Goal: Task Accomplishment & Management: Manage account settings

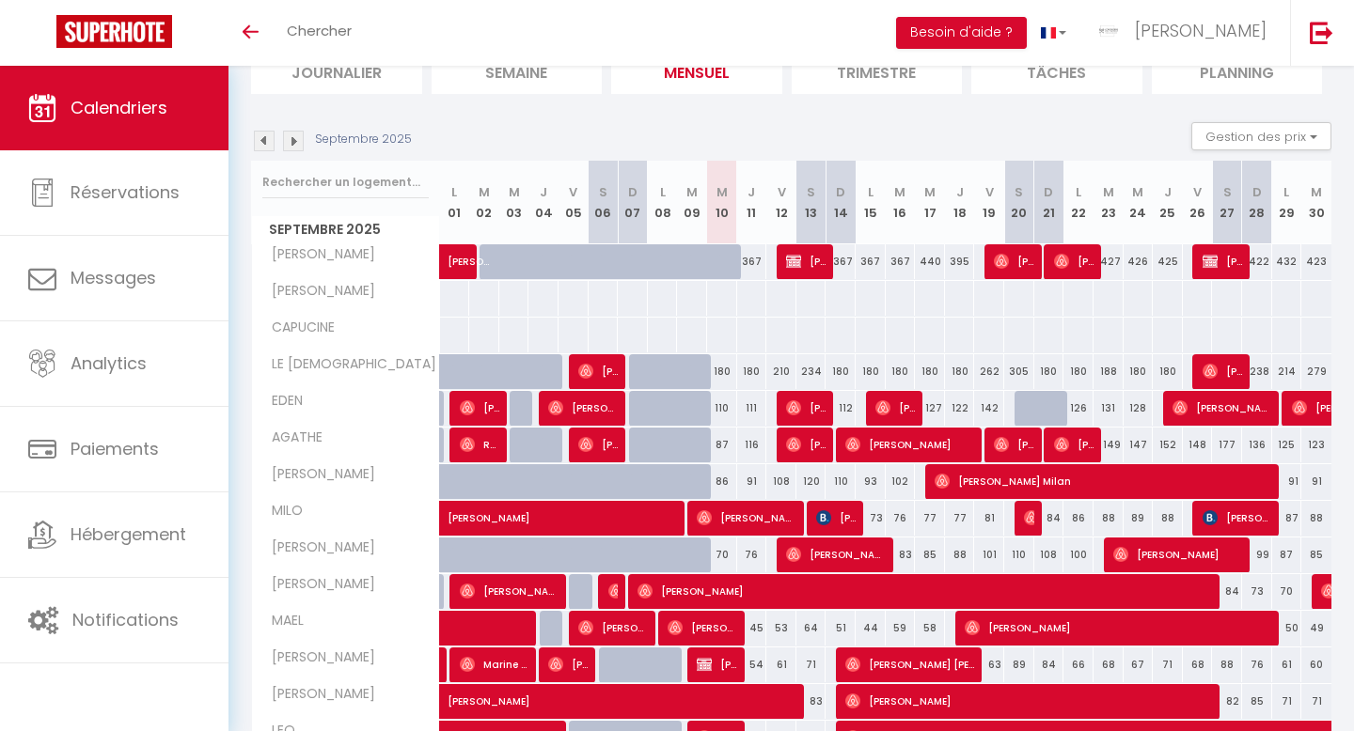
click at [291, 146] on img at bounding box center [293, 141] width 21 height 21
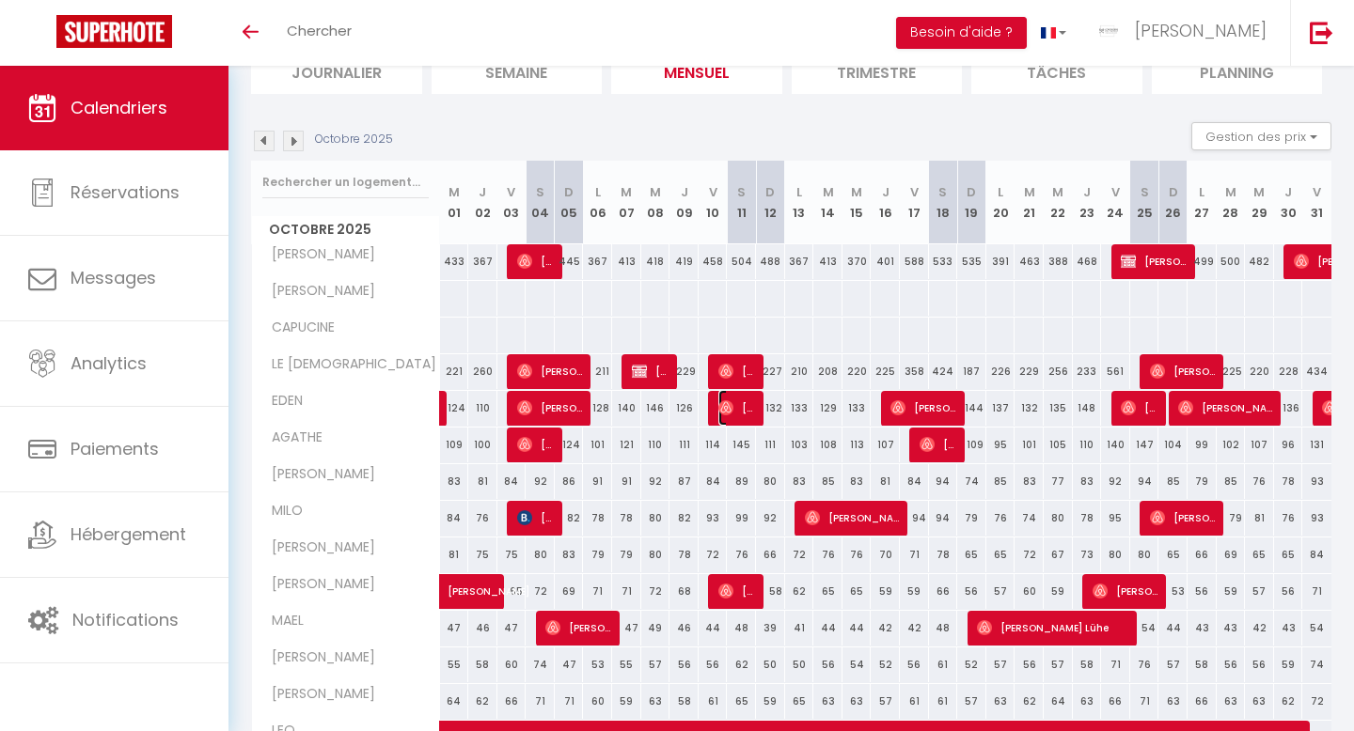
click at [719, 415] on img at bounding box center [725, 407] width 15 height 15
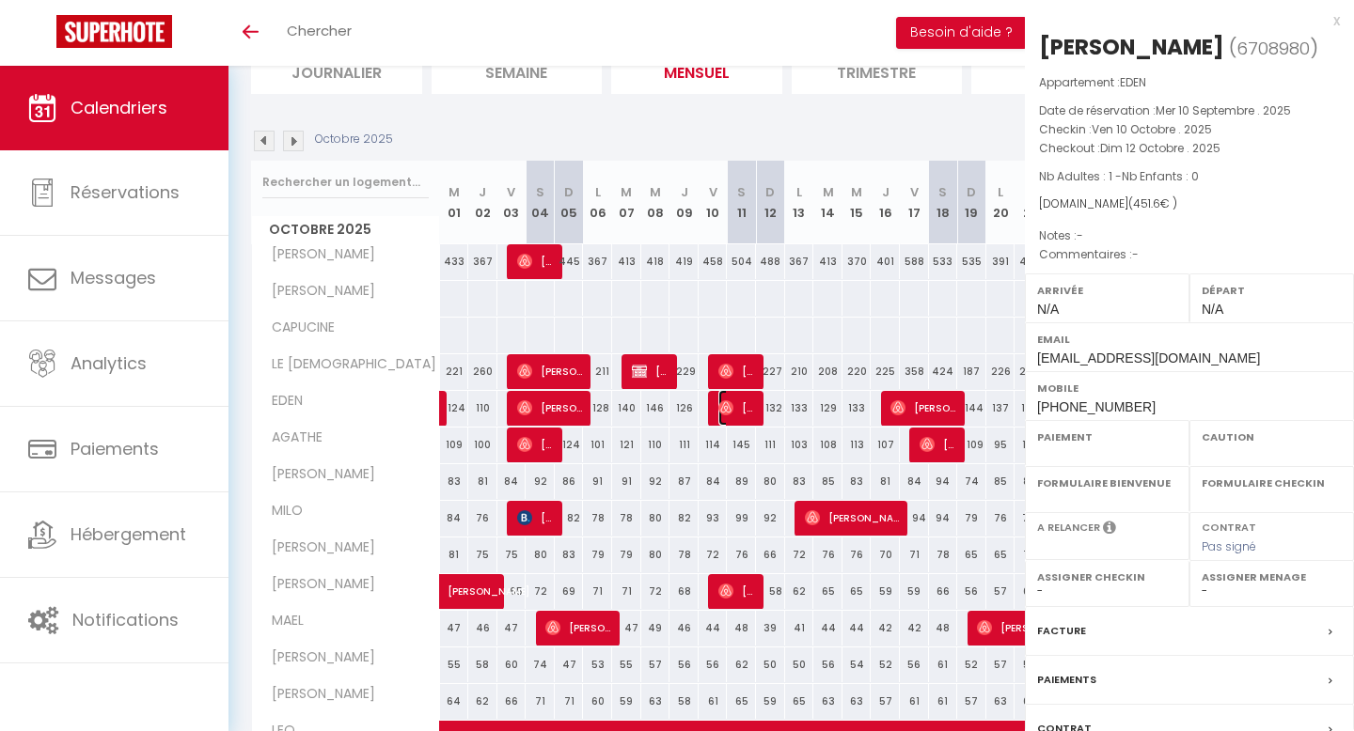
select select "OK"
select select "0"
select select "1"
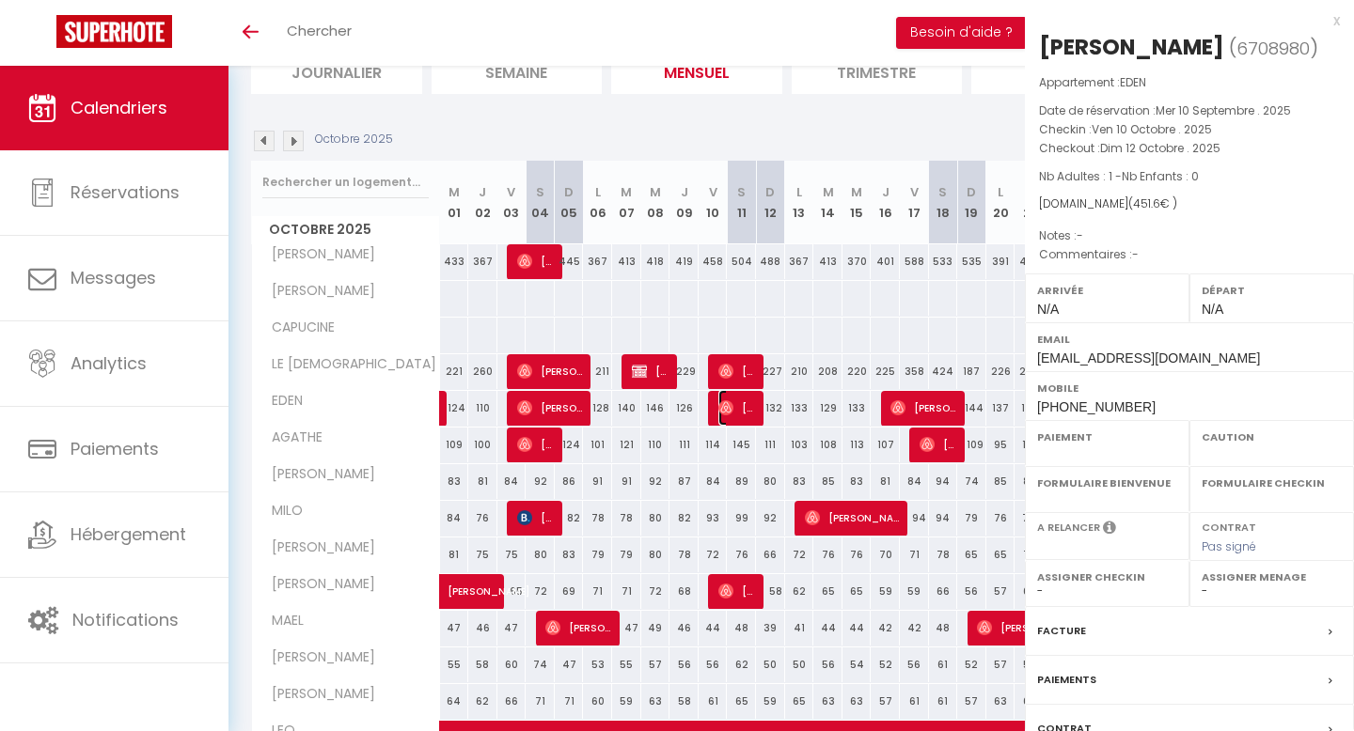
select select
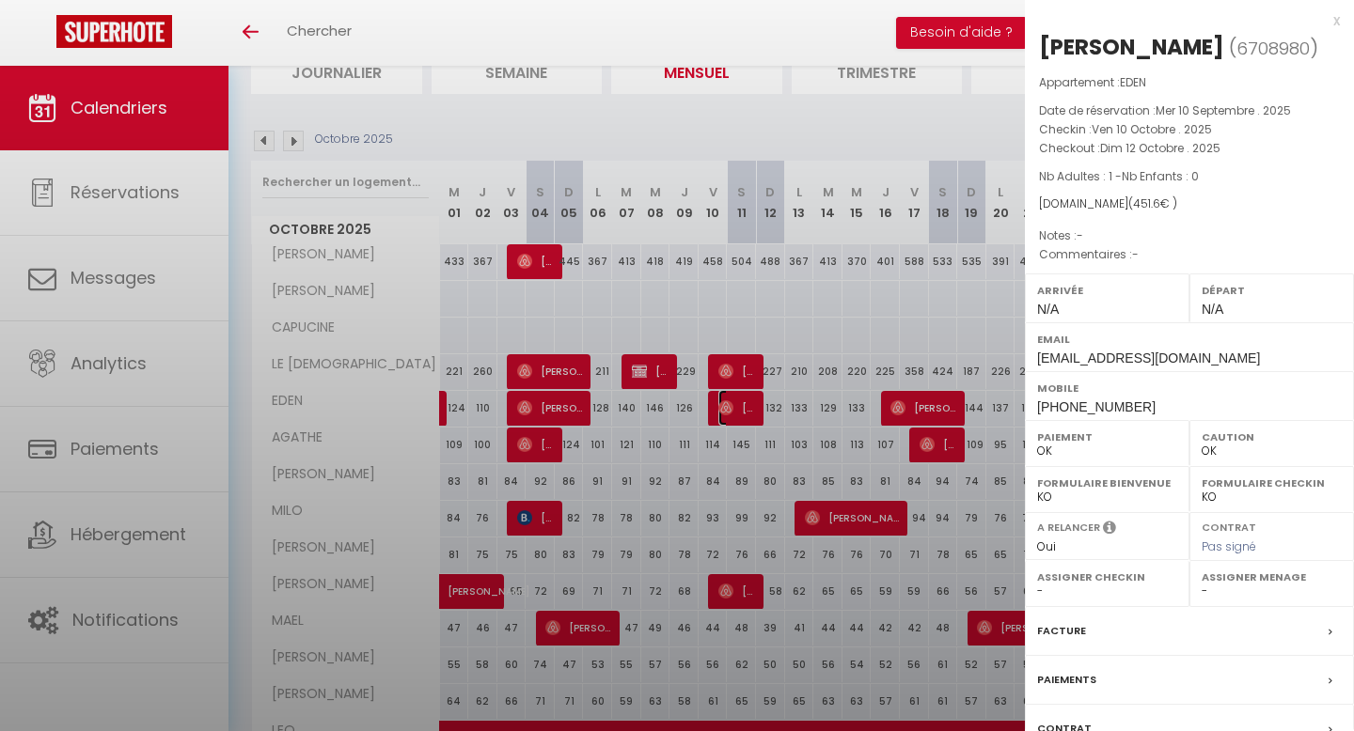
select select "16953"
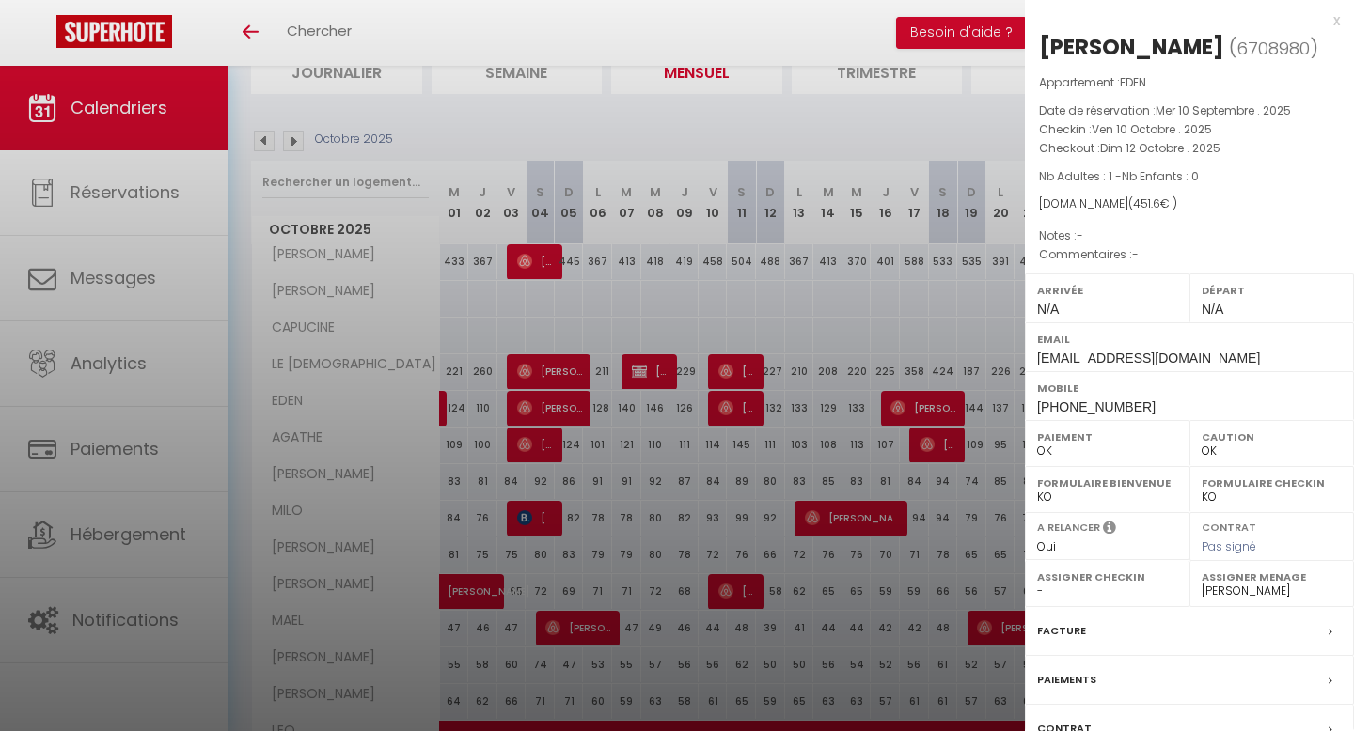
click at [818, 243] on div at bounding box center [677, 365] width 1354 height 731
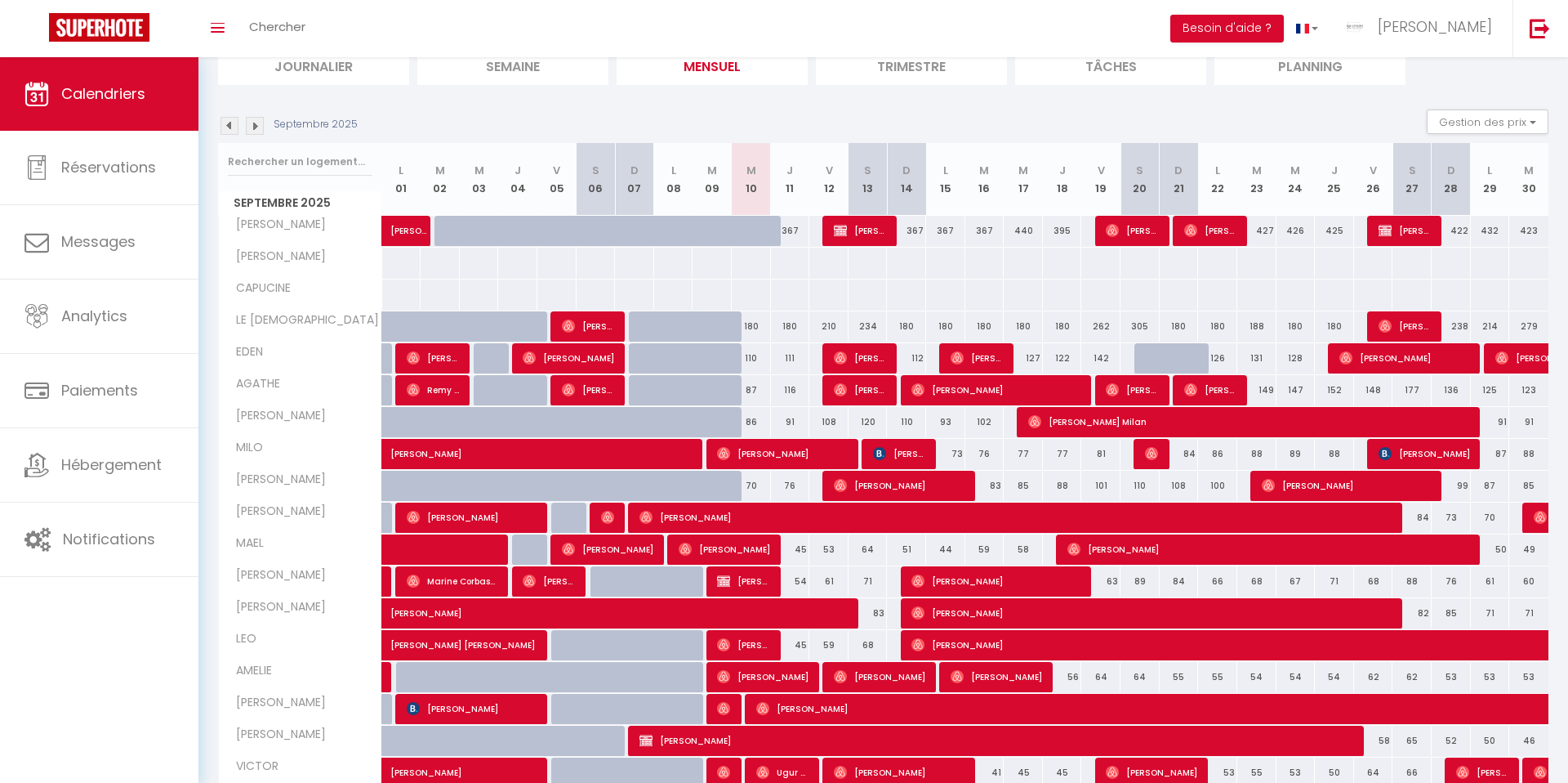
scroll to position [130, 0]
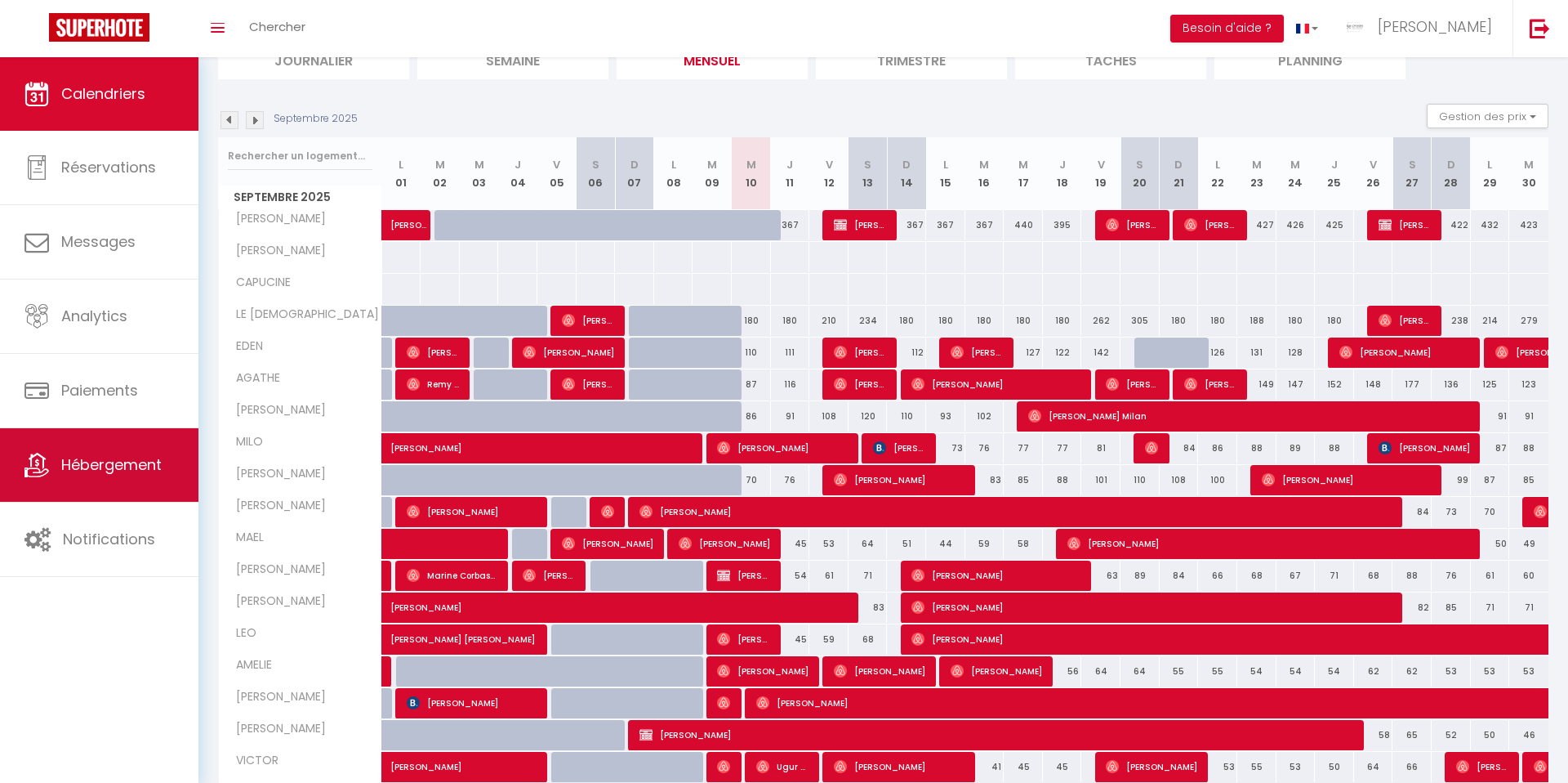
click at [84, 469] on span "Hébergement" at bounding box center [112, 465] width 101 height 21
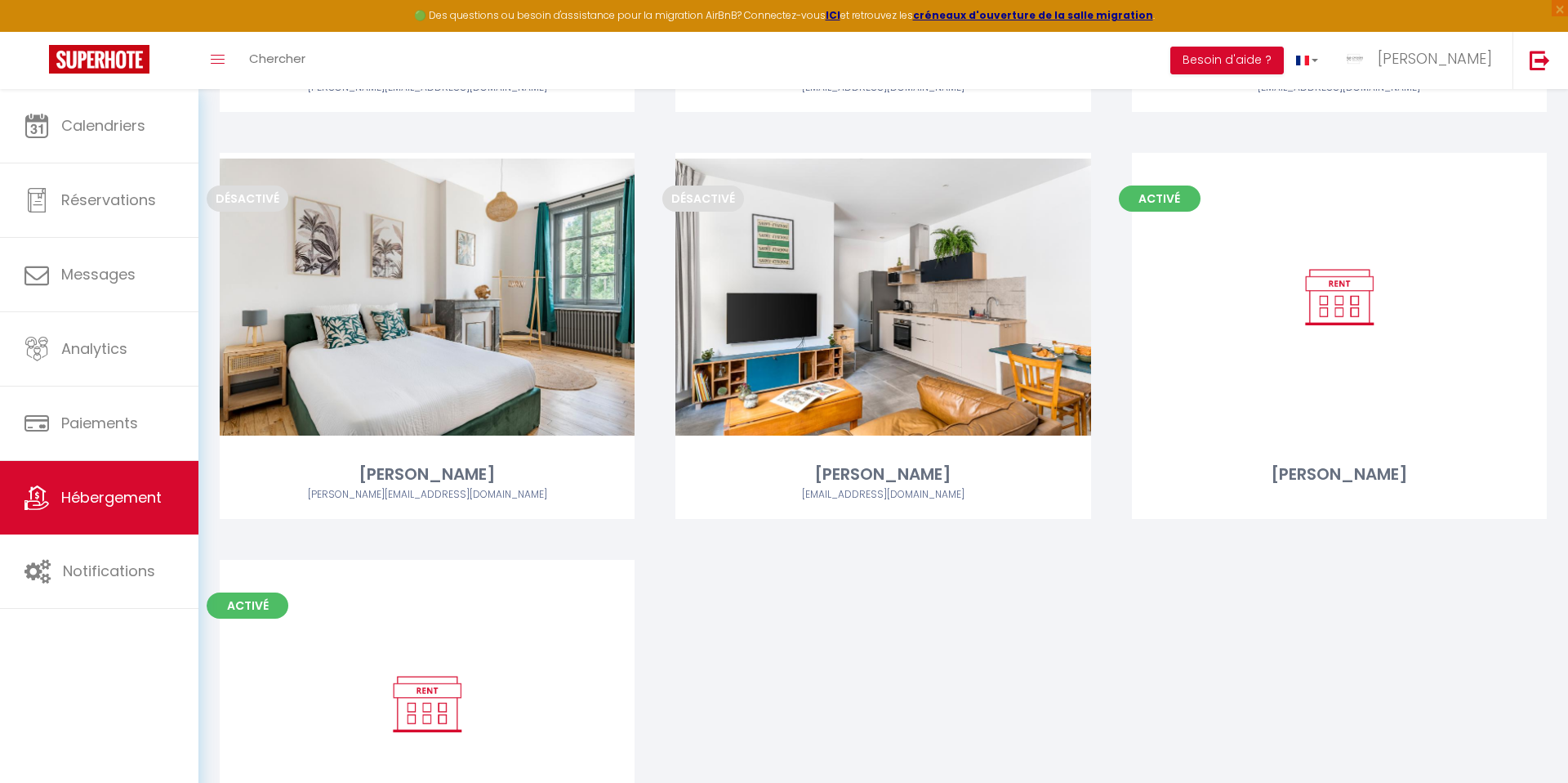
scroll to position [2903, 0]
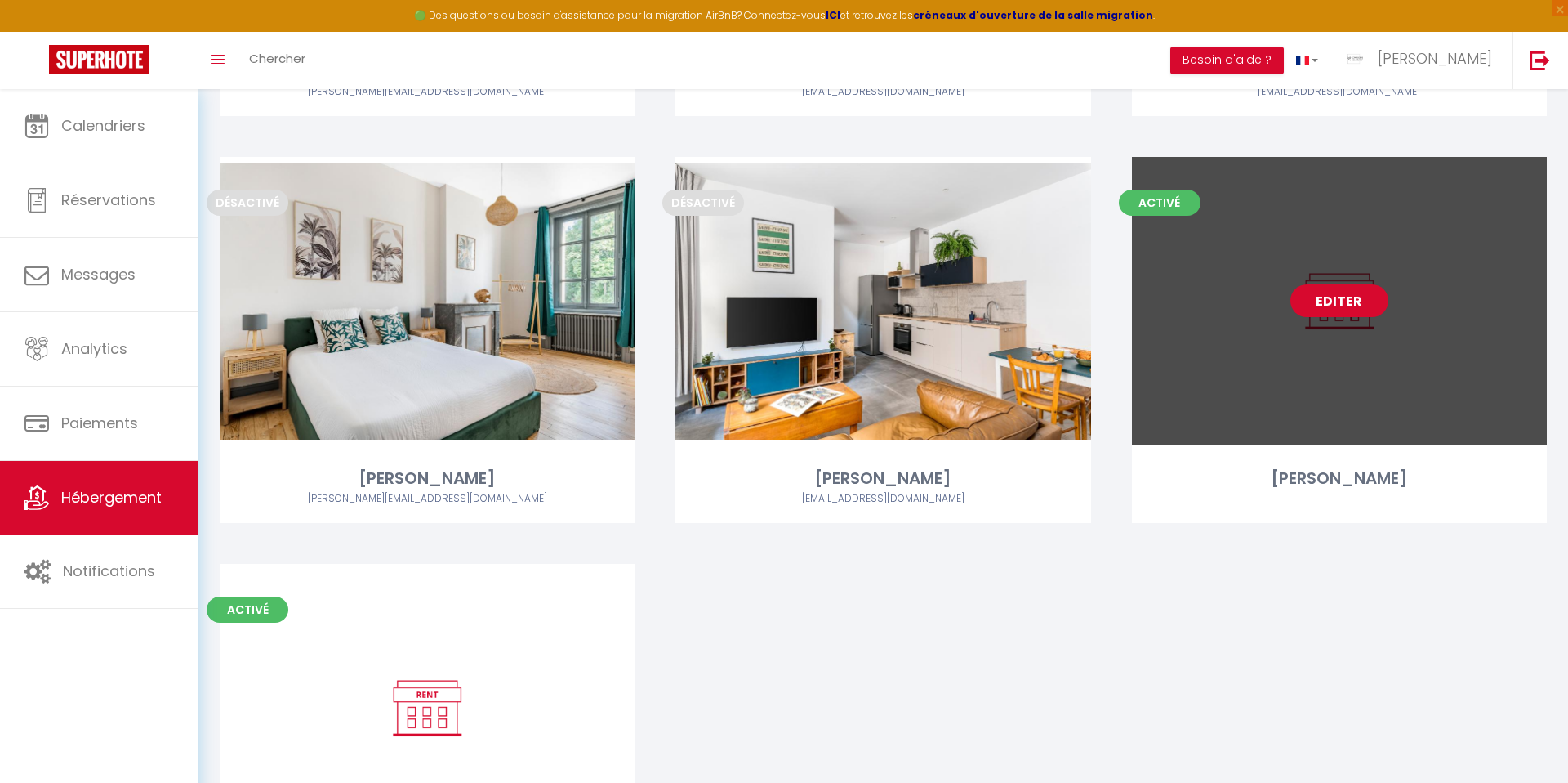
click at [1348, 302] on link "Editer" at bounding box center [1339, 301] width 98 height 33
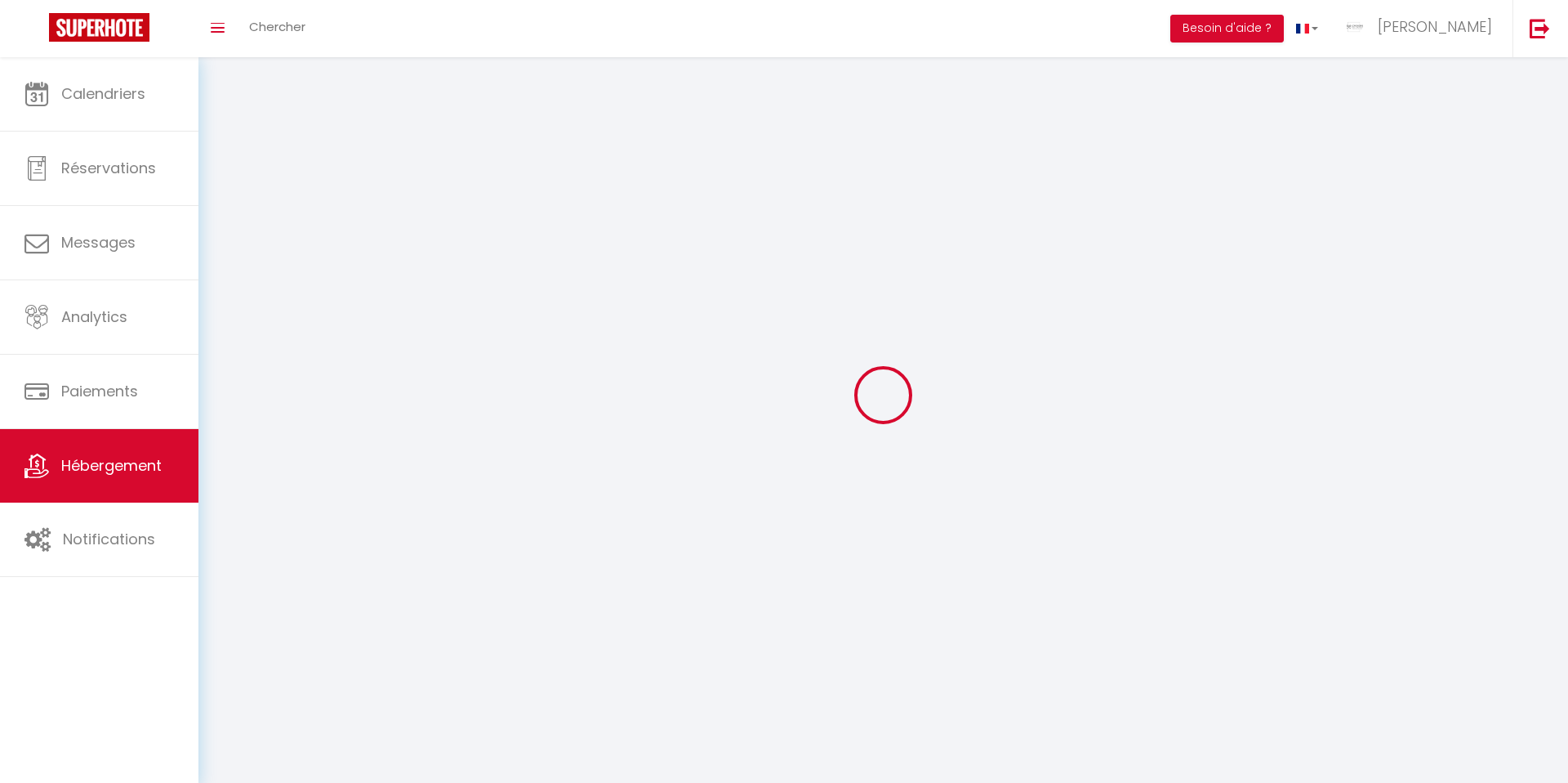
select select
select select "28"
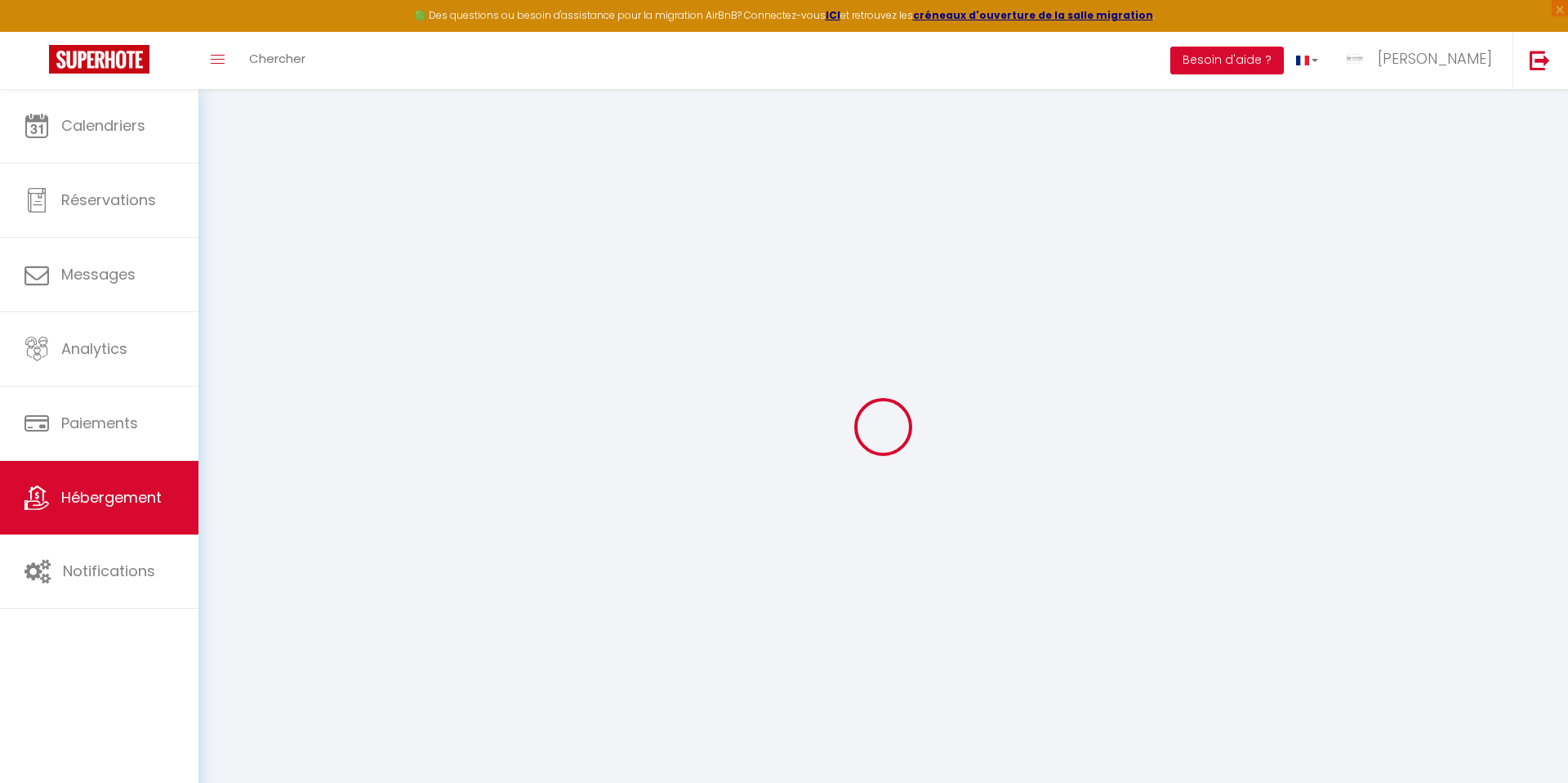
select select
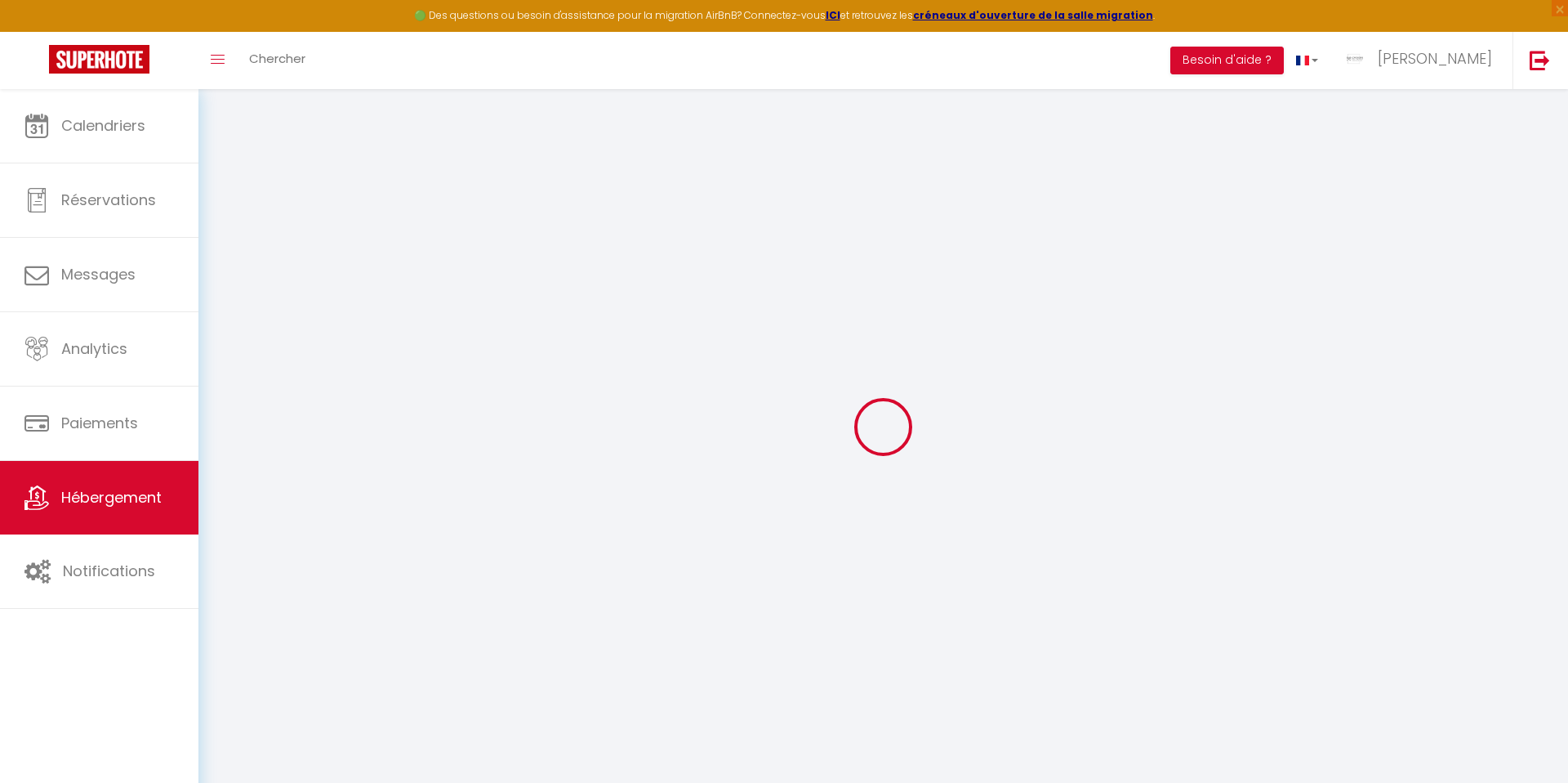
select select
checkbox input "false"
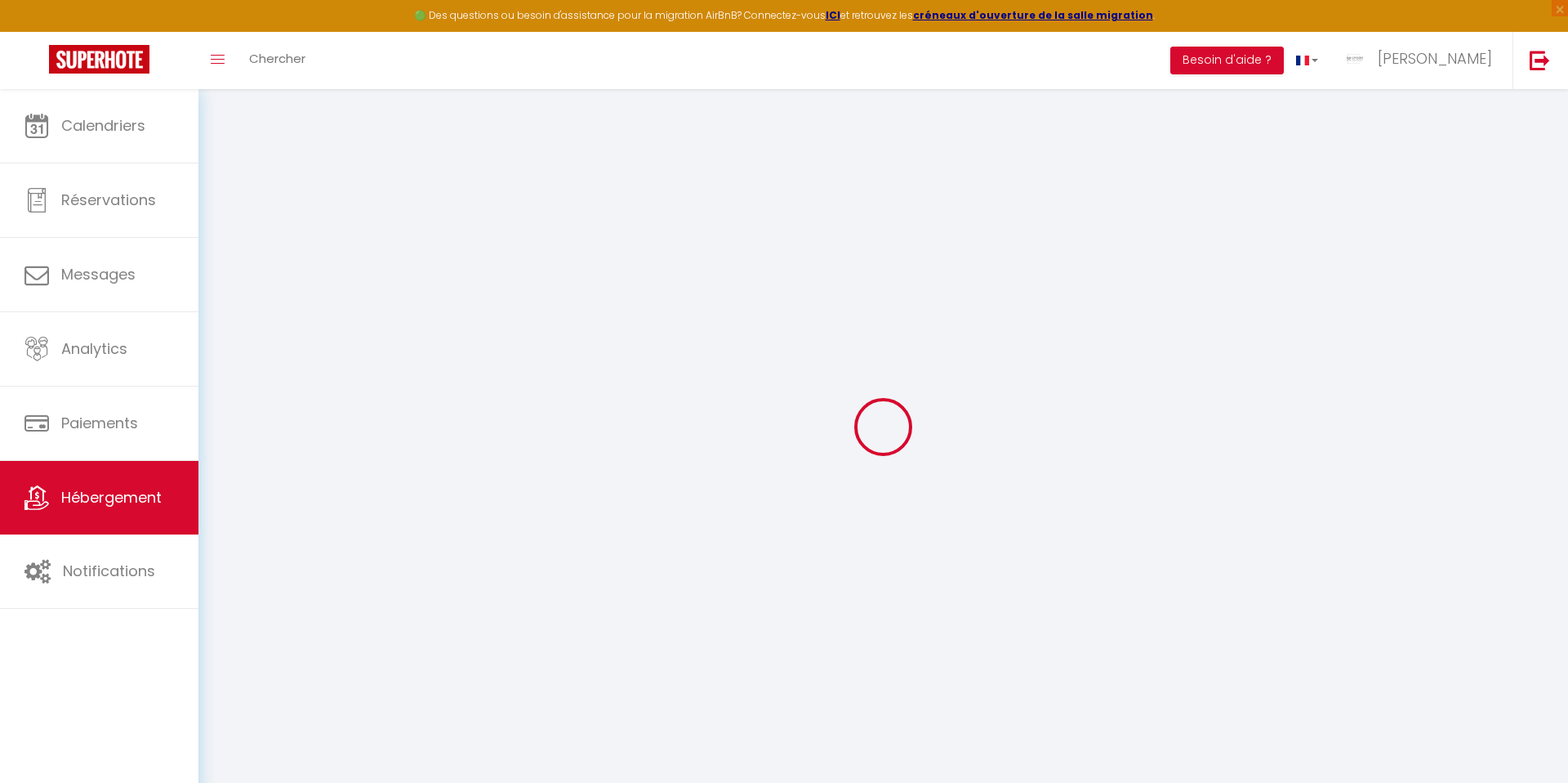
select select
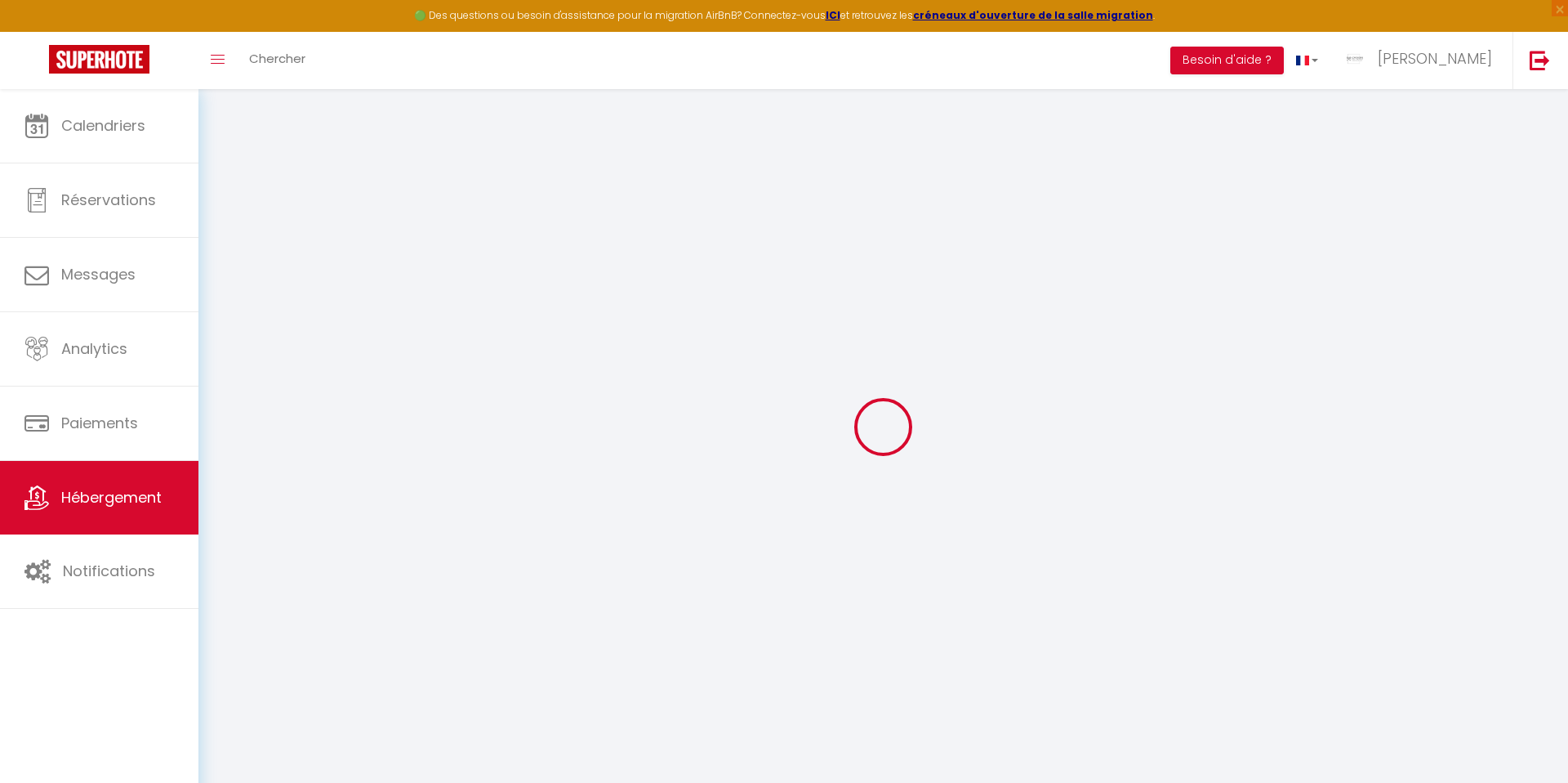
select select
checkbox input "false"
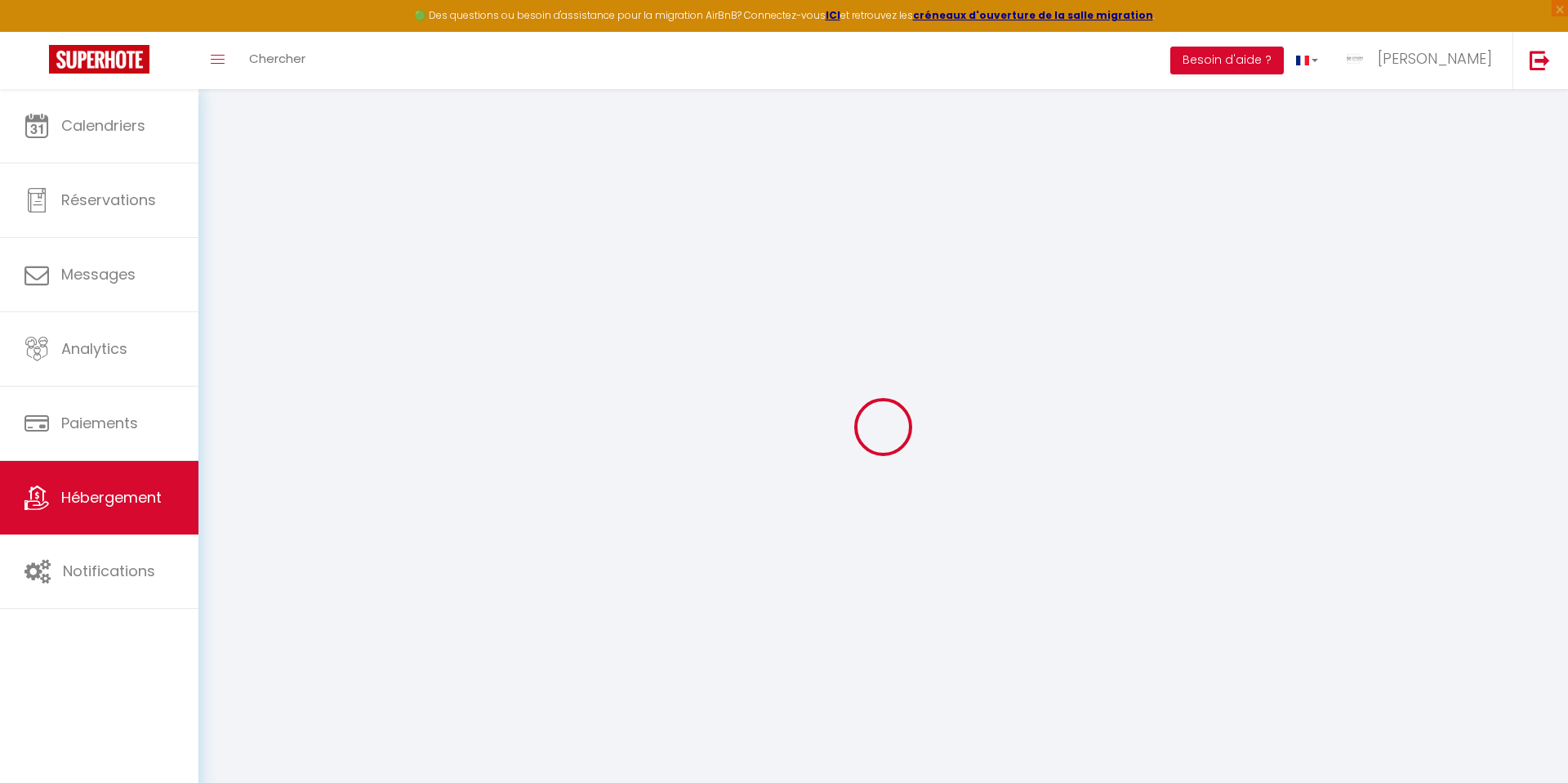
checkbox input "false"
select select
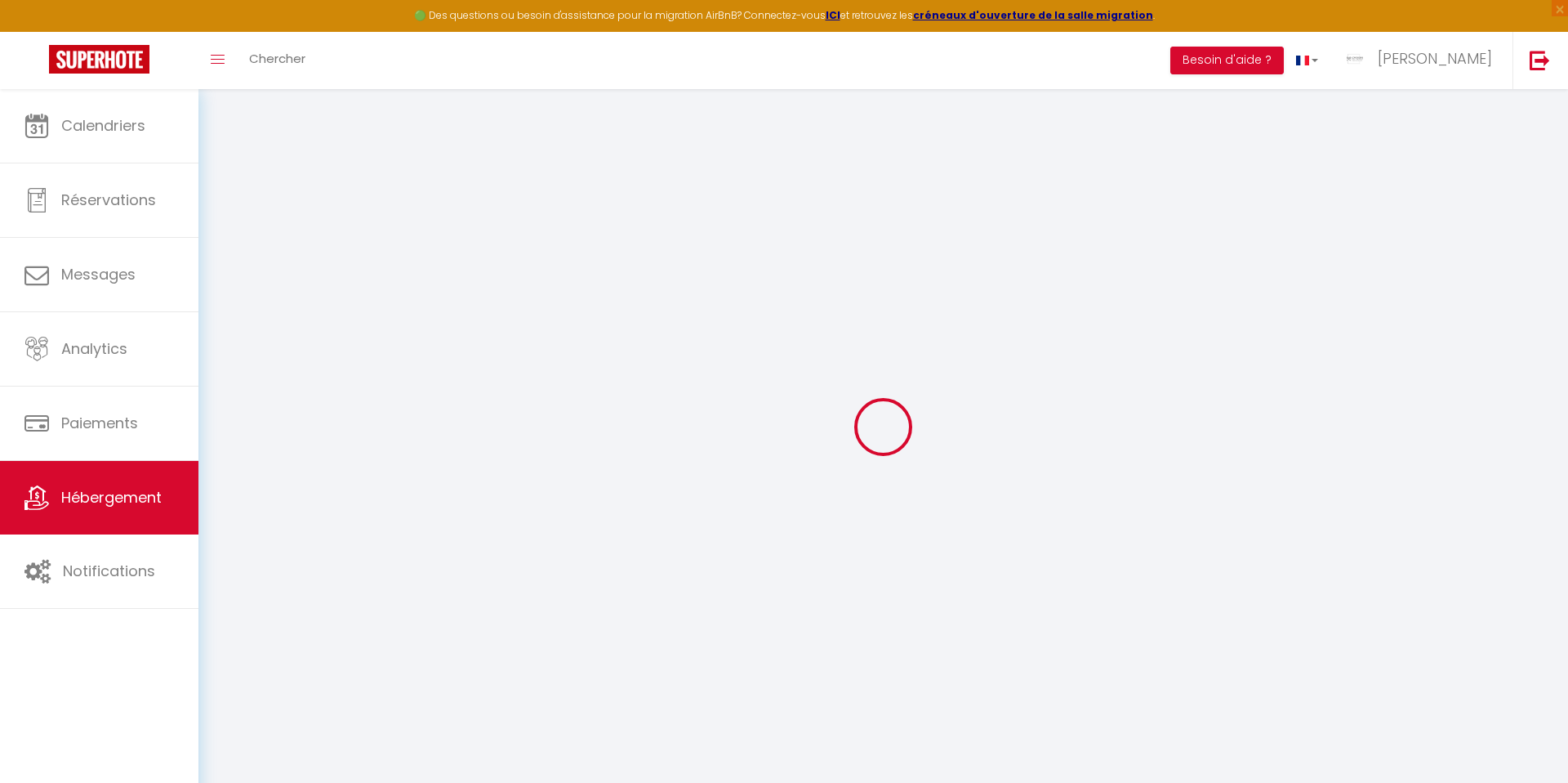
select select
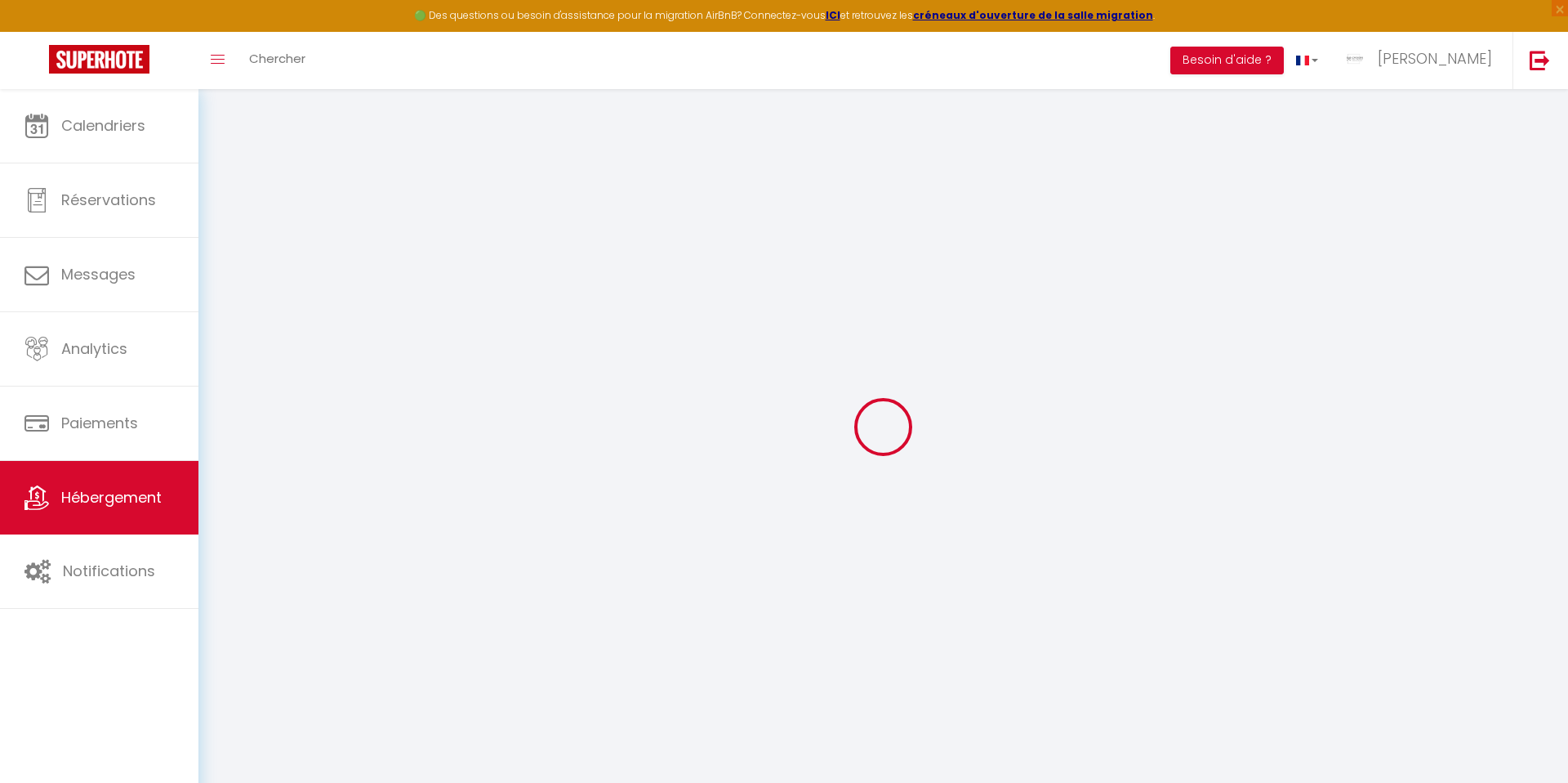
checkbox input "false"
select select
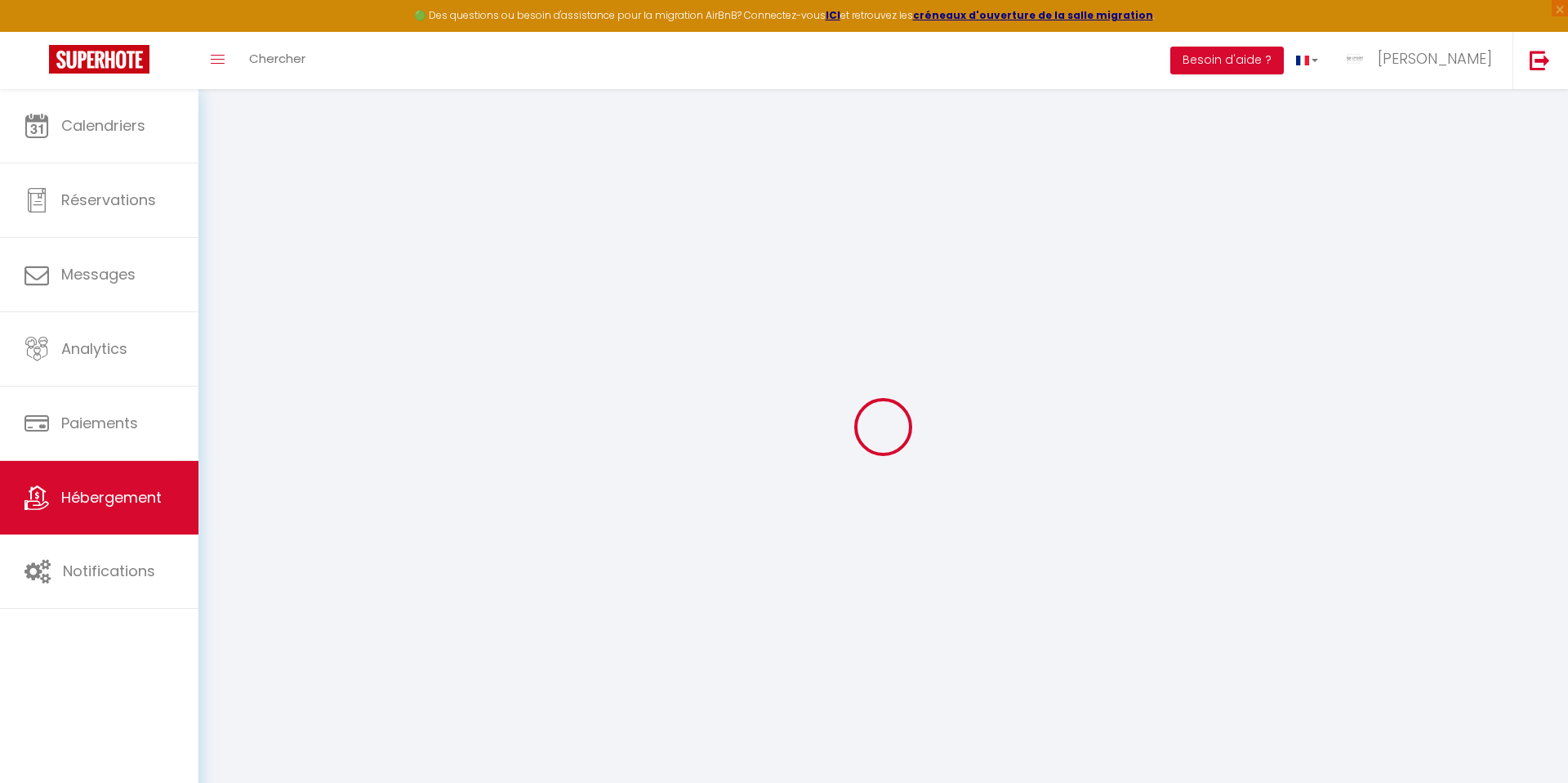
select select
type input "[PERSON_NAME]"
type input "Imad"
type input "CHAABANE"
type input "[PERSON_NAME][EMAIL_ADDRESS][DOMAIN_NAME]"
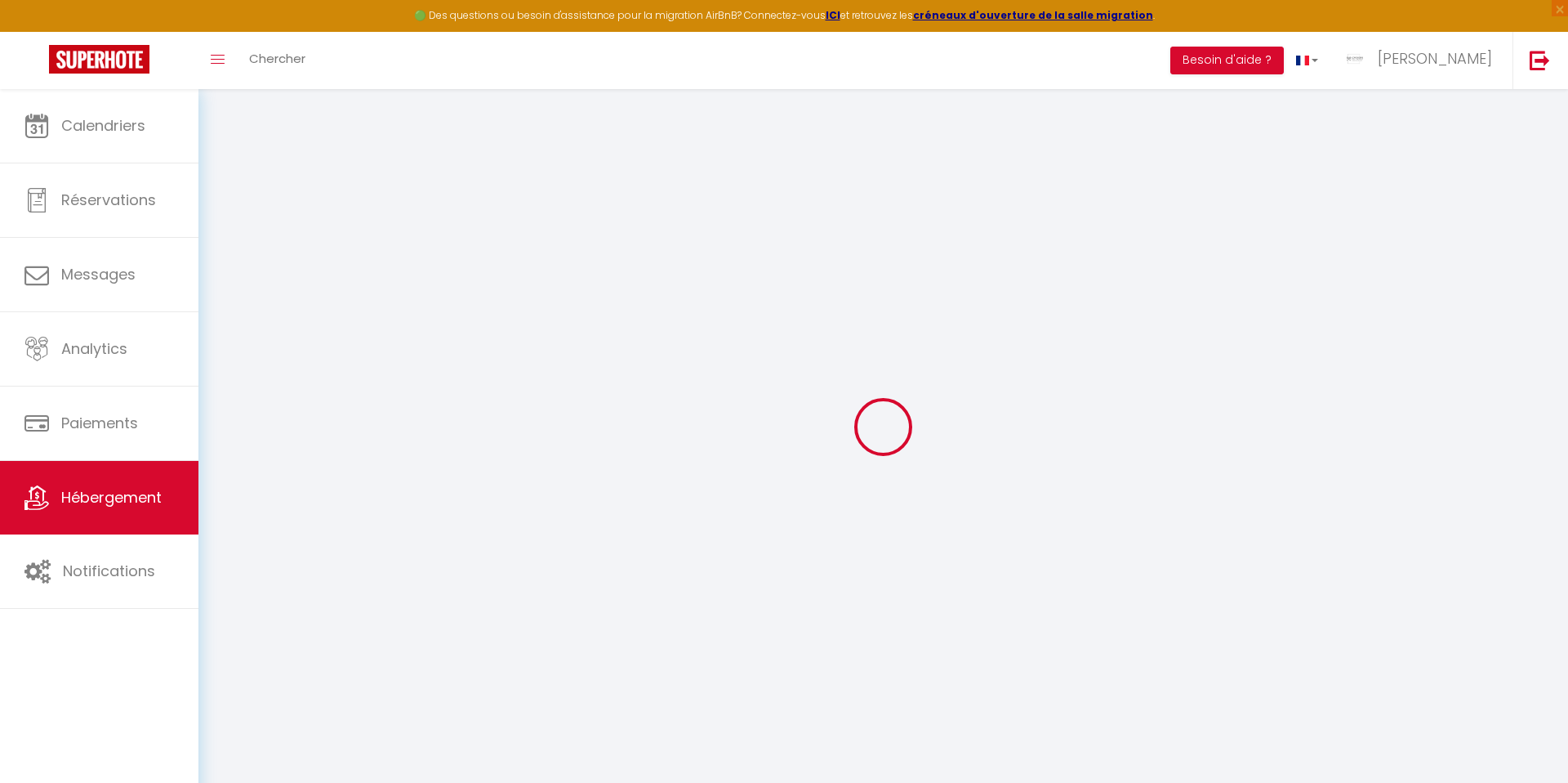
select select
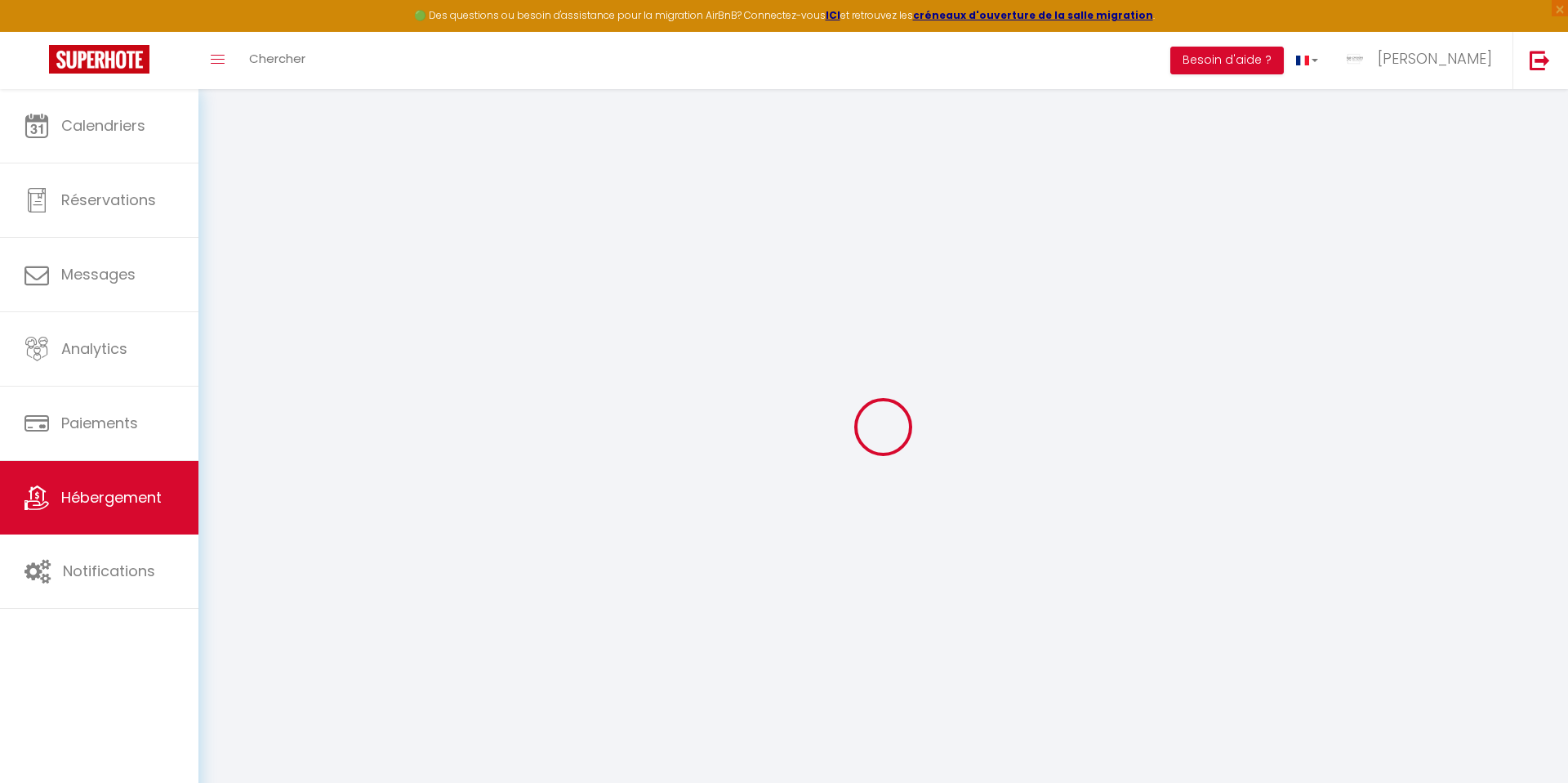
type input "[STREET_ADDRESS]"
type input "42000"
type input "SAINT ETIENNE"
type input "[PERSON_NAME][EMAIL_ADDRESS][DOMAIN_NAME]"
select select
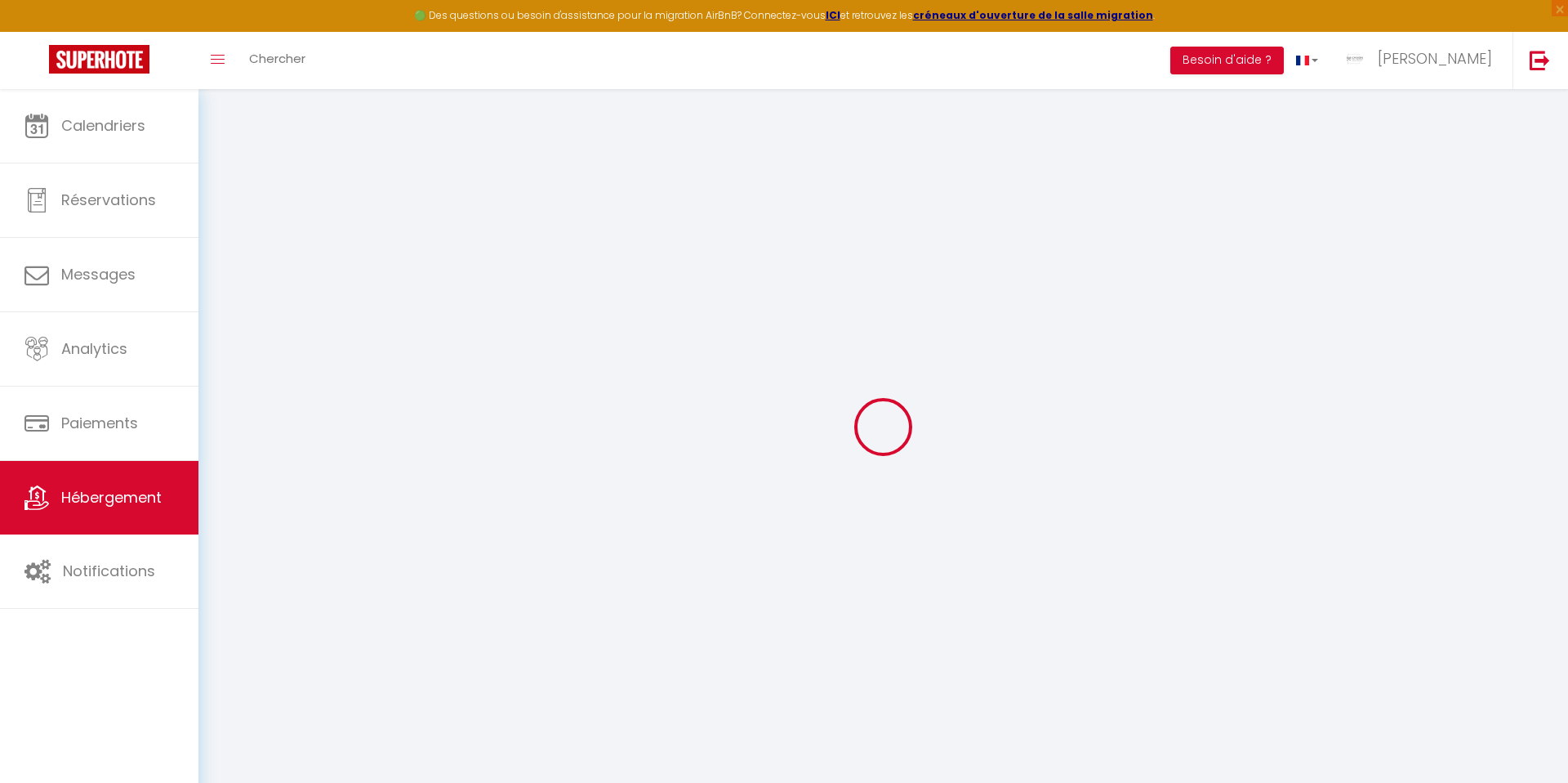
checkbox input "false"
type input "0"
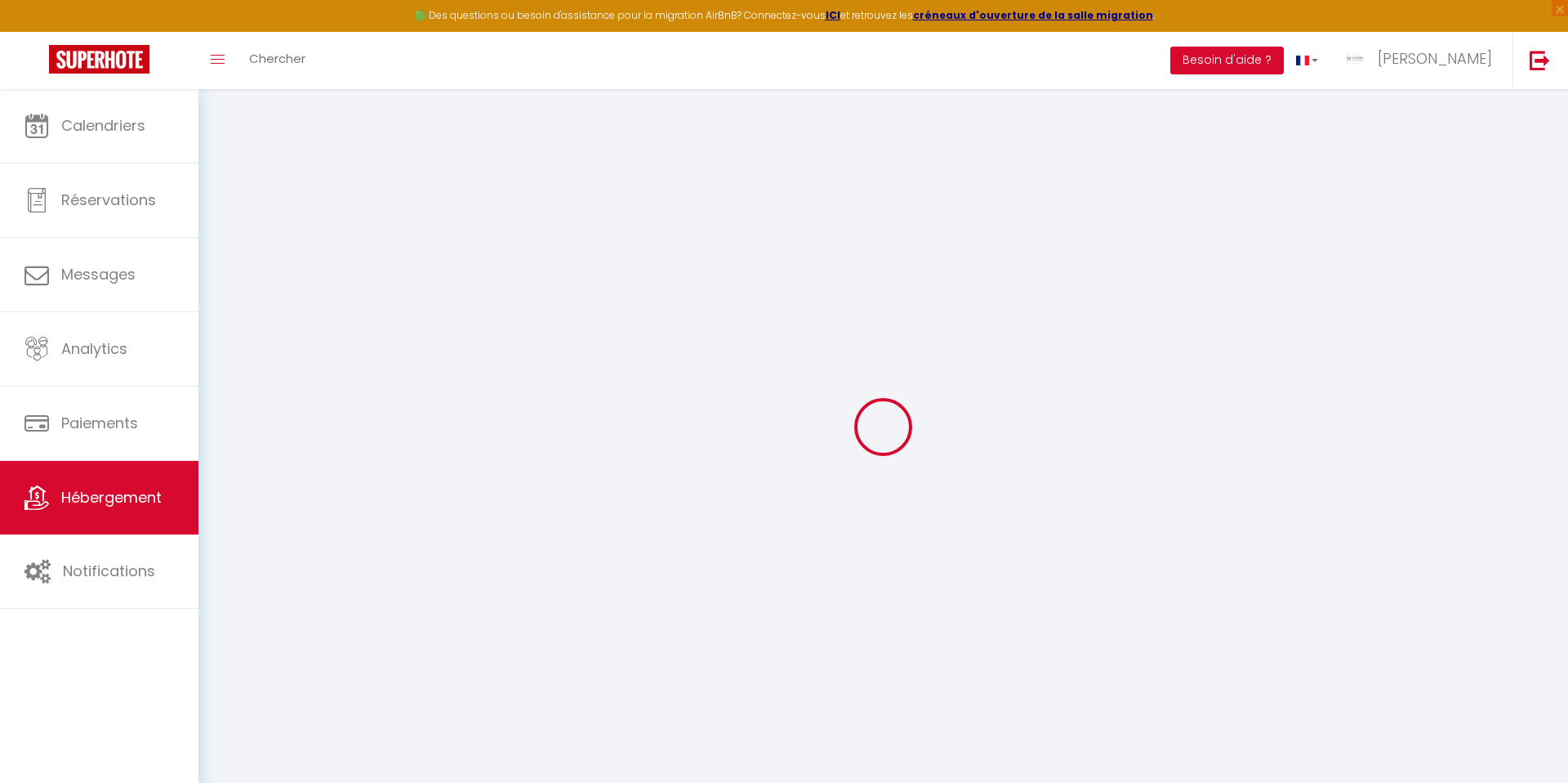
type input "0"
select select
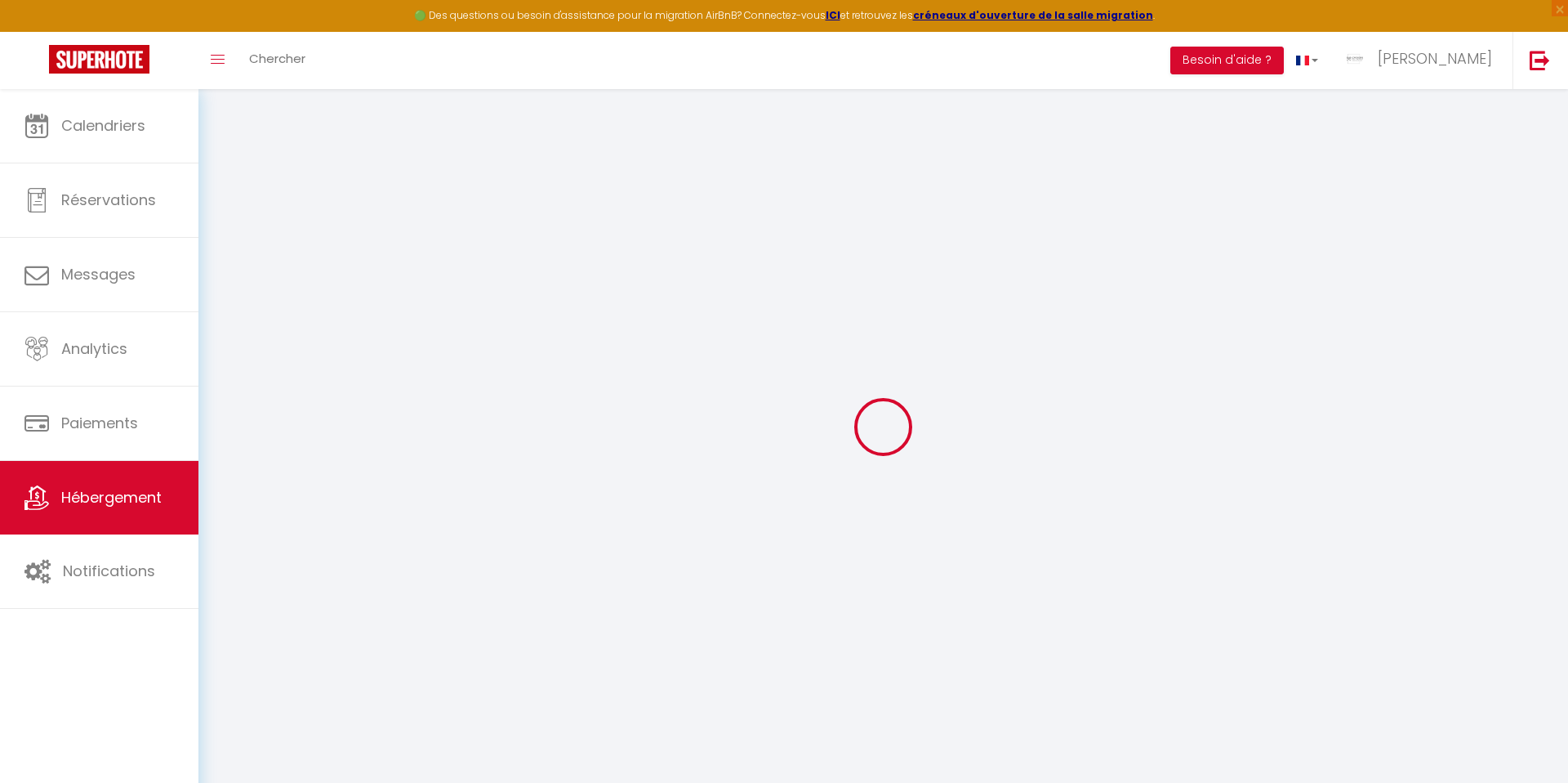
select select
checkbox input "false"
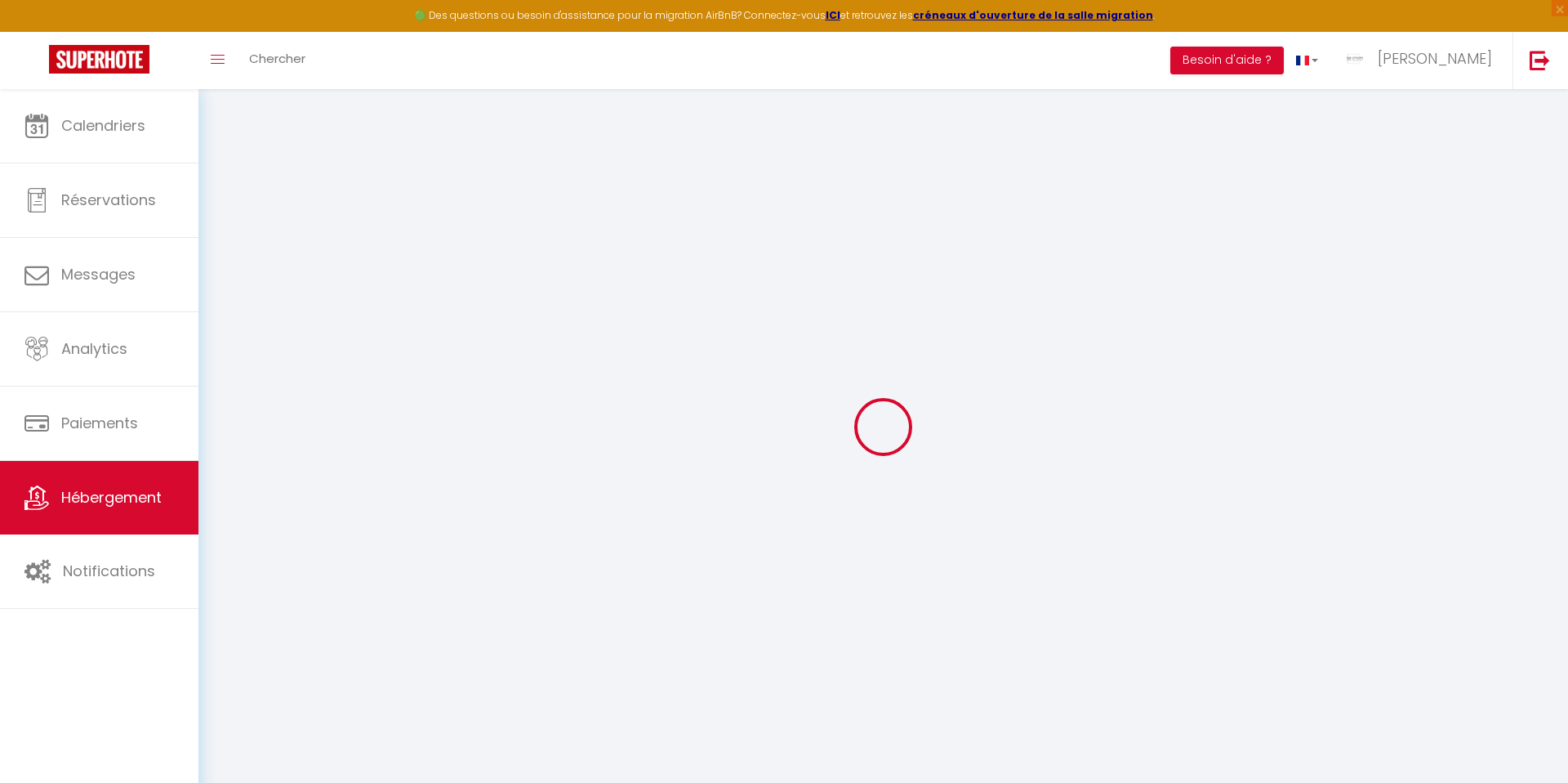
checkbox input "false"
select select
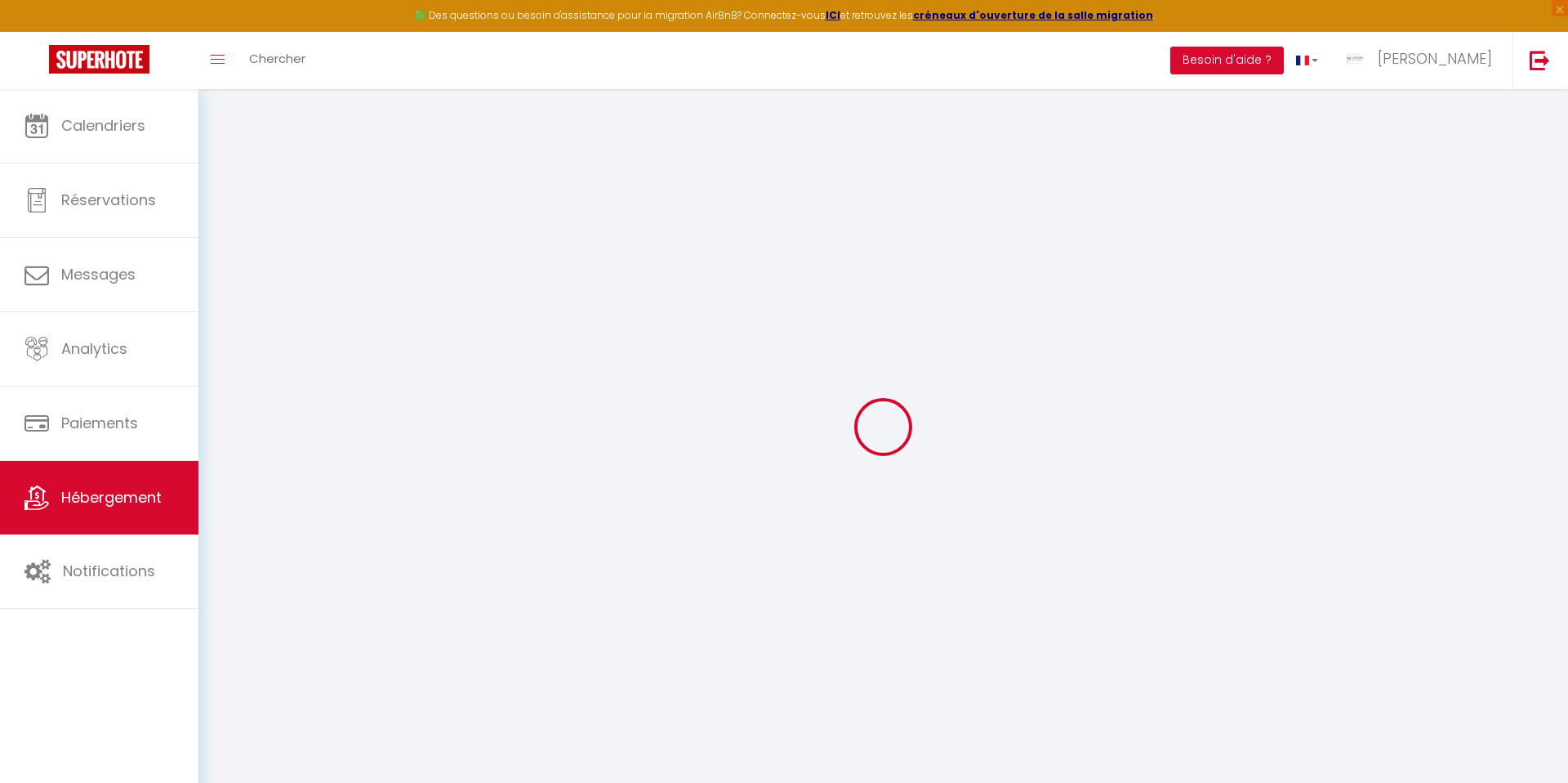
select select
checkbox input "false"
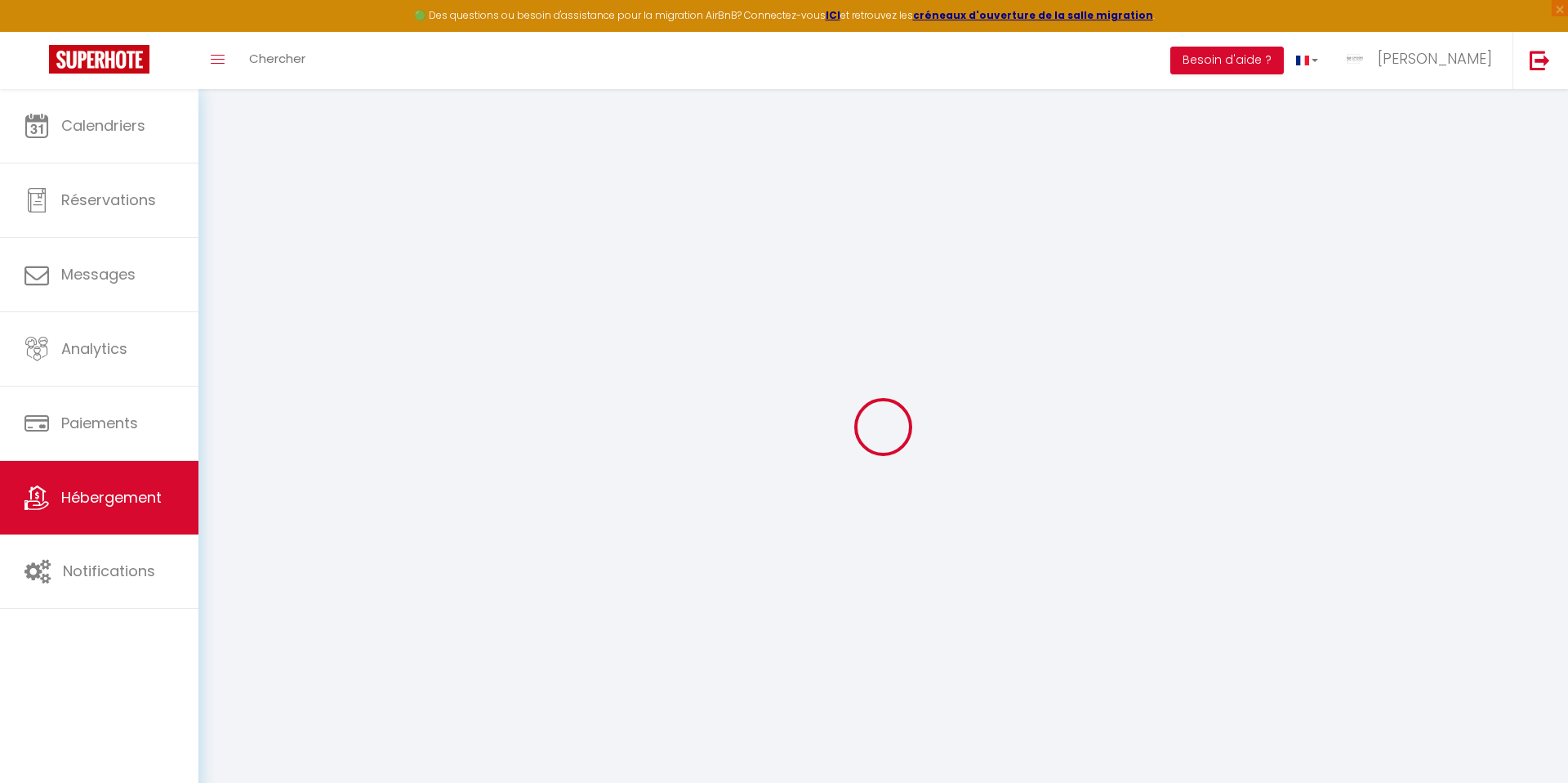
checkbox input "false"
select select
checkbox input "false"
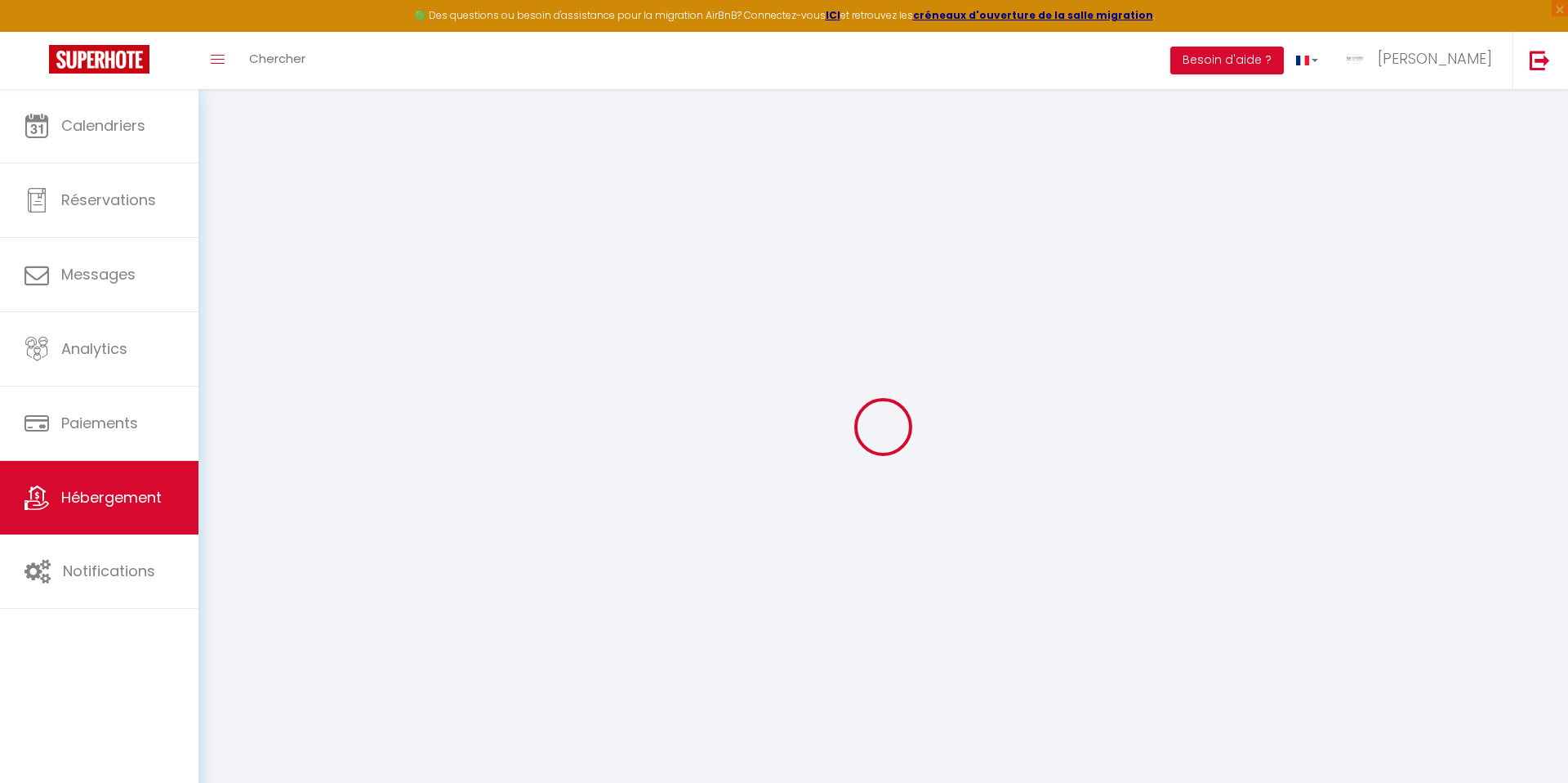
checkbox input "false"
select select "15:00"
select select "23:45"
select select "11:00"
select select "30"
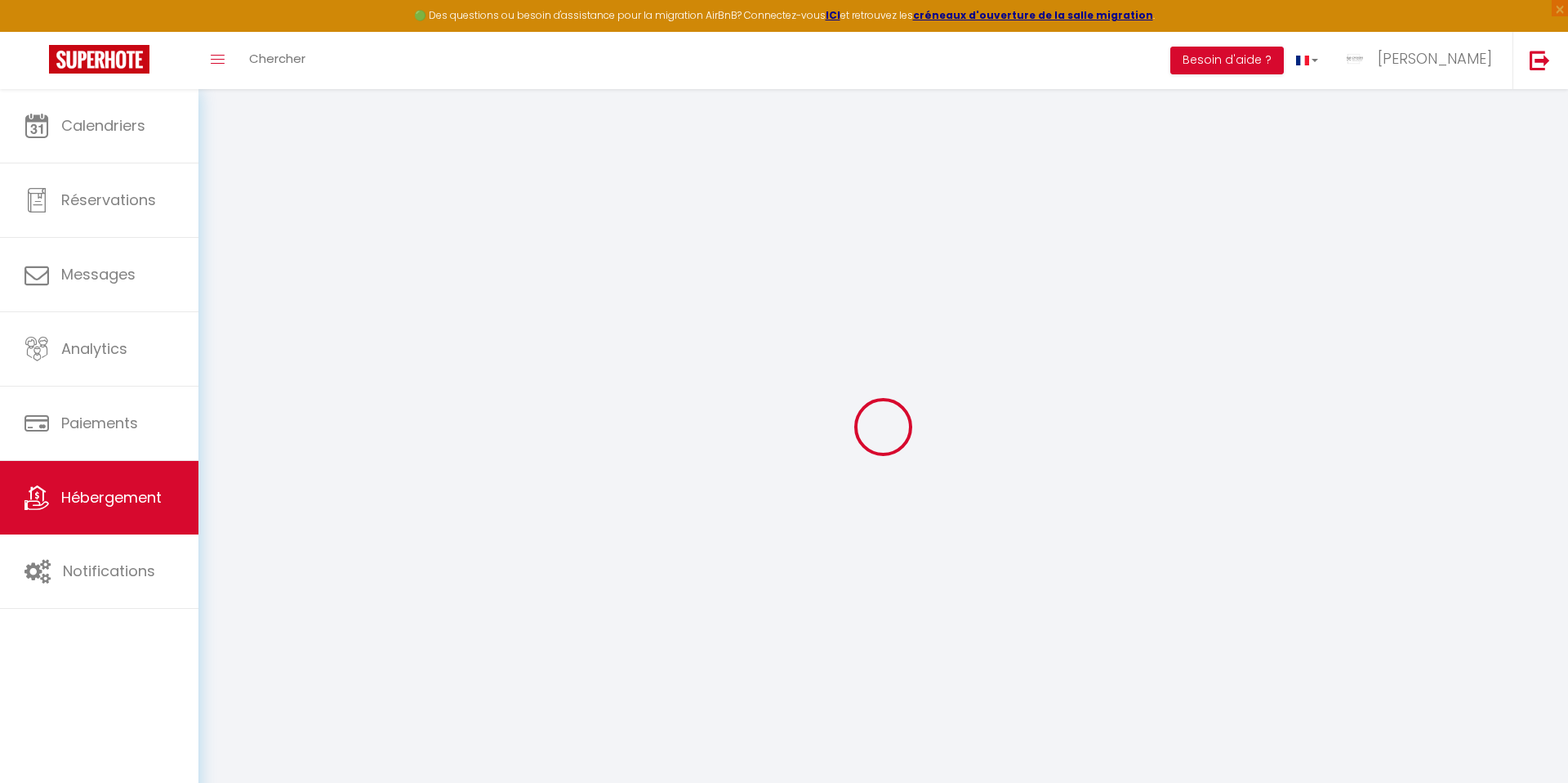
select select "120"
select select
checkbox input "false"
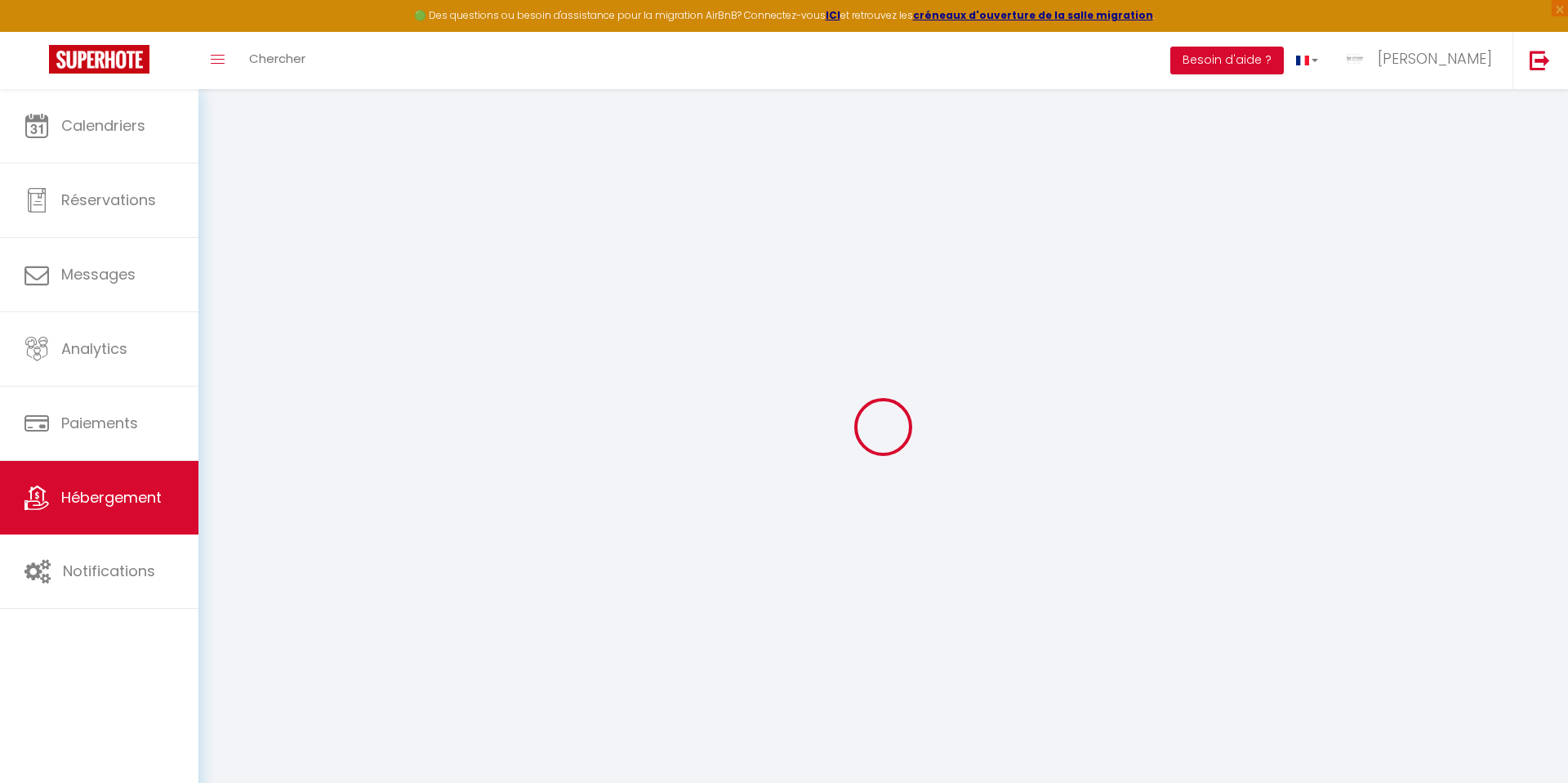
checkbox input "false"
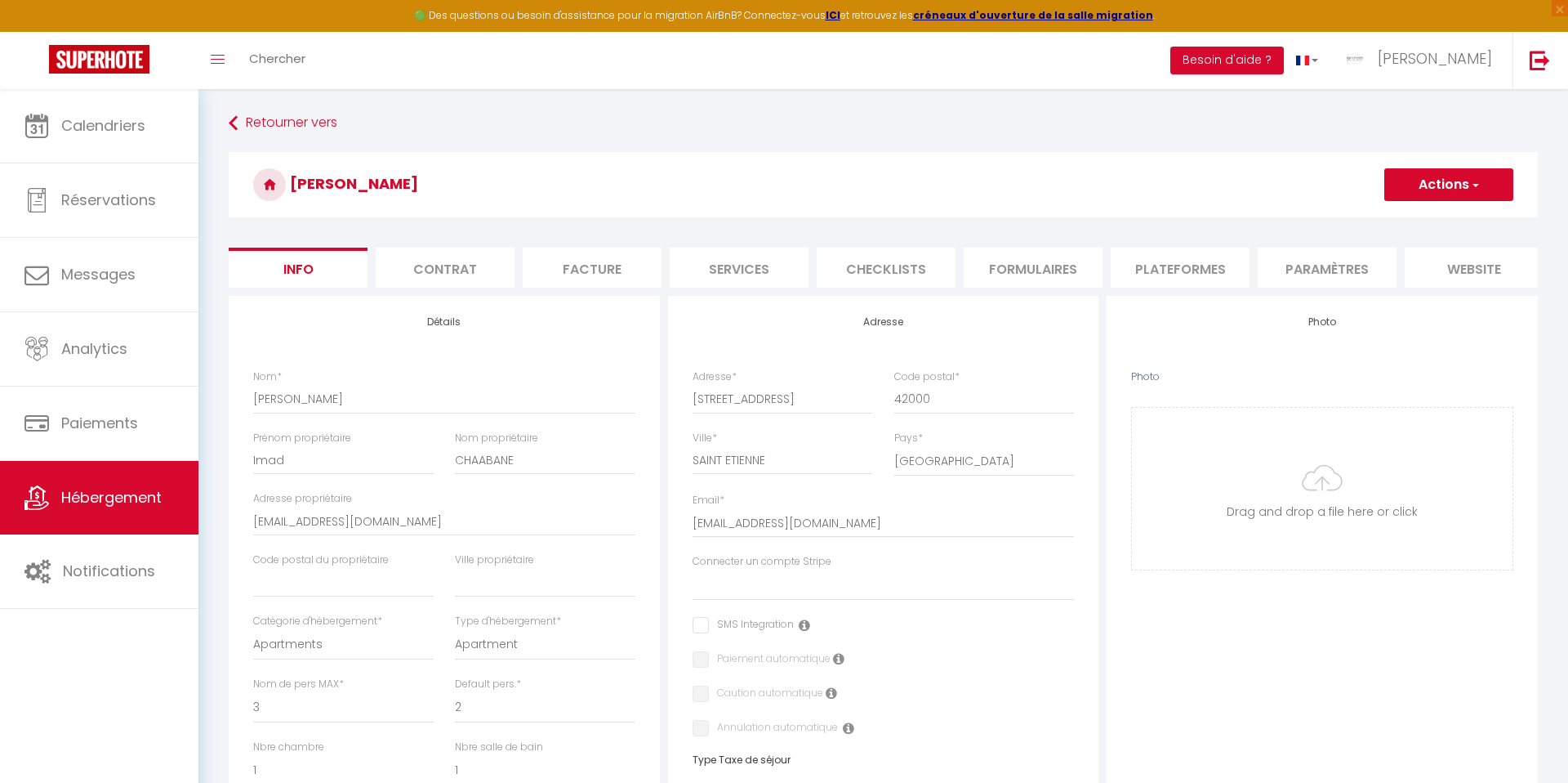
select select
checkbox input "false"
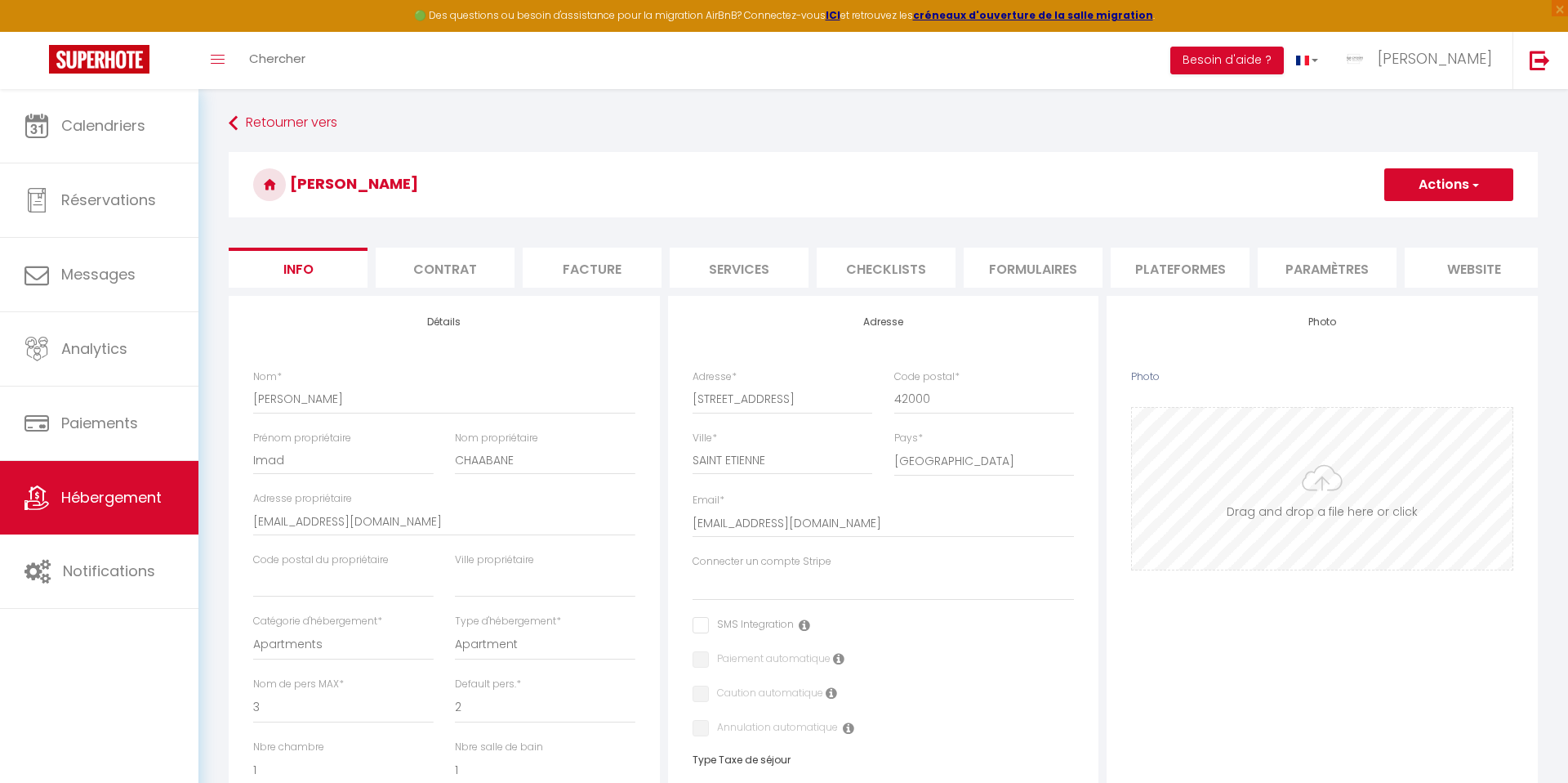
click at [1287, 488] on input "Photo" at bounding box center [1322, 488] width 380 height 162
select select
checkbox input "false"
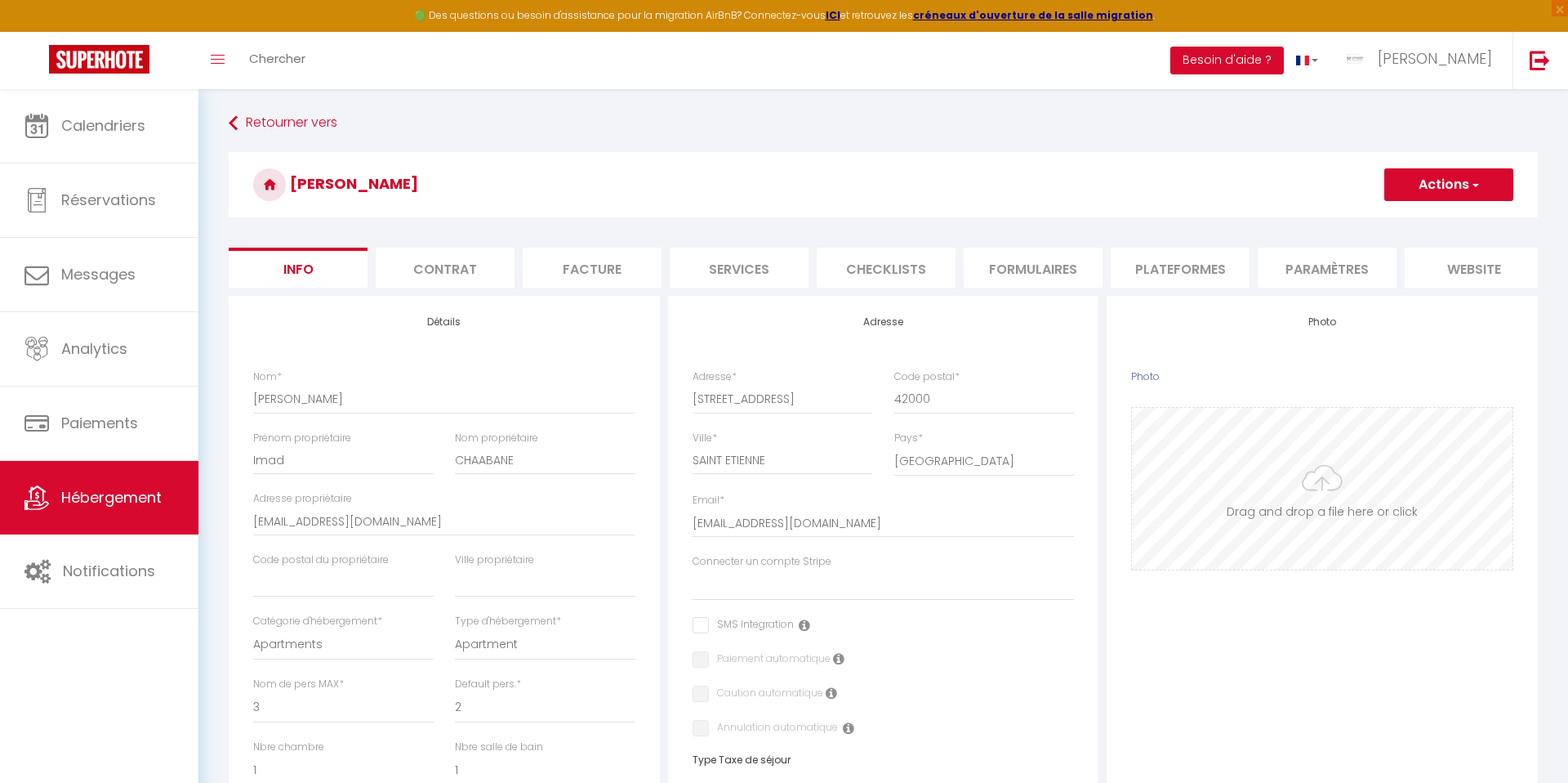
checkbox input "false"
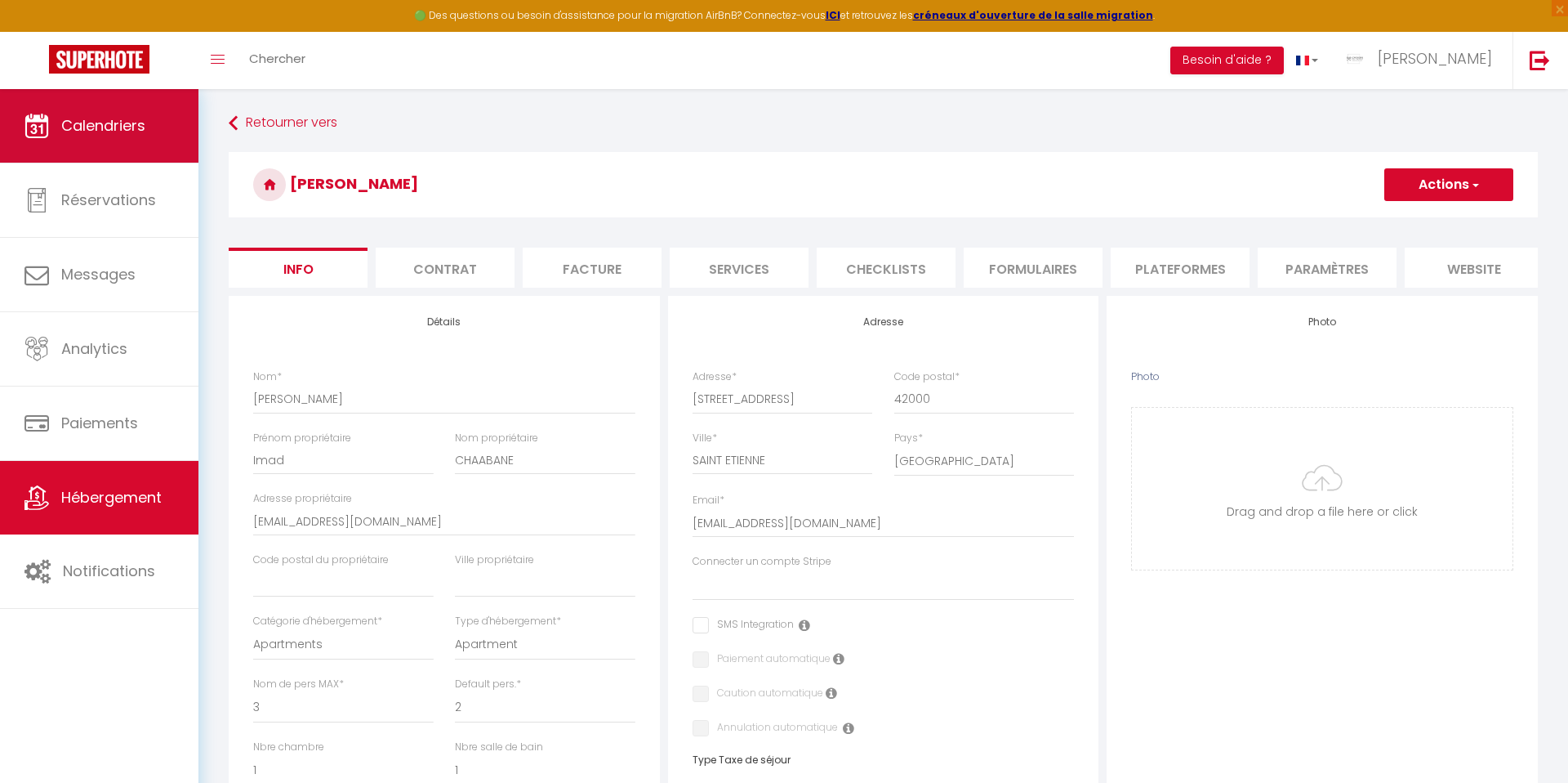
type input "C:\fakepath\Chaabane_241204_047.jpg"
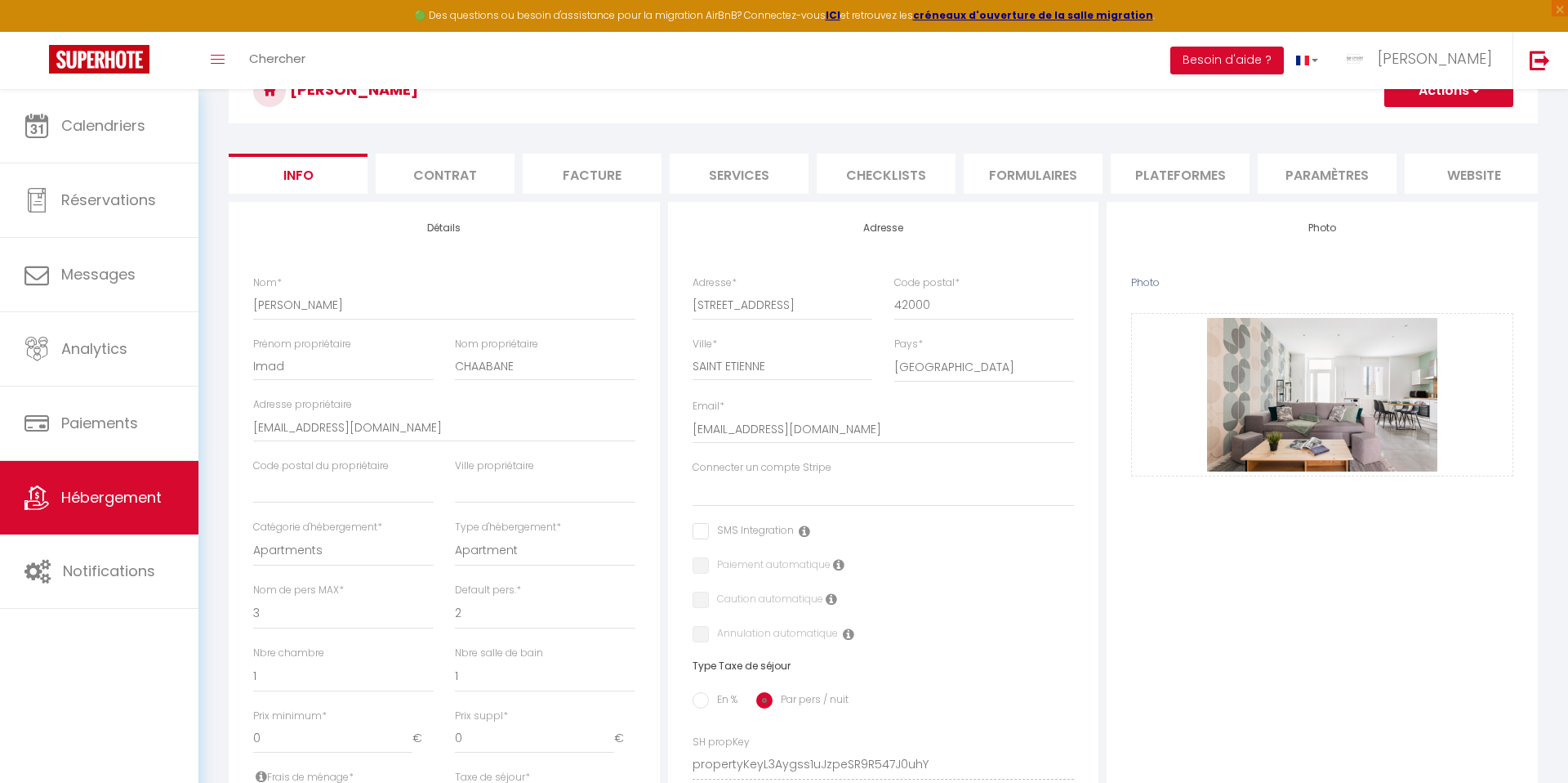
scroll to position [120, 0]
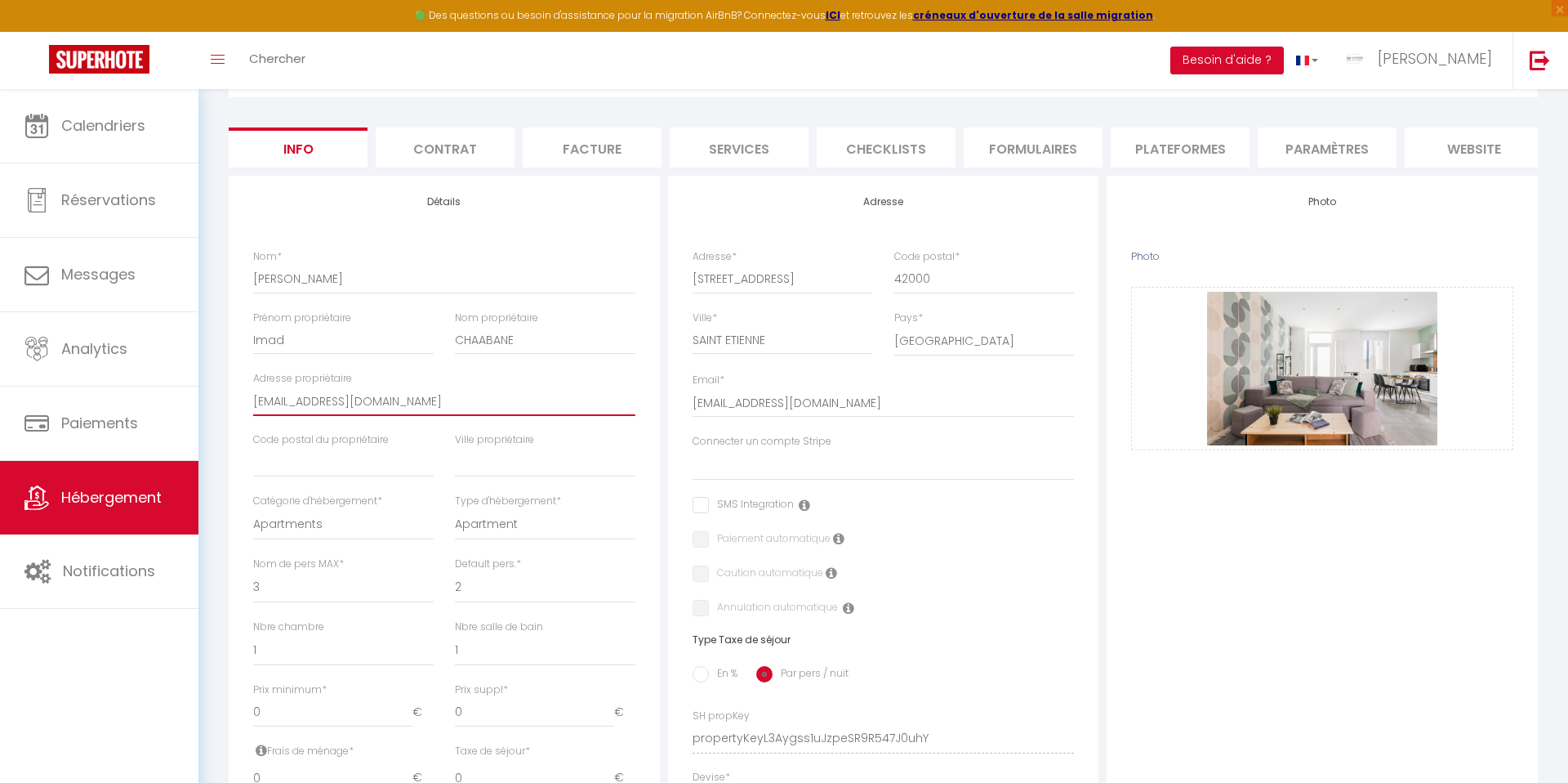
click at [369, 401] on input "[EMAIL_ADDRESS][DOMAIN_NAME]" at bounding box center [444, 401] width 382 height 30
select select
checkbox input "false"
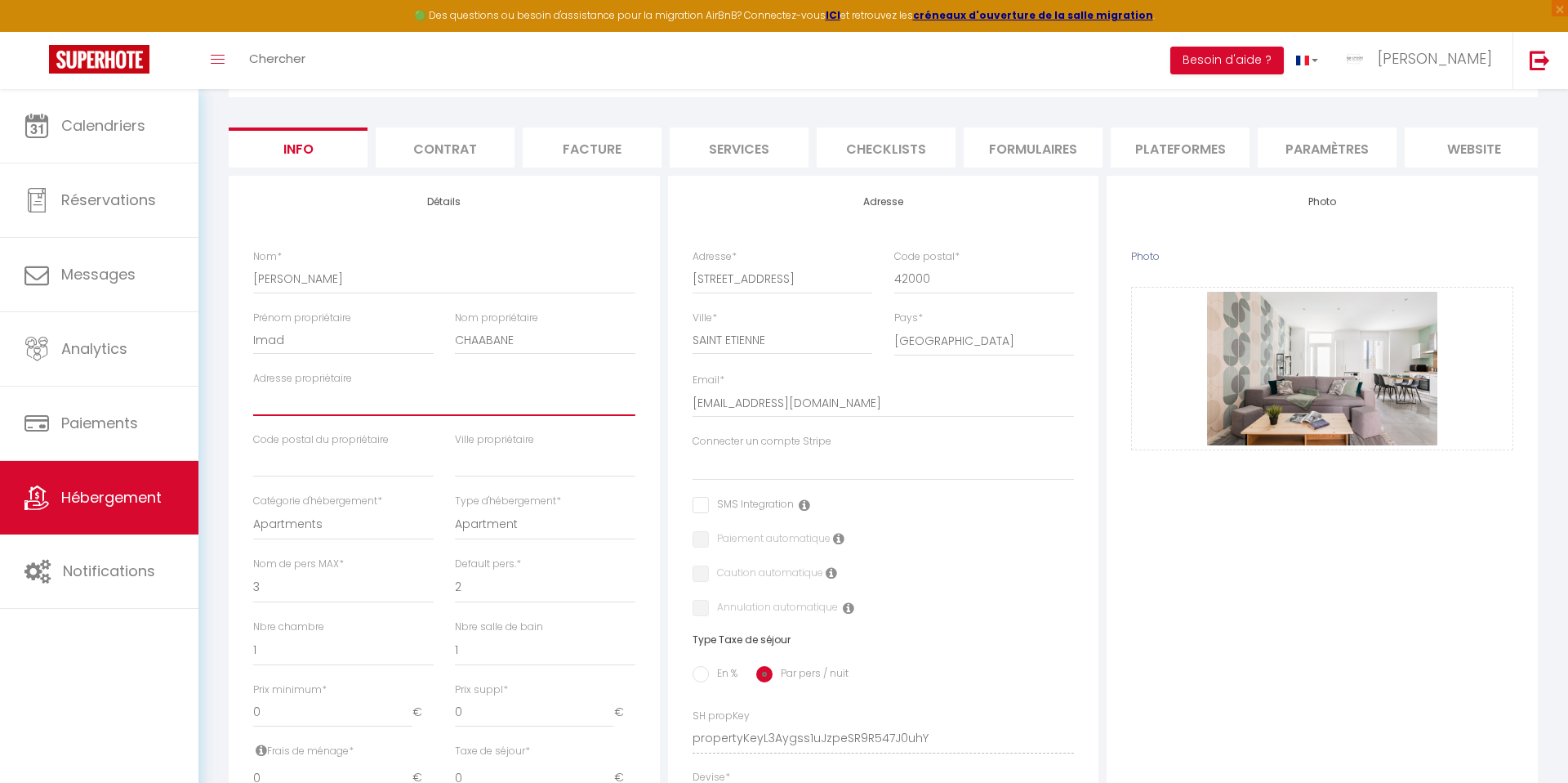
checkbox input "false"
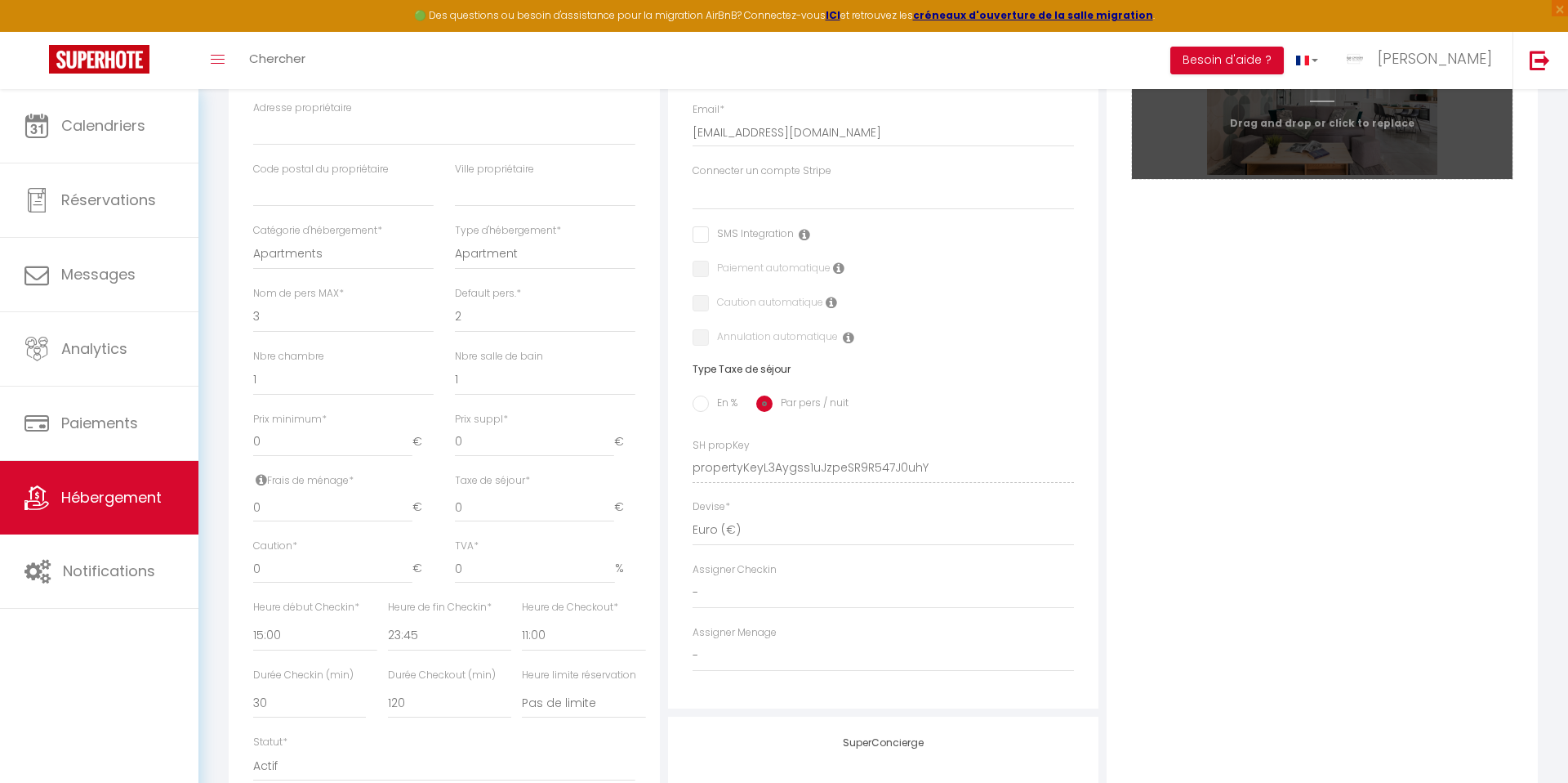
scroll to position [406, 0]
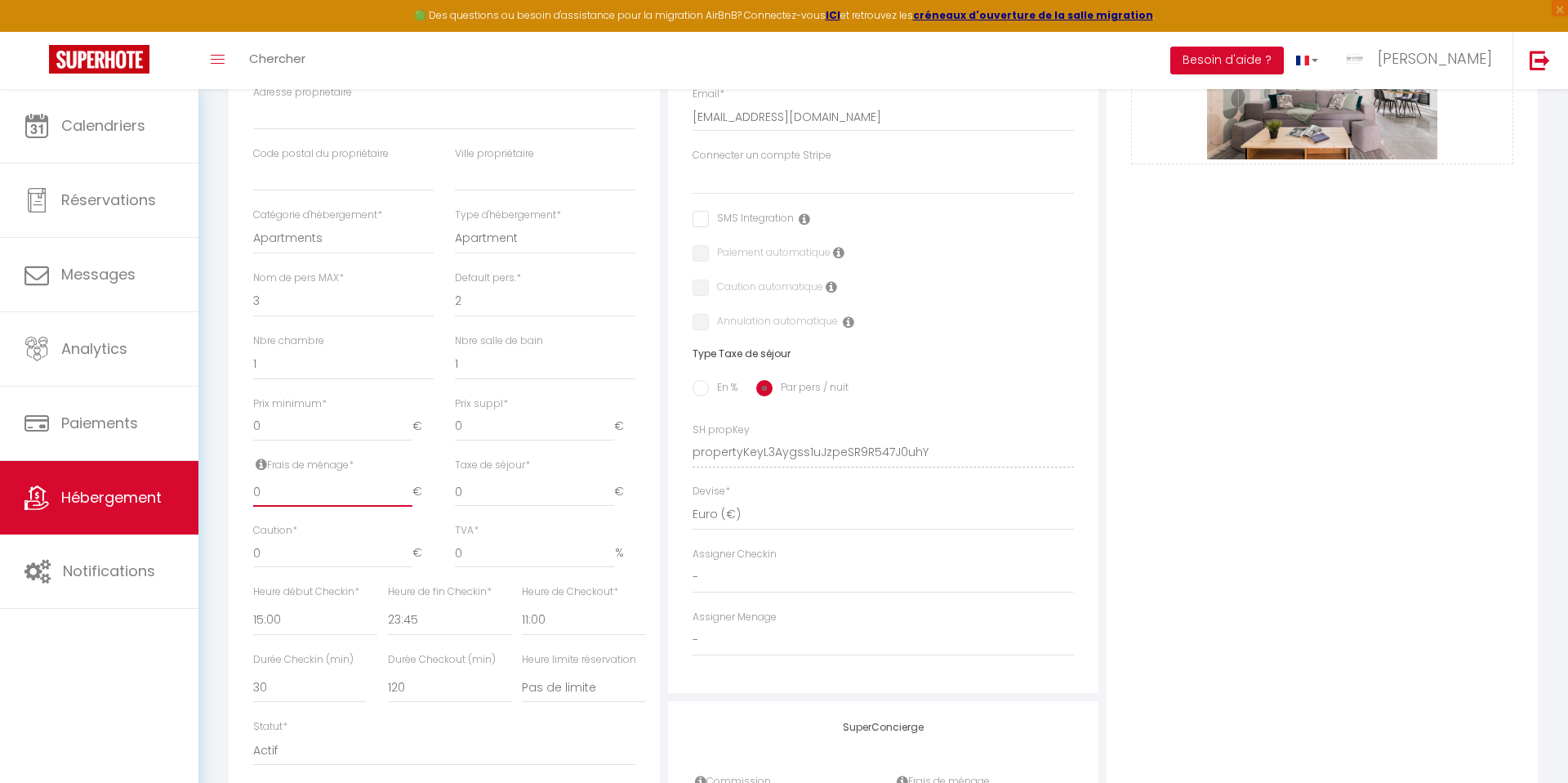
click at [279, 492] on input "0" at bounding box center [332, 492] width 159 height 30
click at [285, 497] on input "0" at bounding box center [332, 492] width 159 height 30
click at [278, 494] on input "0" at bounding box center [332, 492] width 159 height 30
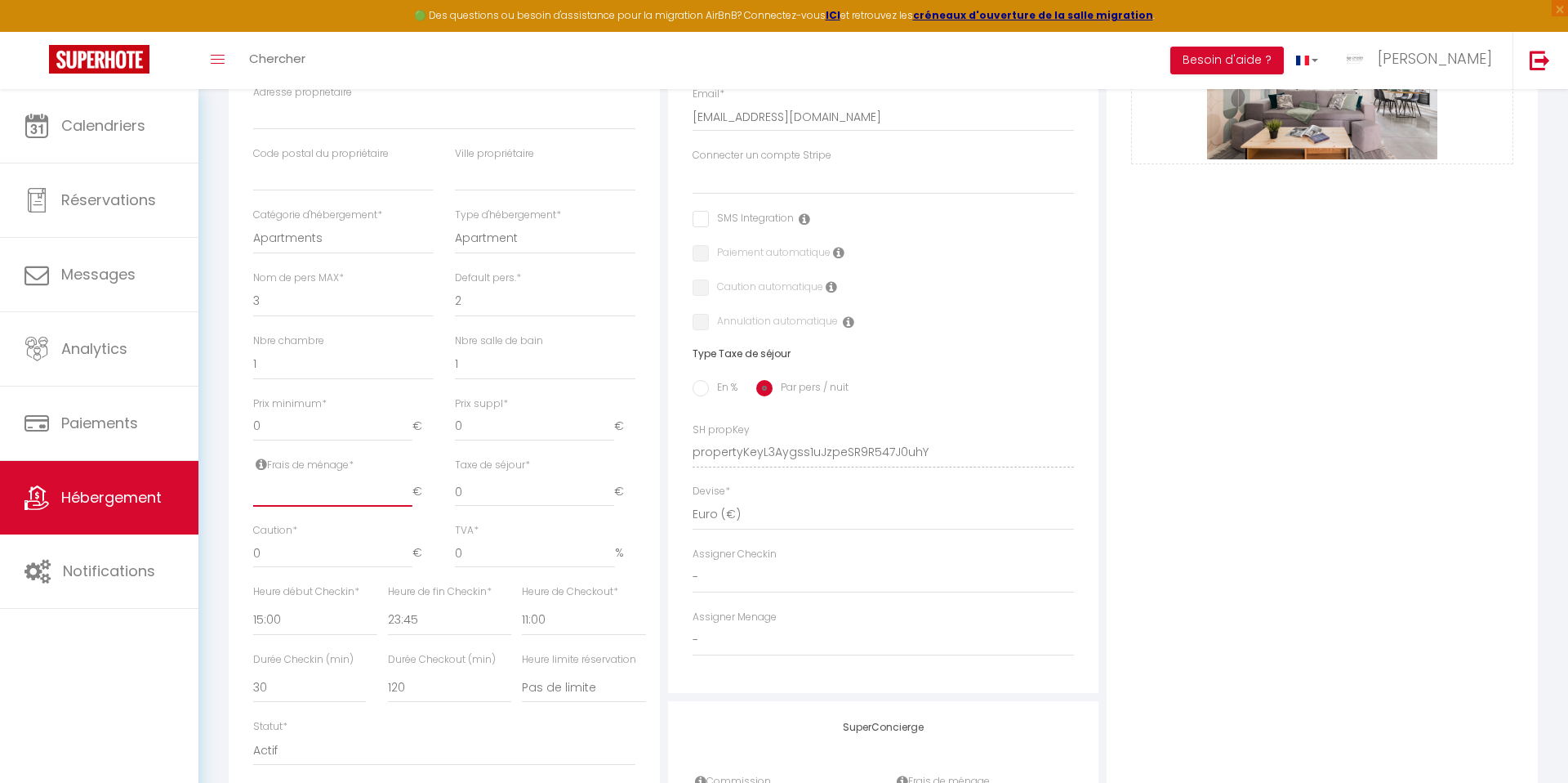
select select
checkbox input "false"
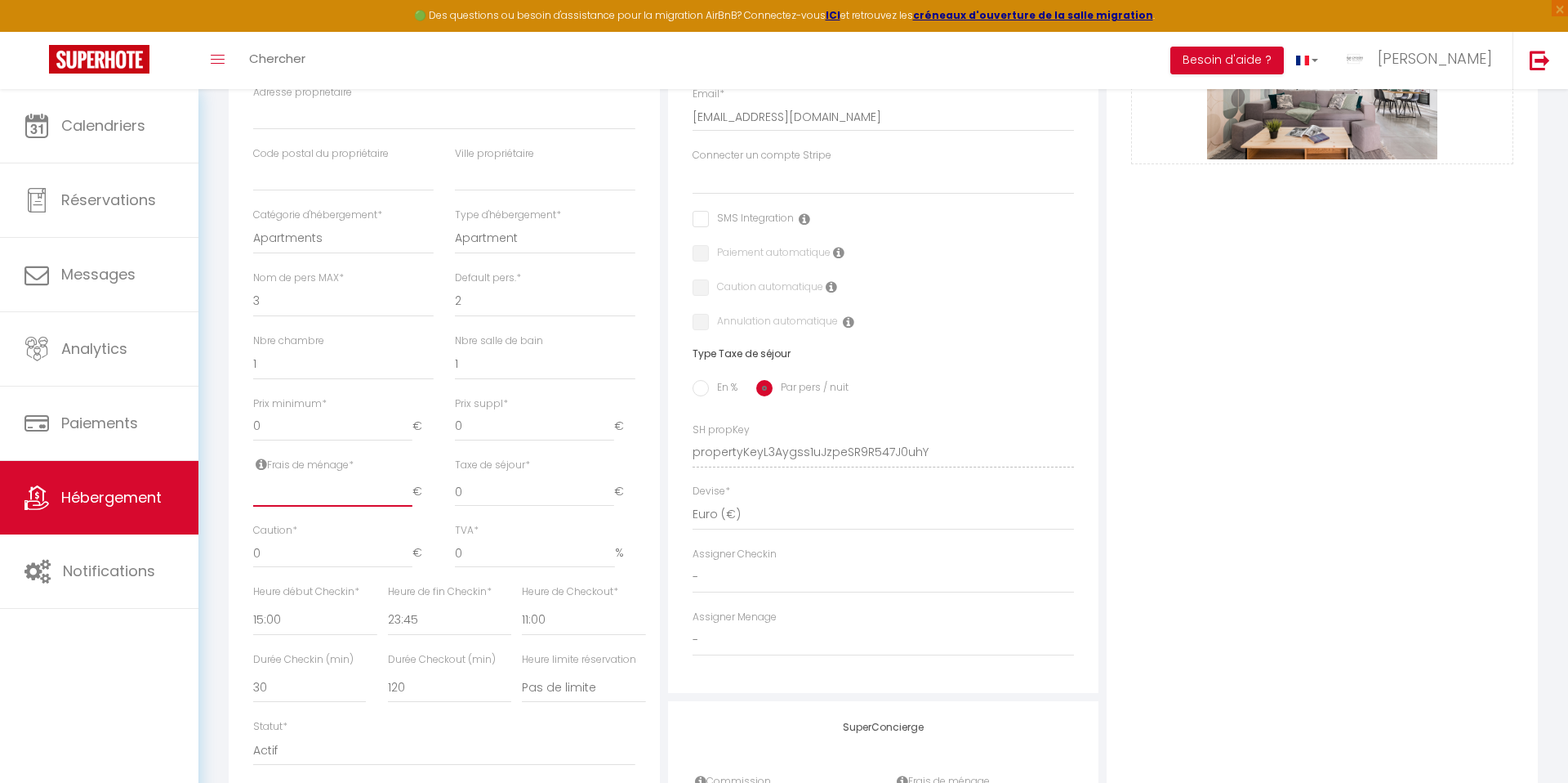
type input "5"
select select
checkbox input "false"
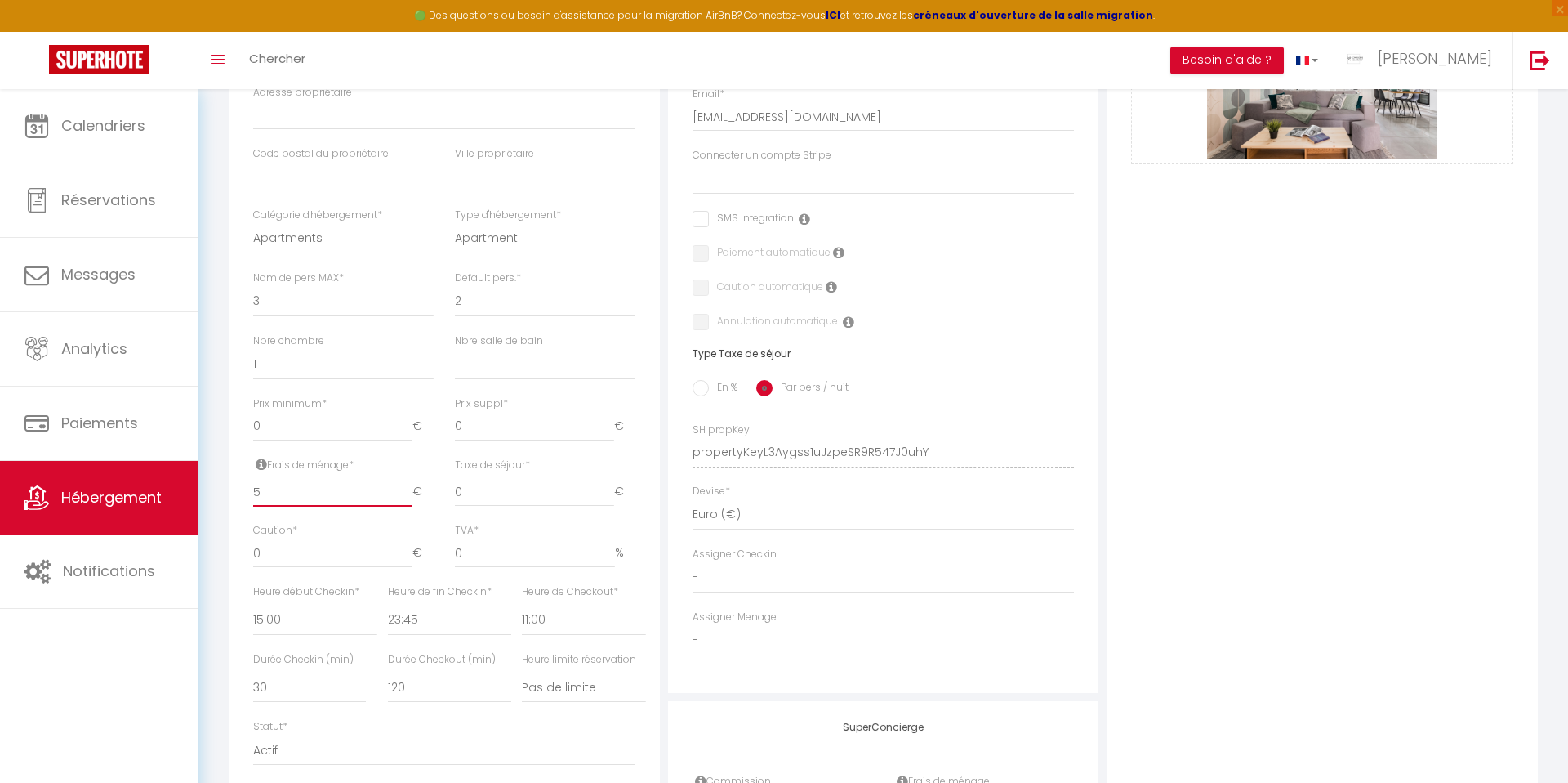
checkbox input "false"
type input "56"
select select
checkbox input "false"
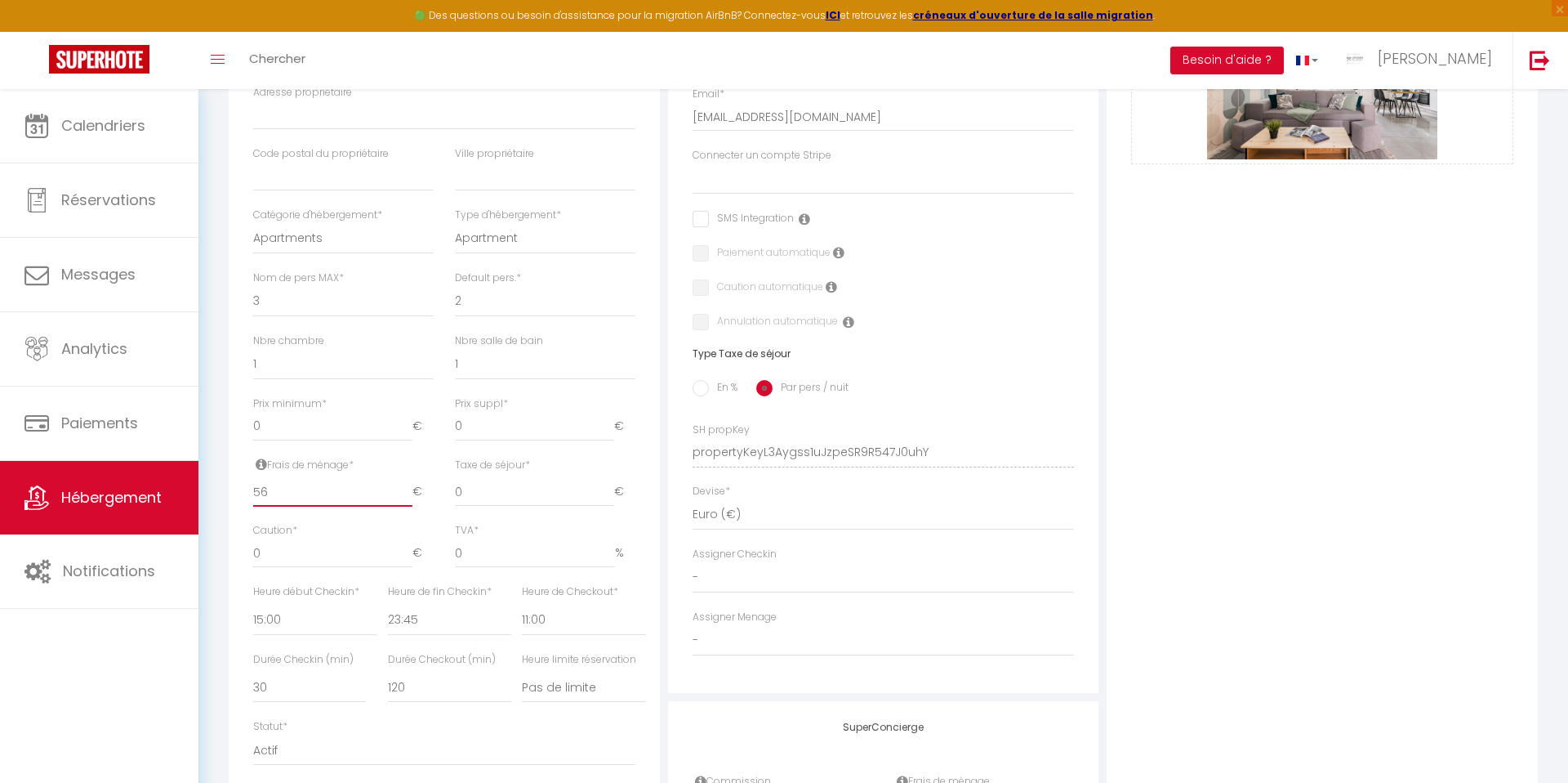
checkbox input "false"
type input "56"
click at [481, 495] on input "0" at bounding box center [534, 492] width 159 height 30
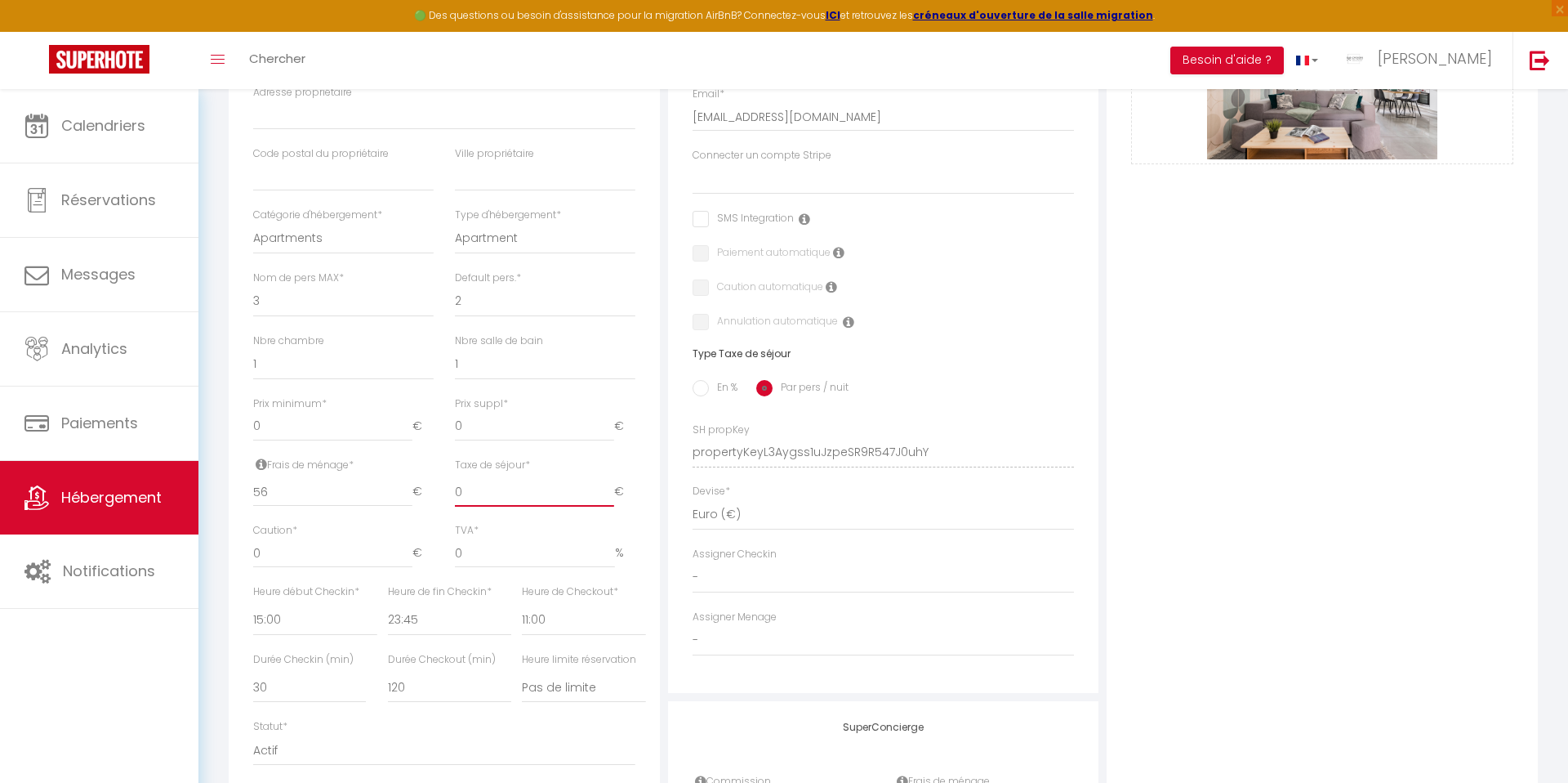
click at [481, 495] on input "0" at bounding box center [534, 492] width 159 height 30
click at [288, 552] on input "0" at bounding box center [332, 553] width 159 height 30
select select
checkbox input "false"
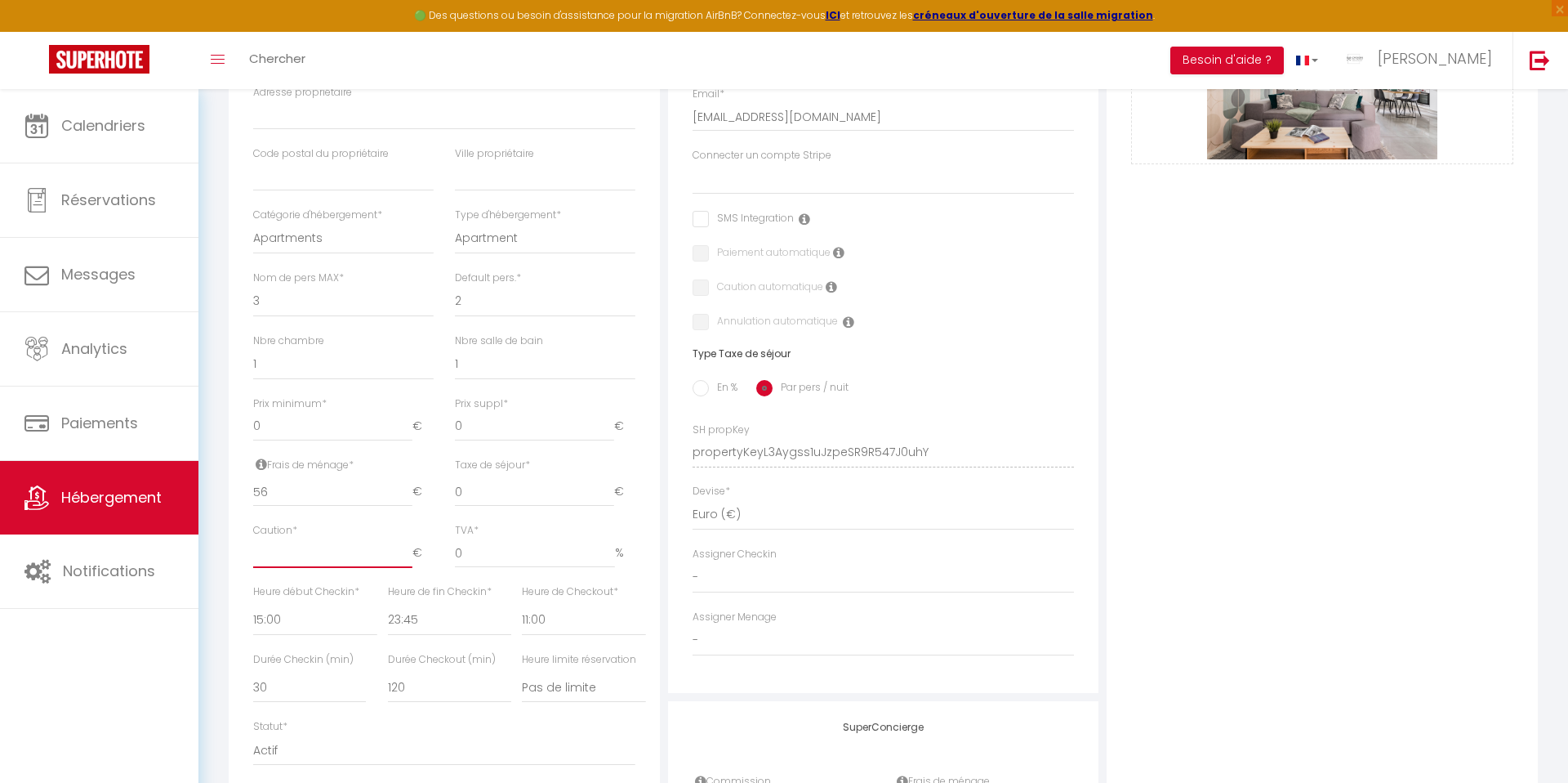
checkbox input "false"
type input "5"
select select
checkbox input "false"
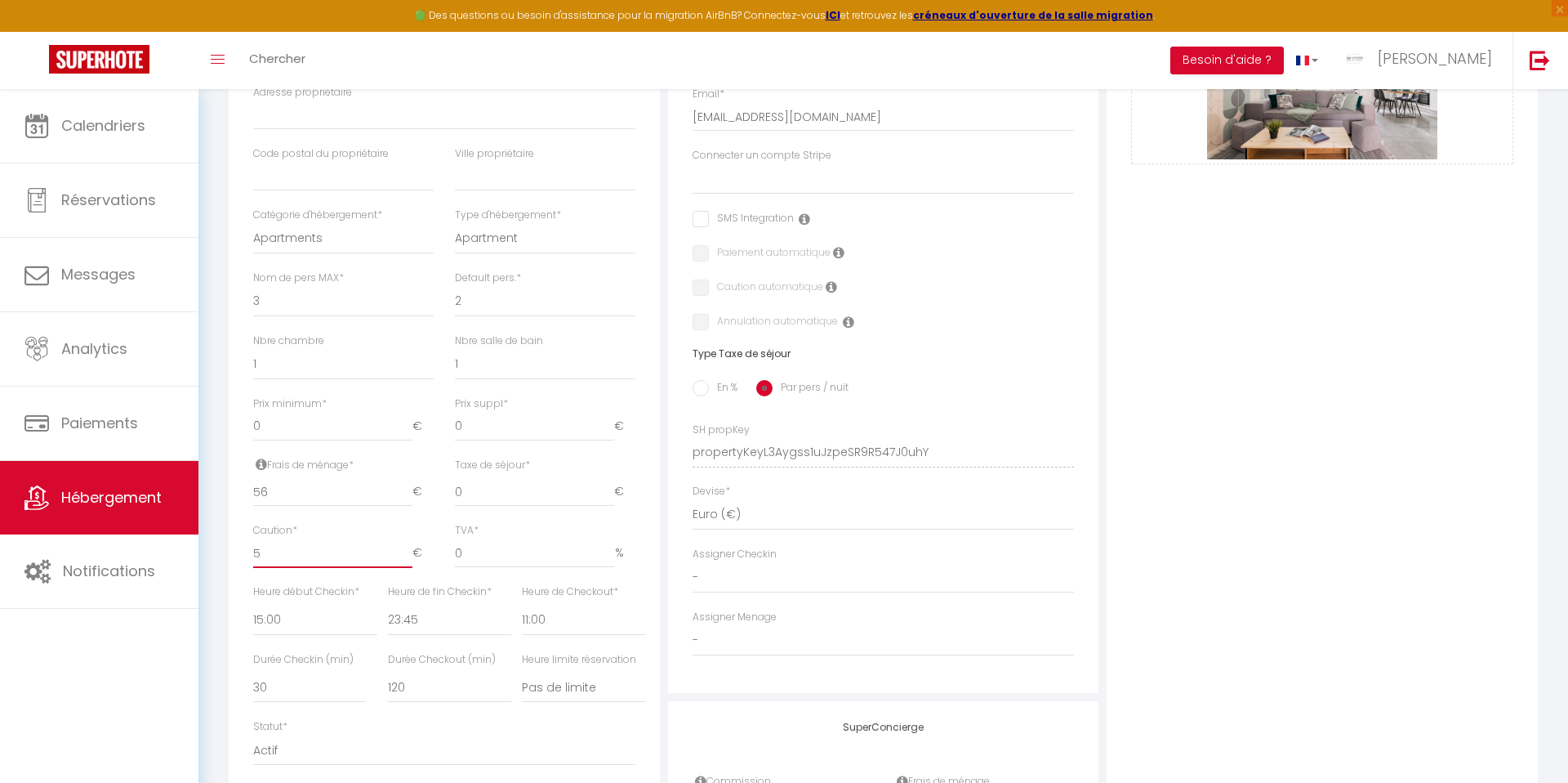
checkbox input "false"
type input "50"
select select
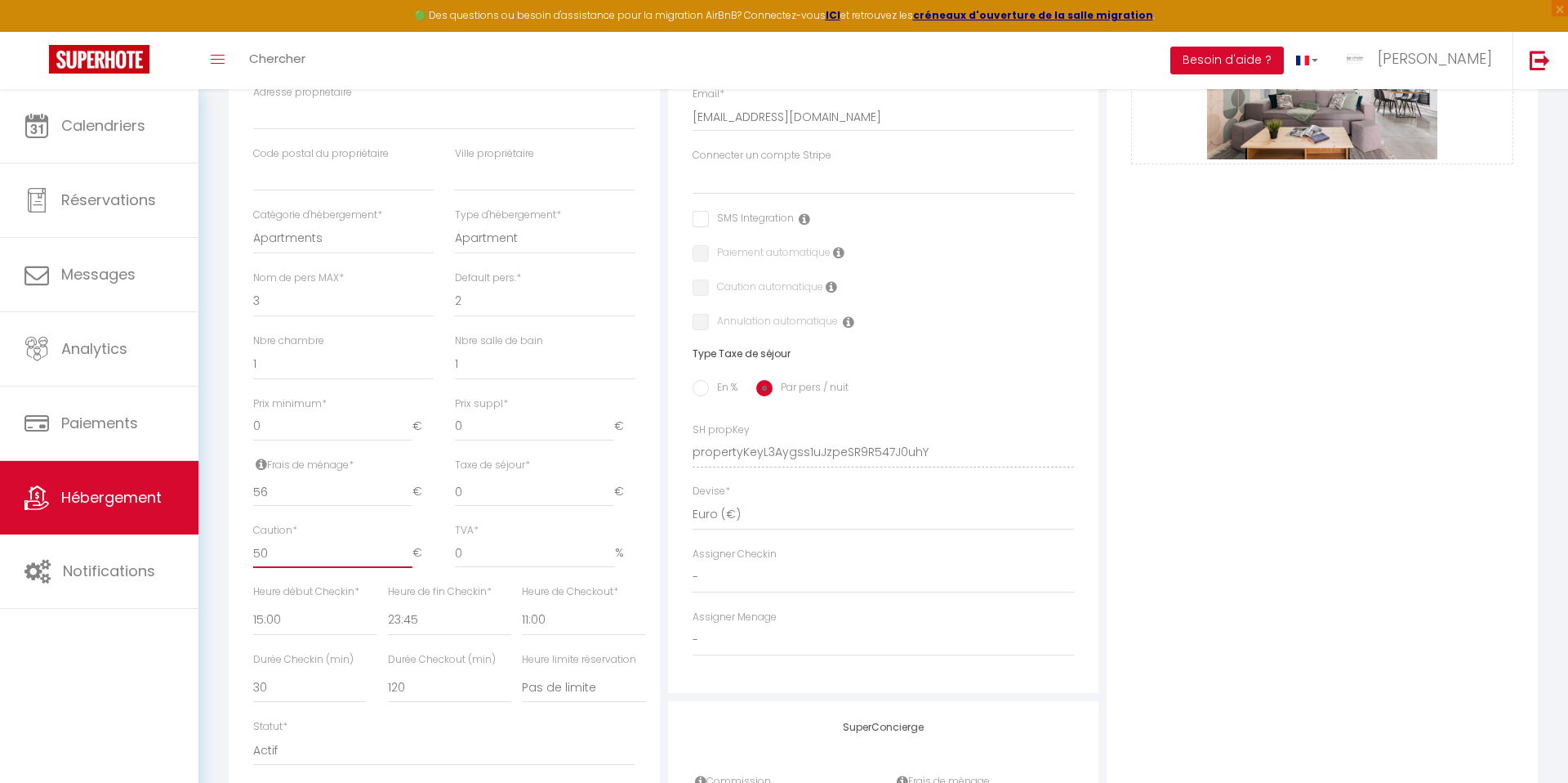
checkbox input "false"
type input "500"
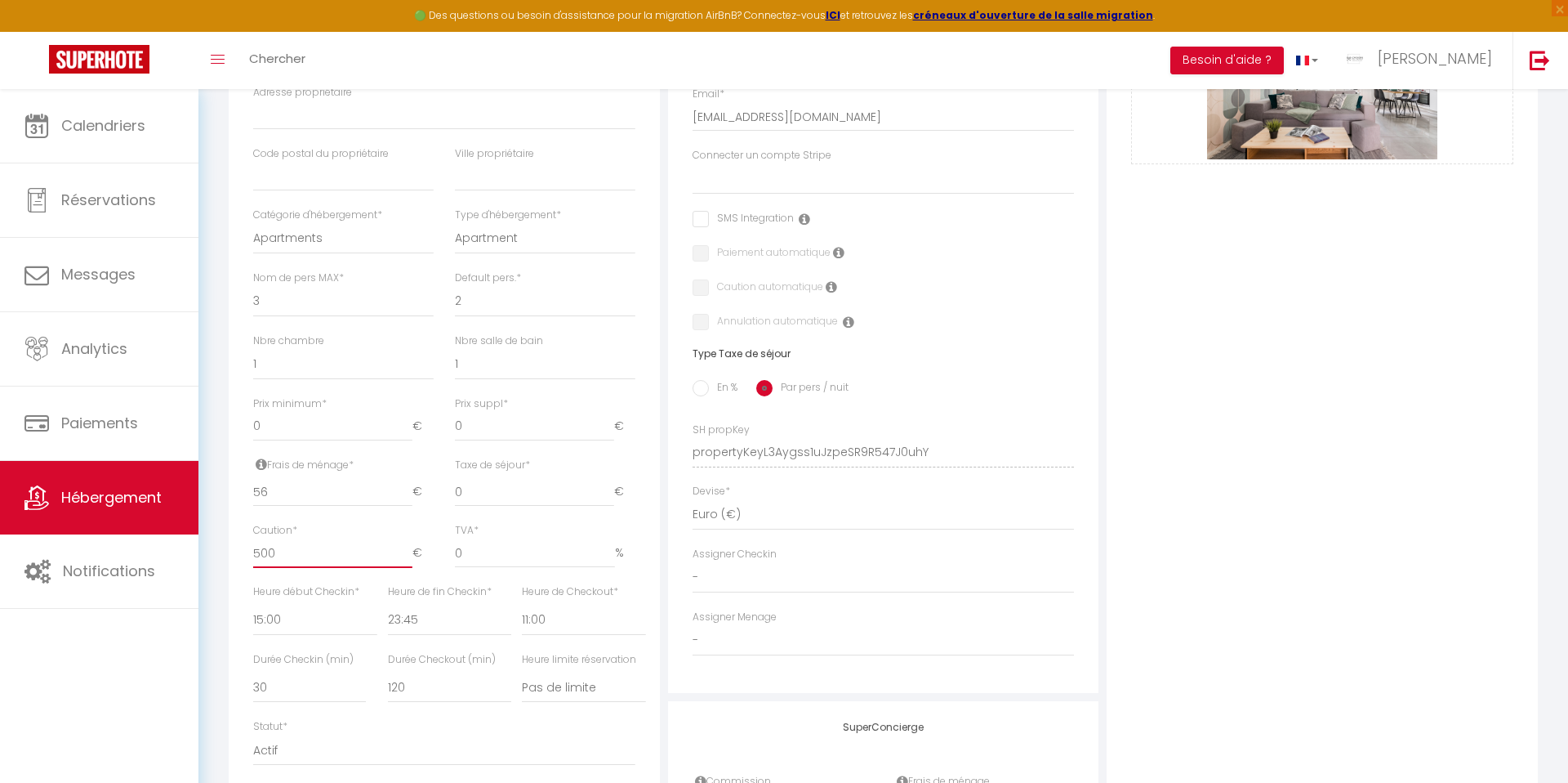
select select
checkbox input "false"
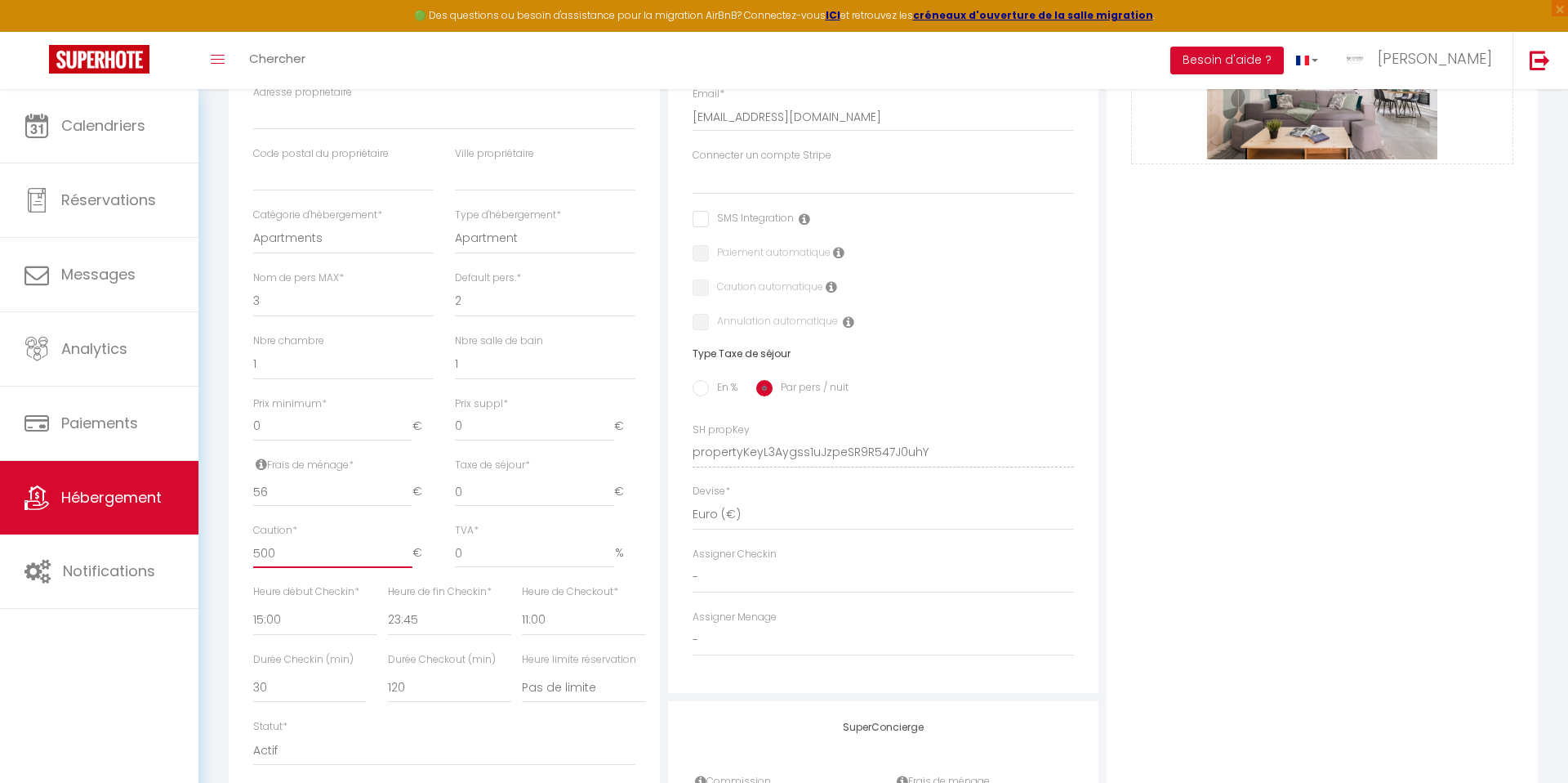
type input "500"
click at [285, 621] on select "00:00 00:15 00:30 00:45 01:00 01:15 01:30 01:45 02:00 02:15 02:30 02:45 03:00" at bounding box center [314, 620] width 123 height 31
select select "16:00"
select select
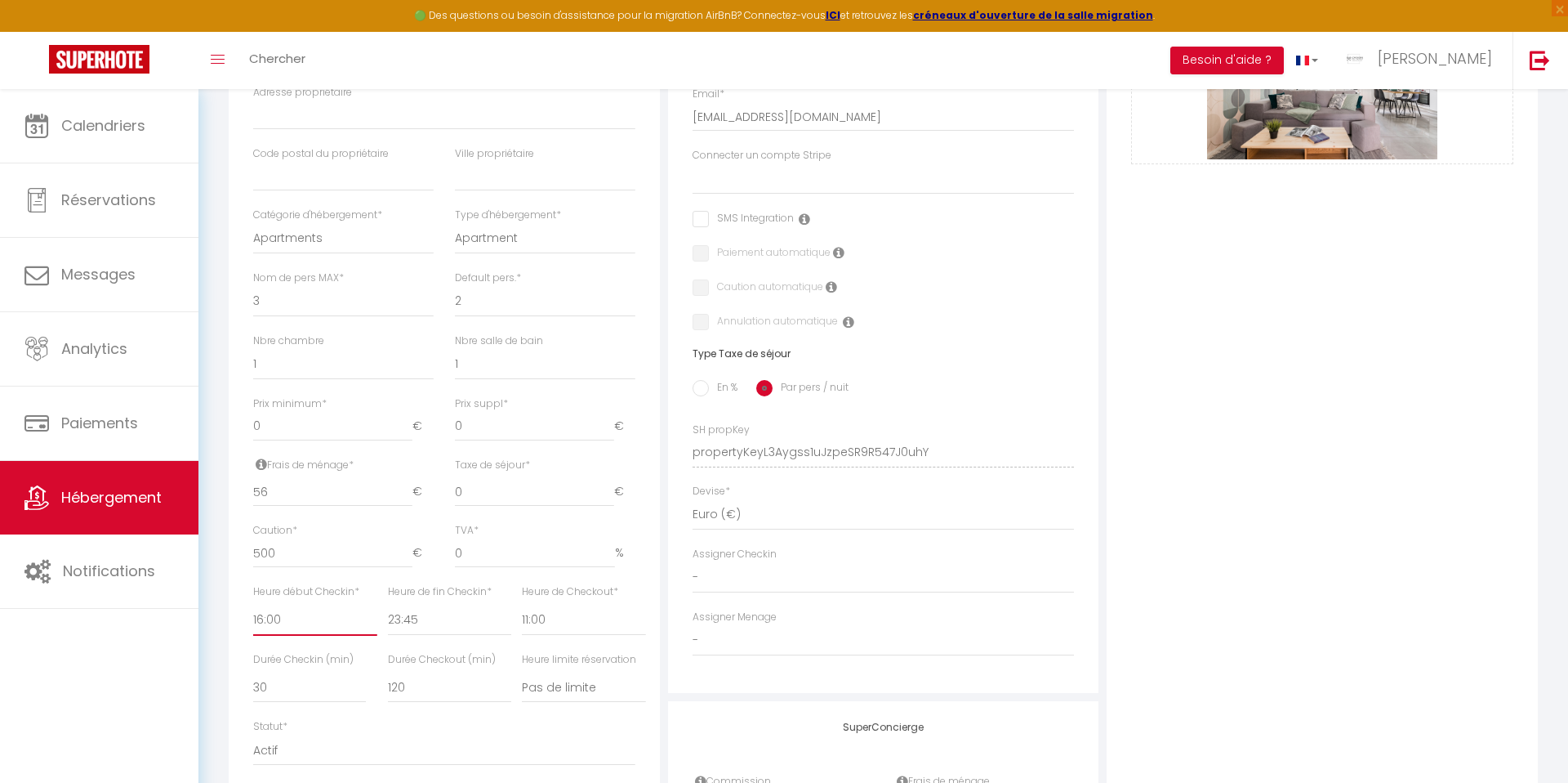
checkbox input "false"
click at [402, 620] on select "00:00 00:15 00:30 00:45 01:00 01:15 01:30 01:45 02:00 02:15 02:30 02:45 03:00" at bounding box center [450, 620] width 123 height 31
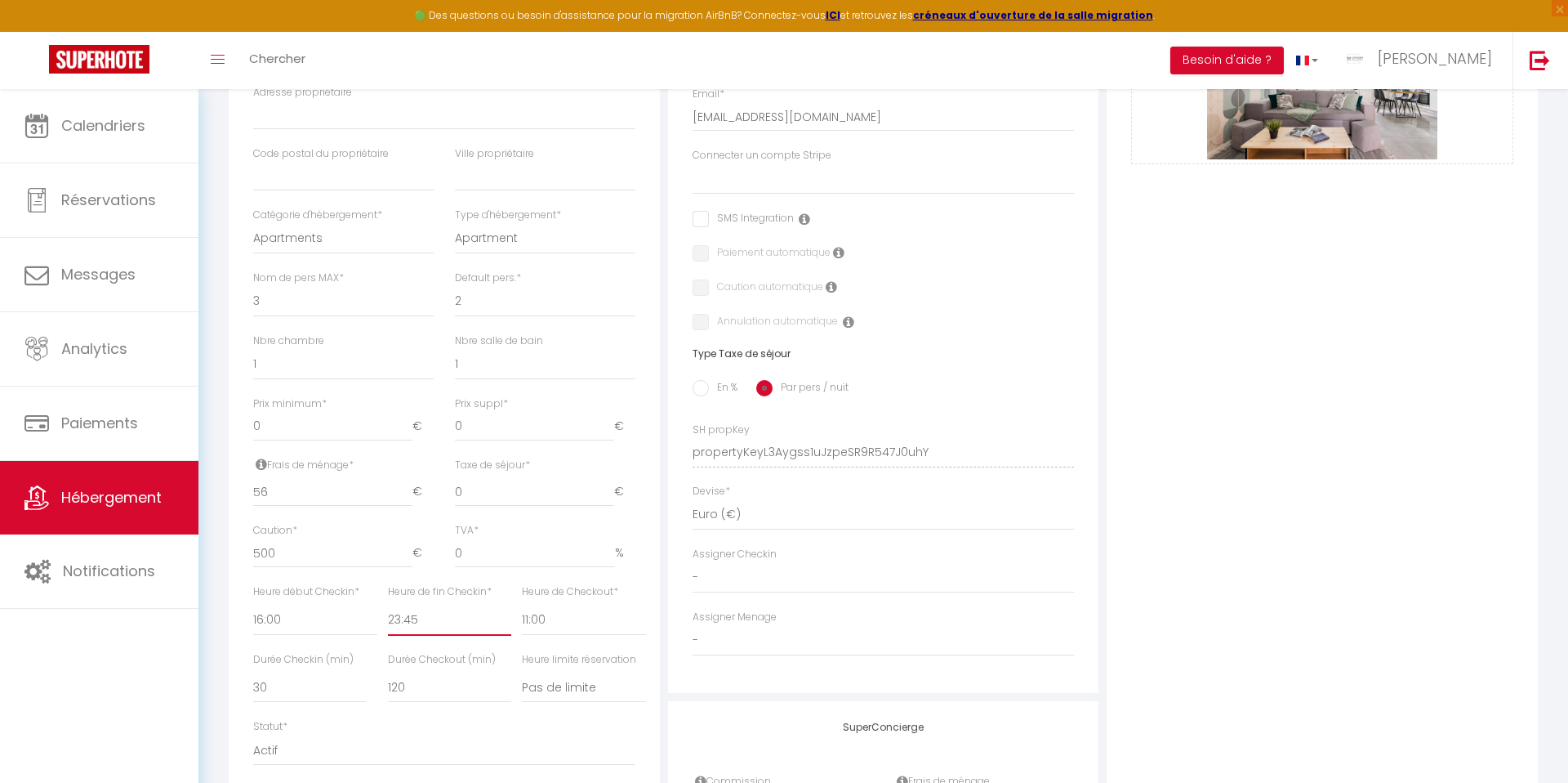
select select "20:00"
select select
checkbox input "false"
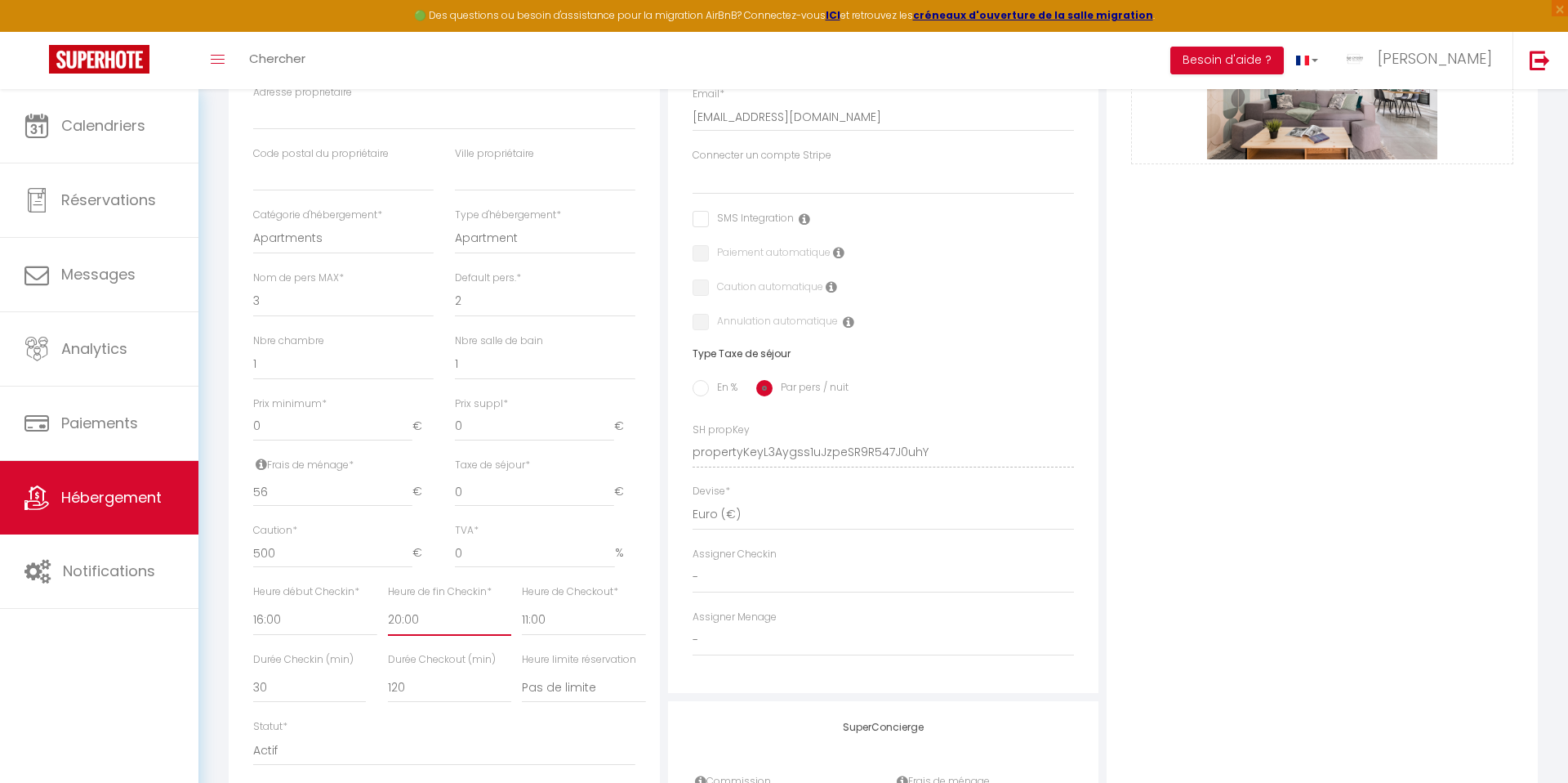
checkbox input "false"
click at [561, 621] on select "00:00 00:15 00:30 00:45 01:00 01:15 01:30 01:45 02:00 02:15 02:30 02:45 03:00" at bounding box center [584, 620] width 123 height 31
select select "10:00"
select select
checkbox input "false"
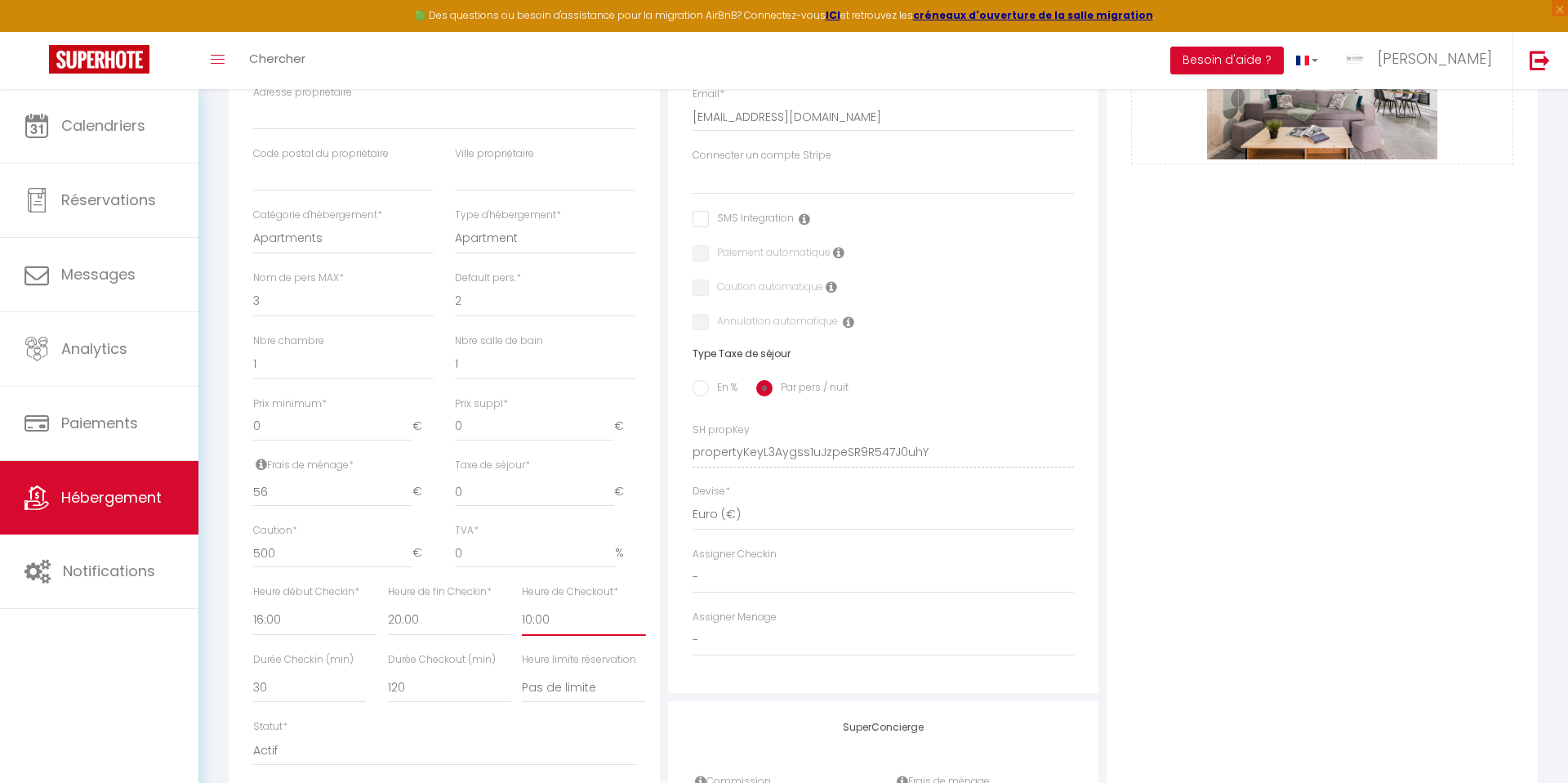
checkbox input "false"
click at [304, 683] on select "15 30 45 60 75 90 105 120 135 150 165 180 195 210" at bounding box center [309, 687] width 113 height 31
select select "15"
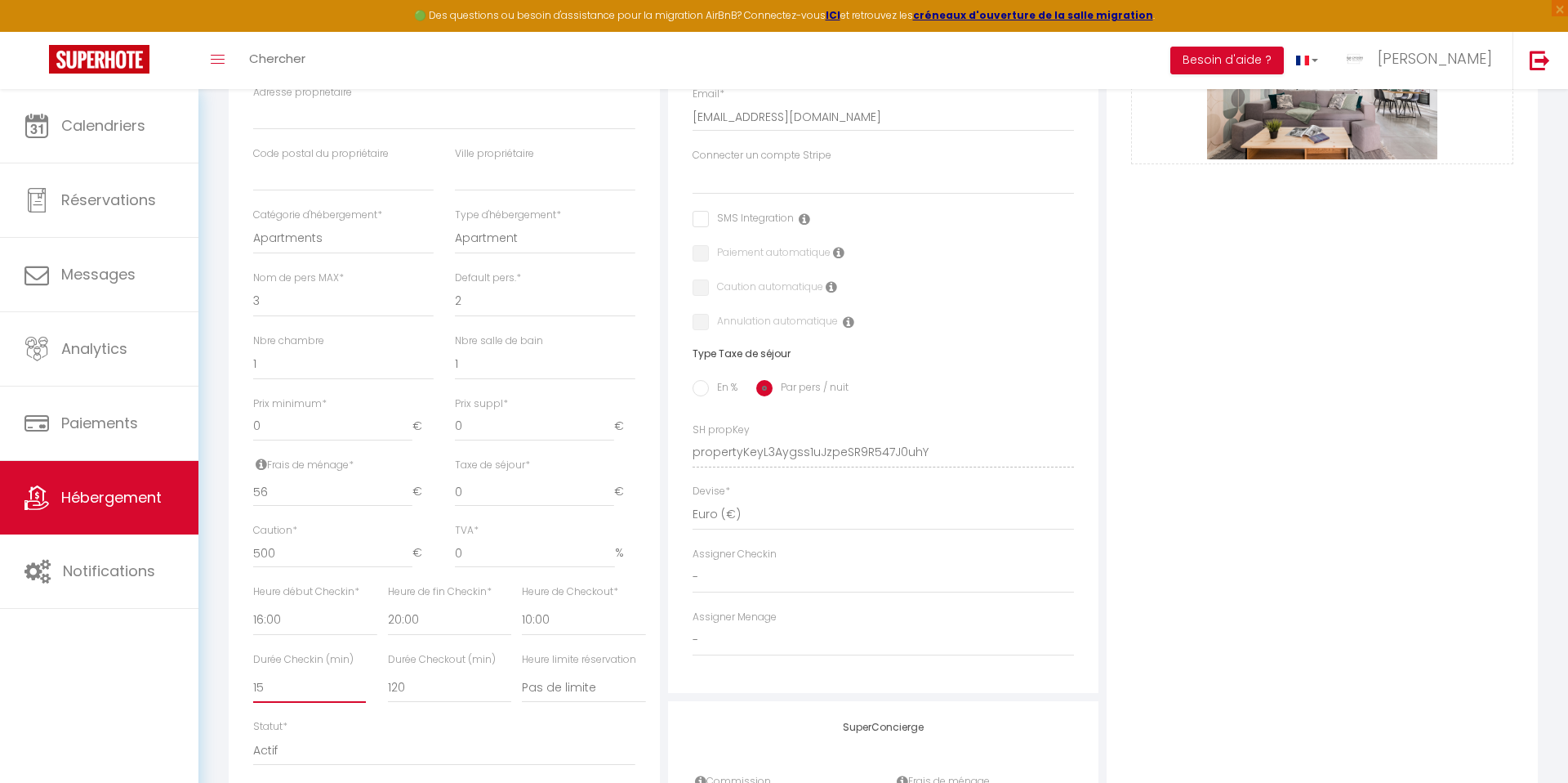
select select
checkbox input "false"
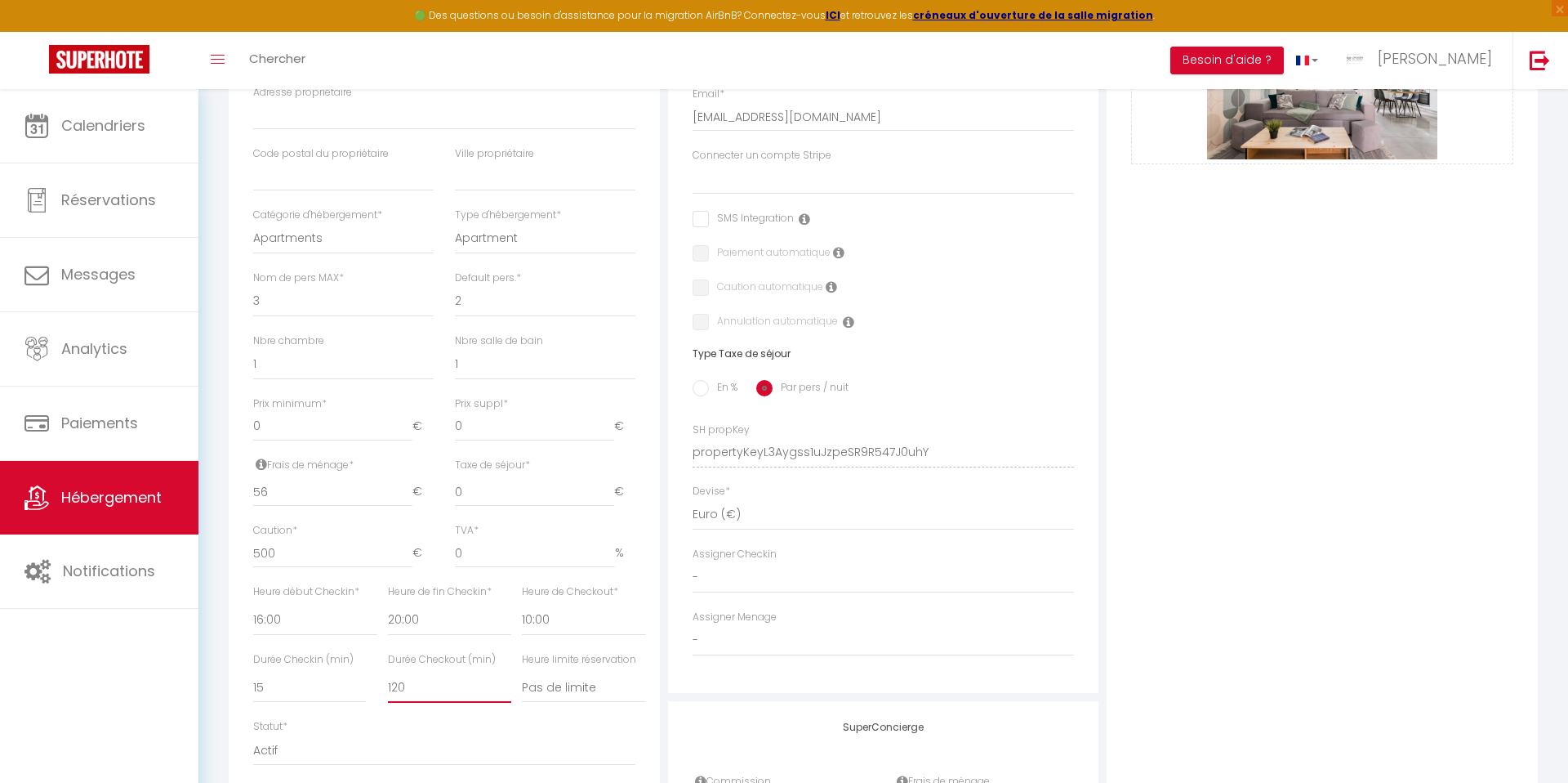
click at [403, 692] on select "15 30 45 60 75 90 105 120 135 150 165 180 195 210" at bounding box center [450, 687] width 123 height 31
select select "15"
select select
checkbox input "false"
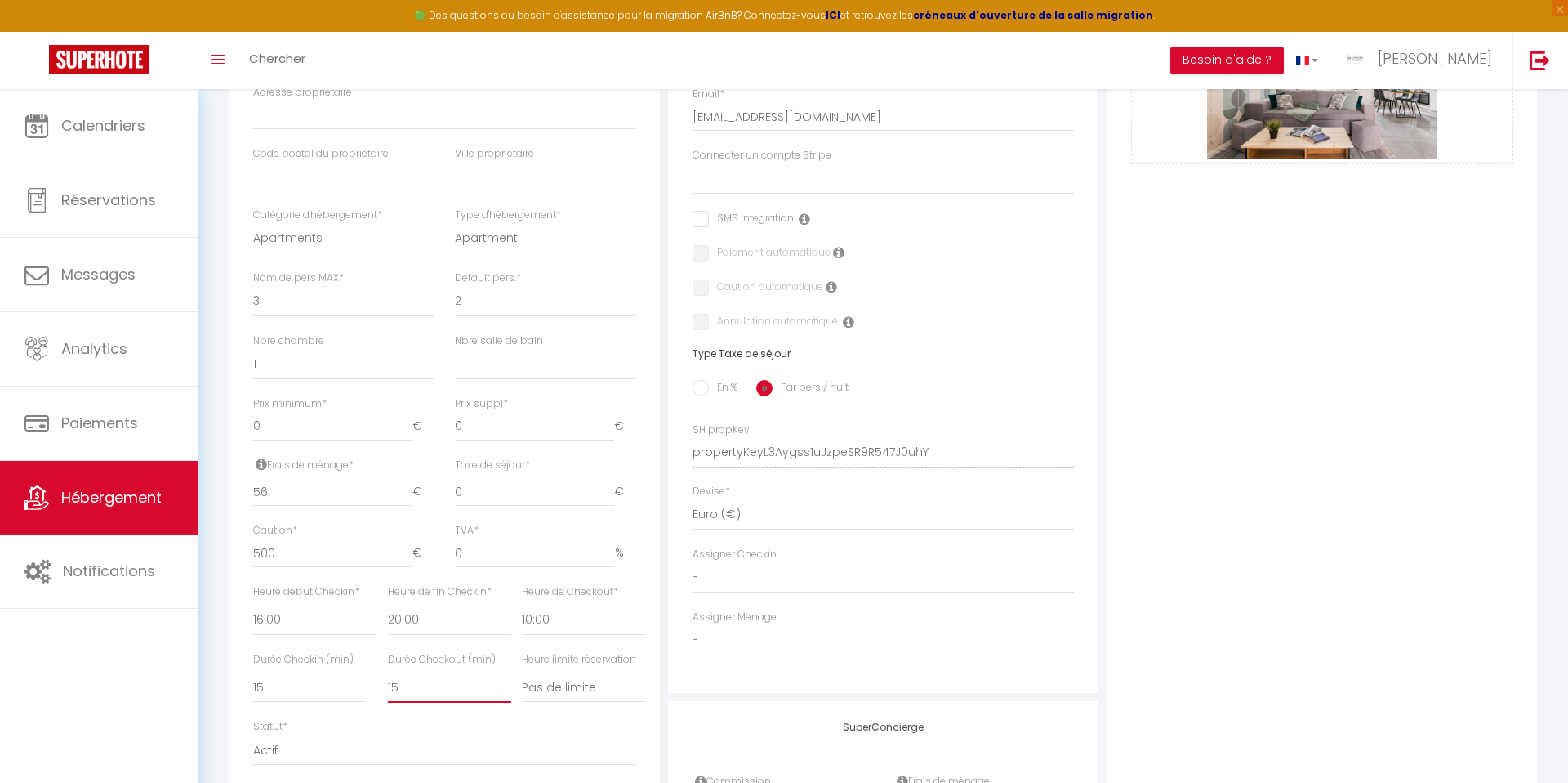
checkbox input "false"
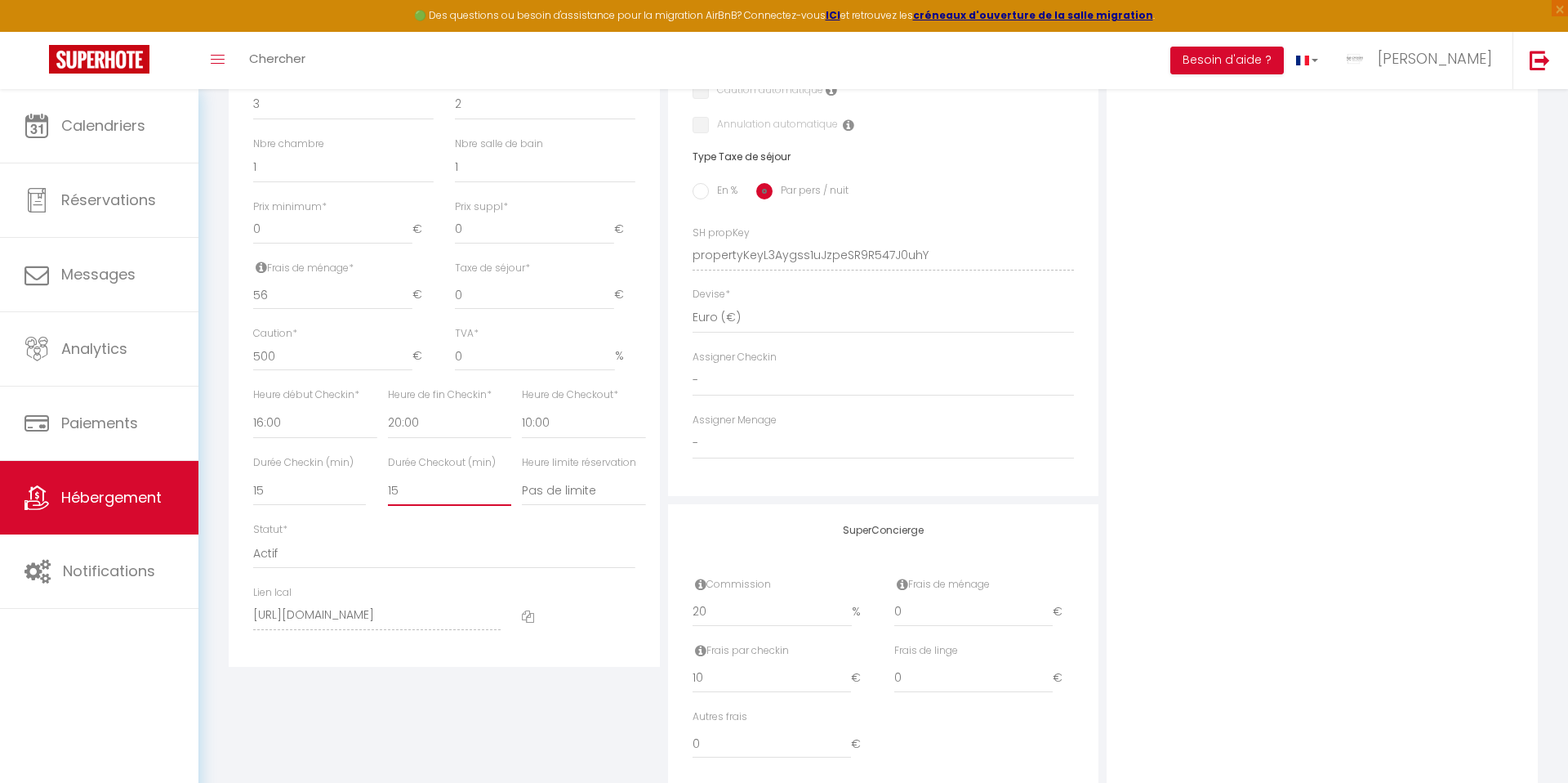
scroll to position [613, 0]
click at [713, 608] on input "20" at bounding box center [772, 602] width 160 height 30
type input "2"
select select
checkbox input "false"
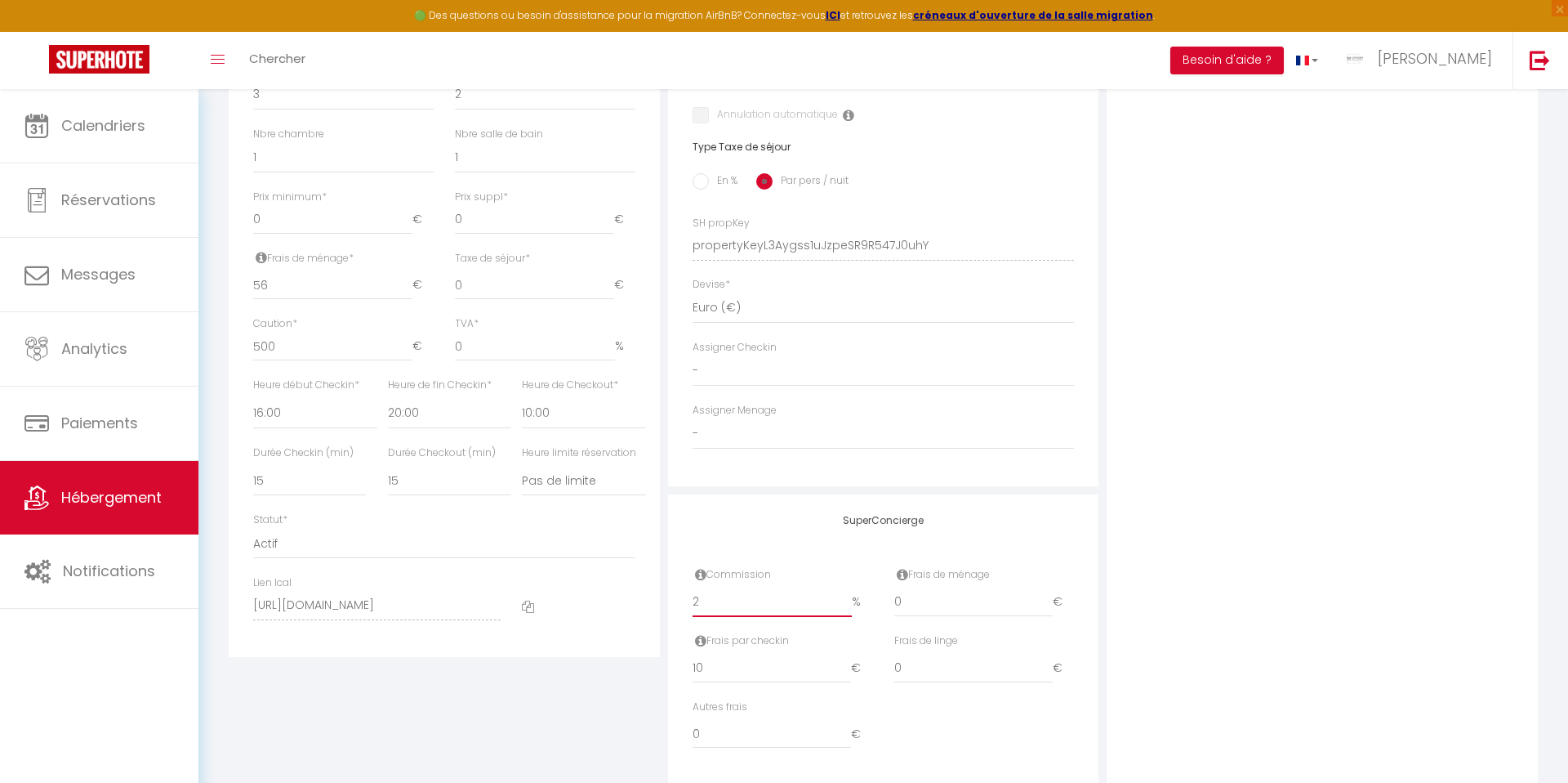
checkbox input "false"
type input "22"
select select
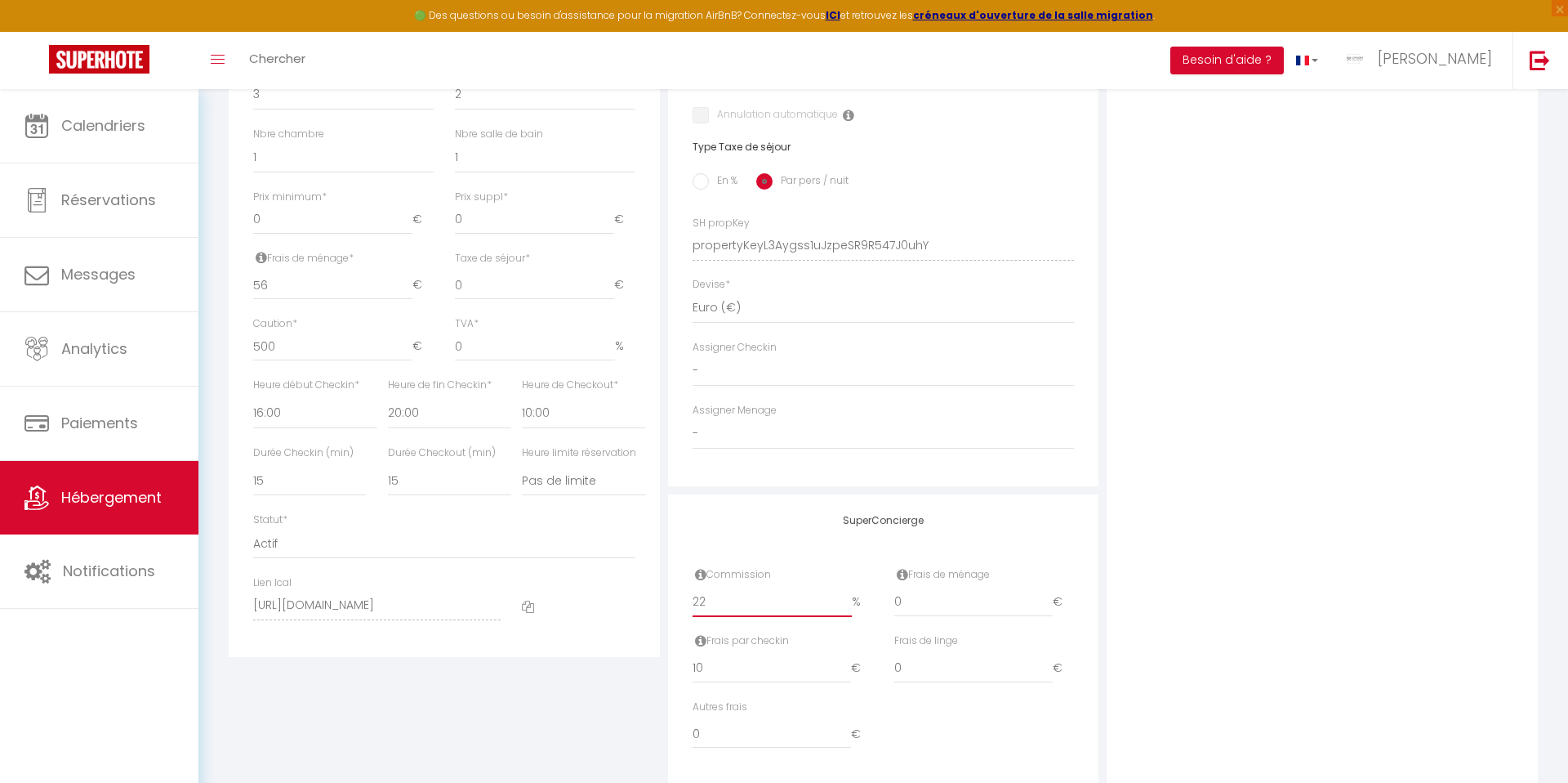
checkbox input "false"
type input "22"
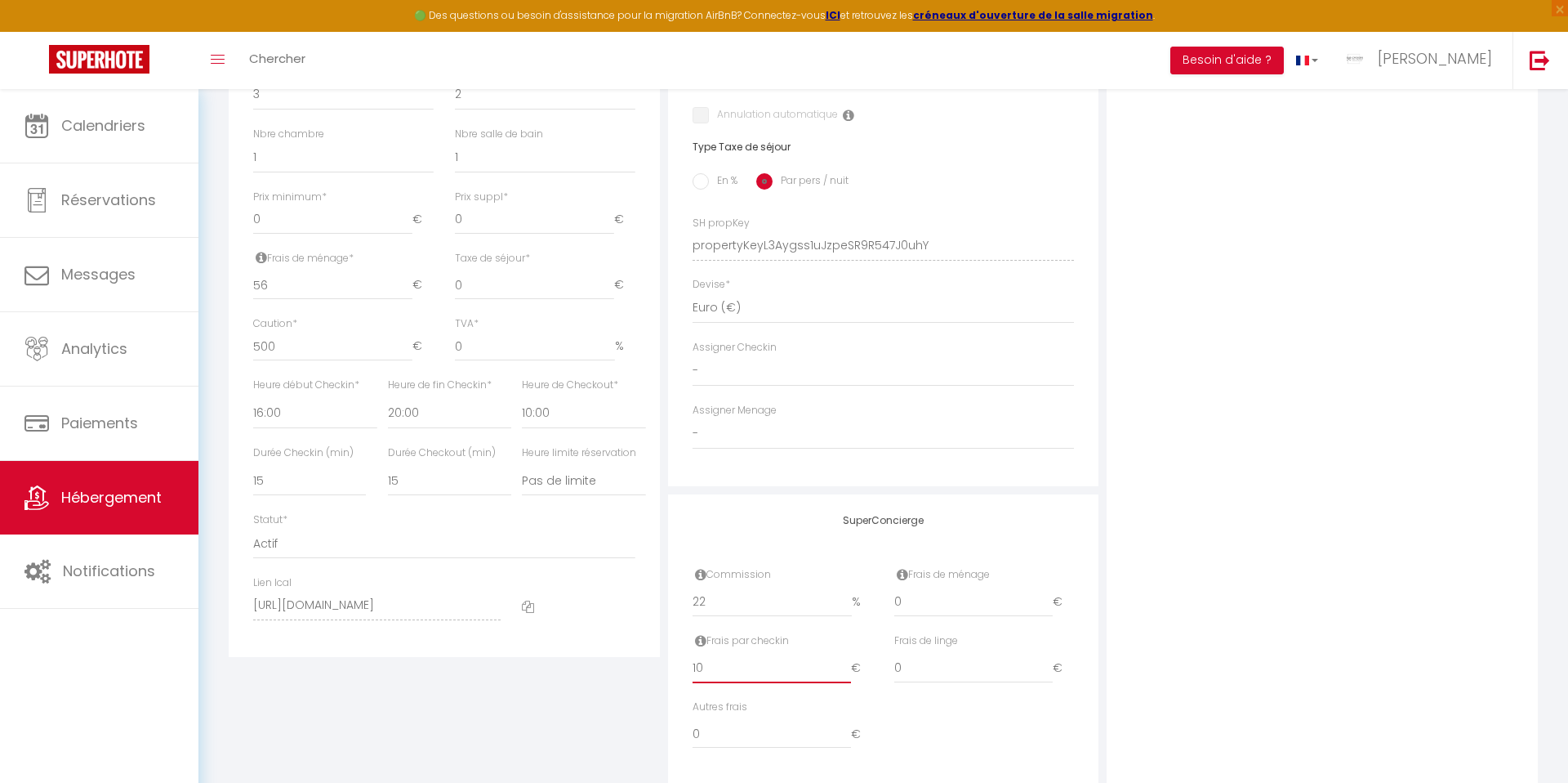
click at [706, 662] on input "10" at bounding box center [771, 668] width 159 height 30
type input "1"
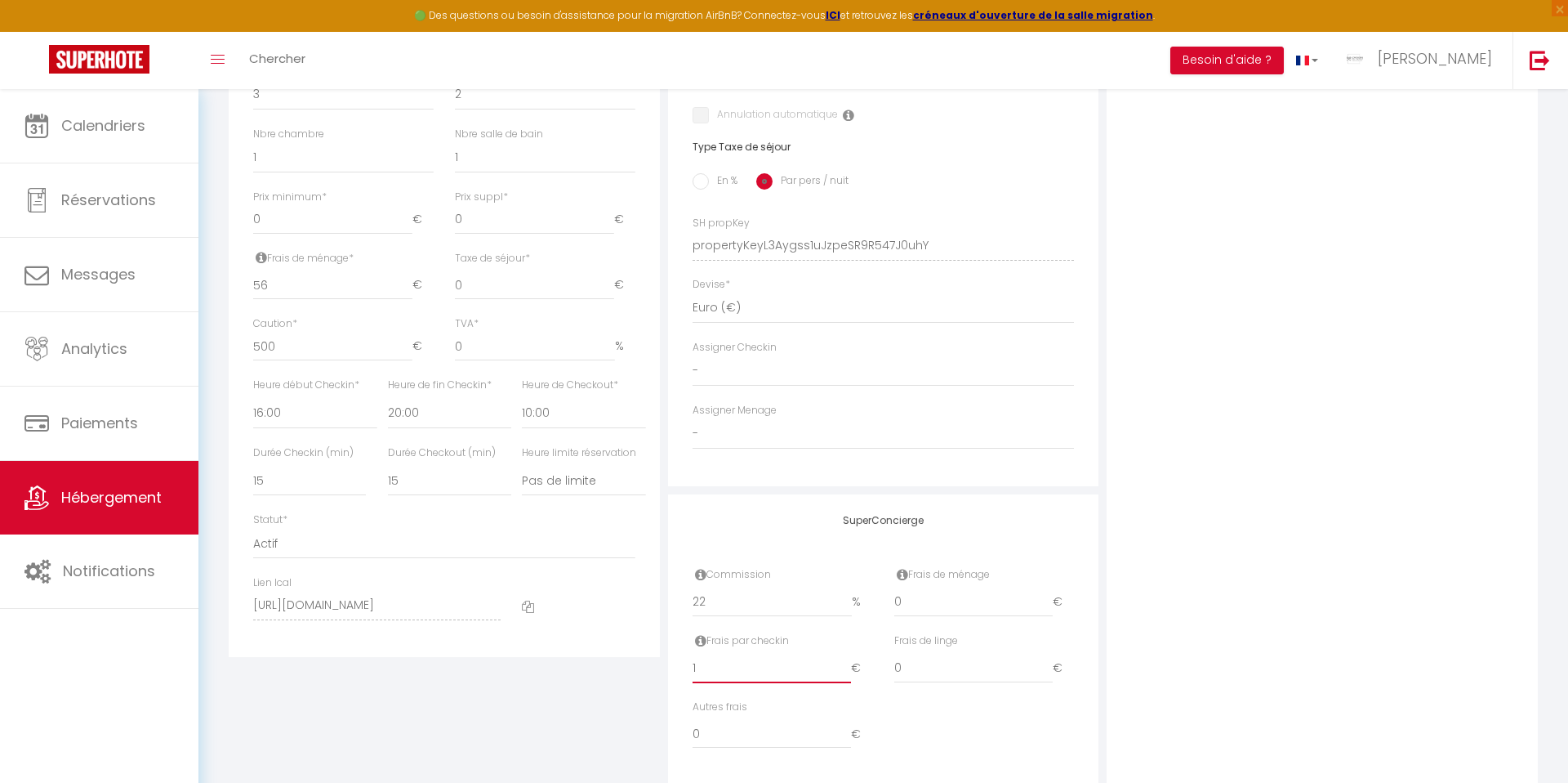
select select
click at [477, 283] on input "0" at bounding box center [534, 285] width 159 height 30
click at [612, 293] on input "0.59" at bounding box center [534, 285] width 159 height 30
click at [612, 283] on input "0.6" at bounding box center [534, 285] width 159 height 30
click at [612, 283] on input "0.61" at bounding box center [534, 285] width 159 height 30
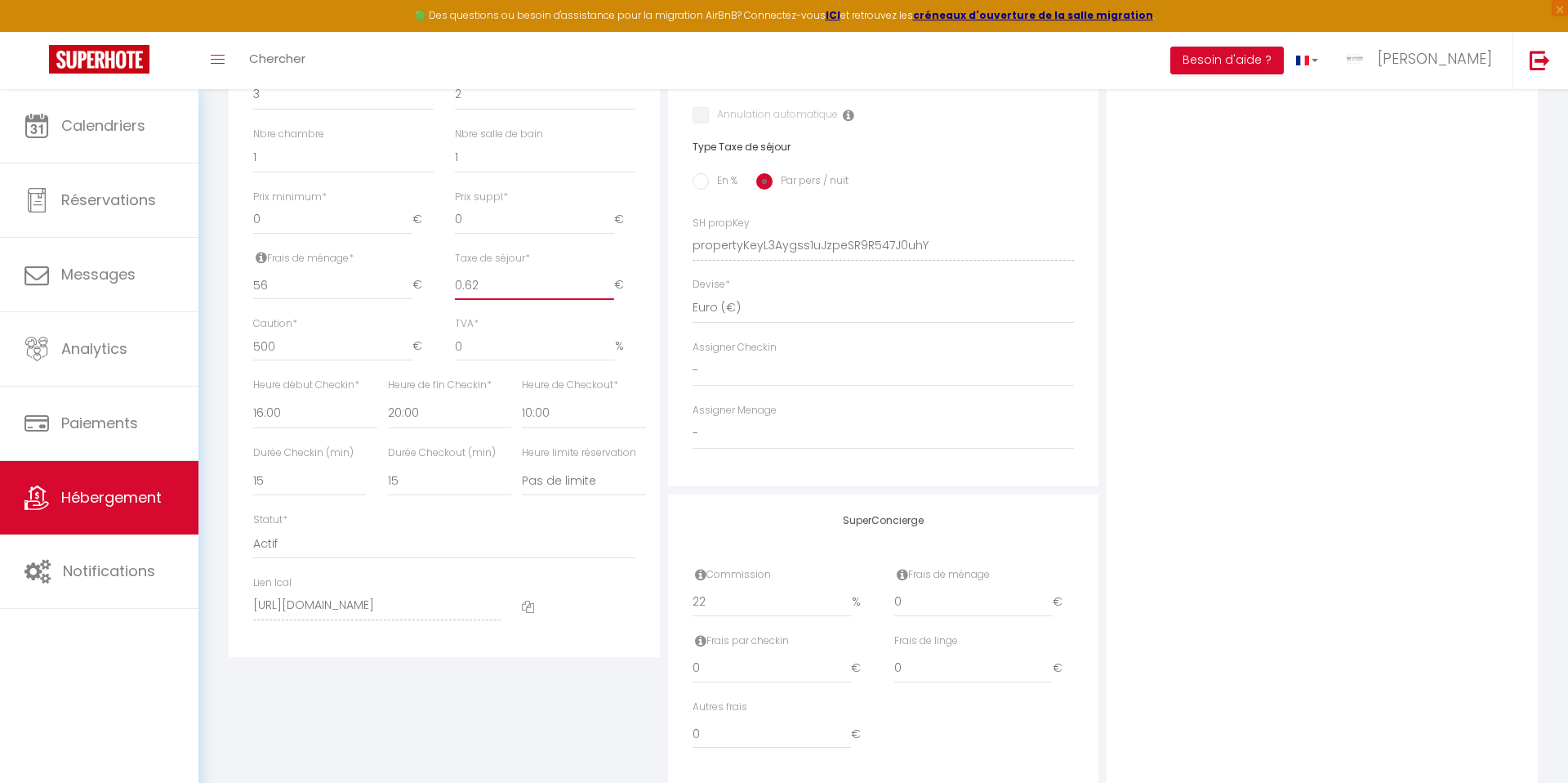
click at [612, 283] on input "0.62" at bounding box center [534, 285] width 159 height 30
click at [612, 283] on input "0.63" at bounding box center [534, 285] width 159 height 30
click at [612, 283] on input "0.64" at bounding box center [534, 285] width 159 height 30
click at [612, 283] on input "0.65" at bounding box center [534, 285] width 159 height 30
click at [612, 283] on input "0.66" at bounding box center [534, 285] width 159 height 30
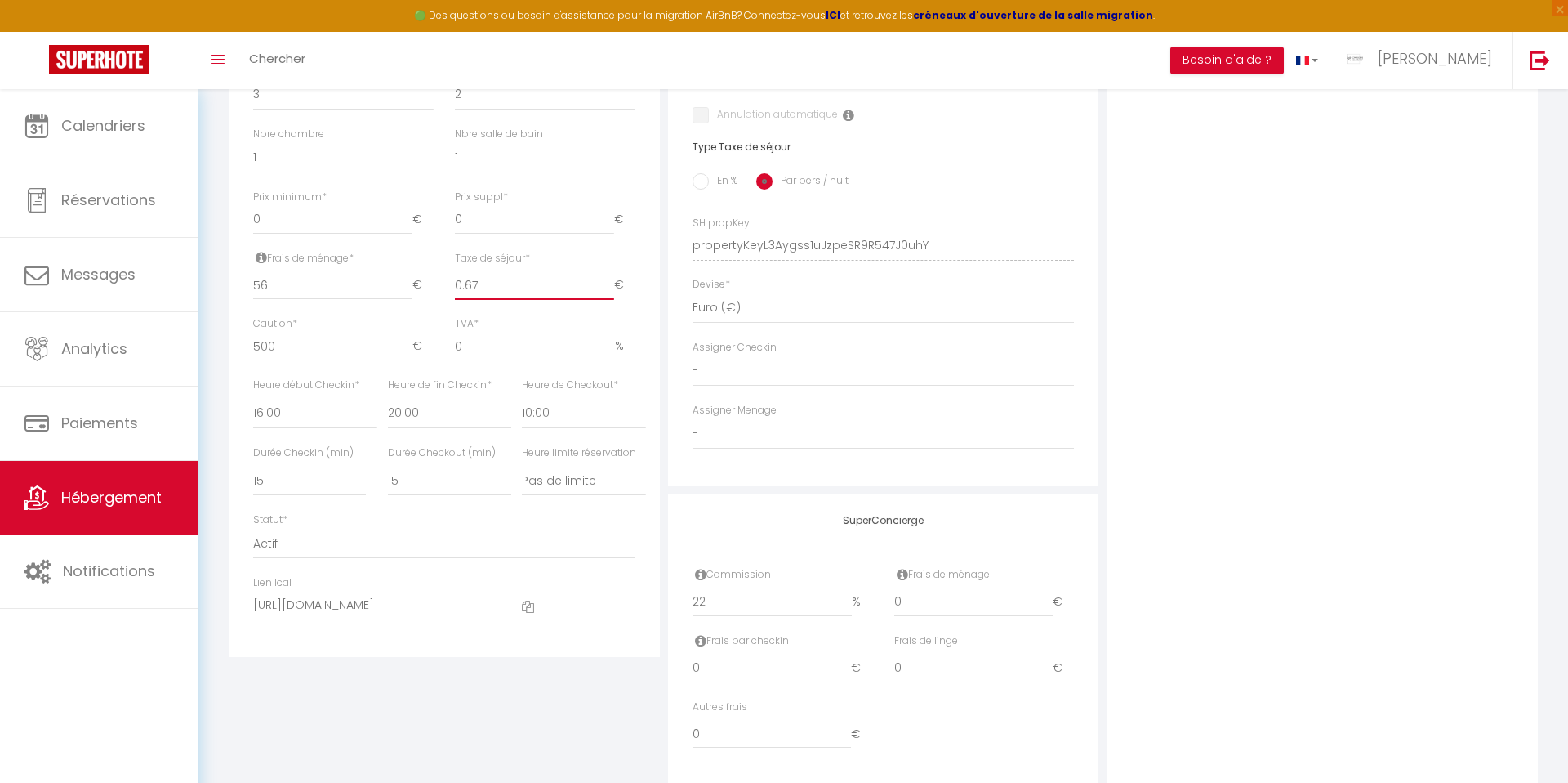
click at [612, 283] on input "0.67" at bounding box center [534, 285] width 159 height 30
click at [612, 283] on input "0.68" at bounding box center [534, 285] width 159 height 30
click at [612, 283] on input "0.69" at bounding box center [534, 285] width 159 height 30
click at [612, 283] on input "0.7" at bounding box center [534, 285] width 159 height 30
click at [612, 283] on input "0.71" at bounding box center [534, 285] width 159 height 30
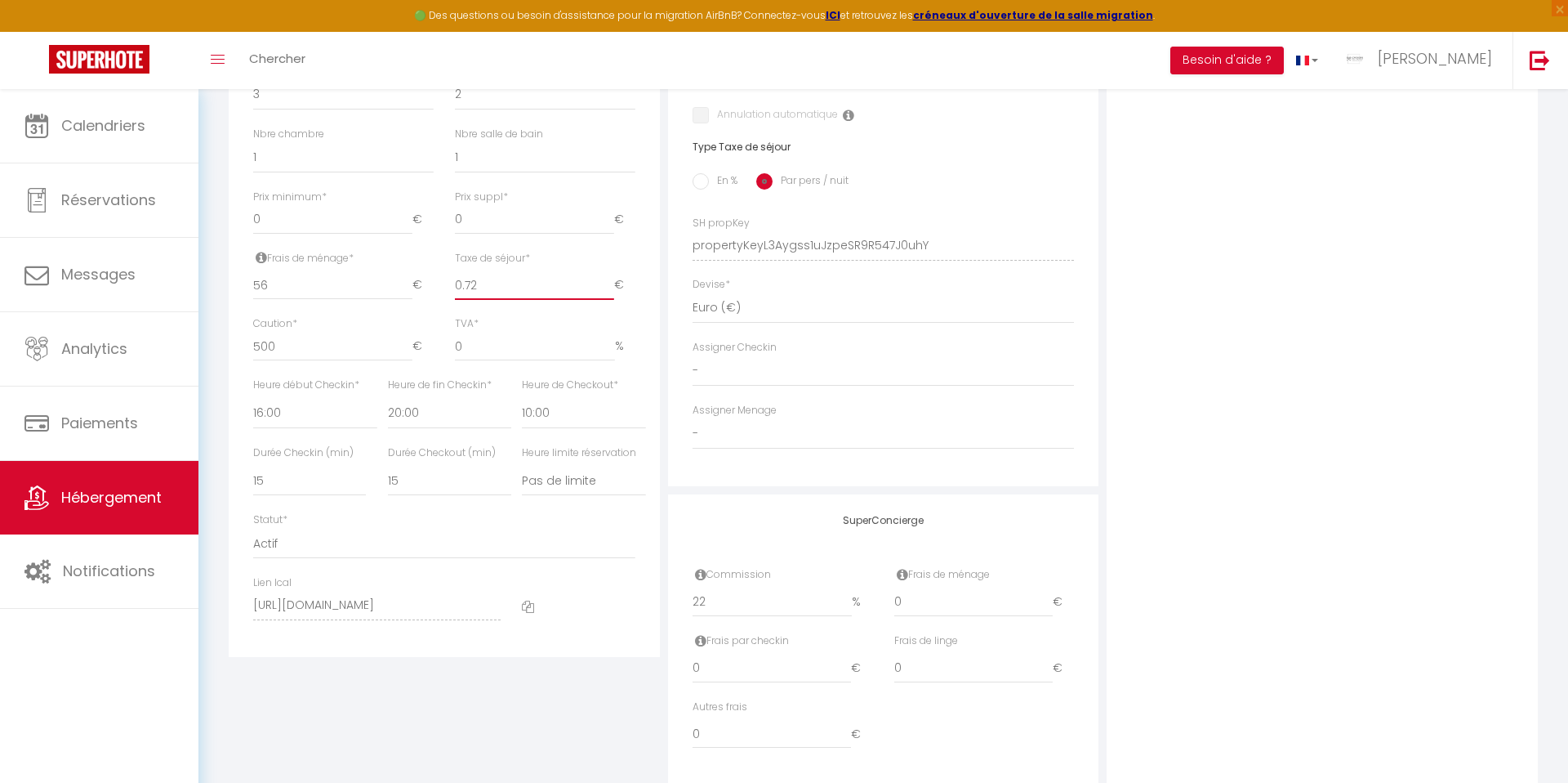
click at [612, 283] on input "0.72" at bounding box center [534, 285] width 159 height 30
click at [612, 283] on input "0.73" at bounding box center [534, 285] width 159 height 30
click at [612, 283] on input "0.74" at bounding box center [534, 285] width 159 height 30
click at [612, 283] on input "0.75" at bounding box center [534, 285] width 159 height 30
click at [612, 283] on input "0.76" at bounding box center [534, 285] width 159 height 30
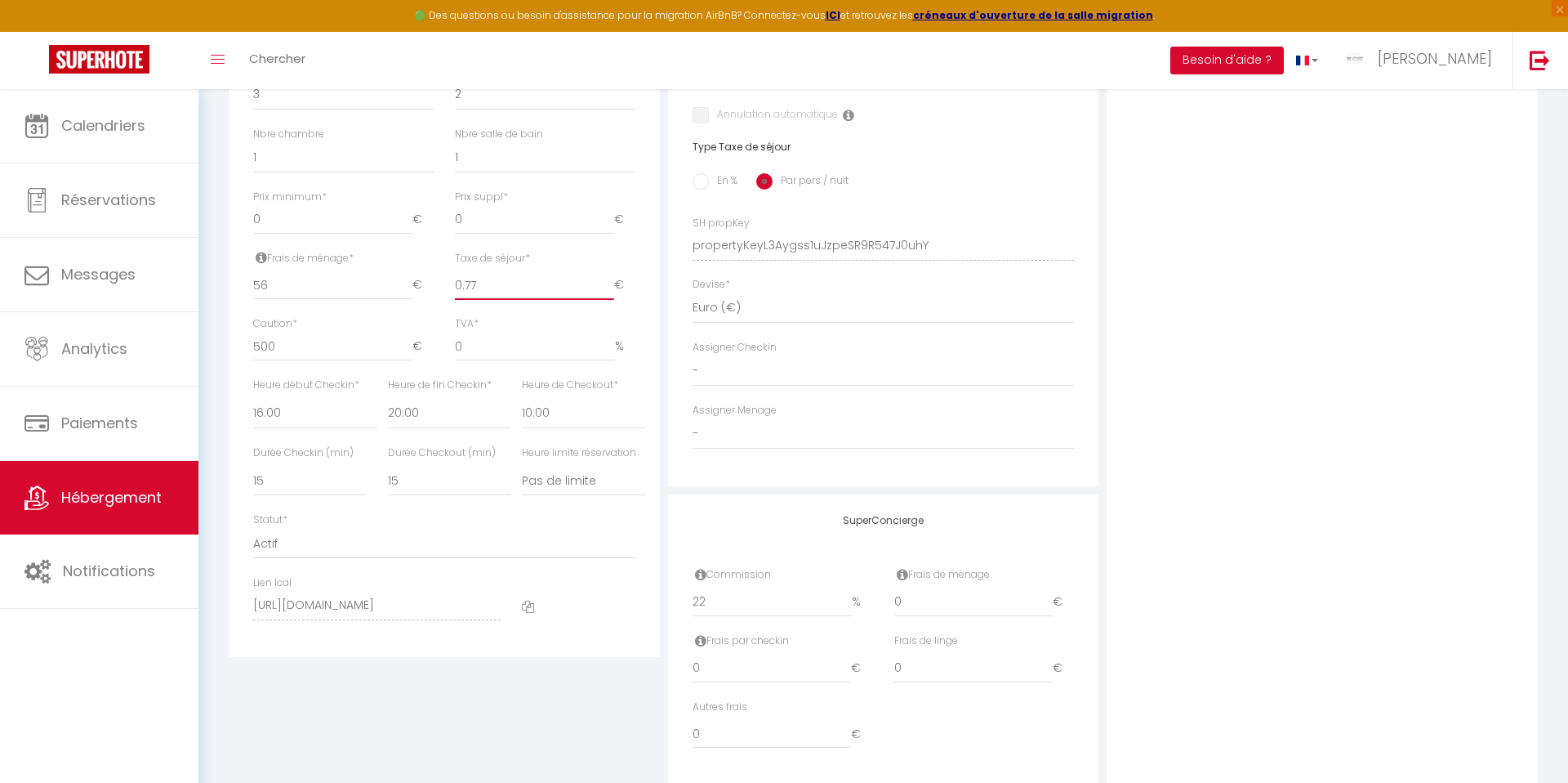
click at [612, 283] on input "0.77" at bounding box center [534, 285] width 159 height 30
click at [612, 283] on input "1.07" at bounding box center [534, 285] width 159 height 30
click at [654, 304] on div "Détails Nom * FRIDA Prénom propriétaire Imad Nom propriétaire CHAABANE Adresse …" at bounding box center [444, 169] width 431 height 974
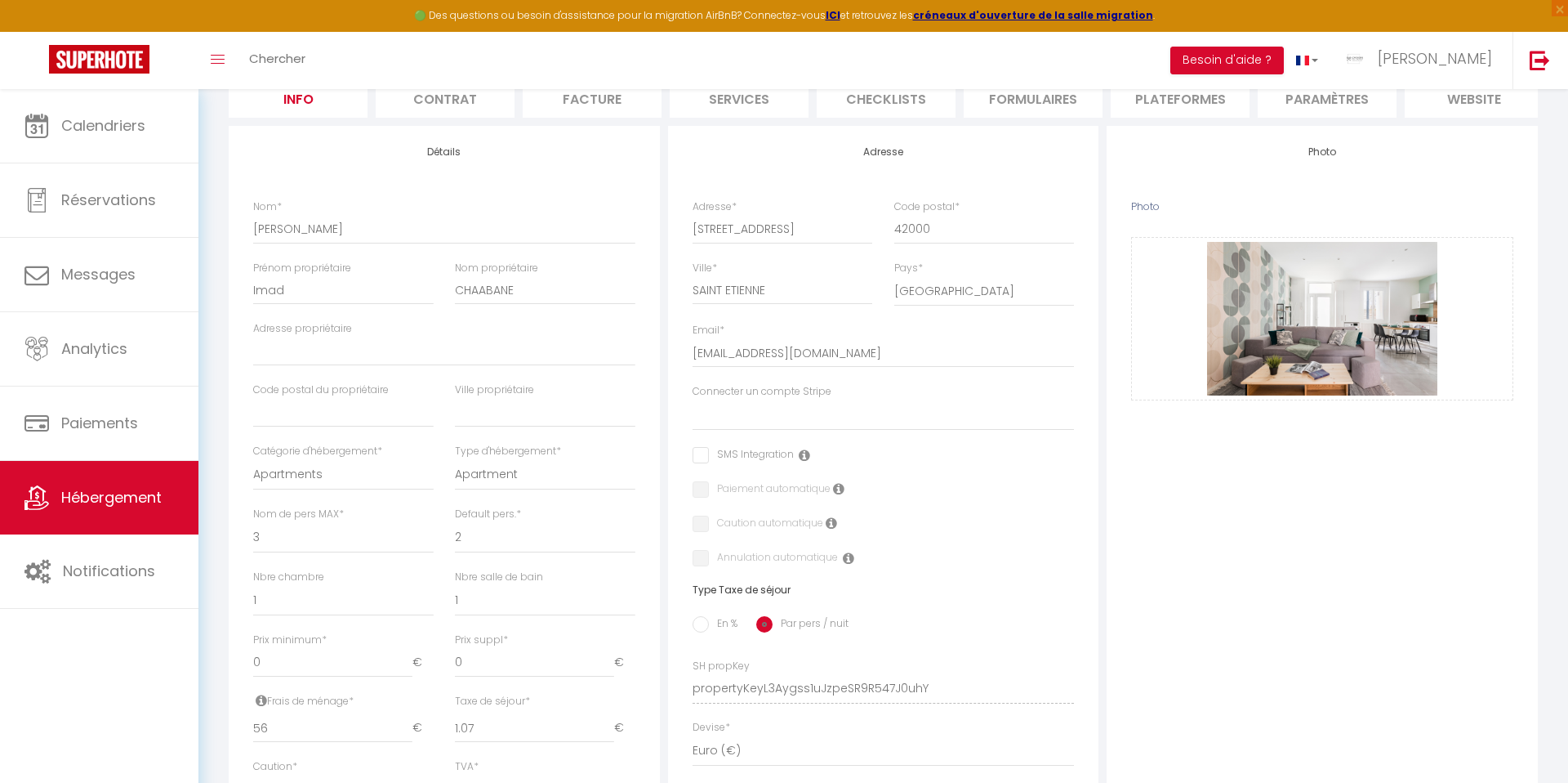
scroll to position [0, 0]
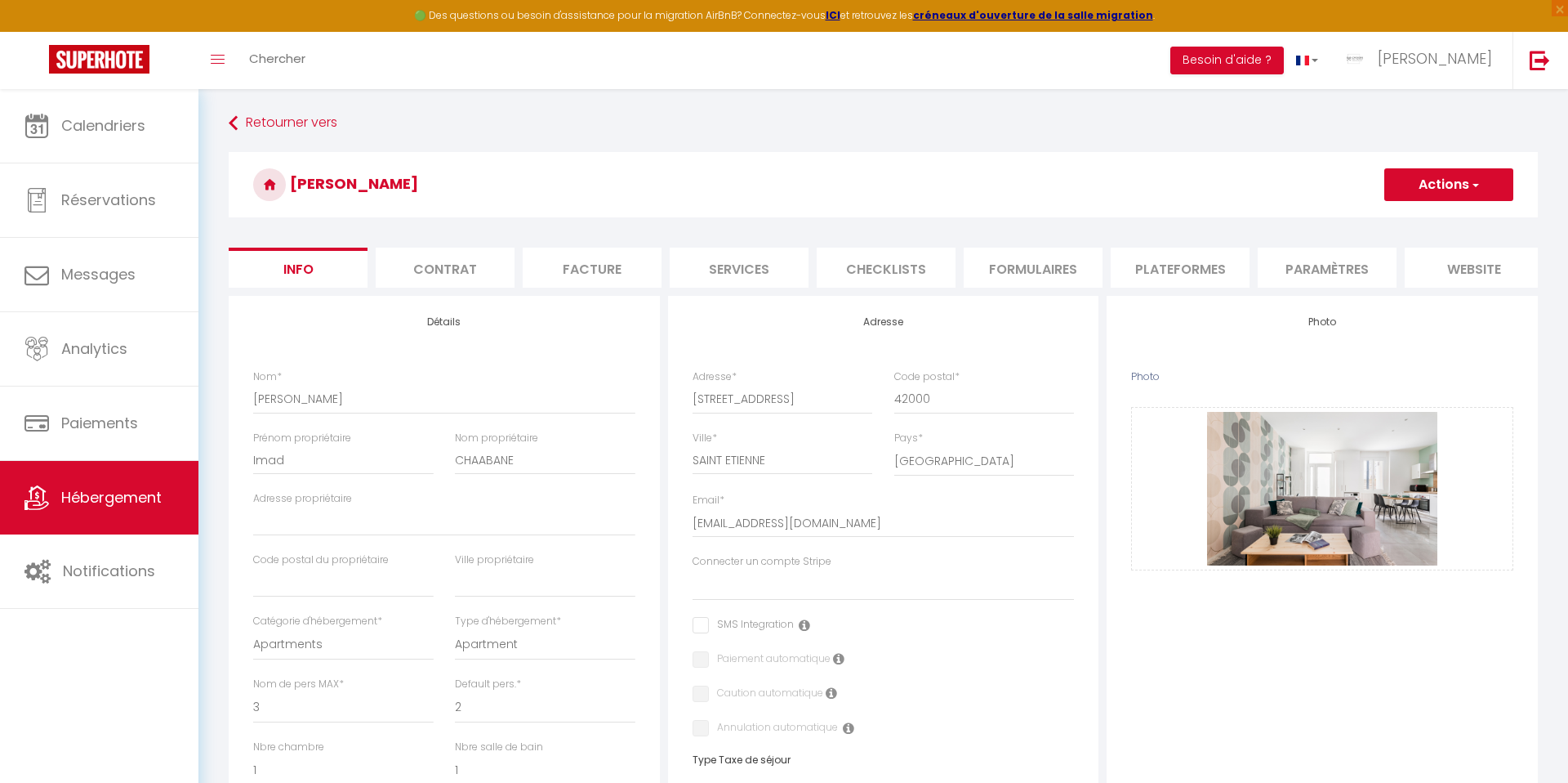
click at [1418, 181] on button "Actions" at bounding box center [1448, 185] width 129 height 33
click at [1382, 220] on input "Enregistrer" at bounding box center [1385, 220] width 61 height 17
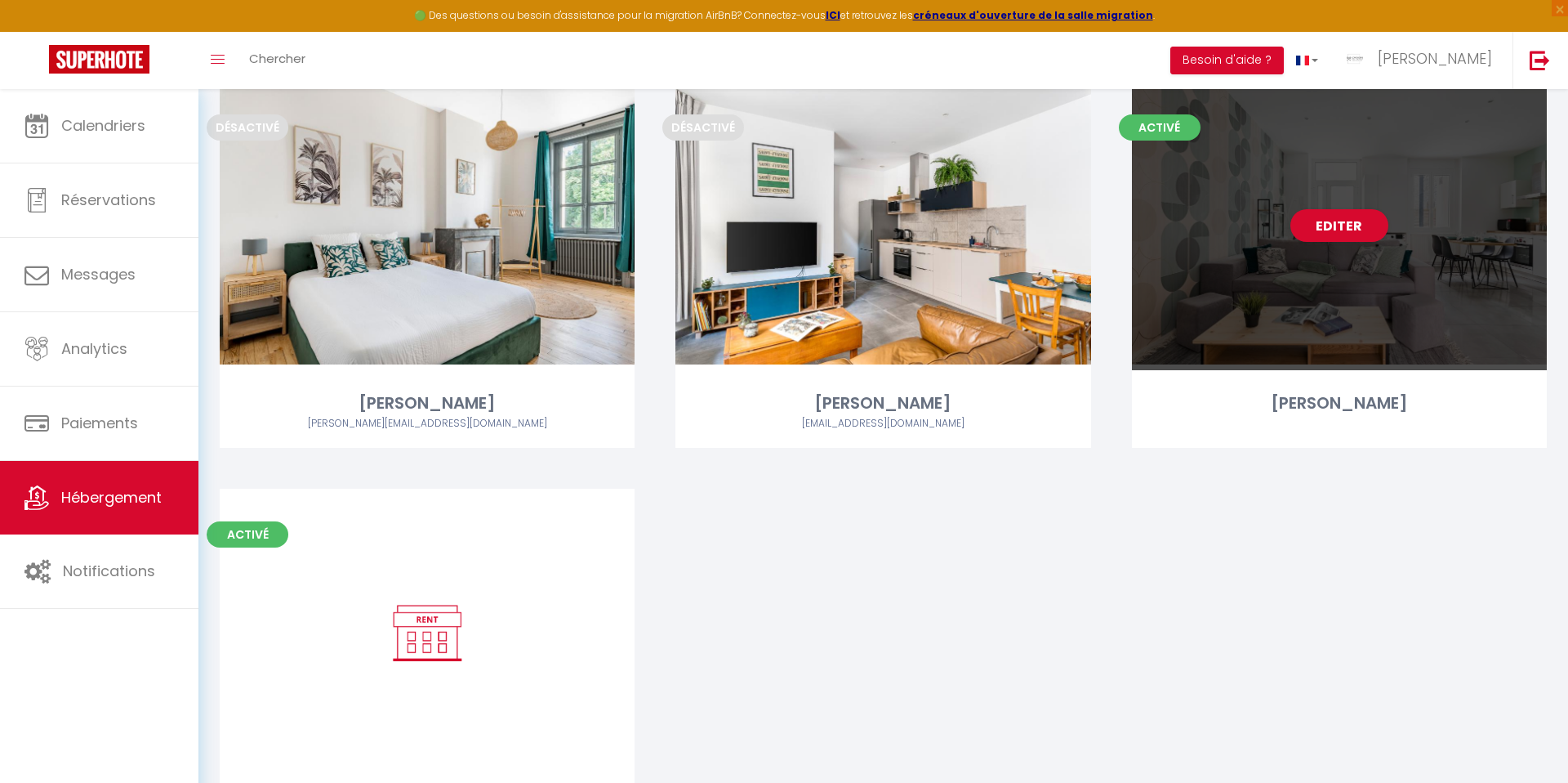
scroll to position [2878, 0]
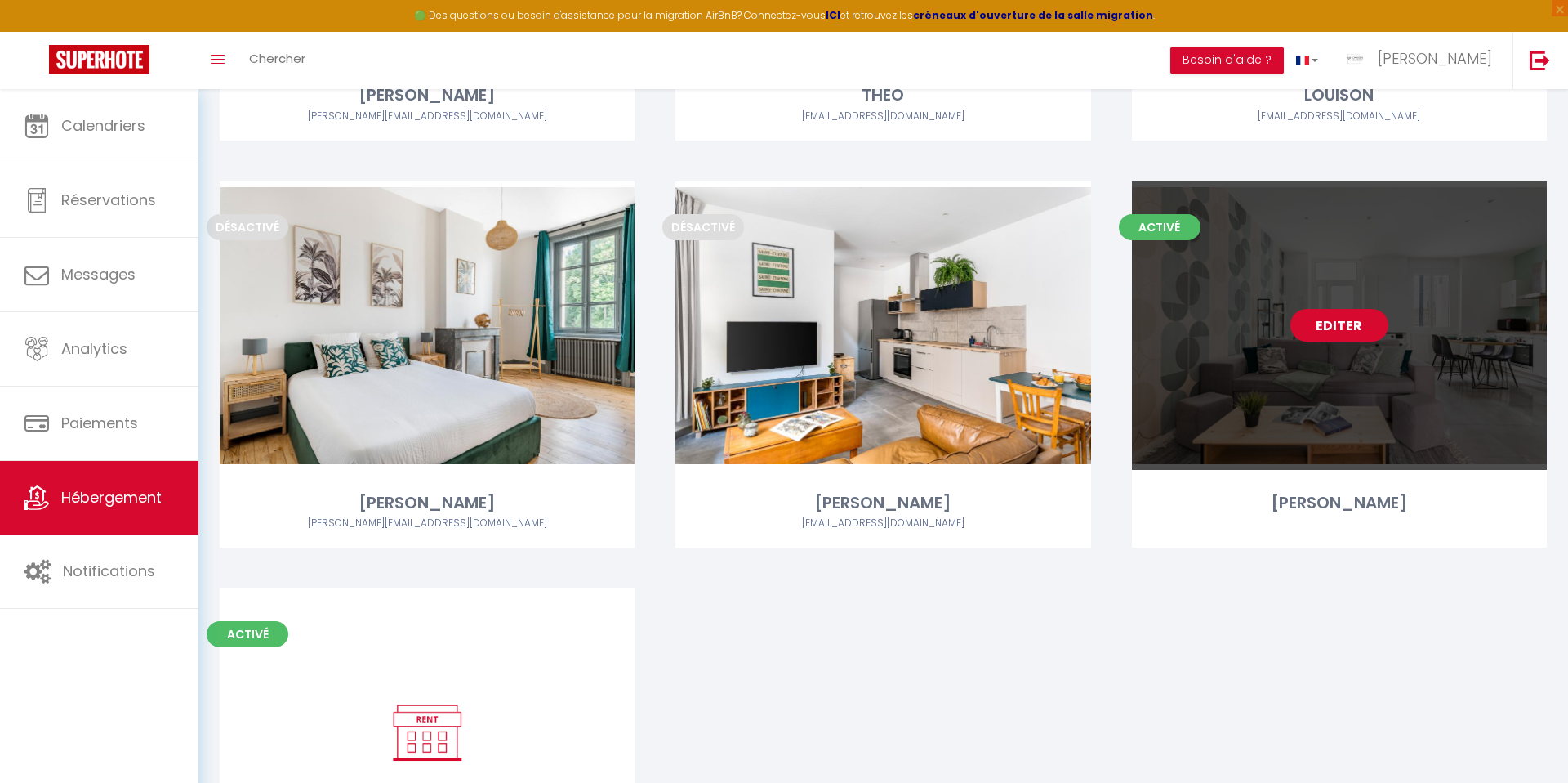
click at [1336, 321] on link "Editer" at bounding box center [1339, 325] width 98 height 33
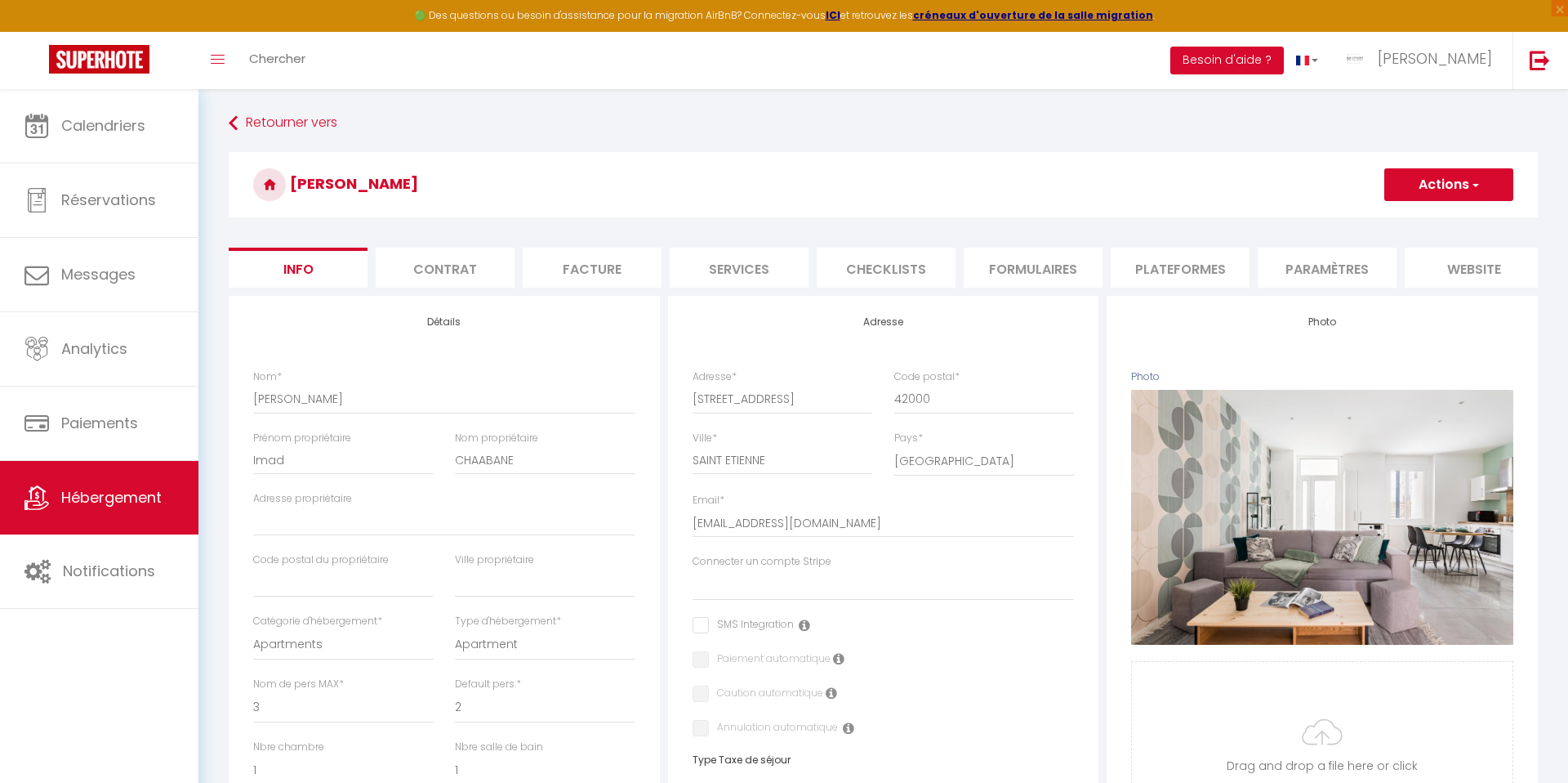
click at [1448, 269] on li "website" at bounding box center [1474, 268] width 139 height 40
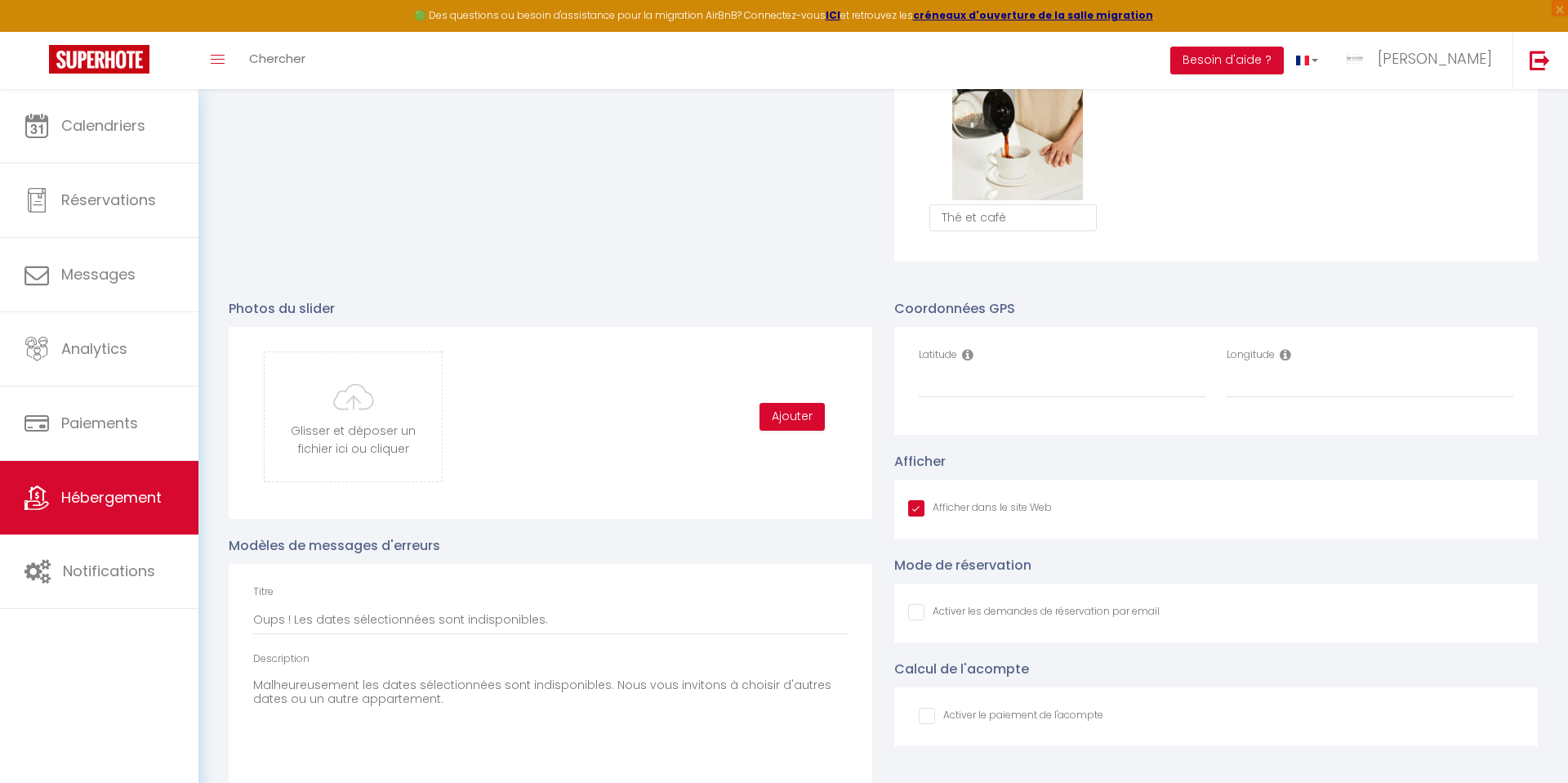
scroll to position [1624, 0]
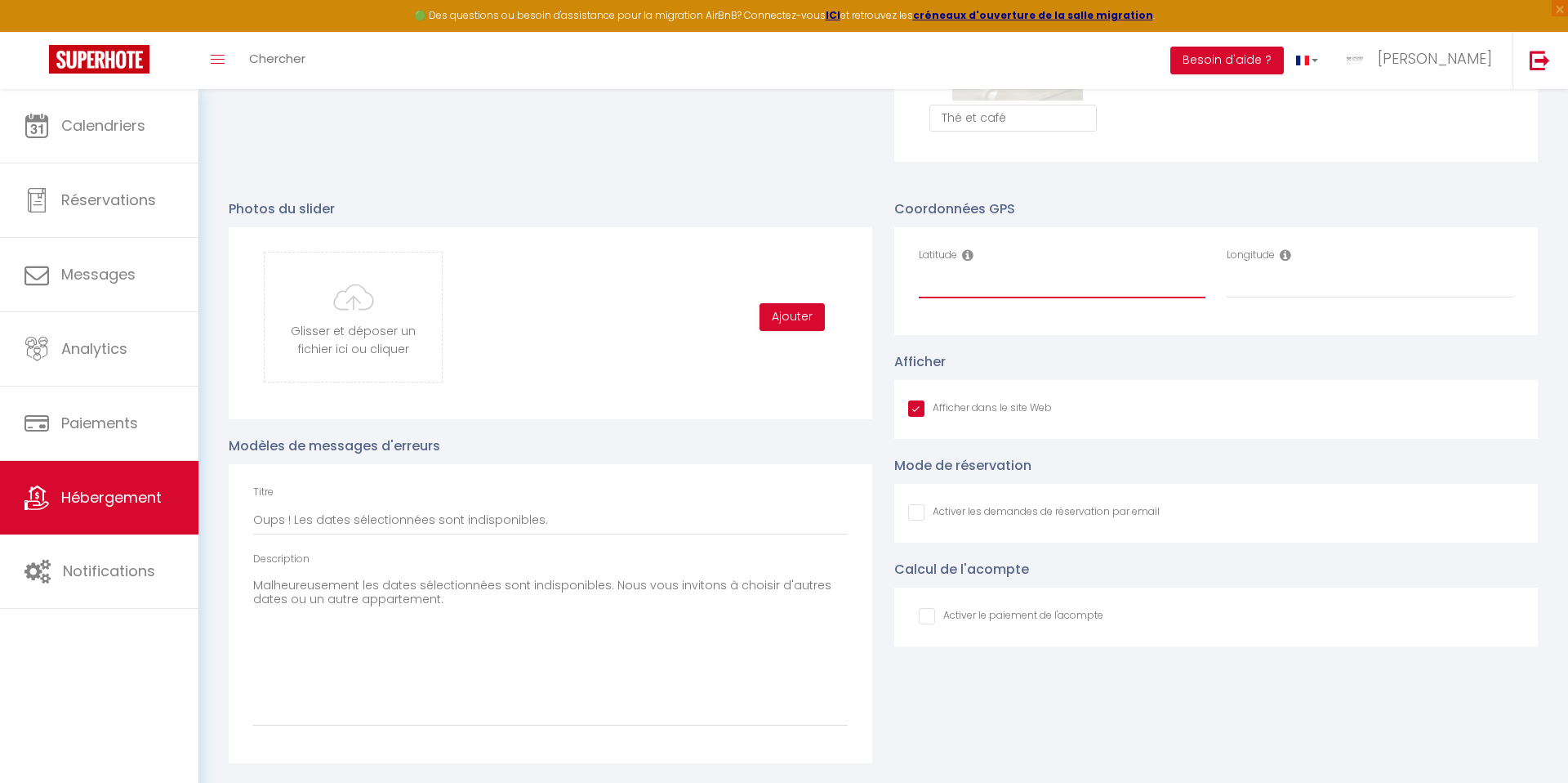
click at [947, 291] on input "Latitude" at bounding box center [1062, 283] width 287 height 30
paste input "45.440338"
click at [1270, 287] on input "Longitude" at bounding box center [1370, 283] width 287 height 30
paste input "4.403076"
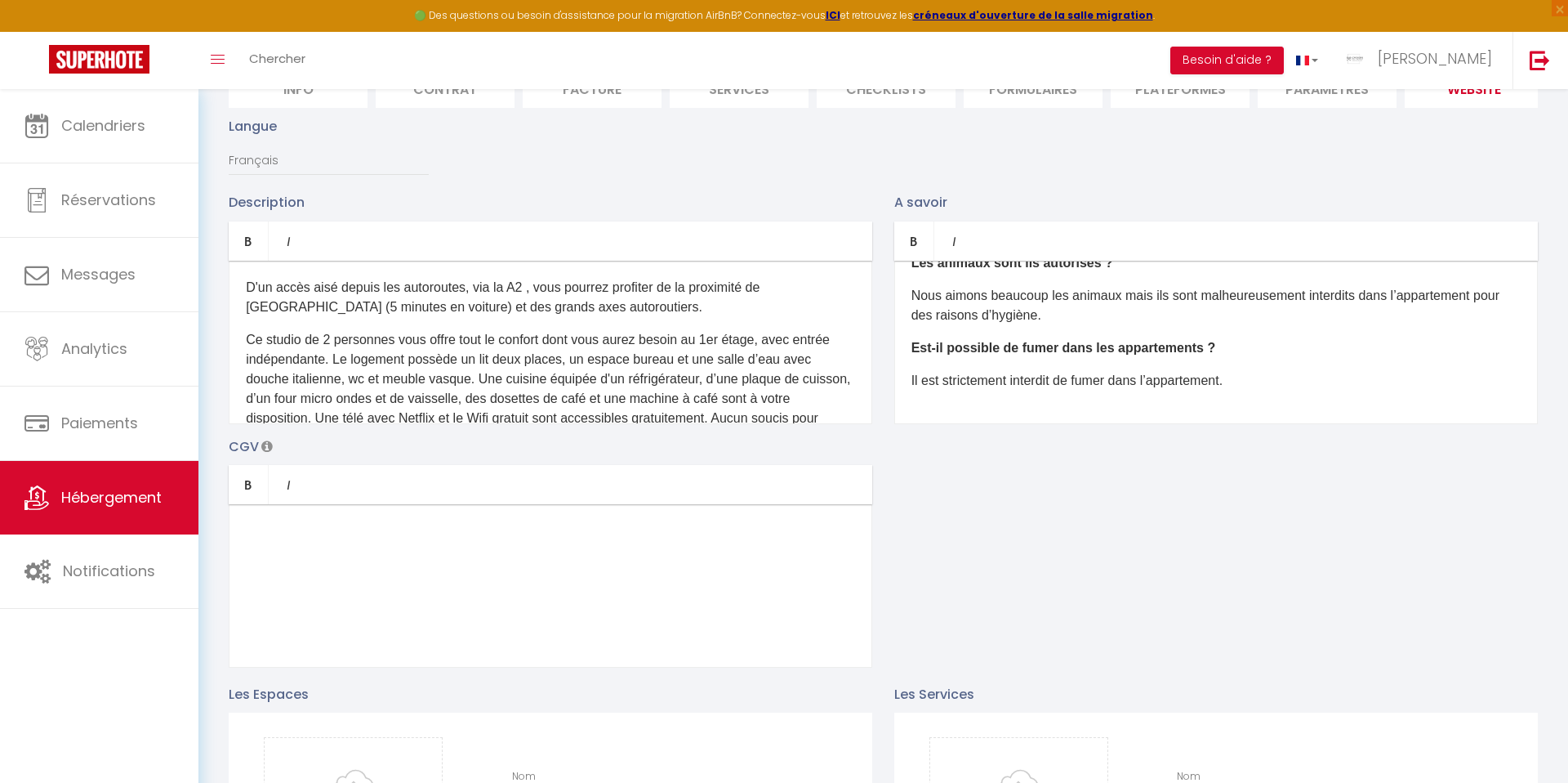
scroll to position [183, 0]
click at [246, 285] on p "D'un accès aisé depuis les autoroutes, via la A2 , vous pourrez profiter de la …" at bounding box center [550, 294] width 609 height 39
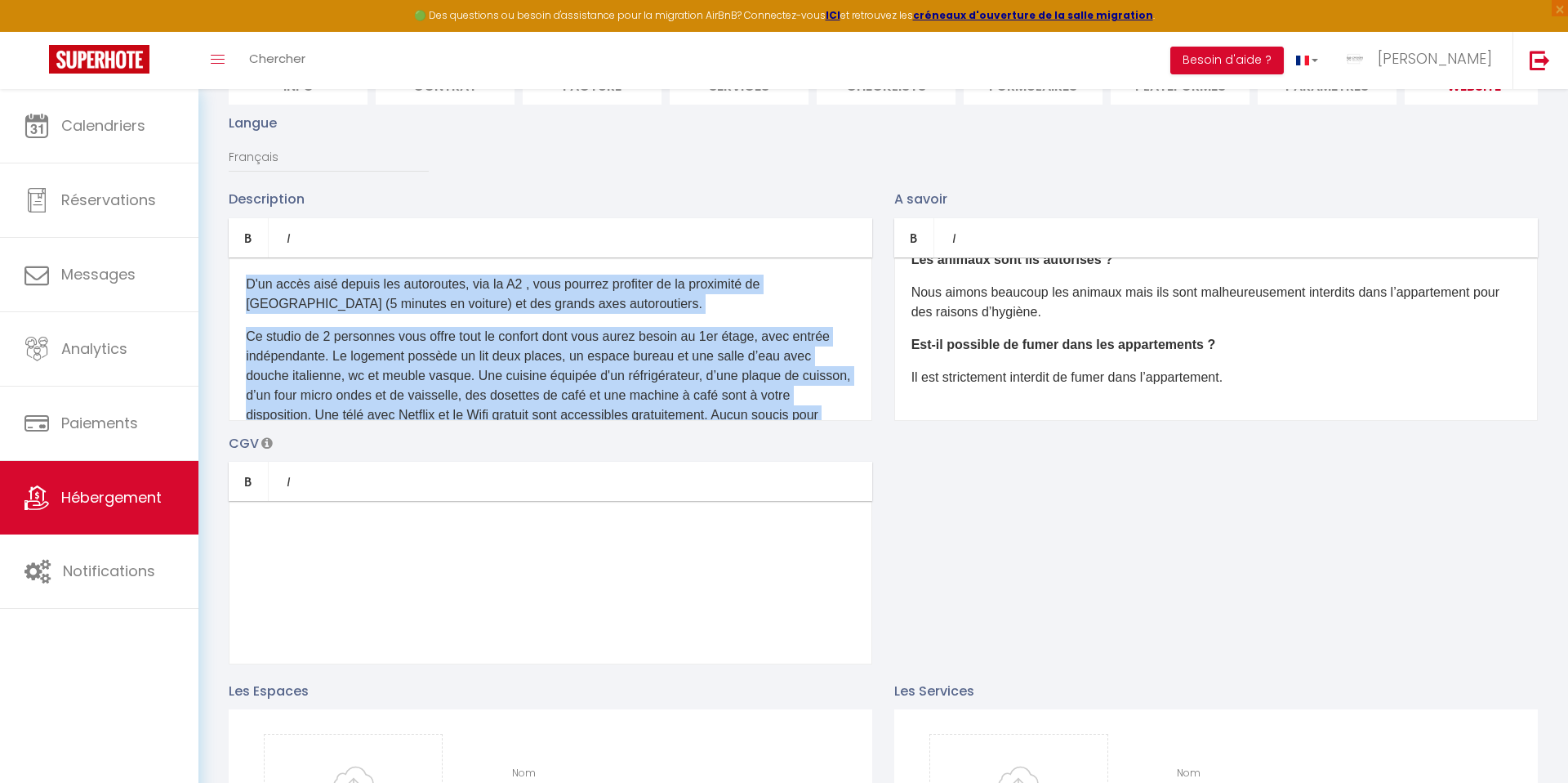
scroll to position [149, 0]
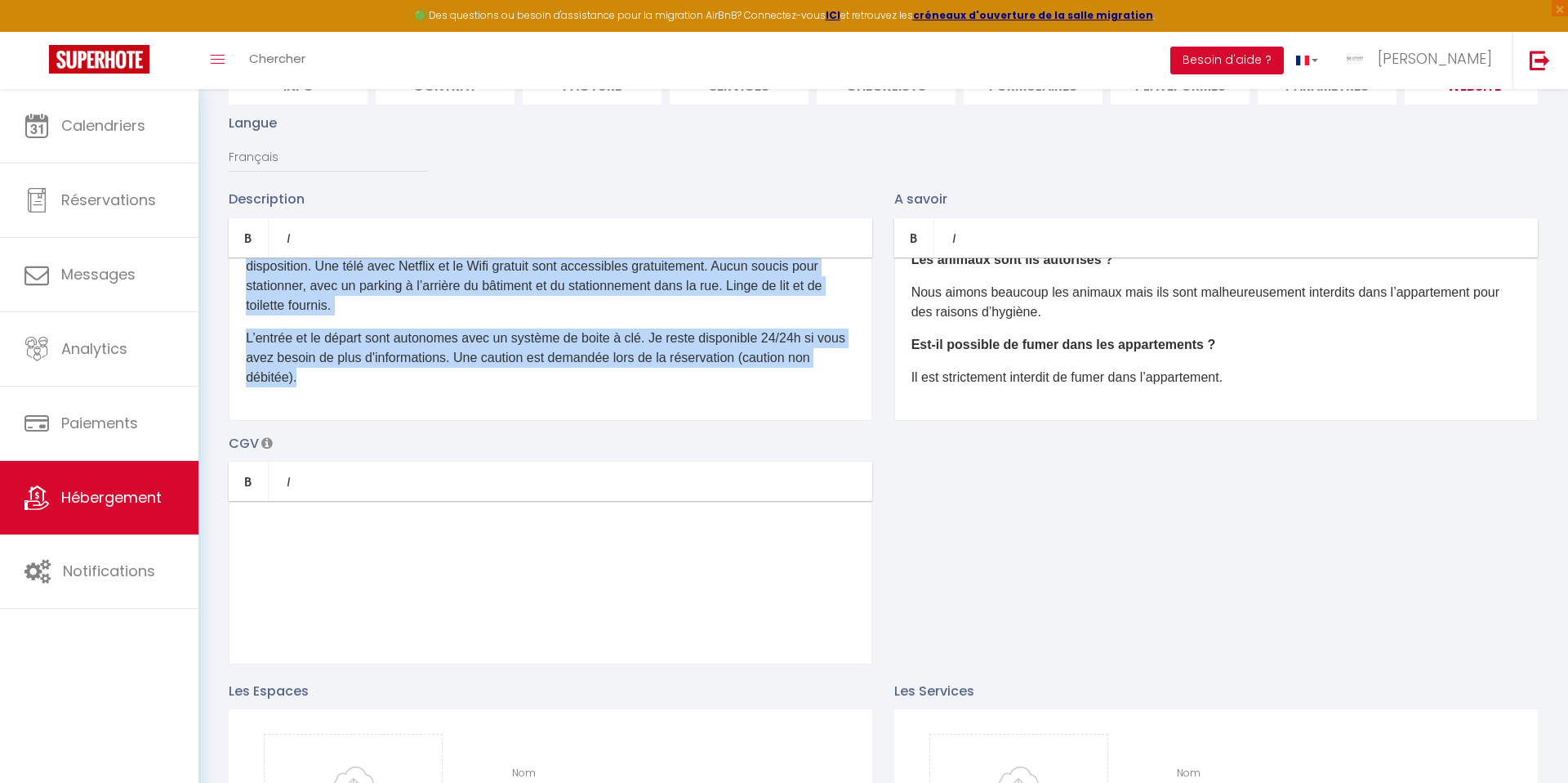
drag, startPoint x: 245, startPoint y: 283, endPoint x: 805, endPoint y: 461, distance: 587.6
click at [805, 461] on div "Description Bold Italic Rich text editor D'un accès aisé depuis les autoroutes,…" at bounding box center [883, 426] width 1330 height 474
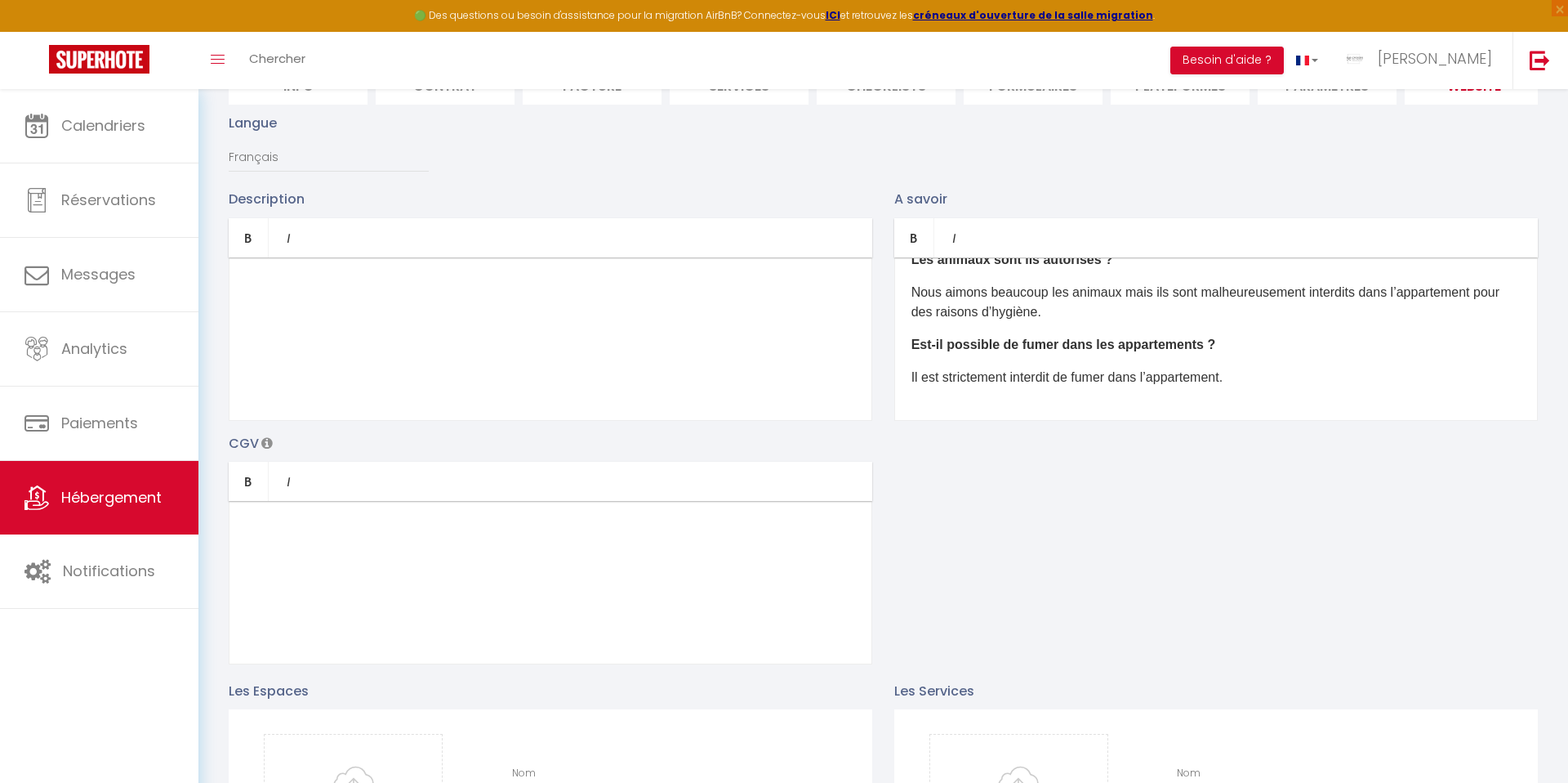
scroll to position [0, 0]
click at [497, 291] on div "​" at bounding box center [550, 335] width 644 height 163
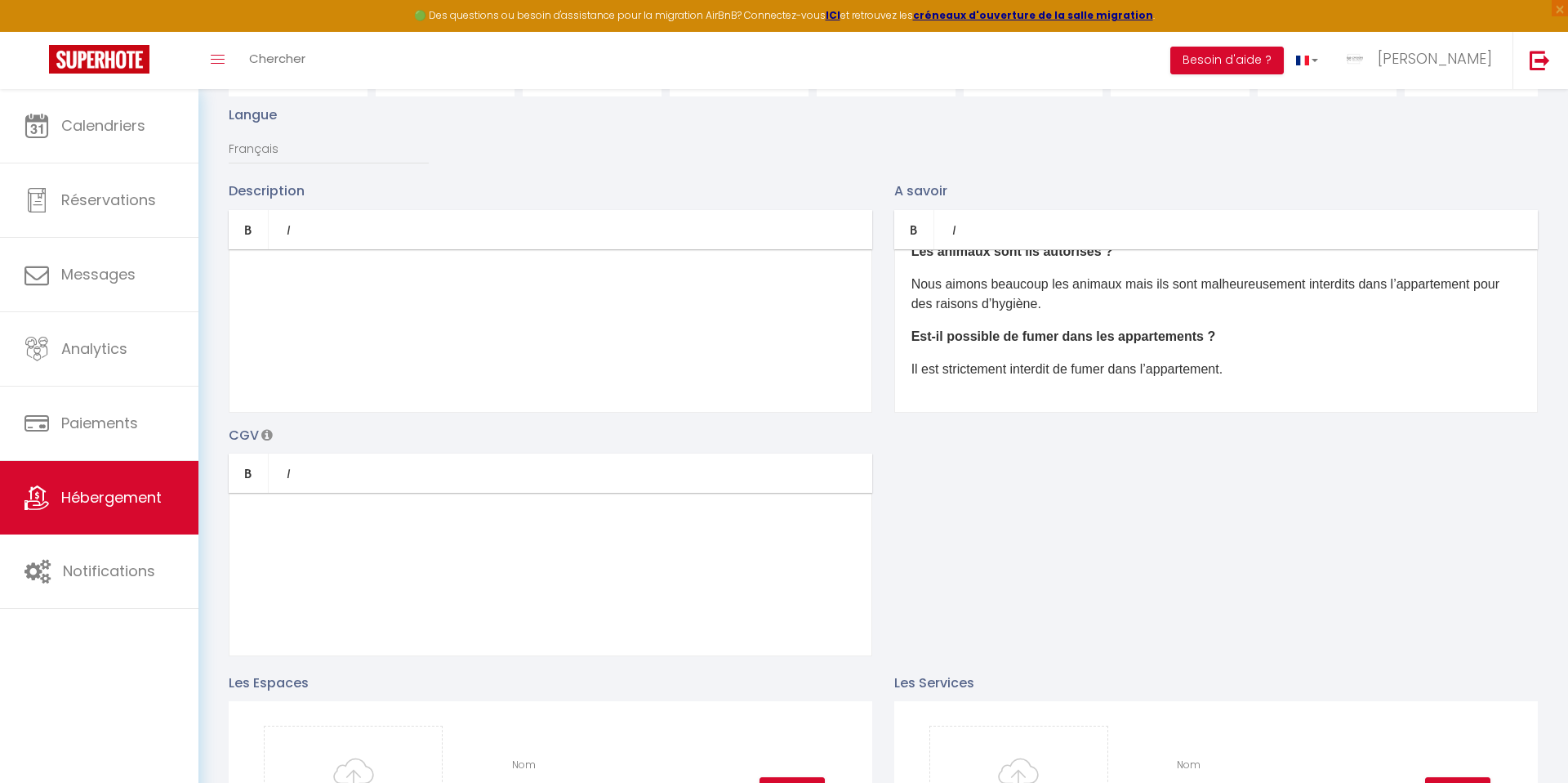
scroll to position [194, 0]
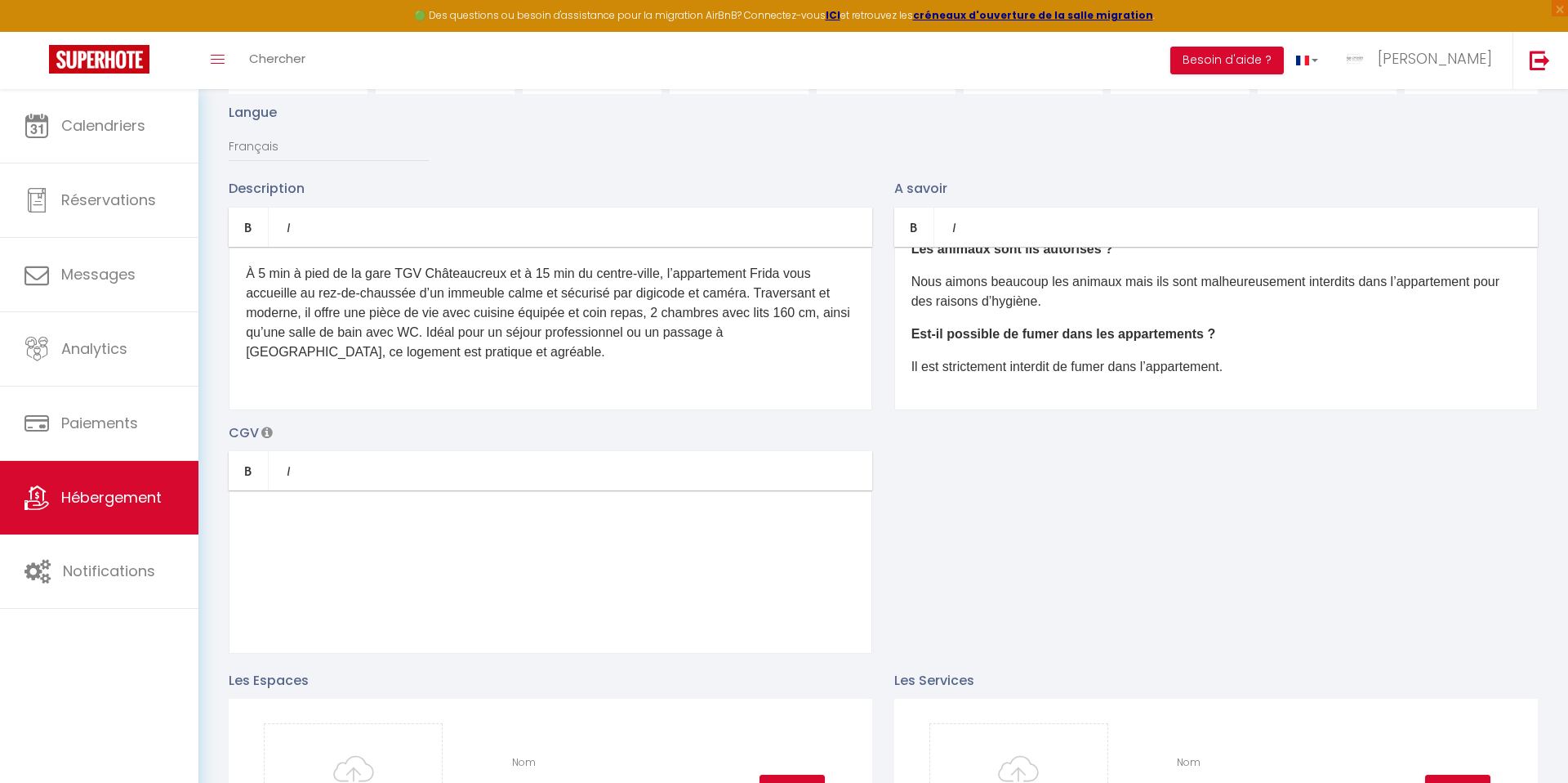
click at [1201, 371] on p "Il est strictement interdit de fumer dans l’appartement." at bounding box center [1215, 367] width 609 height 20
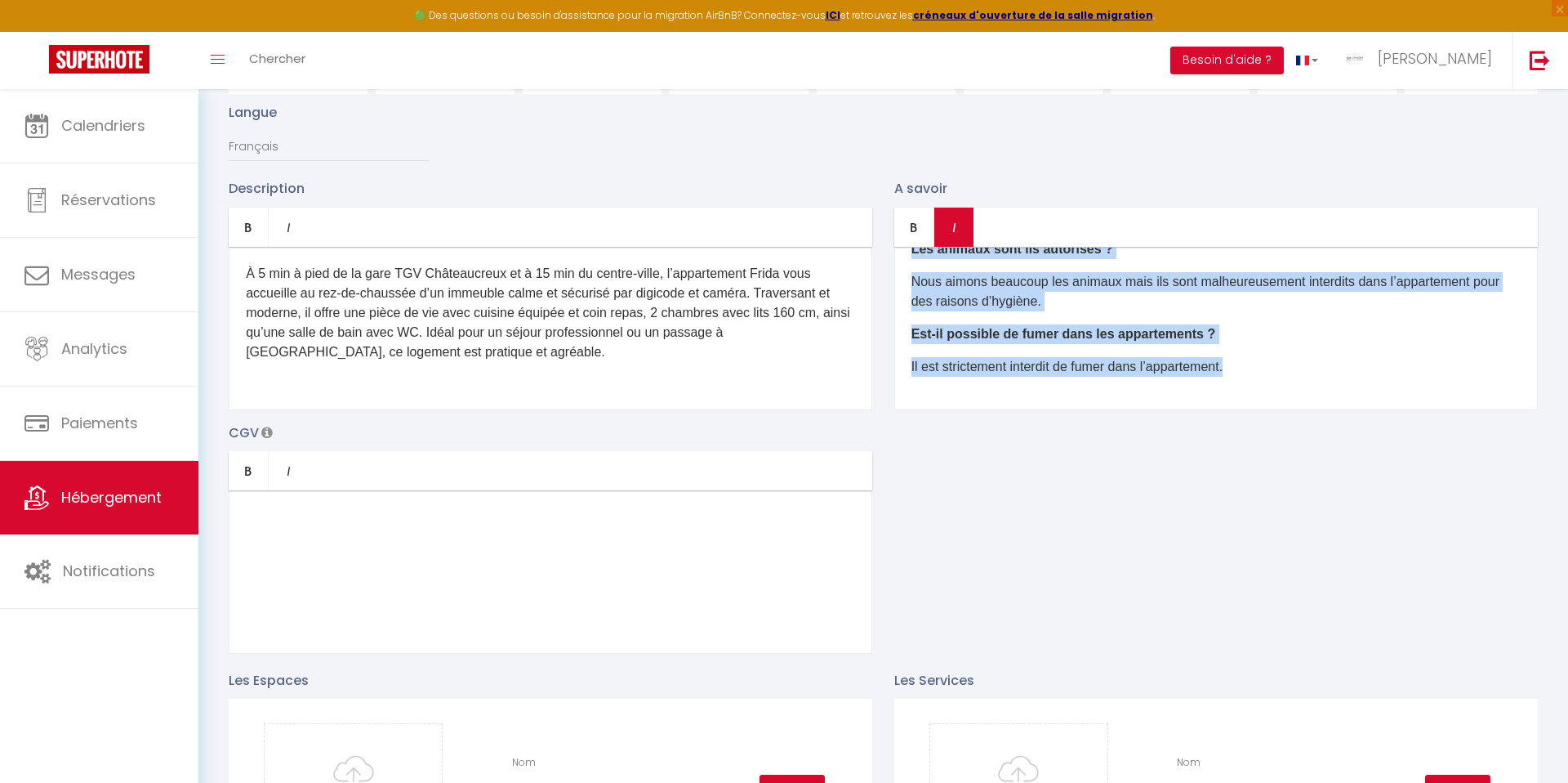
scroll to position [0, 0]
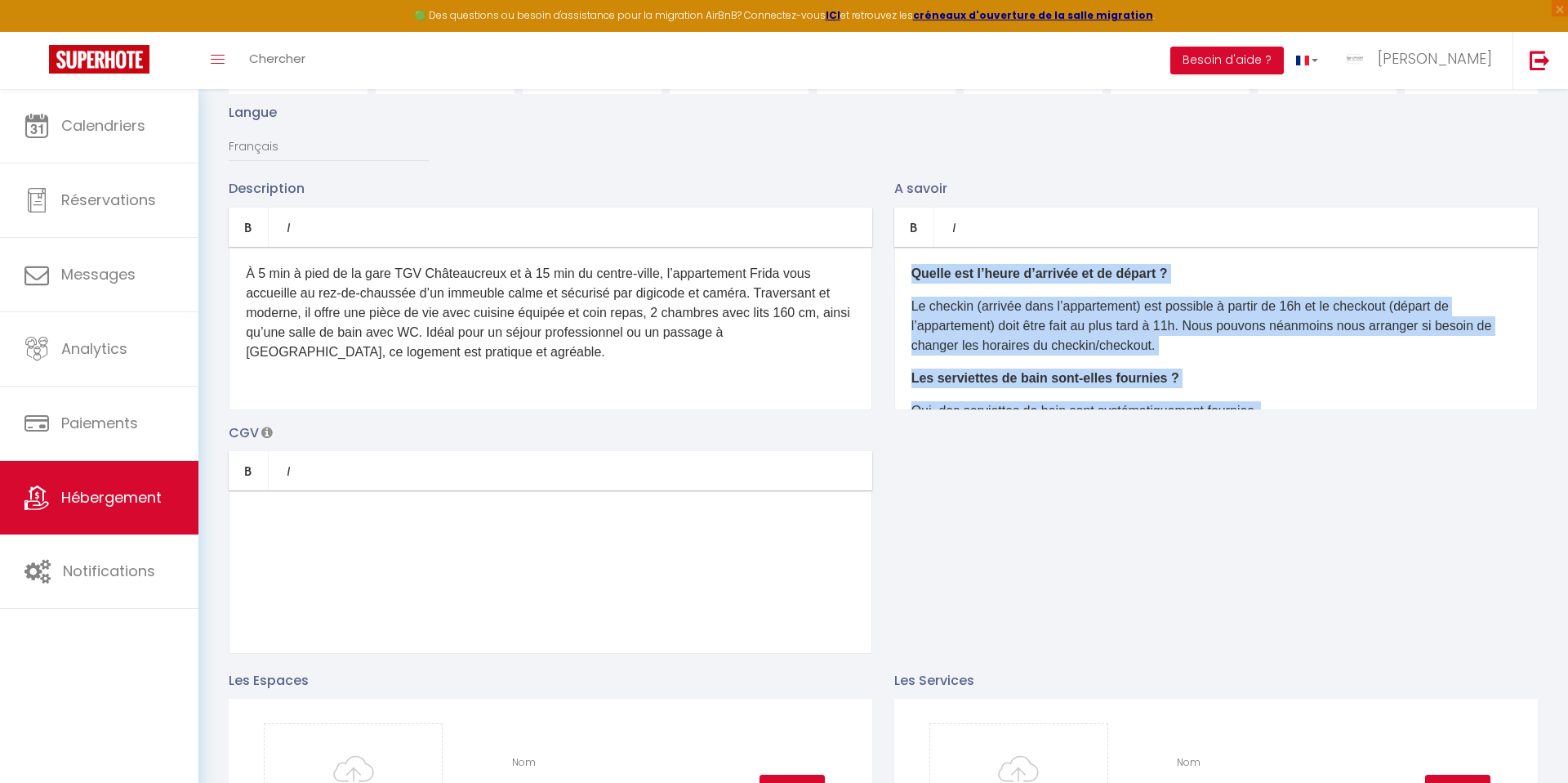
drag, startPoint x: 1289, startPoint y: 366, endPoint x: 874, endPoint y: 164, distance: 461.6
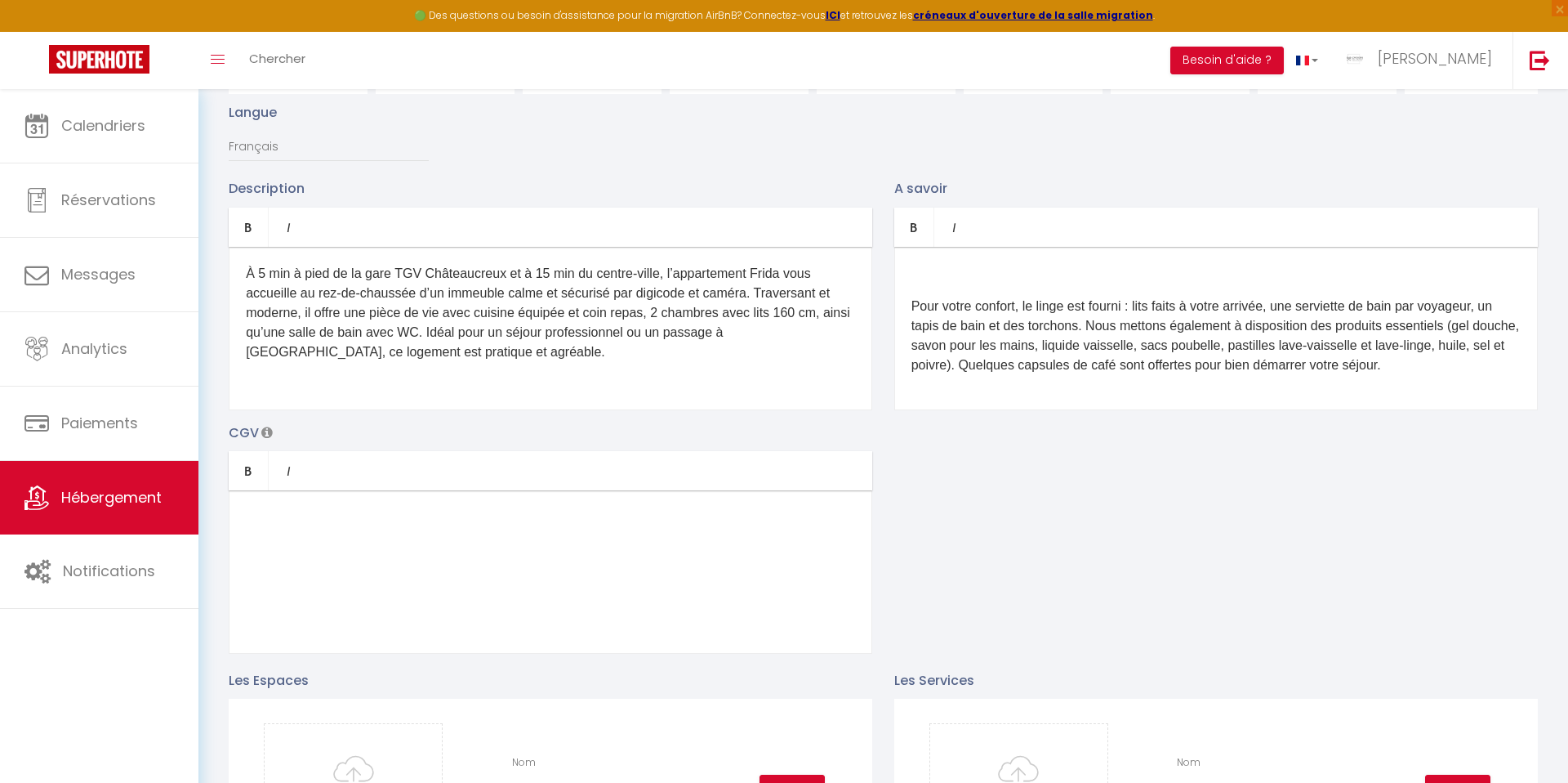
click at [906, 307] on div "Pour votre confort, le linge est fourni : lits faits à votre arrivée, une servi…" at bounding box center [1215, 328] width 644 height 163
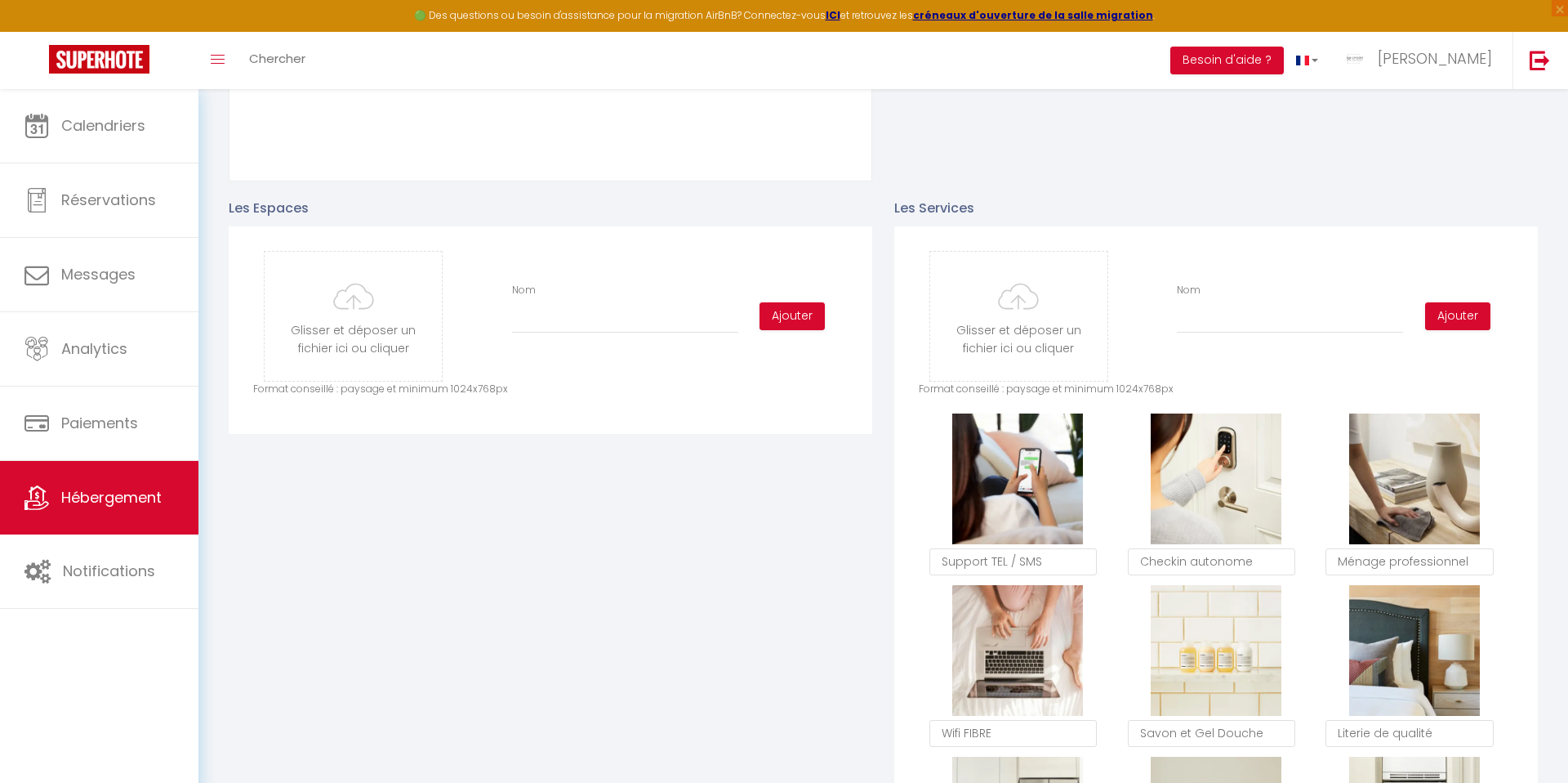
scroll to position [667, 0]
click at [330, 328] on input "file" at bounding box center [354, 315] width 177 height 129
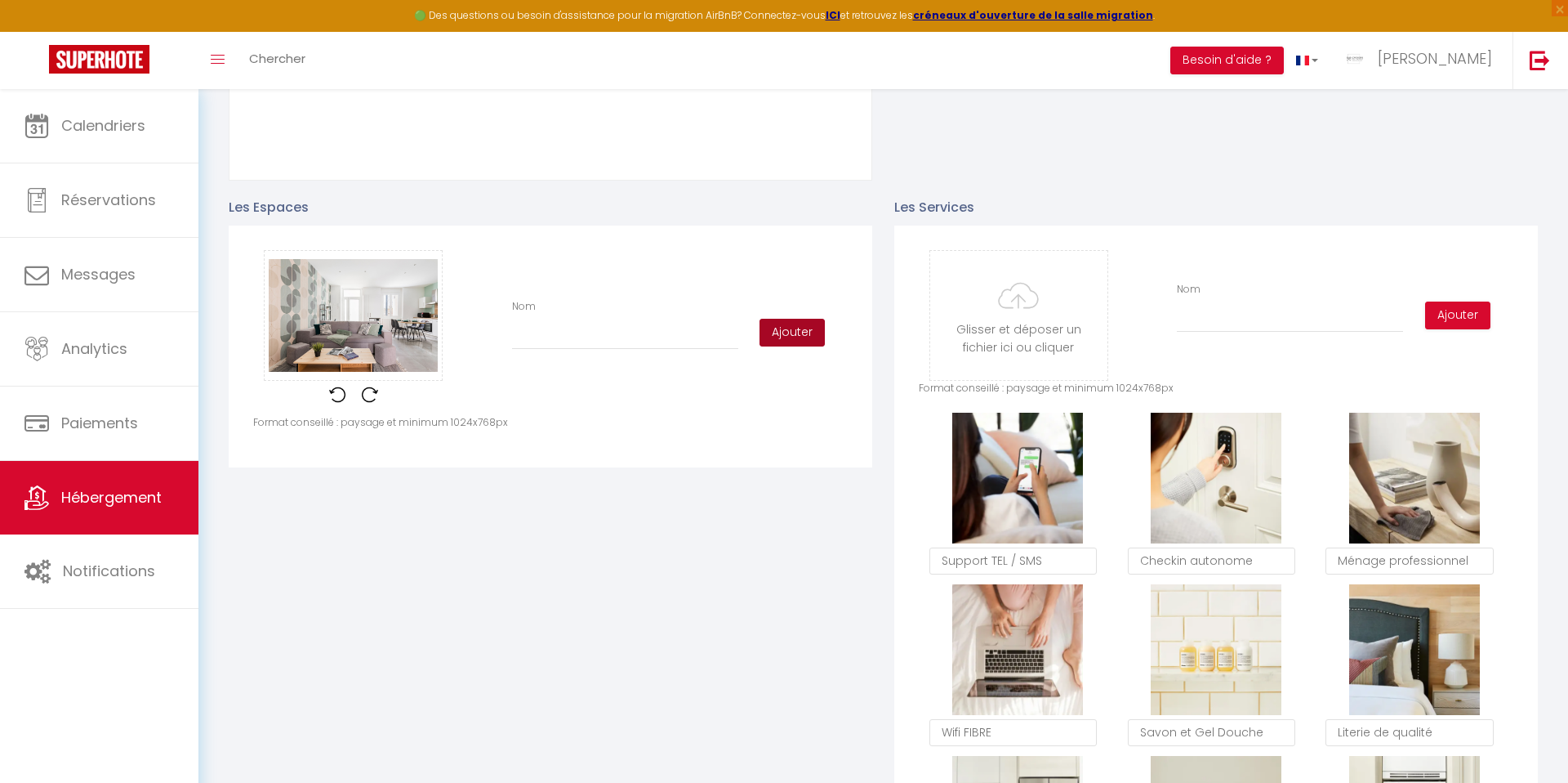
click at [784, 334] on button "Ajouter" at bounding box center [791, 333] width 65 height 28
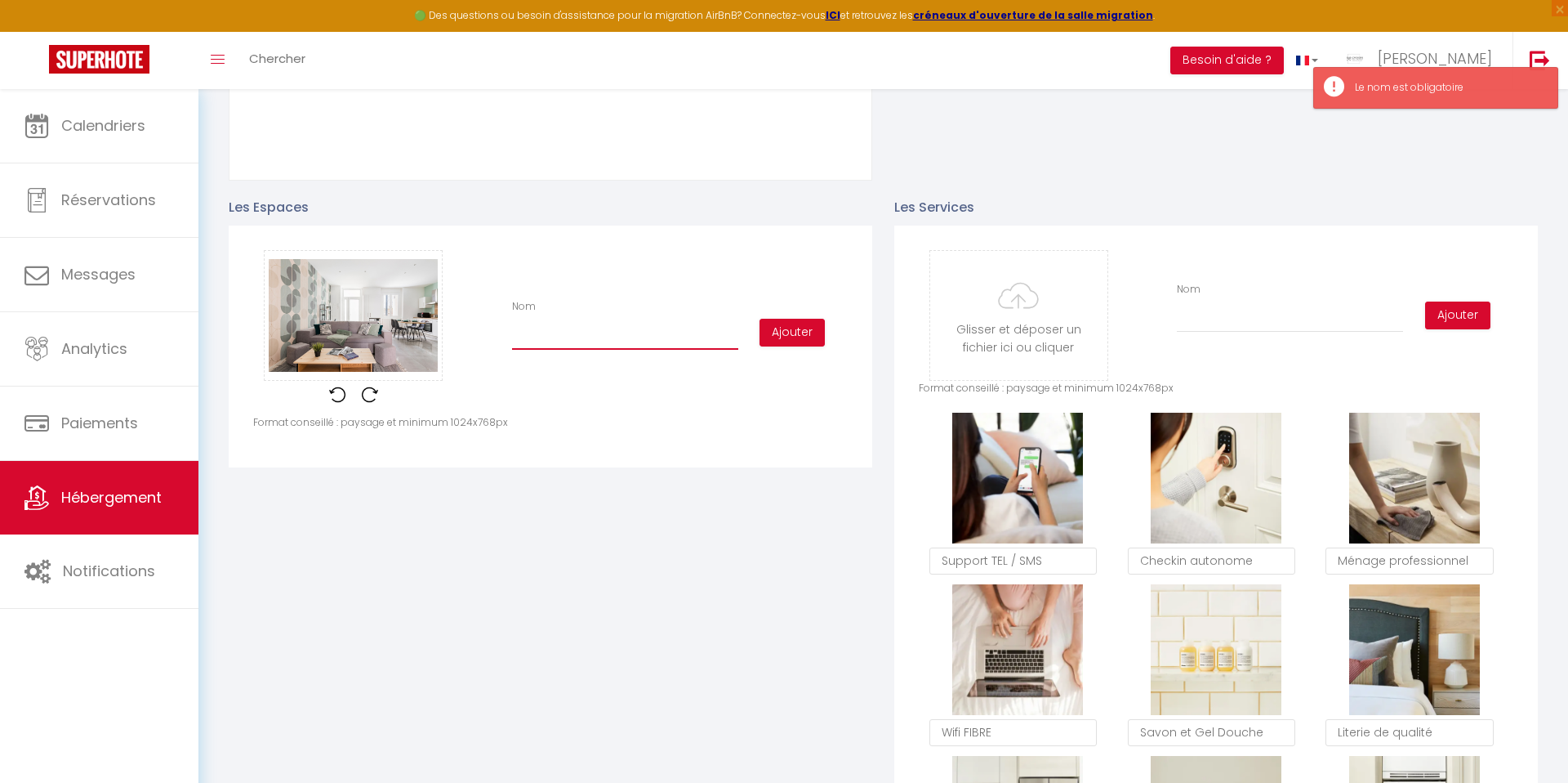
click at [645, 341] on input "Nom" at bounding box center [625, 335] width 226 height 30
click at [521, 339] on input "SPiece de vie" at bounding box center [625, 335] width 226 height 30
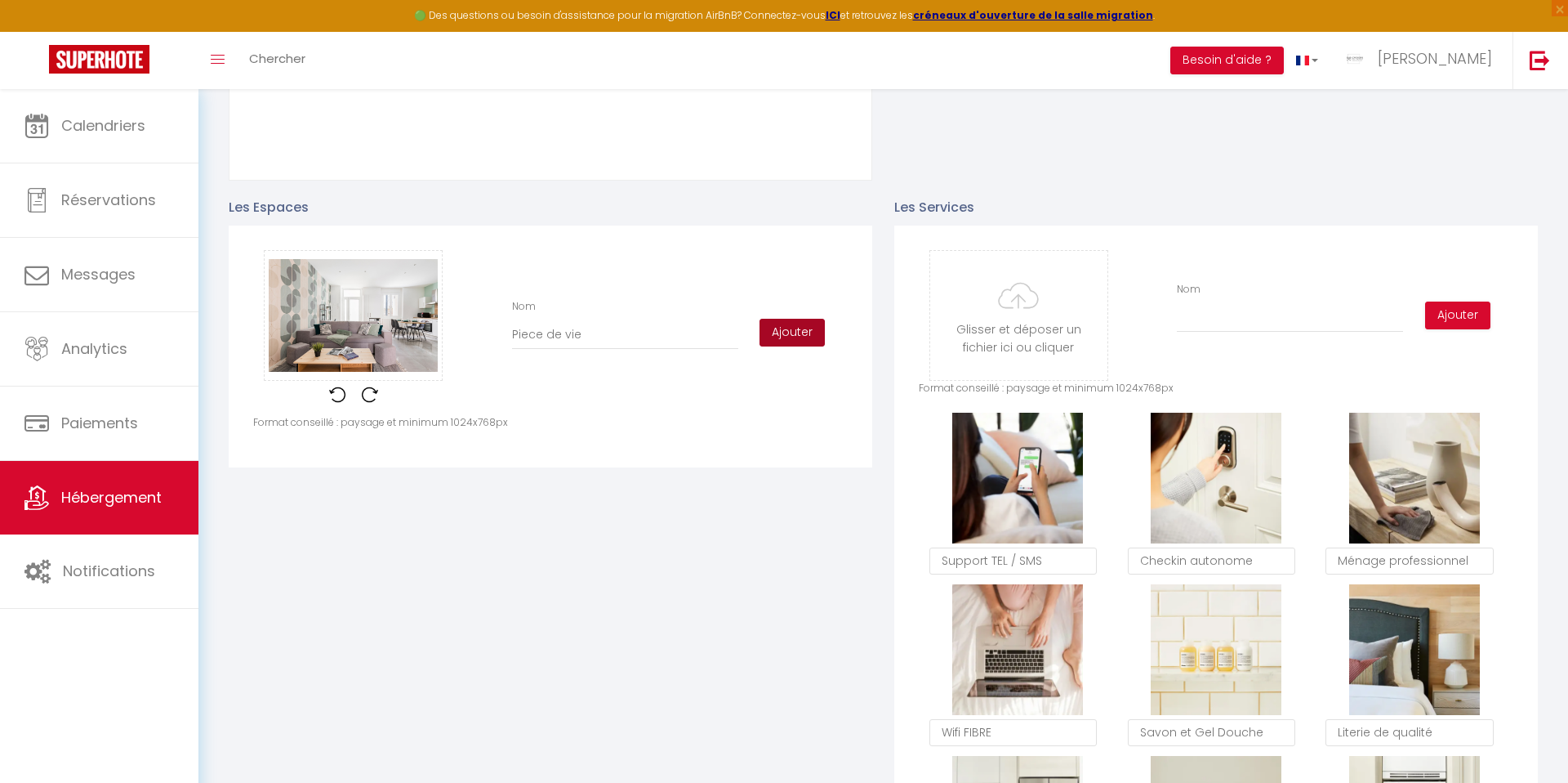
click at [797, 338] on button "Ajouter" at bounding box center [791, 333] width 65 height 28
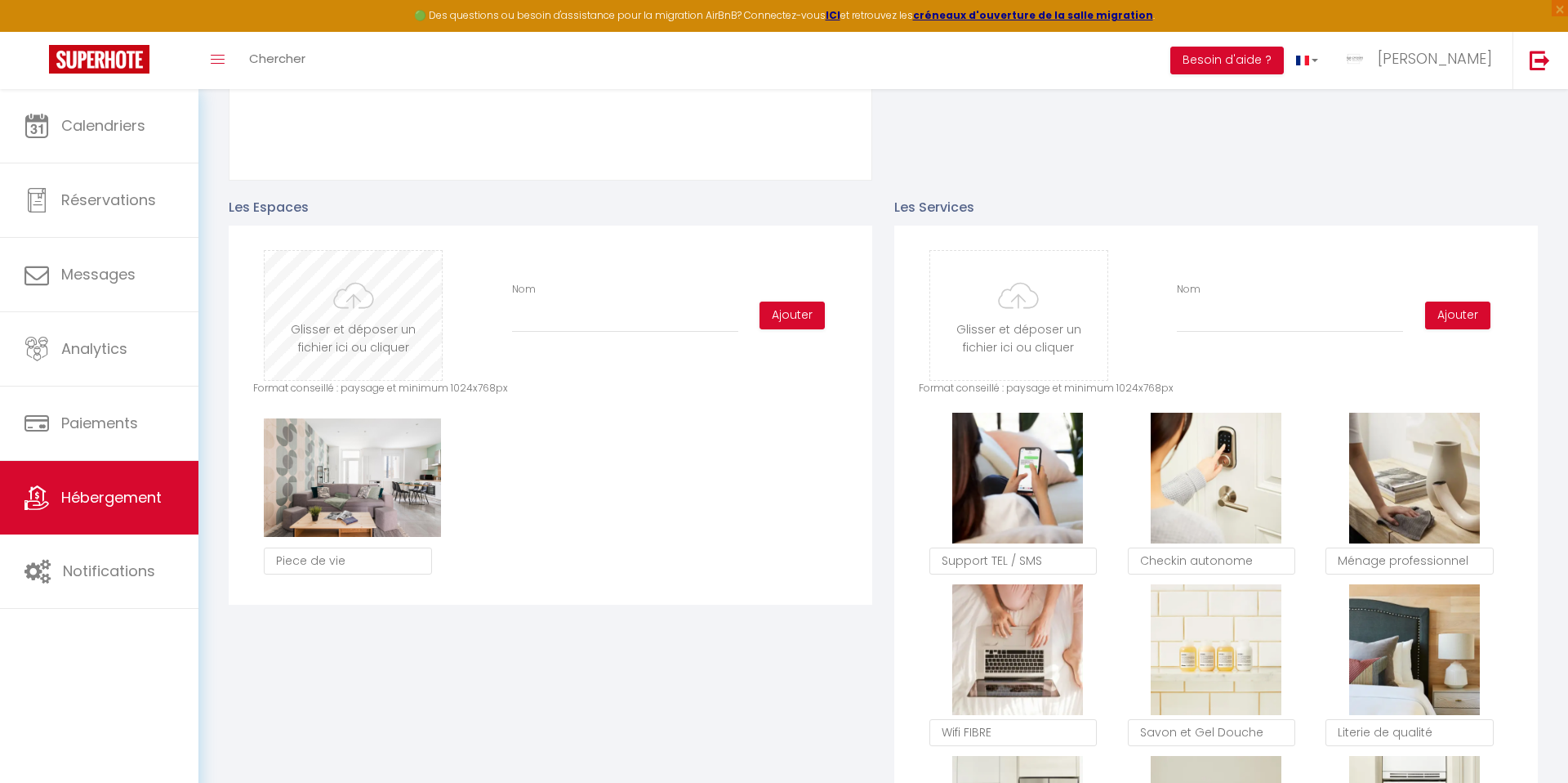
click at [319, 322] on input "file" at bounding box center [354, 315] width 177 height 129
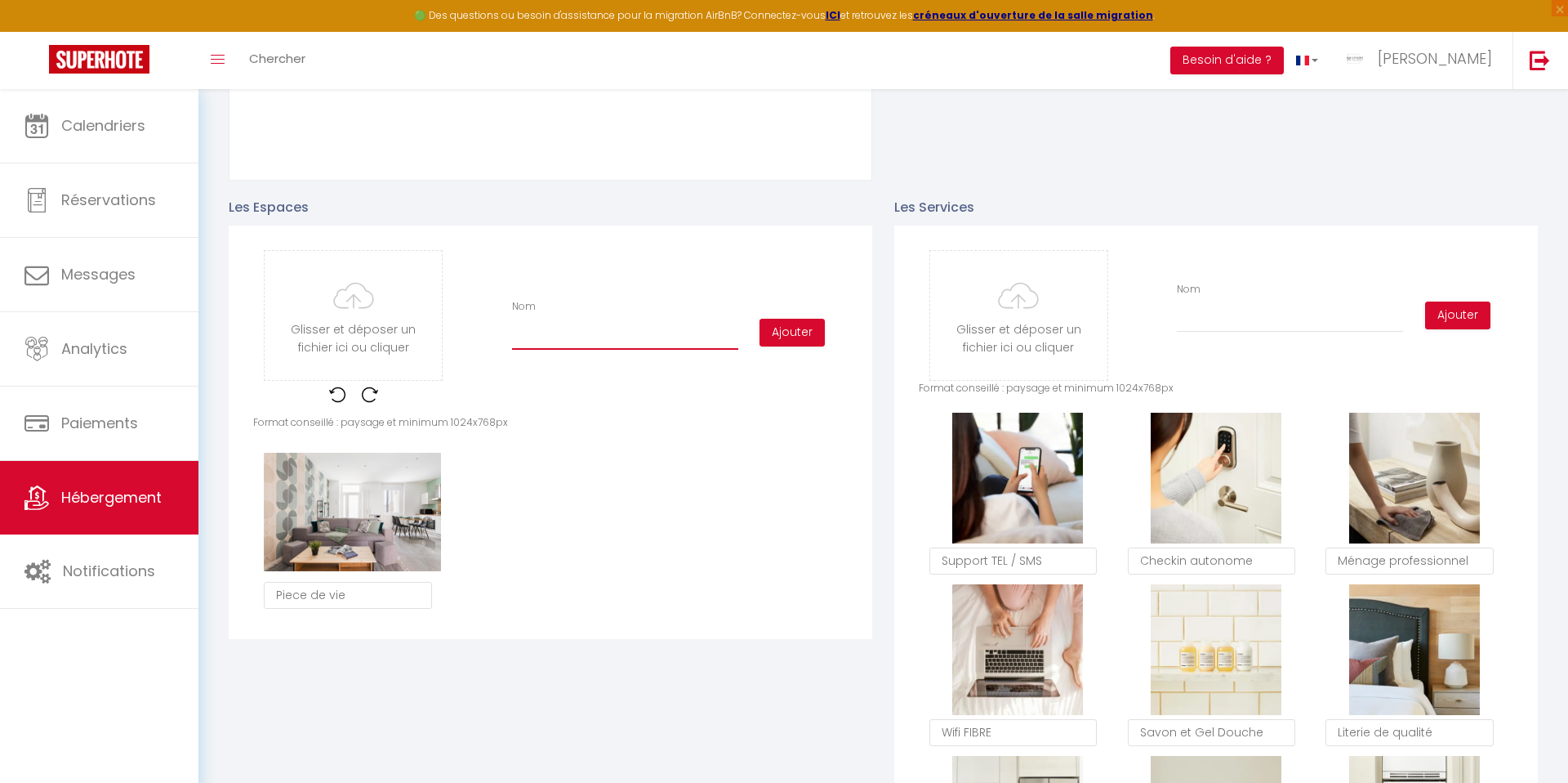
click at [588, 336] on input "Nom" at bounding box center [625, 335] width 226 height 30
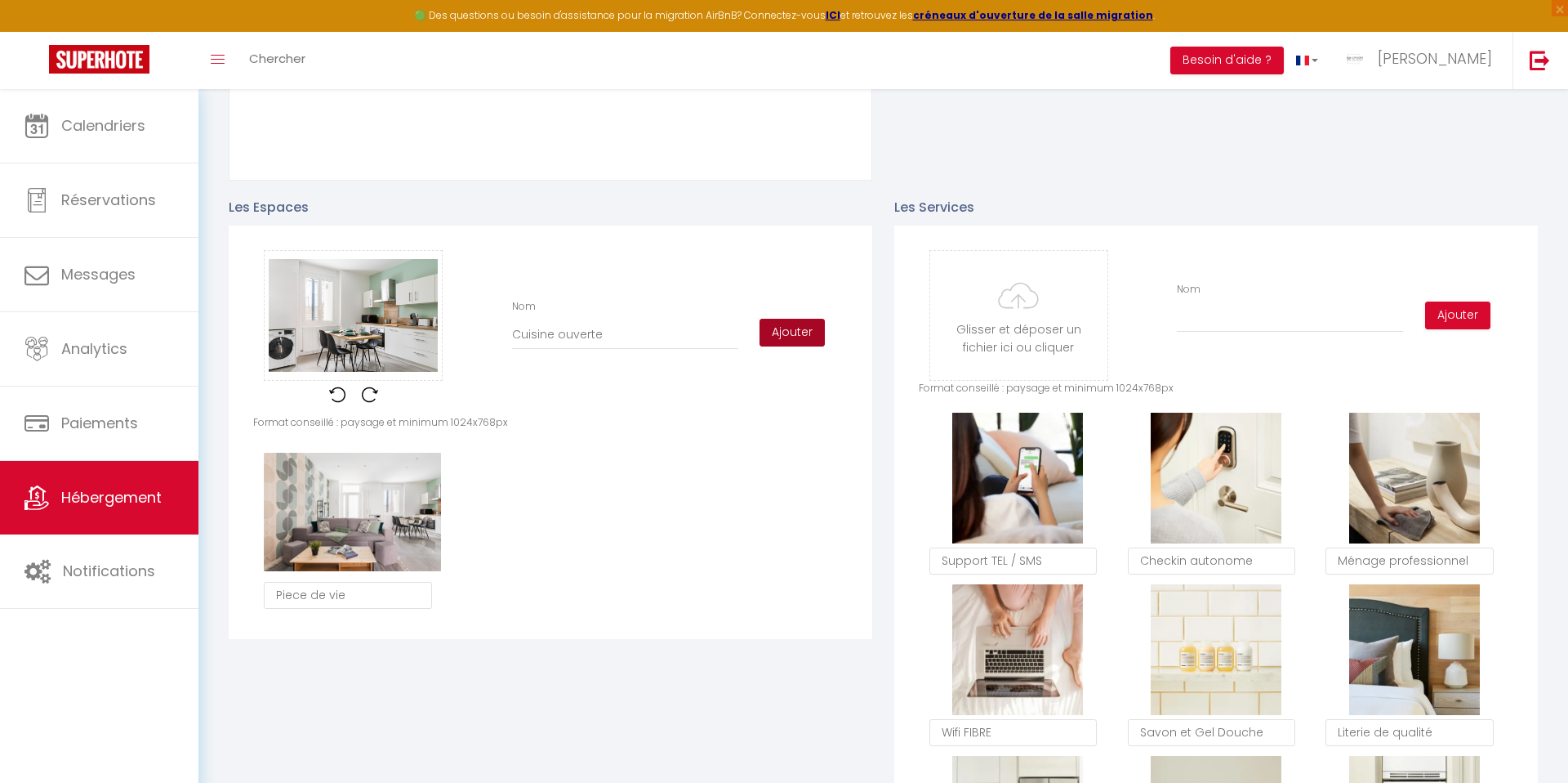
click at [770, 334] on button "Ajouter" at bounding box center [791, 333] width 65 height 28
click at [564, 252] on div "Glisser et déposer un fichier ici ou cliquer Ooops, something wrong happened. R…" at bounding box center [550, 333] width 594 height 165
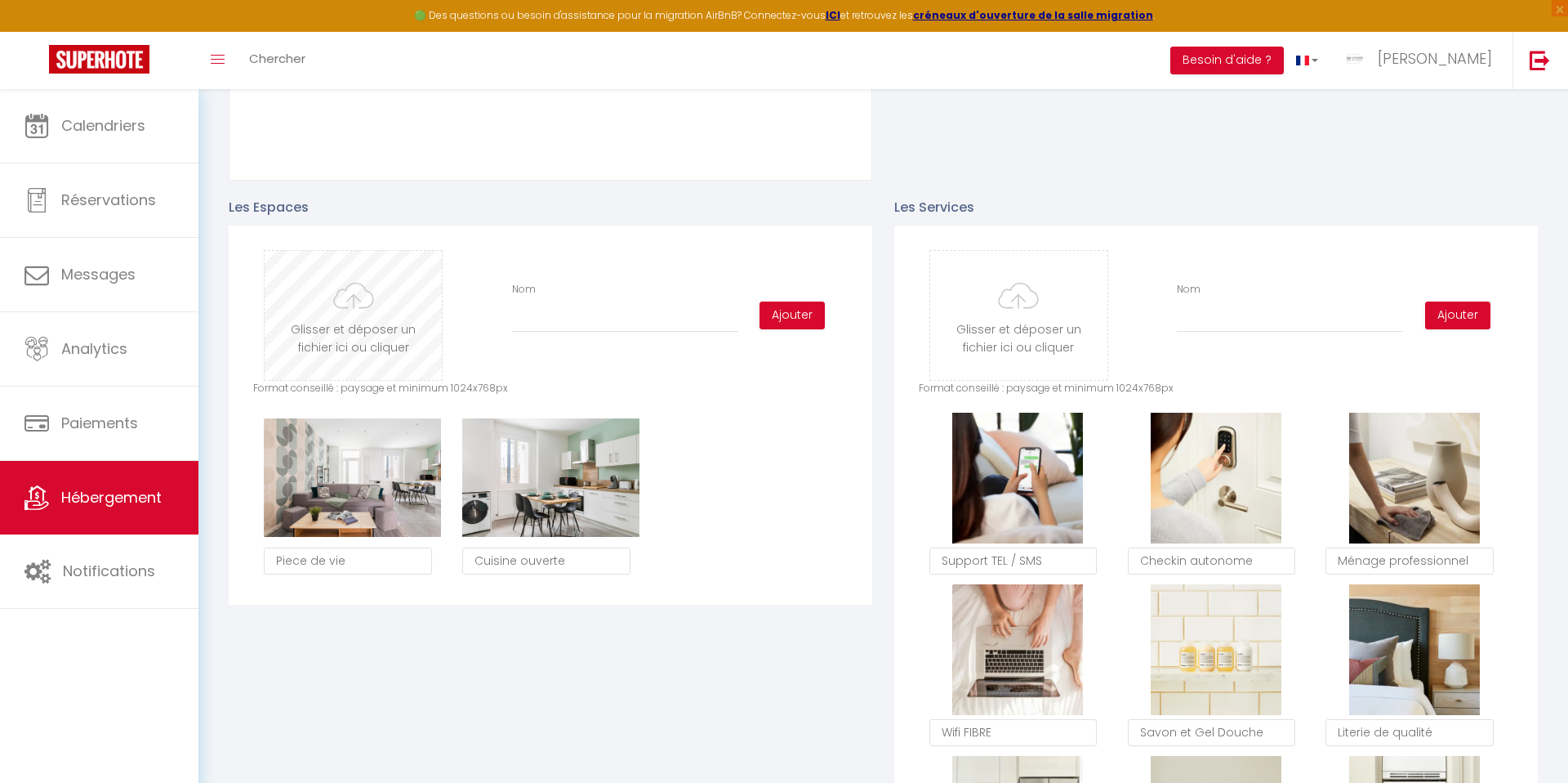
click at [355, 324] on input "file" at bounding box center [354, 315] width 177 height 129
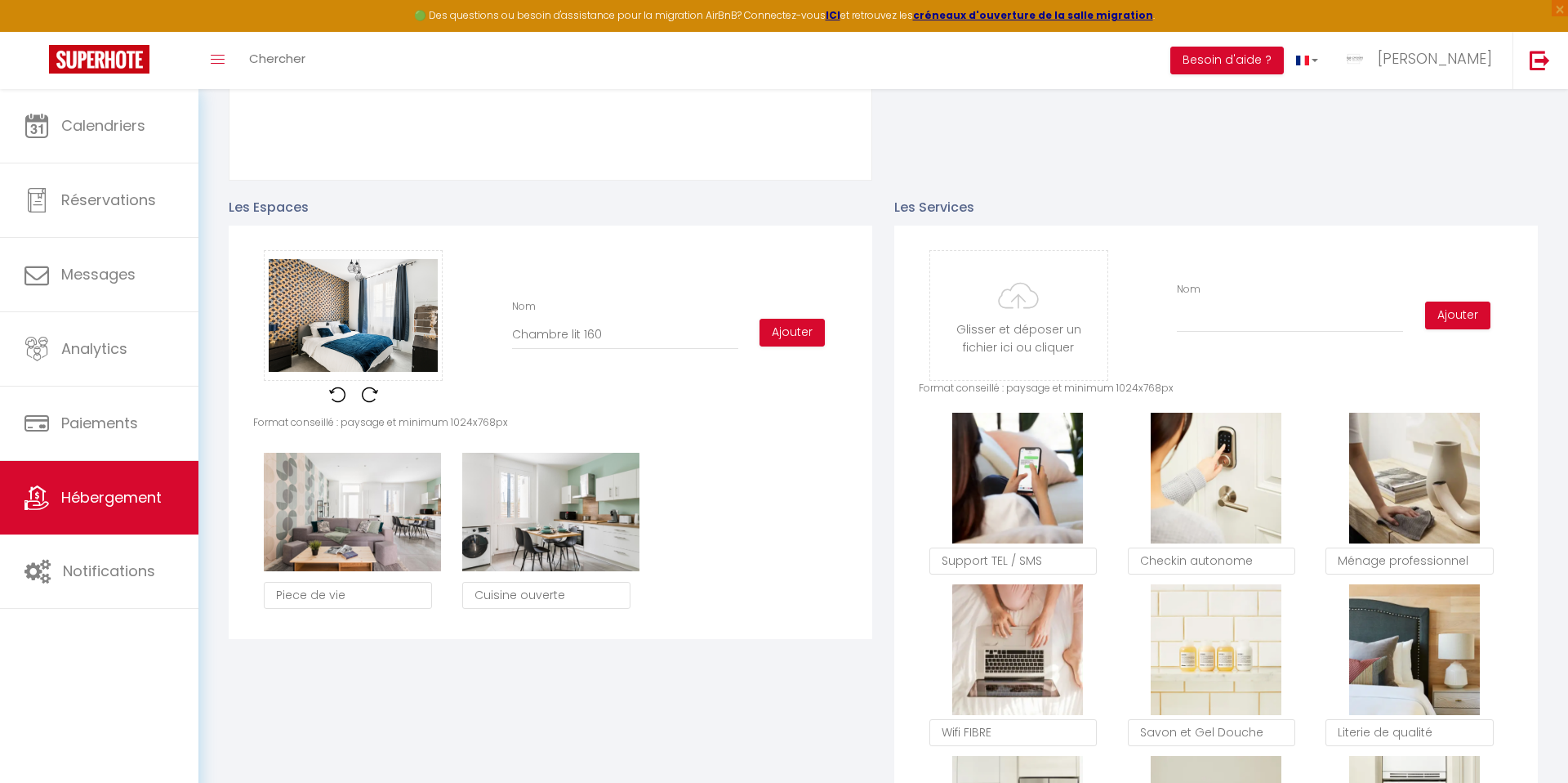
click at [564, 334] on input "Chambre lit 160" at bounding box center [625, 335] width 226 height 30
type input "Chambre 1 lit 160"
click at [776, 332] on button "Ajouter" at bounding box center [791, 333] width 65 height 28
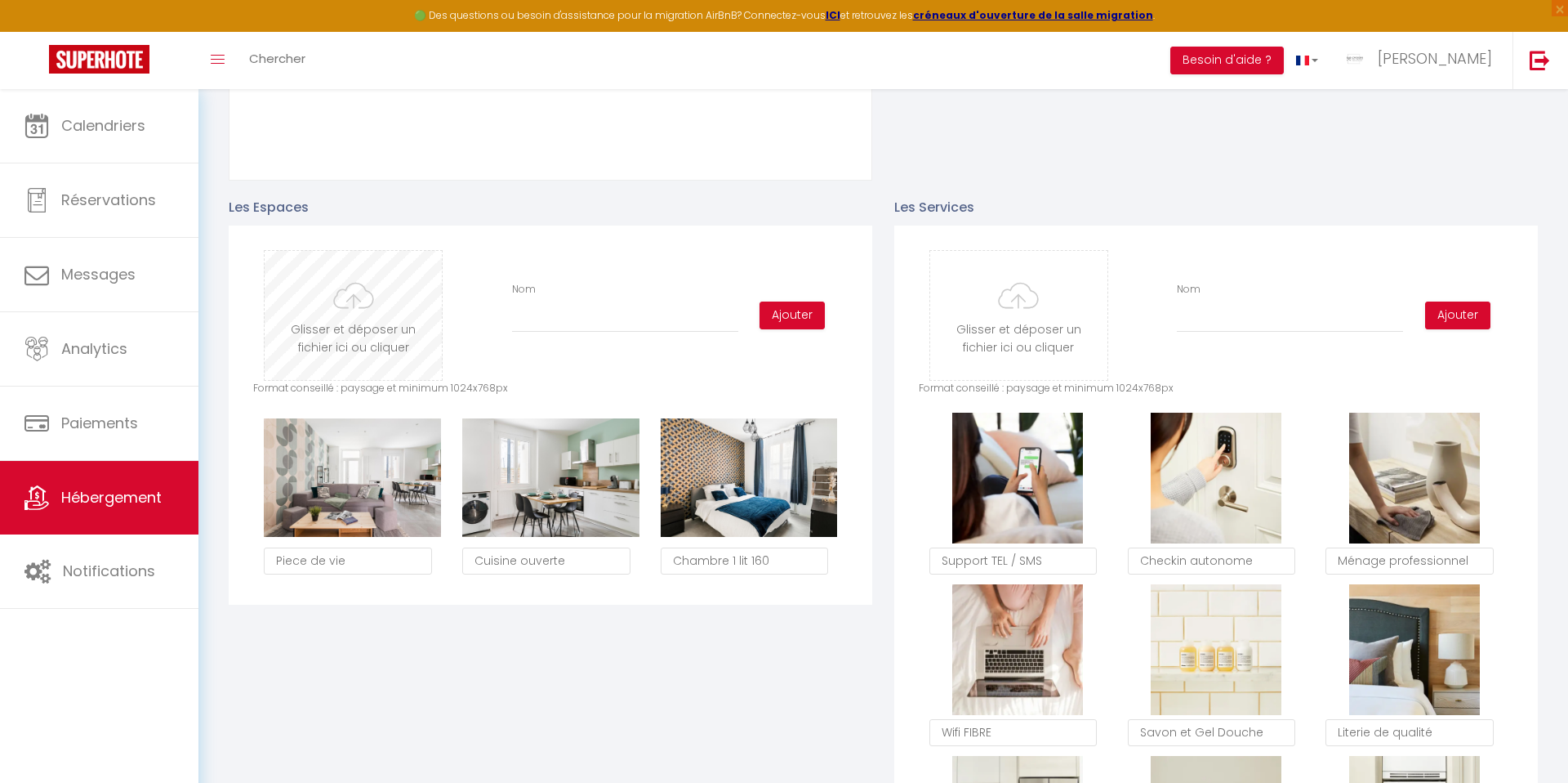
click at [391, 330] on input "file" at bounding box center [354, 315] width 177 height 129
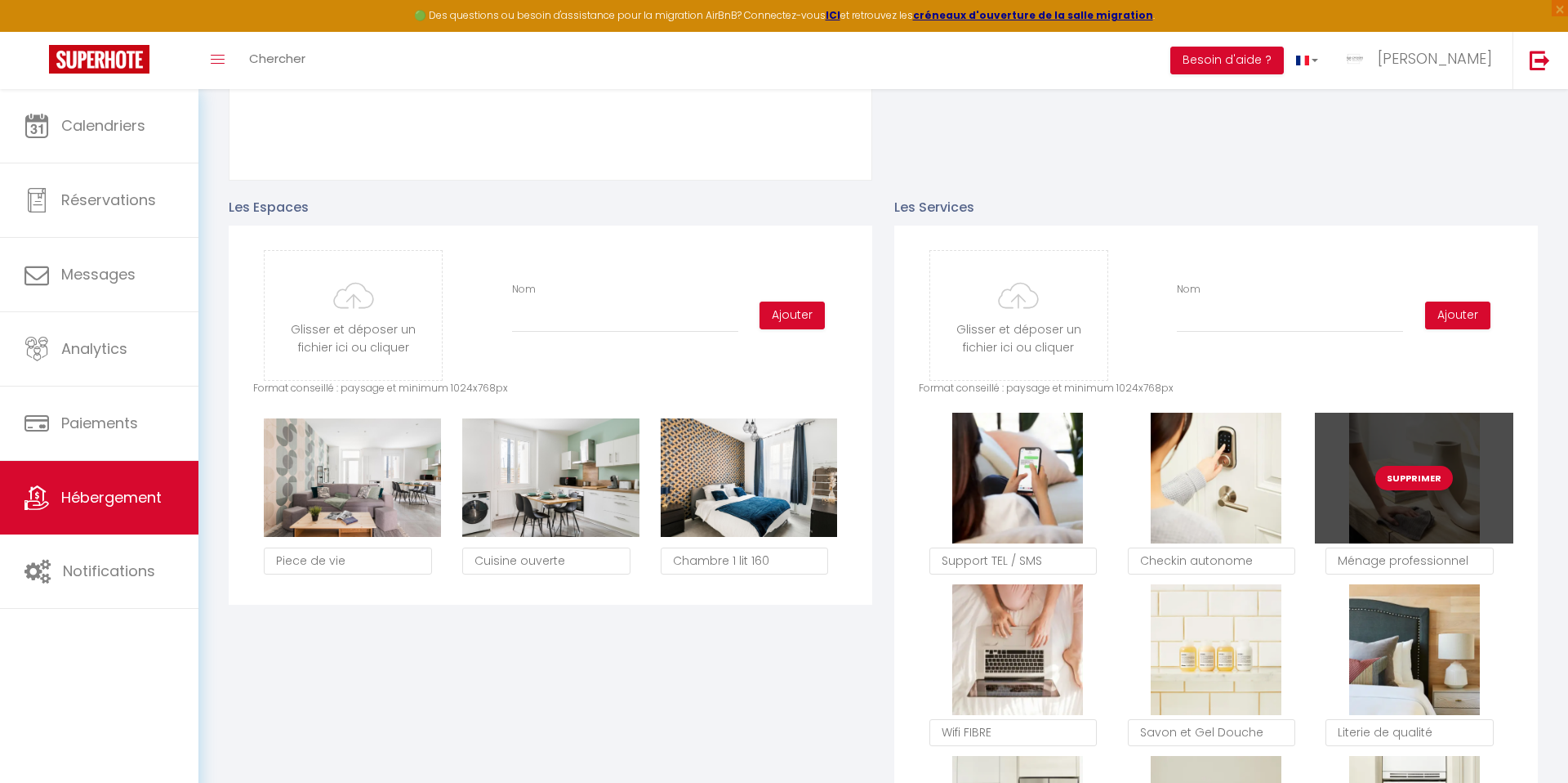
type input "C:\fakepath\Copie de Chaabane_241204_056.jpg"
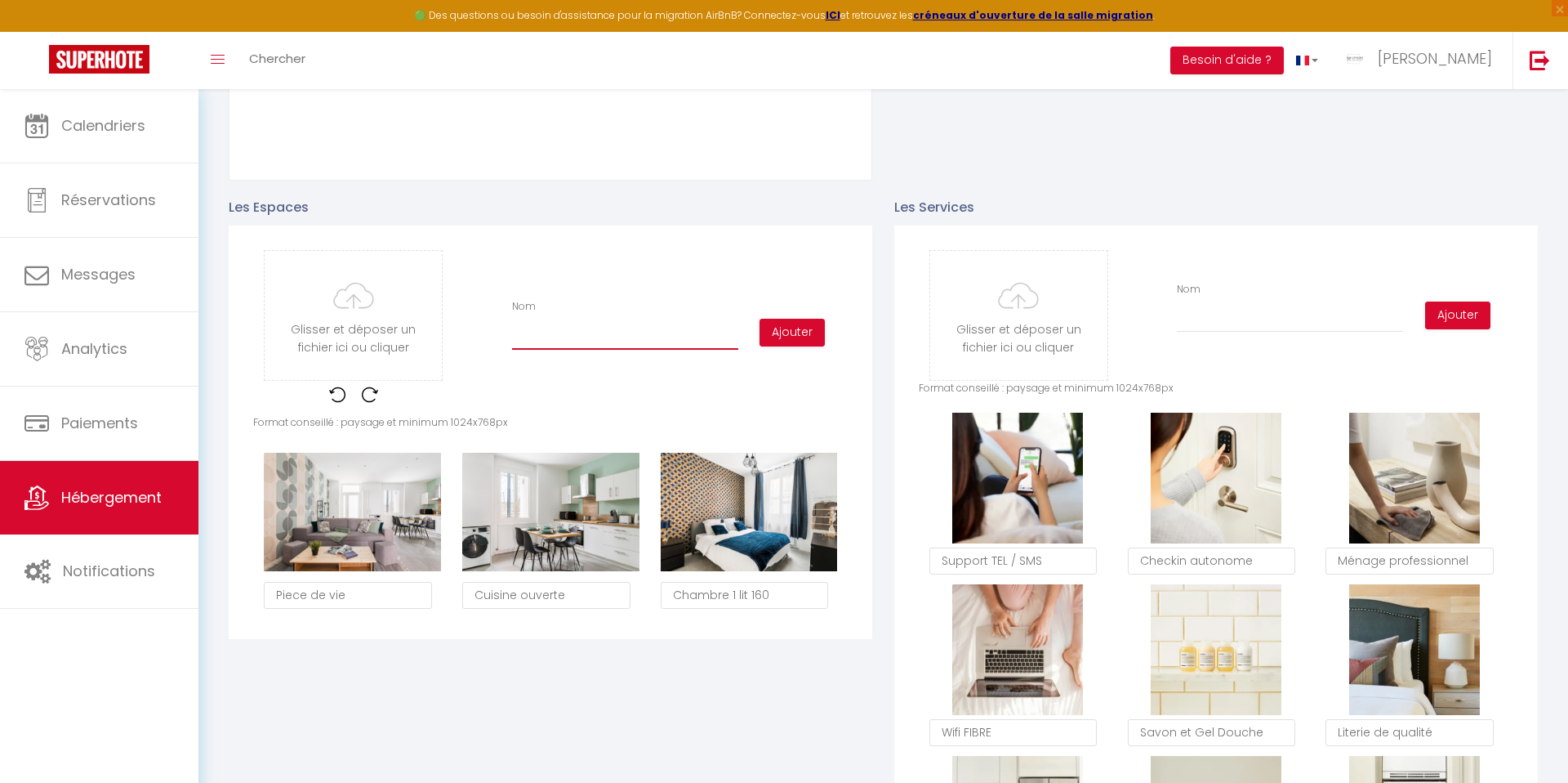
click at [525, 335] on input "Nom" at bounding box center [625, 335] width 226 height 30
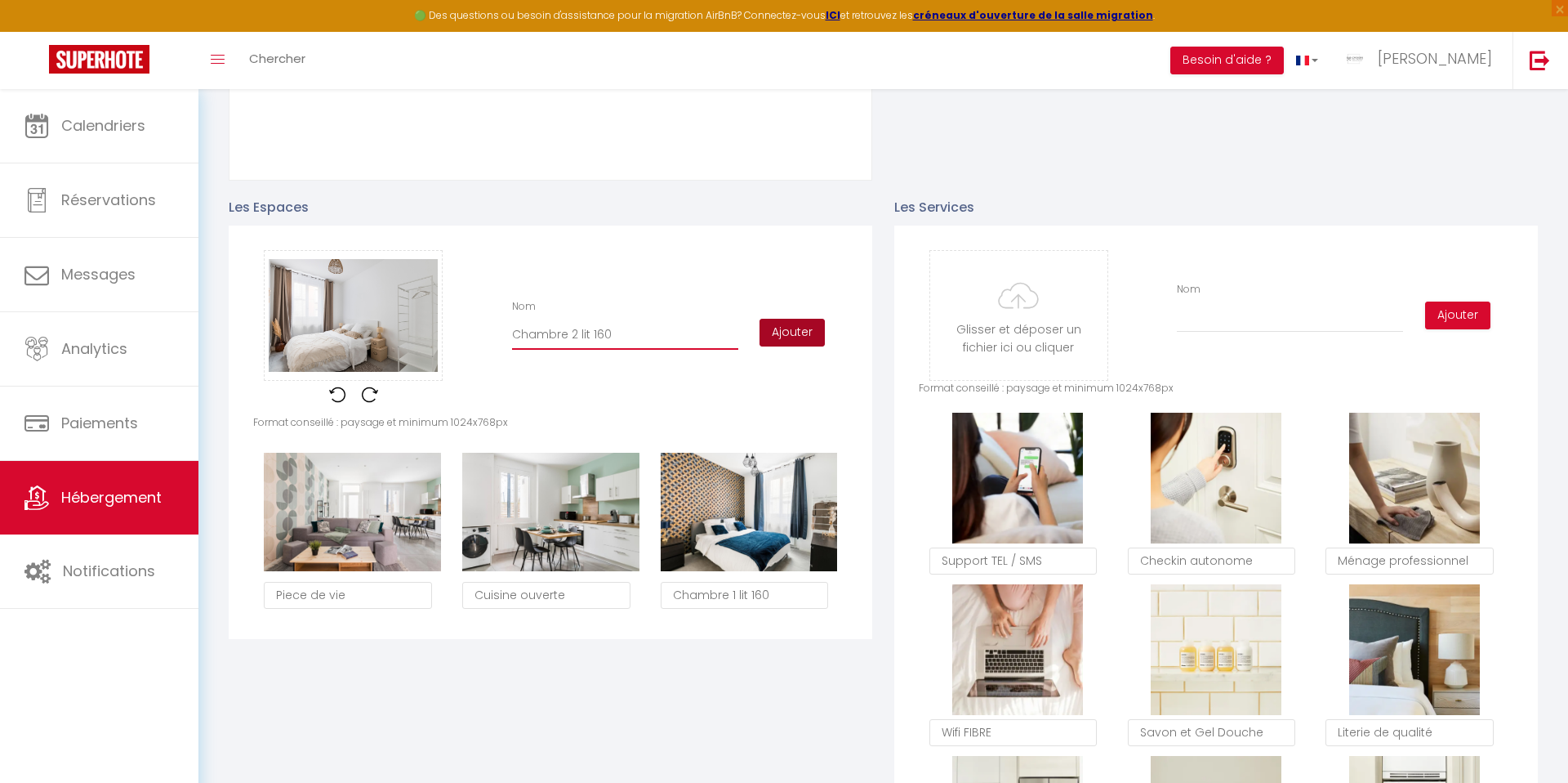
type input "Chambre 2 lit 160"
click at [772, 332] on button "Ajouter" at bounding box center [791, 333] width 65 height 28
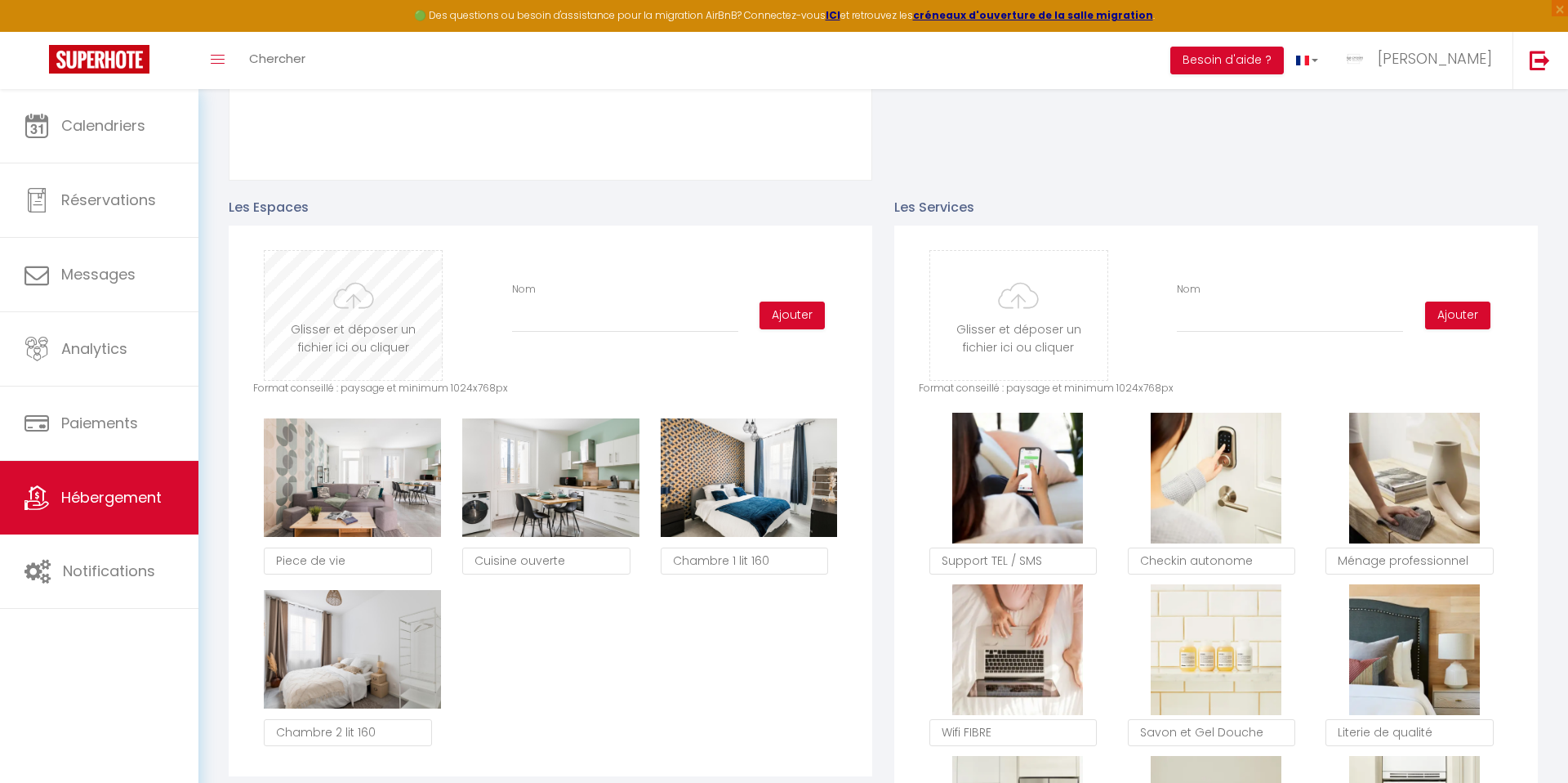
click at [369, 308] on input "file" at bounding box center [354, 315] width 177 height 129
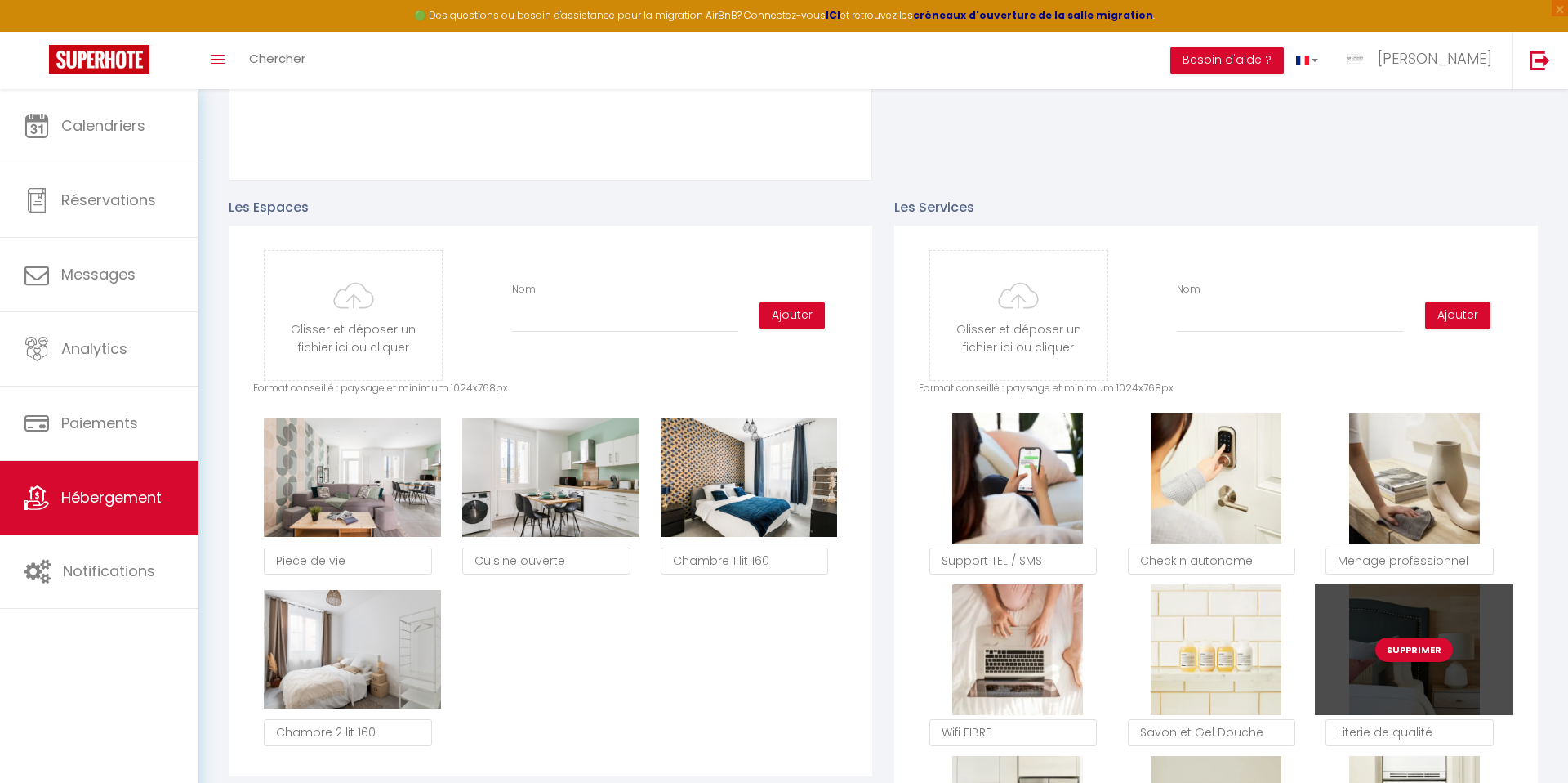
type input "C:\fakepath\Copie de Chaabane_241204_060.jpg"
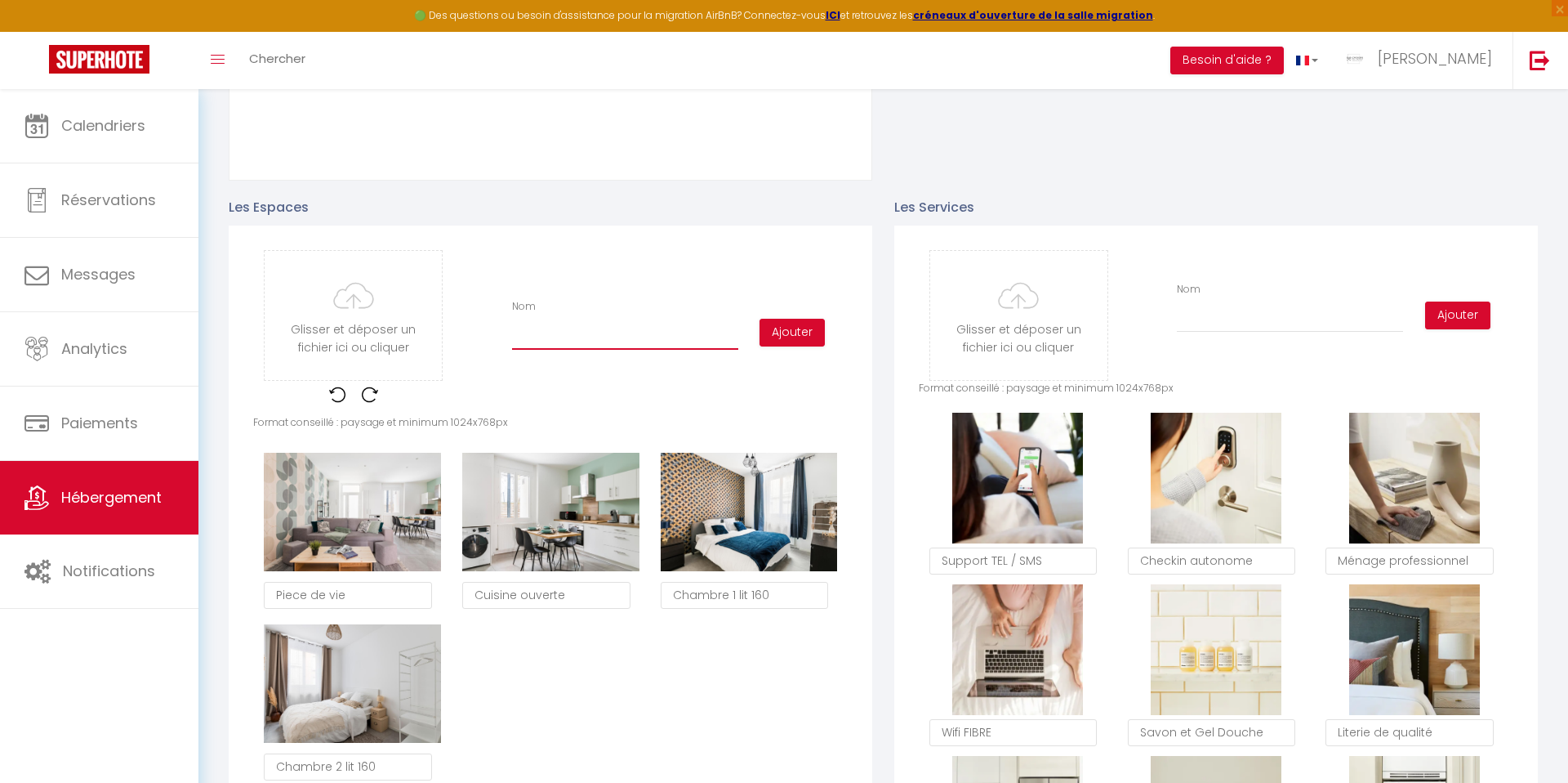
click at [572, 337] on input "Nom" at bounding box center [625, 335] width 226 height 30
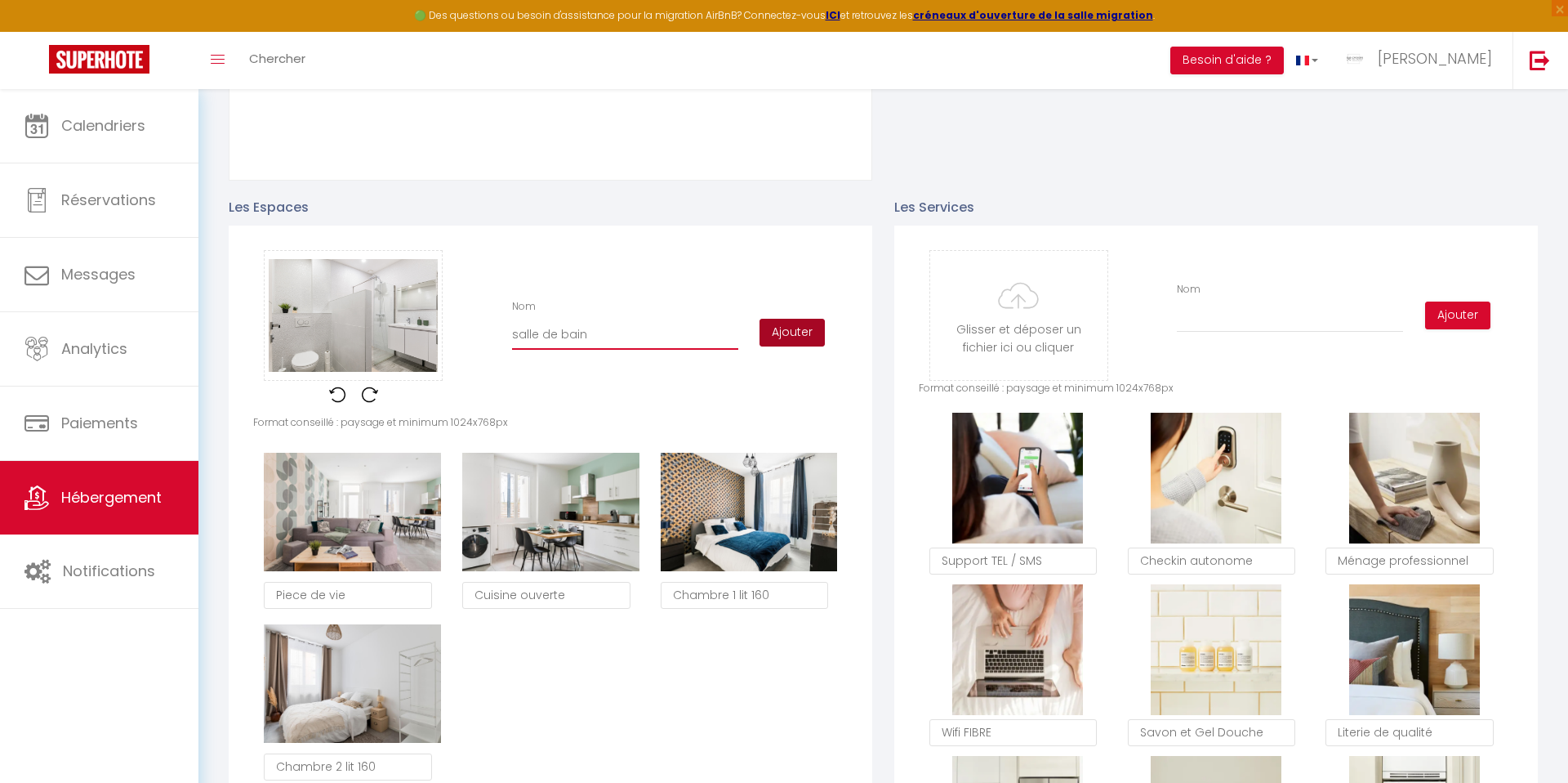
type input "salle de bain"
click at [786, 330] on button "Ajouter" at bounding box center [791, 333] width 65 height 28
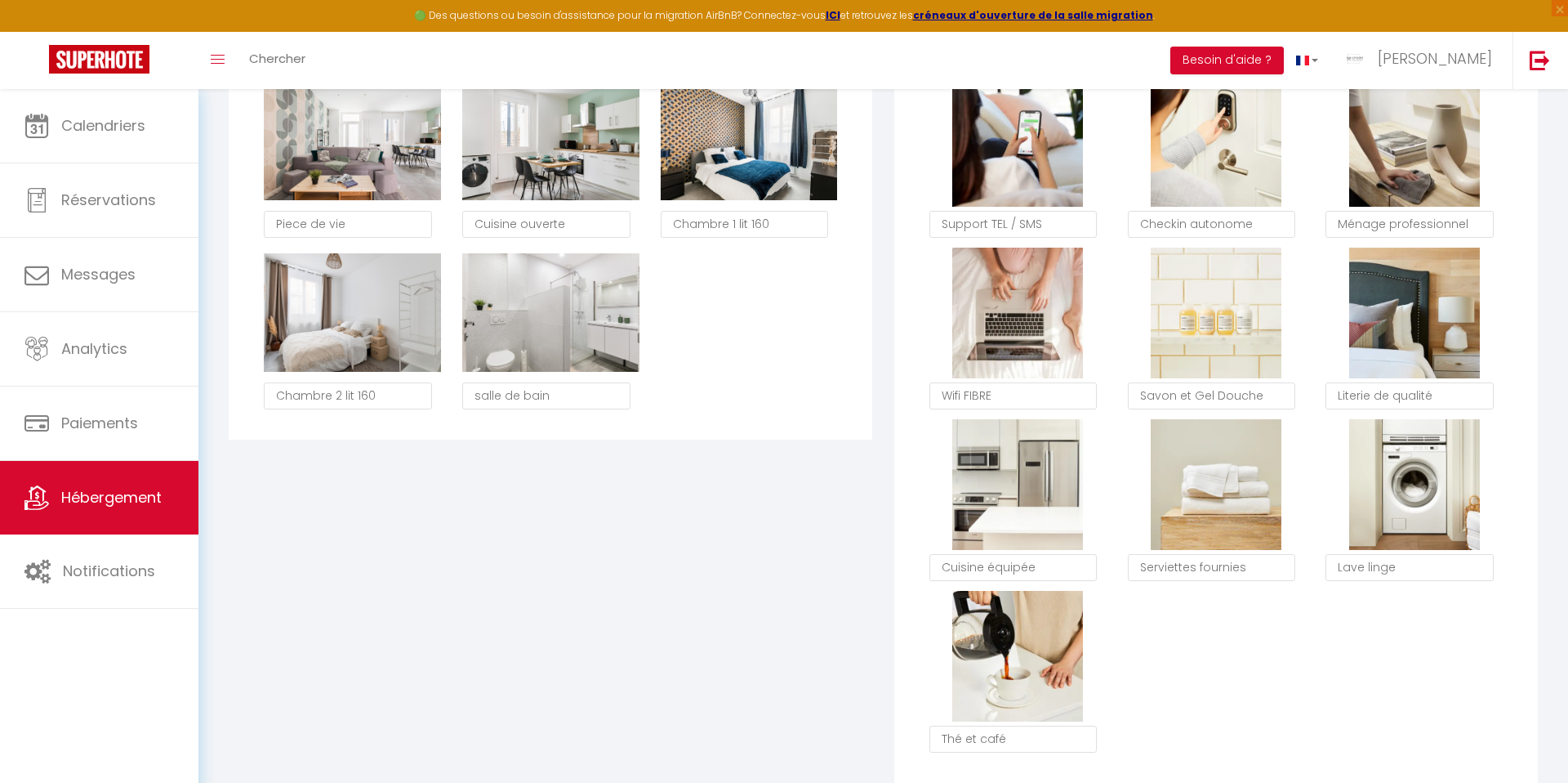
scroll to position [975, 0]
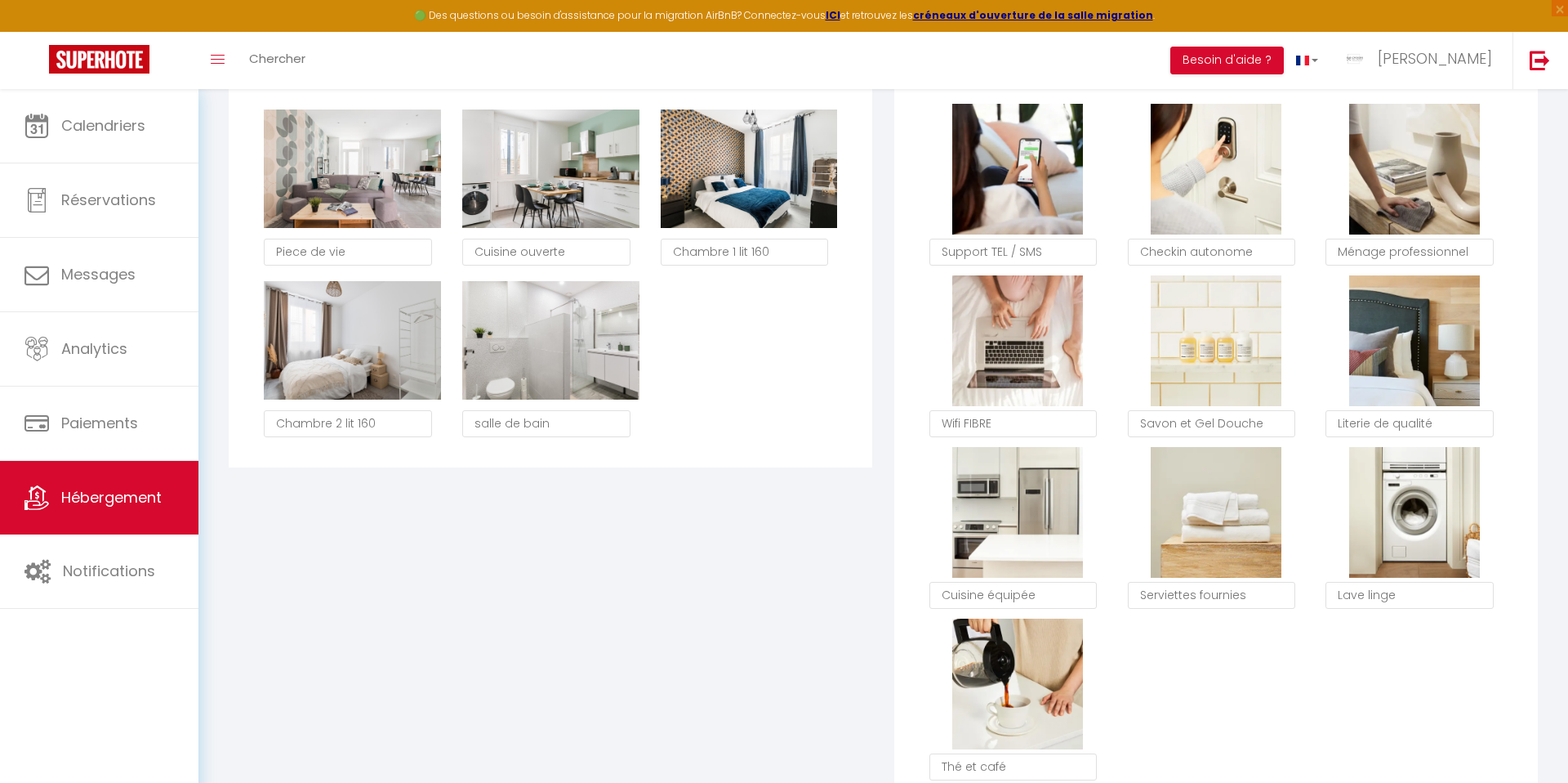
click at [812, 563] on div "Les Espaces Glisser et déposer un fichier ici ou cliquer Ooops, something wrong…" at bounding box center [551, 341] width 665 height 939
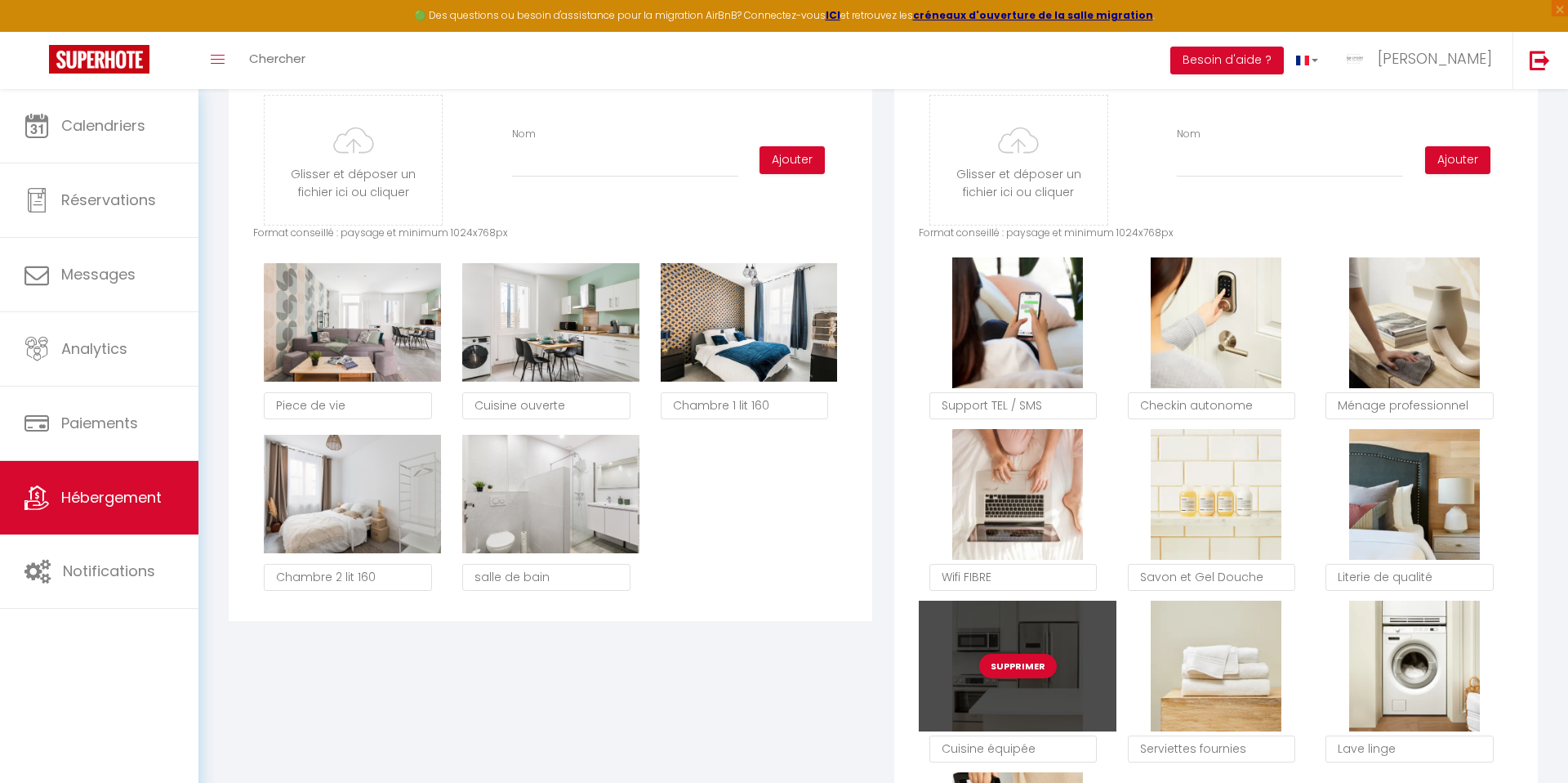
scroll to position [758, 0]
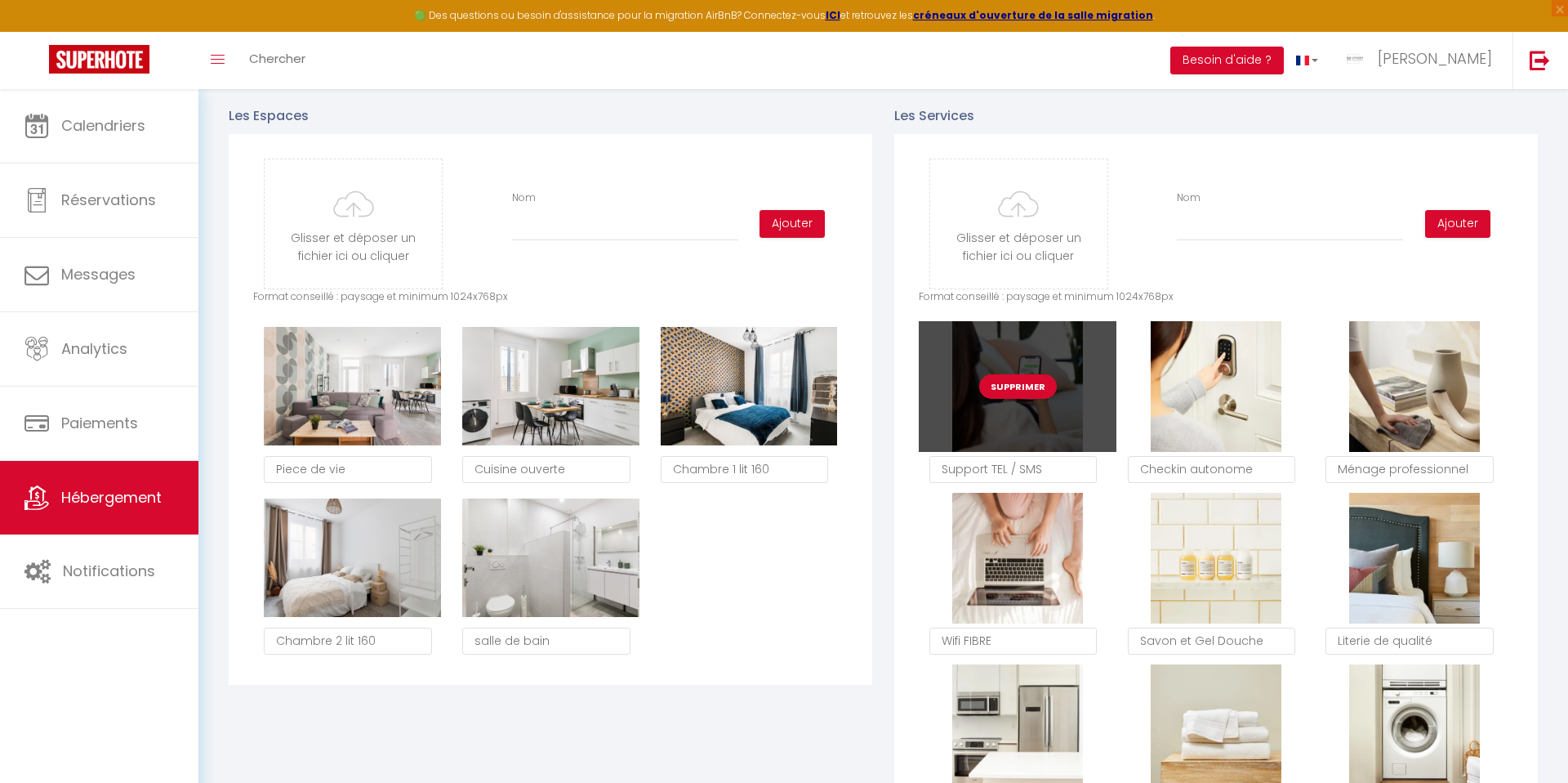
click at [1018, 384] on button "Supprimer" at bounding box center [1017, 387] width 77 height 24
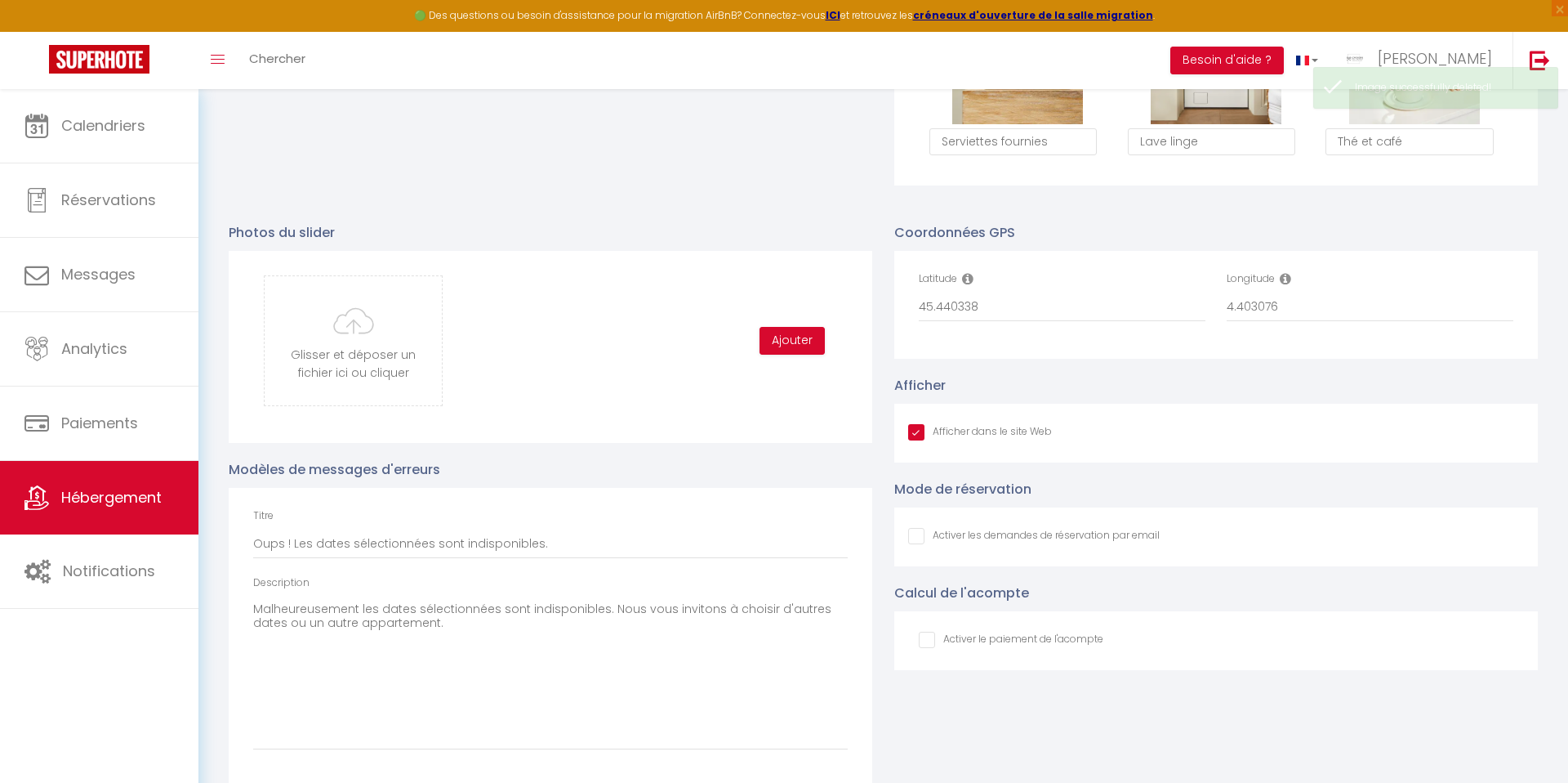
scroll to position [1452, 0]
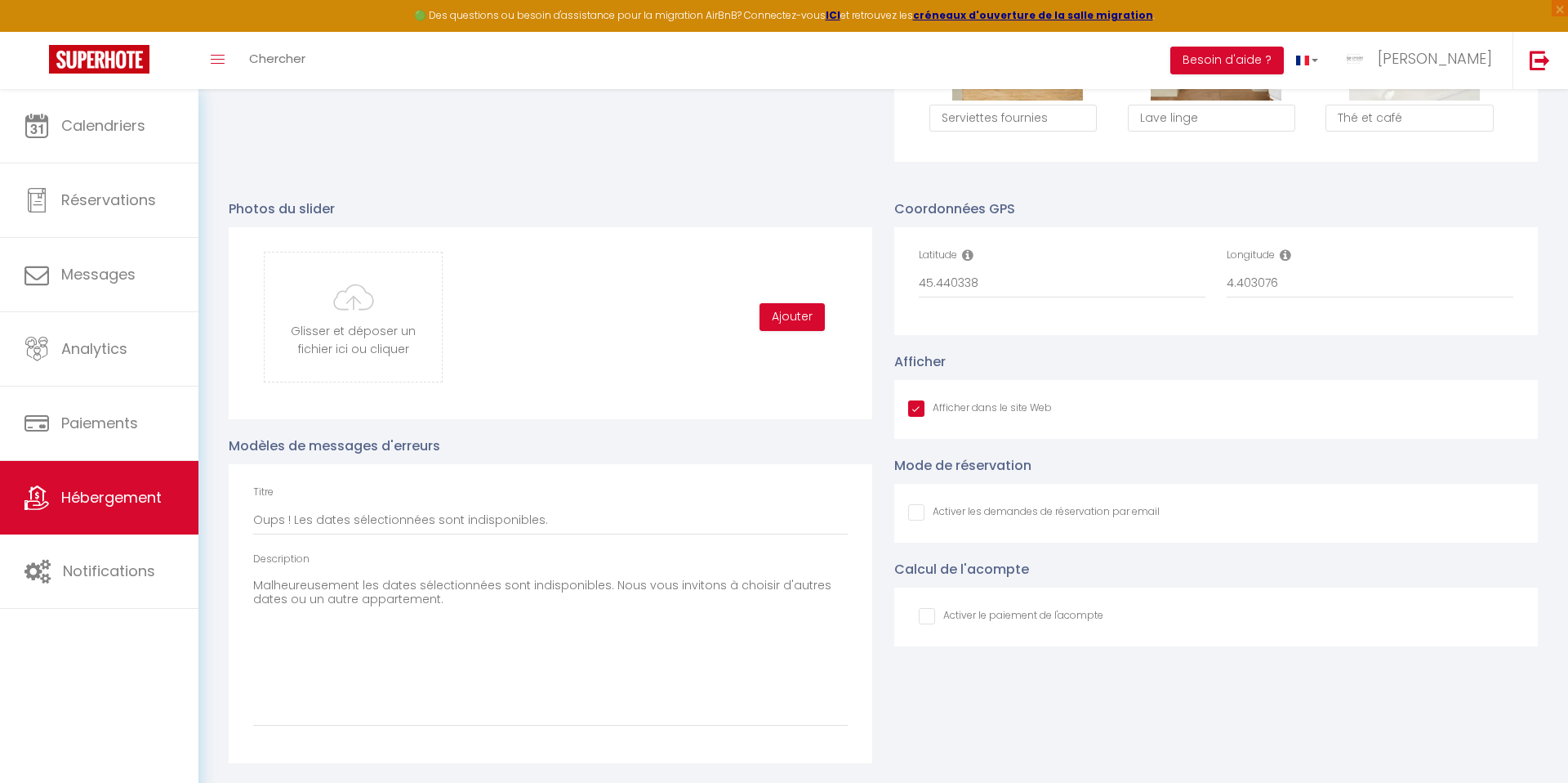
click at [923, 615] on input "checkbox" at bounding box center [1011, 615] width 184 height 17
checkbox input "true"
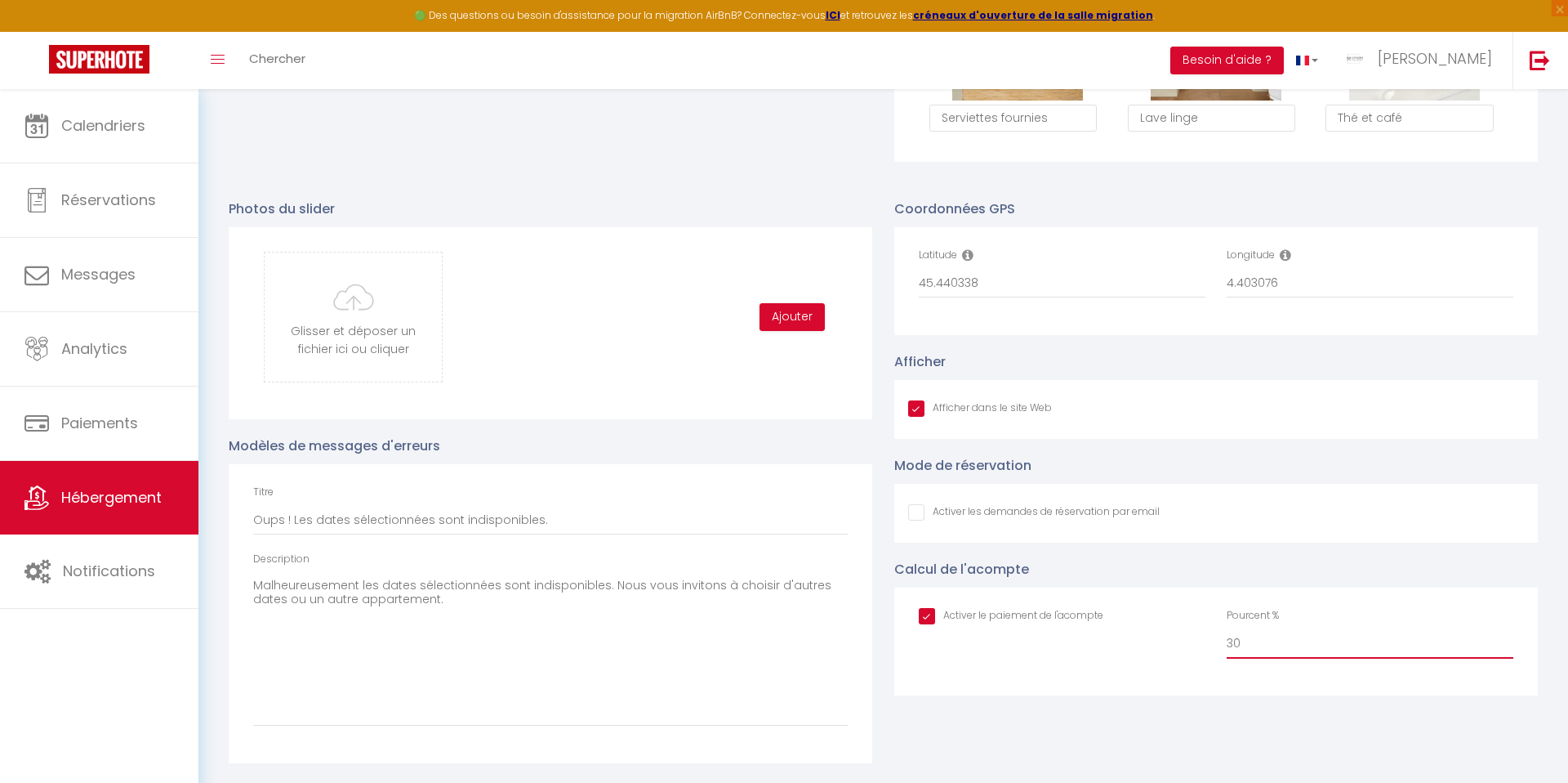
click at [1253, 639] on input "30" at bounding box center [1370, 644] width 287 height 30
type input "50"
click at [883, 552] on div "Coordonnées GPS Latitude 45.440338 Longitude 4.403076 Afficher Afficher dans le…" at bounding box center [1216, 473] width 665 height 581
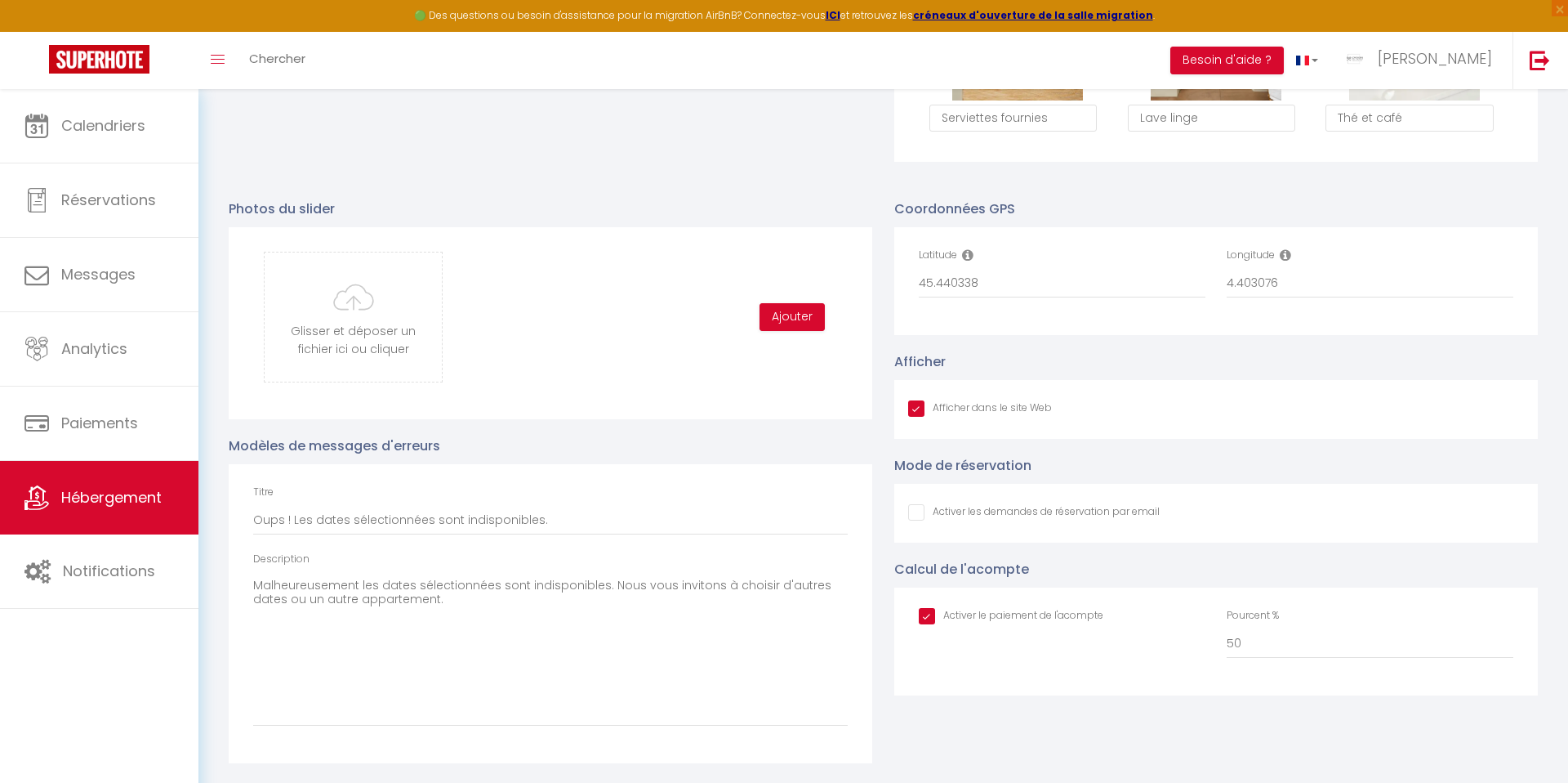
click at [916, 513] on input "Afficher dans le site Web" at bounding box center [1034, 512] width 252 height 17
checkbox input "false"
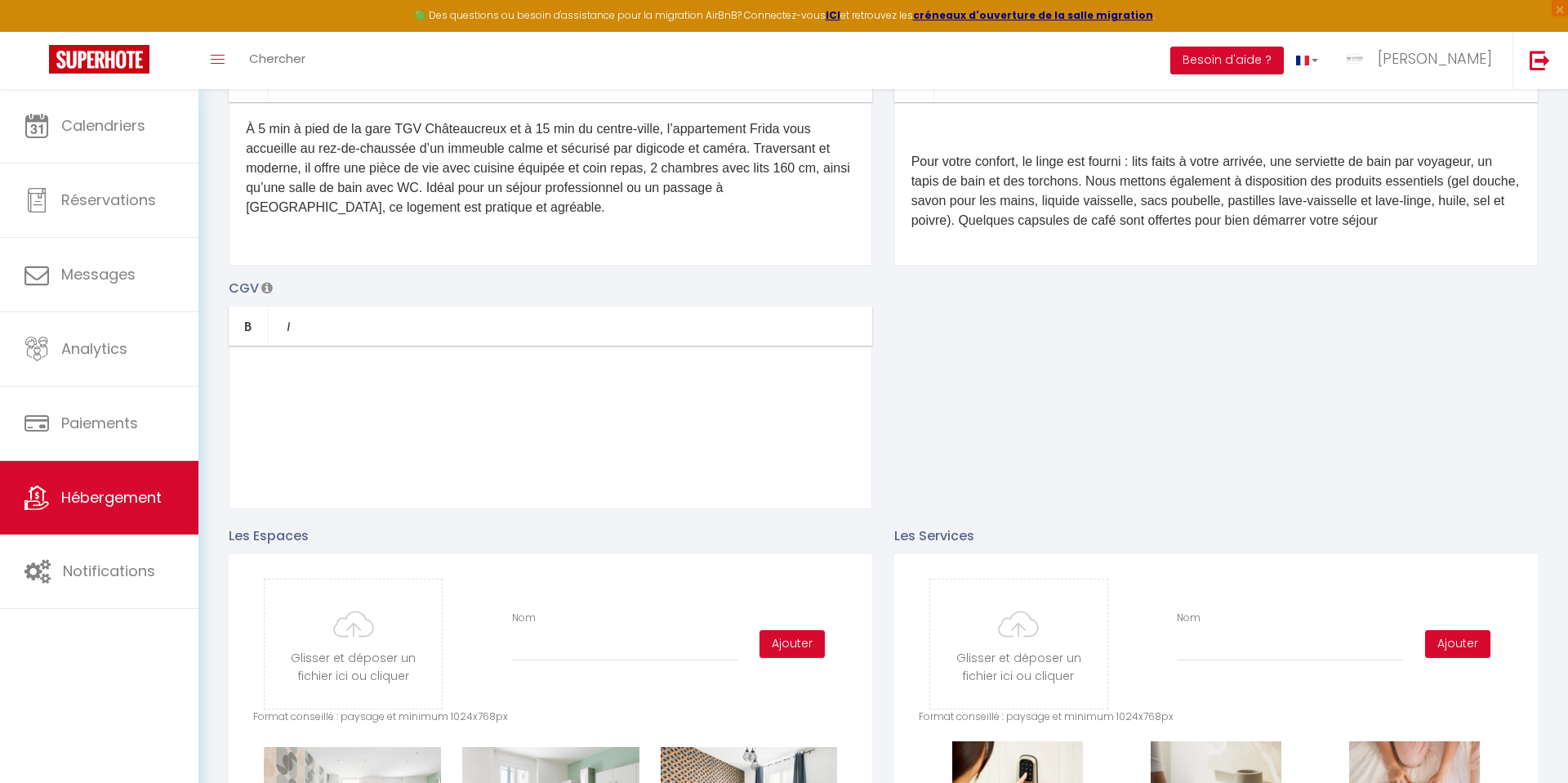
scroll to position [0, 0]
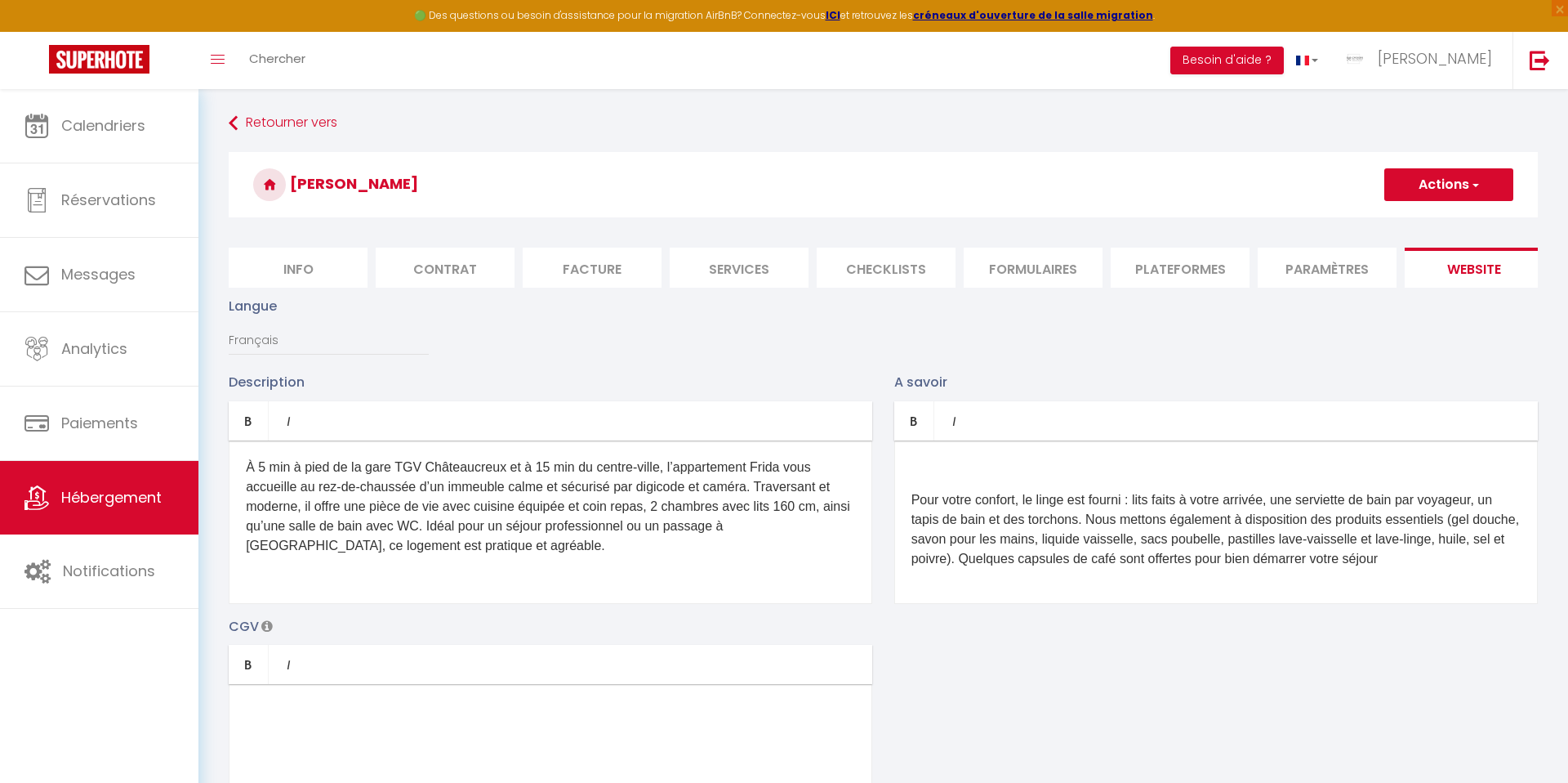
click at [1439, 185] on button "Actions" at bounding box center [1448, 185] width 129 height 33
click at [1398, 222] on link "Enregistrer" at bounding box center [1447, 221] width 129 height 21
click at [1432, 184] on button "Actions" at bounding box center [1448, 185] width 129 height 33
click at [1432, 212] on input "Enregistrer" at bounding box center [1430, 220] width 61 height 17
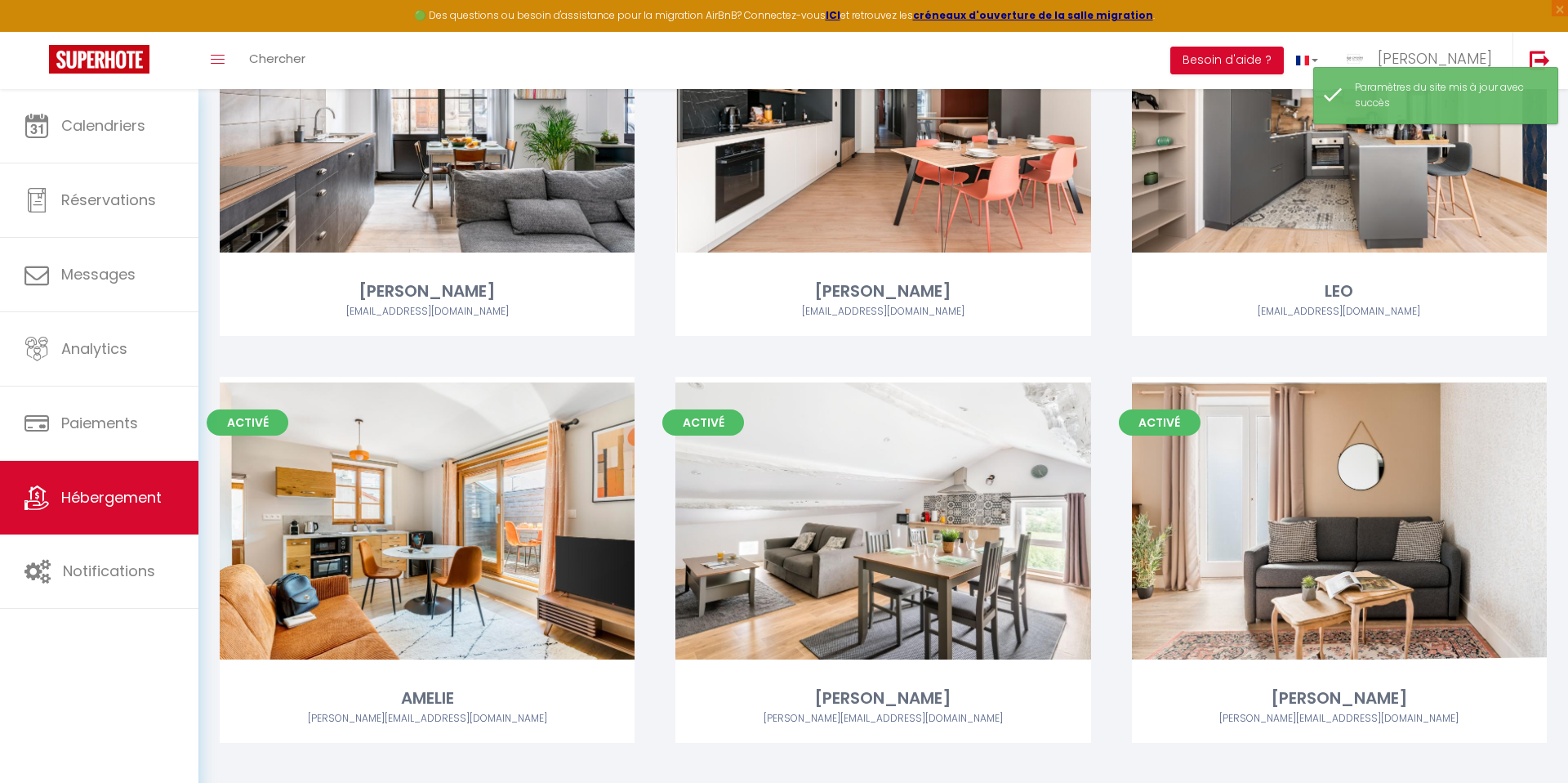
scroll to position [2750, 0]
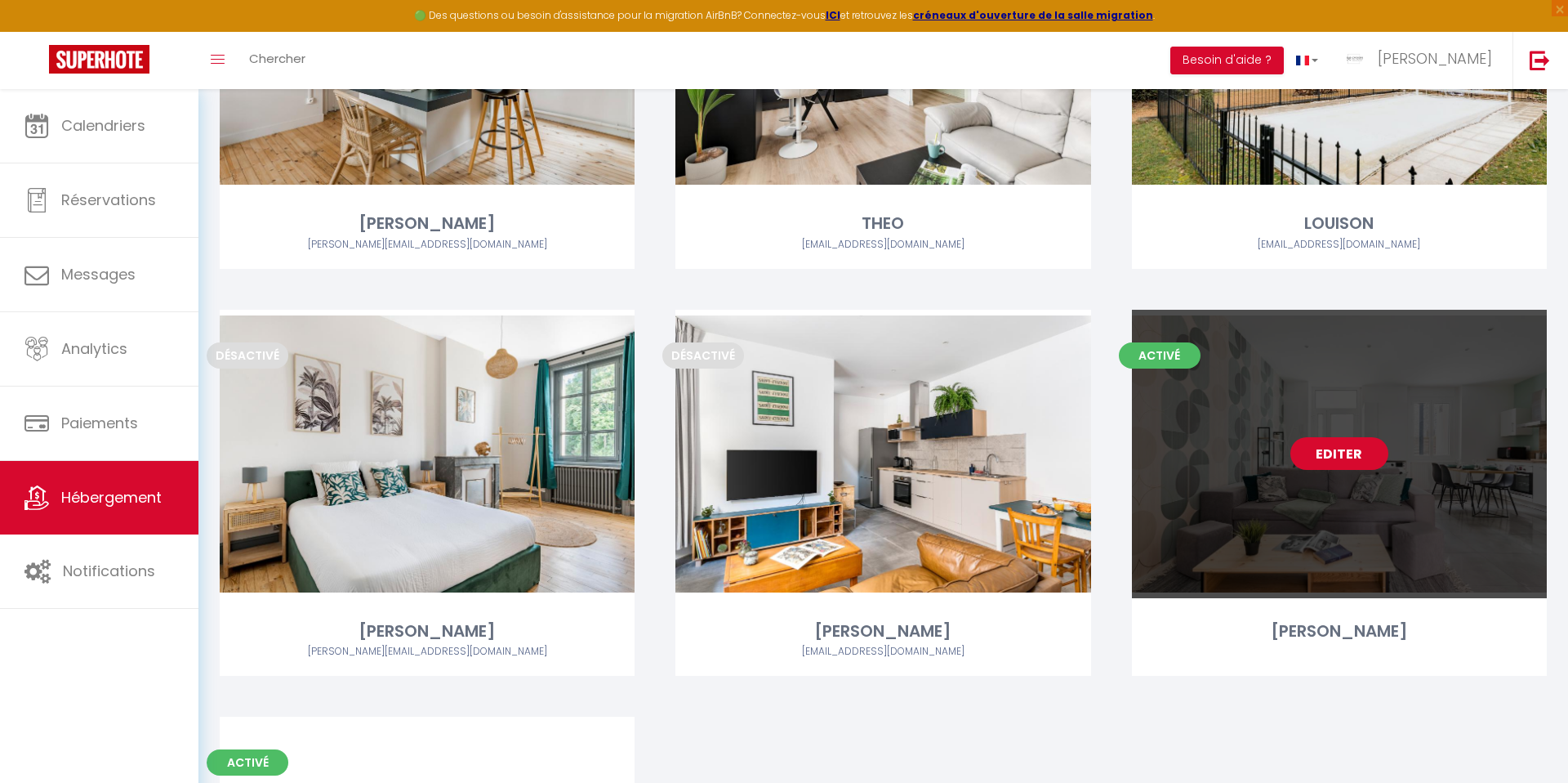
click at [1320, 455] on link "Editer" at bounding box center [1339, 454] width 98 height 33
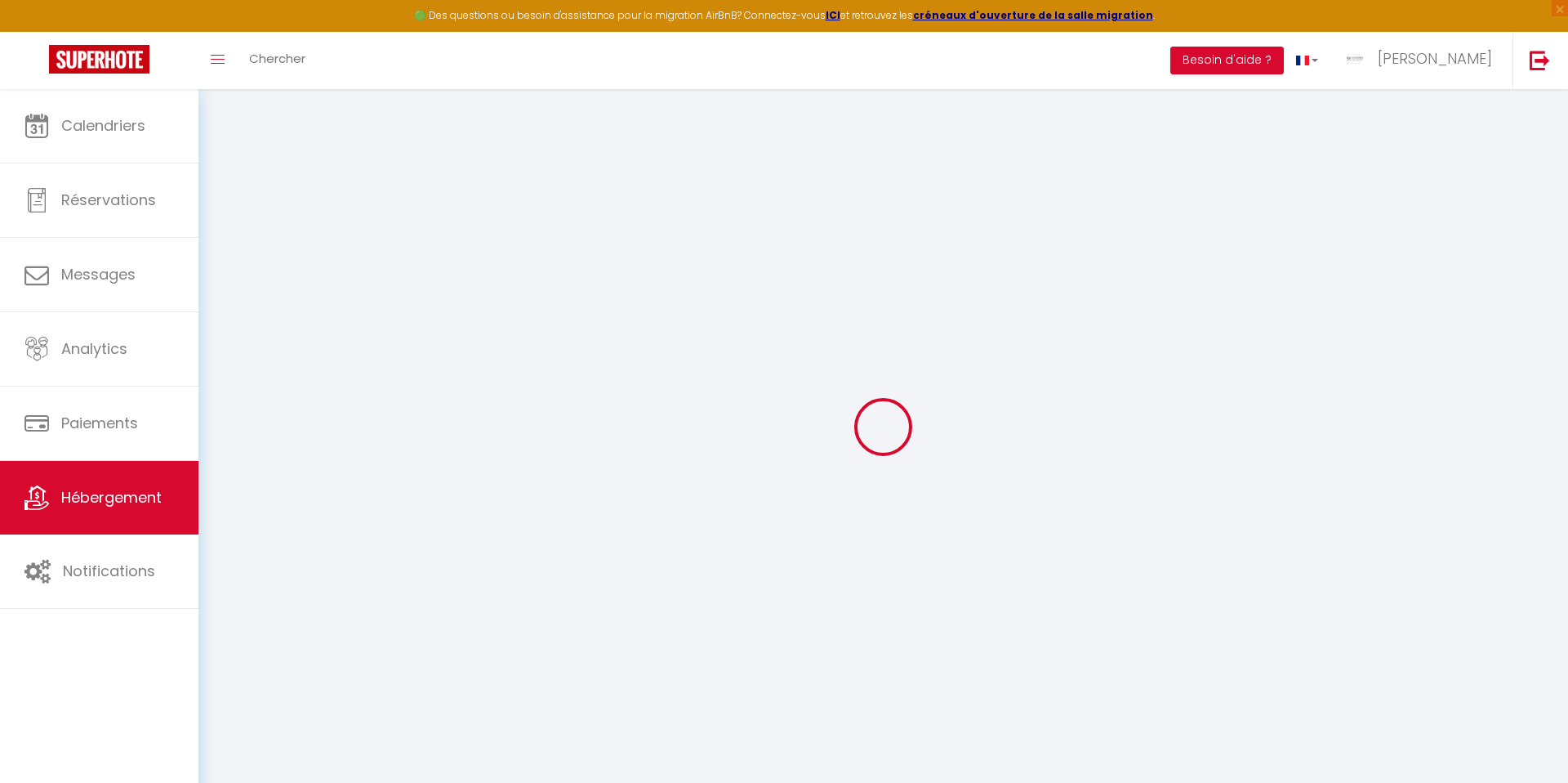
select select
checkbox input "false"
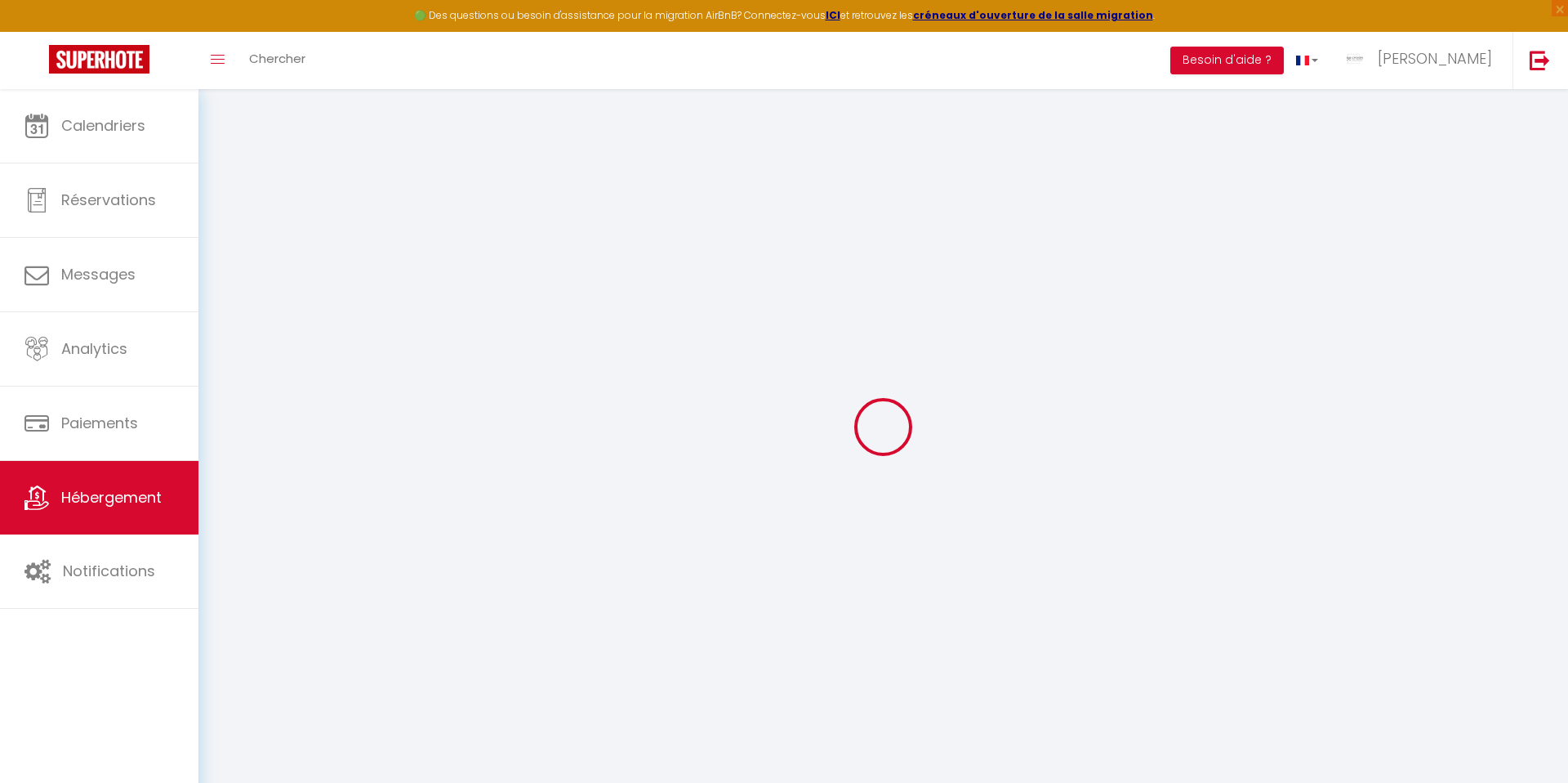
checkbox input "false"
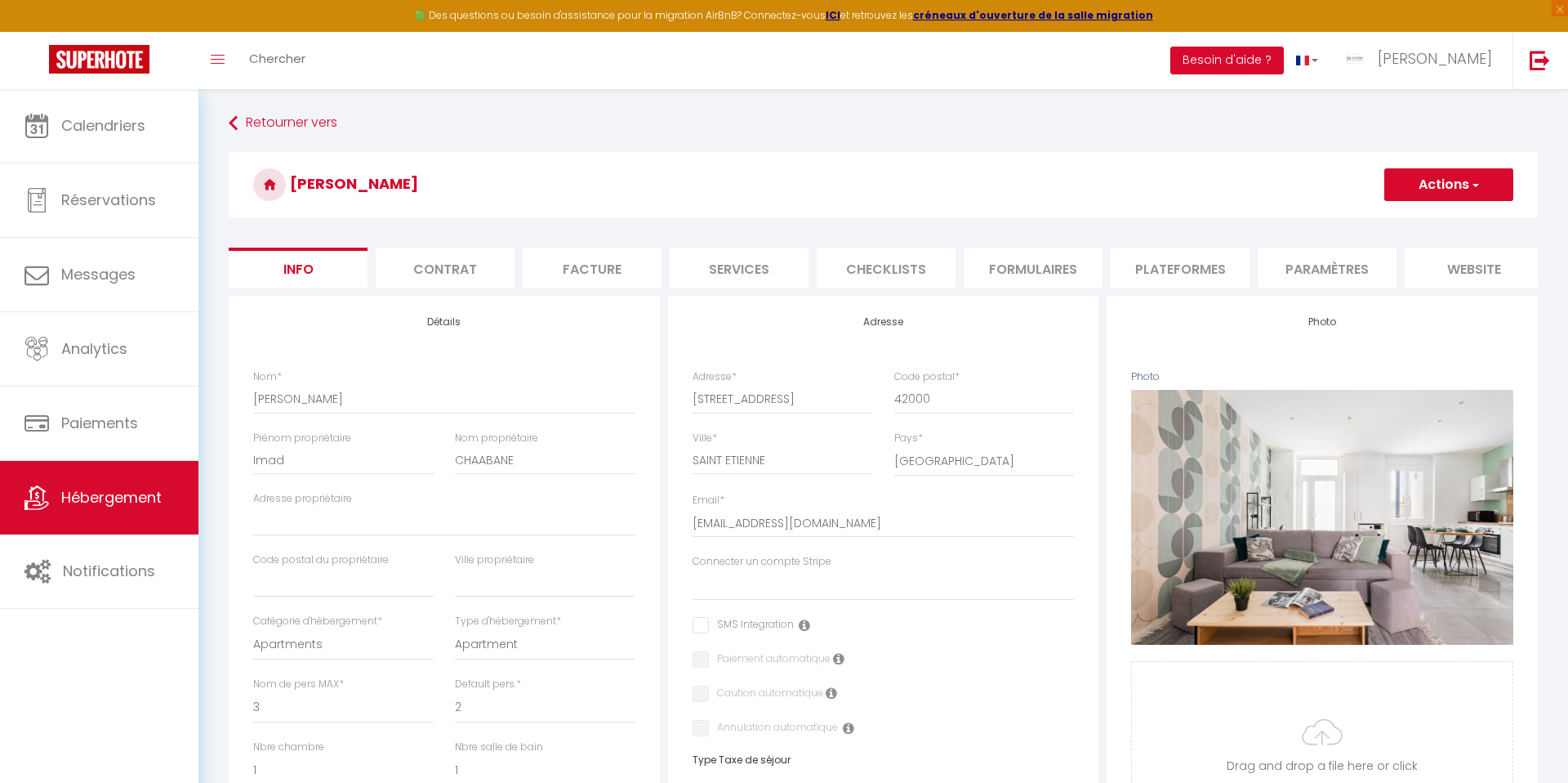
click at [433, 266] on li "Contrat" at bounding box center [445, 268] width 139 height 40
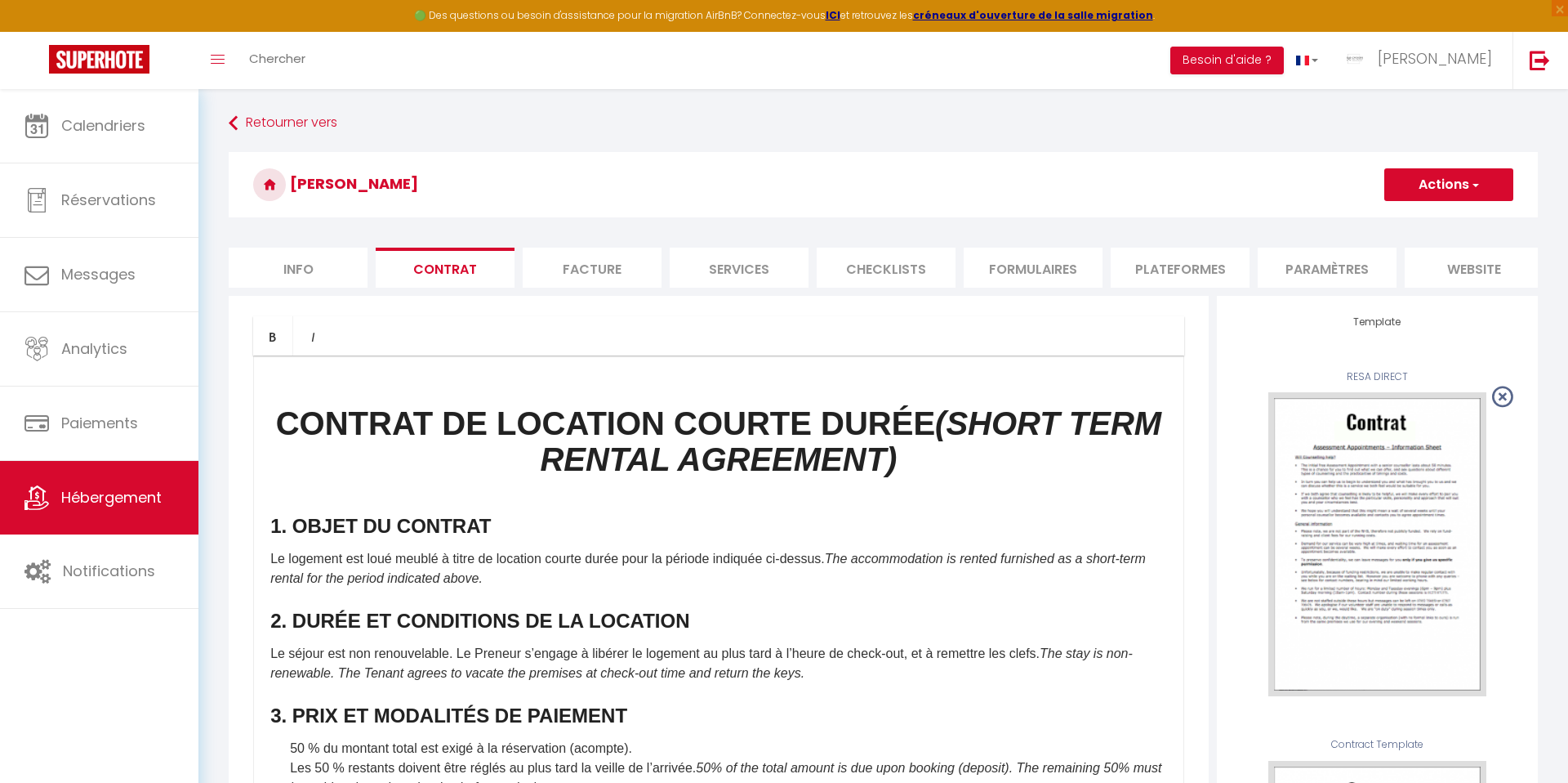
click at [572, 261] on li "Facture" at bounding box center [592, 268] width 139 height 40
select select
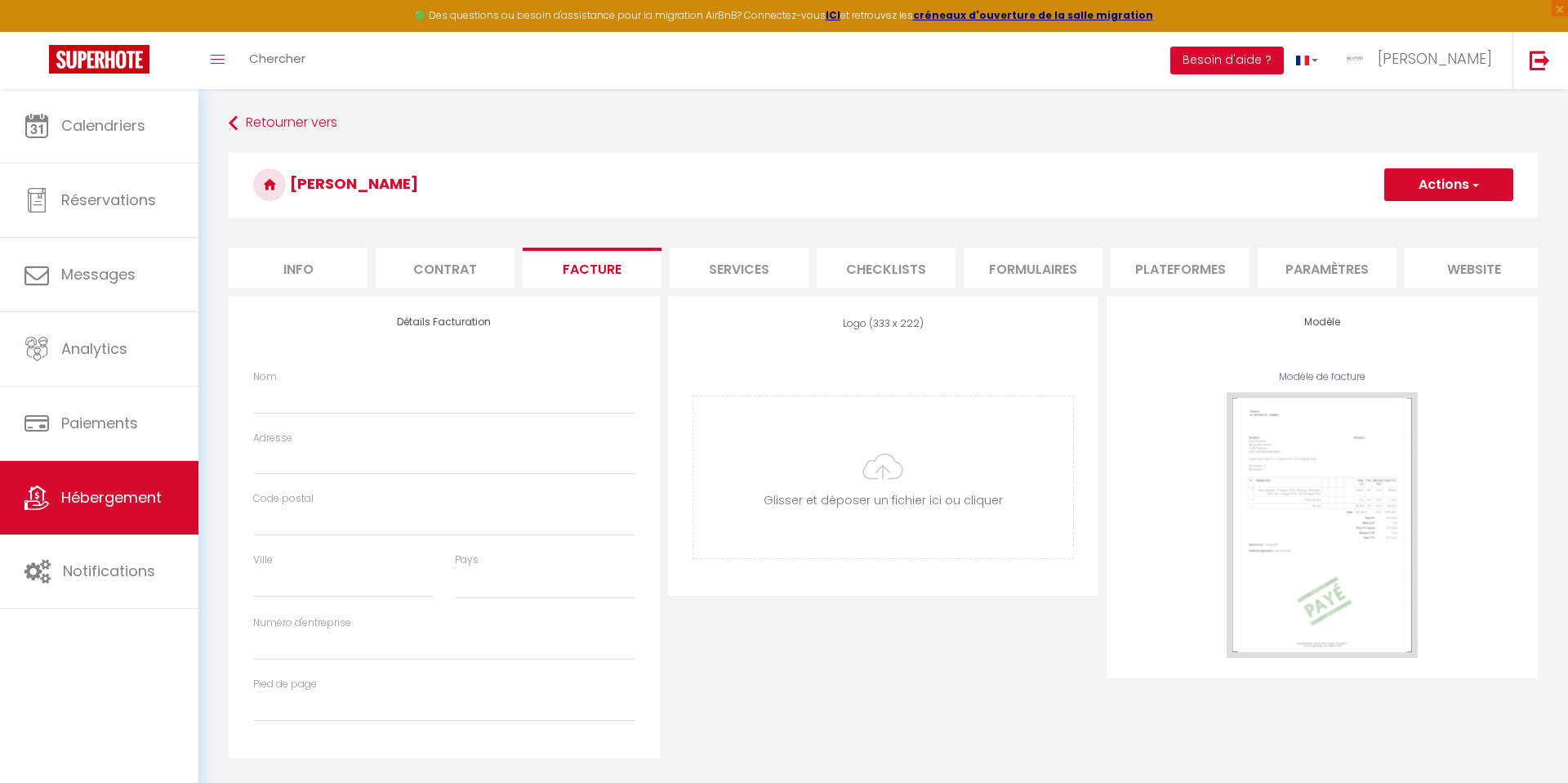
drag, startPoint x: 0, startPoint y: 0, endPoint x: 456, endPoint y: 262, distance: 525.9
click at [456, 262] on li "Contrat" at bounding box center [445, 268] width 139 height 40
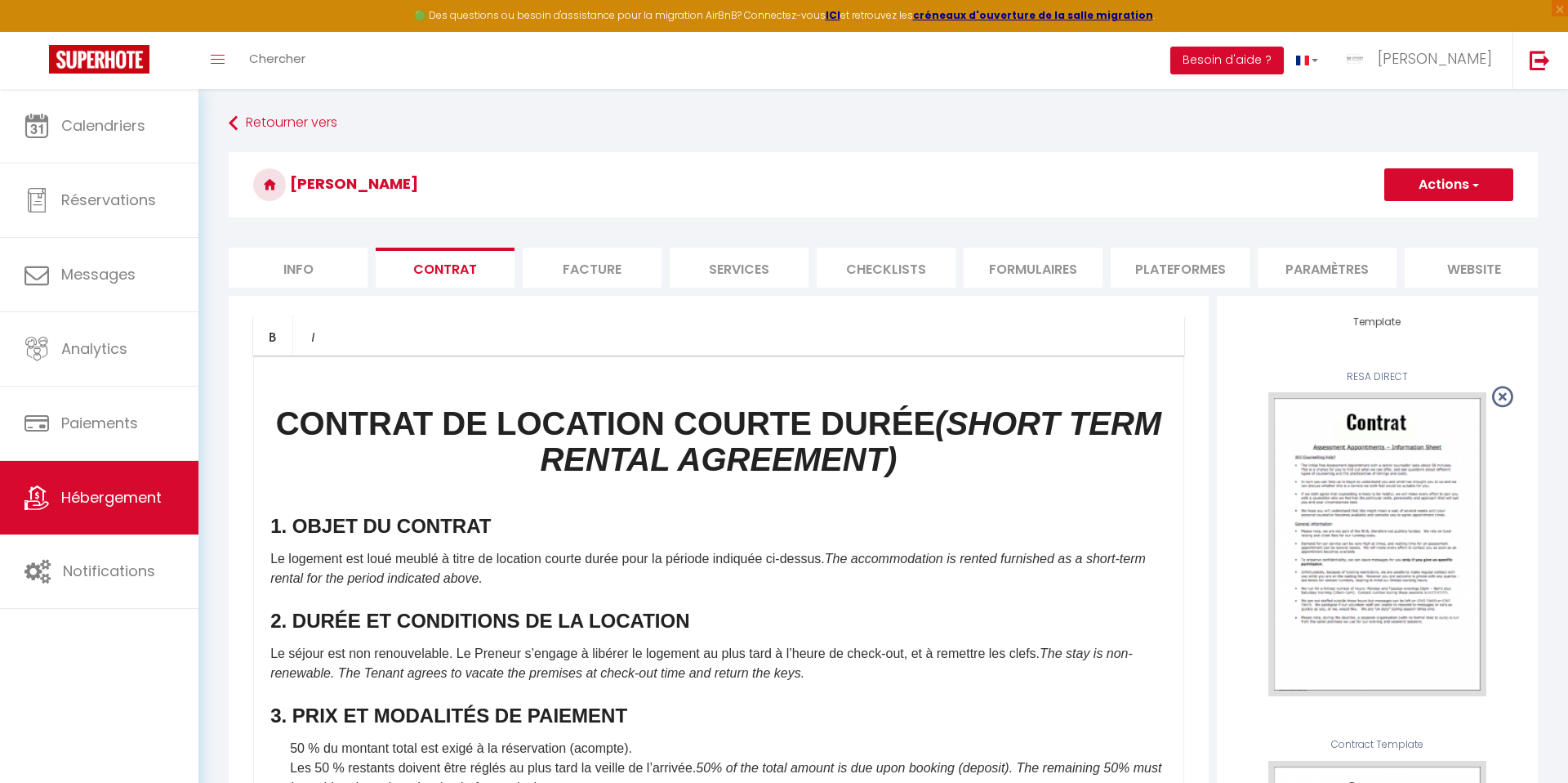
select select
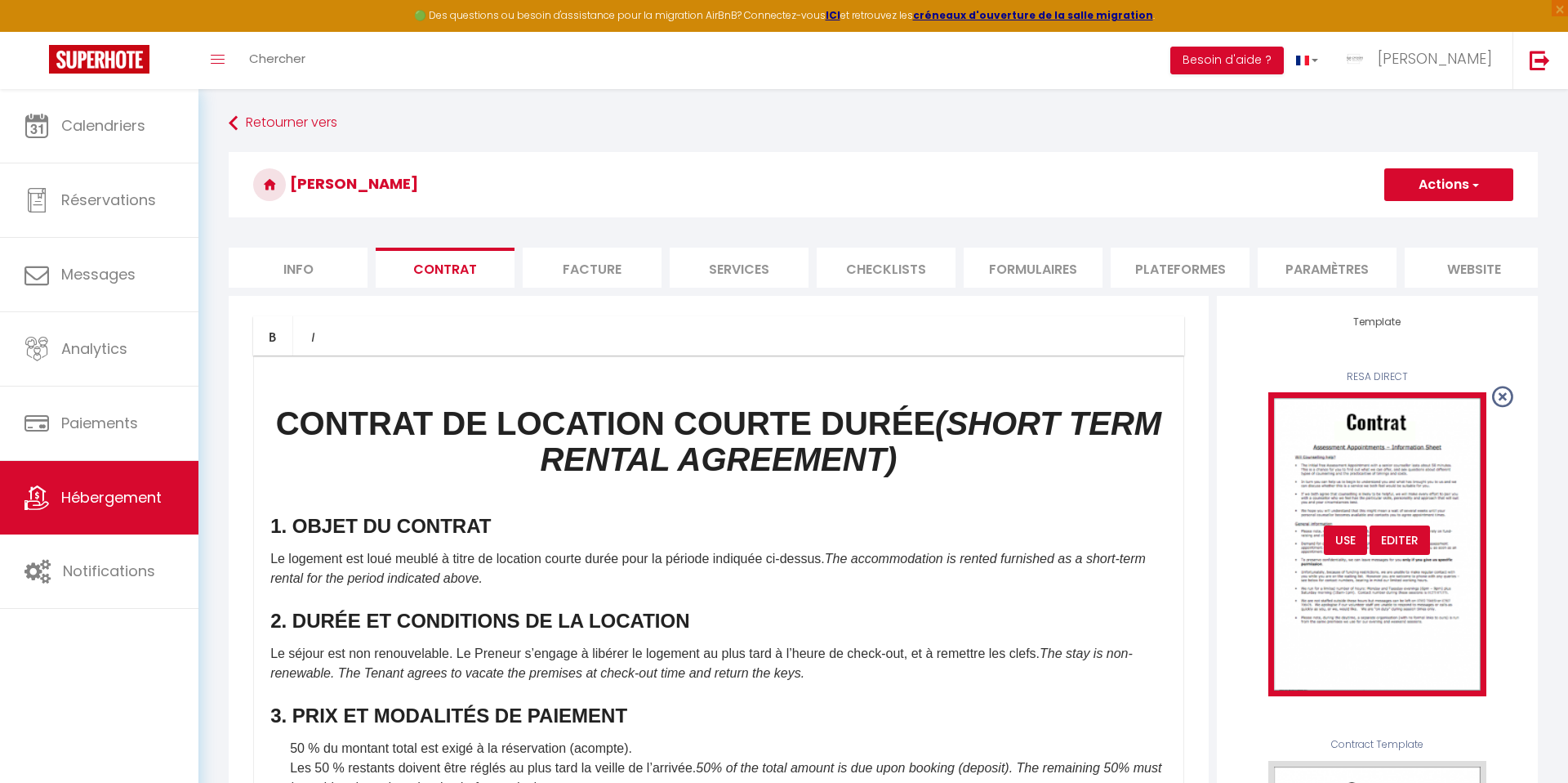
click at [1341, 541] on div "USE" at bounding box center [1346, 540] width 43 height 30
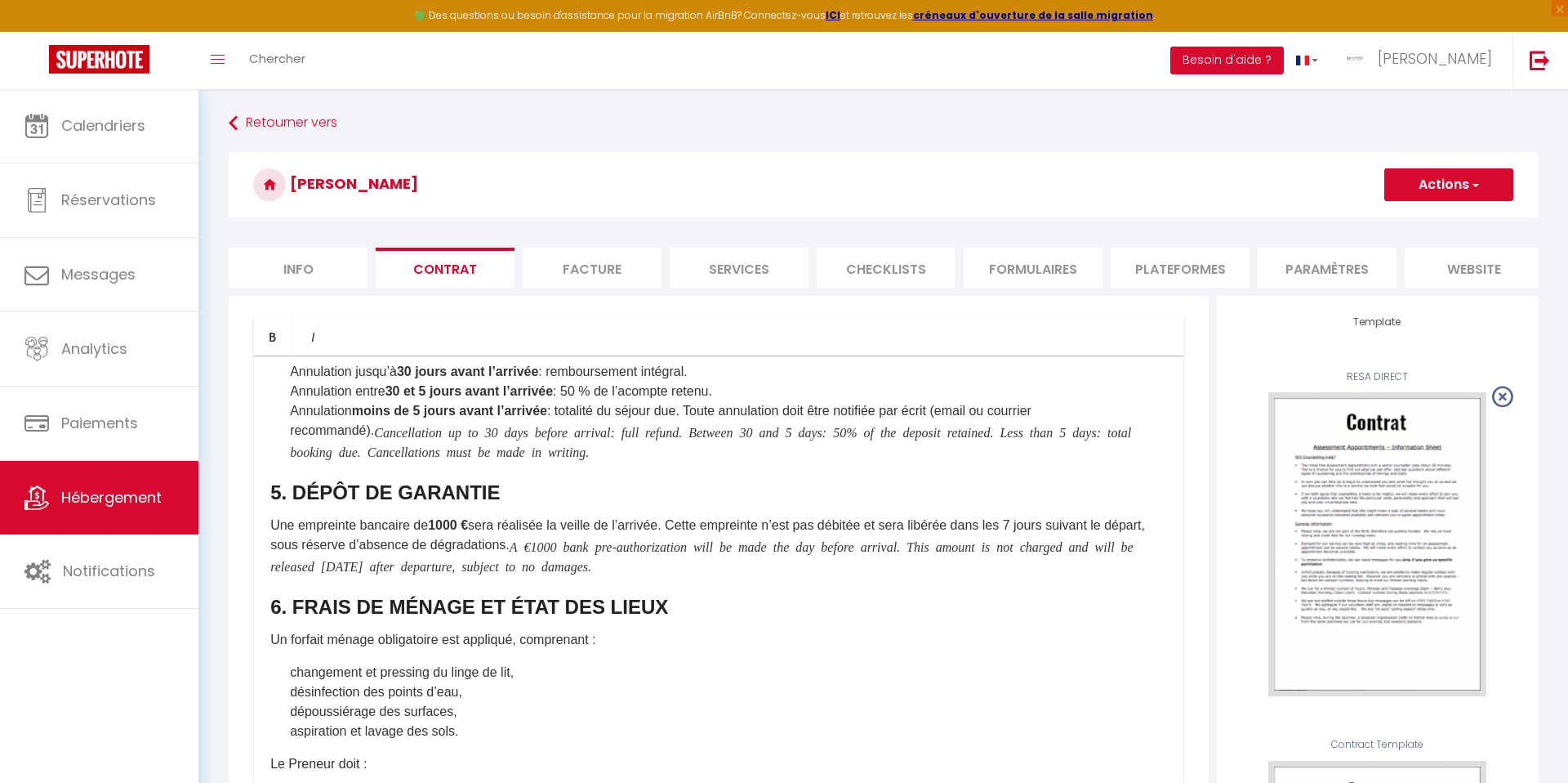
scroll to position [521, 0]
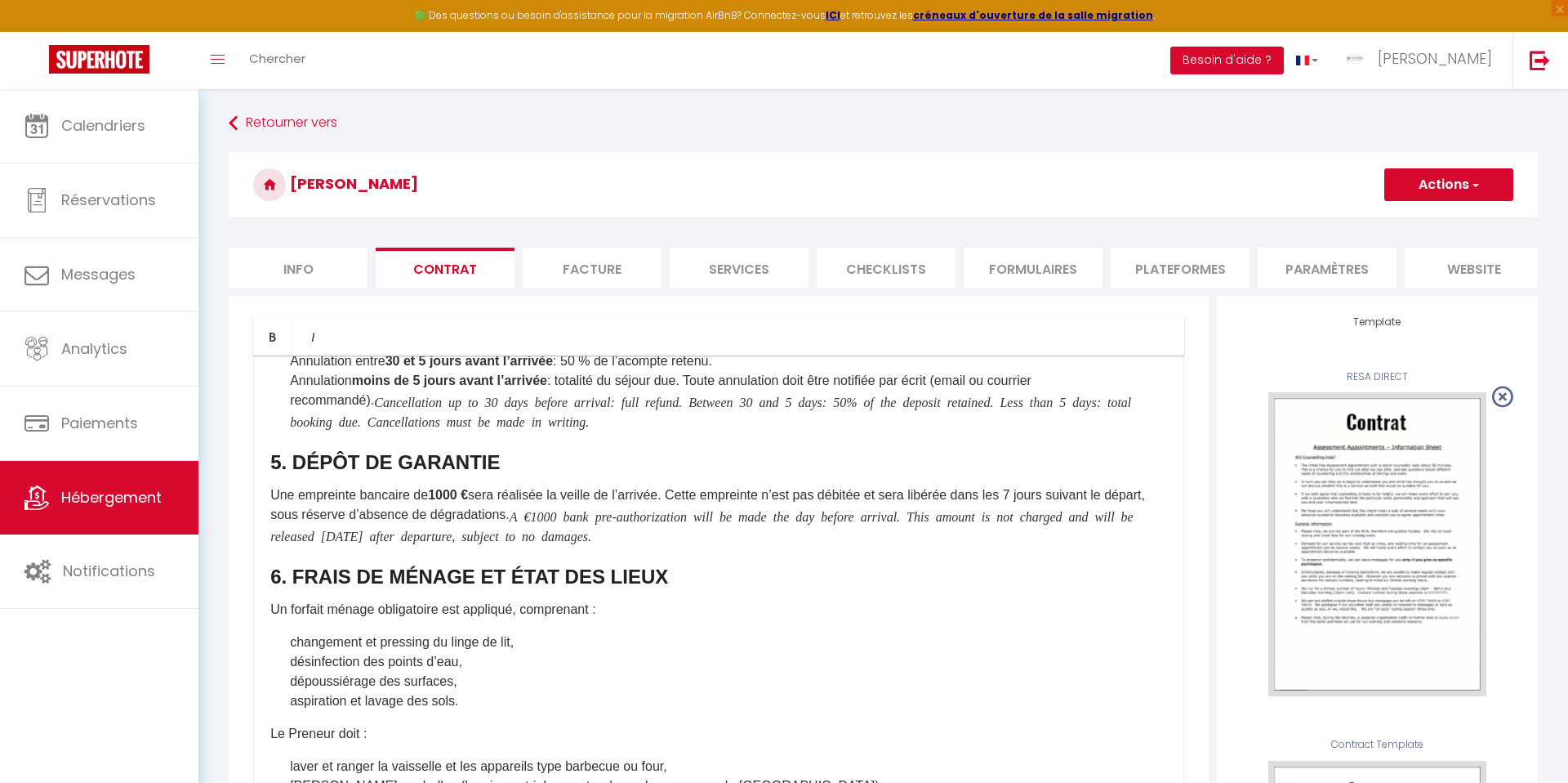
click at [444, 495] on b "1000 €" at bounding box center [448, 494] width 40 height 14
click at [599, 514] on icon "A €1000 bank pre-authorization will be made the day before arrival. This amount…" at bounding box center [702, 526] width 863 height 33
click at [1432, 188] on button "Actions" at bounding box center [1448, 185] width 129 height 33
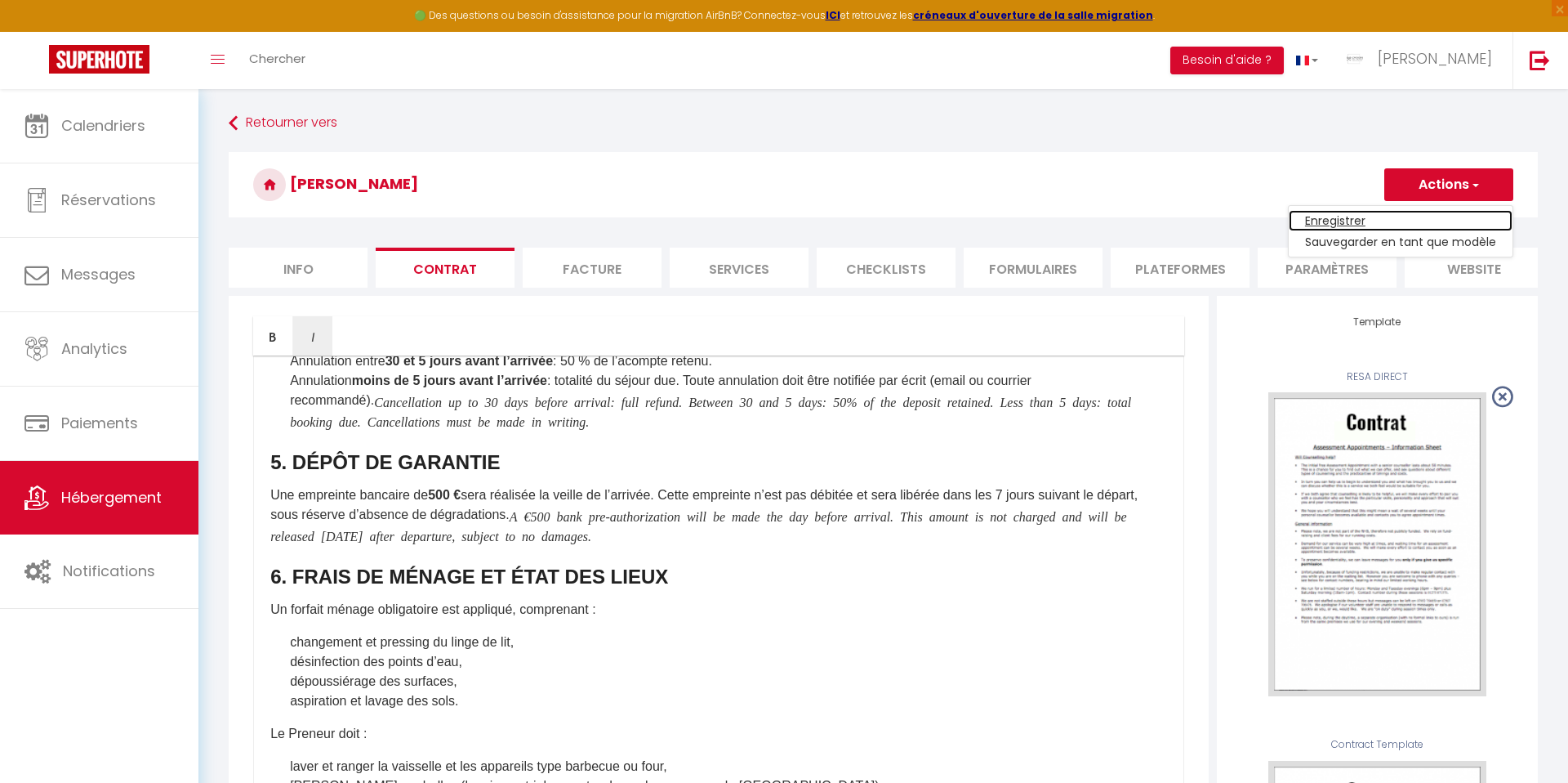
click at [1390, 217] on link "Enregistrer" at bounding box center [1400, 221] width 224 height 21
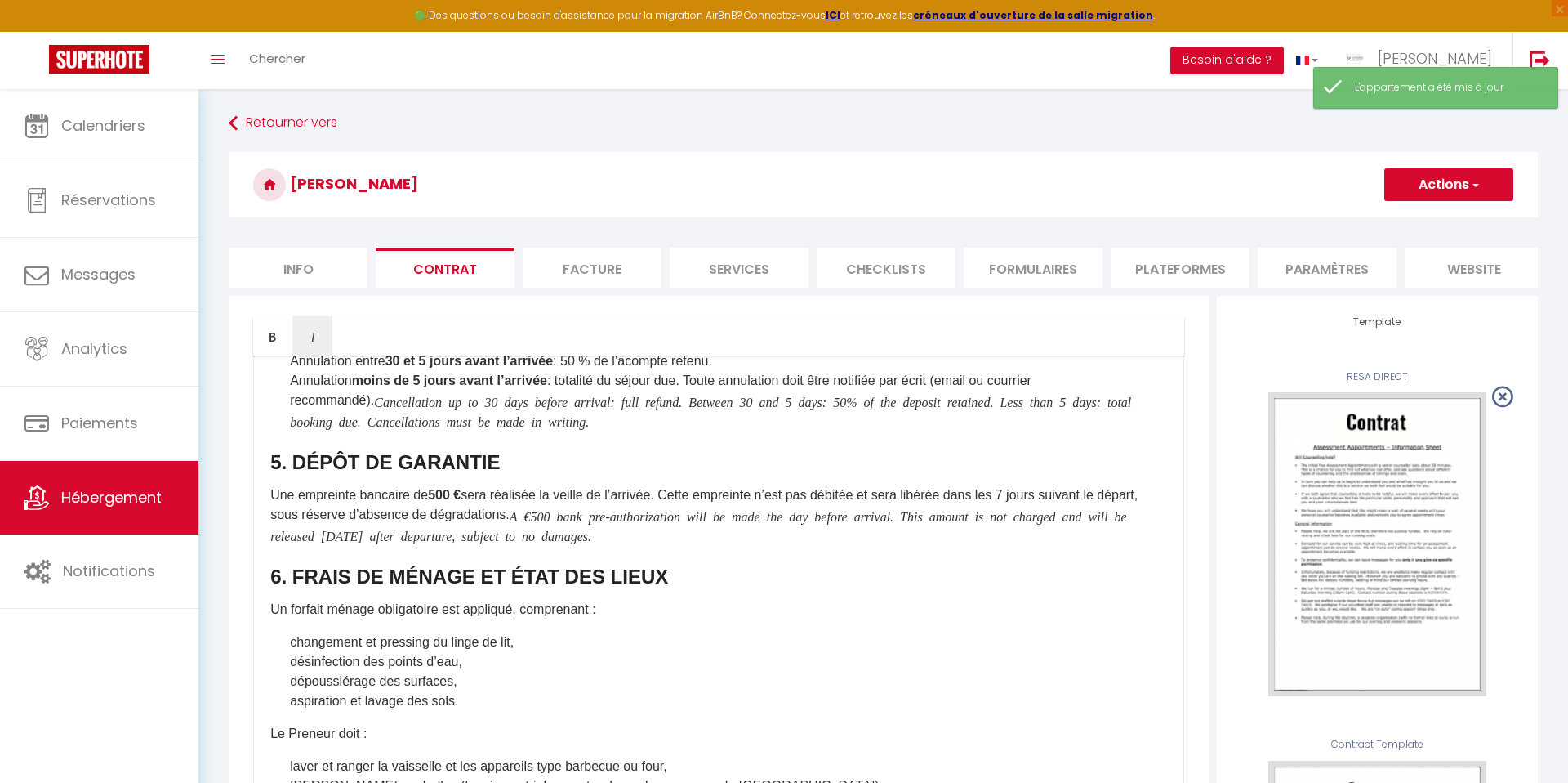
click at [599, 255] on li "Facture" at bounding box center [592, 268] width 139 height 40
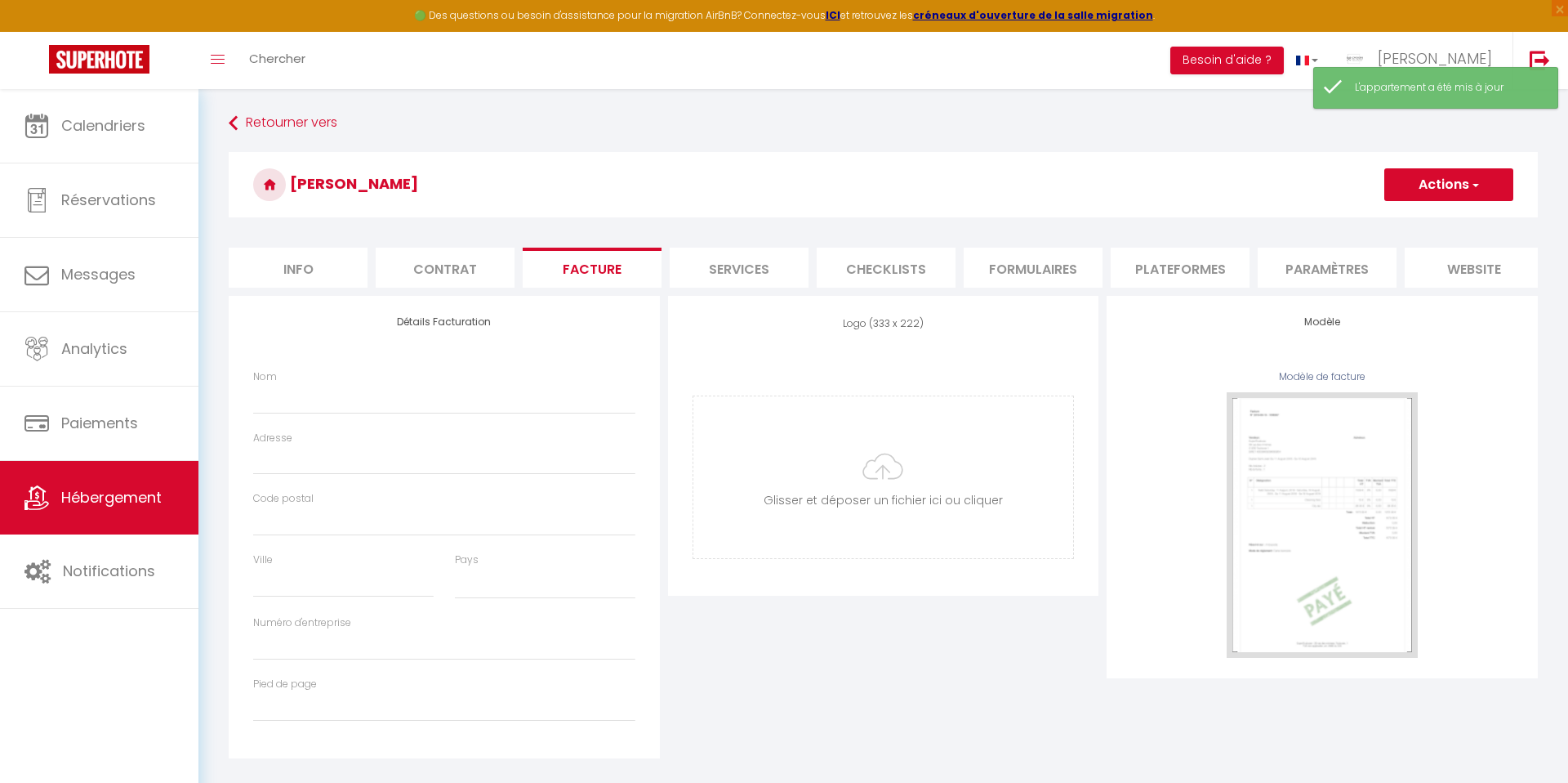
select select
click at [336, 402] on input "Nom" at bounding box center [444, 399] width 382 height 30
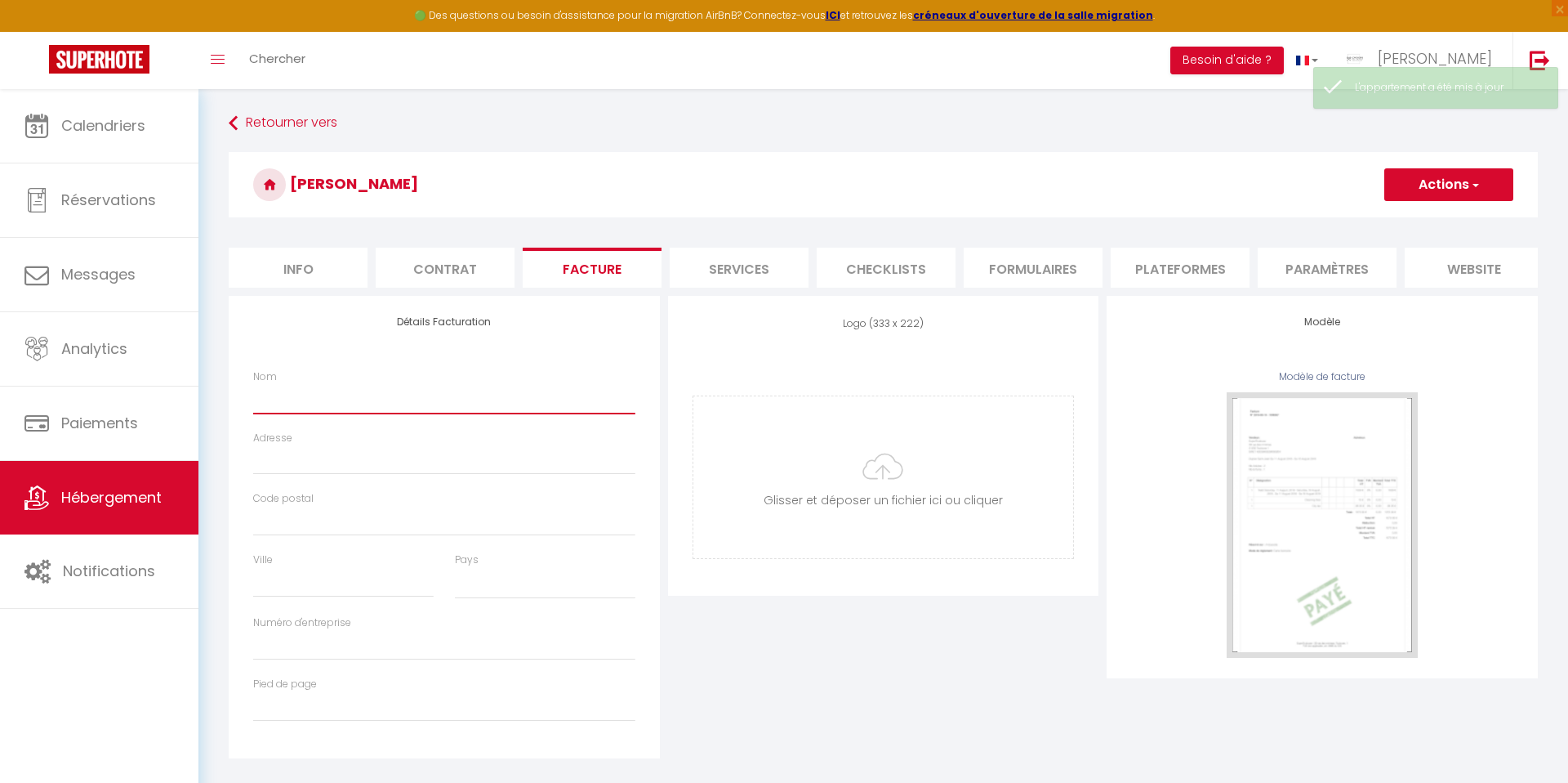
type input "I"
select select
type input "Im"
select select
type input "Ima"
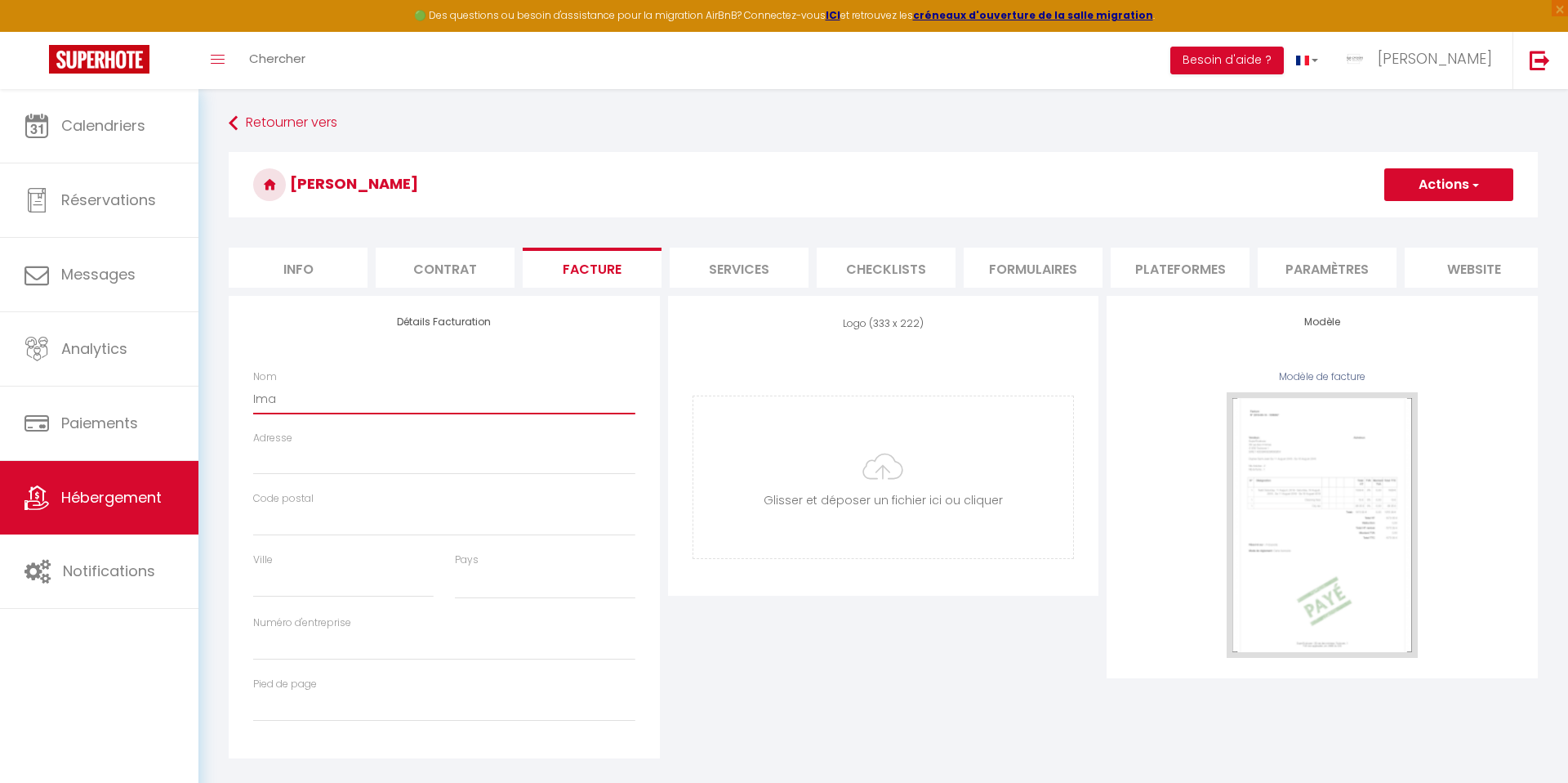
select select
type input "Imad"
select select
type input "Imad"
select select
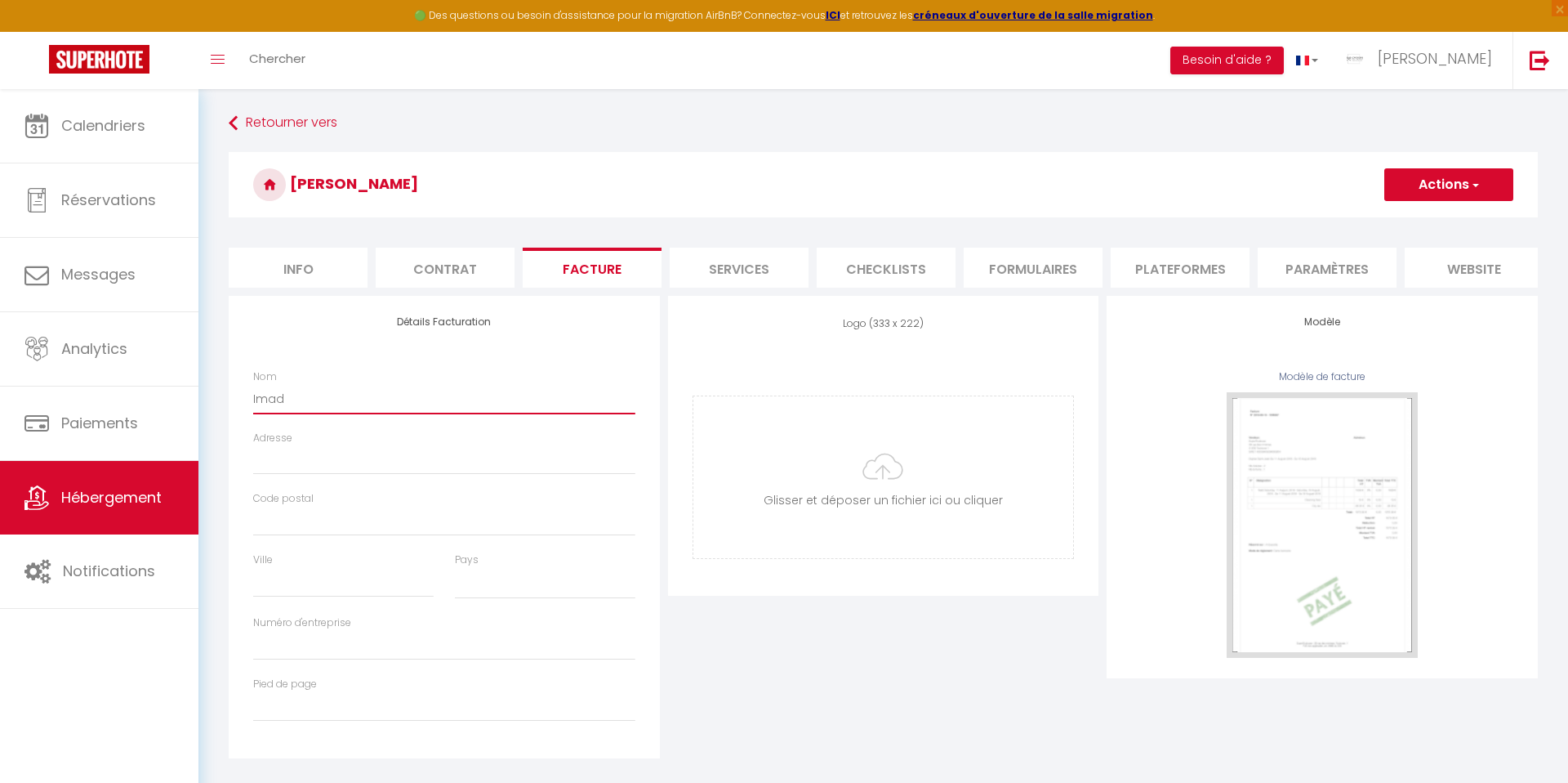
type input "[PERSON_NAME] C"
select select
type input "[PERSON_NAME] CH"
select select
type input "[PERSON_NAME]"
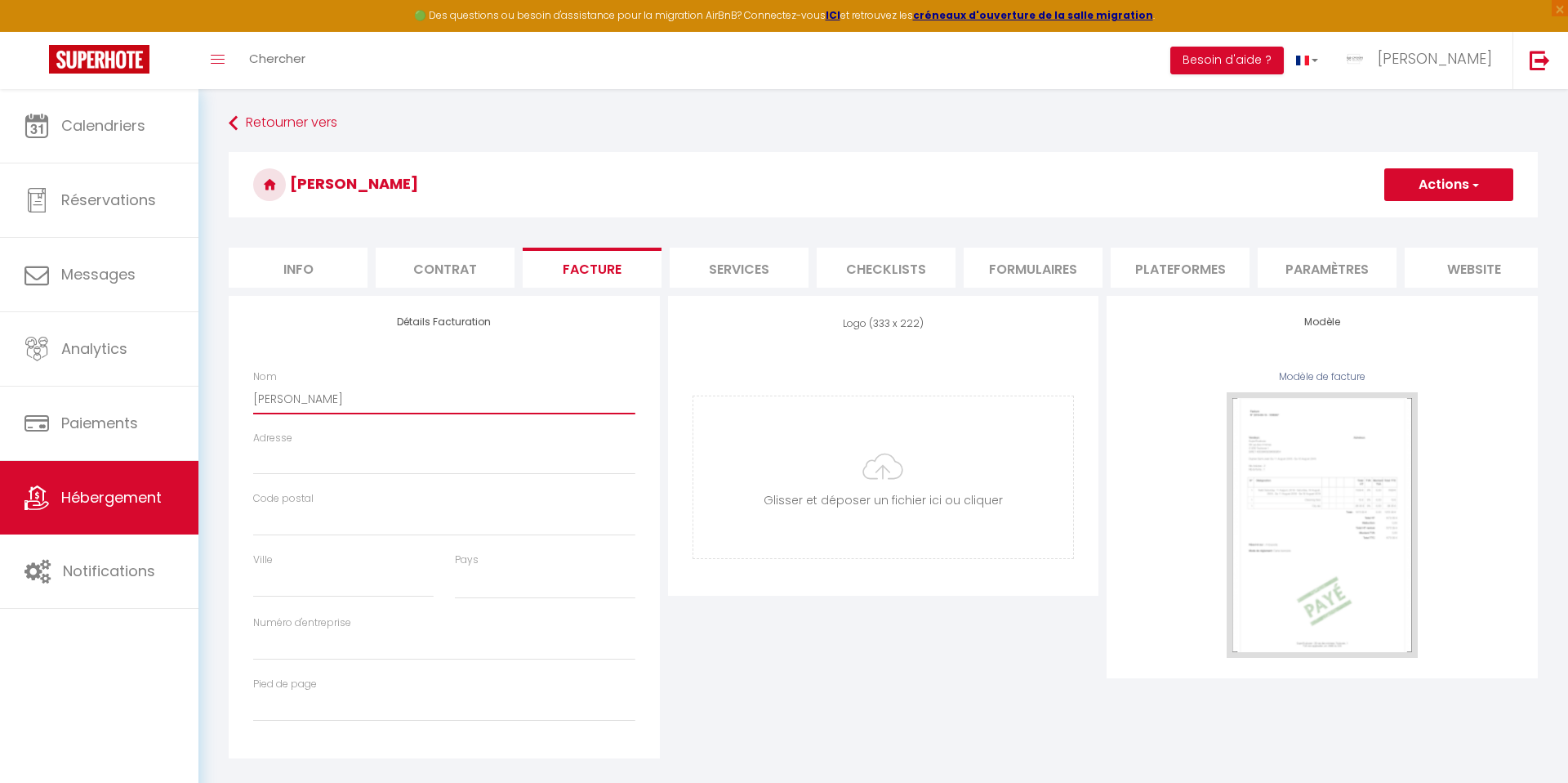
select select
type input "[PERSON_NAME] CHAA"
select select
type input "[PERSON_NAME]"
select select
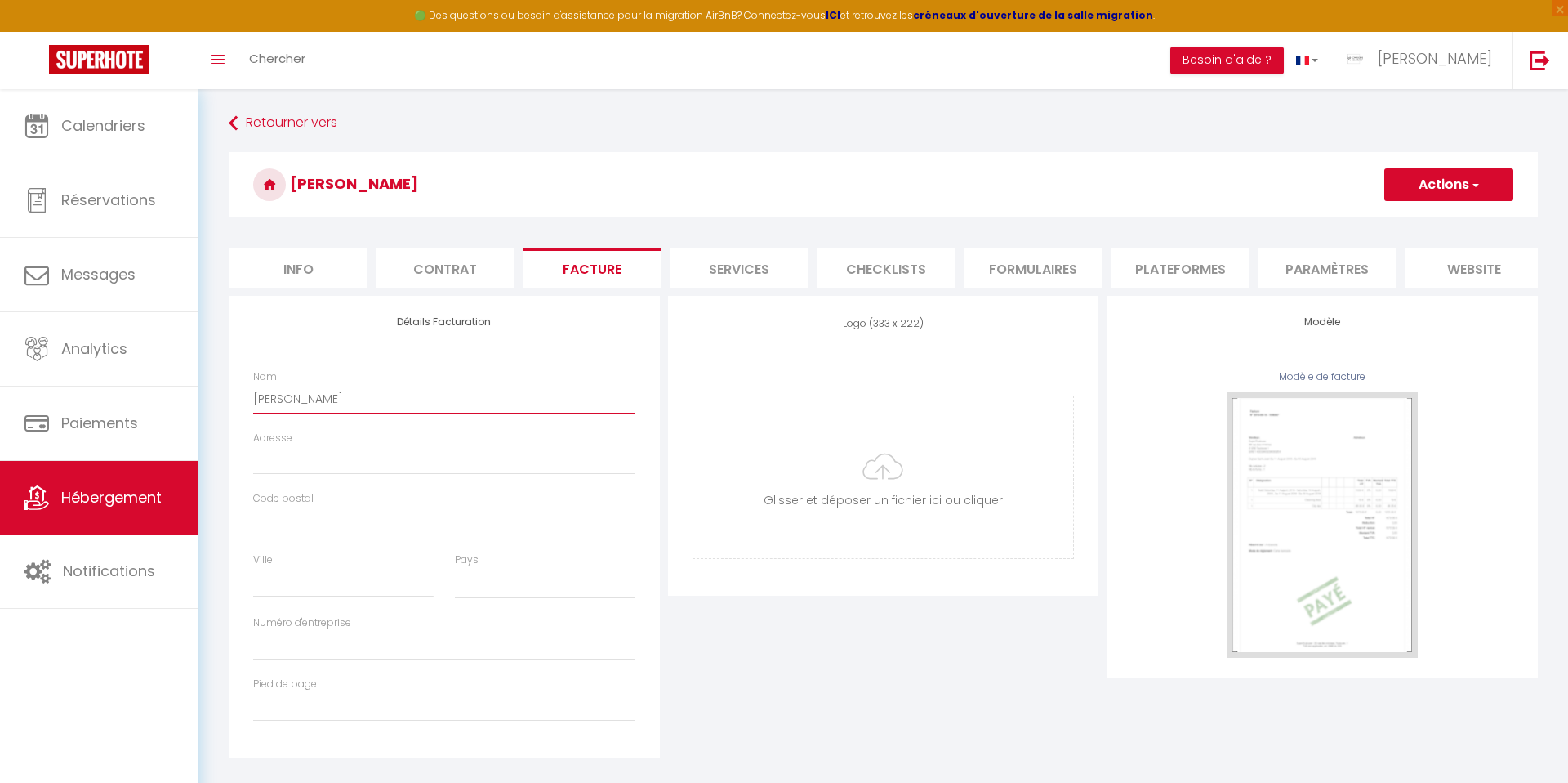
type input "[PERSON_NAME] CHAABA"
select select
type input "[PERSON_NAME]"
select select
type input "[PERSON_NAME]"
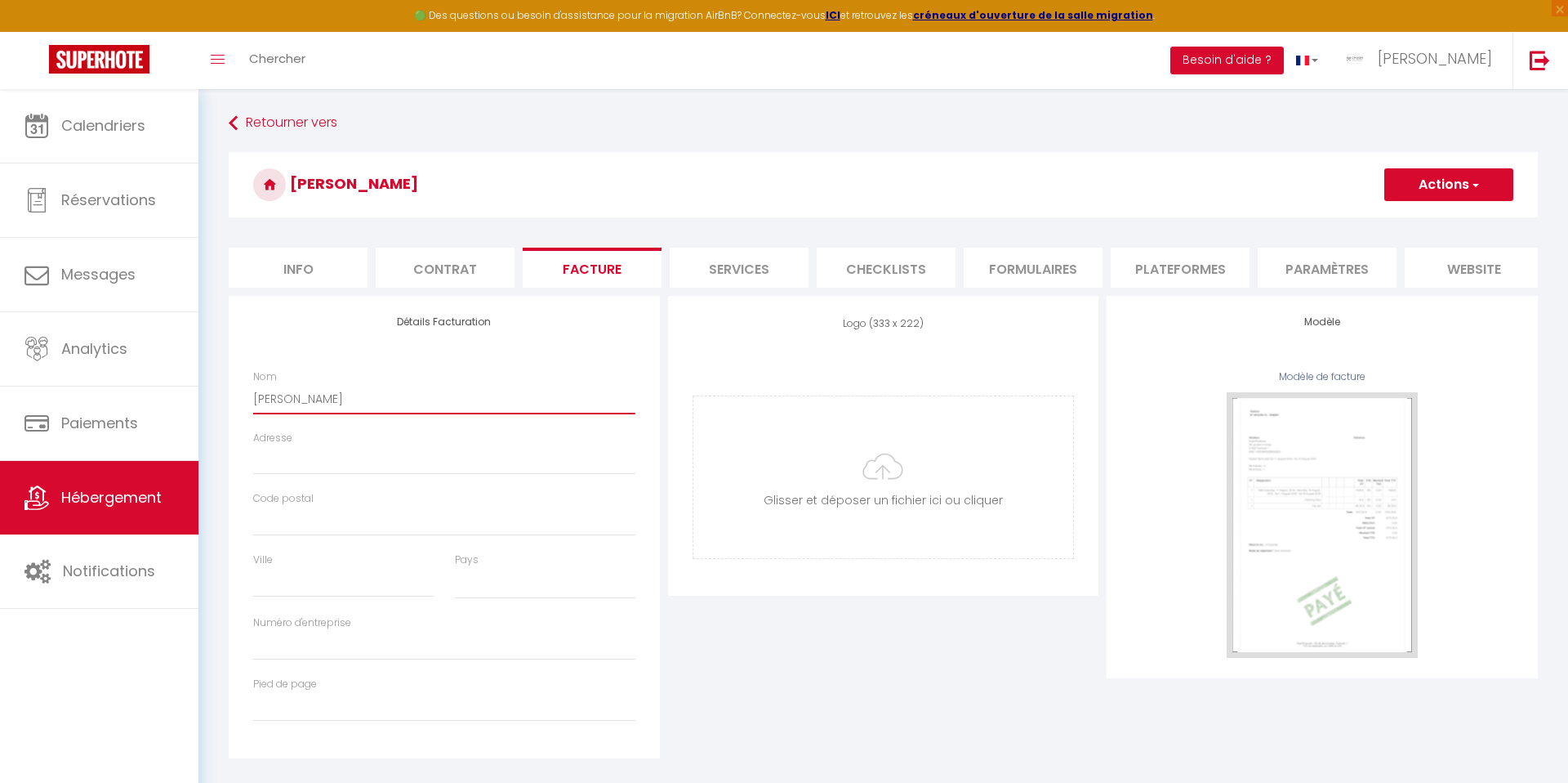
select select
type input "[PERSON_NAME]"
type input "4"
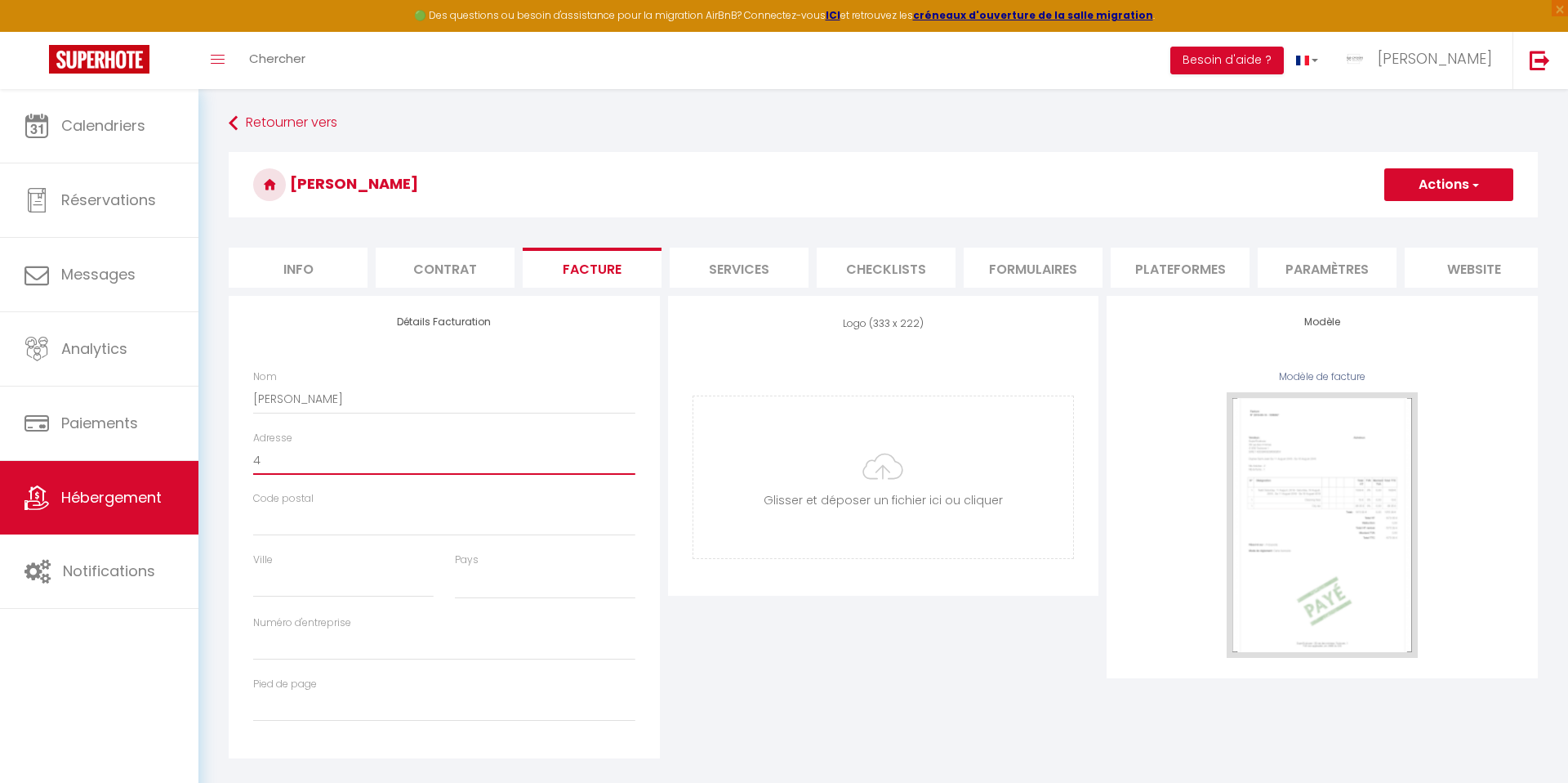
select select
type input "4"
select select
type input "4 r"
select select
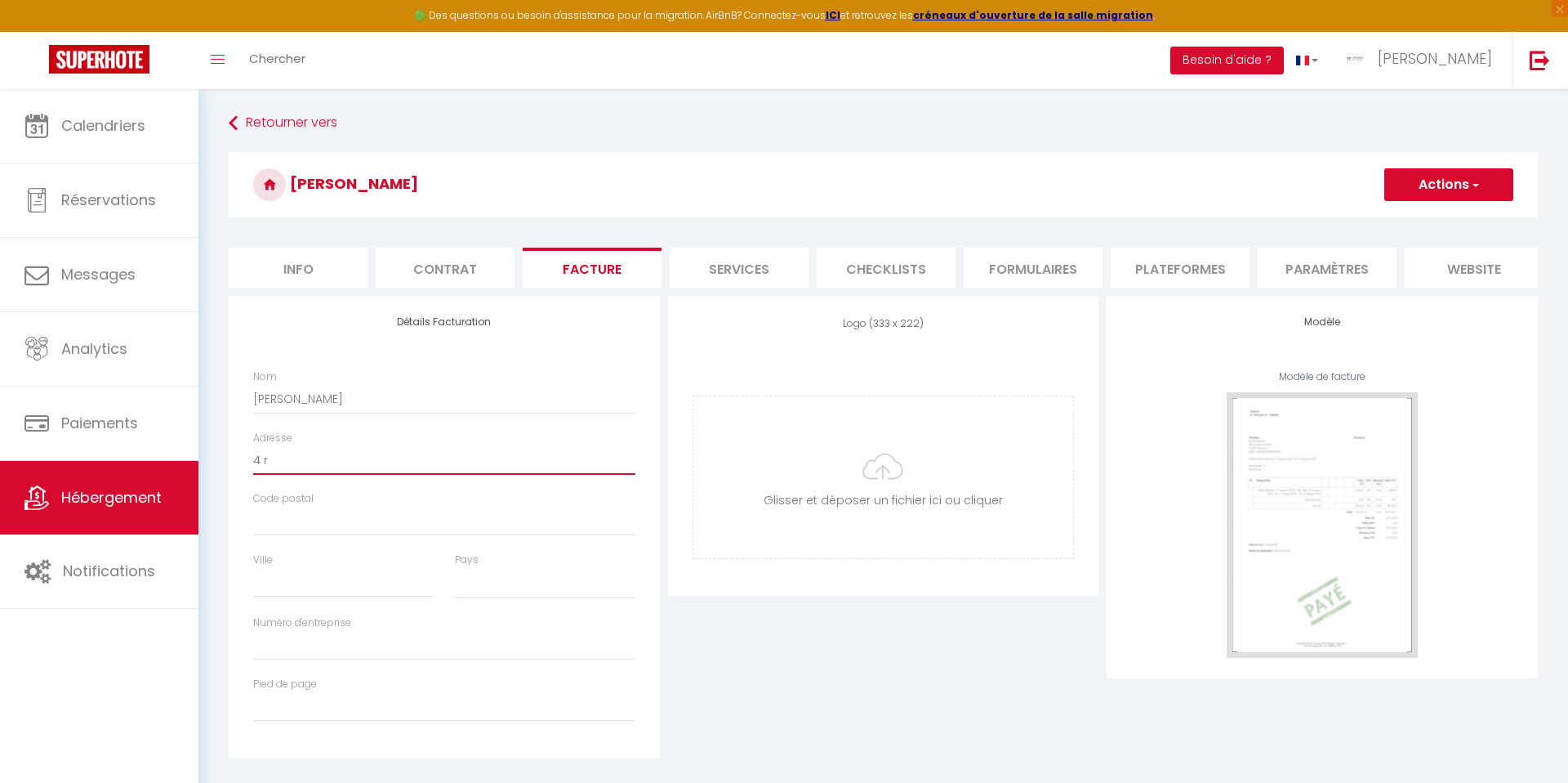
type input "4 ru"
select select
type input "4 rue"
select select
type input "4 rue"
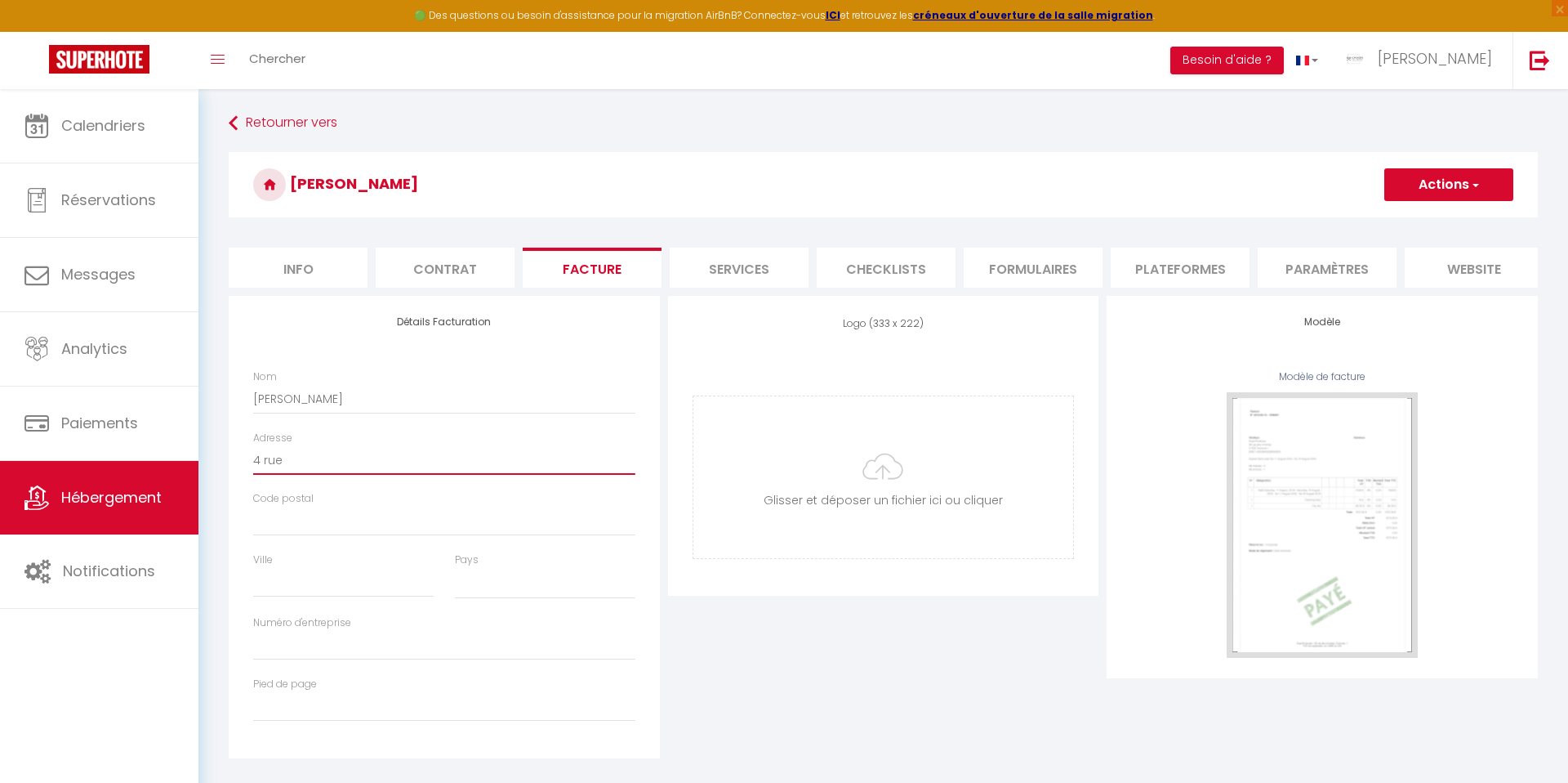
select select
type input "[STREET_ADDRESS]"
select select
type input "[STREET_ADDRESS]"
select select
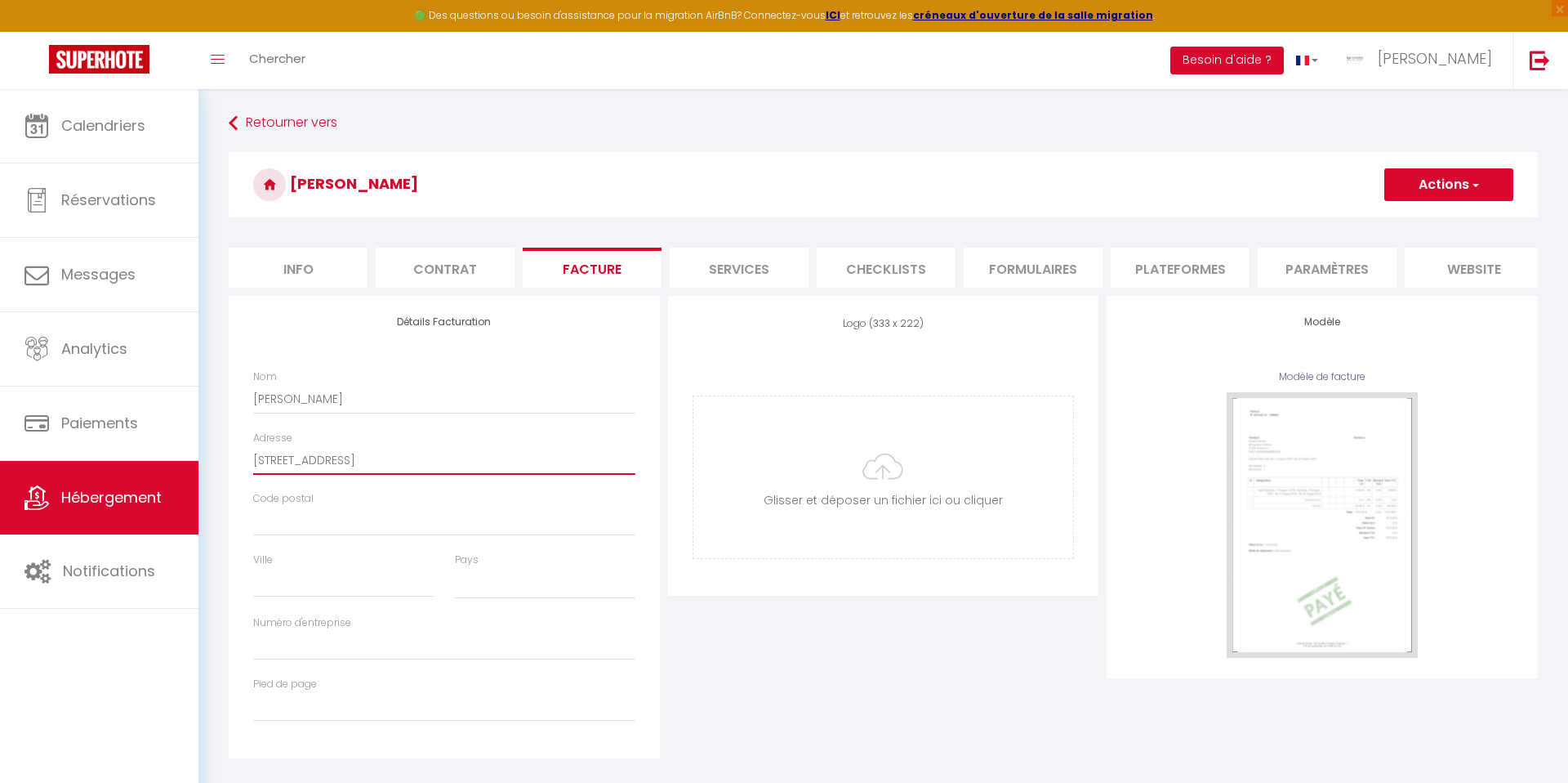
type input "[STREET_ADDRESS]"
select select
type input "[STREET_ADDRESS]"
select select
type input "[STREET_ADDRESS]"
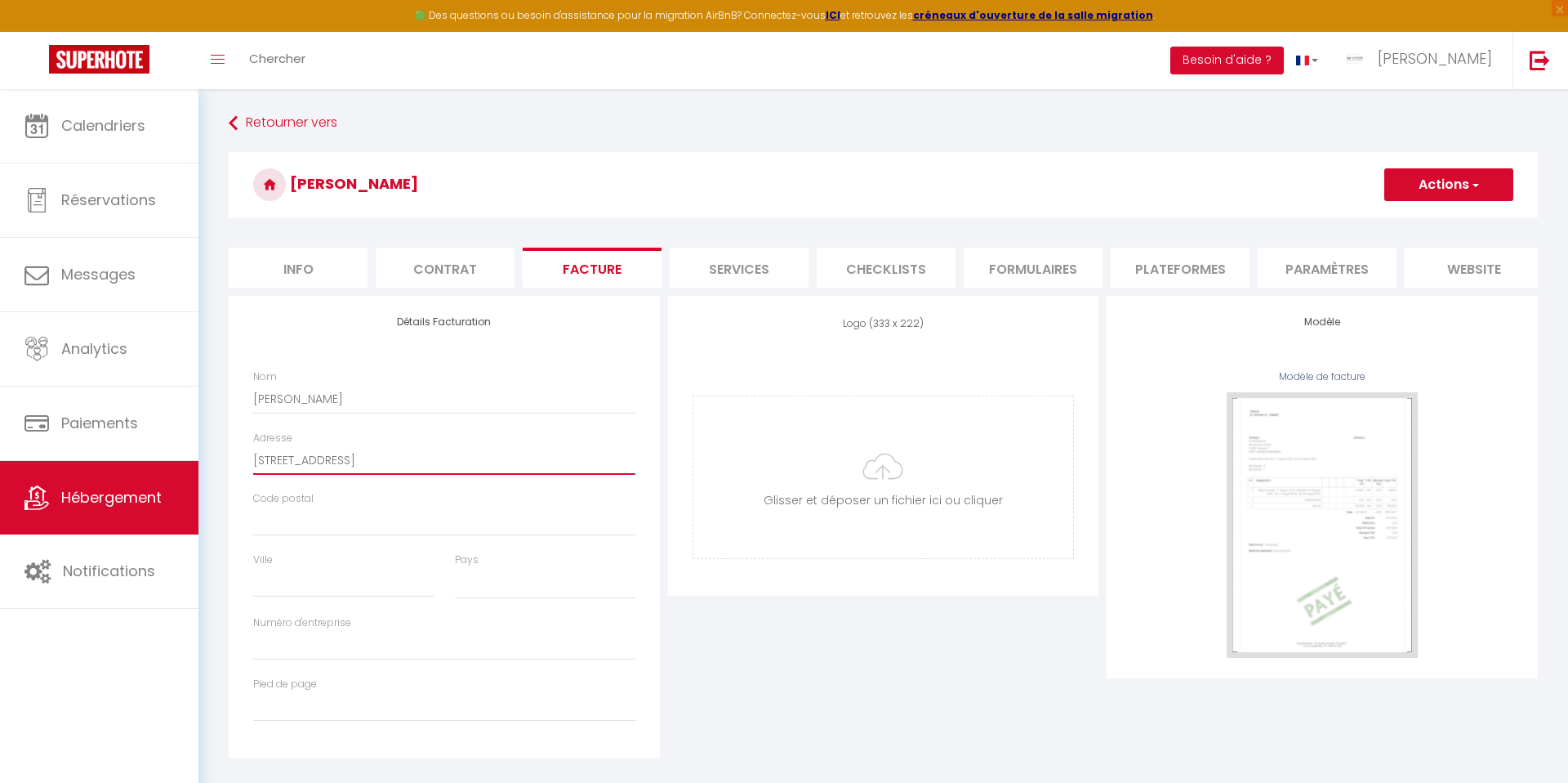
select select
type input "[STREET_ADDRESS]"
select select
type input "[STREET_ADDRESS]"
select select
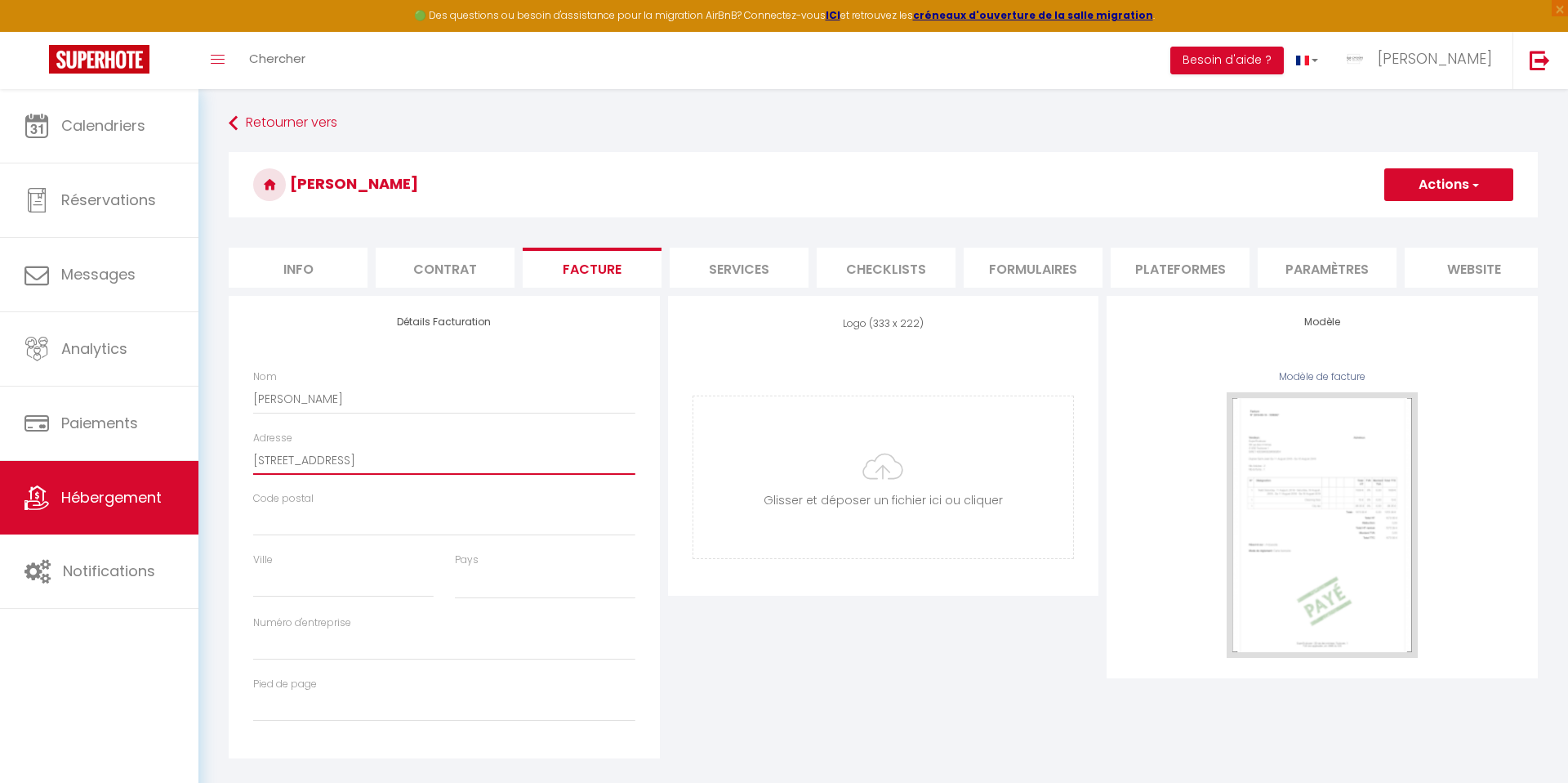
type input "[STREET_ADDRESS]"
select select
type input "[STREET_ADDRESS]"
select select
type input "4 rue de la chanv"
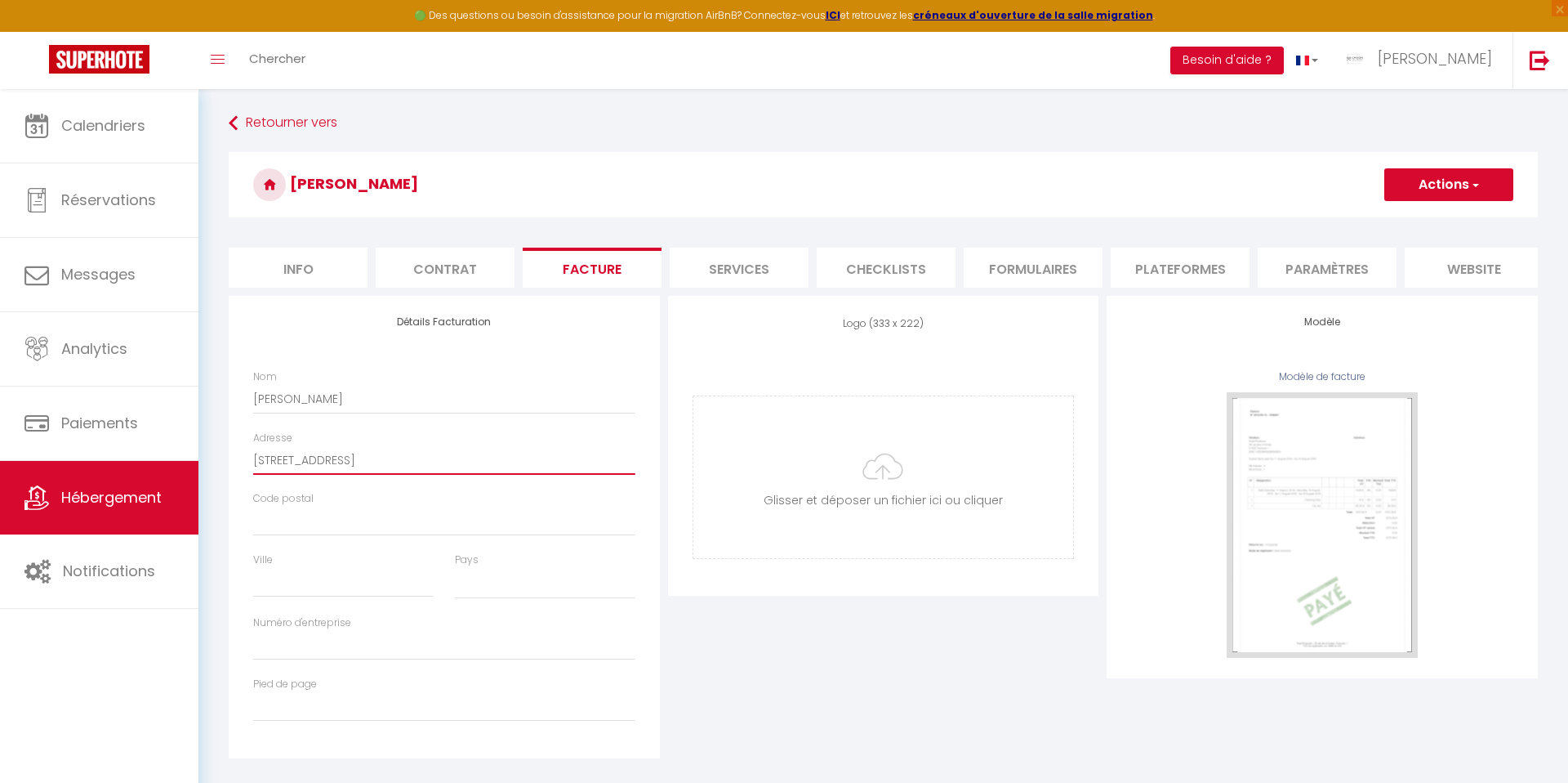
select select
type input "[STREET_ADDRESS]"
select select
type input "[STREET_ADDRESS]"
select select
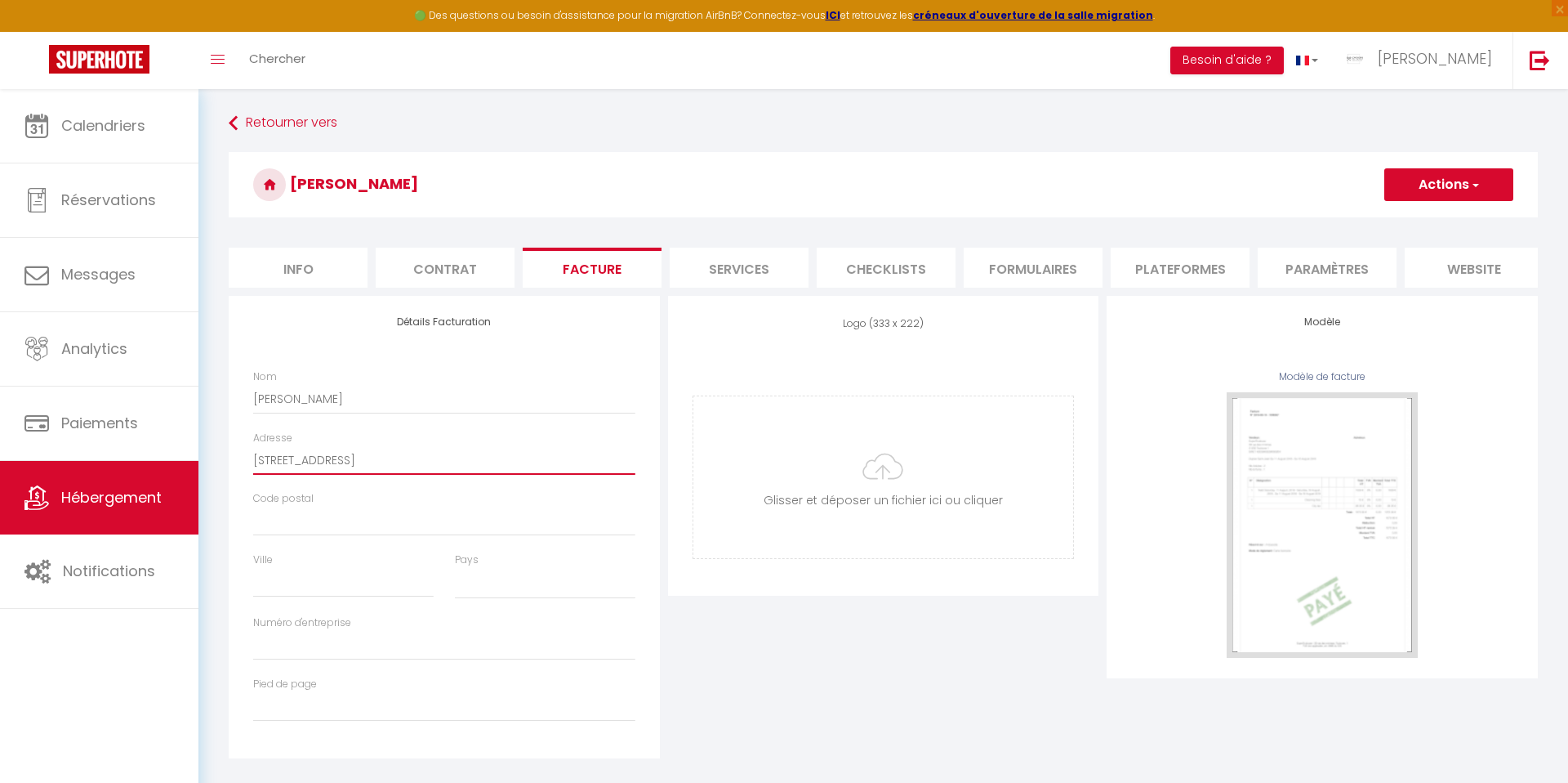
type input "[STREET_ADDRESS]"
select select
type input "[STREET_ADDRESS]"
select select
type input "4 rue de la chance 4"
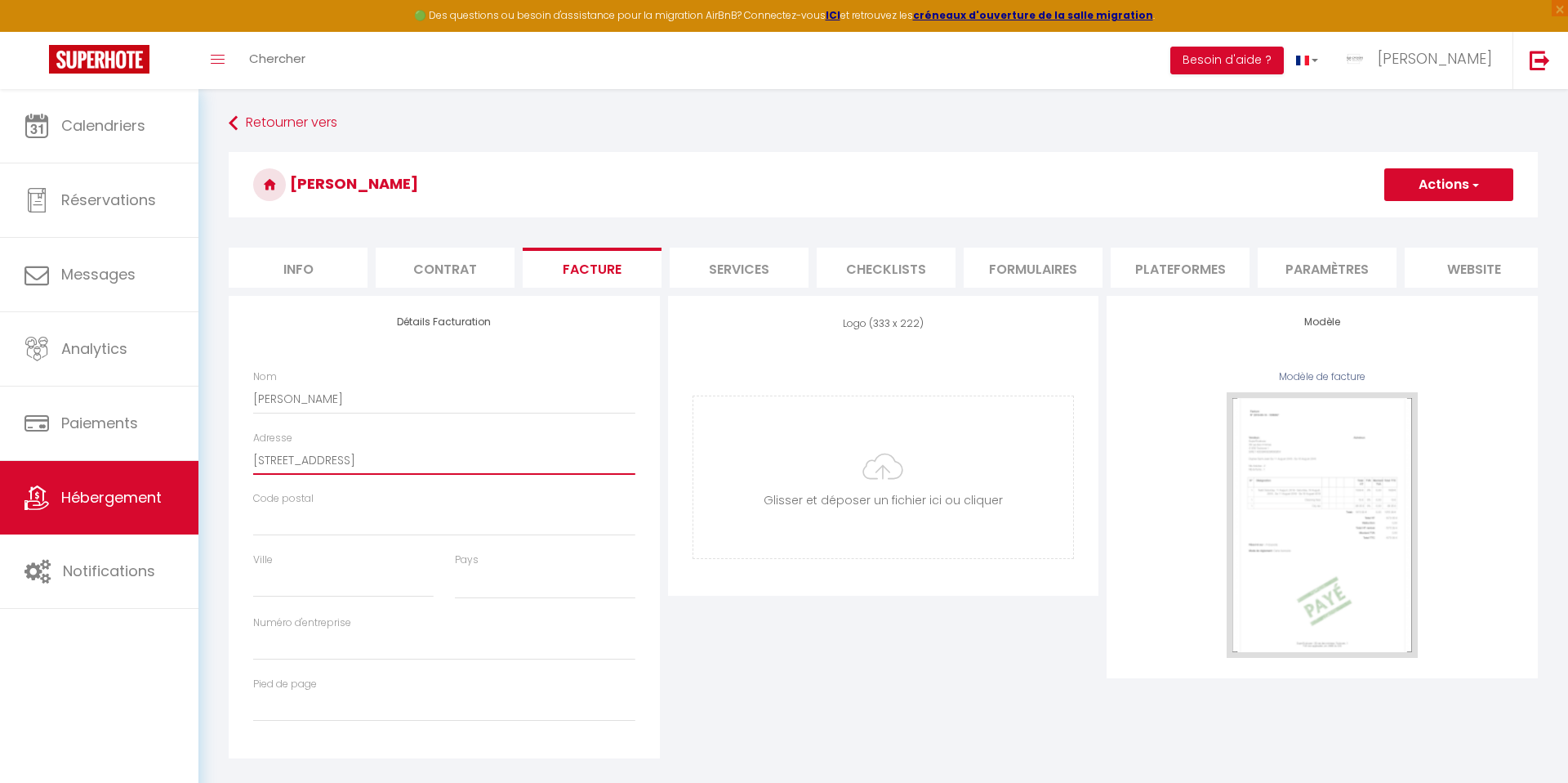
select select
type input "4 rue de la chance 42"
select select
type input "4 rue de la chance 4"
select select
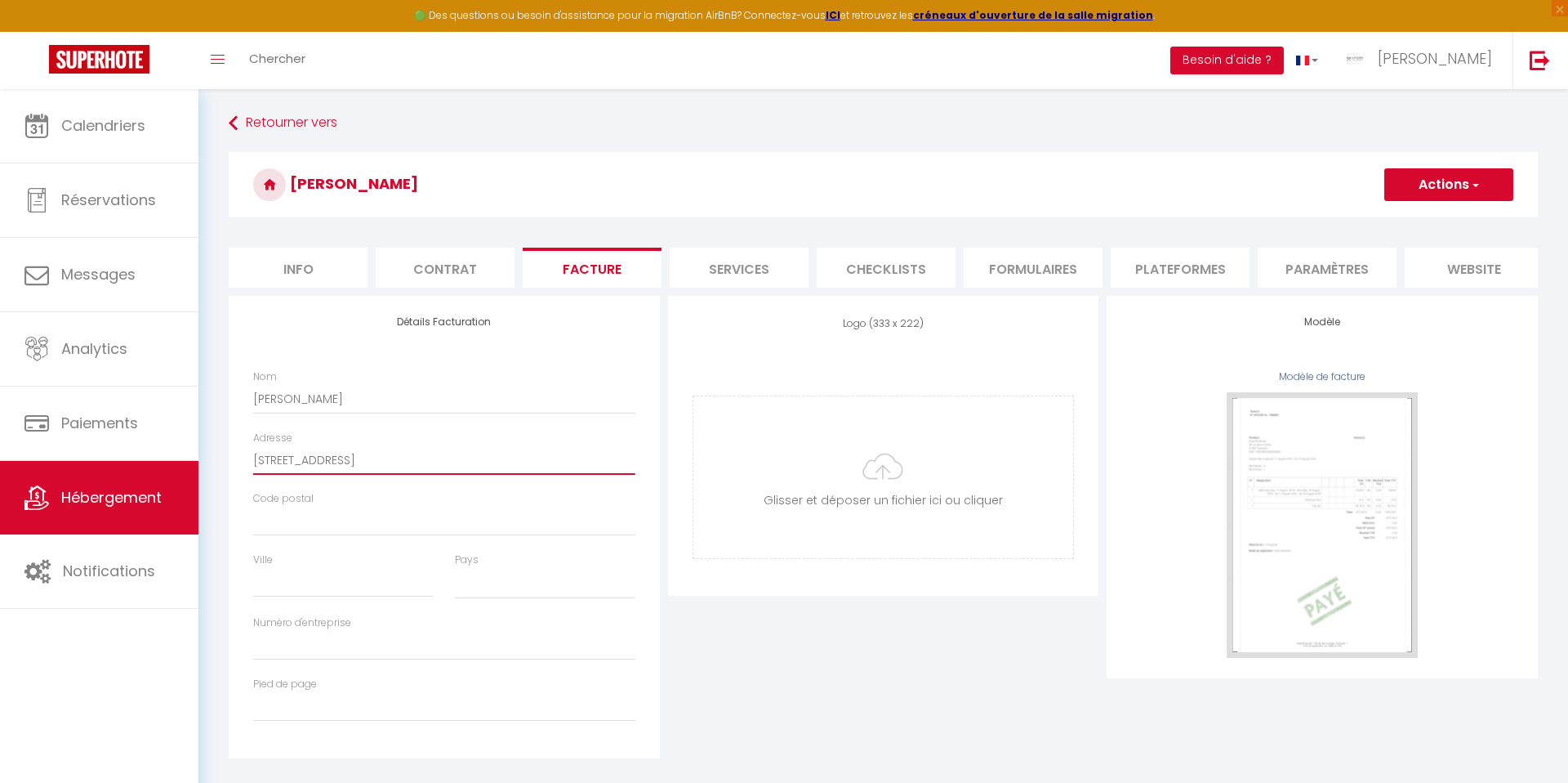
type input "[STREET_ADDRESS]"
select select
type input "[STREET_ADDRESS]"
type input "4"
select select
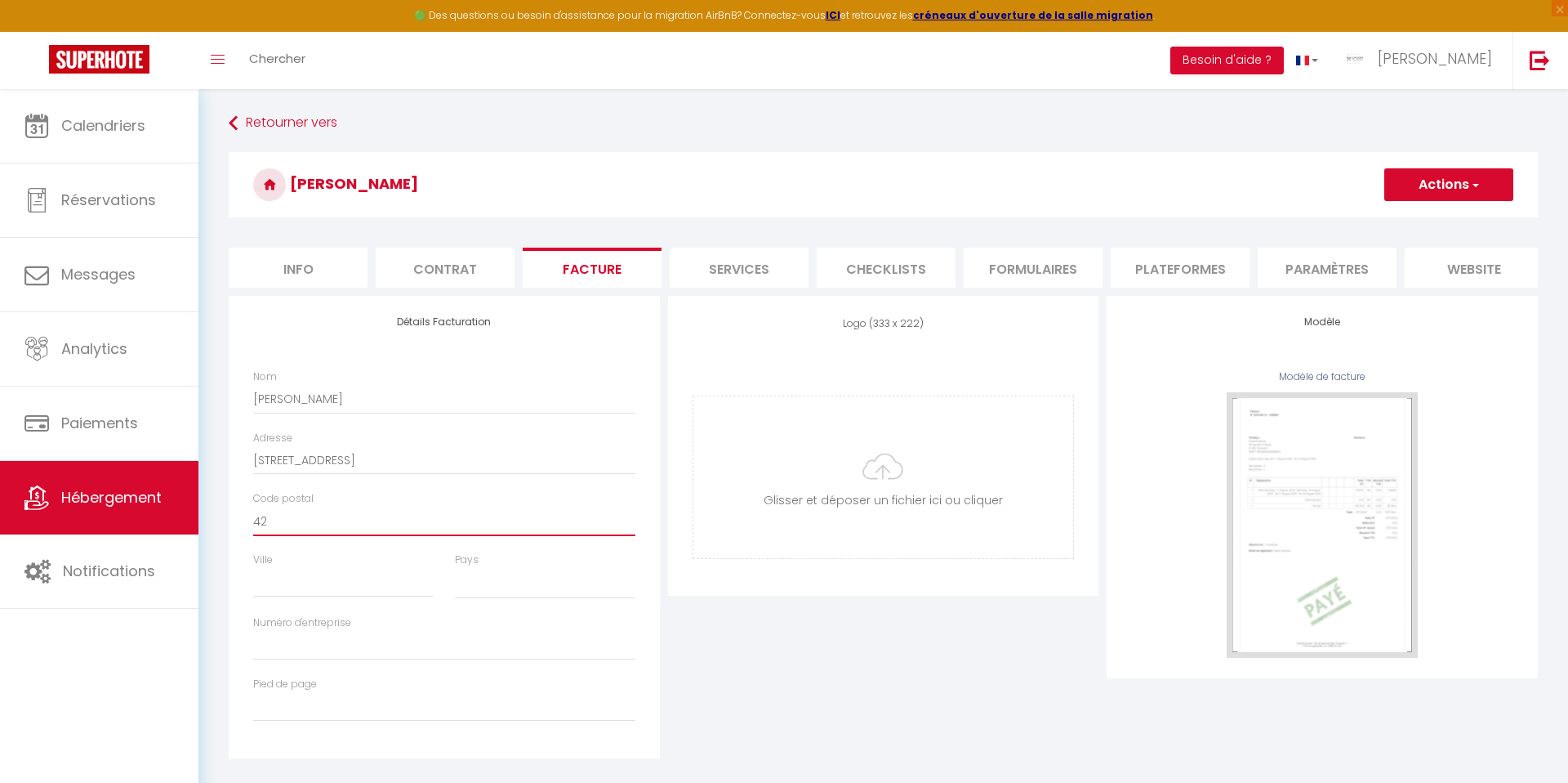
type input "420"
select select
type input "4200"
select select
type input "42000"
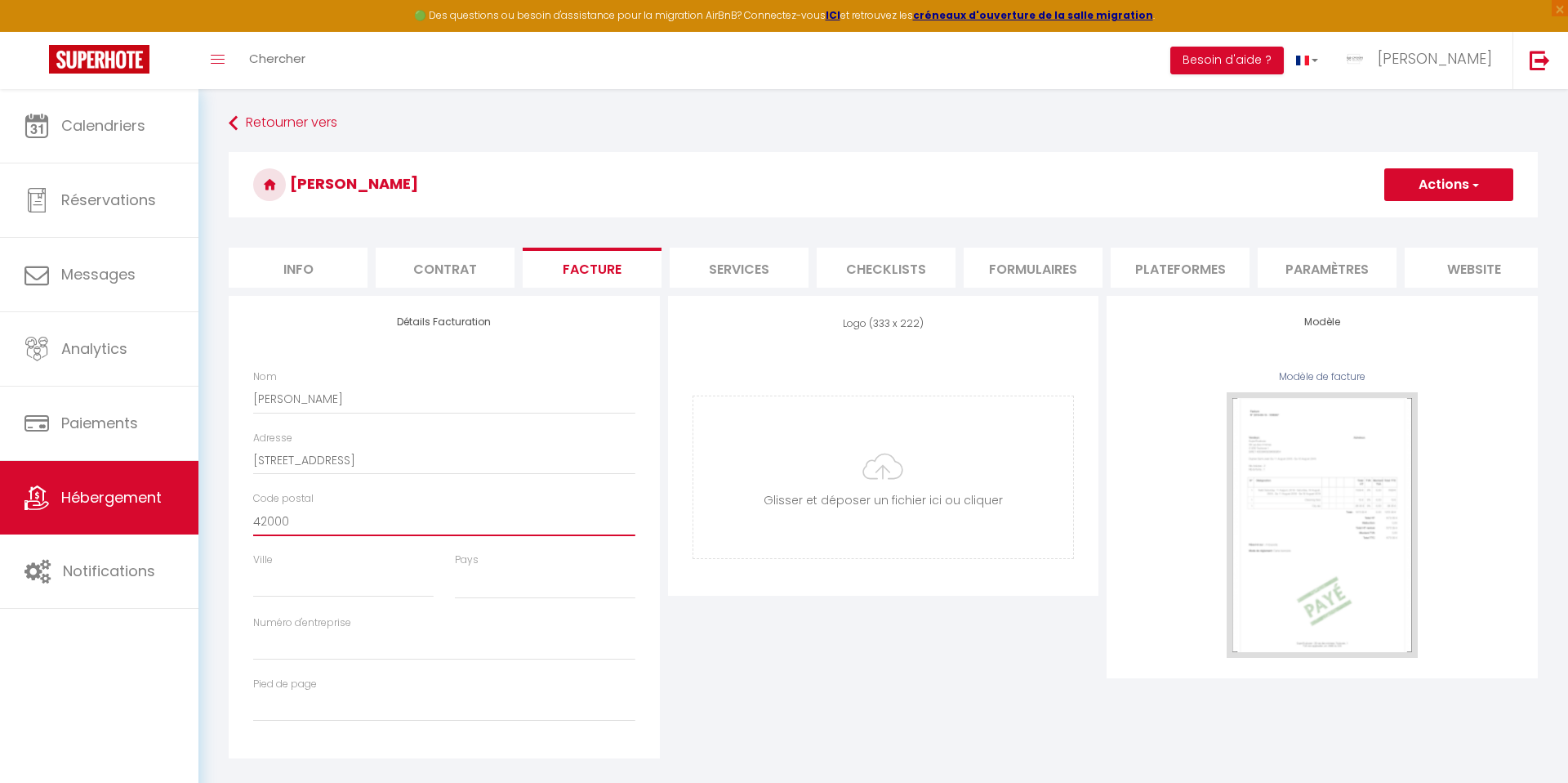
select select
type input "42000"
type input "SA"
select select
type input "SAI"
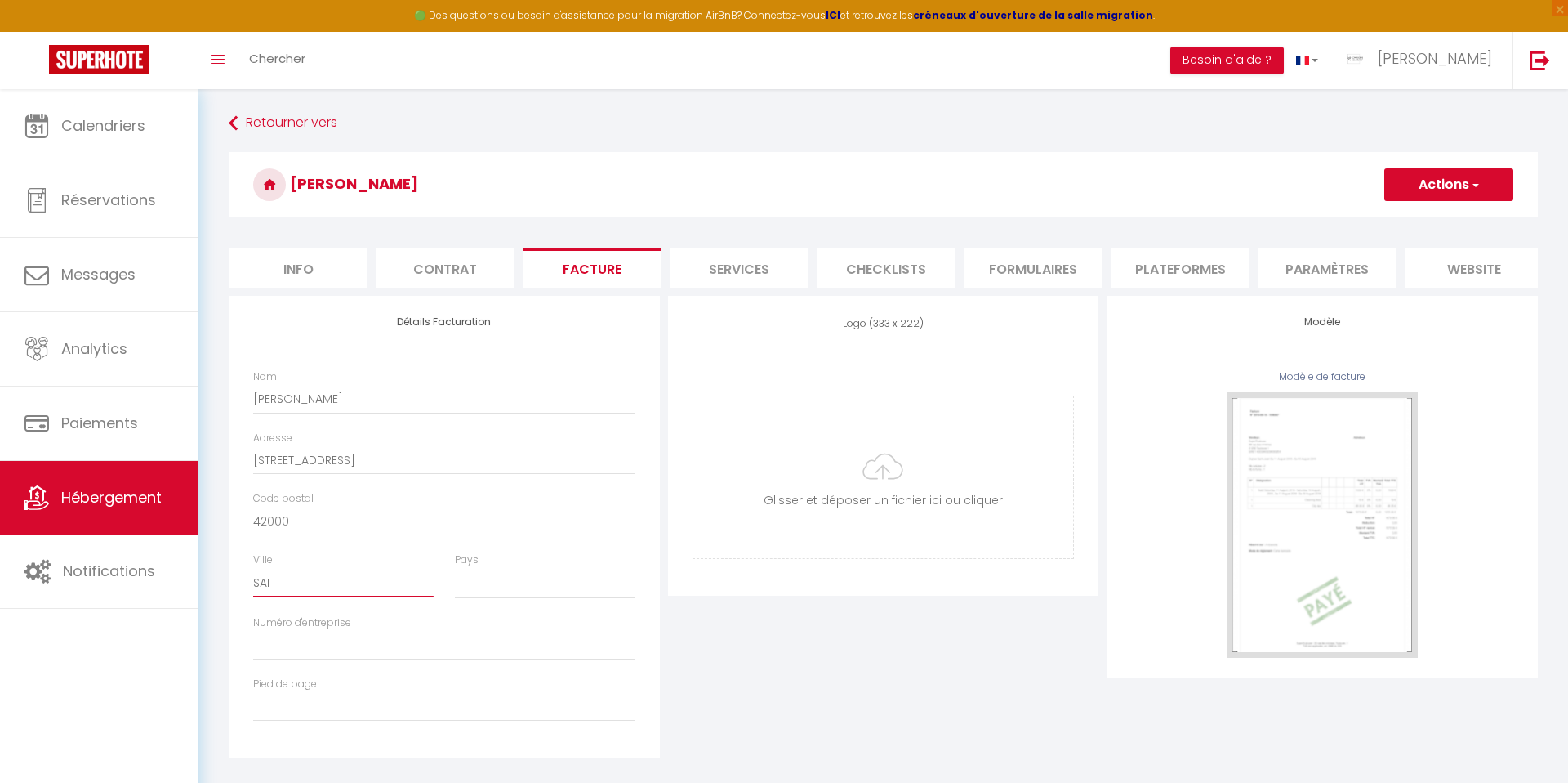
select select
type input "SAINT"
select select
type input "SAINT"
select select
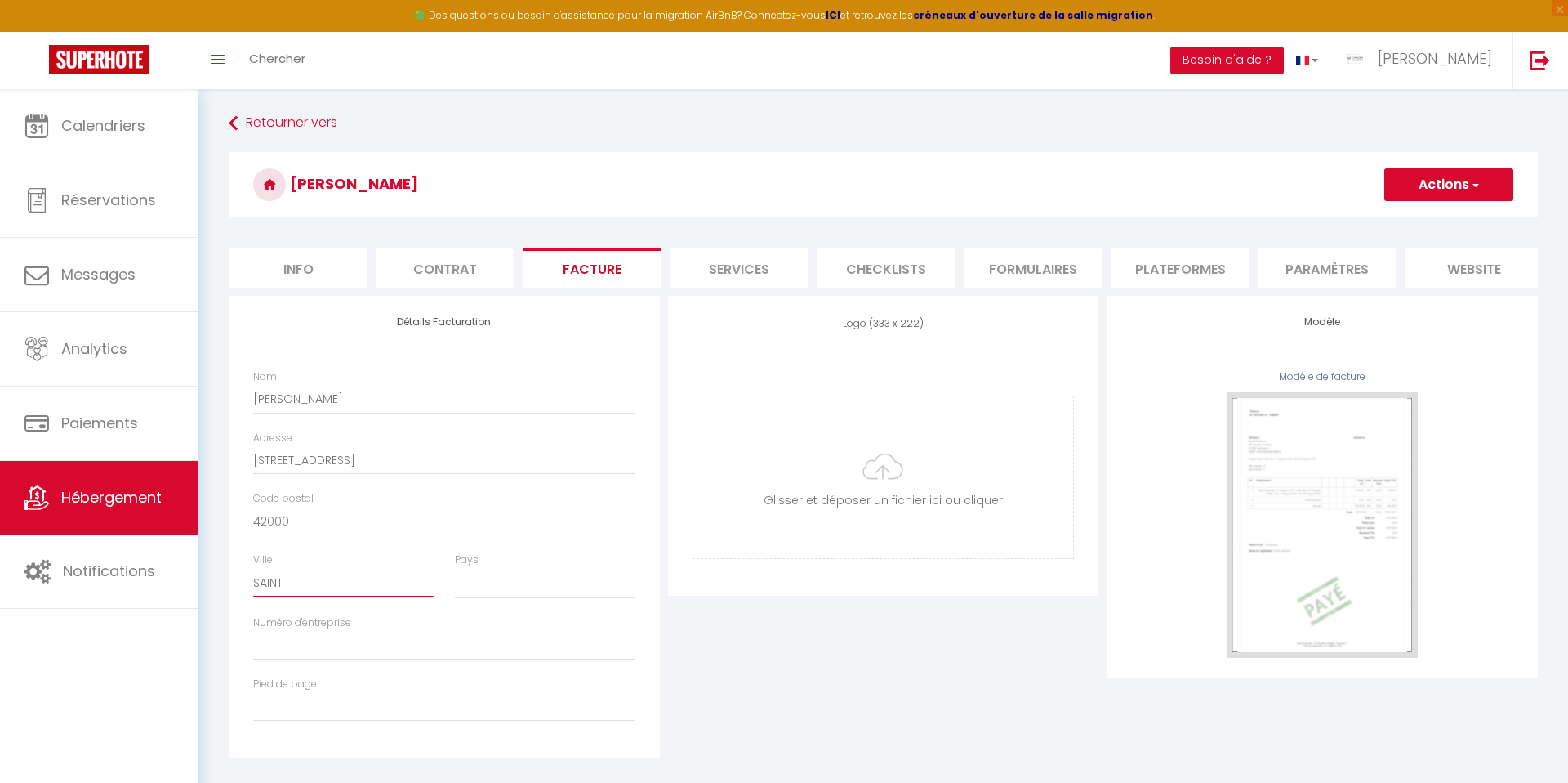
type input "SAINT E"
select select
type input "SAINT ET"
select select
type input "SAINT ETI"
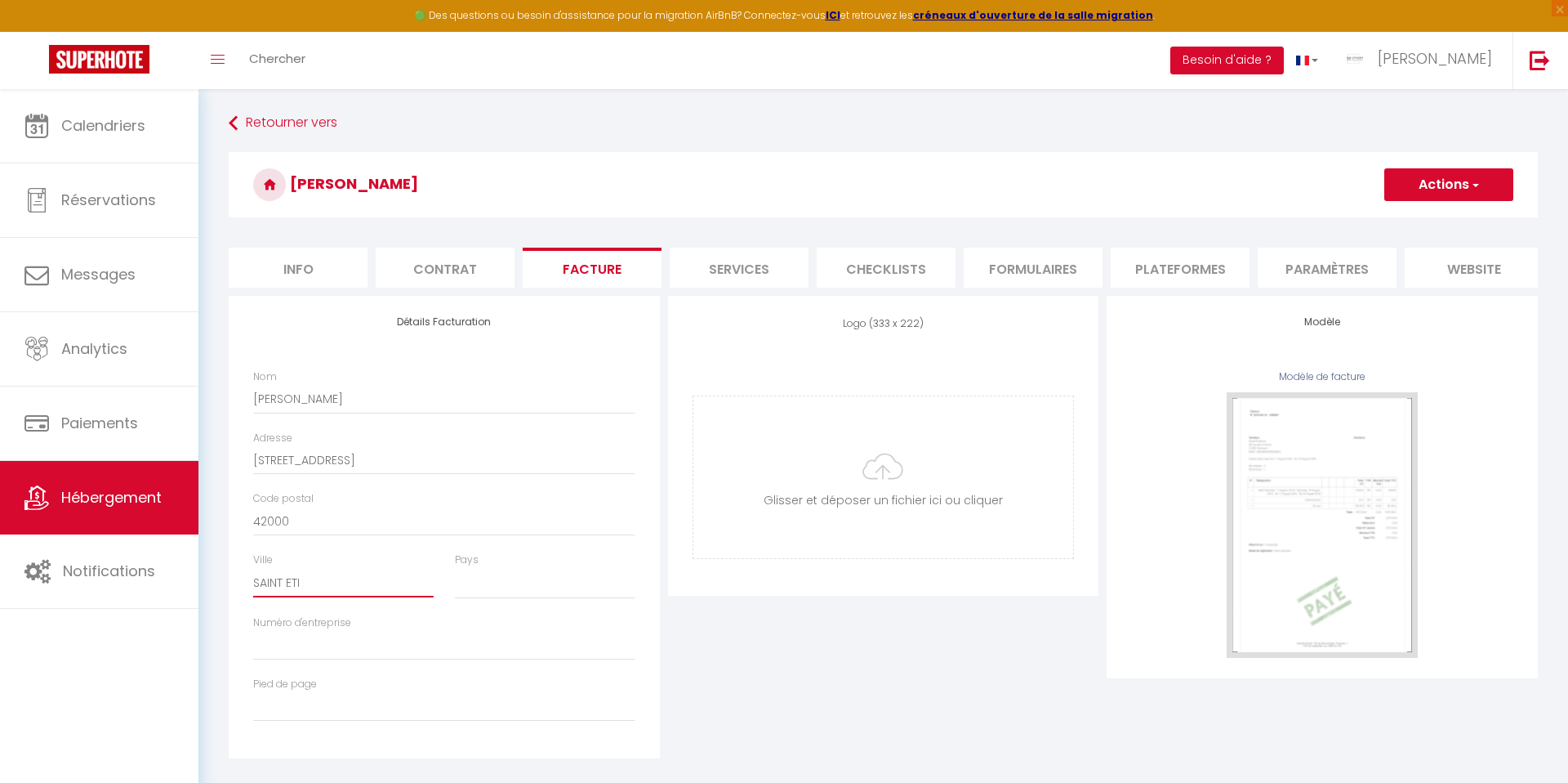
select select
type input "SAINT ETIE"
select select
type input "SAINT ETIEN"
select select
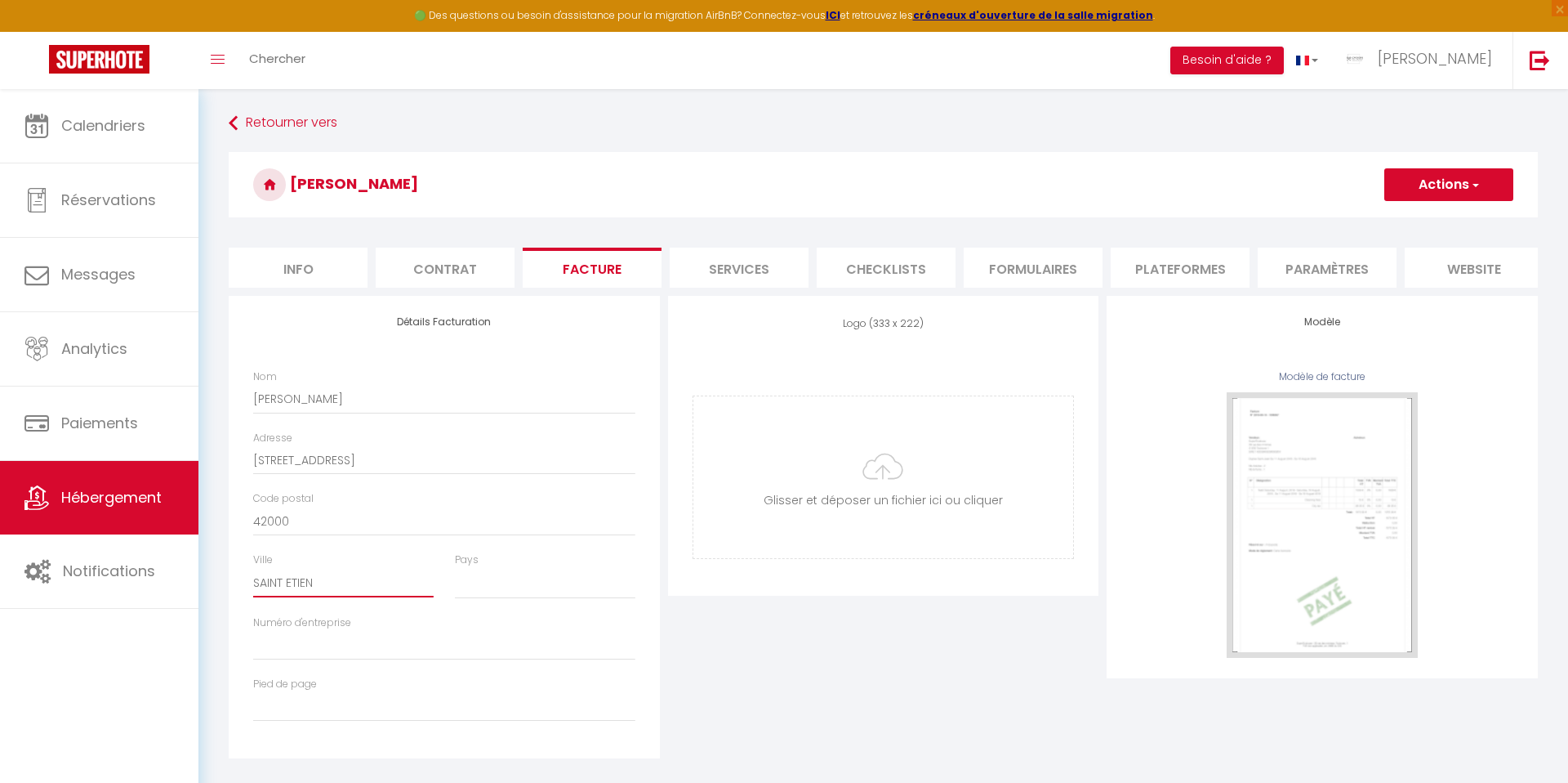
type input "SAINT ETIENN"
select select
type input "SAINT ETIENNE"
select select
type input "SAINT ETIENNE"
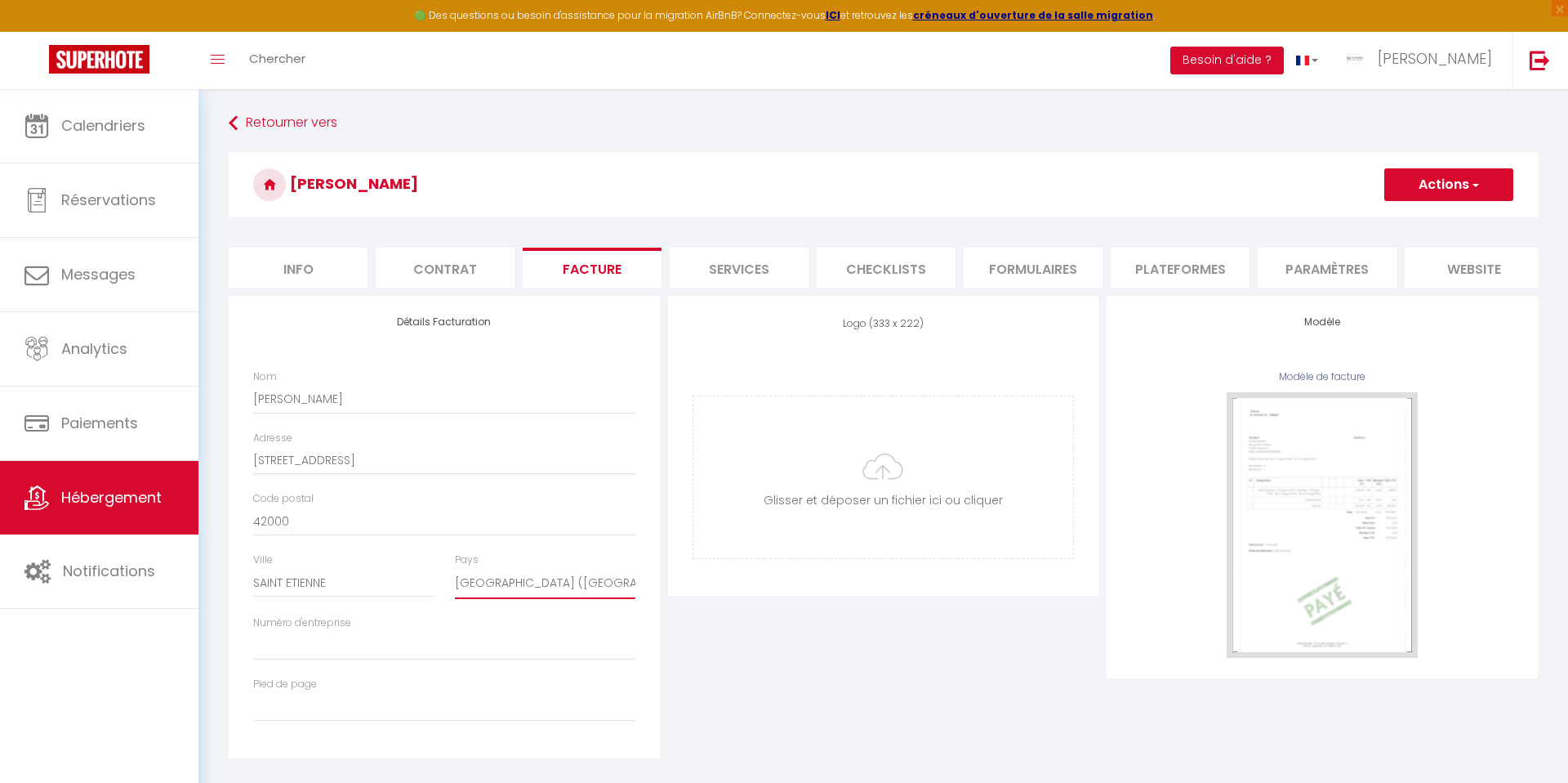
select select "75"
click at [766, 604] on div "Logo (333 x 222) Supprimer Glisser et déposer un fichier ici ou cliquer Ooops, …" at bounding box center [883, 527] width 440 height 462
click at [1408, 171] on button "Actions" at bounding box center [1448, 185] width 129 height 33
click at [1434, 214] on link "Enregistrer" at bounding box center [1447, 221] width 129 height 21
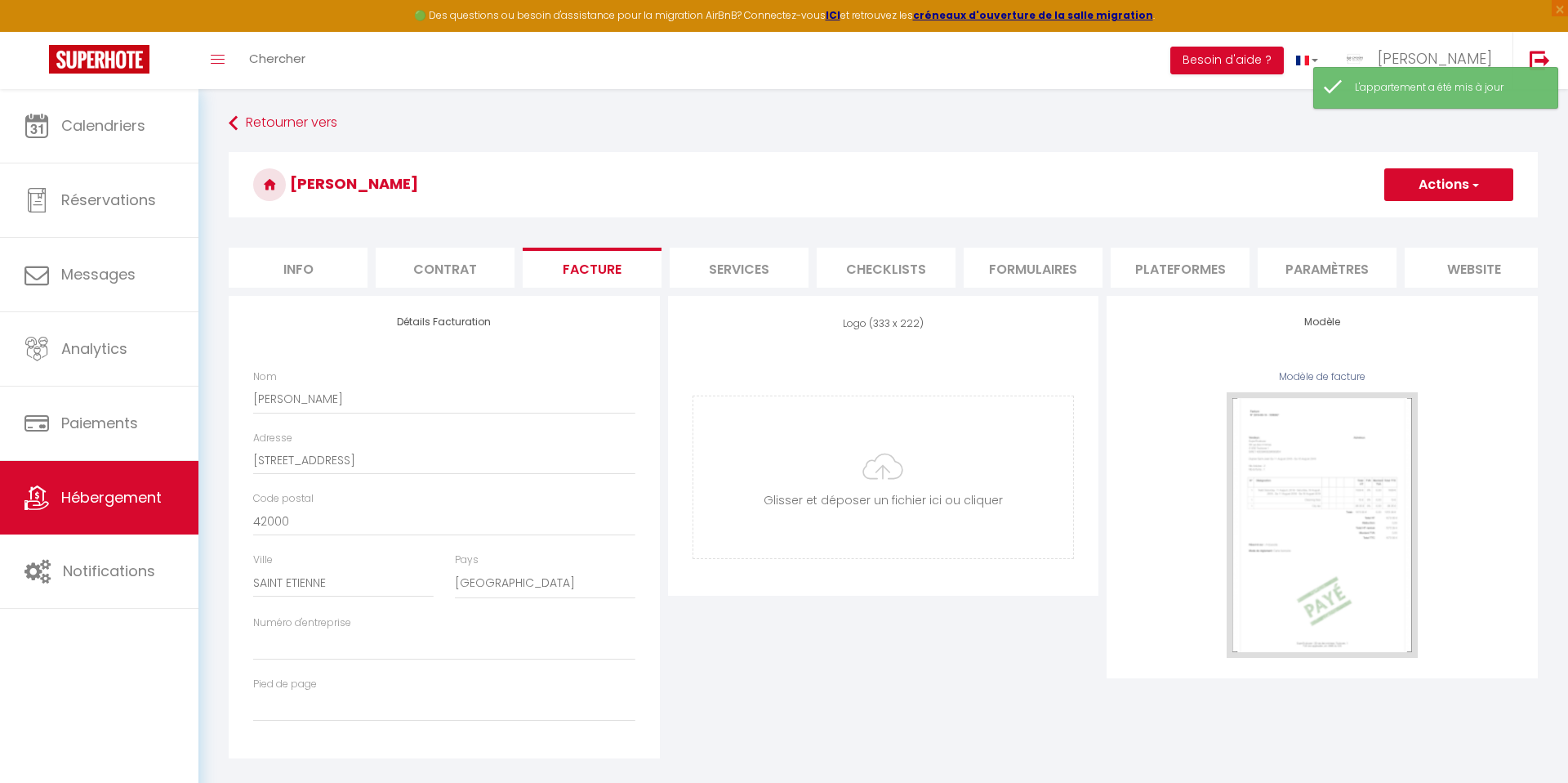
click at [716, 267] on li "Services" at bounding box center [739, 268] width 139 height 40
select select
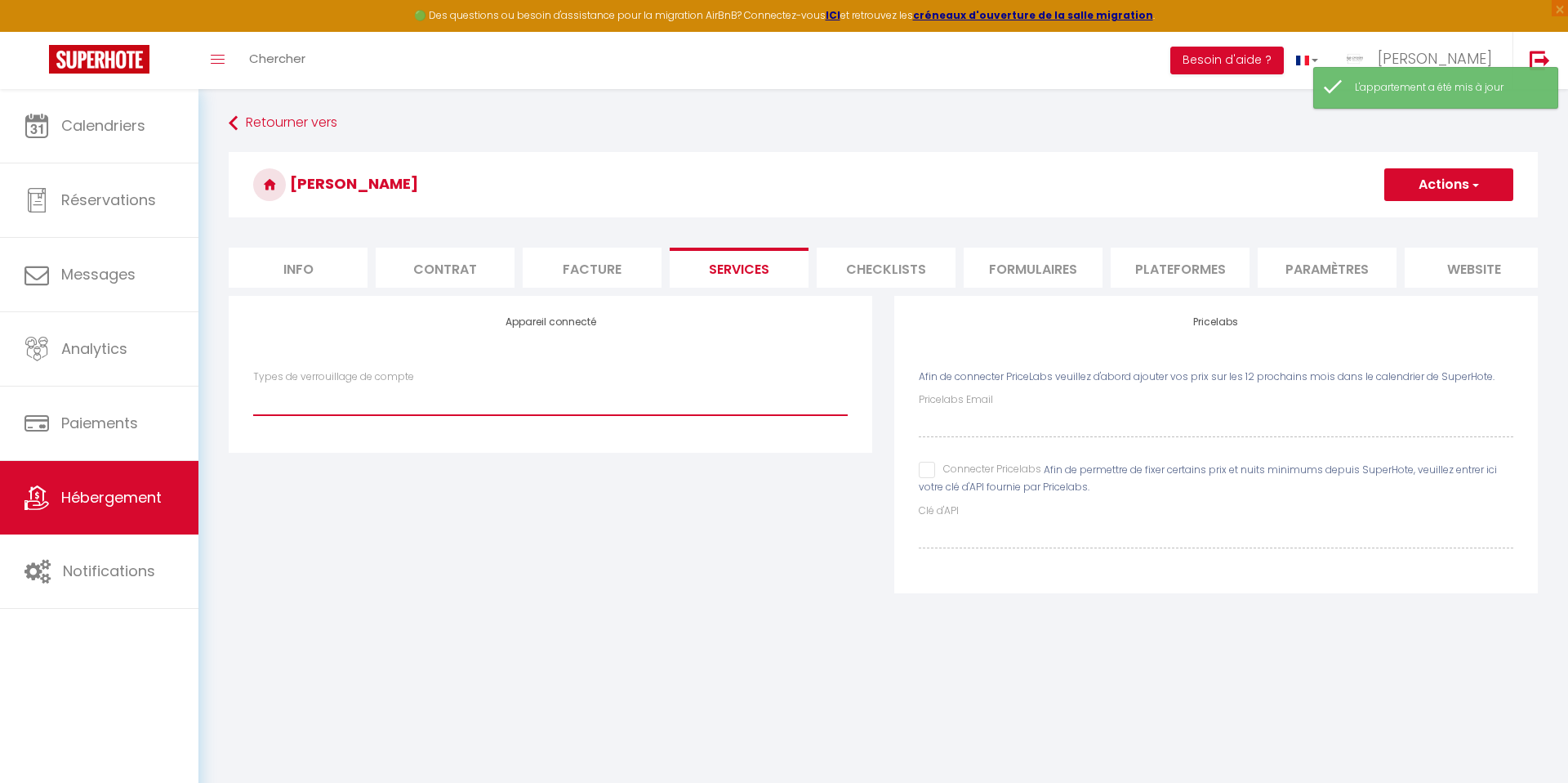
click at [612, 407] on select "TheKeys Igloohome" at bounding box center [550, 400] width 594 height 31
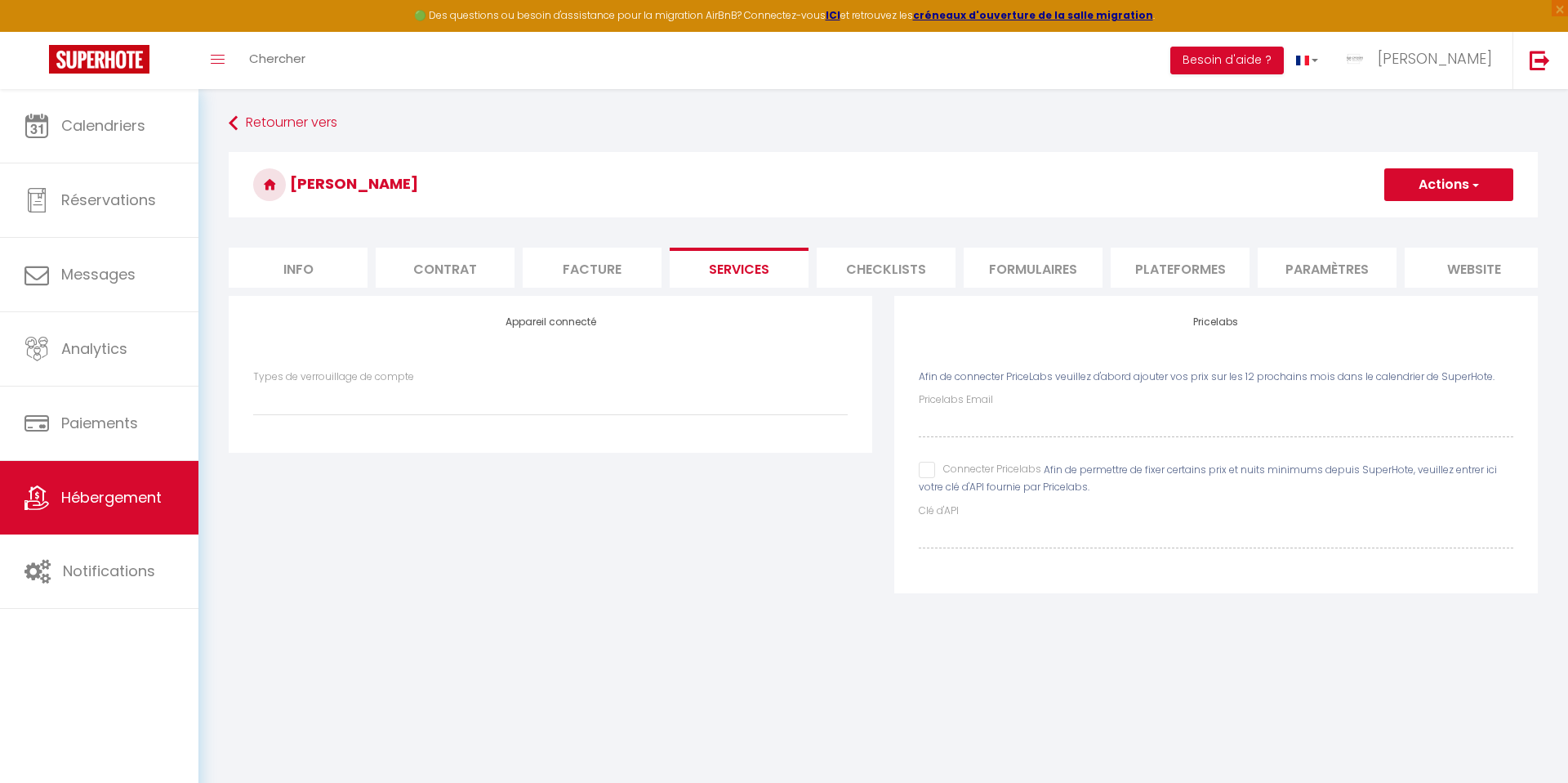
click at [876, 251] on li "Checklists" at bounding box center [886, 268] width 139 height 40
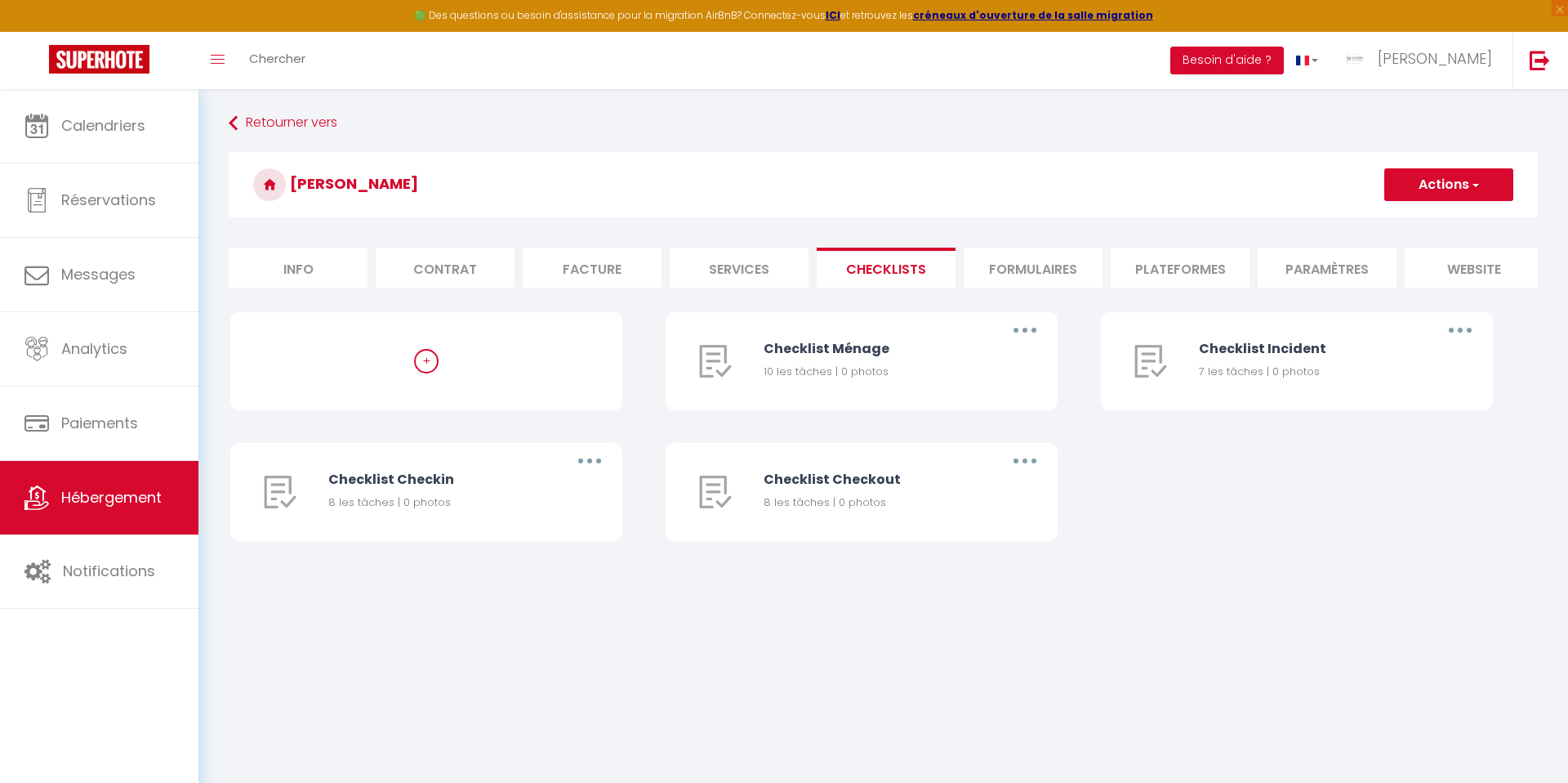
click at [1035, 275] on li "Formulaires" at bounding box center [1033, 268] width 139 height 40
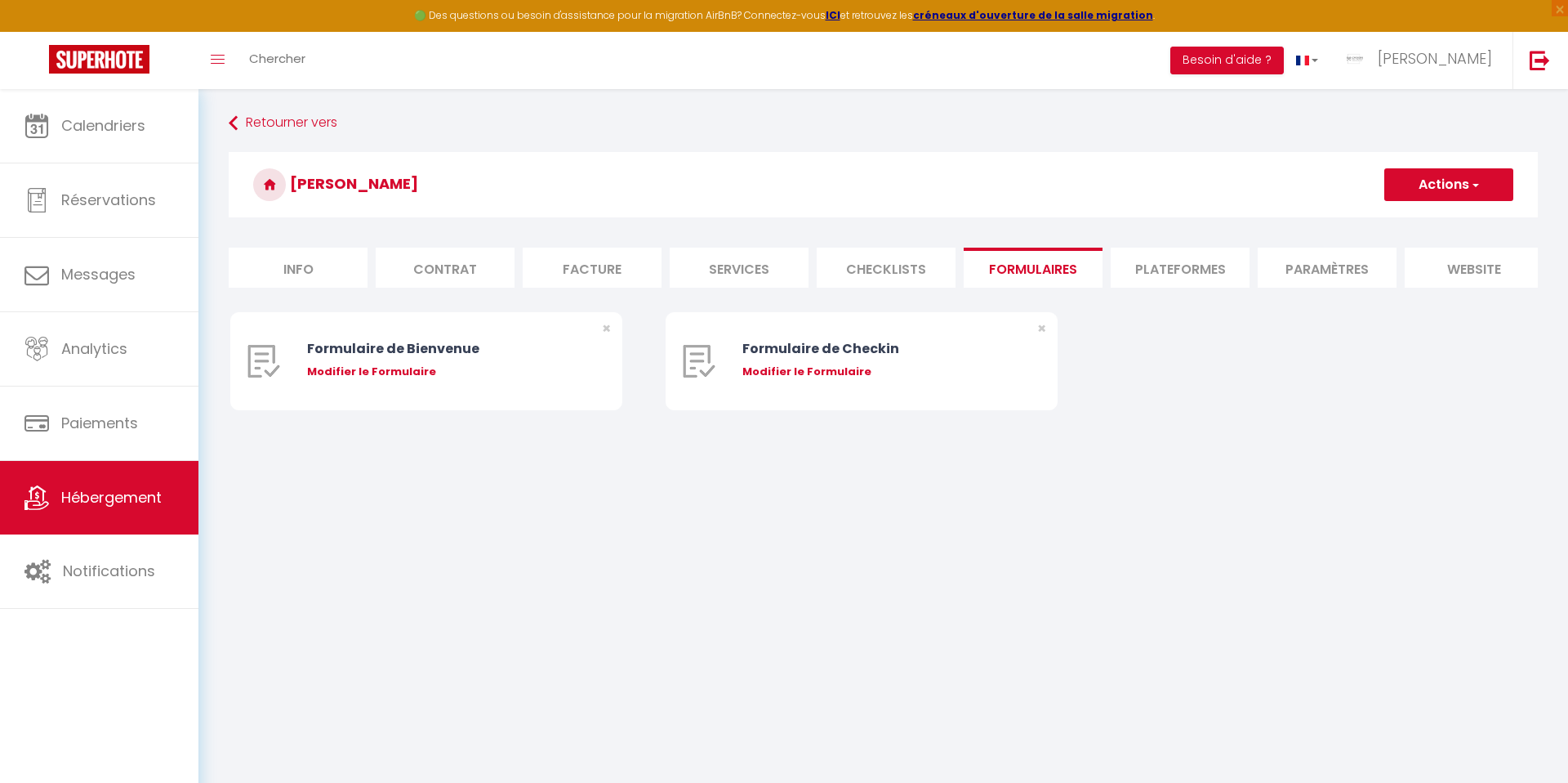
click at [1163, 268] on li "Plateformes" at bounding box center [1180, 268] width 139 height 40
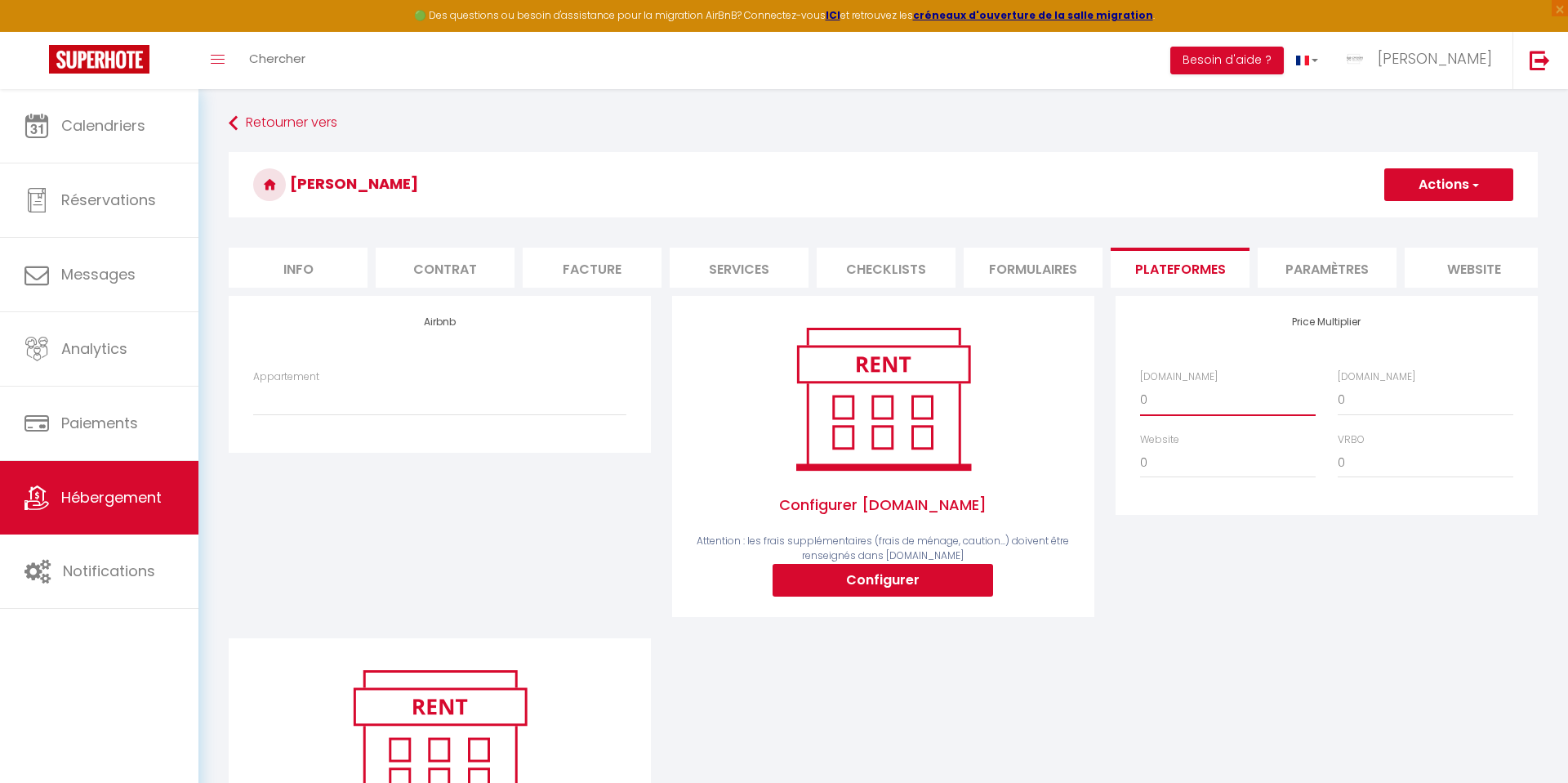
click at [1161, 399] on select "0 + 1 % + 2 % + 3 % + 4 % + 5 % + 6 % + 7 % + 8 % + 9 %" at bounding box center [1227, 400] width 175 height 31
select select "+ 15 %"
click at [1435, 184] on button "Actions" at bounding box center [1448, 185] width 129 height 33
click at [1410, 222] on link "Enregistrer" at bounding box center [1447, 221] width 129 height 21
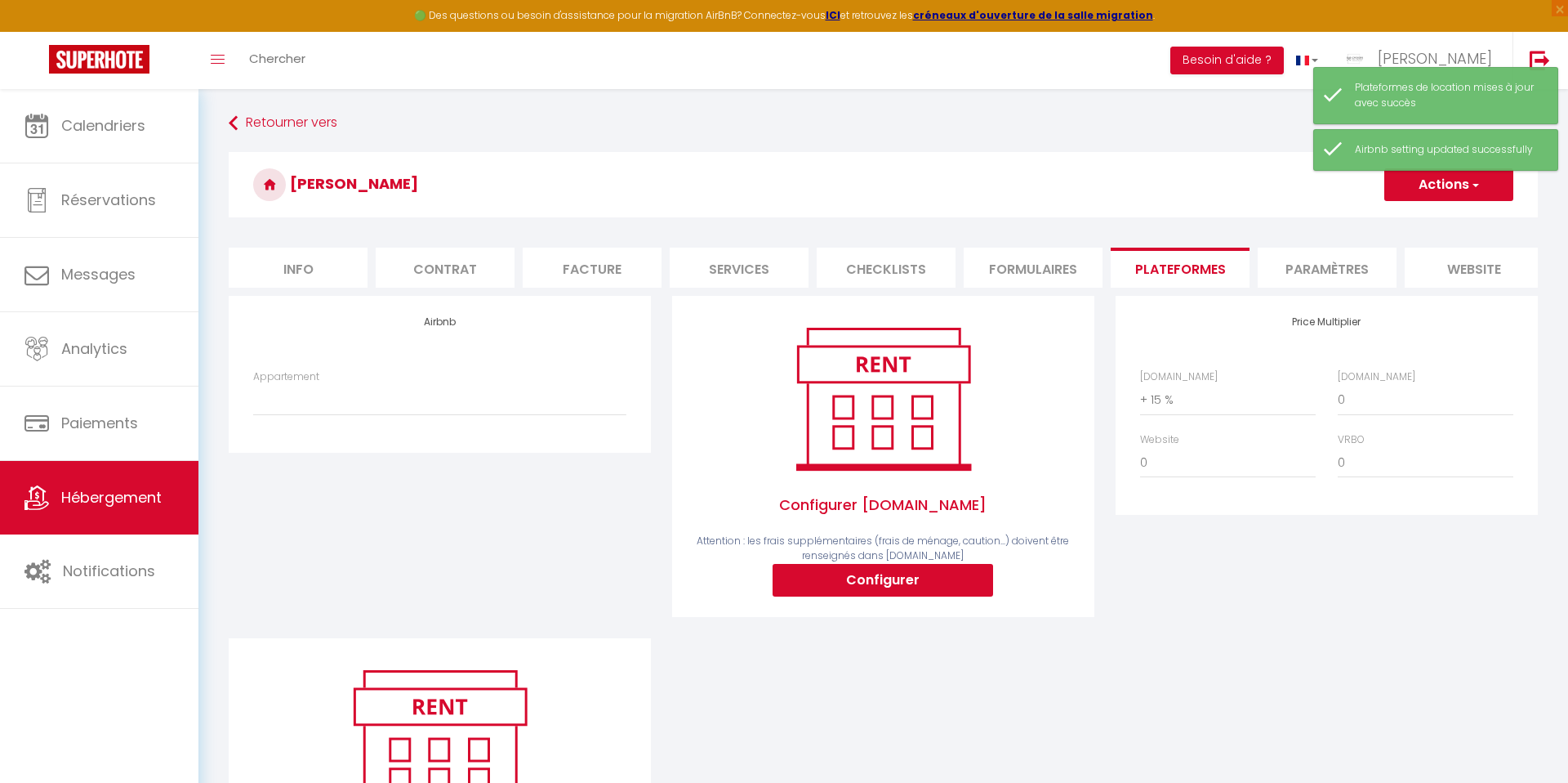
click at [1295, 263] on li "Paramètres" at bounding box center [1327, 268] width 139 height 40
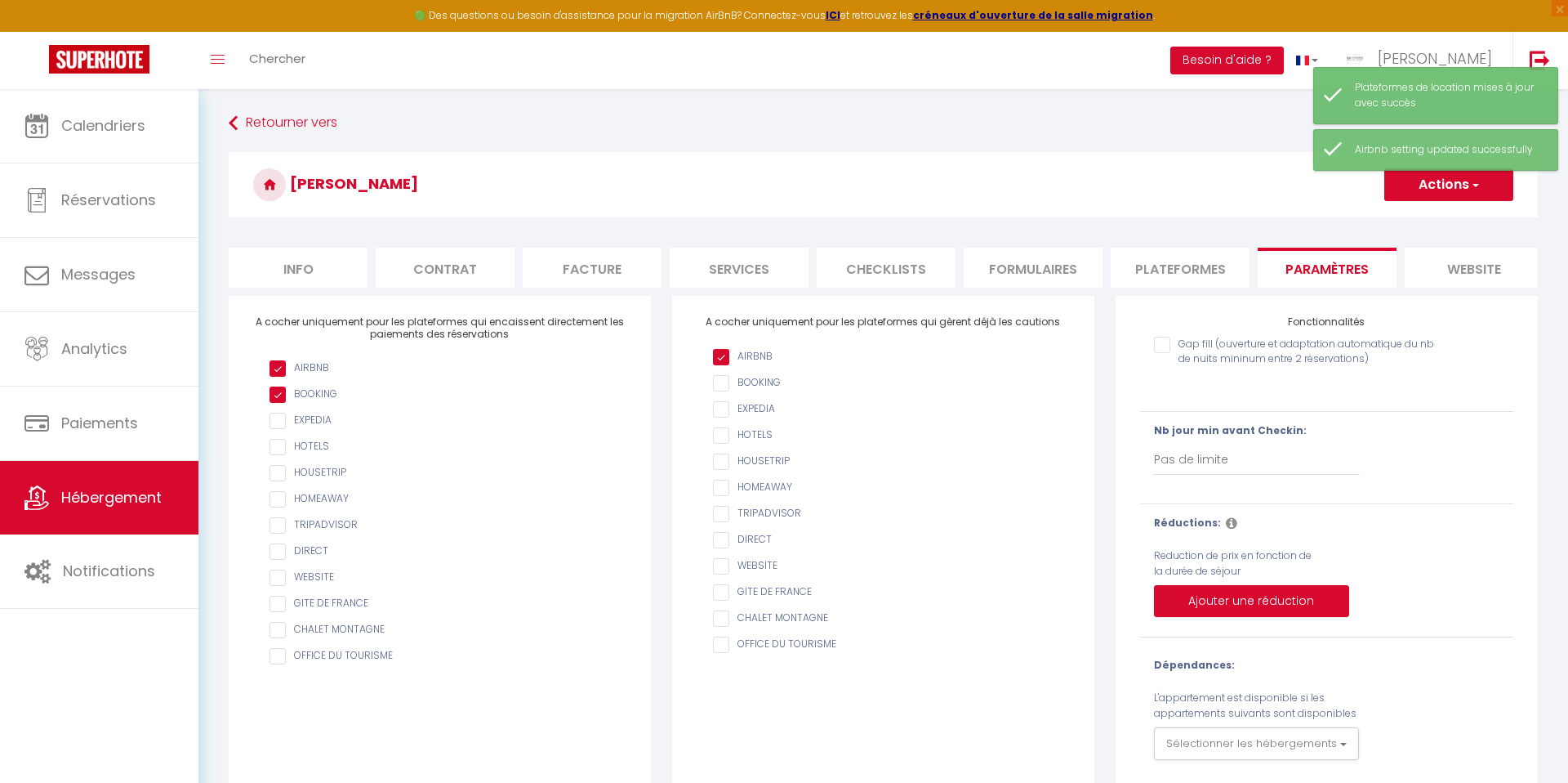
click at [1475, 267] on li "website" at bounding box center [1474, 268] width 139 height 40
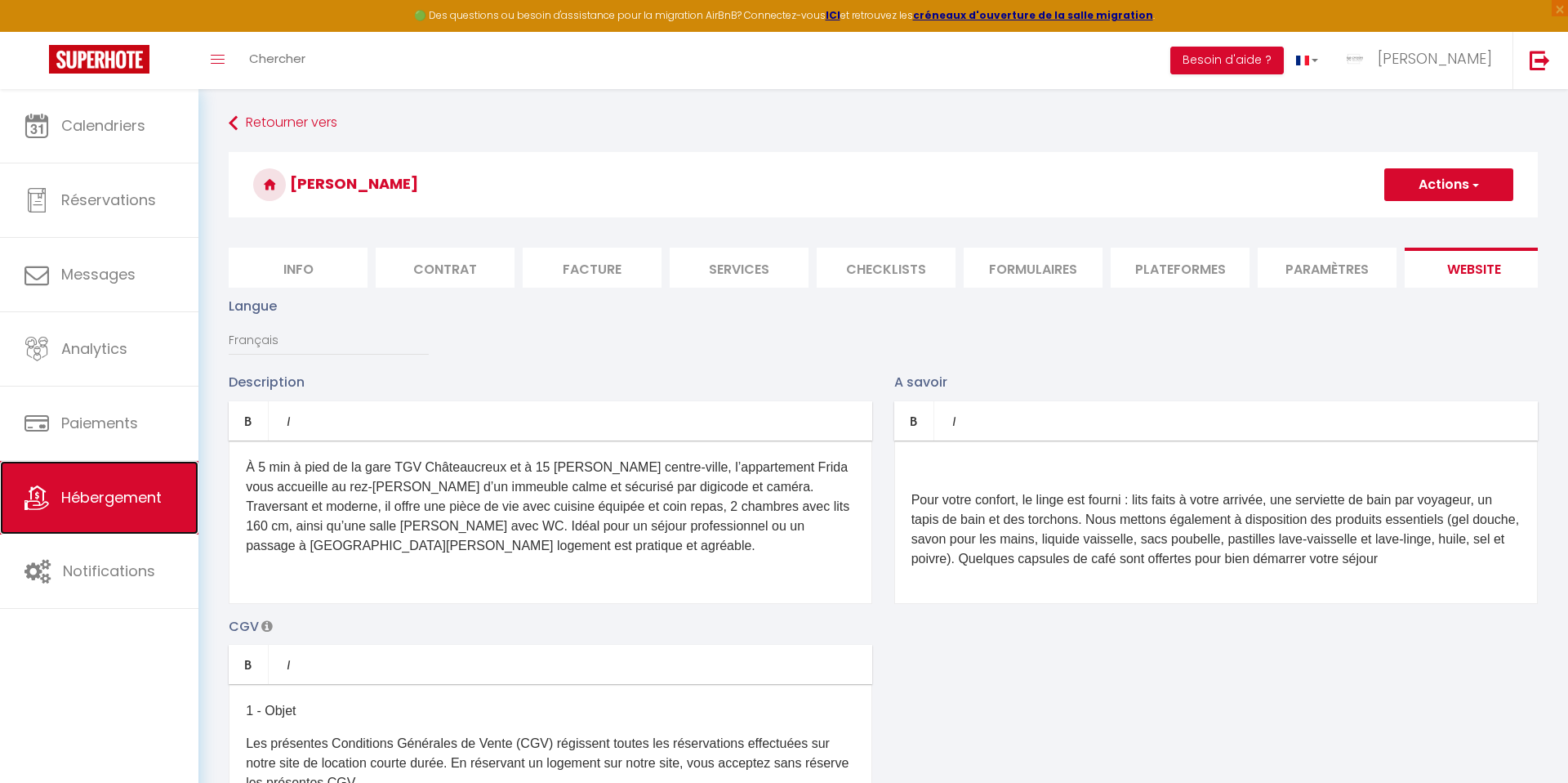
click at [86, 484] on link "Hébergement" at bounding box center [99, 497] width 198 height 74
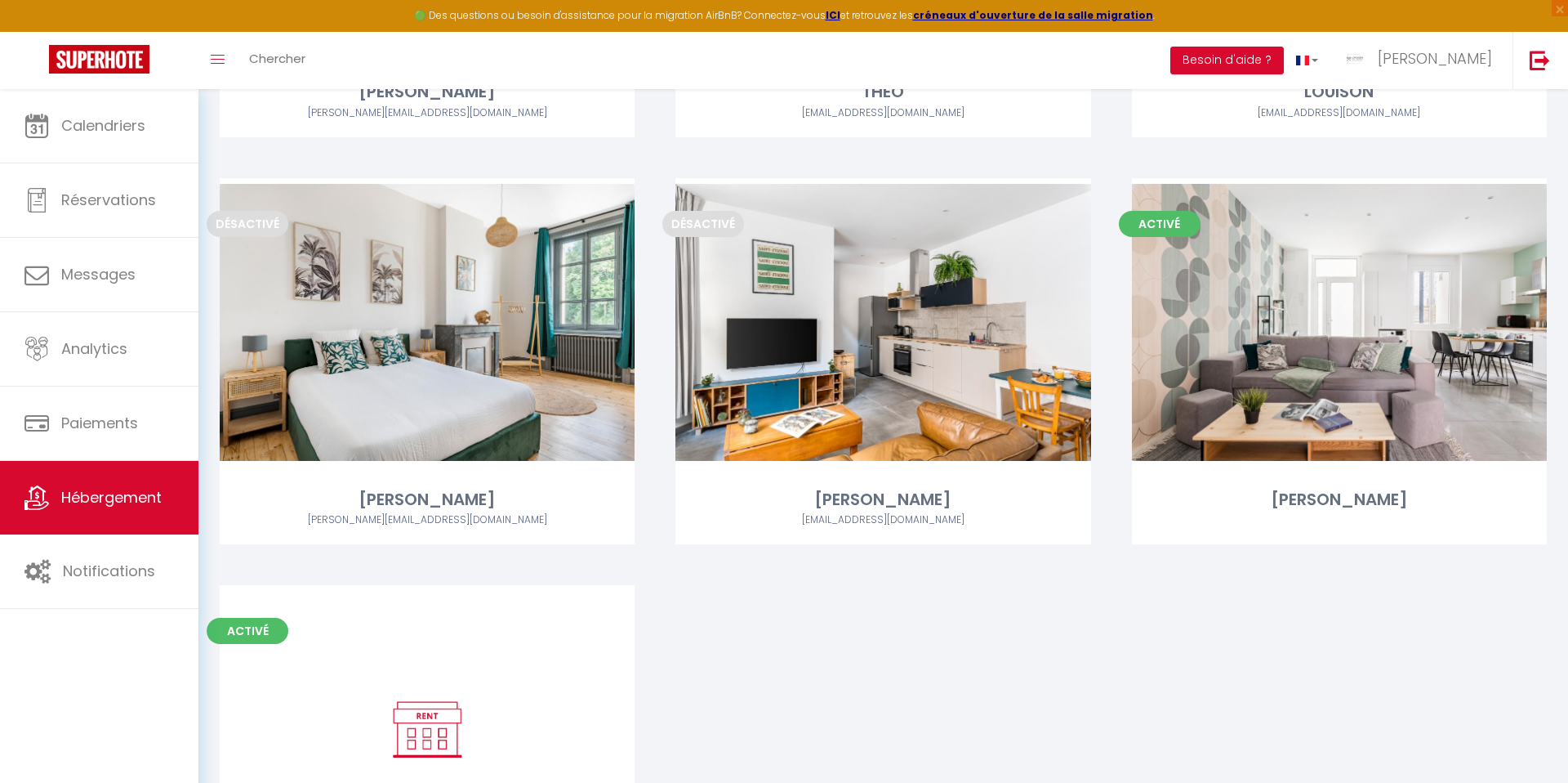
scroll to position [3095, 0]
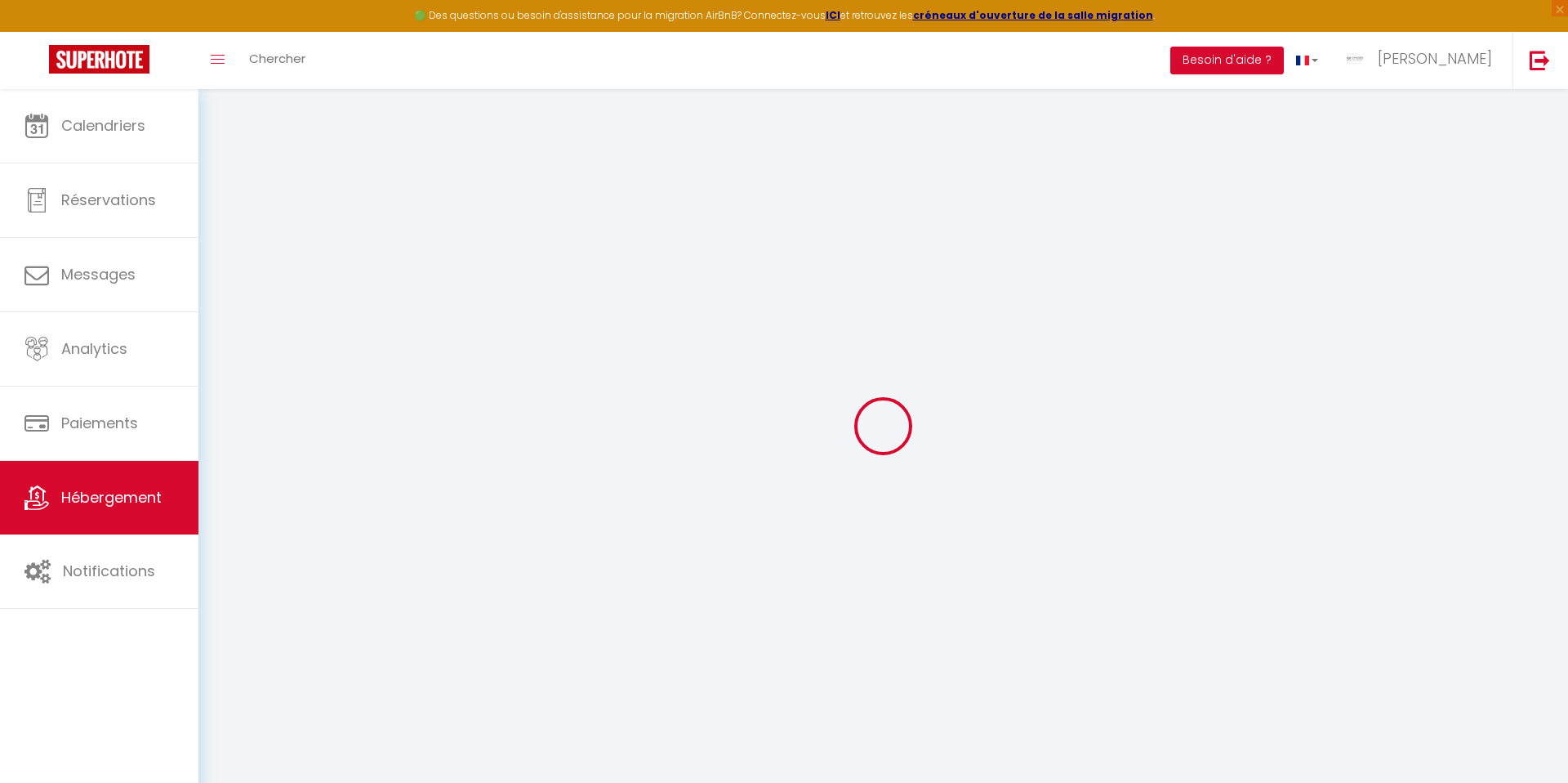
type input "Oups ! Les dates sélectionnées sont indisponibles."
type textarea "Malheureusement les dates sélectionnées sont indisponibles. Nous vous invitons …"
type input "45.440338"
type input "4.403076"
checkbox input "true"
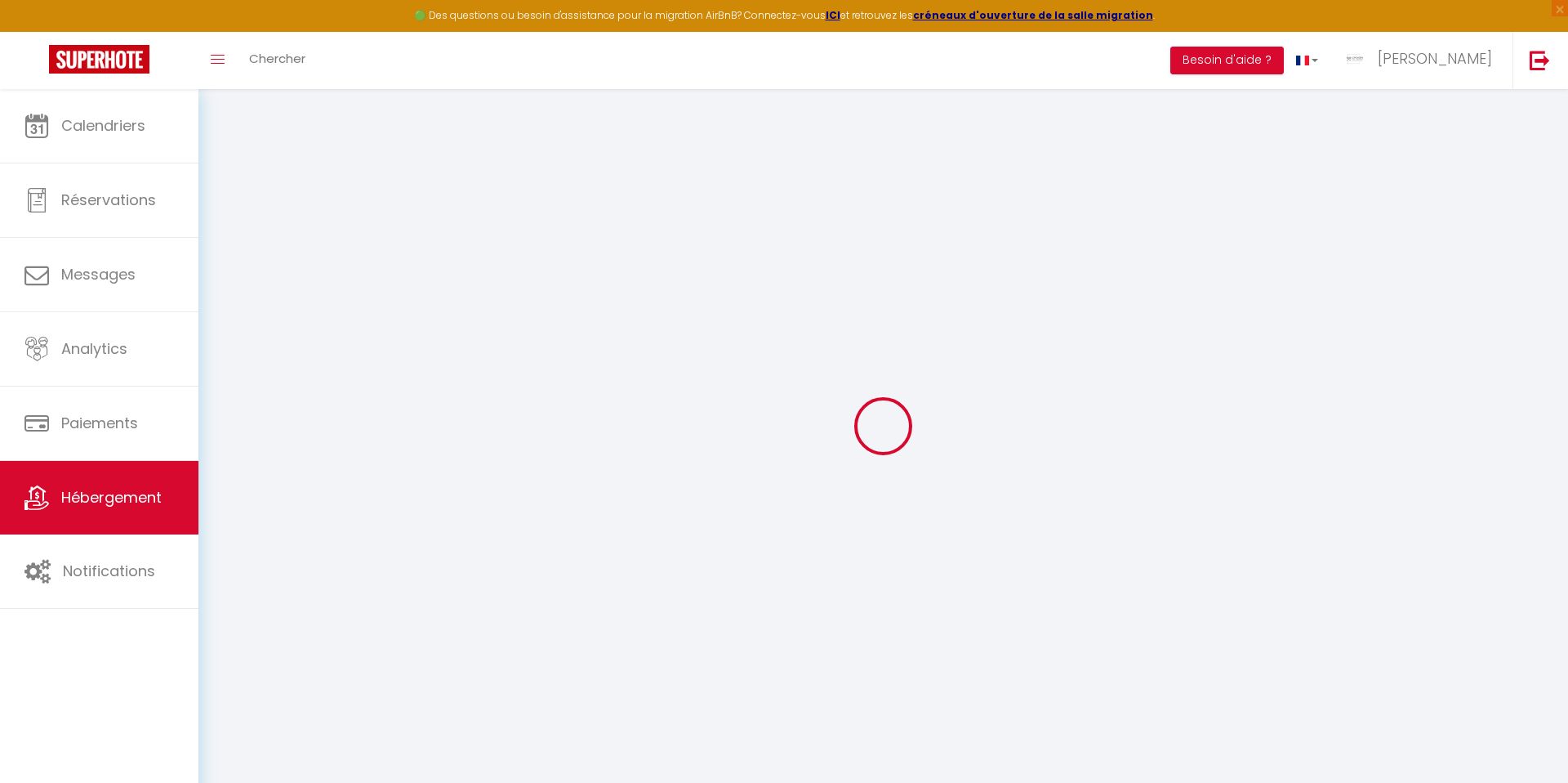
checkbox input "false"
checkbox input "true"
type input "50"
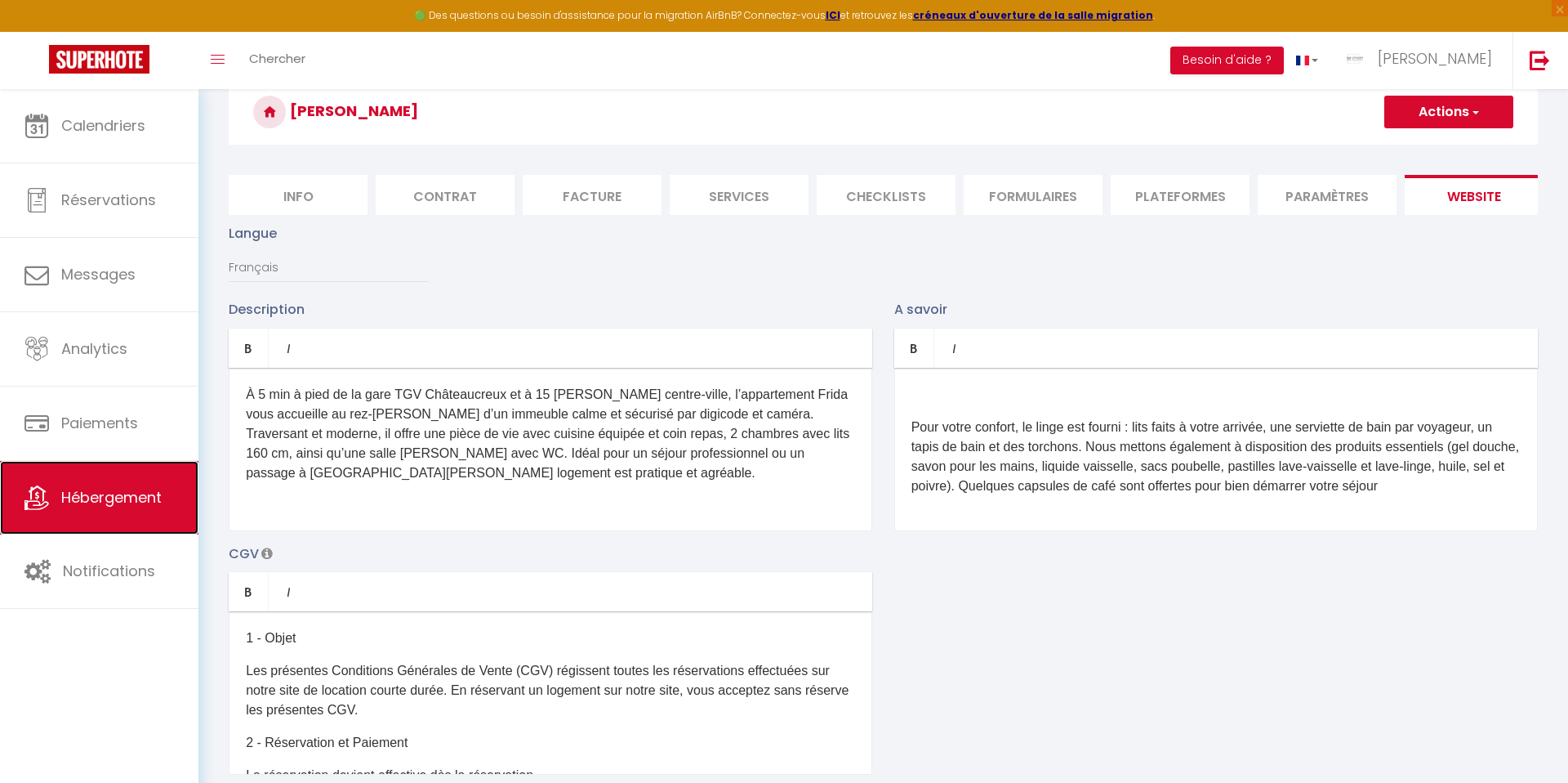
click at [129, 487] on span "Hébergement" at bounding box center [112, 497] width 101 height 21
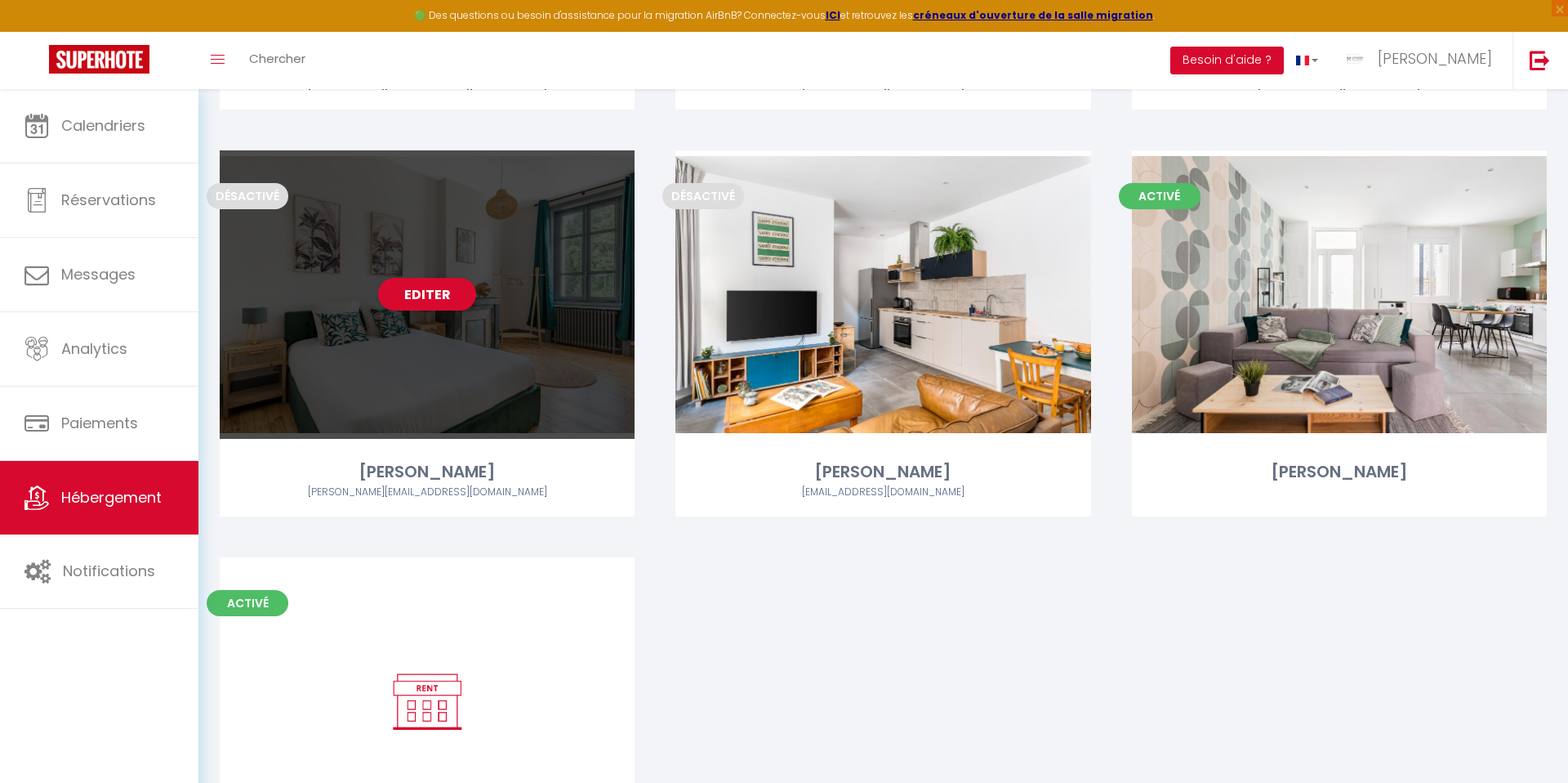
scroll to position [2916, 0]
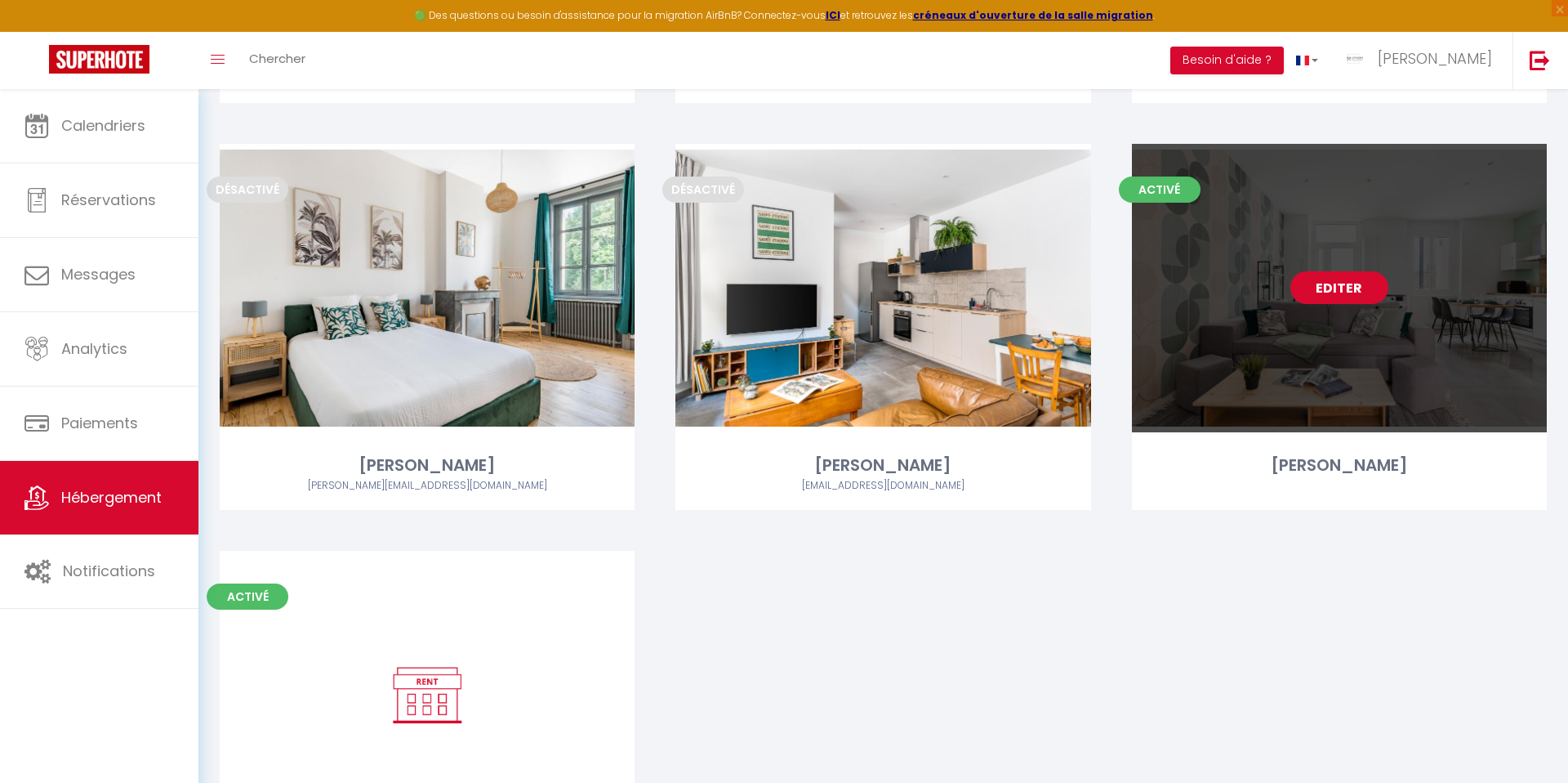
click at [1341, 288] on link "Editer" at bounding box center [1339, 288] width 98 height 33
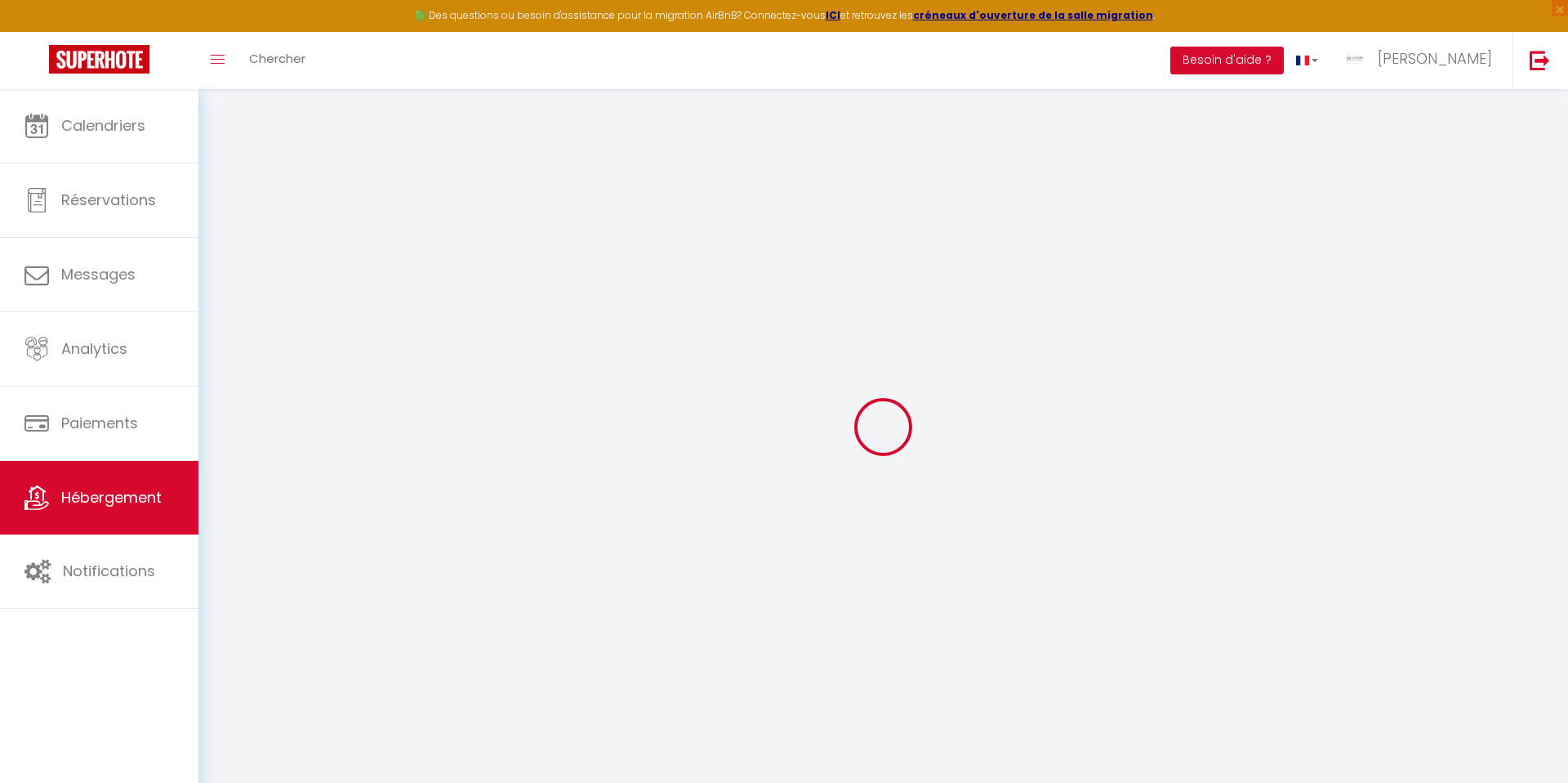
type input "[PERSON_NAME]"
type input "Imad"
type input "CHAABANE"
type input "56"
type input "1.07"
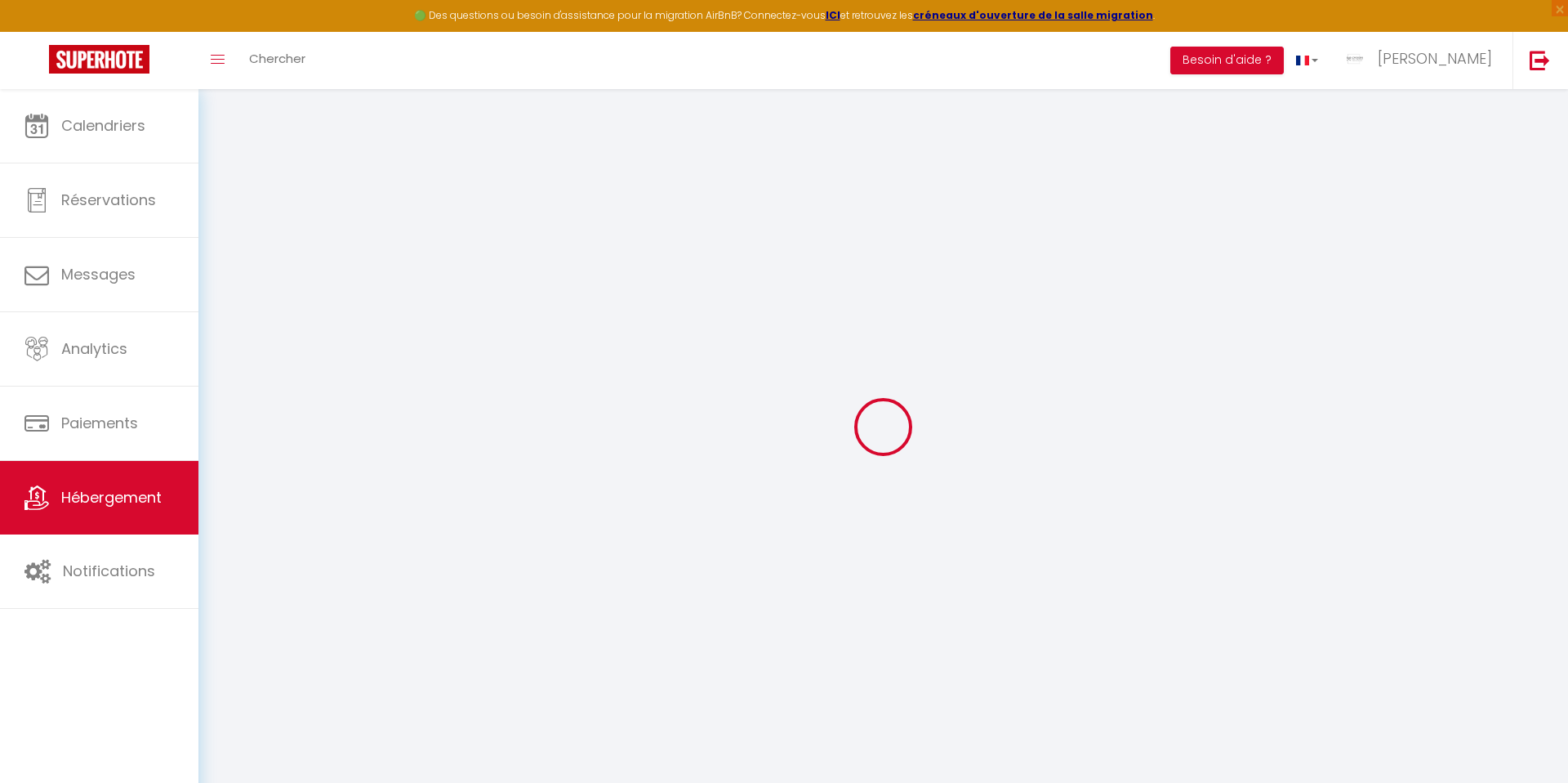
type input "500"
select select
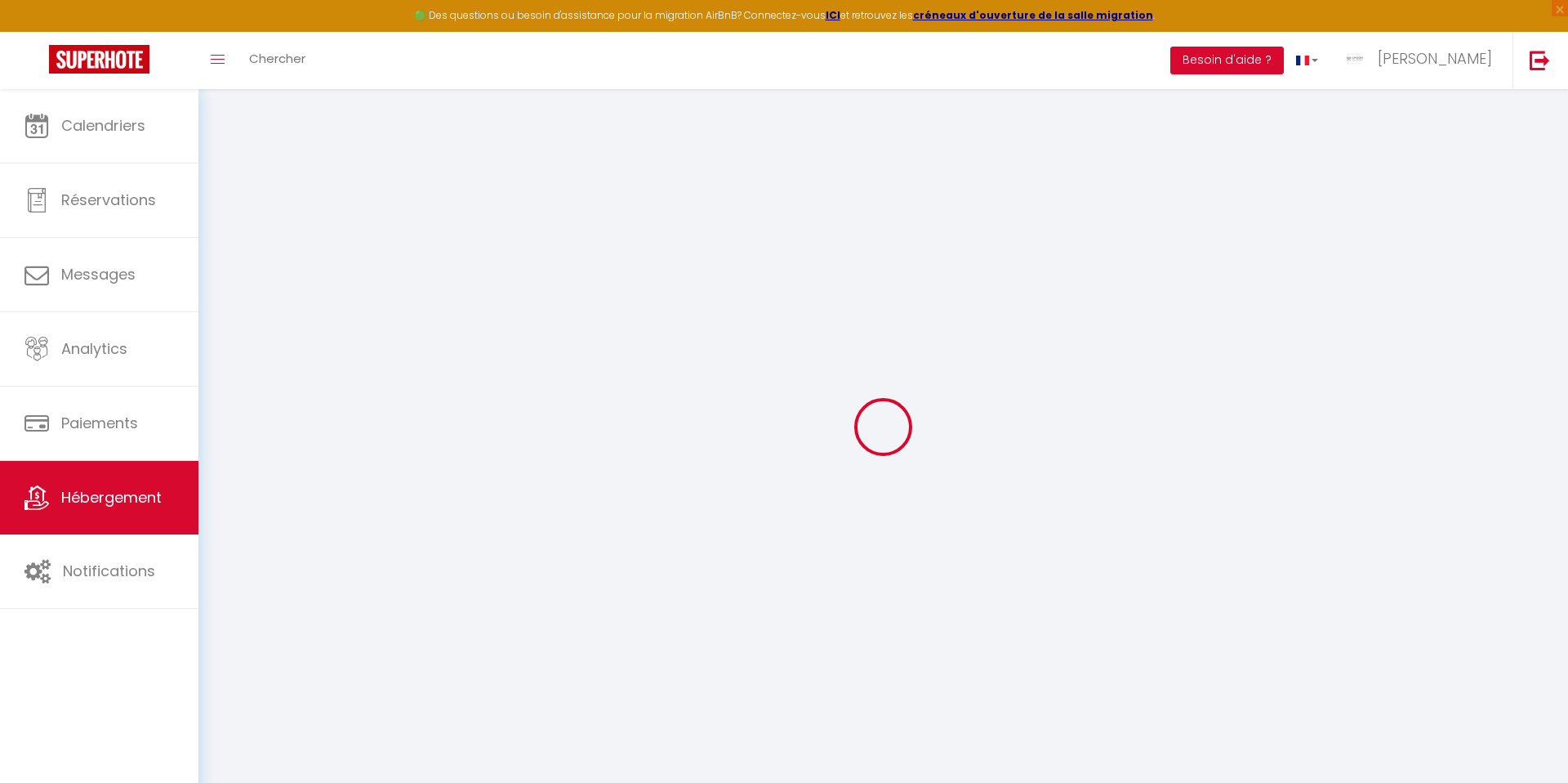
select select
type input "[STREET_ADDRESS]"
type input "42000"
type input "SAINT ETIENNE"
type input "[EMAIL_ADDRESS][DOMAIN_NAME]"
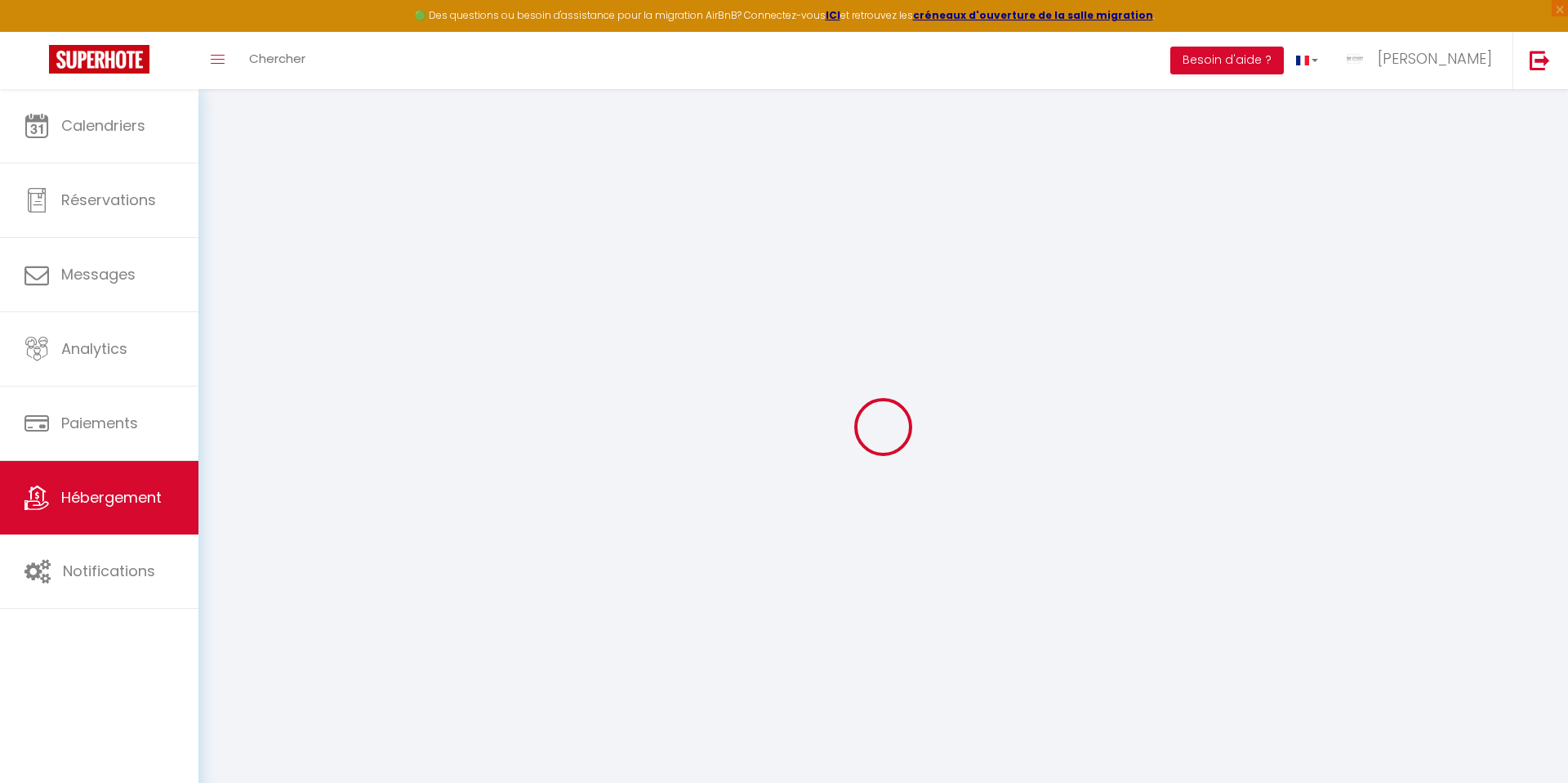
select select
checkbox input "false"
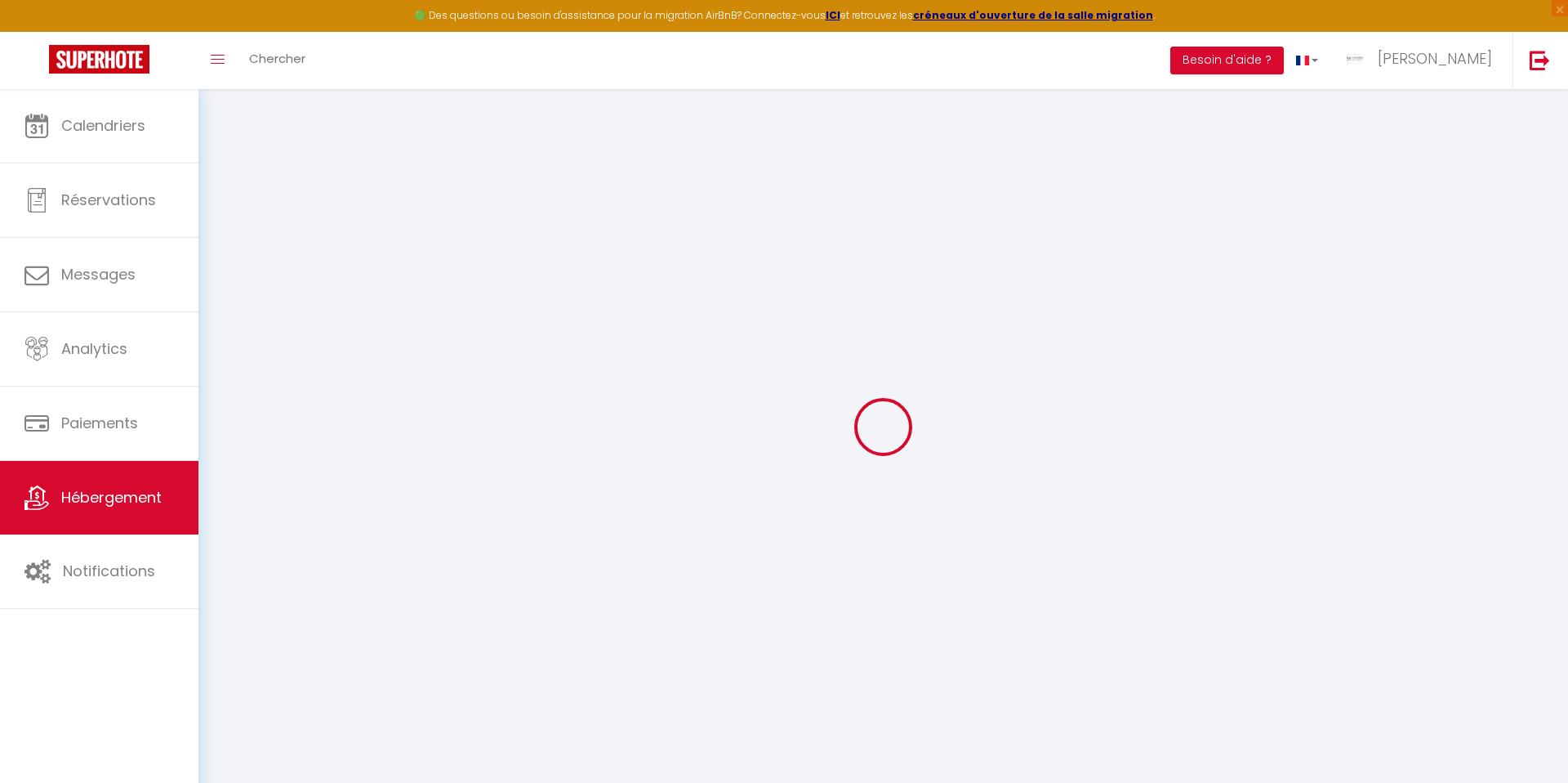
type input "22"
type input "0"
select select
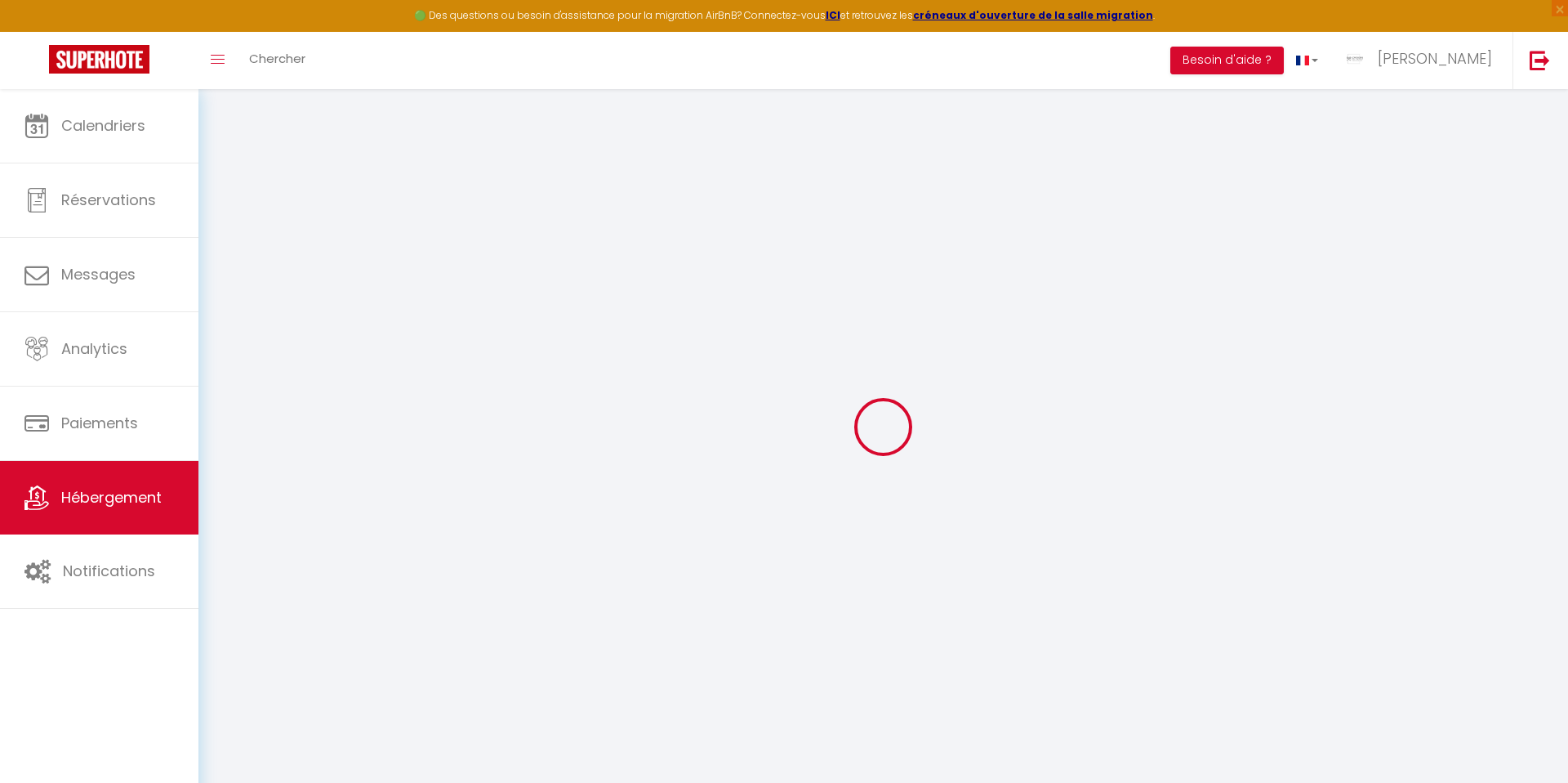
select select
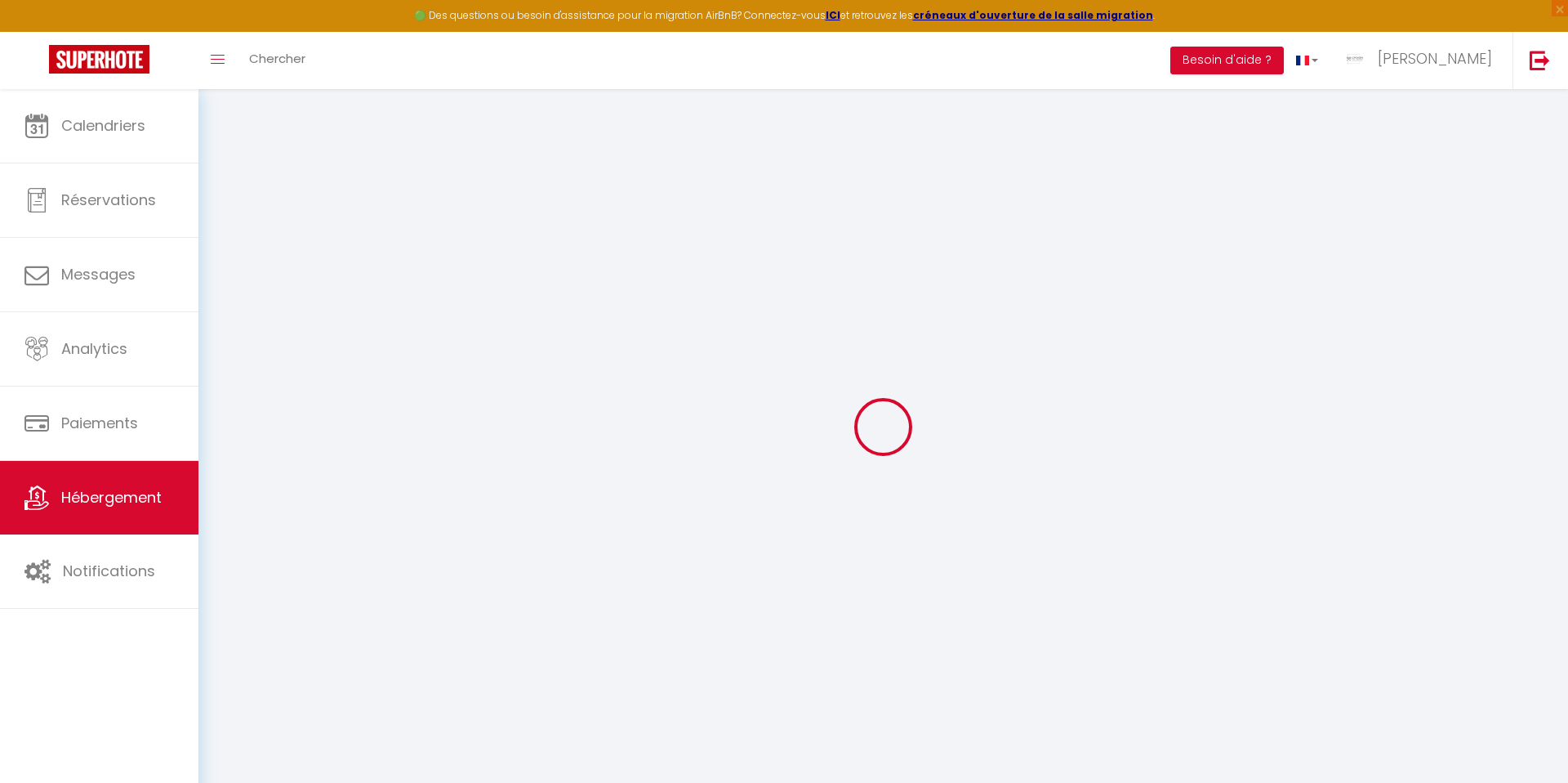
checkbox input "false"
select select
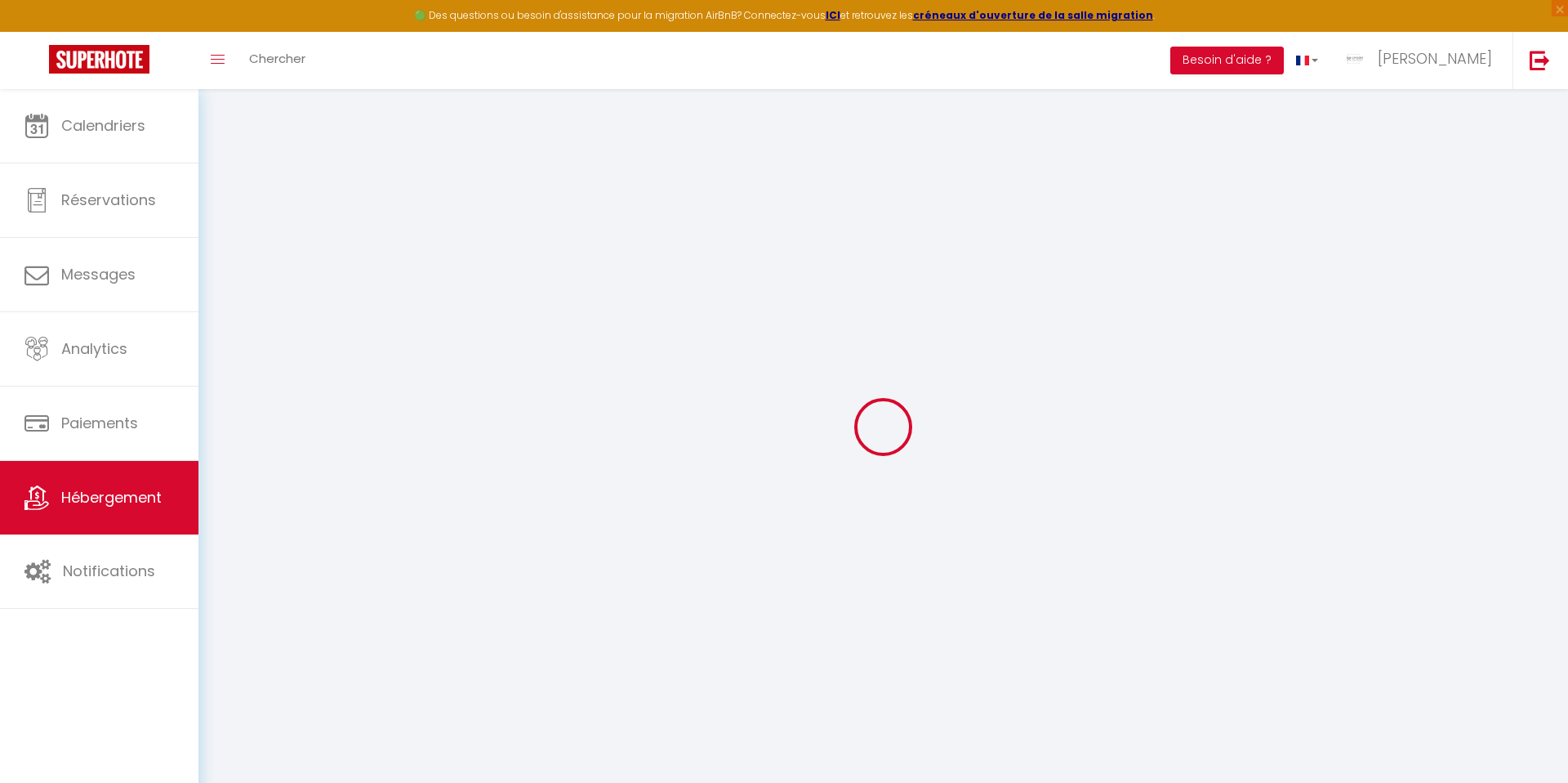
select select
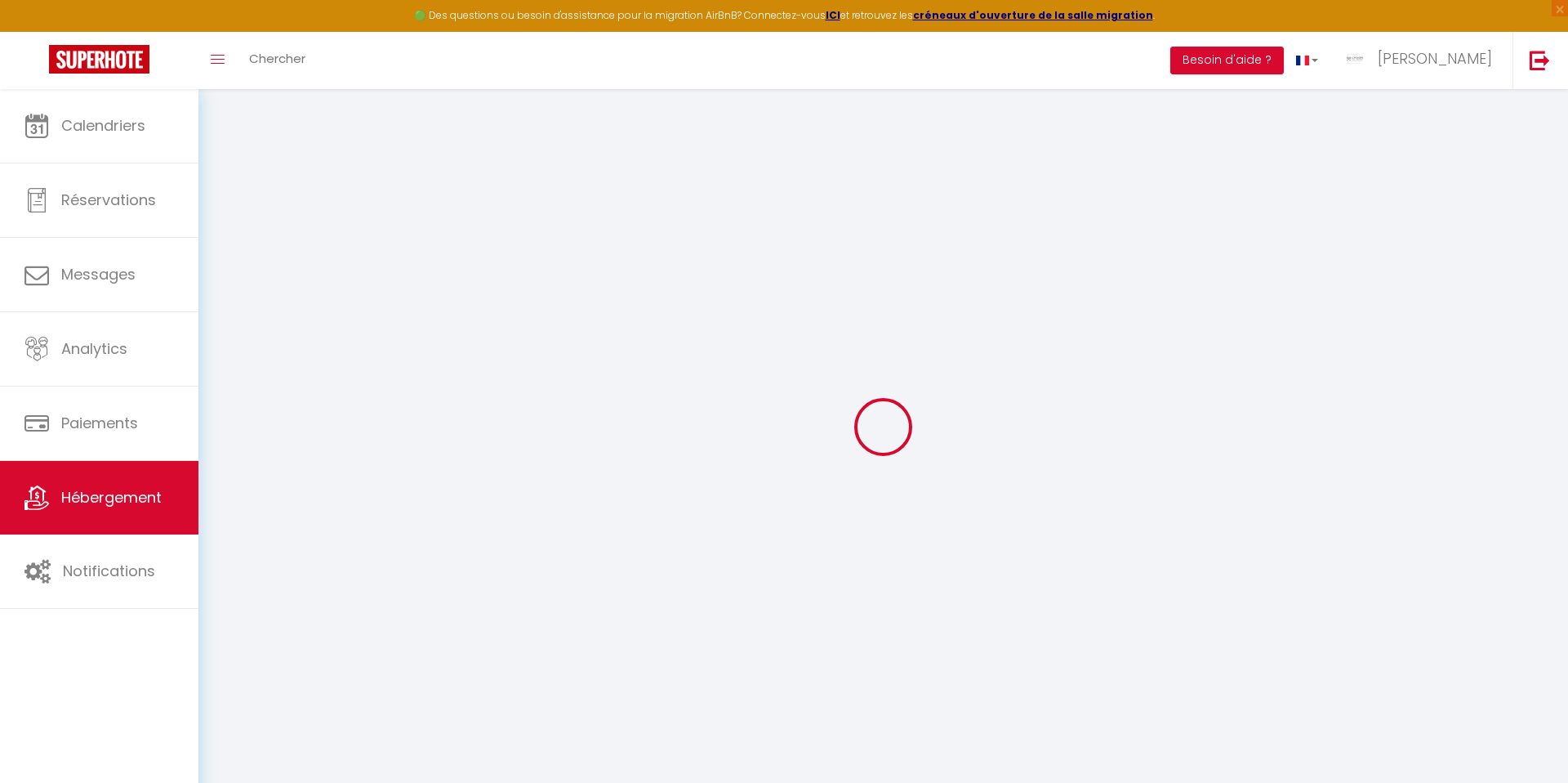
checkbox input "false"
select select
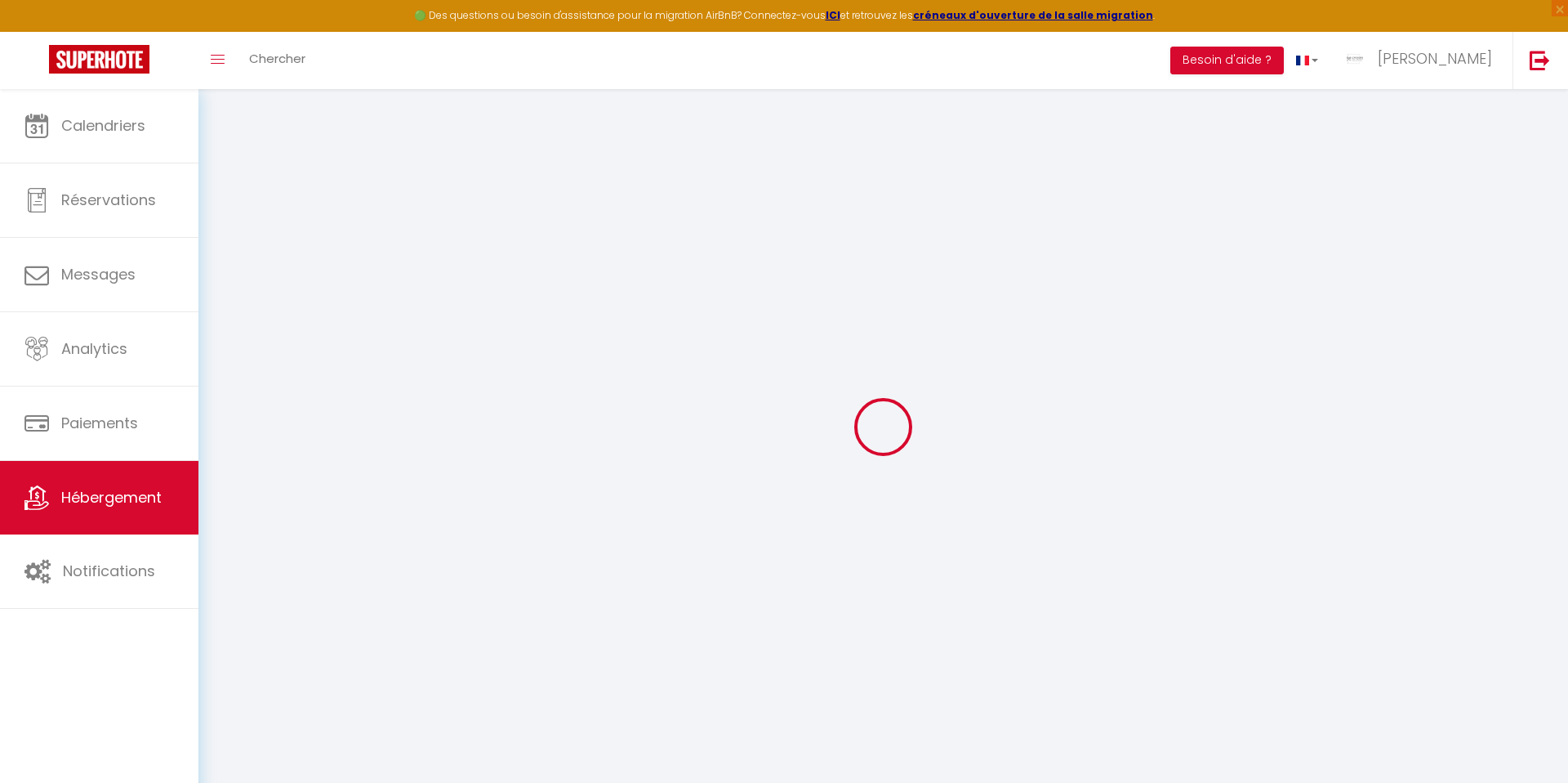
checkbox input "false"
select select
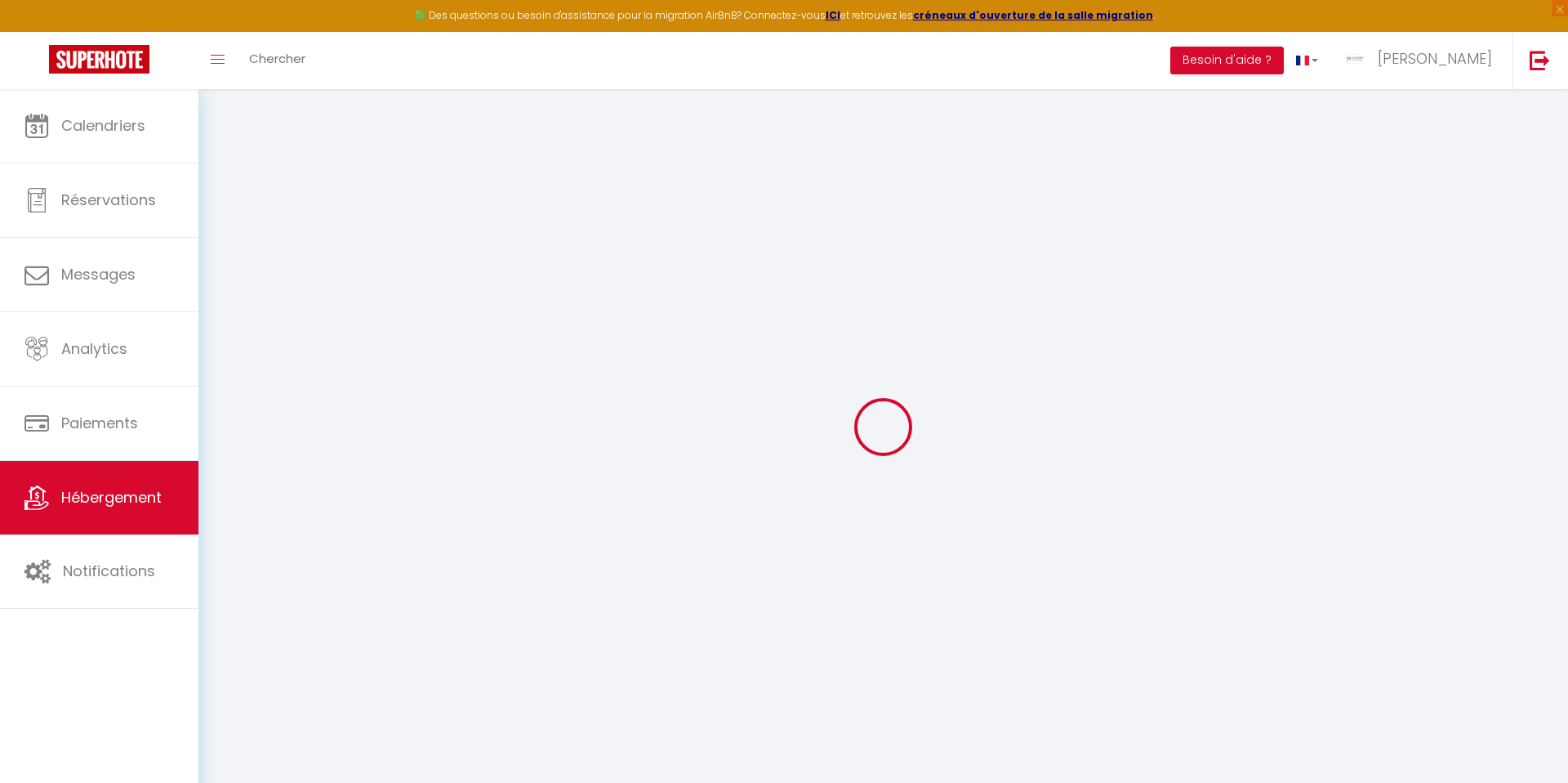
checkbox input "false"
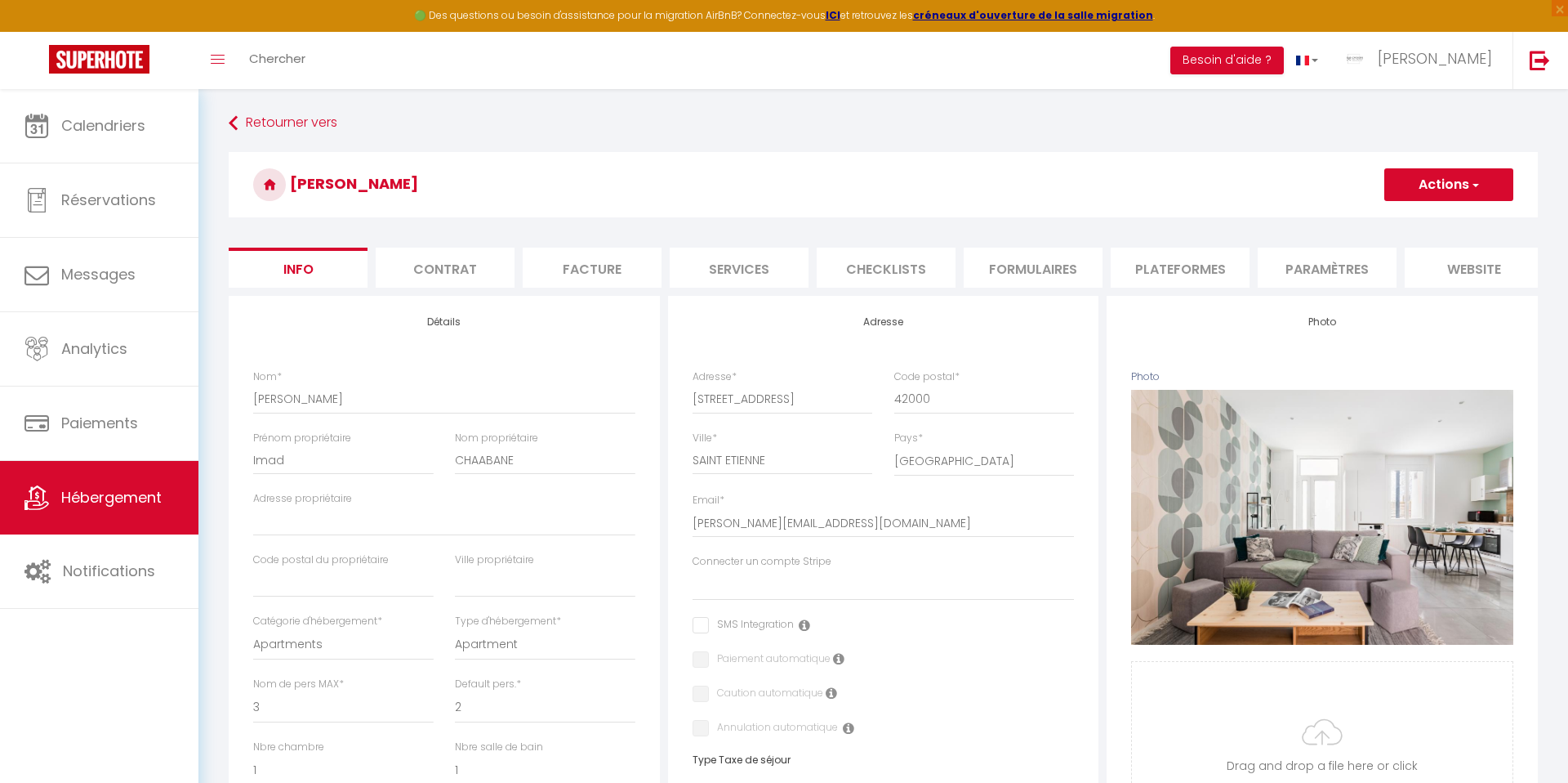
select select
checkbox input "false"
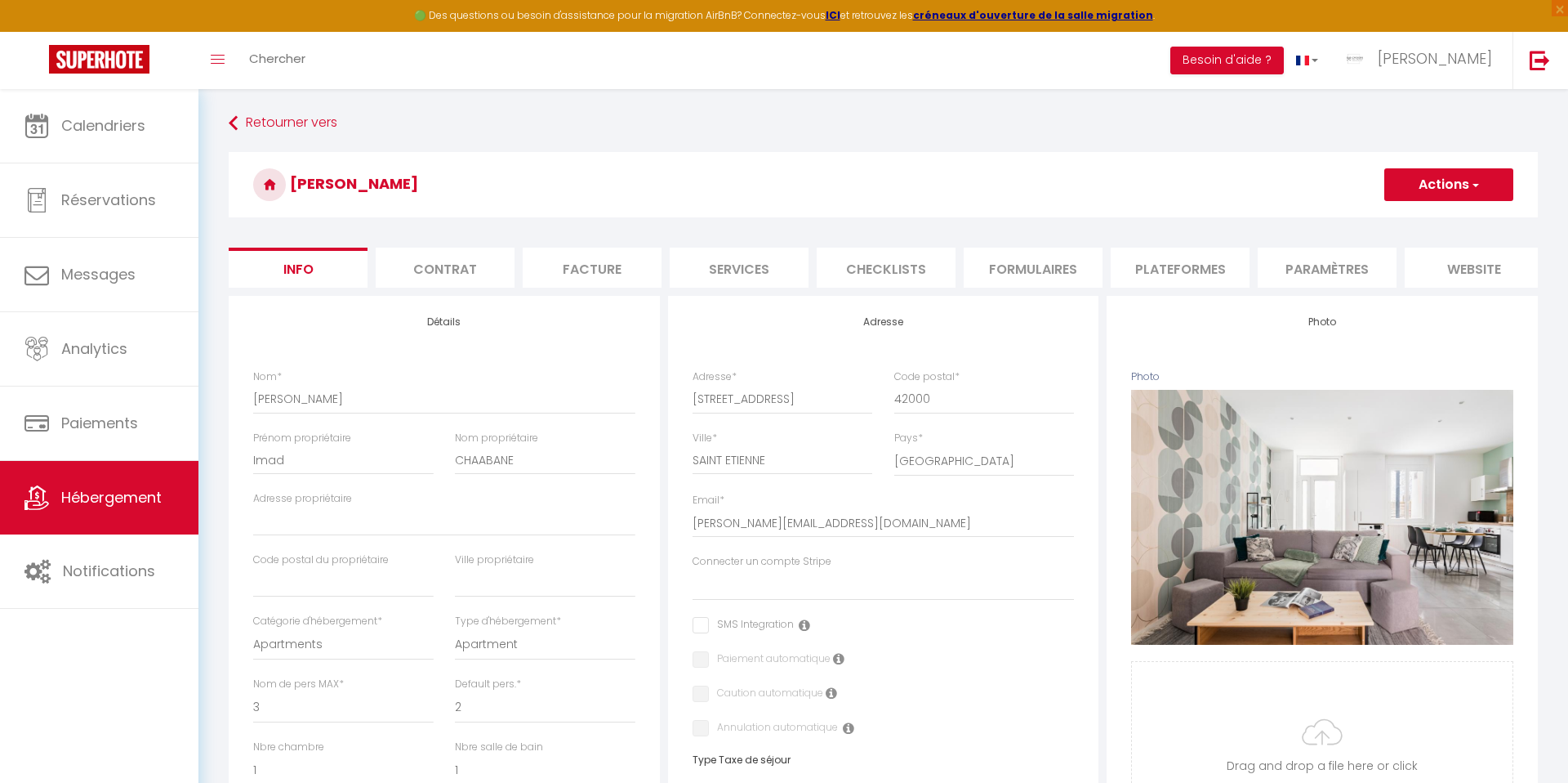
scroll to position [657, 0]
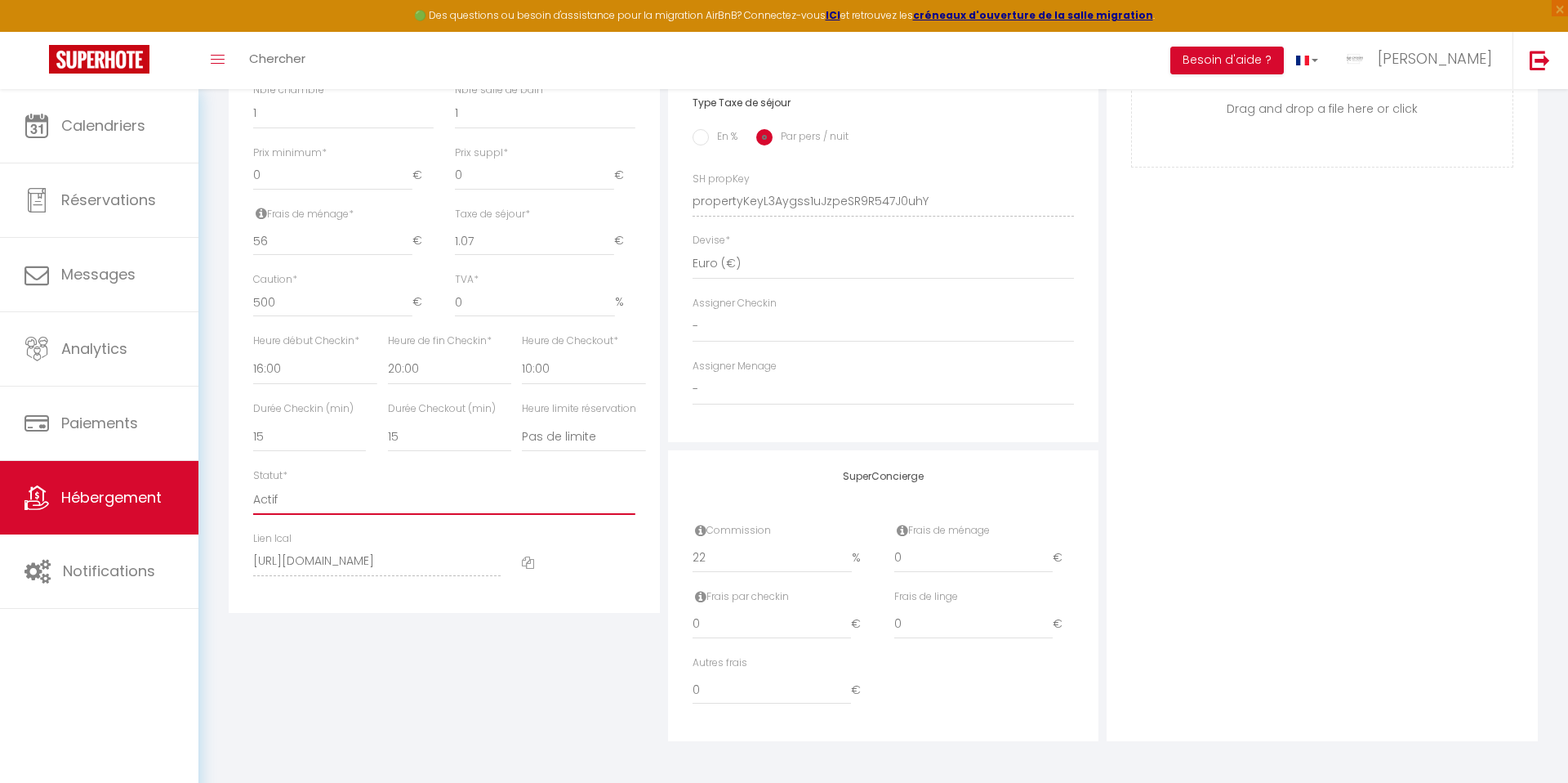
click at [306, 488] on select "Actif Pas actif" at bounding box center [444, 500] width 382 height 31
select select "0"
select select
checkbox input "false"
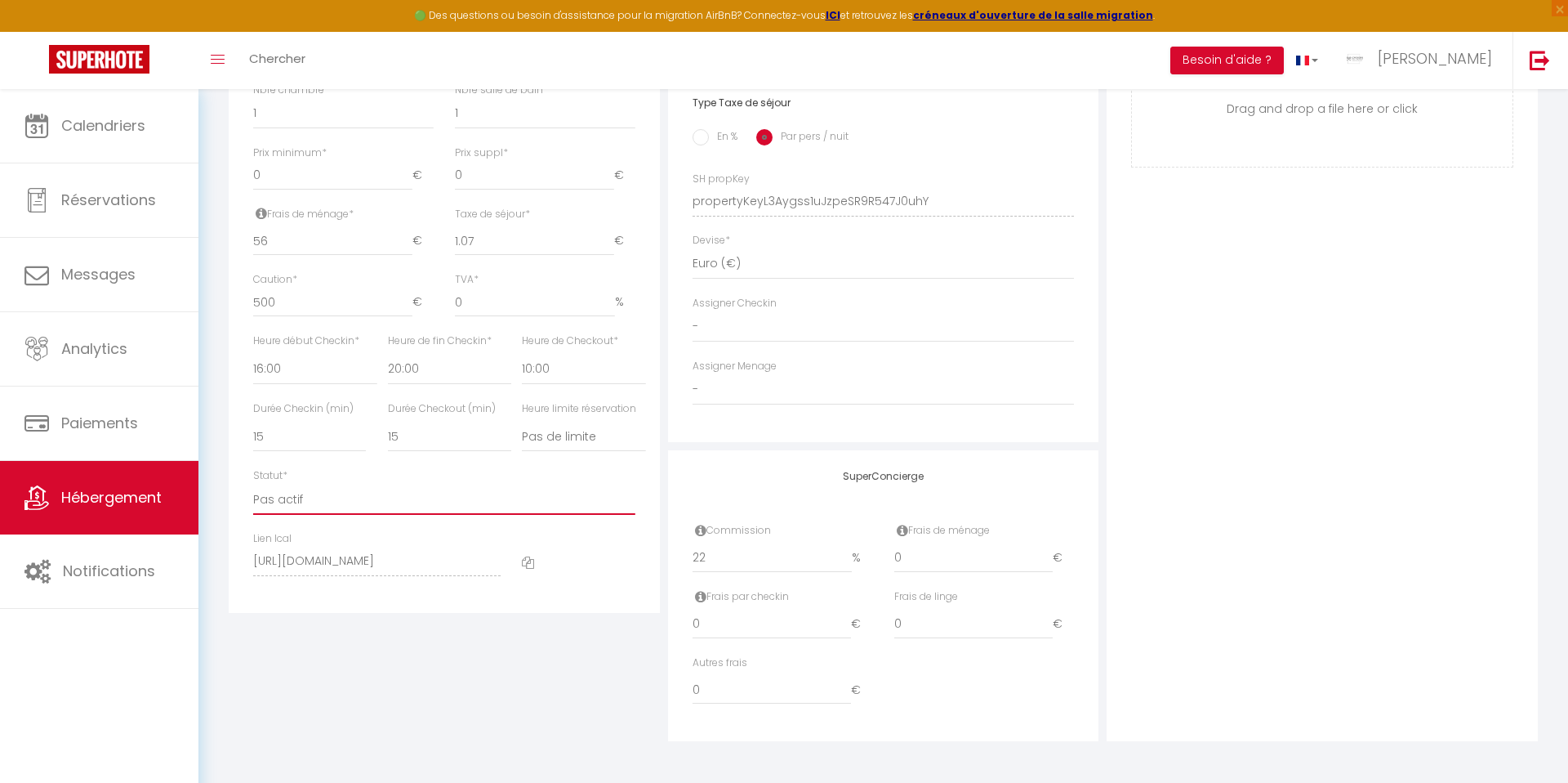
checkbox input "false"
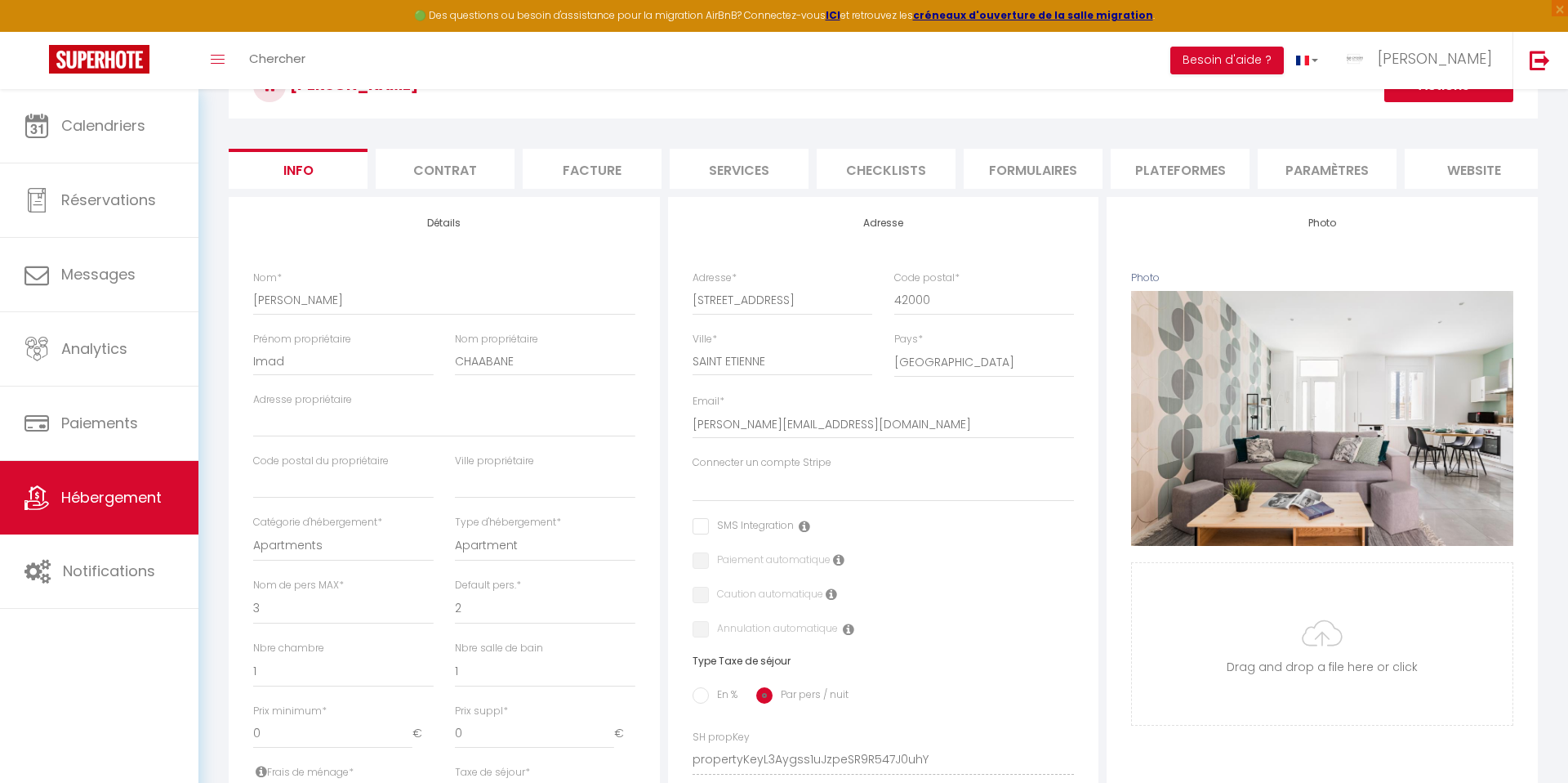
scroll to position [0, 0]
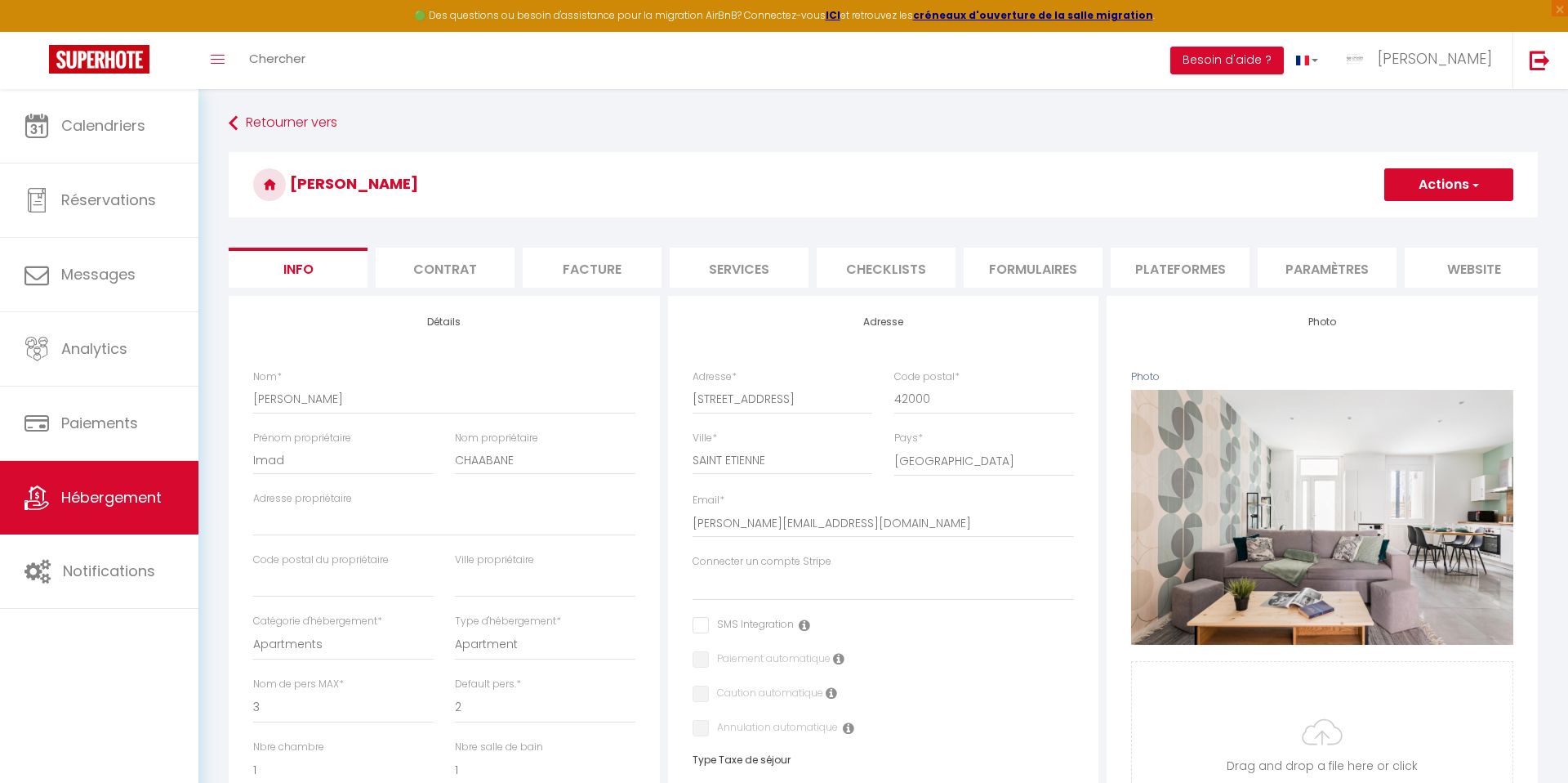
click at [1430, 183] on button "Actions" at bounding box center [1448, 185] width 129 height 33
click at [1382, 218] on input "Enregistrer" at bounding box center [1385, 220] width 61 height 17
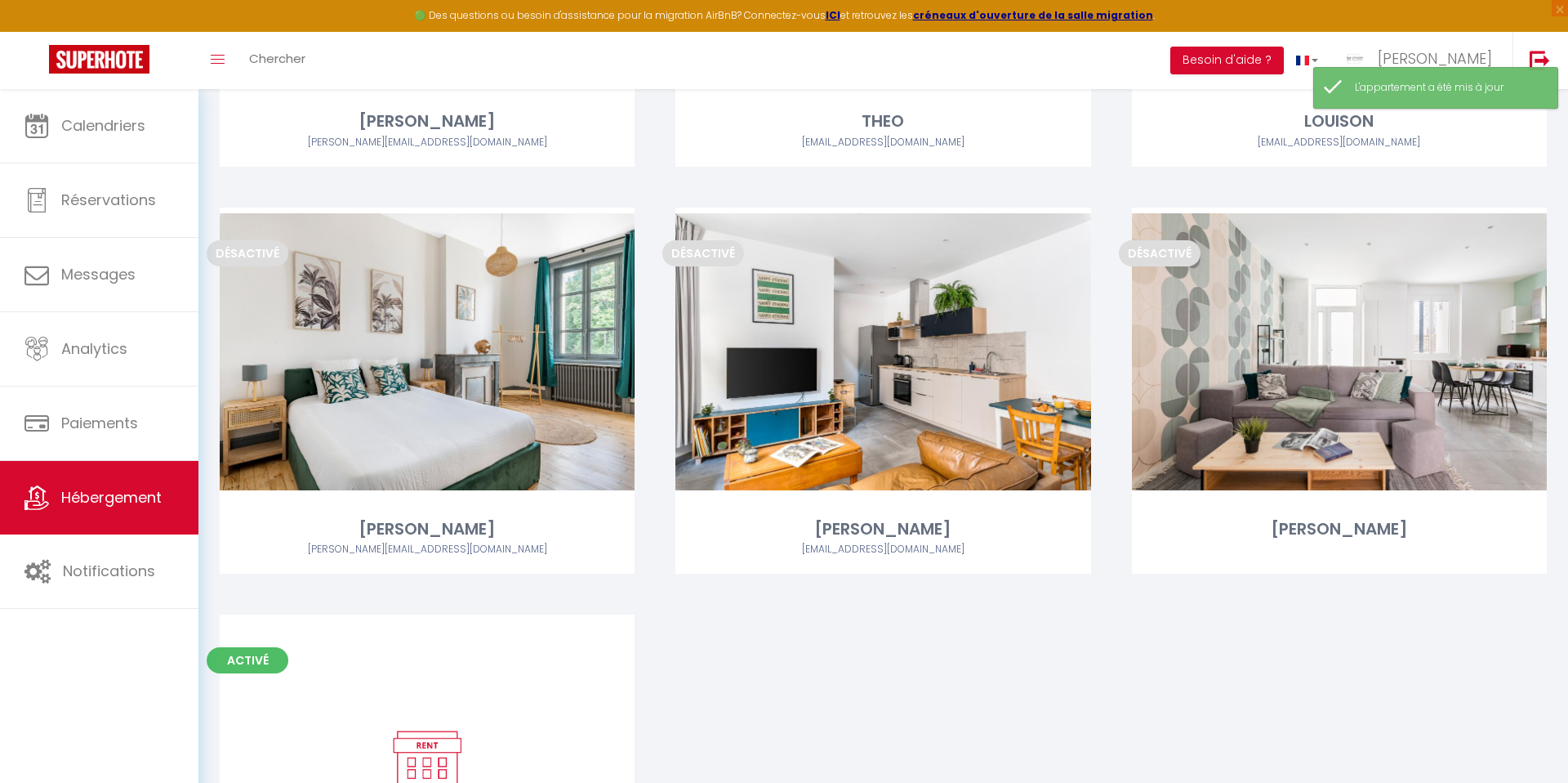
scroll to position [3095, 0]
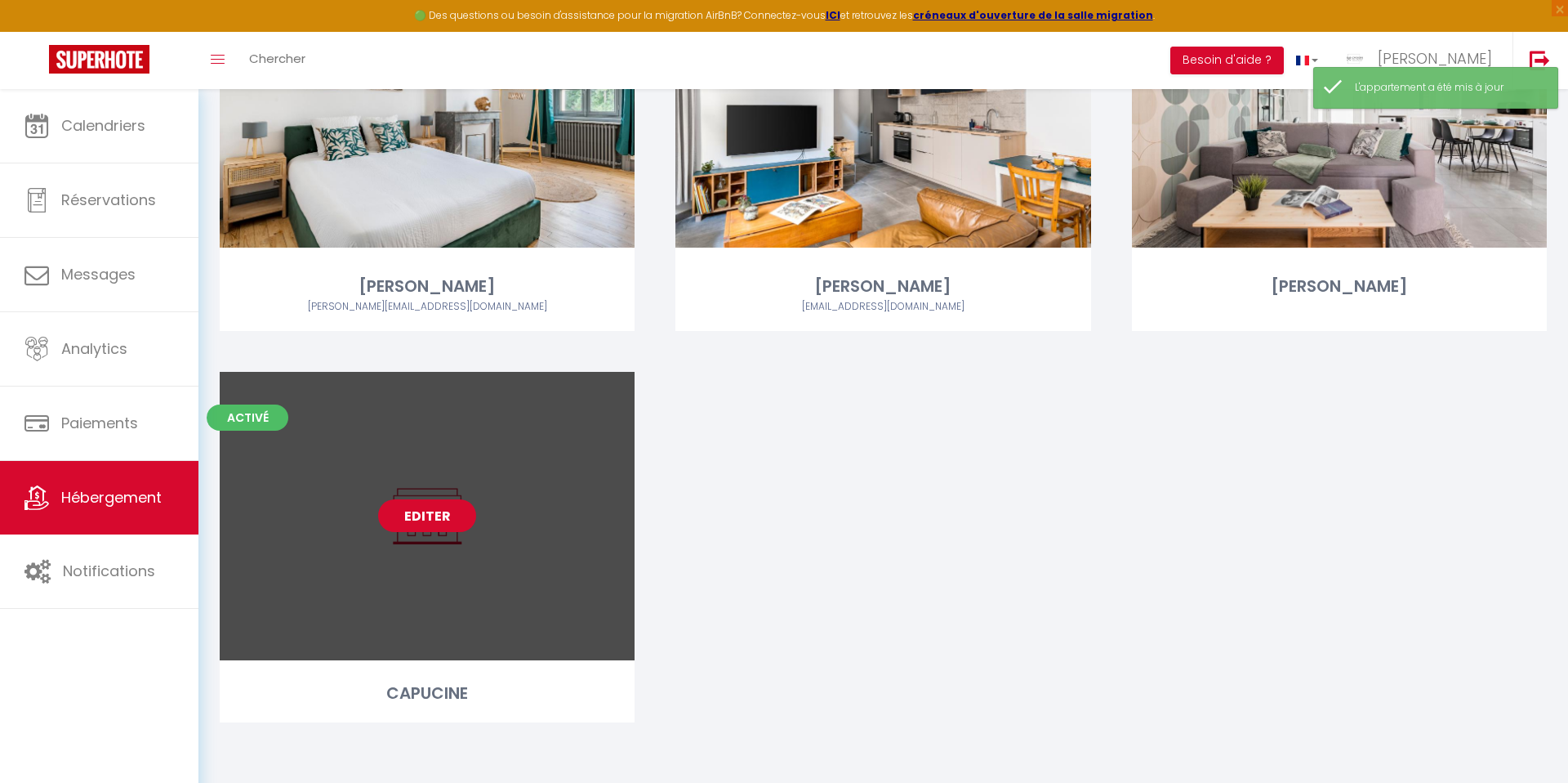
click at [422, 511] on link "Editer" at bounding box center [427, 515] width 98 height 33
select select "3"
select select "2"
select select "1"
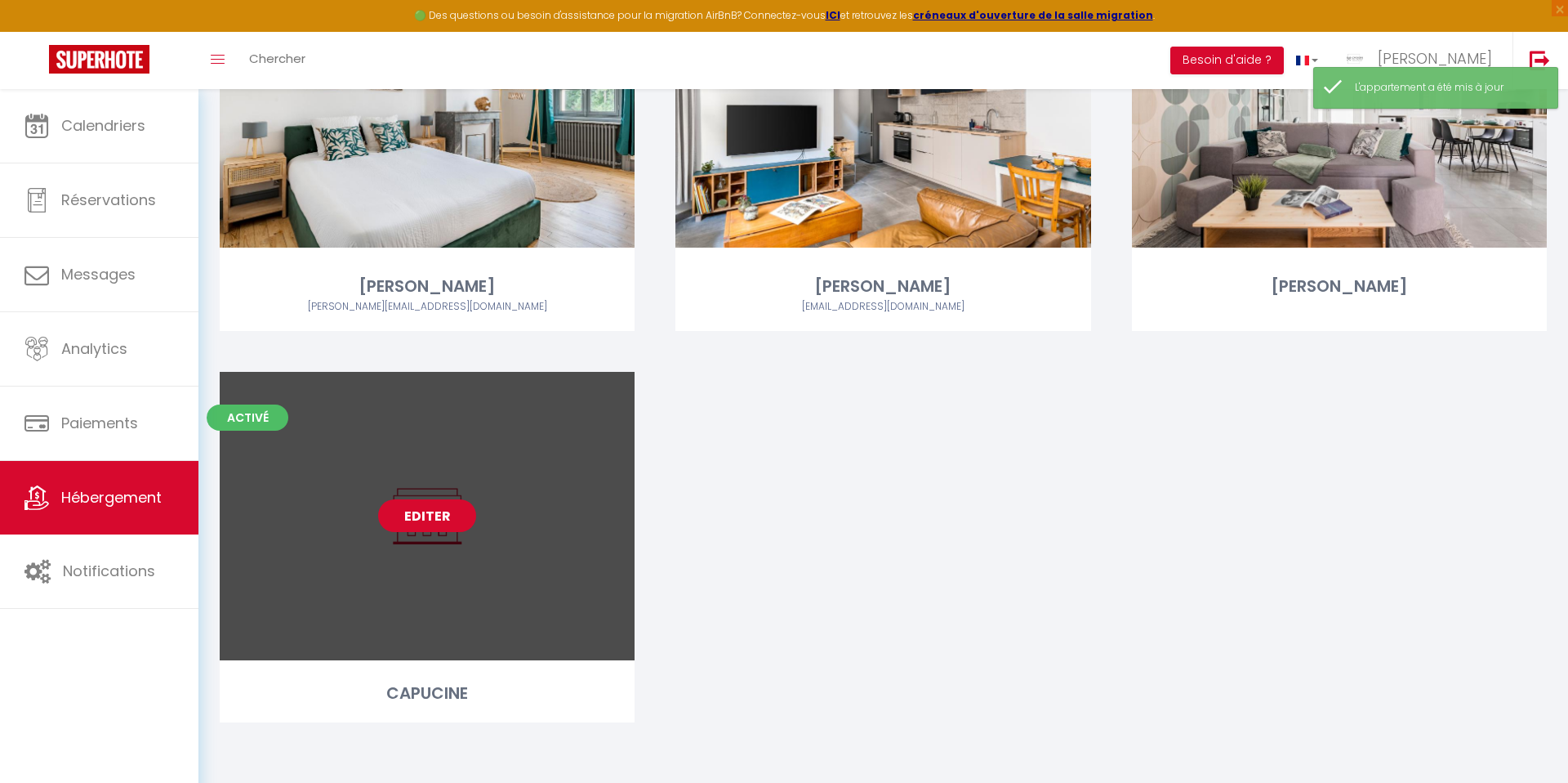
select select "1"
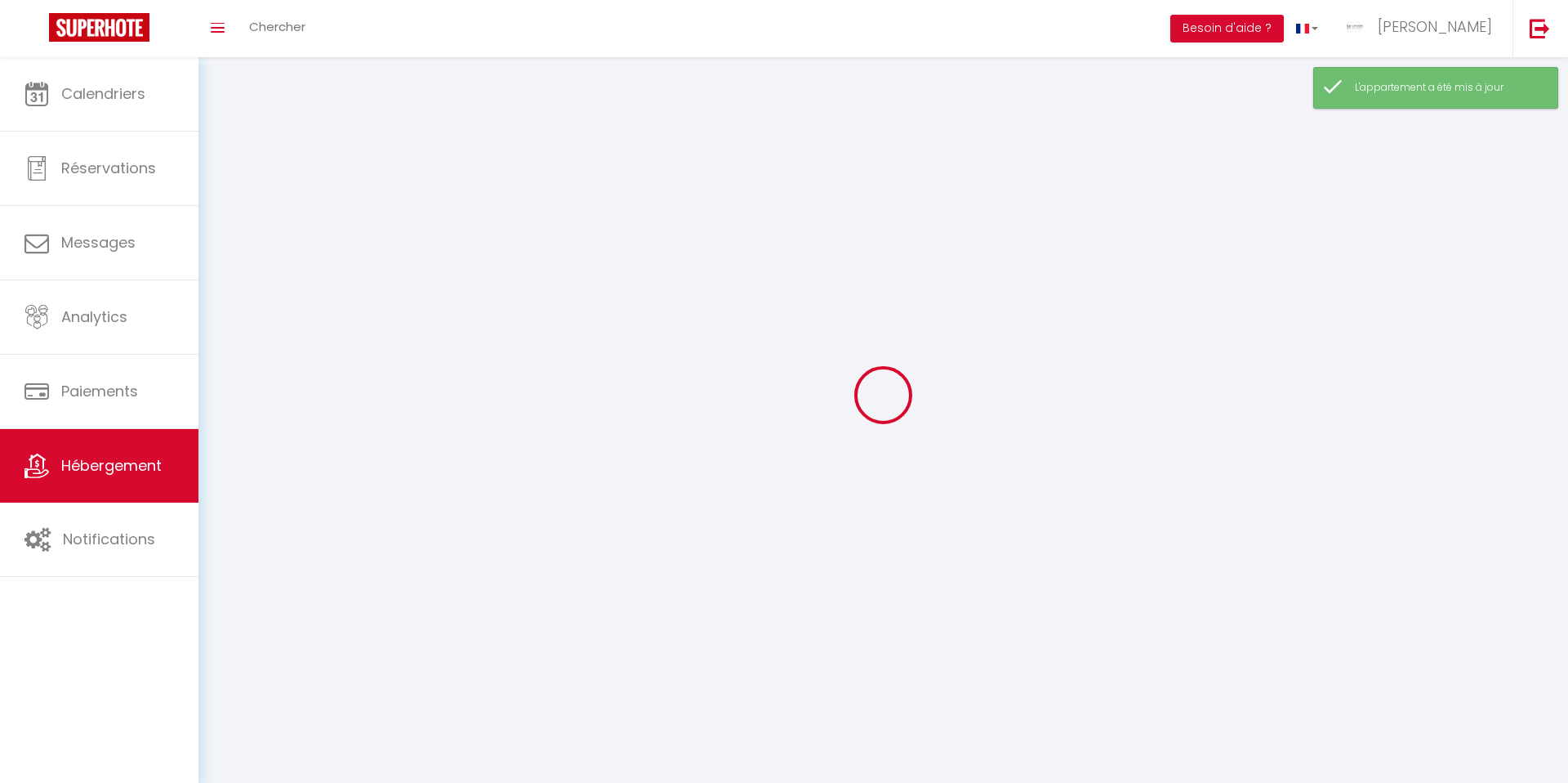
select select
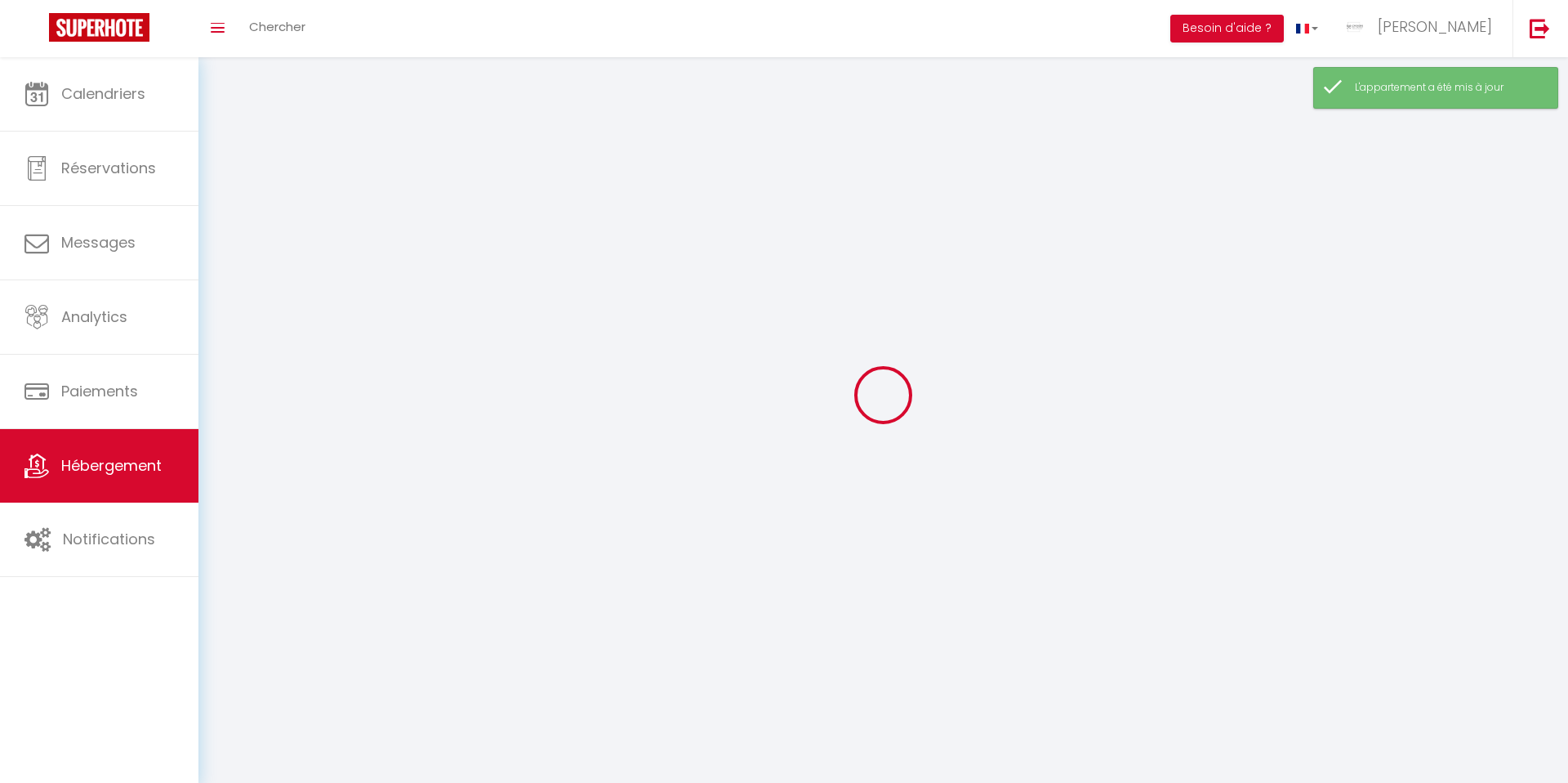
select select
checkbox input "false"
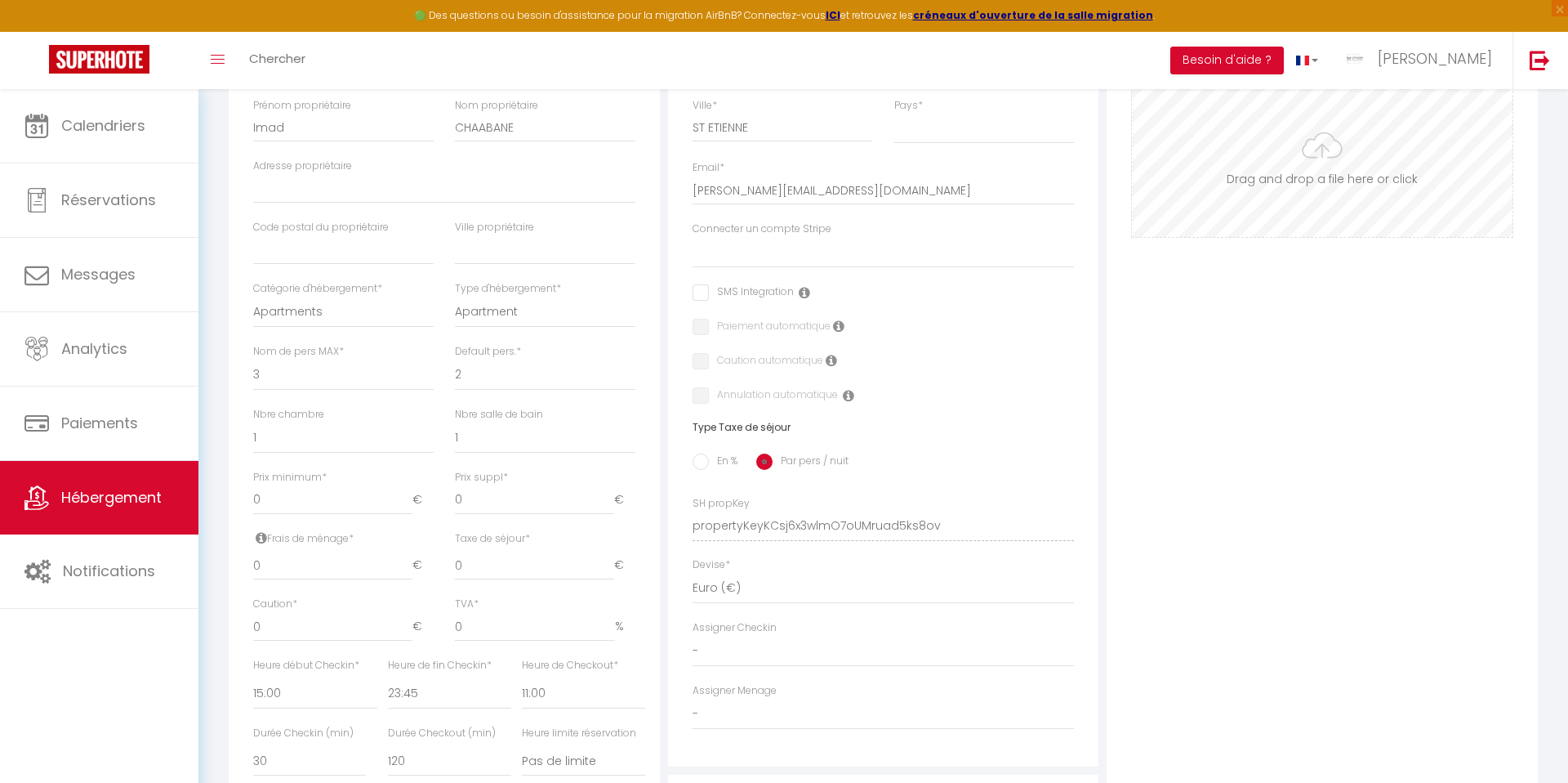
scroll to position [345, 0]
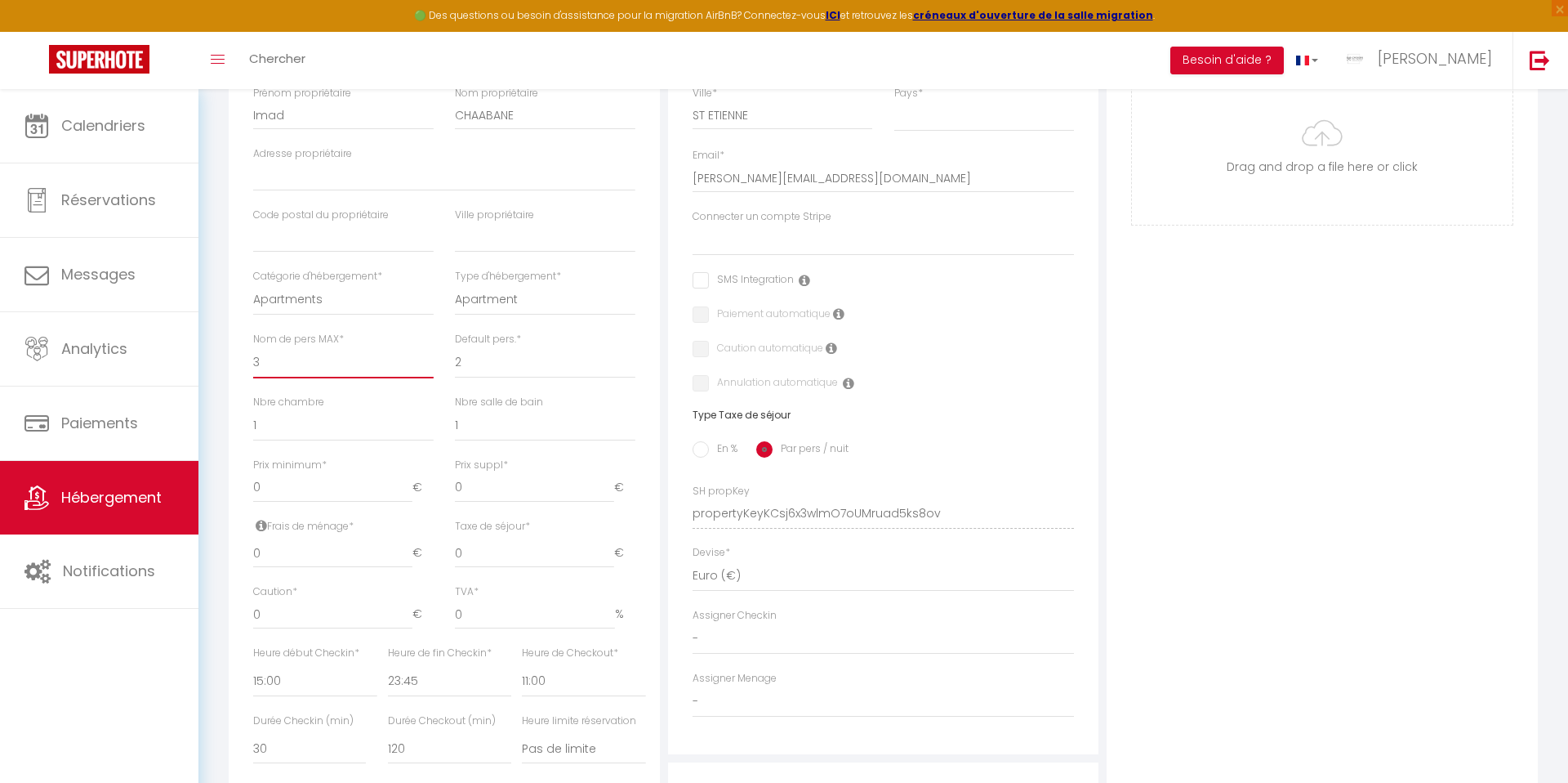
click at [283, 366] on select "1 2 3 4 5 6 7 8 9 10 11 12 13 14" at bounding box center [343, 363] width 181 height 31
click at [259, 366] on select "1 2 3 4 5 6 7 8 9 10 11 12 13 14" at bounding box center [343, 363] width 181 height 31
click at [473, 364] on select "1 2 3 4 5 6 7 8 9 10 11 12 13 14" at bounding box center [546, 363] width 181 height 31
click at [282, 428] on select "0 1 2 3 4 5 6 7 8 9 10 11 12 13" at bounding box center [343, 426] width 181 height 31
click at [276, 426] on select "0 1 2 3 4 5 6 7 8 9 10 11 12 13" at bounding box center [343, 426] width 181 height 31
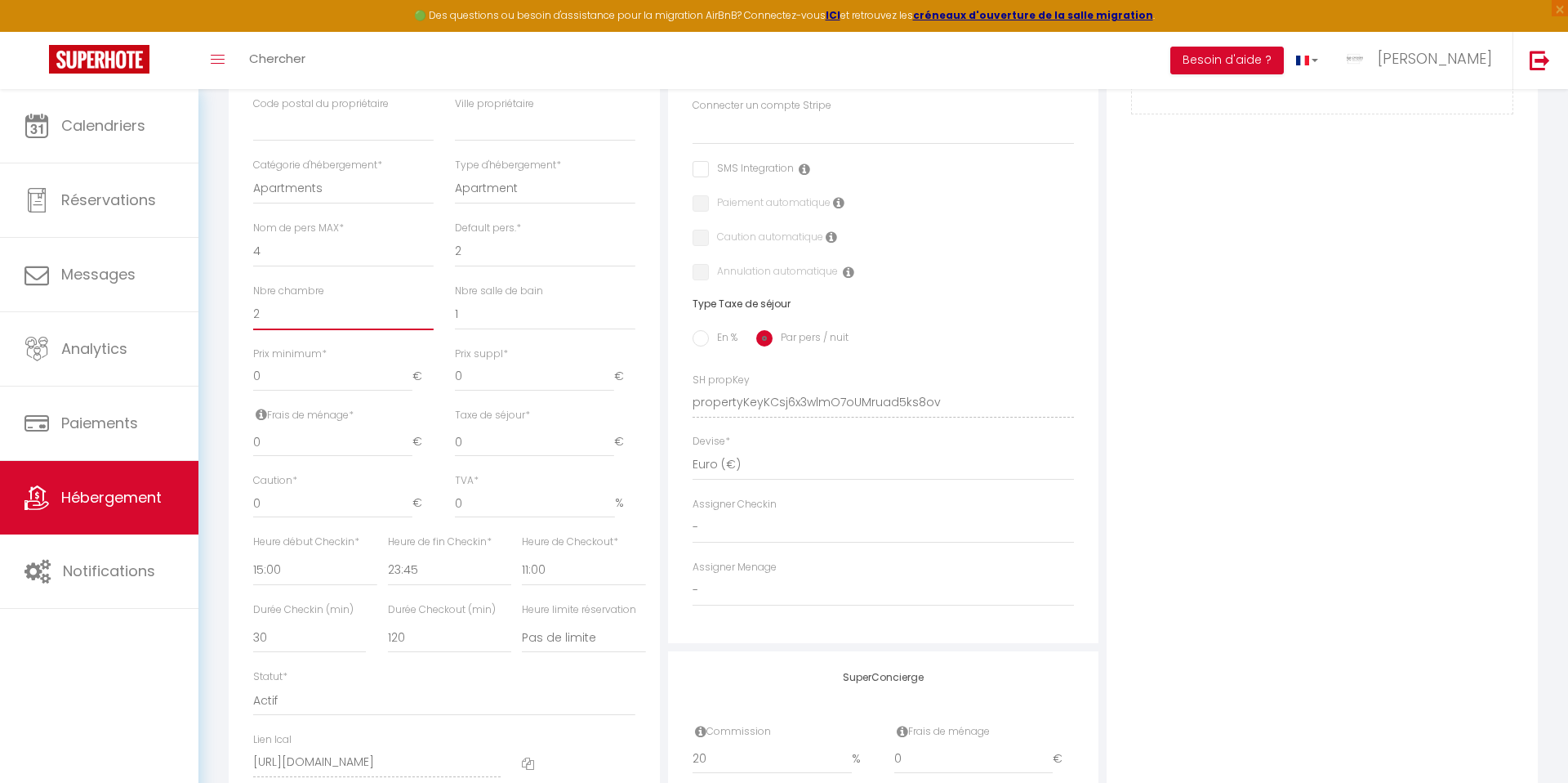
scroll to position [466, 0]
click at [266, 372] on input "0" at bounding box center [332, 367] width 159 height 30
click at [274, 437] on input "0" at bounding box center [332, 432] width 159 height 30
click at [477, 433] on input "0" at bounding box center [534, 432] width 159 height 30
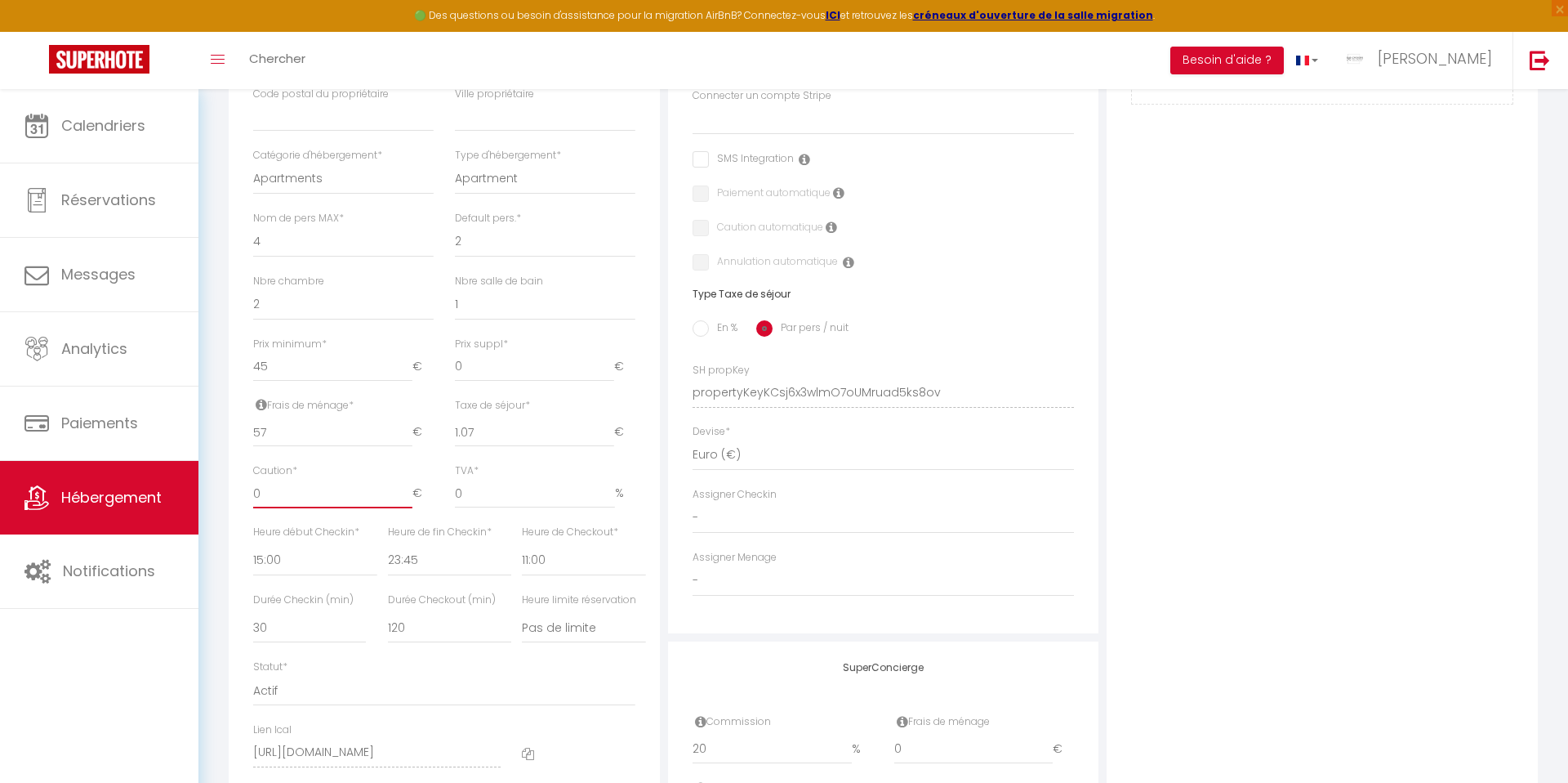
click at [300, 497] on input "0" at bounding box center [332, 494] width 159 height 30
click at [279, 565] on select "00:00 00:15 00:30 00:45 01:00 01:15 01:30 01:45 02:00 02:15 02:30 02:45 03:00" at bounding box center [314, 561] width 123 height 31
click at [409, 571] on select "00:00 00:15 00:30 00:45 01:00 01:15 01:30 01:45 02:00 02:15 02:30 02:45 03:00" at bounding box center [450, 561] width 123 height 31
click at [545, 566] on select "00:00 00:15 00:30 00:45 01:00 01:15 01:30 01:45 02:00 02:15 02:30 02:45 03:00" at bounding box center [584, 561] width 123 height 31
click at [259, 630] on select "15 30 45 60 75 90 105 120 135 150 165 180 195 210" at bounding box center [309, 627] width 113 height 31
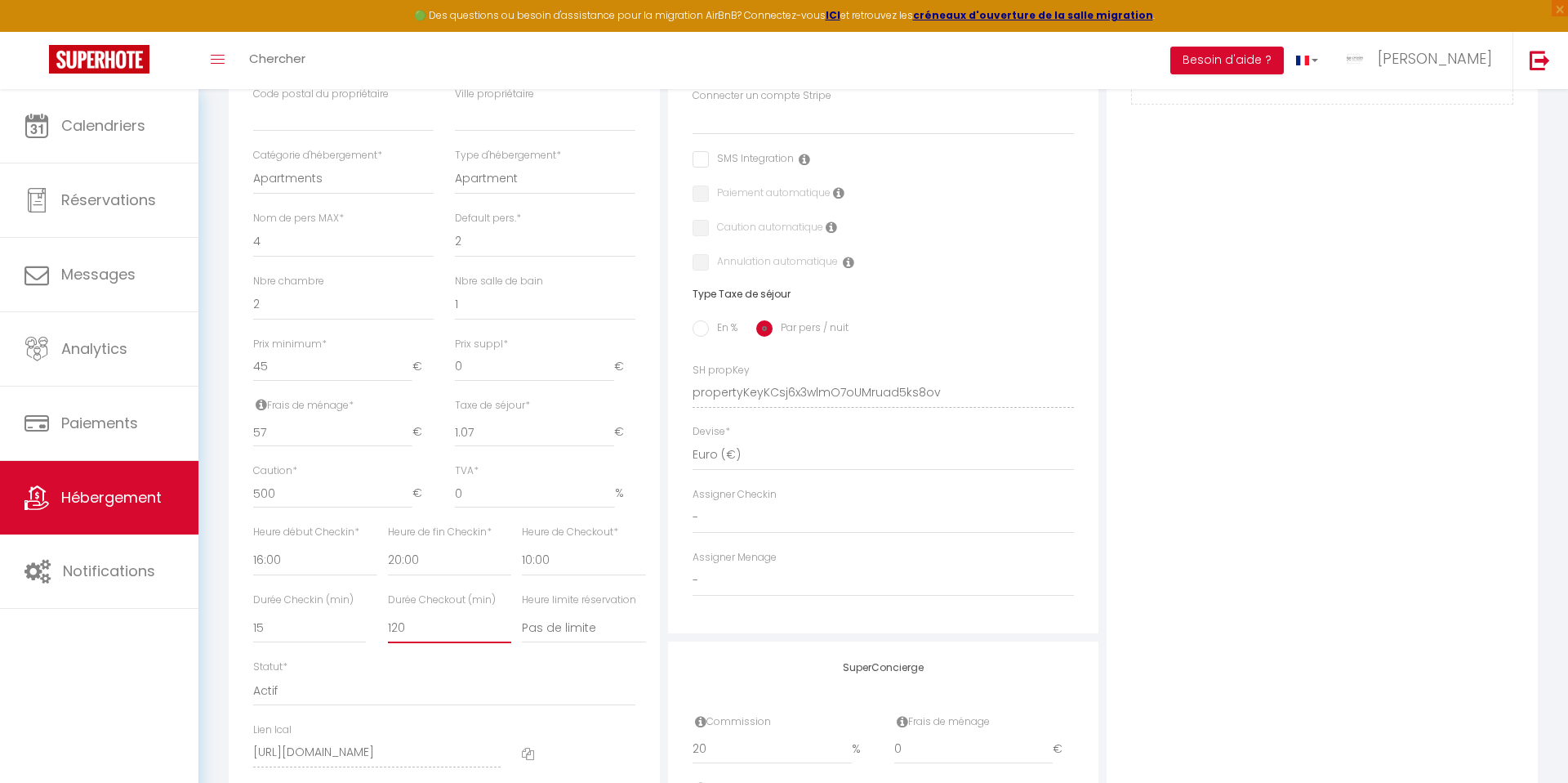
click at [400, 632] on select "15 30 45 60 75 90 105 120 135 150 165 180 195 210" at bounding box center [450, 627] width 123 height 31
click at [569, 628] on select "Pas de limite 01:00 02:00 03:00 04:00 05:00 06:00 07:00 08:00 09:00 10:00 11:00…" at bounding box center [584, 627] width 123 height 31
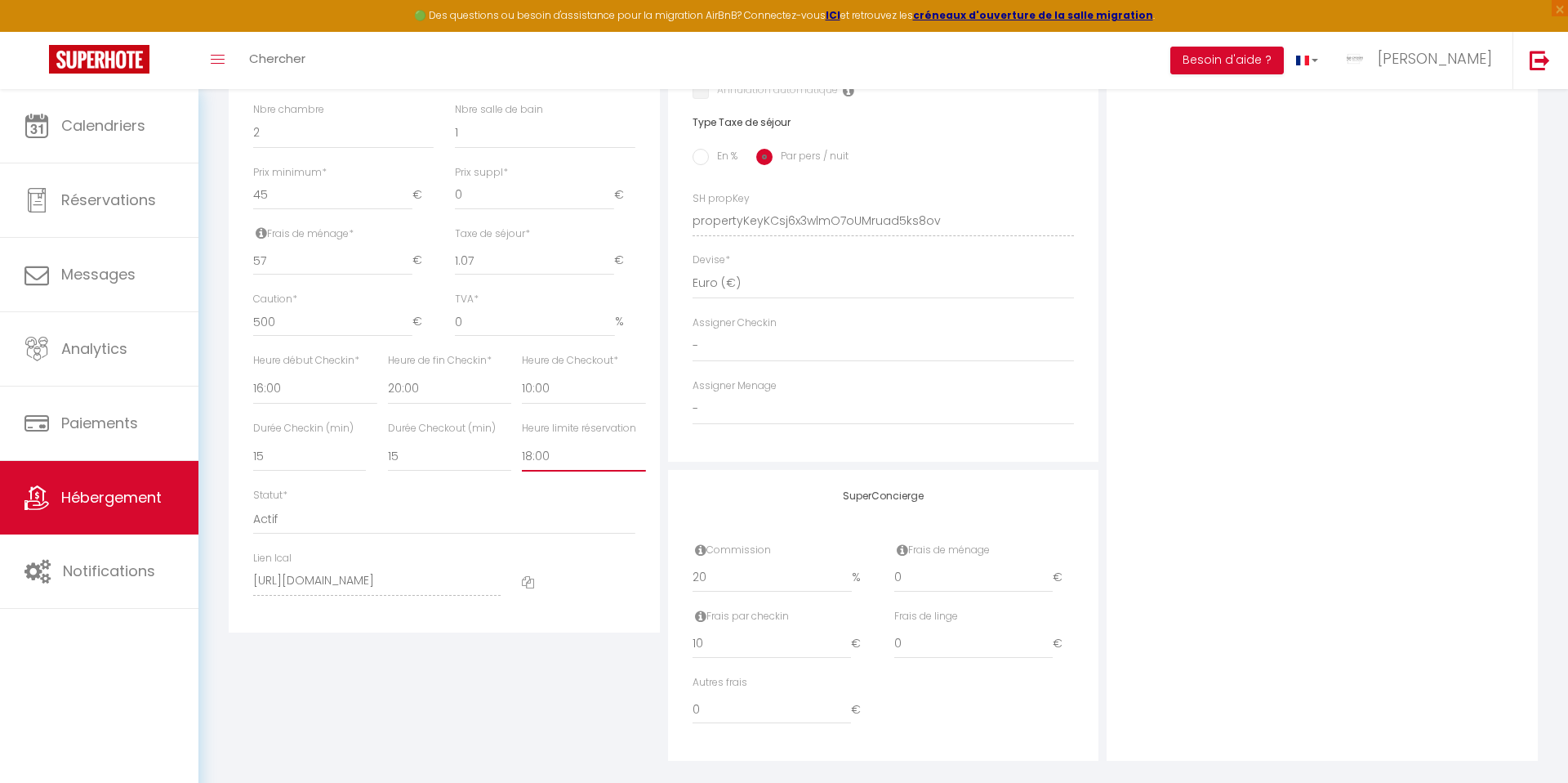
scroll to position [639, 0]
click at [363, 504] on select "Actif Pas actif" at bounding box center [444, 517] width 382 height 31
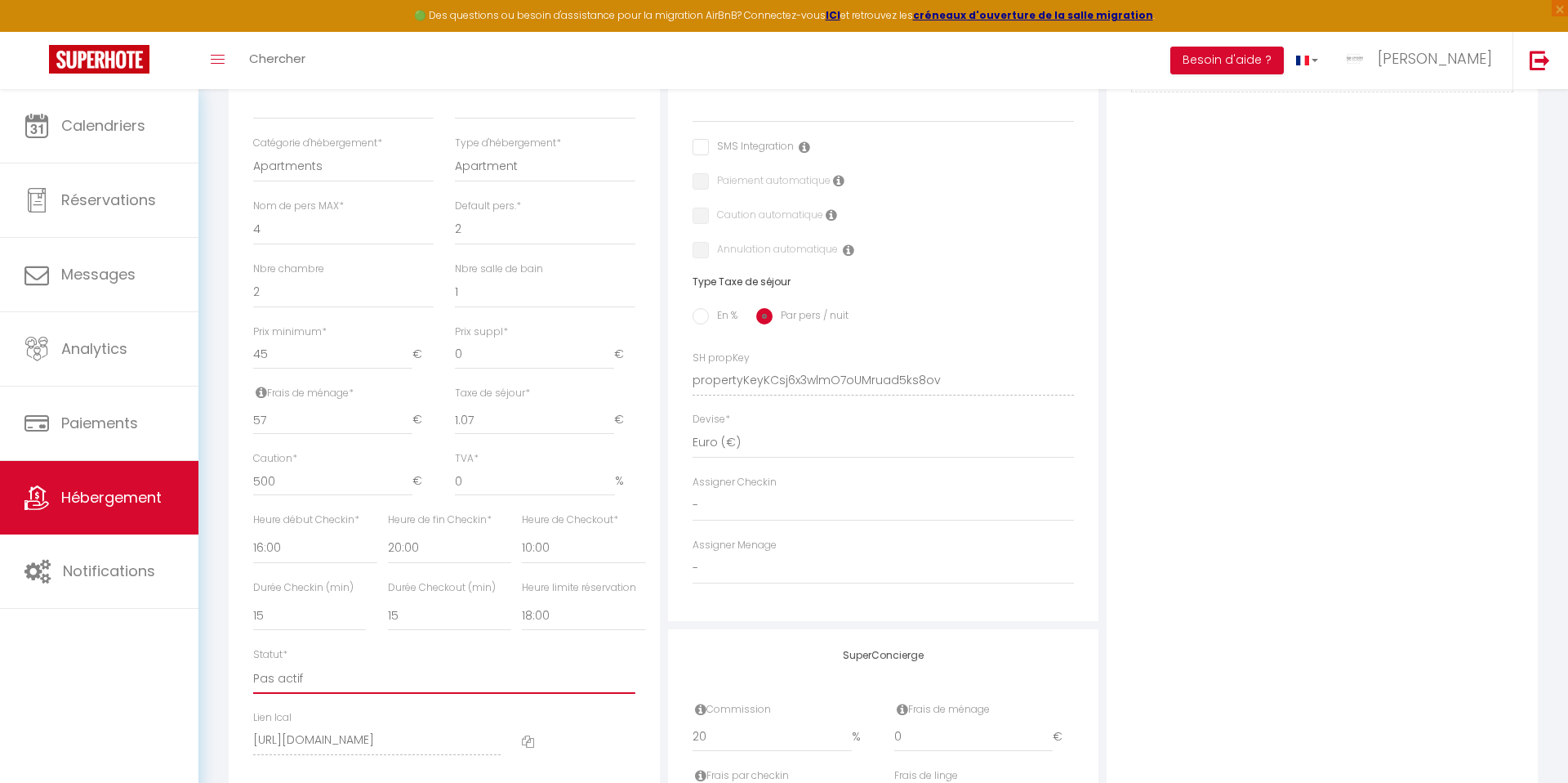
scroll to position [657, 0]
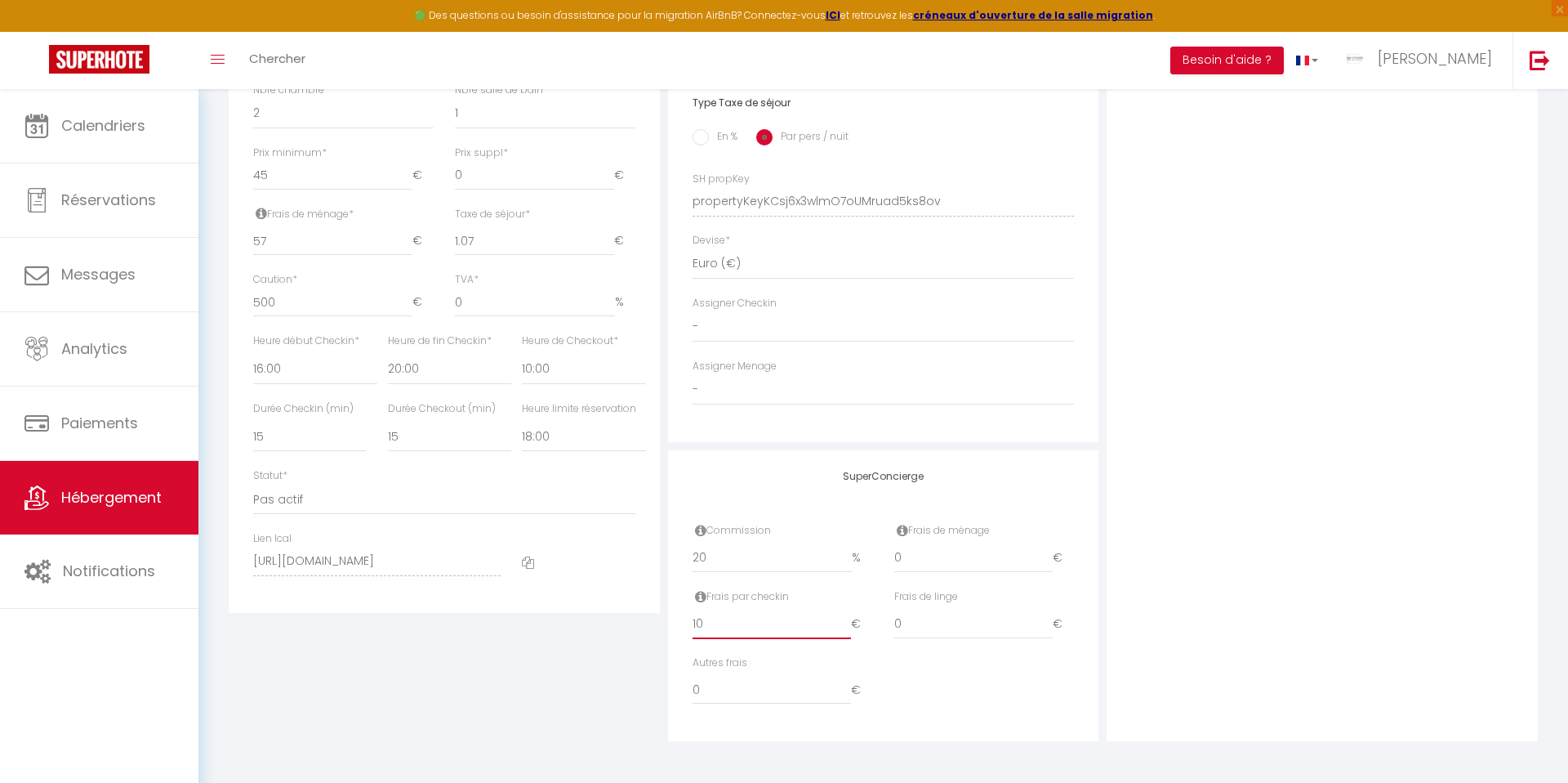
click at [721, 611] on input "10" at bounding box center [771, 624] width 159 height 30
click at [720, 626] on input "10" at bounding box center [771, 624] width 159 height 30
click at [734, 557] on input "20" at bounding box center [772, 558] width 160 height 30
click at [925, 547] on input "0" at bounding box center [973, 558] width 159 height 30
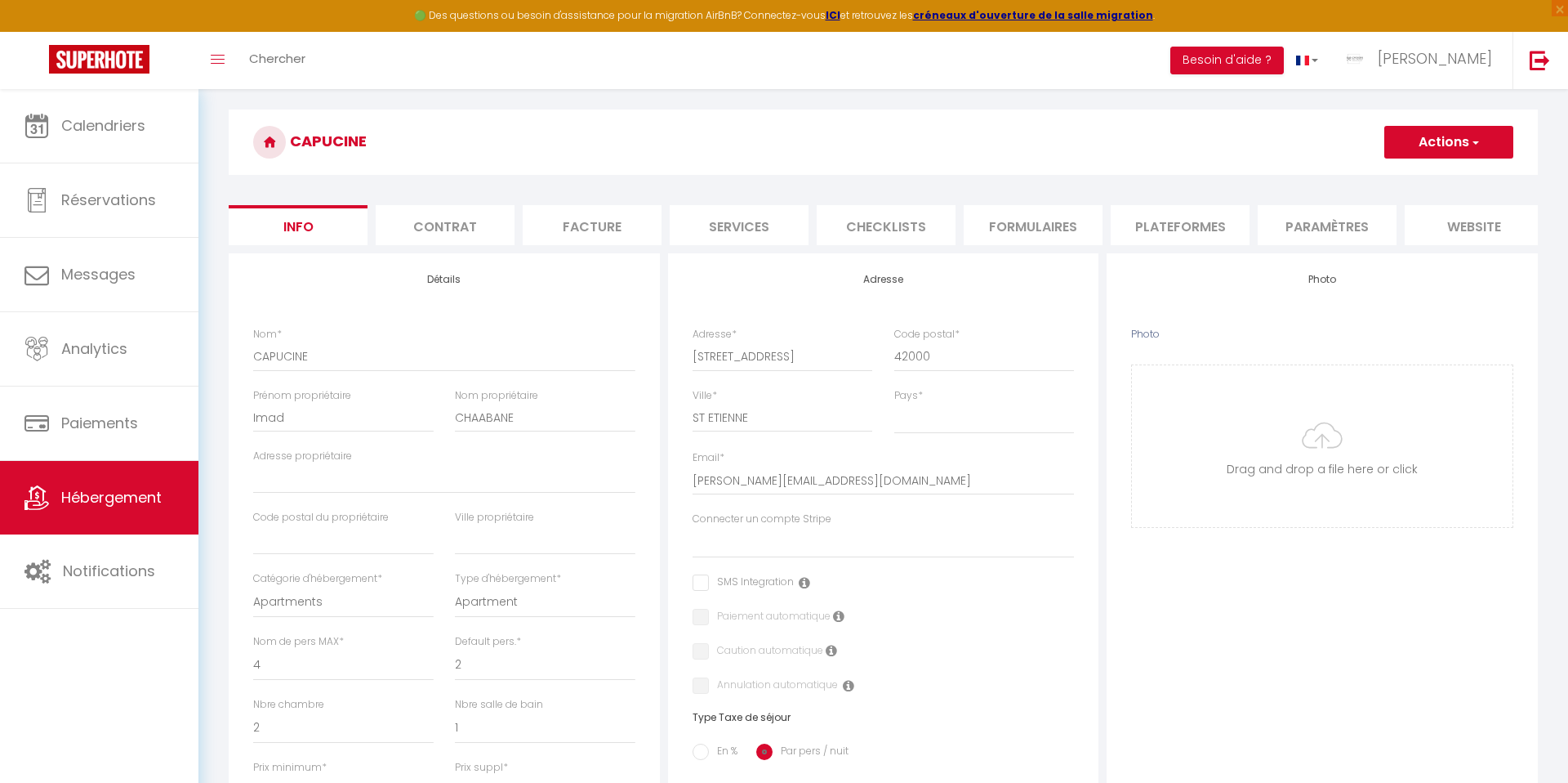
scroll to position [0, 0]
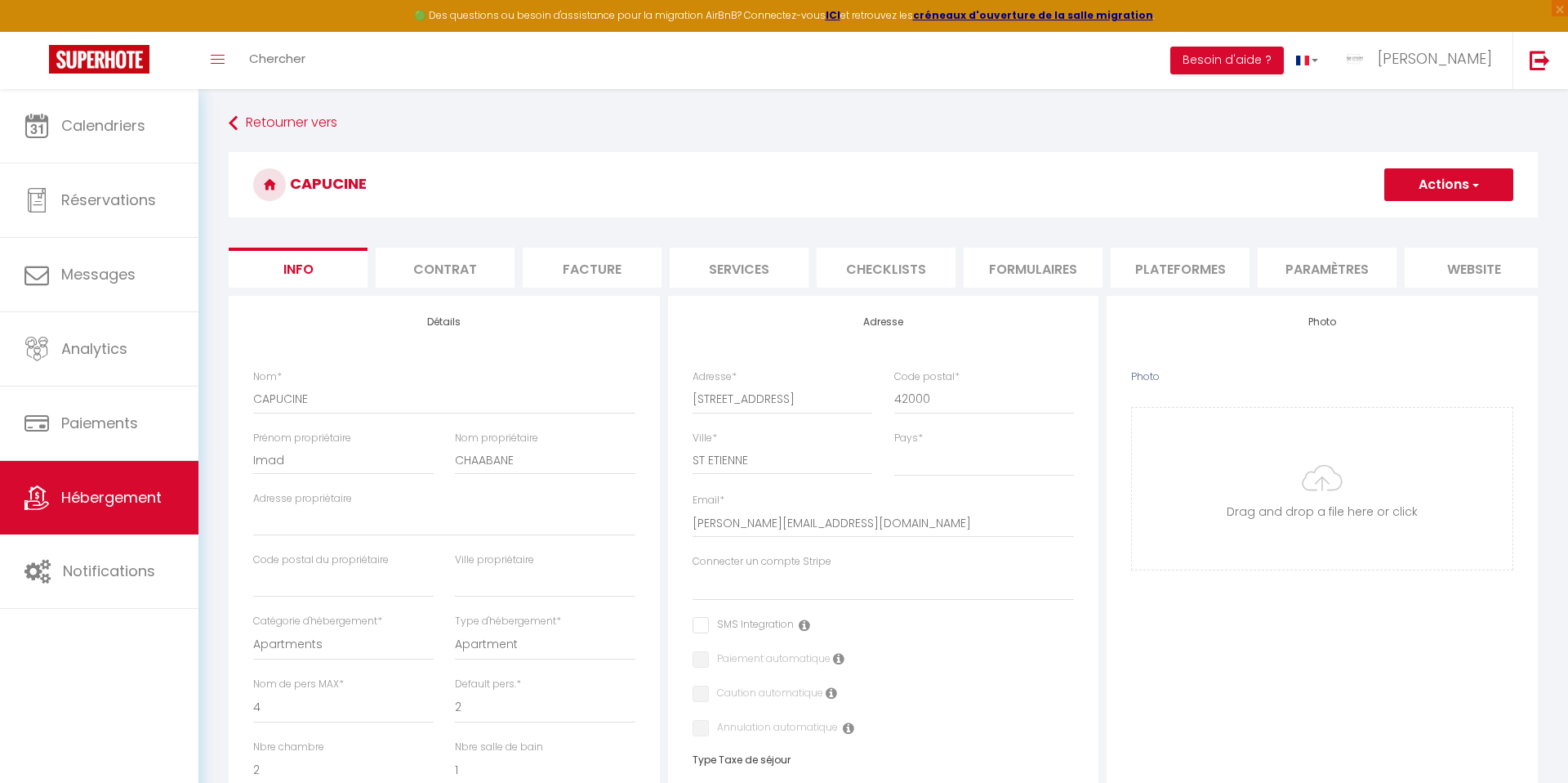
click at [1439, 183] on button "Actions" at bounding box center [1448, 185] width 129 height 33
click at [1402, 216] on input "Enregistrer" at bounding box center [1385, 220] width 61 height 17
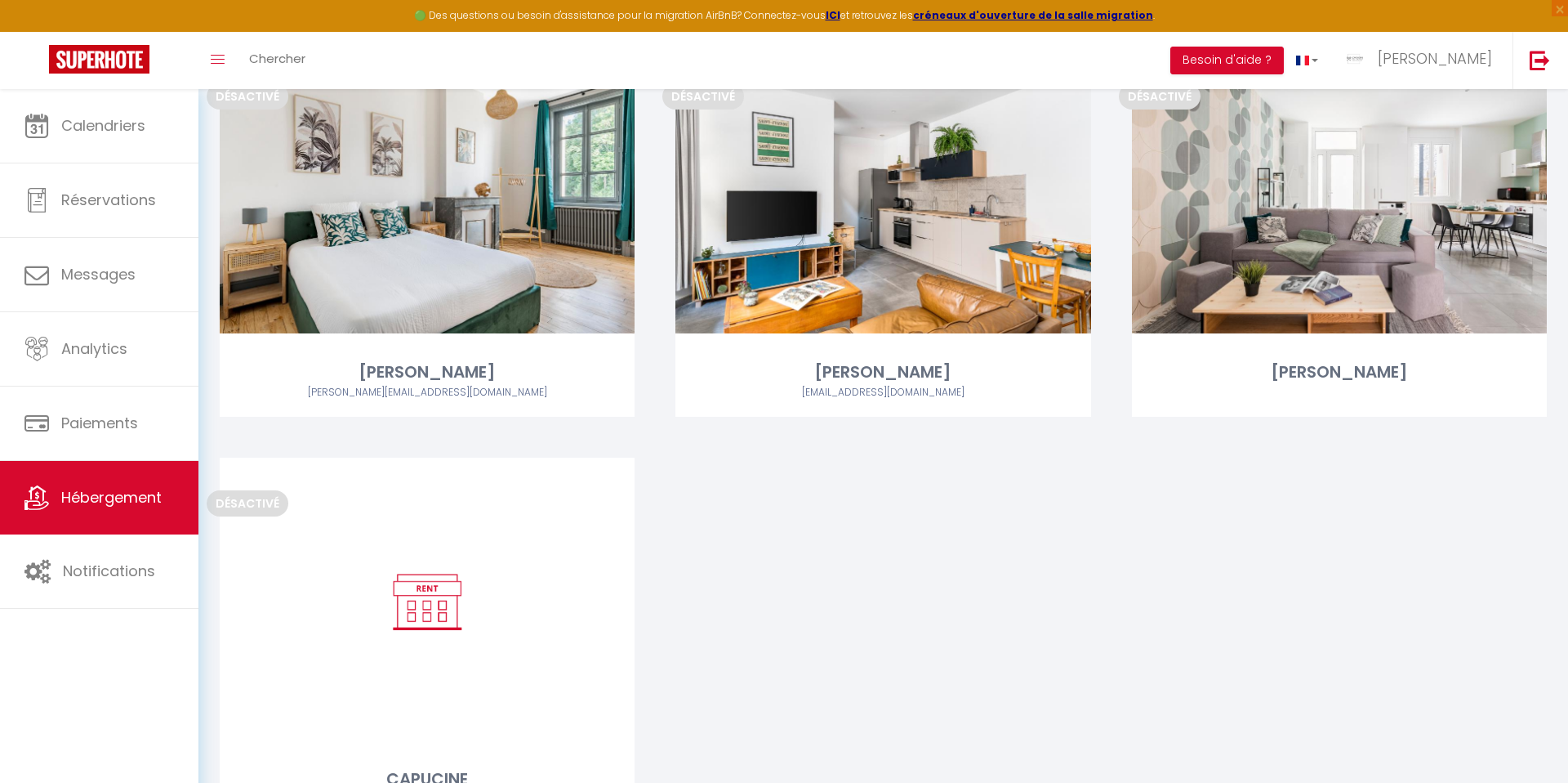
scroll to position [3095, 0]
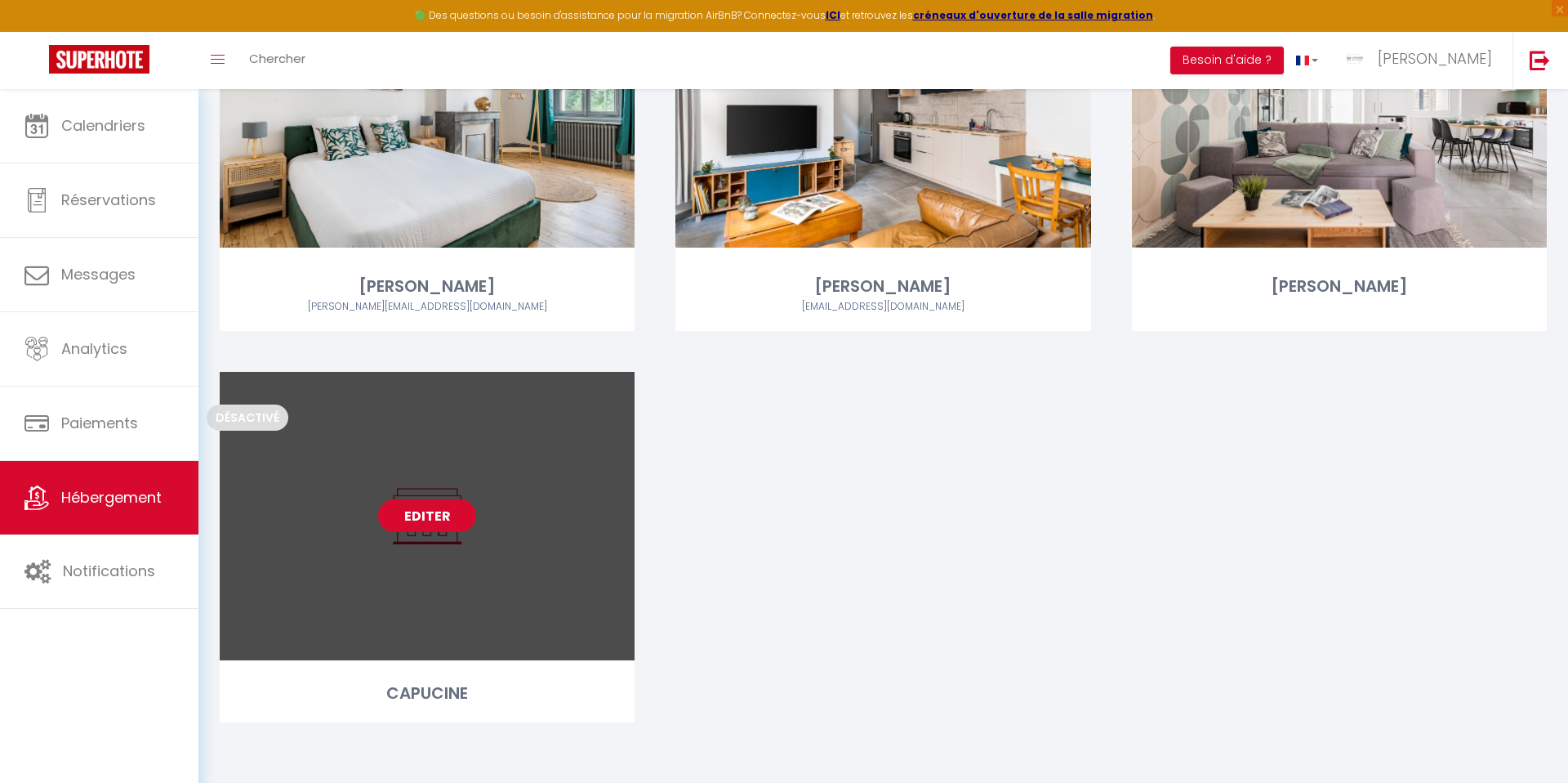
click at [422, 520] on link "Editer" at bounding box center [427, 515] width 98 height 33
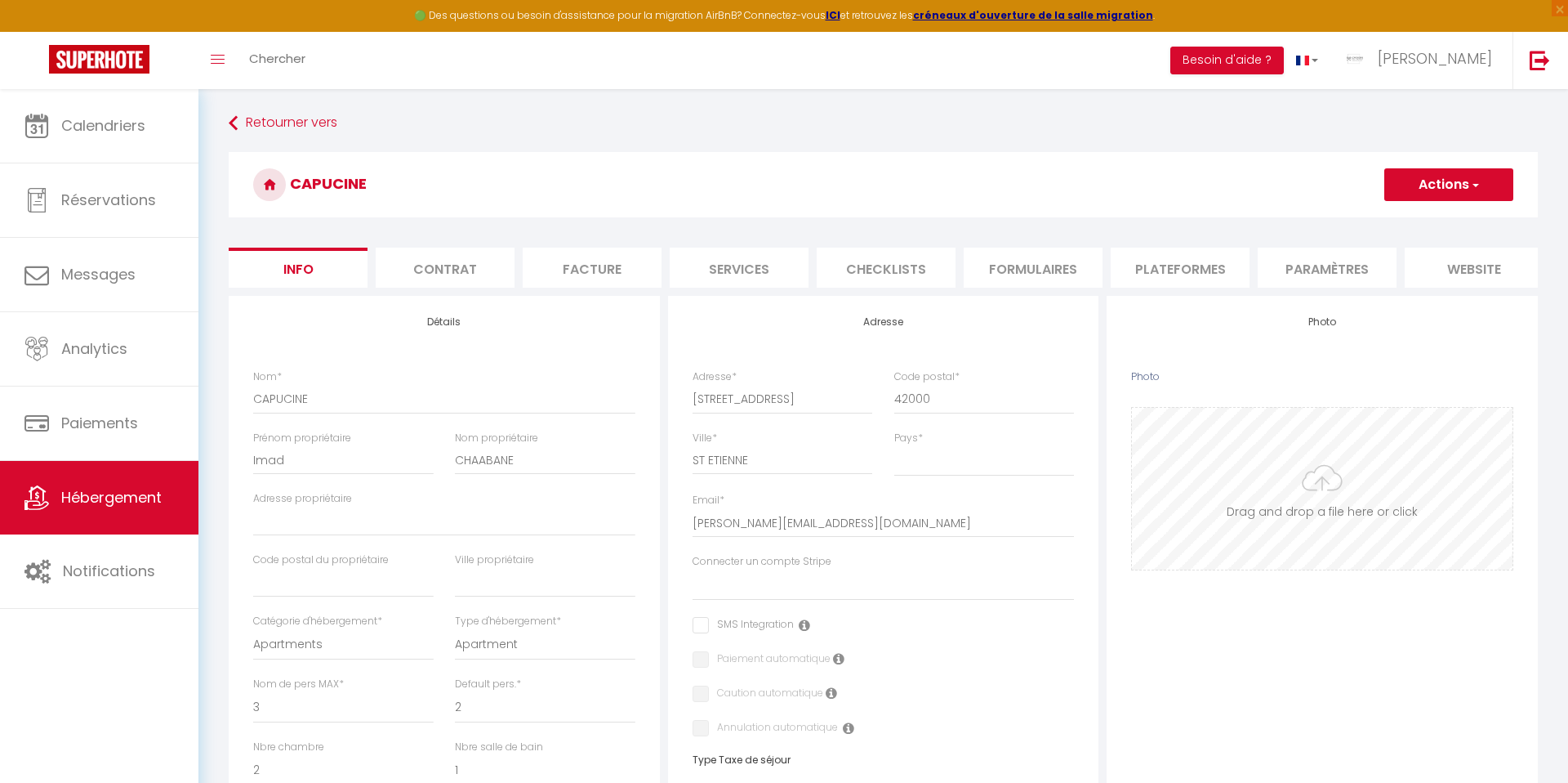
click at [1311, 488] on input "Photo" at bounding box center [1322, 488] width 380 height 162
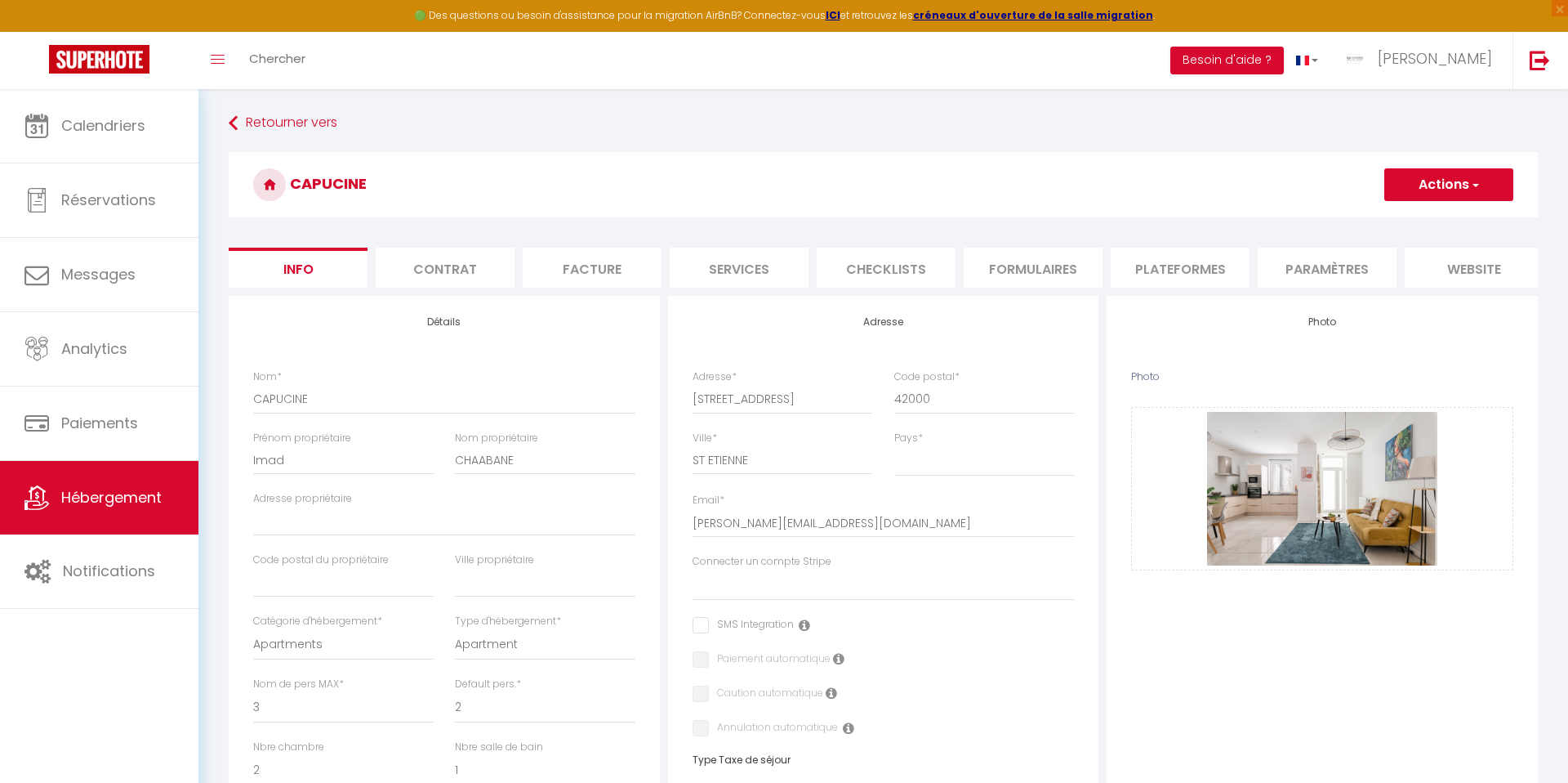
click at [1420, 176] on button "Actions" at bounding box center [1448, 185] width 129 height 33
click at [1377, 220] on input "Enregistrer" at bounding box center [1385, 220] width 61 height 17
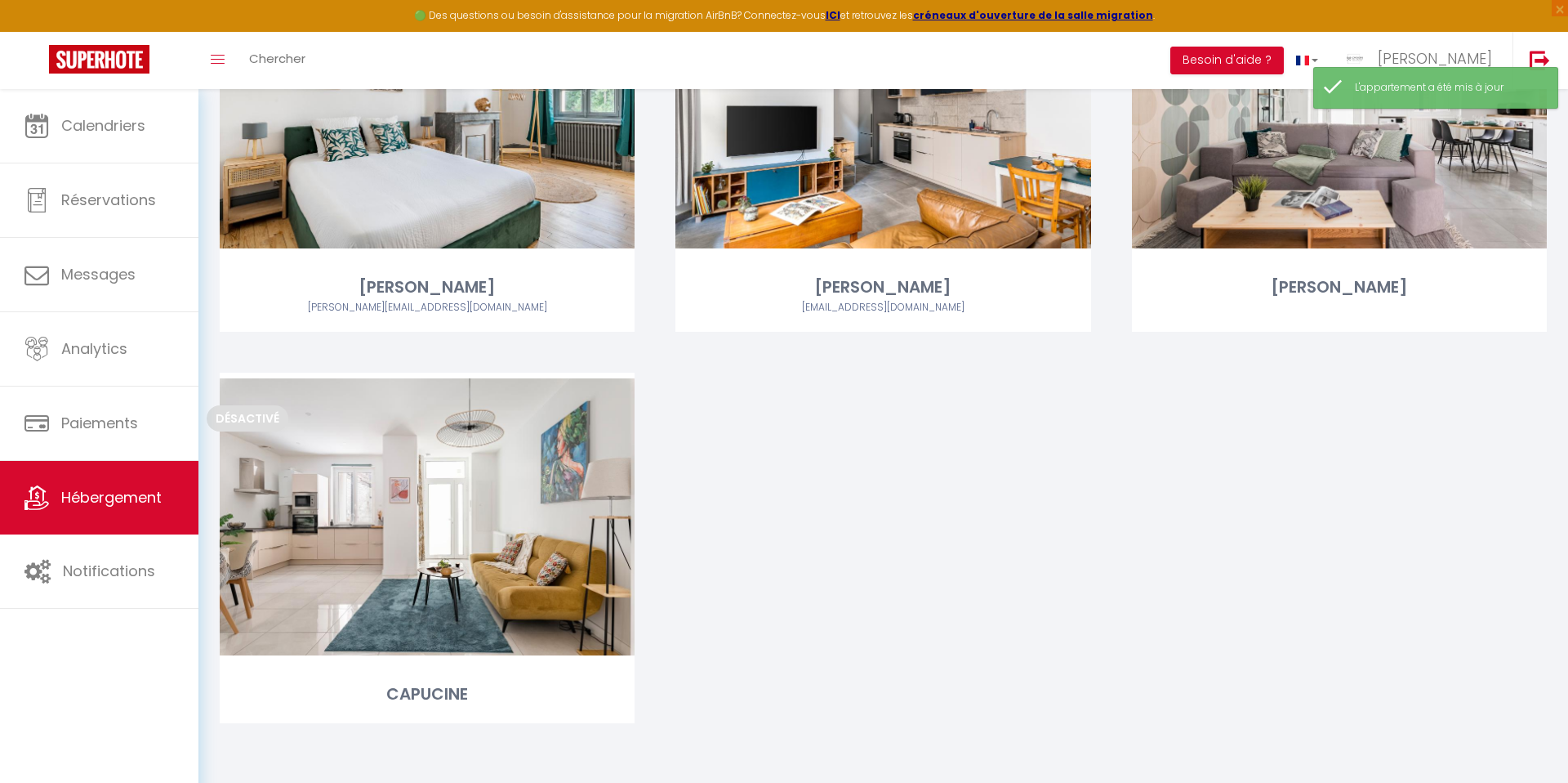
scroll to position [3095, 0]
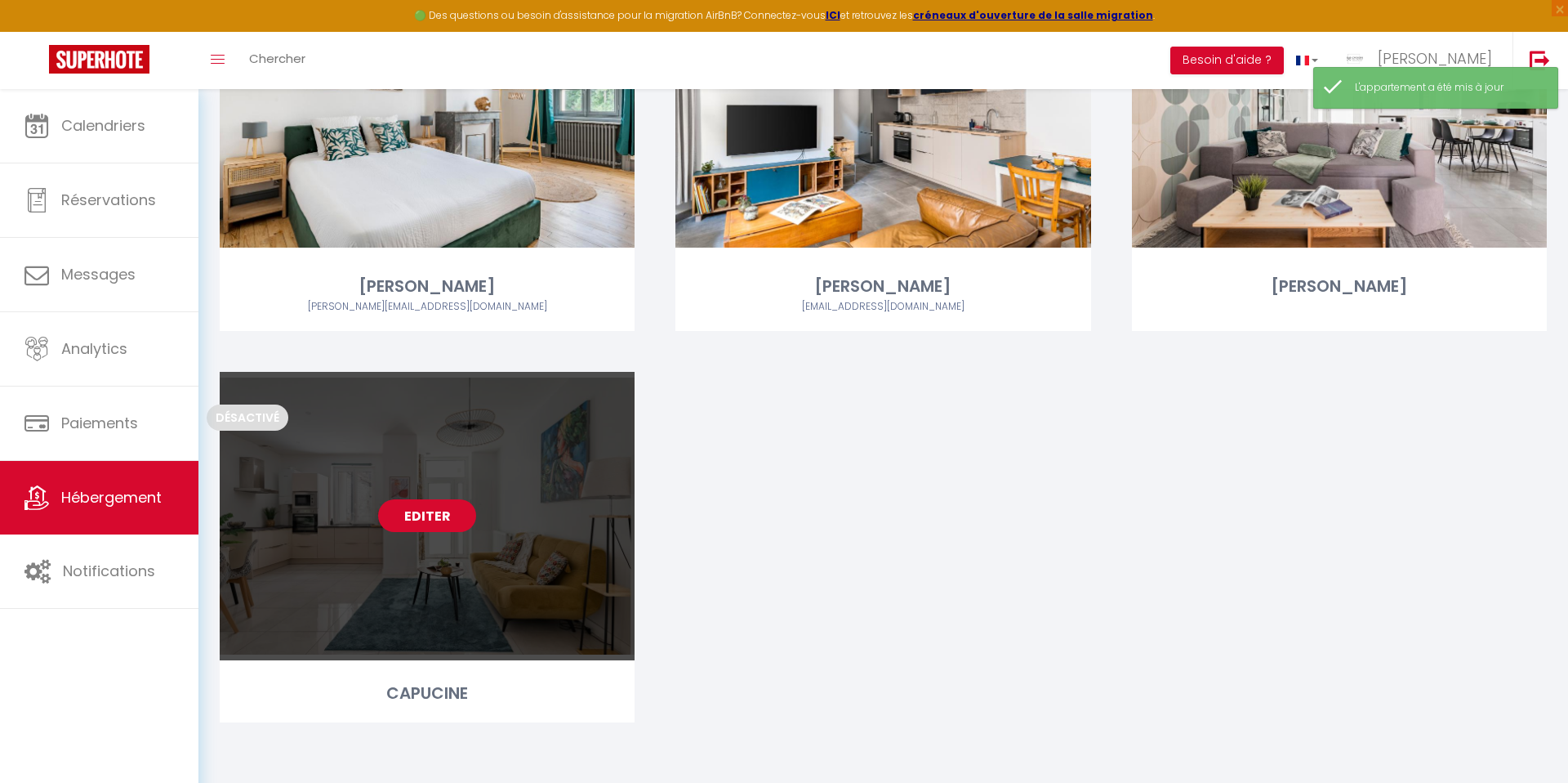
click at [449, 515] on link "Editer" at bounding box center [427, 515] width 98 height 33
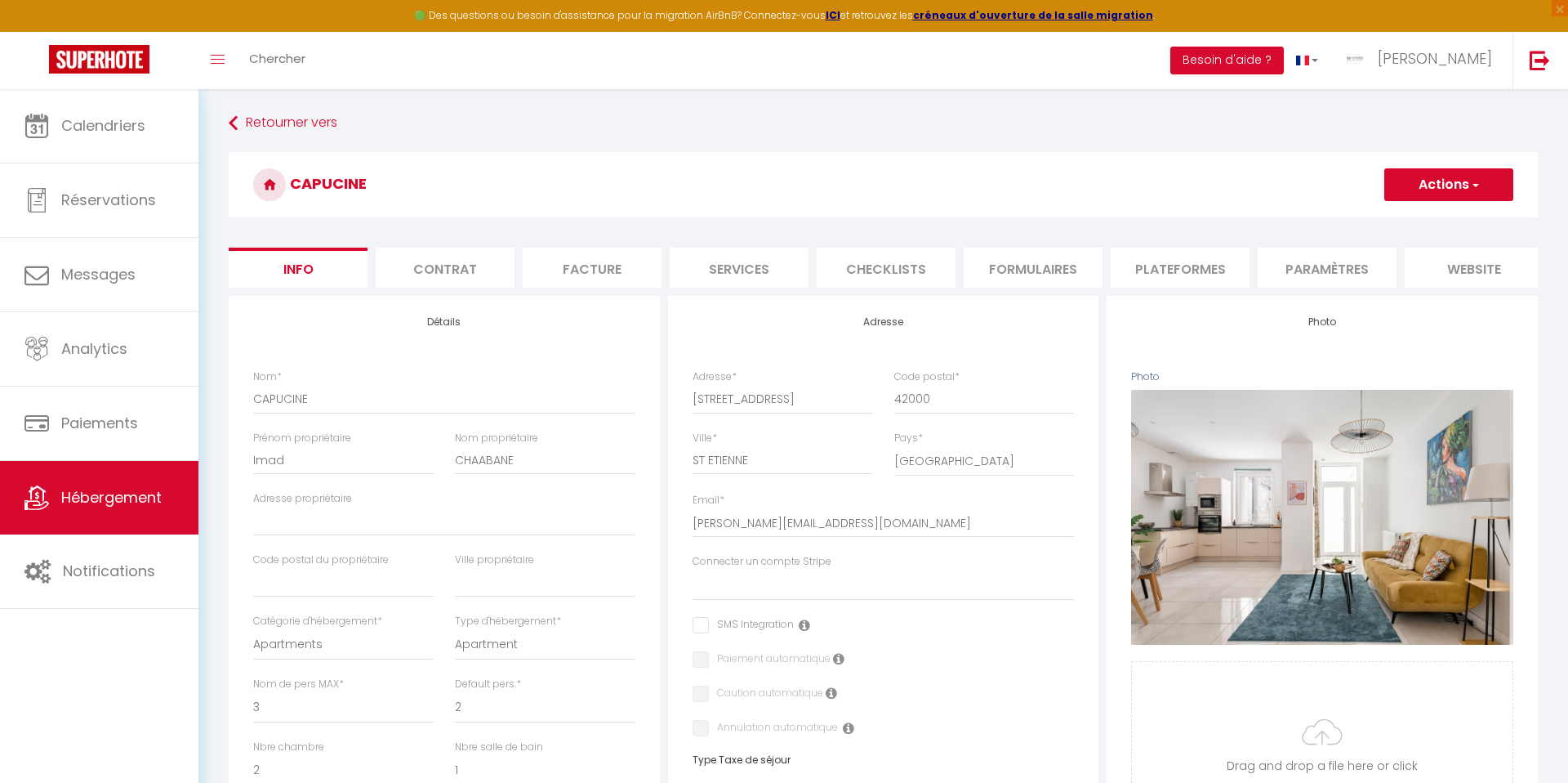
click at [751, 271] on li "Services" at bounding box center [739, 268] width 139 height 40
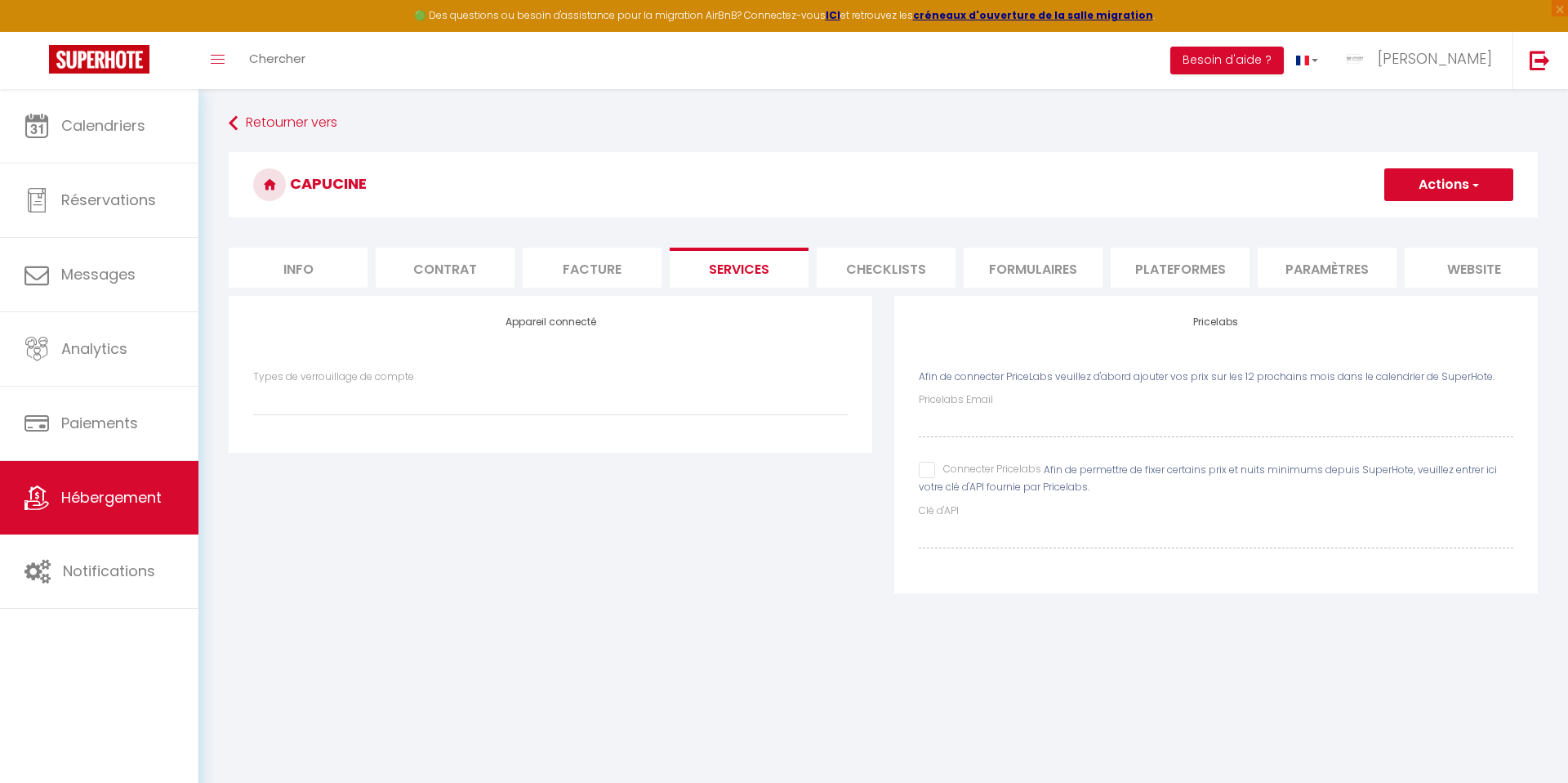
scroll to position [3, 0]
drag, startPoint x: 588, startPoint y: 264, endPoint x: 629, endPoint y: 269, distance: 41.3
click at [587, 264] on li "Facture" at bounding box center [592, 264] width 139 height 40
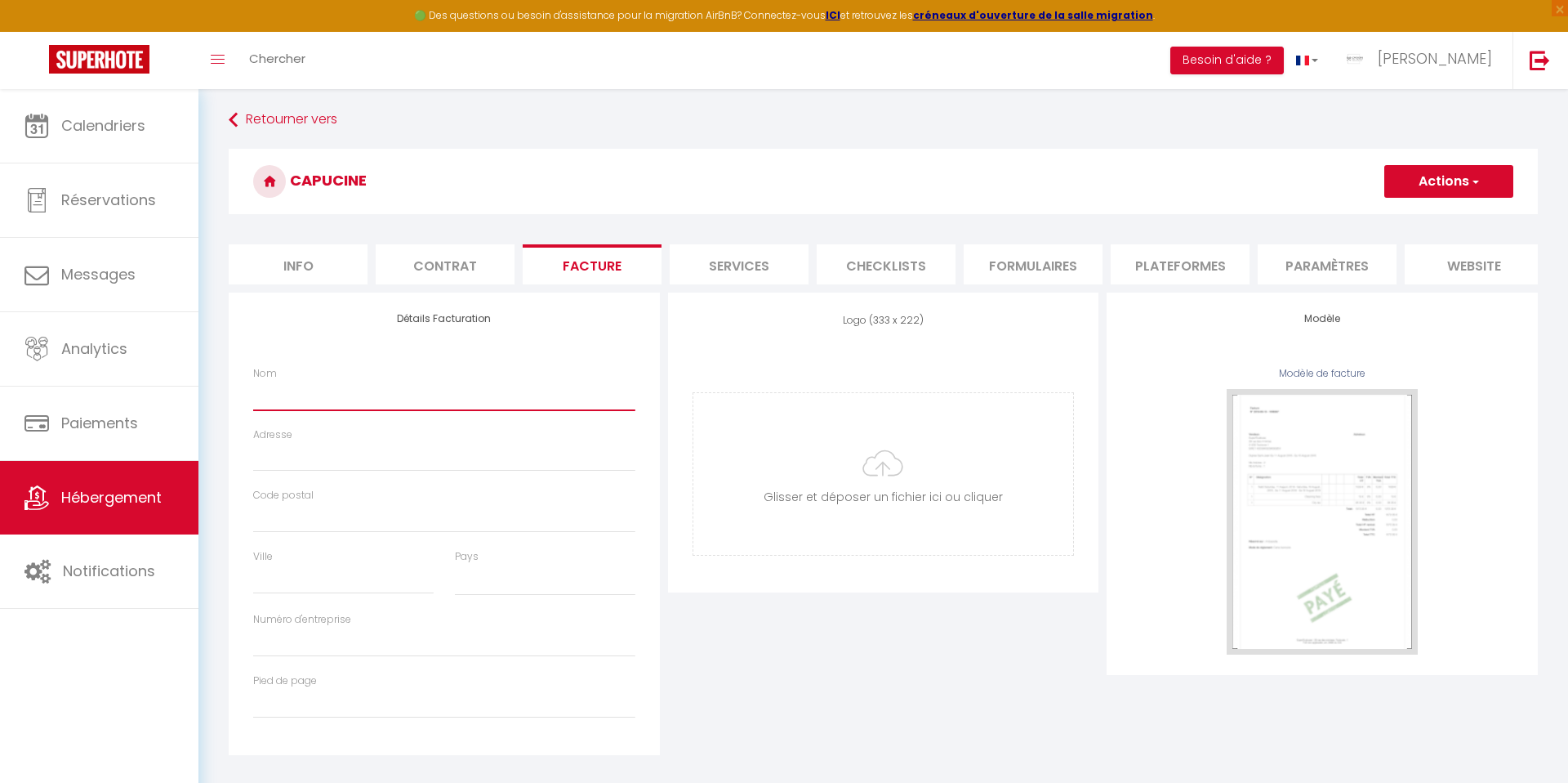
click at [424, 395] on input "Nom" at bounding box center [444, 395] width 382 height 30
click at [387, 396] on input "Imad" at bounding box center [444, 395] width 382 height 30
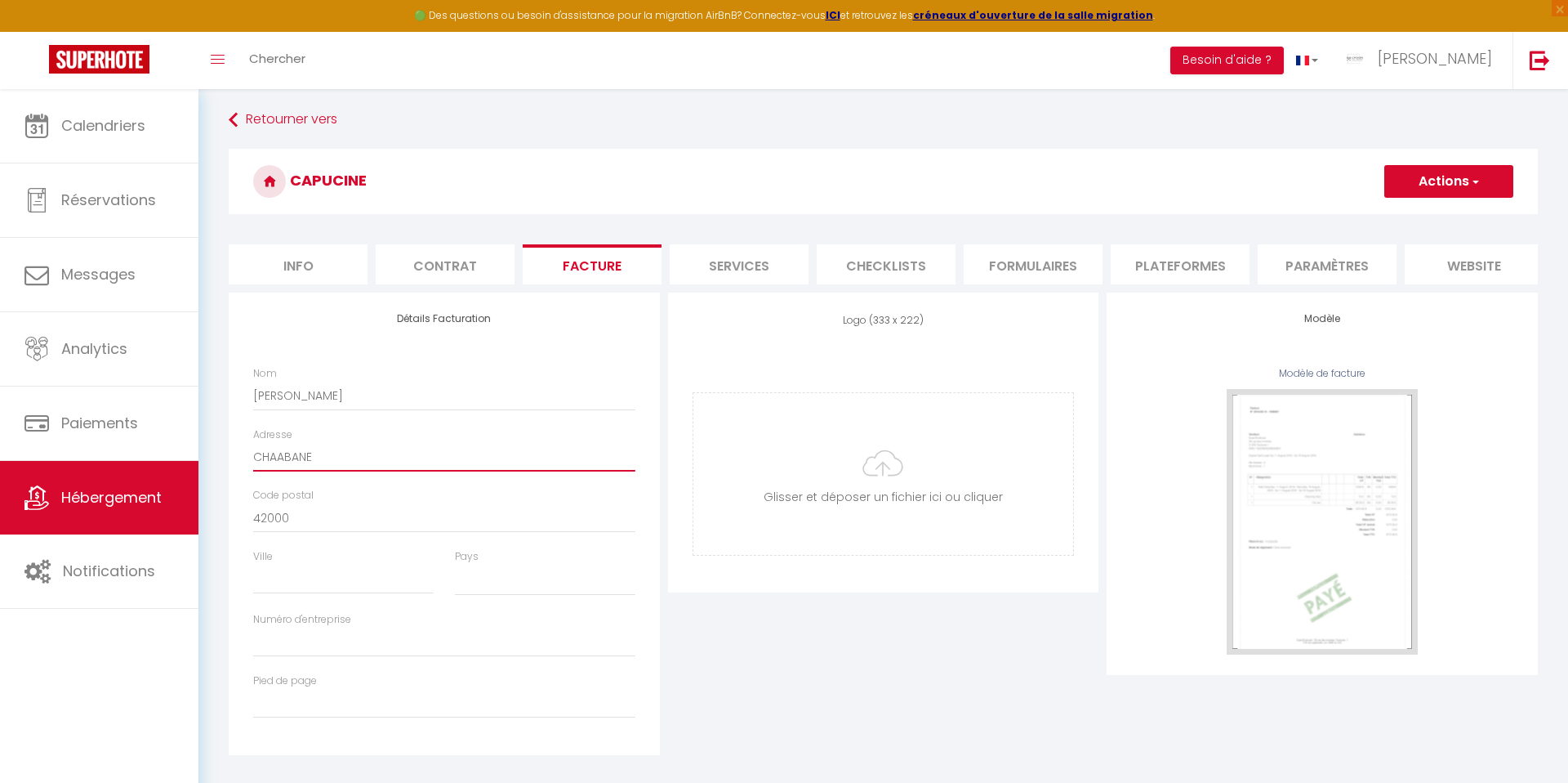
click at [287, 462] on input "CHAABANE" at bounding box center [444, 457] width 382 height 30
click at [284, 589] on input "Ville" at bounding box center [343, 580] width 181 height 30
click at [1450, 186] on button "Actions" at bounding box center [1448, 182] width 129 height 33
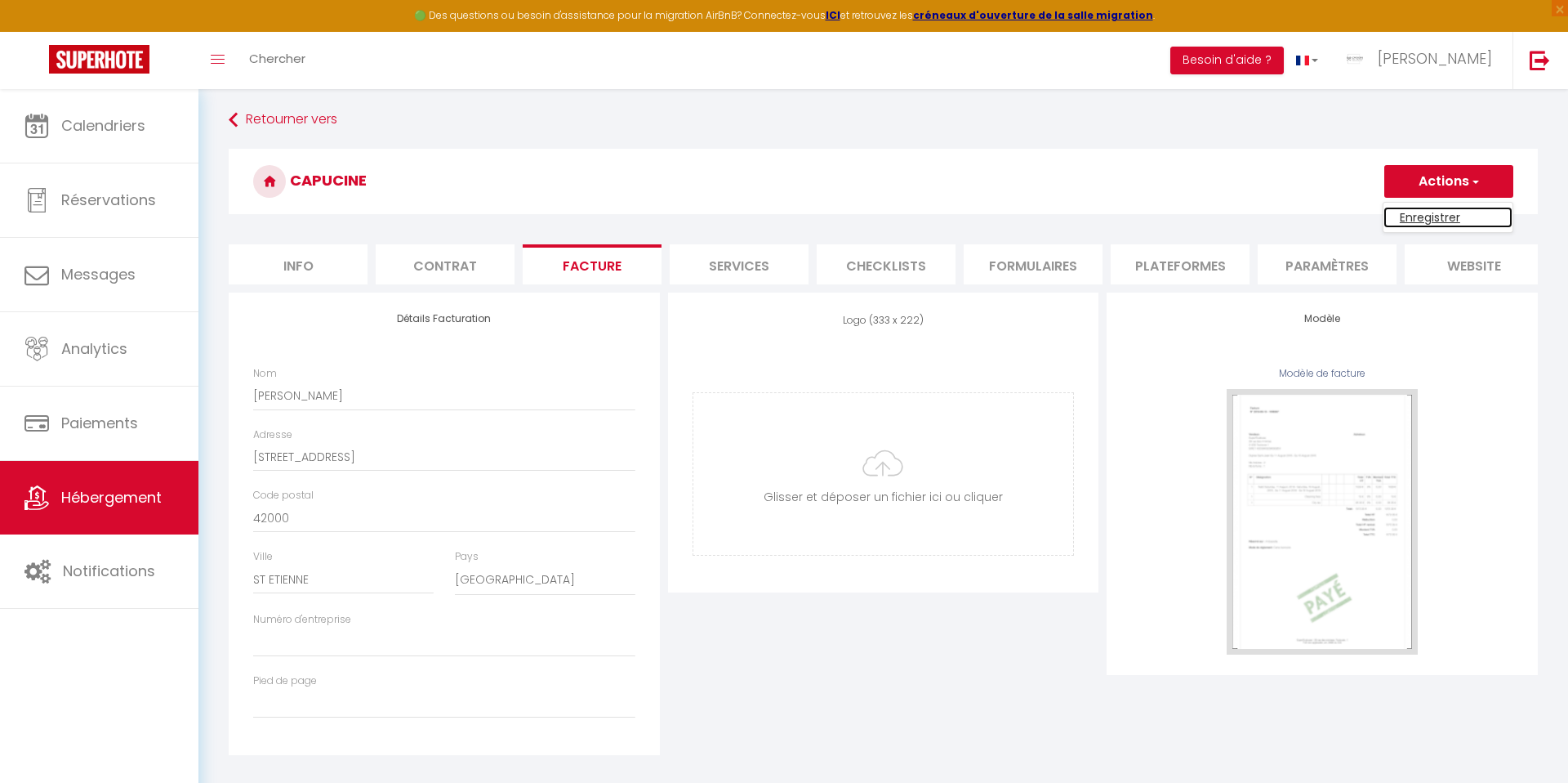
click at [1414, 216] on link "Enregistrer" at bounding box center [1447, 217] width 129 height 21
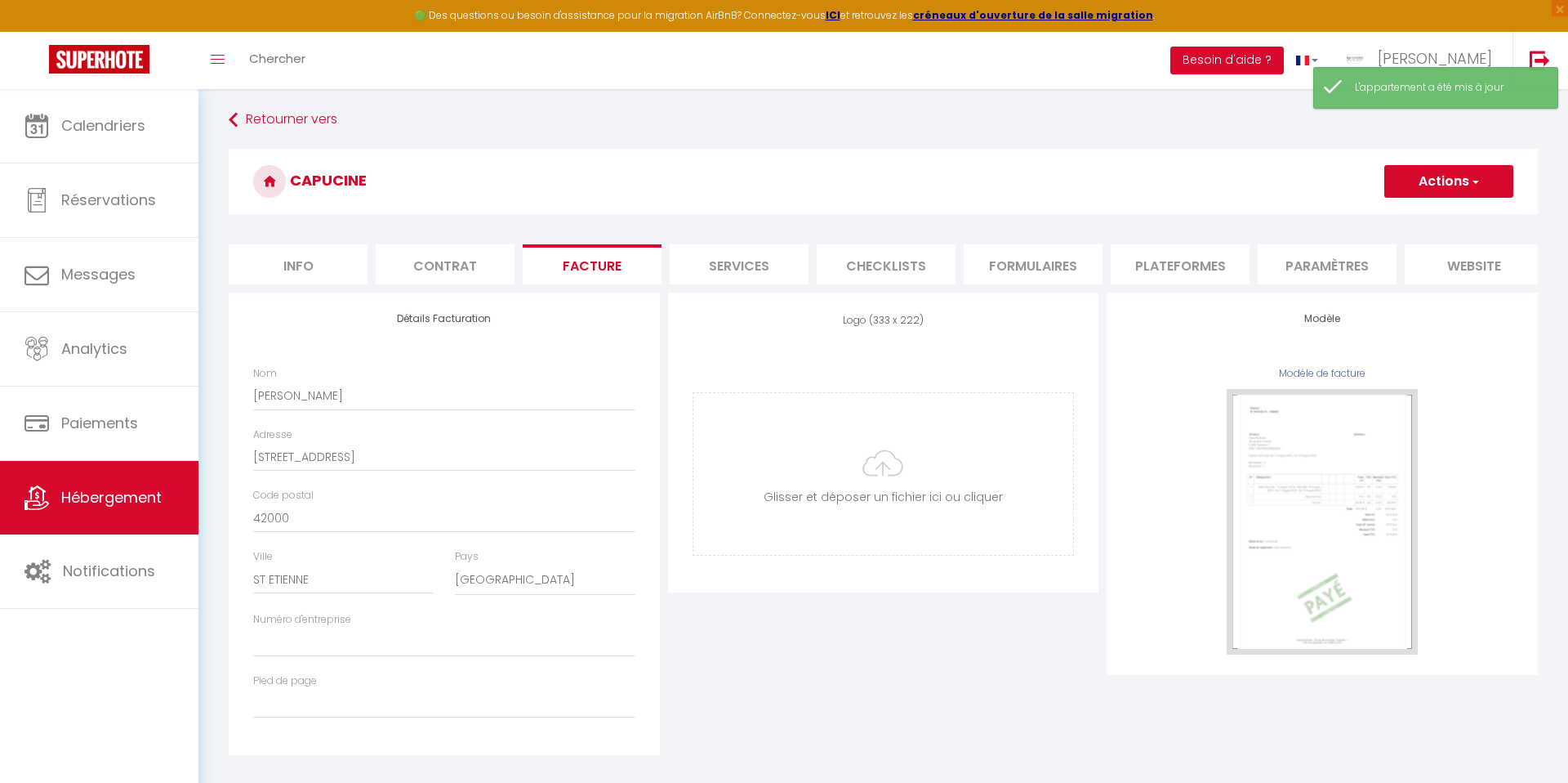
click at [443, 264] on li "Contrat" at bounding box center [445, 264] width 139 height 40
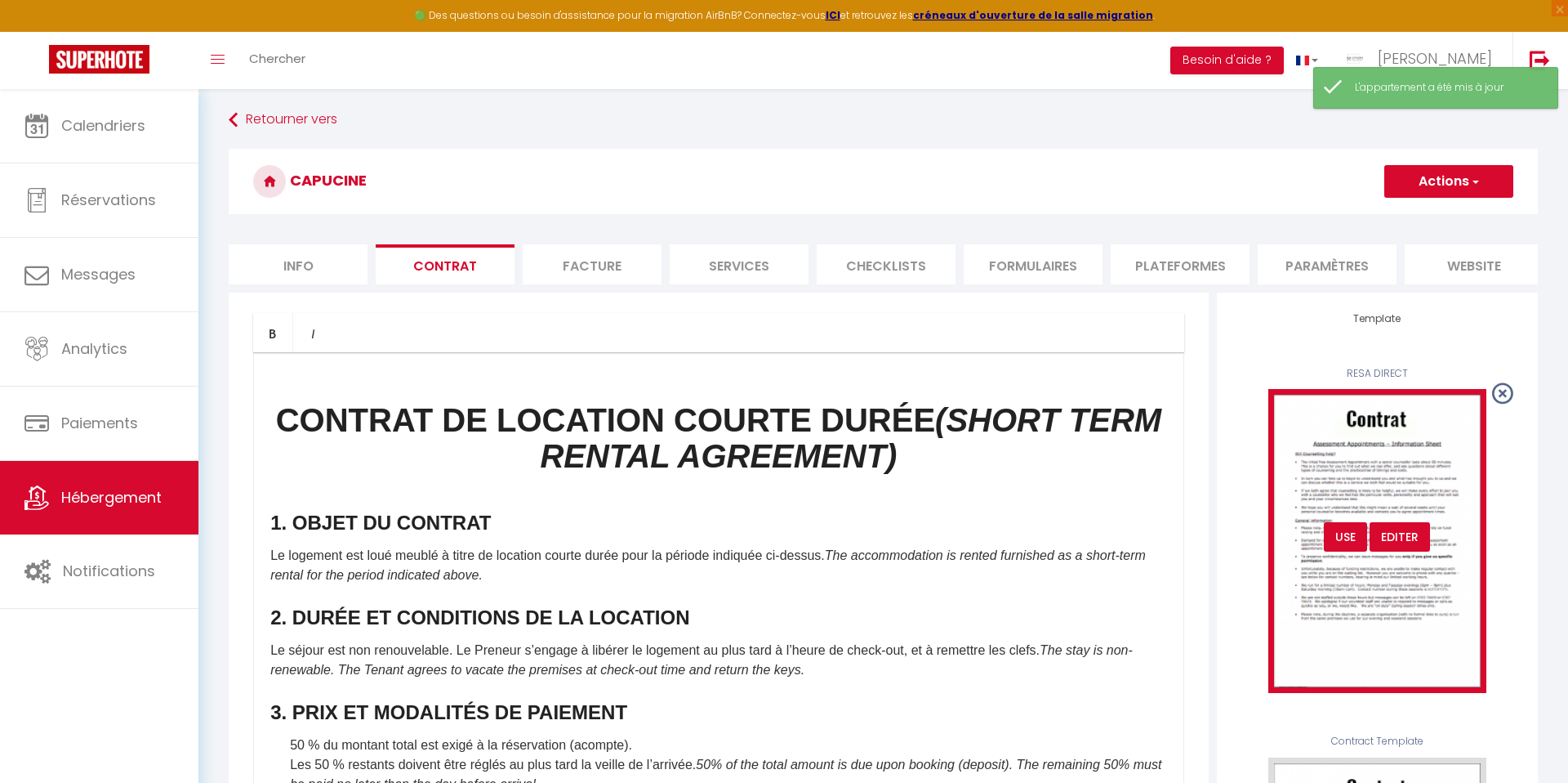
click at [1345, 480] on img at bounding box center [1377, 540] width 218 height 303
click at [1348, 536] on div "USE" at bounding box center [1346, 537] width 43 height 30
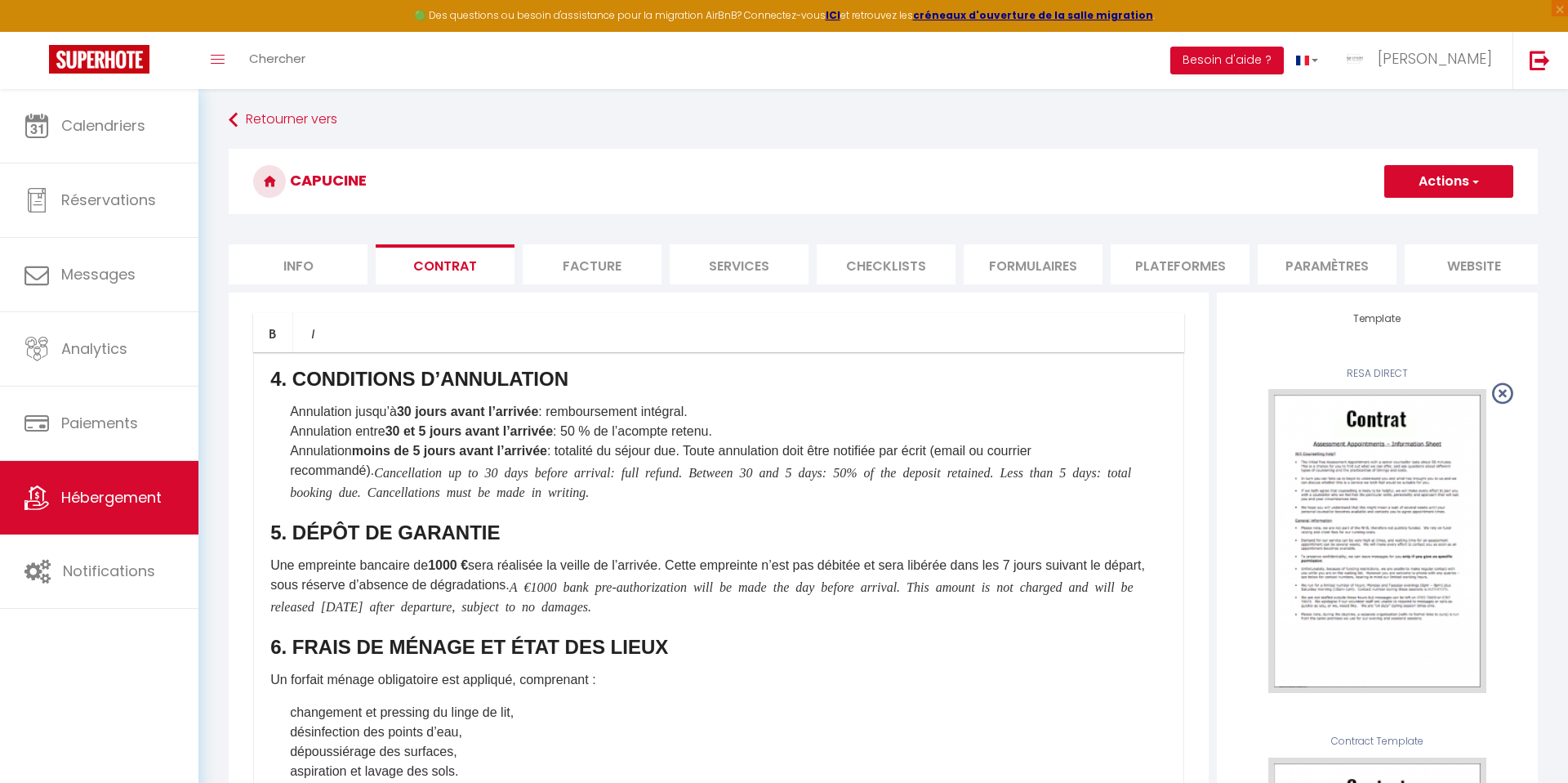
scroll to position [448, 0]
click at [455, 563] on b "1000 €" at bounding box center [448, 564] width 40 height 14
click at [595, 589] on icon "A €1000 bank pre-authorization will be made the day before arrival. This amount…" at bounding box center [702, 595] width 863 height 33
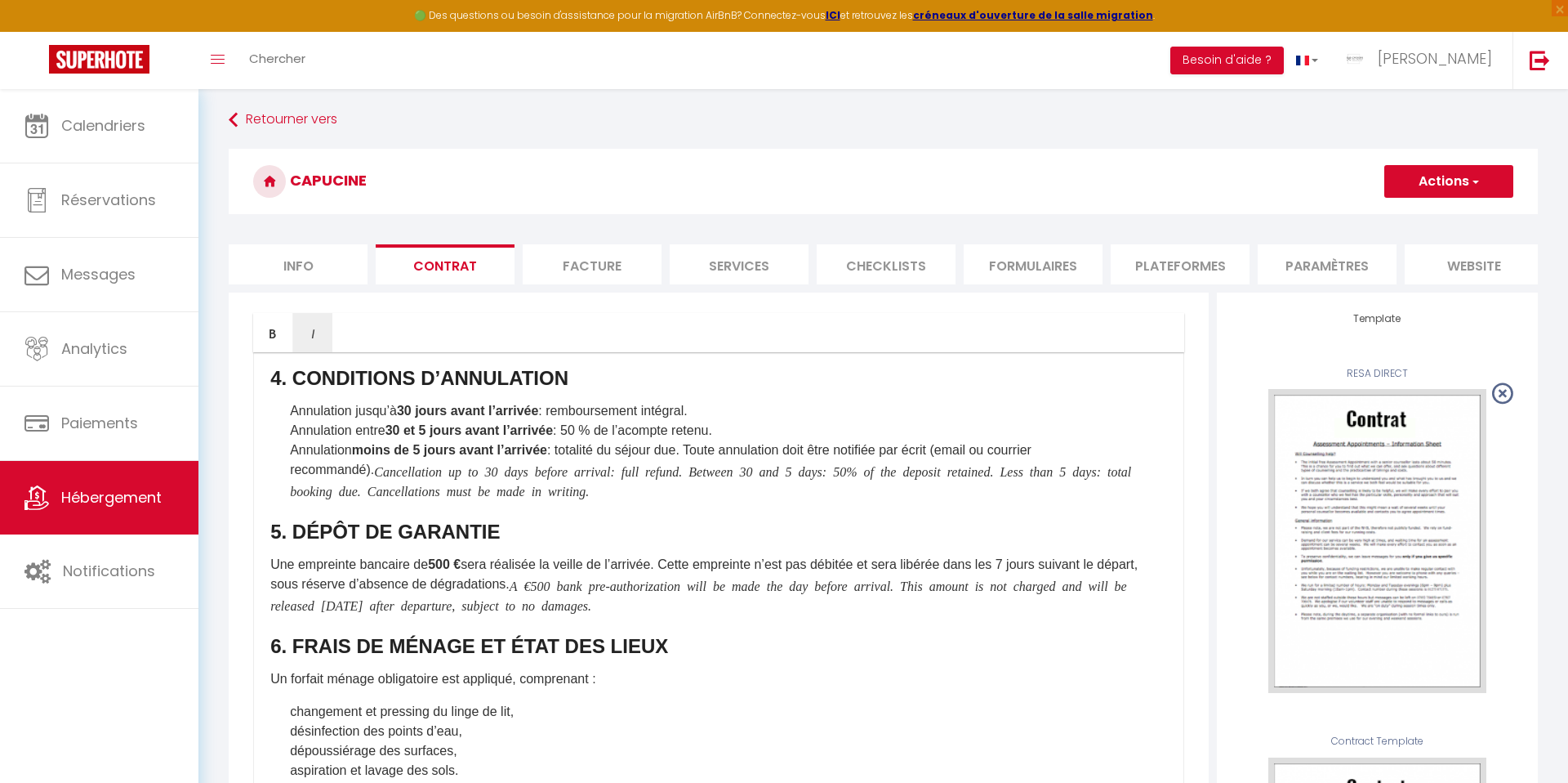
click at [1473, 184] on span "button" at bounding box center [1474, 181] width 10 height 17
click at [1377, 219] on link "Enregistrer" at bounding box center [1400, 217] width 224 height 21
click at [783, 257] on li "Services" at bounding box center [739, 264] width 139 height 40
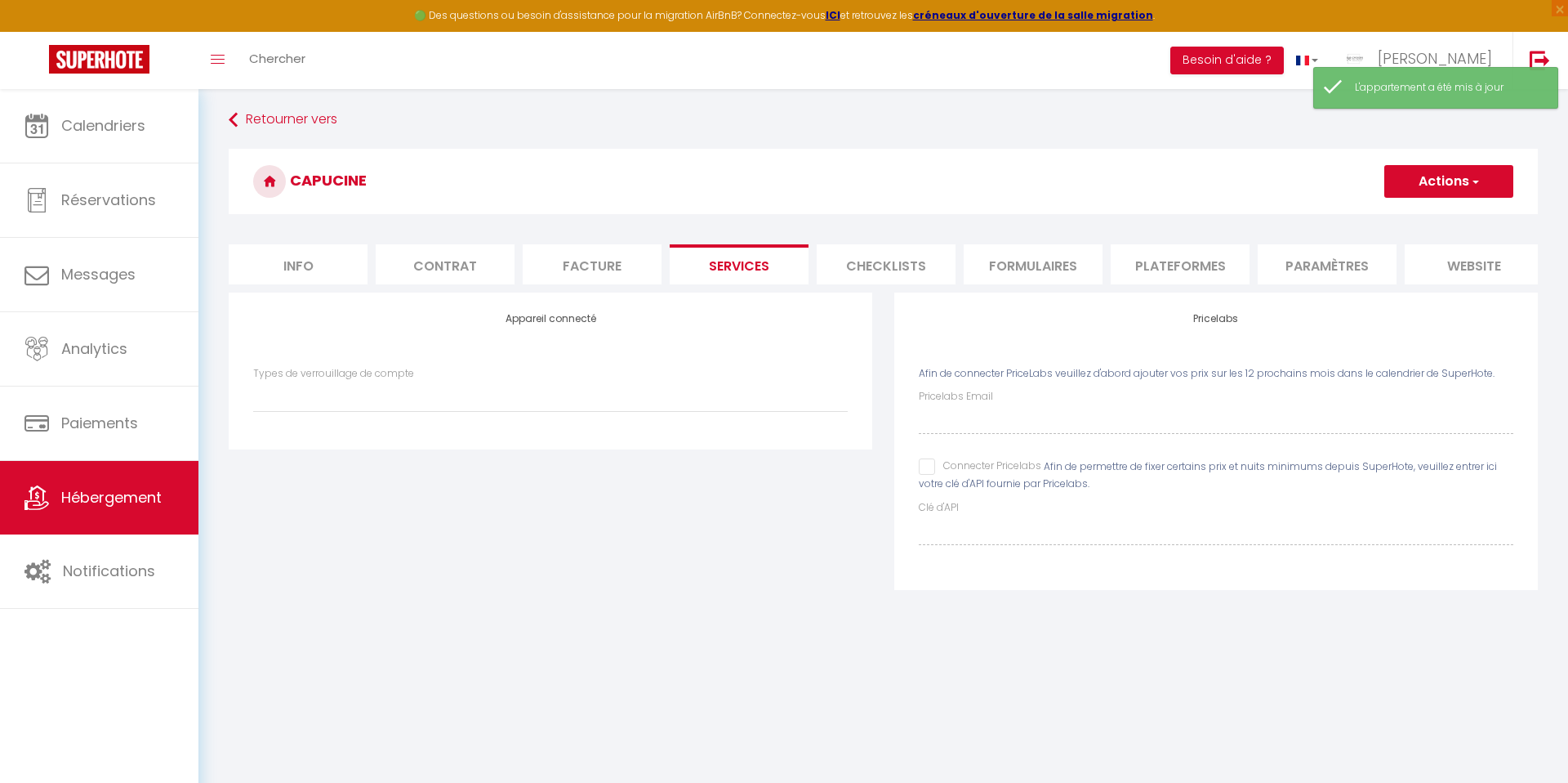
click at [890, 255] on li "Checklists" at bounding box center [886, 264] width 139 height 40
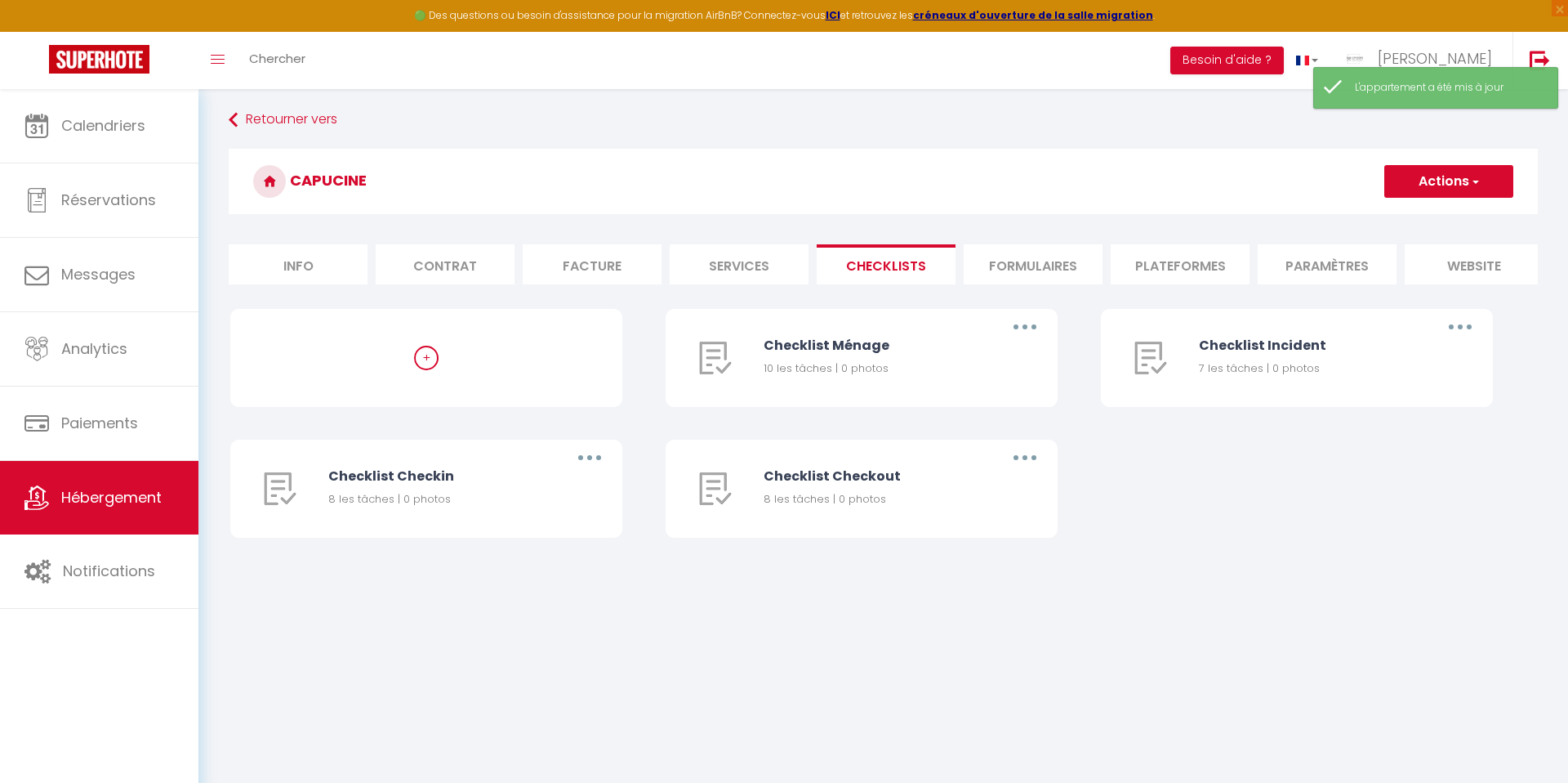
click at [995, 271] on li "Formulaires" at bounding box center [1033, 264] width 139 height 40
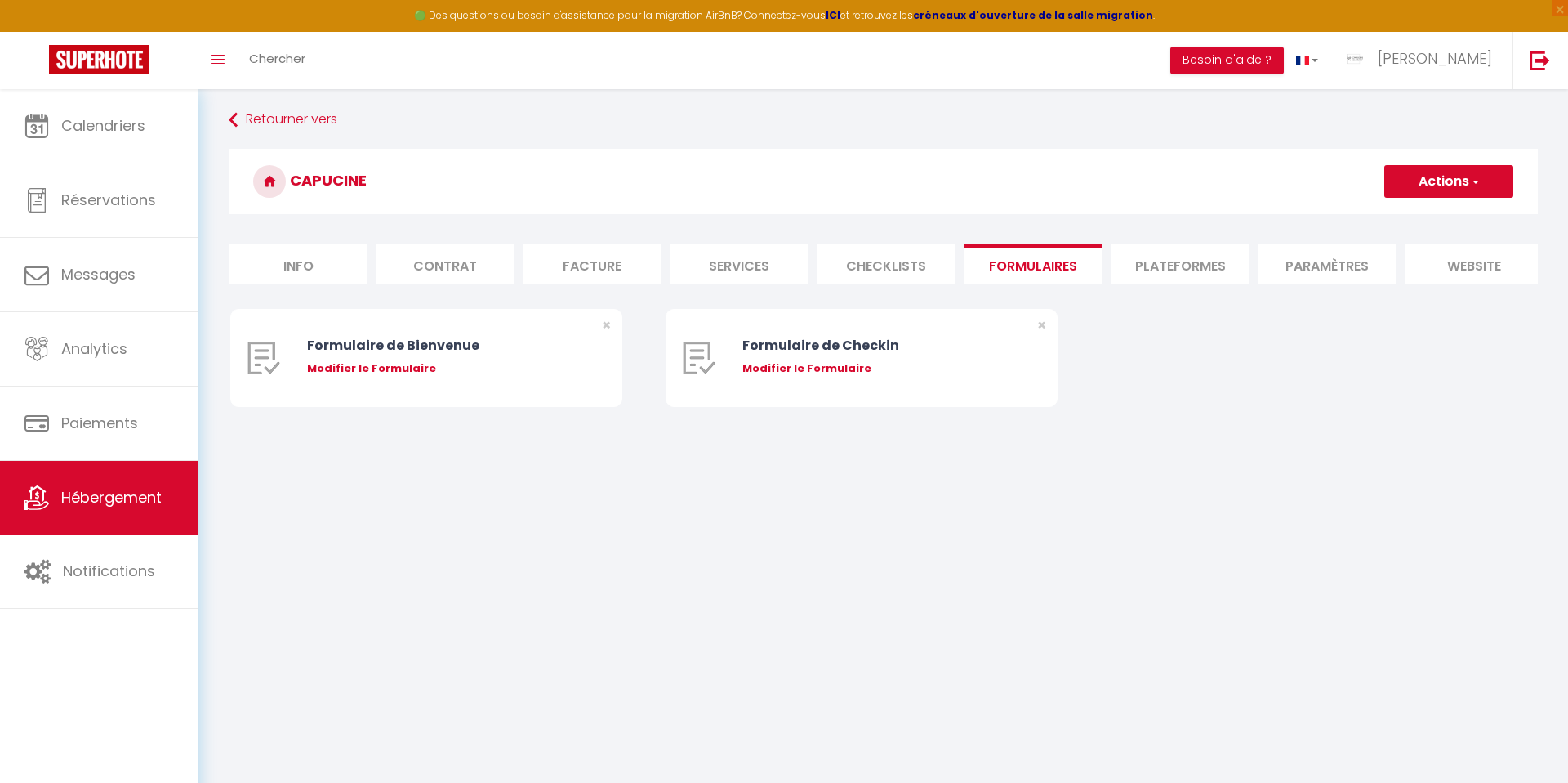
click at [1156, 271] on li "Plateformes" at bounding box center [1180, 264] width 139 height 40
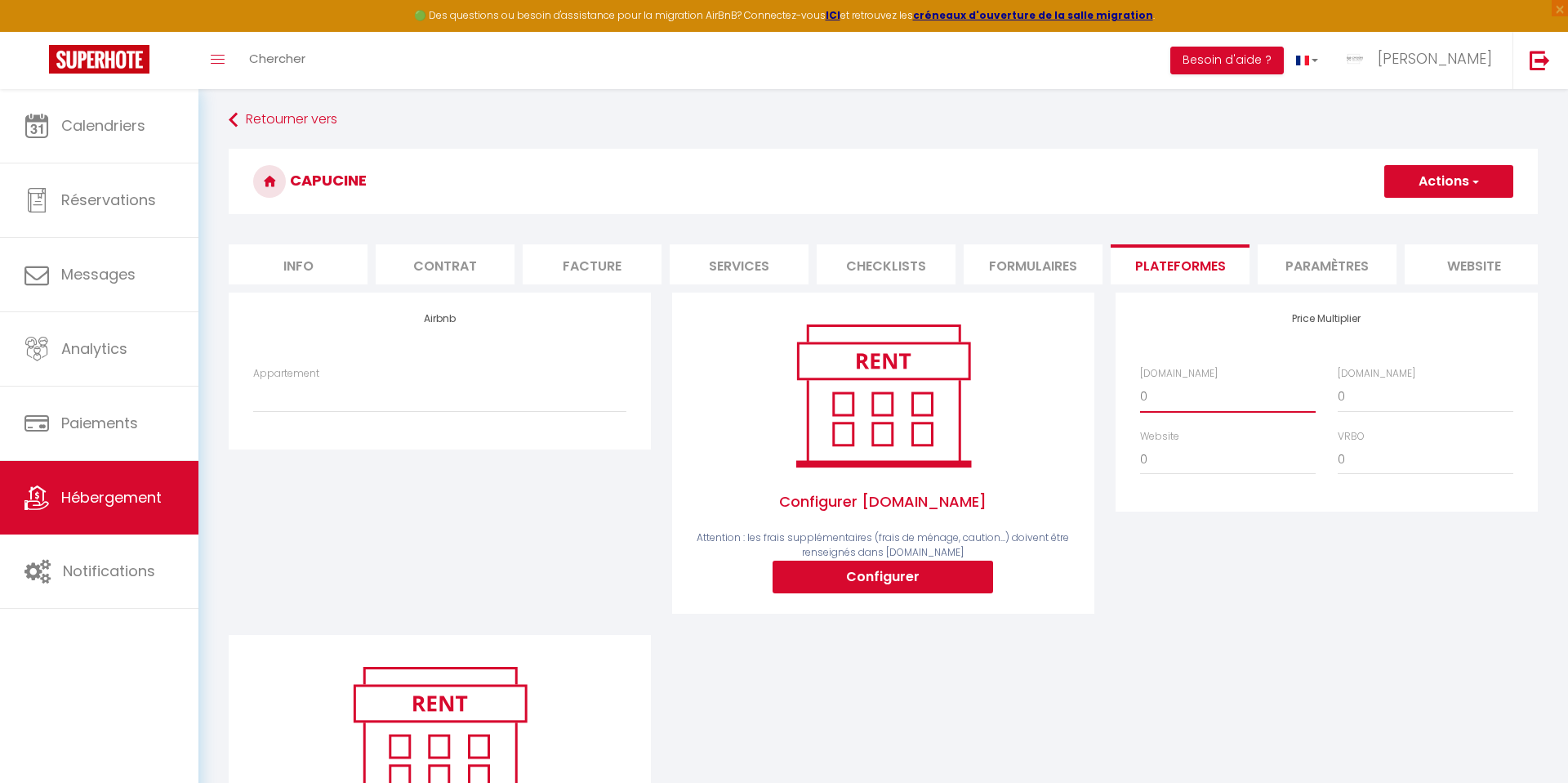
click at [1149, 403] on select "0 + 1 % + 2 % + 3 % + 4 % + 5 % + 6 % + 7 % + 8 % + 9 %" at bounding box center [1227, 396] width 175 height 31
click at [1413, 181] on button "Actions" at bounding box center [1448, 182] width 129 height 33
click at [1399, 216] on link "Enregistrer" at bounding box center [1447, 217] width 129 height 21
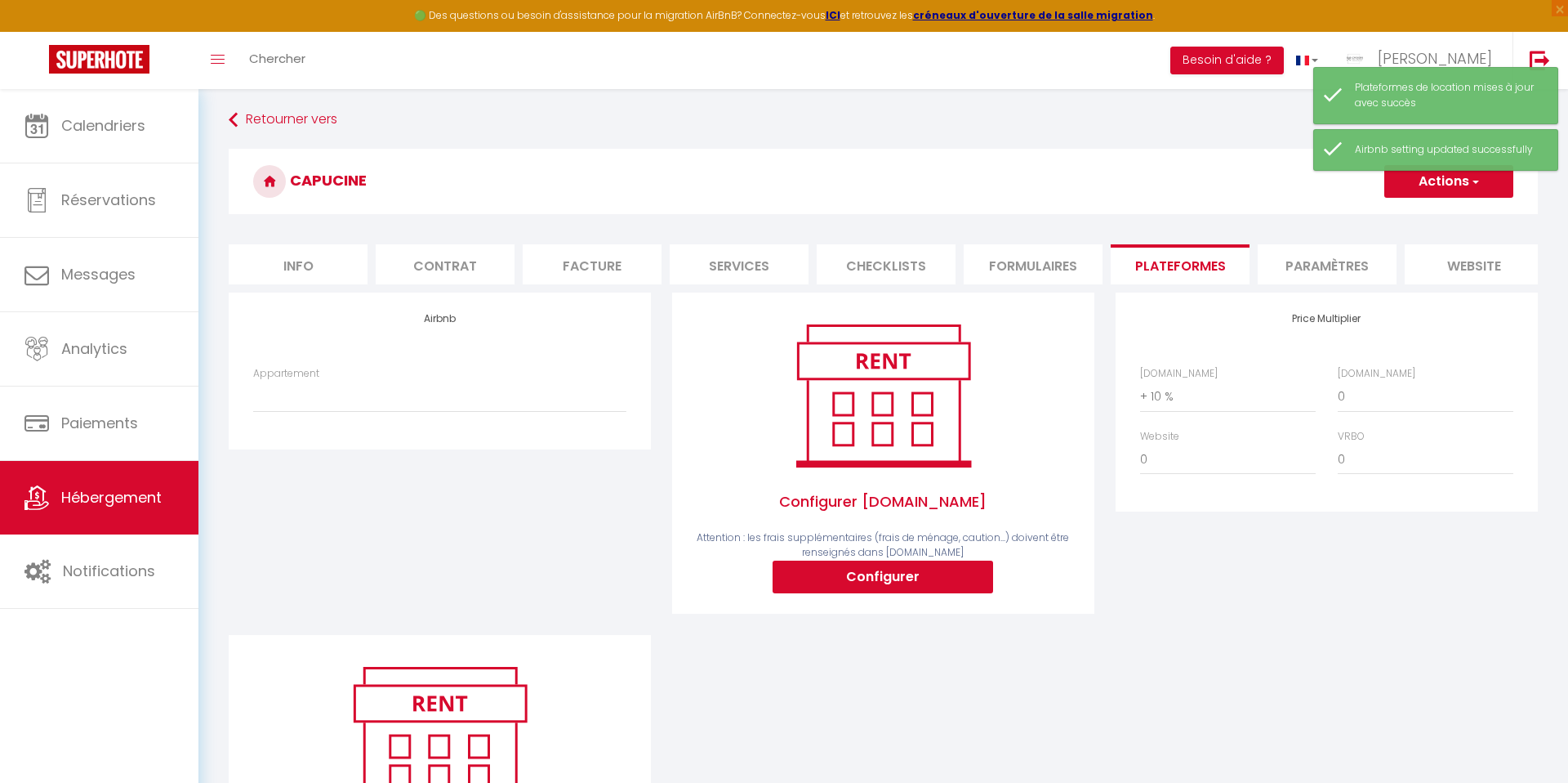
click at [1294, 266] on li "Paramètres" at bounding box center [1327, 264] width 139 height 40
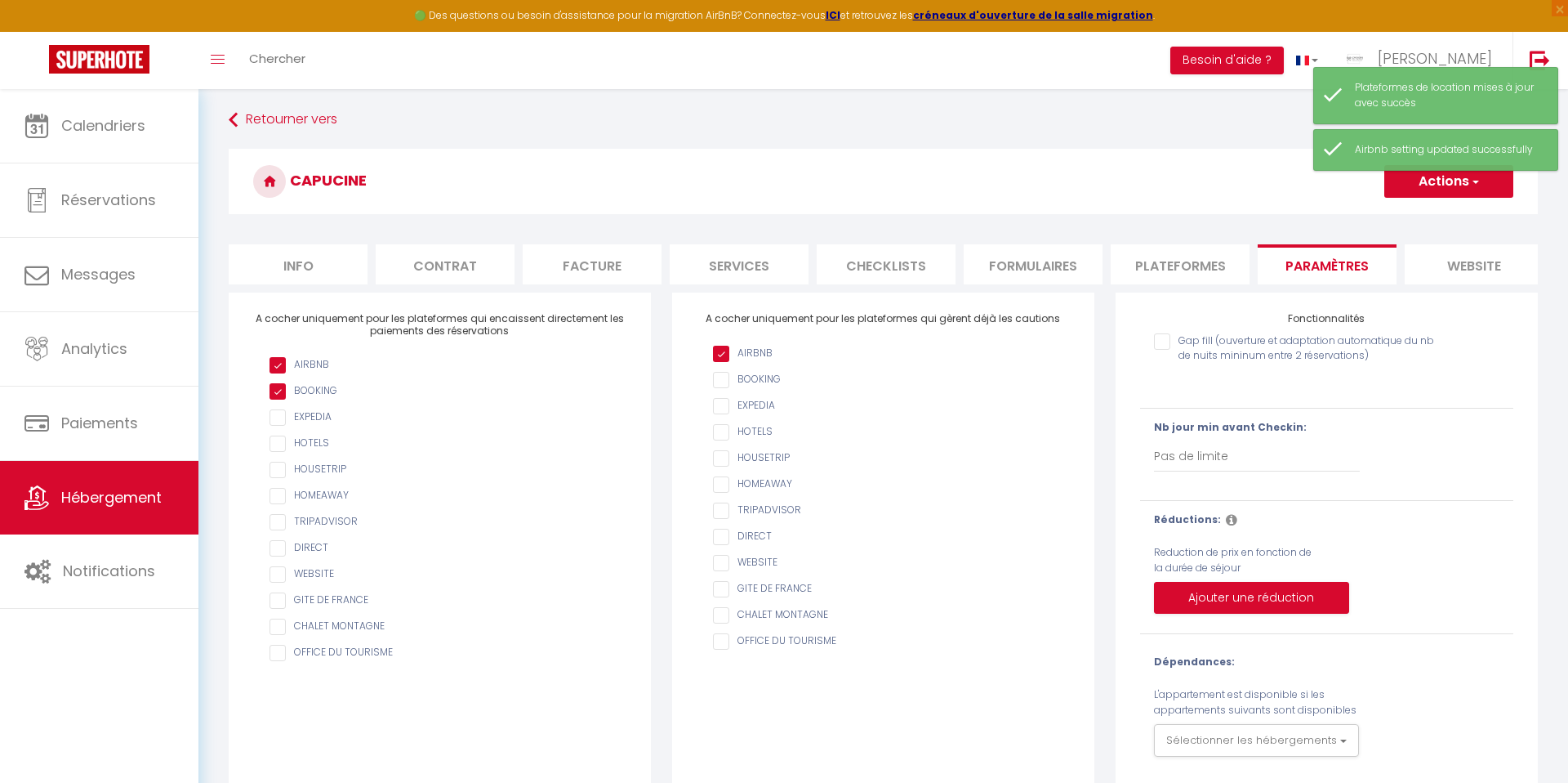
click at [1431, 256] on li "website" at bounding box center [1474, 264] width 139 height 40
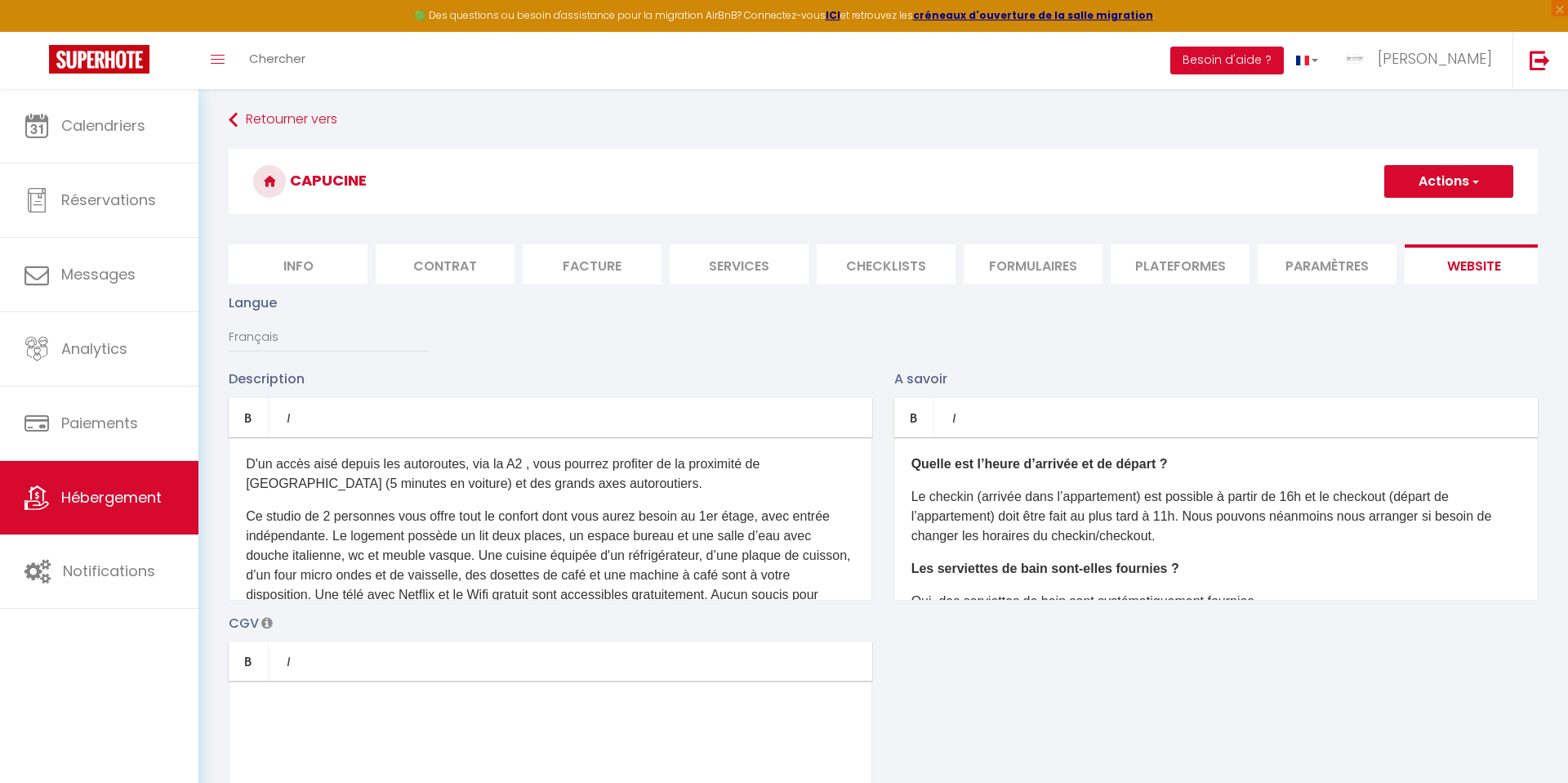
click at [661, 474] on p "D'un accès aisé depuis les autoroutes, via la A2 , vous pourrez profiter de la …" at bounding box center [550, 474] width 609 height 39
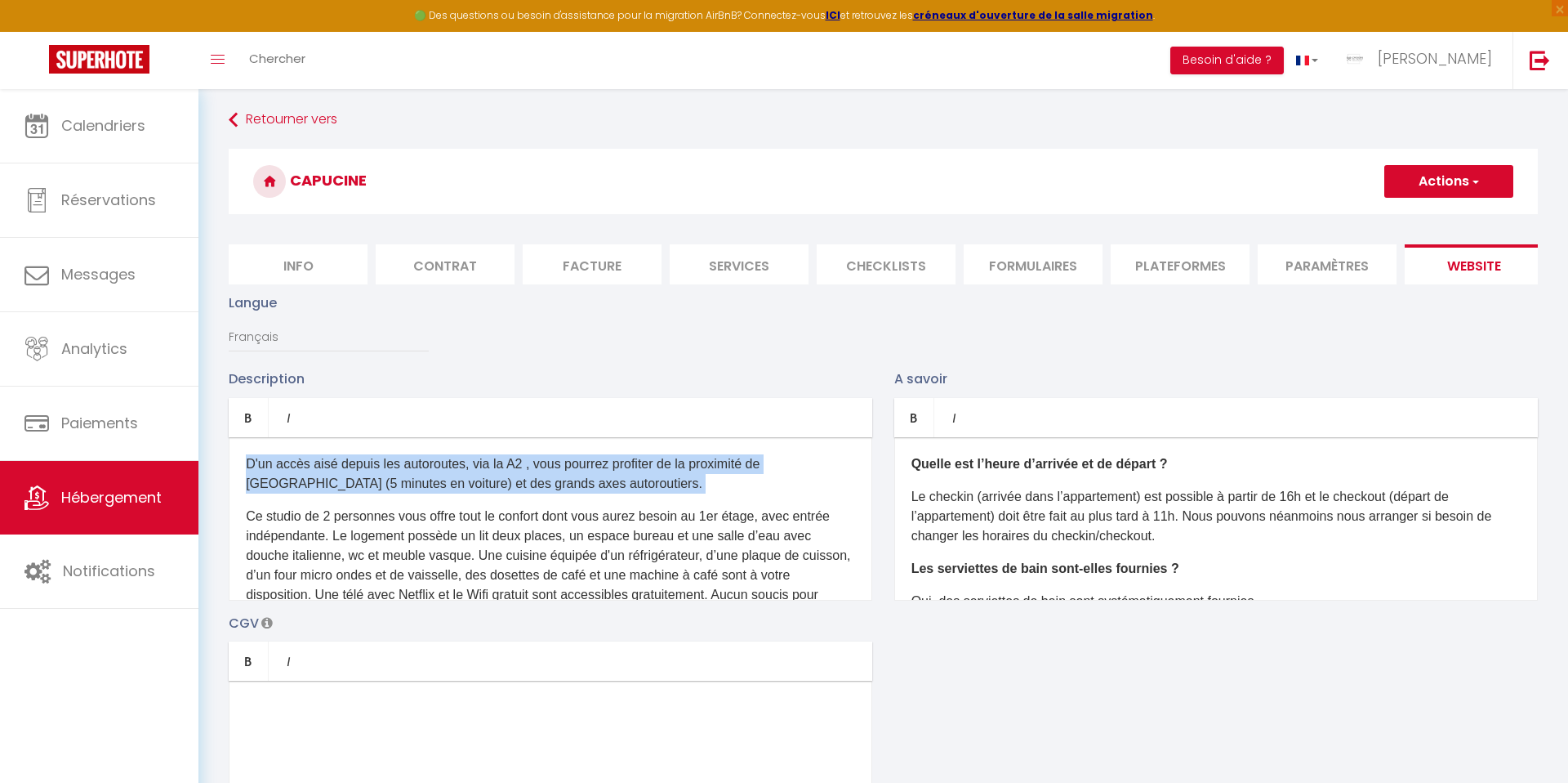
click at [660, 474] on p "D'un accès aisé depuis les autoroutes, via la A2 , vous pourrez profiter de la …" at bounding box center [550, 474] width 609 height 39
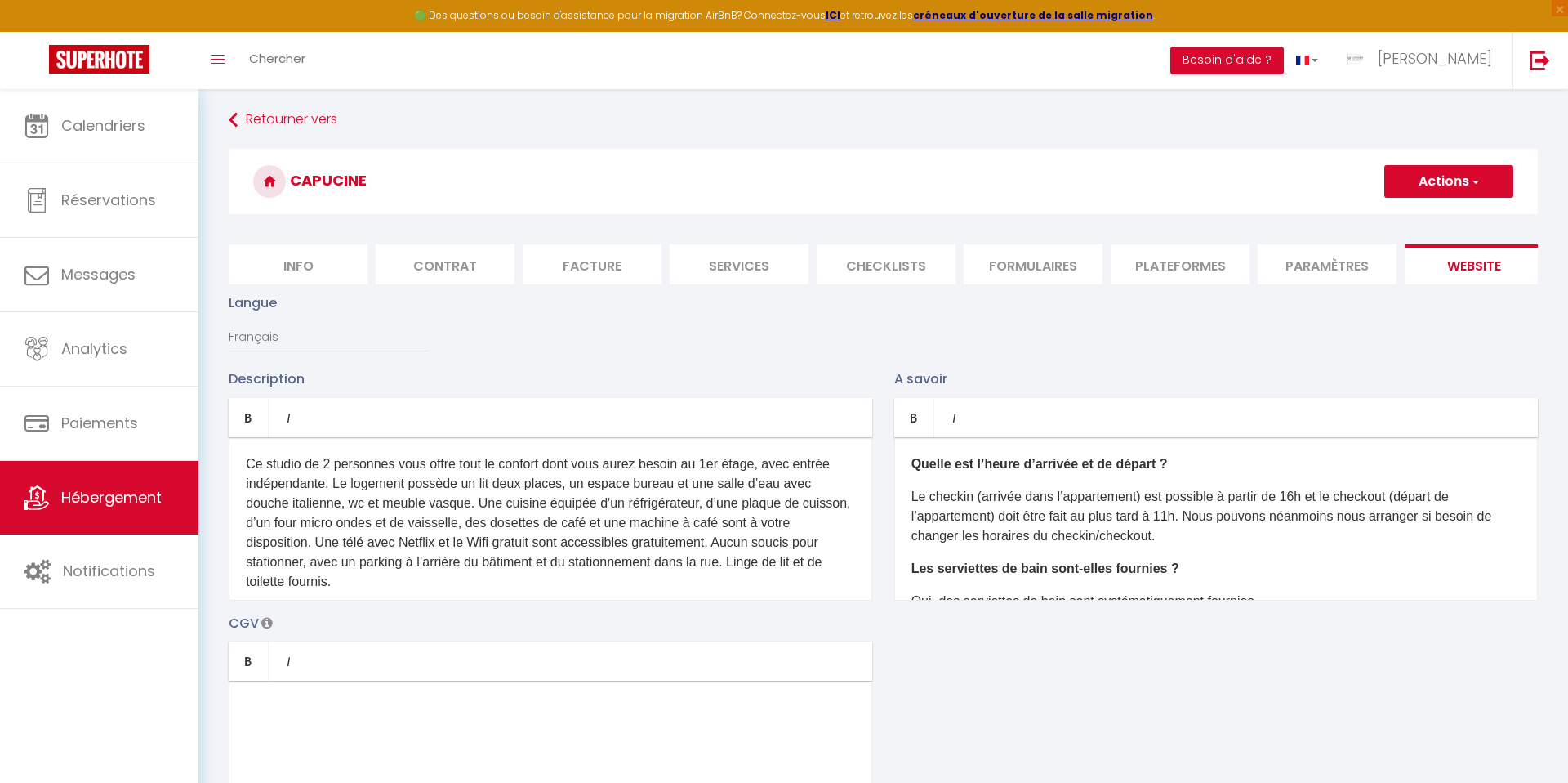
drag, startPoint x: 383, startPoint y: 581, endPoint x: 371, endPoint y: 581, distance: 12.0
click at [375, 581] on p "Ce studio de 2 personnes vous offre tout le confort dont vous aurez besoin au 1…" at bounding box center [550, 523] width 609 height 137
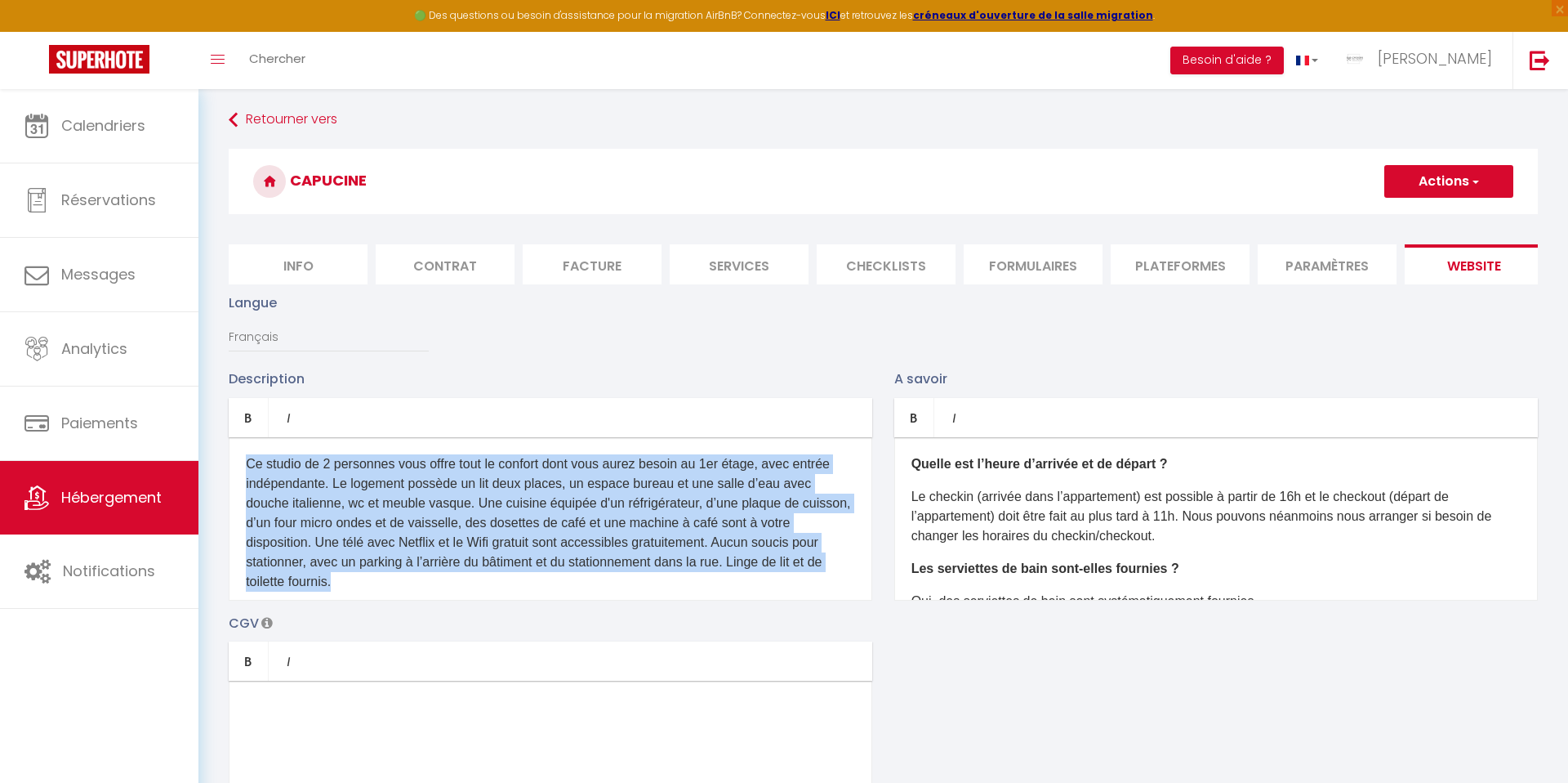
drag, startPoint x: 349, startPoint y: 579, endPoint x: 221, endPoint y: 450, distance: 181.7
click at [221, 450] on div "Description Bold Italic Rich text editor Ce studio de 2 personnes vous offre to…" at bounding box center [551, 484] width 665 height 231
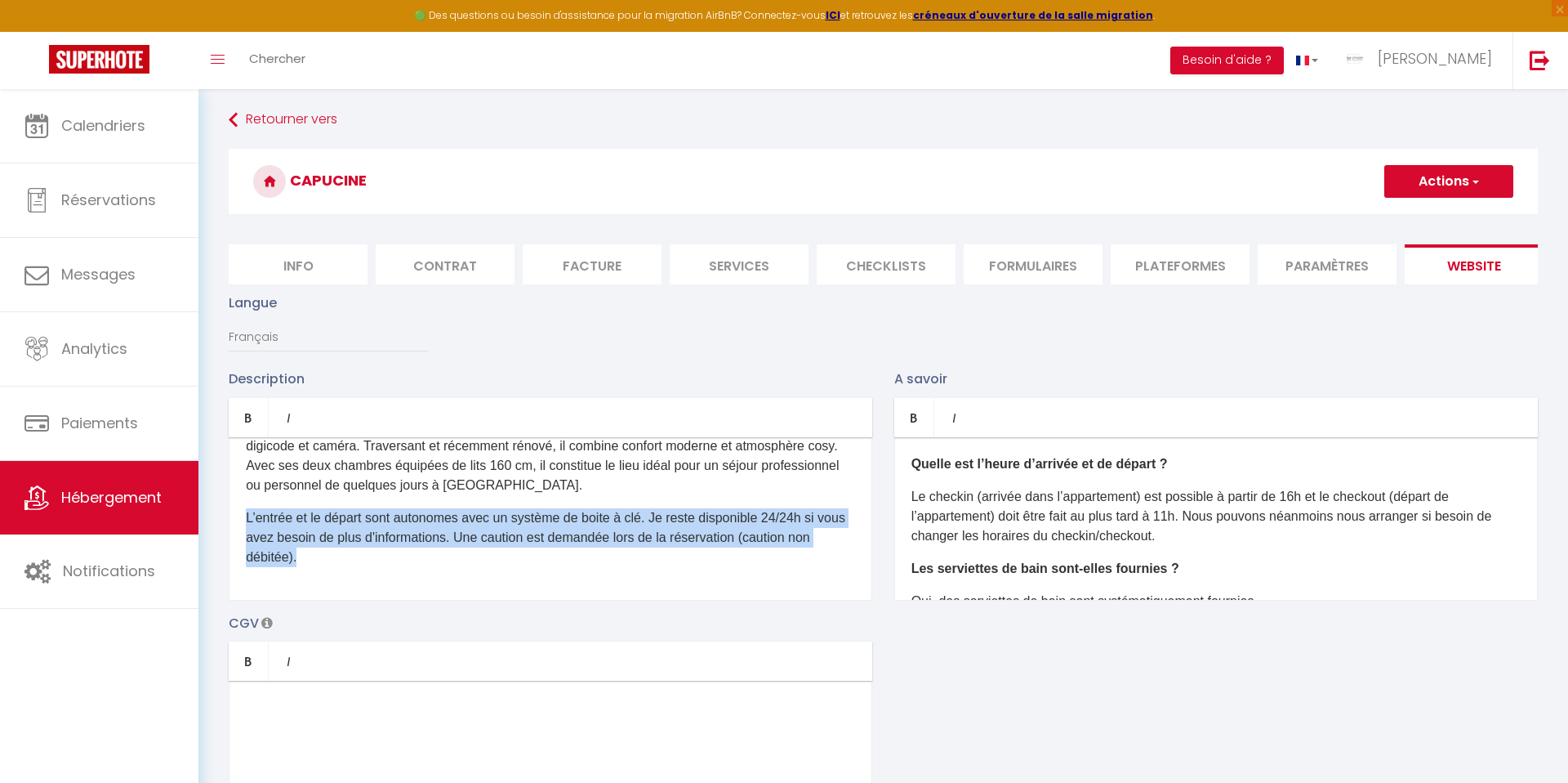
drag, startPoint x: 265, startPoint y: 563, endPoint x: 776, endPoint y: 631, distance: 515.5
click at [776, 631] on div "Description Bold Italic Rich text editor À seulement 5 min à pied de la gare TG…" at bounding box center [883, 606] width 1330 height 474
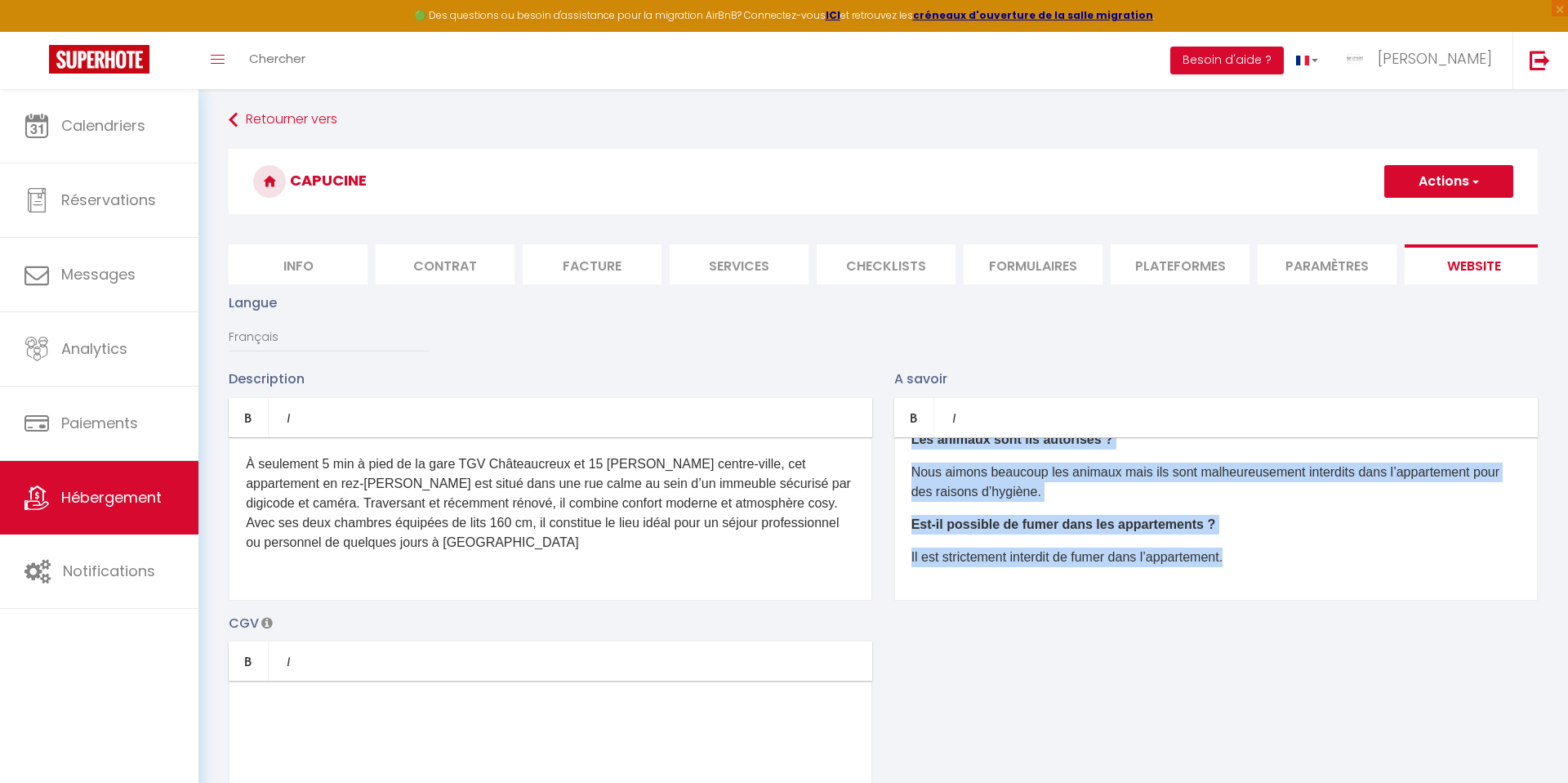
scroll to position [160, 0]
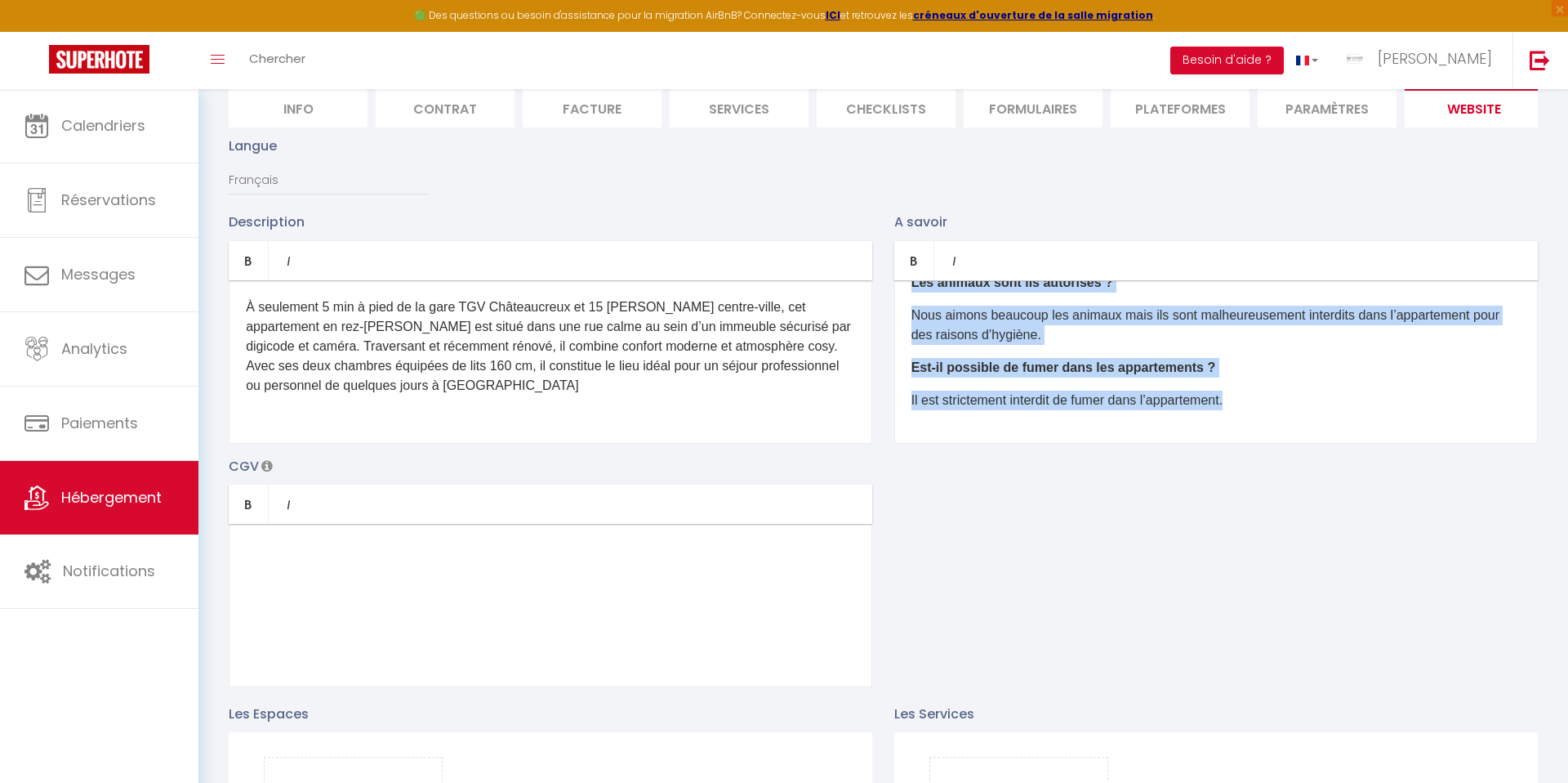
drag, startPoint x: 913, startPoint y: 463, endPoint x: 1201, endPoint y: 627, distance: 331.4
click at [1201, 627] on div "Description Bold Italic Rich text editor À seulement 5 min à pied de la gare TG…" at bounding box center [883, 448] width 1330 height 474
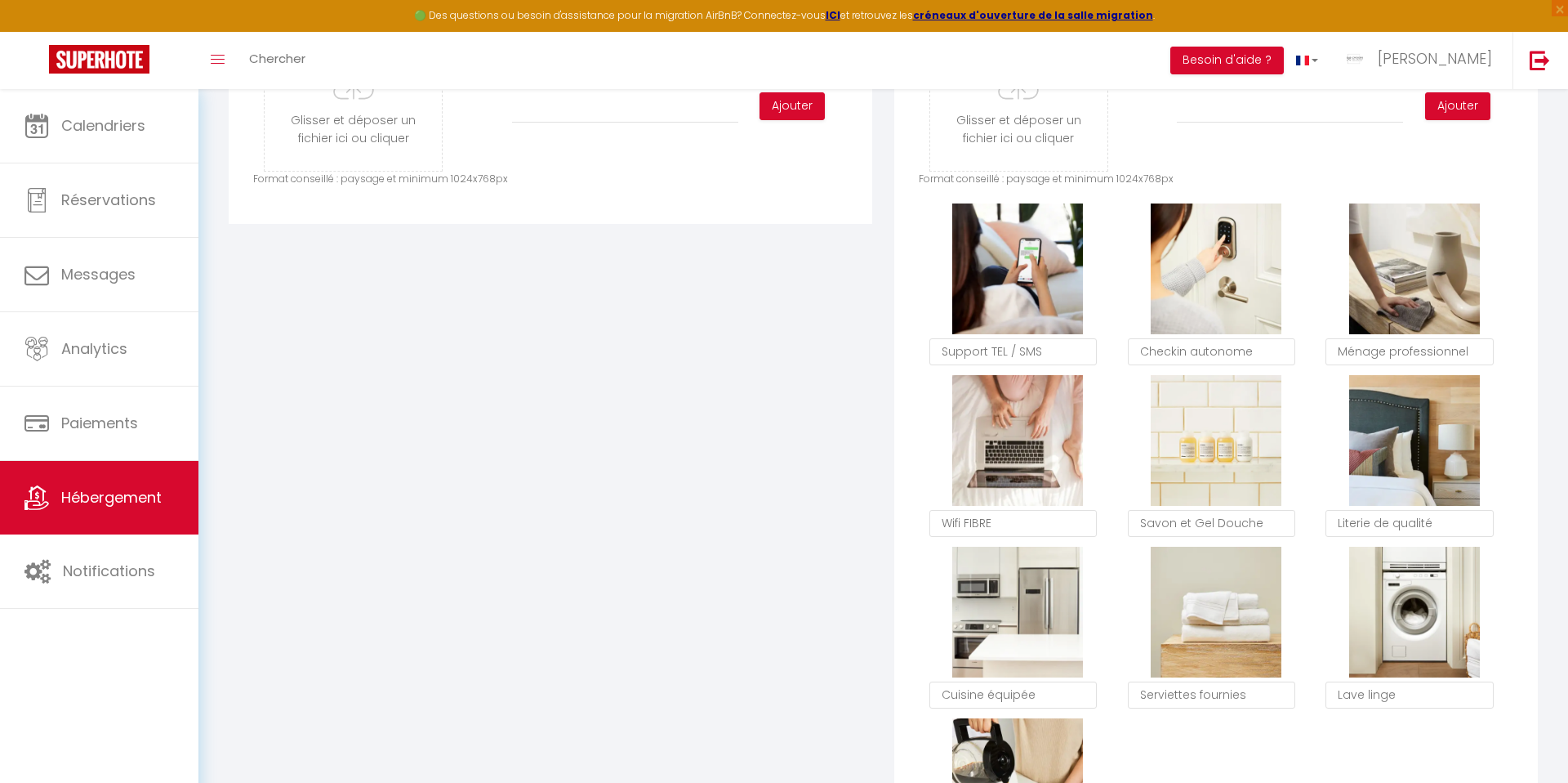
scroll to position [879, 0]
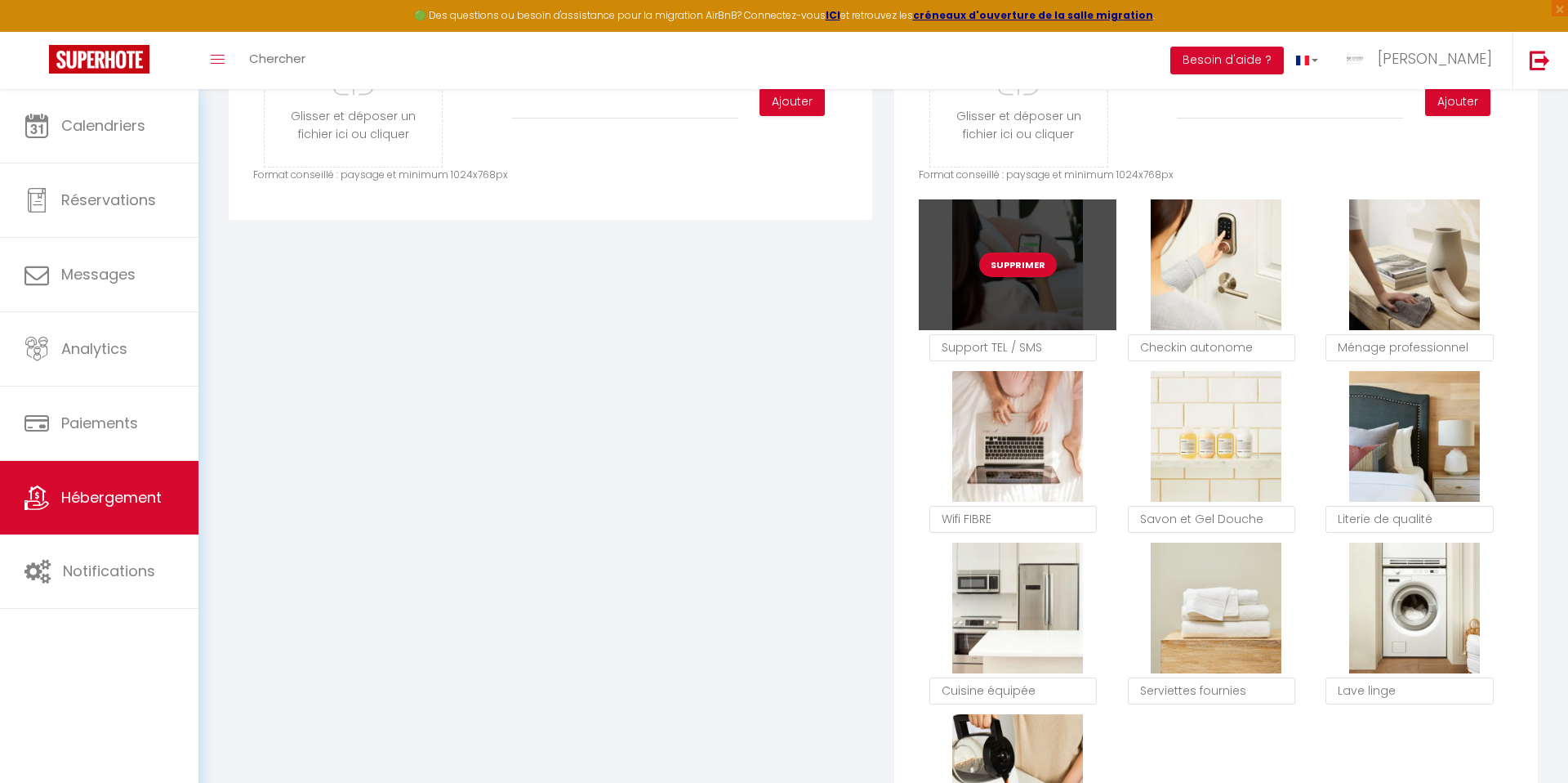
click at [1002, 269] on button "Supprimer" at bounding box center [1017, 264] width 77 height 24
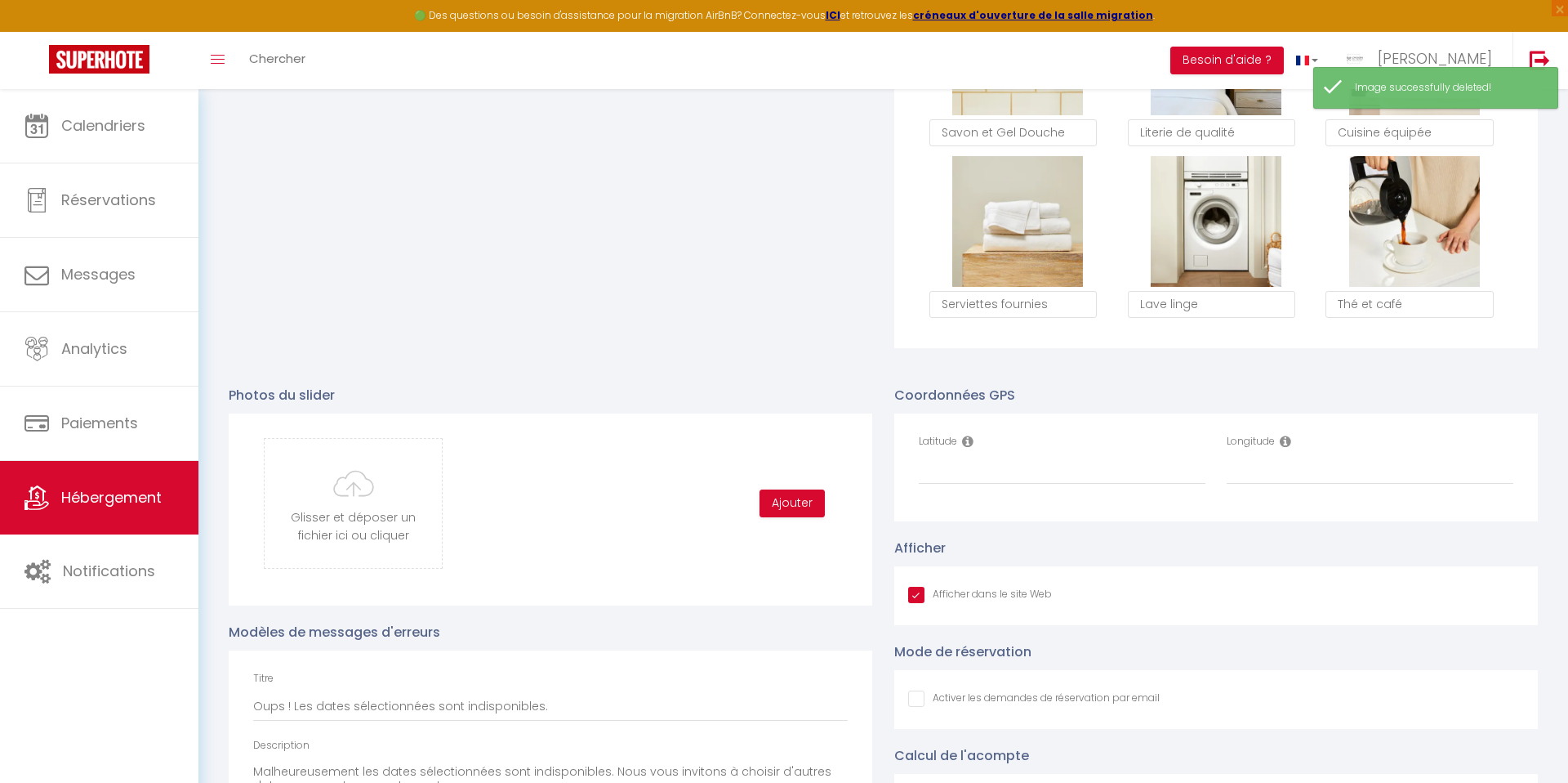
scroll to position [1452, 0]
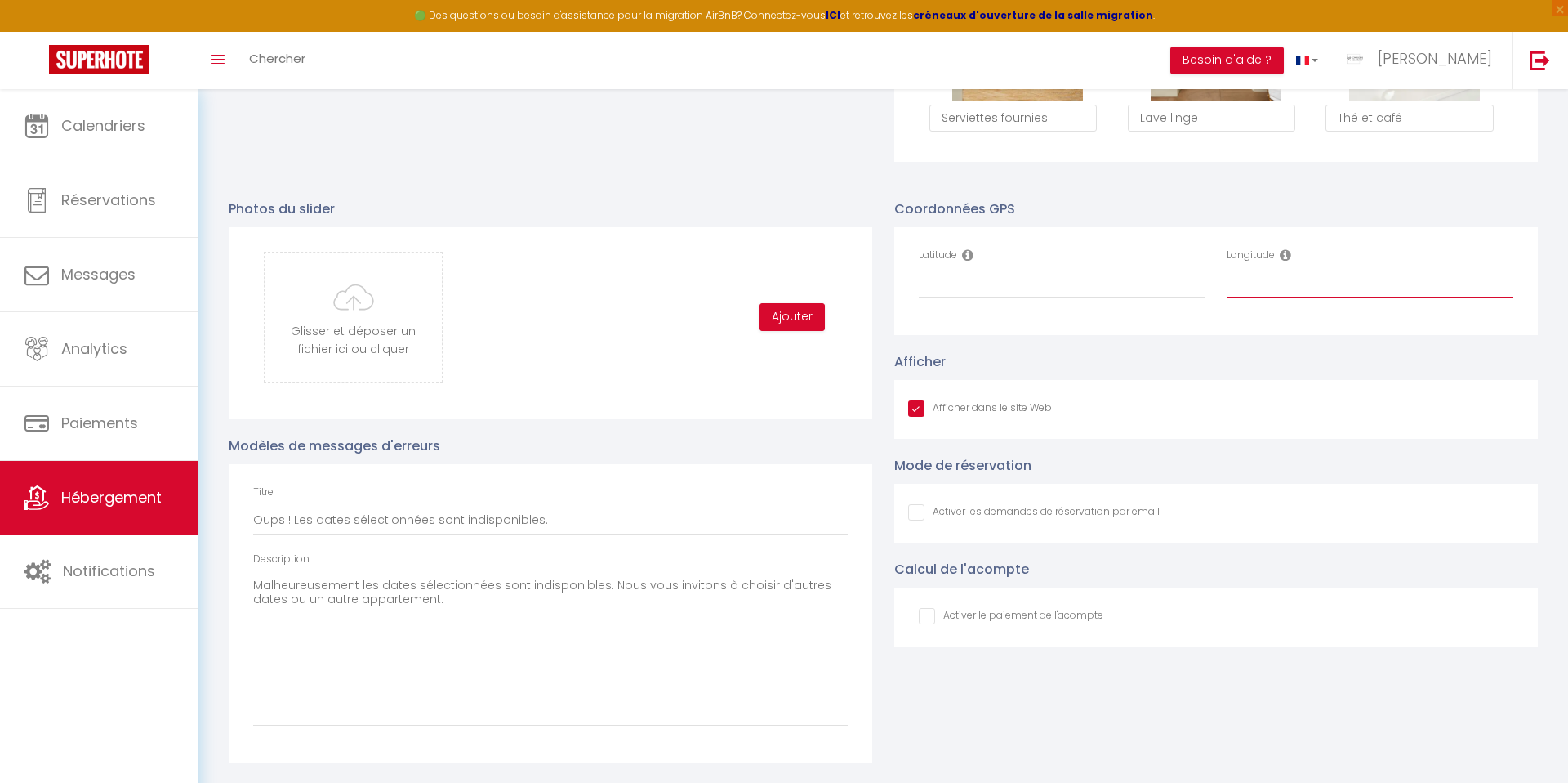
click at [1254, 283] on input "Longitude" at bounding box center [1370, 283] width 287 height 30
paste input "4.403076"
click at [930, 293] on input "Latitude" at bounding box center [1062, 283] width 287 height 30
click at [930, 286] on input "Latitude" at bounding box center [1062, 283] width 287 height 30
paste input "45.440338"
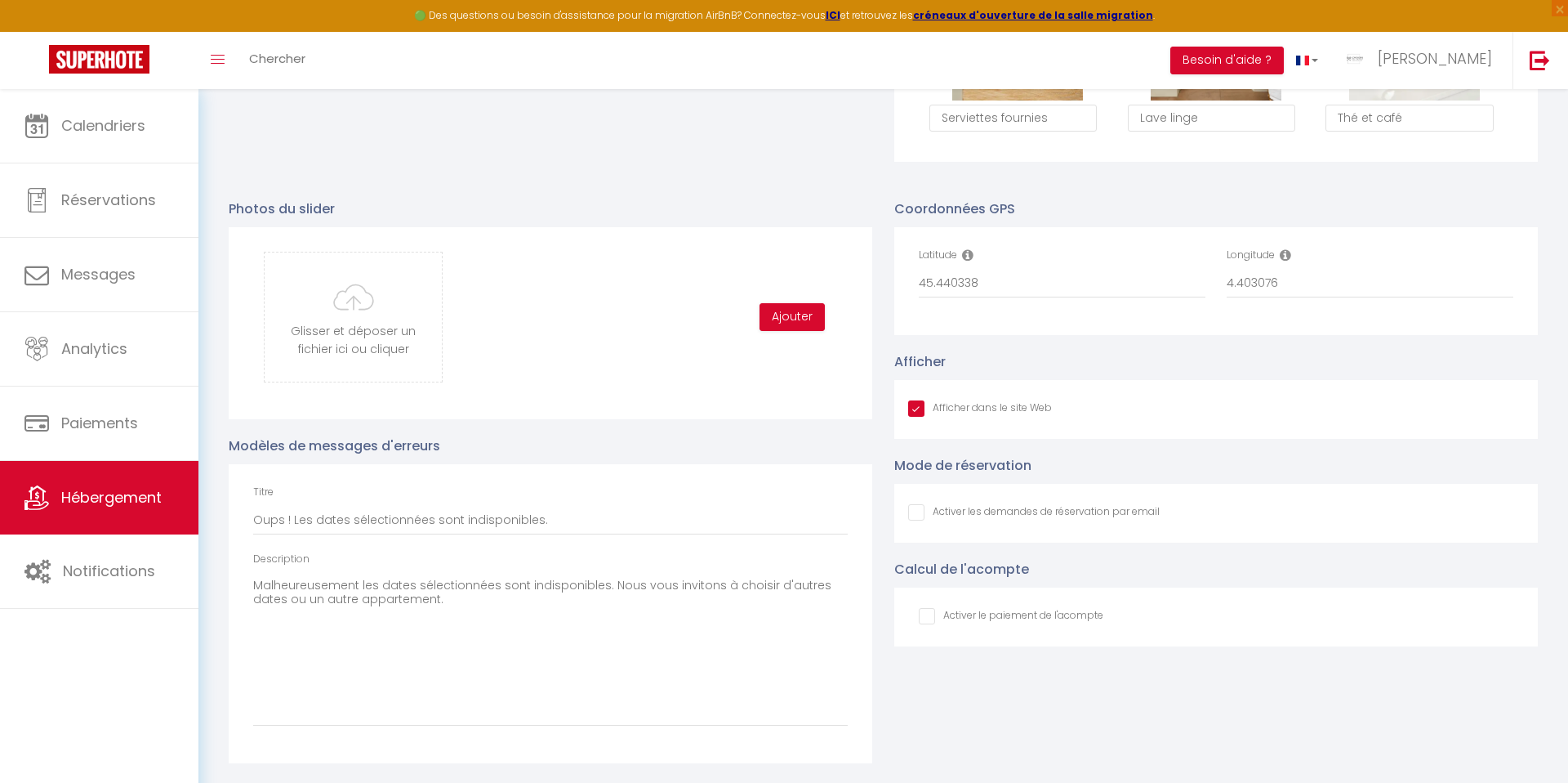
drag, startPoint x: 932, startPoint y: 614, endPoint x: 1062, endPoint y: 620, distance: 130.1
click at [932, 614] on input "checkbox" at bounding box center [1011, 615] width 184 height 17
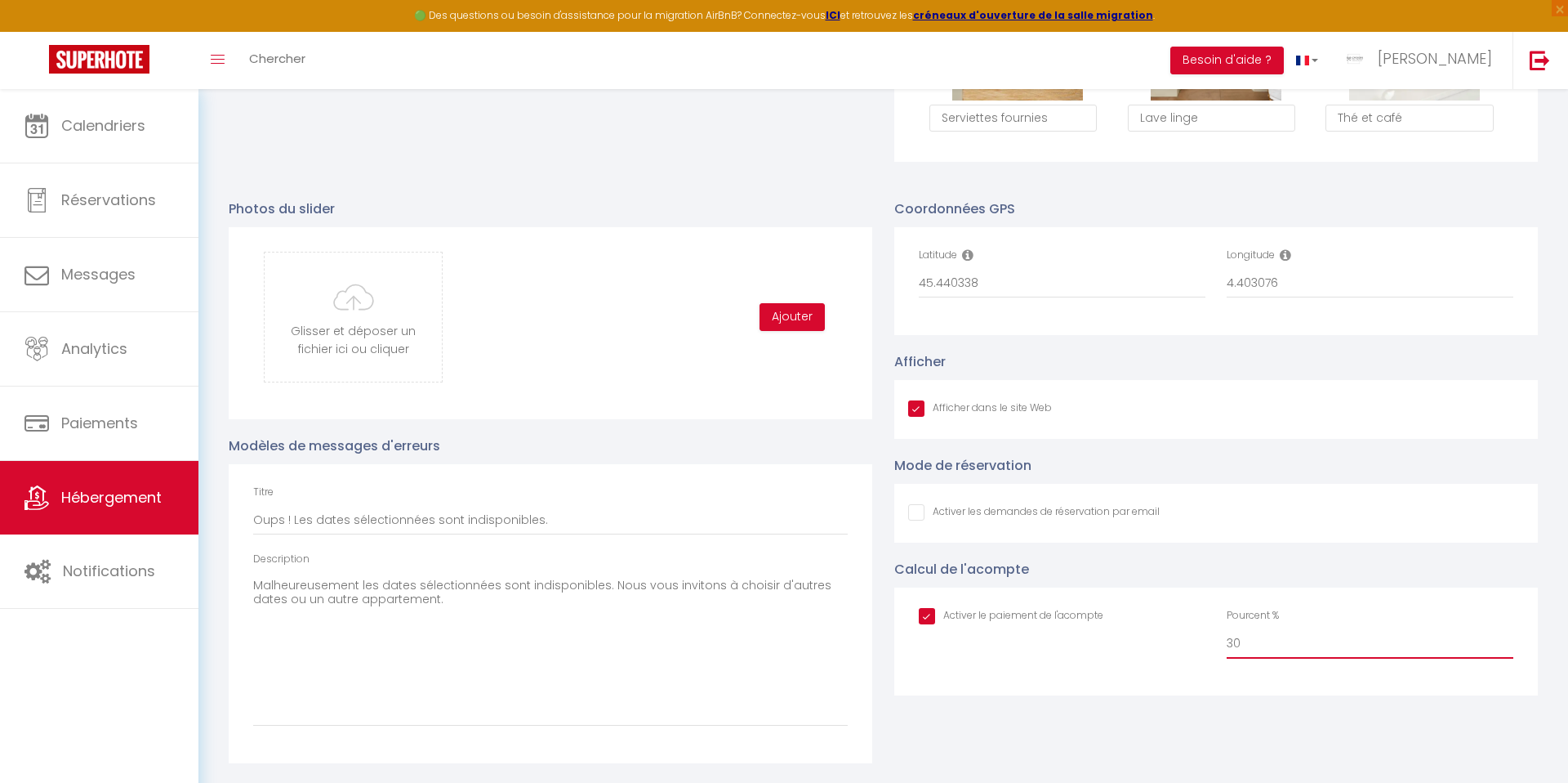
click at [1230, 636] on input "30" at bounding box center [1370, 644] width 287 height 30
click at [1127, 678] on div "Activer le paiement de l'acompte Pourcent % 50" at bounding box center [1215, 641] width 644 height 108
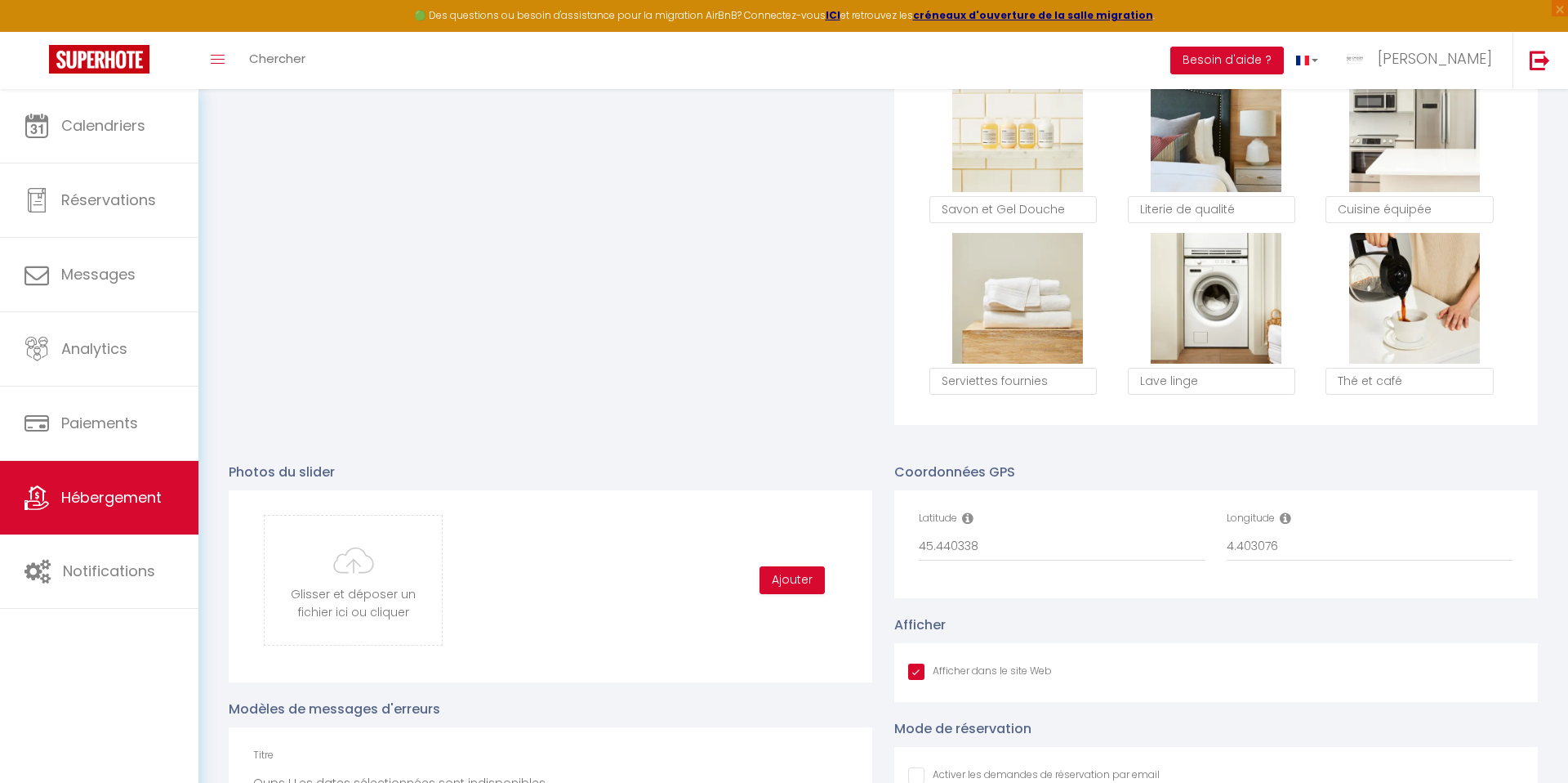
scroll to position [1163, 0]
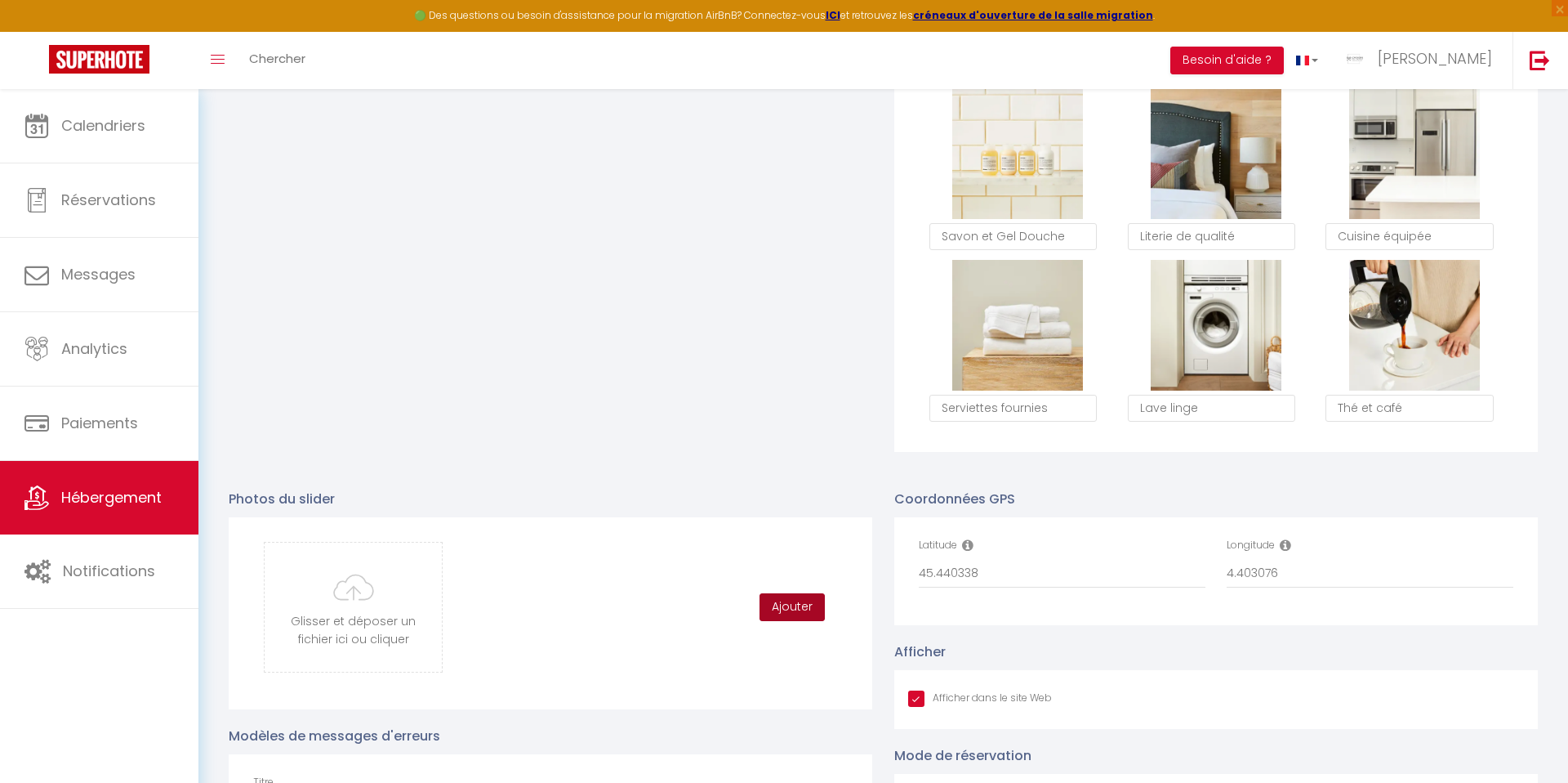
click at [791, 609] on button "Ajouter" at bounding box center [791, 607] width 65 height 28
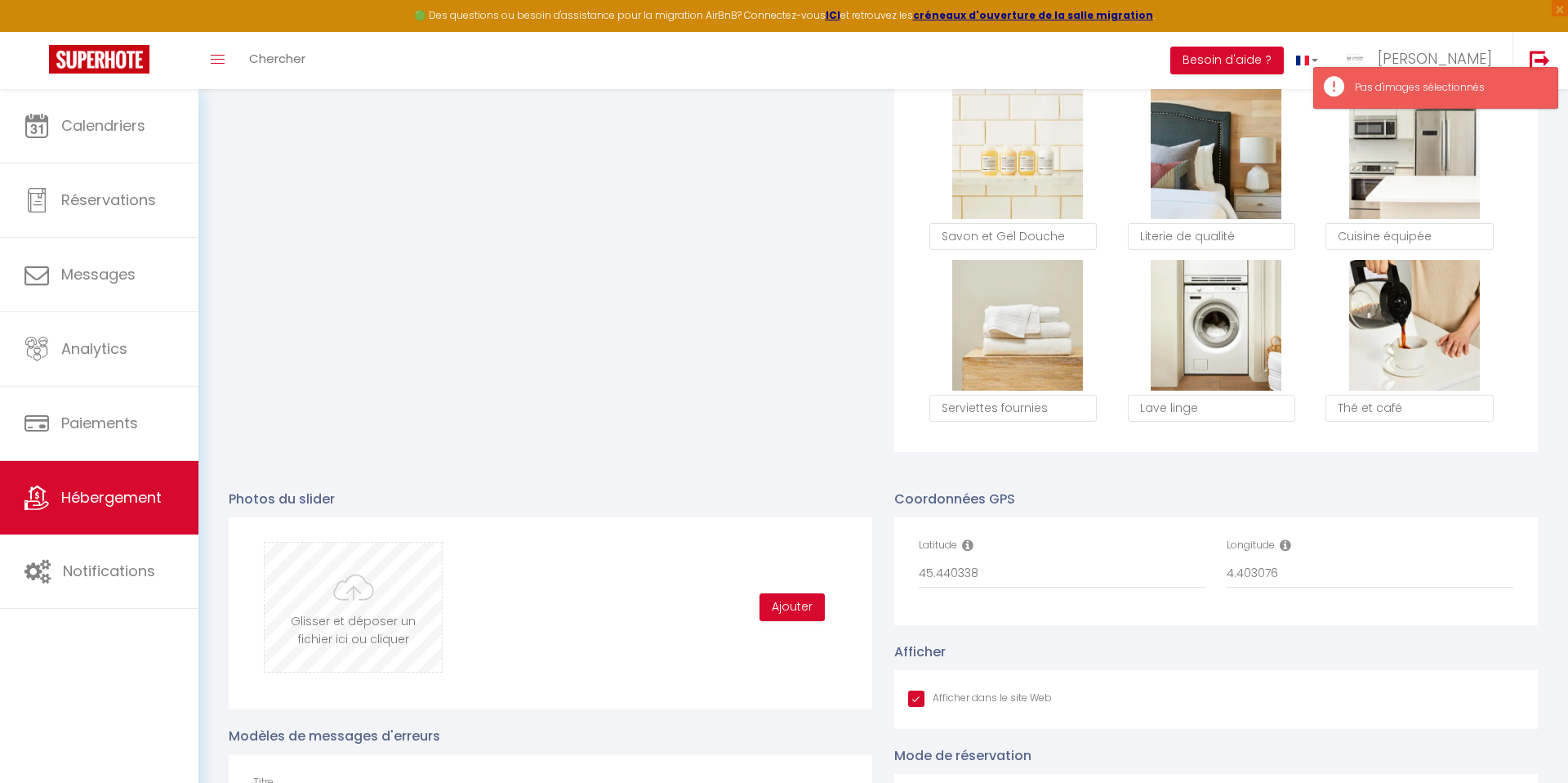
click at [325, 628] on input "file" at bounding box center [354, 607] width 177 height 129
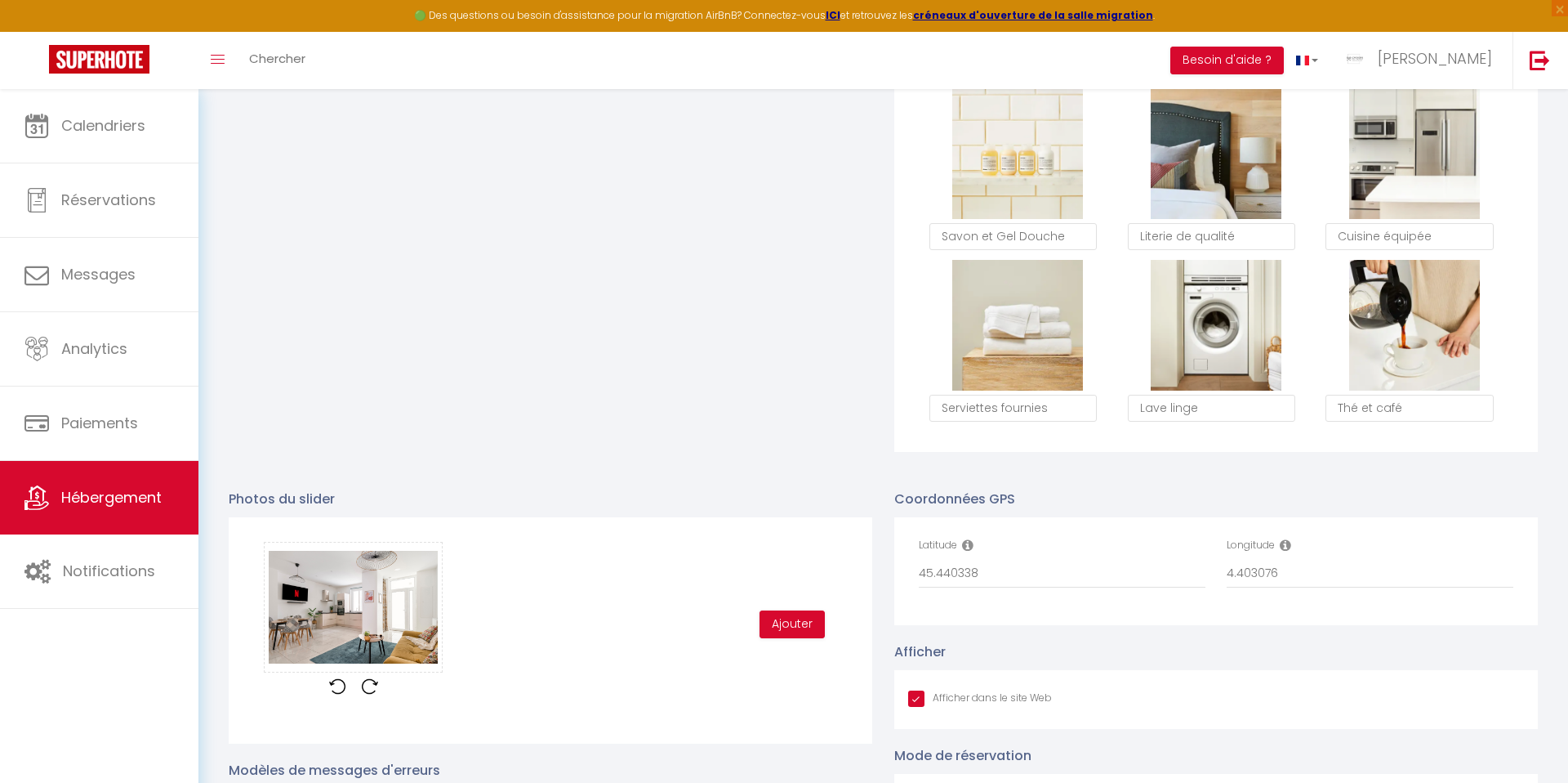
click at [563, 607] on div "Glisser et déposer un fichier ici ou cliquer Ooops, something wrong happened. R…" at bounding box center [550, 624] width 594 height 165
click at [791, 624] on button "Ajouter" at bounding box center [791, 624] width 65 height 28
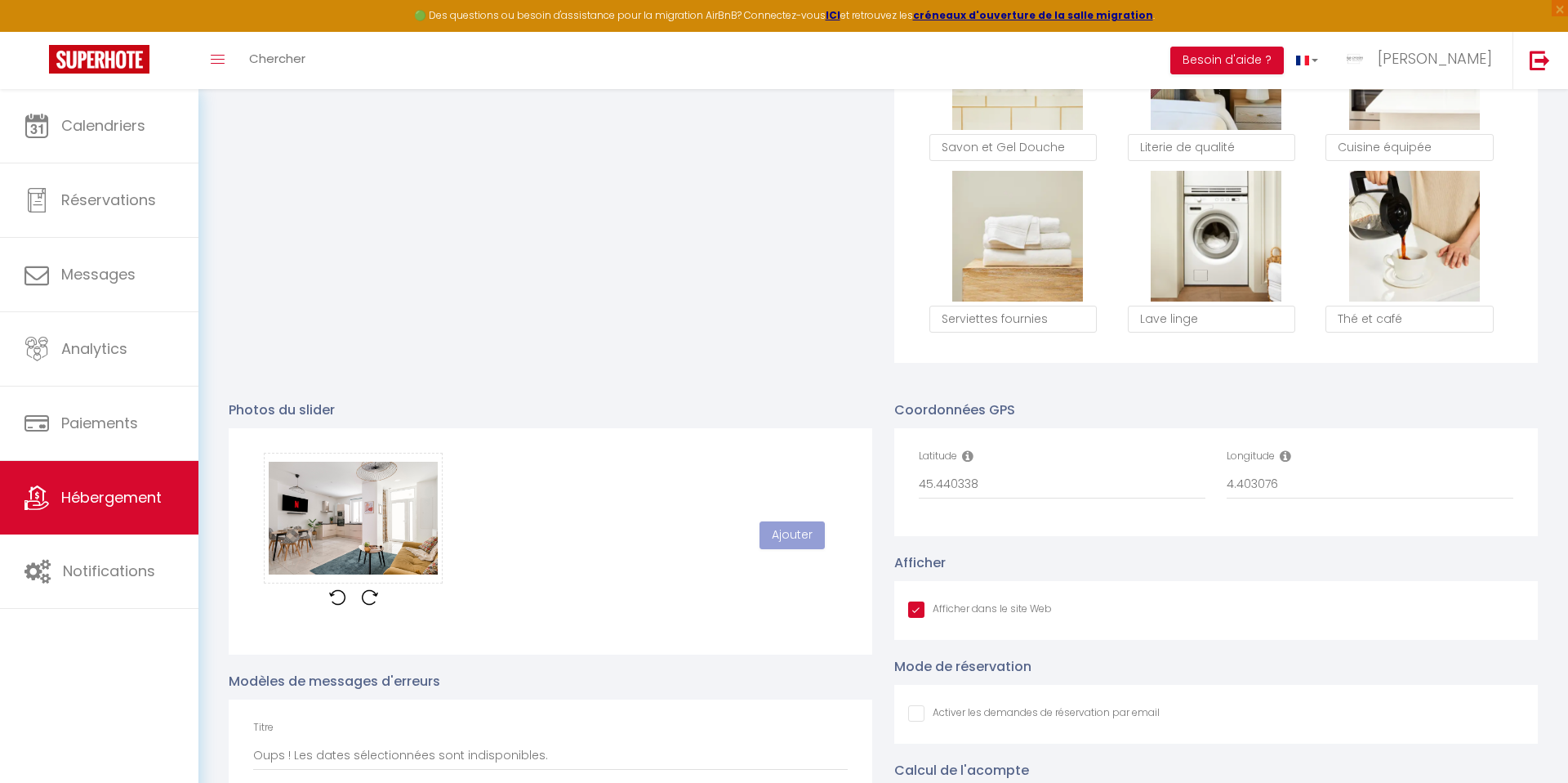
scroll to position [1254, 0]
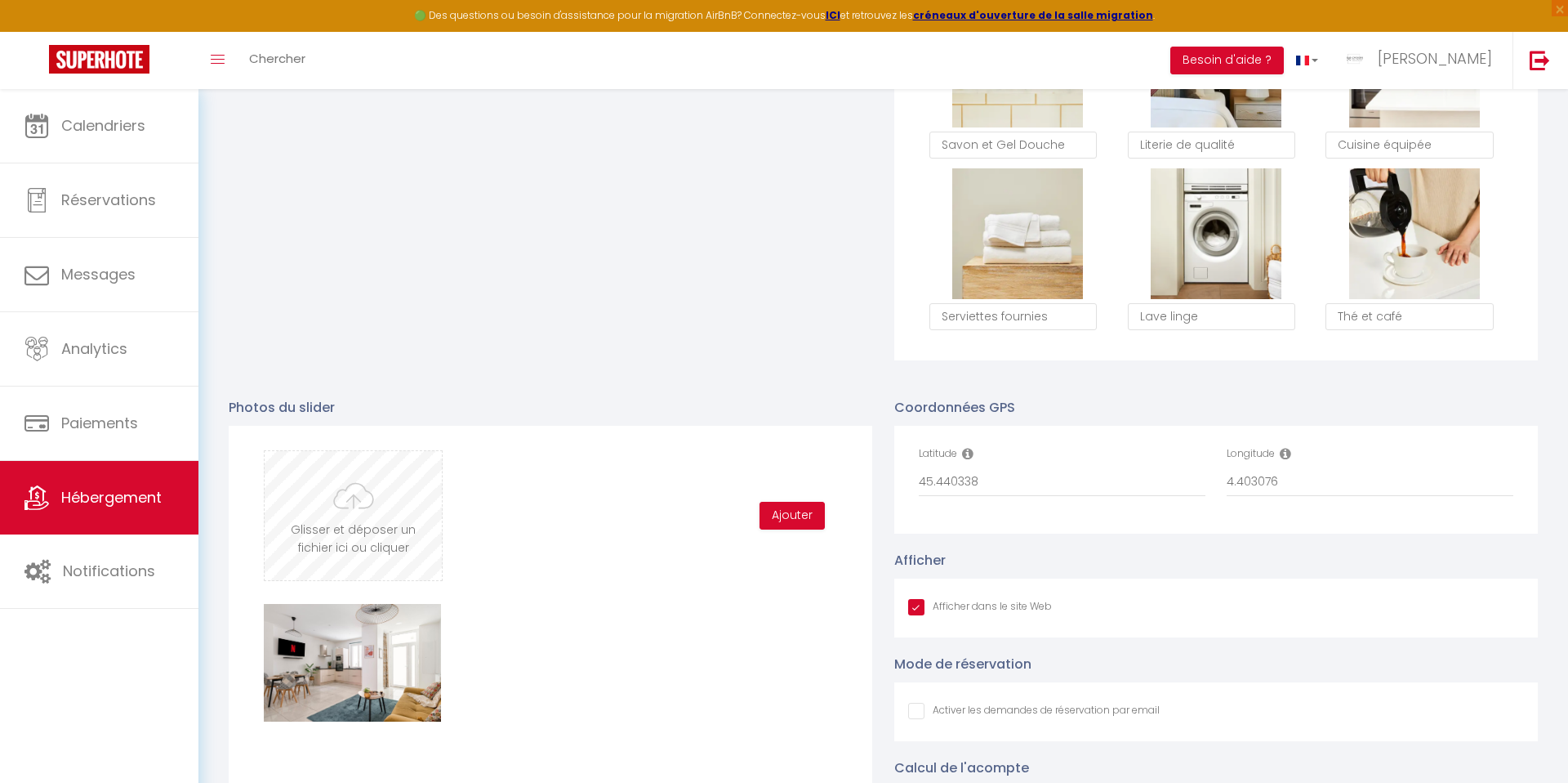
click at [322, 525] on input "file" at bounding box center [354, 515] width 177 height 129
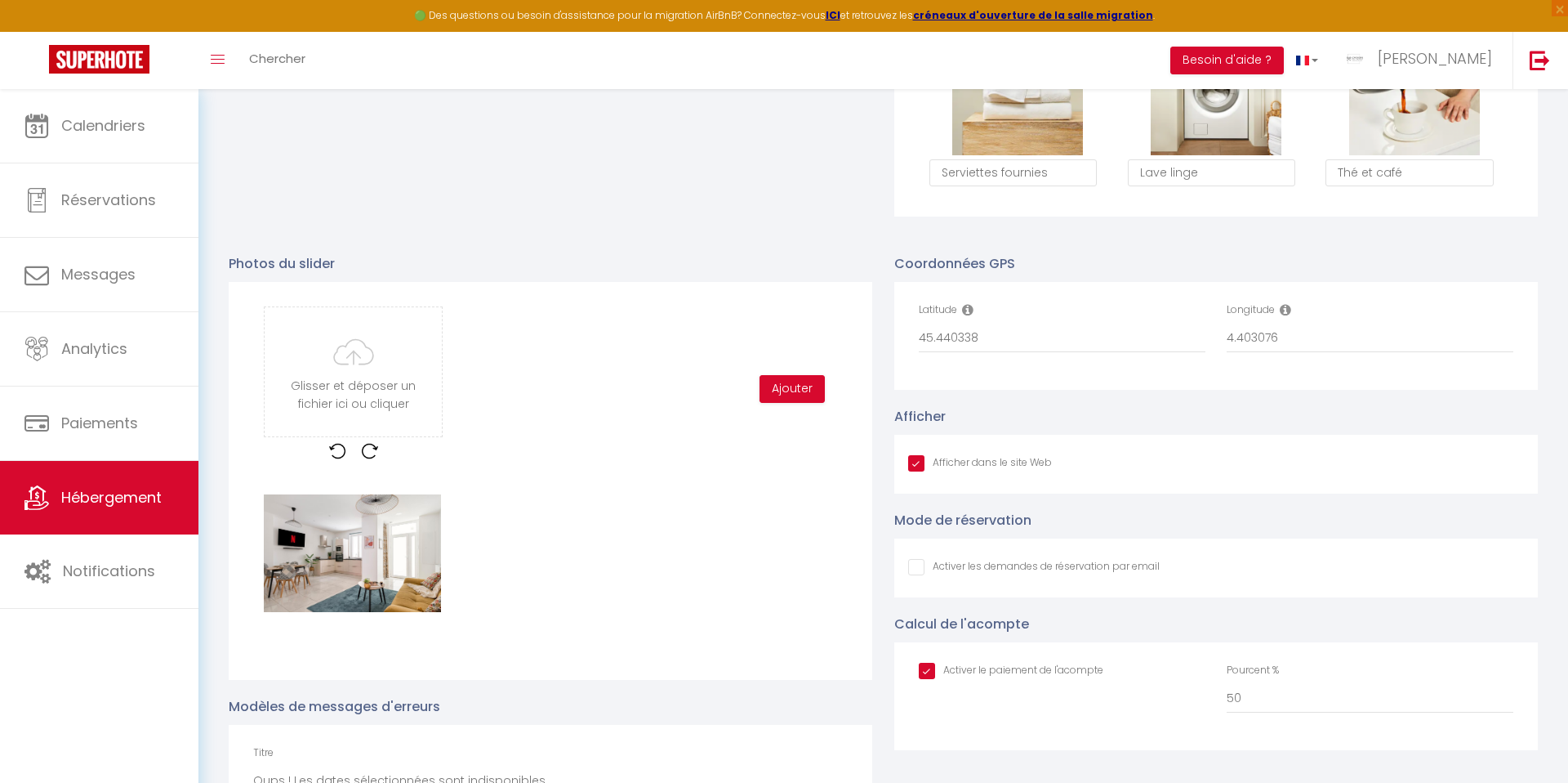
scroll to position [1411, 0]
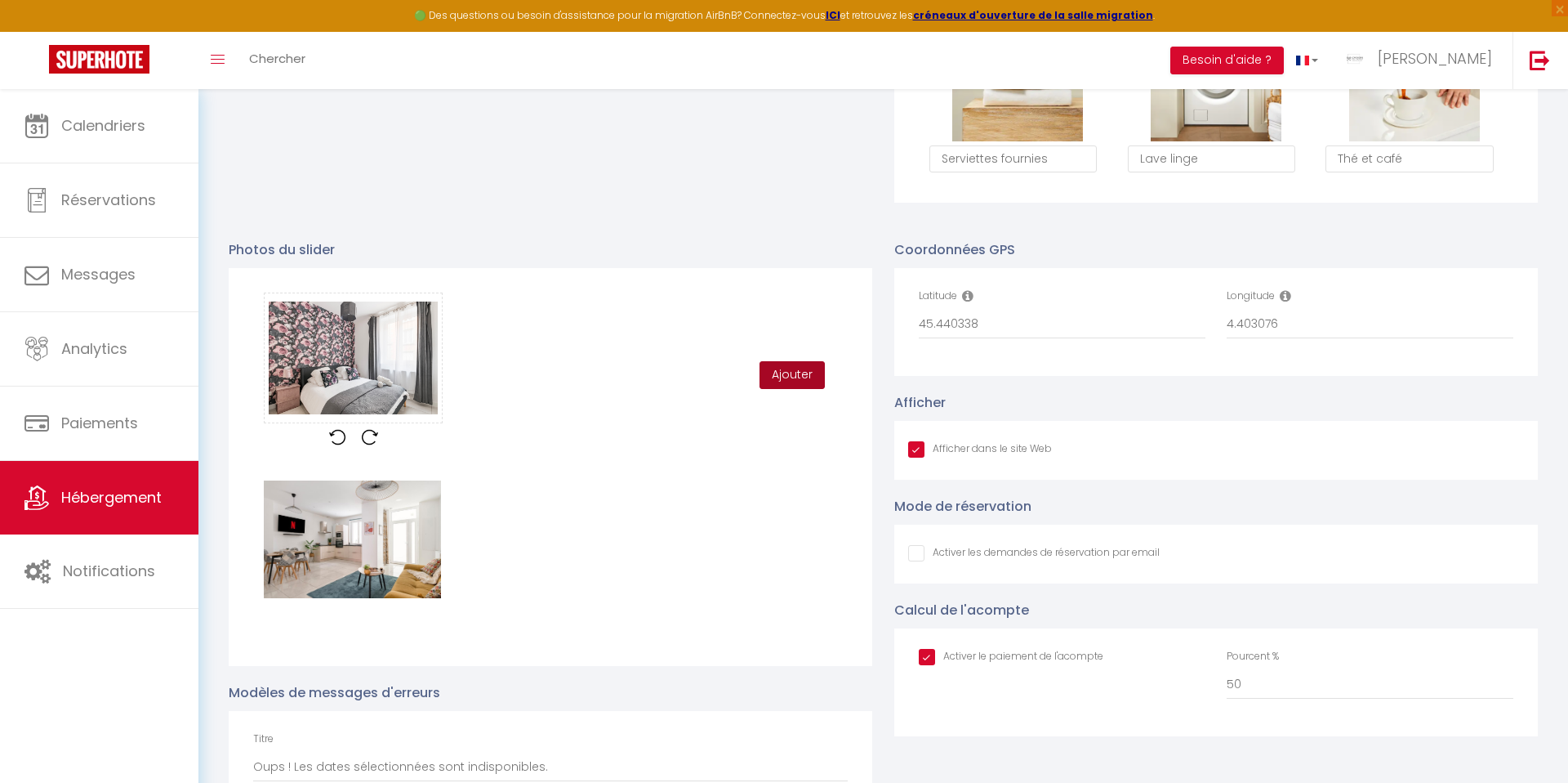
click at [786, 377] on button "Ajouter" at bounding box center [791, 375] width 65 height 28
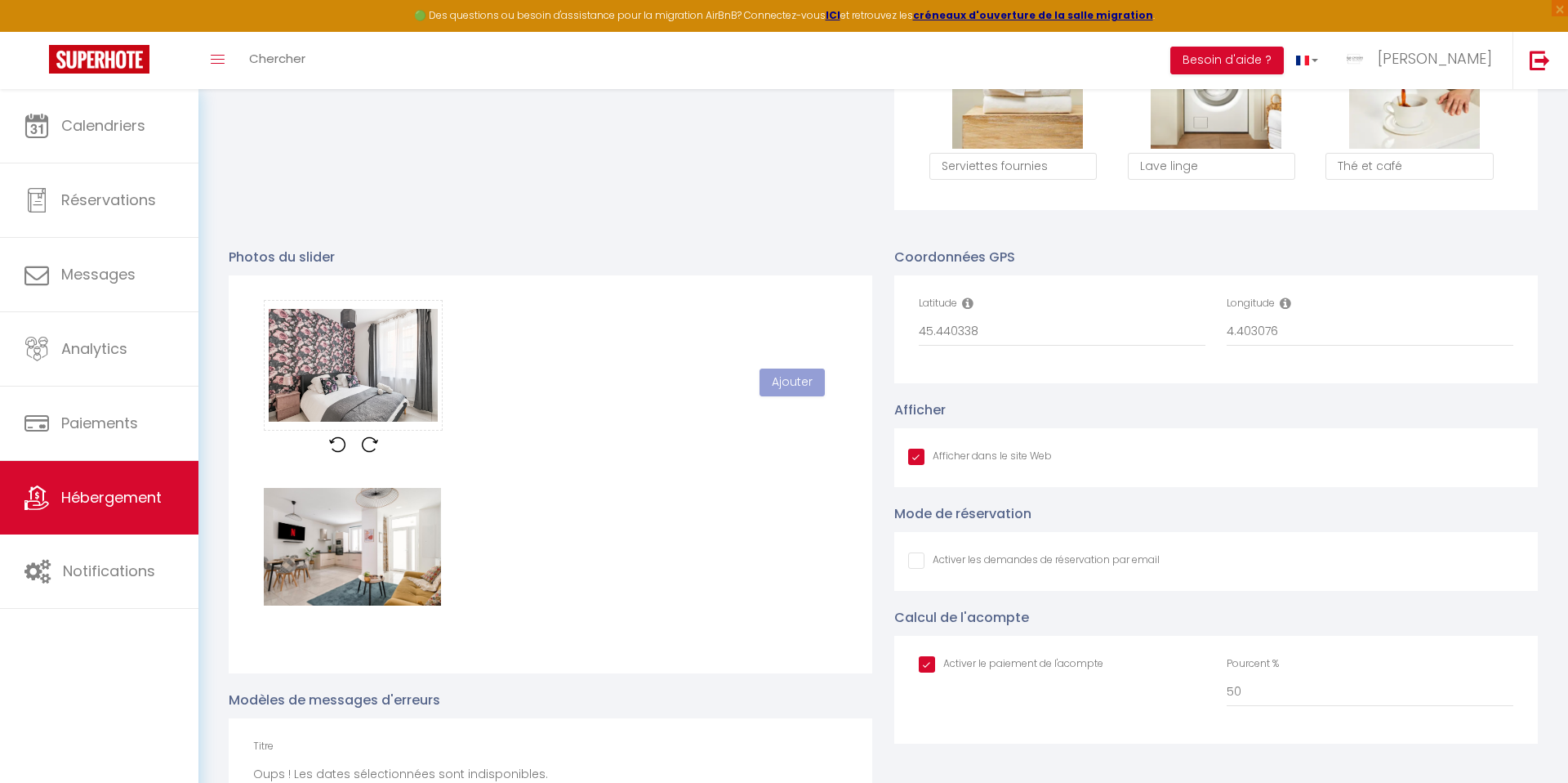
scroll to position [1401, 0]
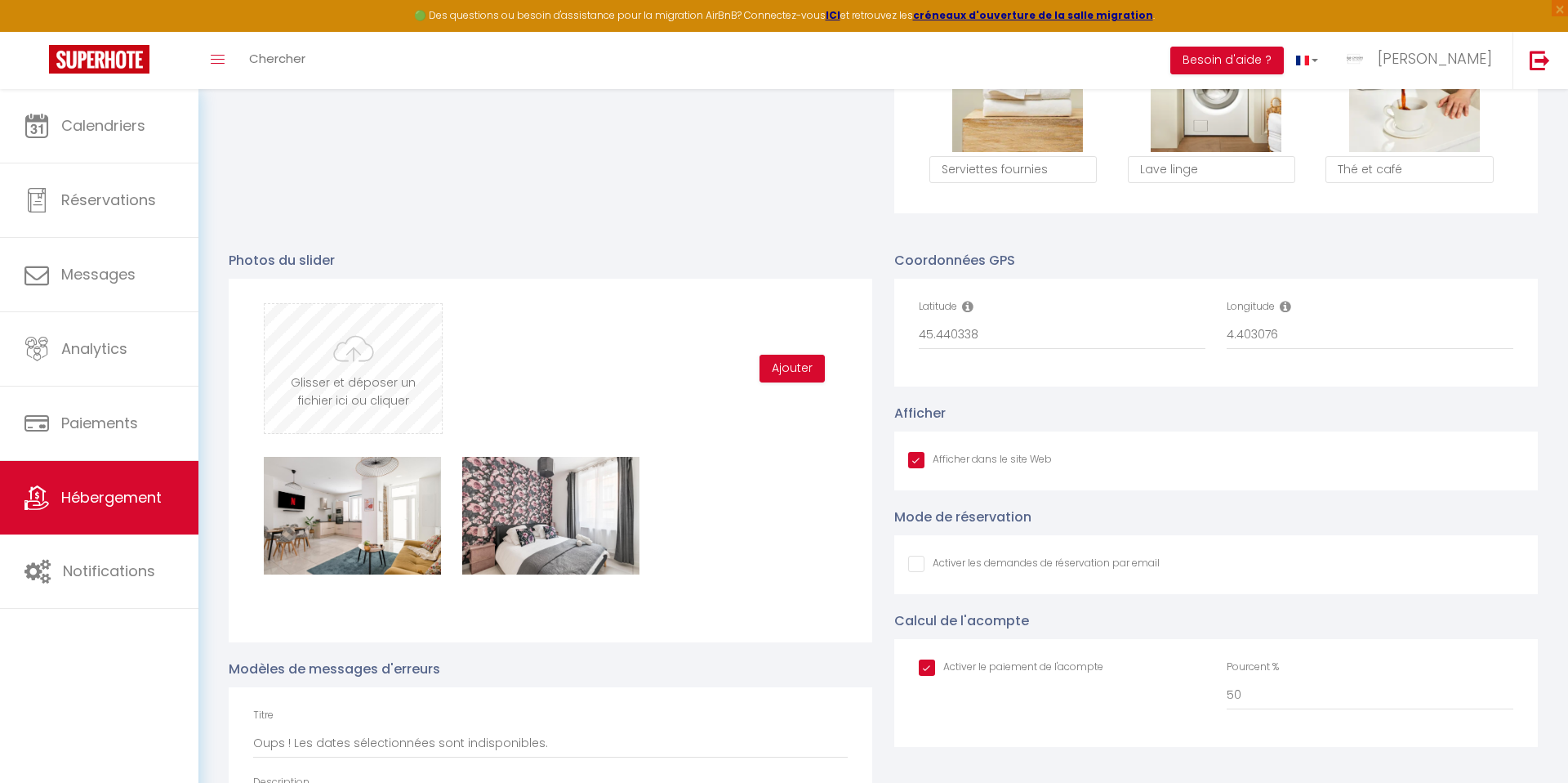
click at [351, 365] on input "file" at bounding box center [354, 368] width 177 height 129
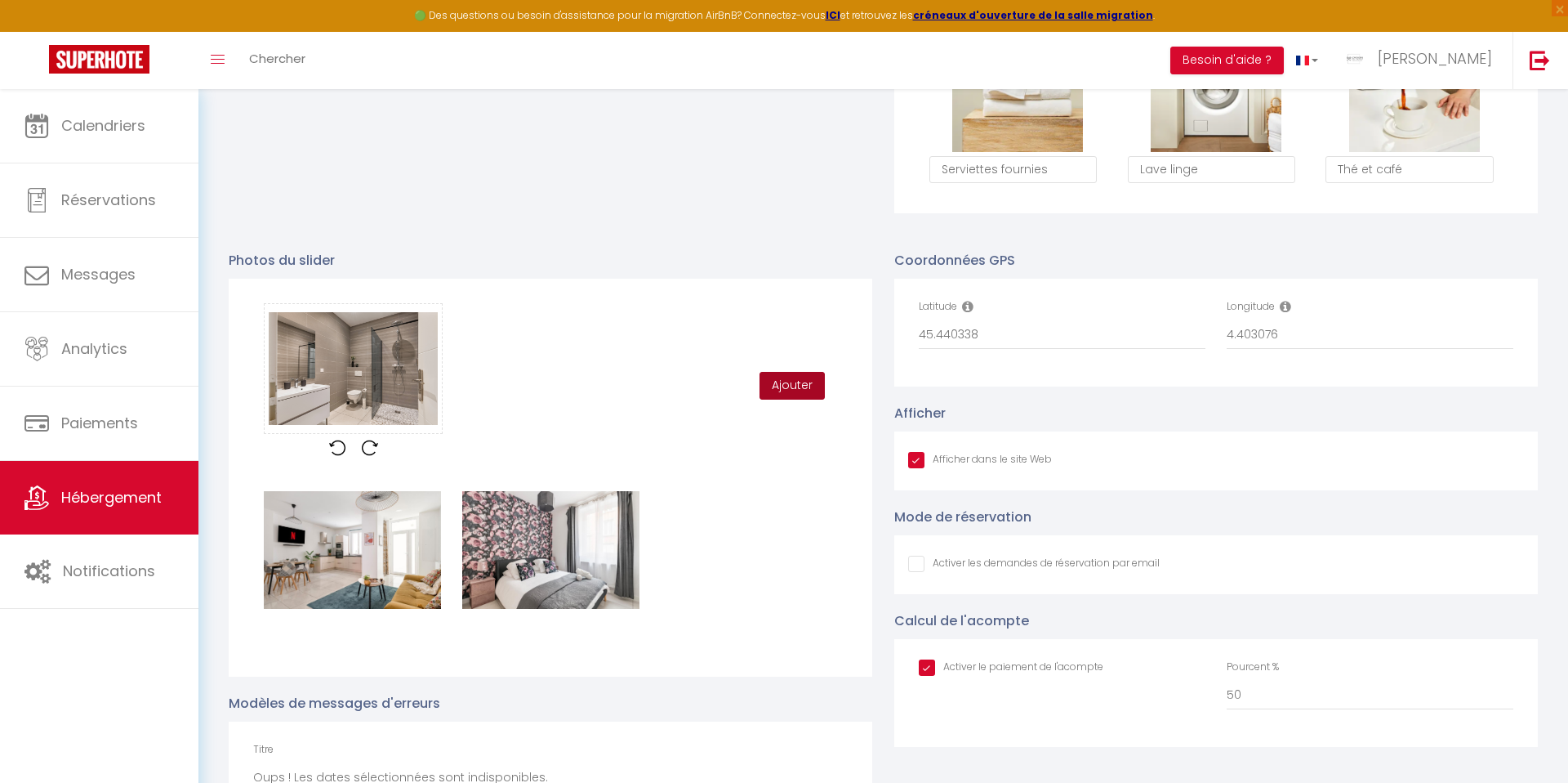
click at [797, 381] on button "Ajouter" at bounding box center [791, 386] width 65 height 28
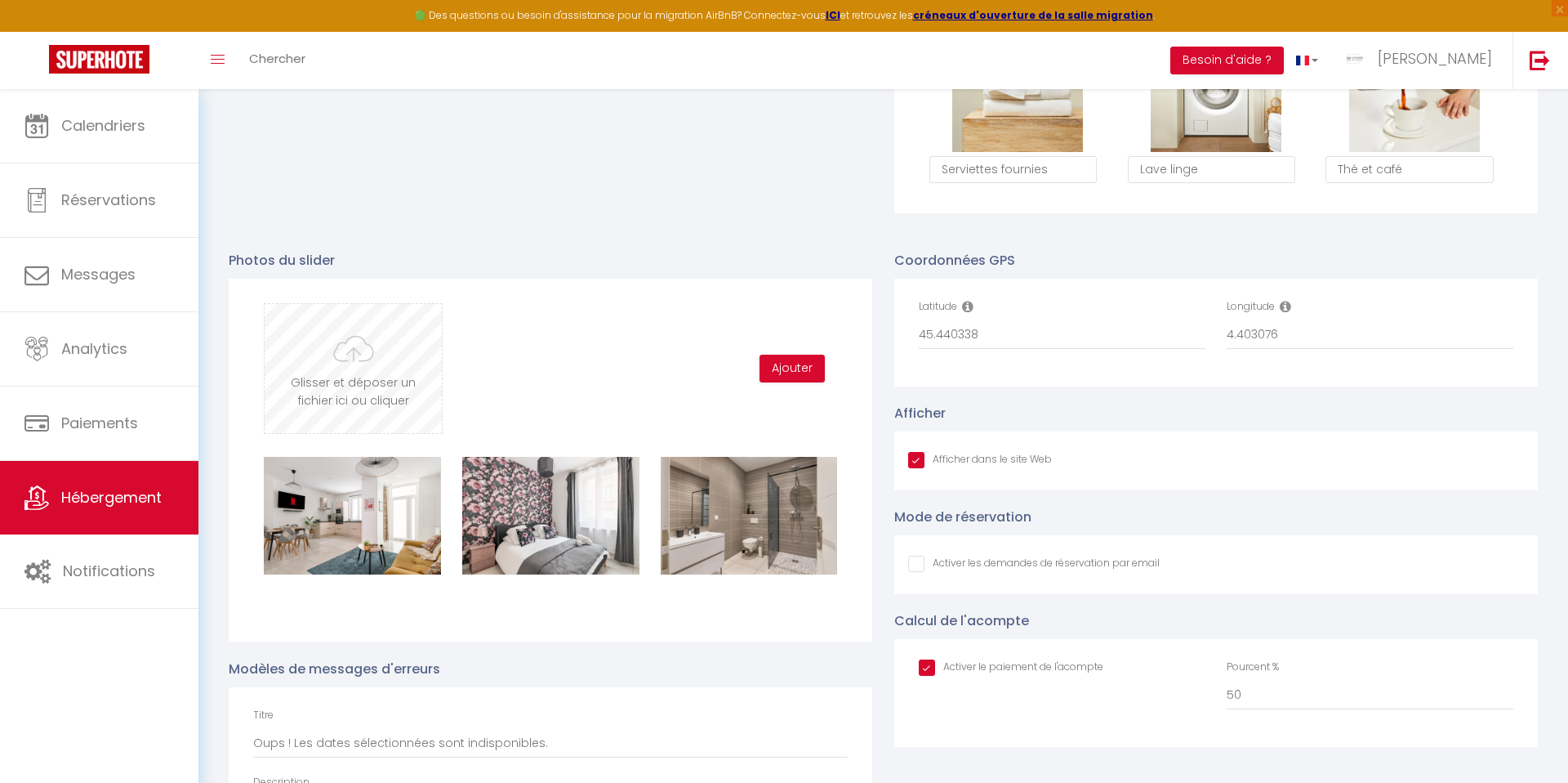
click at [312, 376] on input "file" at bounding box center [354, 368] width 177 height 129
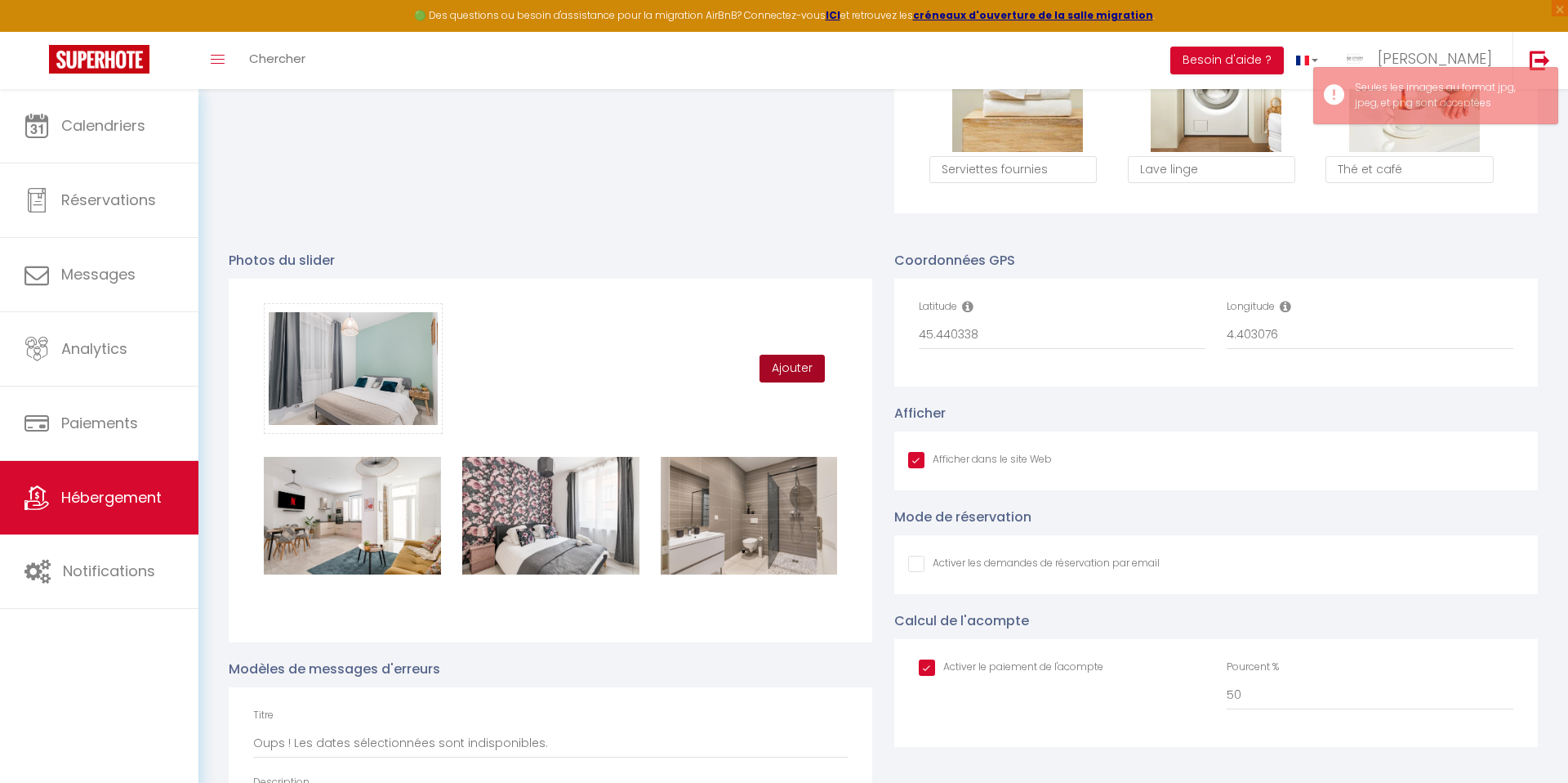
click at [797, 370] on button "Ajouter" at bounding box center [791, 368] width 65 height 28
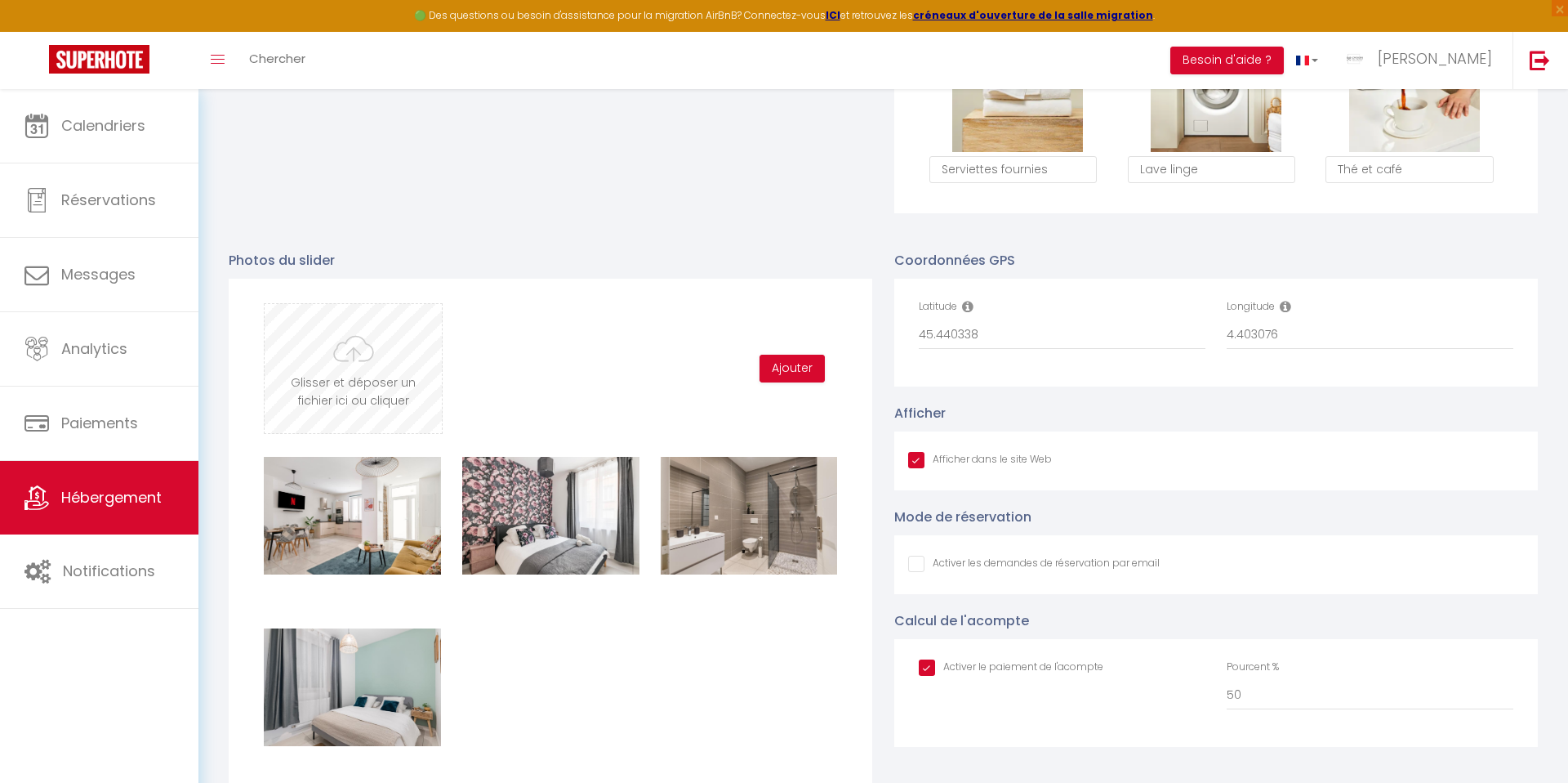
click at [390, 359] on input "file" at bounding box center [354, 368] width 177 height 129
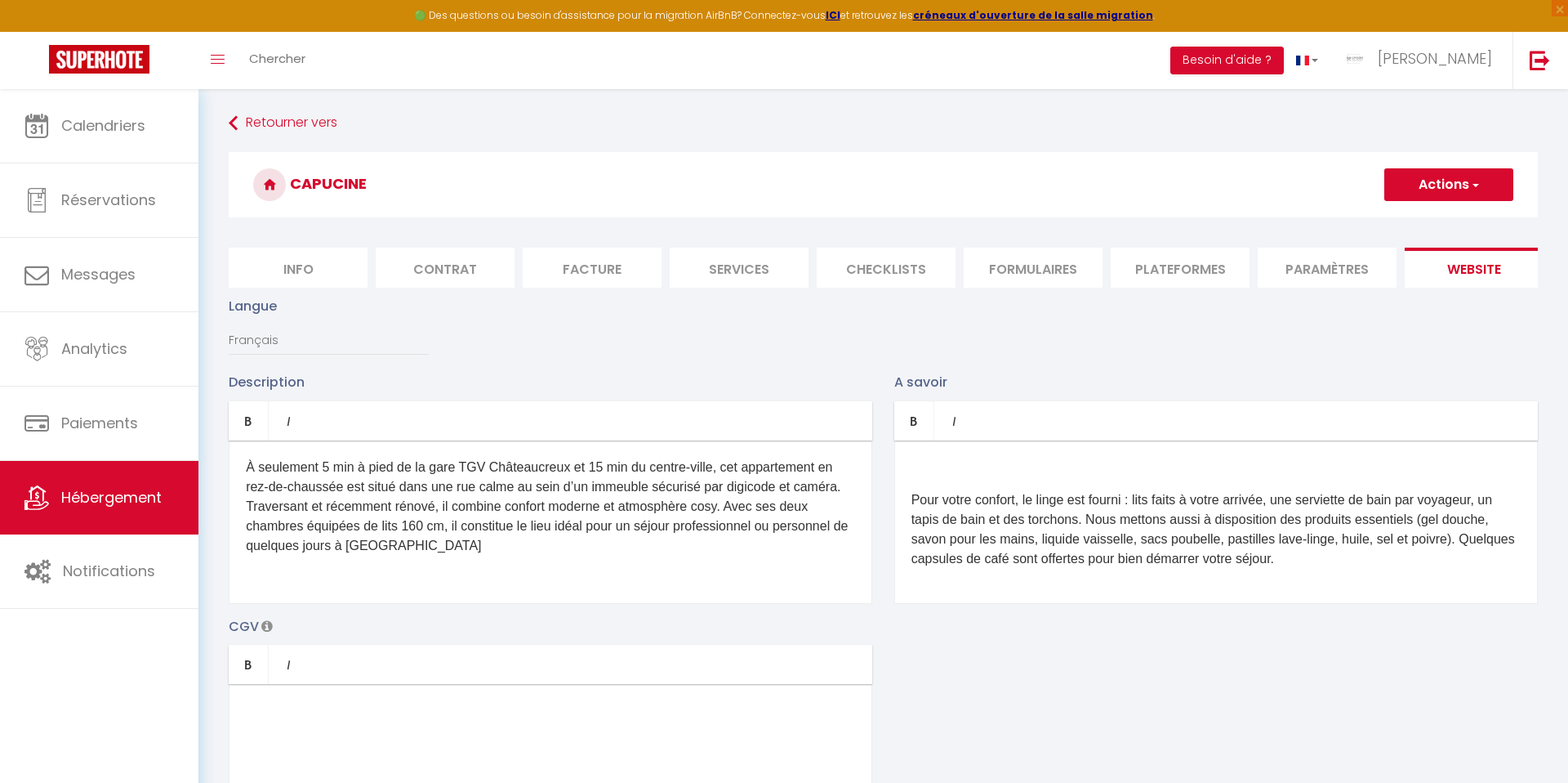
click at [1439, 181] on button "Actions" at bounding box center [1448, 185] width 129 height 33
click at [1420, 222] on input "Enregistrer" at bounding box center [1430, 220] width 61 height 17
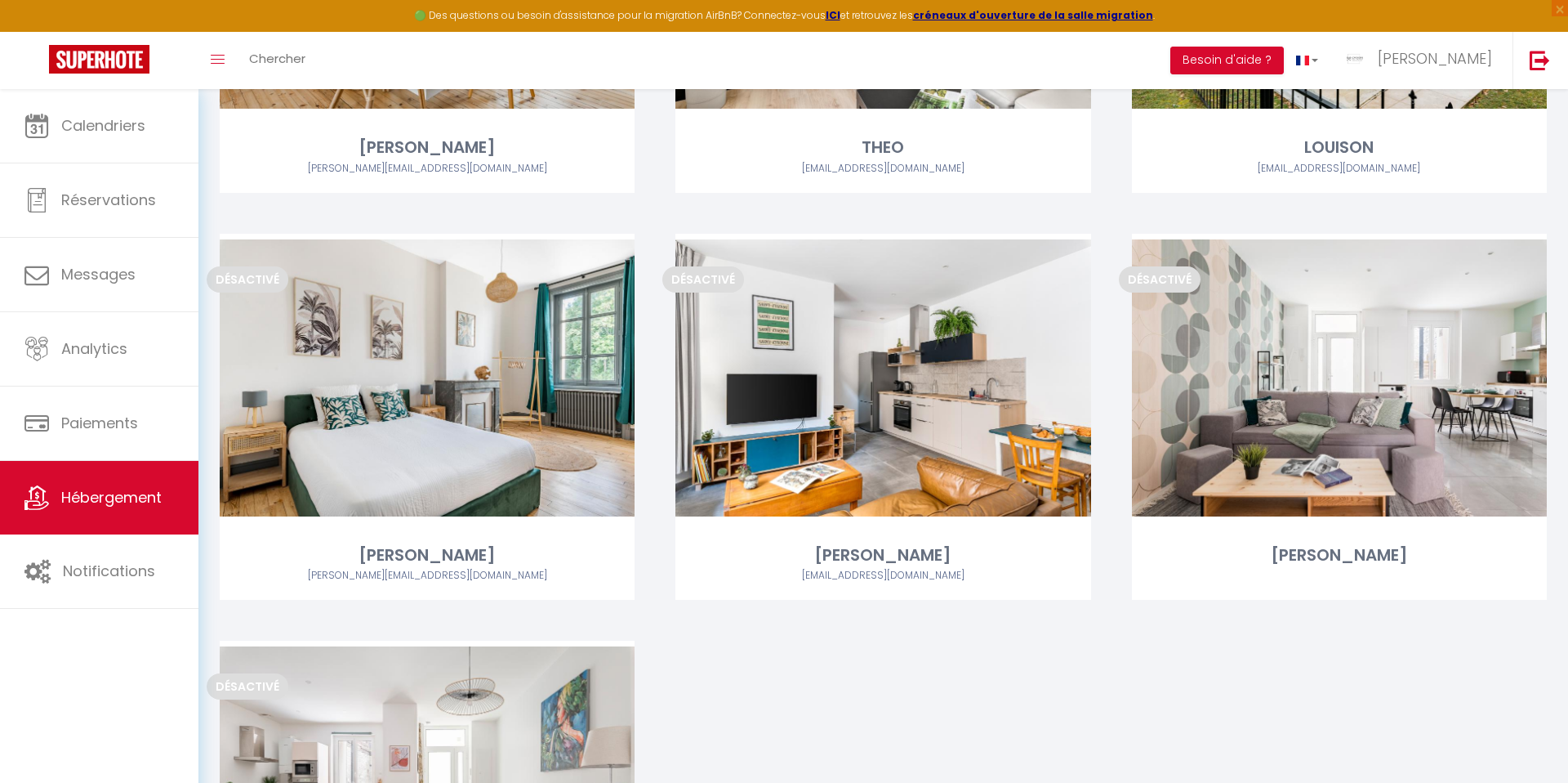
scroll to position [2810, 0]
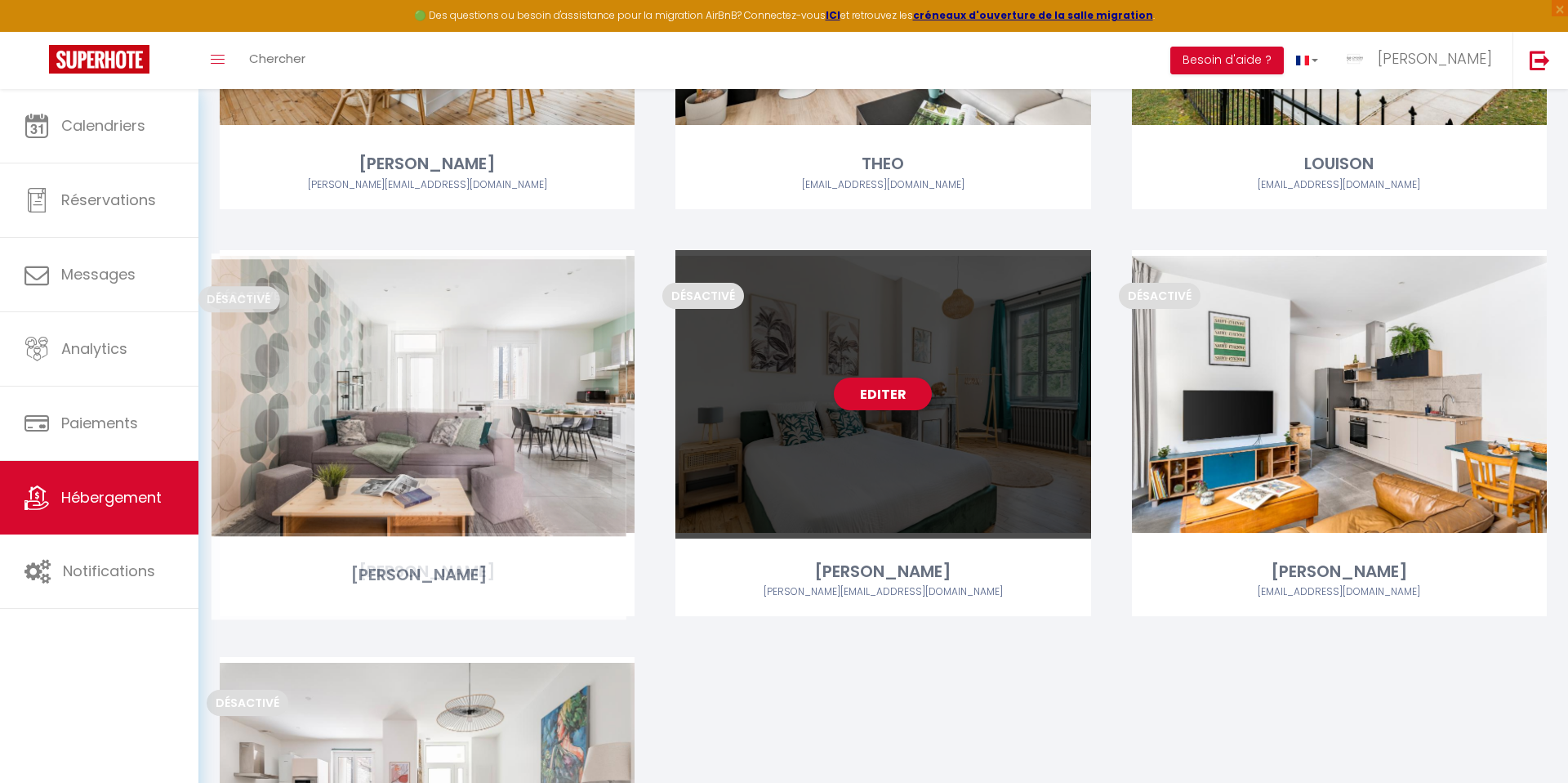
drag, startPoint x: 1300, startPoint y: 465, endPoint x: 384, endPoint y: 468, distance: 916.0
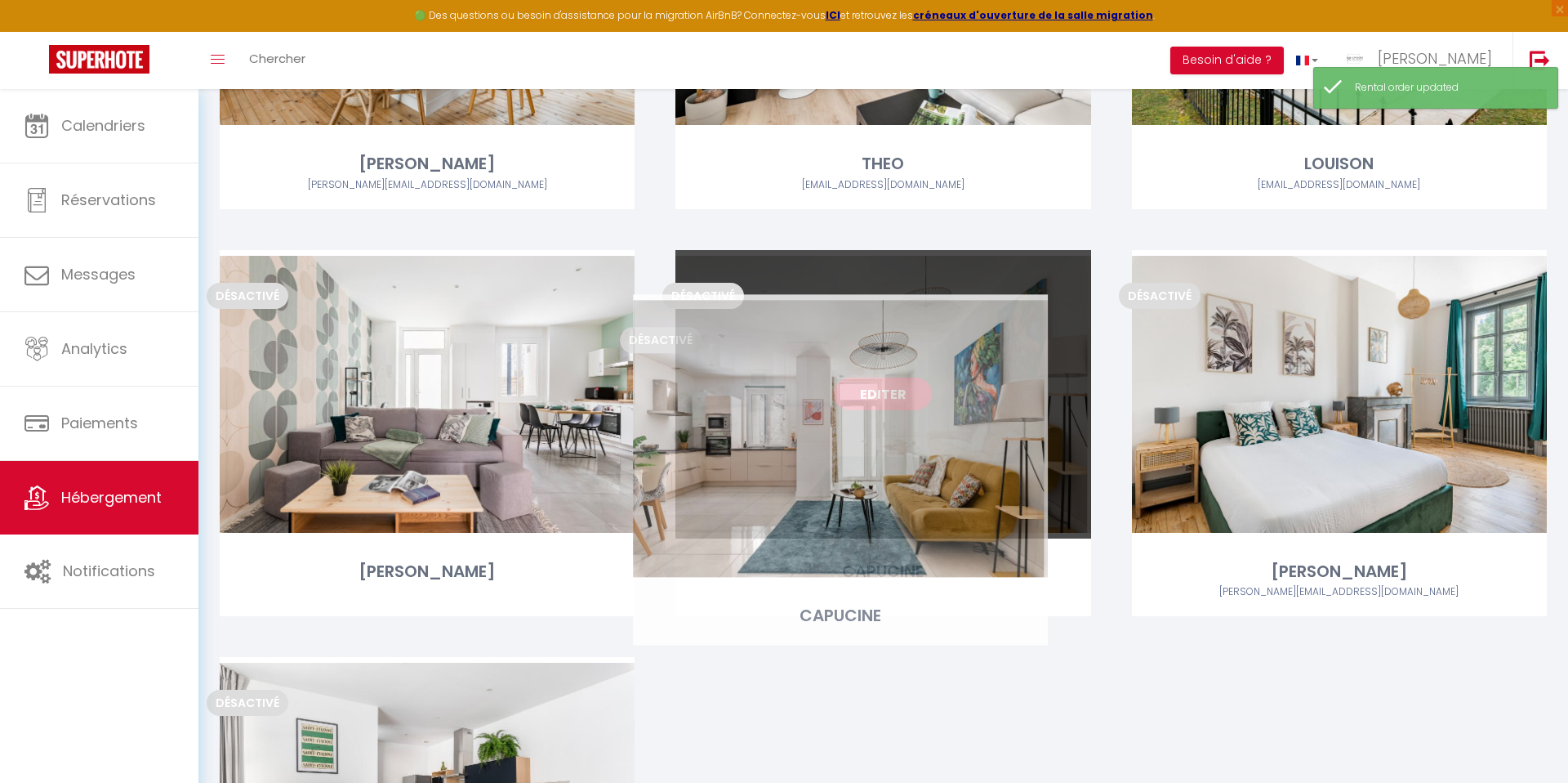
drag, startPoint x: 490, startPoint y: 690, endPoint x: 856, endPoint y: 354, distance: 496.8
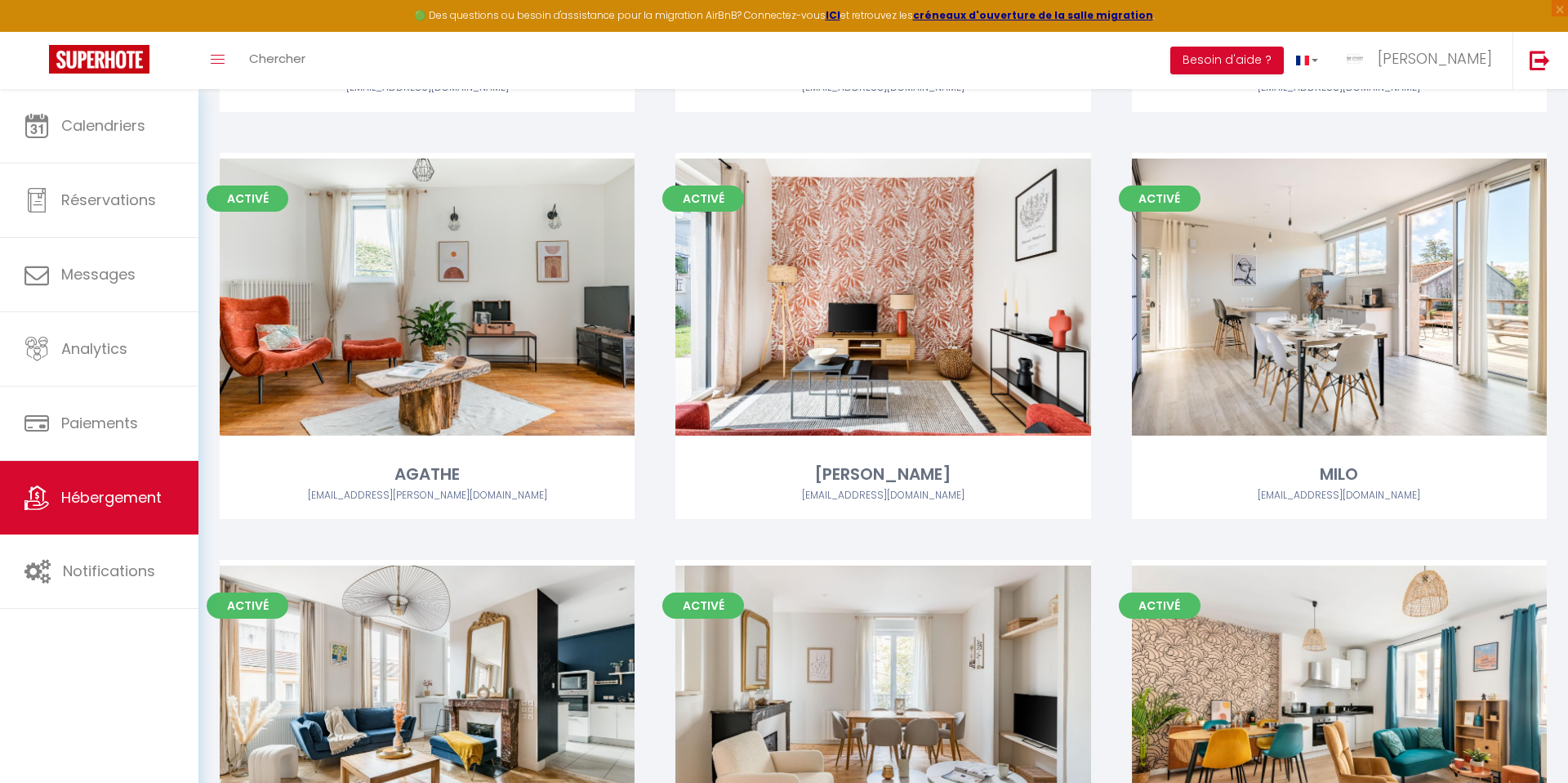
scroll to position [0, 0]
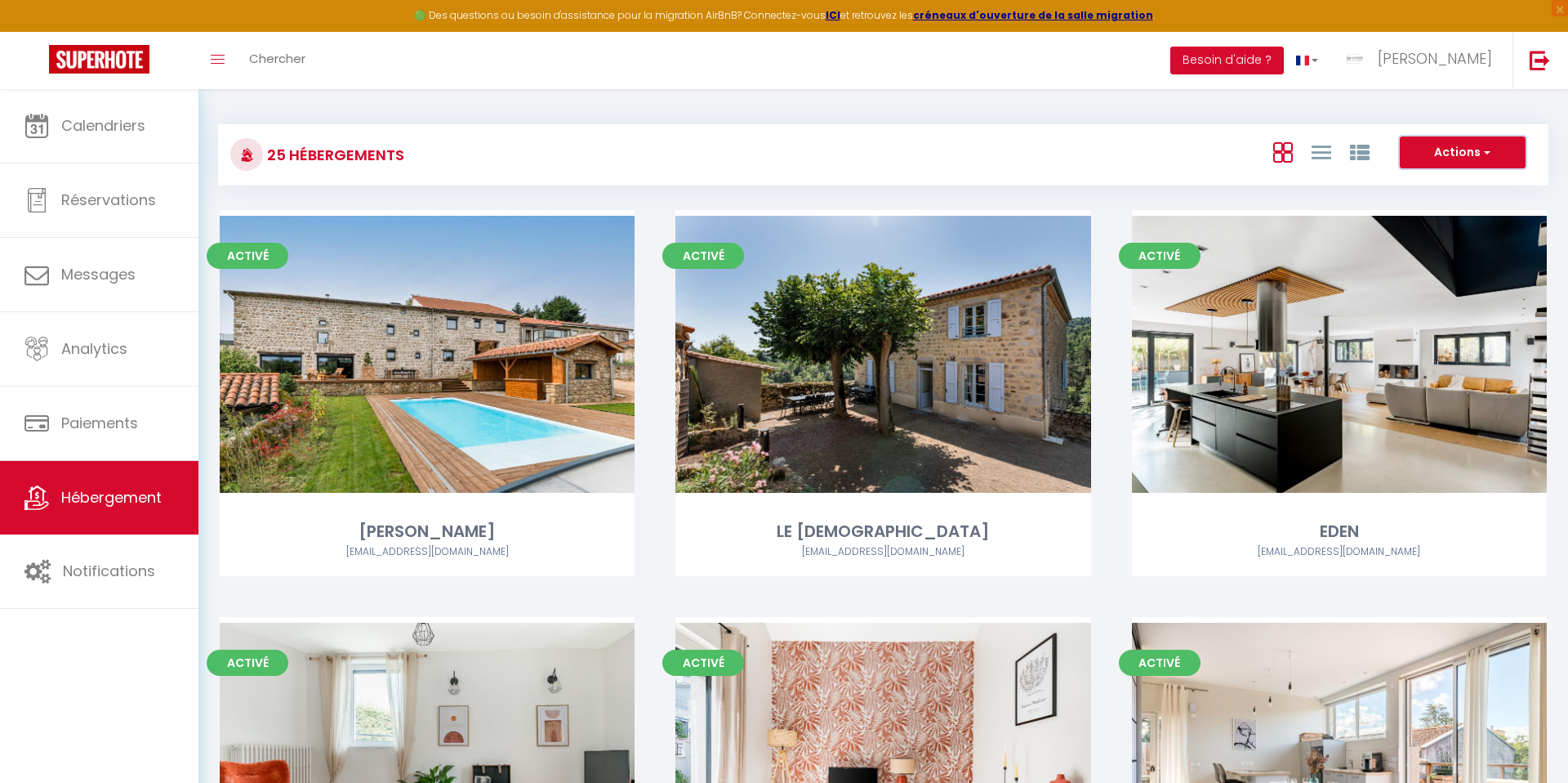
click at [1446, 153] on button "Actions" at bounding box center [1462, 153] width 126 height 33
click at [1408, 186] on li "Créer un Hébergement" at bounding box center [1450, 186] width 149 height 18
select select "3"
select select "2"
select select "1"
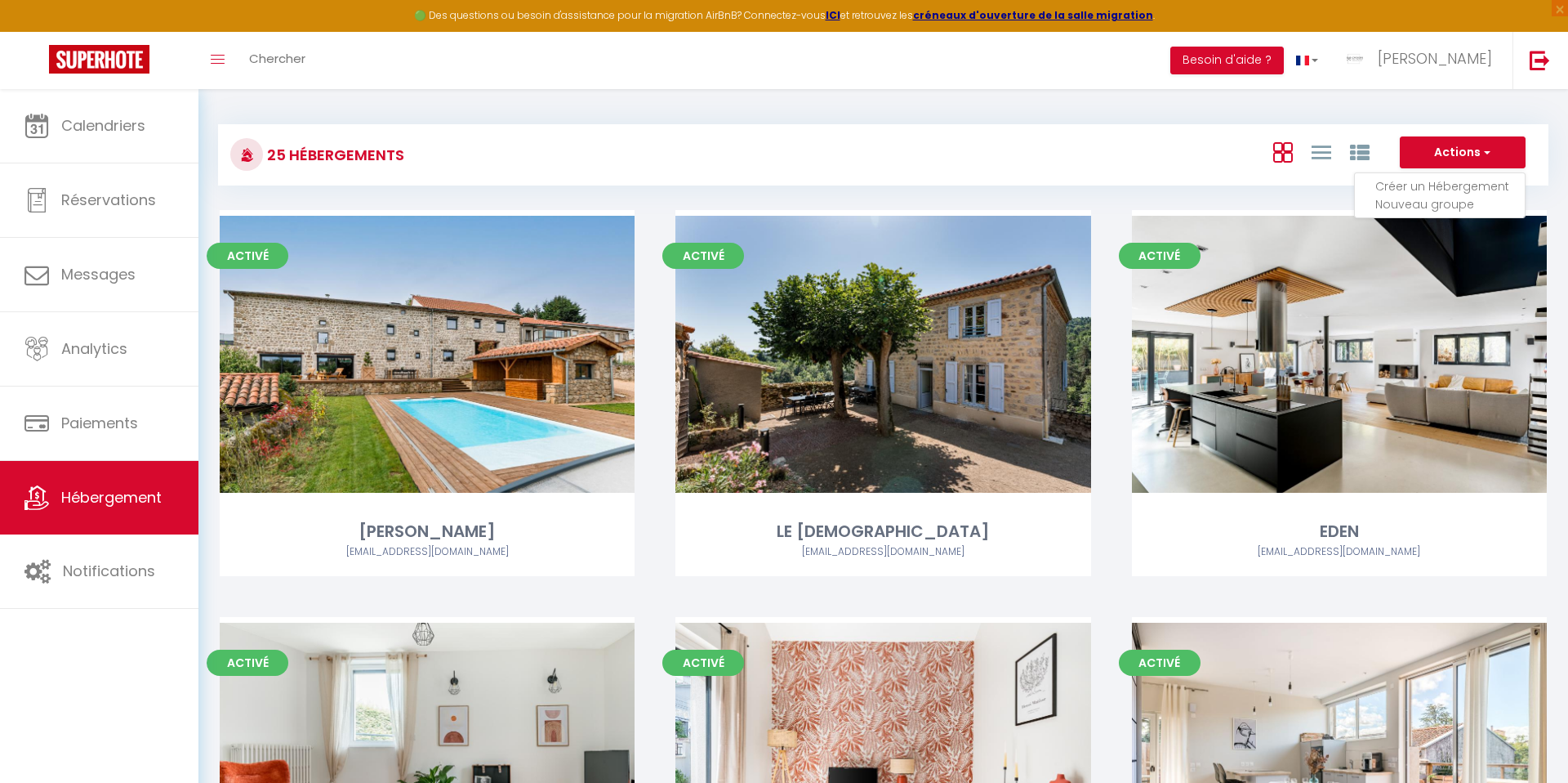
select select "1"
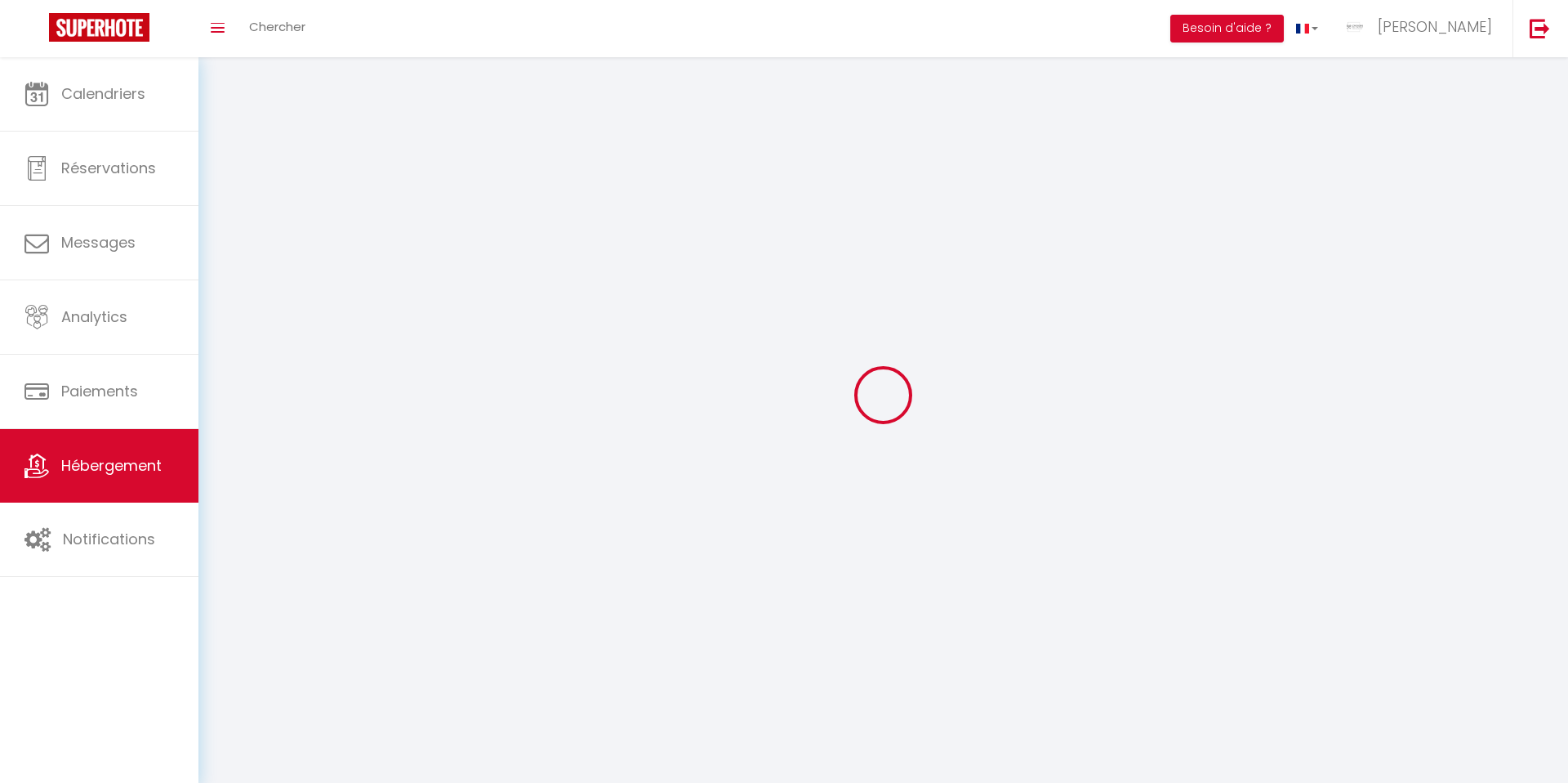
select select
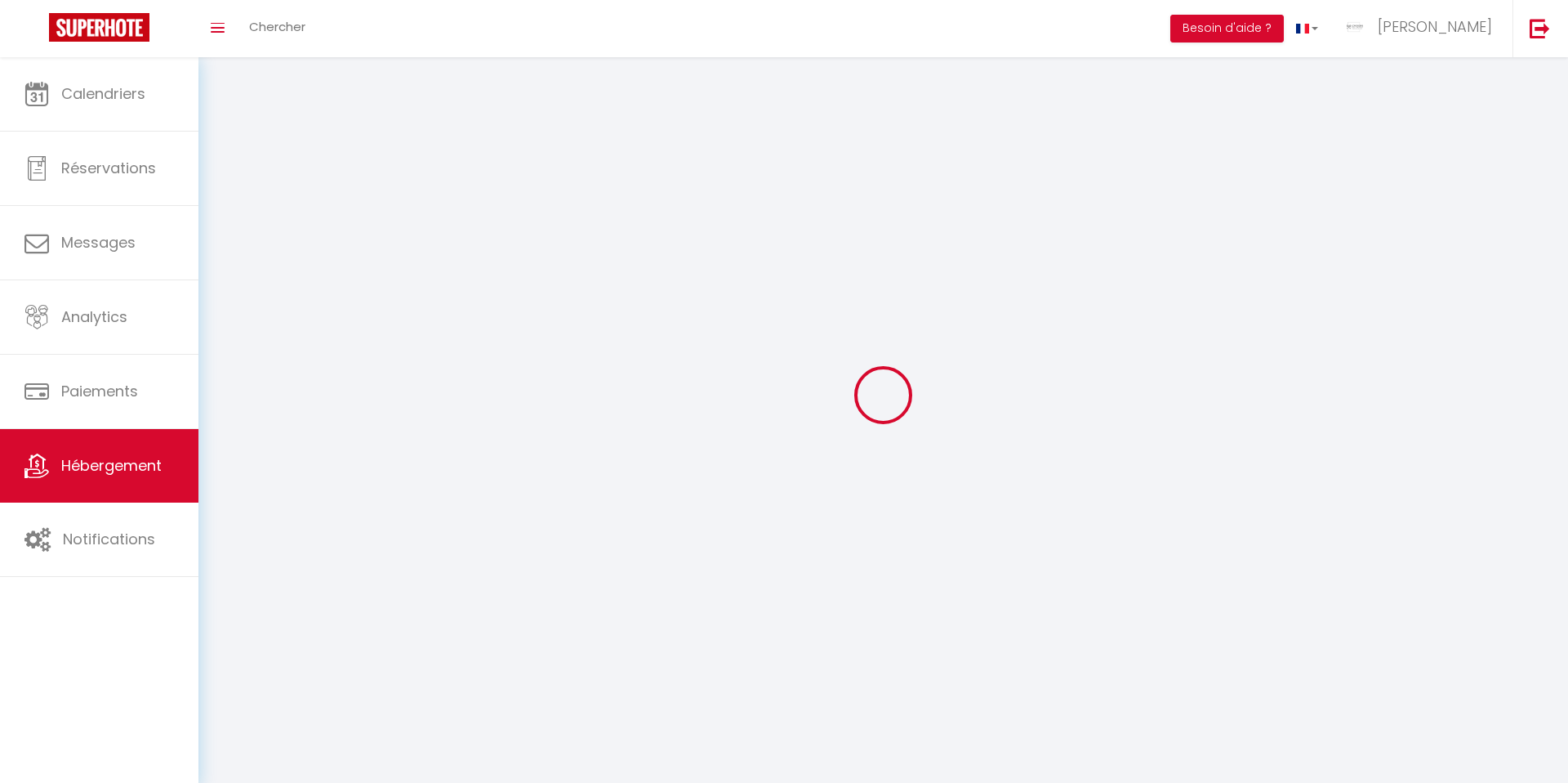
select select
checkbox input "false"
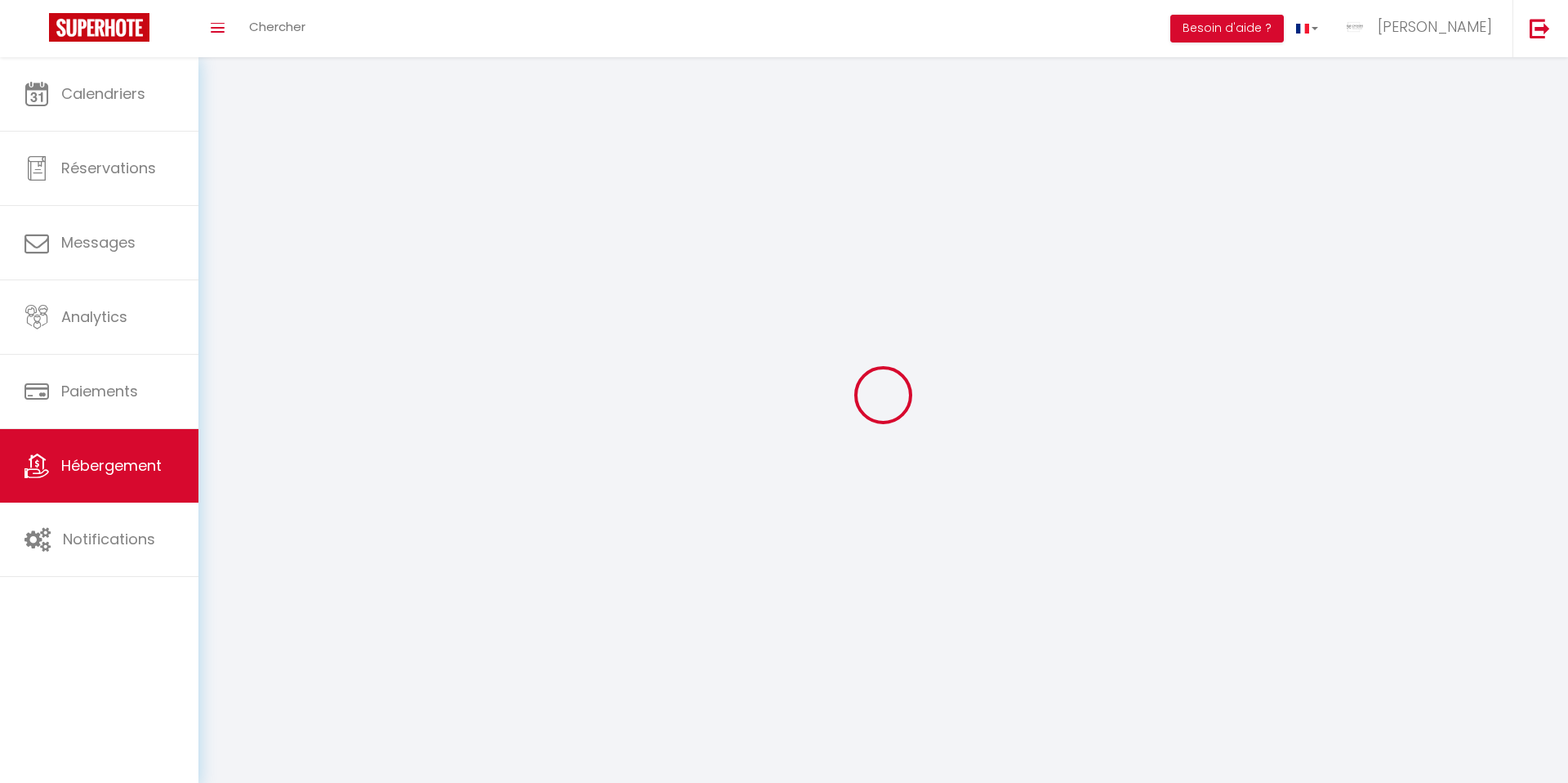
checkbox input "false"
select select
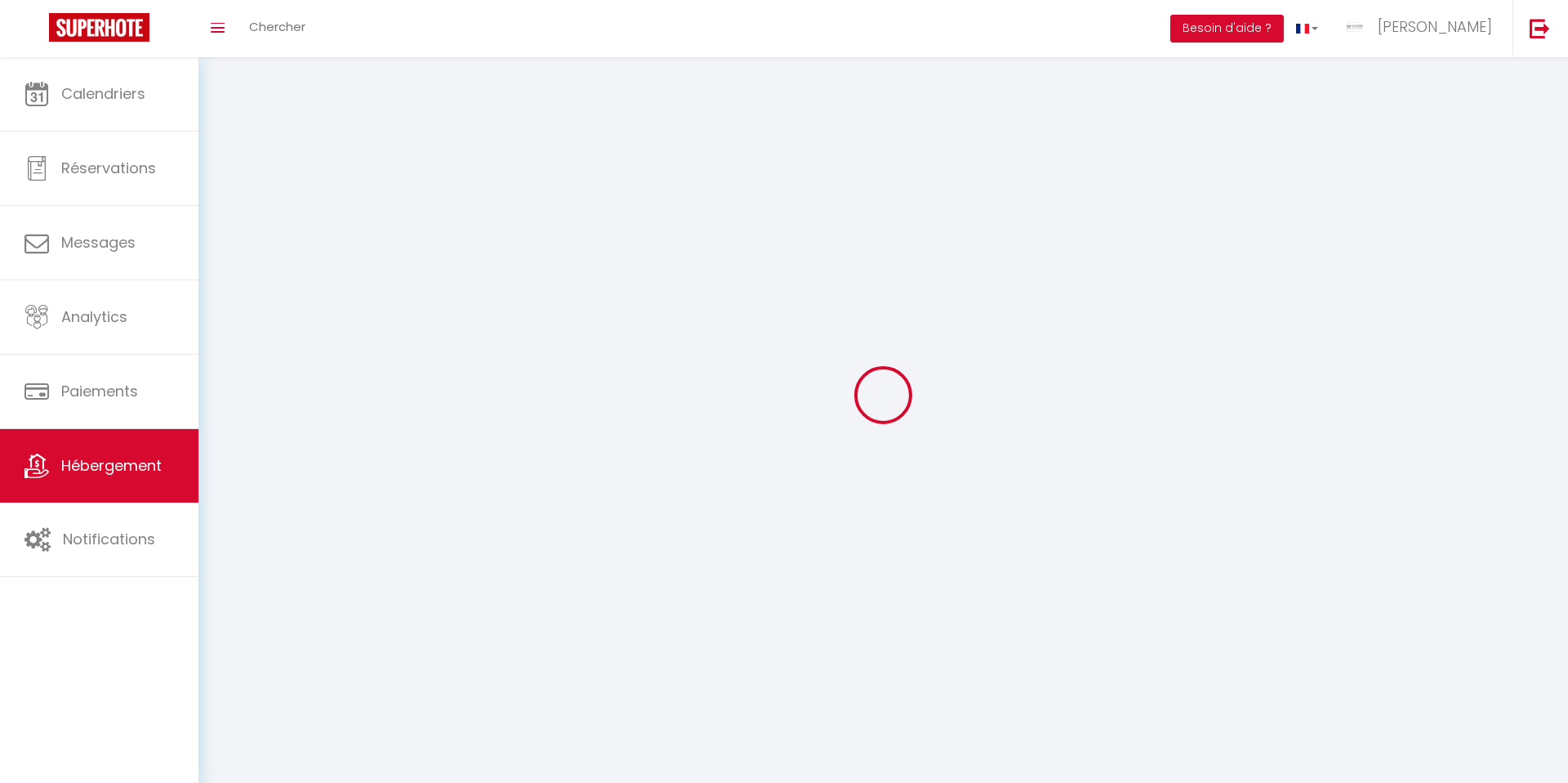
select select
checkbox input "false"
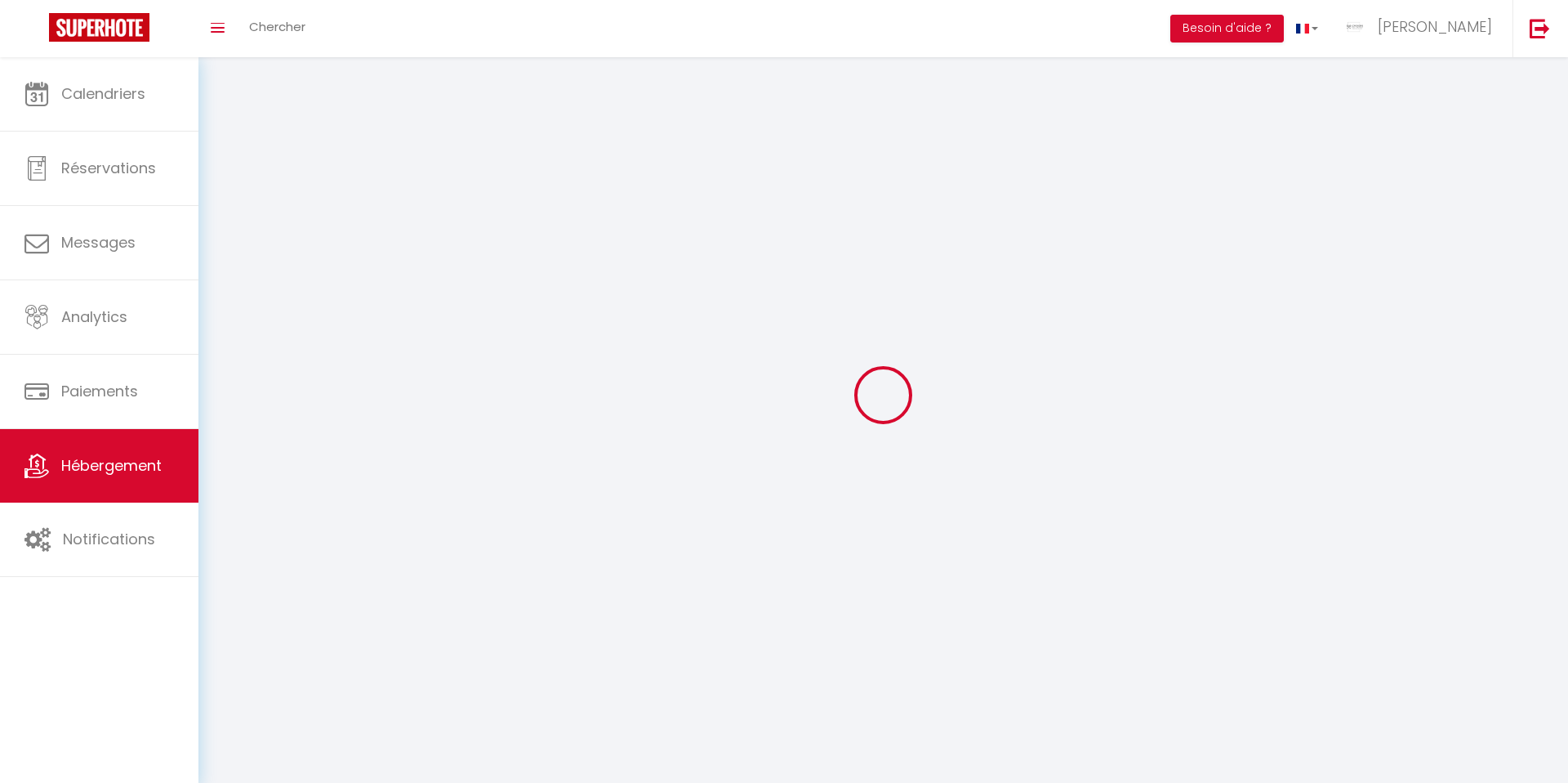
checkbox input "false"
select select
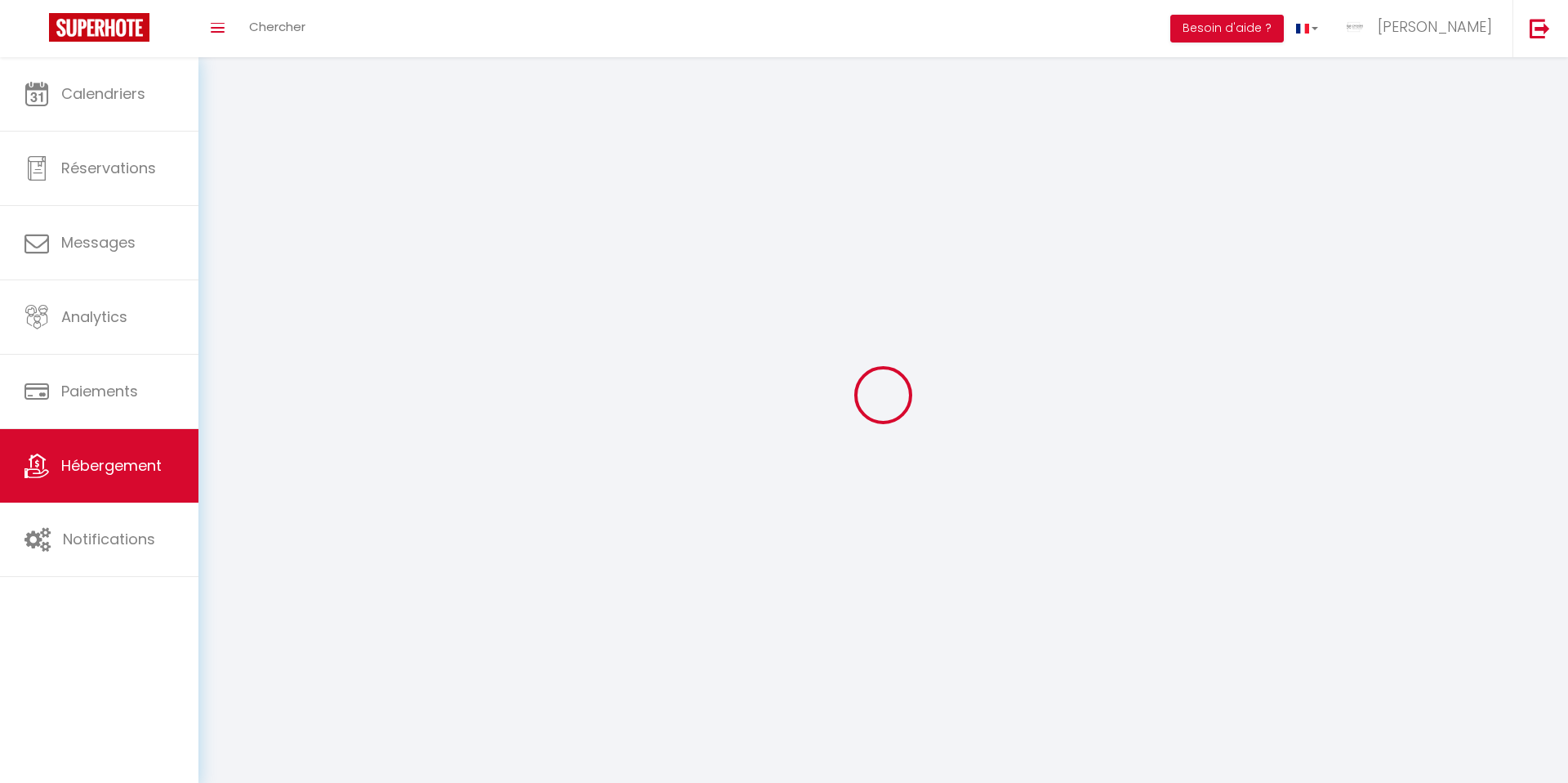
select select
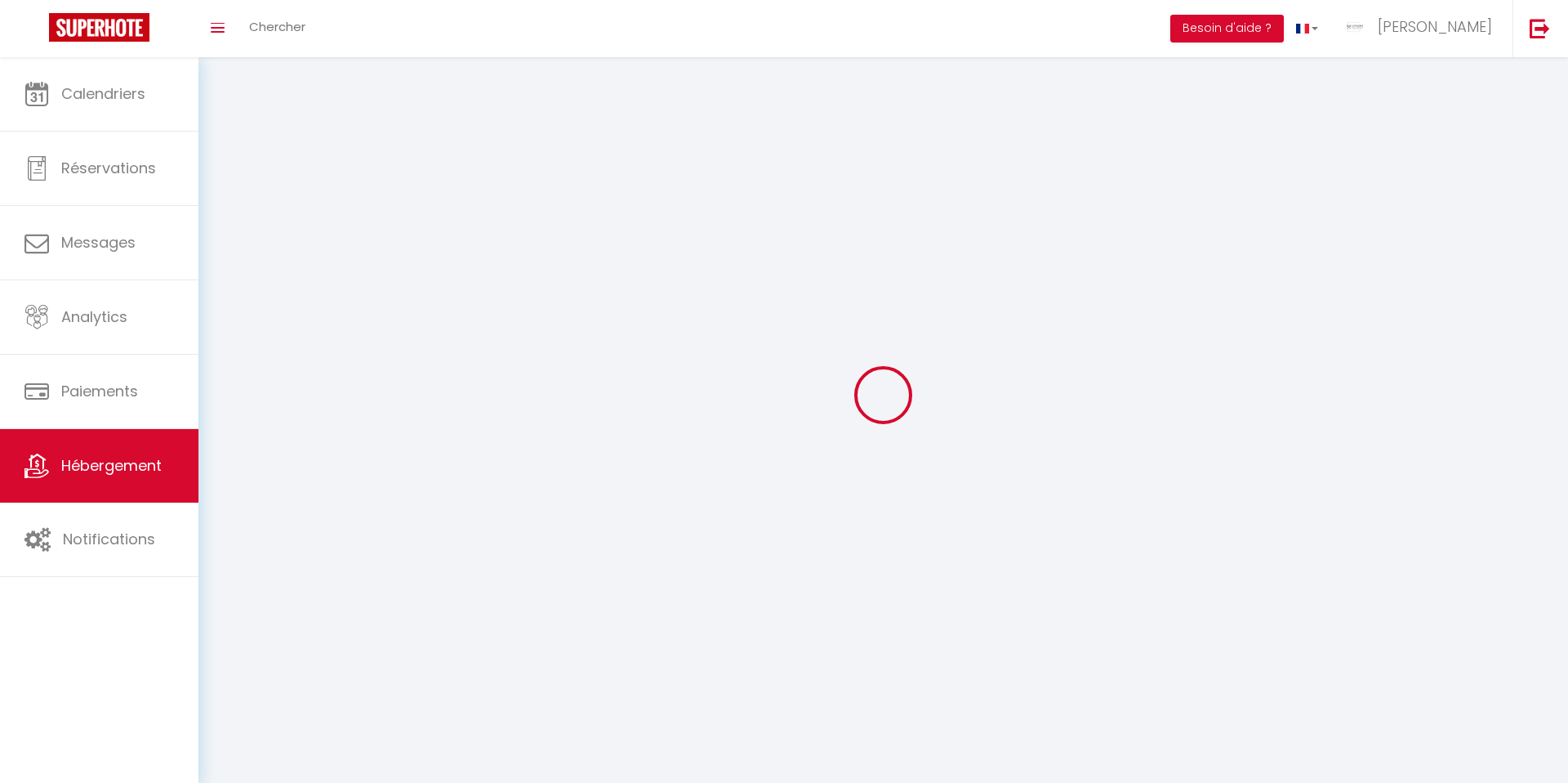
checkbox input "false"
select select
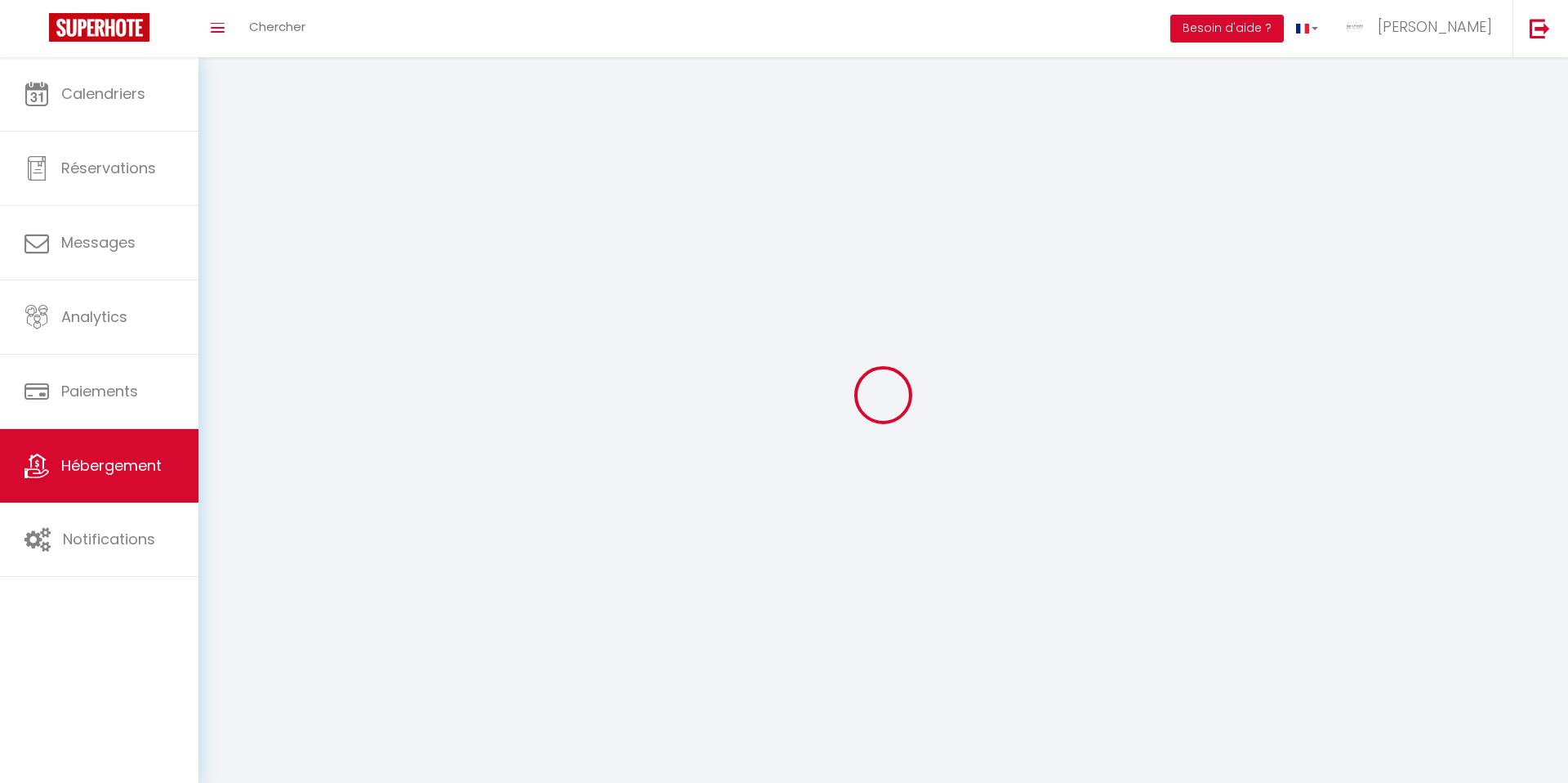
select select
select select "28"
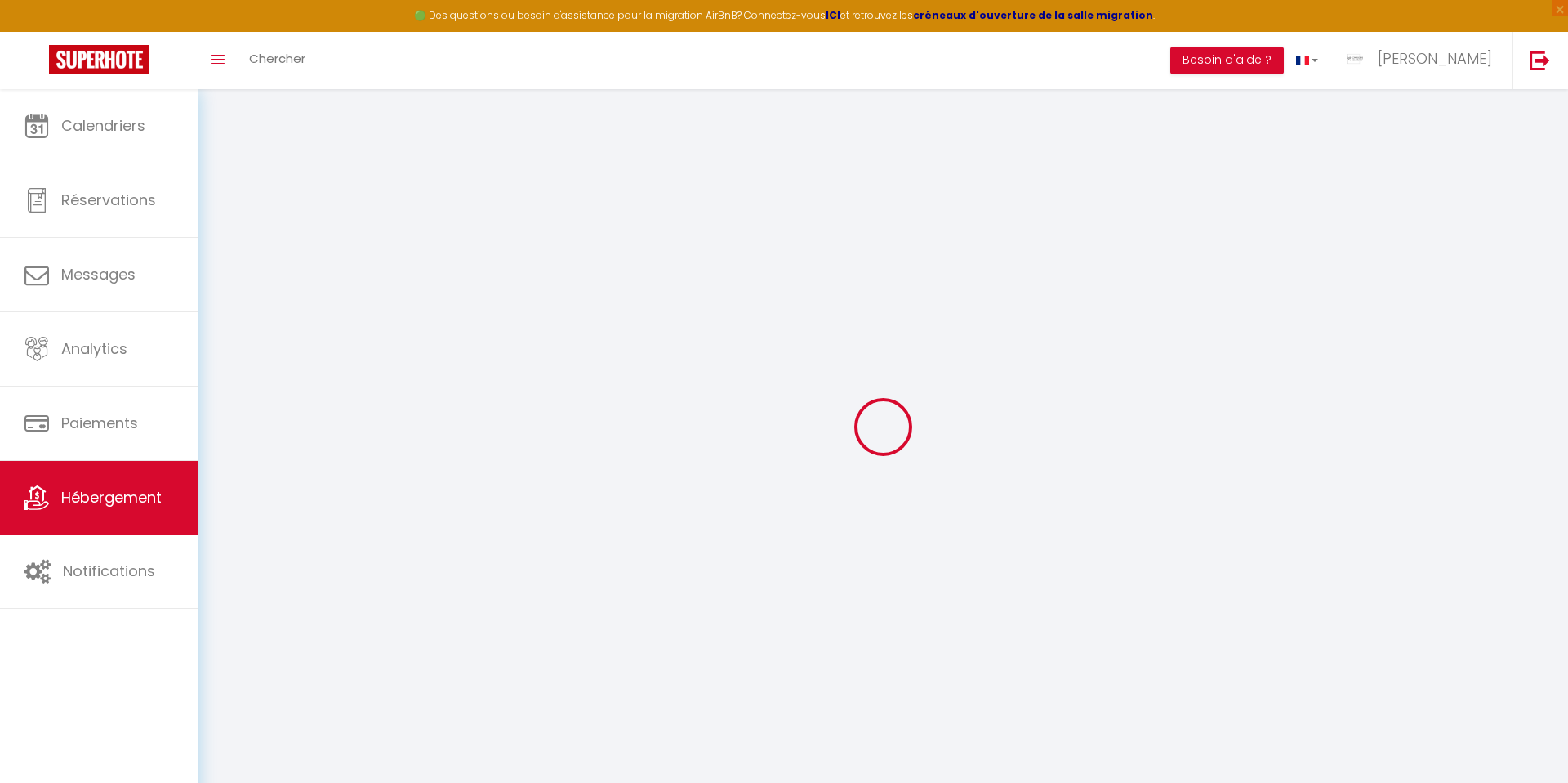
select select
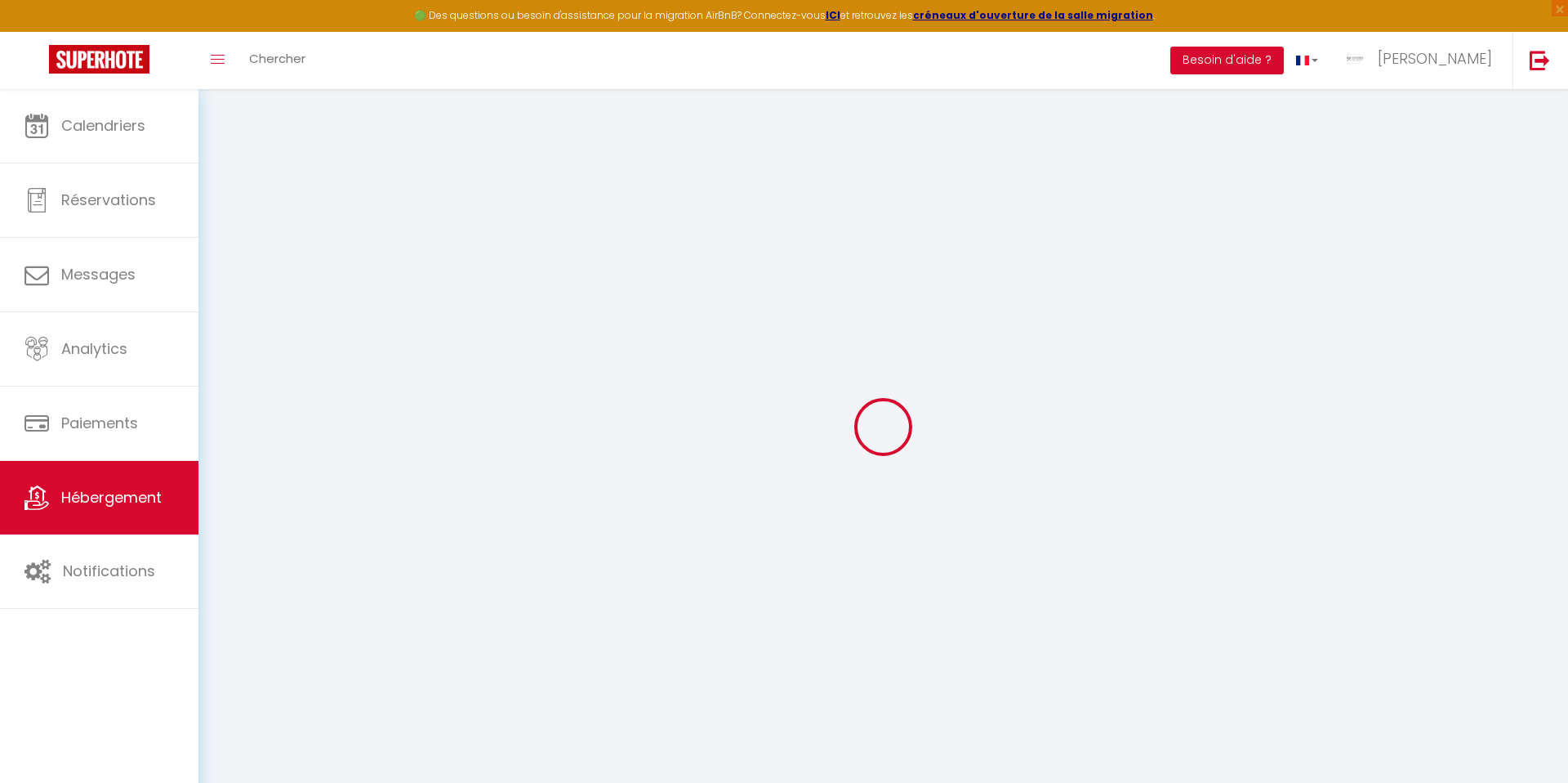
select select
checkbox input "false"
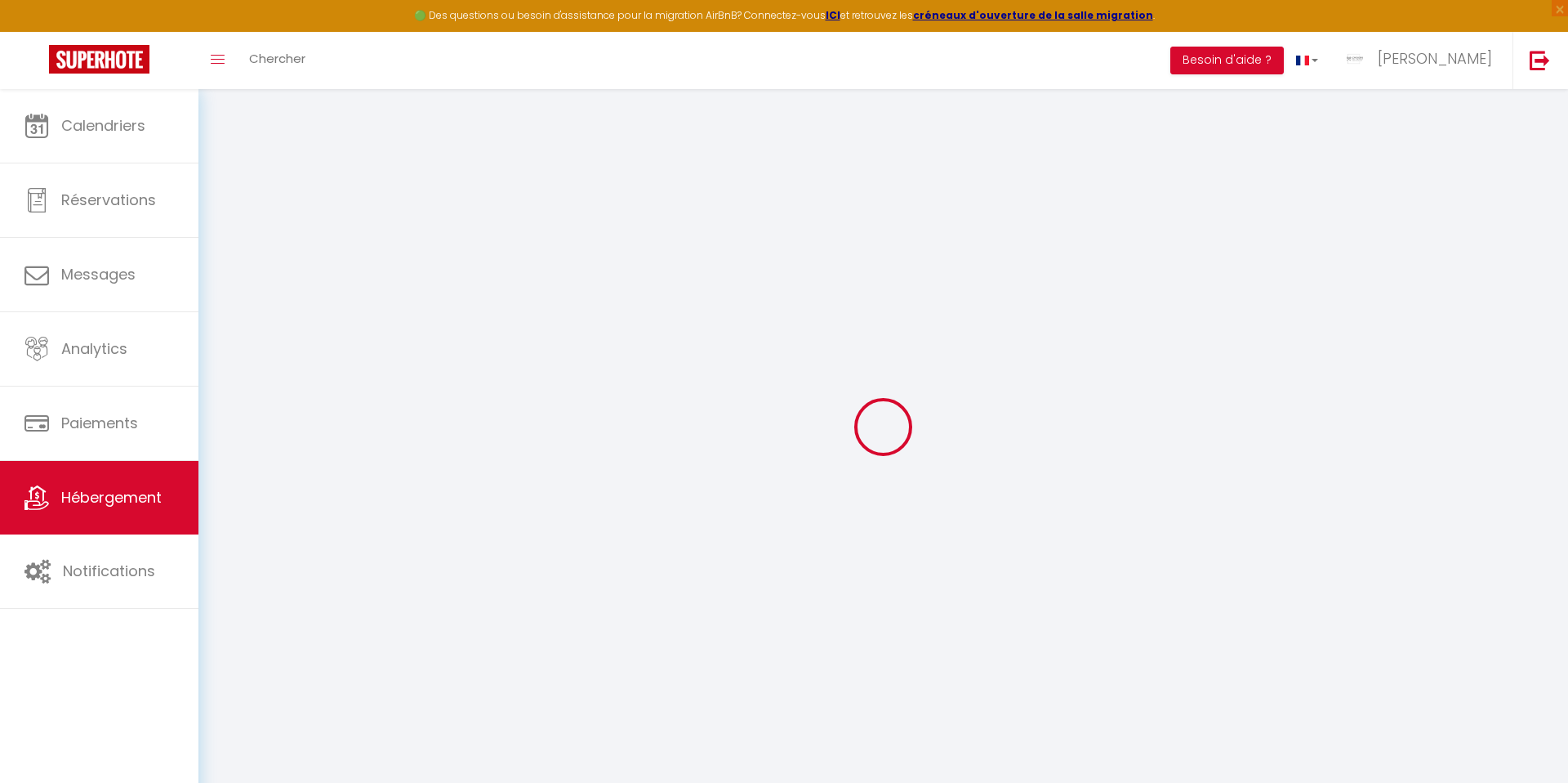
select select
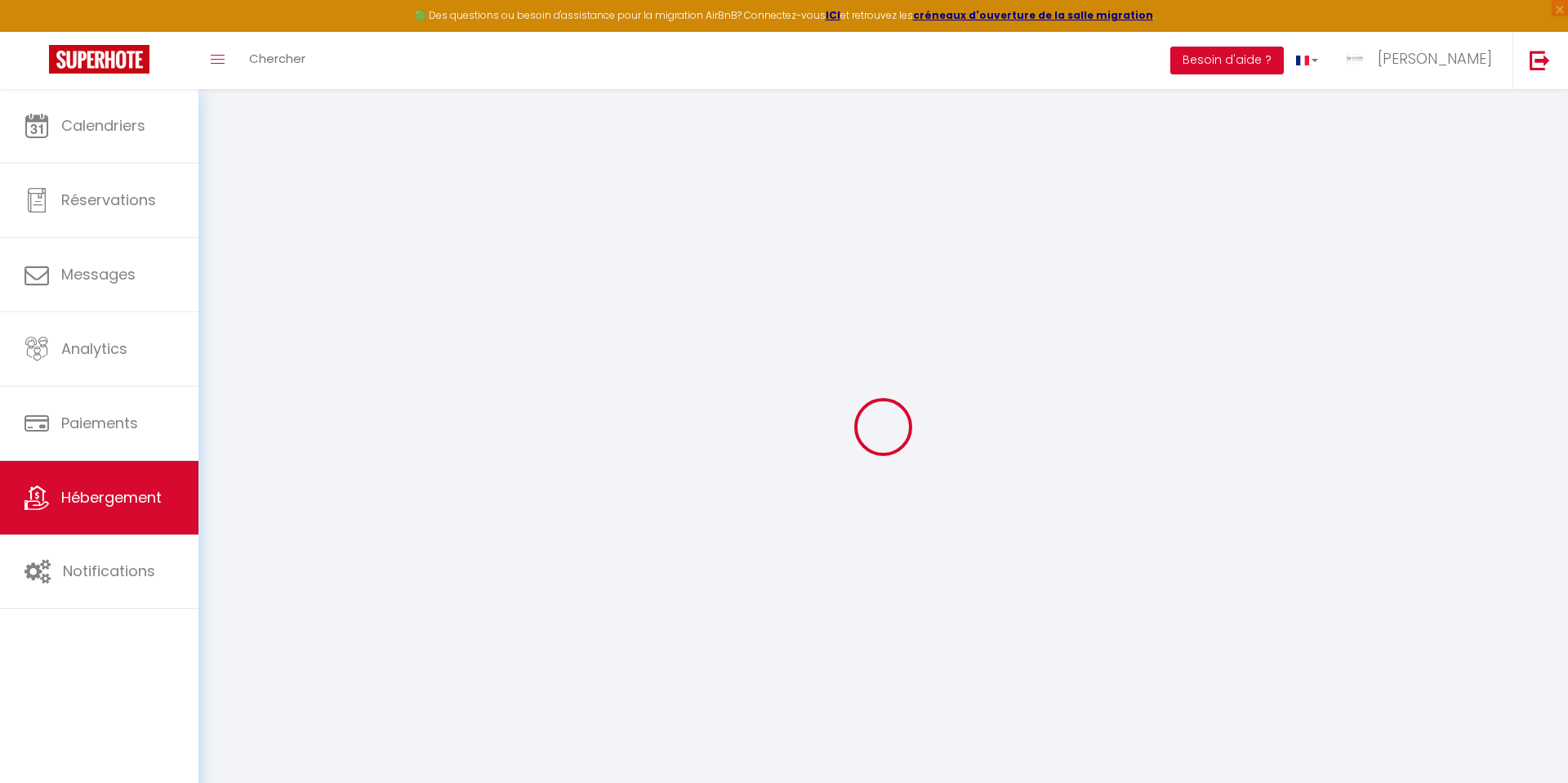
select select
checkbox input "false"
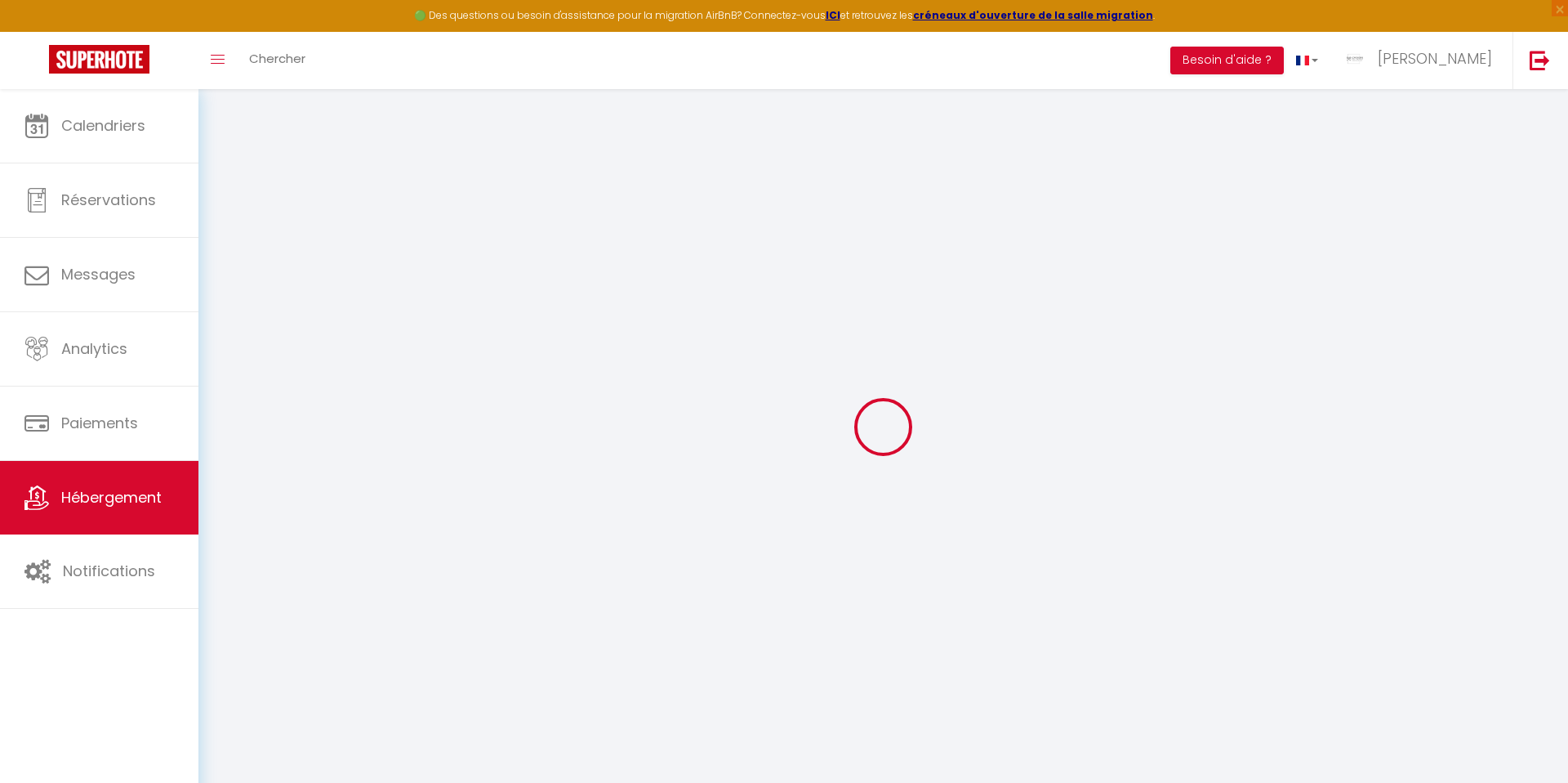
checkbox input "false"
select select
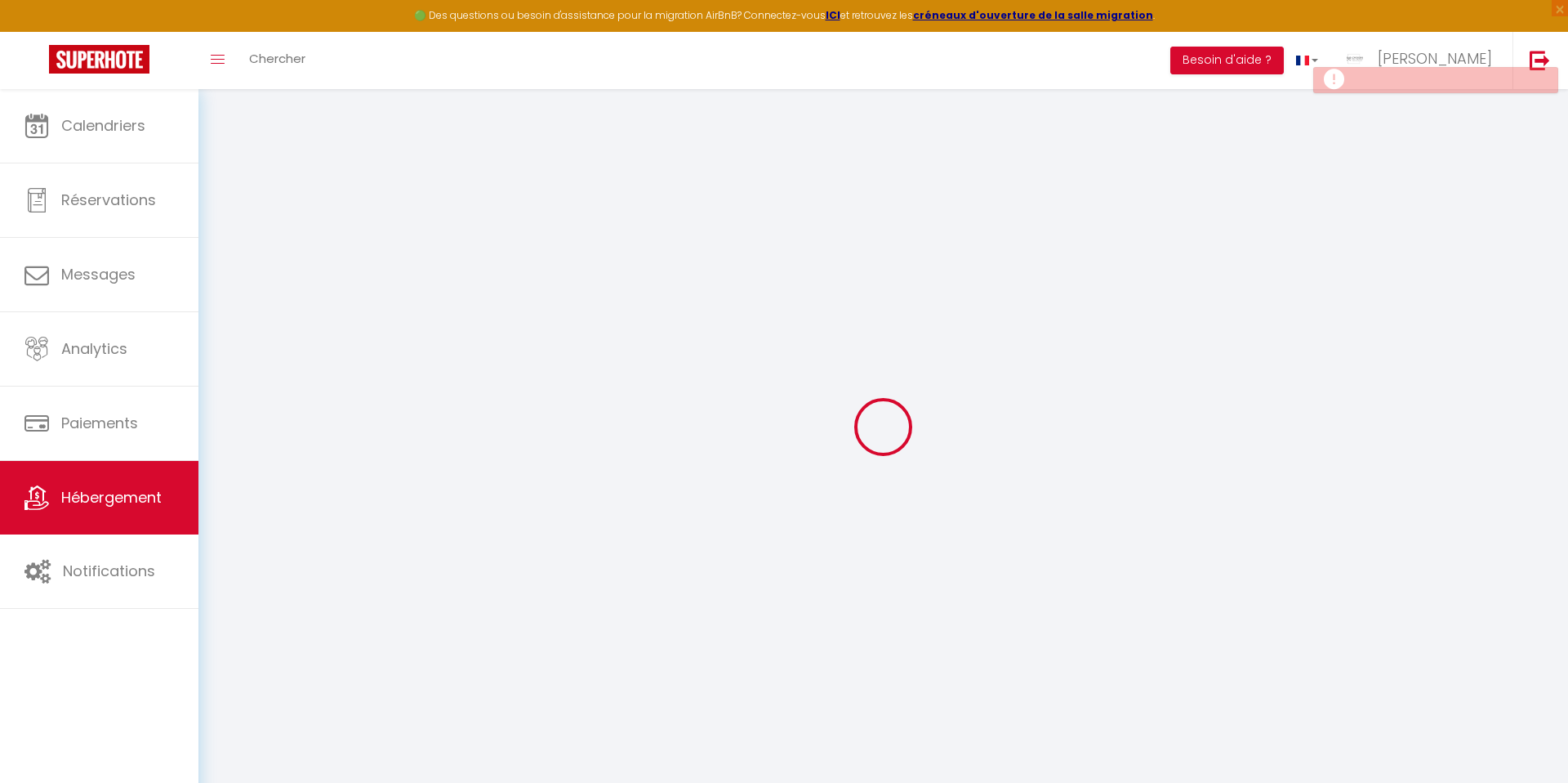
select select
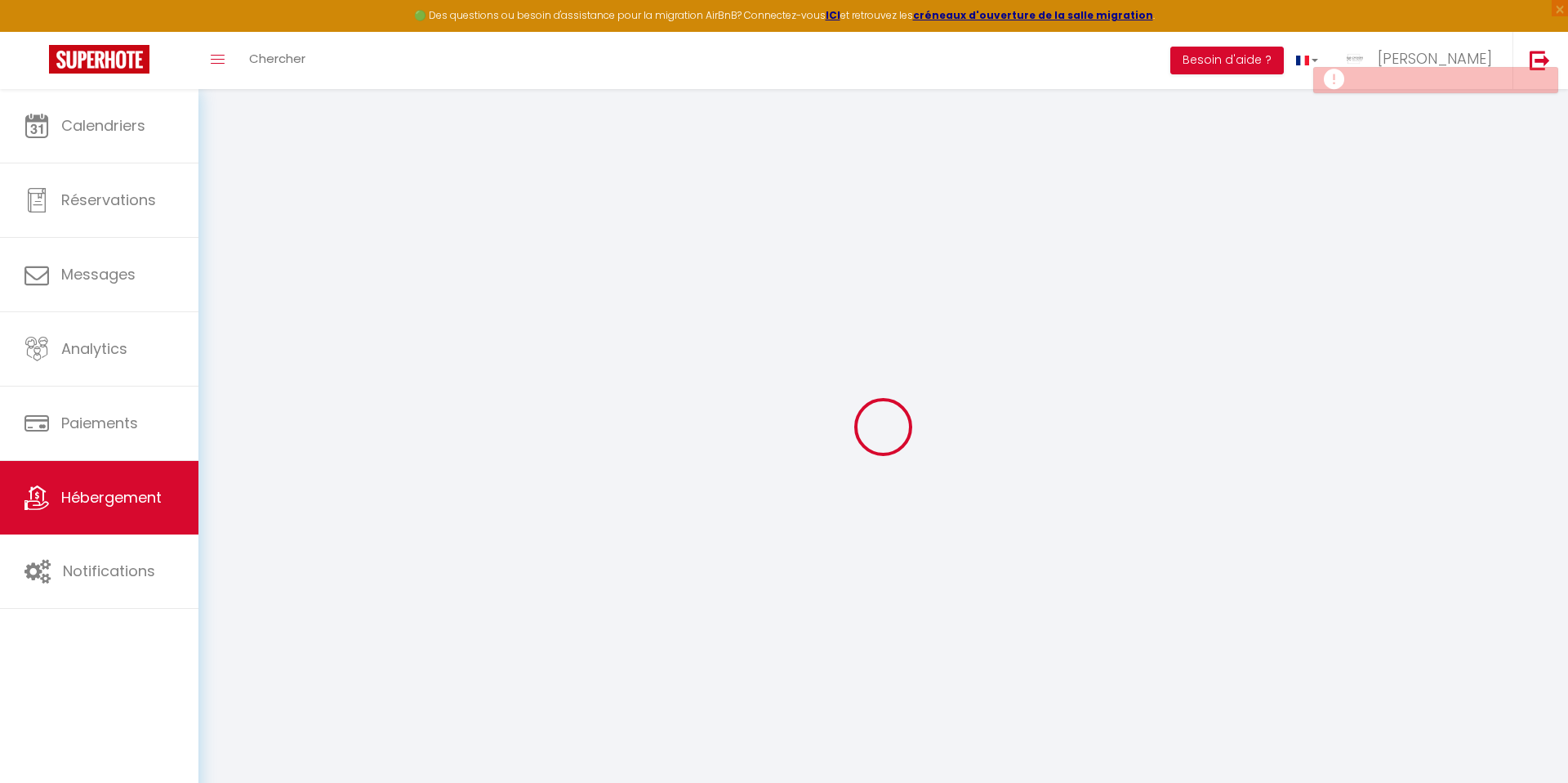
checkbox input "false"
select select
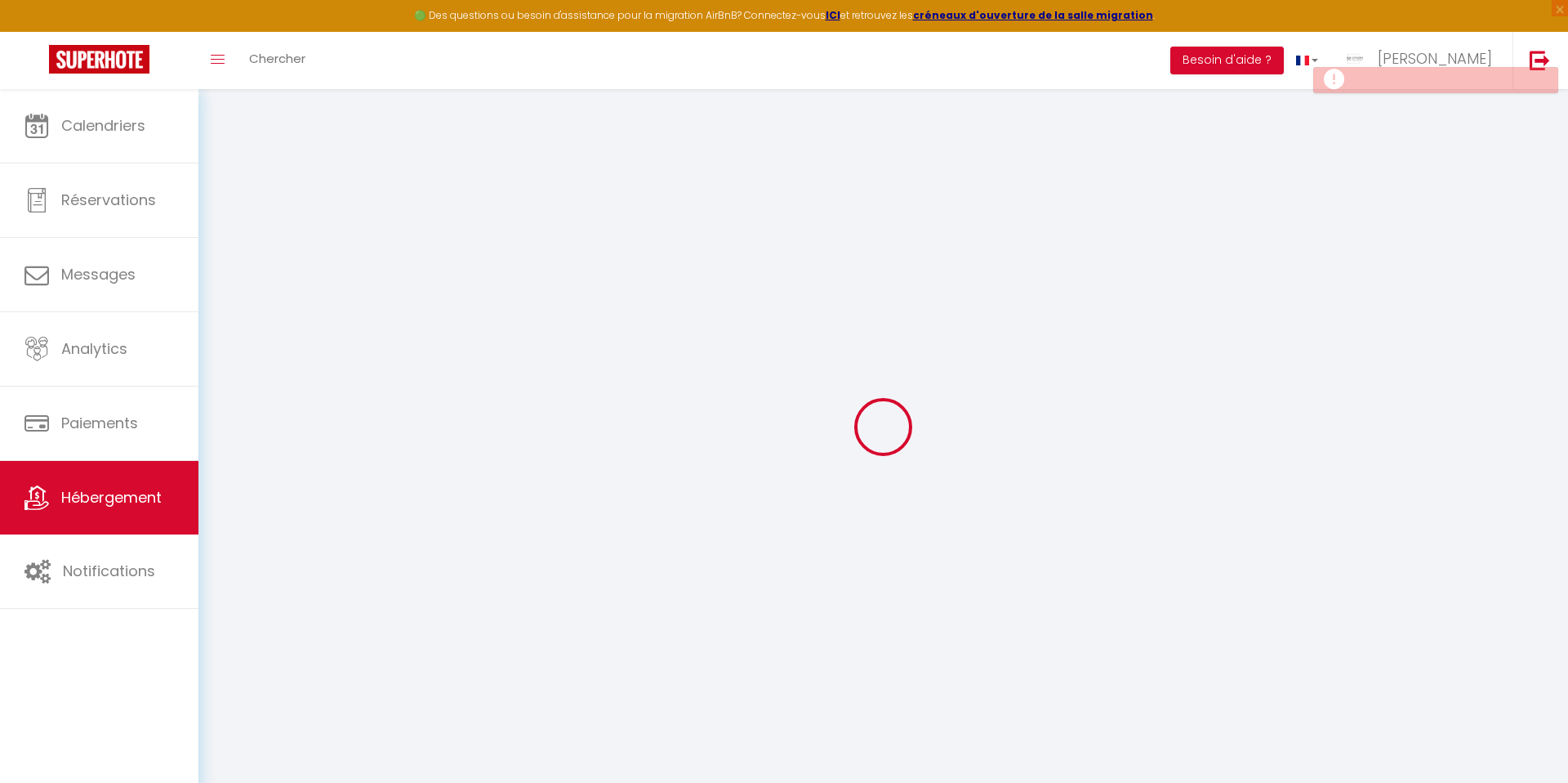
select select
checkbox input "false"
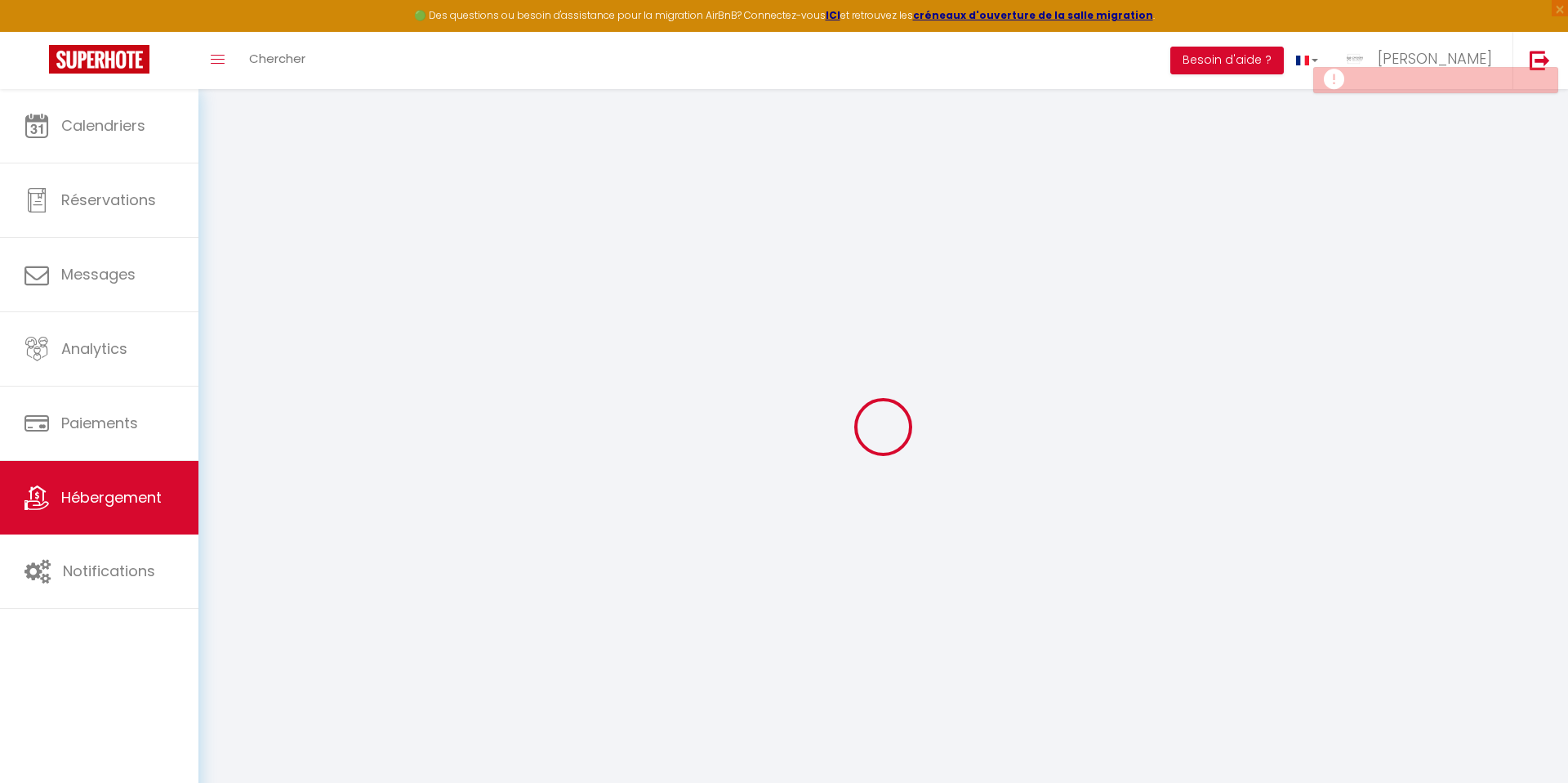
checkbox input "false"
select select
select select "15:00"
select select "23:45"
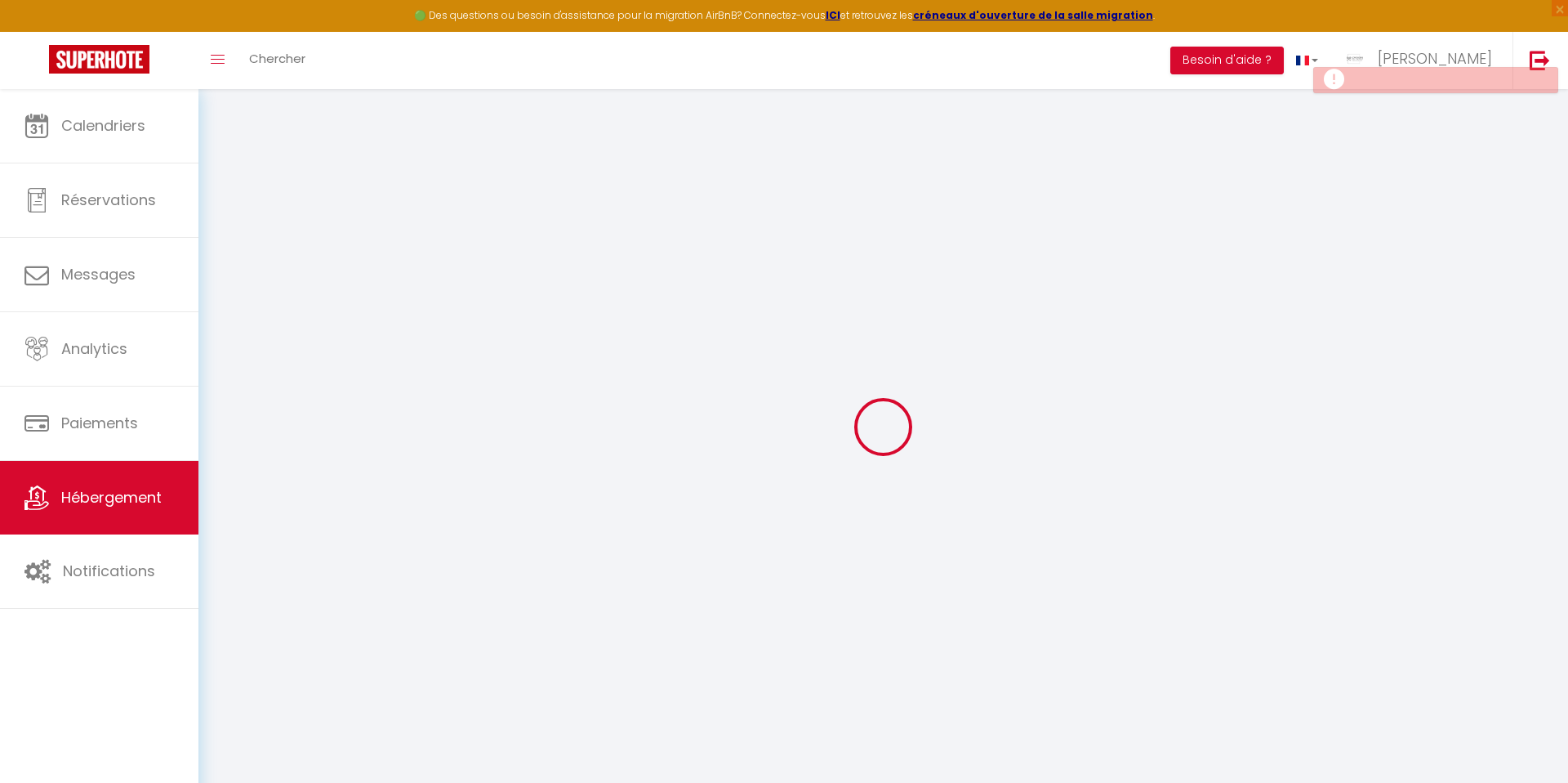
select select "11:00"
select select "30"
select select "120"
select select
checkbox input "false"
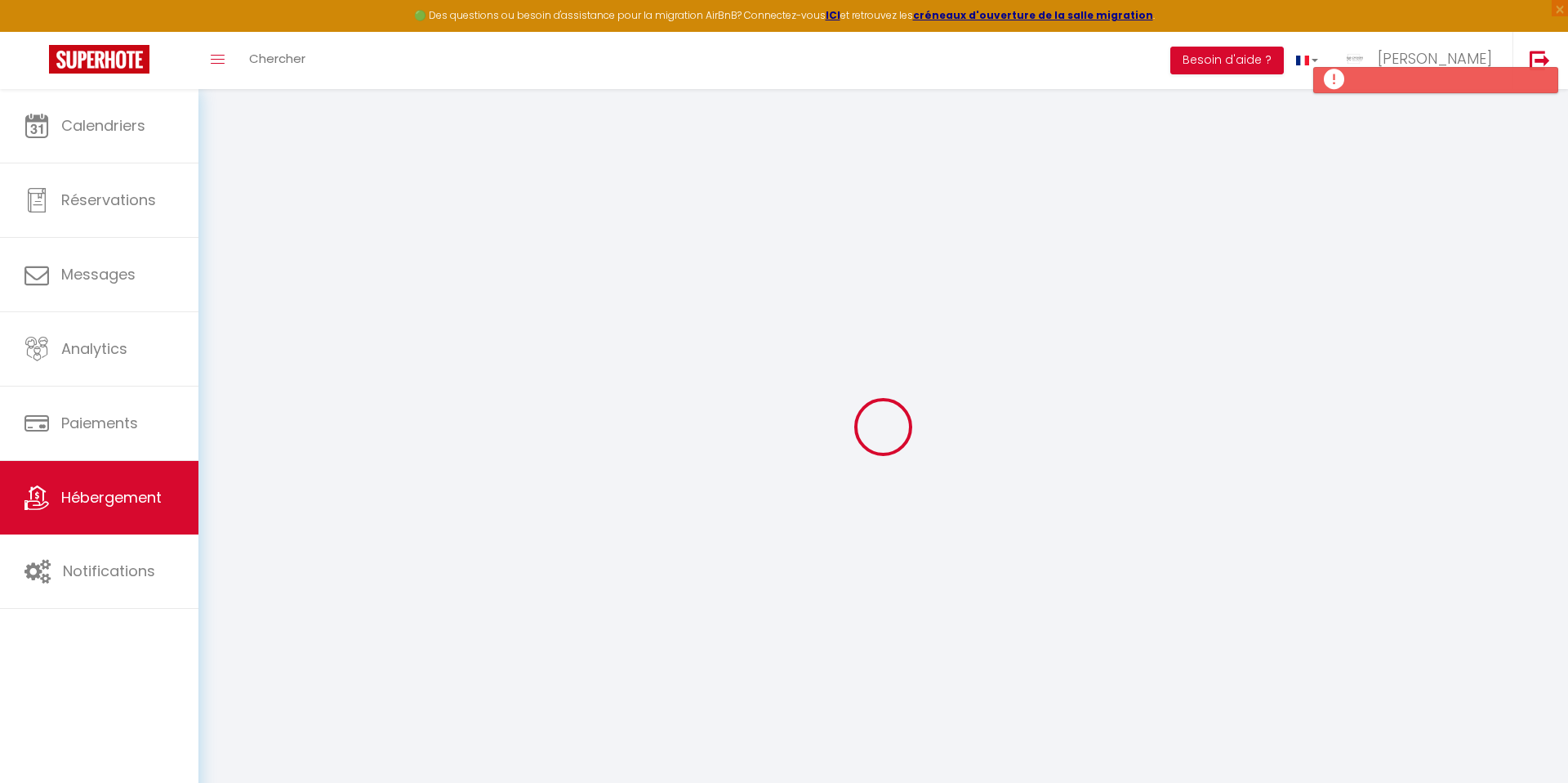
checkbox input "false"
select select
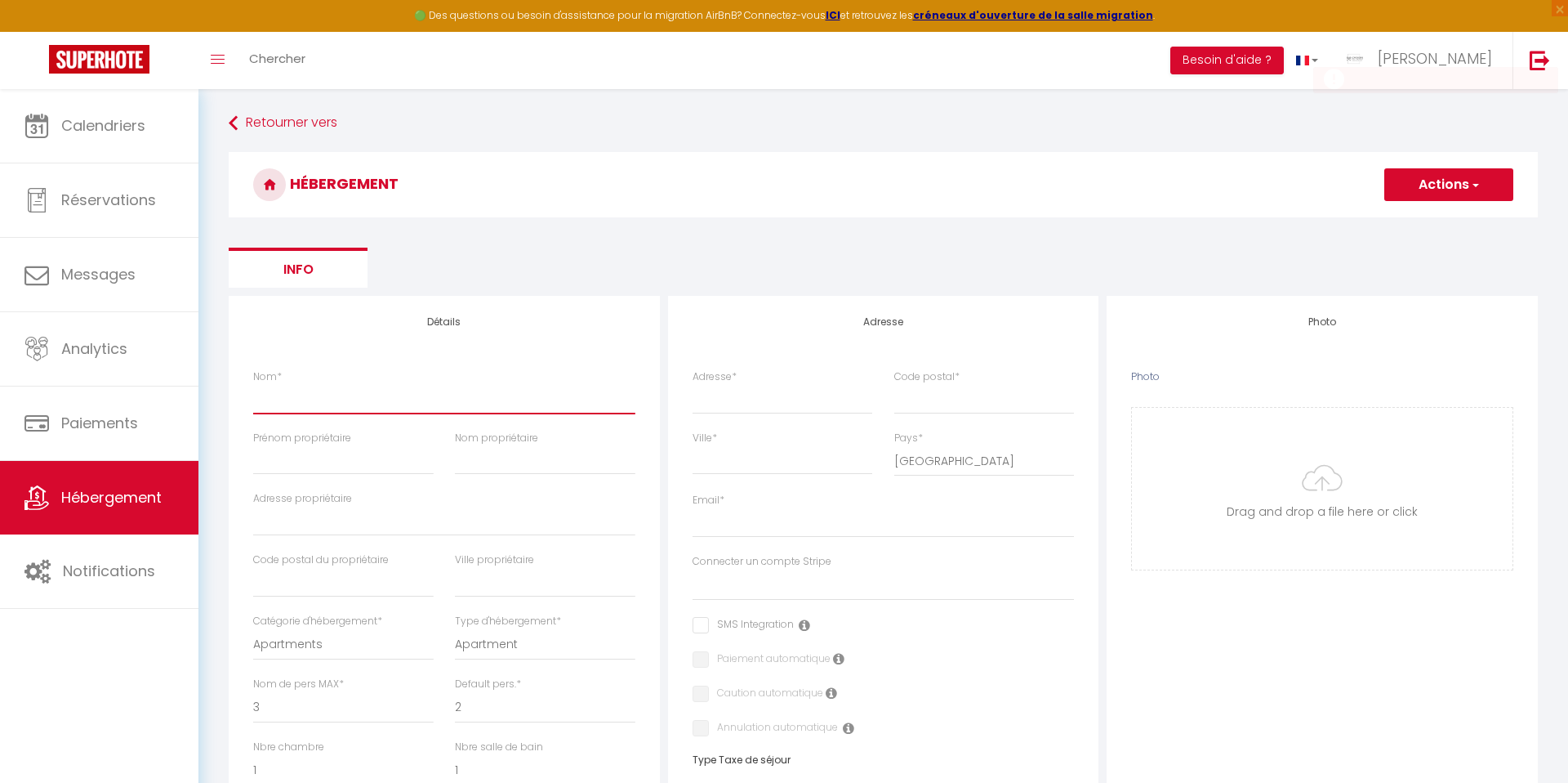
click at [312, 401] on input "Nom *" at bounding box center [444, 399] width 382 height 30
type input "JA"
select select
checkbox input "false"
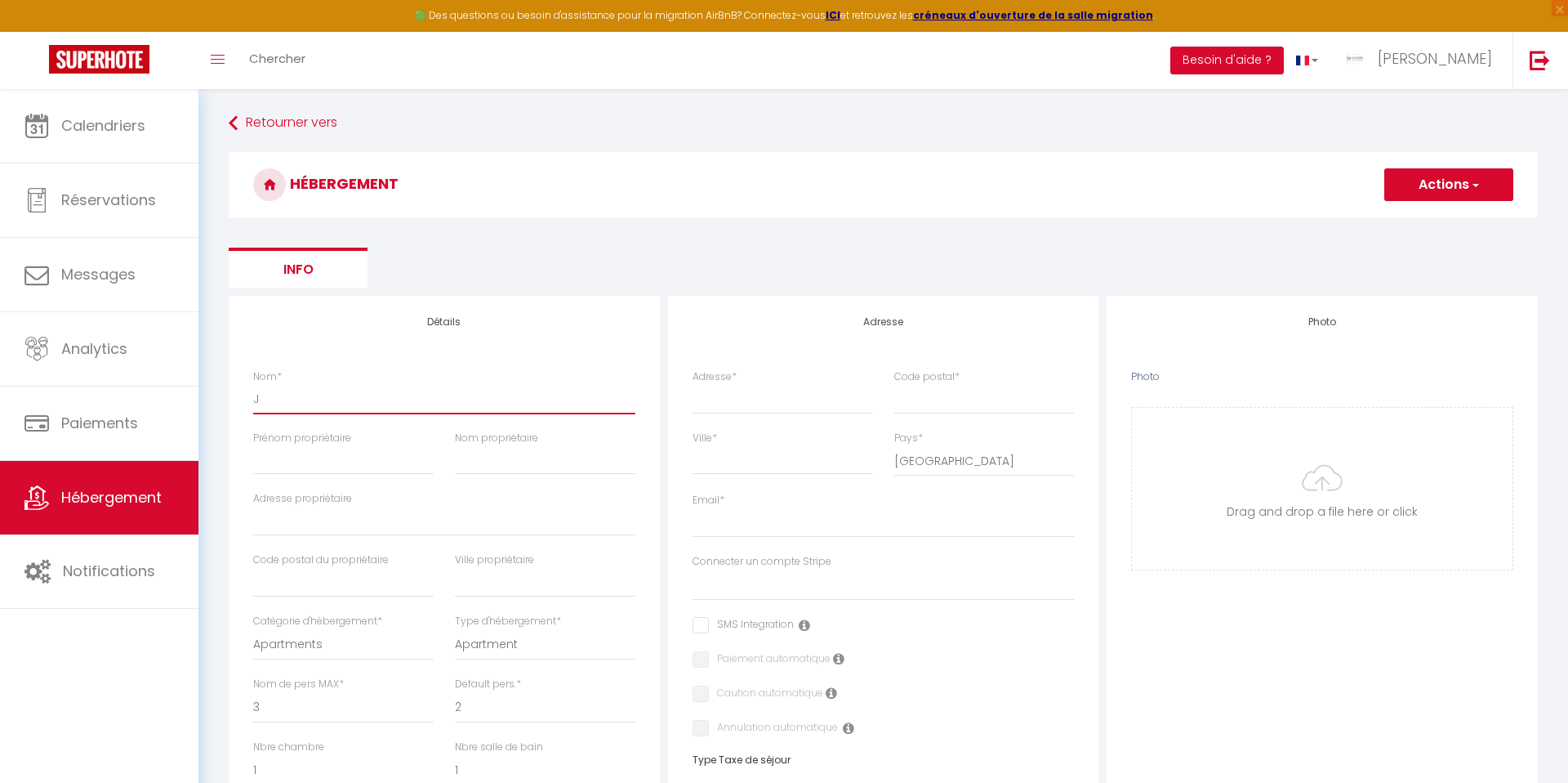
checkbox input "false"
select select
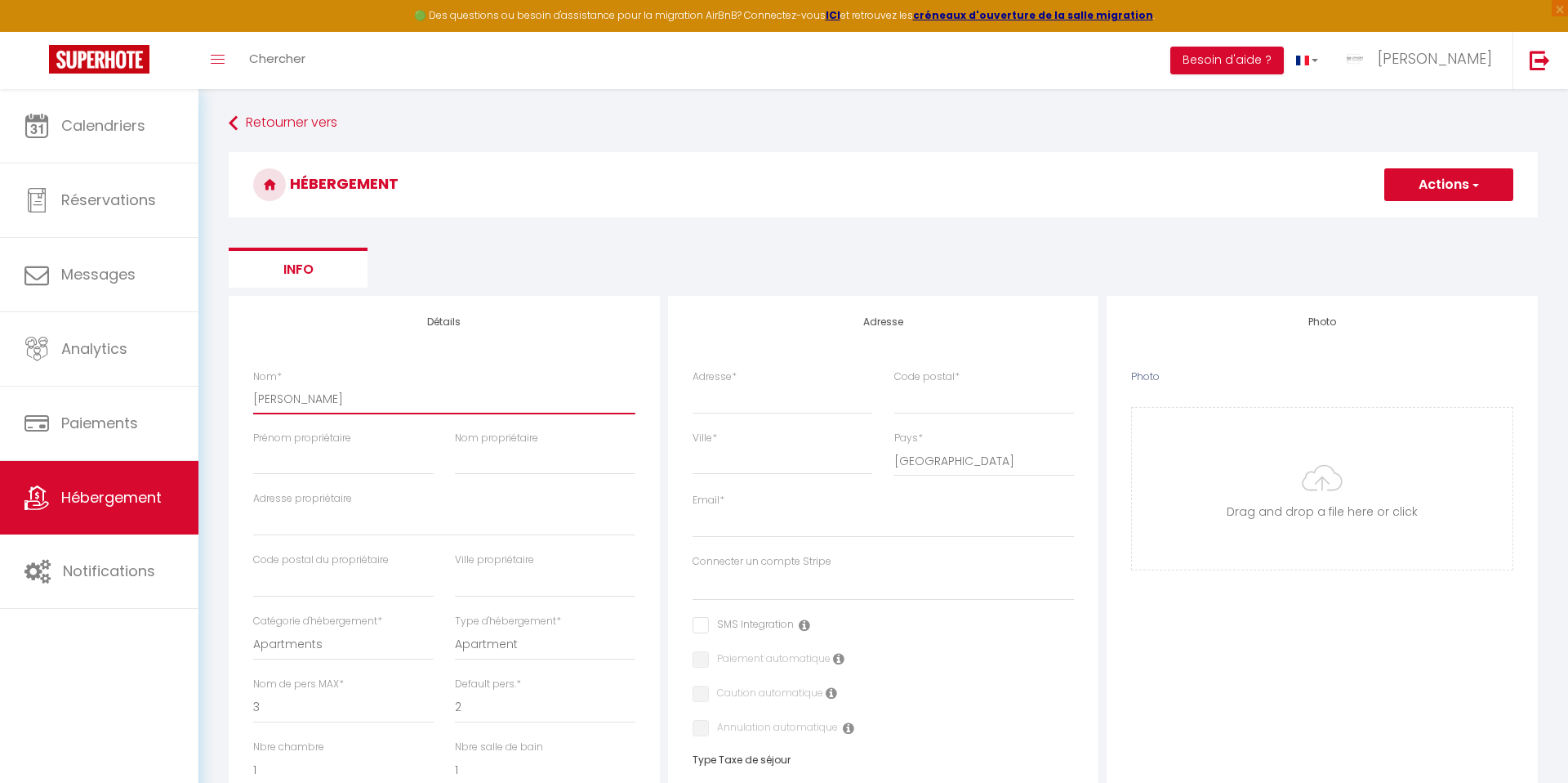
checkbox input "false"
select select
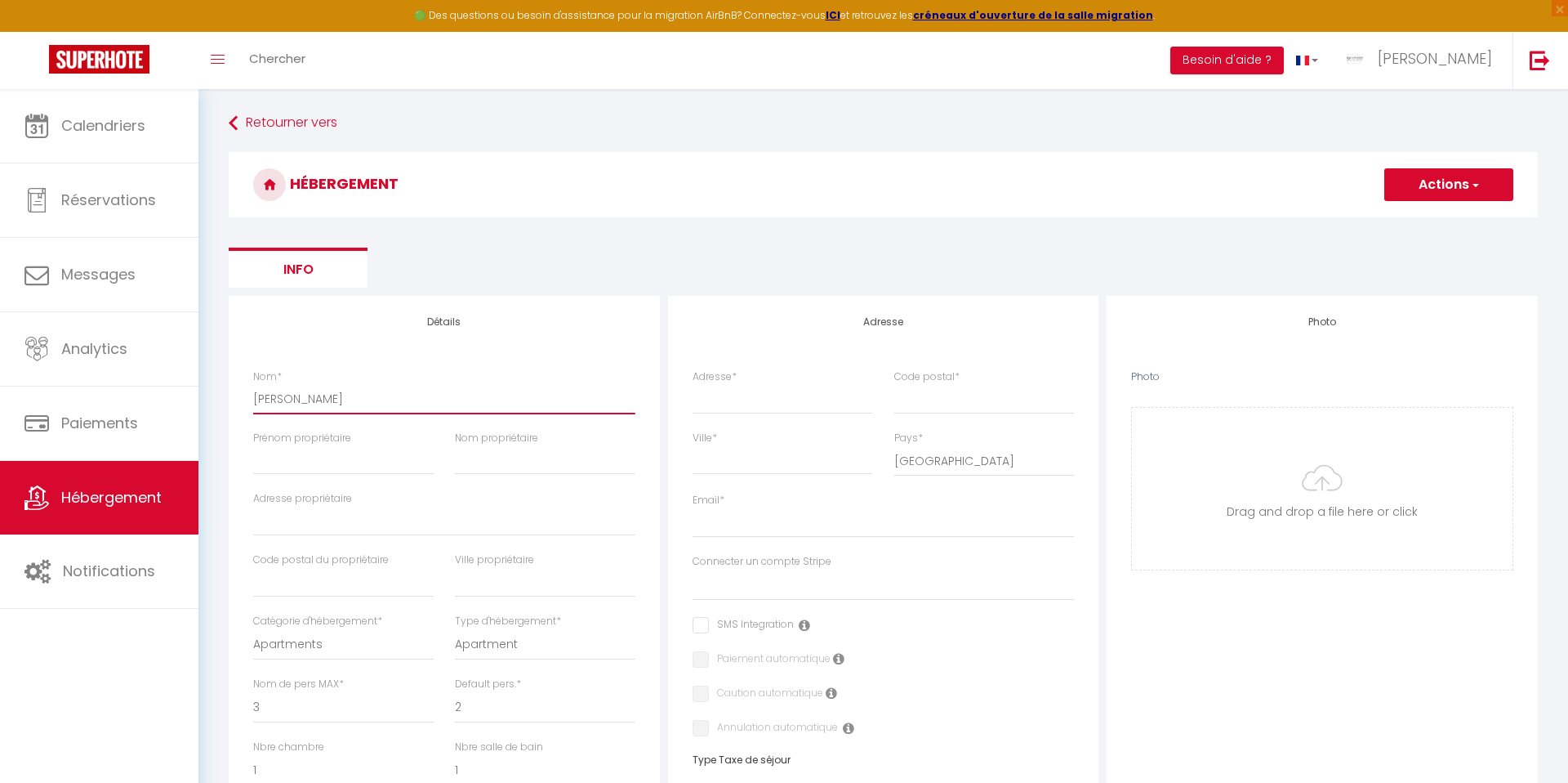
select select
type input "[PERSON_NAME]"
select select
checkbox input "false"
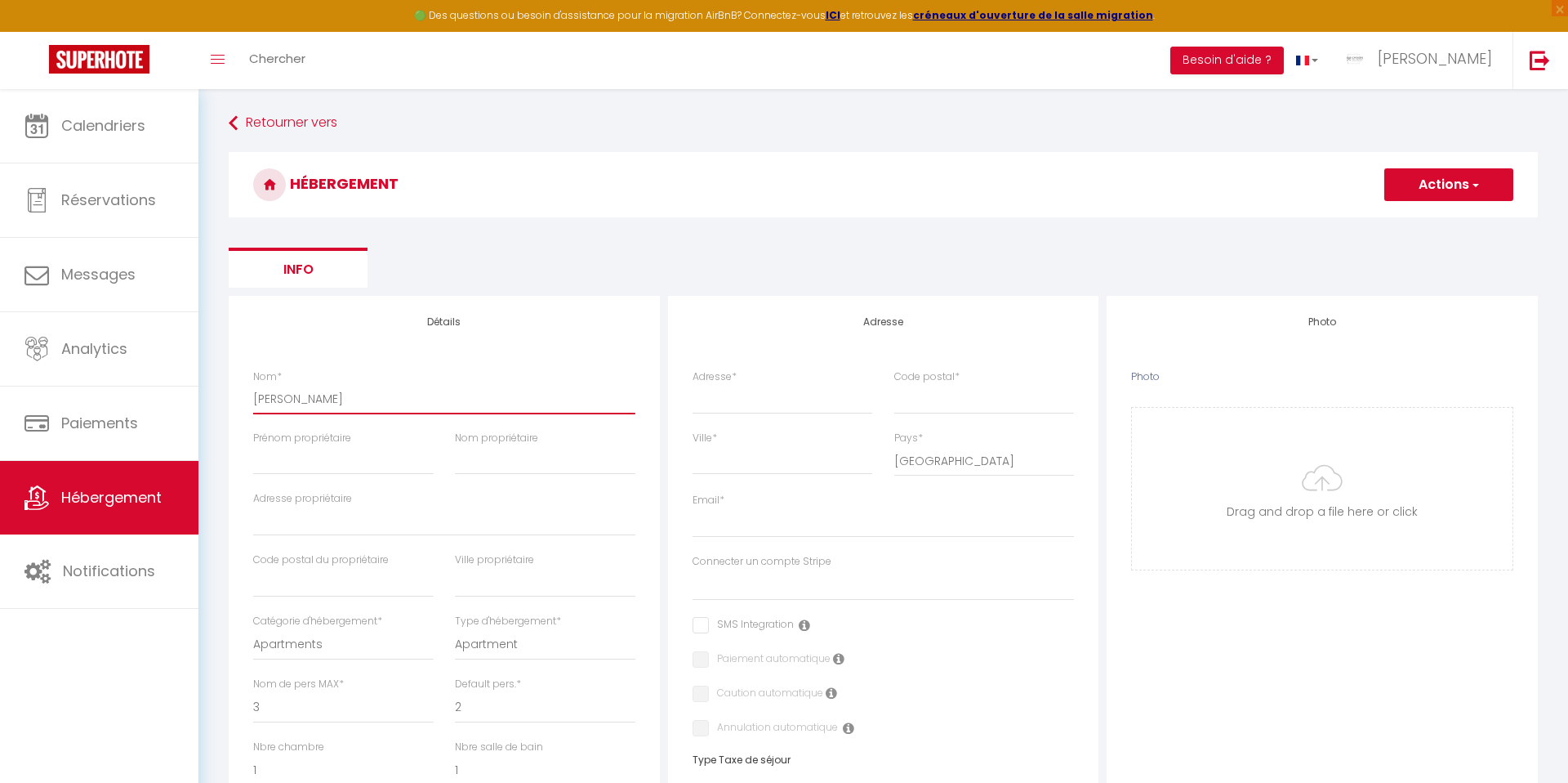
checkbox input "false"
select select
type input "[PERSON_NAME]"
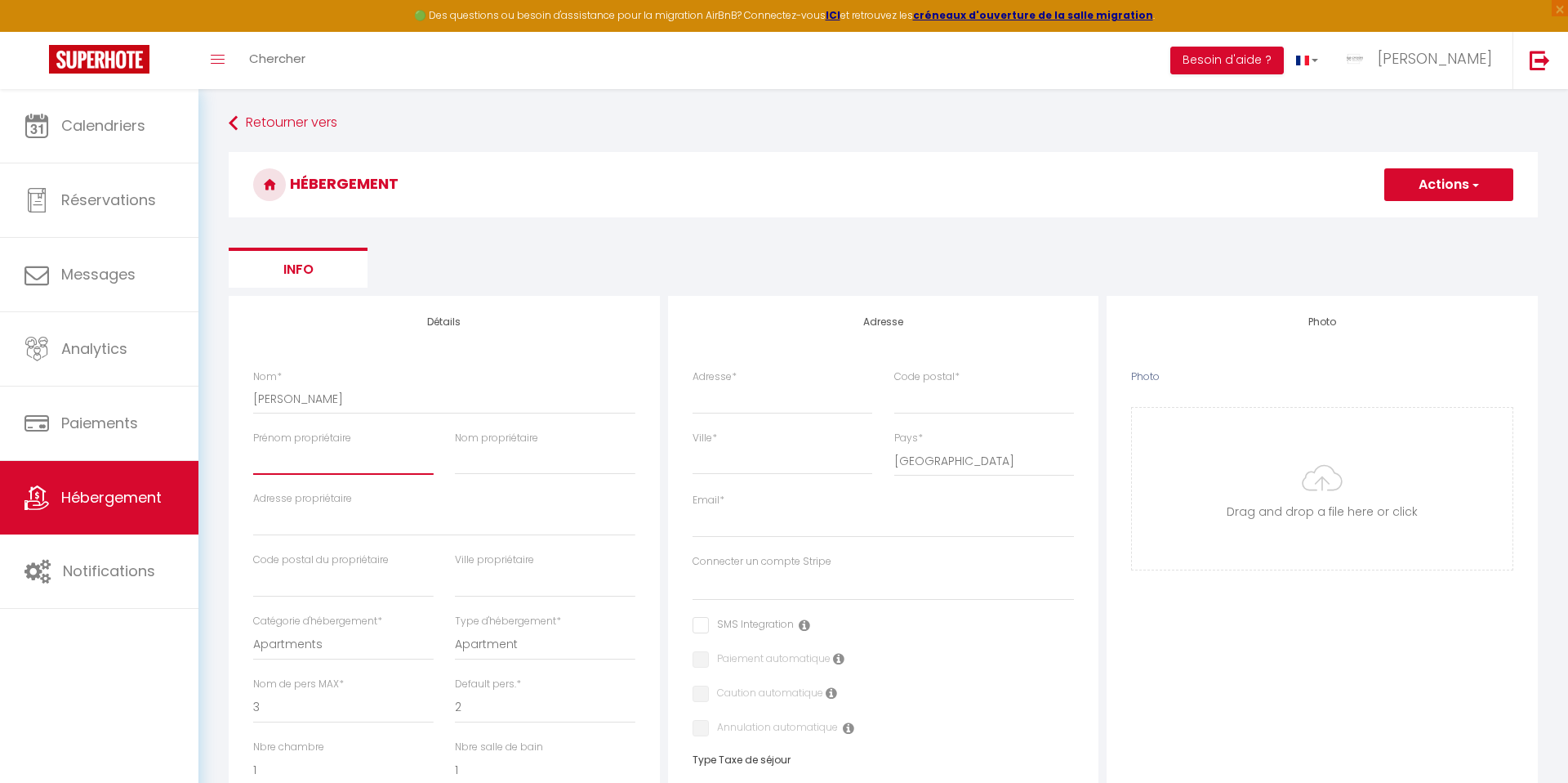
type input "I"
select select
checkbox input "false"
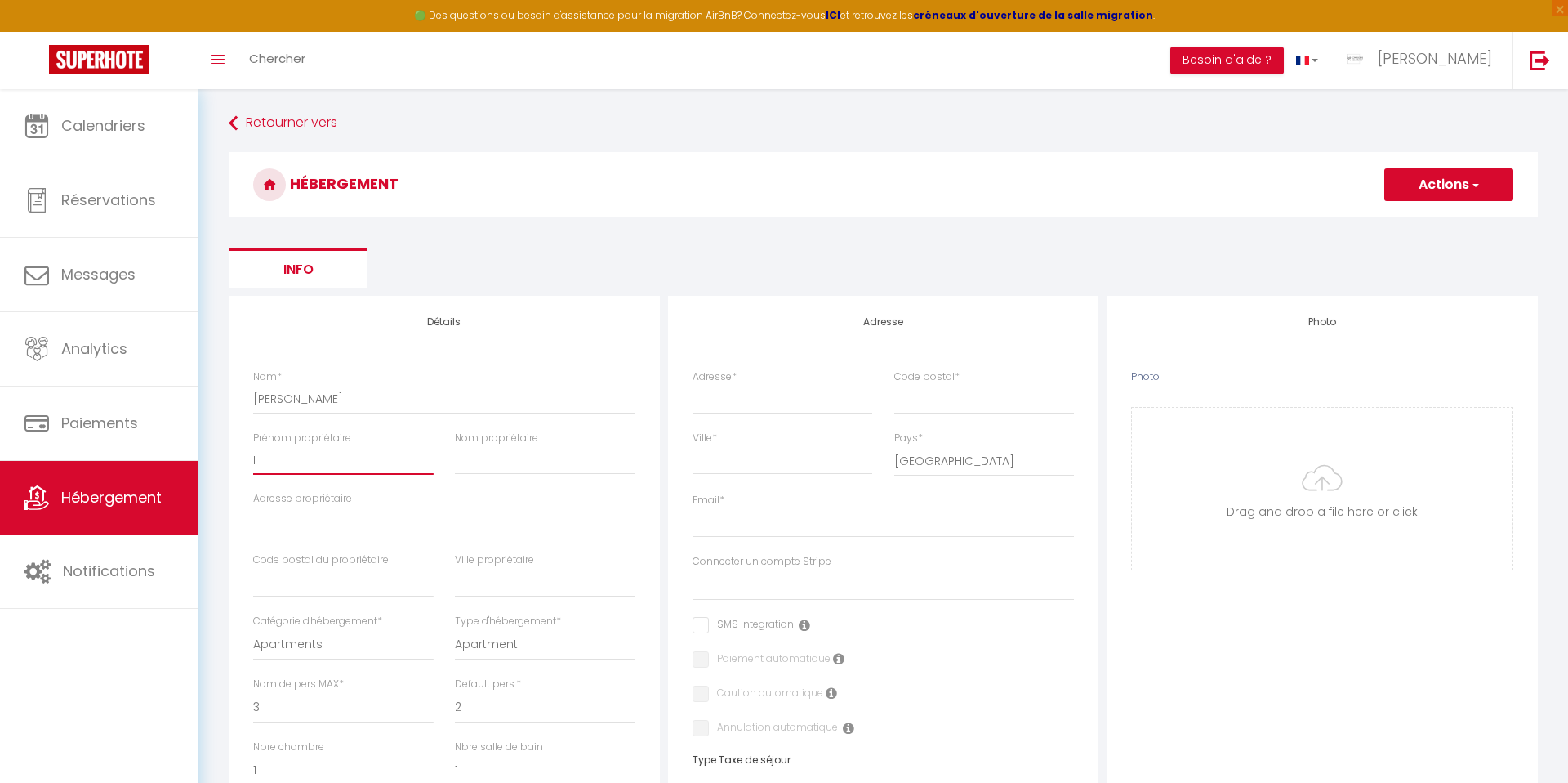
checkbox input "false"
select select
checkbox input "false"
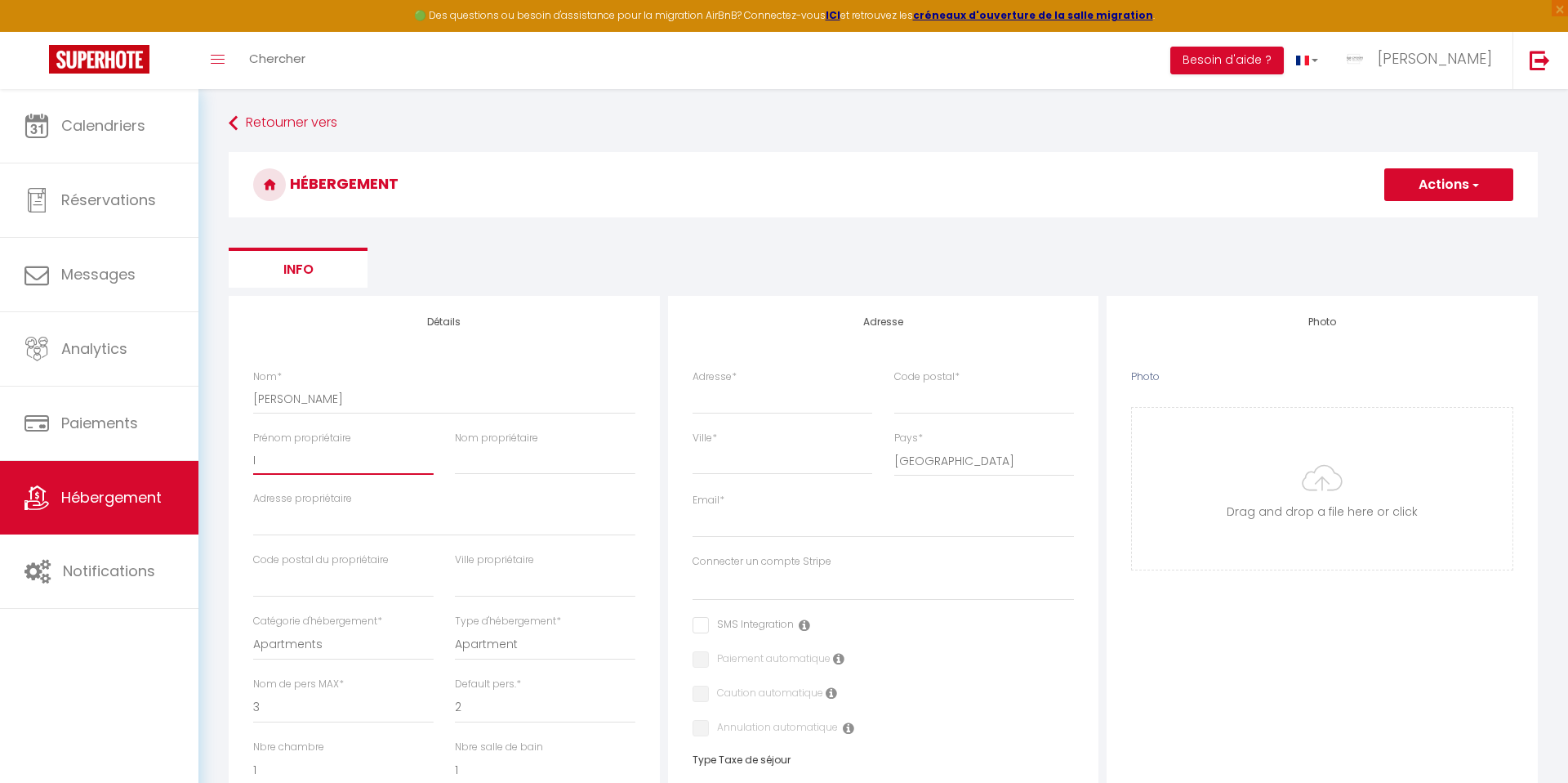
checkbox input "false"
select select
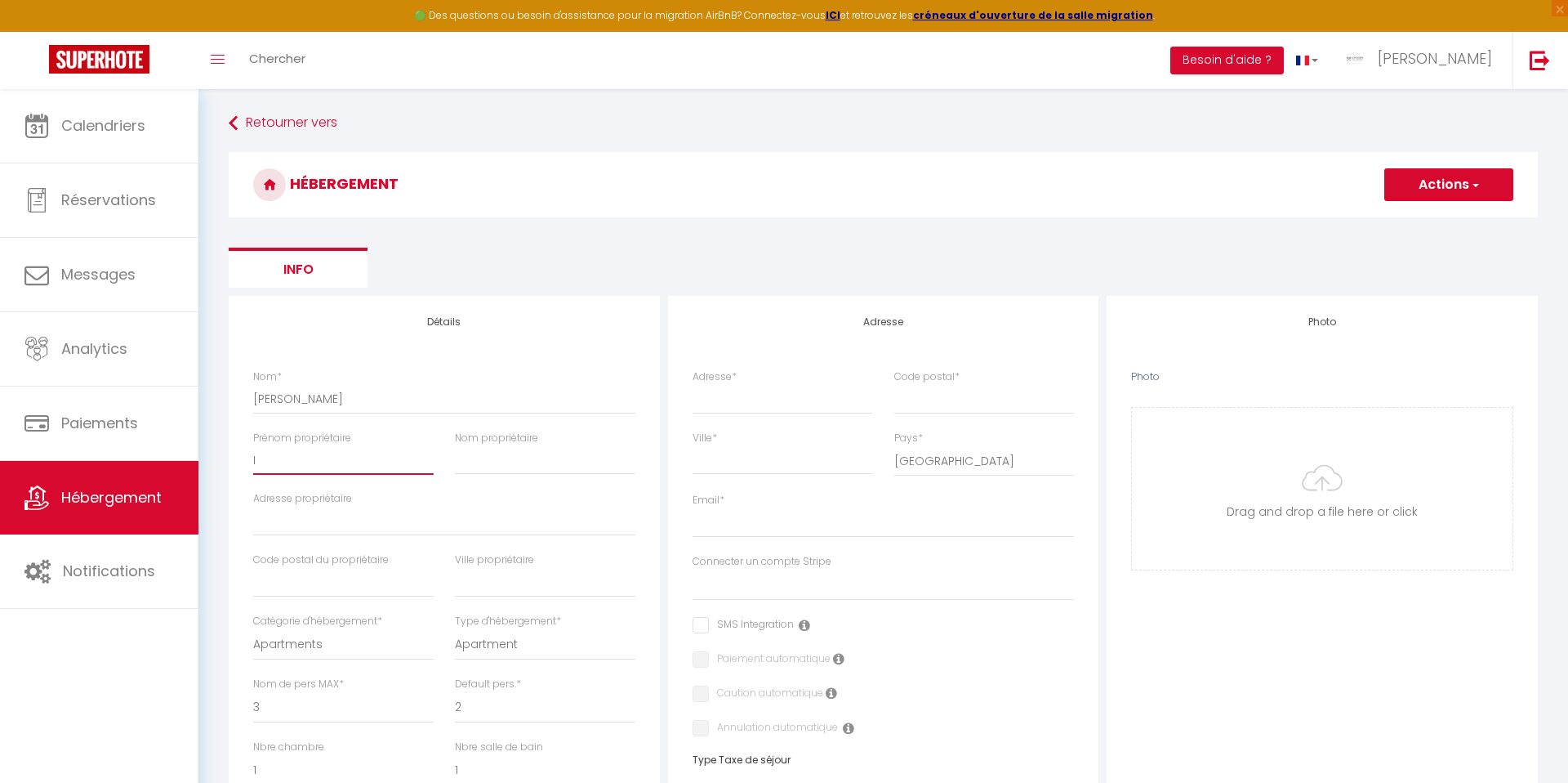
type input "Im"
select select
checkbox input "false"
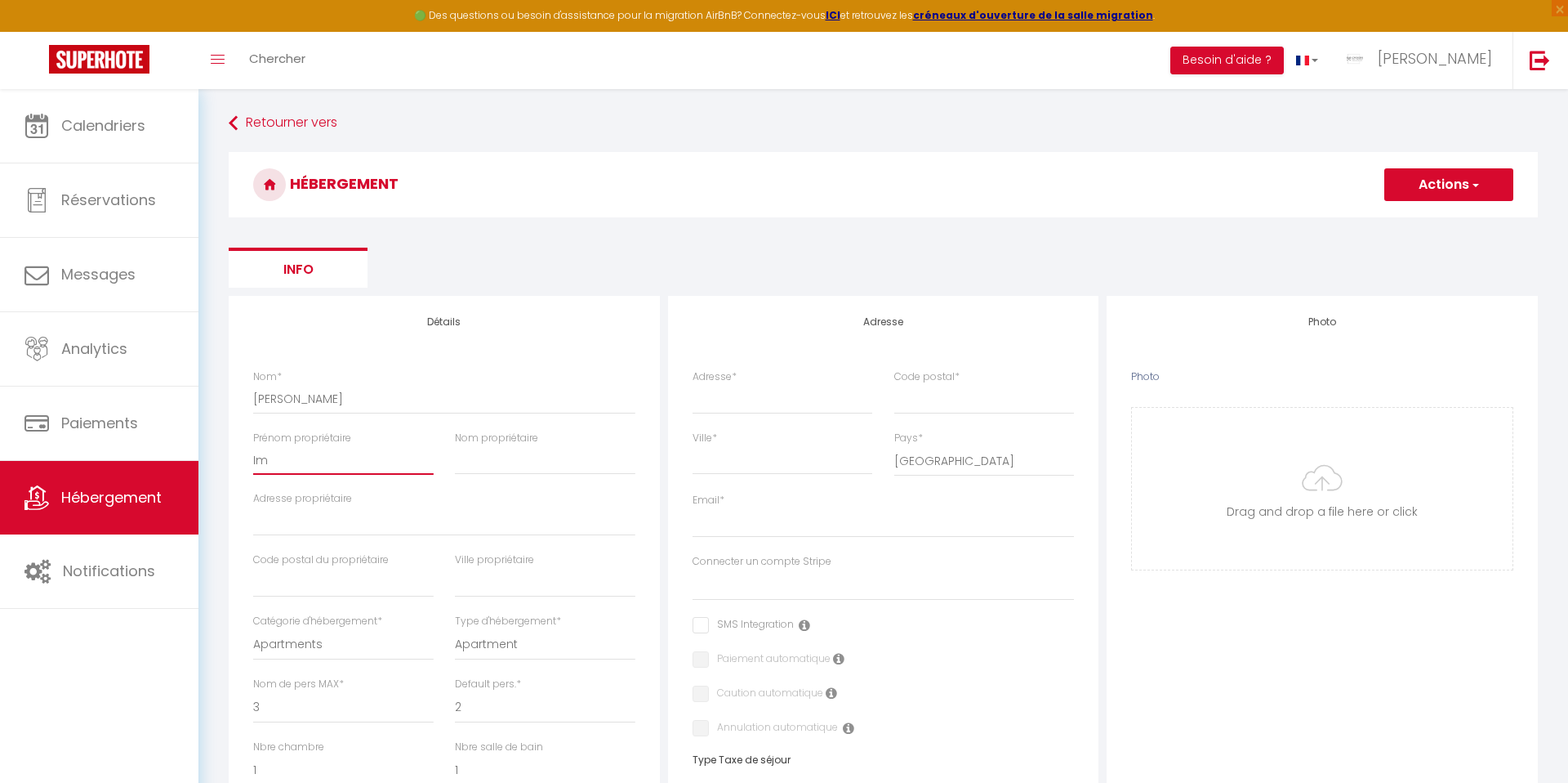
checkbox input "false"
select select
type input "Ima"
select select
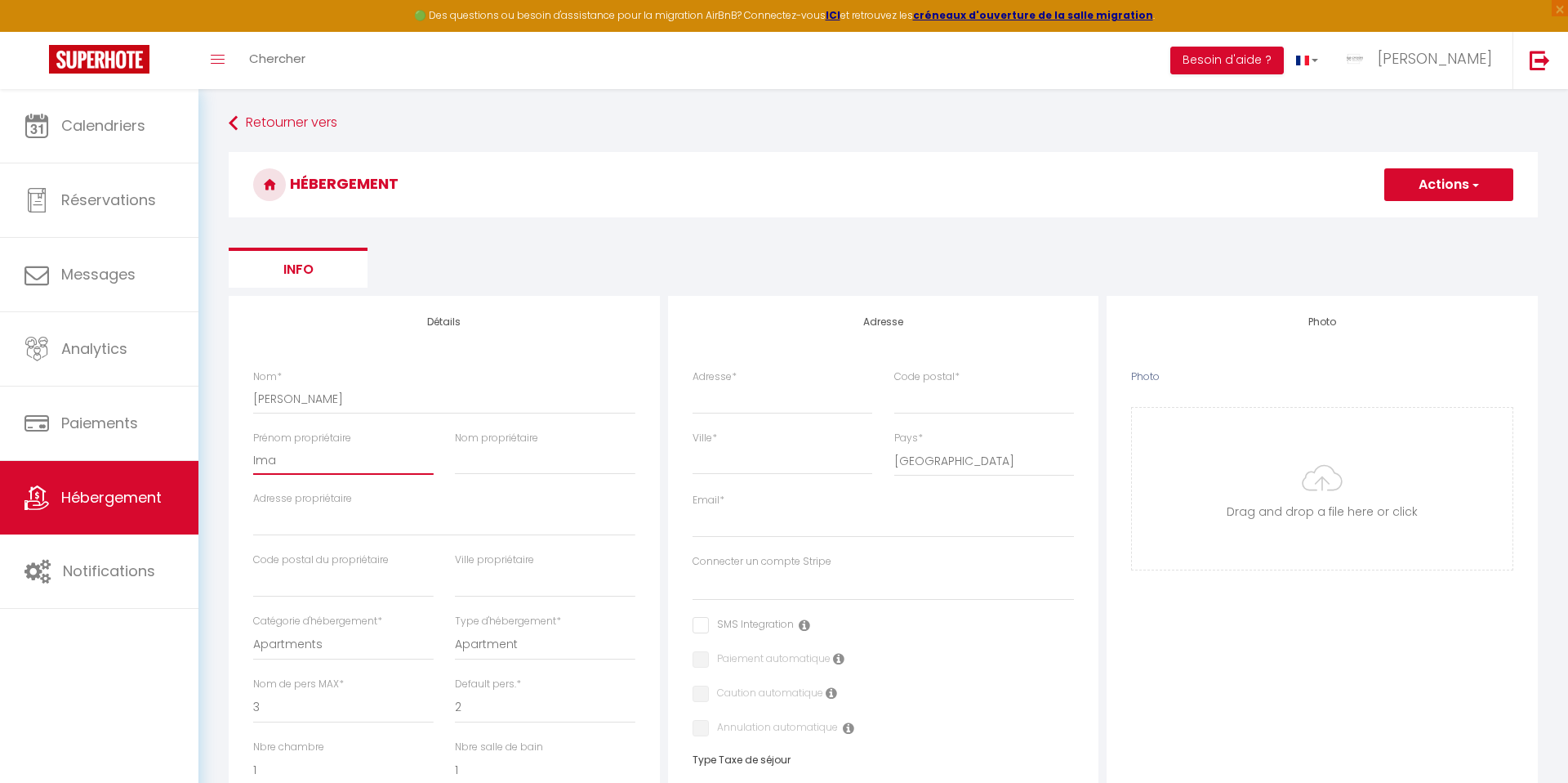
checkbox input "false"
select select
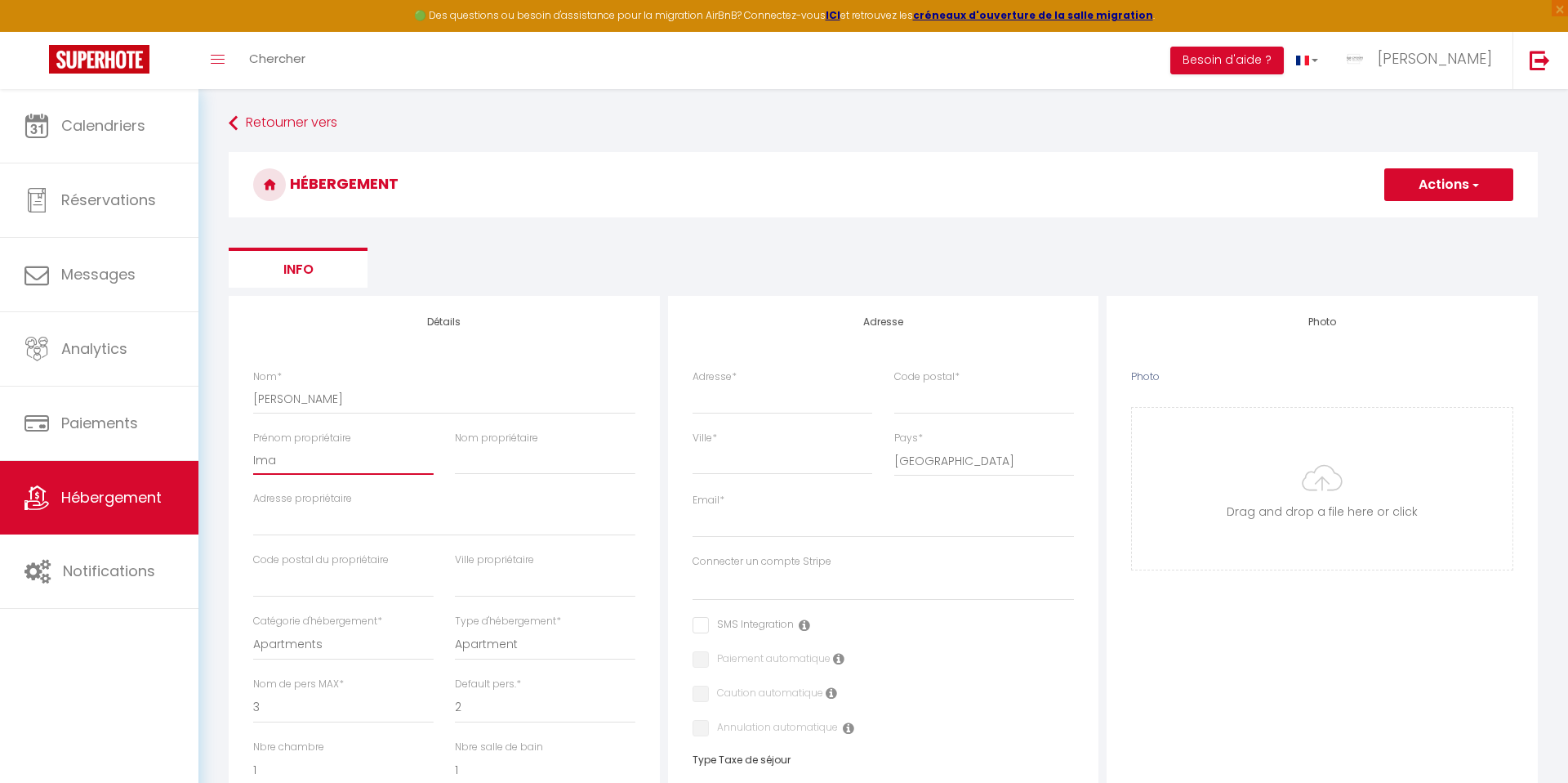
select select
type input "Imad"
select select
checkbox input "false"
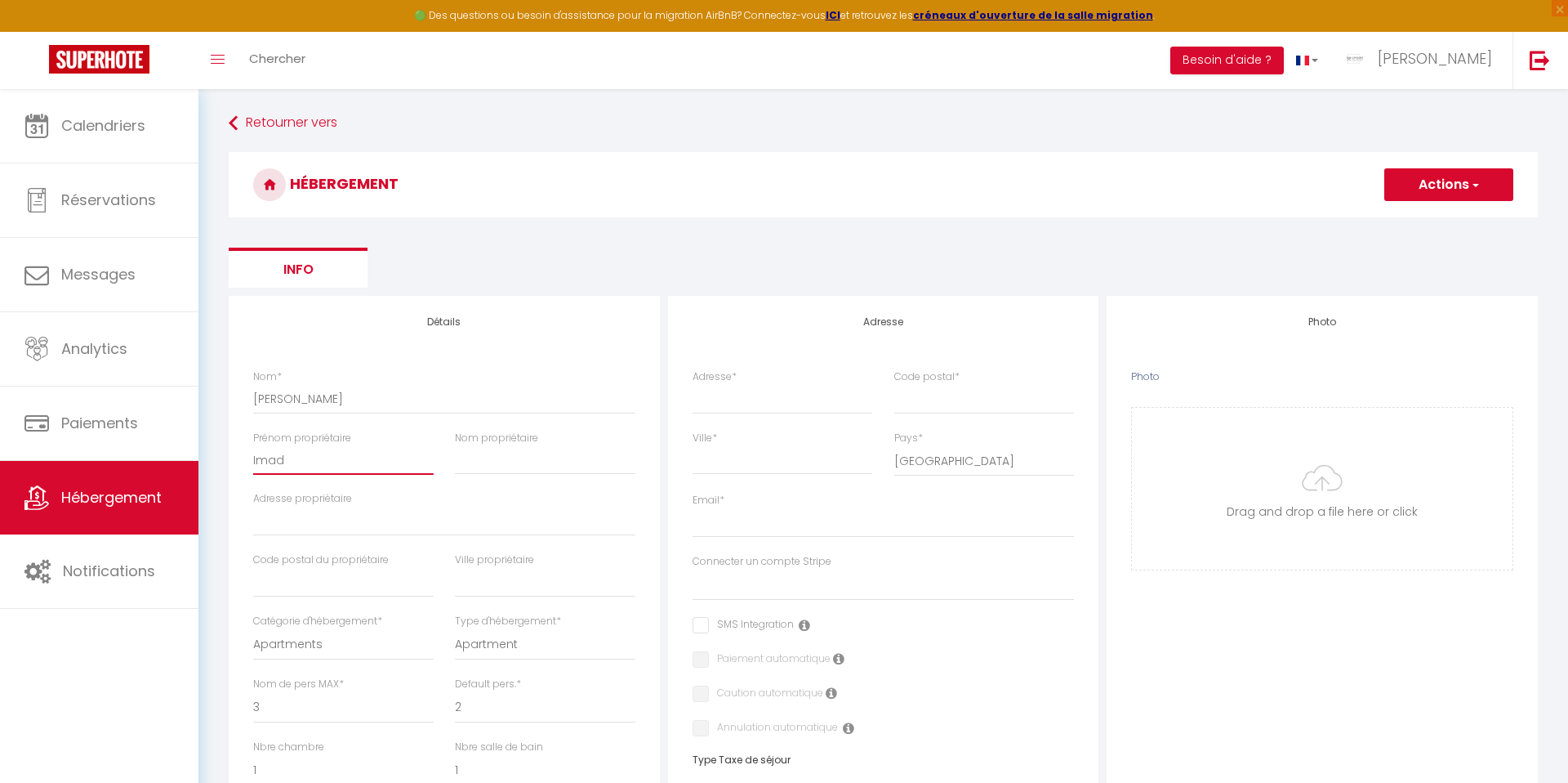
checkbox input "false"
select select
type input "Imad"
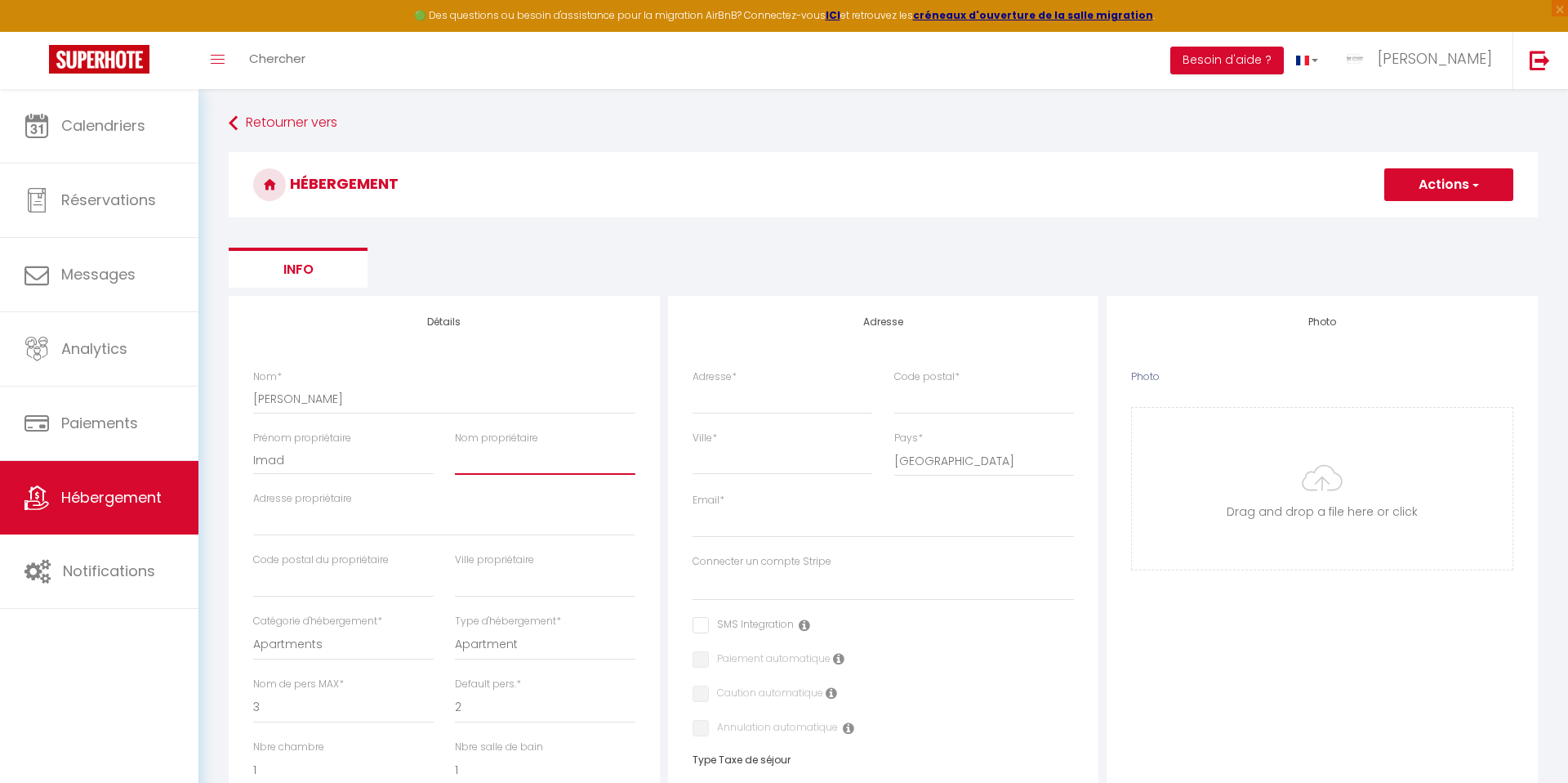
type input "c"
select select
checkbox input "false"
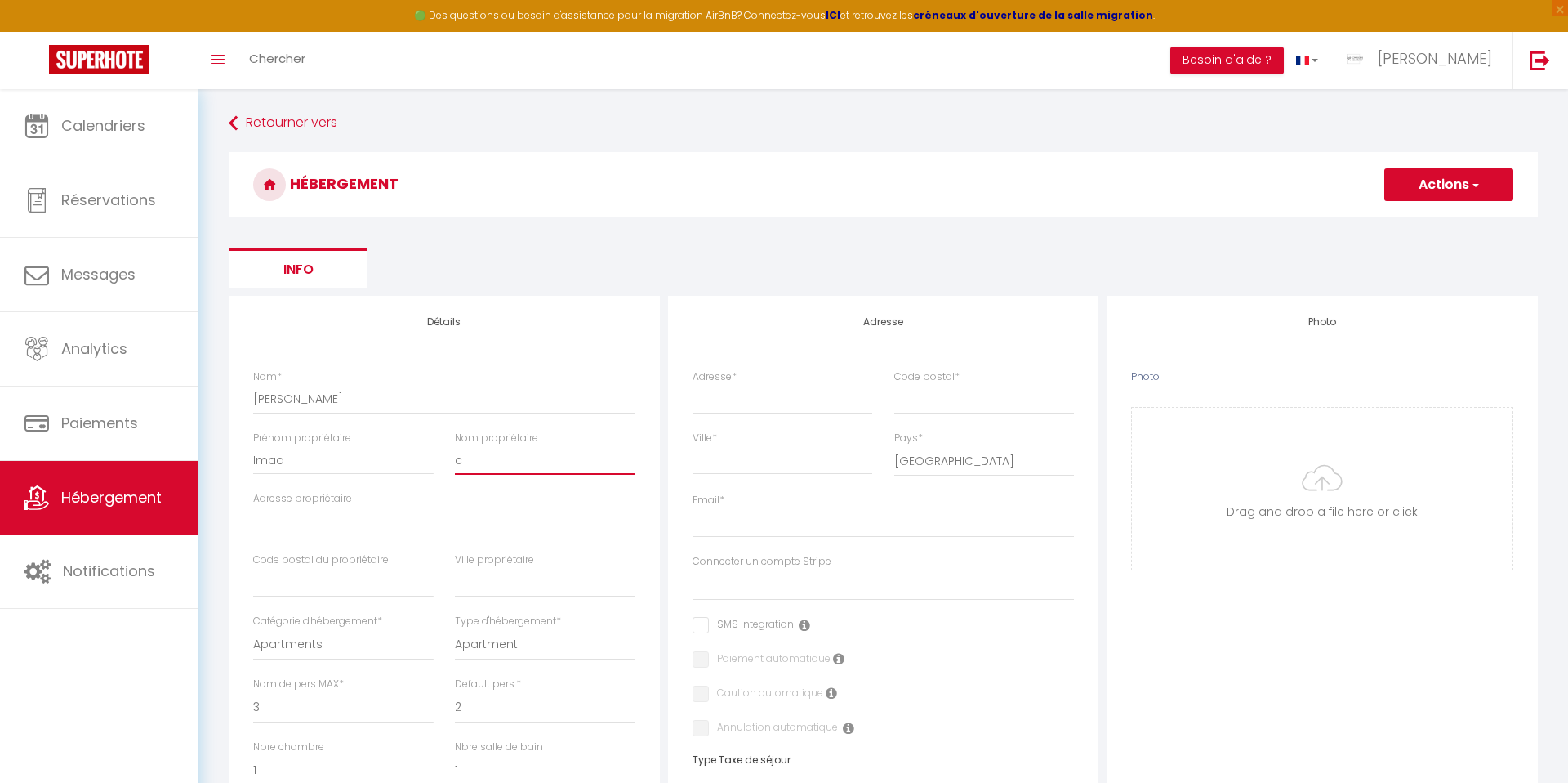
checkbox input "false"
select select
checkbox input "false"
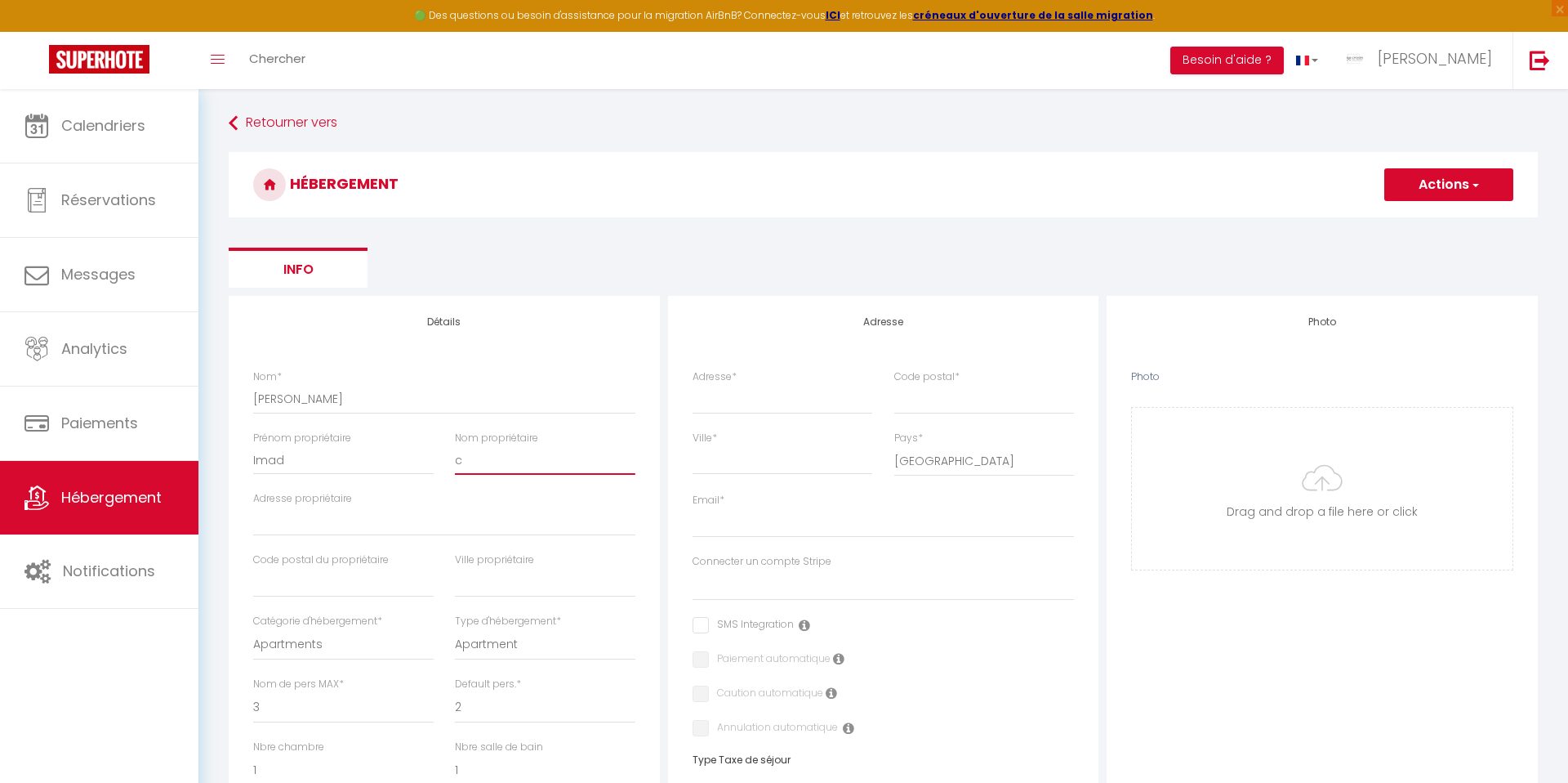
checkbox input "false"
select select
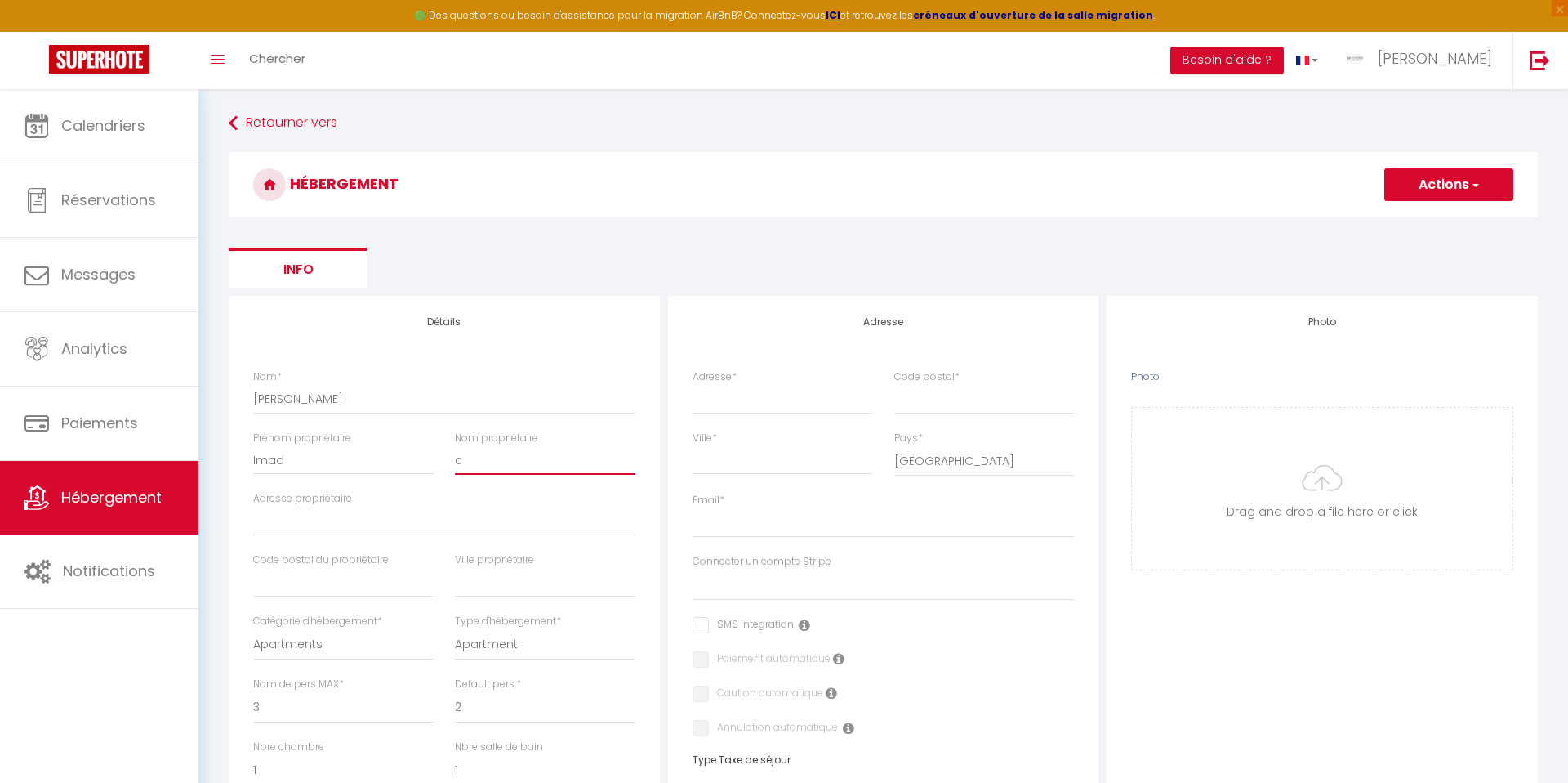
type input "ch"
select select
checkbox input "false"
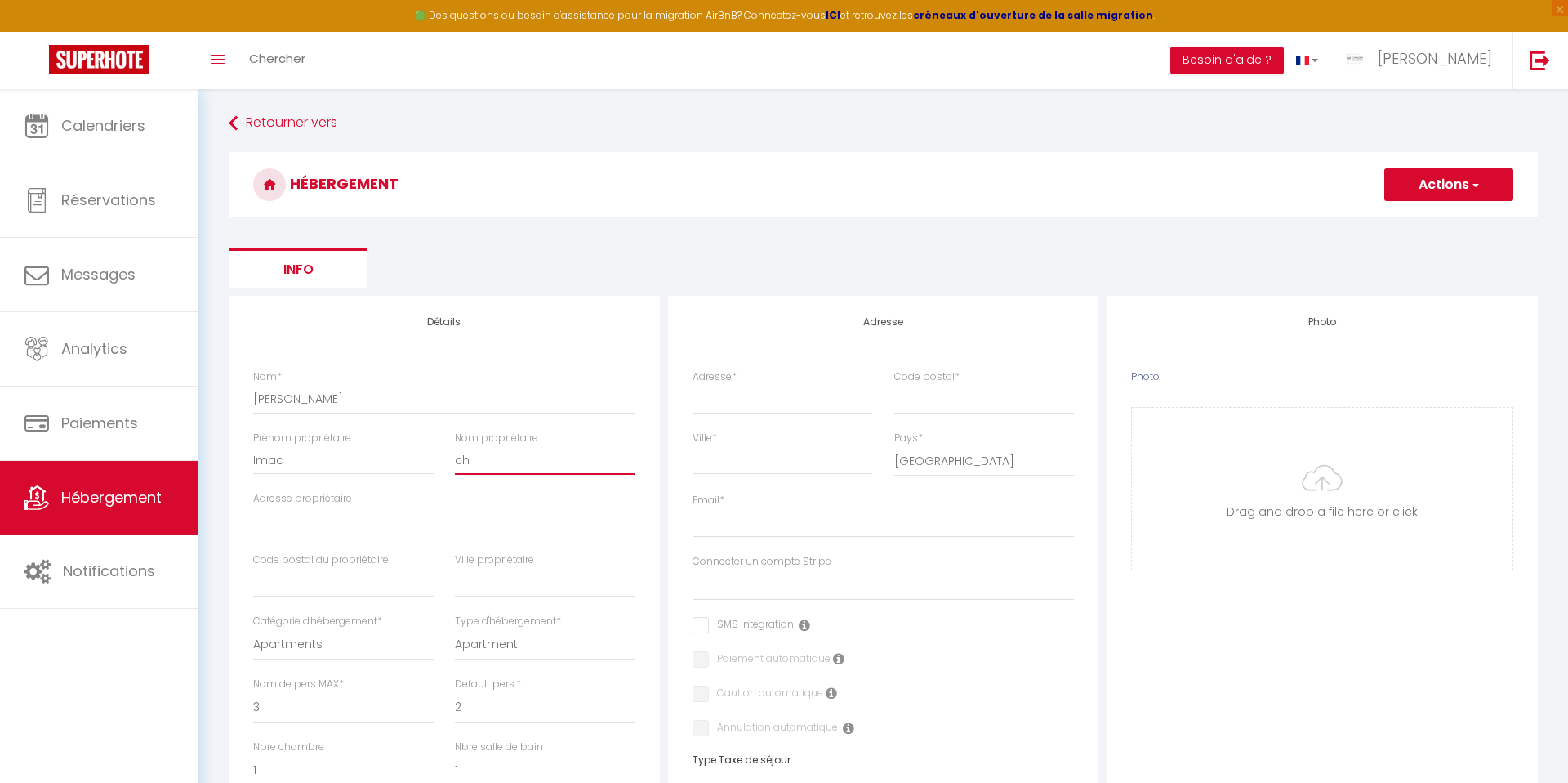
checkbox input "false"
select select
type input "c"
select select
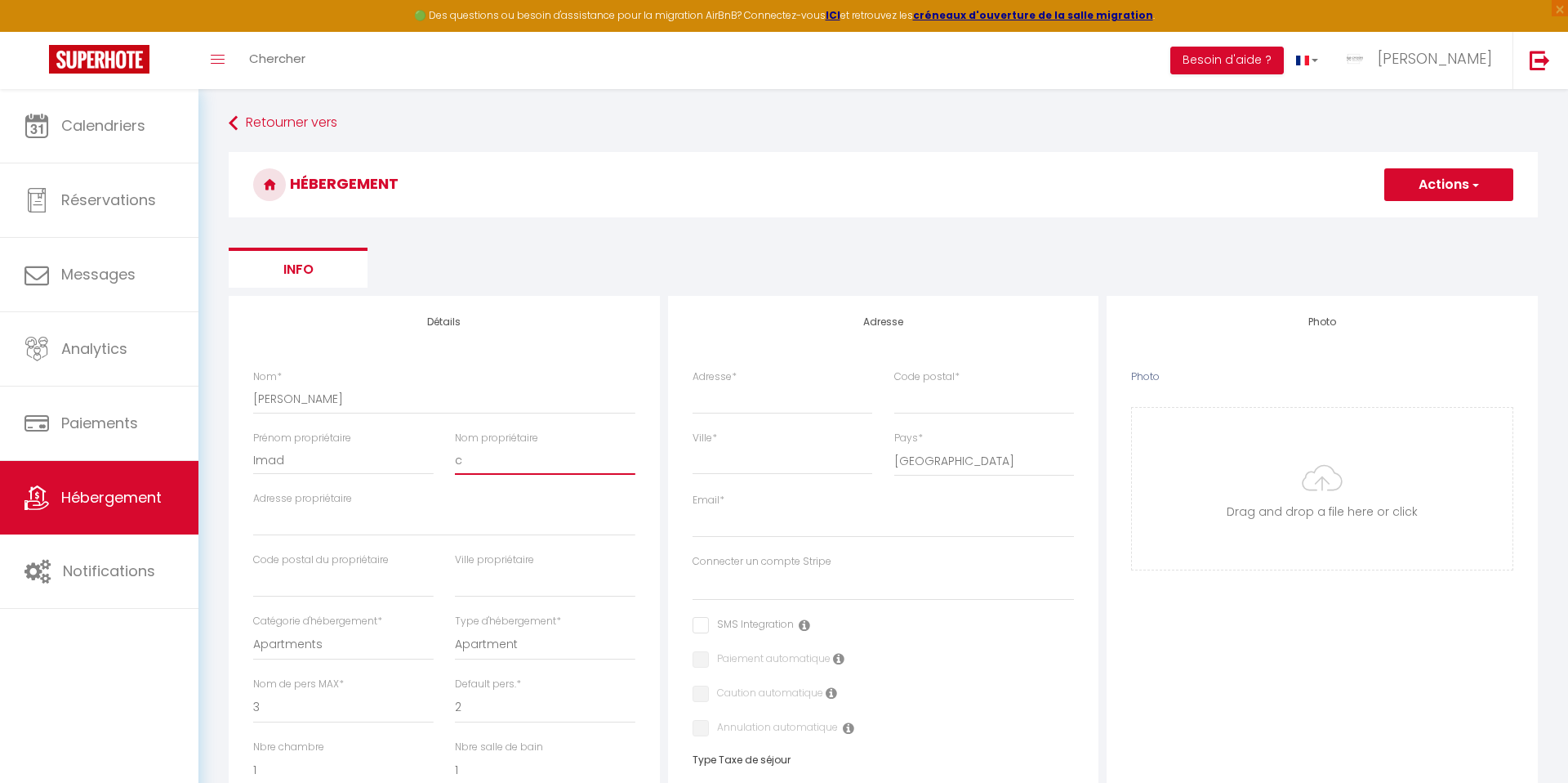
checkbox input "false"
select select
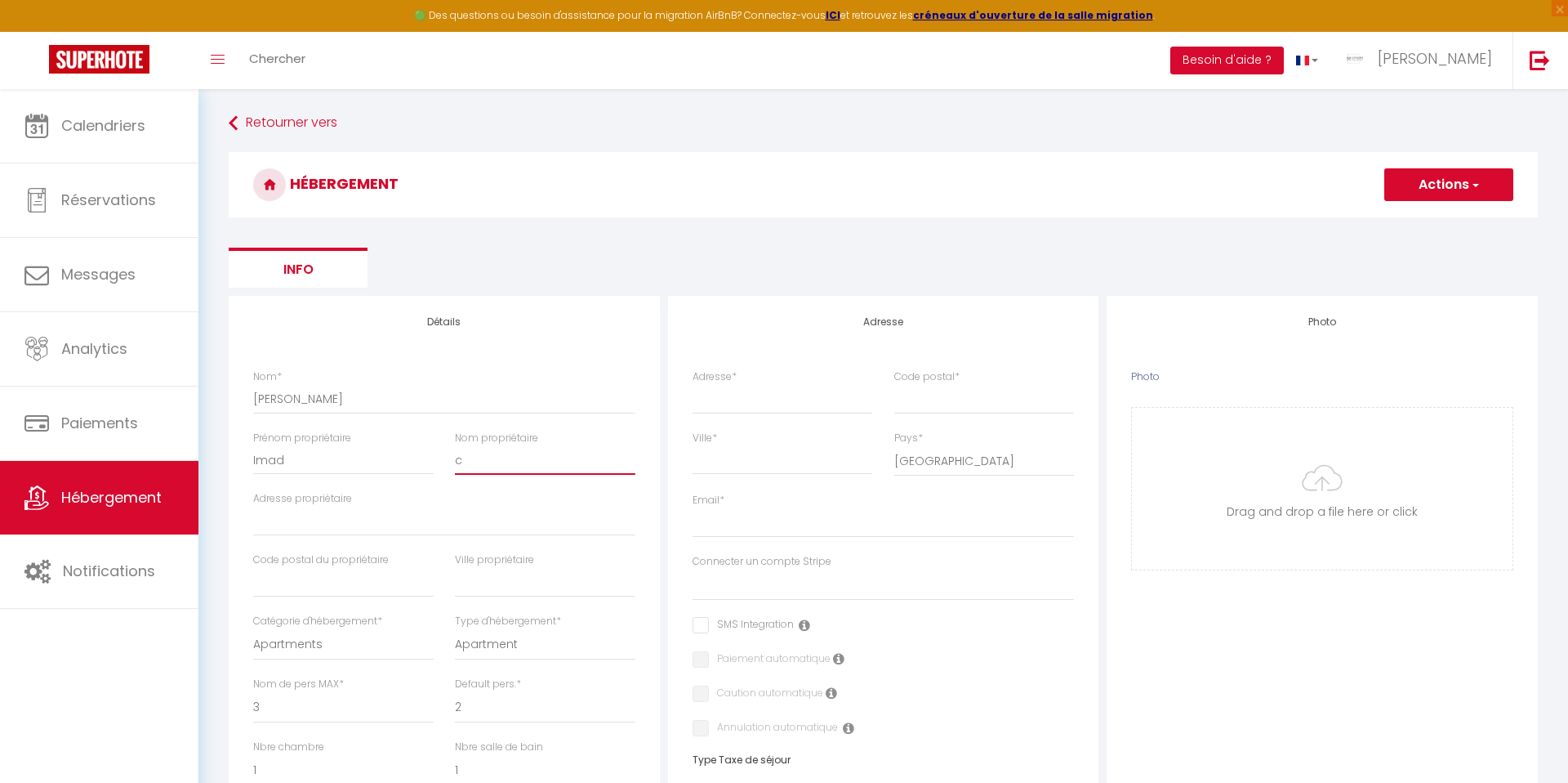
select select
checkbox input "false"
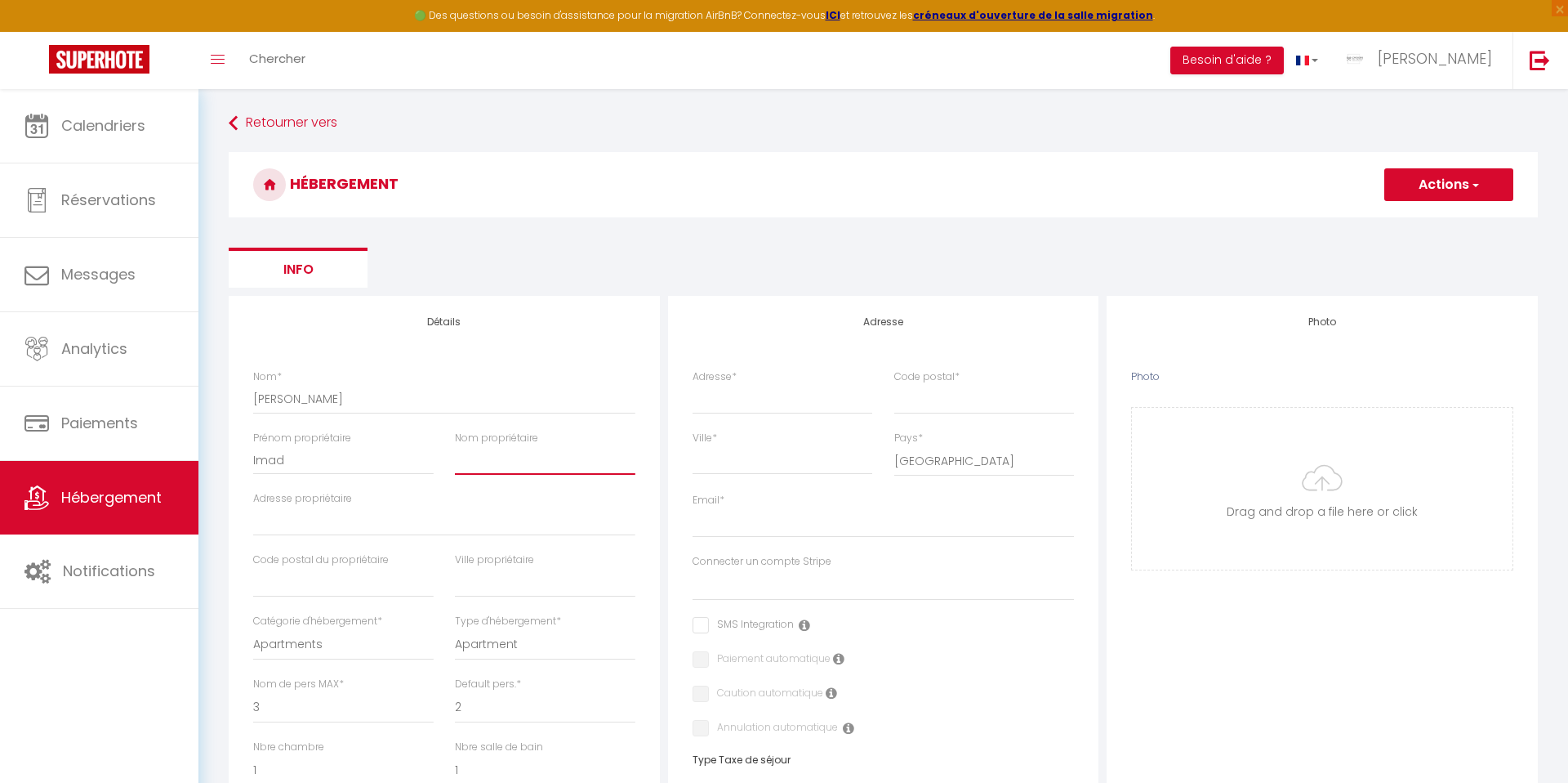
checkbox input "false"
click at [731, 521] on input "Email *" at bounding box center [883, 523] width 382 height 30
click at [731, 391] on input "Adresse *" at bounding box center [783, 399] width 181 height 30
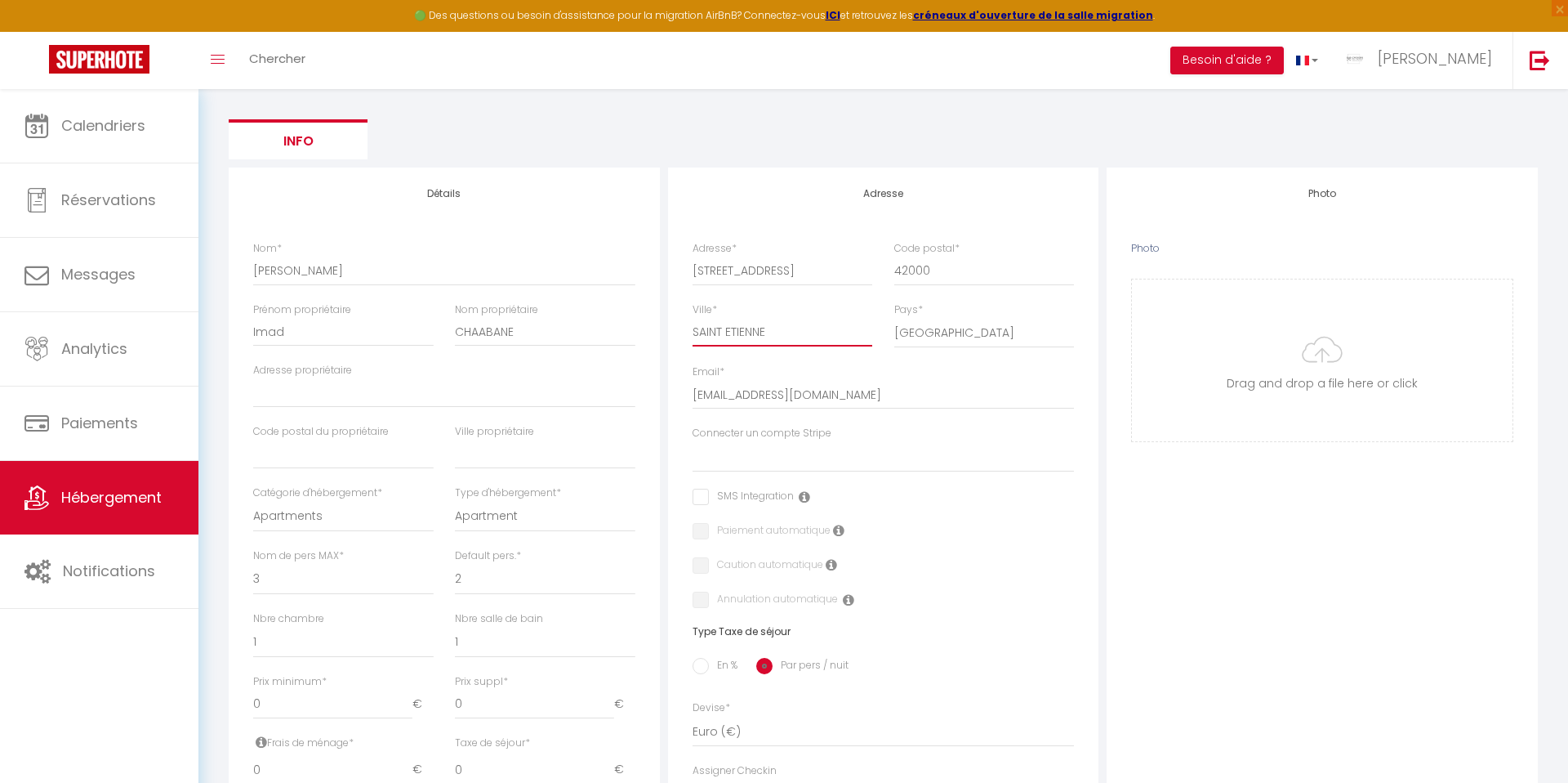
scroll to position [340, 0]
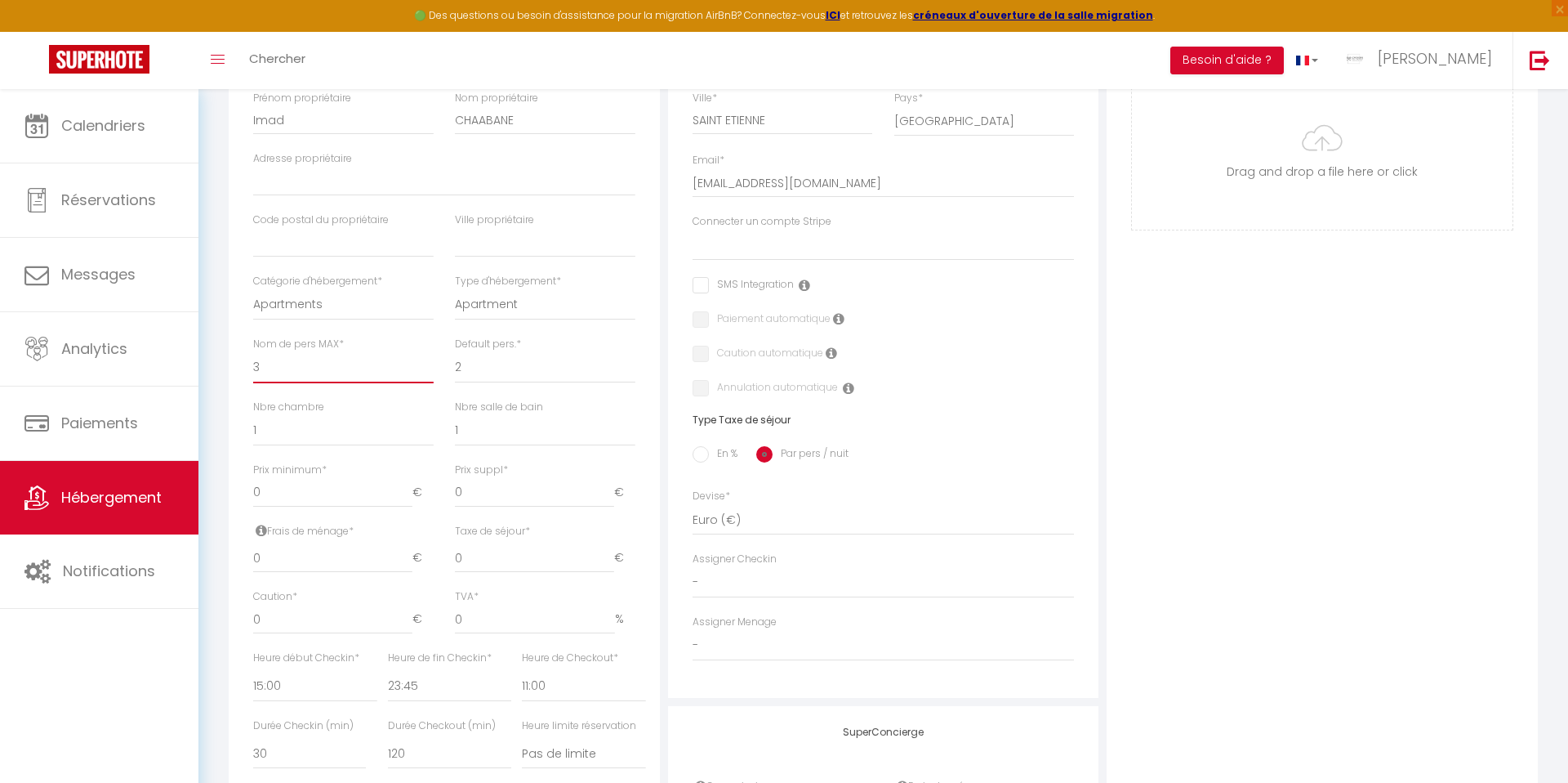
click at [311, 361] on select "1 2 3 4 5 6 7 8 9 10 11 12 13 14" at bounding box center [343, 368] width 181 height 31
click at [301, 426] on select "0 1 2 3 4 5 6 7 8 9 10 11 12 13" at bounding box center [343, 431] width 181 height 31
click at [336, 497] on input "0" at bounding box center [332, 493] width 159 height 30
click at [341, 554] on input "0" at bounding box center [332, 558] width 159 height 30
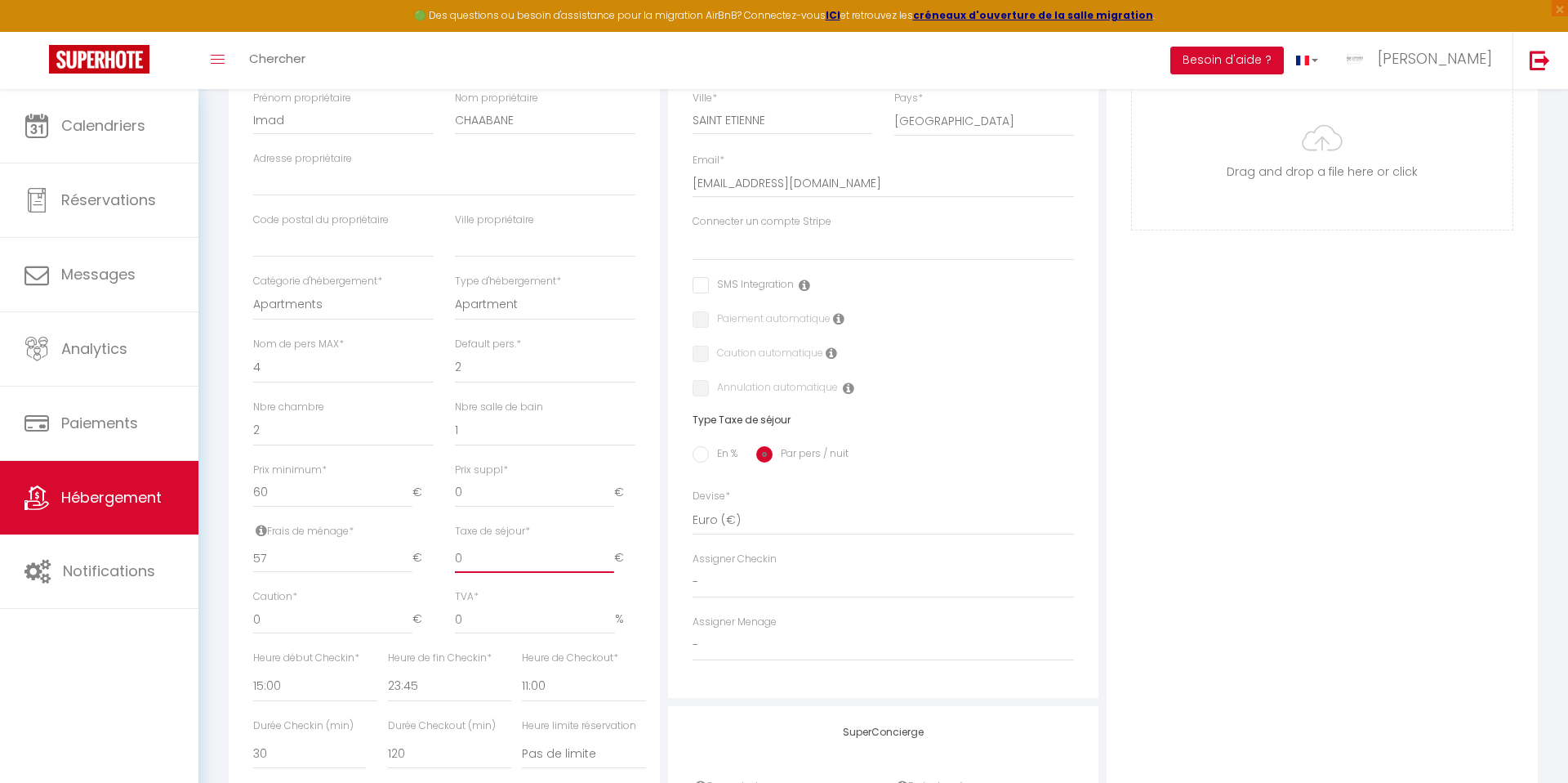
click at [471, 561] on input "0" at bounding box center [534, 558] width 159 height 30
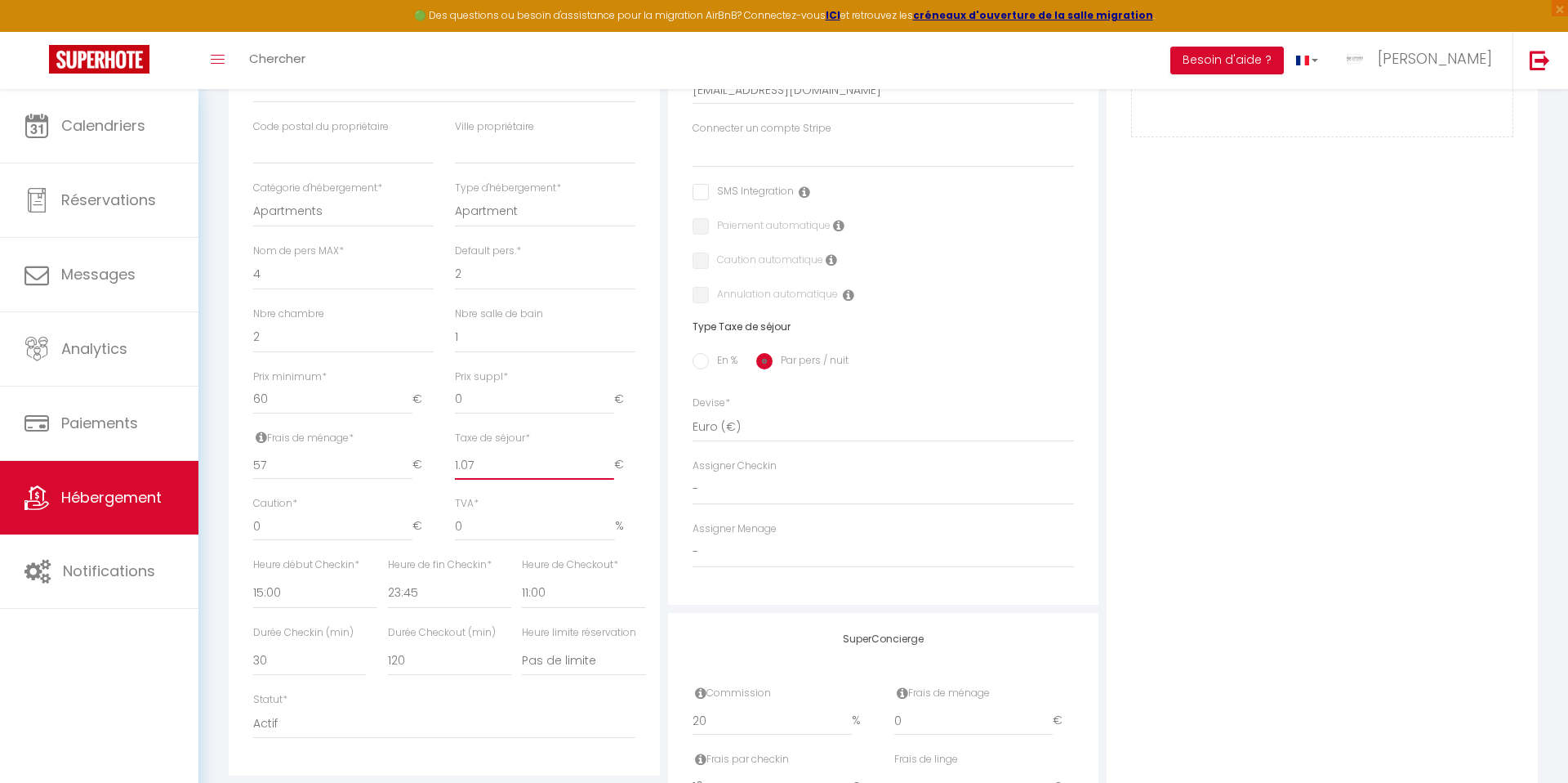
scroll to position [476, 0]
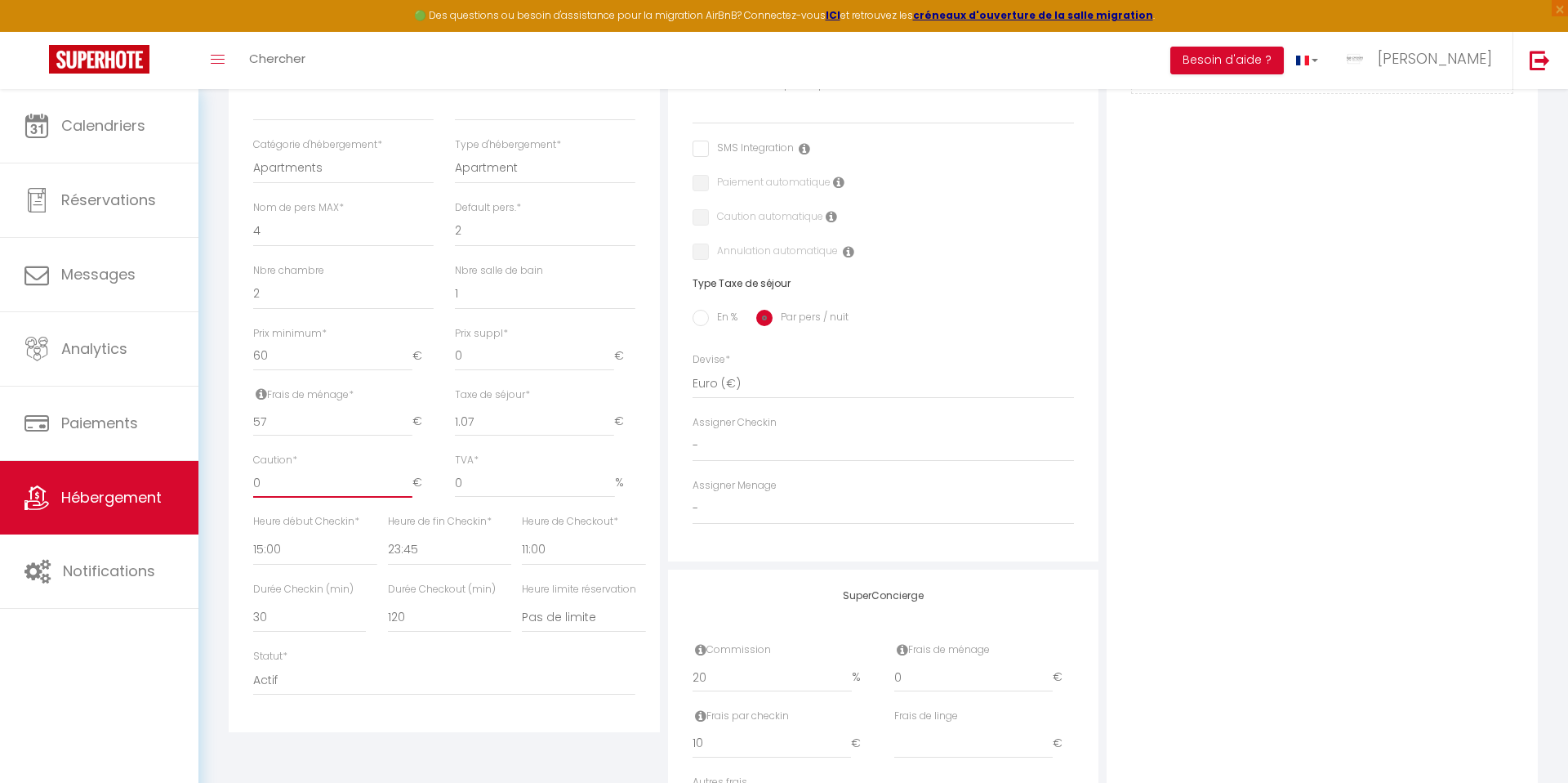
click at [310, 487] on input "0" at bounding box center [332, 483] width 159 height 30
click at [273, 547] on select "00:00 00:15 00:30 00:45 01:00 01:15 01:30 01:45 02:00 02:15 02:30 02:45 03:00" at bounding box center [314, 550] width 123 height 31
click at [412, 548] on select "00:00 00:15 00:30 00:45 01:00 01:15 01:30 01:45 02:00 02:15 02:30 02:45 03:00" at bounding box center [450, 550] width 123 height 31
click at [533, 541] on select "00:00 00:15 00:30 00:45 01:00 01:15 01:30 01:45 02:00 02:15 02:30 02:45 03:00" at bounding box center [584, 550] width 123 height 31
click at [280, 607] on select "15 30 45 60 75 90 105 120 135 150 165 180 195 210" at bounding box center [309, 617] width 113 height 31
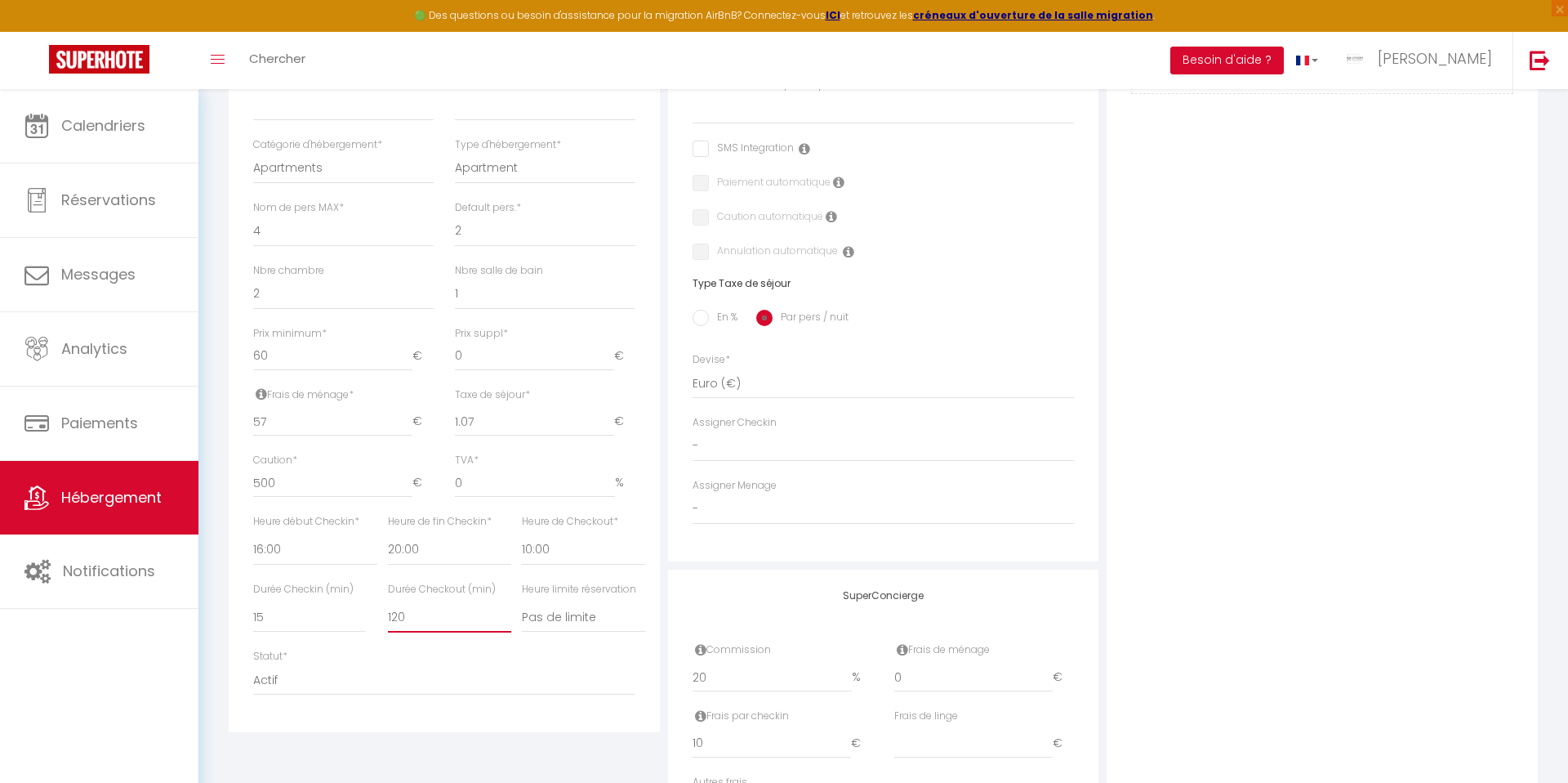
click at [413, 619] on select "15 30 45 60 75 90 105 120 135 150 165 180 195 210" at bounding box center [450, 617] width 123 height 31
click at [433, 698] on div "Statut * Actif Pas actif" at bounding box center [444, 680] width 403 height 63
click at [405, 683] on select "Actif Pas actif" at bounding box center [444, 680] width 382 height 31
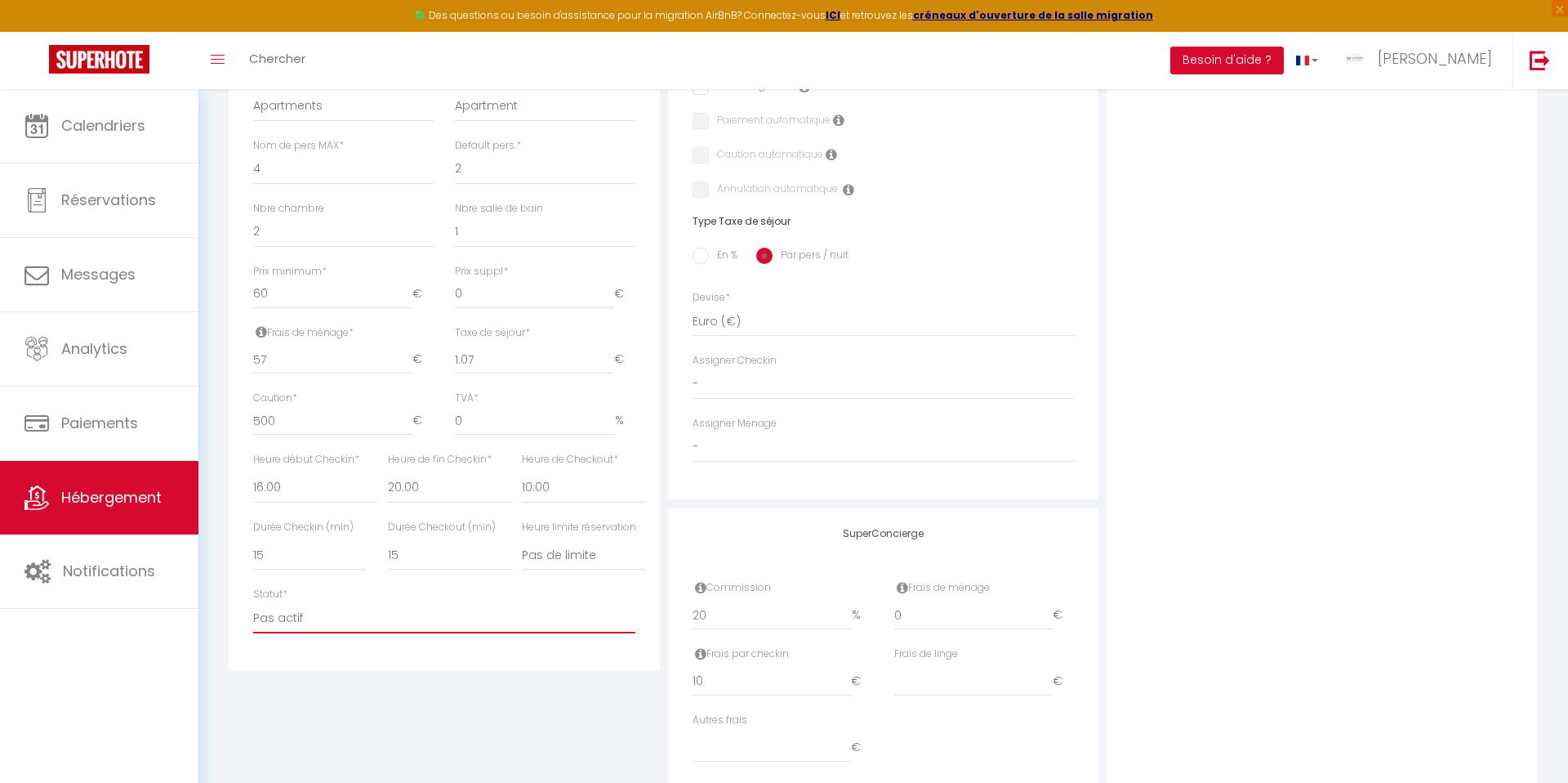
scroll to position [595, 0]
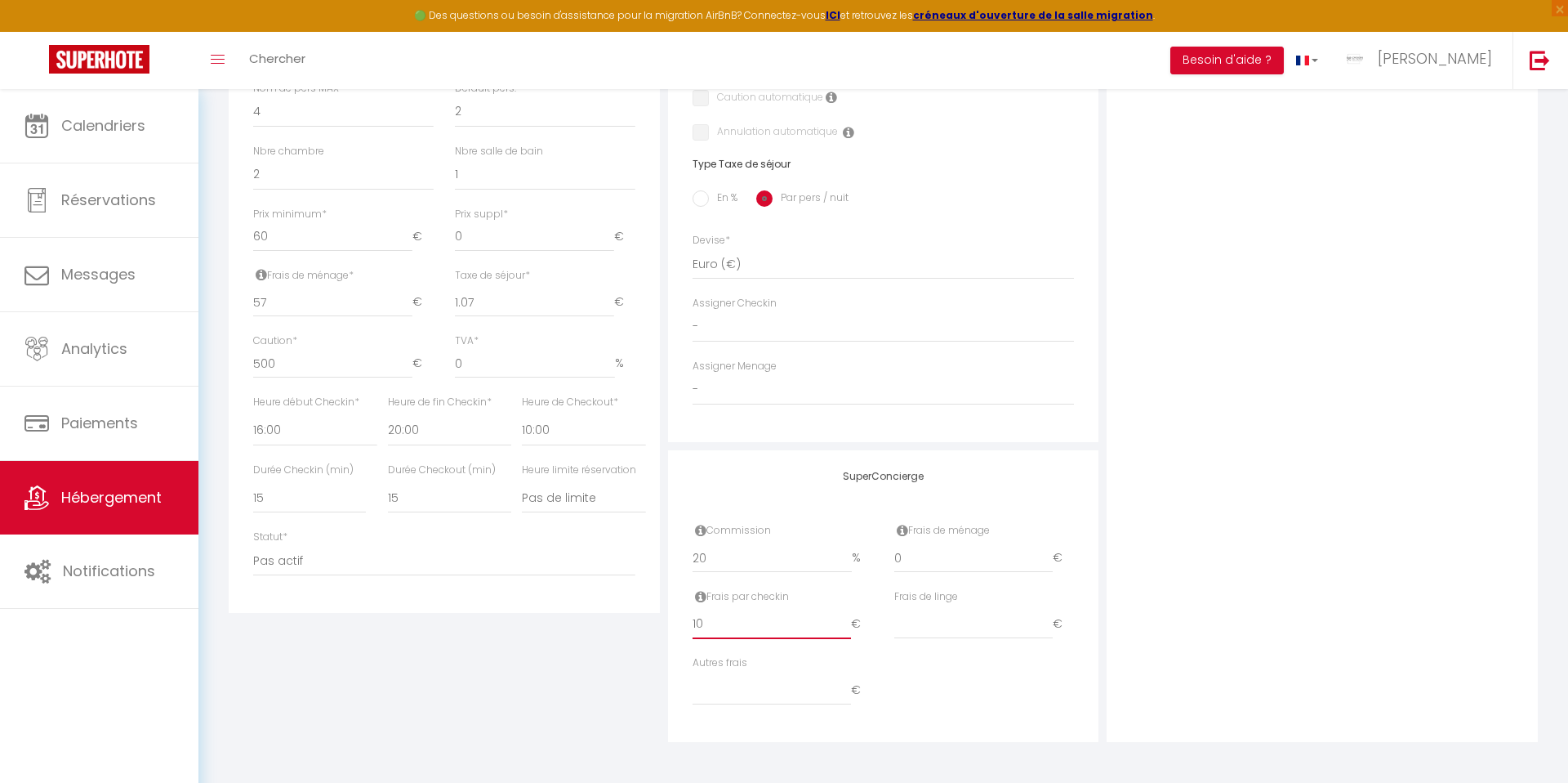
click at [782, 627] on input "10" at bounding box center [771, 624] width 159 height 30
click at [727, 567] on input "20" at bounding box center [772, 558] width 160 height 30
click at [789, 404] on select "-" at bounding box center [883, 390] width 382 height 31
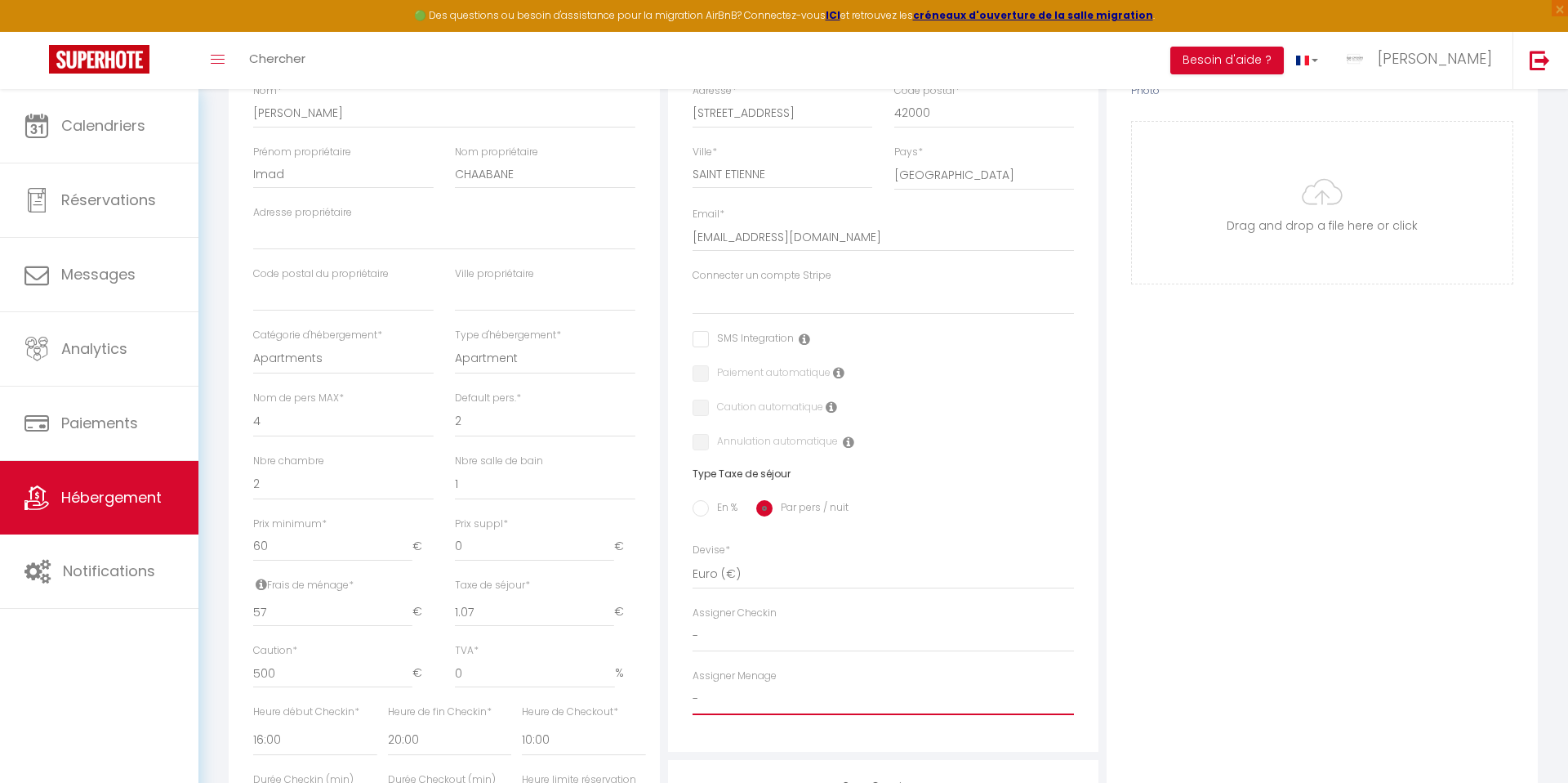
scroll to position [0, 0]
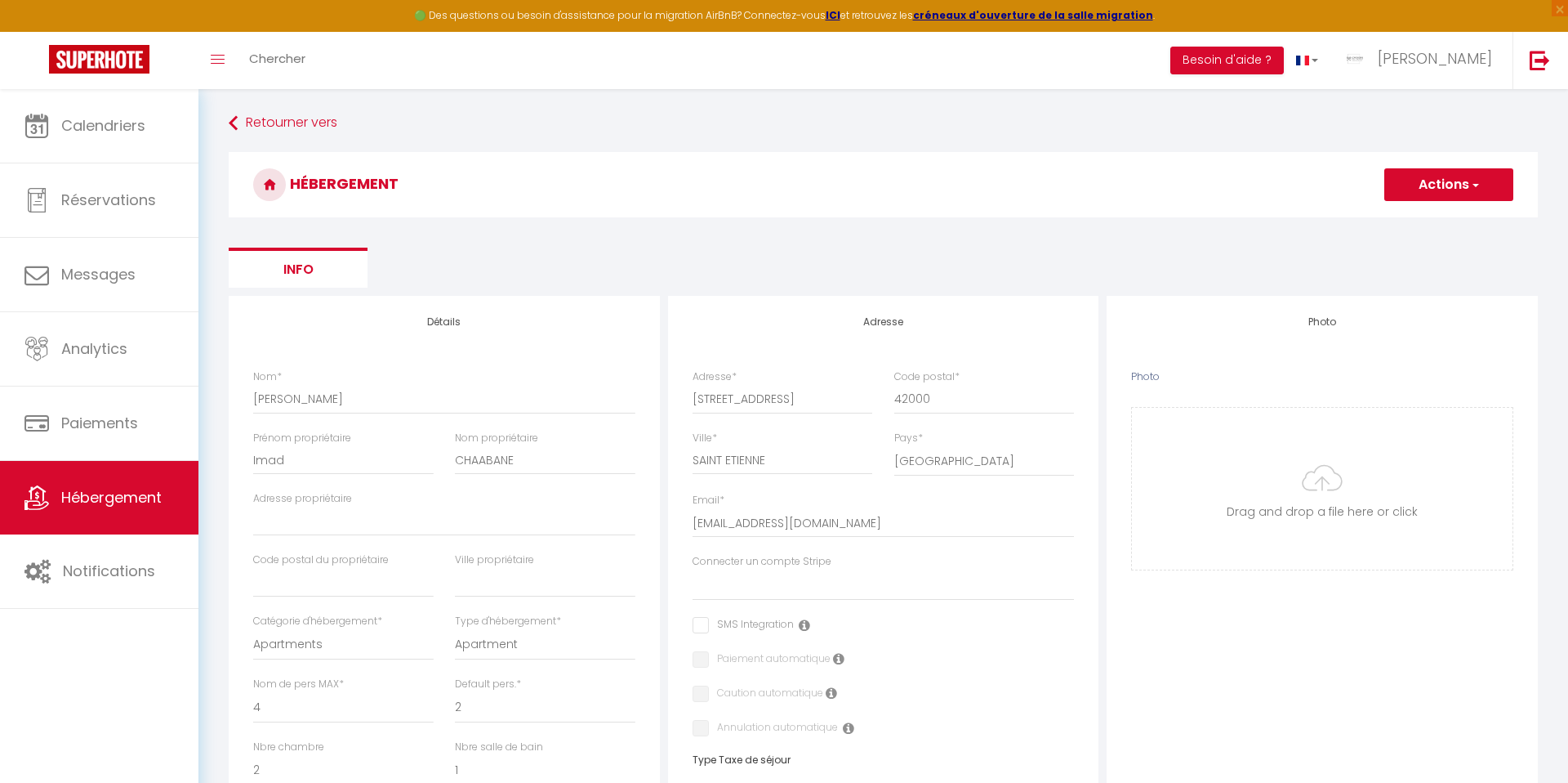
click at [1449, 163] on h3 "HÉBERGEMENT" at bounding box center [883, 184] width 1309 height 65
click at [1441, 186] on button "Actions" at bounding box center [1448, 185] width 129 height 33
click at [1406, 223] on input "Enregistrer" at bounding box center [1430, 220] width 61 height 17
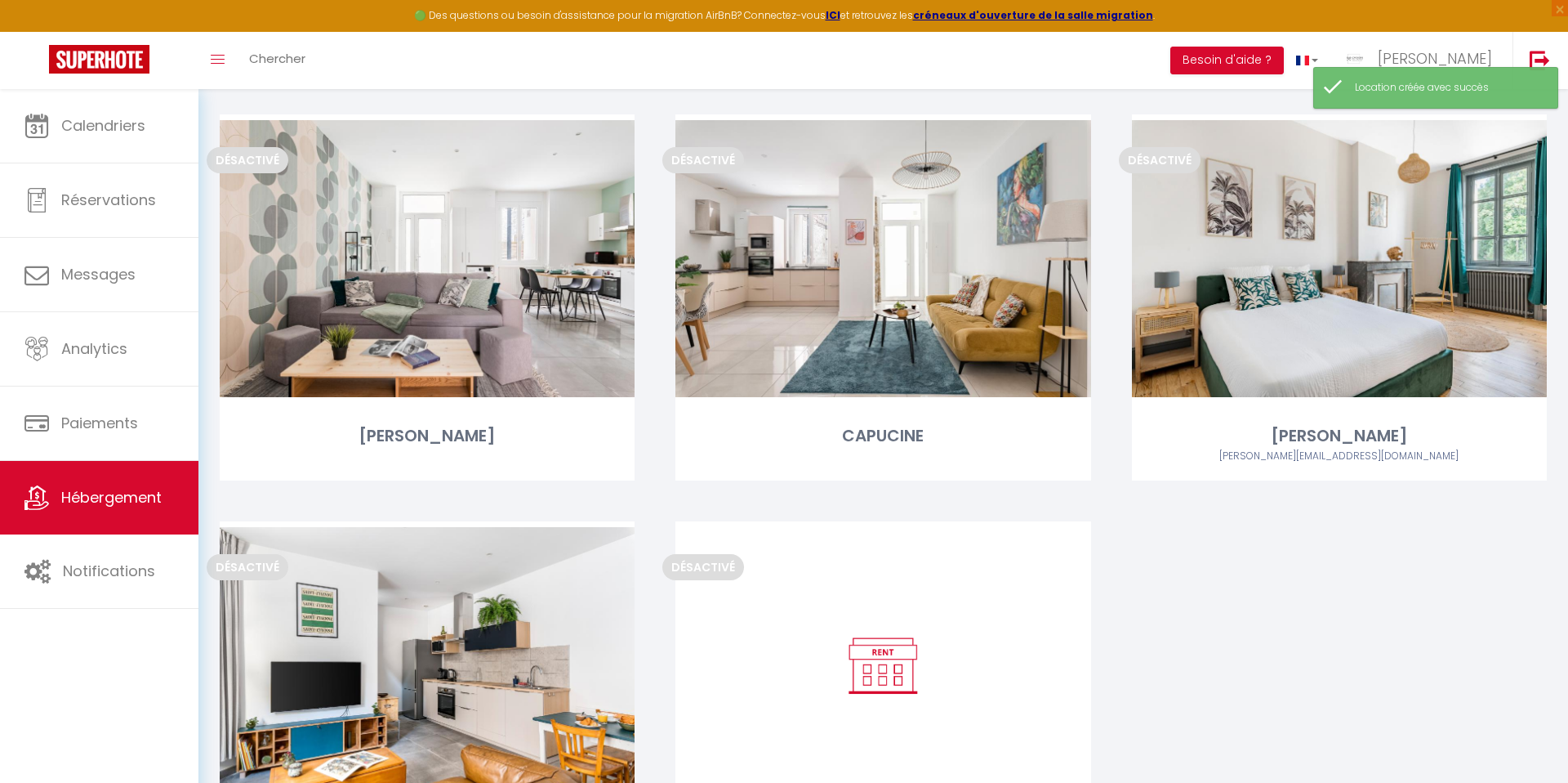
scroll to position [2944, 0]
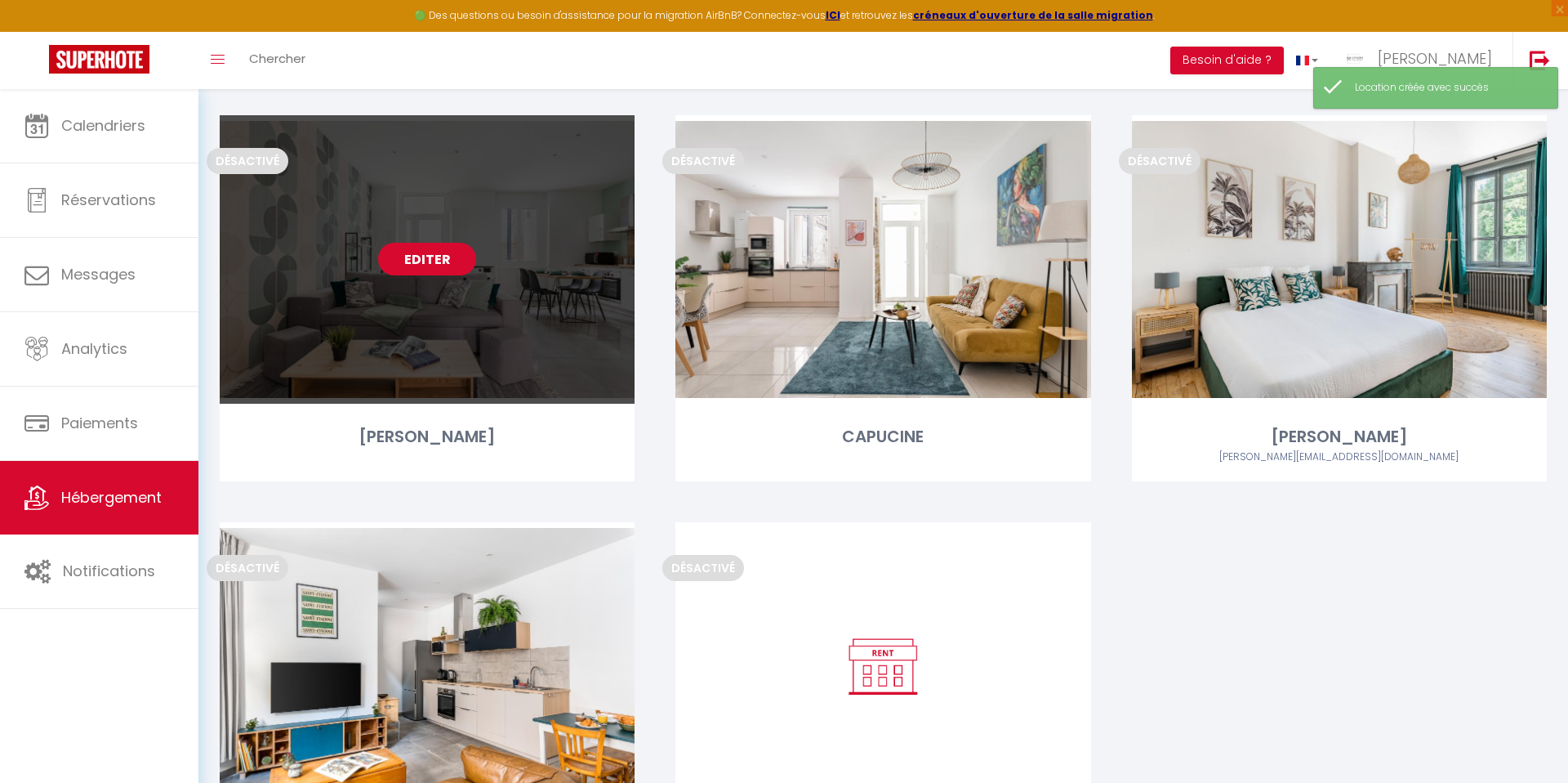
click at [421, 259] on link "Editer" at bounding box center [427, 259] width 98 height 33
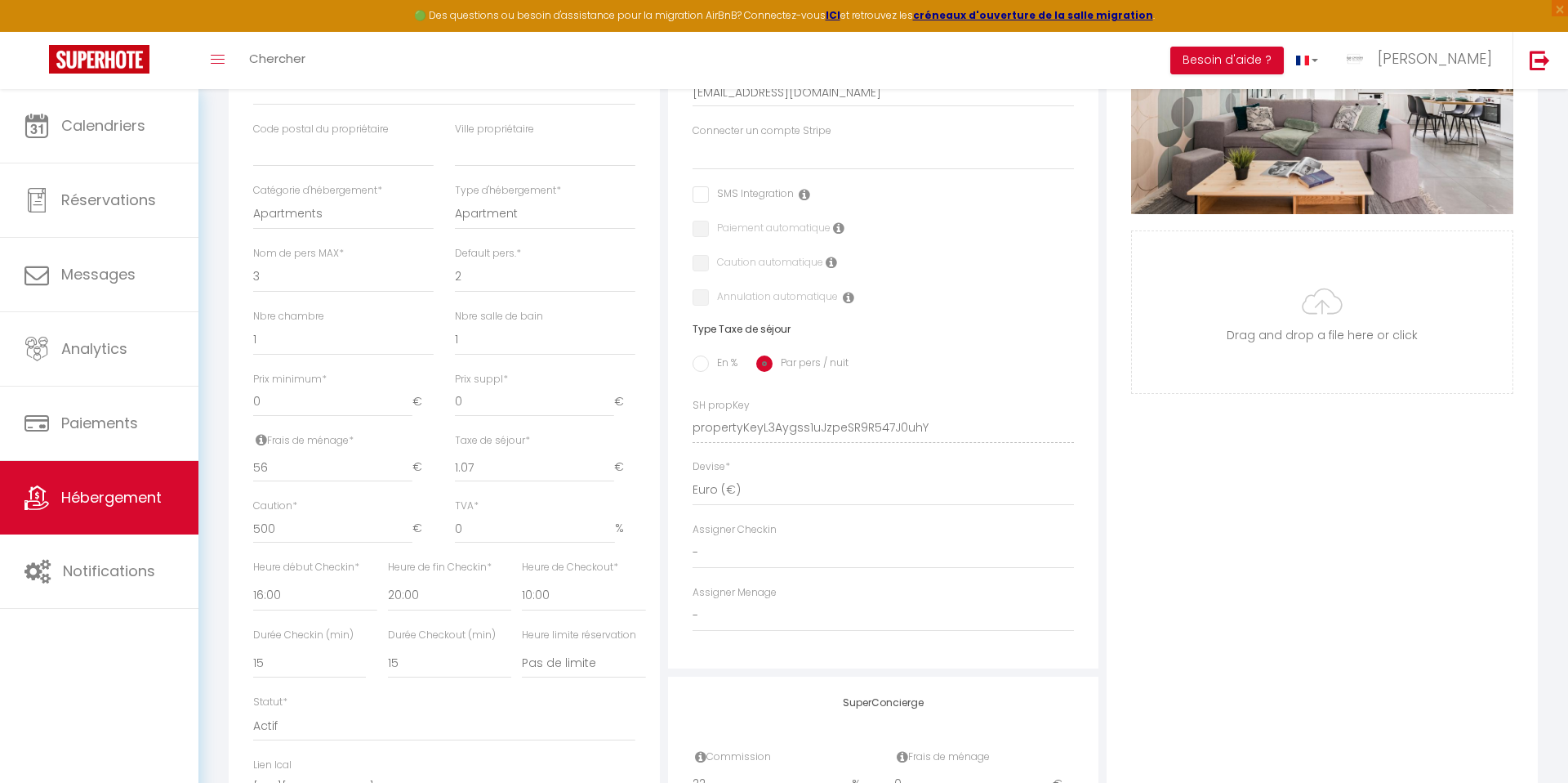
scroll to position [465, 0]
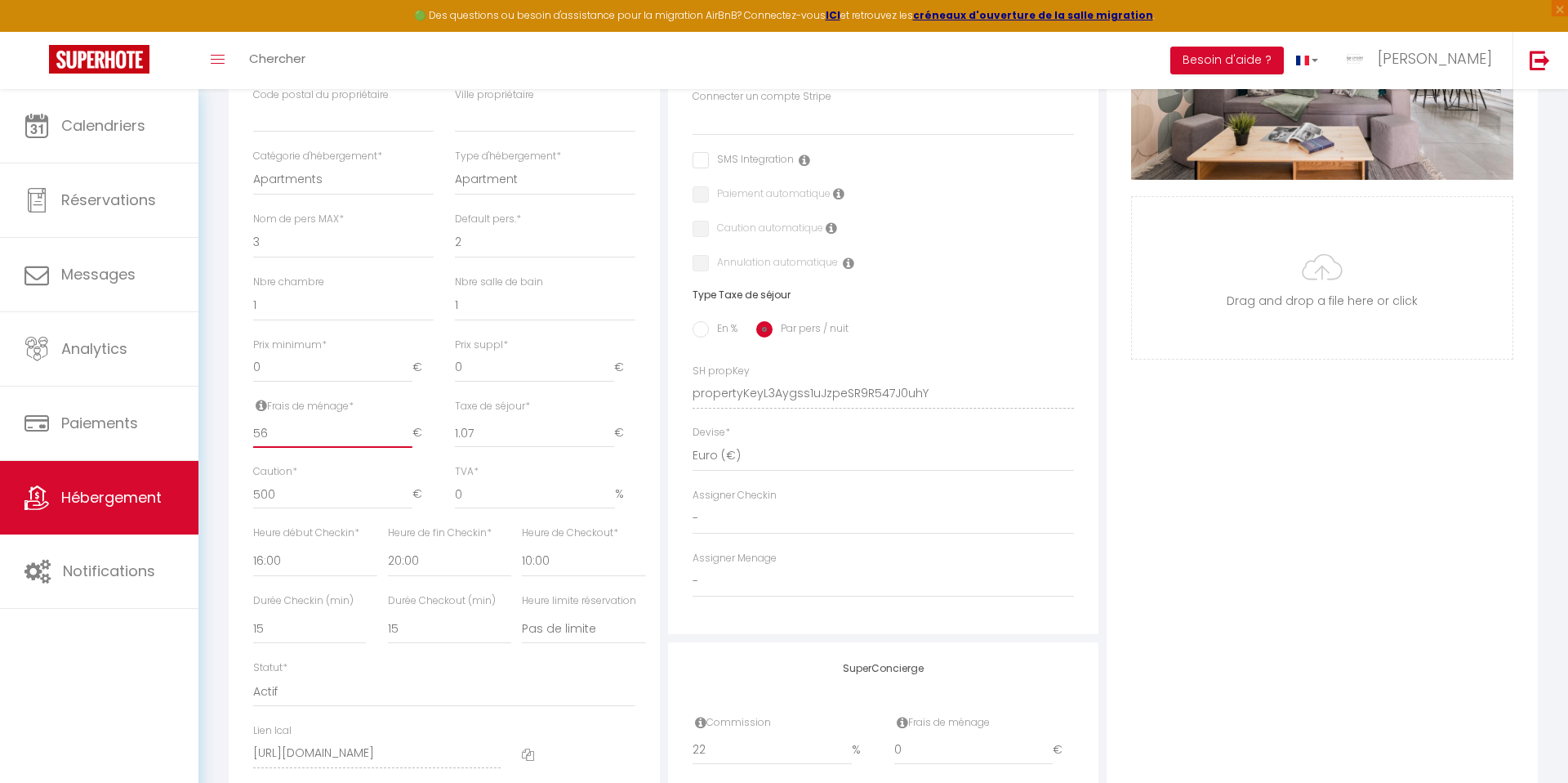
click at [288, 440] on input "56" at bounding box center [332, 433] width 159 height 30
click at [275, 309] on select "0 1 2 3 4 5 6 7 8 9 10 11 12 13" at bounding box center [343, 306] width 181 height 31
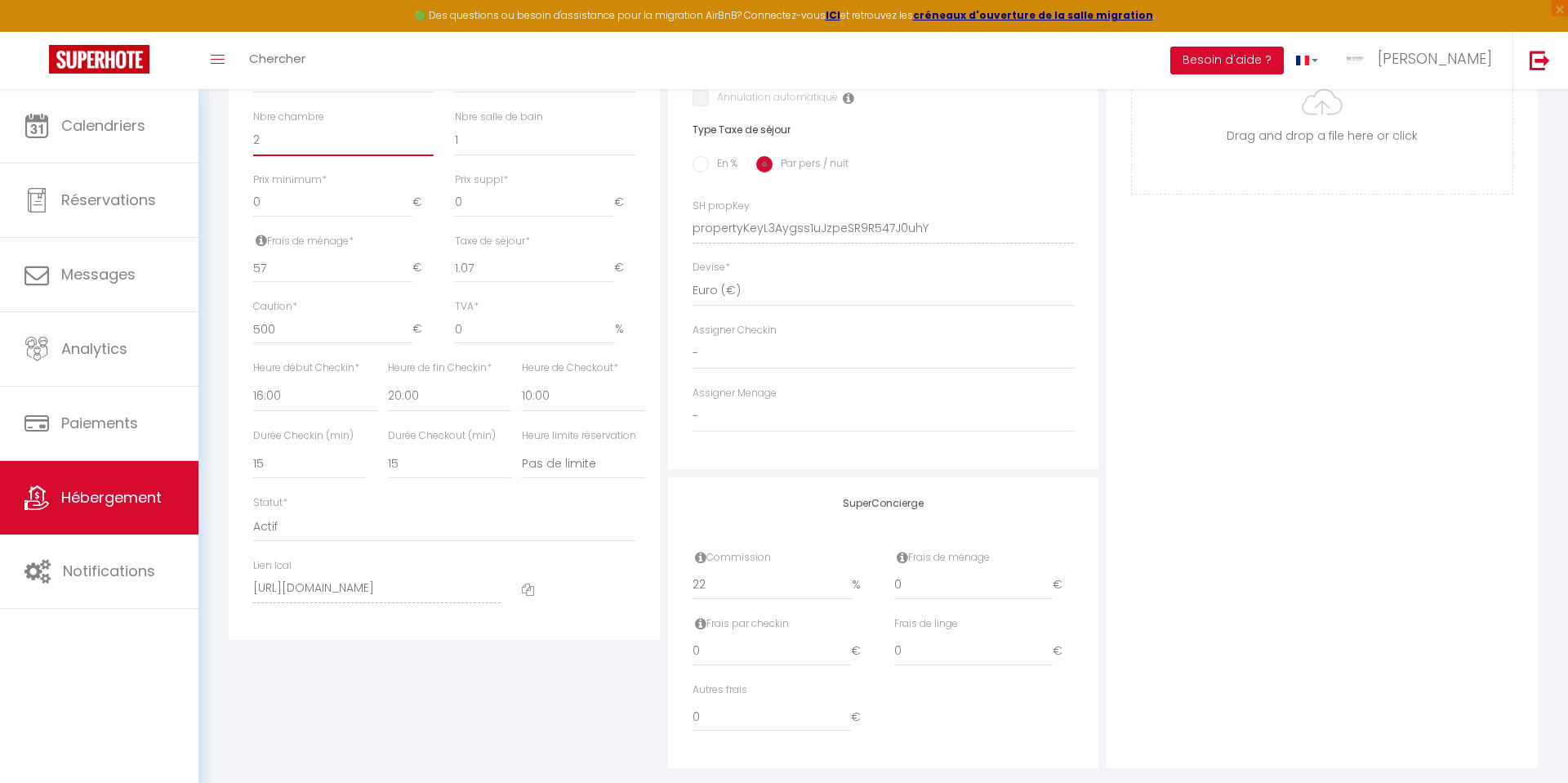
scroll to position [657, 0]
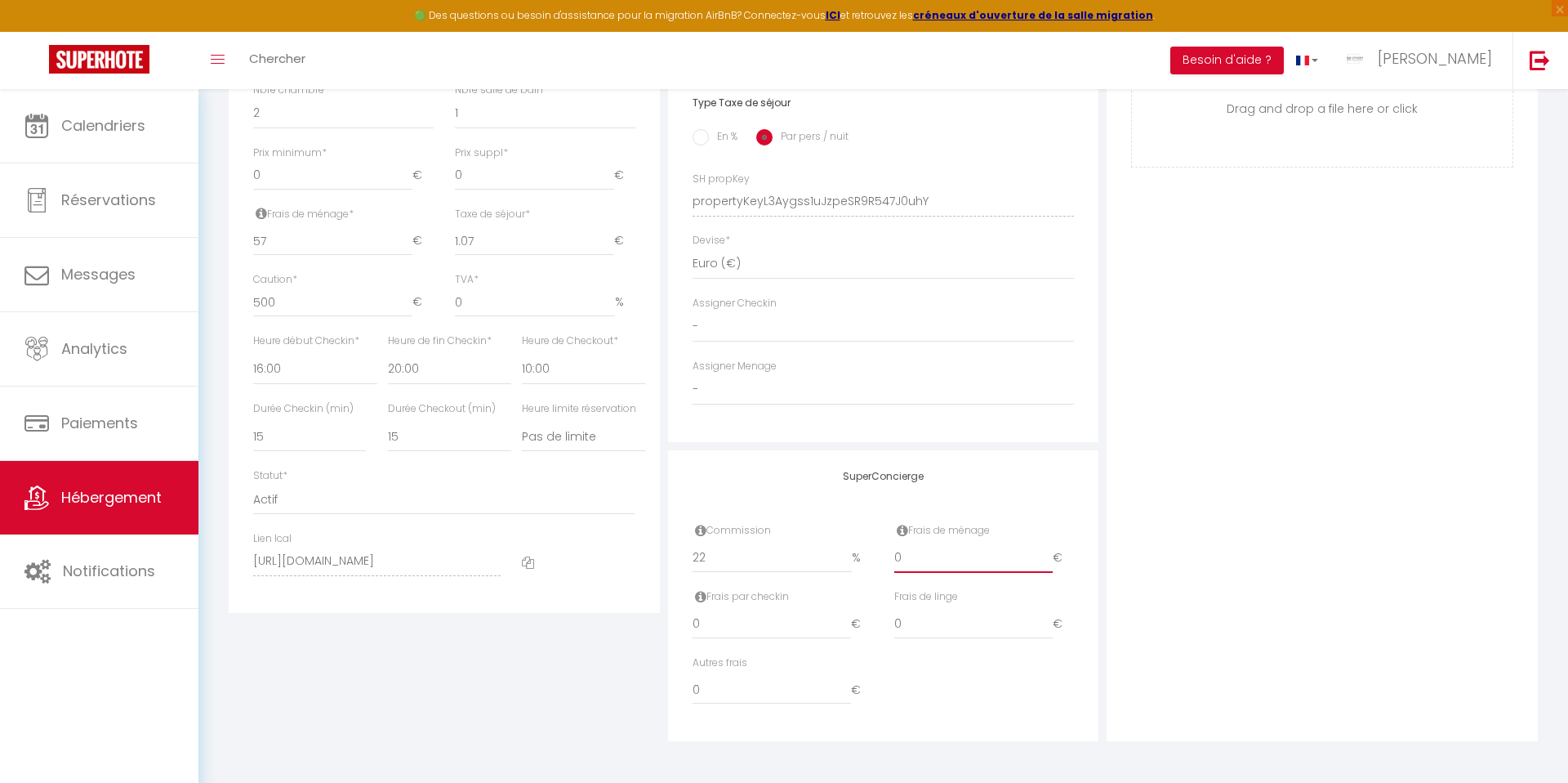
click at [908, 567] on input "0" at bounding box center [973, 558] width 159 height 30
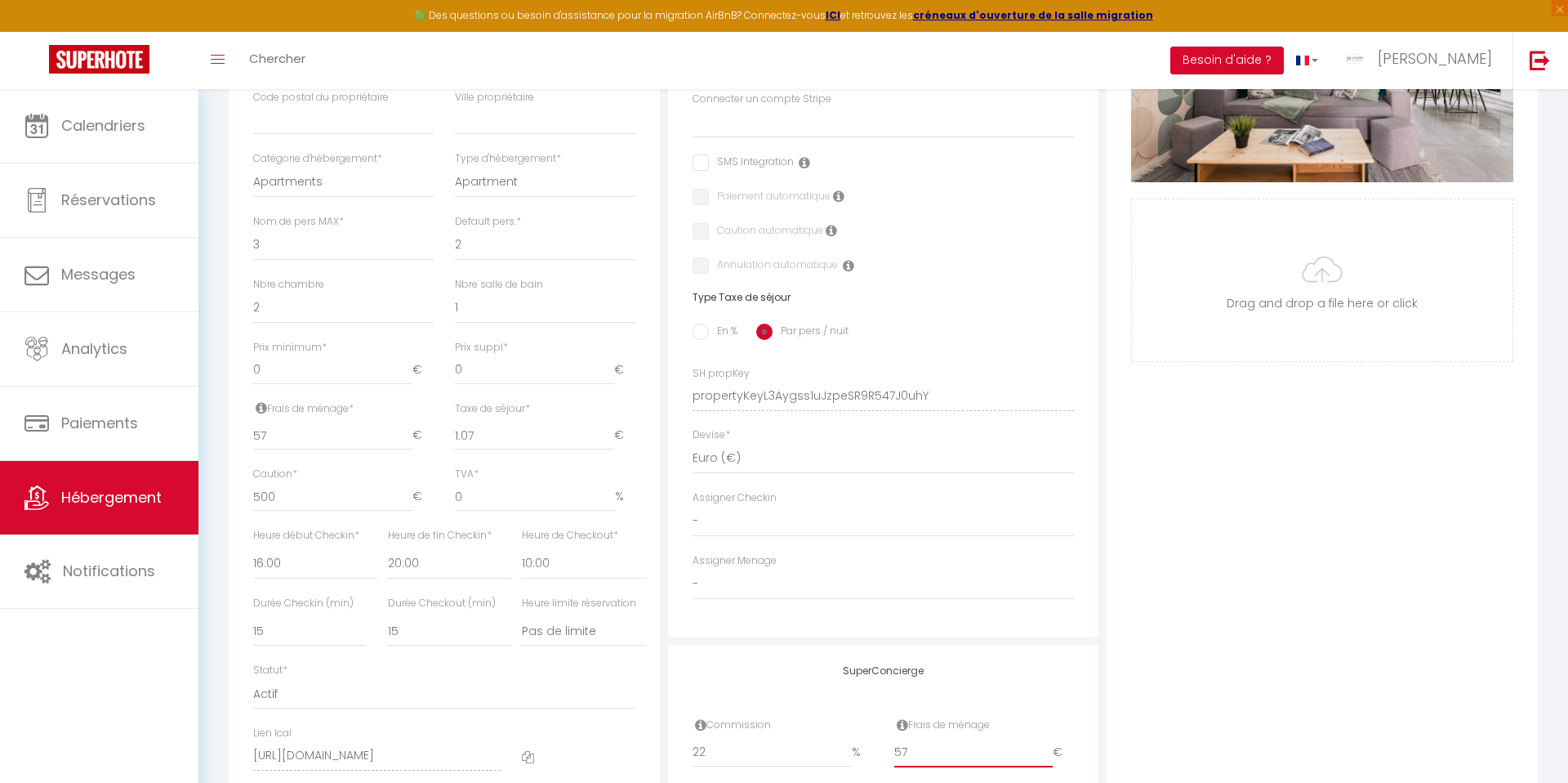
scroll to position [0, 0]
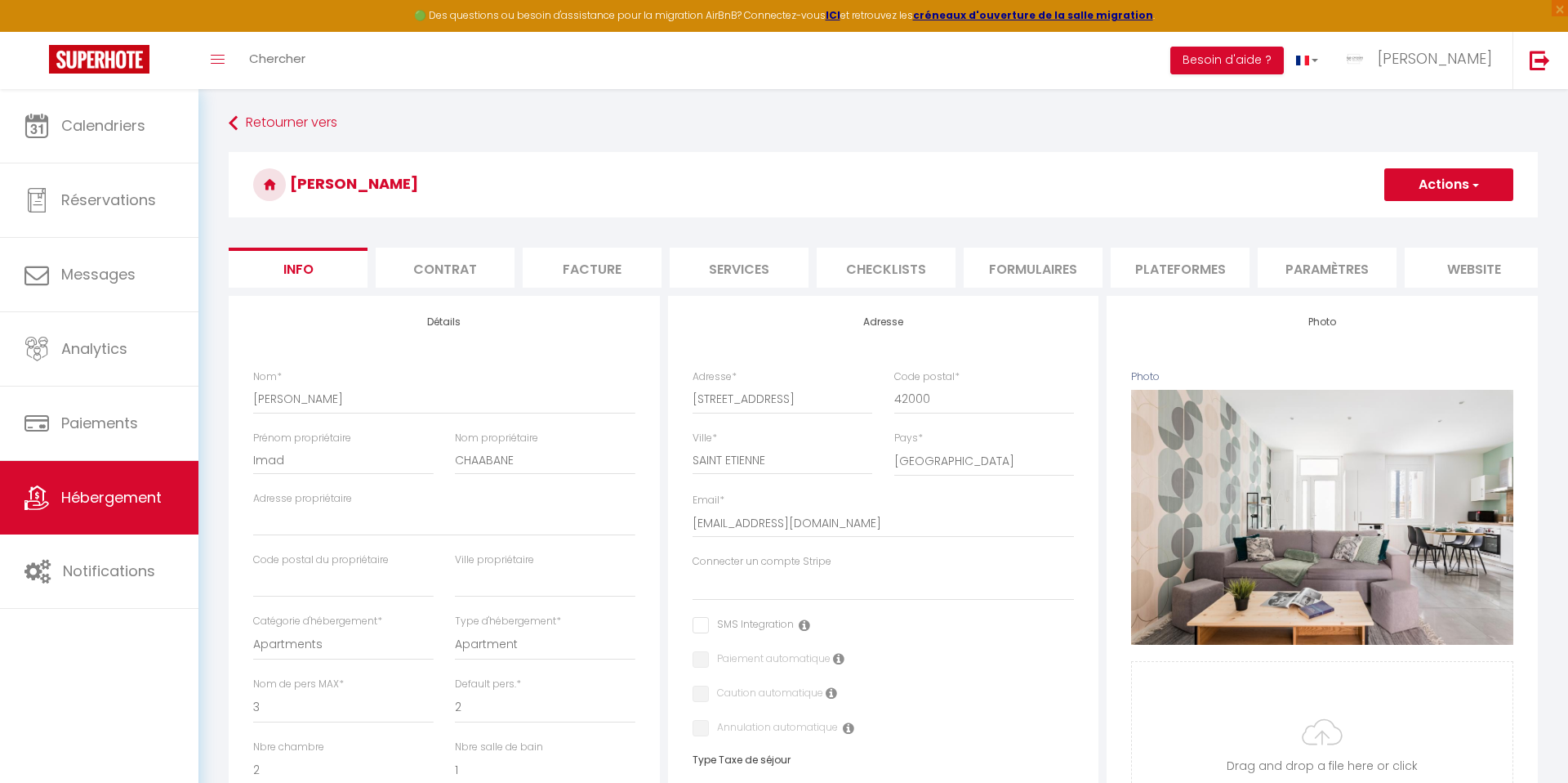
click at [1426, 176] on button "Actions" at bounding box center [1448, 185] width 129 height 33
click at [1405, 219] on input "Enregistrer" at bounding box center [1385, 220] width 61 height 17
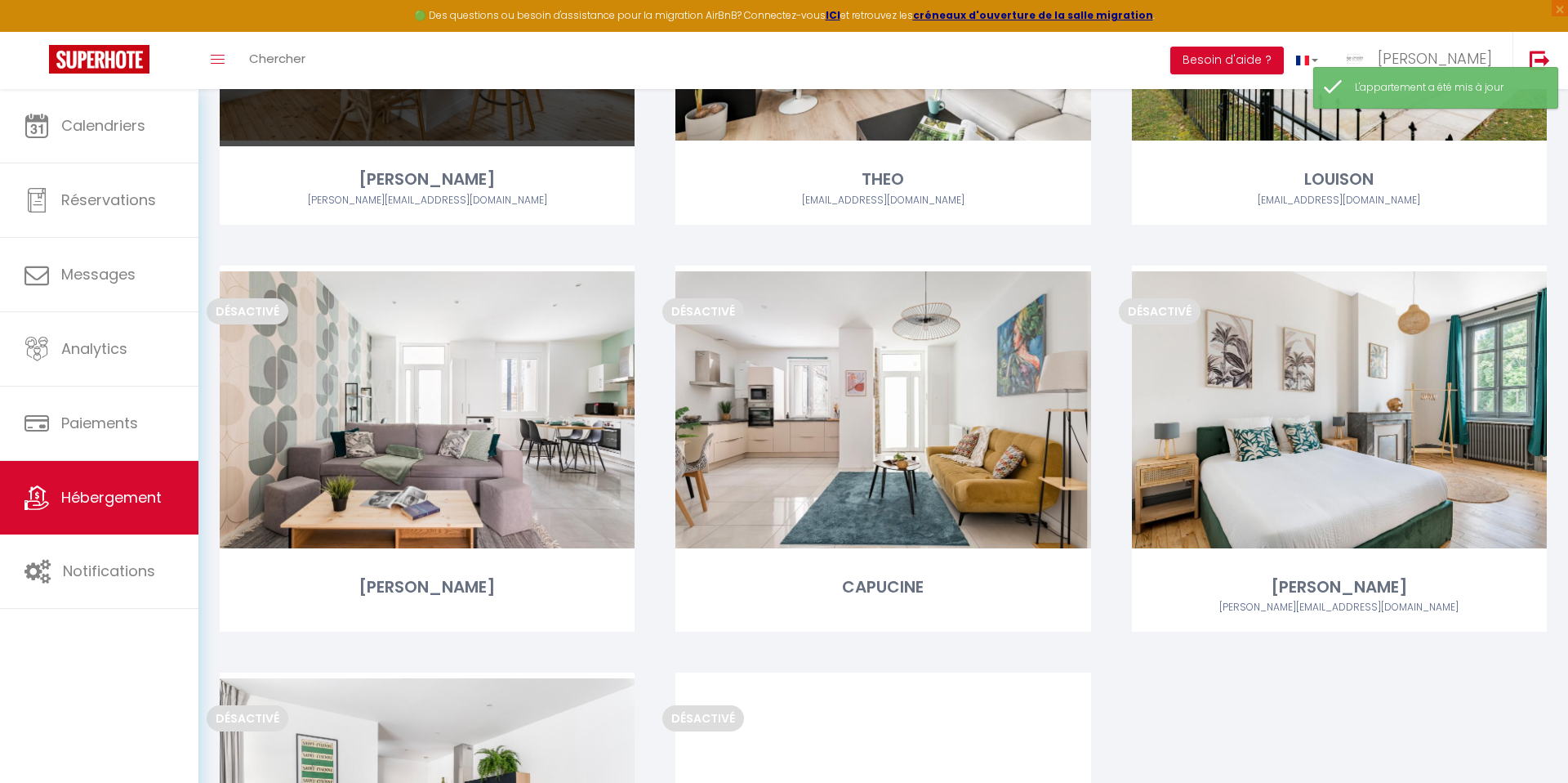
scroll to position [2840, 0]
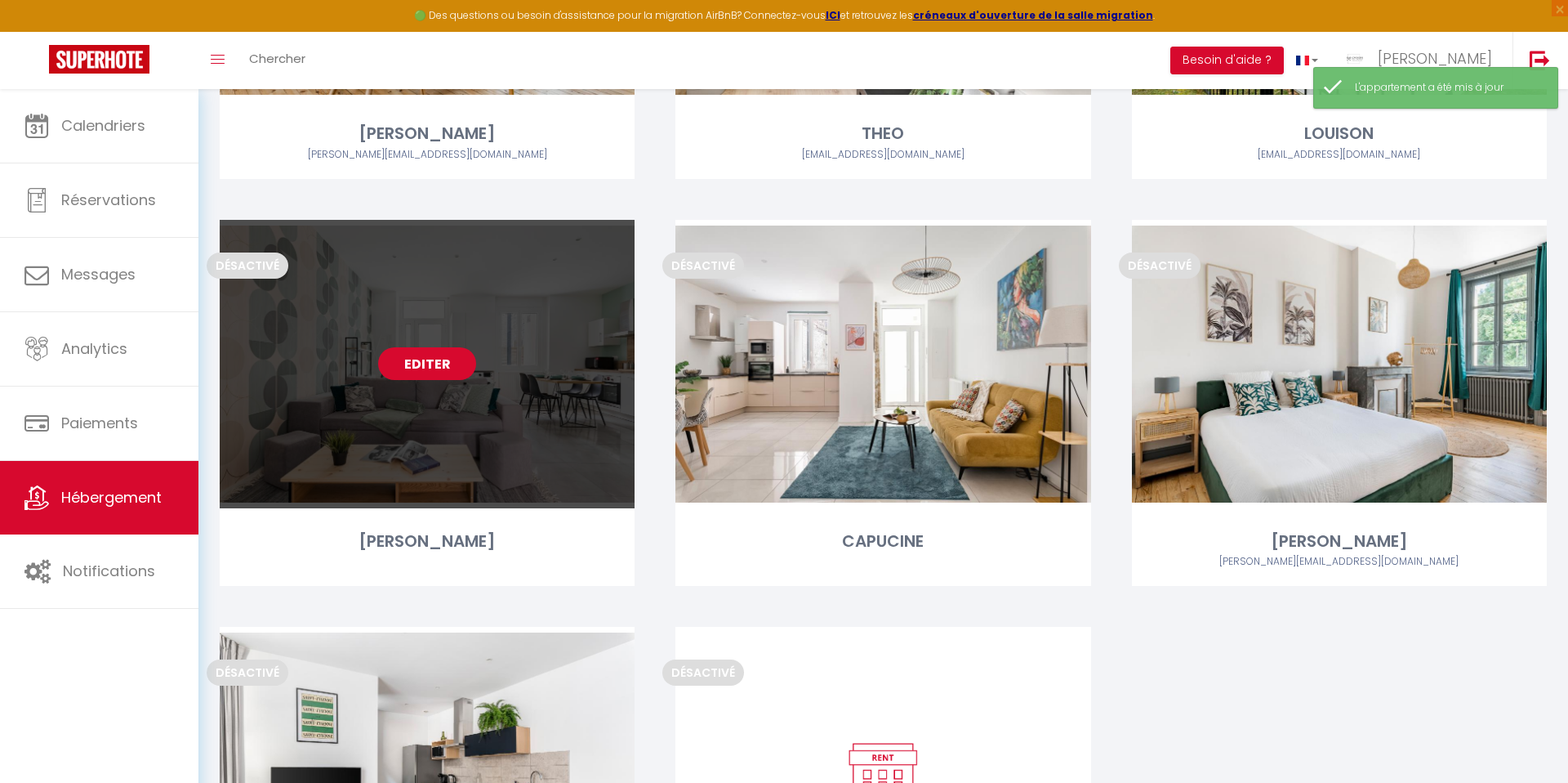
click at [414, 368] on link "Editer" at bounding box center [427, 364] width 98 height 33
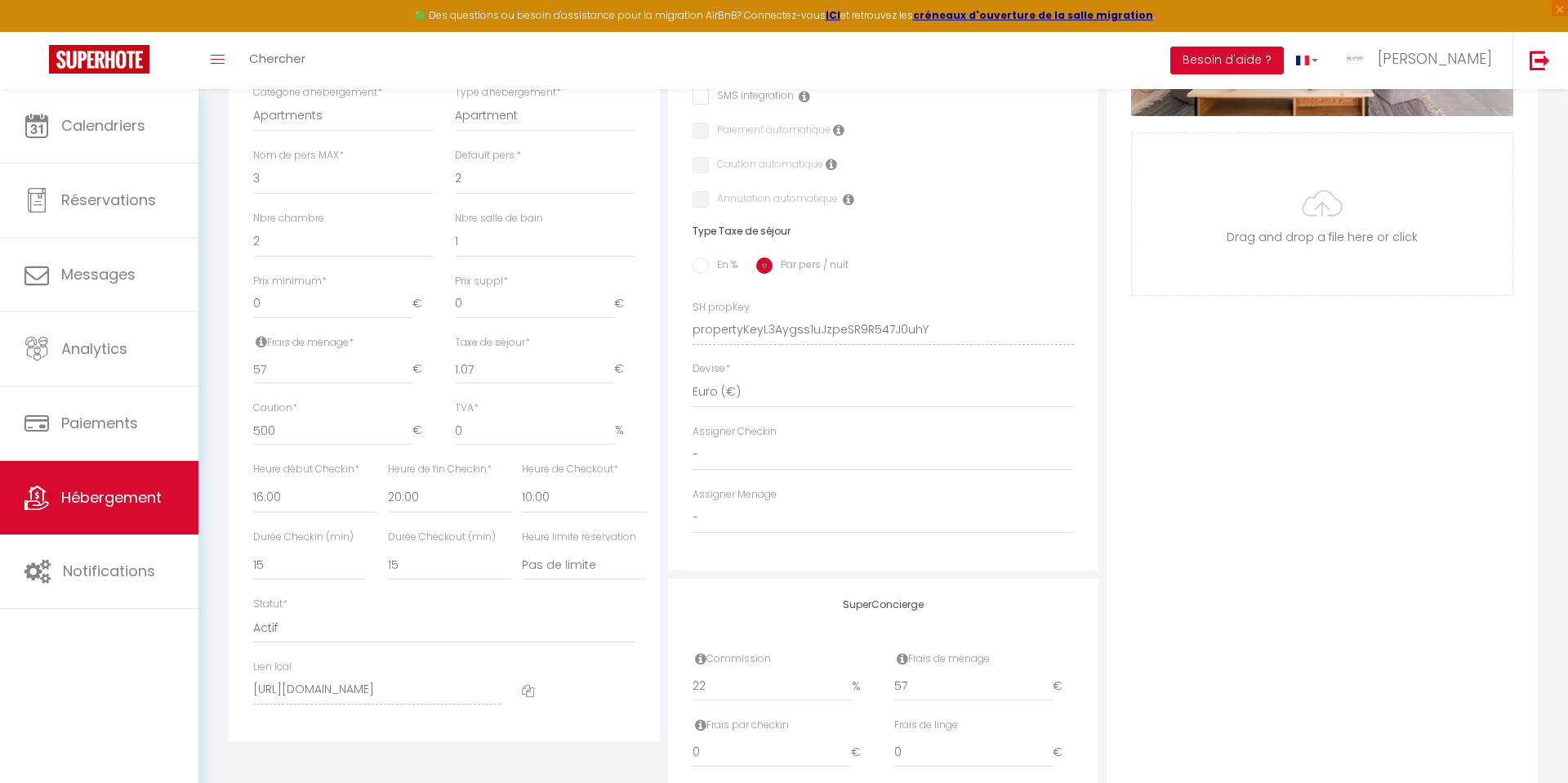
scroll to position [525, 0]
click at [707, 265] on input "En %" at bounding box center [700, 269] width 17 height 17
click at [480, 378] on input "Taxe en % *" at bounding box center [445, 373] width 113 height 30
click at [566, 369] on input "Montant max taxe séjour *" at bounding box center [567, 373] width 91 height 30
click at [643, 327] on div "Prix suppl * 0 €" at bounding box center [545, 308] width 202 height 62
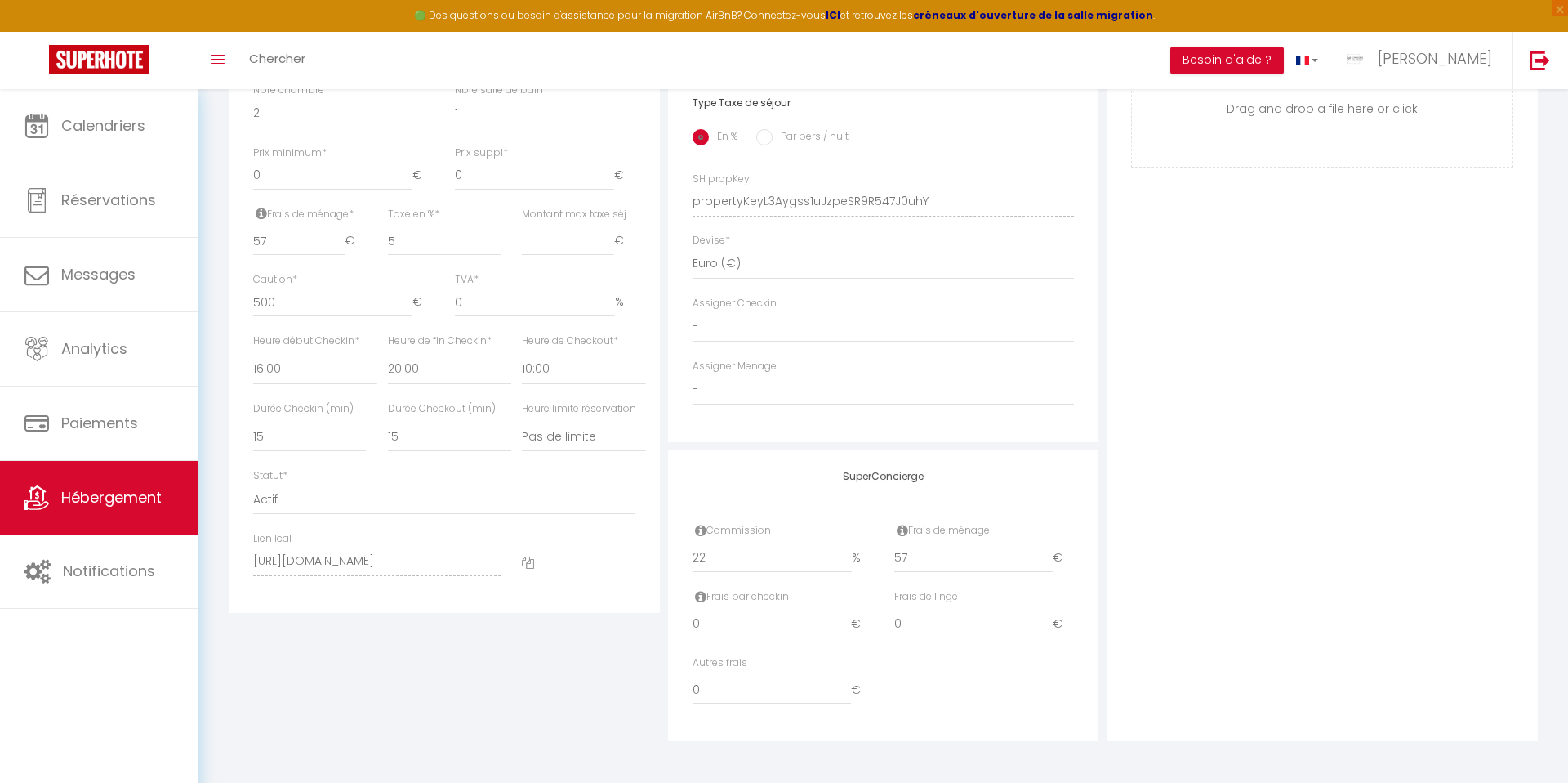
scroll to position [7, 0]
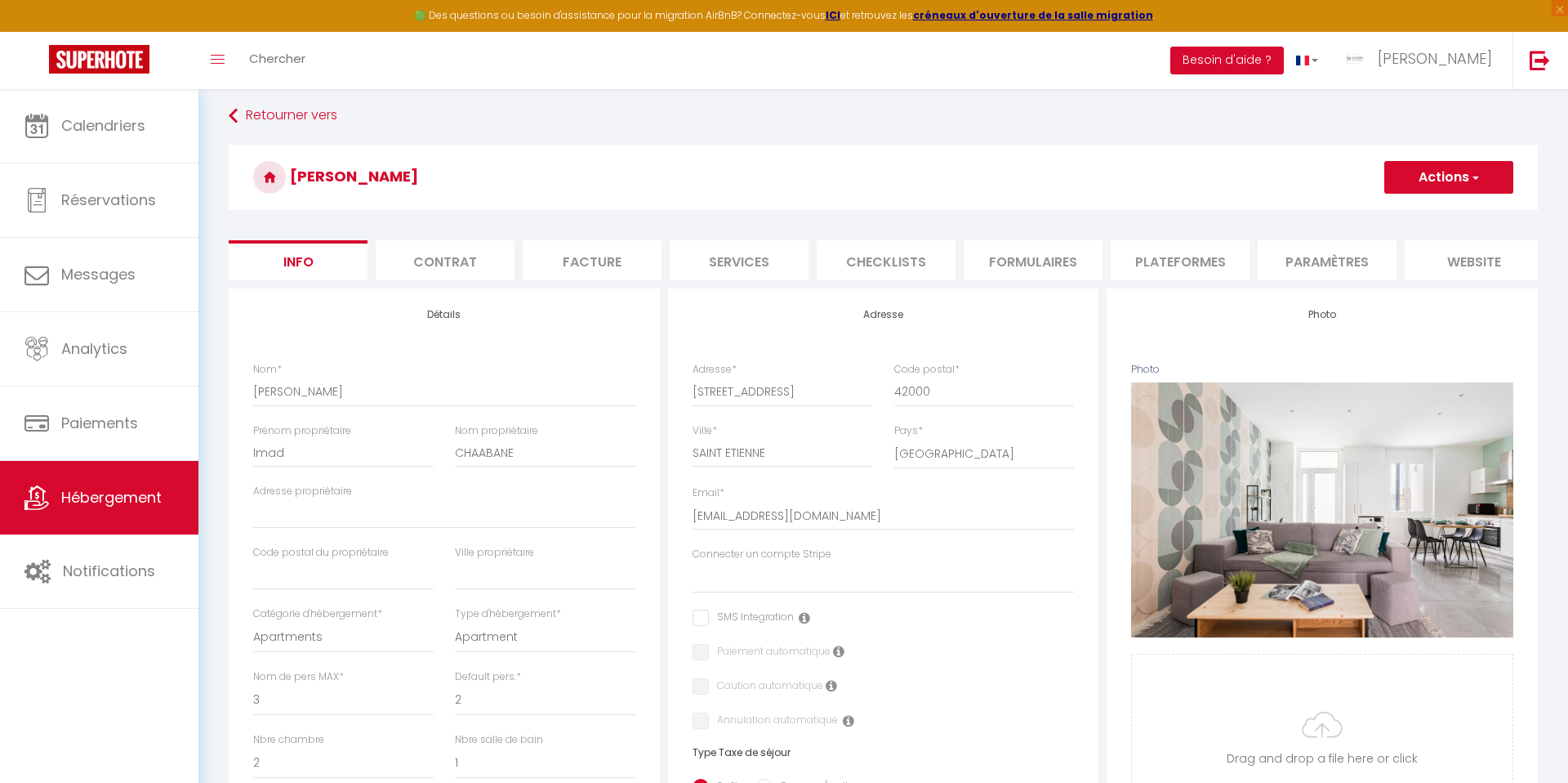
click at [1426, 188] on button "Actions" at bounding box center [1448, 177] width 129 height 33
click at [1390, 210] on input "Enregistrer" at bounding box center [1385, 213] width 61 height 17
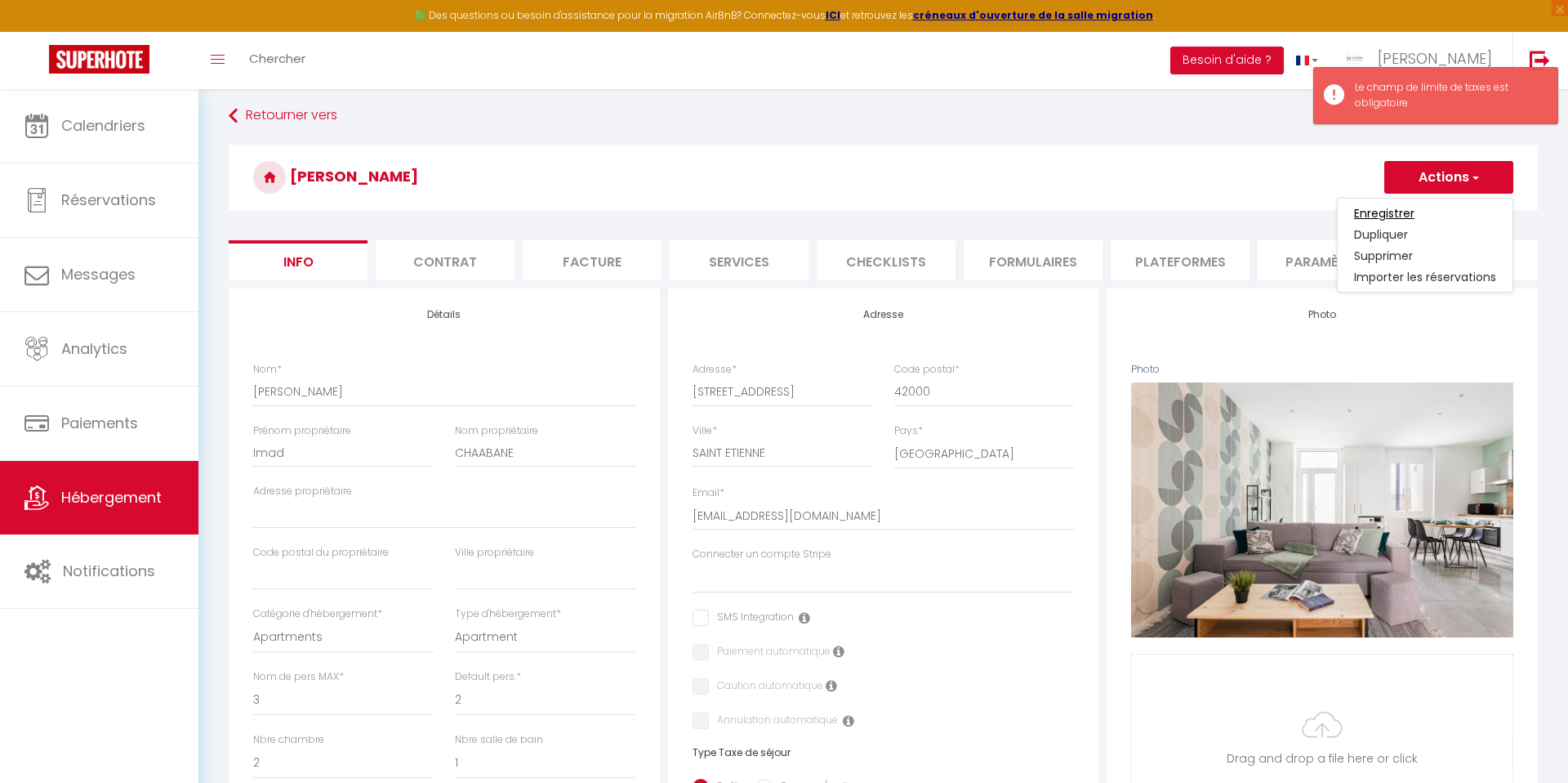
click at [1386, 205] on input "Enregistrer" at bounding box center [1385, 213] width 61 height 17
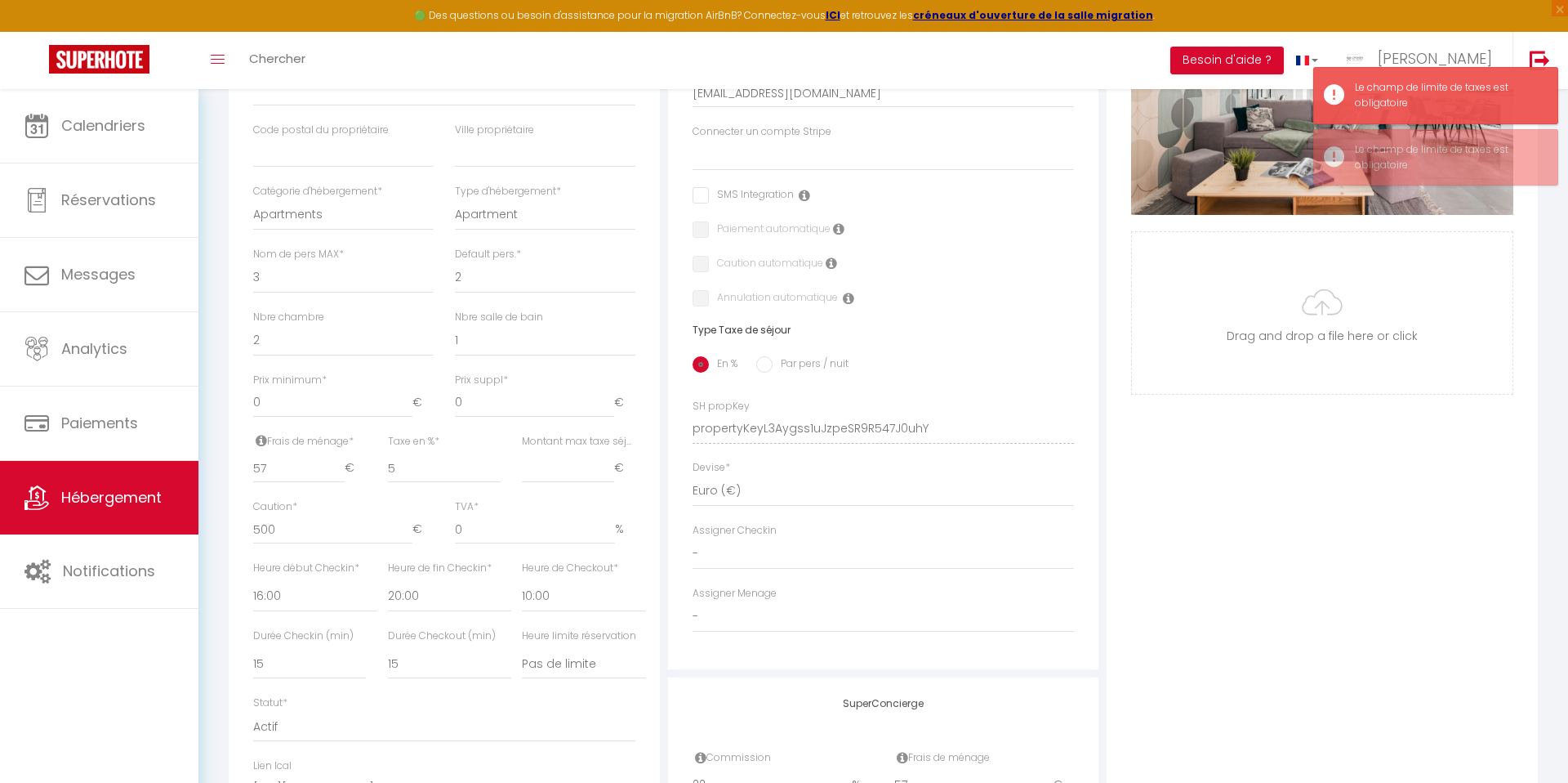
scroll to position [412, 0]
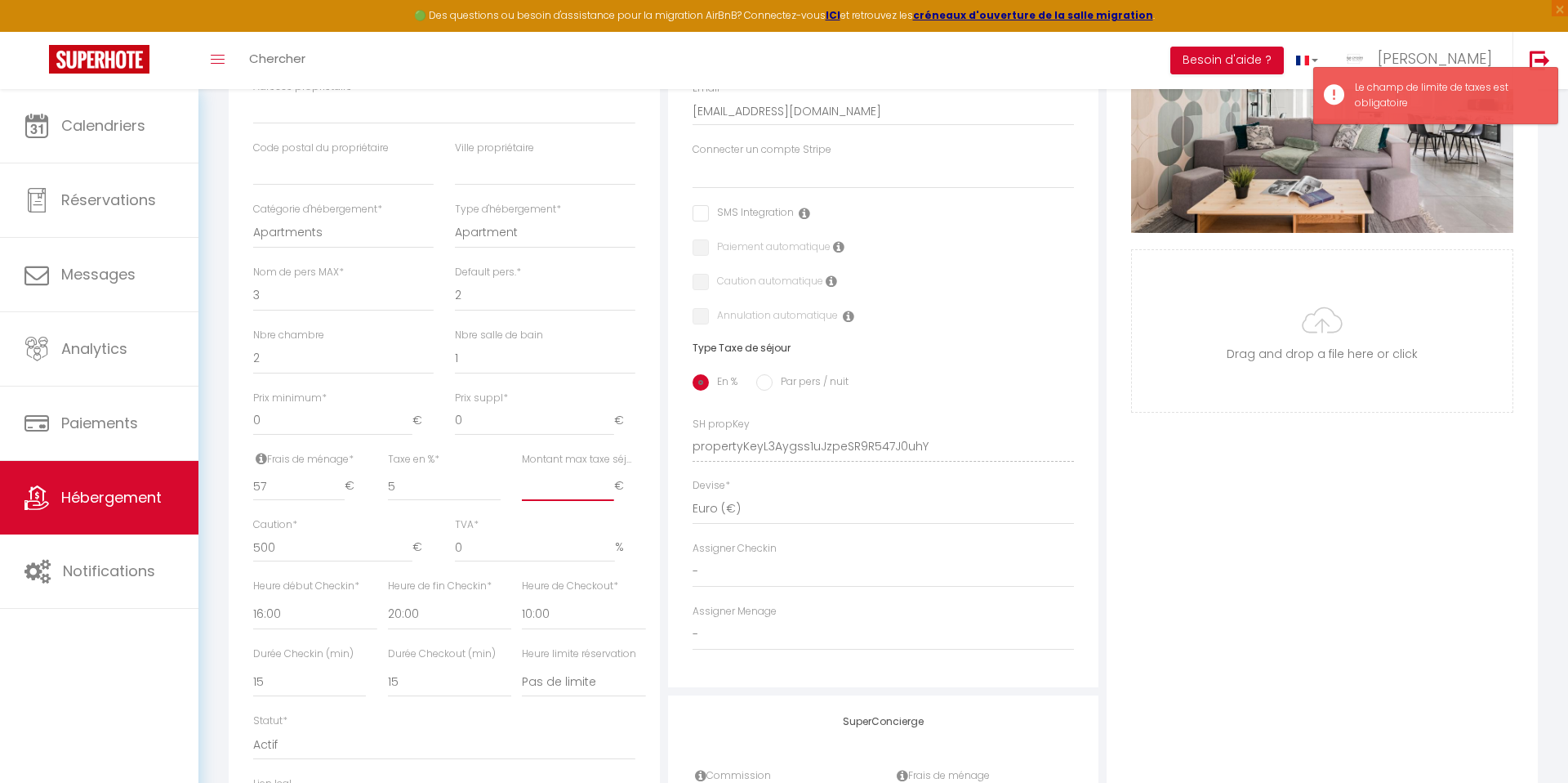
click at [555, 484] on input "Montant max taxe séjour *" at bounding box center [567, 486] width 91 height 30
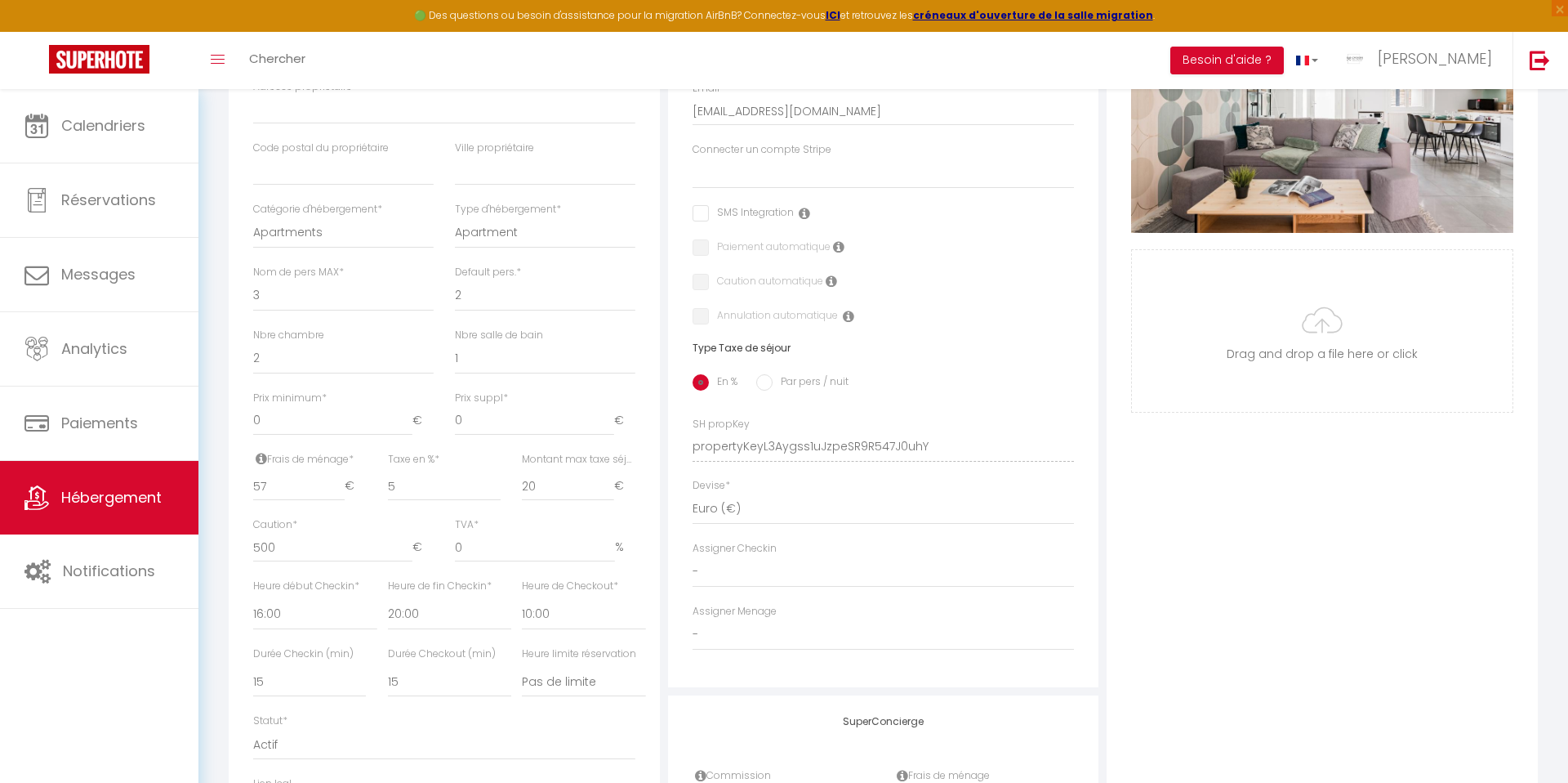
drag, startPoint x: 1160, startPoint y: 453, endPoint x: 1147, endPoint y: 454, distance: 13.0
click at [1147, 454] on div "Photo Photo Supprimer Drag and drop a file here or click Ooops, something wrong…" at bounding box center [1322, 435] width 431 height 1102
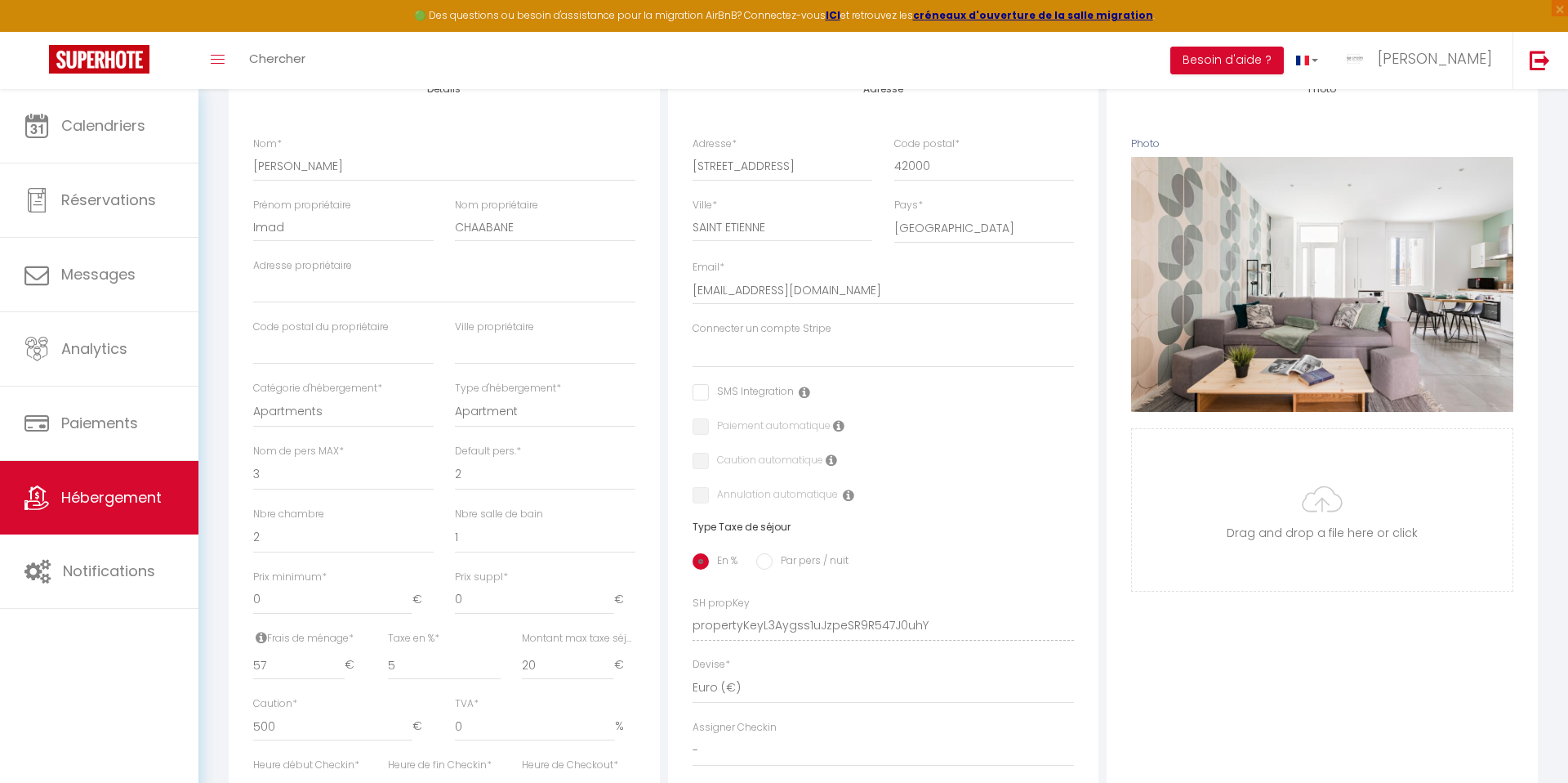
scroll to position [320, 0]
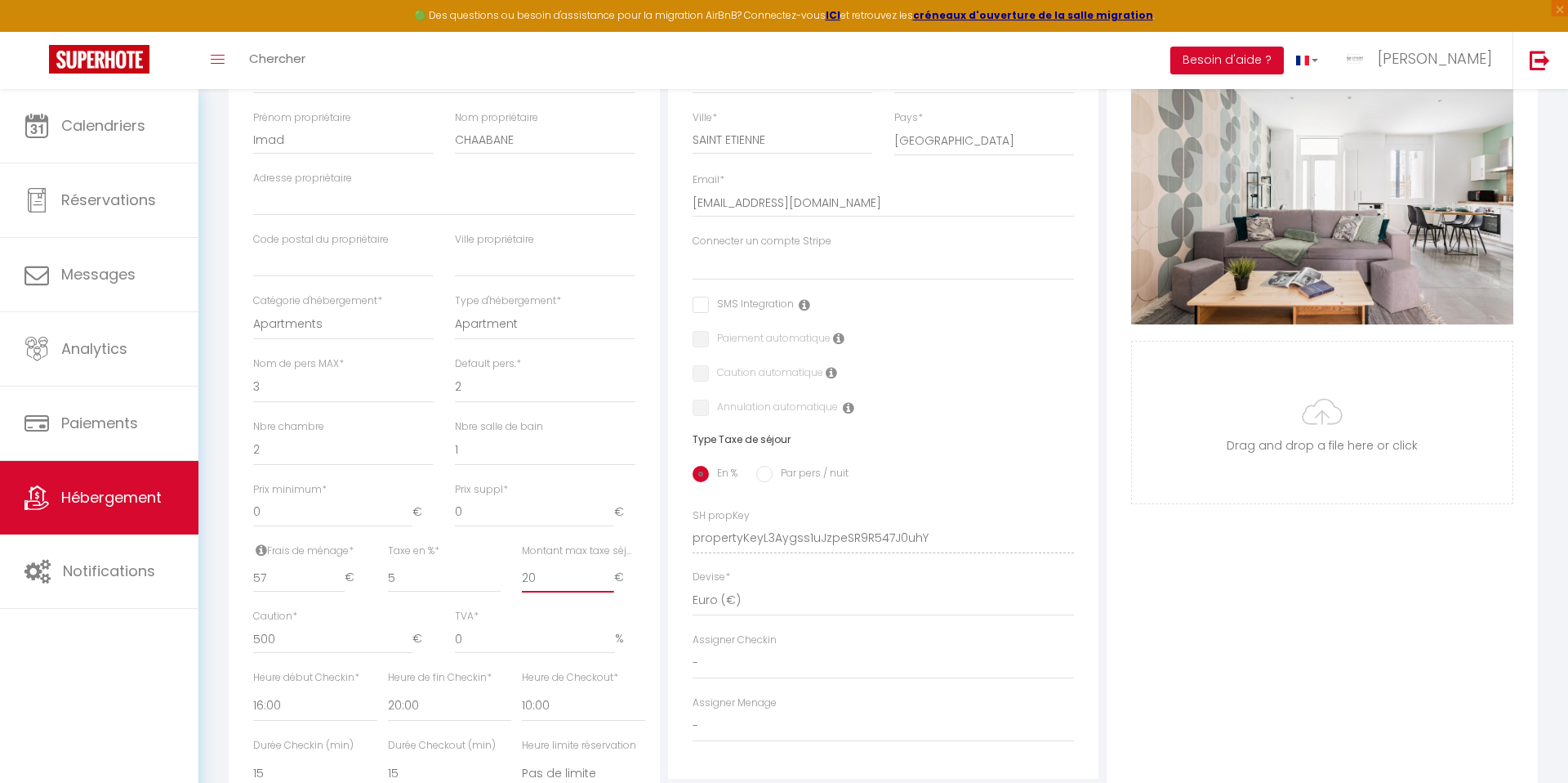
click at [554, 580] on input "20" at bounding box center [567, 578] width 91 height 30
click at [1178, 596] on div "Photo Photo Supprimer Drag and drop a file here or click Ooops, something wrong…" at bounding box center [1322, 527] width 431 height 1102
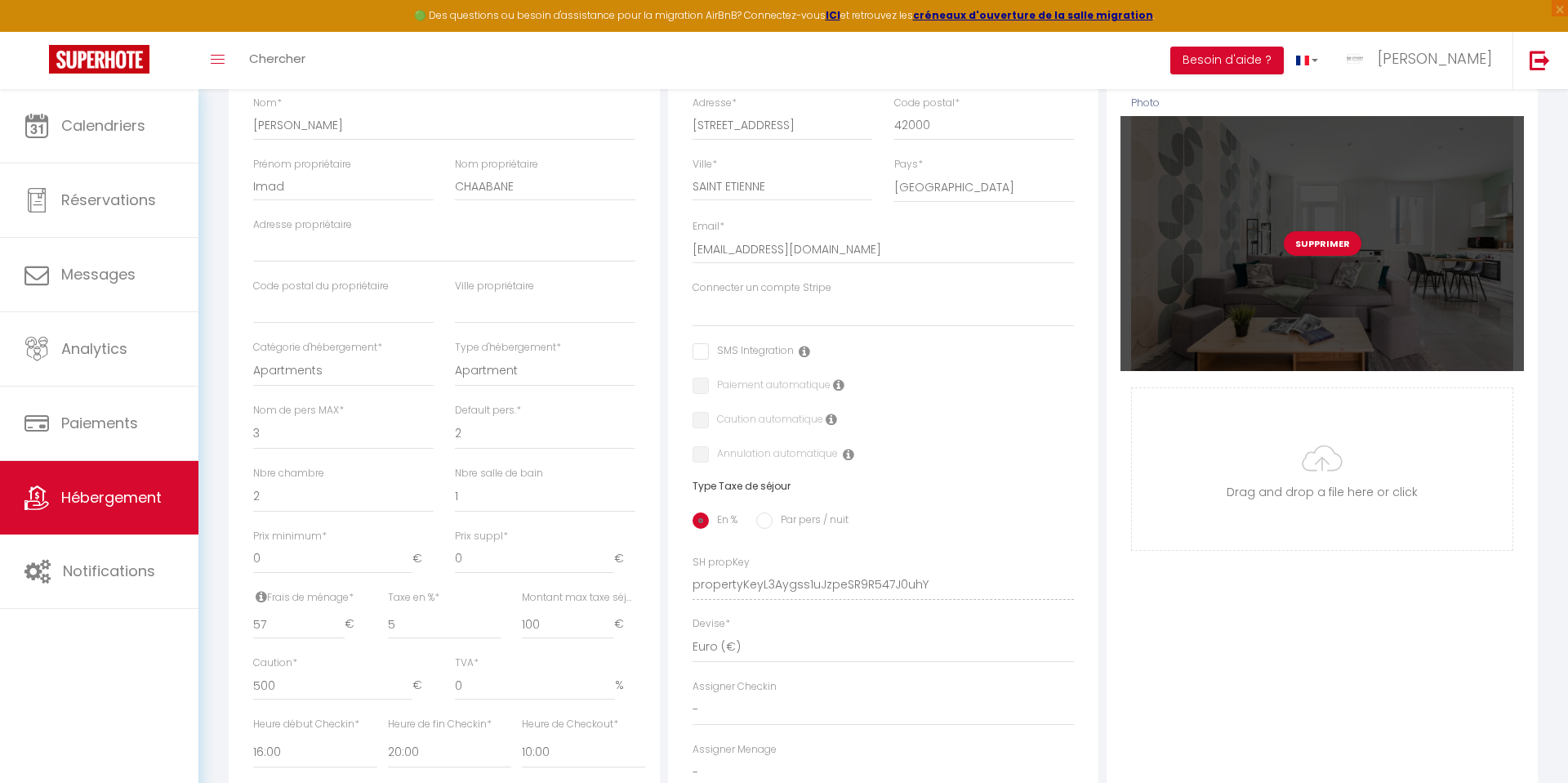
scroll to position [0, 0]
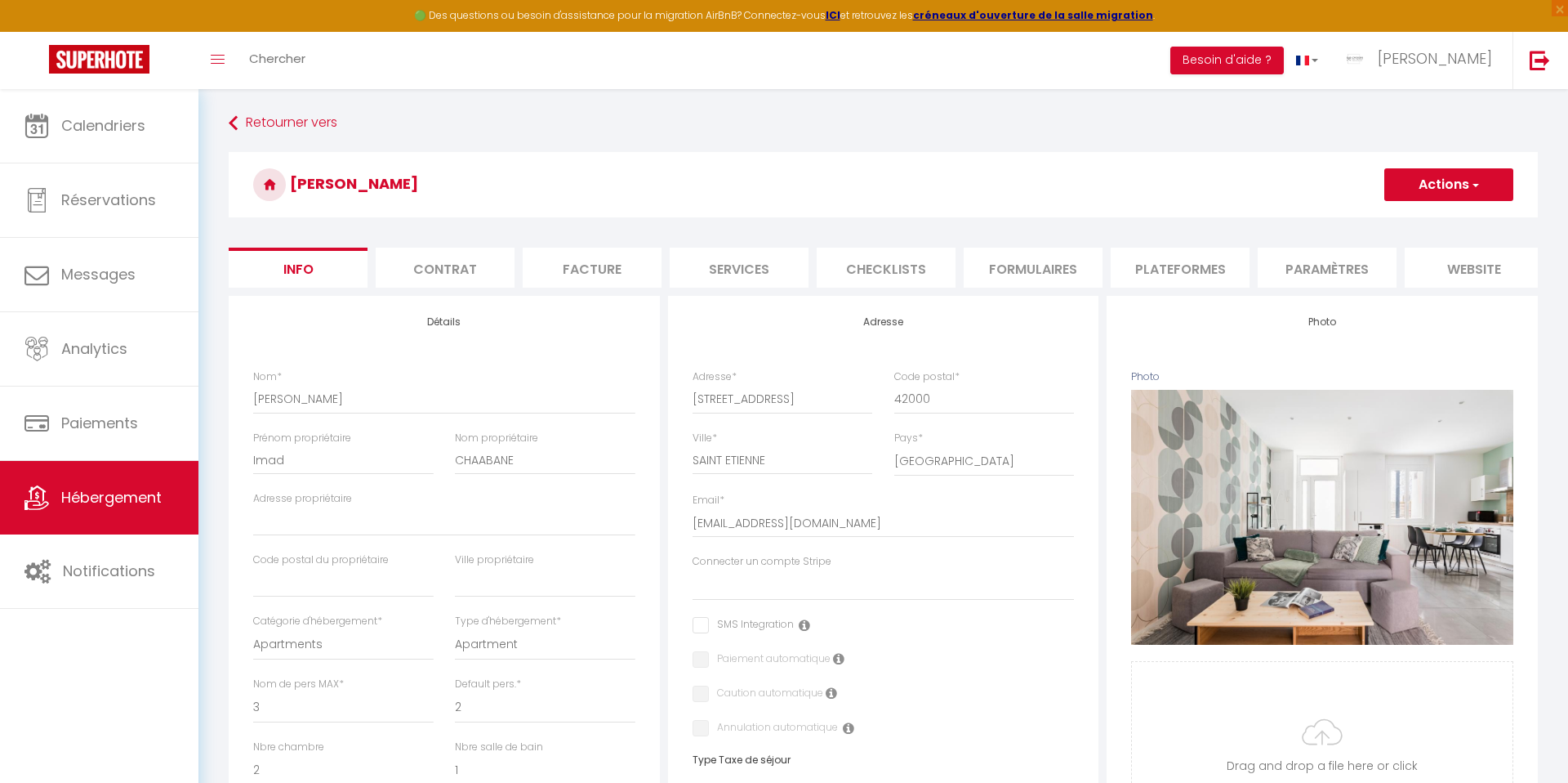
click at [1431, 177] on button "Actions" at bounding box center [1448, 185] width 129 height 33
click at [1383, 222] on input "Enregistrer" at bounding box center [1385, 220] width 61 height 17
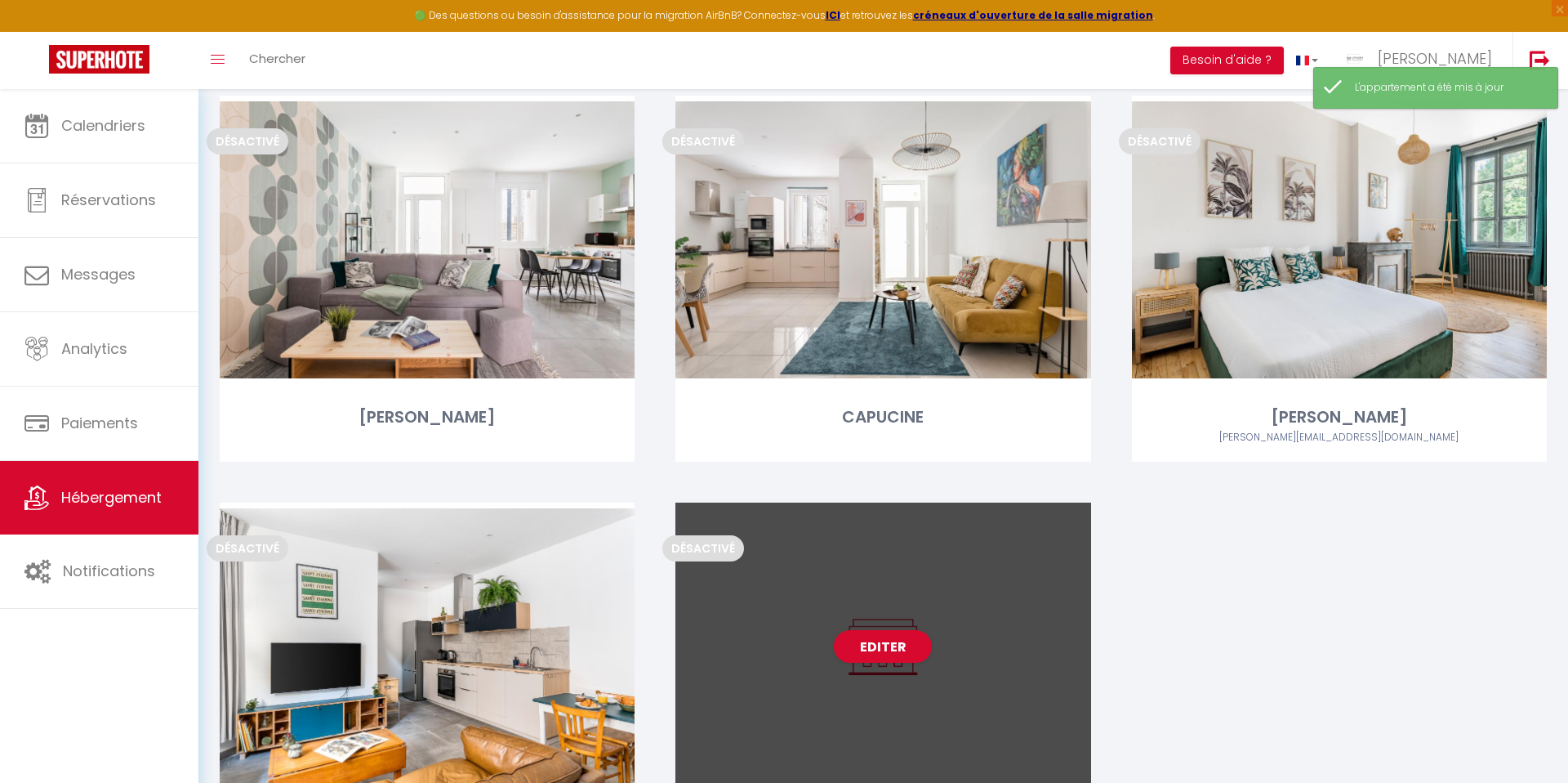
scroll to position [2963, 0]
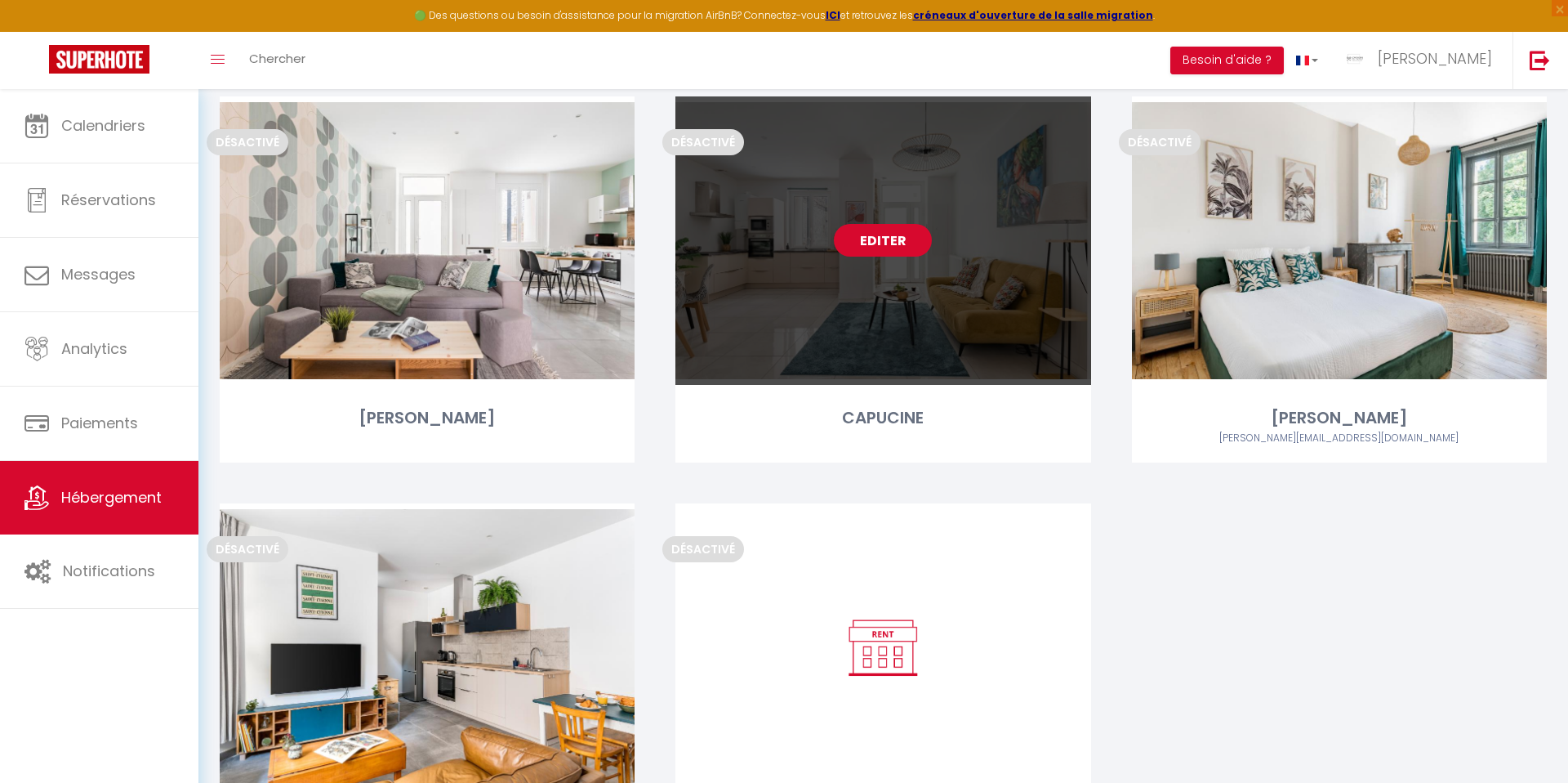
click at [891, 240] on link "Editer" at bounding box center [883, 241] width 98 height 33
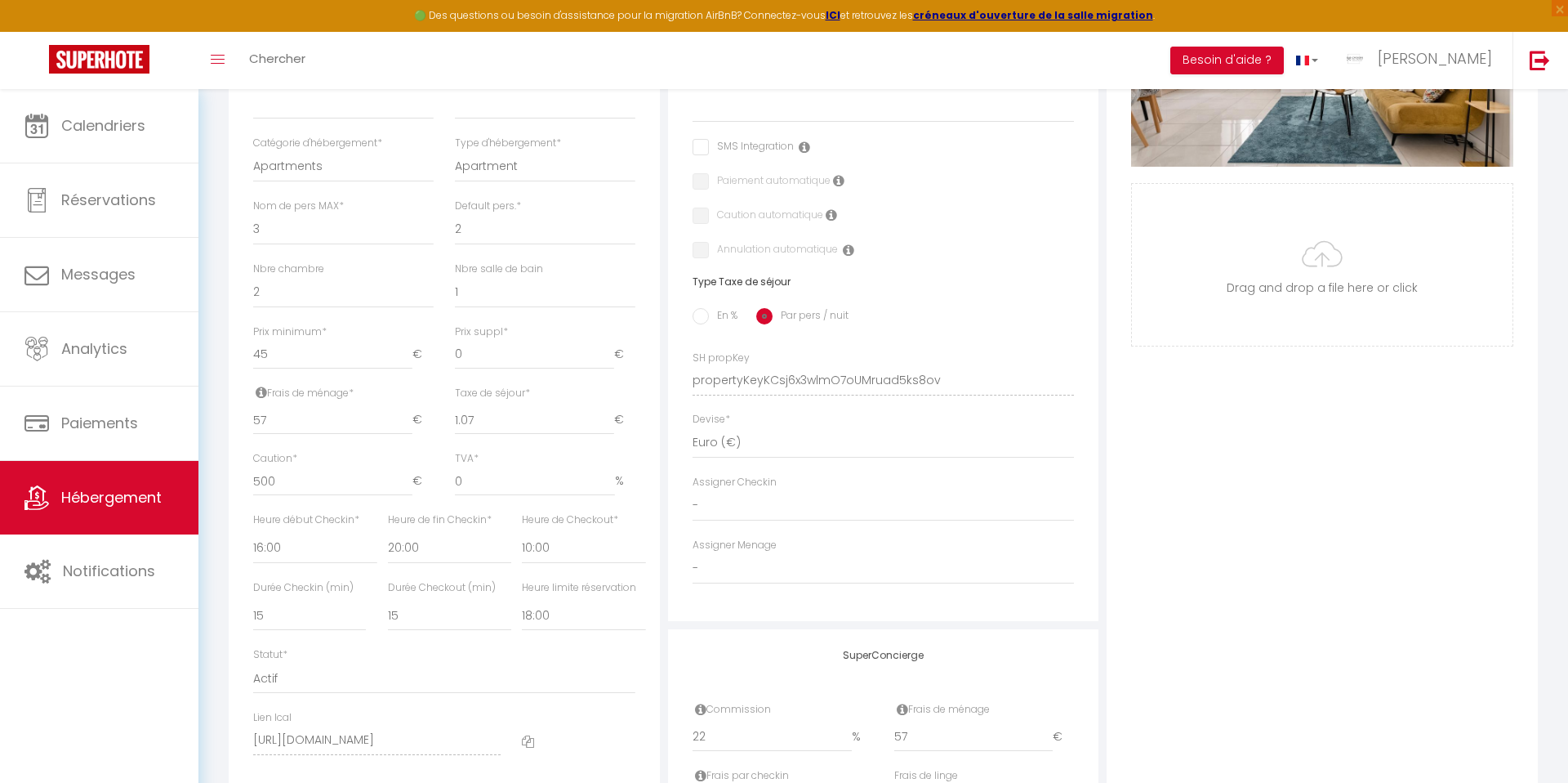
scroll to position [479, 0]
click at [703, 313] on input "En %" at bounding box center [700, 315] width 17 height 17
click at [473, 415] on input "Taxe en % *" at bounding box center [445, 419] width 113 height 30
click at [608, 428] on input "Montant max taxe séjour *" at bounding box center [567, 419] width 91 height 30
click at [577, 421] on input "Montant max taxe séjour *" at bounding box center [567, 419] width 91 height 30
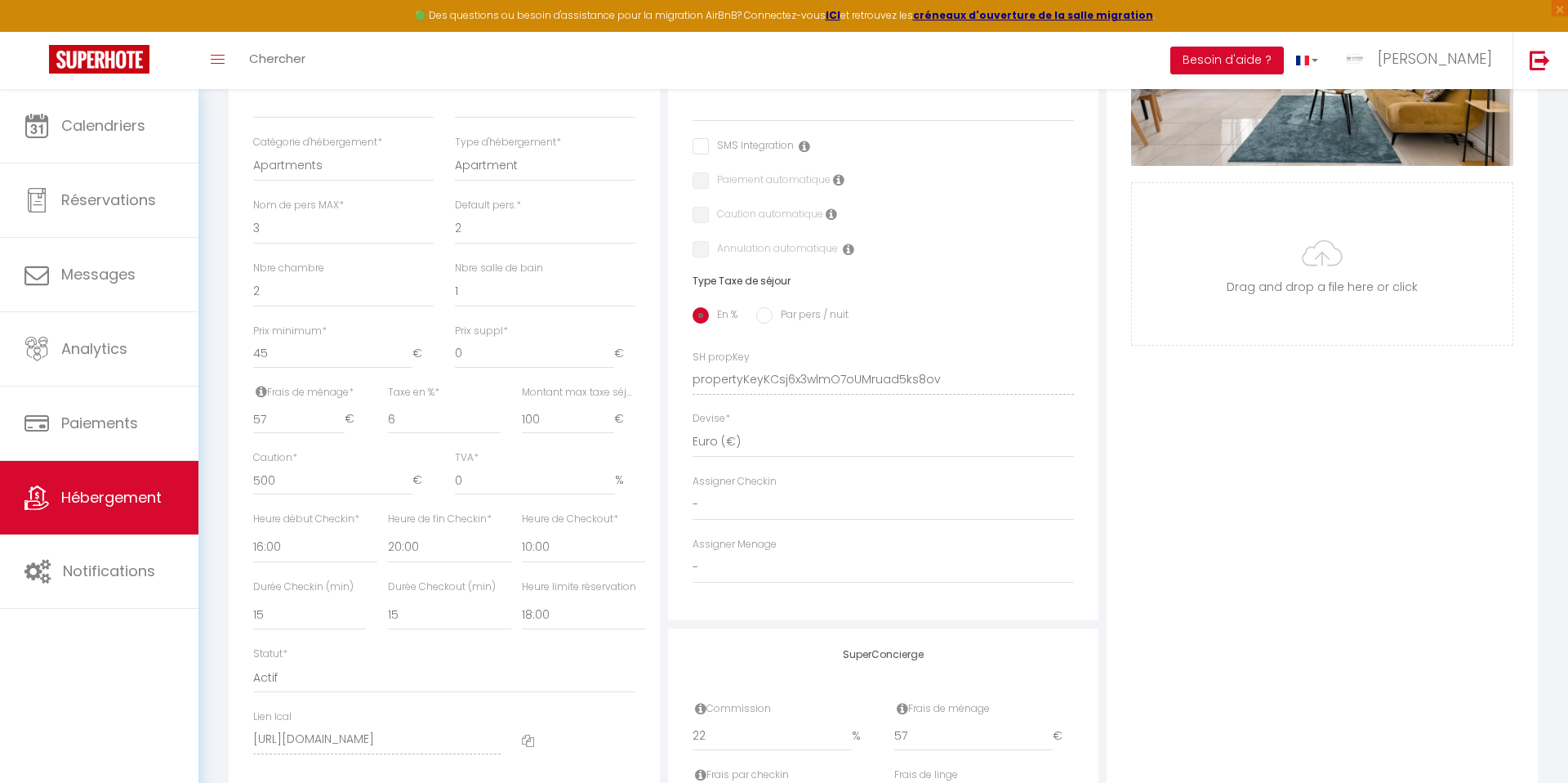
click at [1282, 406] on div "Photo Photo Supprimer Drag and drop a file here or click Ooops, something wrong…" at bounding box center [1322, 368] width 431 height 1102
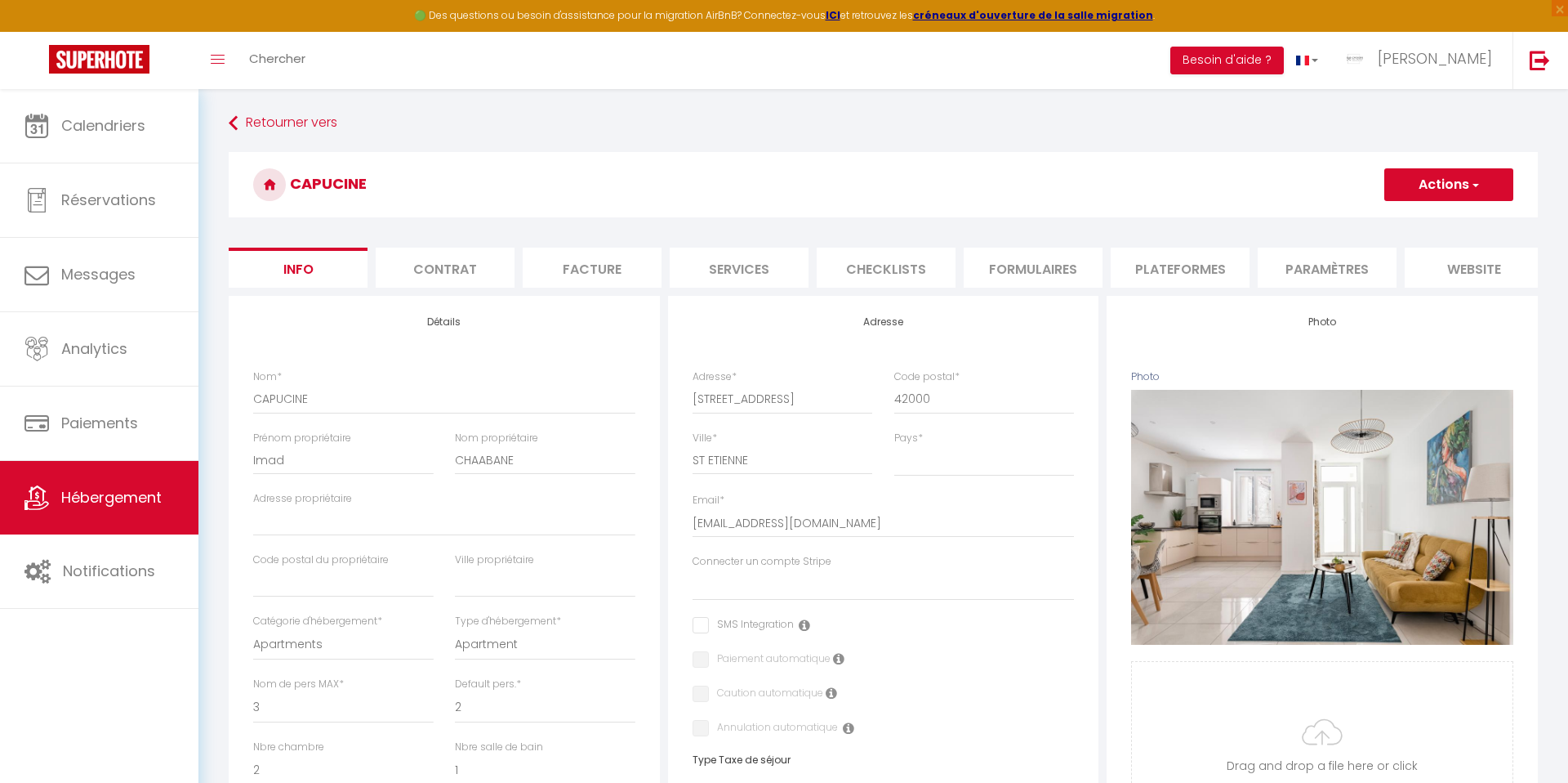
click at [1437, 181] on button "Actions" at bounding box center [1448, 185] width 129 height 33
click at [1397, 219] on input "Enregistrer" at bounding box center [1385, 220] width 61 height 17
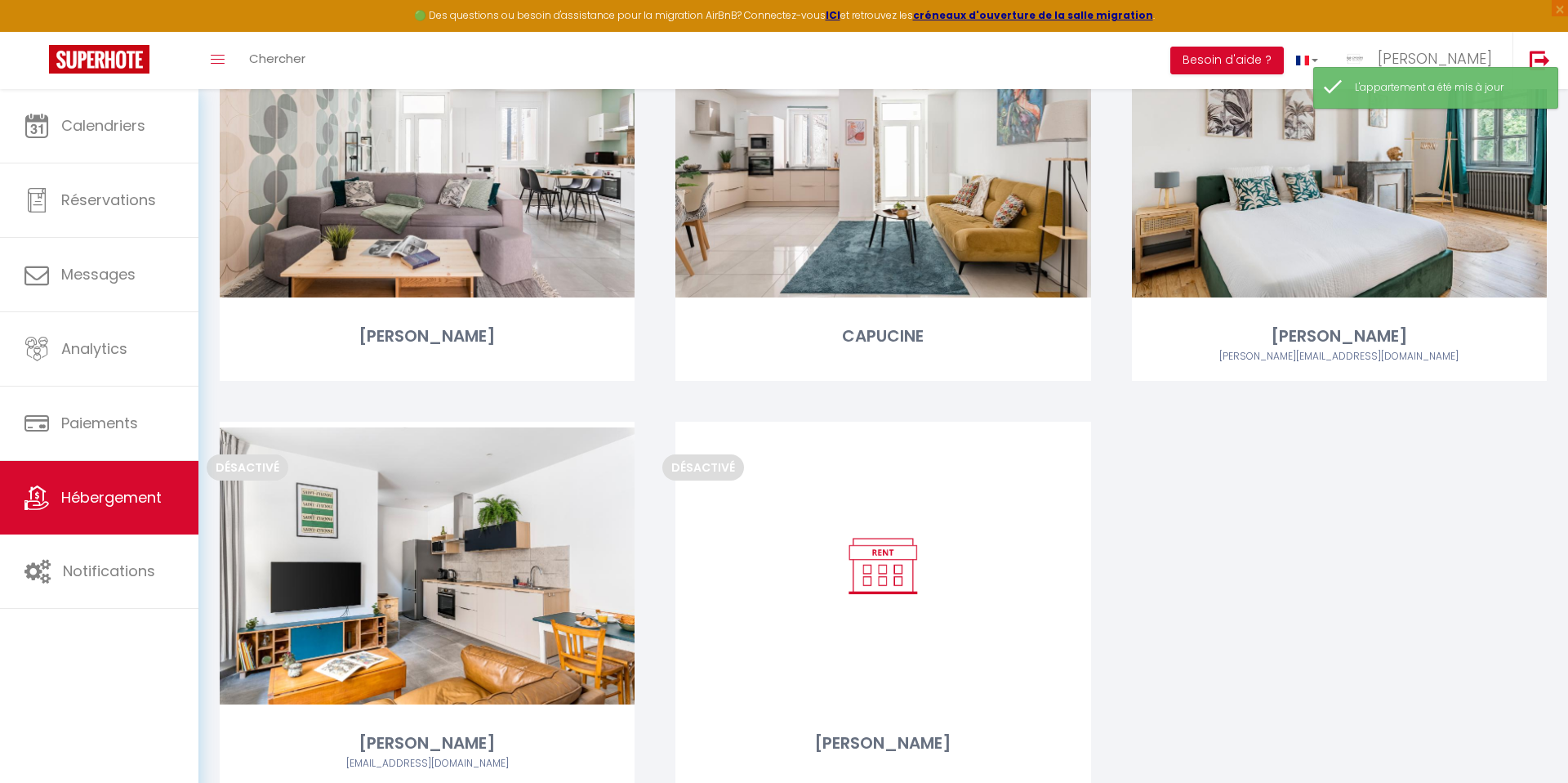
scroll to position [3110, 0]
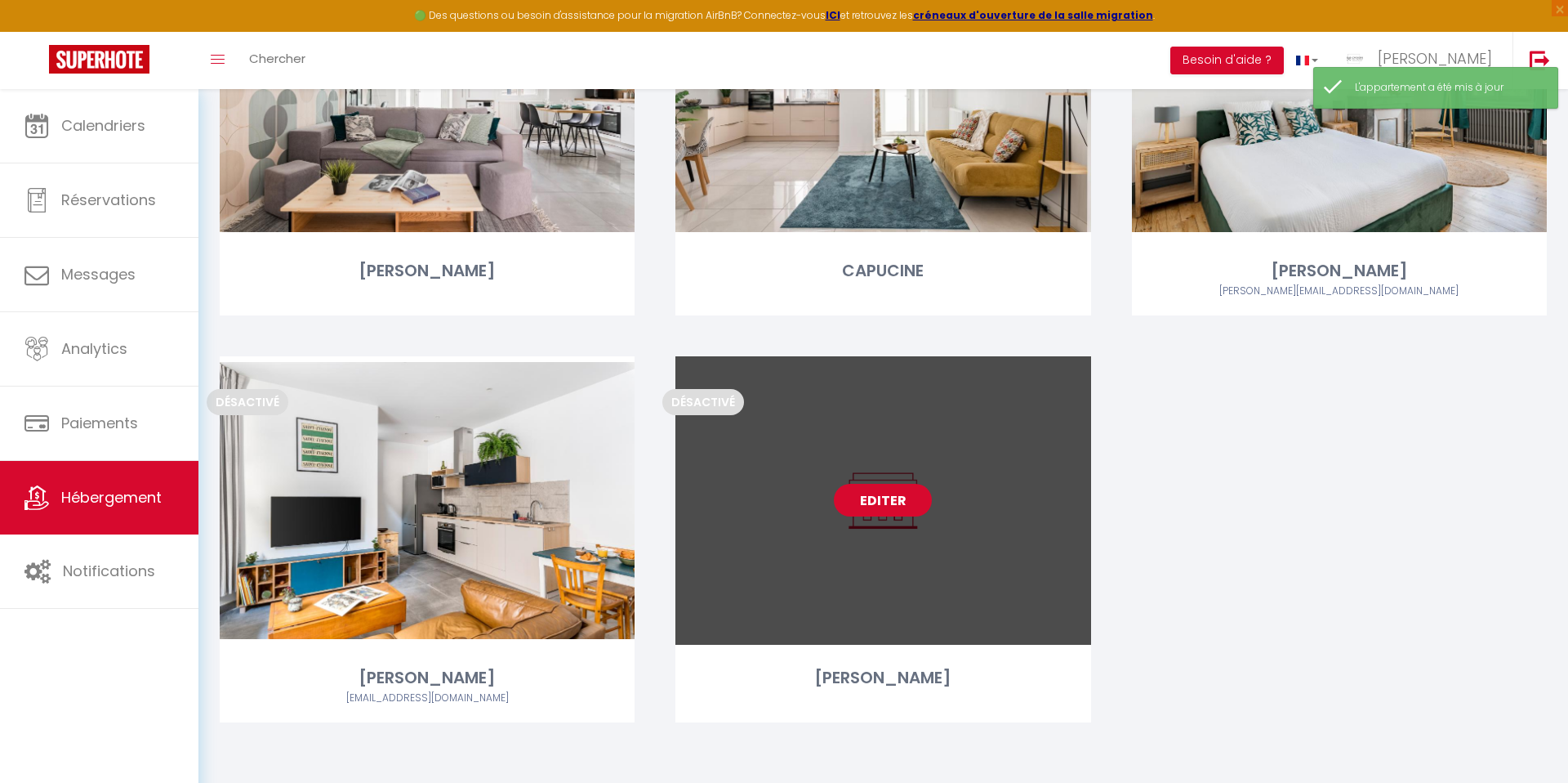
click at [886, 499] on link "Editer" at bounding box center [883, 501] width 98 height 33
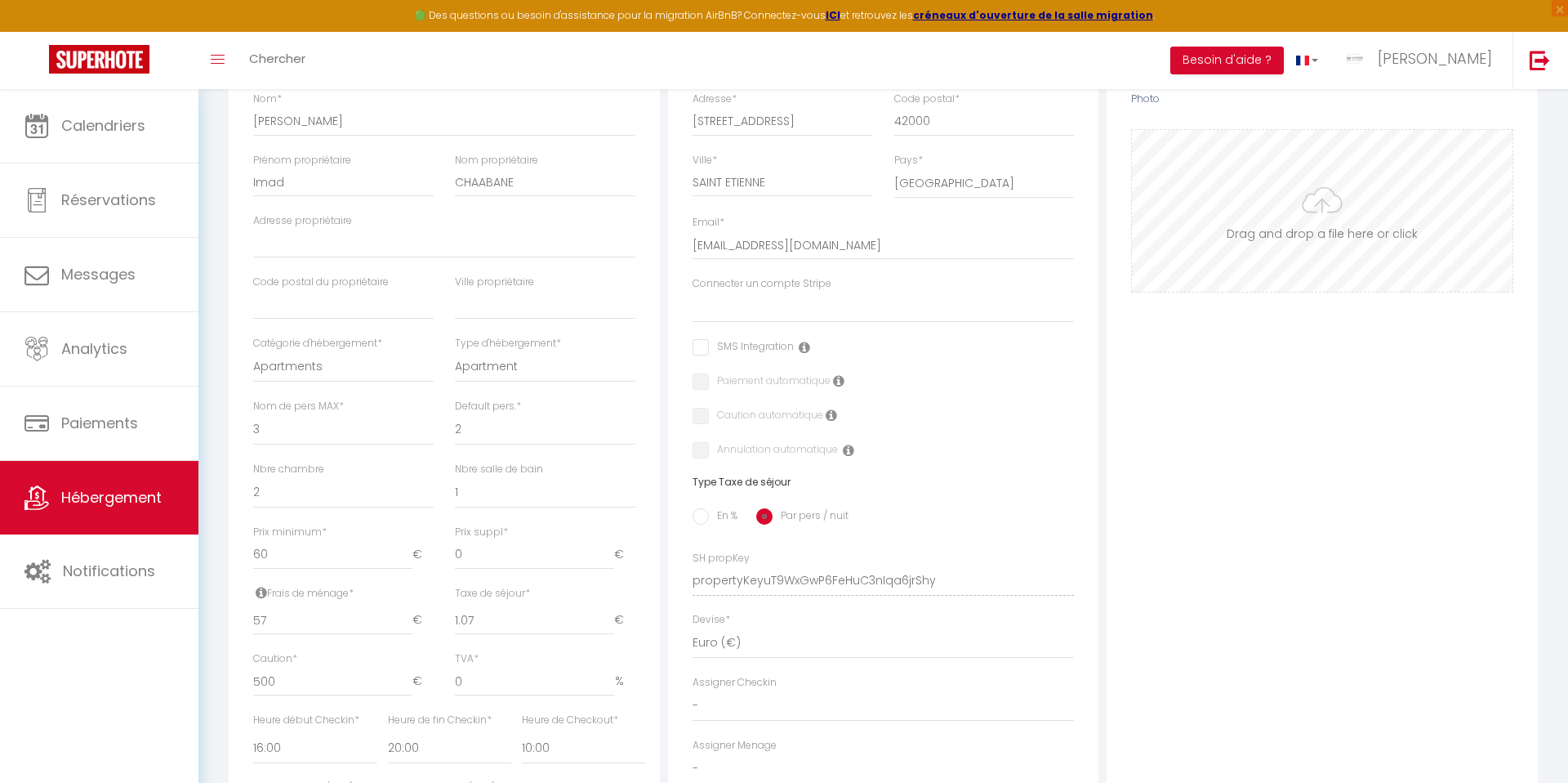
scroll to position [277, 0]
click at [689, 527] on div "Adresse Adresse * 4 rue de la chance Code postal * 42000 Ville * SAINT ETIENNE …" at bounding box center [883, 421] width 431 height 803
click at [700, 521] on input "En %" at bounding box center [700, 517] width 17 height 17
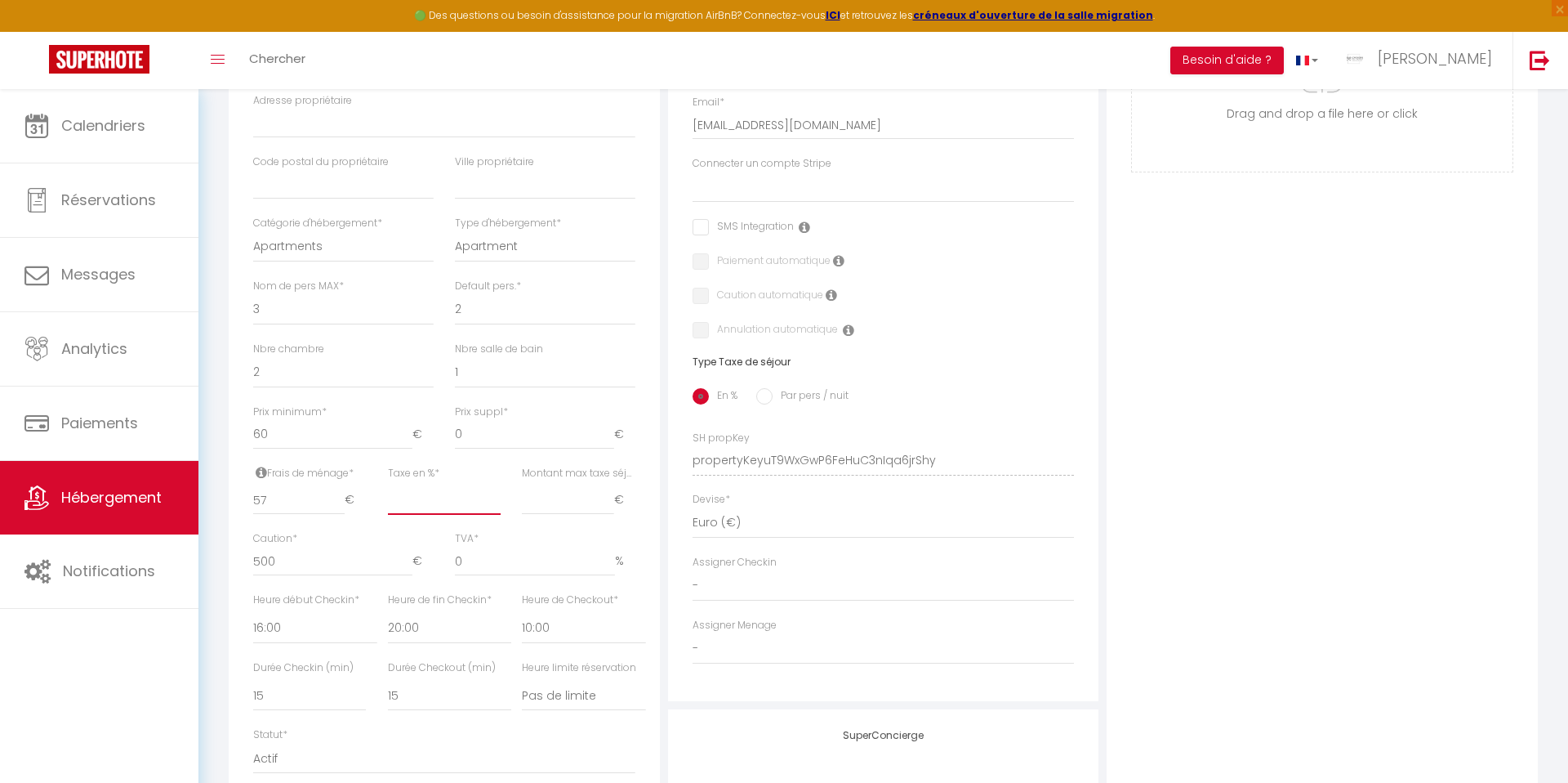
click at [405, 503] on input "Taxe en % *" at bounding box center [445, 500] width 113 height 30
click at [539, 499] on input "Montant max taxe séjour *" at bounding box center [567, 500] width 91 height 30
click at [542, 501] on input "Montant max taxe séjour *" at bounding box center [567, 500] width 91 height 30
click at [1239, 456] on div "Photo Photo Drag and drop a file here or click Ooops, something wrong appended.…" at bounding box center [1322, 448] width 431 height 1102
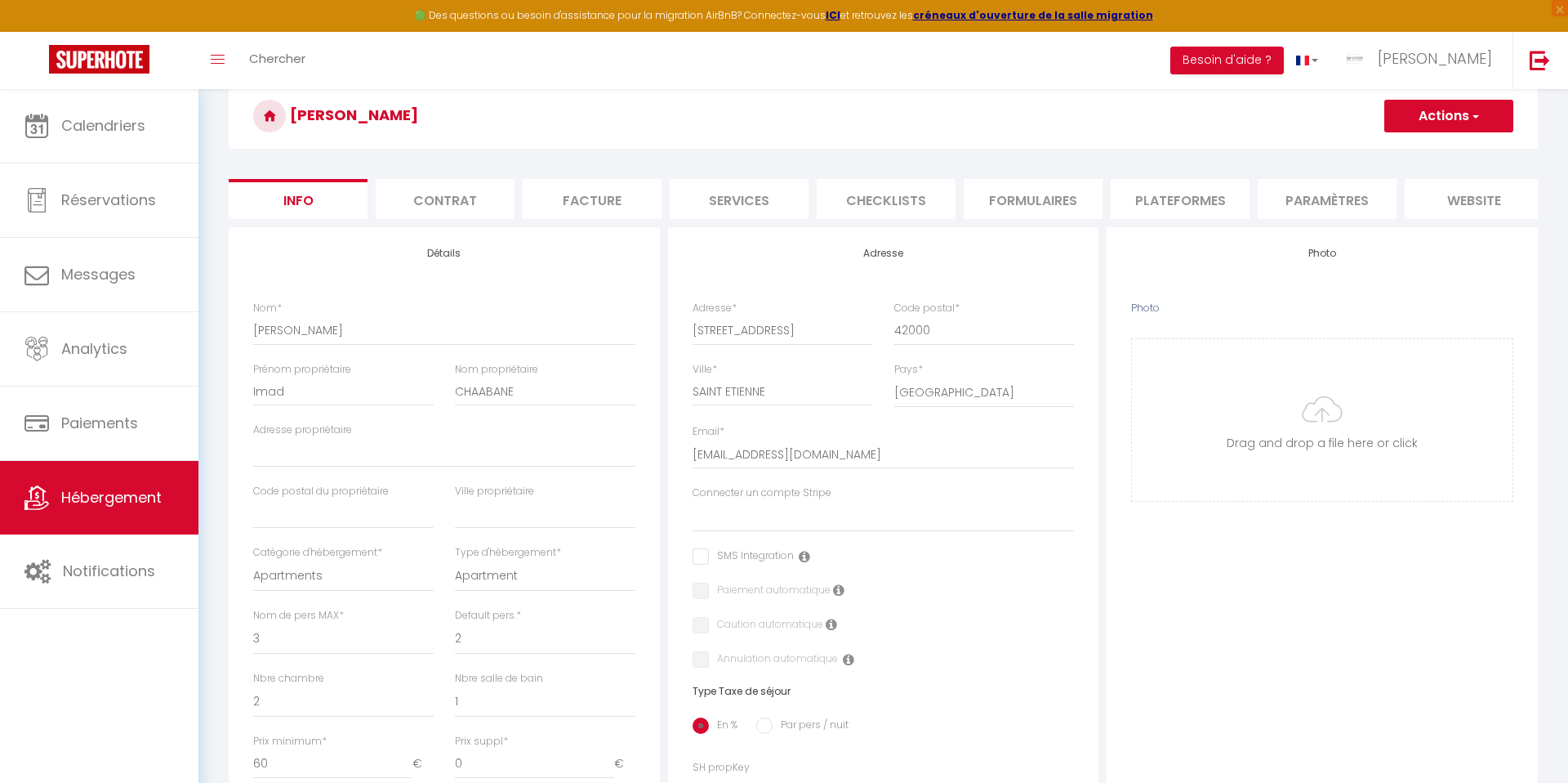
scroll to position [67, 0]
click at [1313, 402] on input "Photo" at bounding box center [1322, 421] width 380 height 162
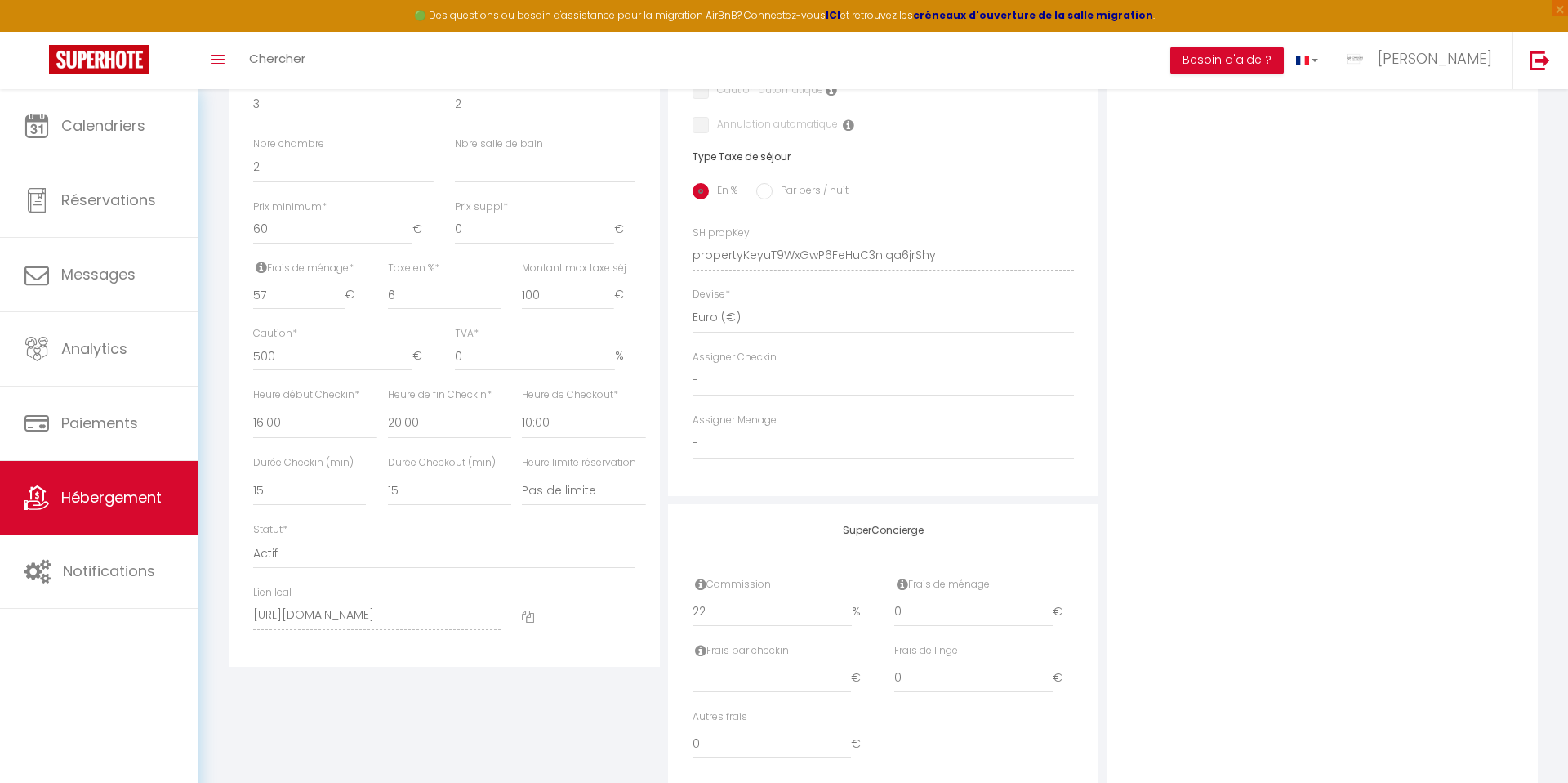
scroll to position [657, 0]
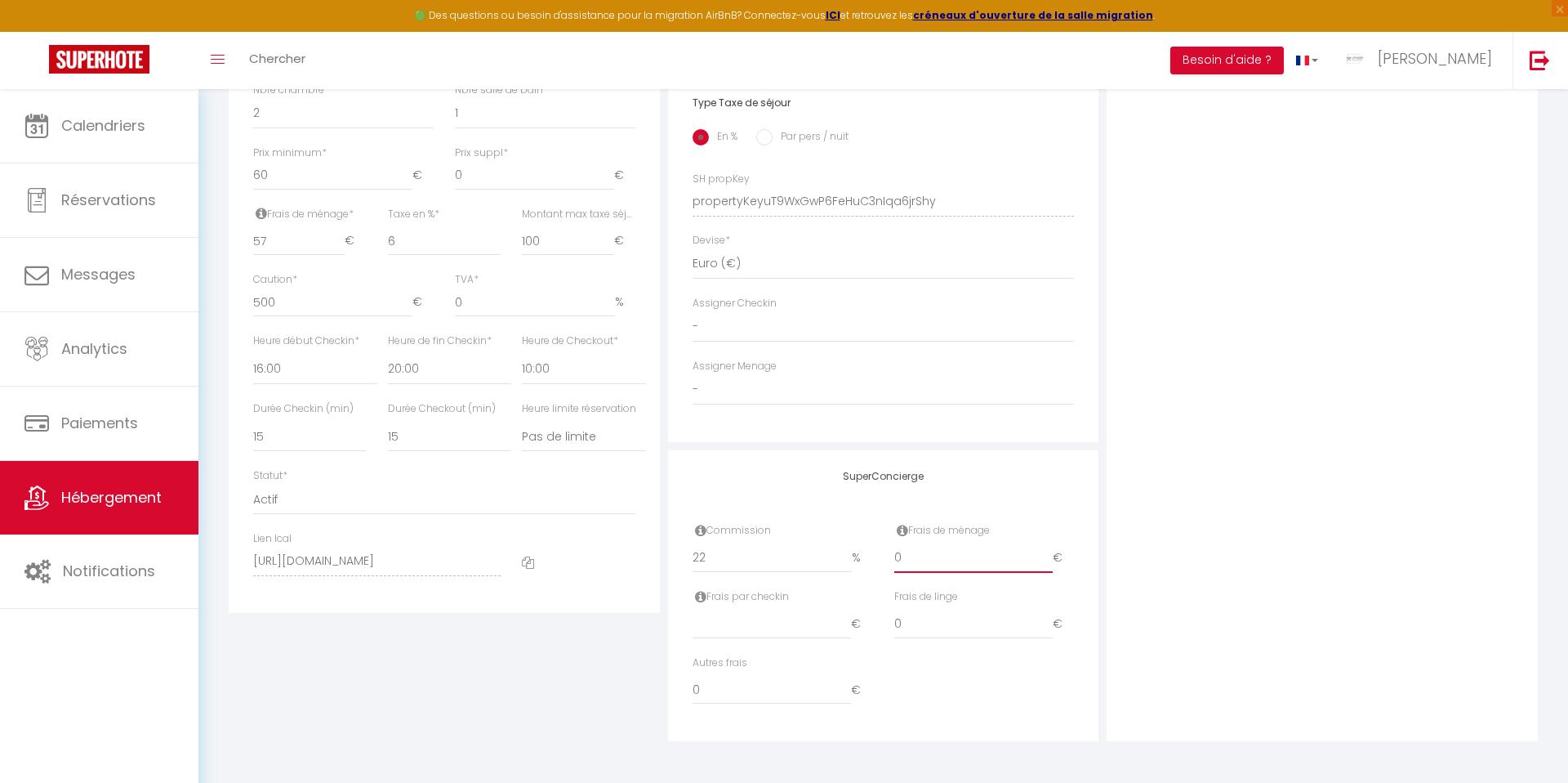
drag, startPoint x: 930, startPoint y: 556, endPoint x: 886, endPoint y: 556, distance: 44.0
click at [886, 556] on div "Frais de ménage 0 €" at bounding box center [983, 556] width 202 height 66
click at [1247, 484] on div "Photo Photo Drag and drop a file here or click Ooops, something wrong appended.…" at bounding box center [1322, 190] width 431 height 1102
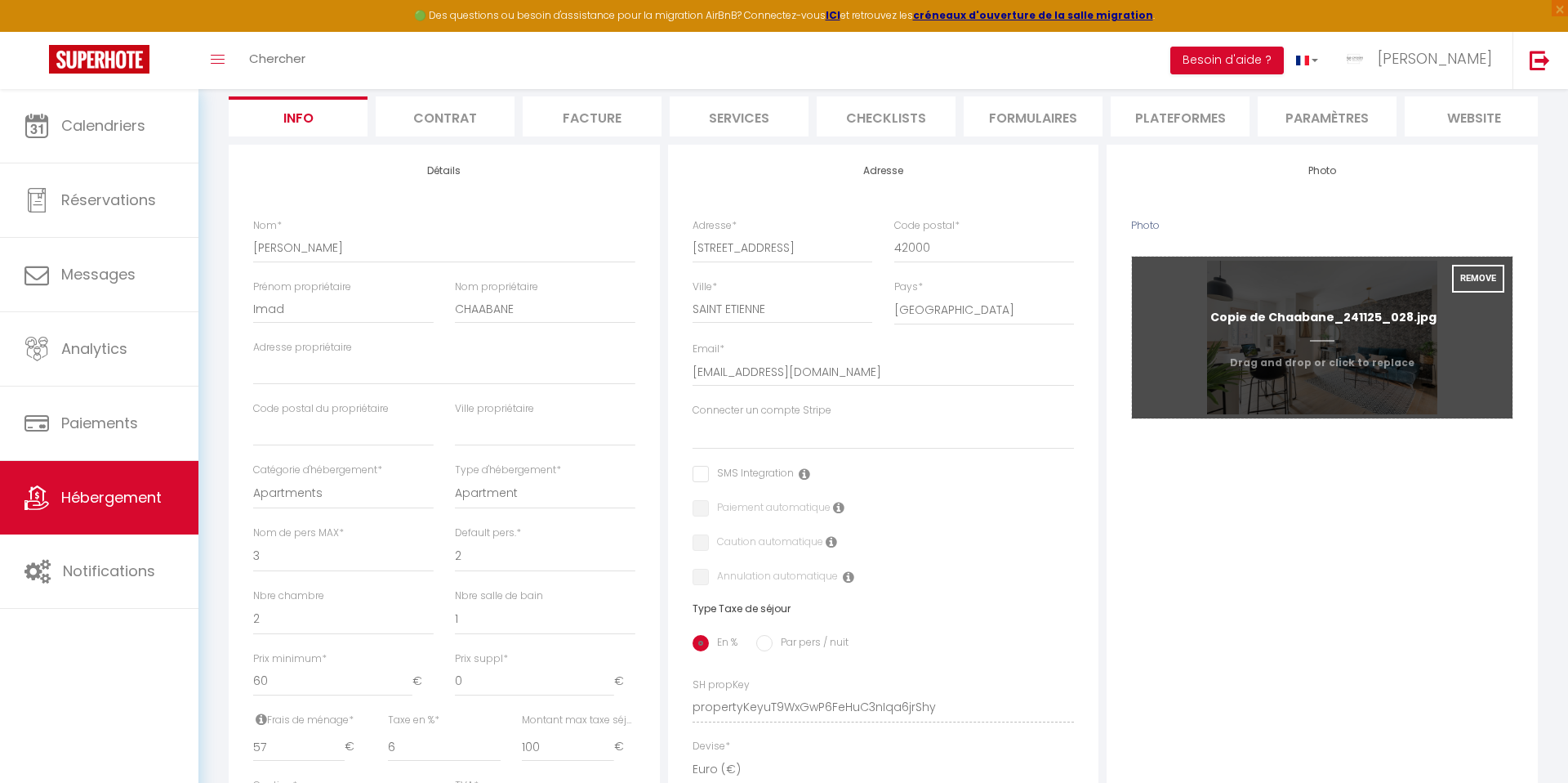
scroll to position [0, 0]
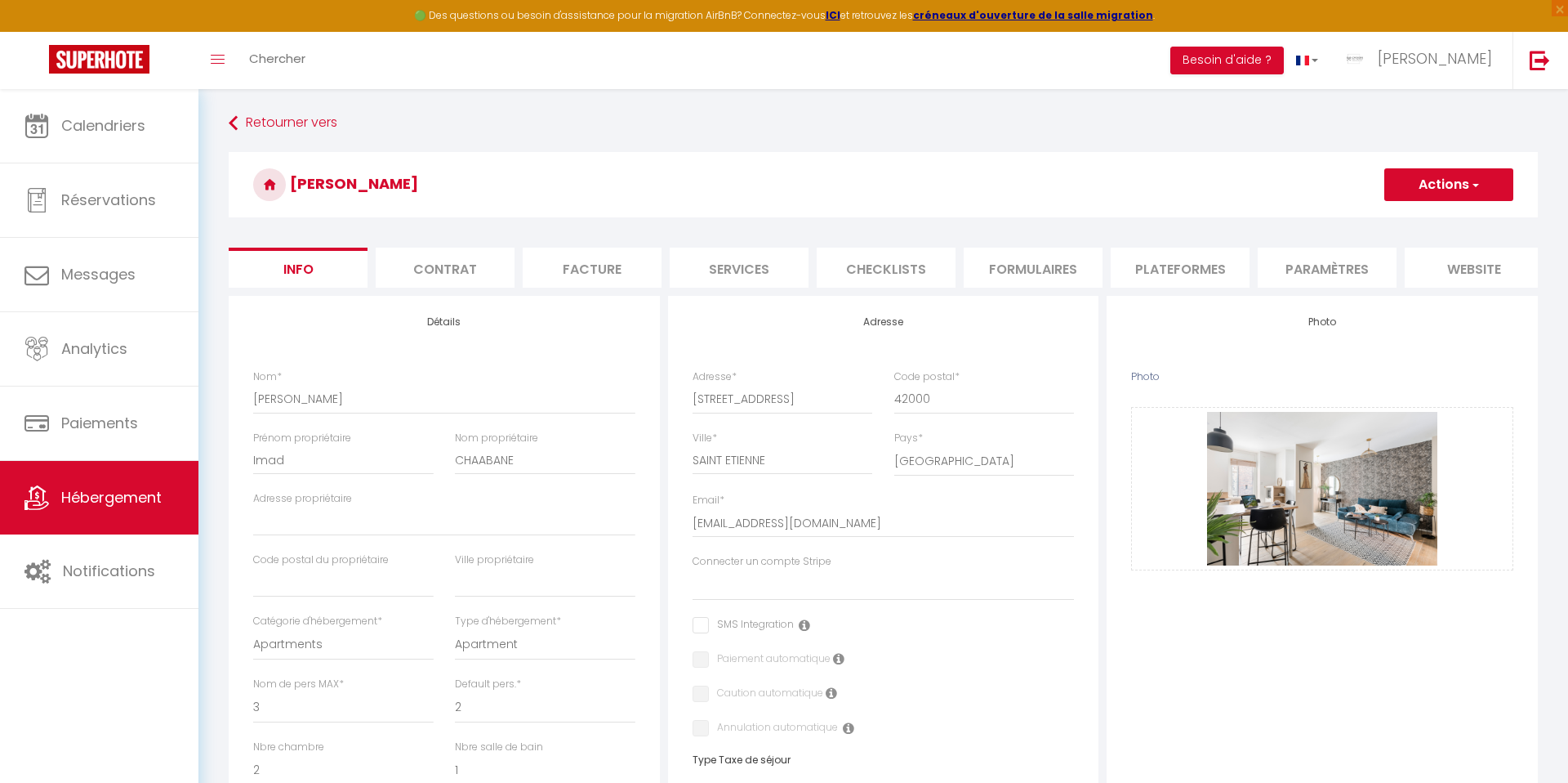
click at [1424, 178] on button "Actions" at bounding box center [1448, 185] width 129 height 33
click at [1360, 222] on input "Enregistrer" at bounding box center [1385, 220] width 61 height 17
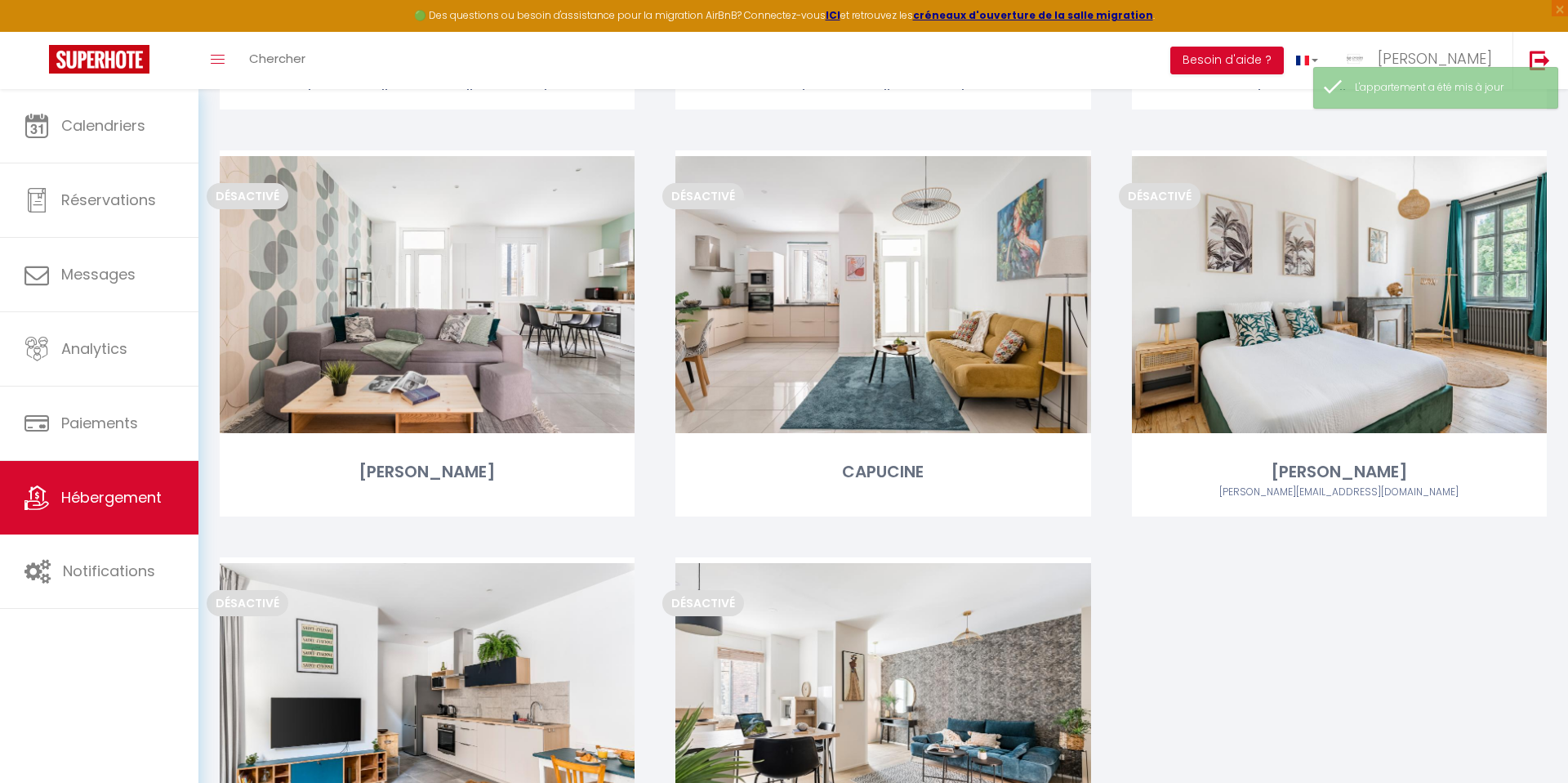
scroll to position [2907, 0]
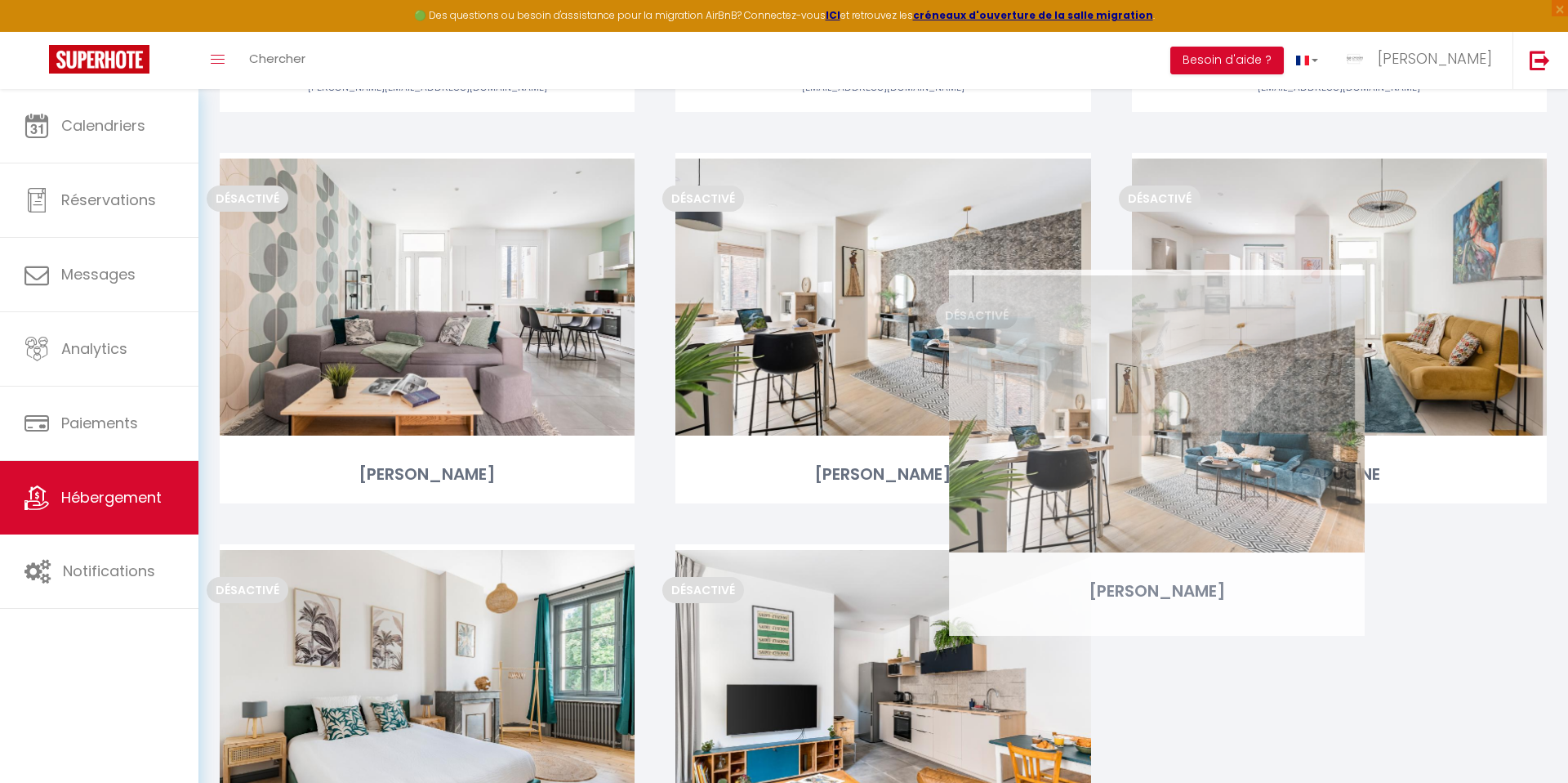
drag, startPoint x: 822, startPoint y: 656, endPoint x: 1095, endPoint y: 366, distance: 398.3
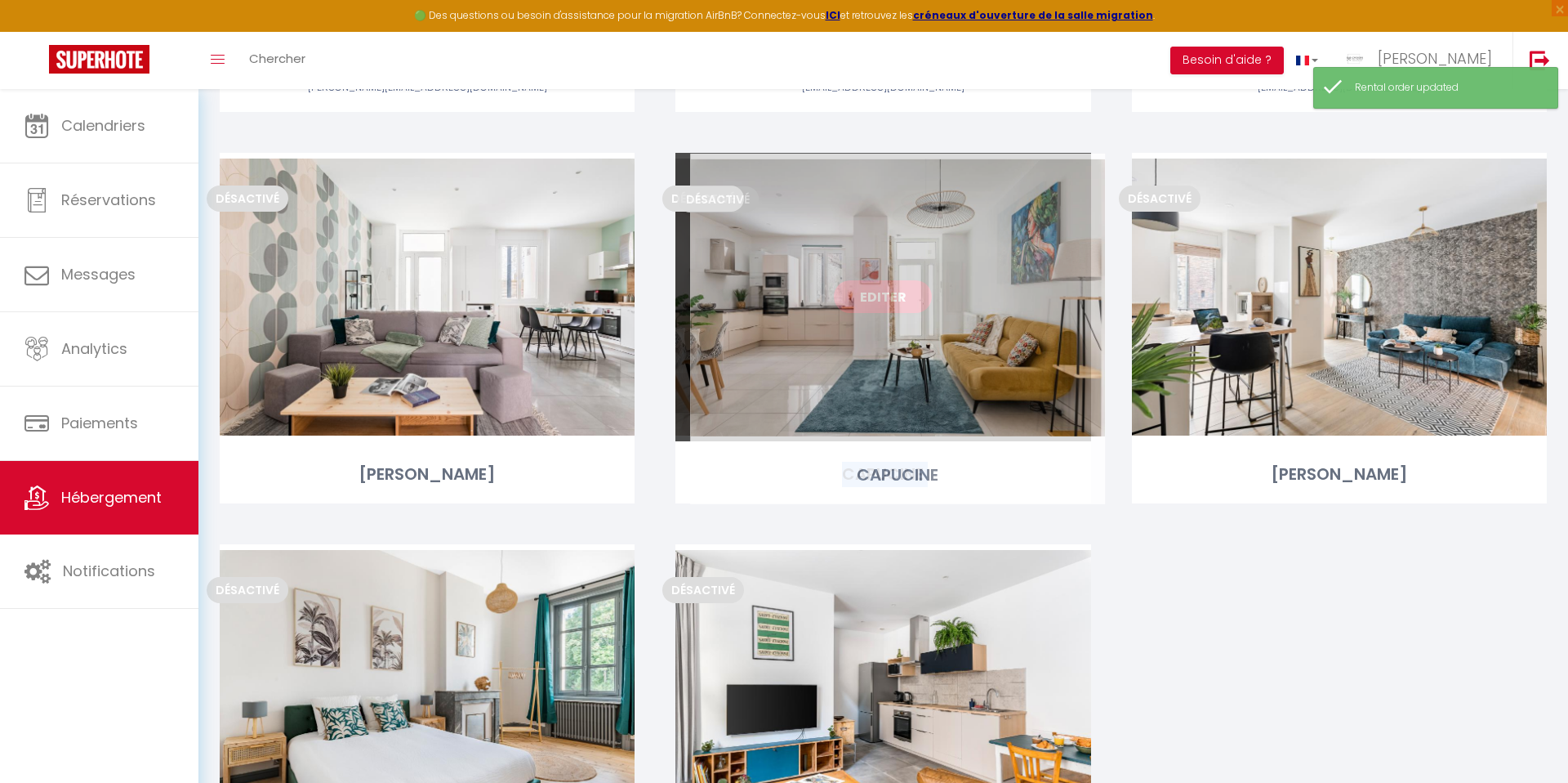
drag, startPoint x: 1279, startPoint y: 363, endPoint x: 837, endPoint y: 364, distance: 442.0
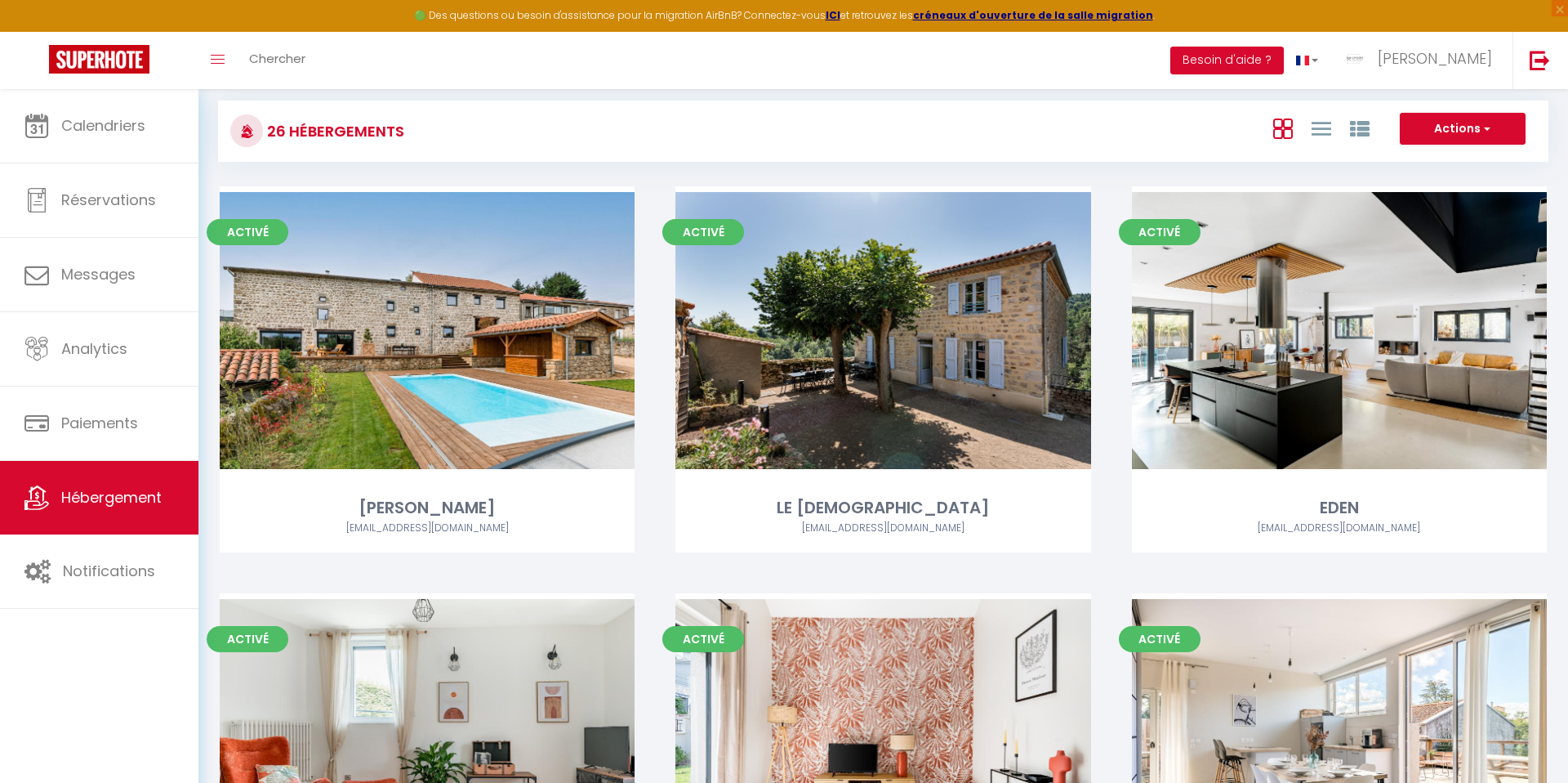
scroll to position [0, 0]
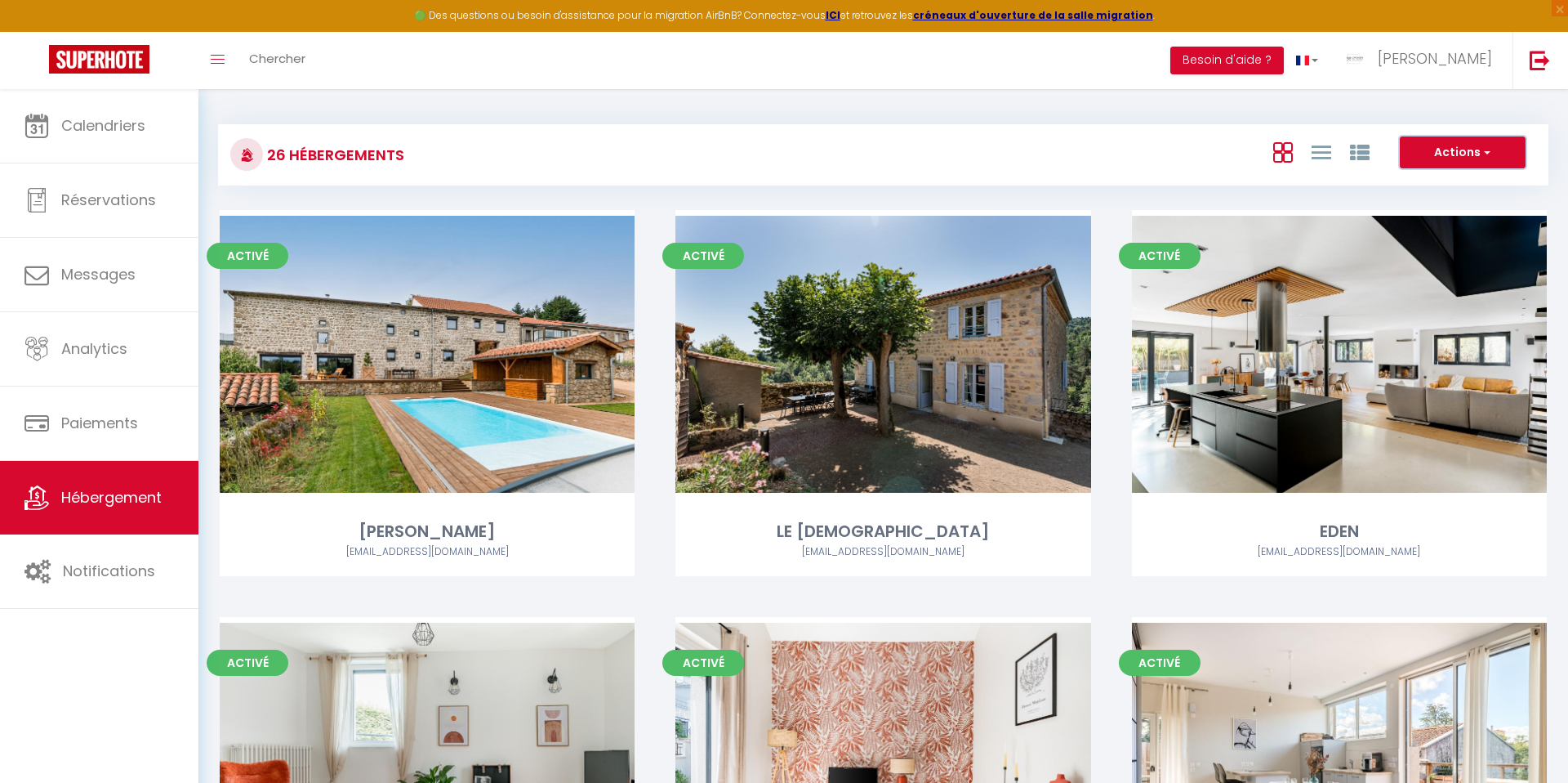
click at [1446, 140] on button "Actions" at bounding box center [1462, 153] width 126 height 33
click at [1411, 181] on li "Créer un Hébergement" at bounding box center [1450, 186] width 149 height 18
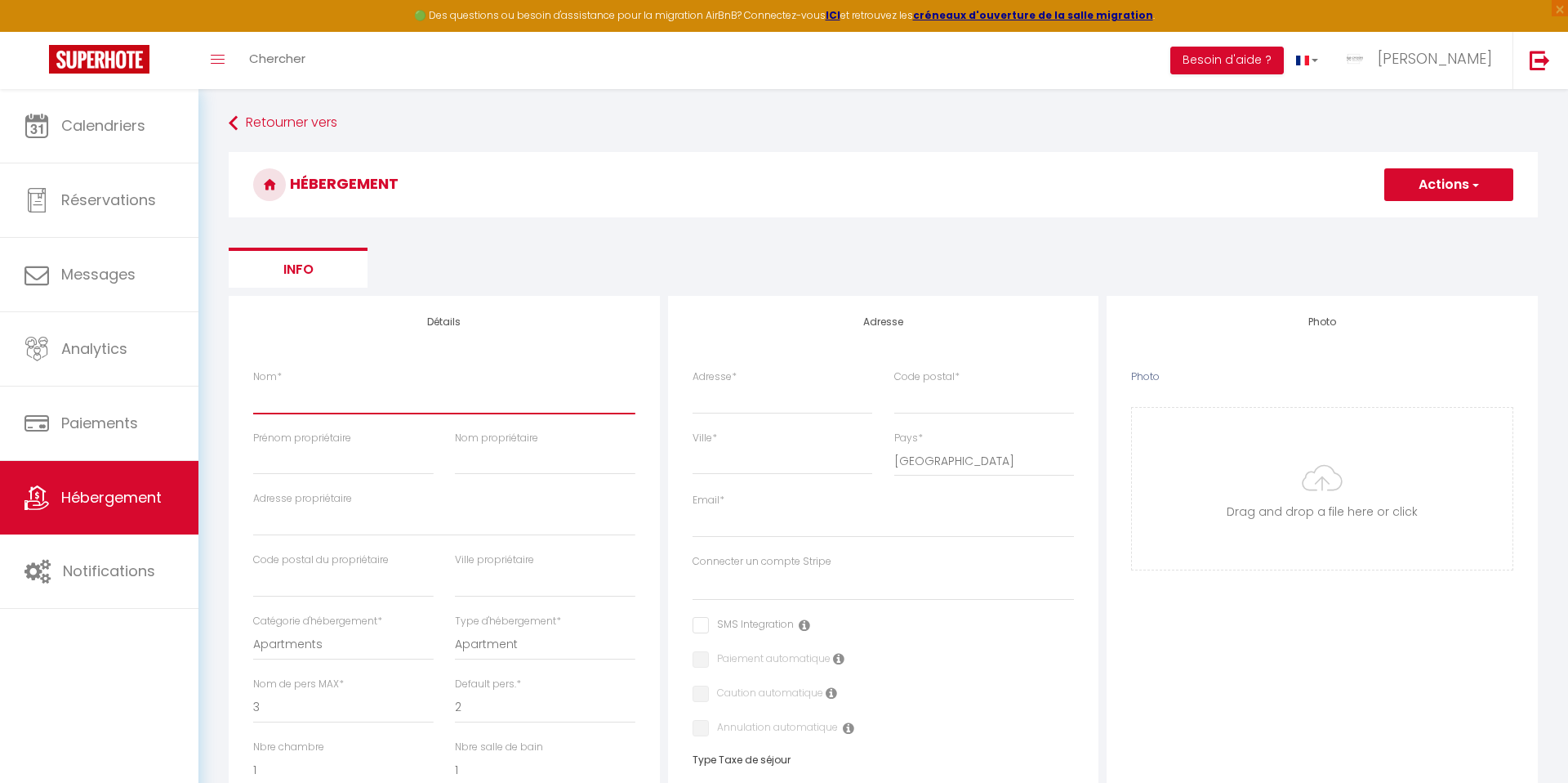
click at [320, 401] on input "Nom *" at bounding box center [444, 399] width 382 height 30
click at [713, 398] on input "Adresse *" at bounding box center [783, 399] width 181 height 30
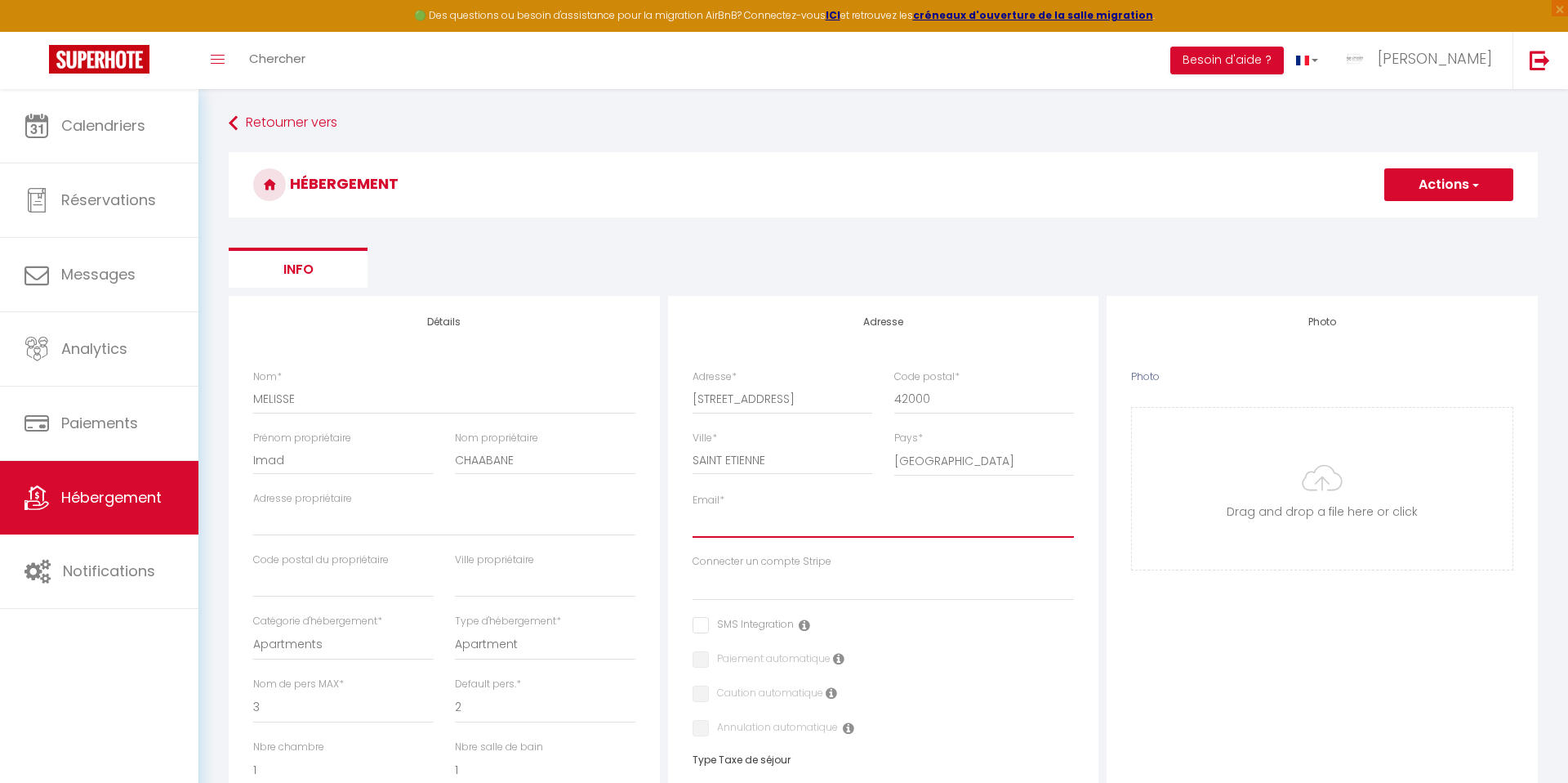
click at [744, 525] on input "Email *" at bounding box center [883, 523] width 382 height 30
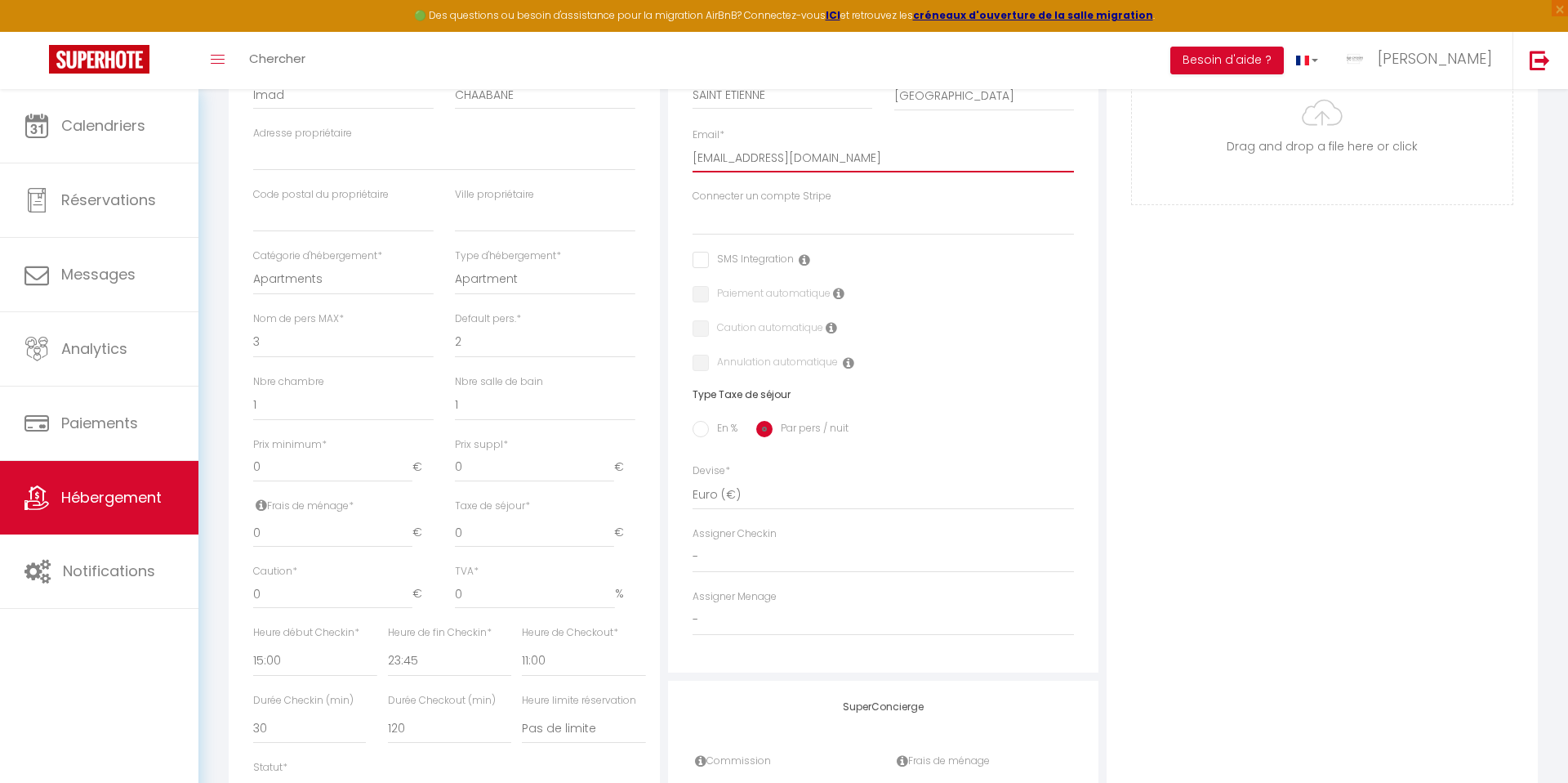
scroll to position [367, 0]
click at [280, 339] on select "1 2 3 4 5 6 7 8 9 10 11 12 13 14" at bounding box center [343, 341] width 181 height 31
click at [273, 410] on select "0 1 2 3 4 5 6 7 8 9 10 11 12 13" at bounding box center [343, 404] width 181 height 31
click at [270, 404] on select "0 1 2 3 4 5 6 7 8 9 10 11 12 13" at bounding box center [343, 404] width 181 height 31
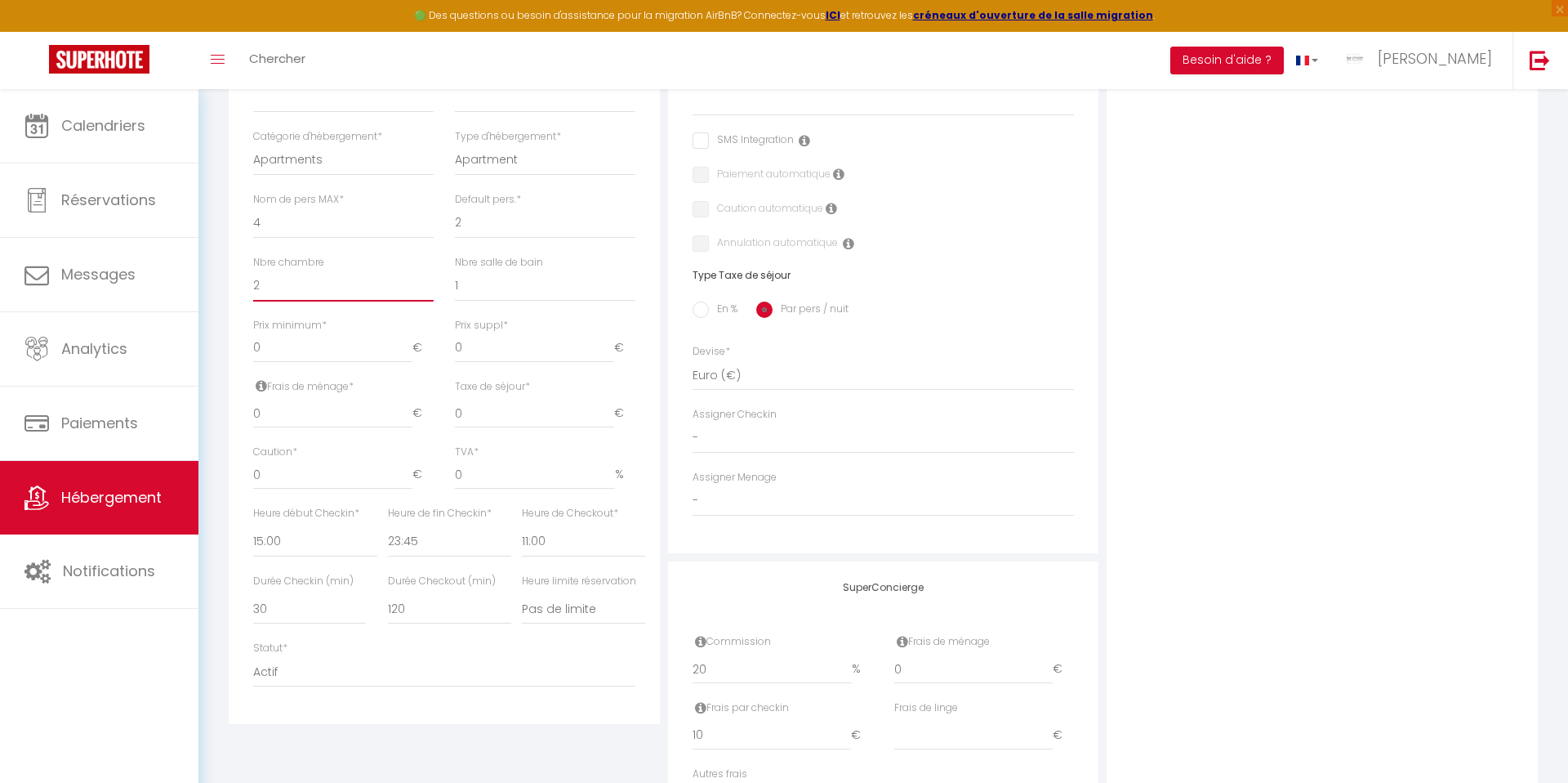
scroll to position [487, 0]
click at [328, 350] on input "0" at bounding box center [332, 346] width 159 height 30
click at [481, 346] on input "0" at bounding box center [534, 346] width 159 height 30
click at [304, 416] on input "0" at bounding box center [332, 411] width 159 height 30
click at [485, 405] on input "0" at bounding box center [534, 411] width 159 height 30
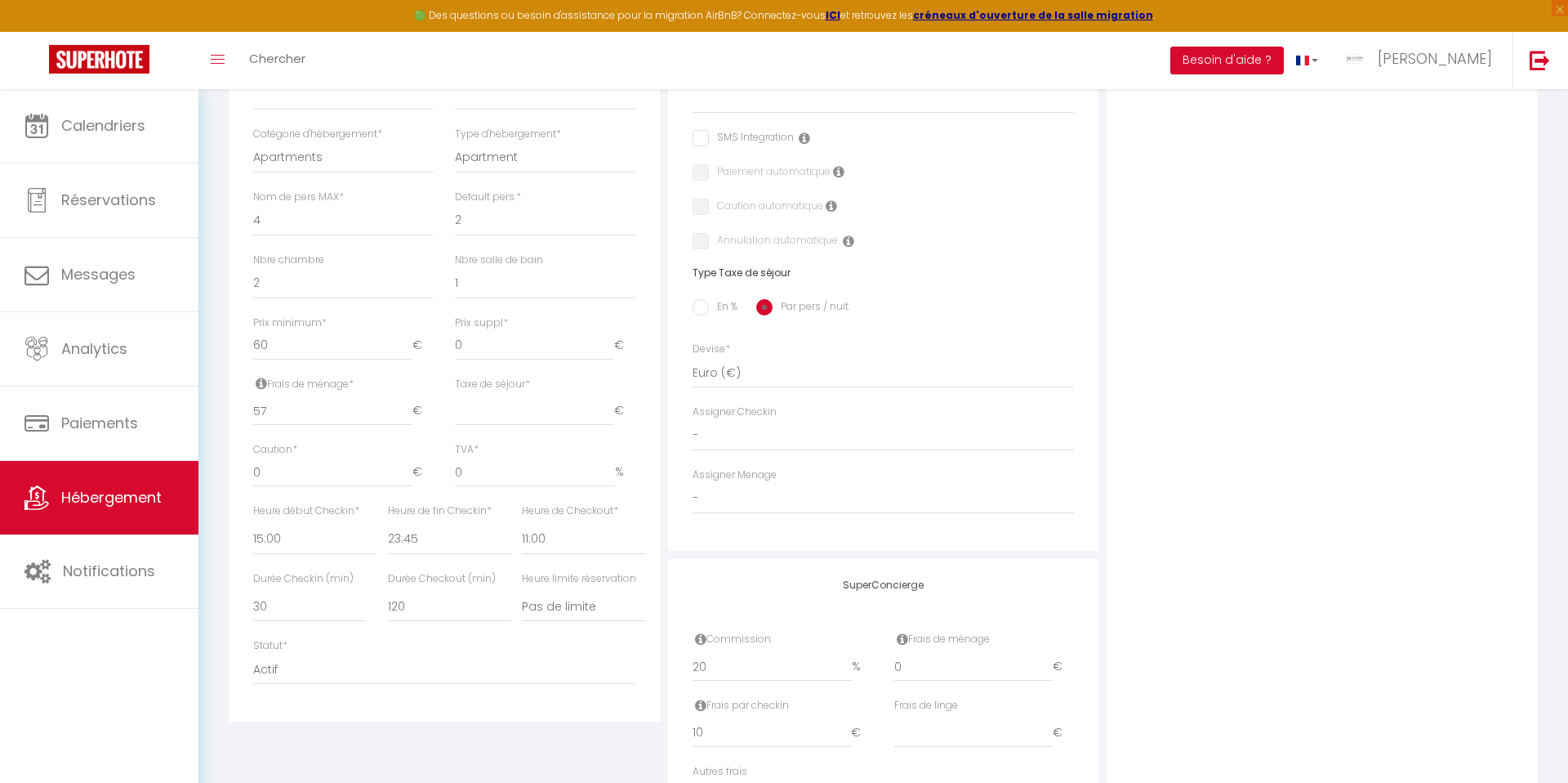
click at [704, 308] on input "En %" at bounding box center [700, 307] width 17 height 17
click at [443, 402] on input "Taxe en % *" at bounding box center [445, 411] width 113 height 30
click at [561, 413] on input "Montant max taxe séjour *" at bounding box center [567, 411] width 91 height 30
click at [277, 468] on input "0" at bounding box center [332, 472] width 159 height 30
click at [258, 549] on select "00:00 00:15 00:30 00:45 01:00 01:15 01:30 01:45 02:00 02:15 02:30 02:45 03:00" at bounding box center [314, 540] width 123 height 31
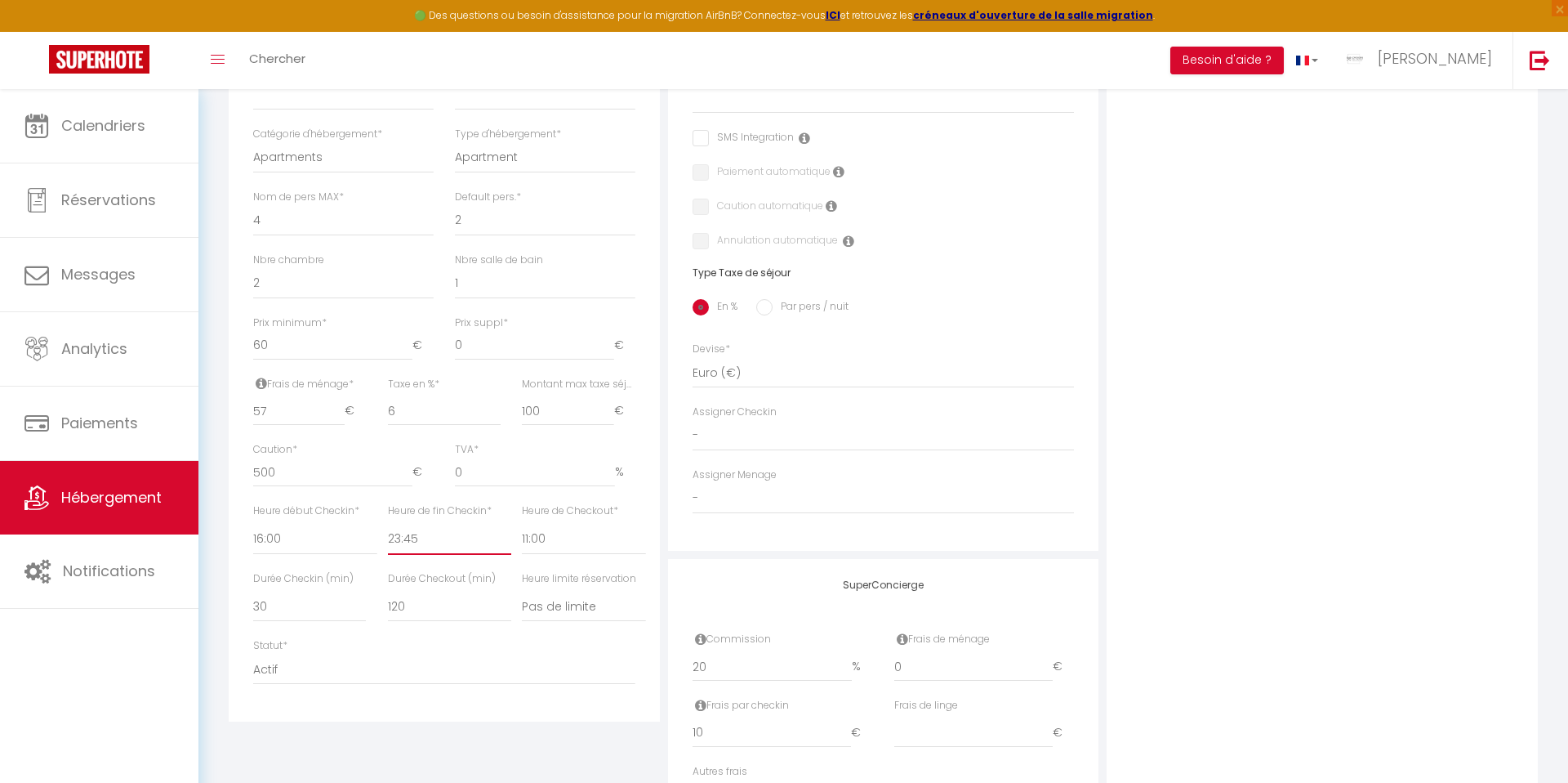
click at [406, 538] on select "00:00 00:15 00:30 00:45 01:00 01:15 01:30 01:45 02:00 02:15 02:30 02:45 03:00" at bounding box center [450, 540] width 123 height 31
click at [531, 536] on select "00:00 00:15 00:30 00:45 01:00 01:15 01:30 01:45 02:00 02:15 02:30 02:45 03:00" at bounding box center [584, 540] width 123 height 31
click at [290, 605] on select "15 30 45 60 75 90 105 120 135 150 165 180 195 210" at bounding box center [309, 607] width 113 height 31
click at [409, 612] on select "15 30 45 60 75 90 105 120 135 150 165 180 195 210" at bounding box center [450, 607] width 123 height 31
click at [556, 603] on select "Pas de limite 01:00 02:00 03:00 04:00 05:00 06:00 07:00 08:00 09:00 10:00 11:00…" at bounding box center [584, 607] width 123 height 31
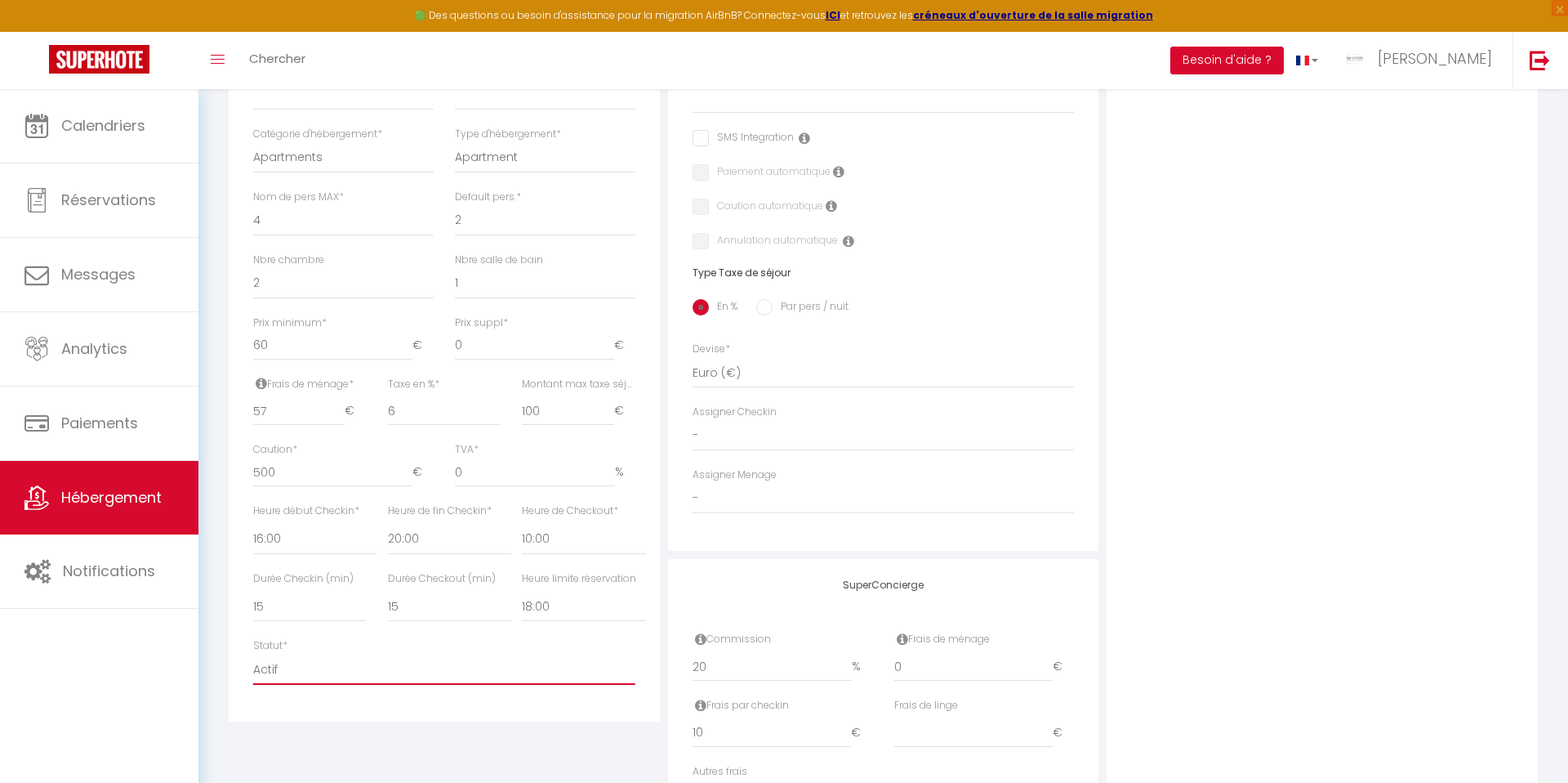
click at [429, 669] on select "Actif Pas actif" at bounding box center [444, 669] width 382 height 31
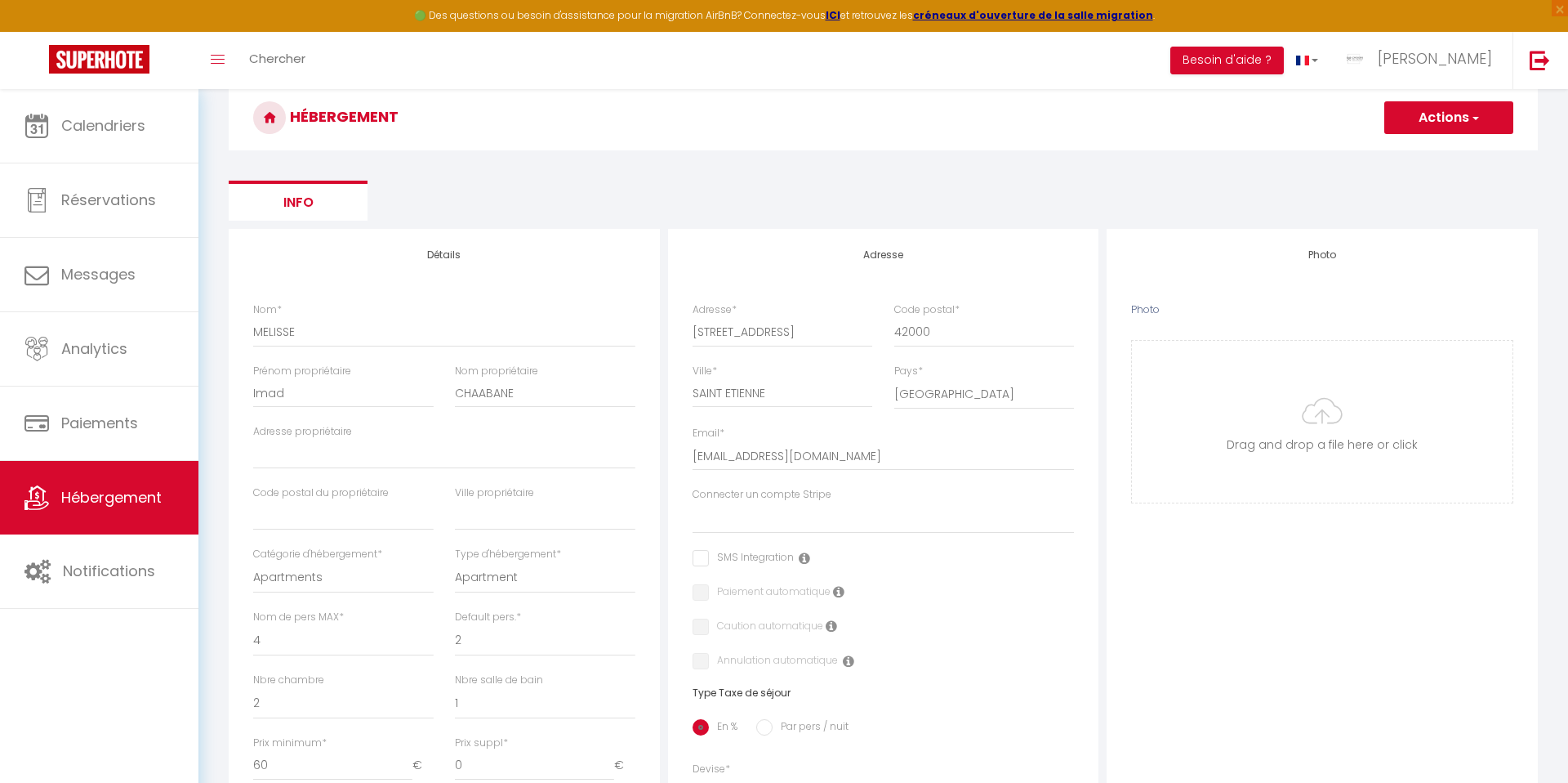
scroll to position [74, 0]
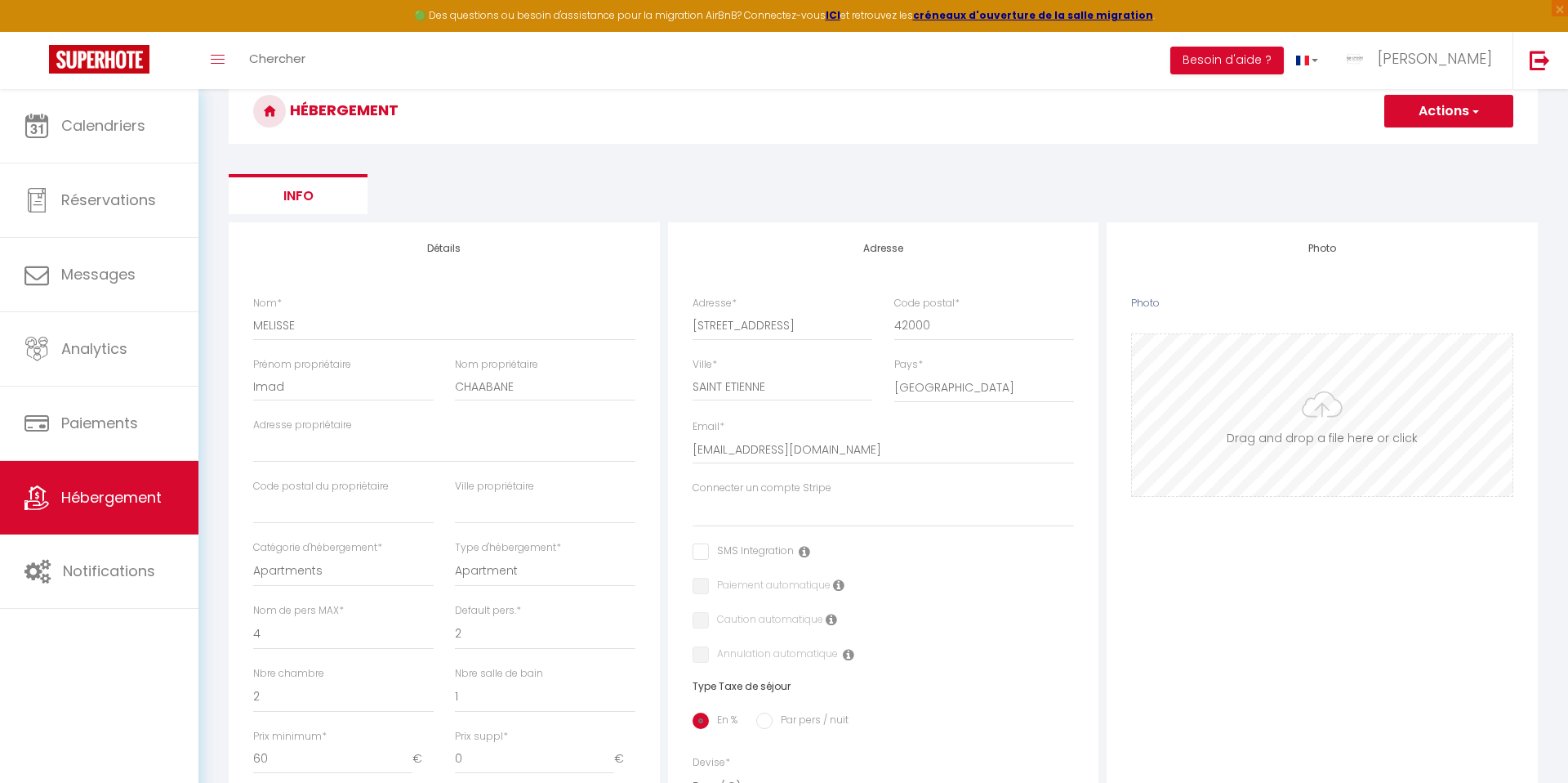
drag, startPoint x: 797, startPoint y: 551, endPoint x: 1292, endPoint y: 417, distance: 512.8
click at [1292, 417] on input "Photo" at bounding box center [1322, 415] width 380 height 162
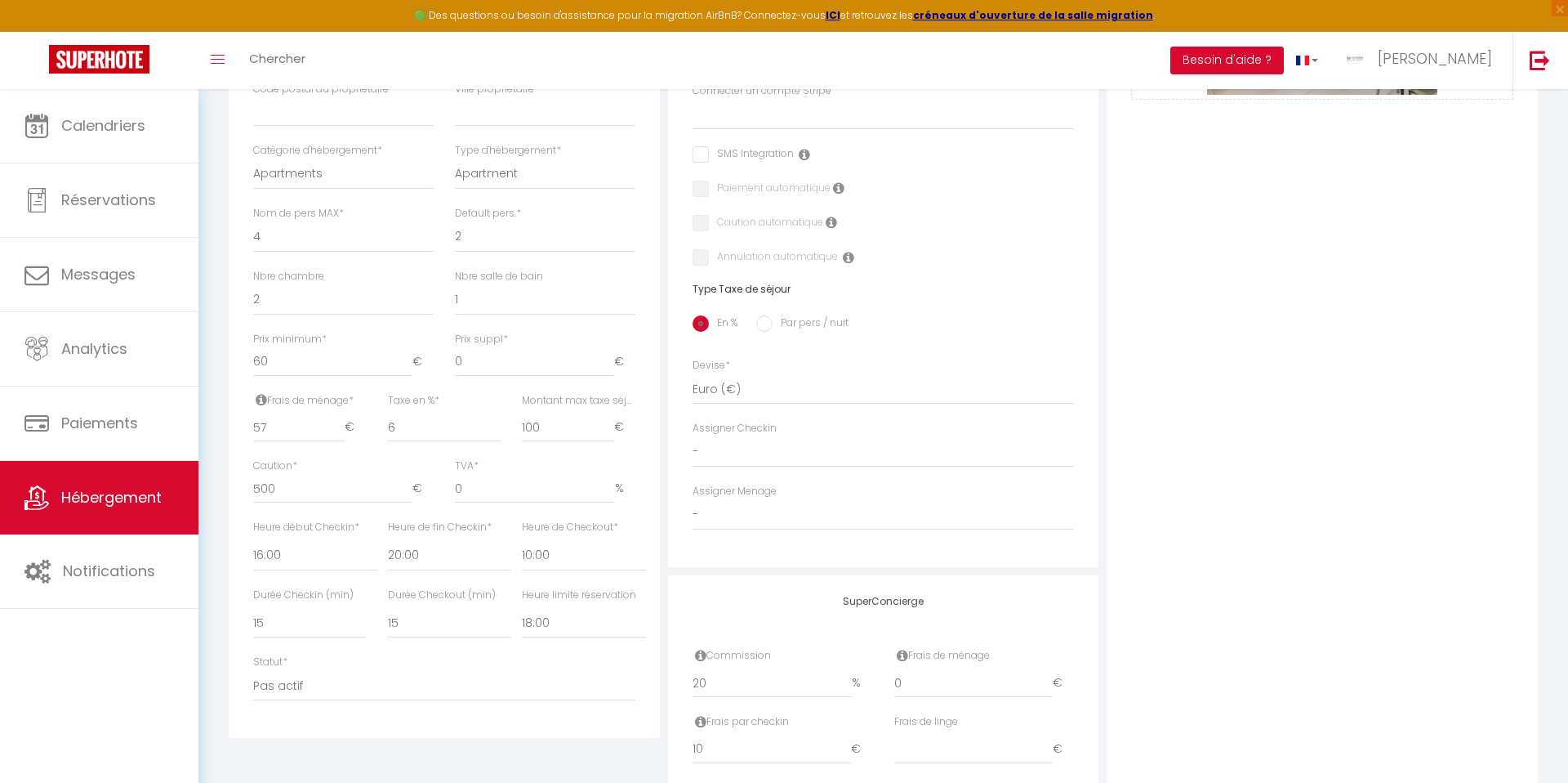
scroll to position [595, 0]
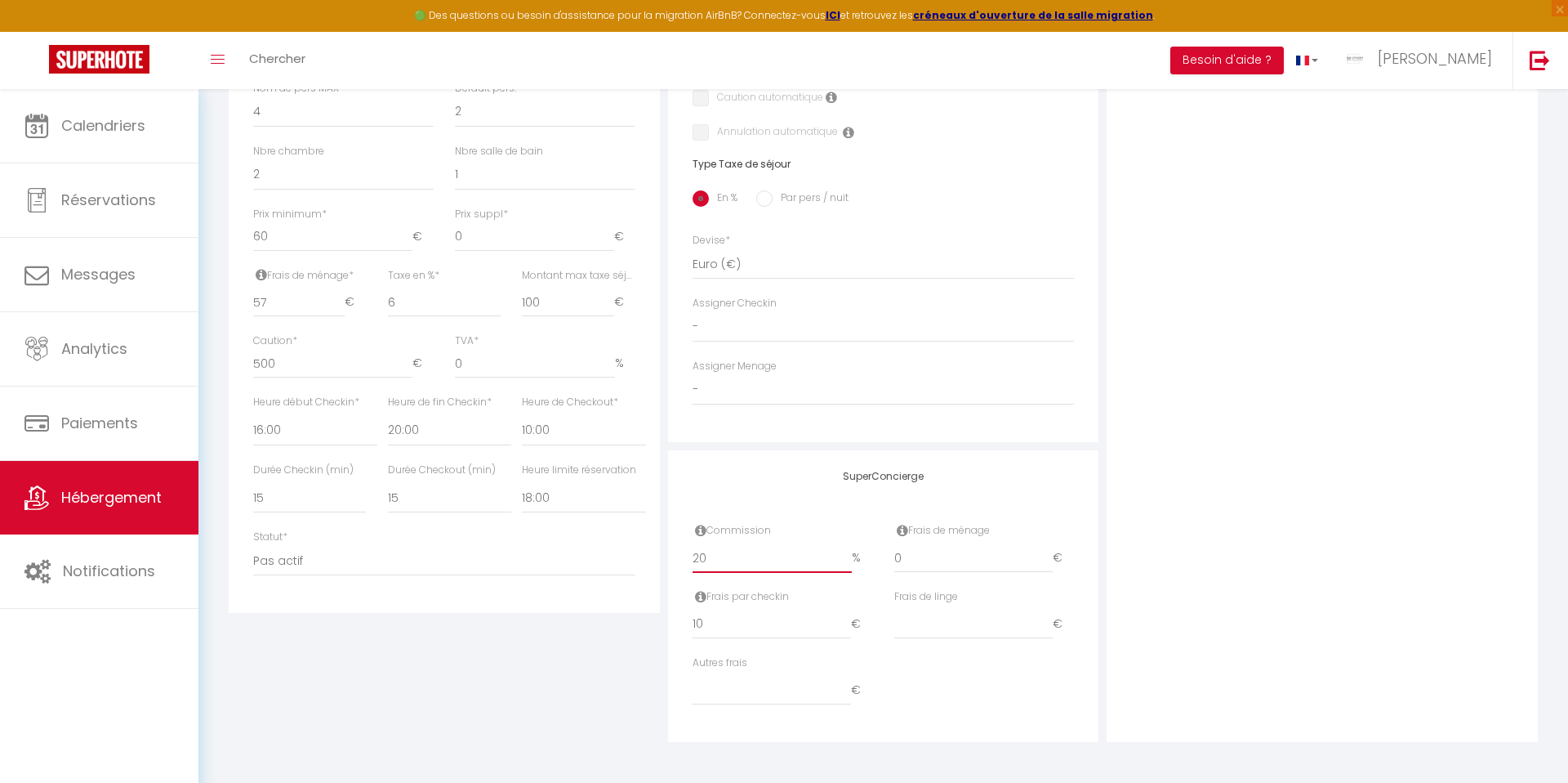
click at [770, 557] on input "20" at bounding box center [772, 558] width 160 height 30
click at [942, 560] on input "0" at bounding box center [973, 558] width 159 height 30
click at [747, 631] on input "10" at bounding box center [771, 624] width 159 height 30
click at [1223, 383] on div "Photo Photo Drag and drop a file here or click Ooops, something wrong appended.…" at bounding box center [1322, 221] width 431 height 1041
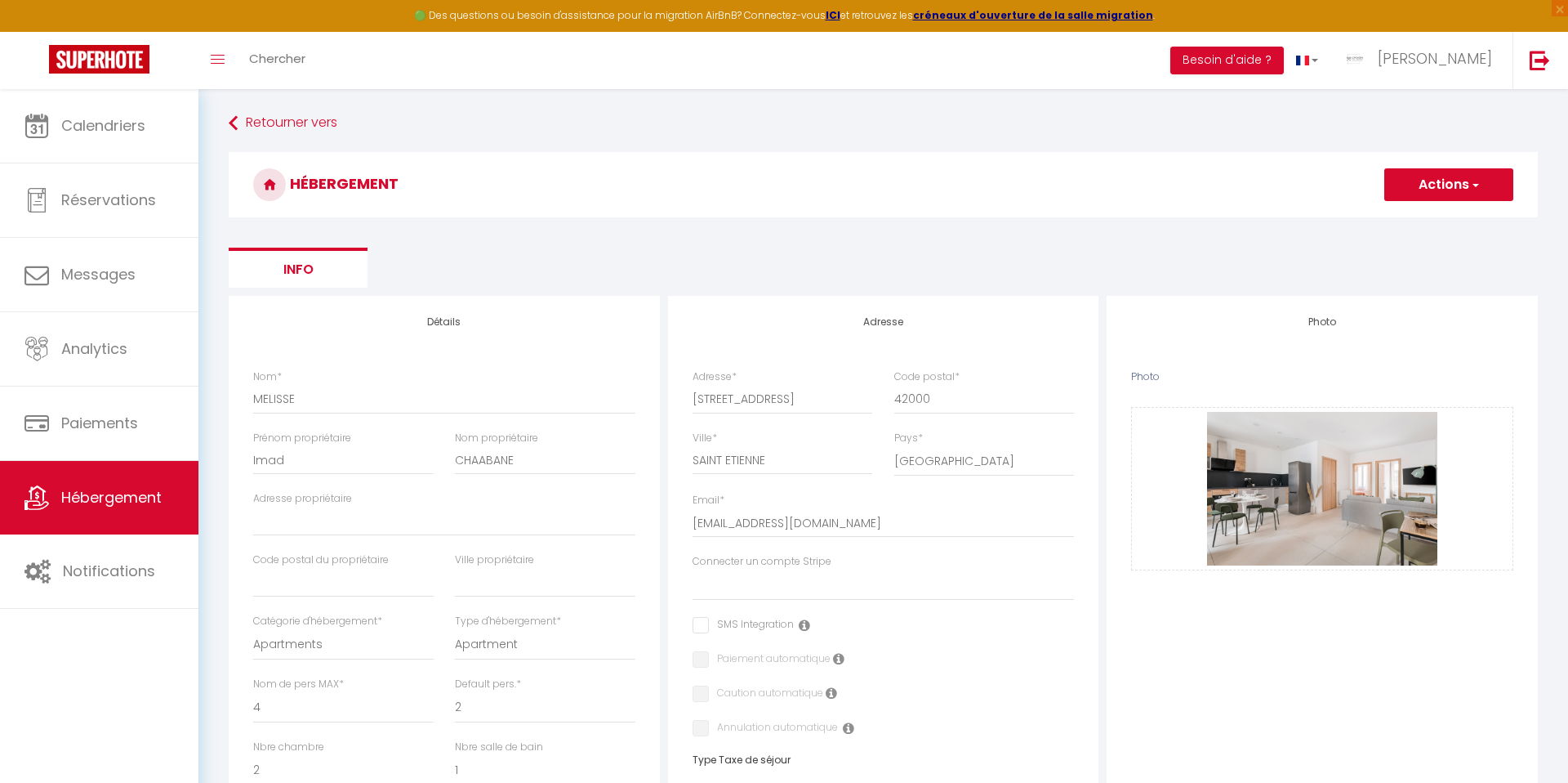
click at [1452, 176] on button "Actions" at bounding box center [1448, 185] width 129 height 33
click at [1410, 226] on input "Enregistrer" at bounding box center [1430, 220] width 61 height 17
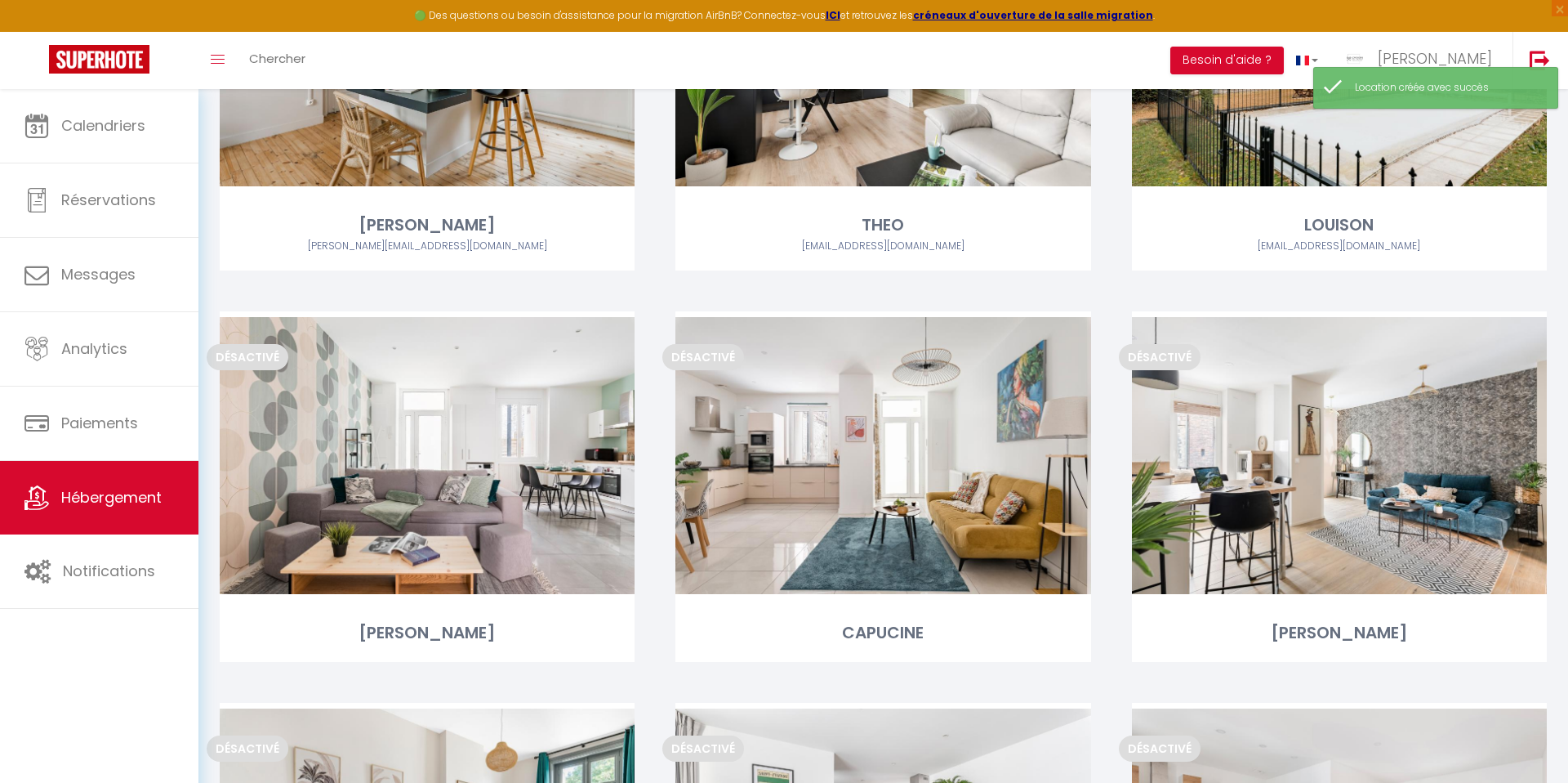
scroll to position [3095, 0]
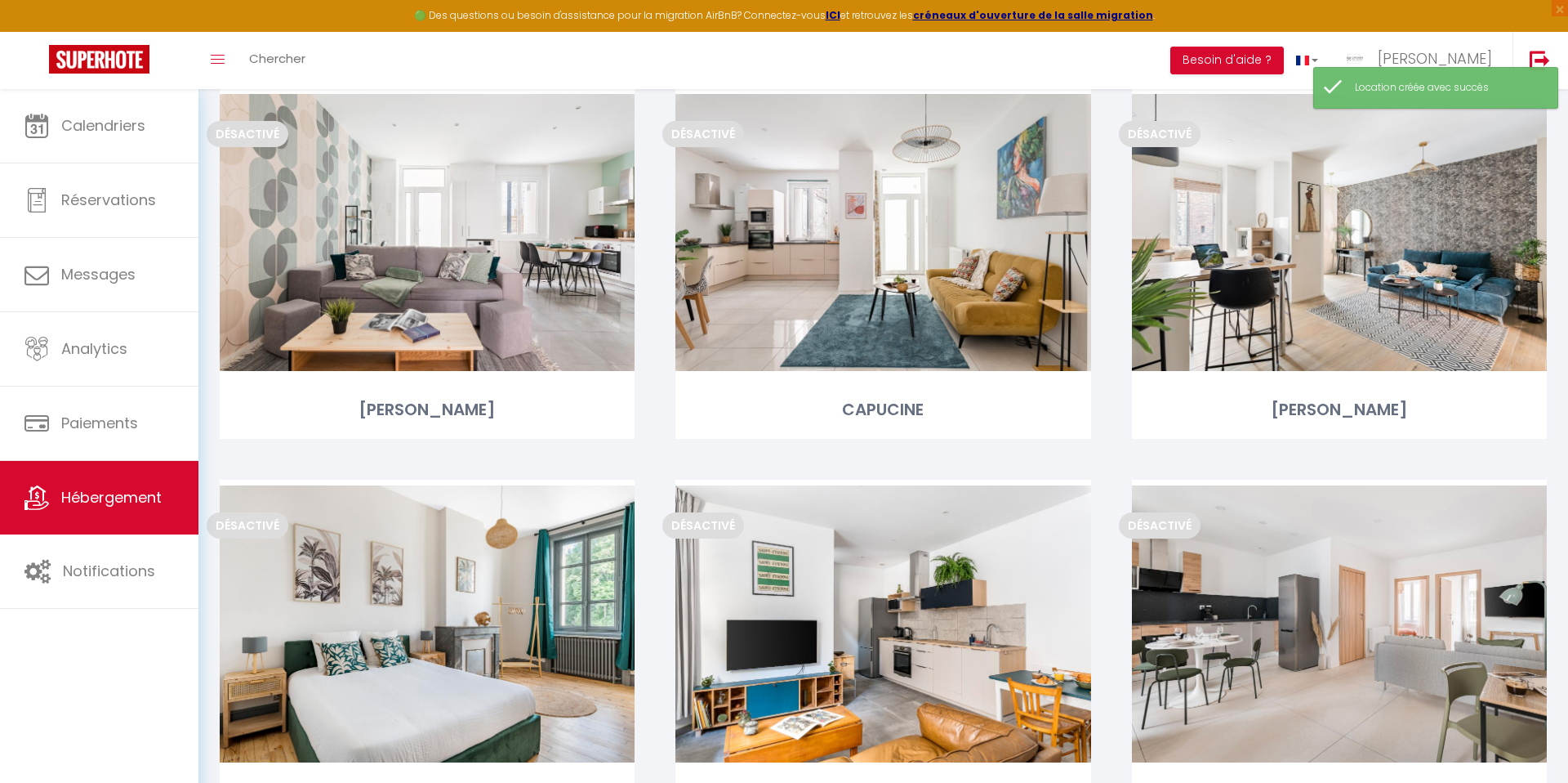
scroll to position [2946, 0]
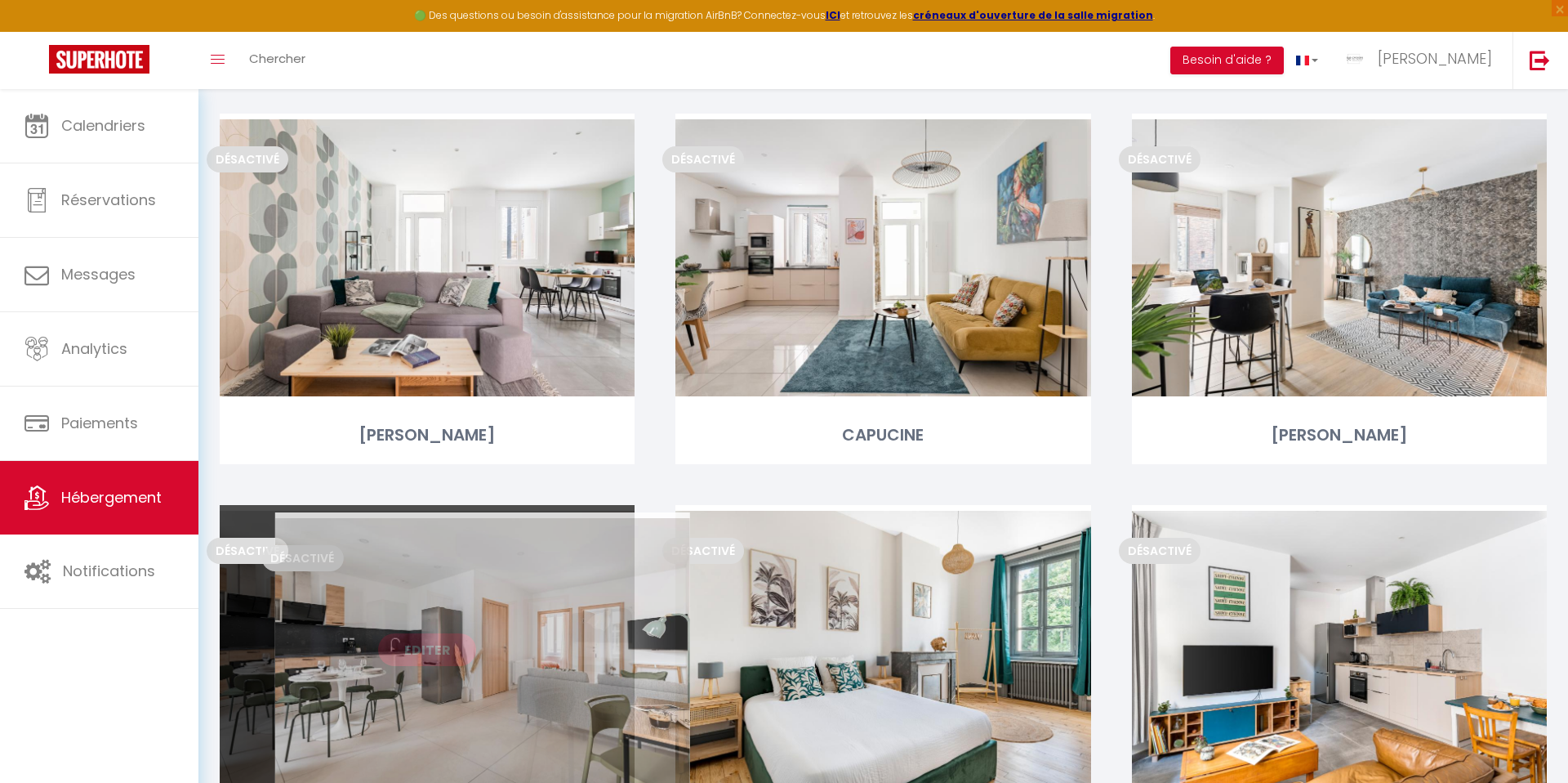
drag, startPoint x: 1260, startPoint y: 571, endPoint x: 402, endPoint y: 579, distance: 858.0
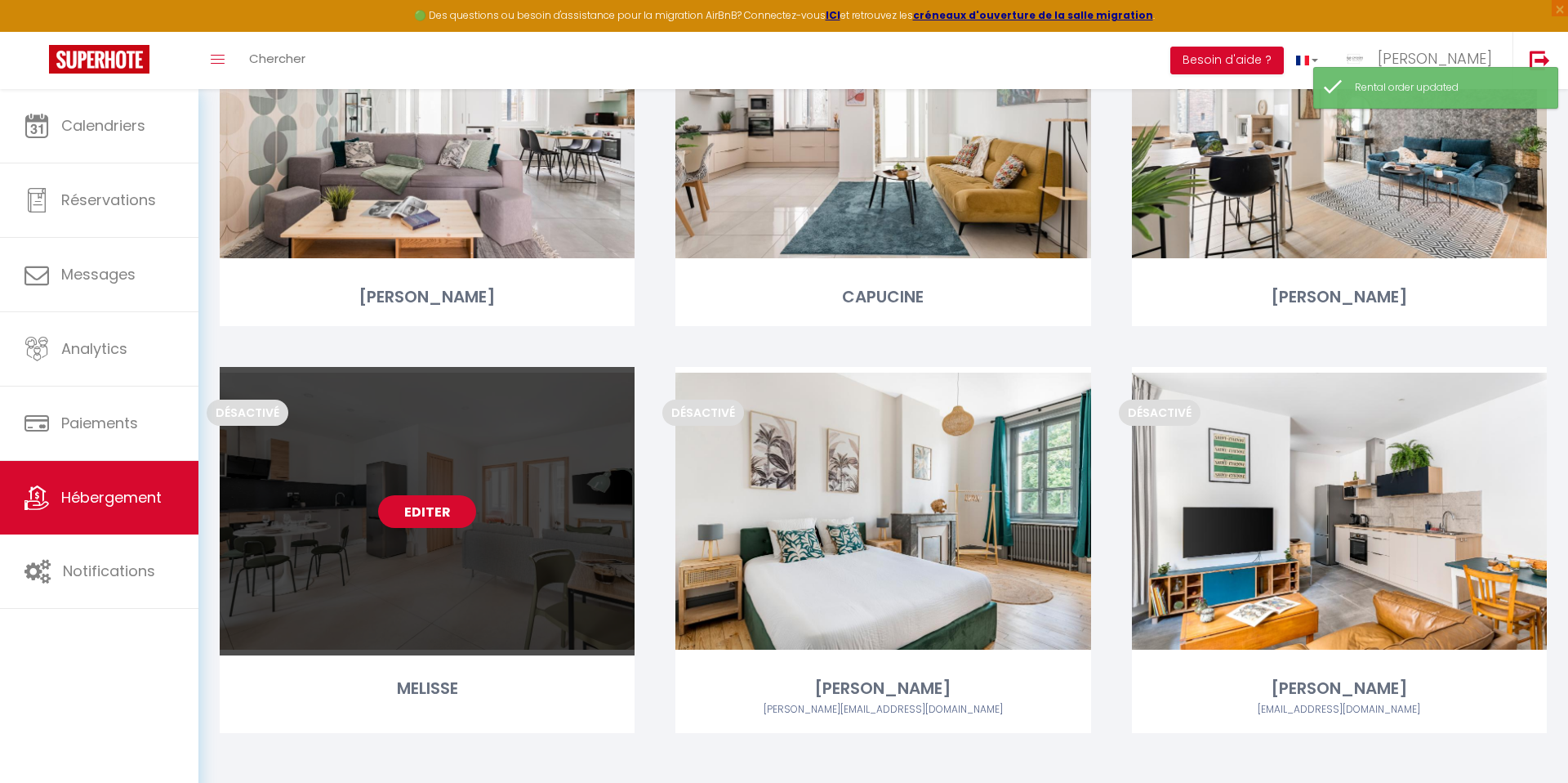
scroll to position [3085, 0]
click at [427, 507] on link "Editer" at bounding box center [427, 511] width 98 height 33
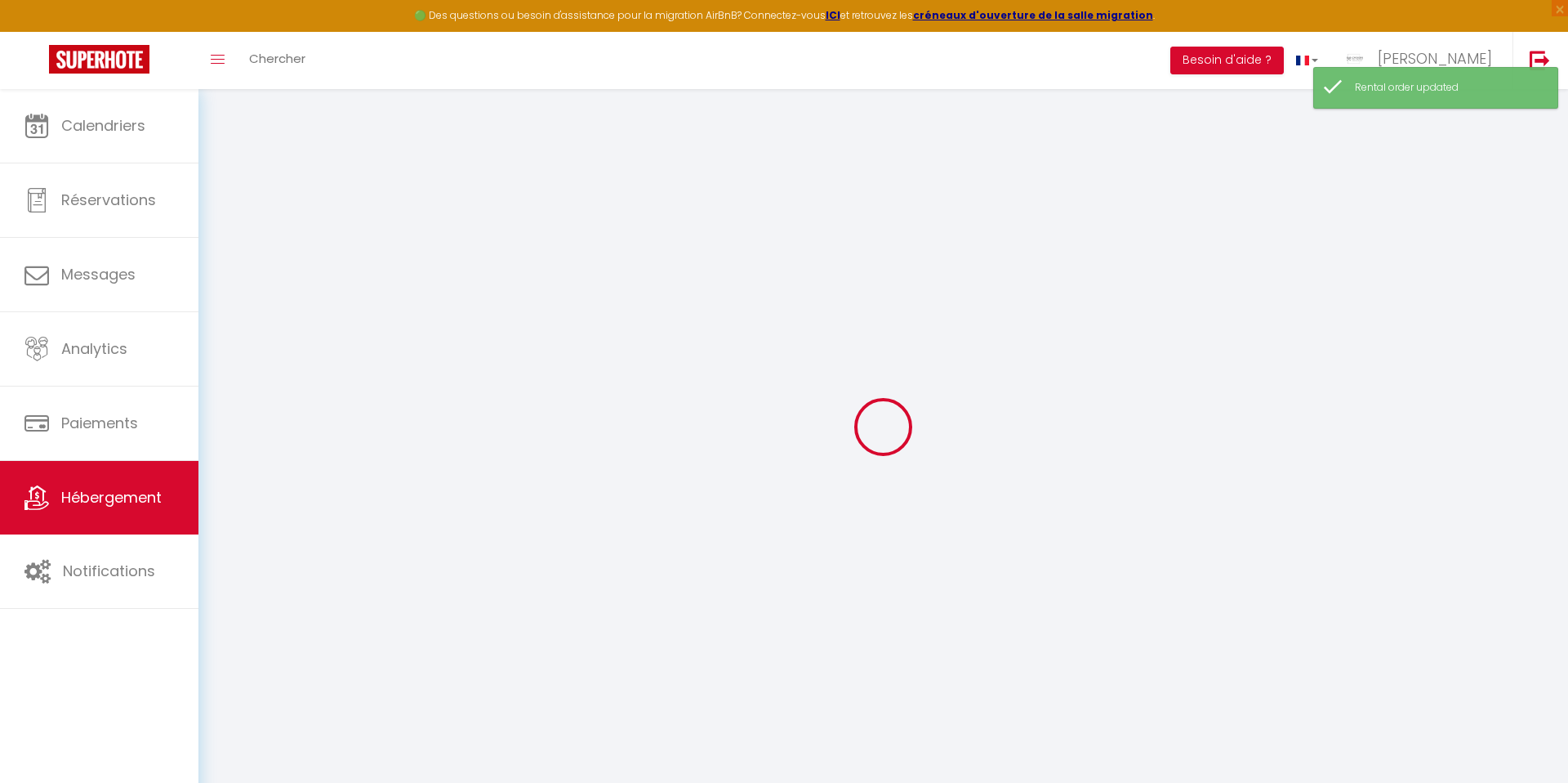
select select
checkbox input "false"
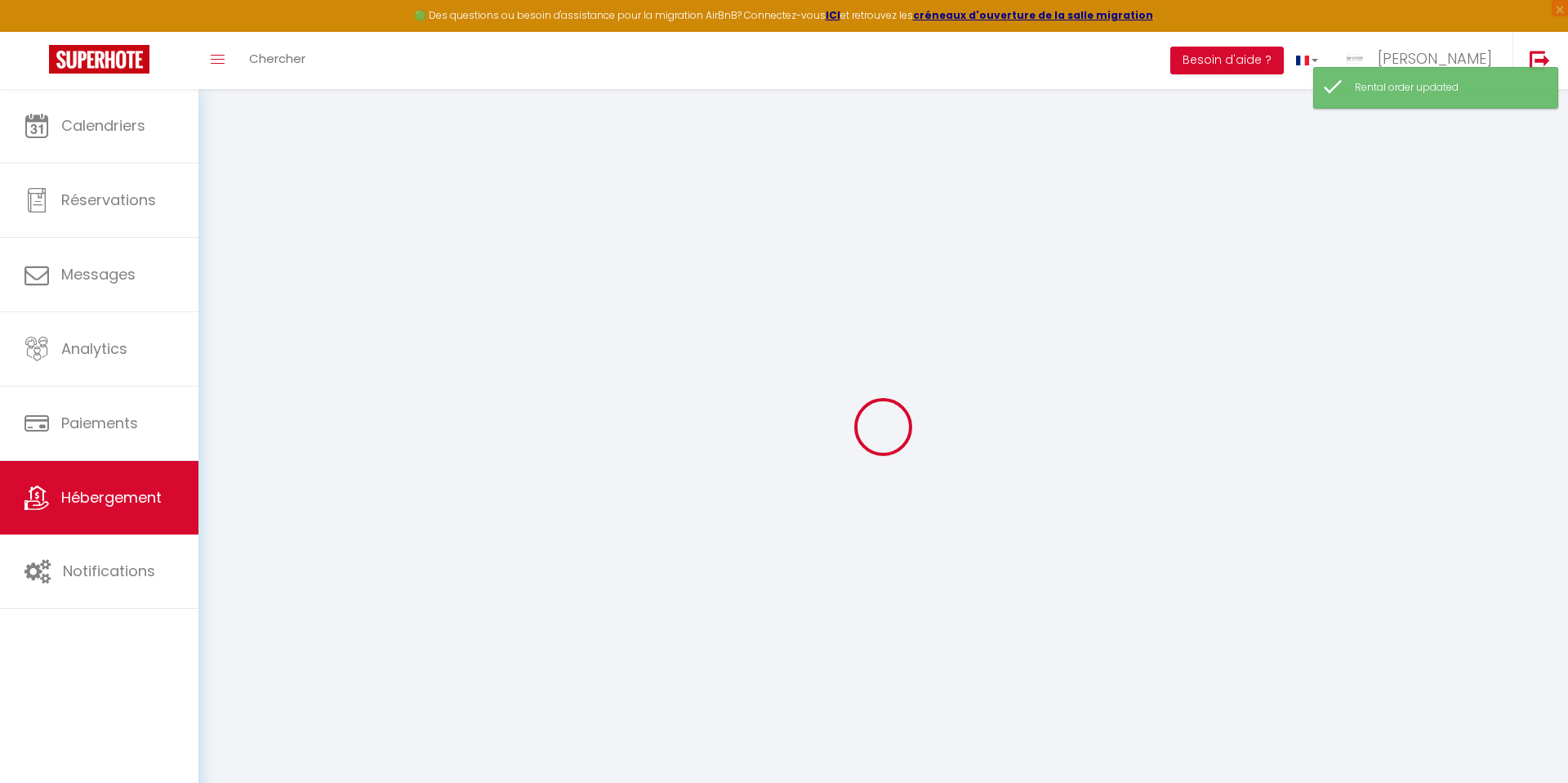
checkbox input "false"
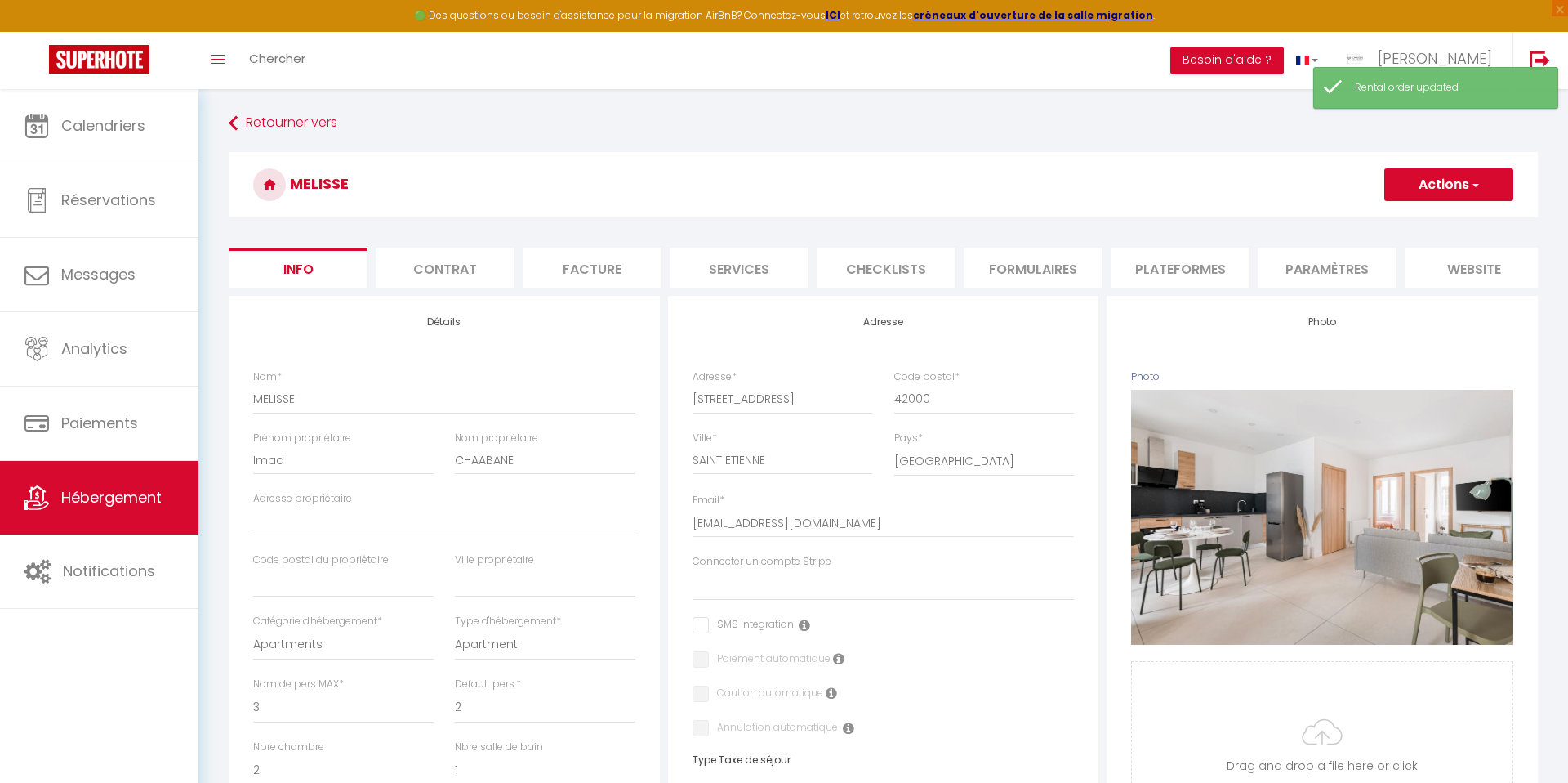
click at [422, 265] on li "Contrat" at bounding box center [445, 268] width 139 height 40
select select
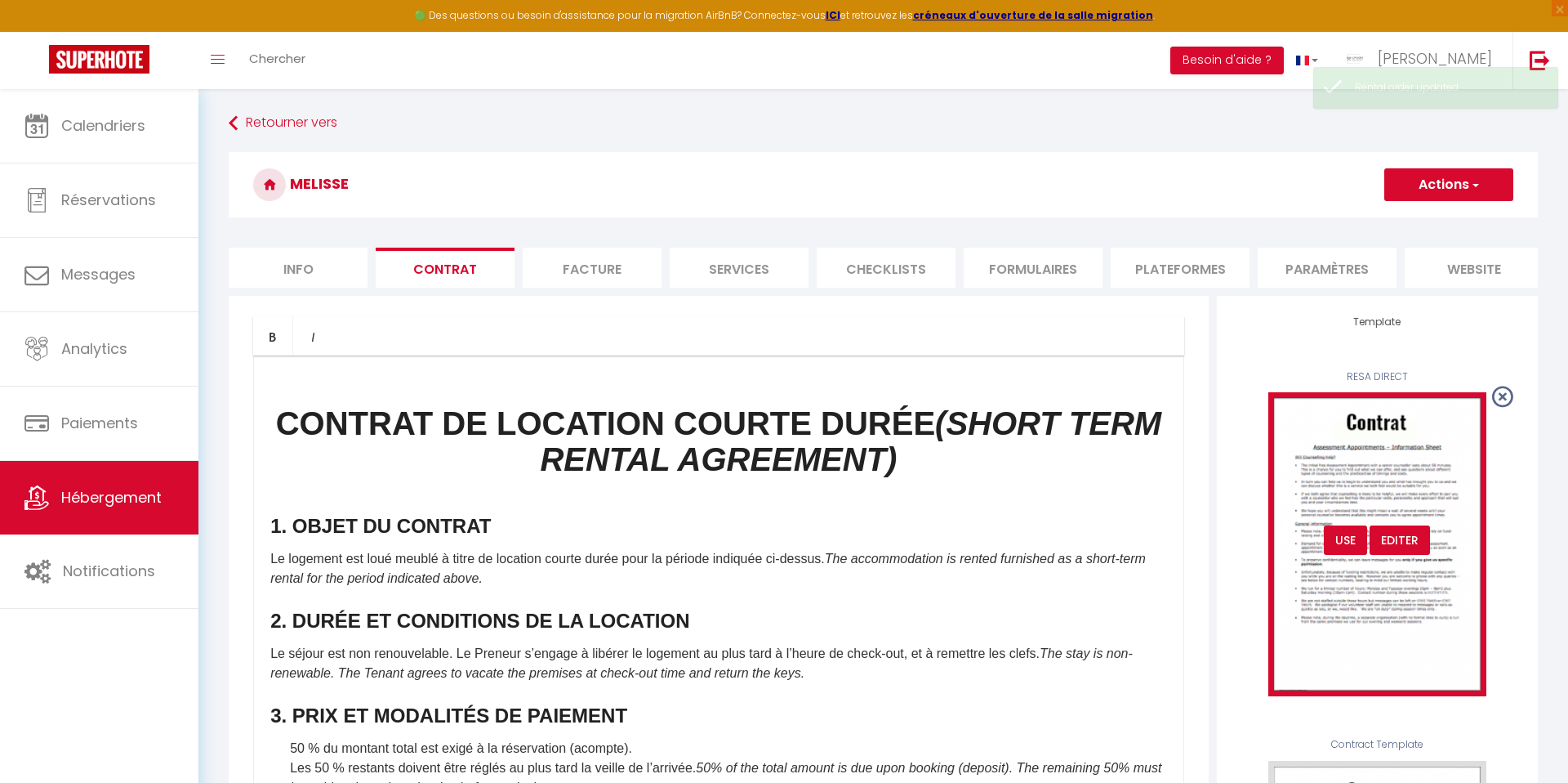
click at [1343, 539] on div "USE" at bounding box center [1346, 540] width 43 height 30
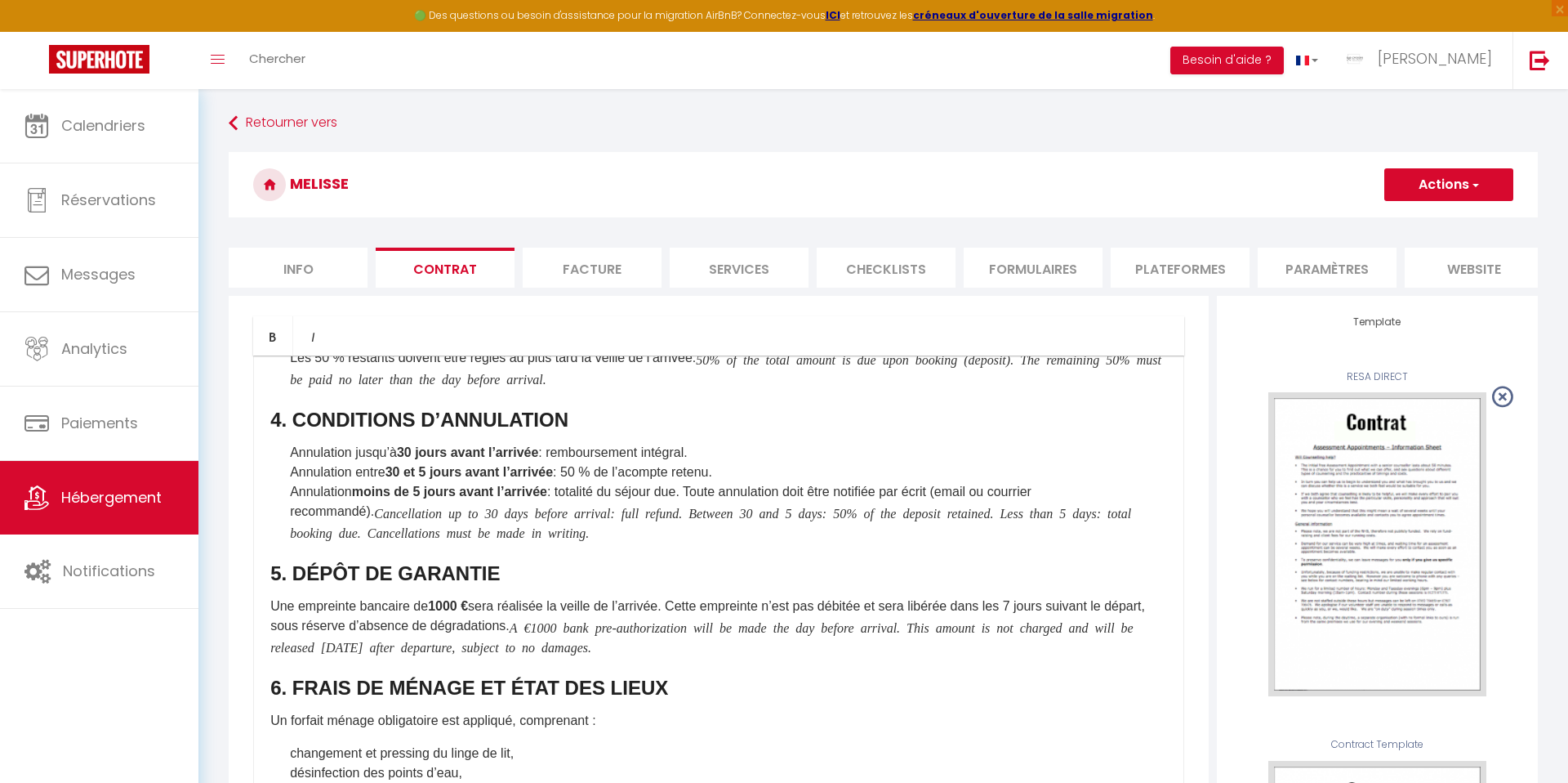
scroll to position [388, 0]
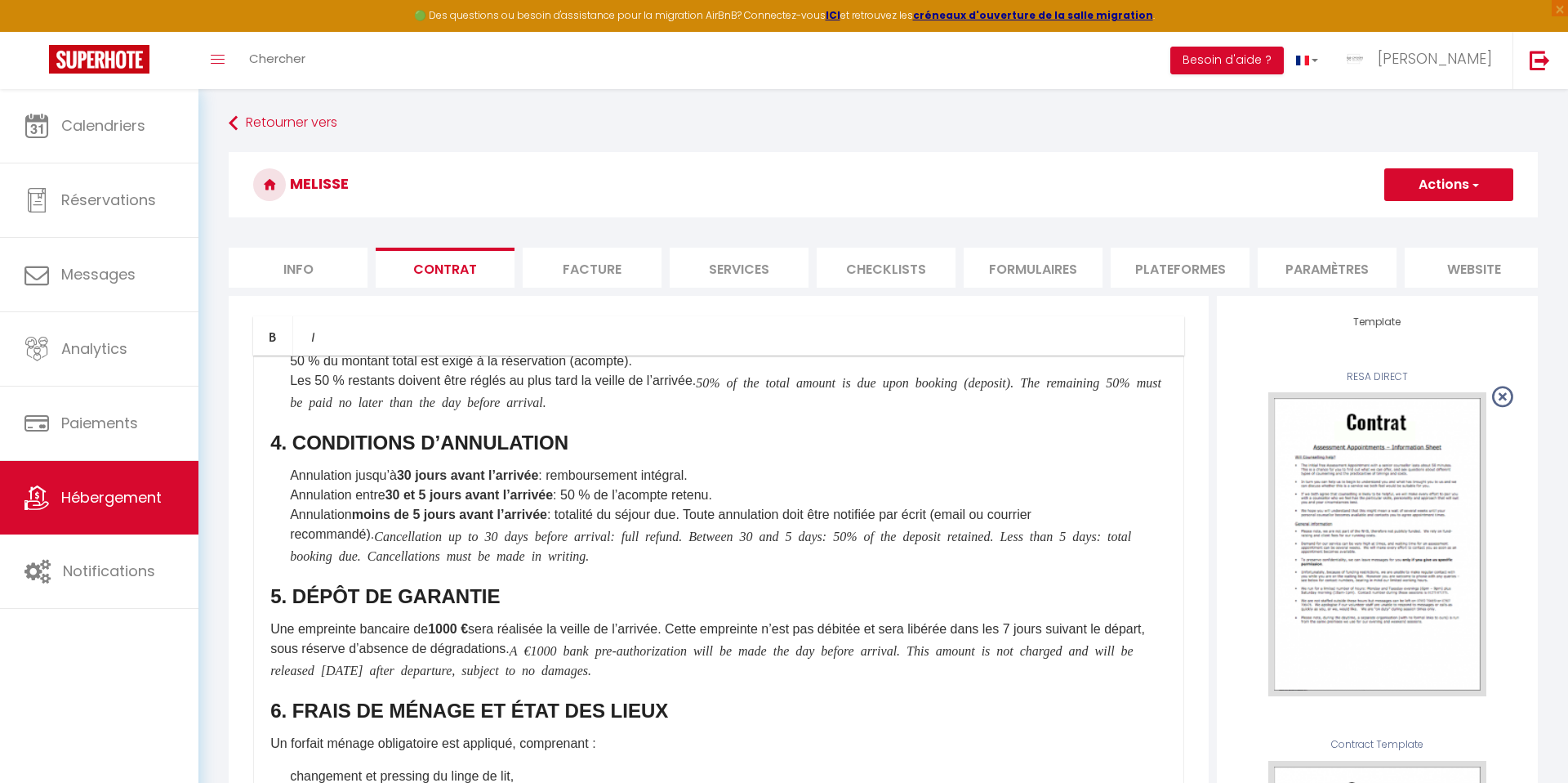
click at [453, 635] on b "1000 €" at bounding box center [448, 628] width 40 height 14
click at [598, 653] on icon "A €1000 bank pre-authorization will be made the day before arrival. This amount…" at bounding box center [702, 660] width 863 height 33
click at [1417, 187] on button "Actions" at bounding box center [1448, 185] width 129 height 33
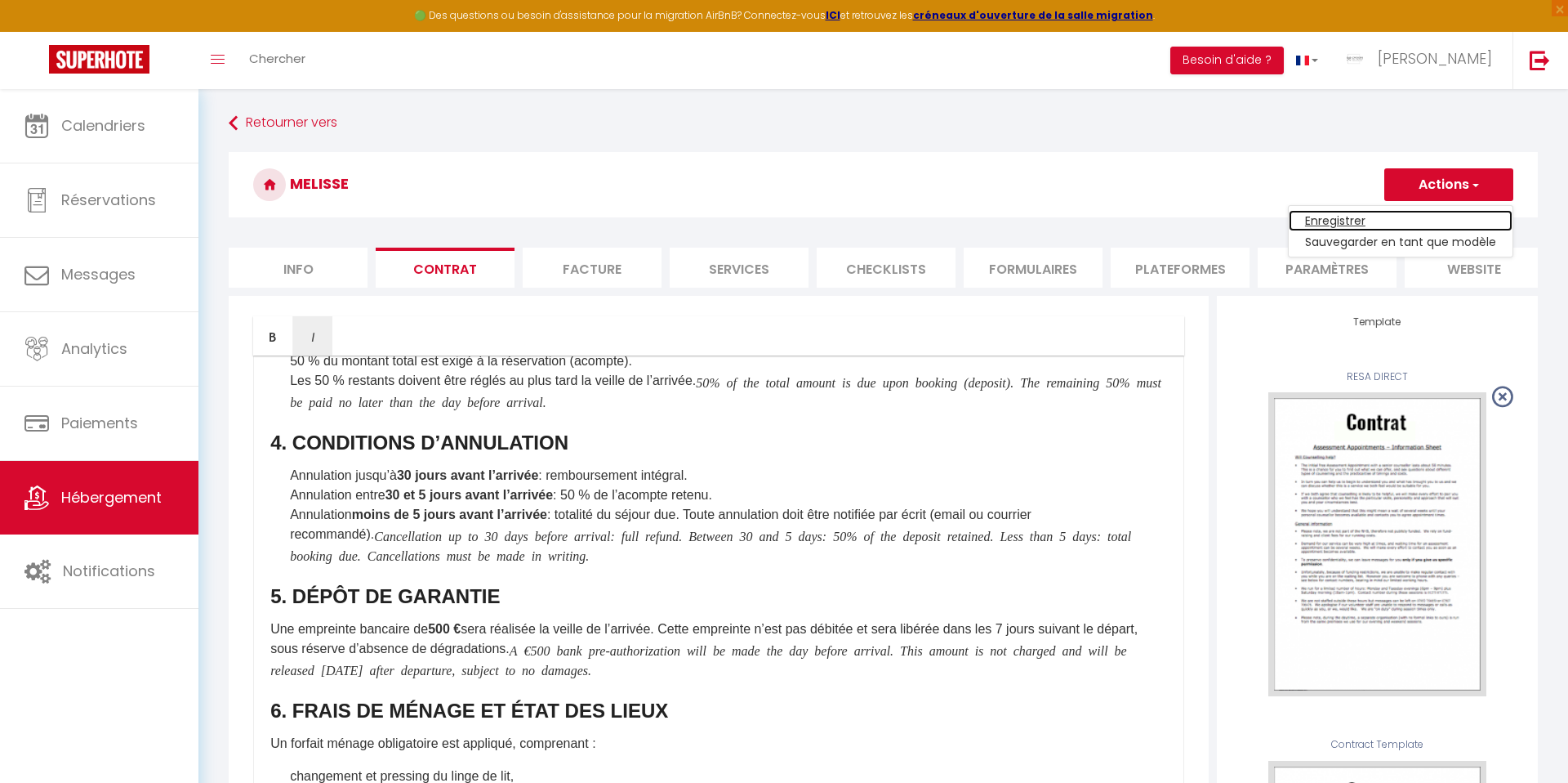
click at [1350, 221] on link "Enregistrer" at bounding box center [1400, 221] width 224 height 21
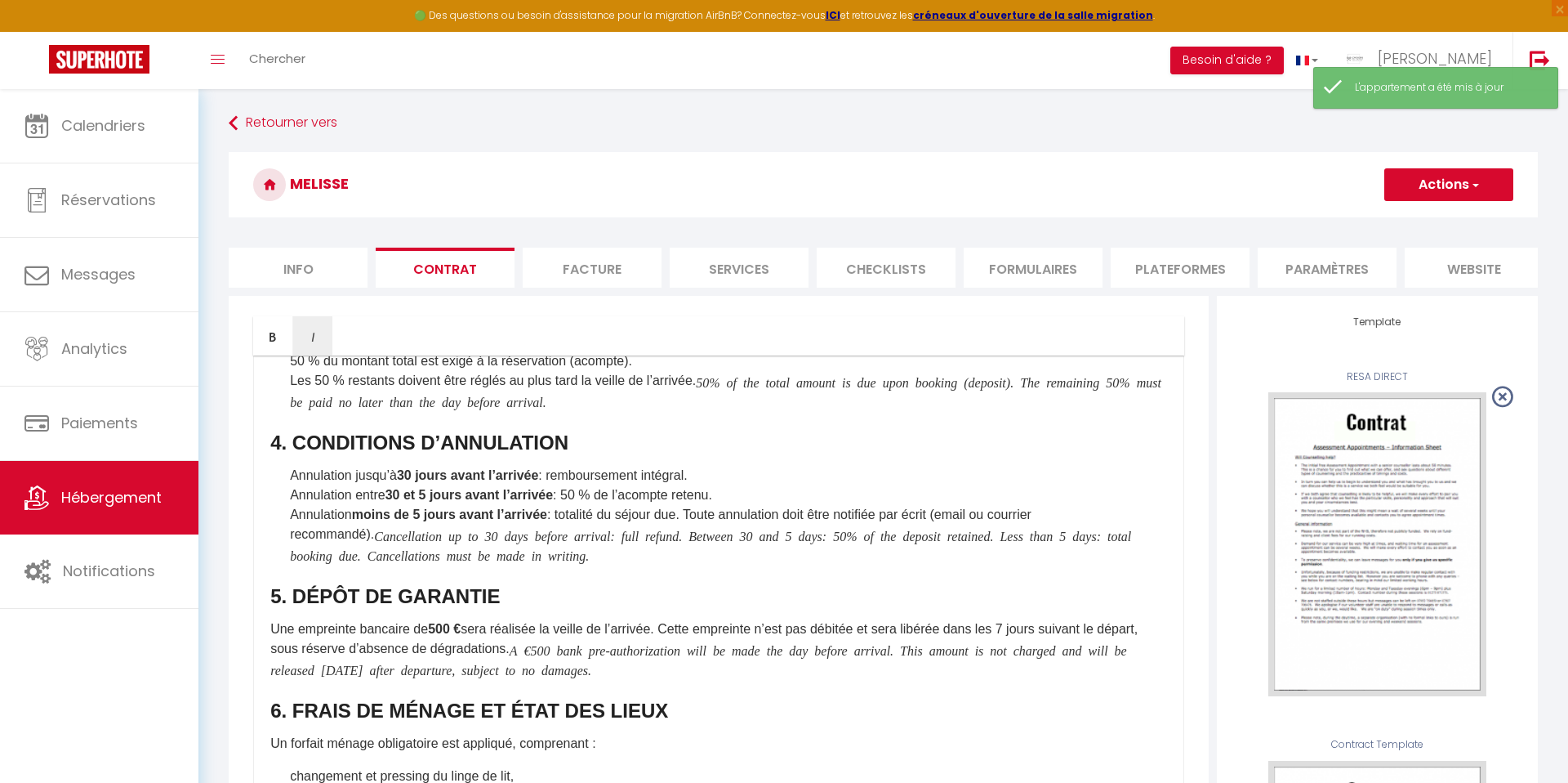
click at [599, 271] on li "Facture" at bounding box center [592, 268] width 139 height 40
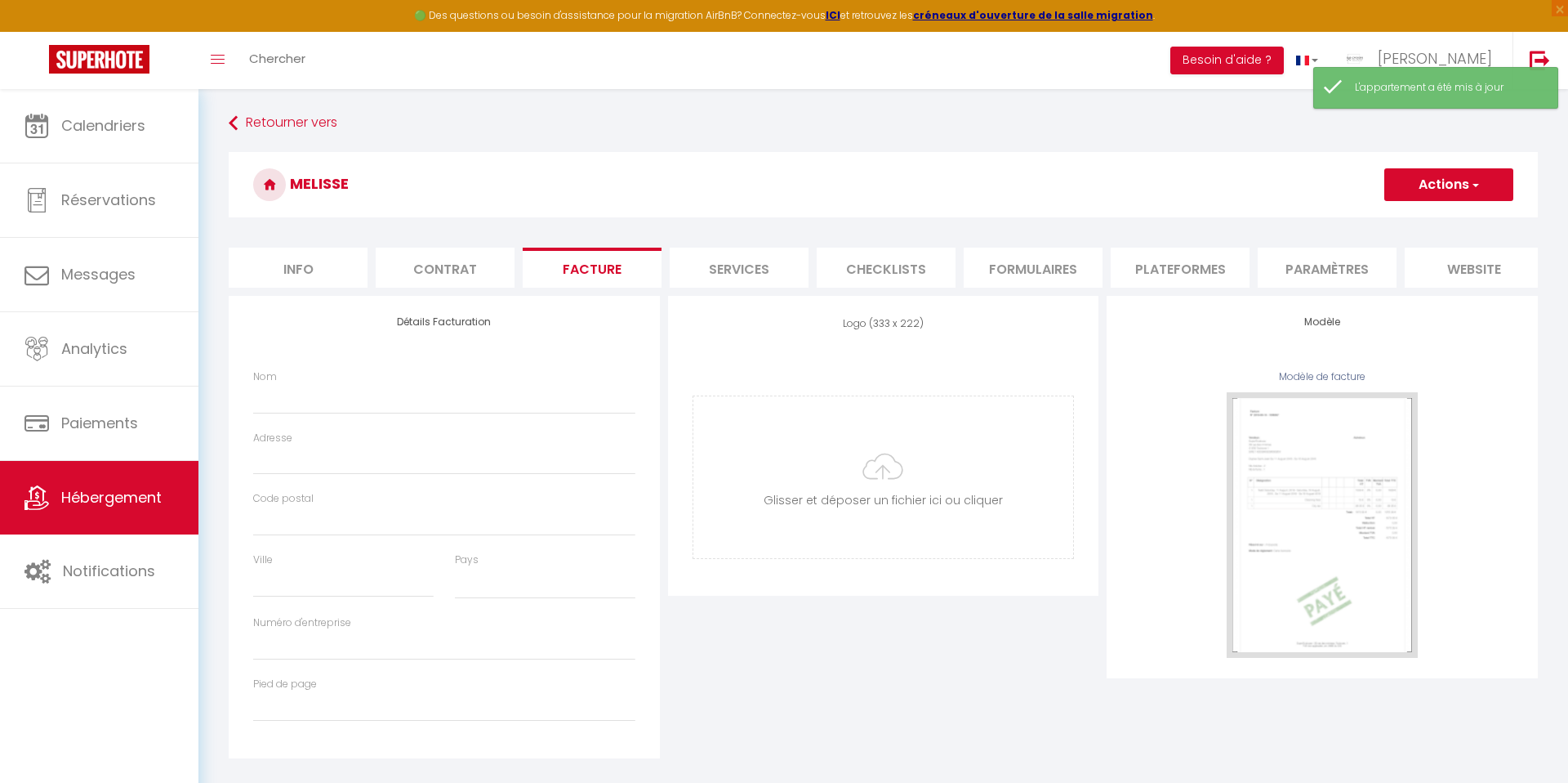
select select
click at [373, 400] on input "Nom" at bounding box center [444, 399] width 382 height 30
type input "I"
select select
type input "Im"
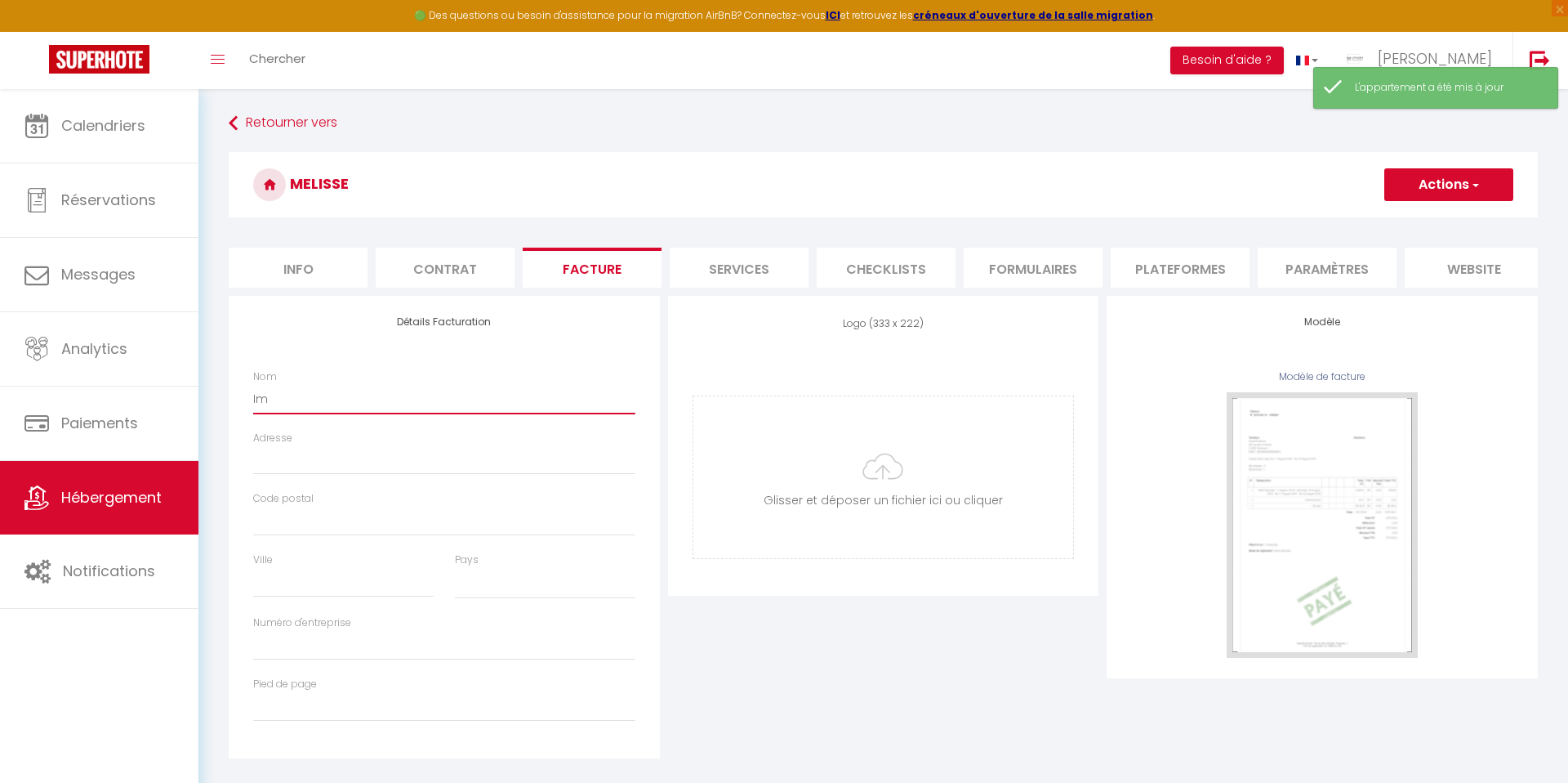
select select
type input "Imad"
select select
type input "Imad"
select select
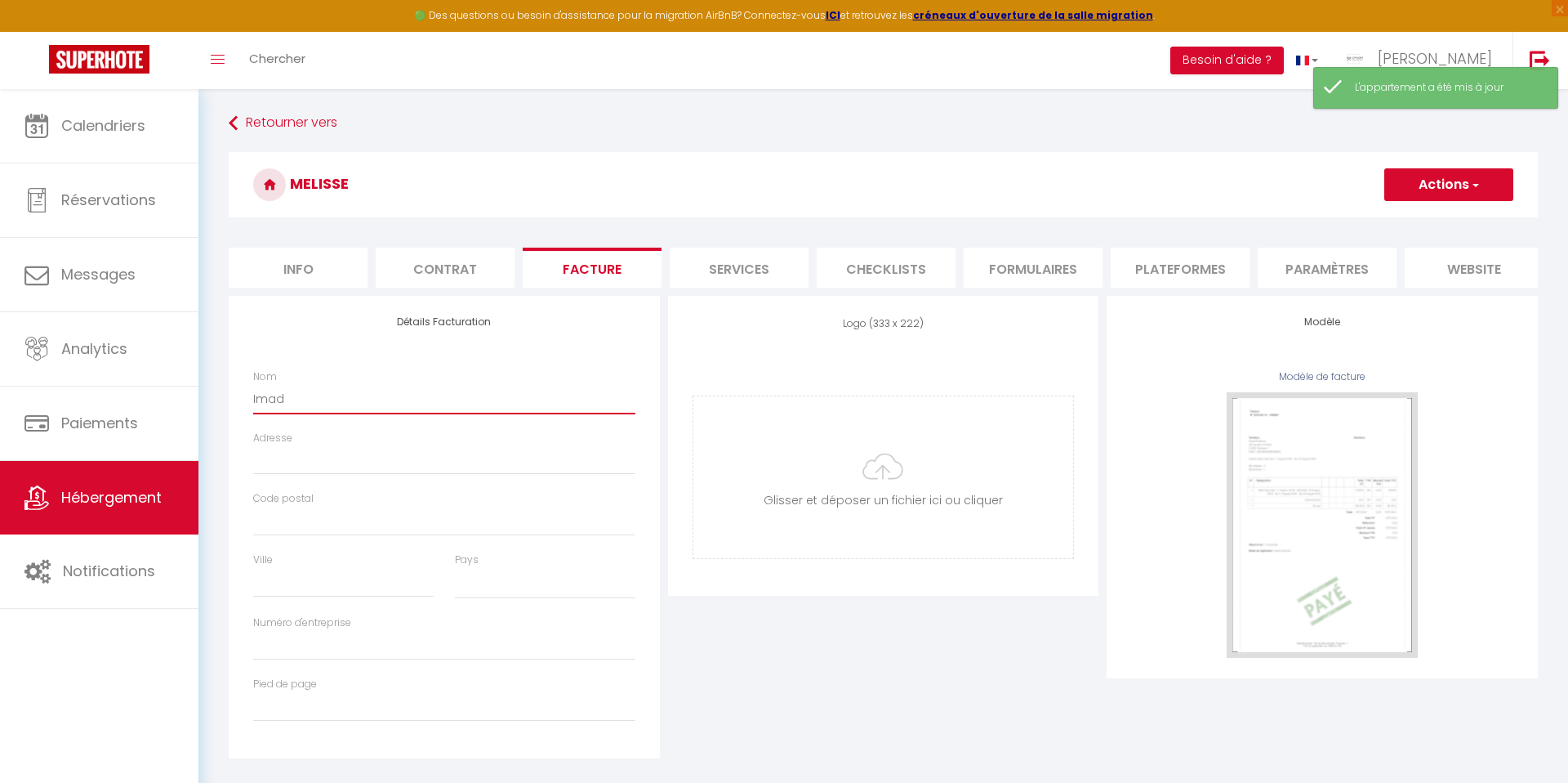
type input "Imad c"
select select
type input "Imad ch"
select select
type input "Imad chaa"
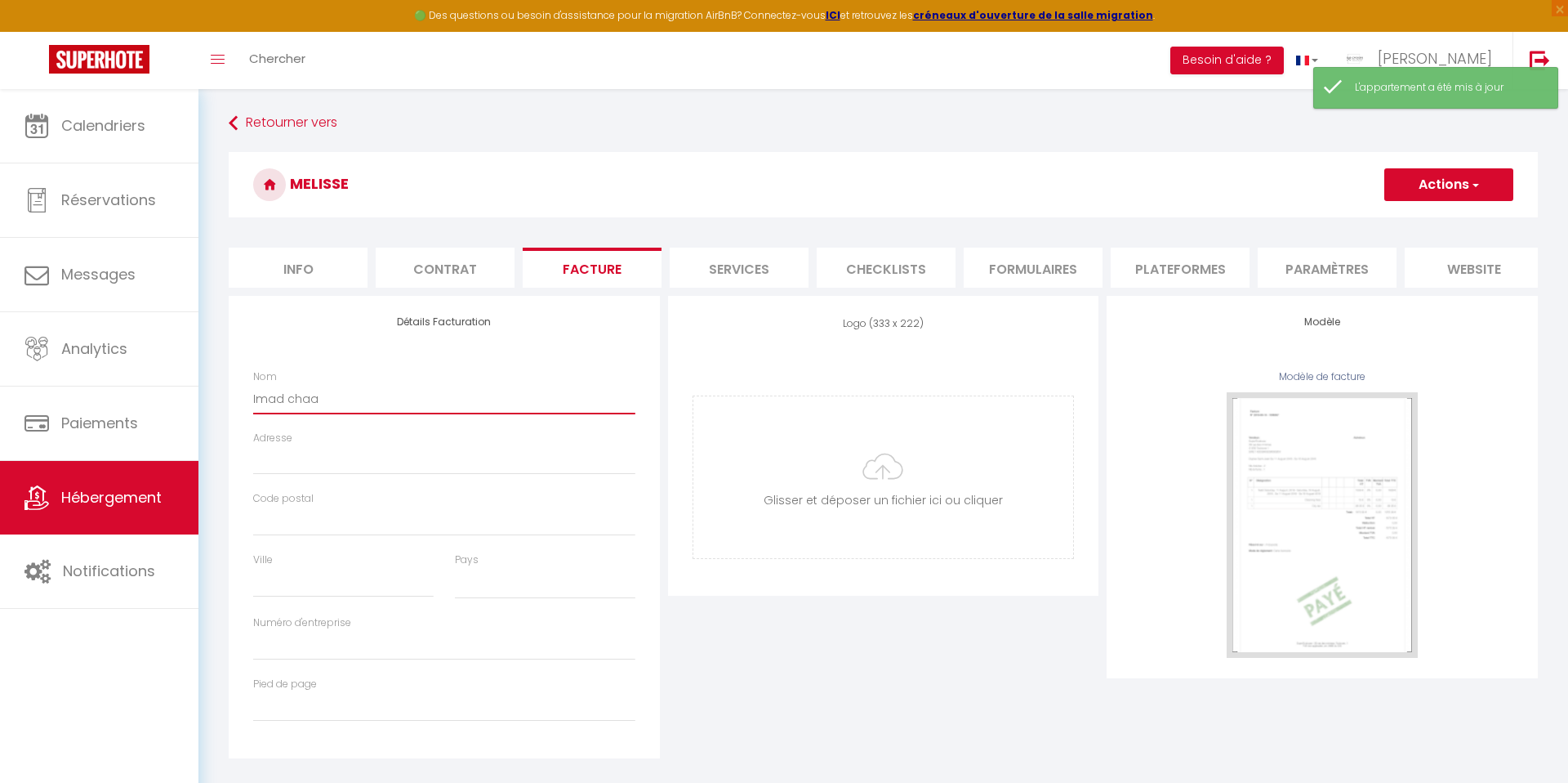
select select
type input "Imad chaab"
select select
type input "[PERSON_NAME]"
select select
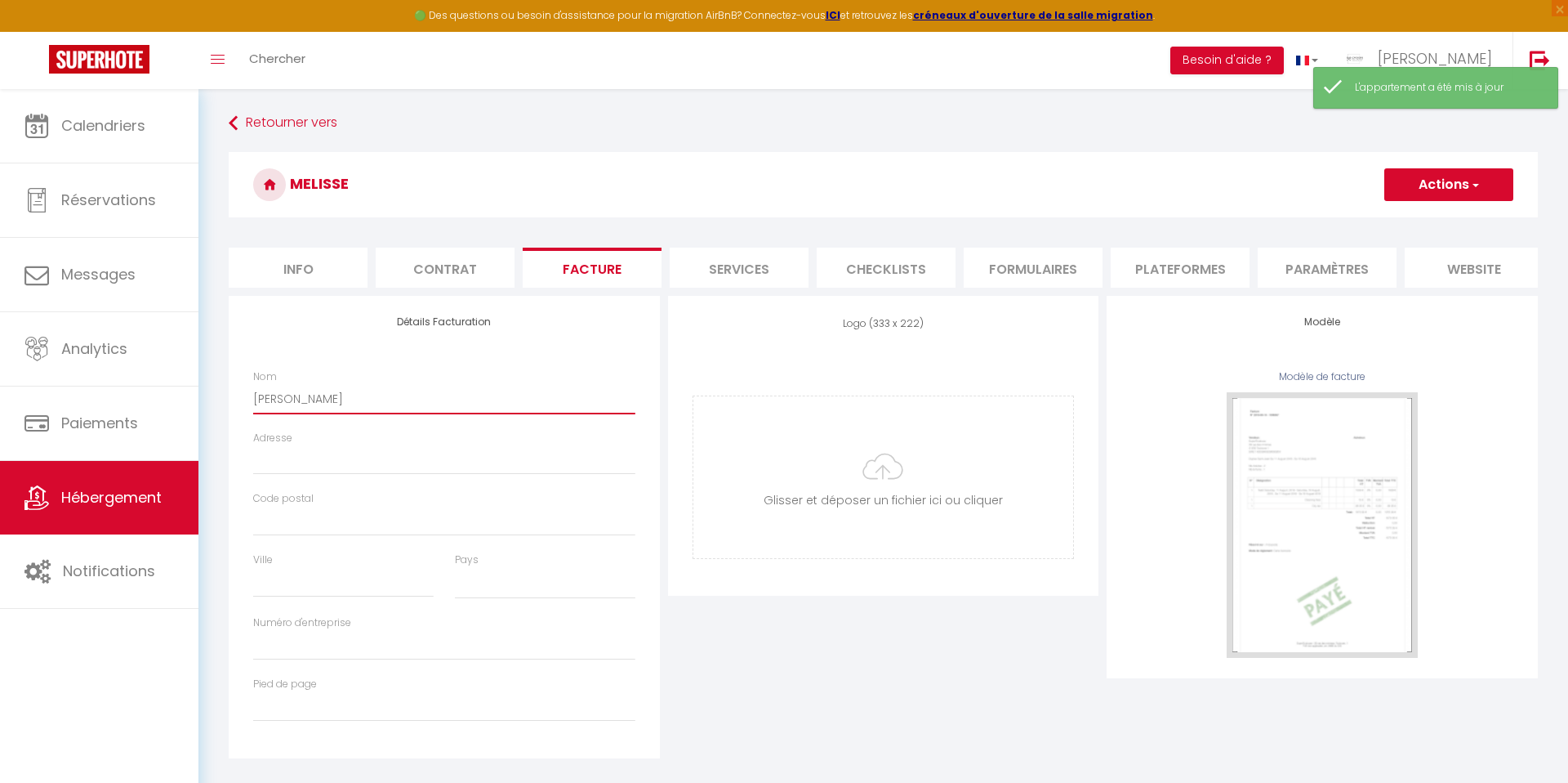
type input "[PERSON_NAME]"
select select
type input "[PERSON_NAME]"
select select
click at [315, 397] on input "[PERSON_NAME]" at bounding box center [444, 399] width 382 height 30
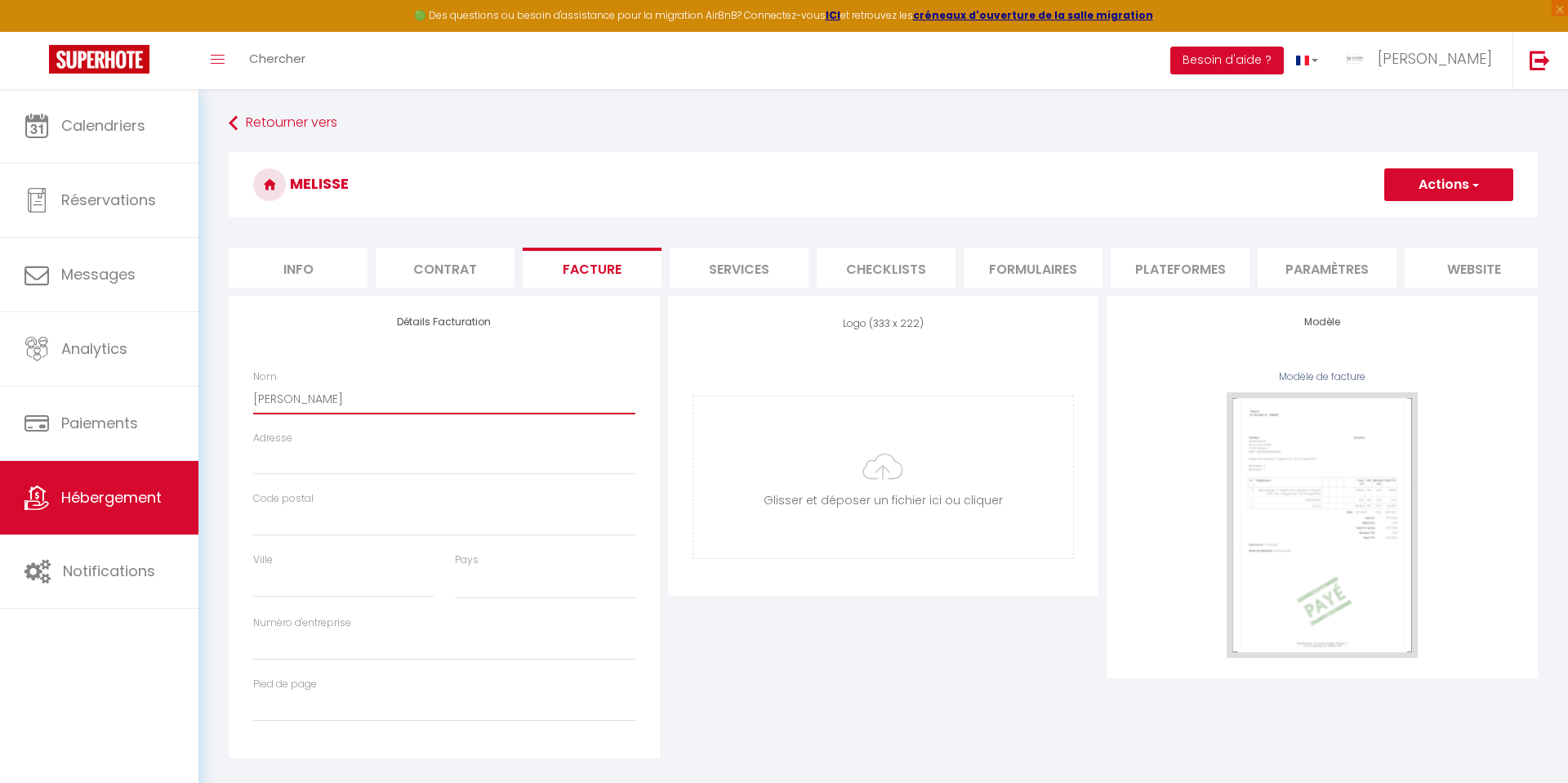
click at [315, 397] on input "[PERSON_NAME]" at bounding box center [444, 399] width 382 height 30
type input "Imad C"
select select
type input "Imad CH"
select select
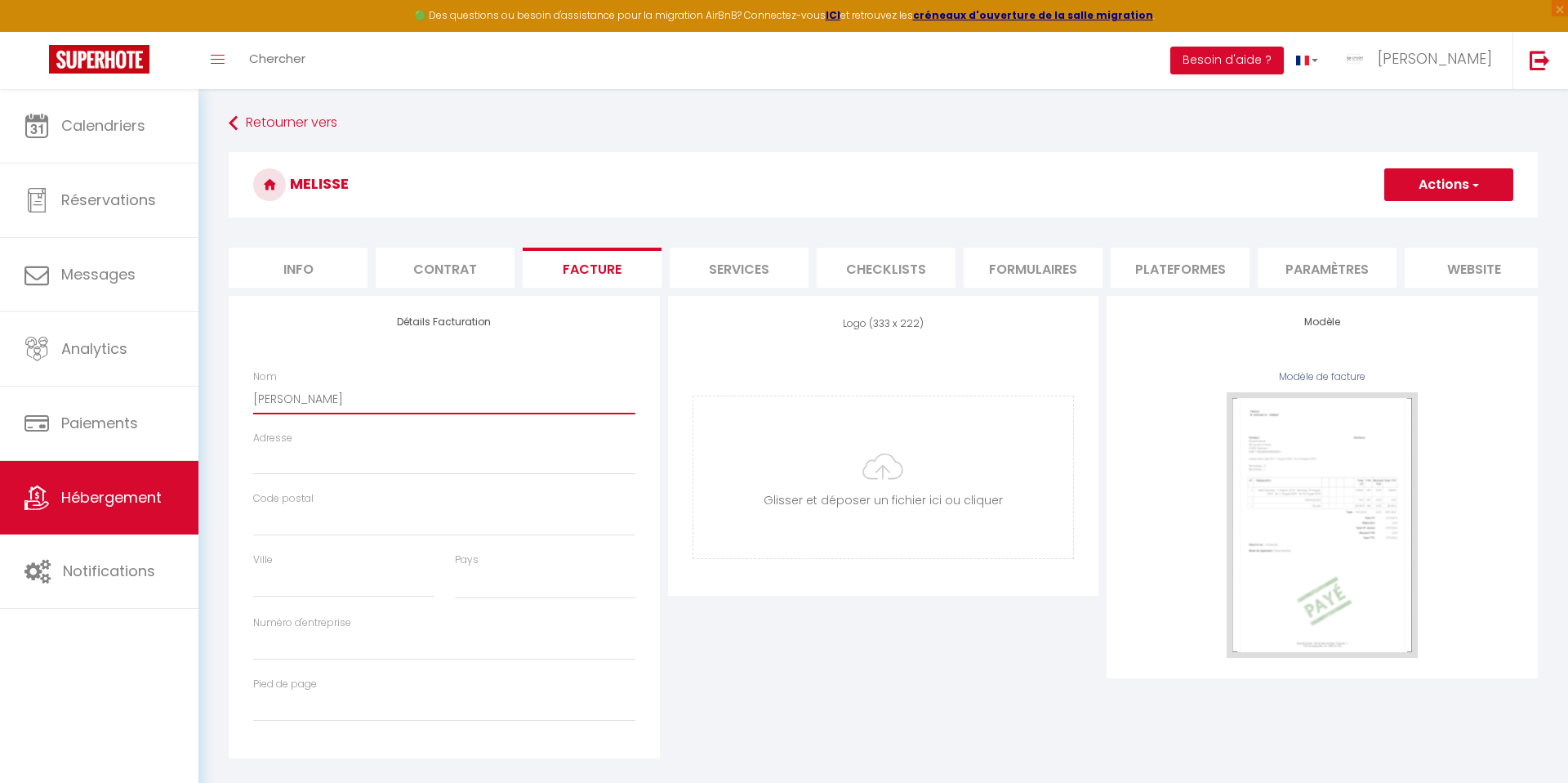
type input "Imad CHAA"
select select
type input "Imad CHAAB"
select select
type input "Imad CHAABA"
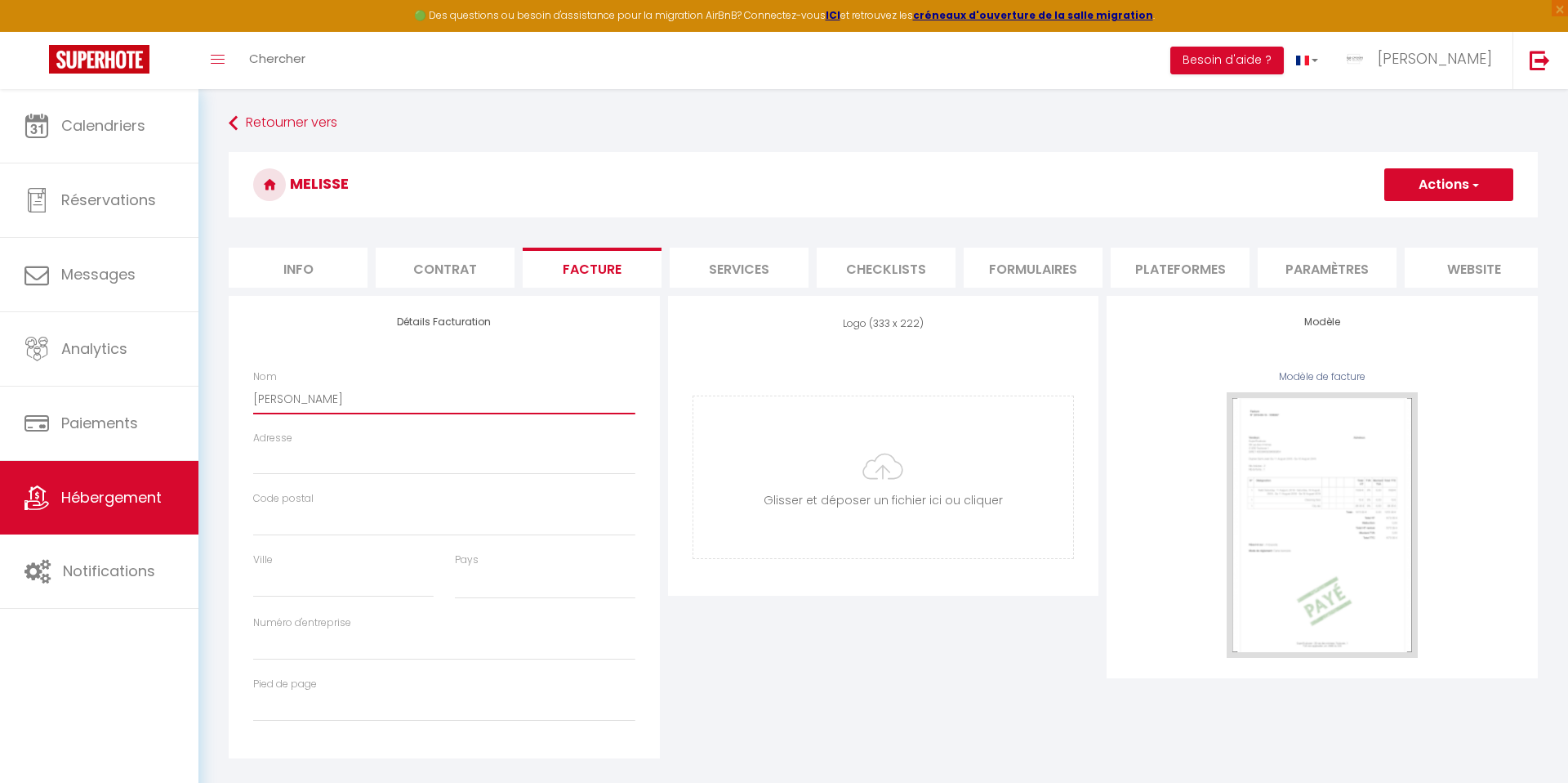
select select
type input "Imad CHAABAN"
select select
type input "[PERSON_NAME]"
select select
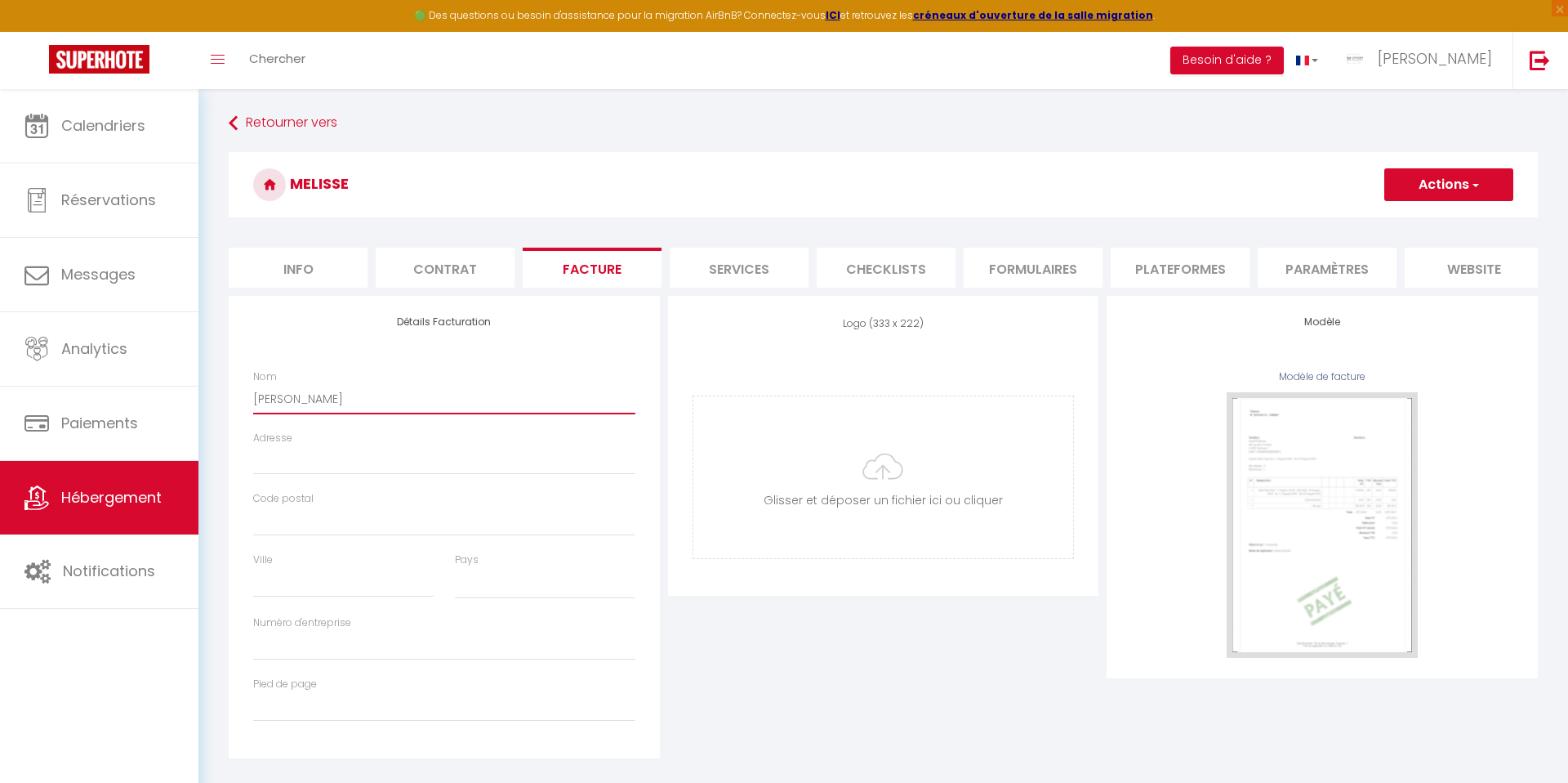
type input "[PERSON_NAME]"
click at [289, 522] on input "Code postal" at bounding box center [444, 521] width 382 height 30
type input "4"
select select
type input "42"
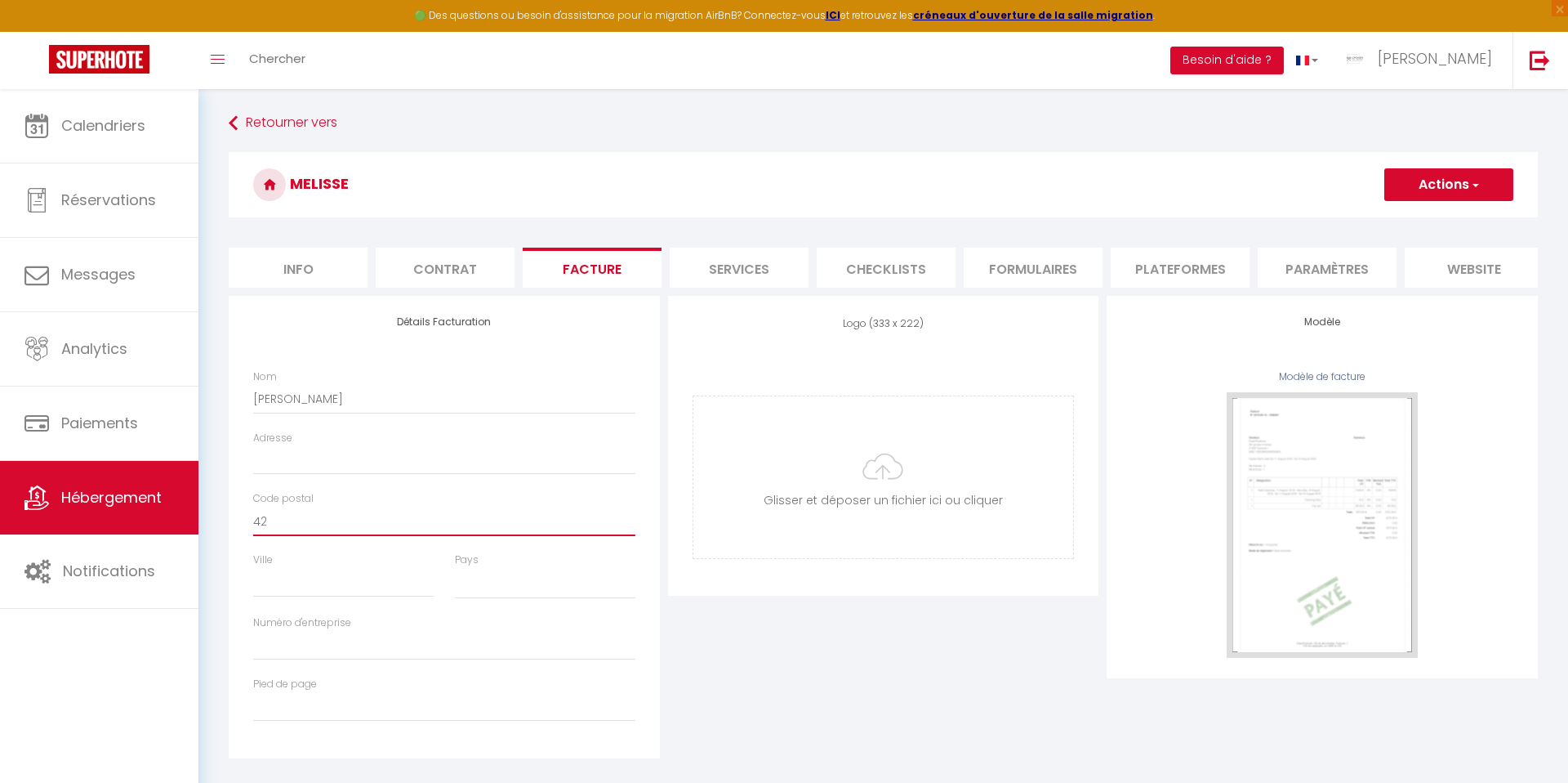
select select
type input "420"
select select
type input "4200"
select select
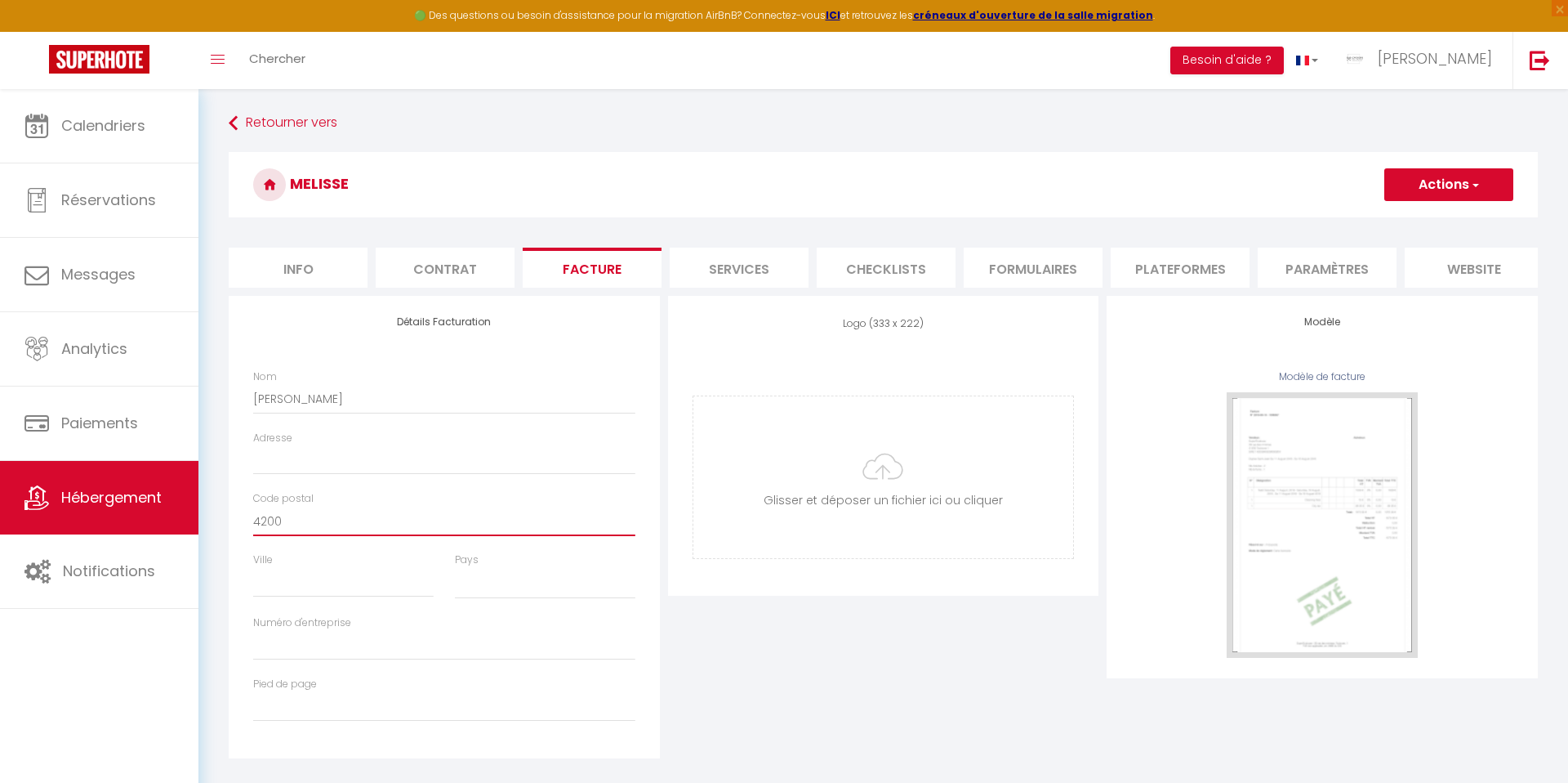
type input "42000"
select select
type input "42000"
click at [308, 466] on input "Adresse" at bounding box center [444, 460] width 382 height 30
type input "4"
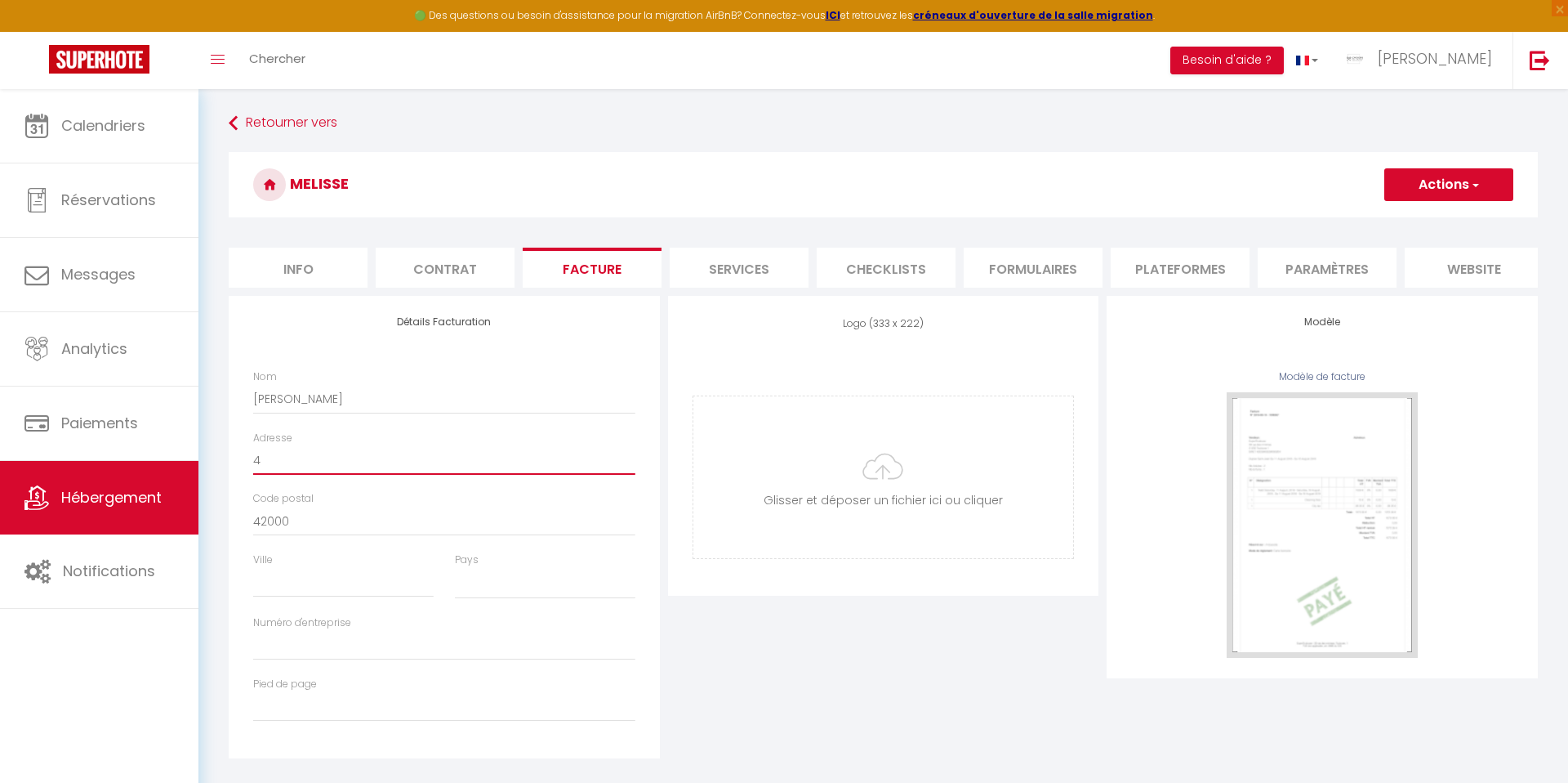
select select
type input "4"
select select
type input "4 r"
select select
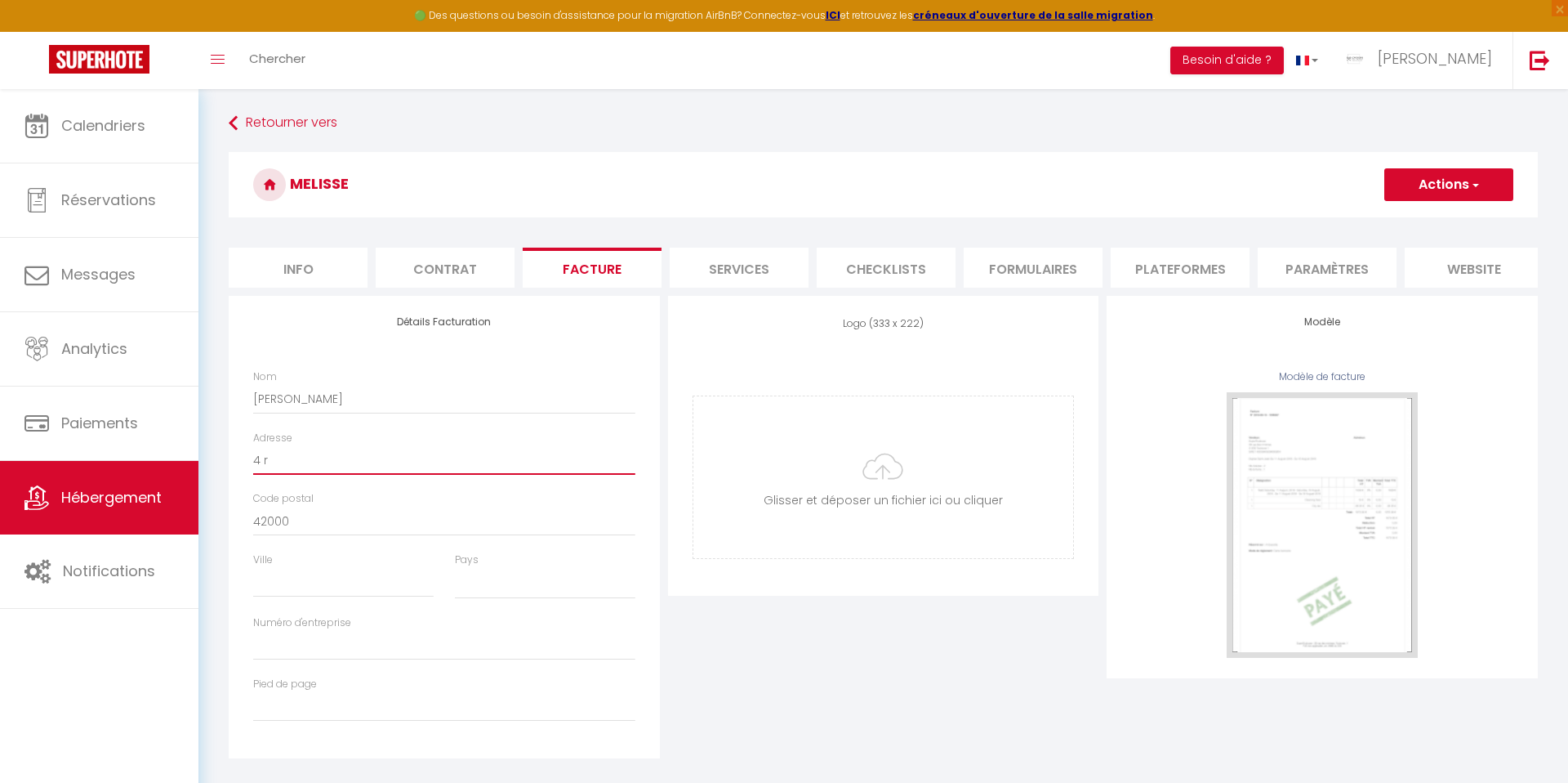
type input "4 ru"
select select
type input "4 ru"
select select
type input "4 ru d"
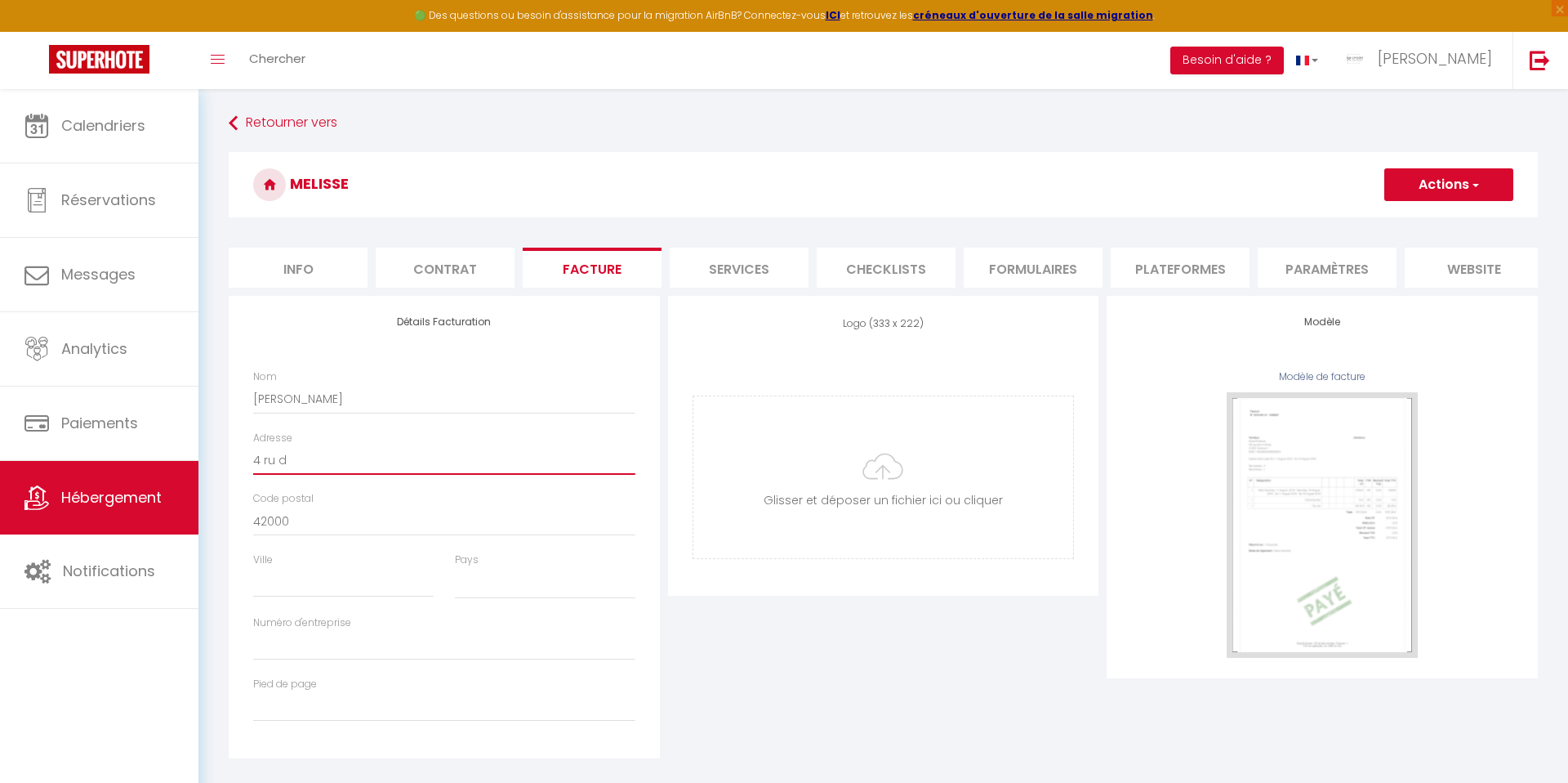
select select
type input "4 ru de"
select select
type input "4 ru de"
select select
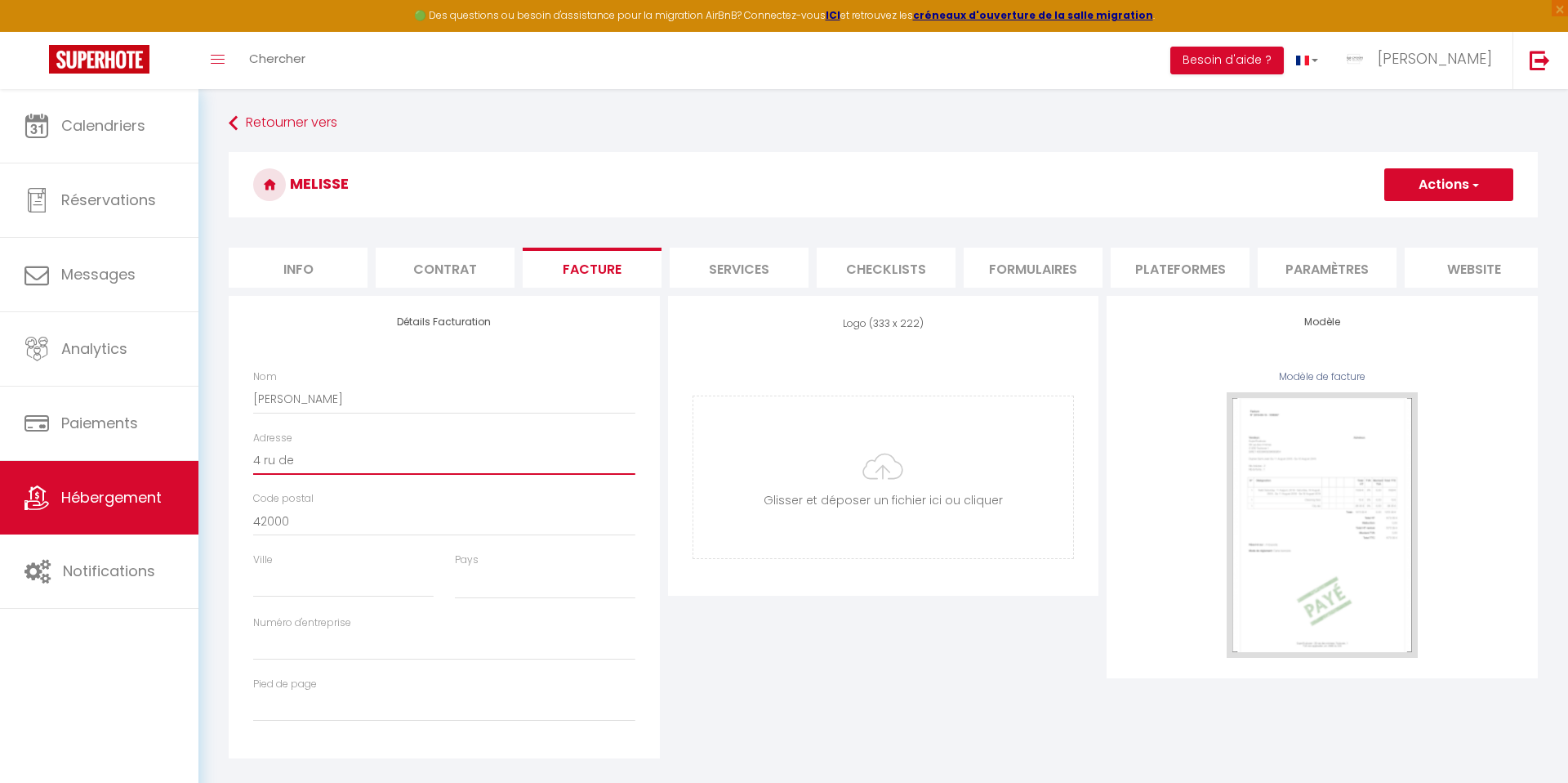
type input "4 ru de l"
select select
type input "4 ru de la"
select select
type input "4 ru de la"
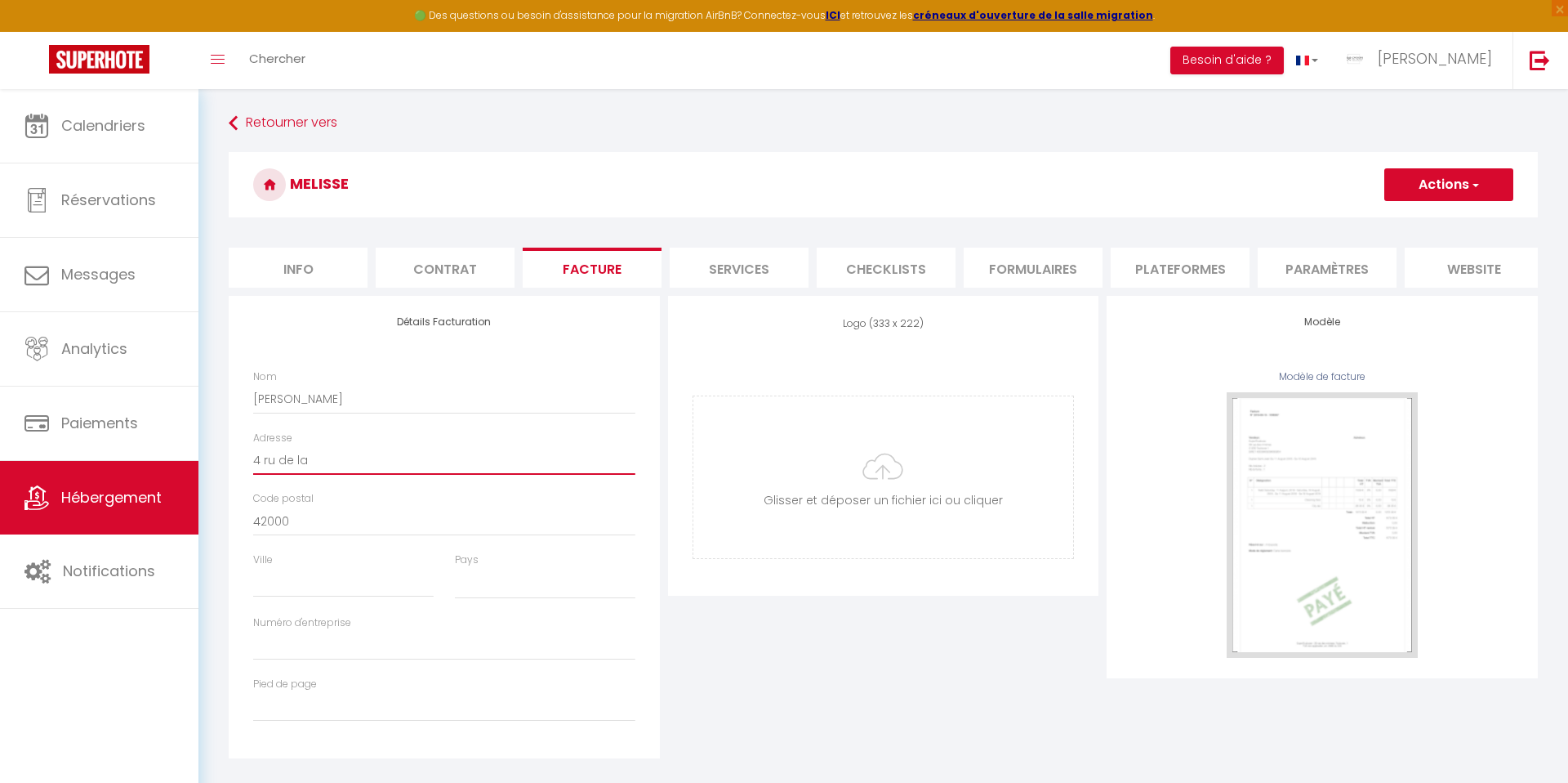
select select
type input "4 ru de la c"
select select
type input "4 ru de la ch"
select select
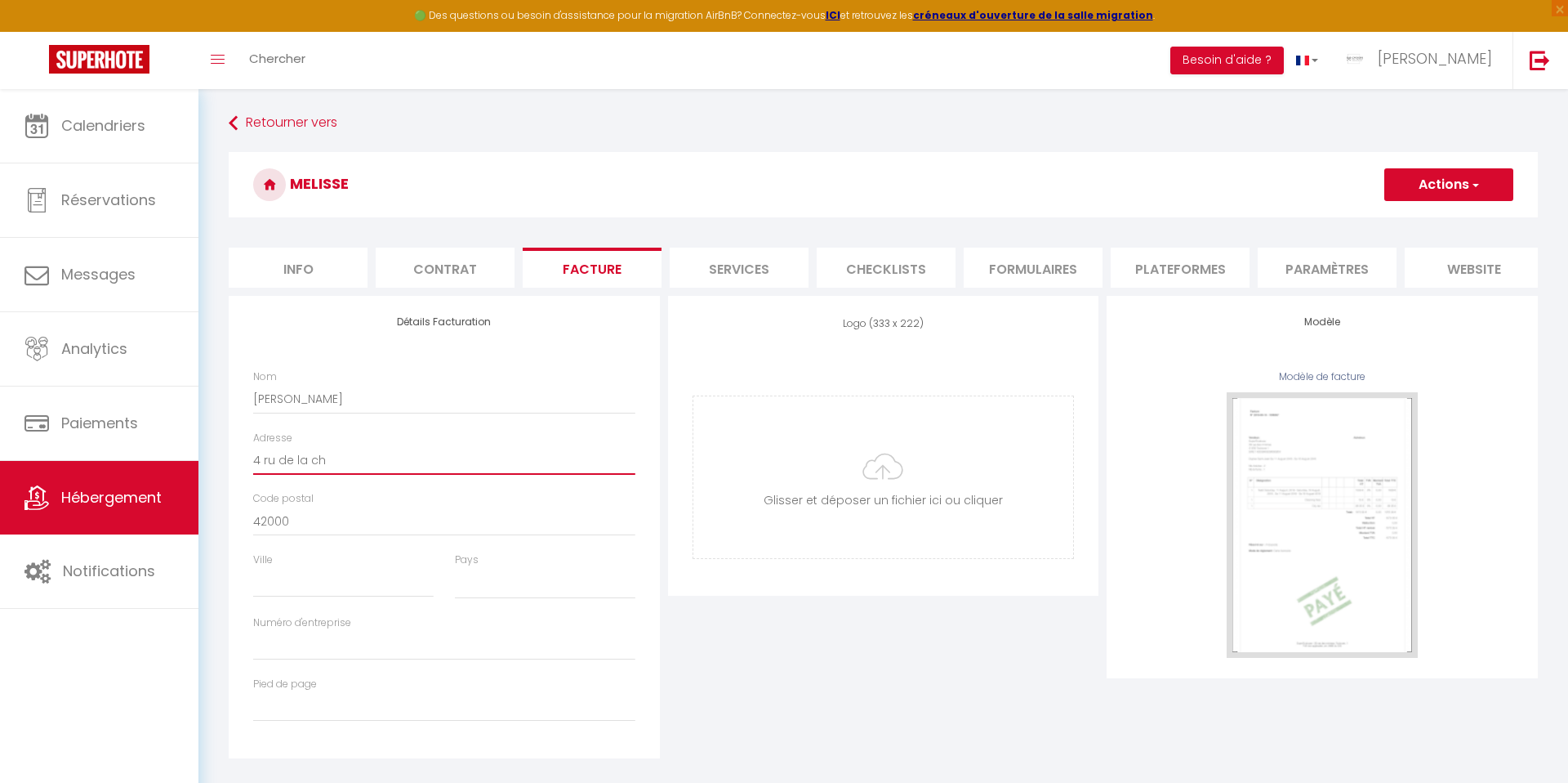
type input "4 ru de la cha"
select select
type input "4 ru de la chan"
select select
type input "4 ru de la chanc"
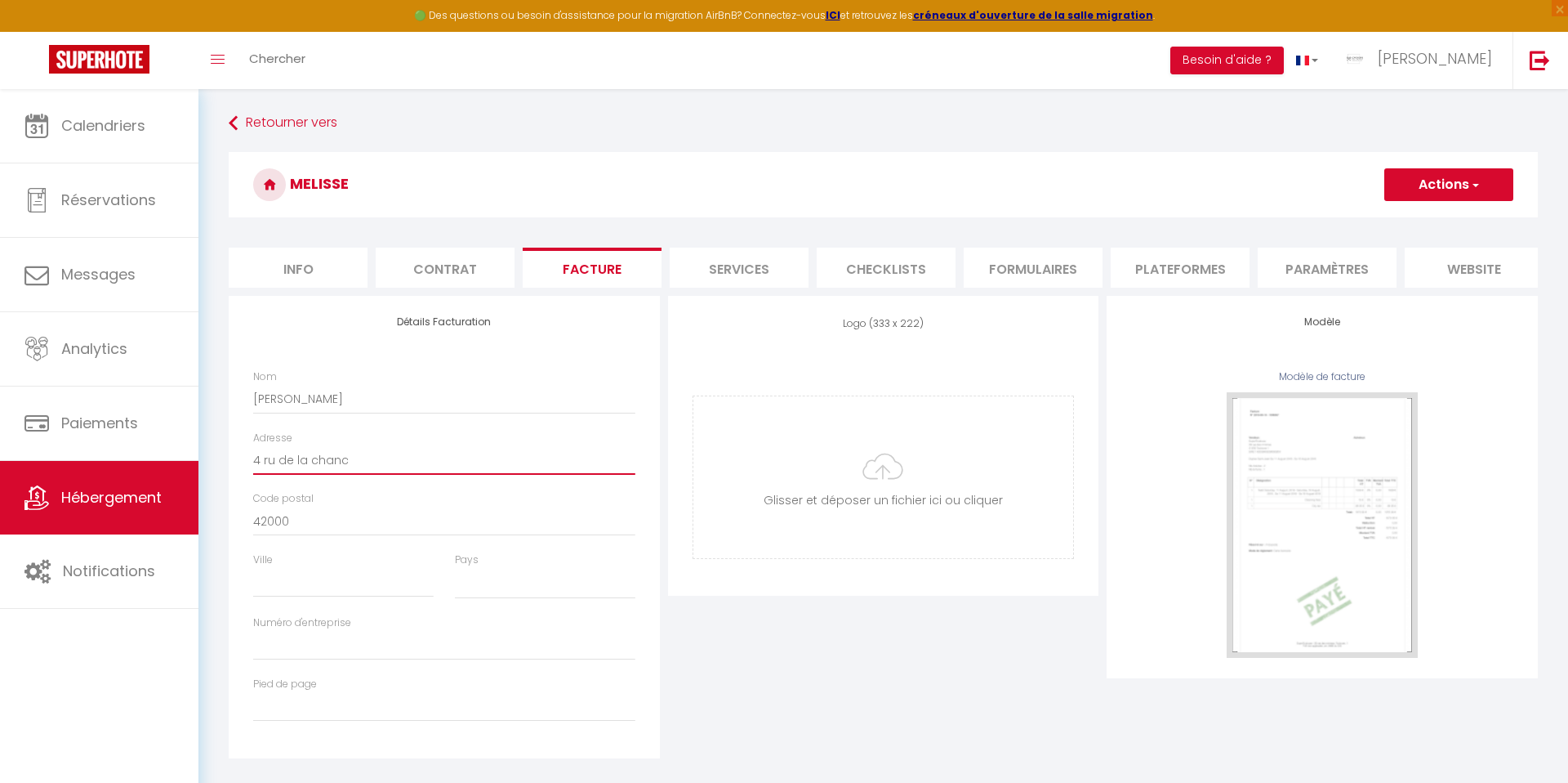
select select
type input "4 ru de la chance"
select select
type input "4 ru de la chance"
type input "S"
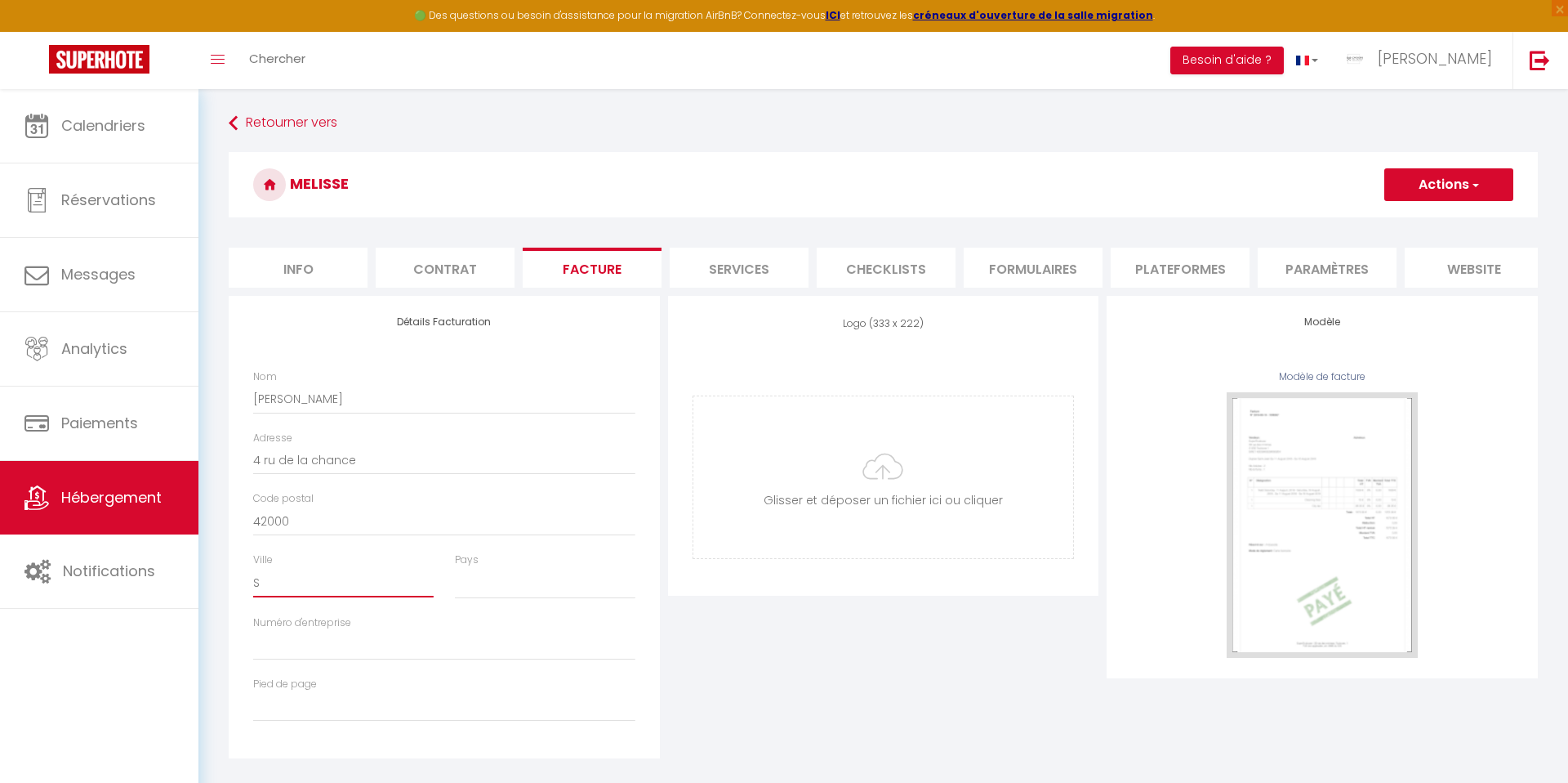
select select
type input "SA"
select select
type input "SAINT ETI"
select select
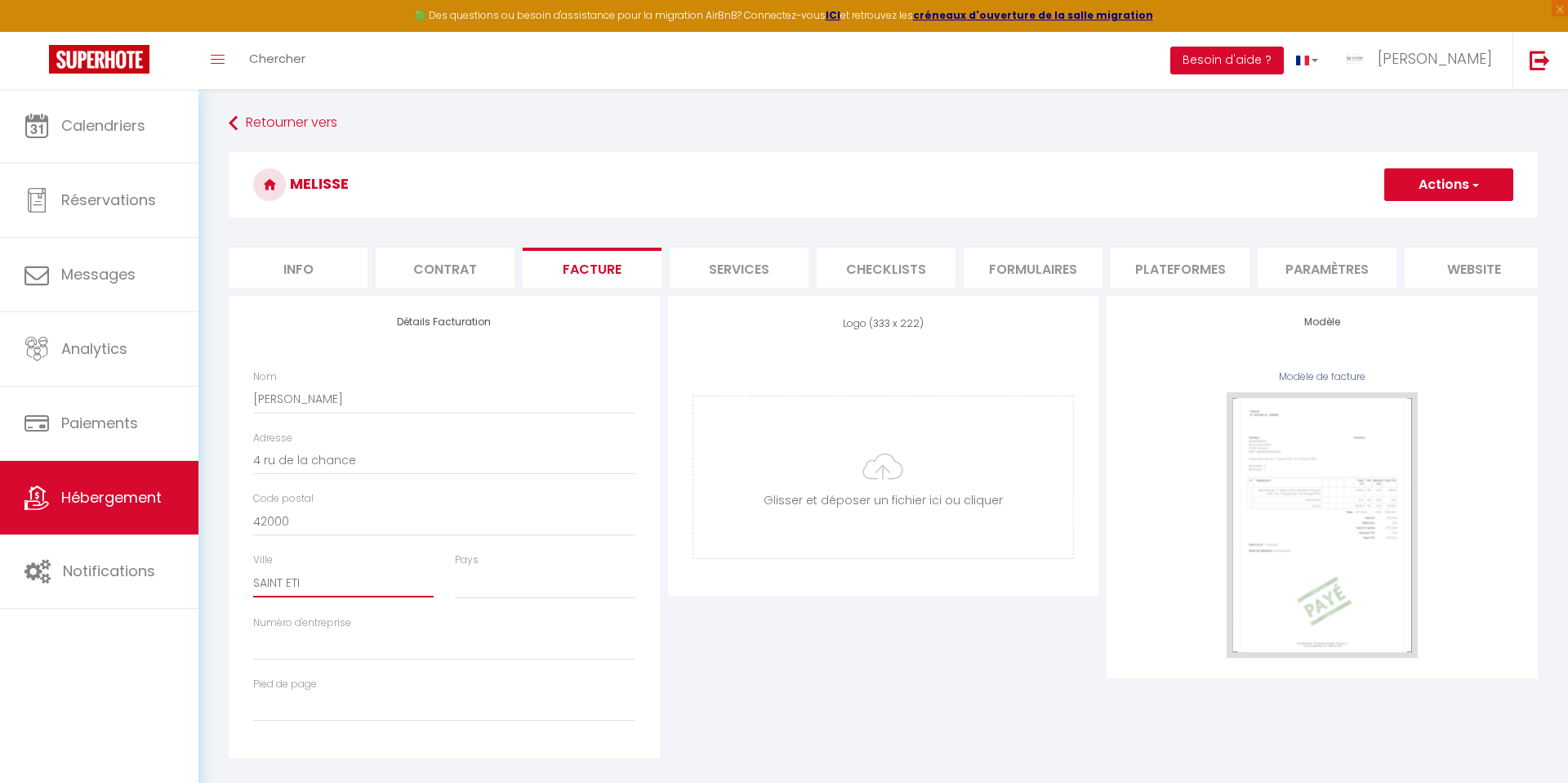
type input "SAINT ETIE"
select select
type input "SAINT ETIEN"
select select
type input "SAINT ETIENN"
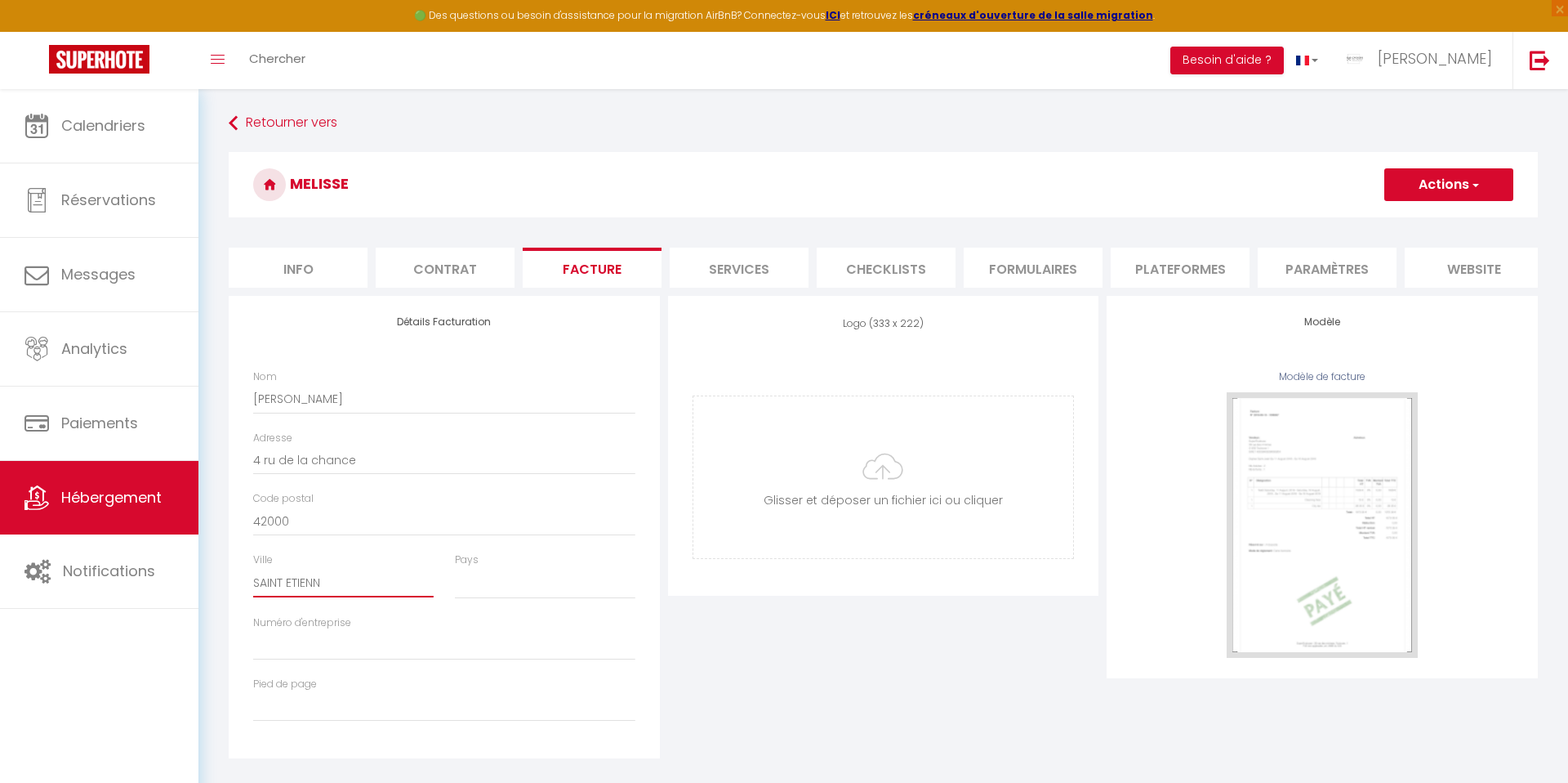
select select
type input "SAINT ETIENNE"
select select
type input "SAINT ETIENNE"
click at [500, 576] on select "France Portugal Afghanistan Albania Algeria American Samoa Andorra Angola Angui…" at bounding box center [546, 583] width 181 height 31
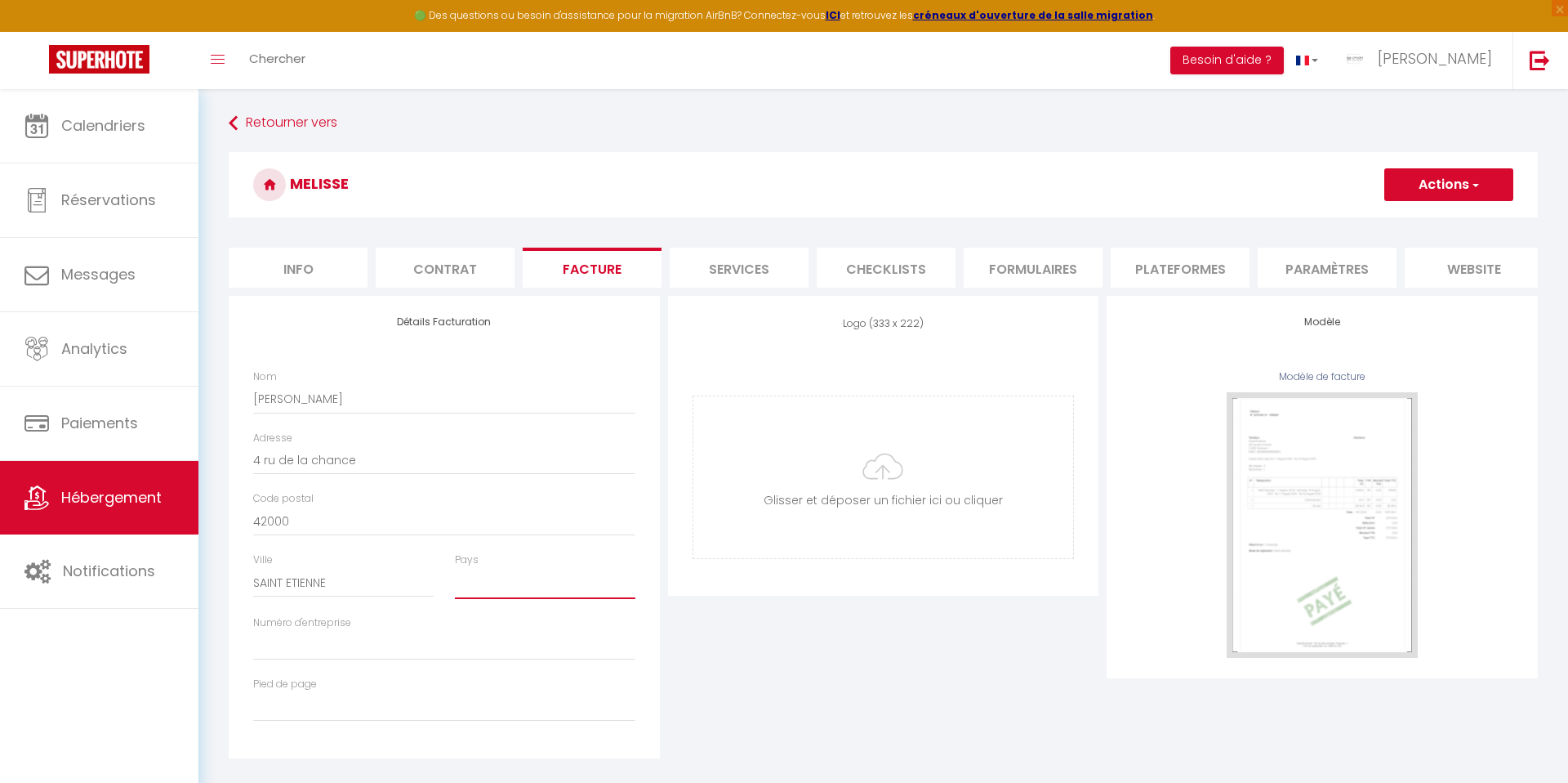
select select "1"
click at [1429, 182] on button "Actions" at bounding box center [1448, 185] width 129 height 33
click at [1437, 177] on button "Actions" at bounding box center [1448, 185] width 129 height 33
click at [1421, 195] on button "Actions" at bounding box center [1448, 185] width 129 height 33
click at [1410, 216] on link "Enregistrer" at bounding box center [1447, 221] width 129 height 21
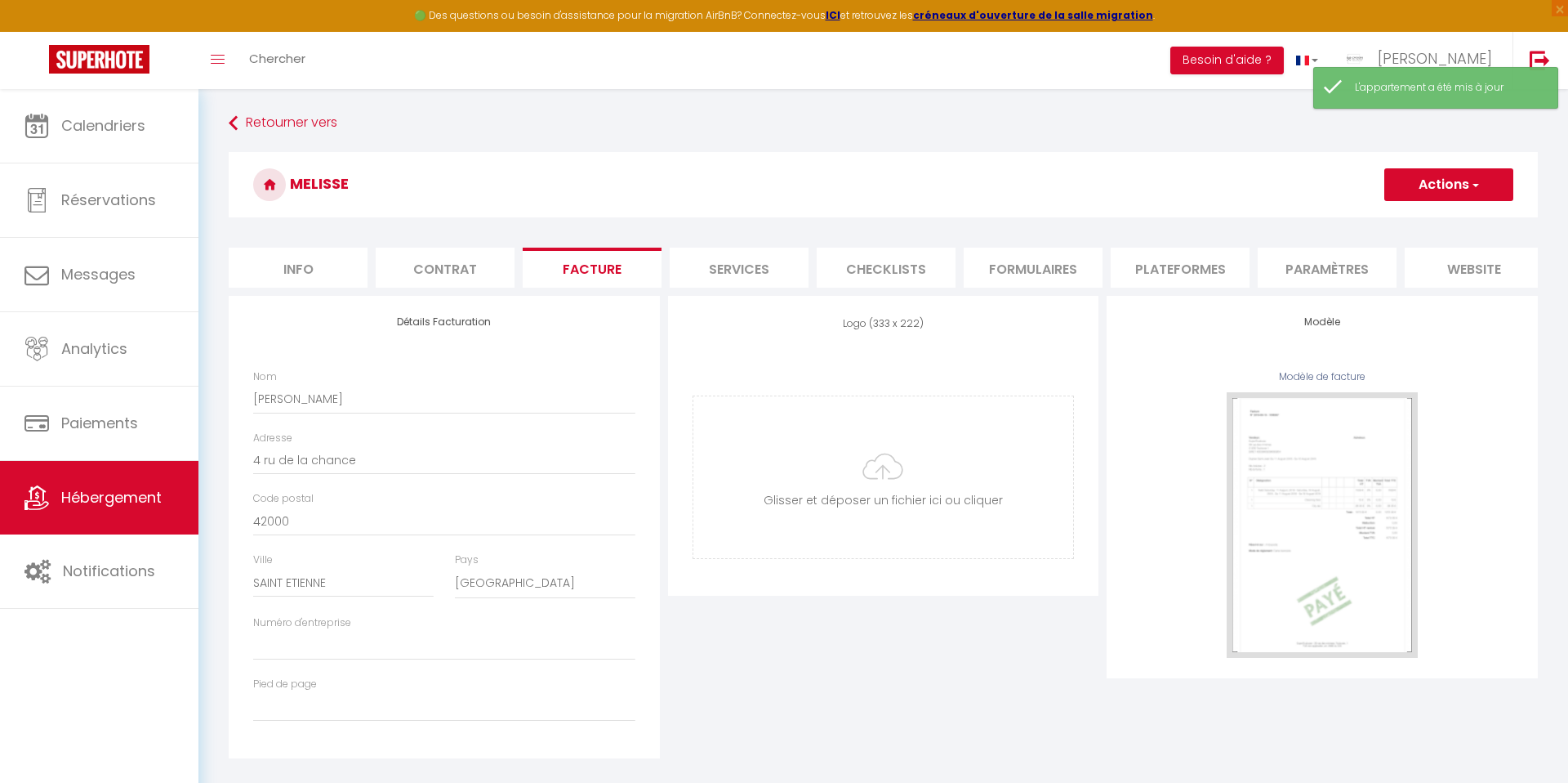
click at [707, 269] on li "Services" at bounding box center [739, 268] width 139 height 40
select select
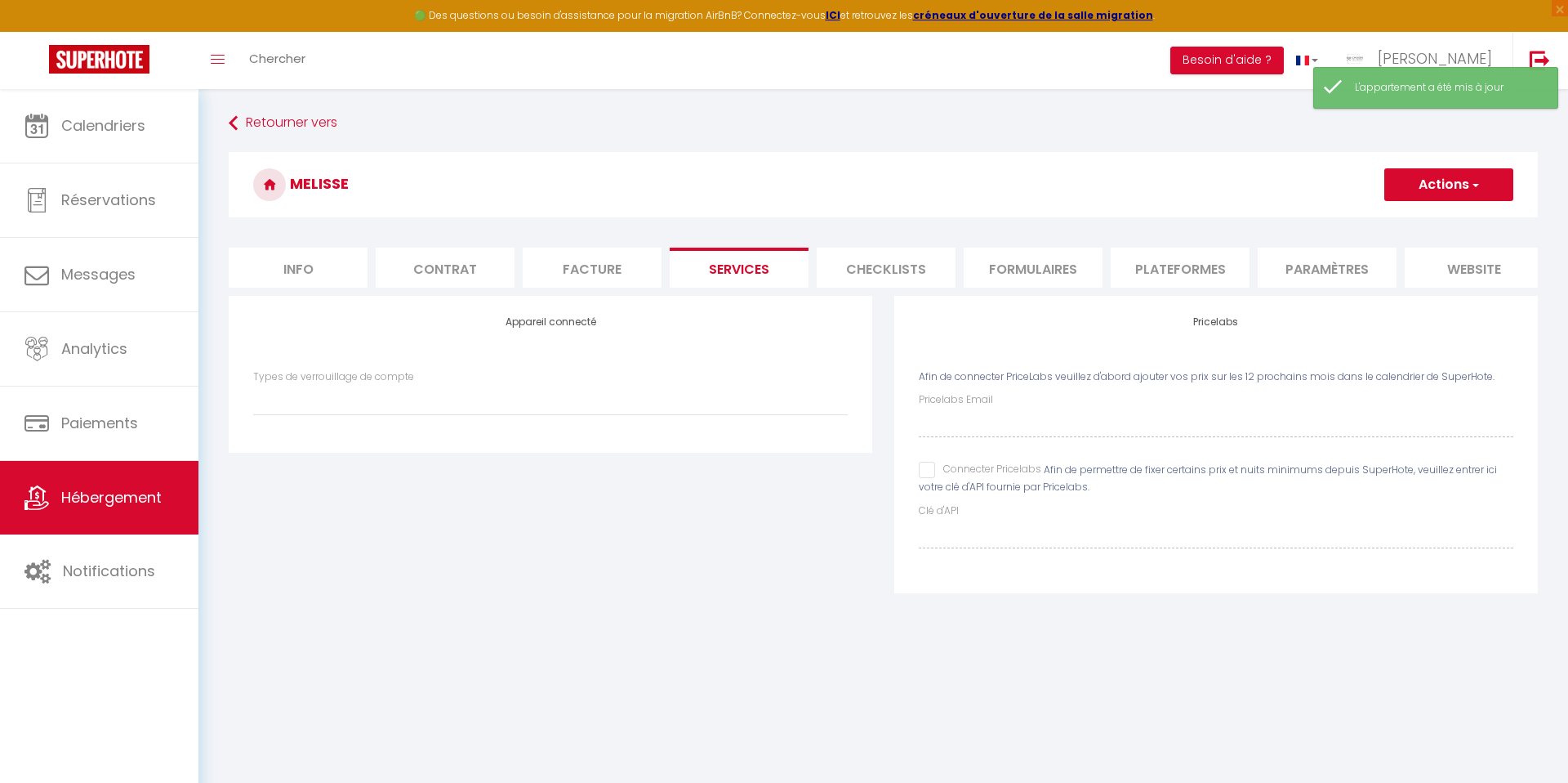
click at [868, 260] on li "Checklists" at bounding box center [886, 268] width 139 height 40
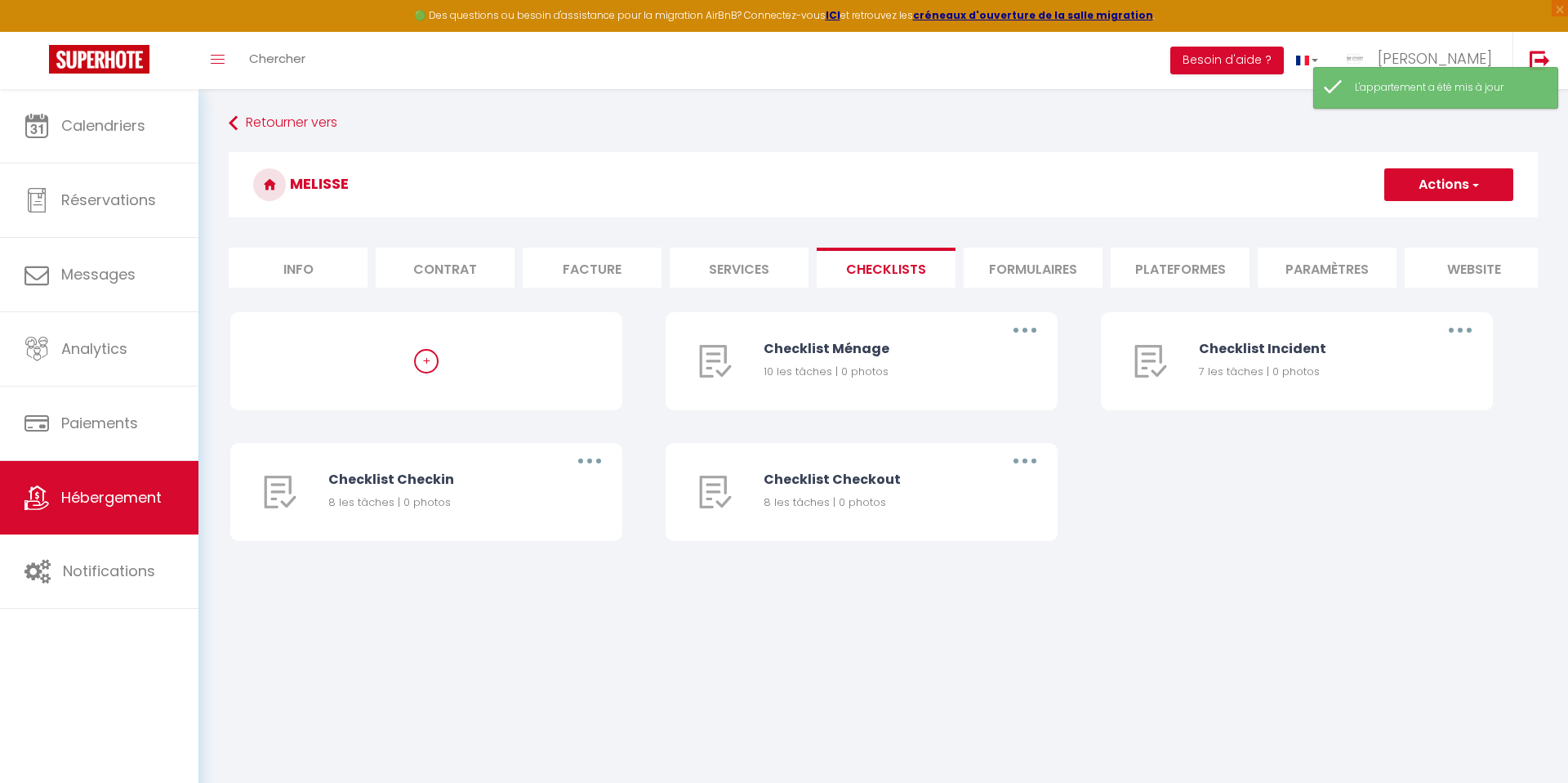
click at [1026, 279] on li "Formulaires" at bounding box center [1033, 268] width 139 height 40
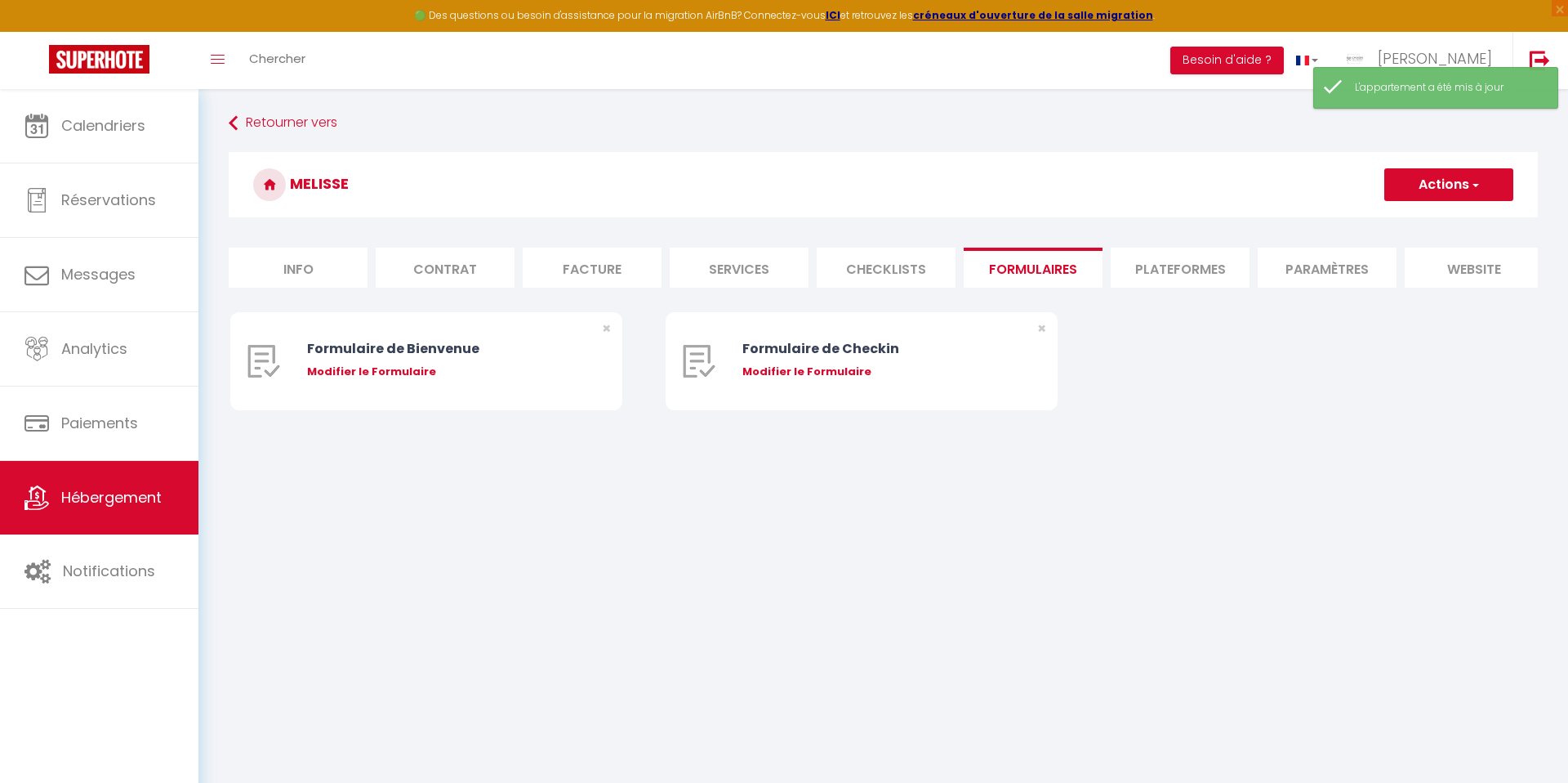
click at [1200, 279] on li "Plateformes" at bounding box center [1180, 268] width 139 height 40
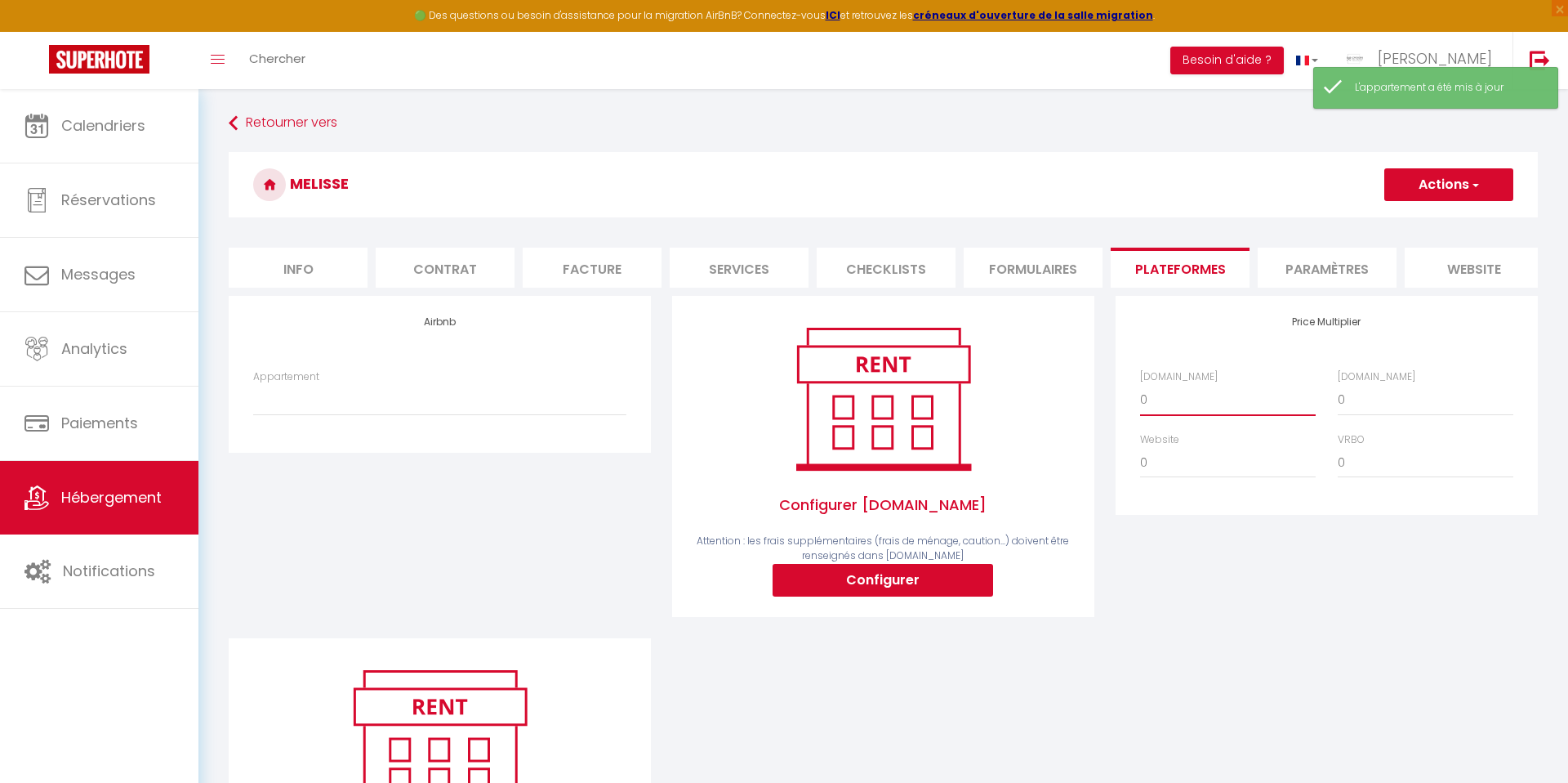
click at [1177, 405] on select "0 + 1 % + 2 % + 3 % + 4 % + 5 % + 6 % + 7 % + 8 % + 9 %" at bounding box center [1227, 400] width 175 height 31
select select "+ 15 %"
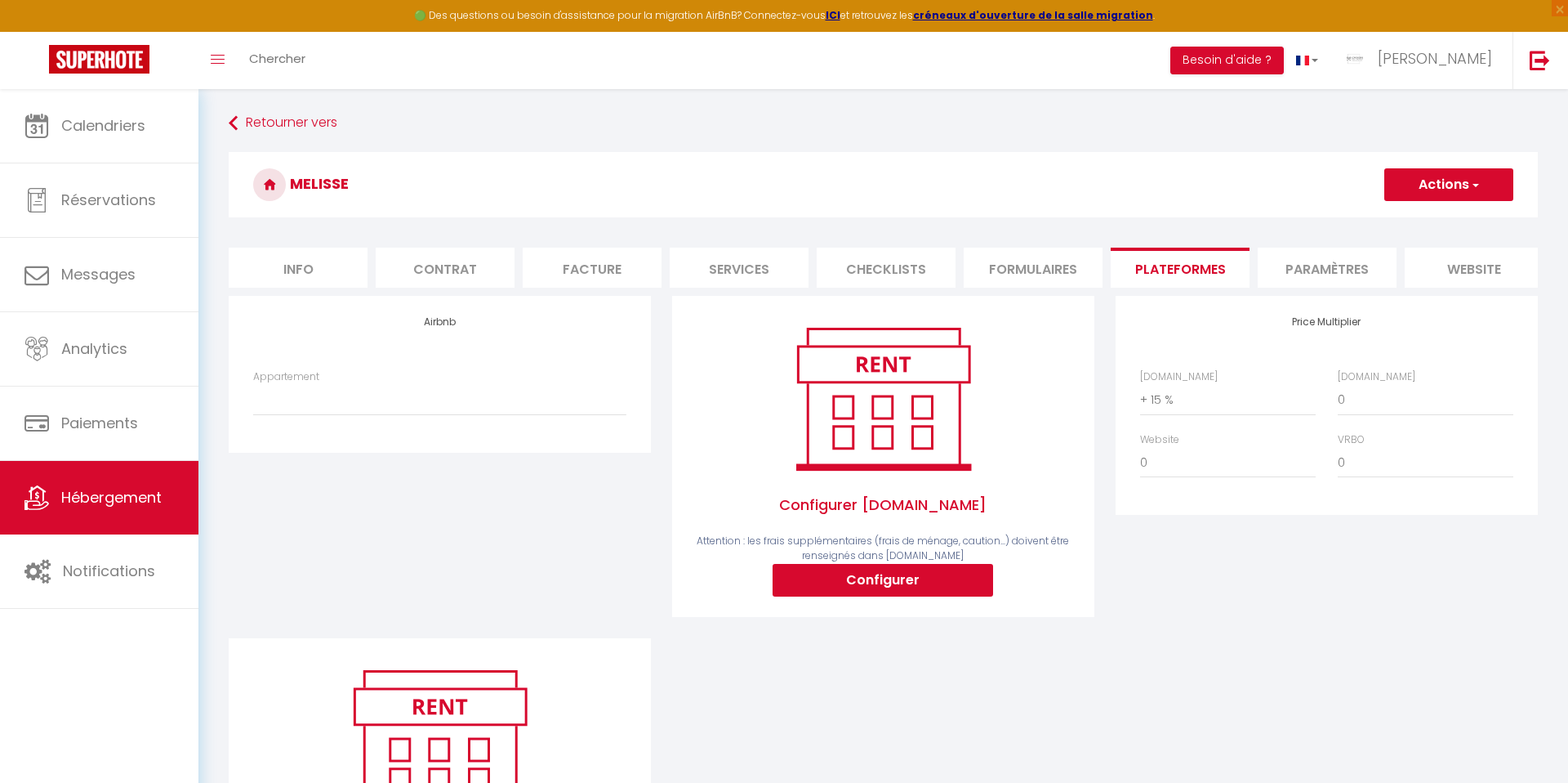
click at [1320, 262] on li "Paramètres" at bounding box center [1327, 268] width 139 height 40
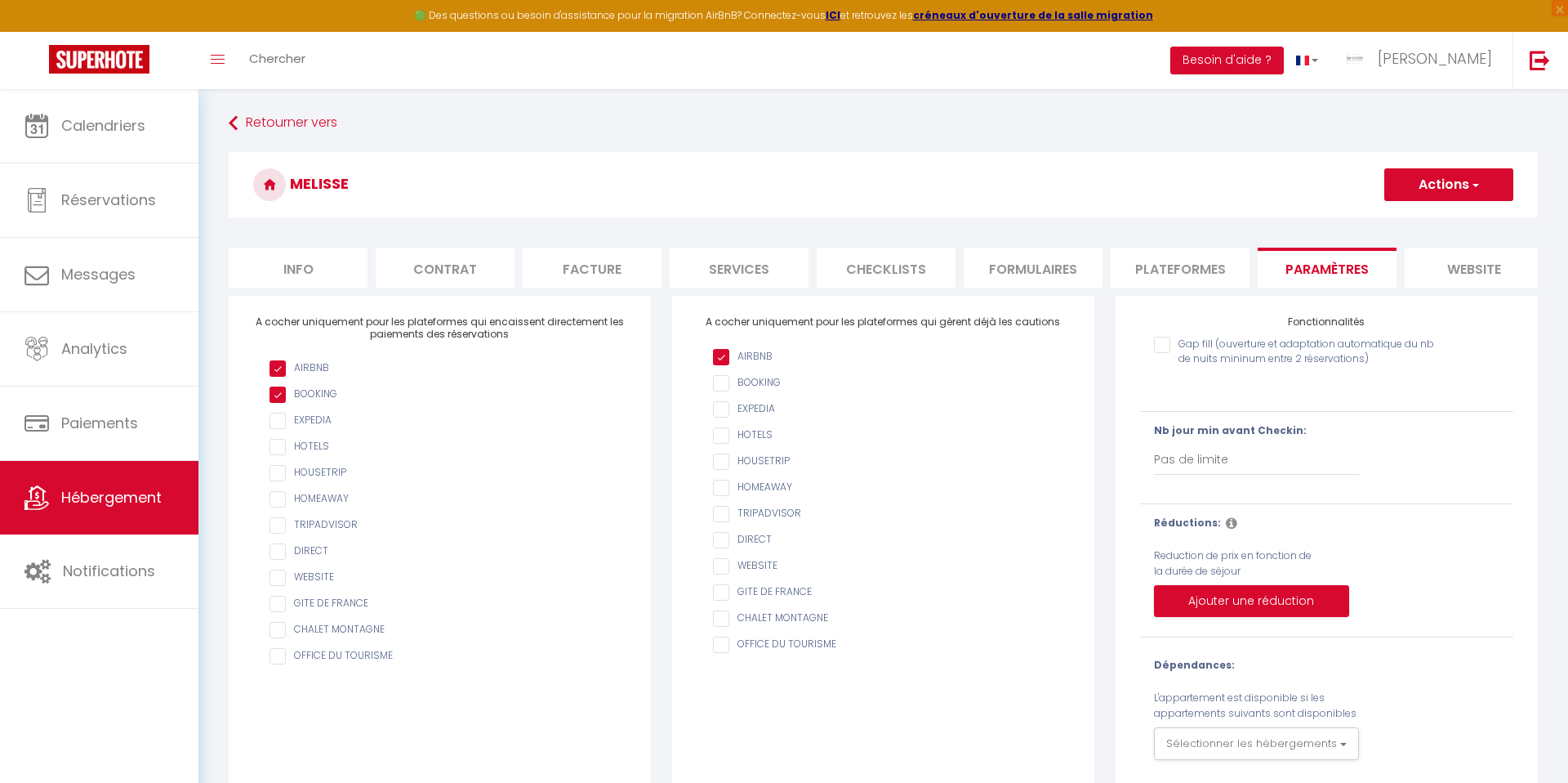
click at [1173, 275] on li "Plateformes" at bounding box center [1180, 268] width 139 height 40
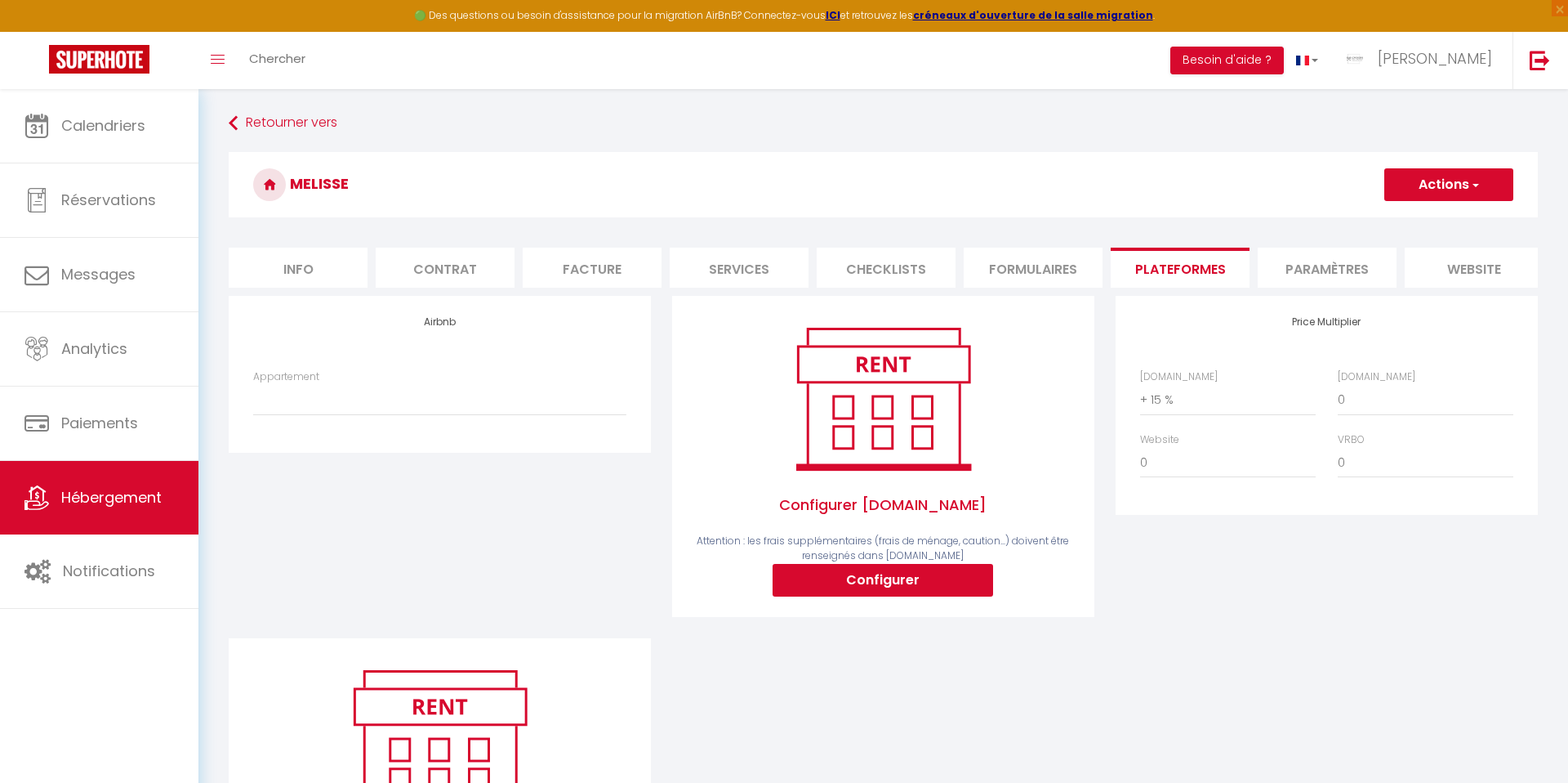
click at [1419, 198] on button "Actions" at bounding box center [1448, 185] width 129 height 33
click at [1406, 217] on link "Enregistrer" at bounding box center [1447, 221] width 129 height 21
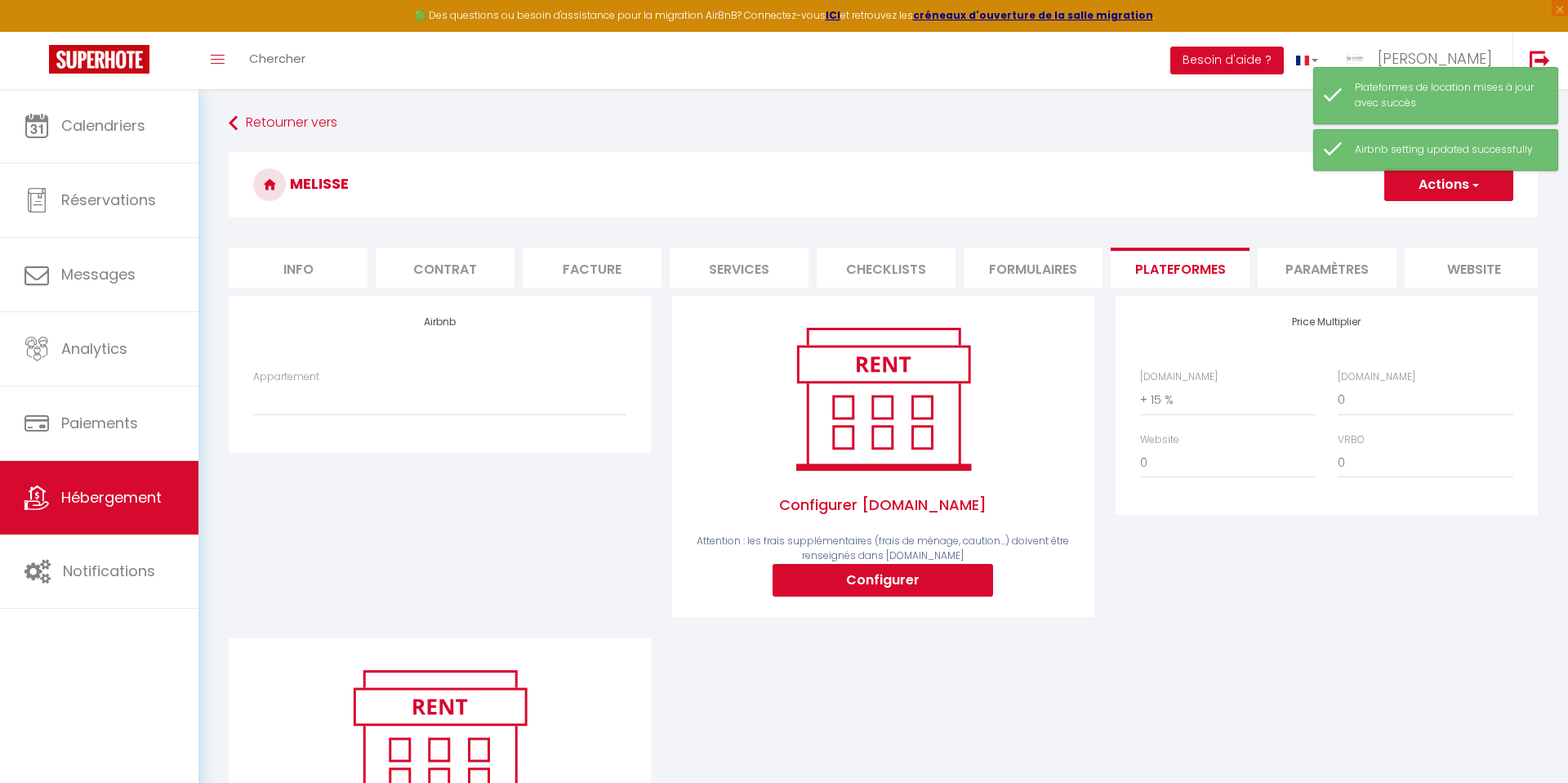
click at [1446, 267] on li "website" at bounding box center [1474, 268] width 139 height 40
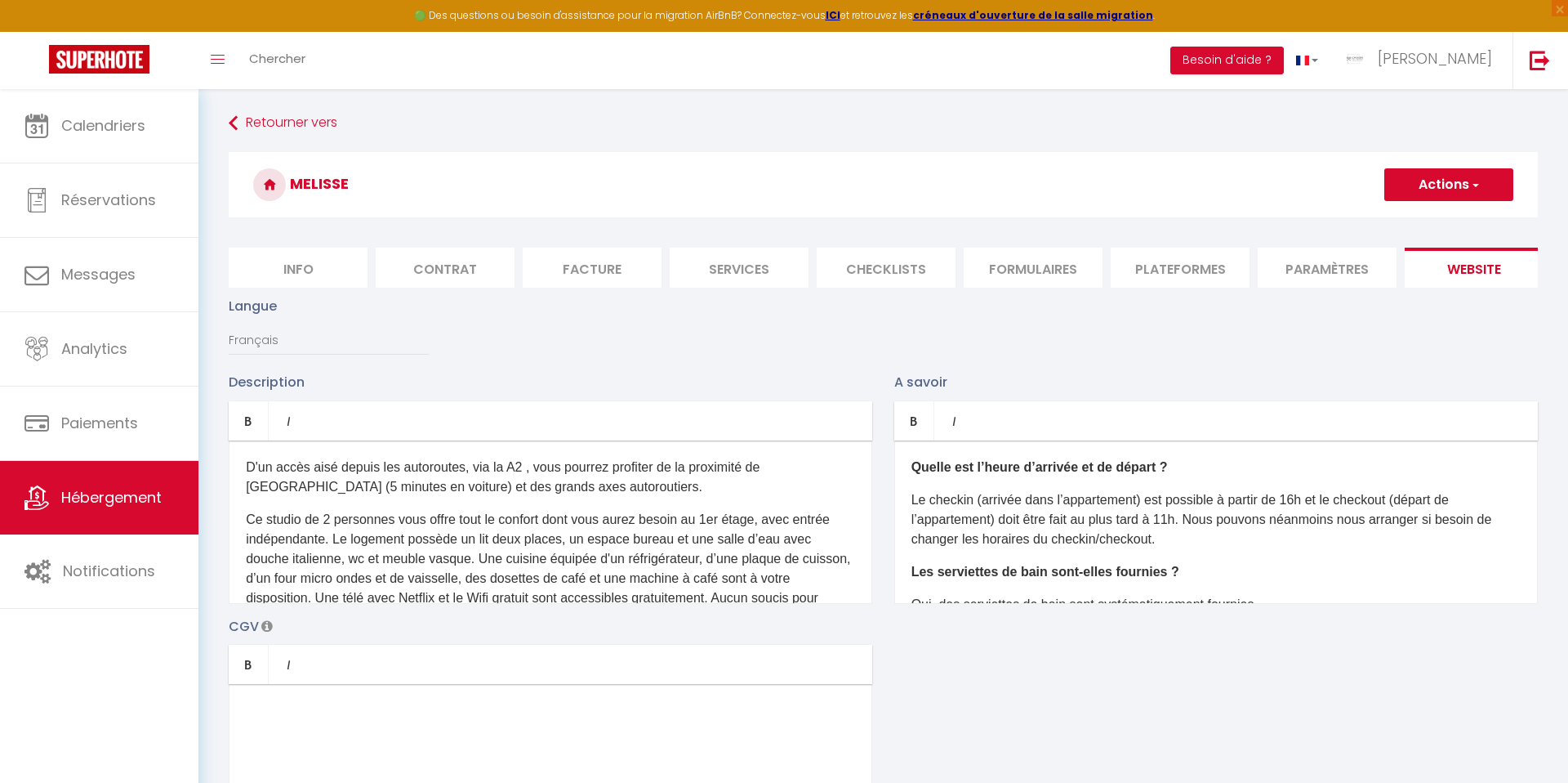
click at [255, 490] on p "D'un accès aisé depuis les autoroutes, via la A2 , vous pourrez profiter de la …" at bounding box center [550, 476] width 609 height 39
click at [258, 468] on p "D'un accès aisé depuis les autoroutes, via la A2 , vous pourrez profiter de la …" at bounding box center [550, 476] width 609 height 39
click at [248, 467] on p "D'un accès aisé depuis les autoroutes, via la A2 , vous pourrez profiter de la …" at bounding box center [550, 476] width 609 height 39
click at [266, 484] on p "D'un accès aisé depuis les autoroutes, via la A2 , vous pourrez profiter de la …" at bounding box center [550, 476] width 609 height 39
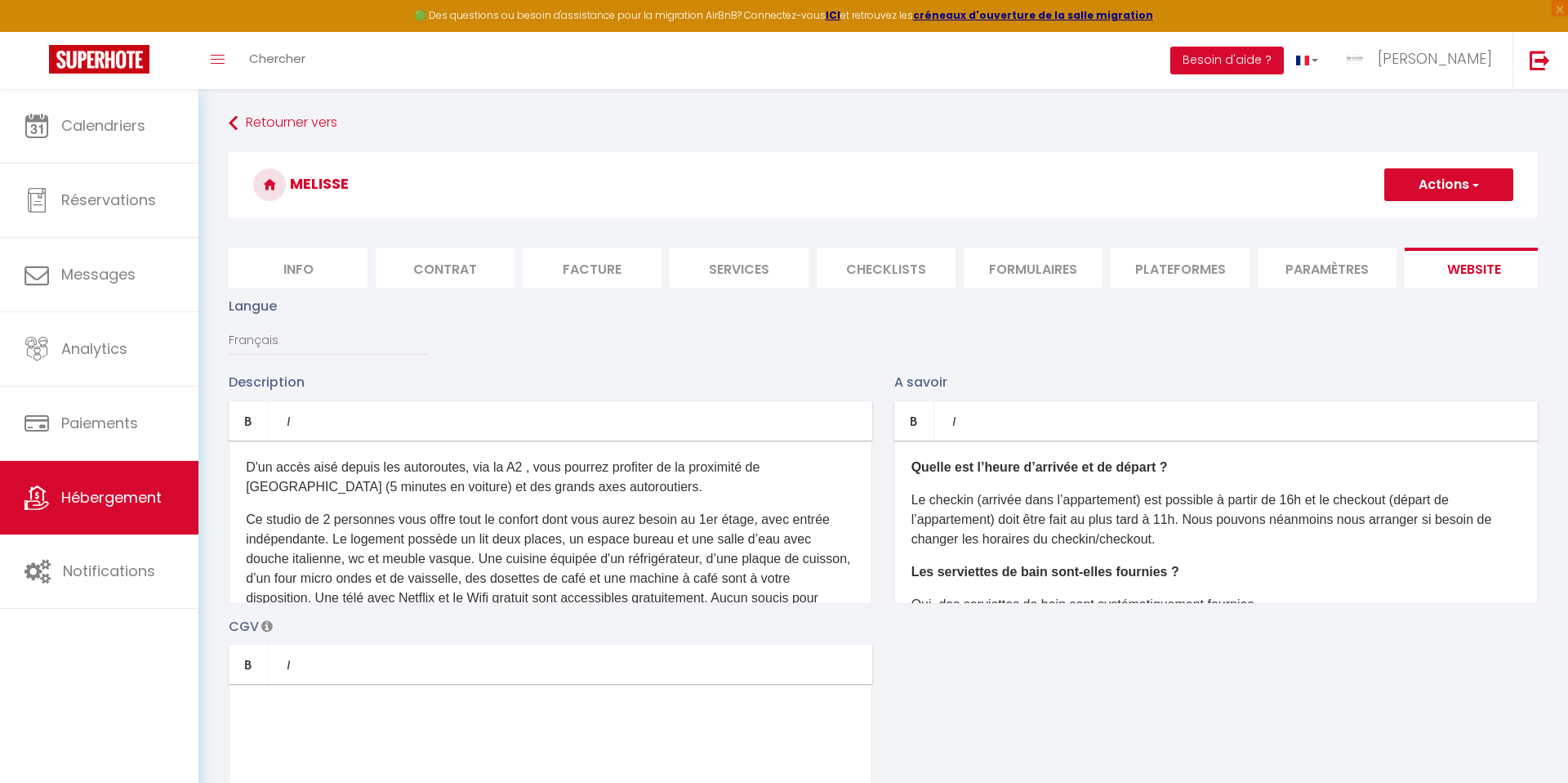
click at [652, 570] on p "Ce studio de 2 personnes vous offre tout le confort dont vous aurez besoin au 1…" at bounding box center [550, 579] width 609 height 137
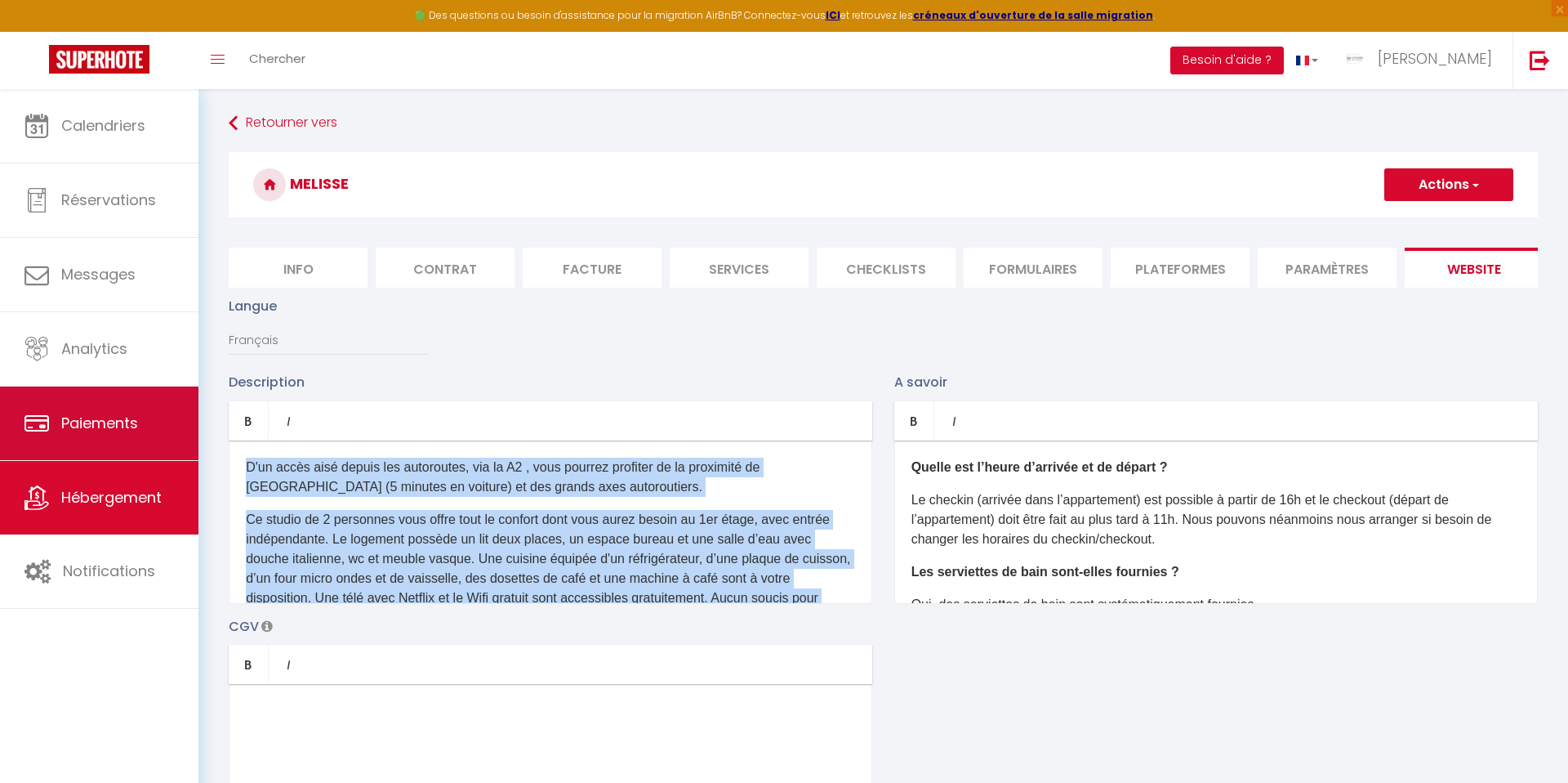
drag, startPoint x: 275, startPoint y: 560, endPoint x: 166, endPoint y: 429, distance: 170.4
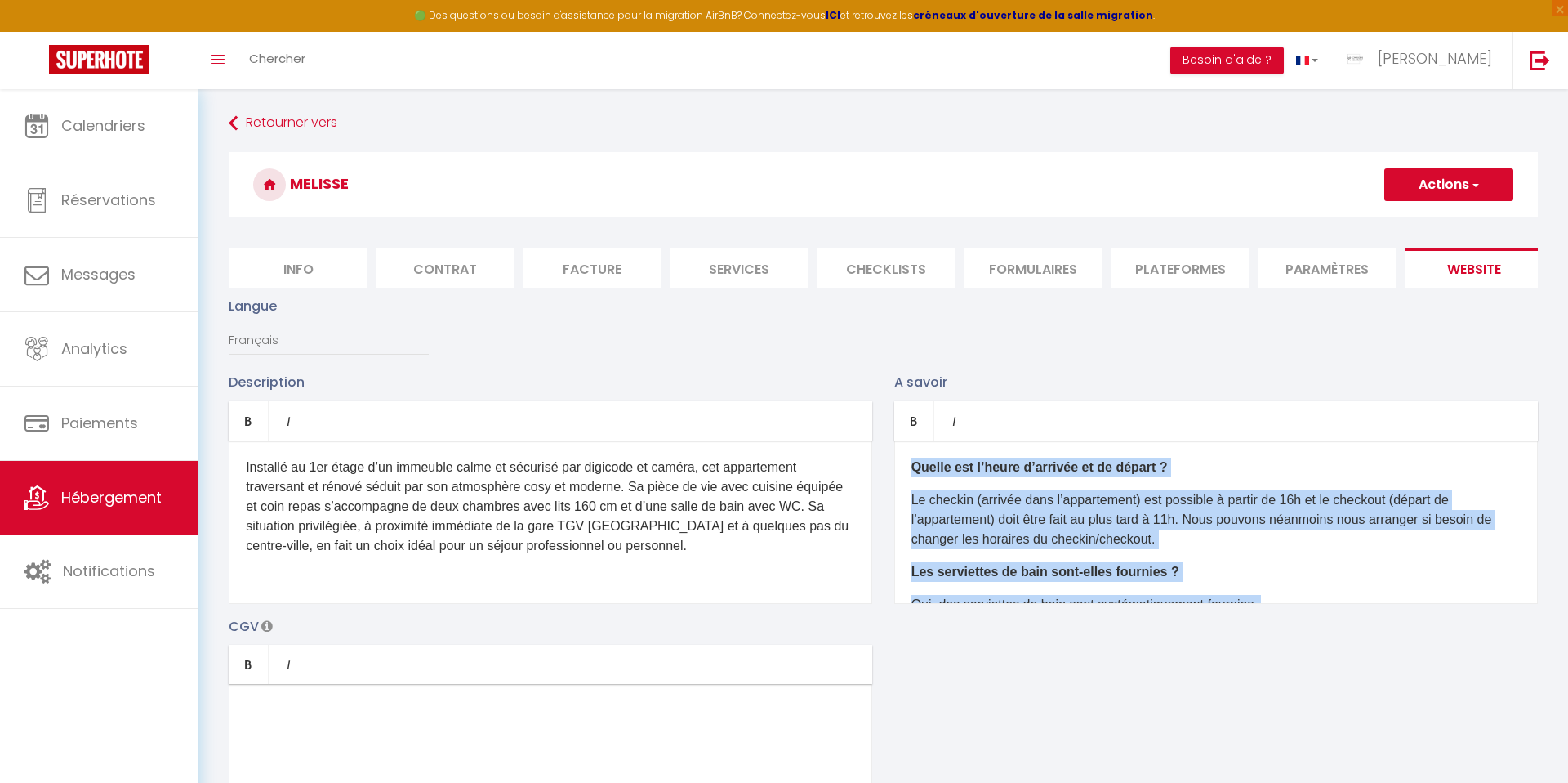
scroll to position [195, 0]
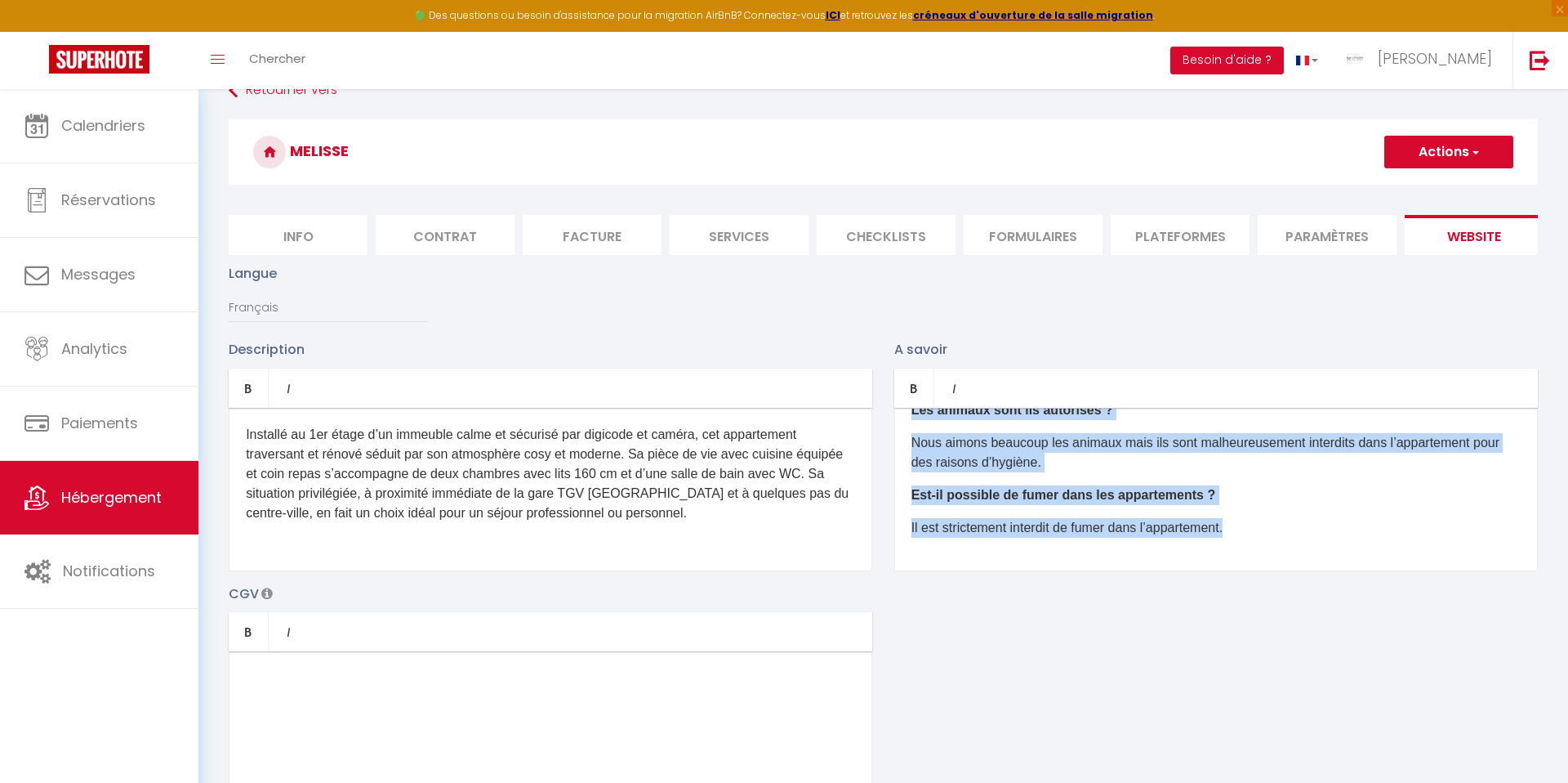
drag, startPoint x: 913, startPoint y: 464, endPoint x: 1156, endPoint y: 683, distance: 327.1
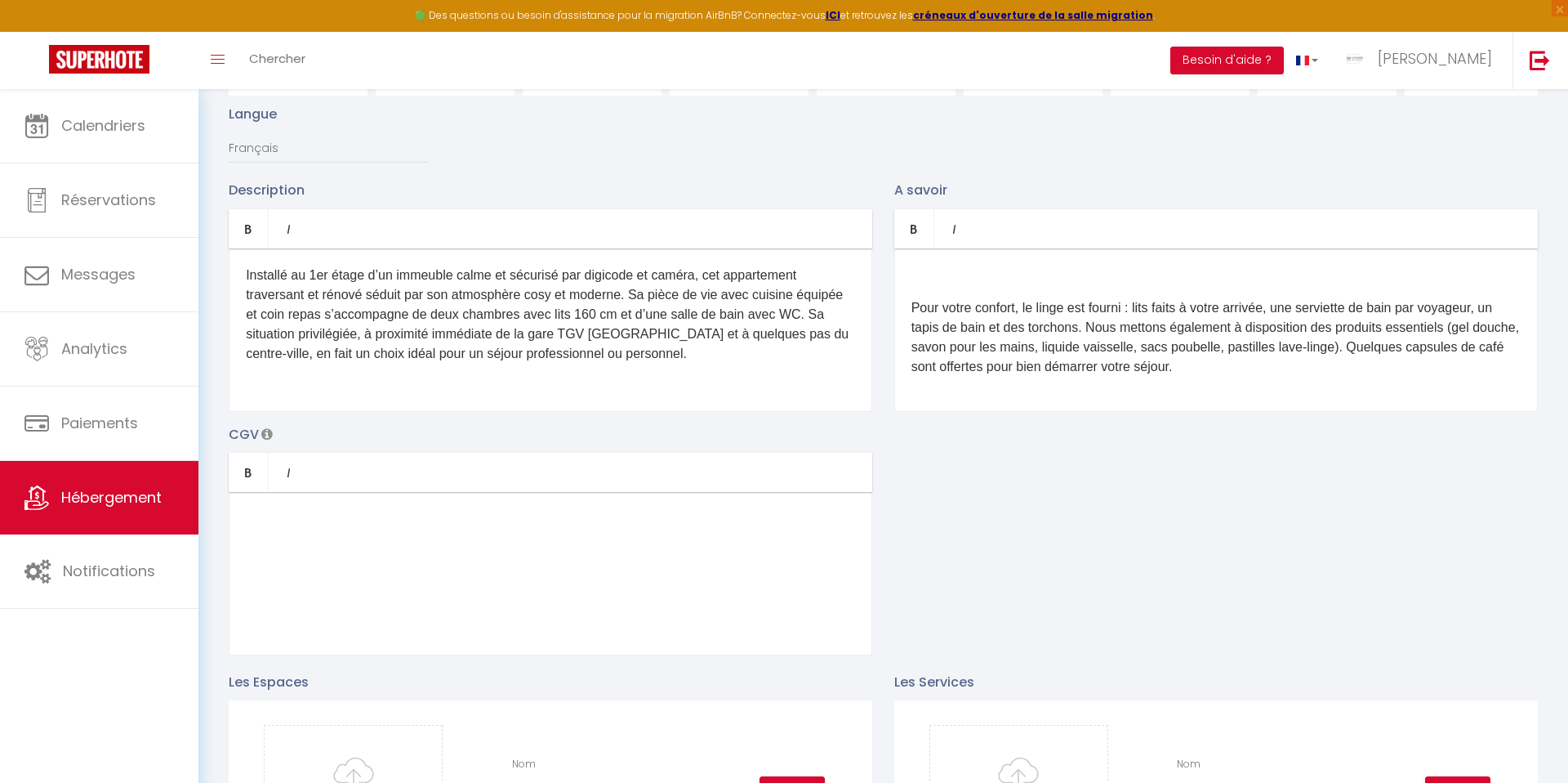
scroll to position [163, 0]
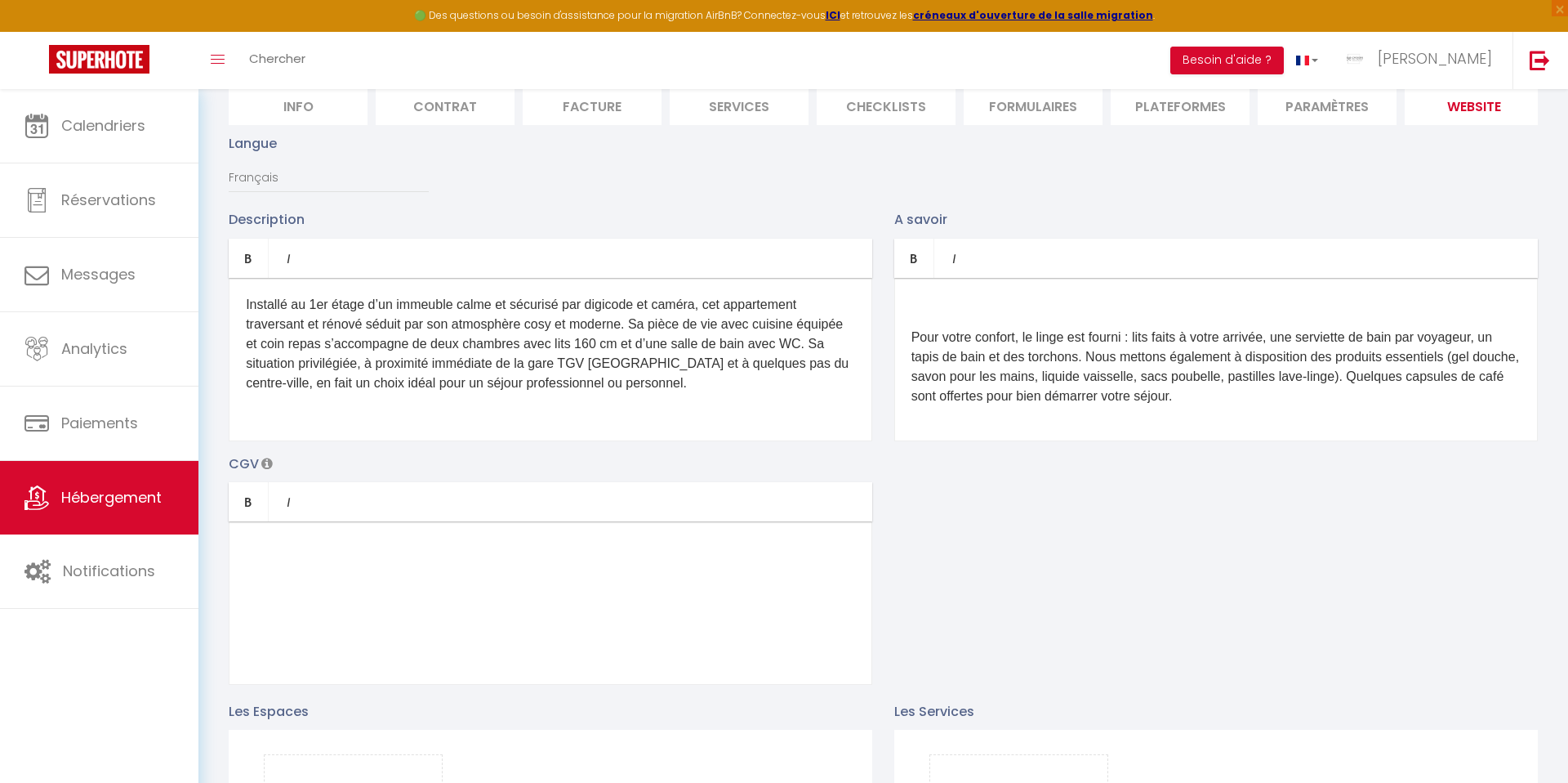
click at [913, 335] on div "Pour votre confort, le linge est fourni : lits faits à votre arrivée, une servi…" at bounding box center [1215, 360] width 644 height 163
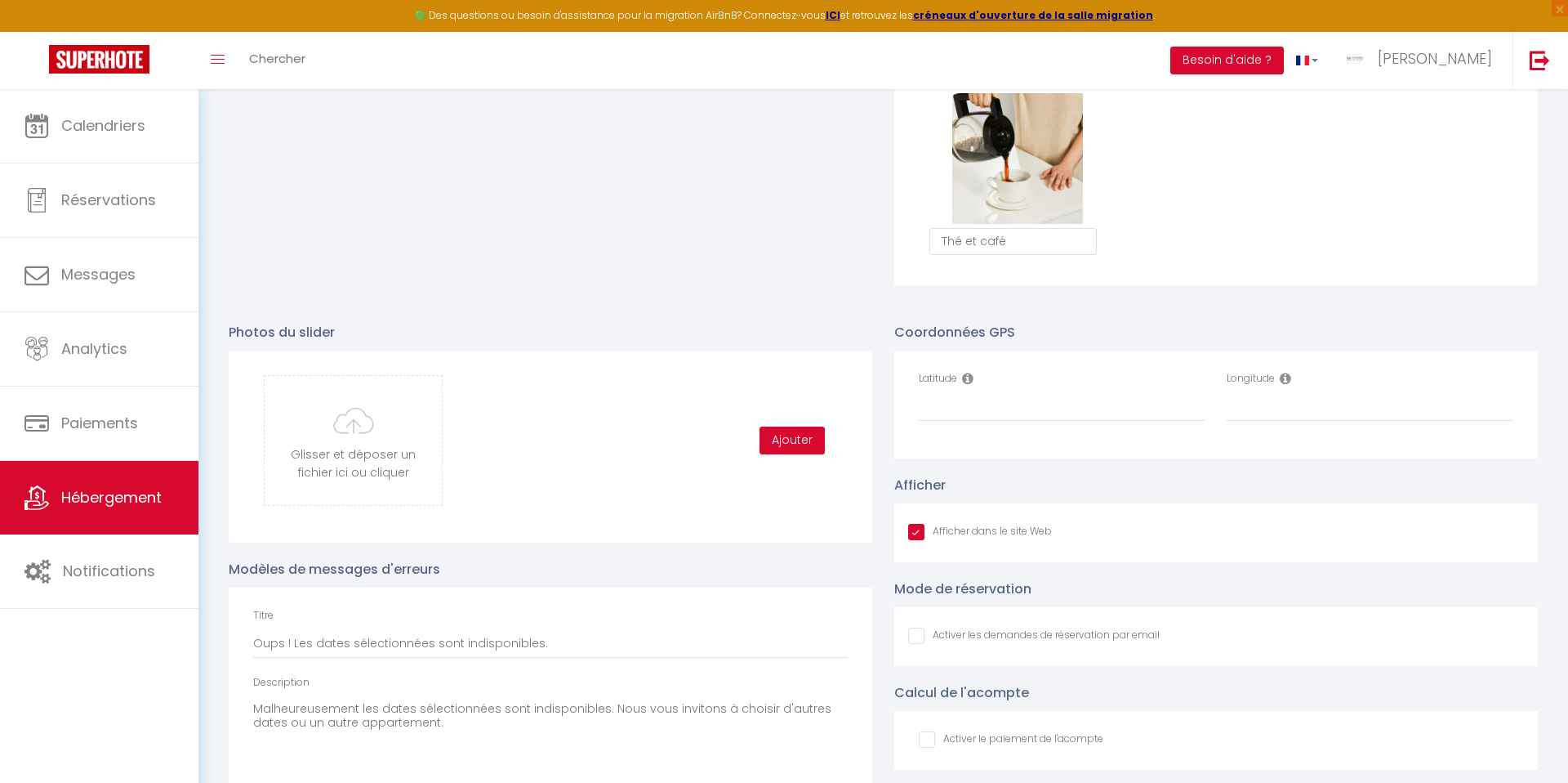
scroll to position [1599, 0]
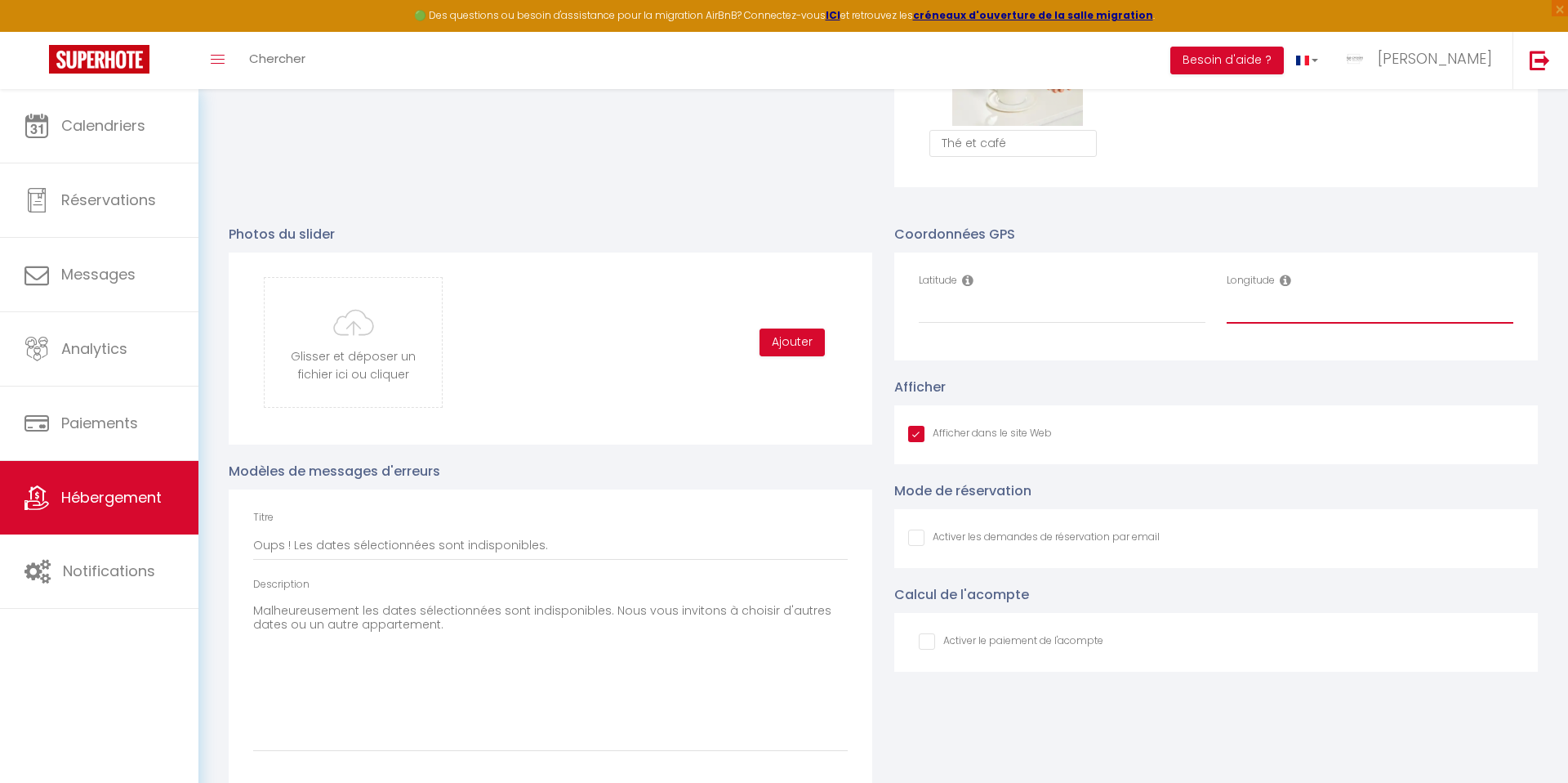
click at [1265, 296] on input "Longitude" at bounding box center [1370, 309] width 287 height 30
paste input "4.403076"
type input "4.403076"
click at [919, 313] on input "Latitude" at bounding box center [1062, 309] width 287 height 30
click at [925, 313] on input "Latitude" at bounding box center [1062, 309] width 287 height 30
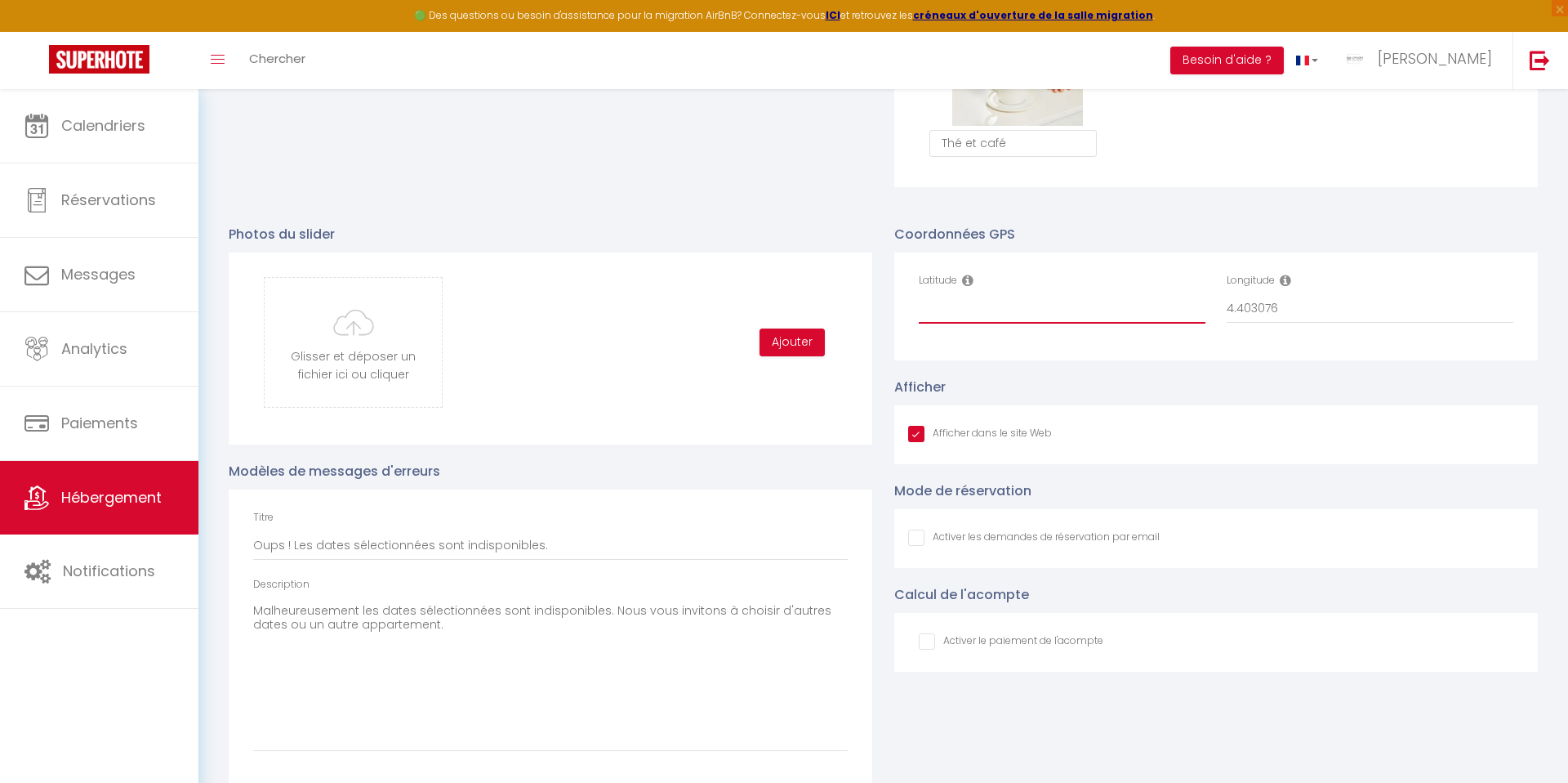
paste input "45.440338"
type input "45.440338"
click at [922, 638] on input "checkbox" at bounding box center [1011, 641] width 184 height 17
checkbox input "true"
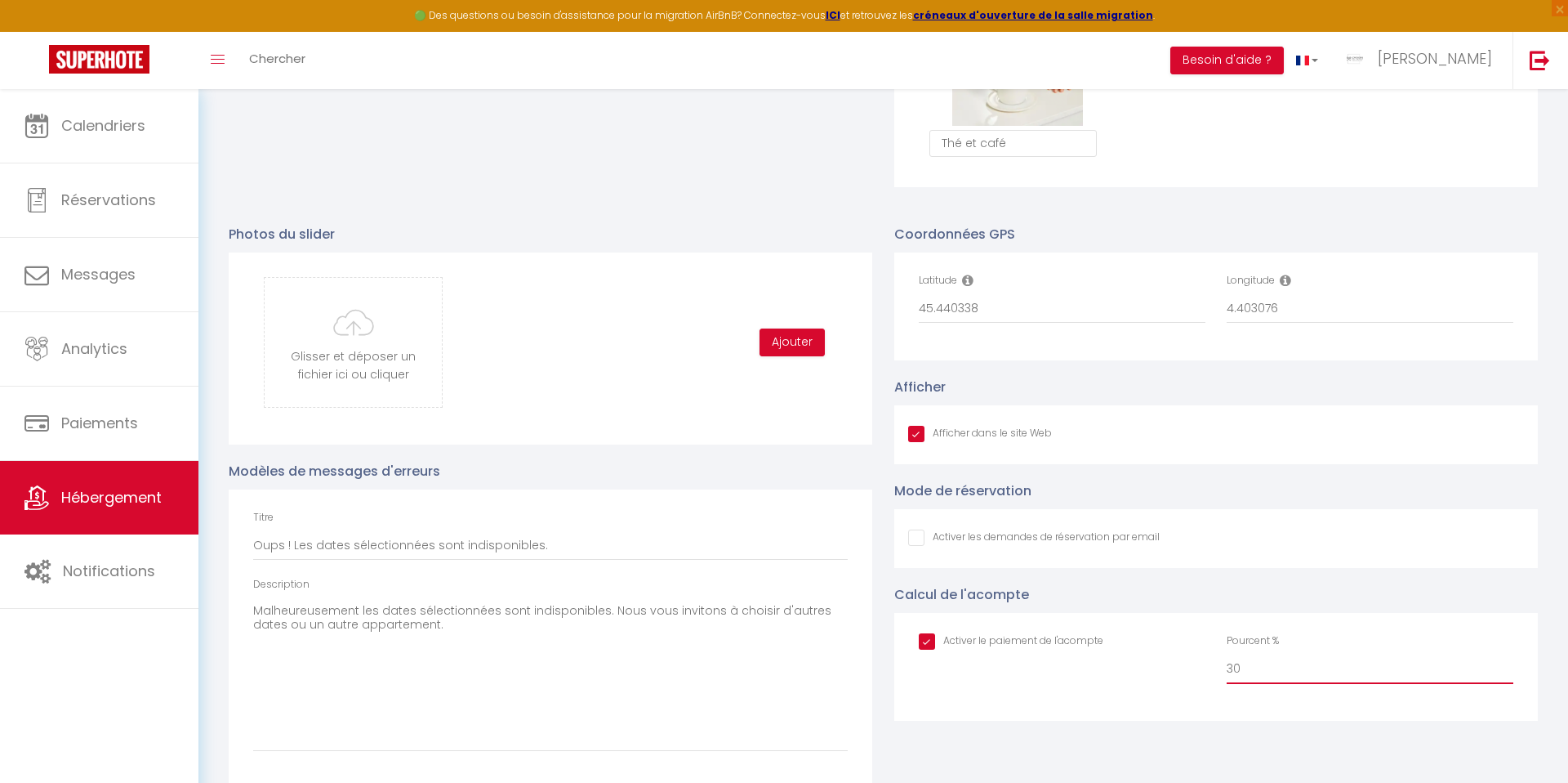
click at [1254, 665] on input "30" at bounding box center [1370, 669] width 287 height 30
type input "50"
click at [804, 210] on div "Photos du slider Glisser et déposer un fichier ici ou cliquer Ooops, something …" at bounding box center [551, 498] width 665 height 581
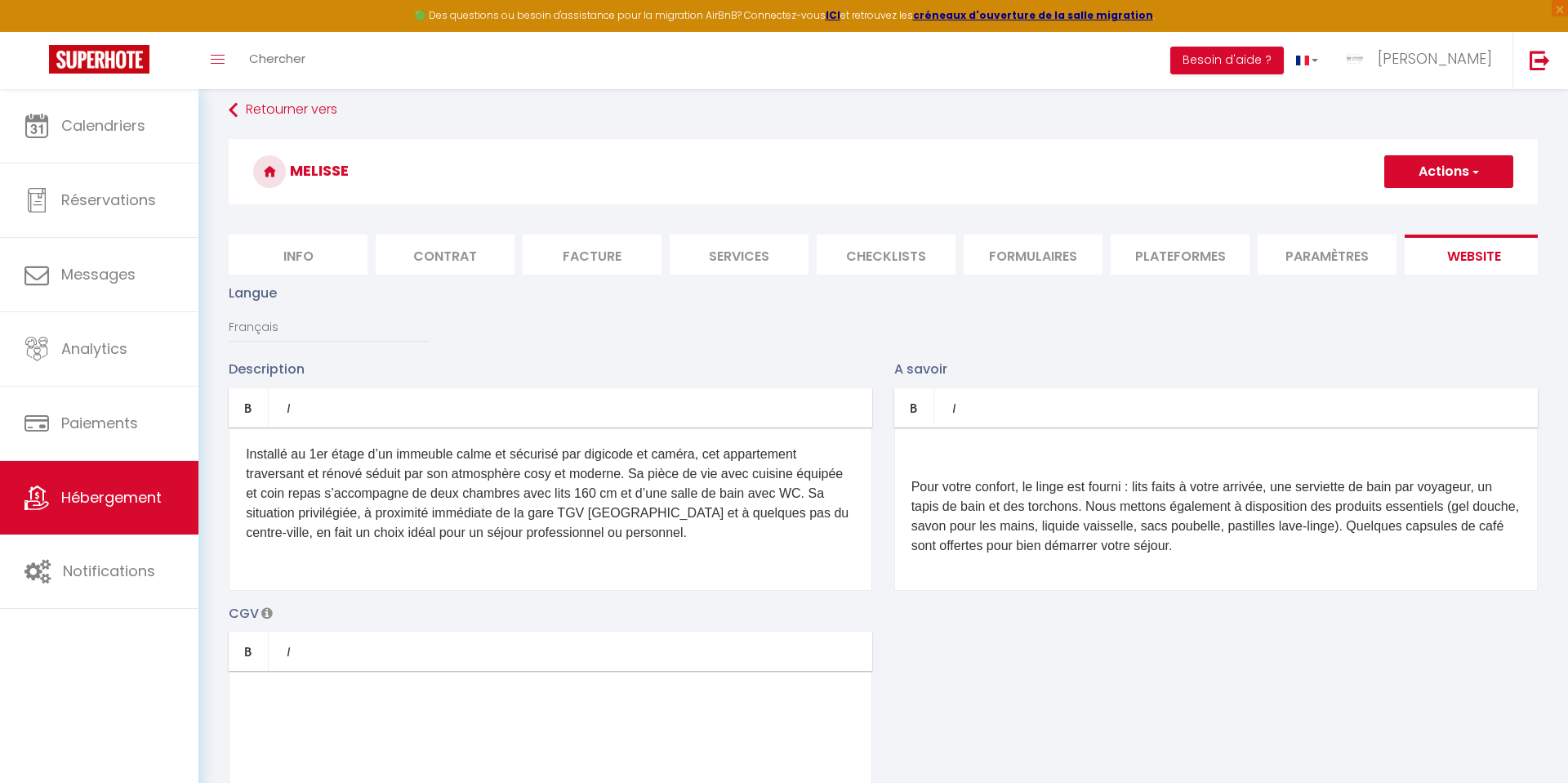
scroll to position [0, 0]
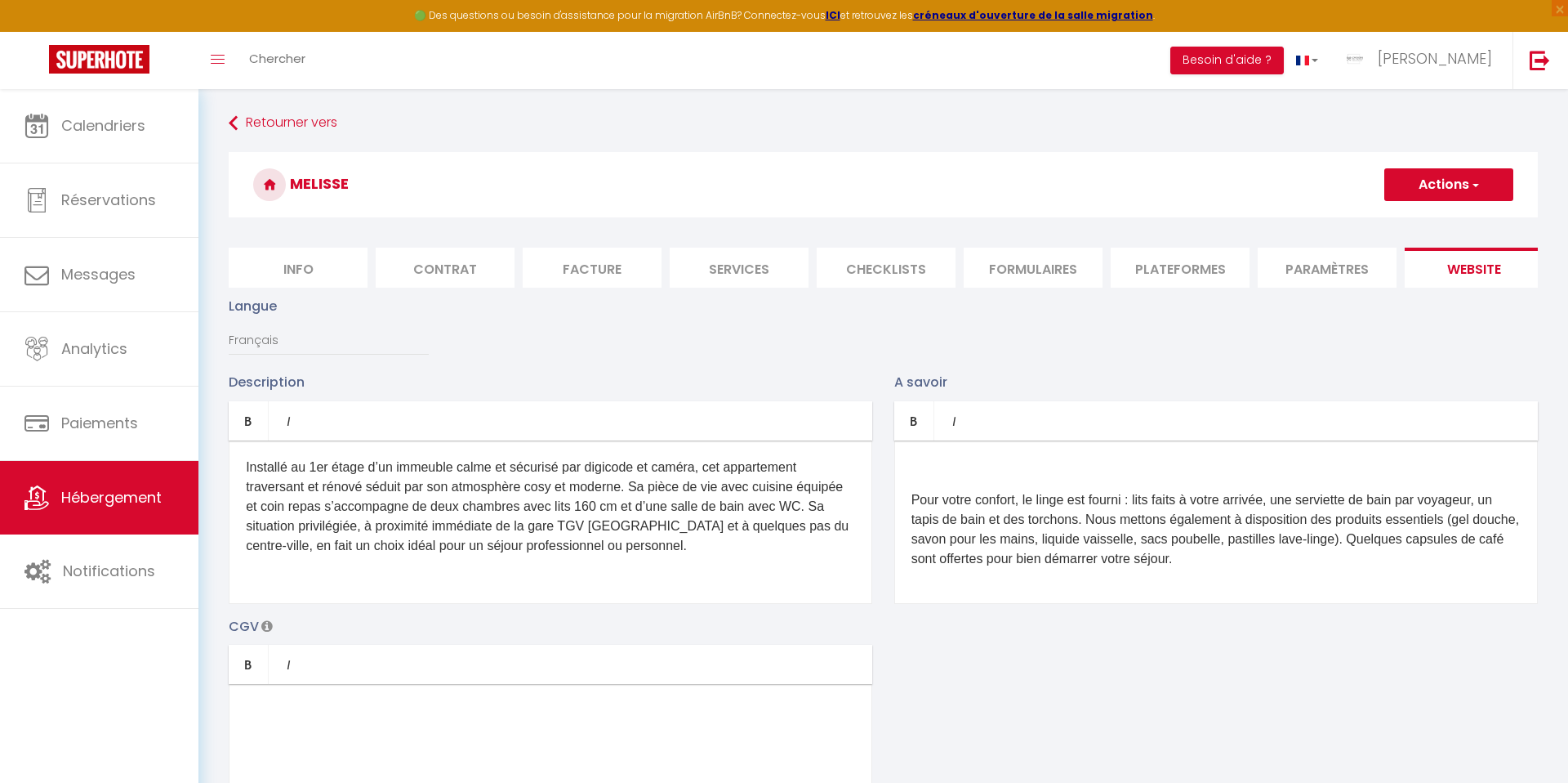
click at [1472, 188] on span "button" at bounding box center [1474, 184] width 10 height 17
click at [1416, 222] on input "Enregistrer" at bounding box center [1430, 220] width 61 height 17
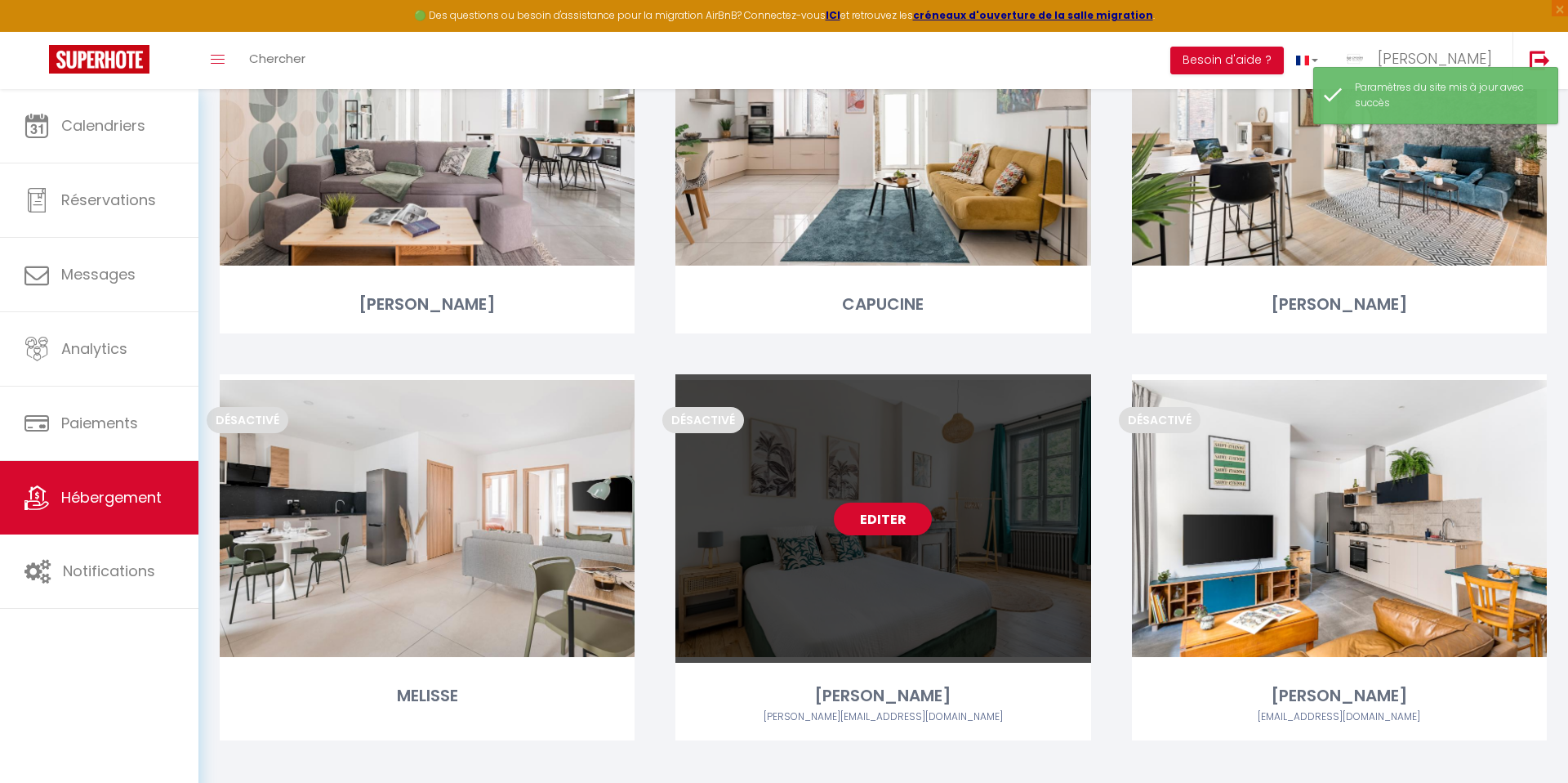
scroll to position [3095, 0]
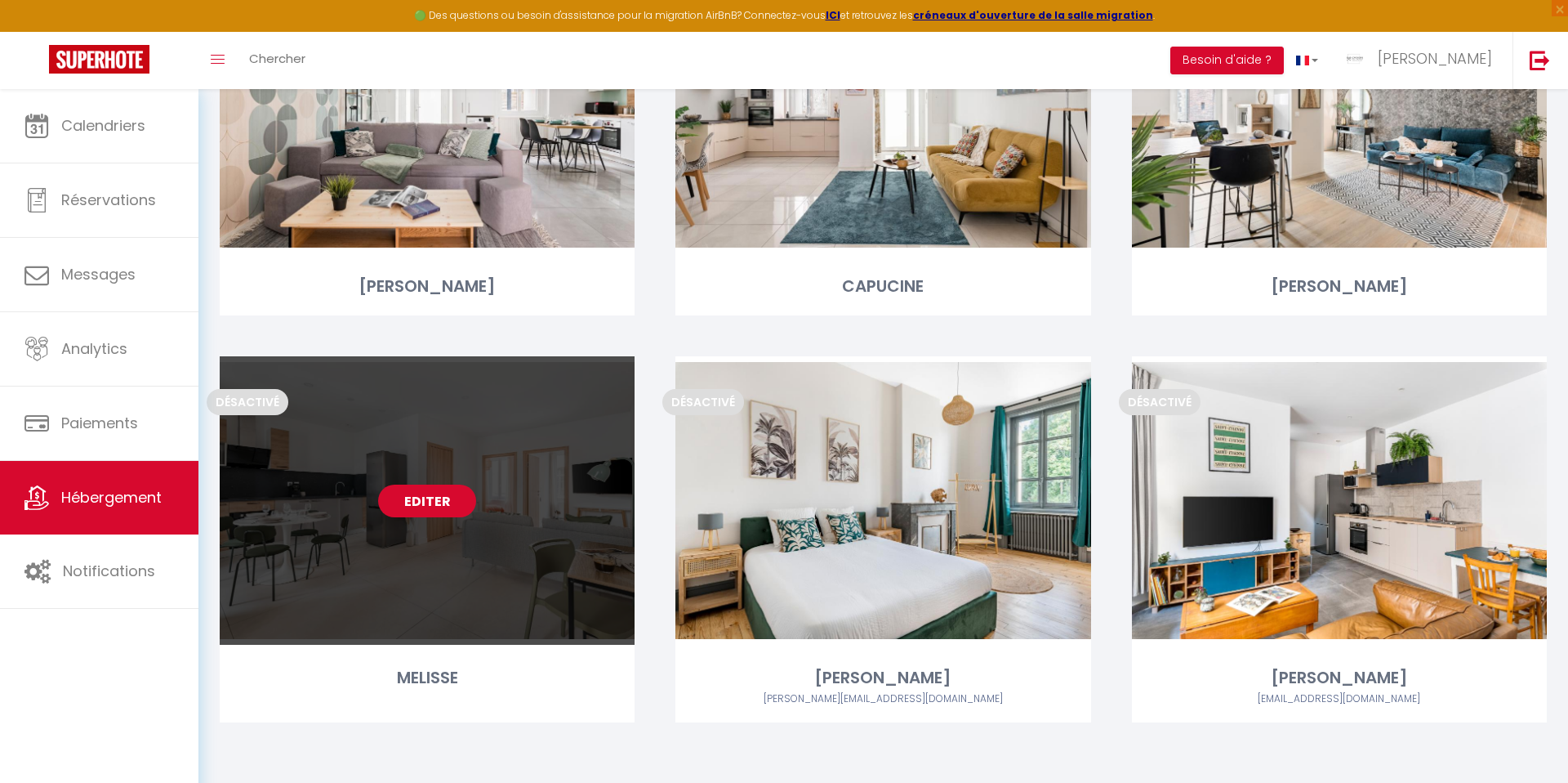
click at [429, 497] on link "Editer" at bounding box center [427, 501] width 98 height 33
click at [428, 500] on link "Editer" at bounding box center [427, 501] width 98 height 33
click at [423, 498] on link "Editer" at bounding box center [427, 501] width 98 height 33
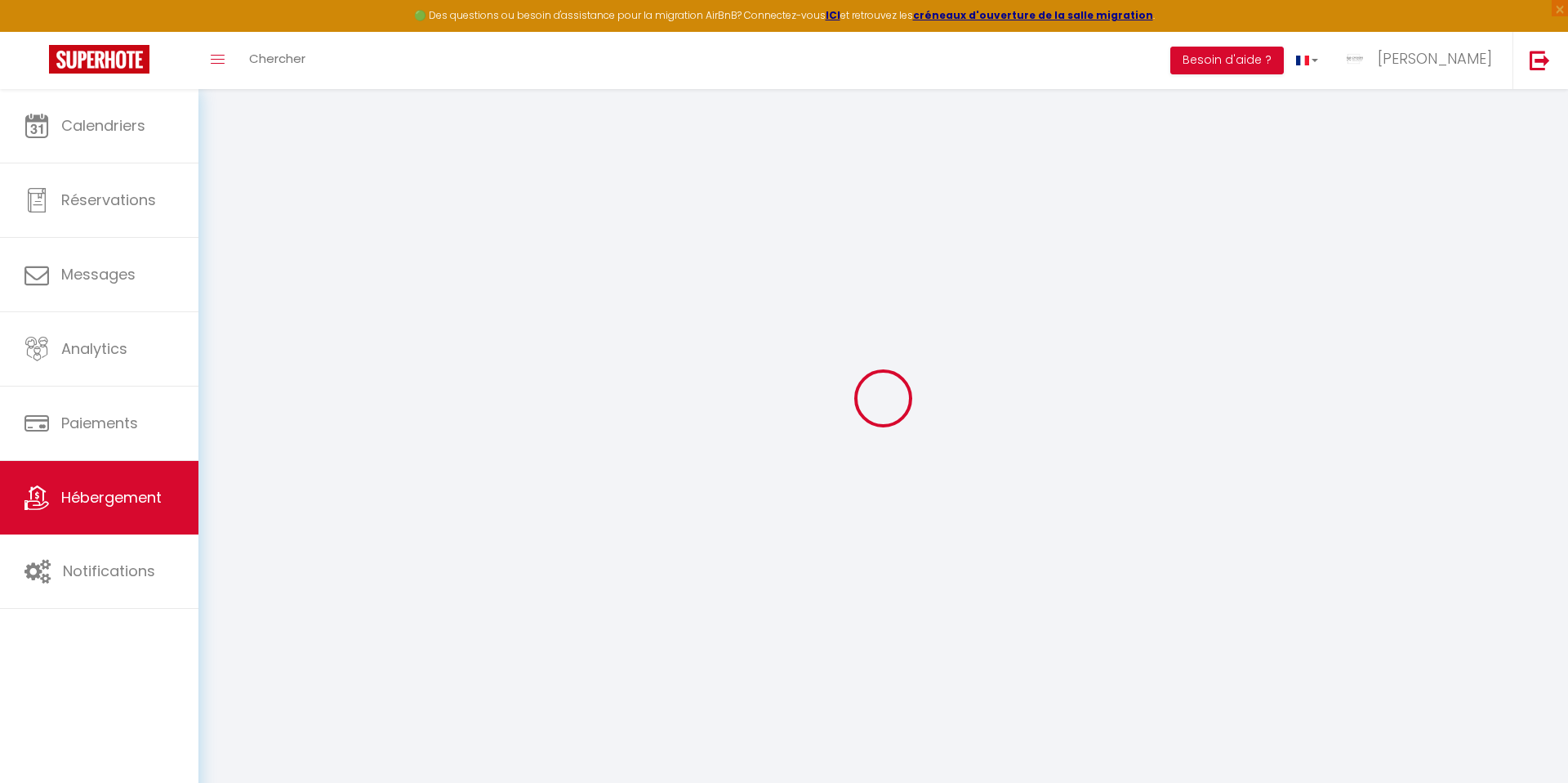
scroll to position [35, 0]
select select
checkbox input "false"
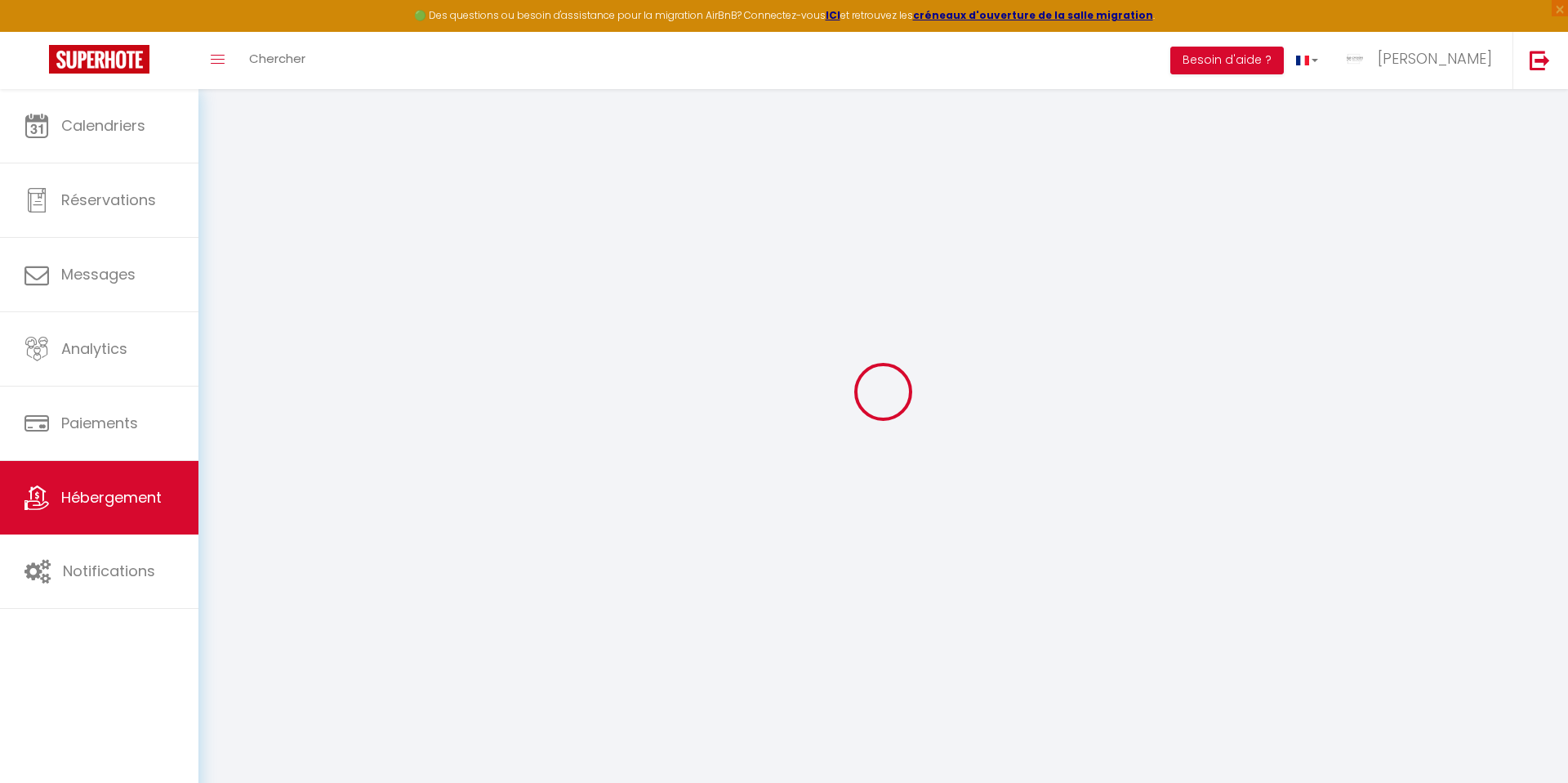
checkbox input "false"
select select "16:00"
select select "20:00"
select select "10:00"
select select "15"
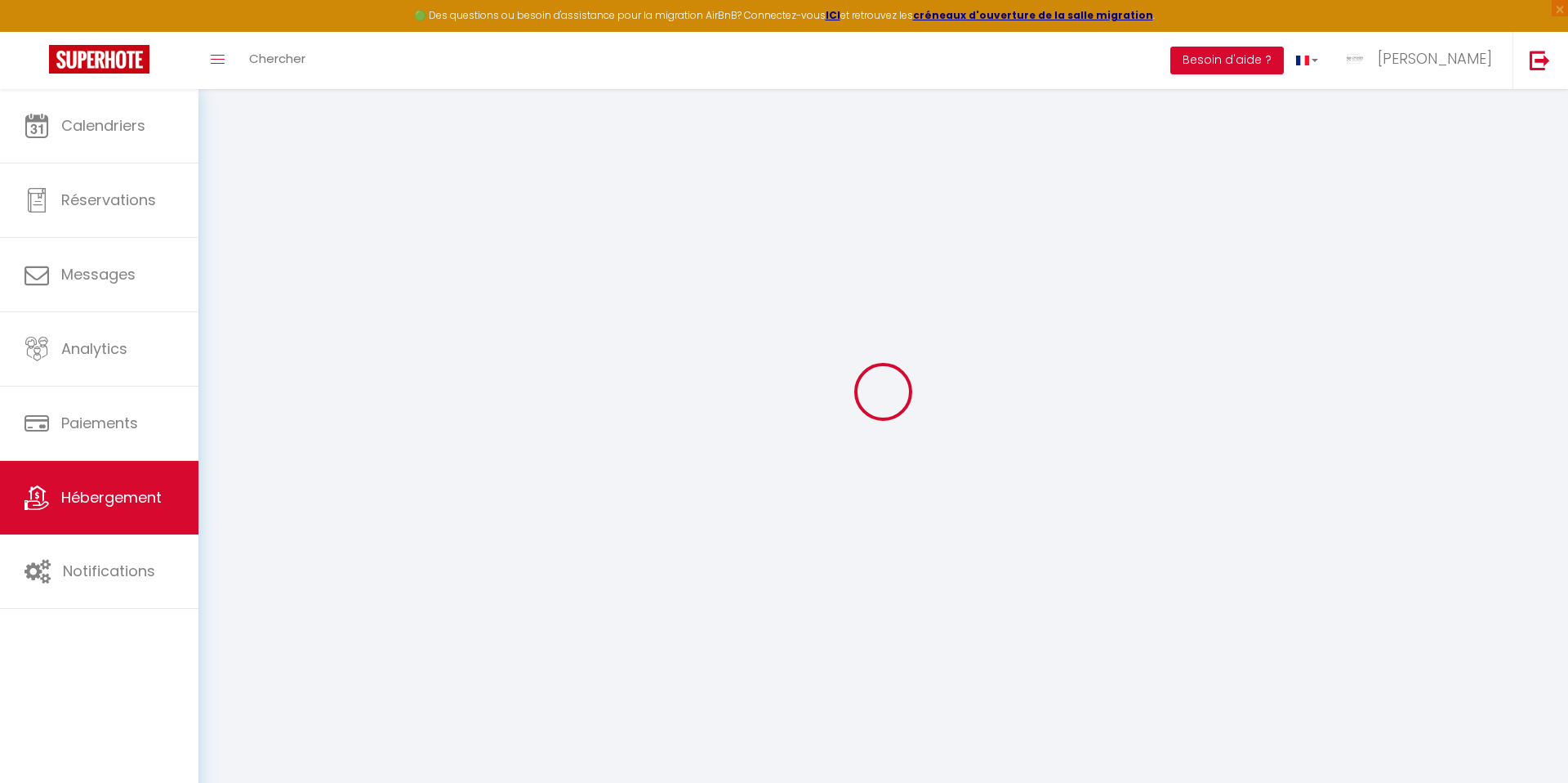
select select "15"
select select "18:00"
select select
checkbox input "false"
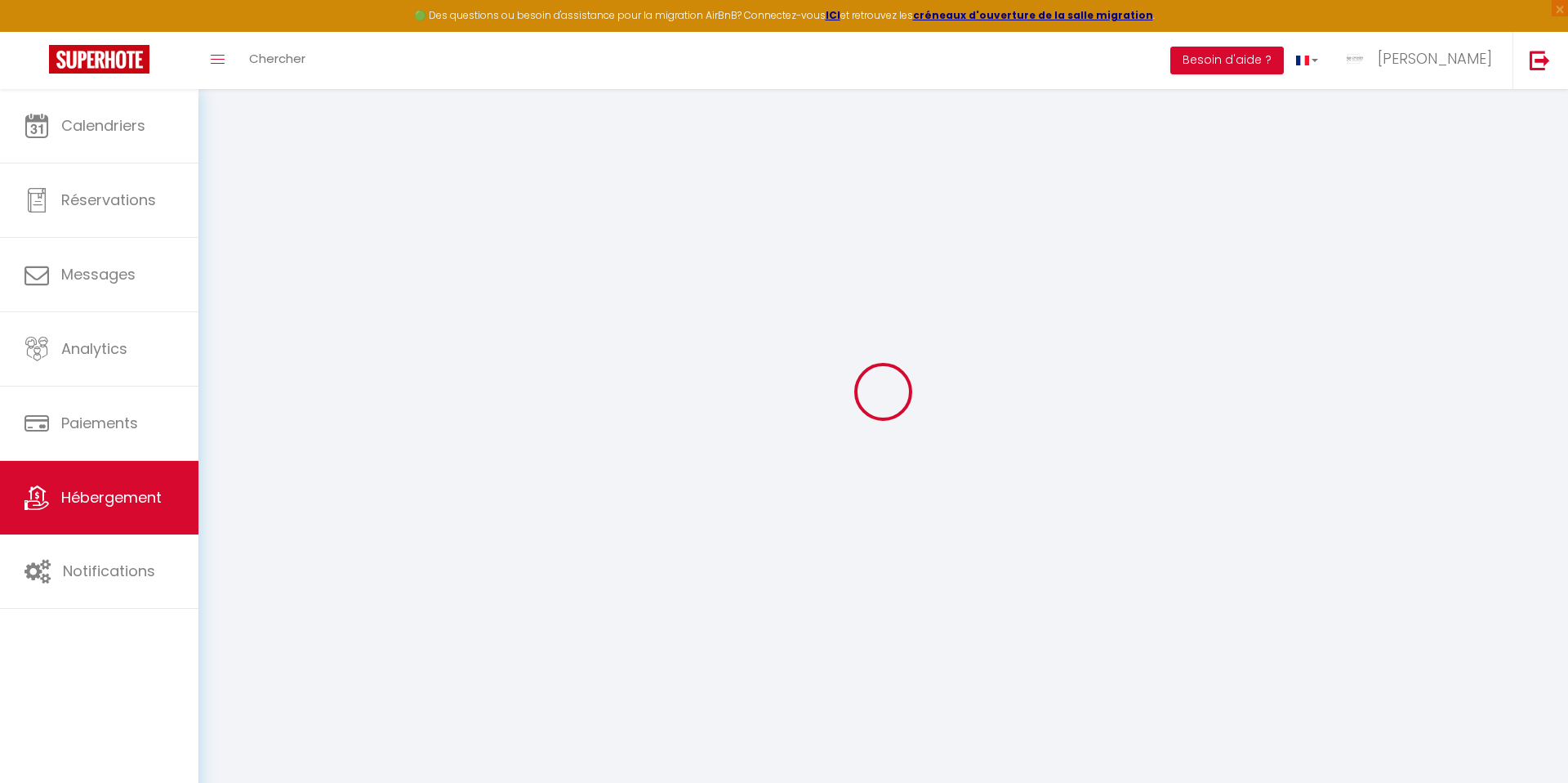
checkbox input "false"
select select
checkbox input "false"
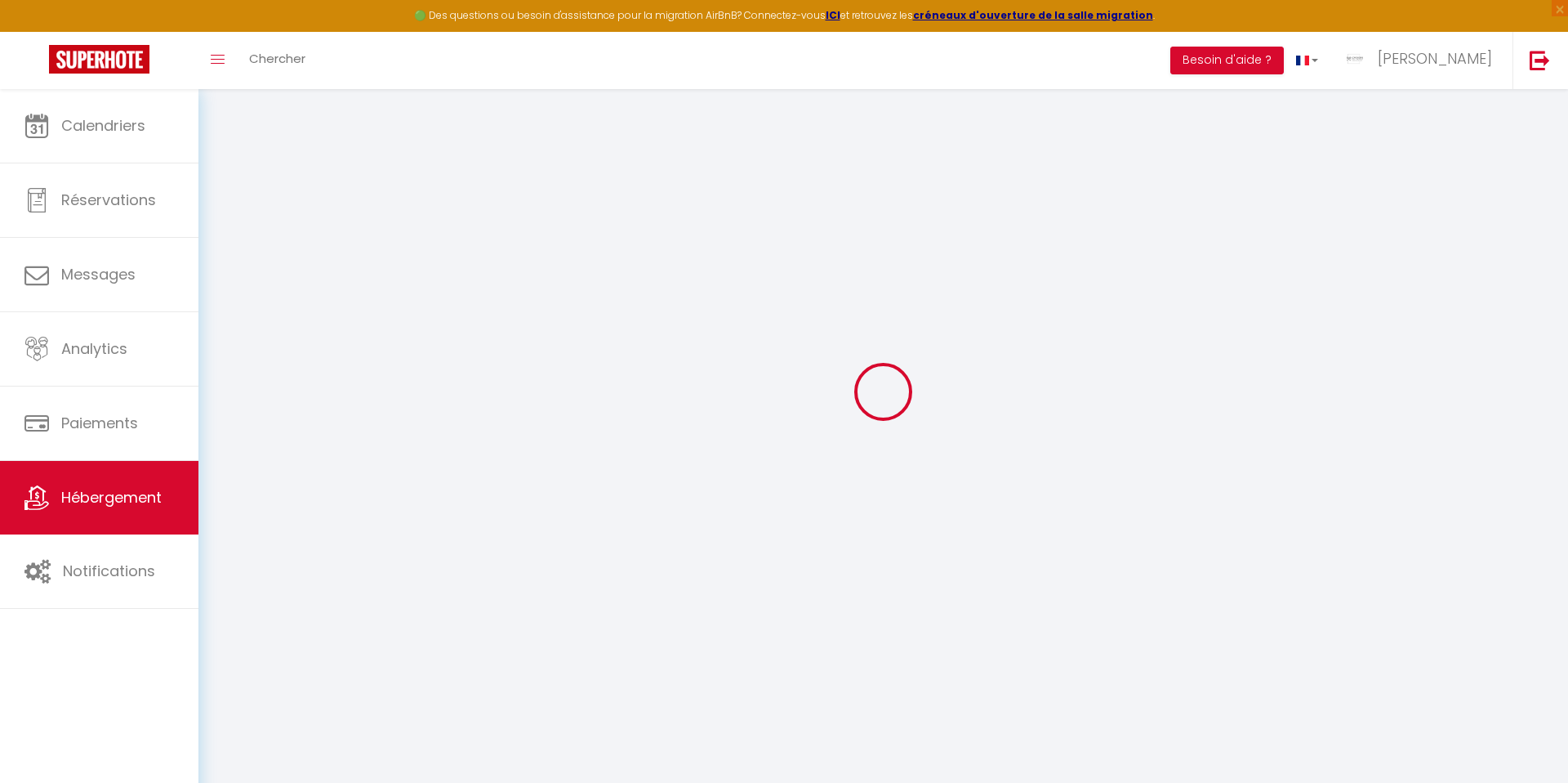
checkbox input "false"
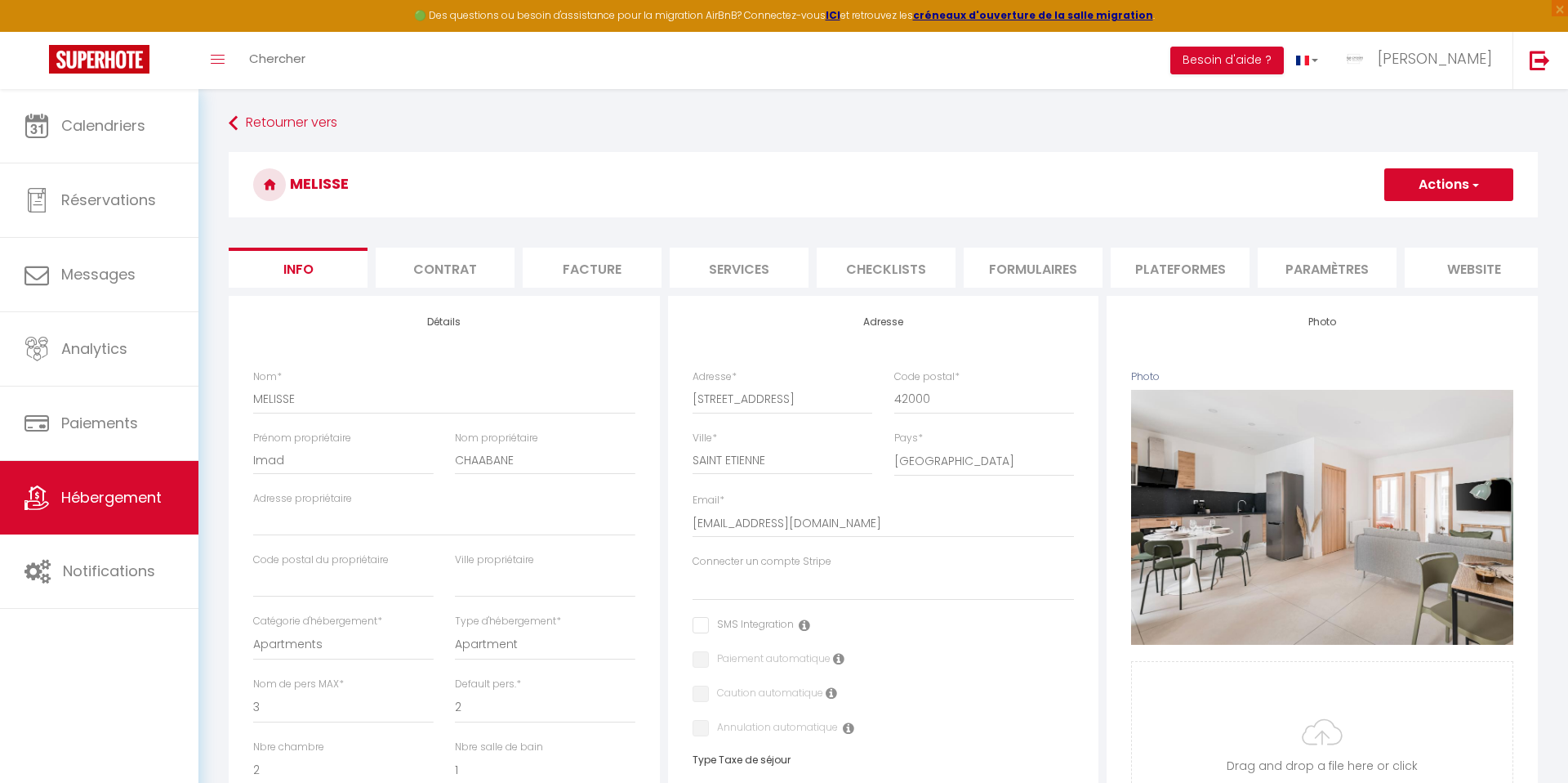
click at [430, 270] on li "Contrat" at bounding box center [445, 268] width 139 height 40
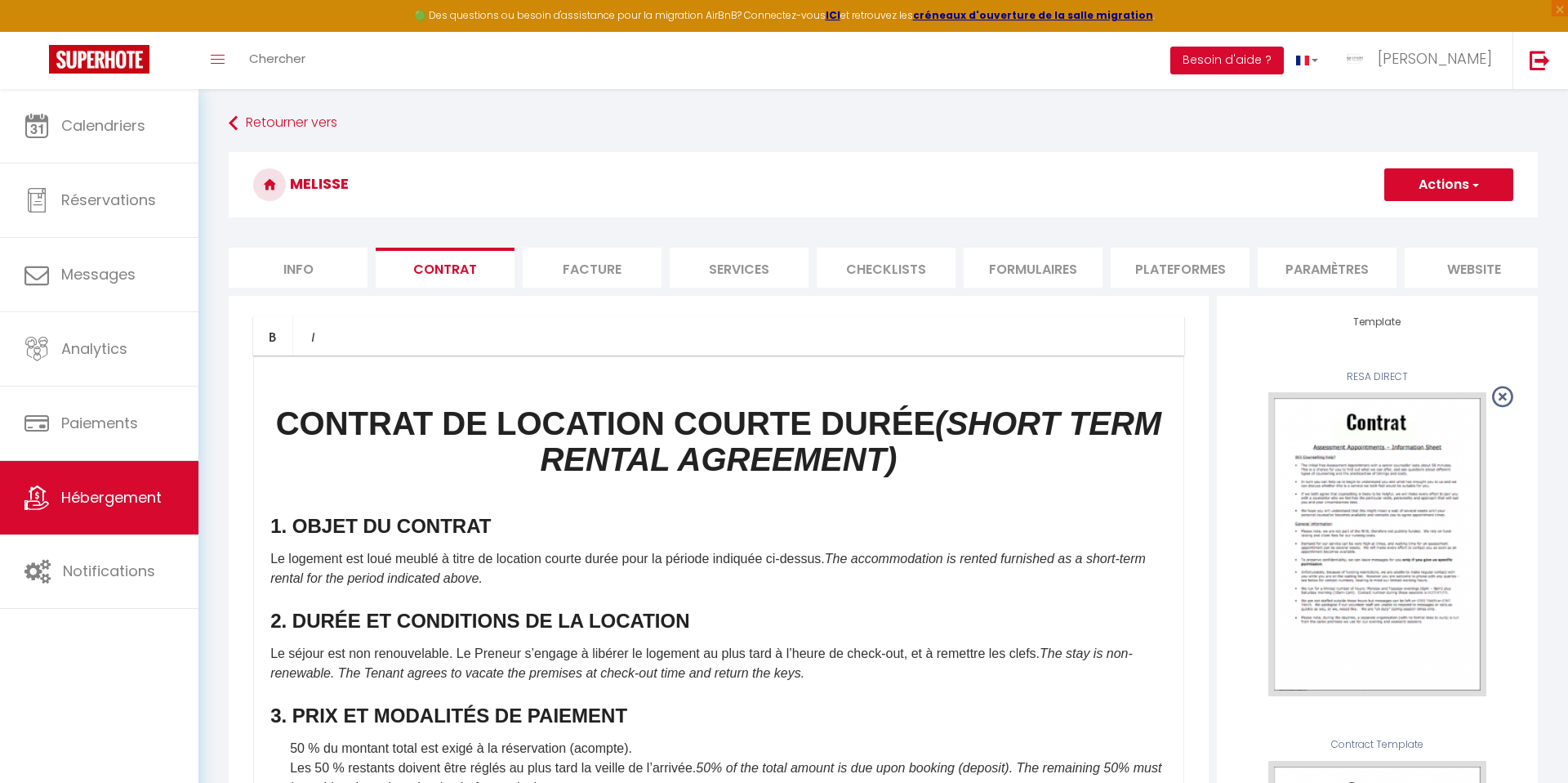
drag, startPoint x: 539, startPoint y: 271, endPoint x: 525, endPoint y: 222, distance: 51.0
click at [525, 222] on form "MELISSE Actions Enregistrer Sauvegarder en tant que modèle Info Contrat Facture…" at bounding box center [883, 618] width 1309 height 932
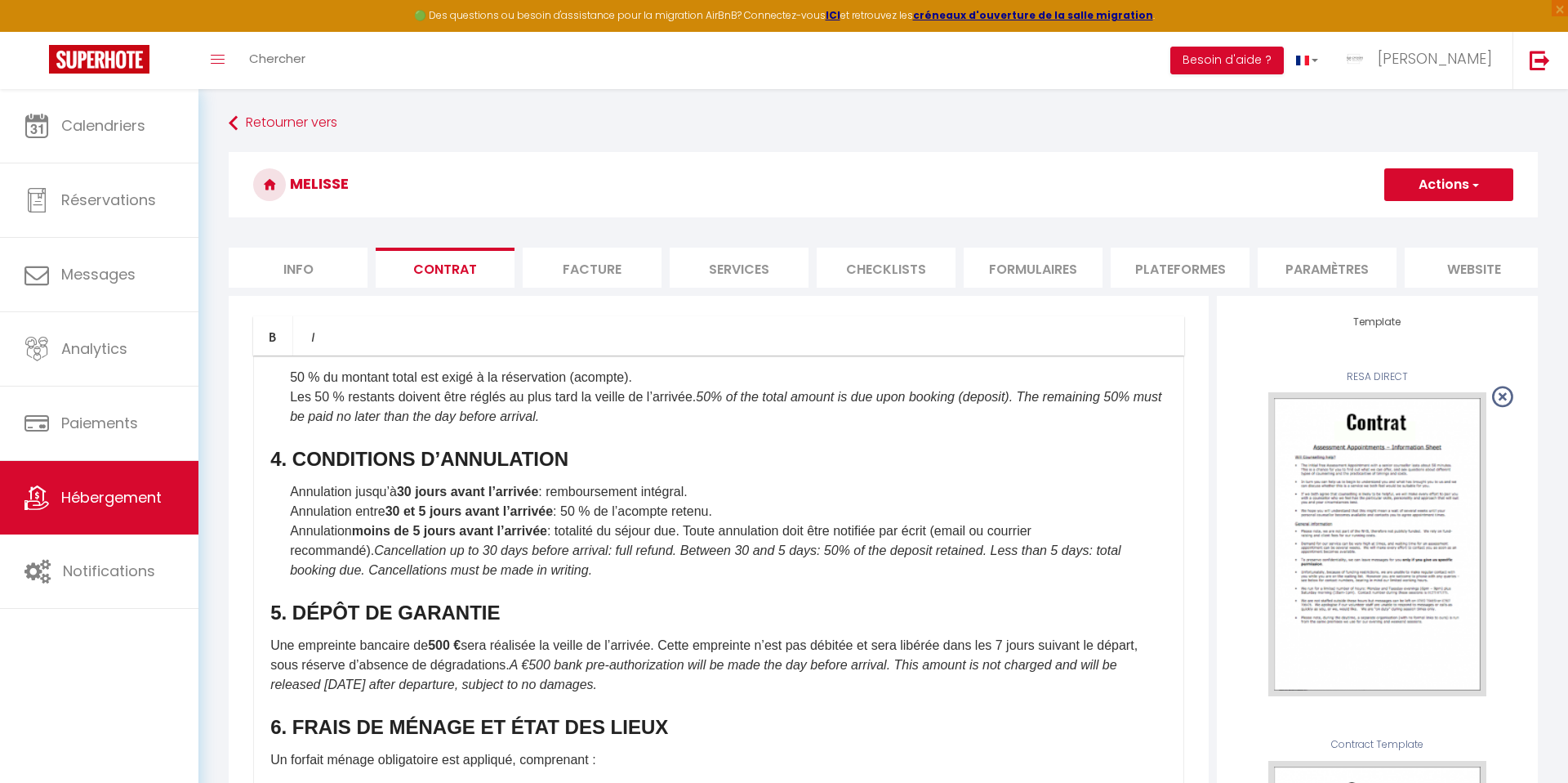
scroll to position [388, 0]
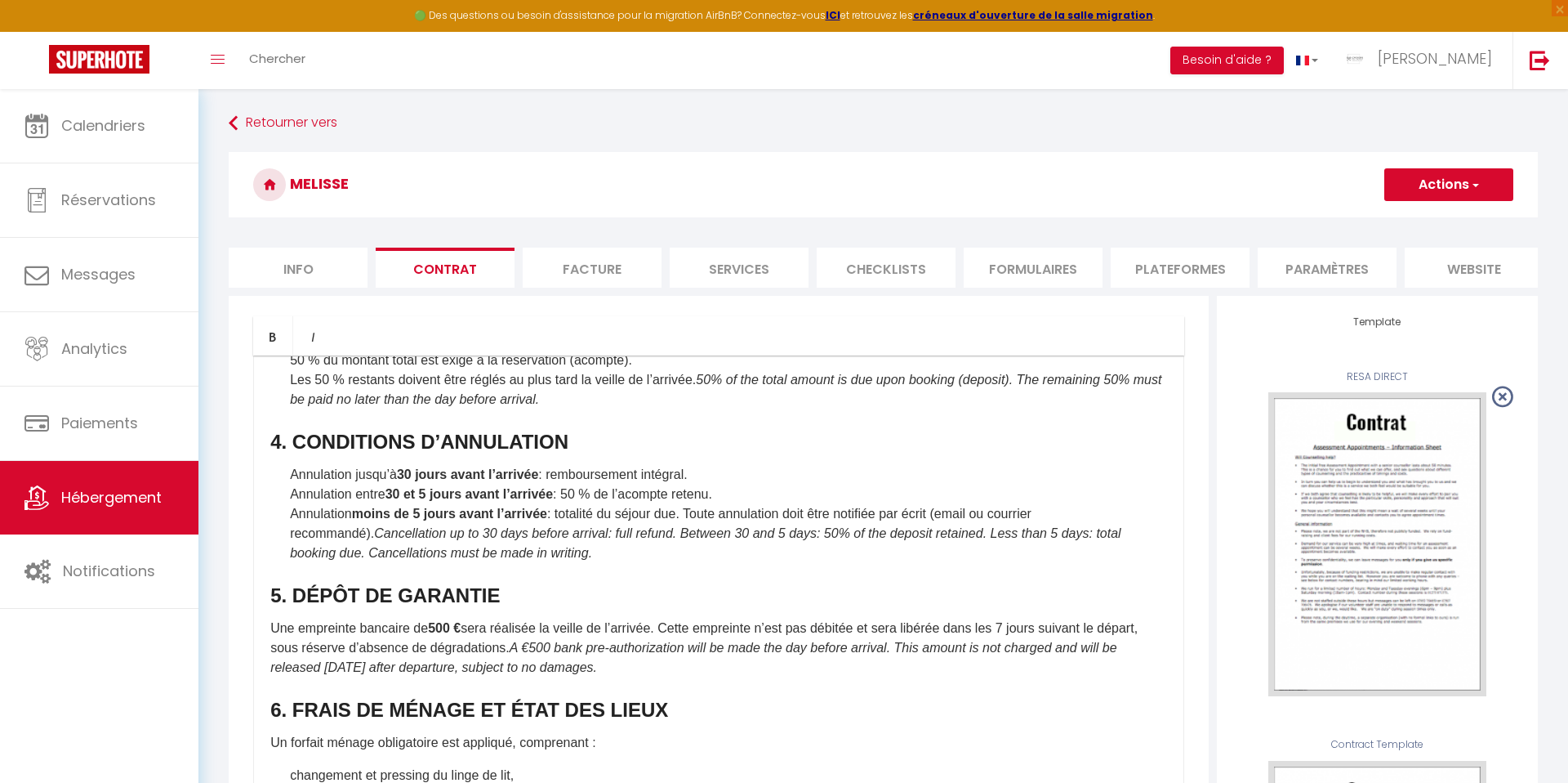
click at [588, 270] on li "Facture" at bounding box center [592, 268] width 139 height 40
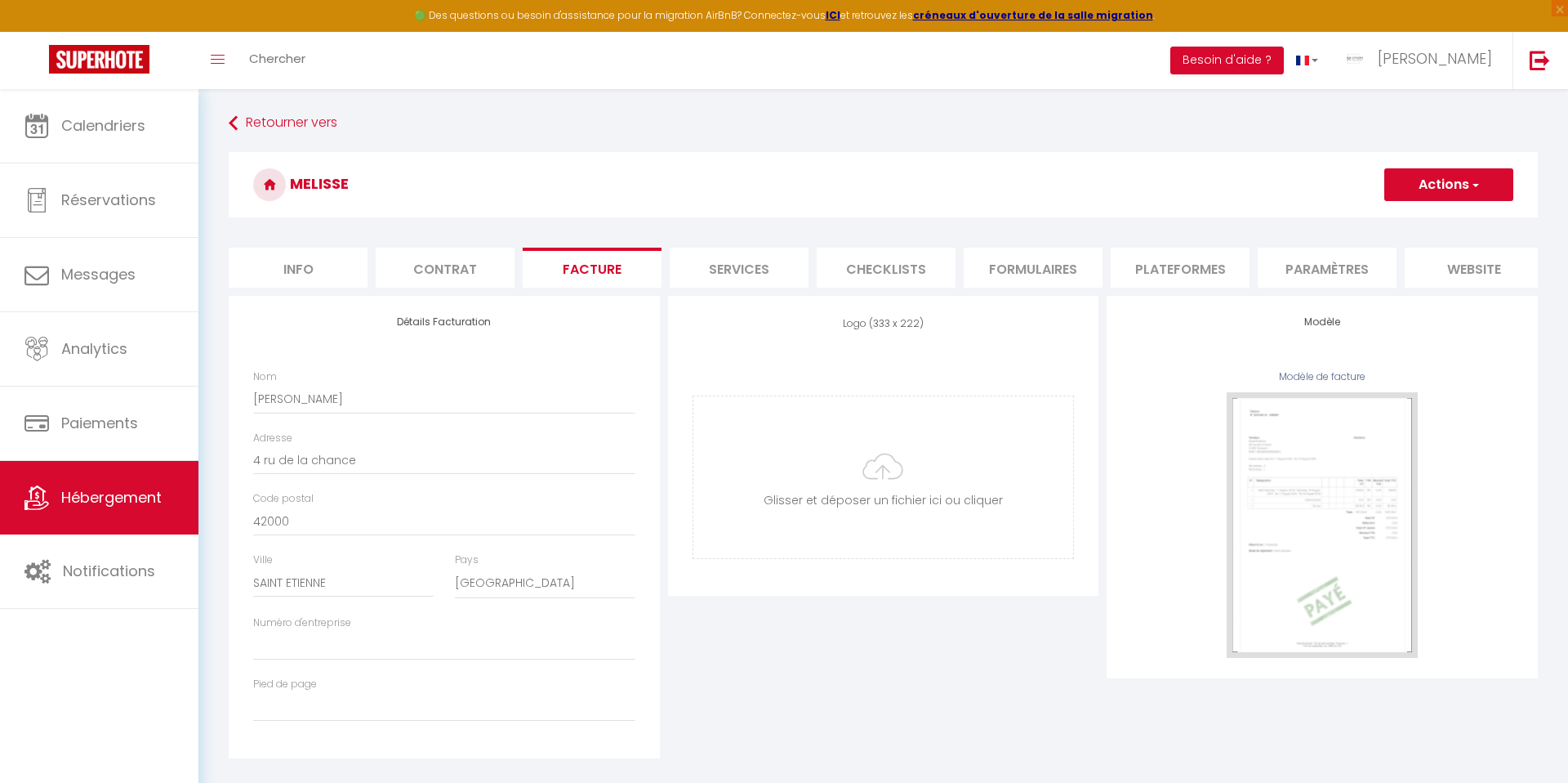
click at [694, 270] on li "Services" at bounding box center [739, 268] width 139 height 40
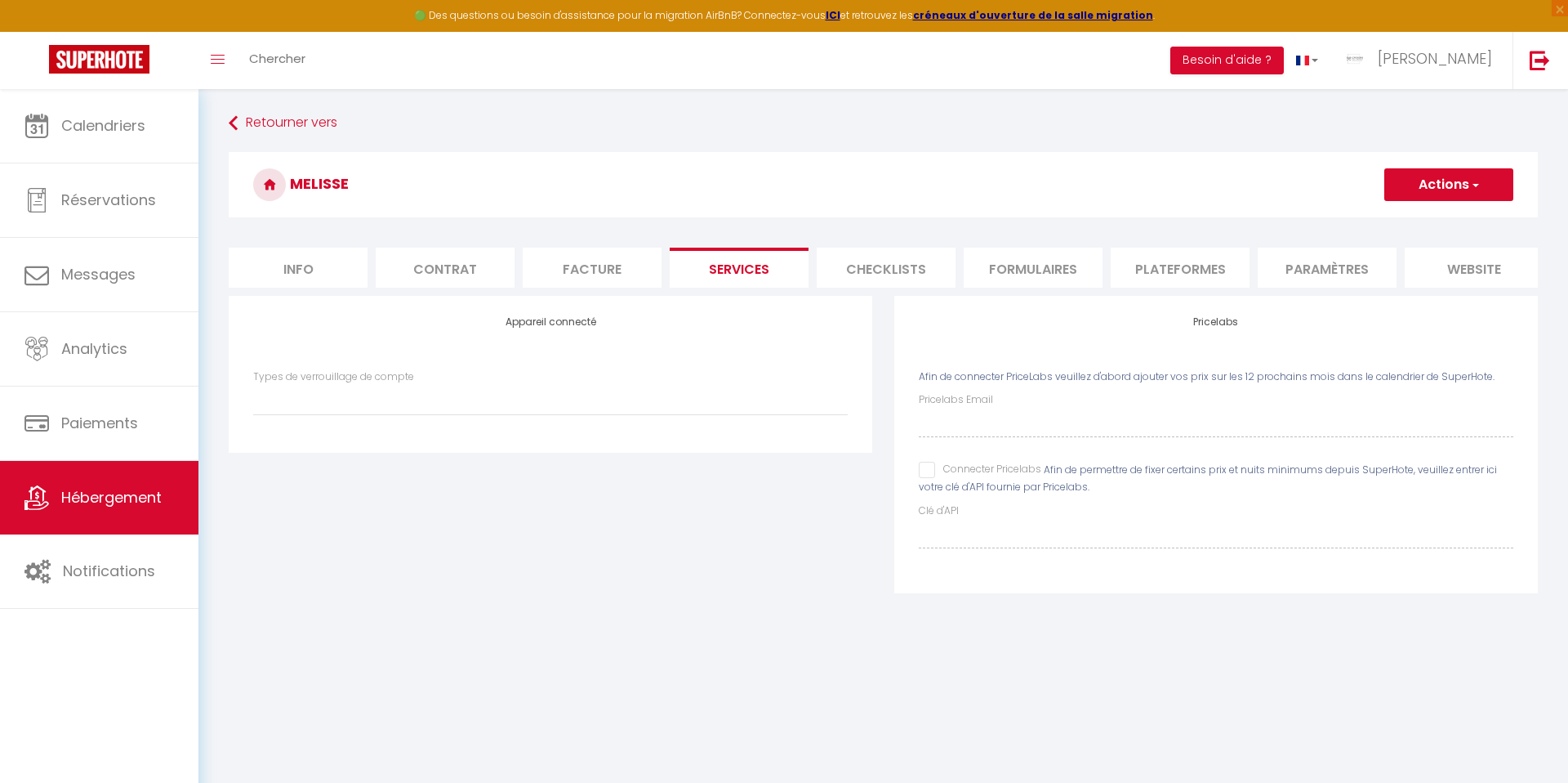
select select
click at [840, 275] on li "Checklists" at bounding box center [886, 268] width 139 height 40
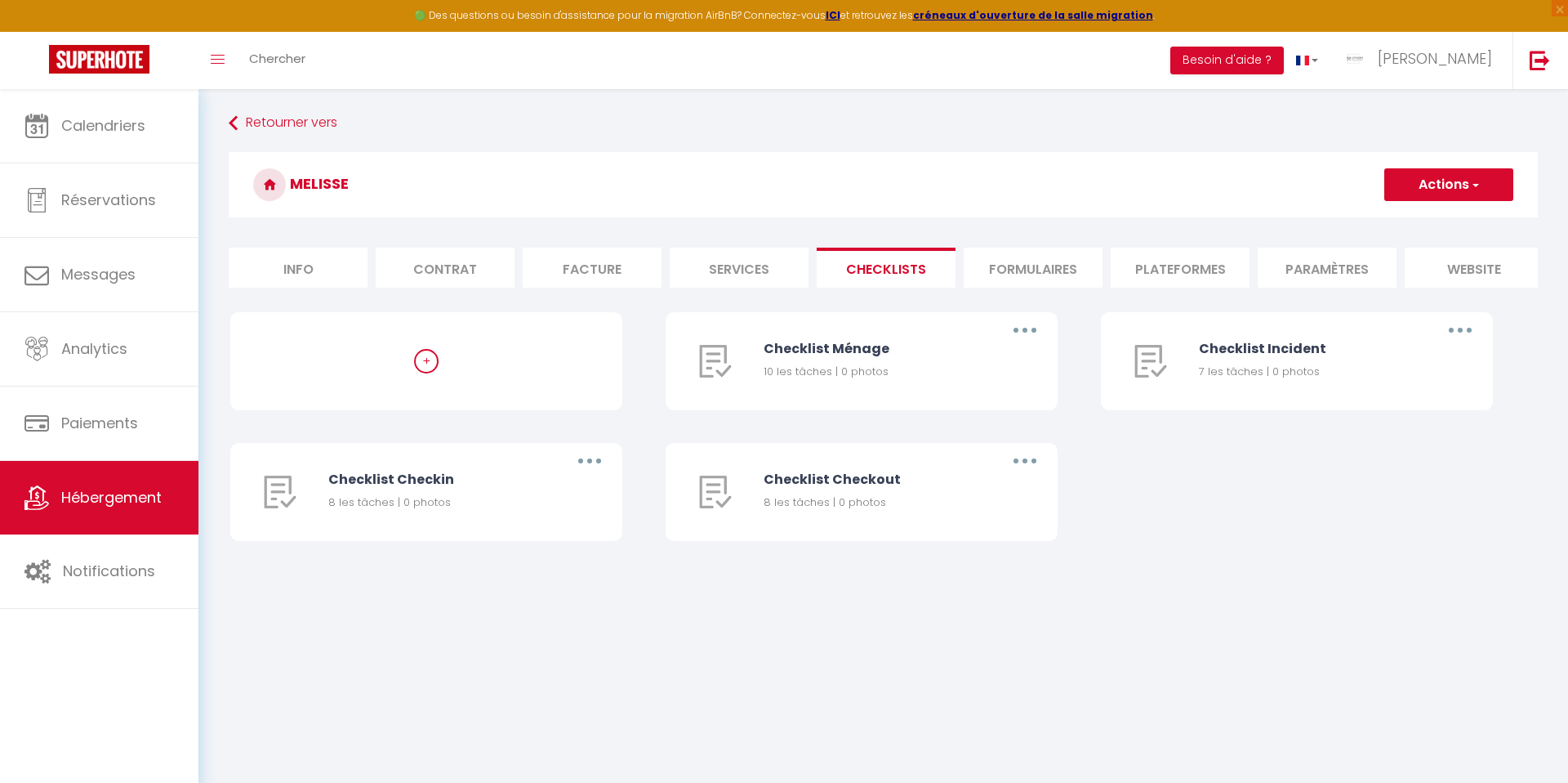
click at [1035, 279] on li "Formulaires" at bounding box center [1033, 268] width 139 height 40
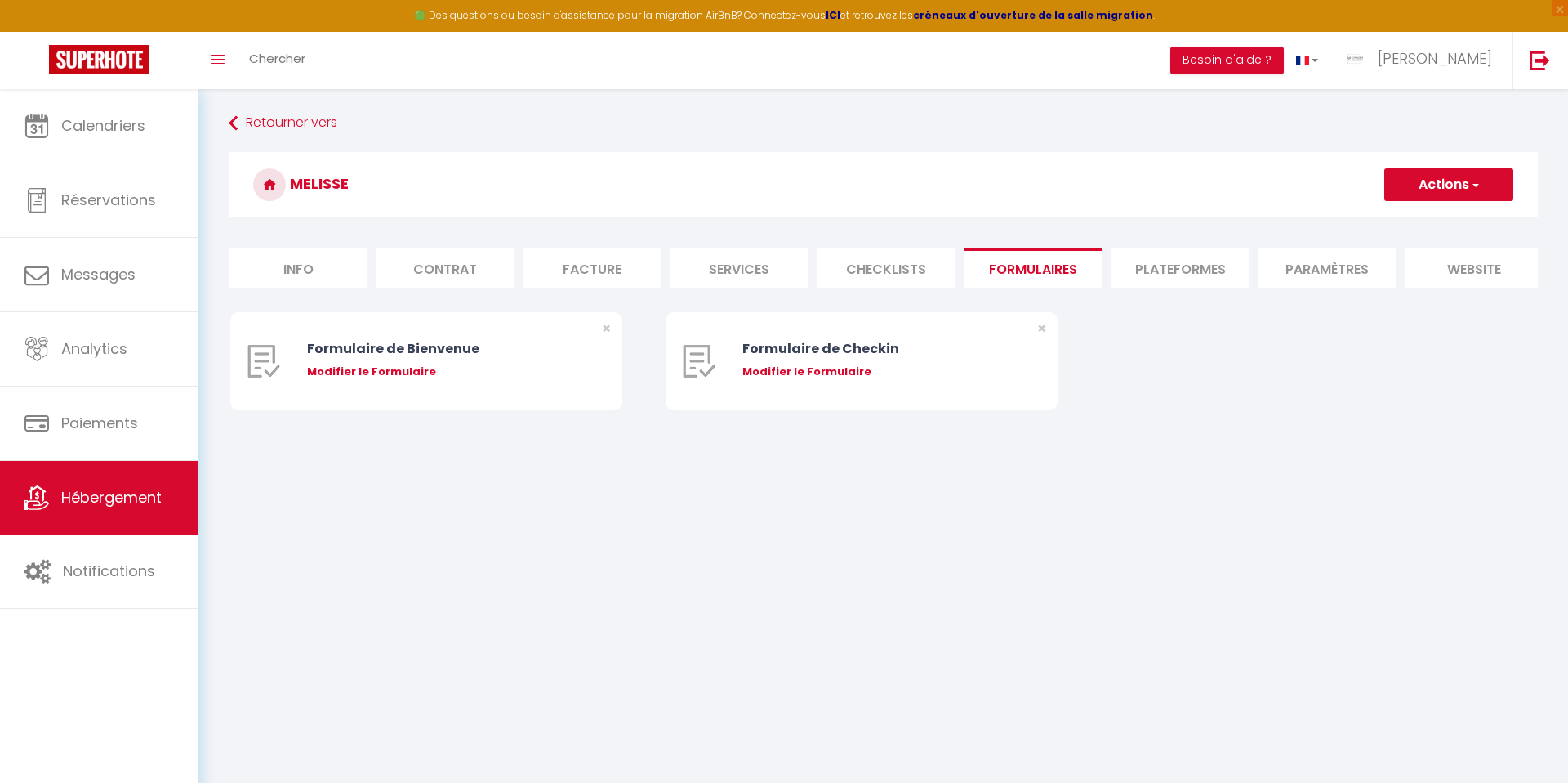
click at [1133, 273] on li "Plateformes" at bounding box center [1180, 268] width 139 height 40
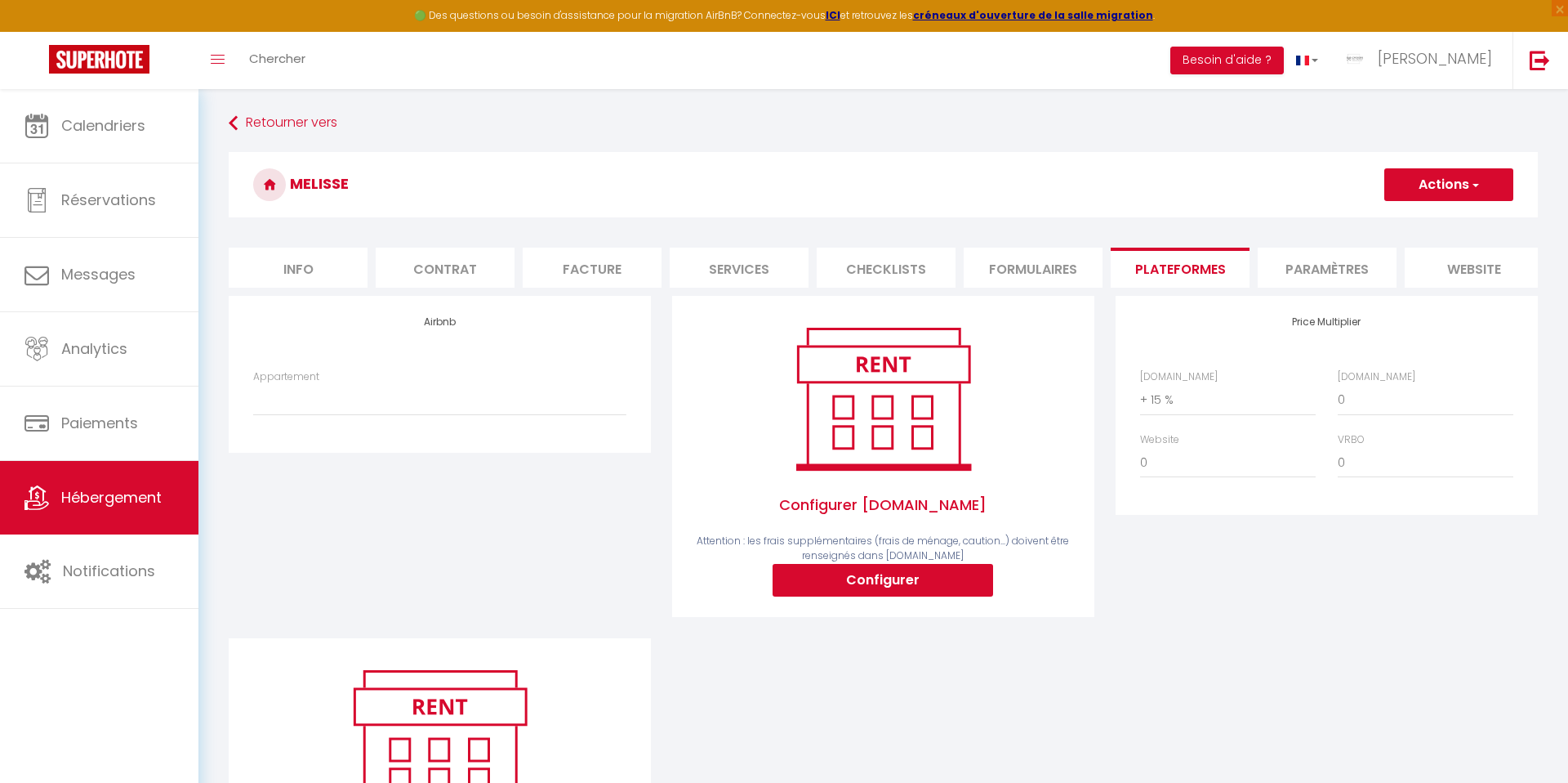
click at [1312, 281] on li "Paramètres" at bounding box center [1327, 268] width 139 height 40
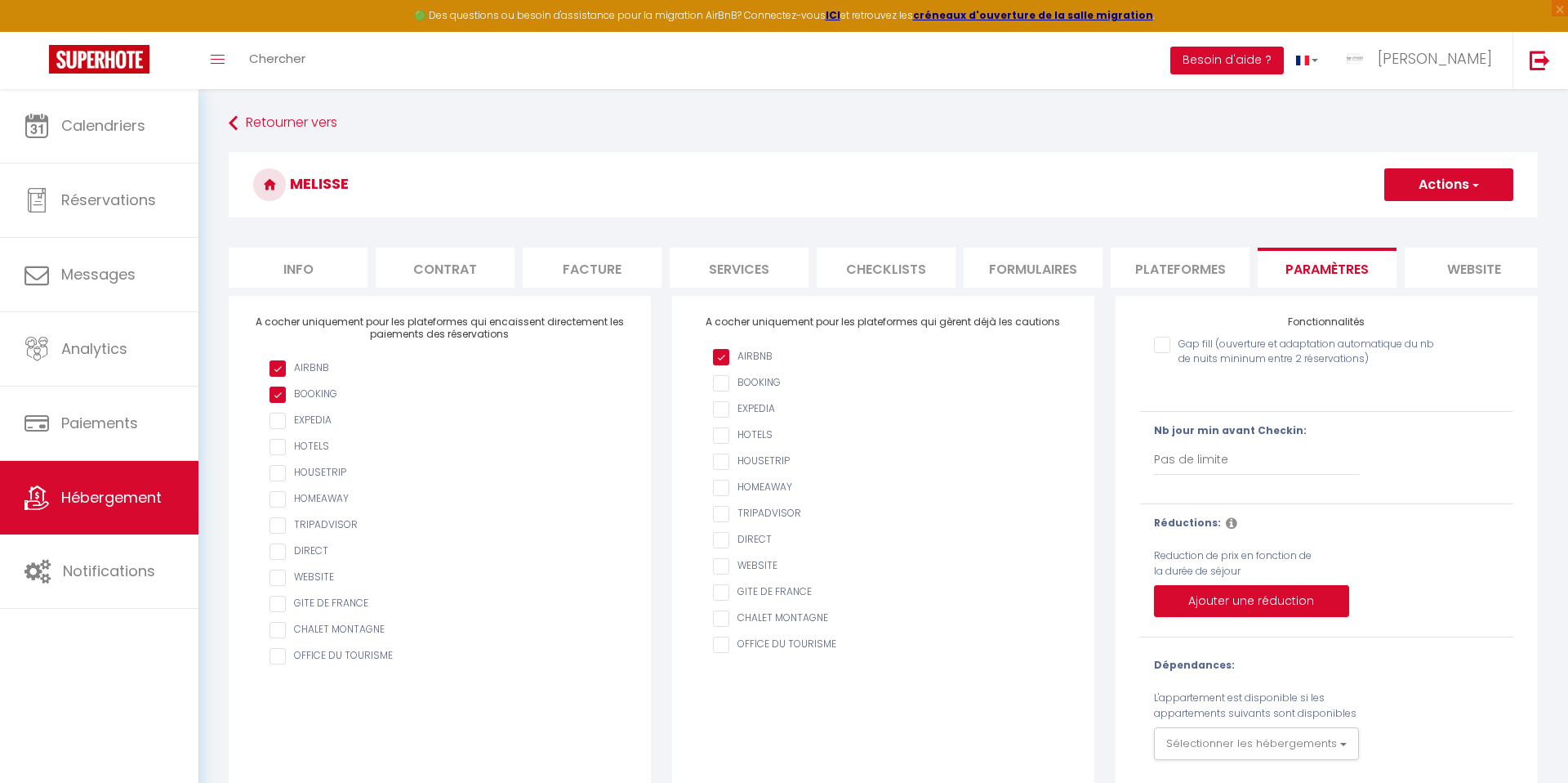
click at [1473, 276] on li "website" at bounding box center [1474, 268] width 139 height 40
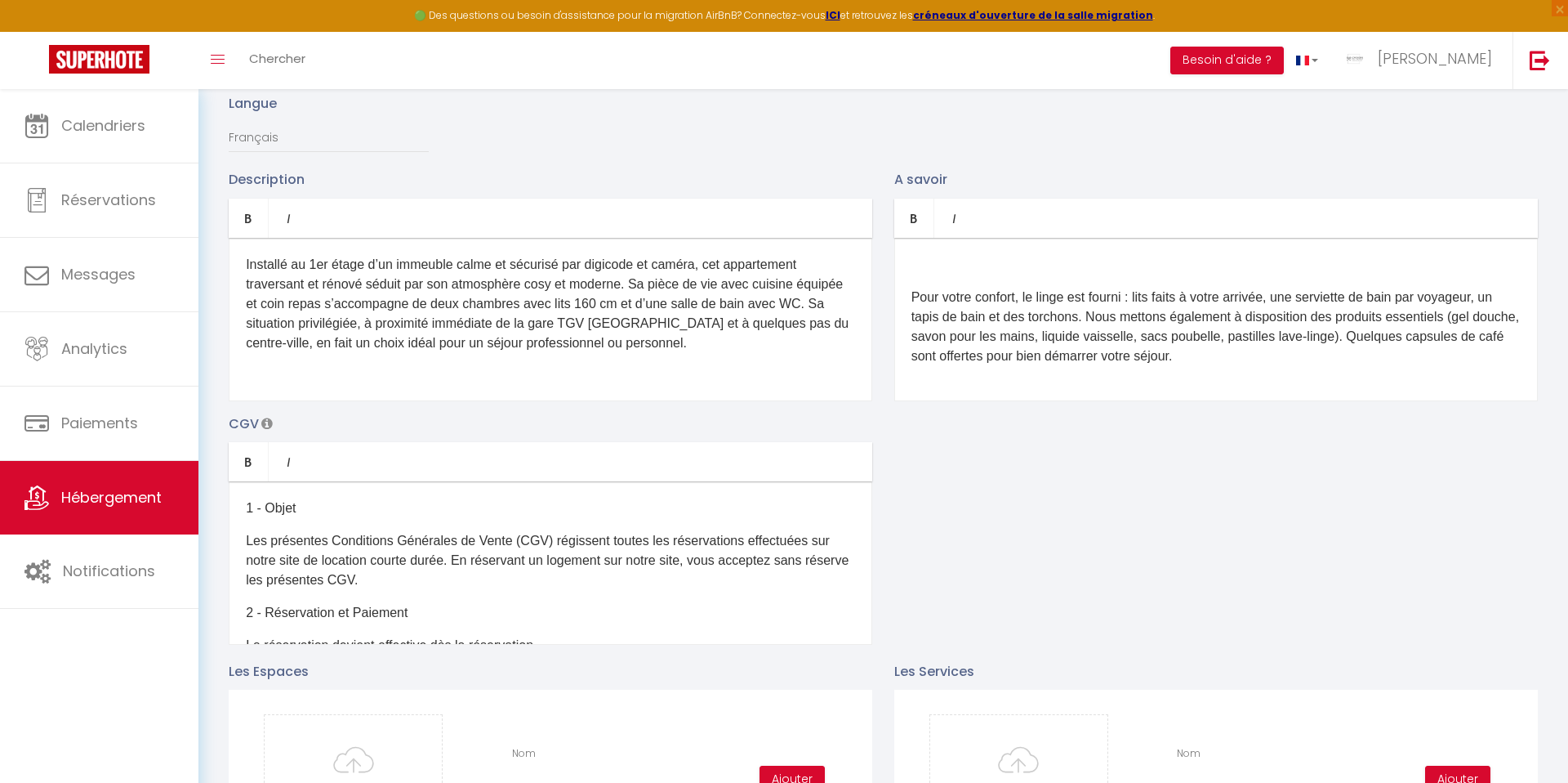
scroll to position [101, 0]
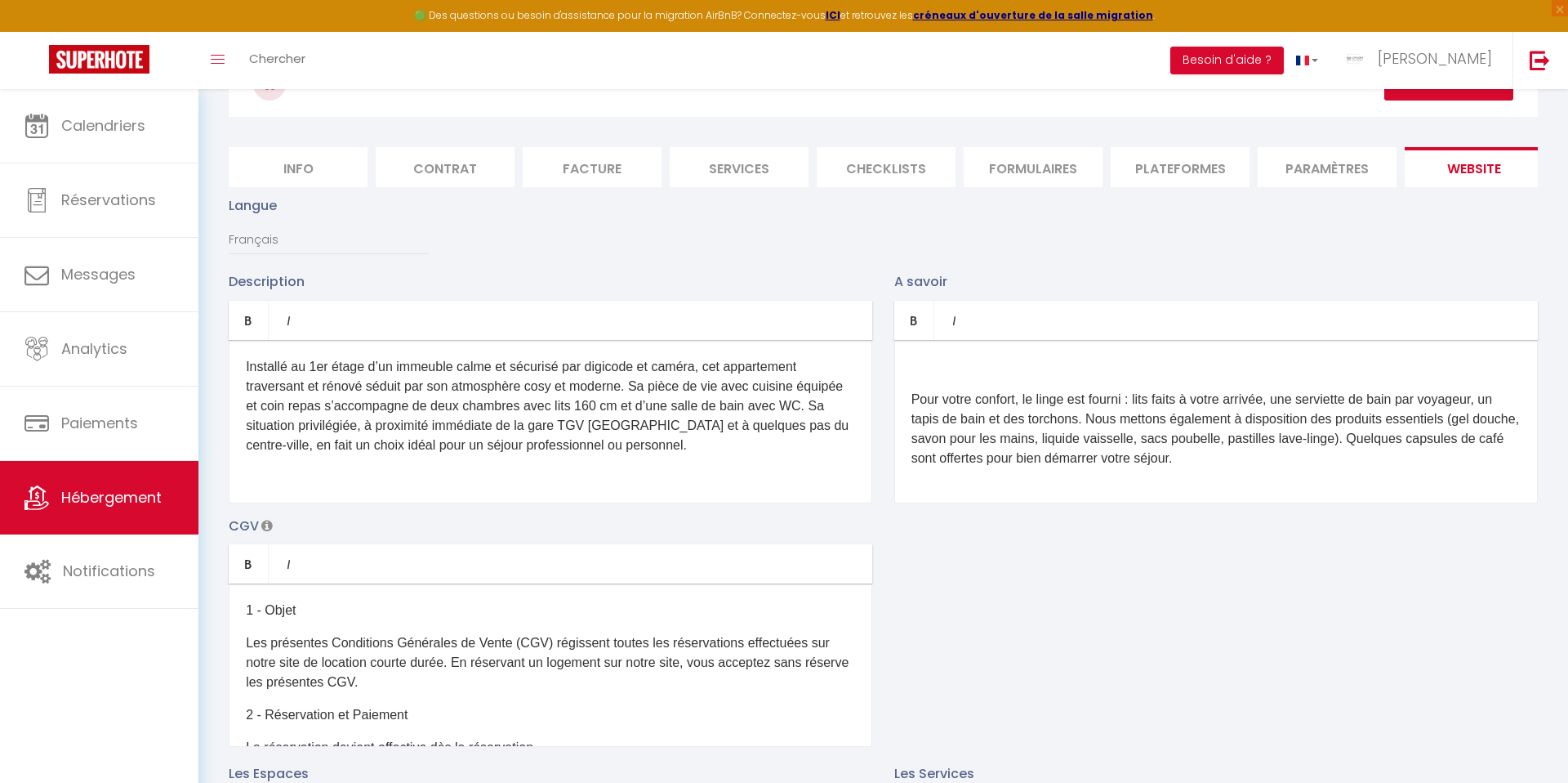
click at [909, 402] on div "Pour votre confort, le linge est fourni : lits faits à votre arrivée, une servi…" at bounding box center [1215, 421] width 644 height 163
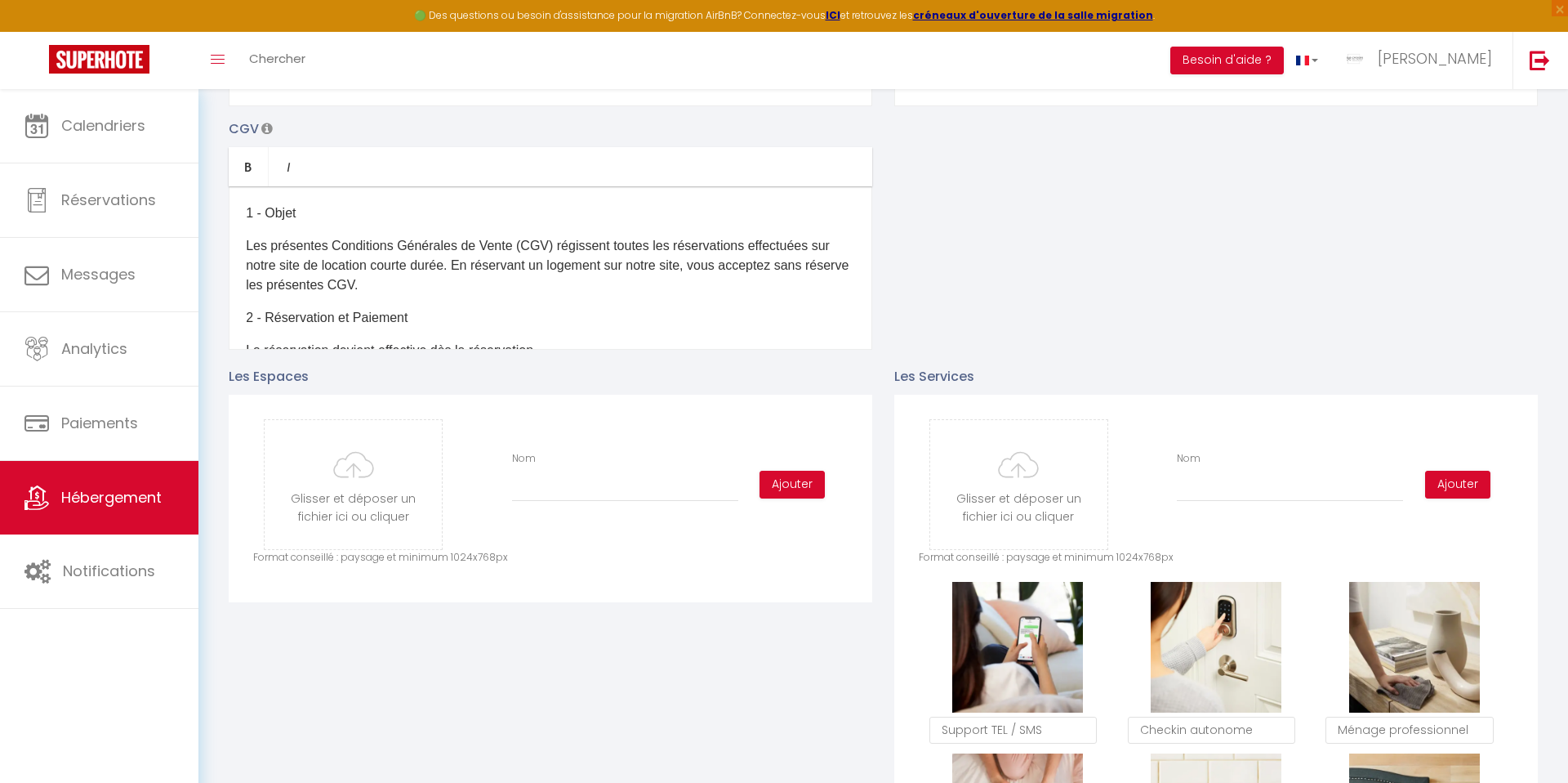
scroll to position [455, 0]
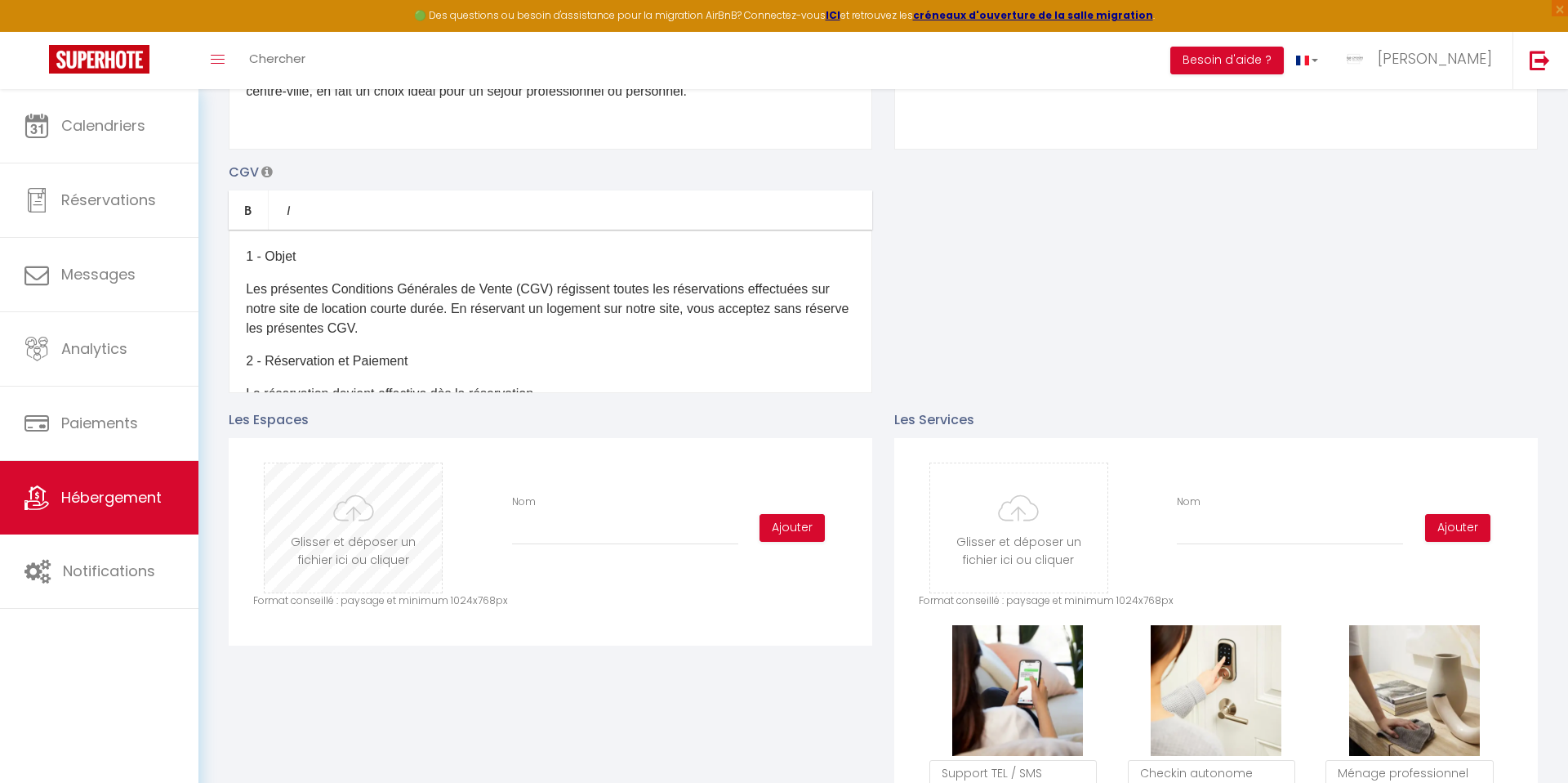
click at [362, 525] on input "file" at bounding box center [354, 528] width 177 height 129
type input "C:\fakepath\Copie de Chaabane_241204_027.jpg"
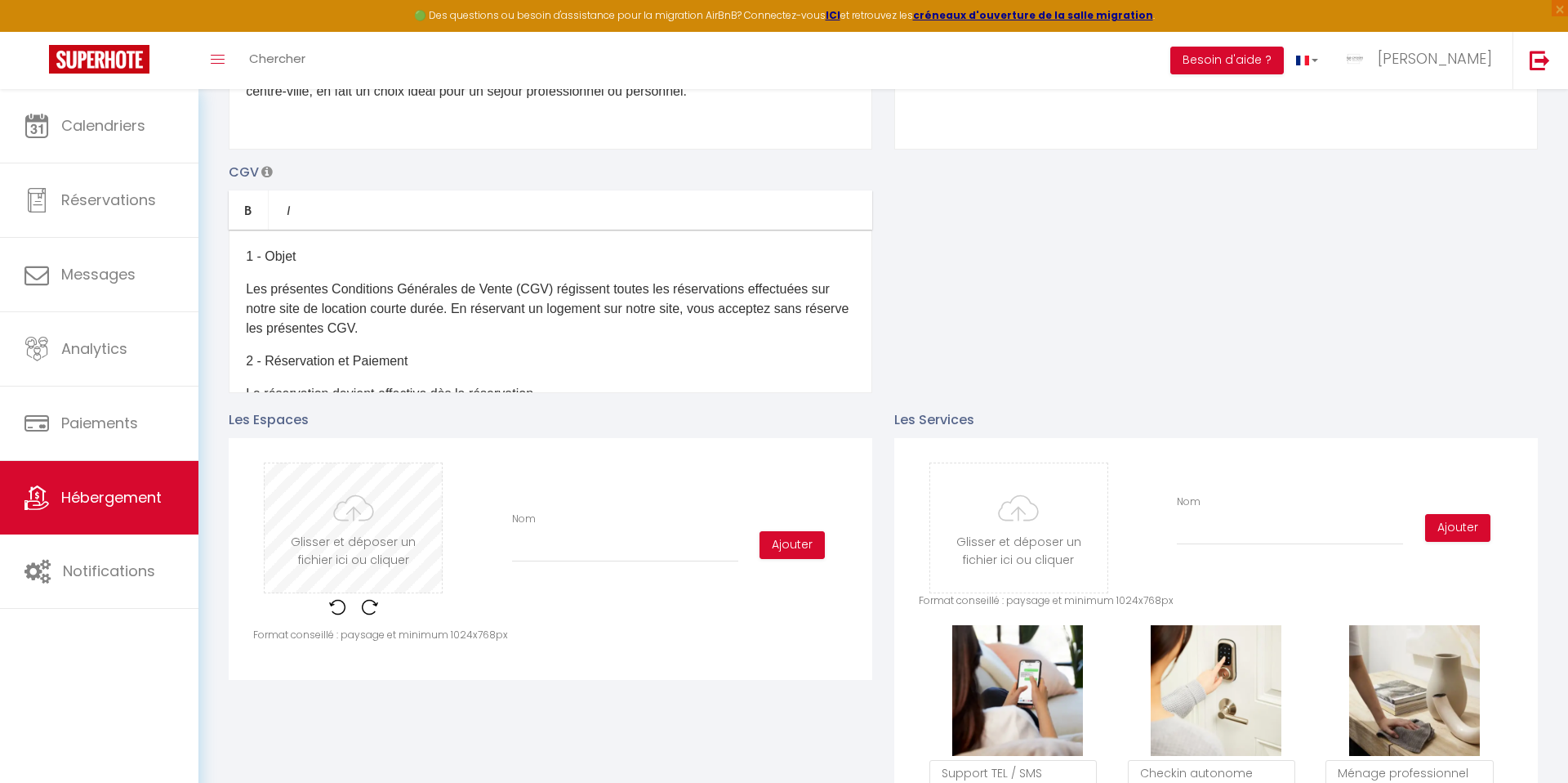
checkbox input "true"
checkbox input "false"
checkbox input "true"
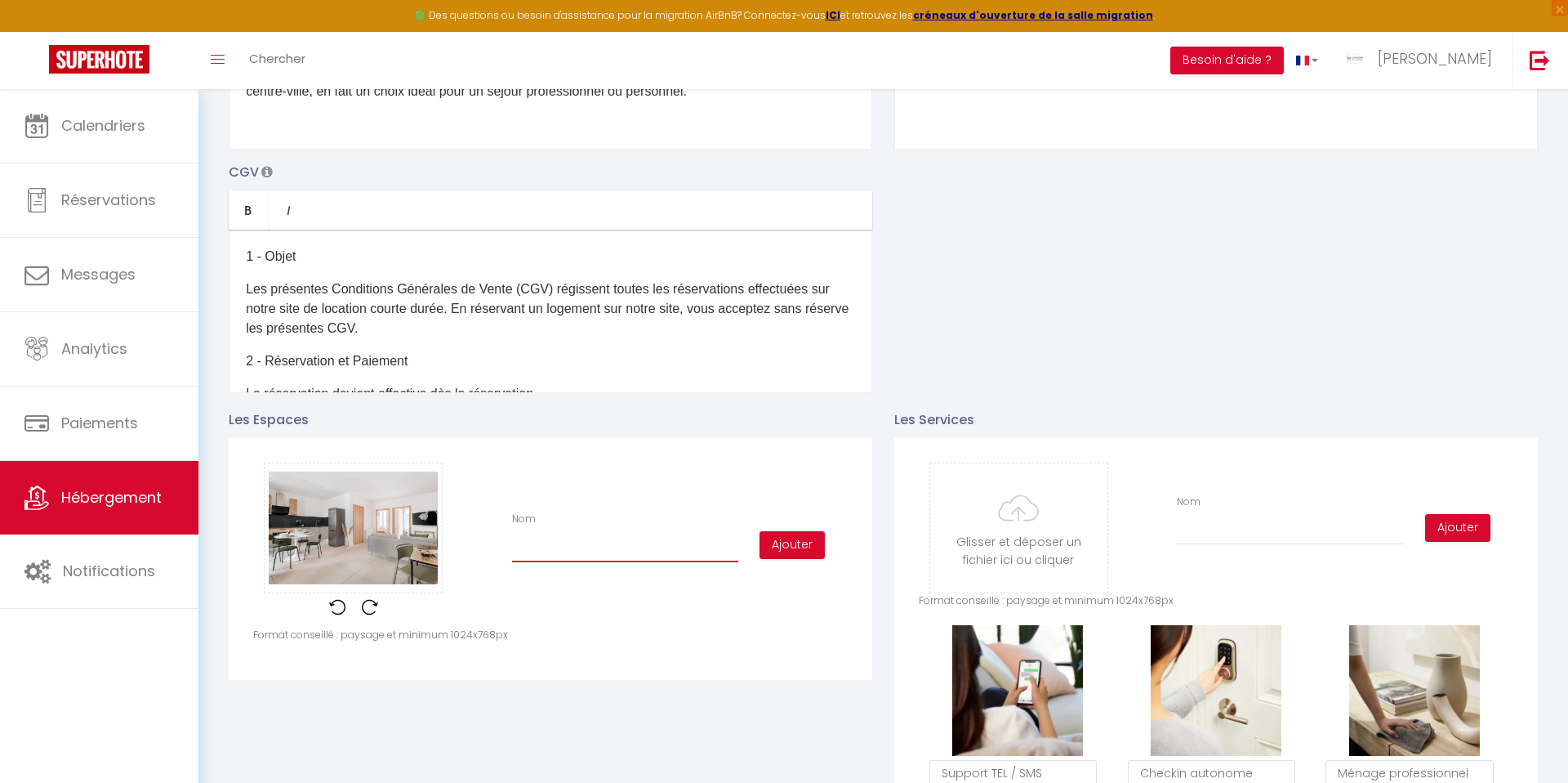
click at [680, 543] on input "Nom" at bounding box center [625, 547] width 226 height 30
type input "S"
checkbox input "true"
checkbox input "false"
checkbox input "true"
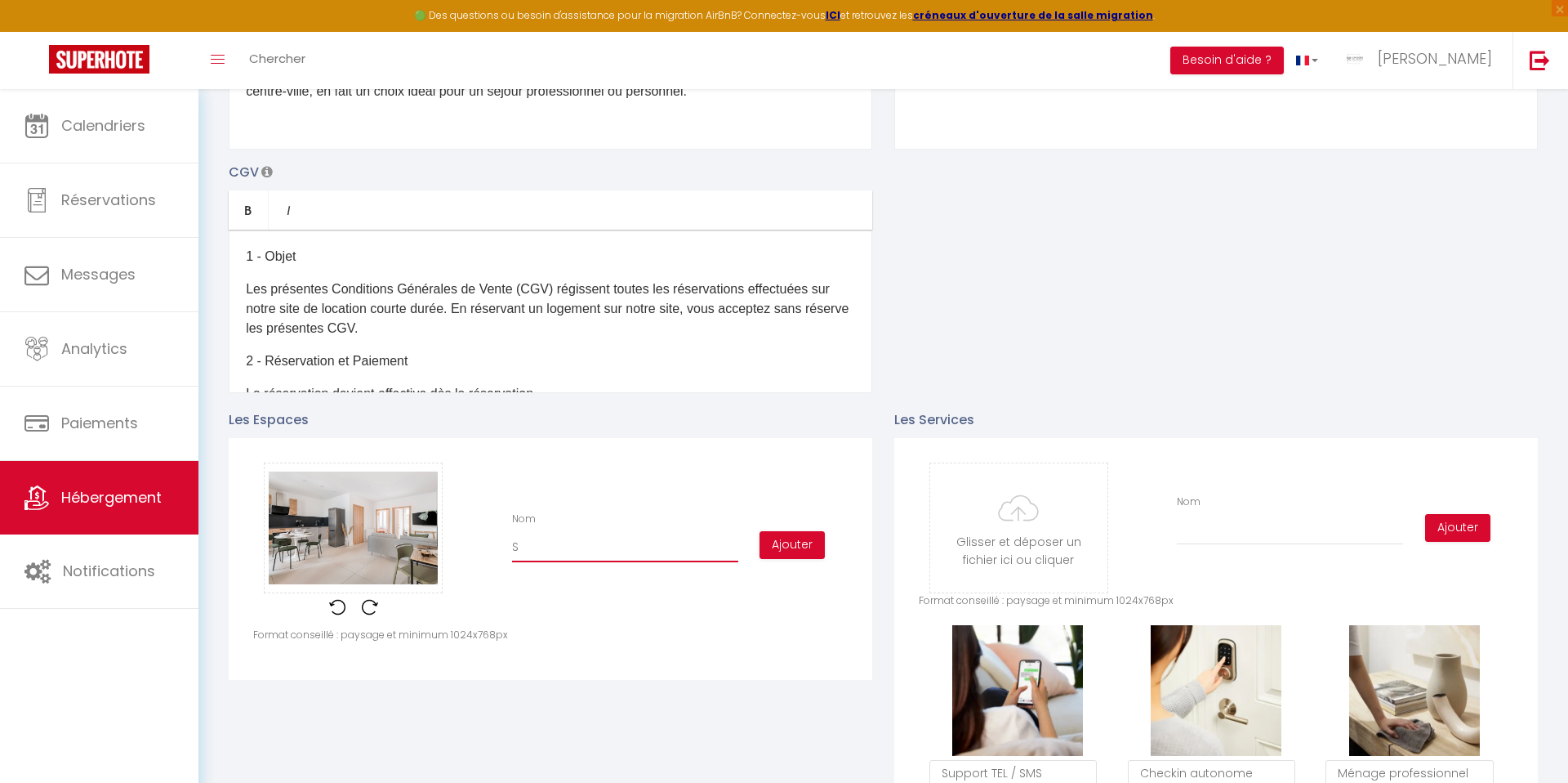
type input "Sa"
checkbox input "true"
checkbox input "false"
checkbox input "true"
type input "Sal"
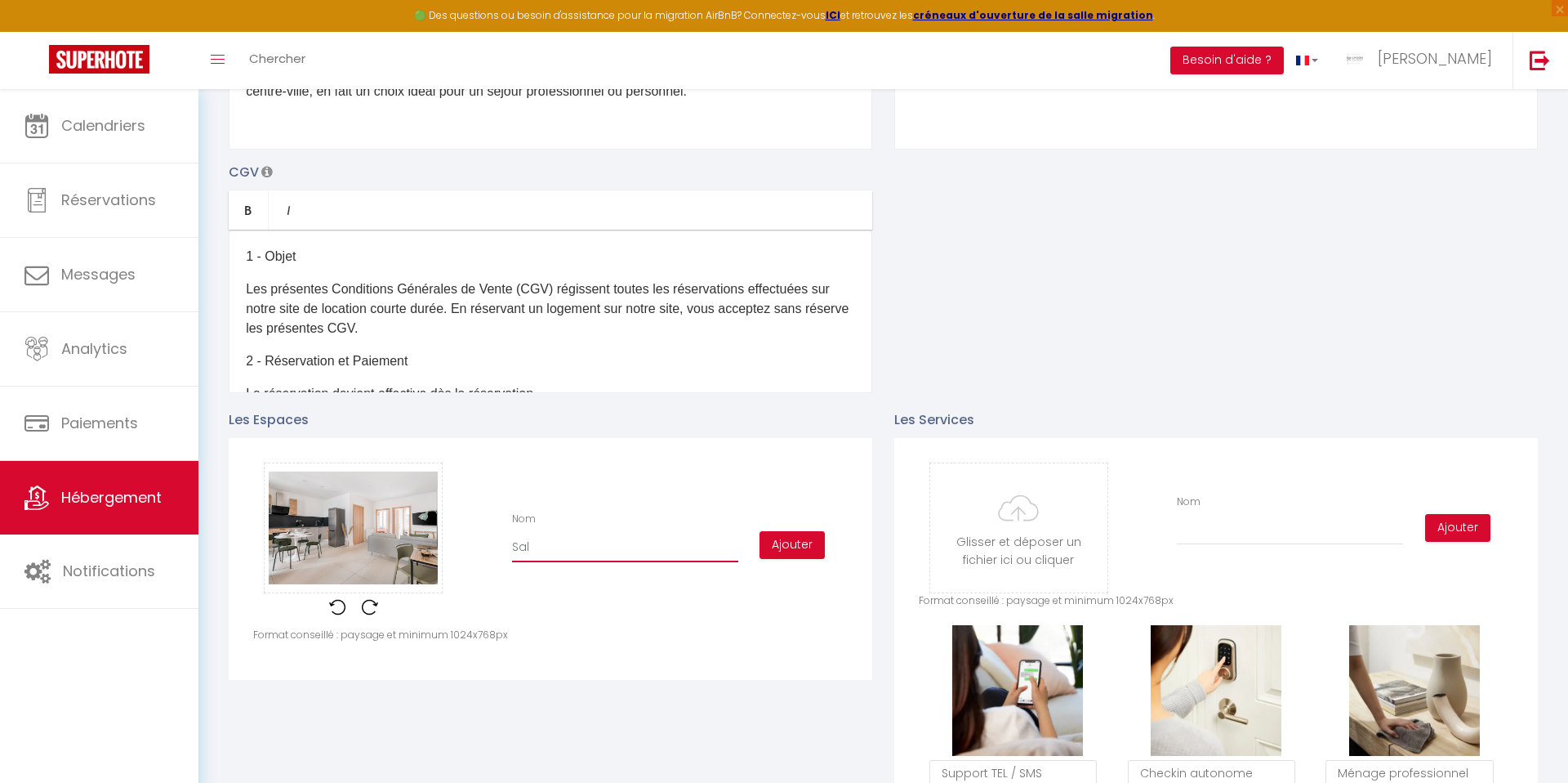
checkbox input "true"
checkbox input "false"
checkbox input "true"
type input "Salo"
checkbox input "true"
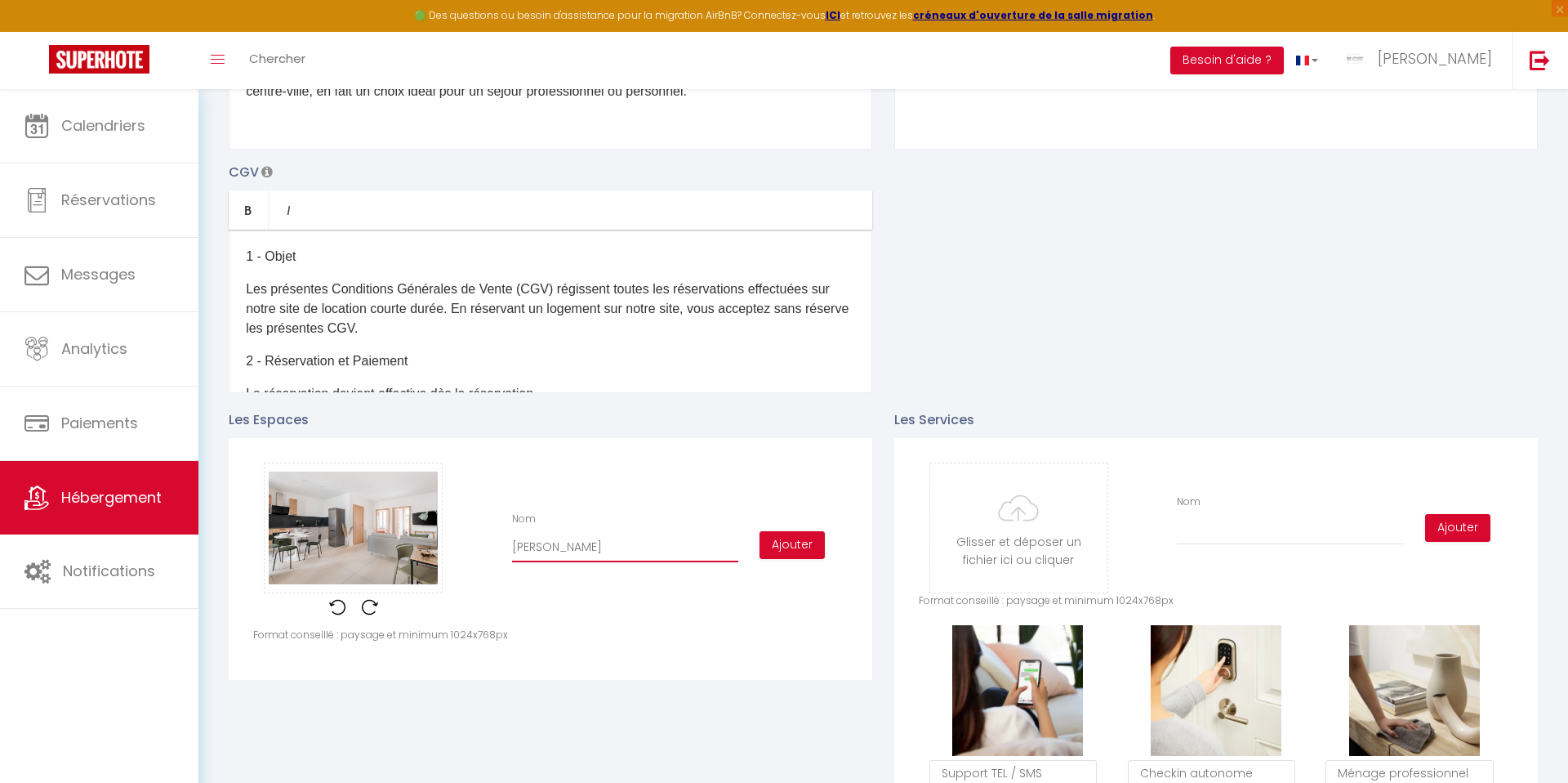
checkbox input "false"
checkbox input "true"
type input "Salon"
checkbox input "true"
checkbox input "false"
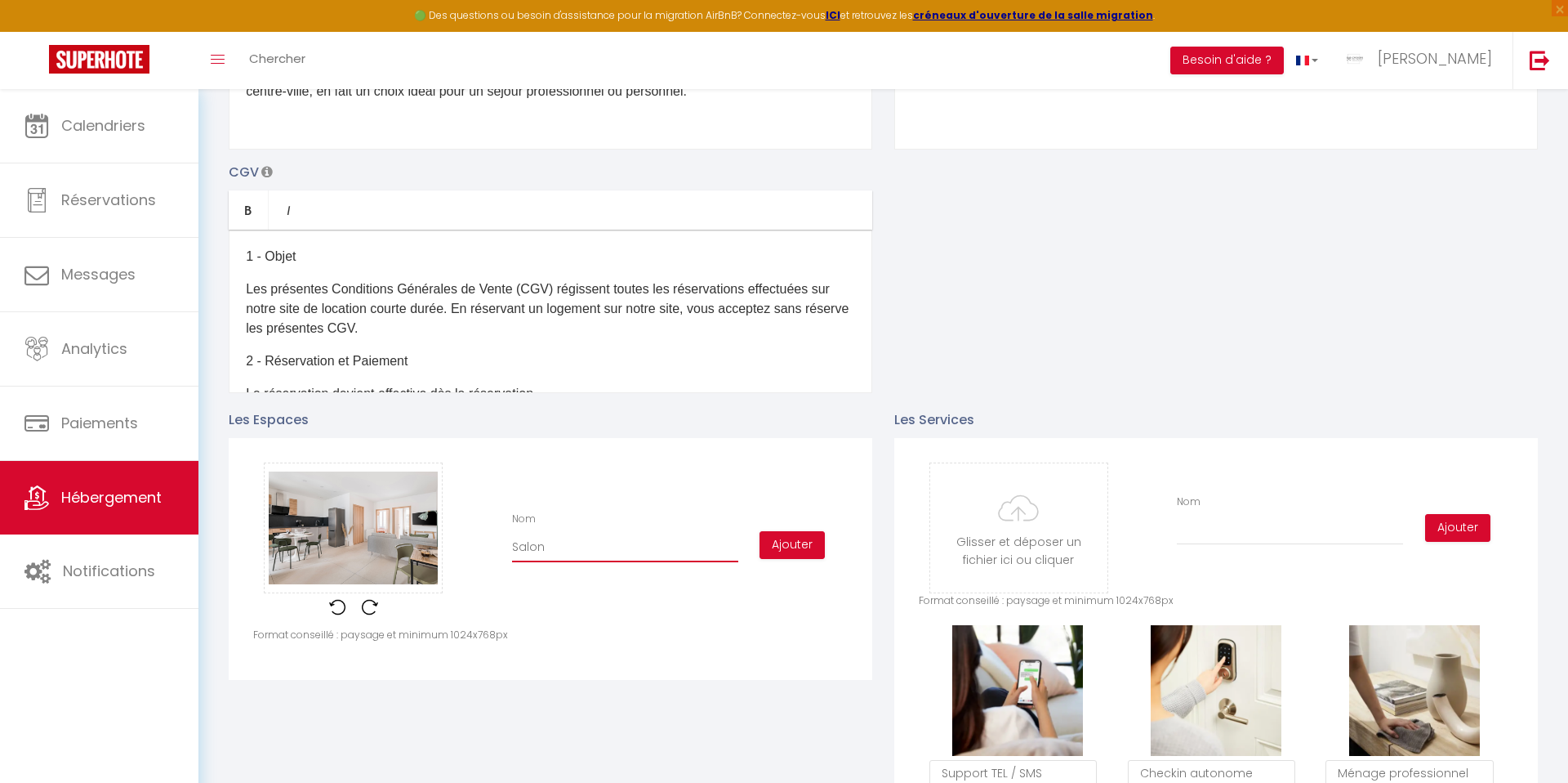
checkbox input "true"
type input "Salon"
click at [781, 541] on button "Ajouter" at bounding box center [791, 545] width 65 height 28
checkbox input "true"
checkbox input "false"
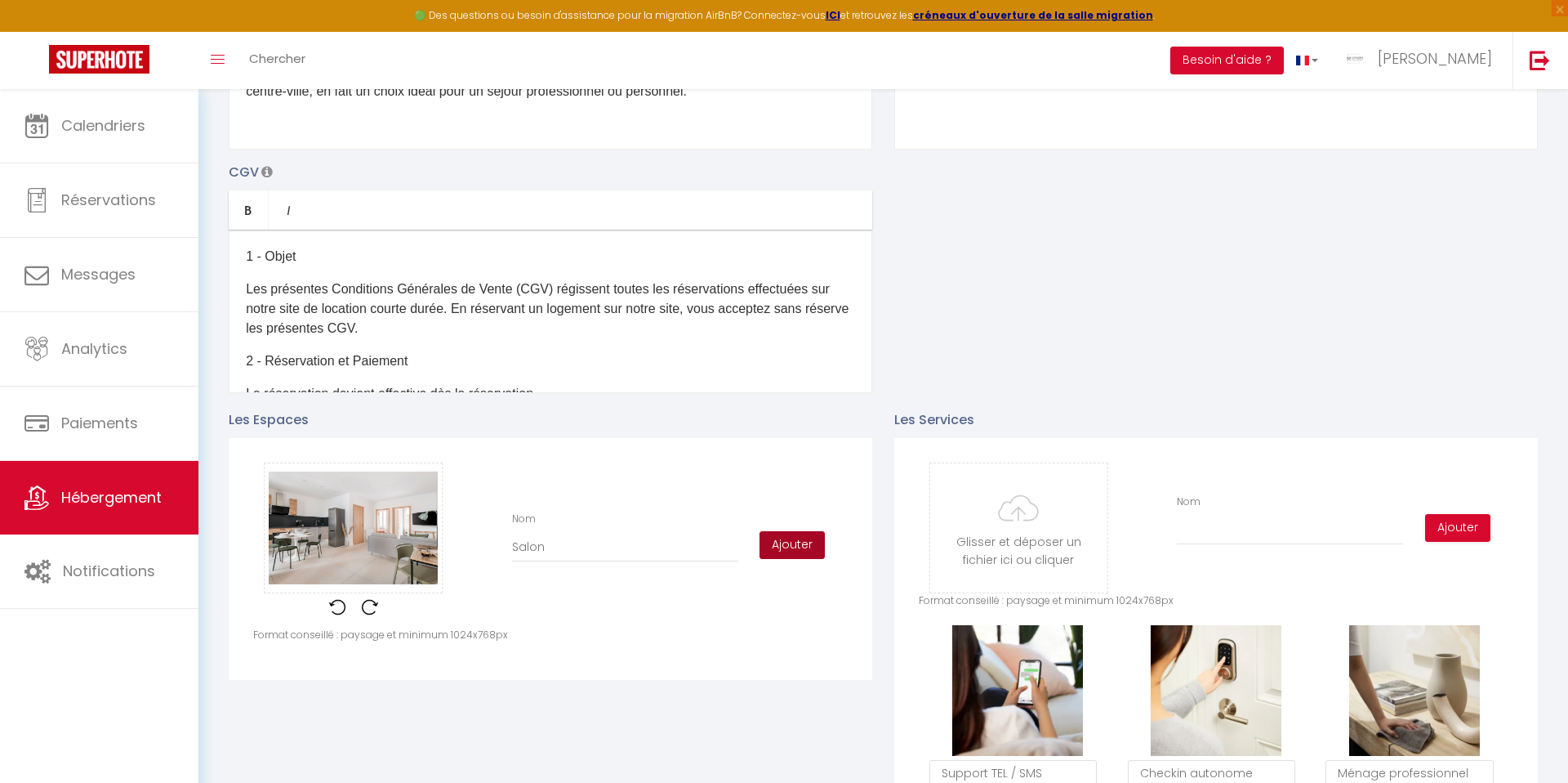
checkbox input "true"
checkbox input "false"
checkbox input "true"
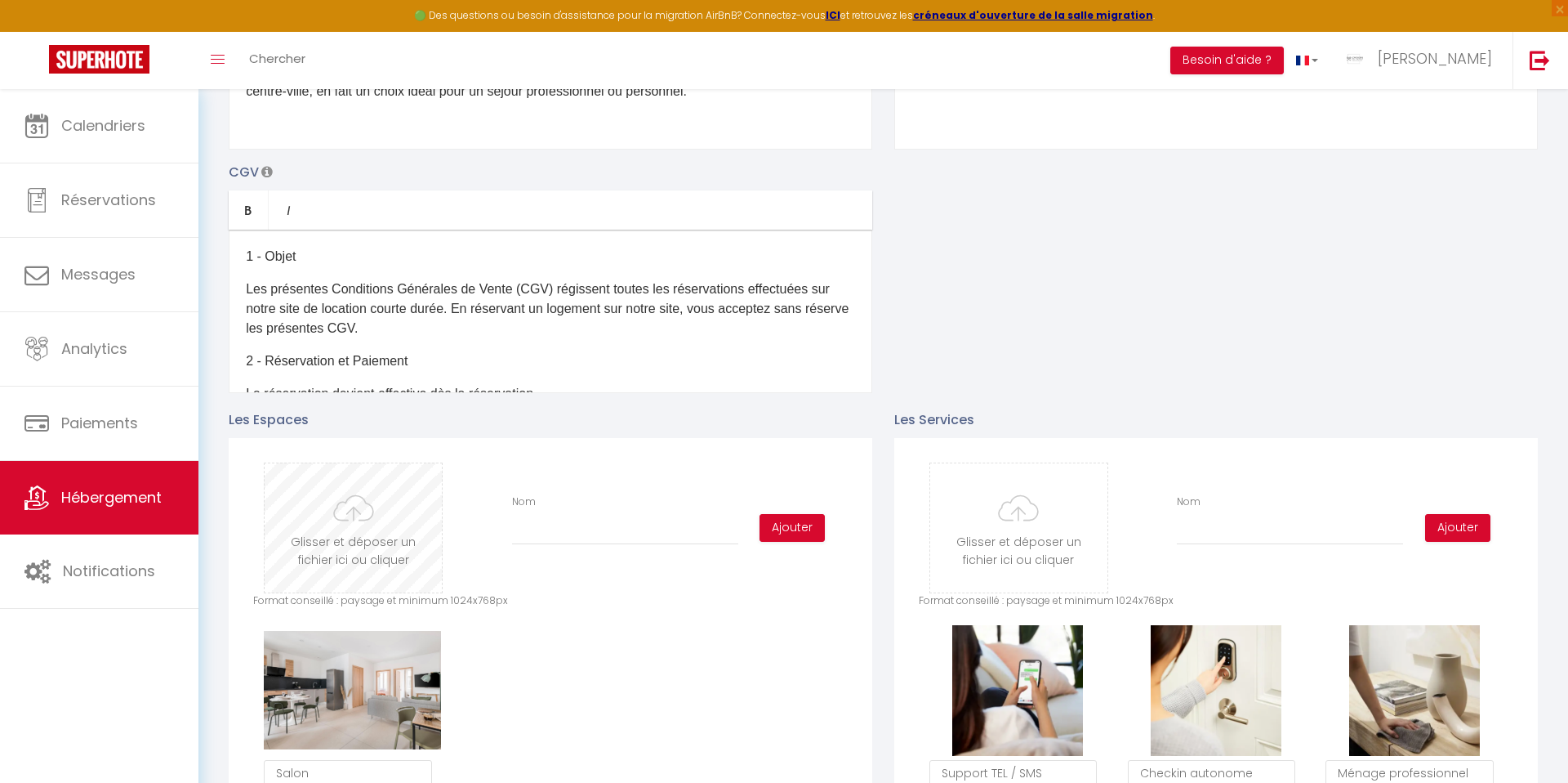
click at [338, 531] on input "file" at bounding box center [354, 528] width 177 height 129
type input "C:\fakepath\Copie de Chaabane_241204_036.jpg"
checkbox input "true"
checkbox input "false"
checkbox input "true"
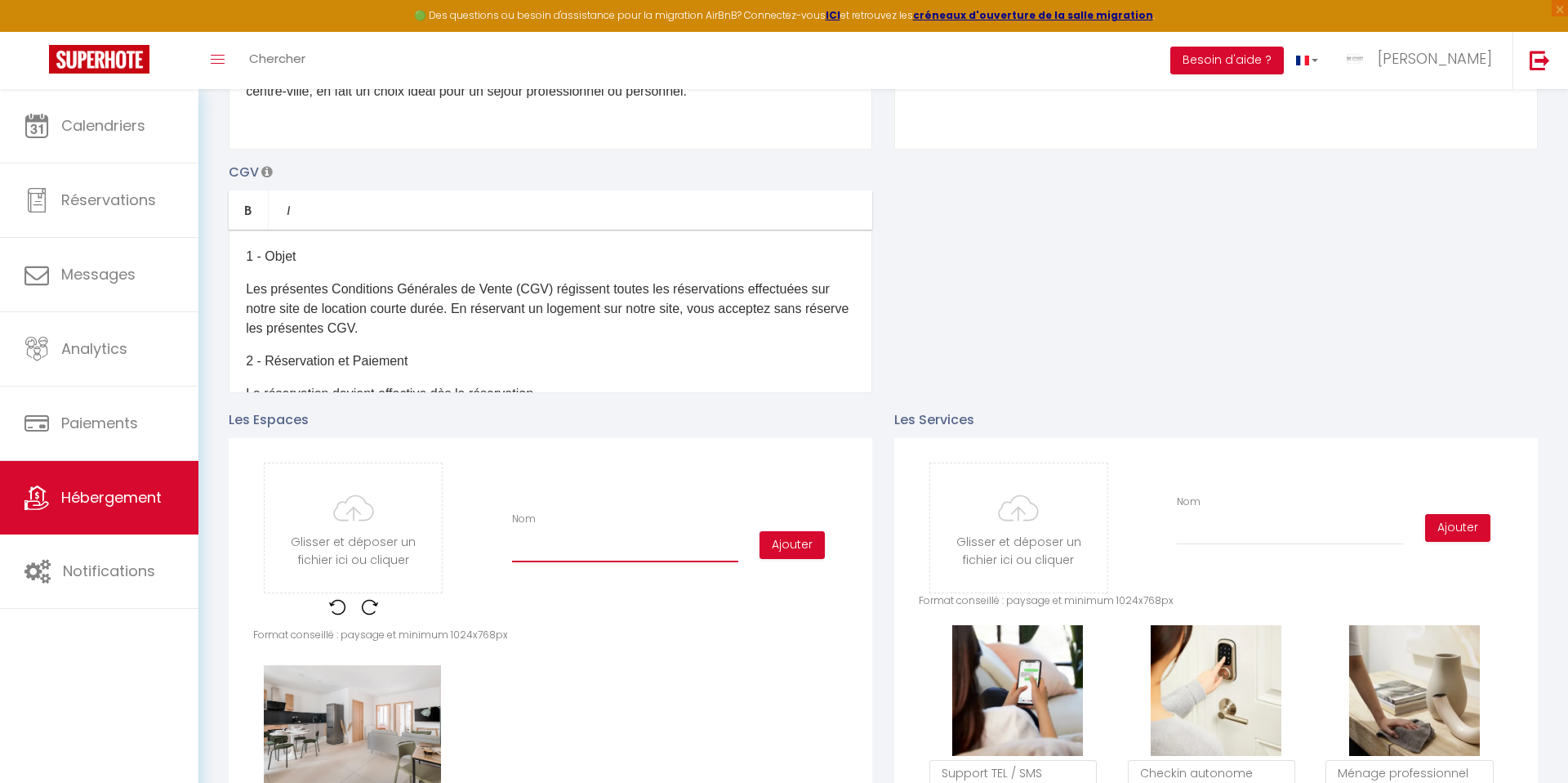
click at [563, 554] on input "Nom" at bounding box center [625, 547] width 226 height 30
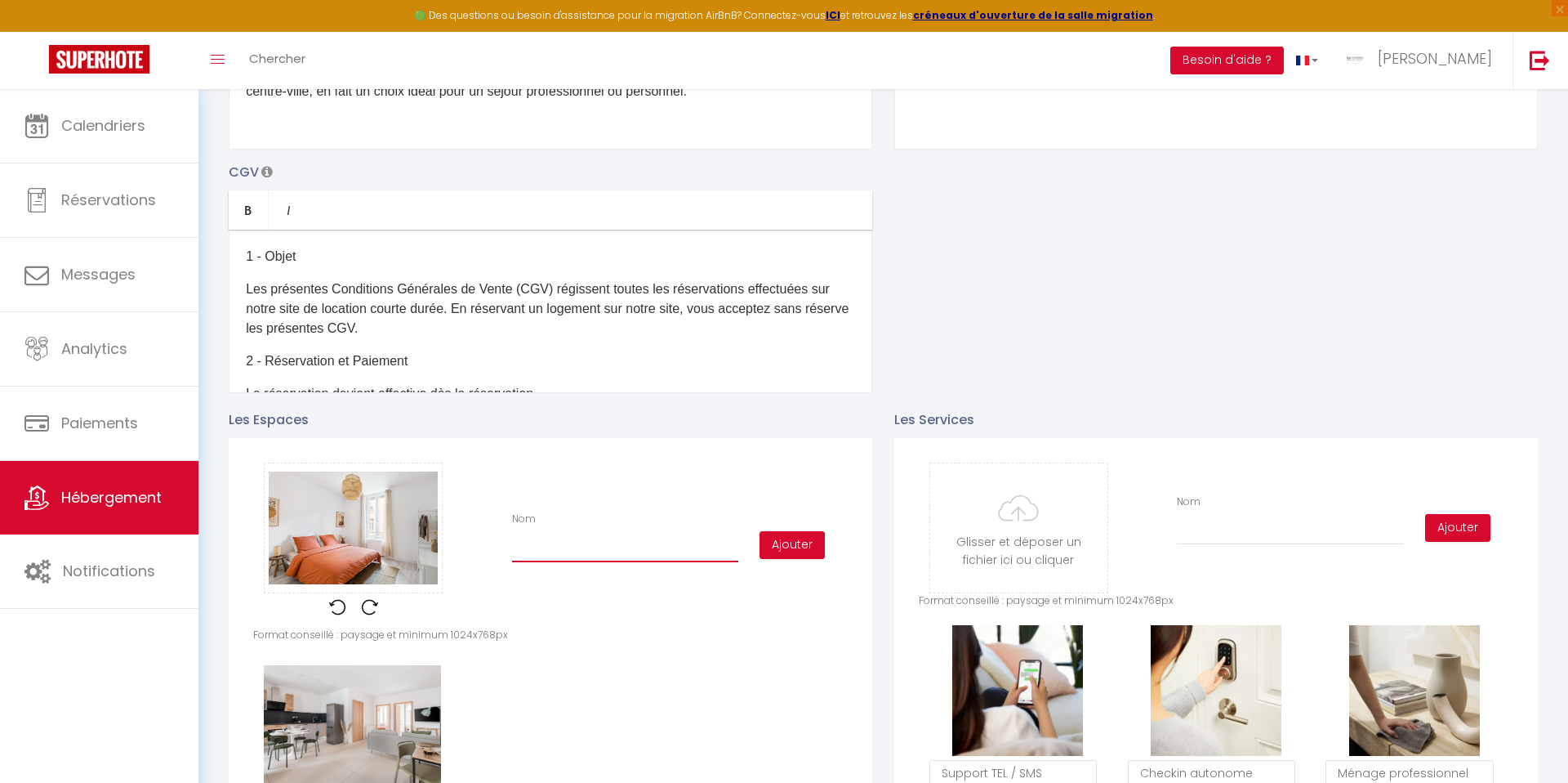
type input "c"
checkbox input "true"
checkbox input "false"
checkbox input "true"
type input "cH"
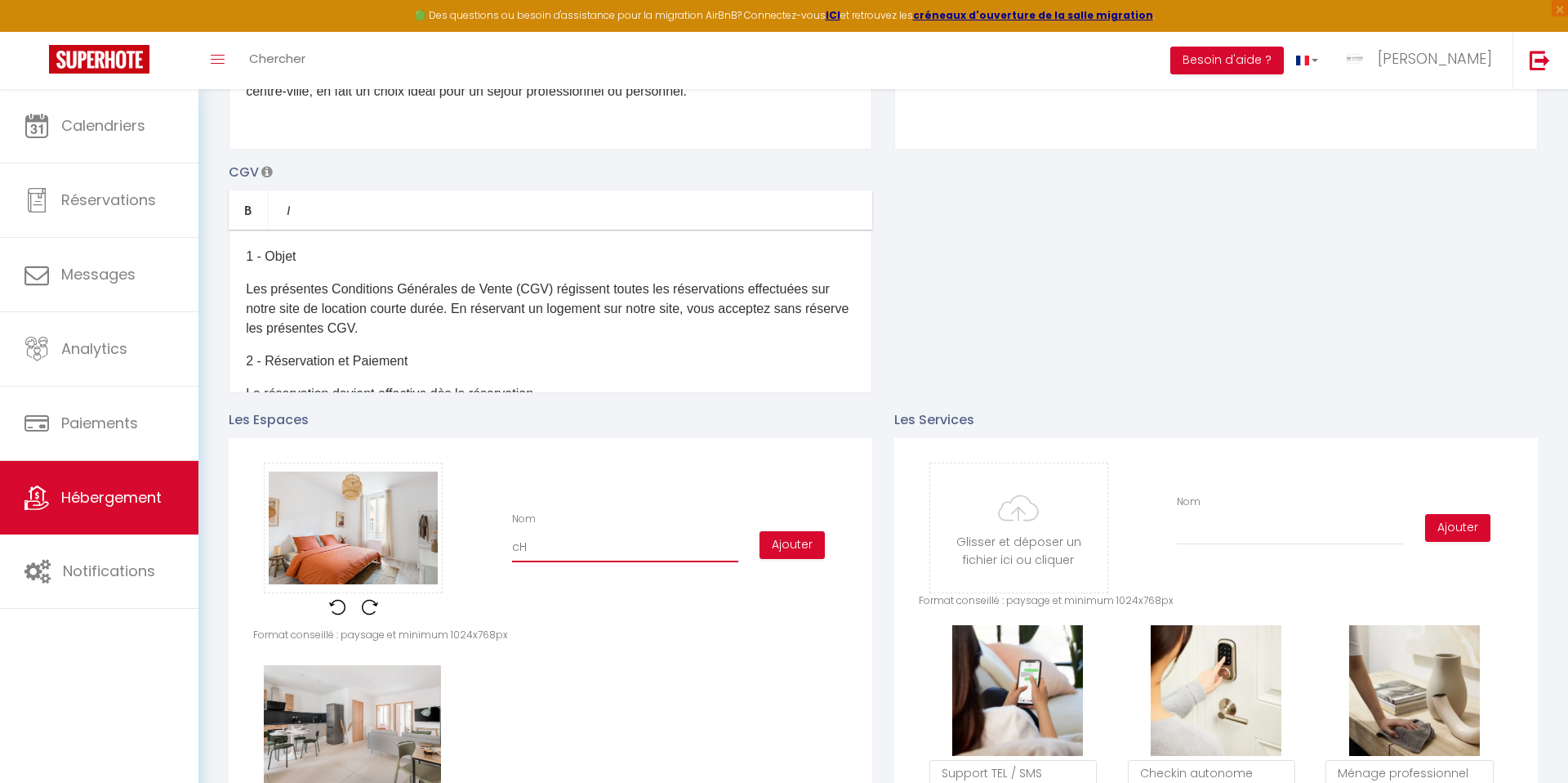
checkbox input "true"
checkbox input "false"
checkbox input "true"
type input "cHAM"
checkbox input "true"
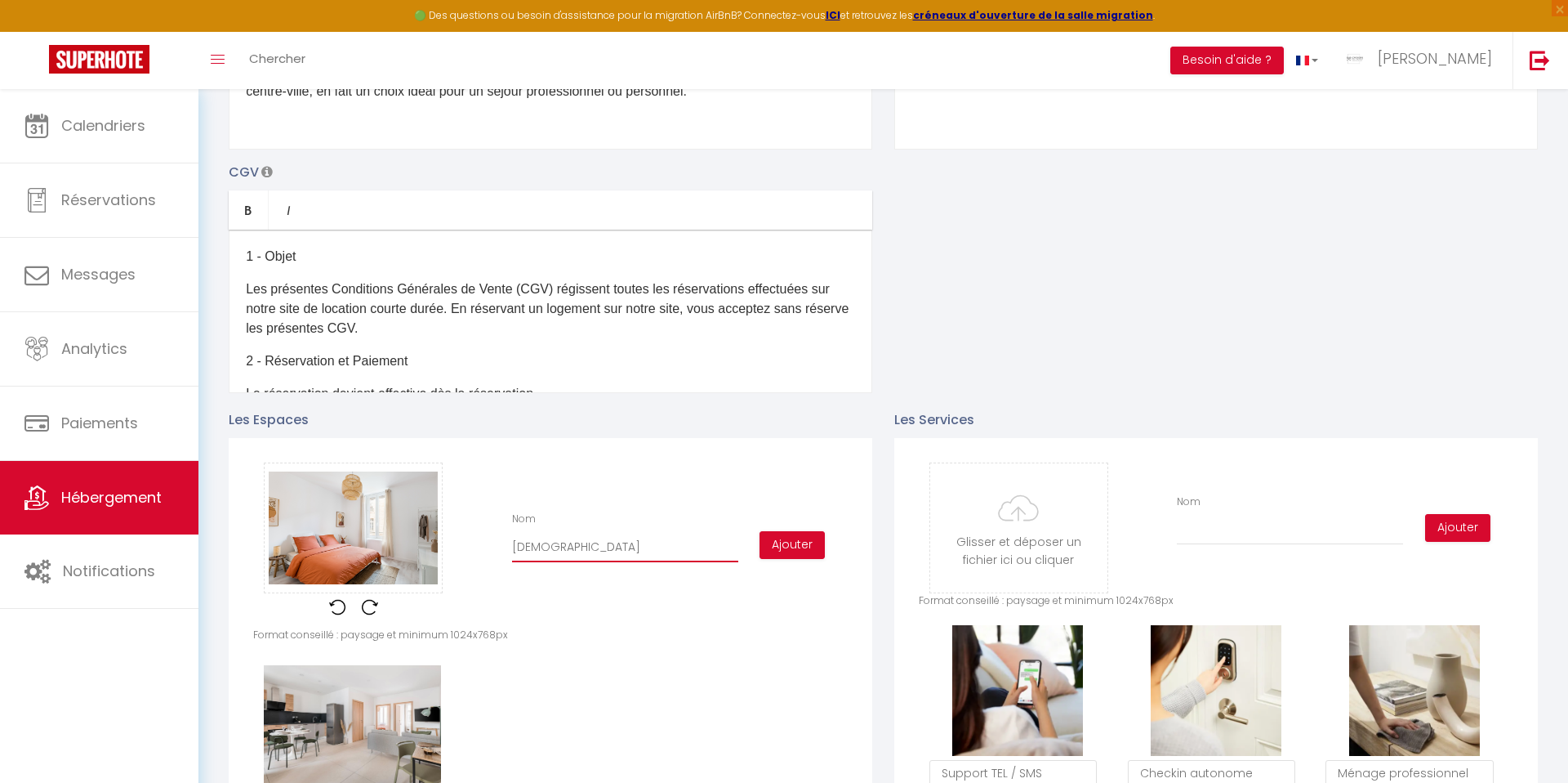
checkbox input "false"
checkbox input "true"
checkbox input "false"
checkbox input "true"
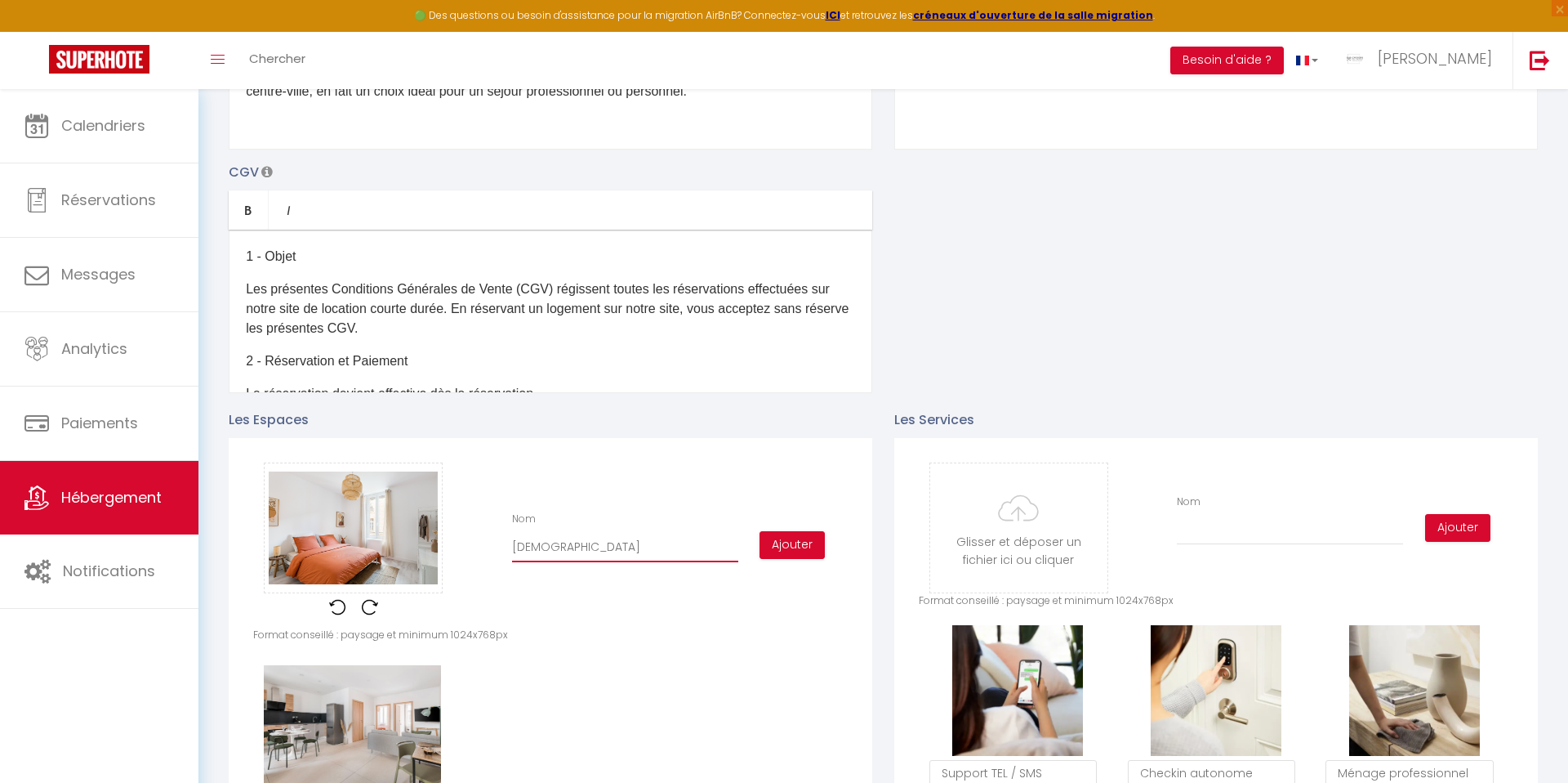
type input "cHAMB"
checkbox input "true"
checkbox input "false"
checkbox input "true"
type input "cHAMBR"
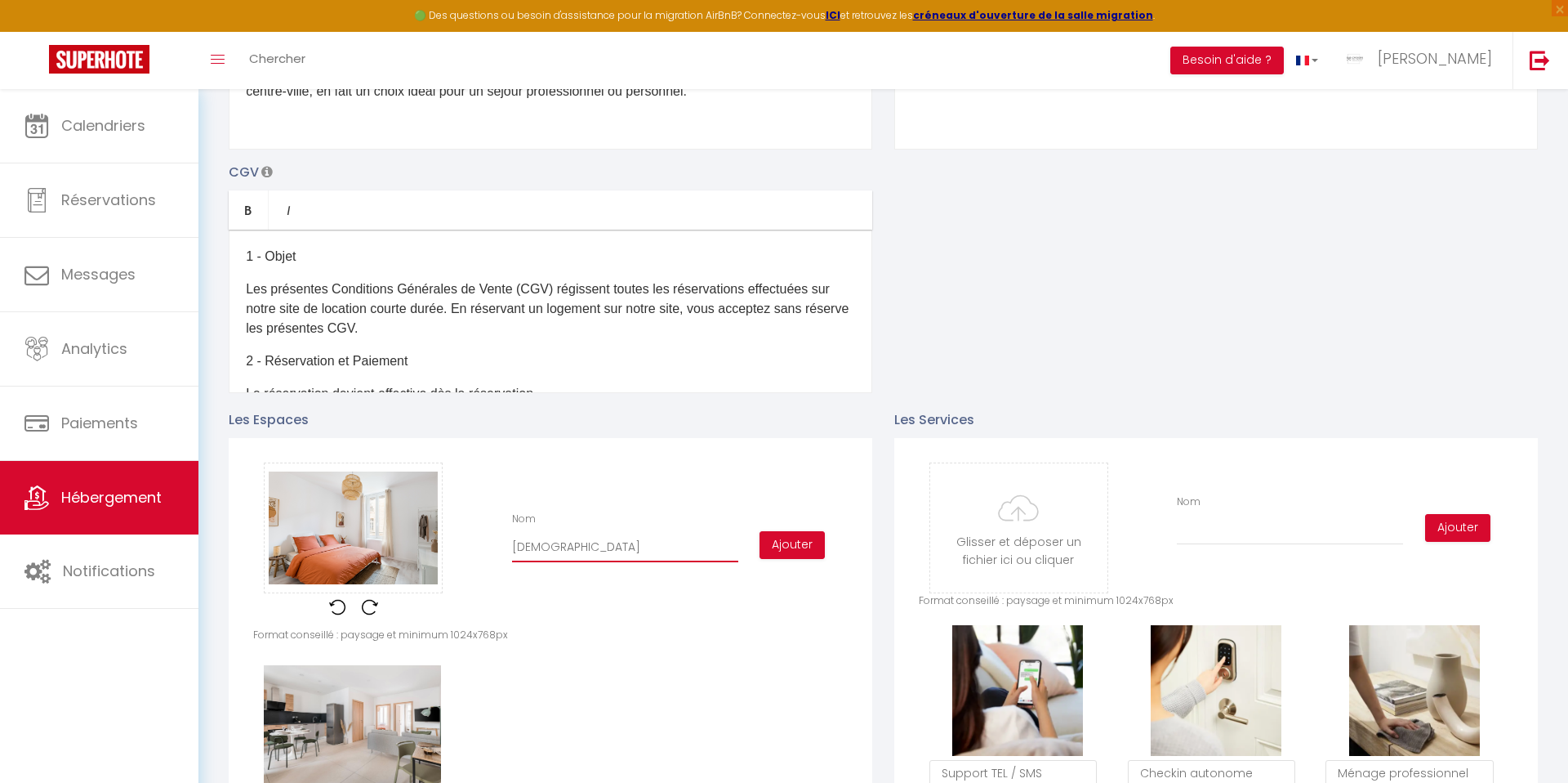
checkbox input "true"
checkbox input "false"
checkbox input "true"
click at [797, 547] on button "Ajouter" at bounding box center [791, 545] width 65 height 28
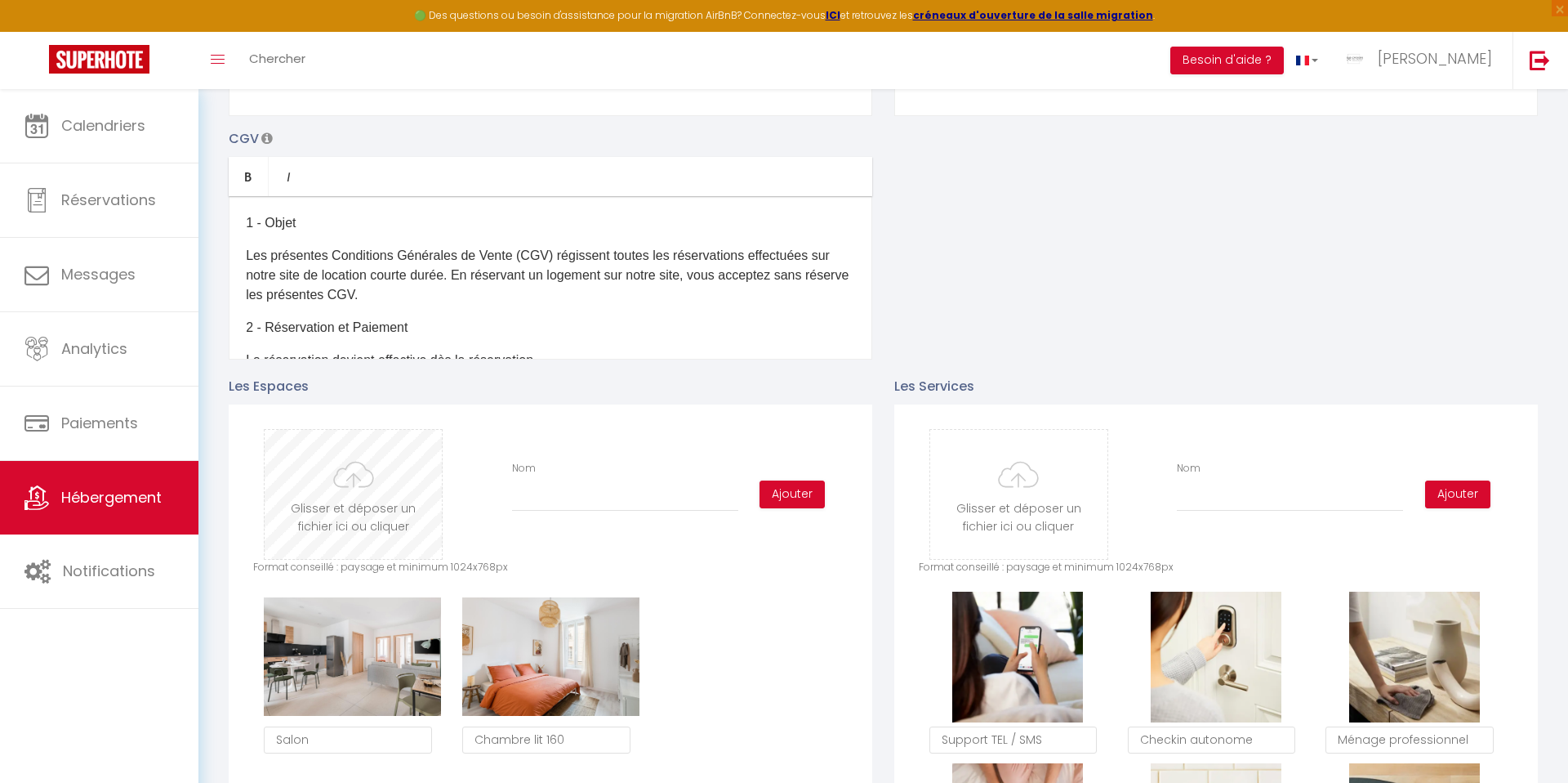
scroll to position [496, 0]
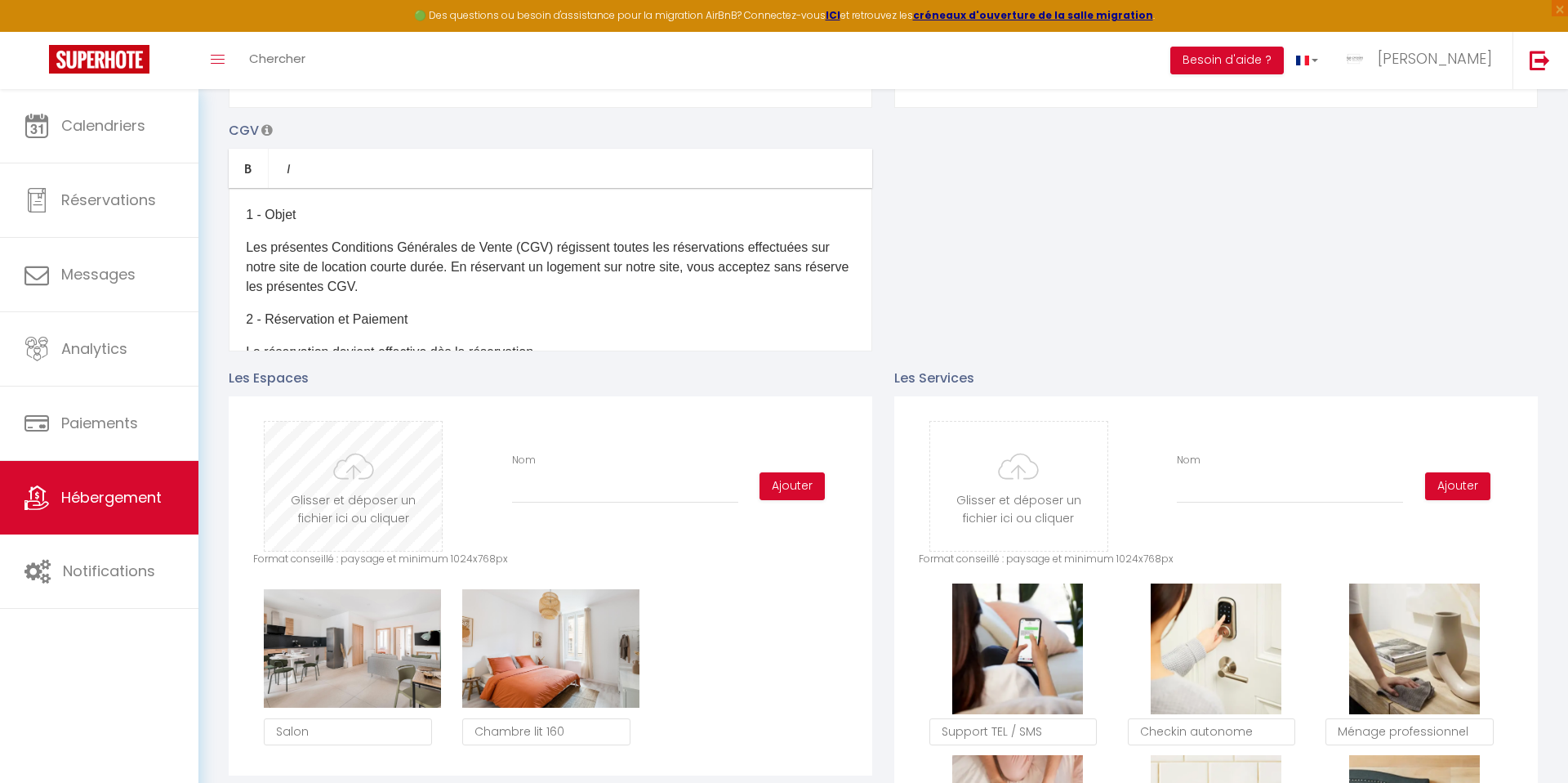
click at [334, 484] on input "file" at bounding box center [354, 486] width 177 height 129
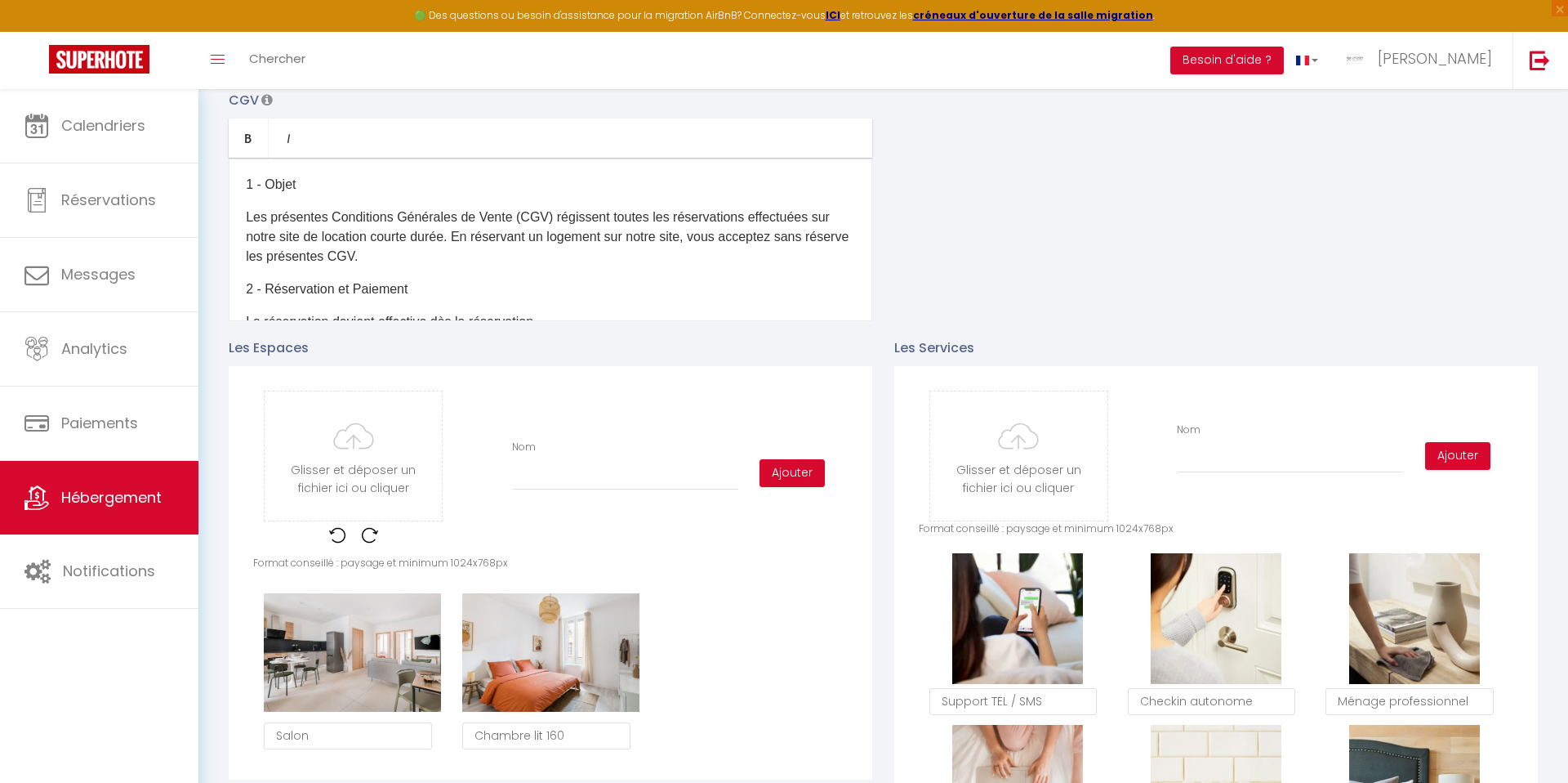
scroll to position [530, 0]
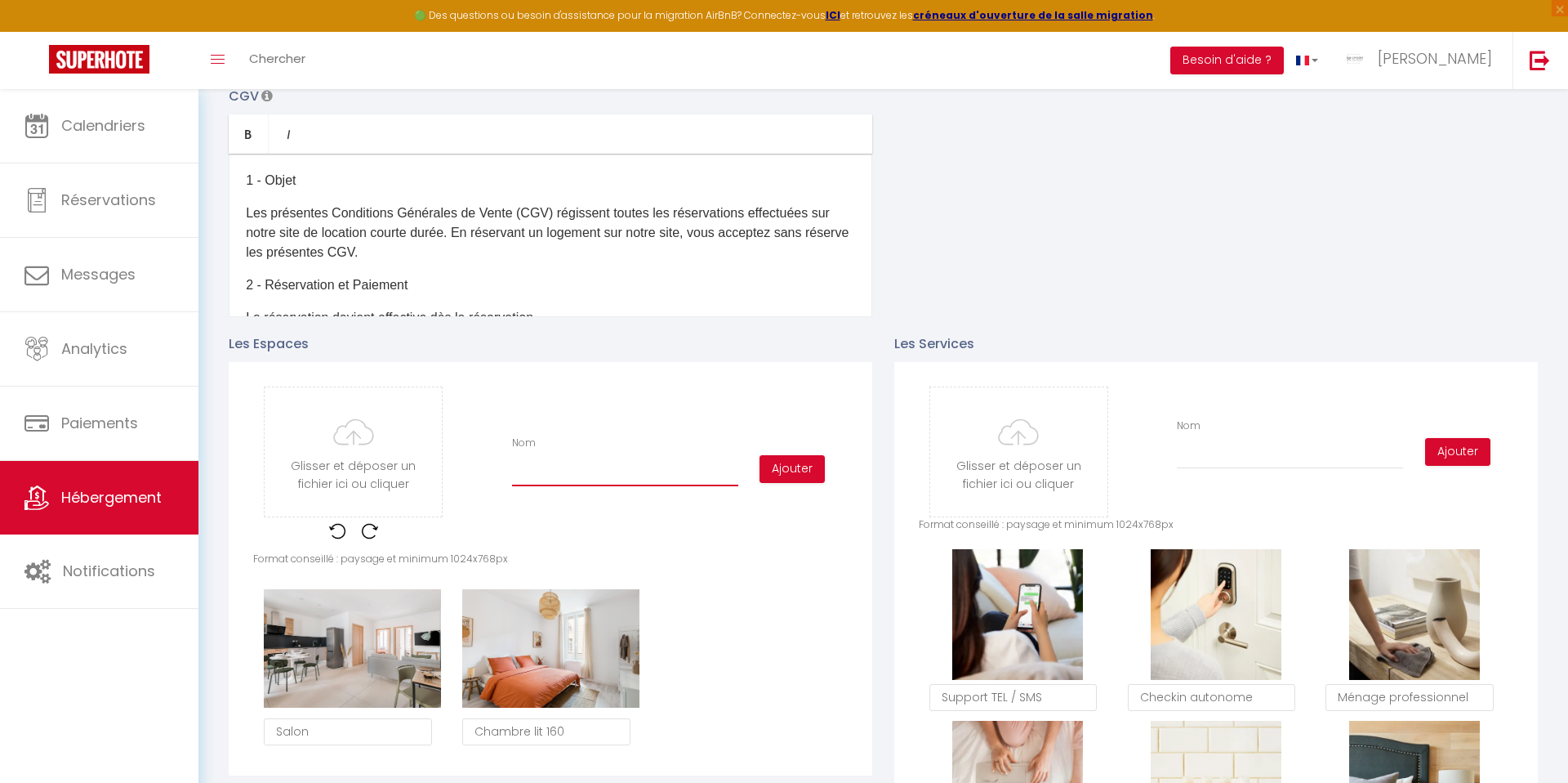
click at [566, 467] on input "Nom" at bounding box center [625, 471] width 226 height 30
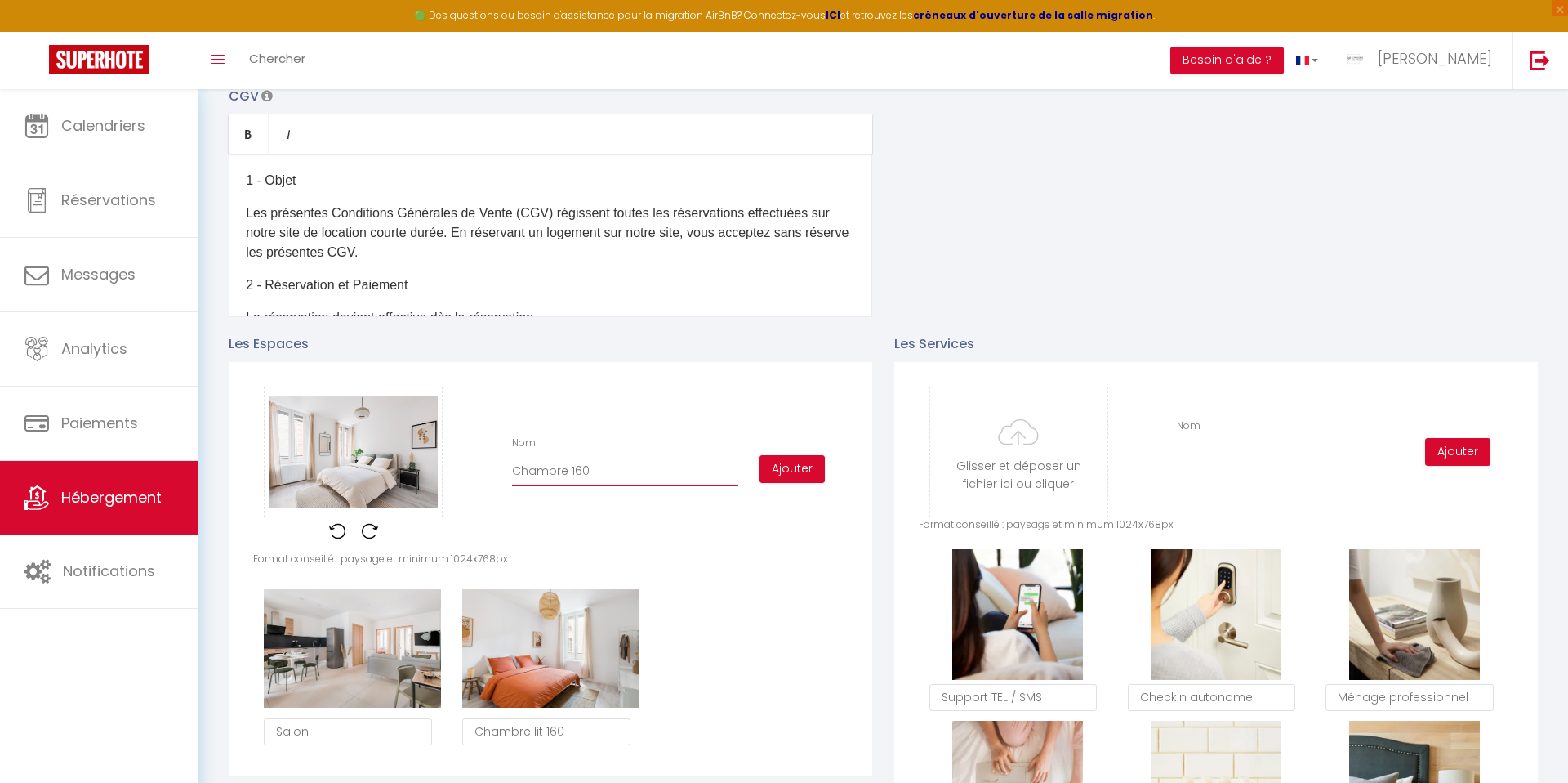
drag, startPoint x: 569, startPoint y: 473, endPoint x: 572, endPoint y: 506, distance: 33.1
click at [569, 473] on input "Chambre 160" at bounding box center [625, 471] width 226 height 30
click at [784, 478] on button "Ajouter" at bounding box center [791, 469] width 65 height 28
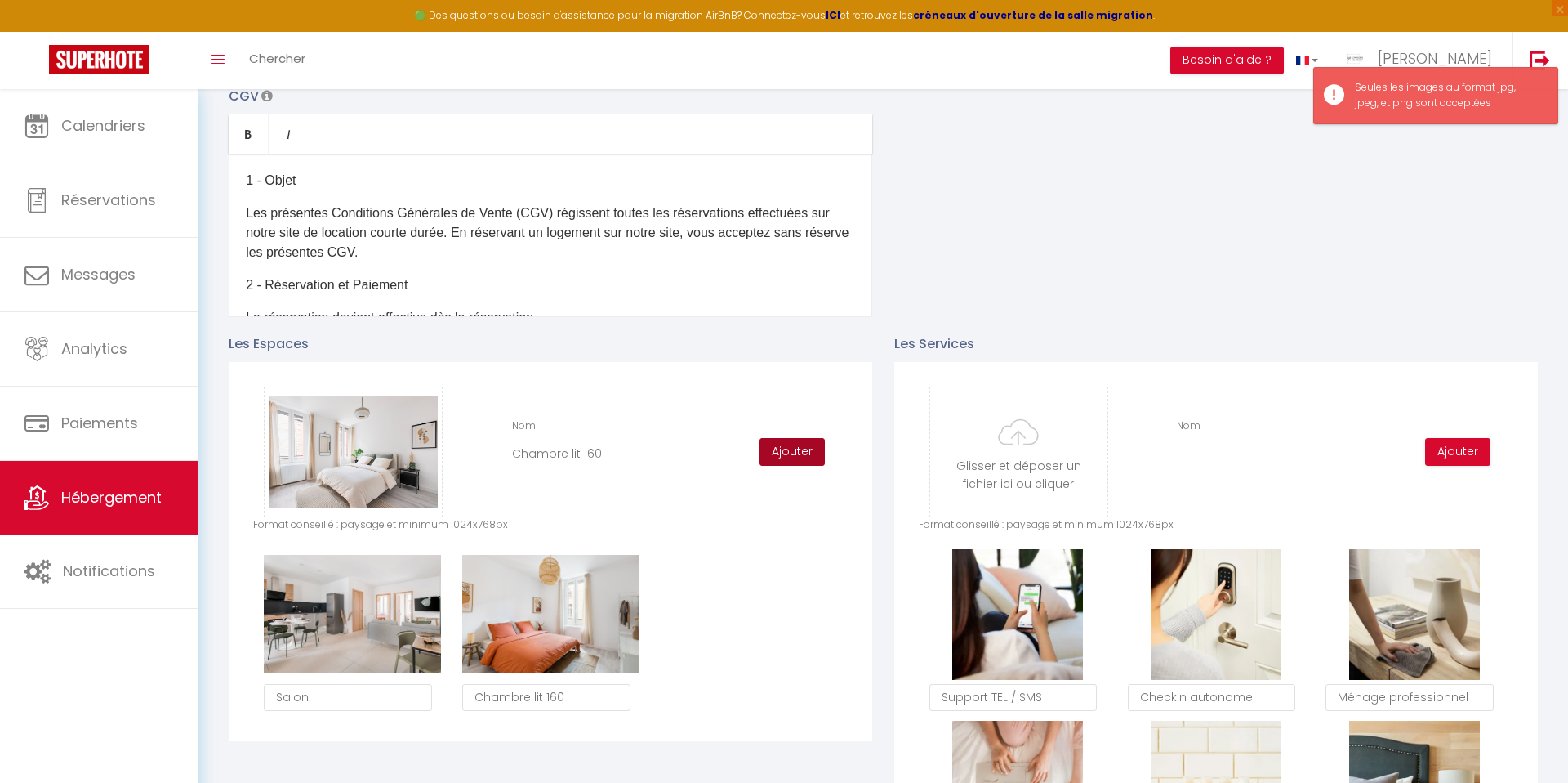
click at [783, 456] on button "Ajouter" at bounding box center [791, 452] width 65 height 28
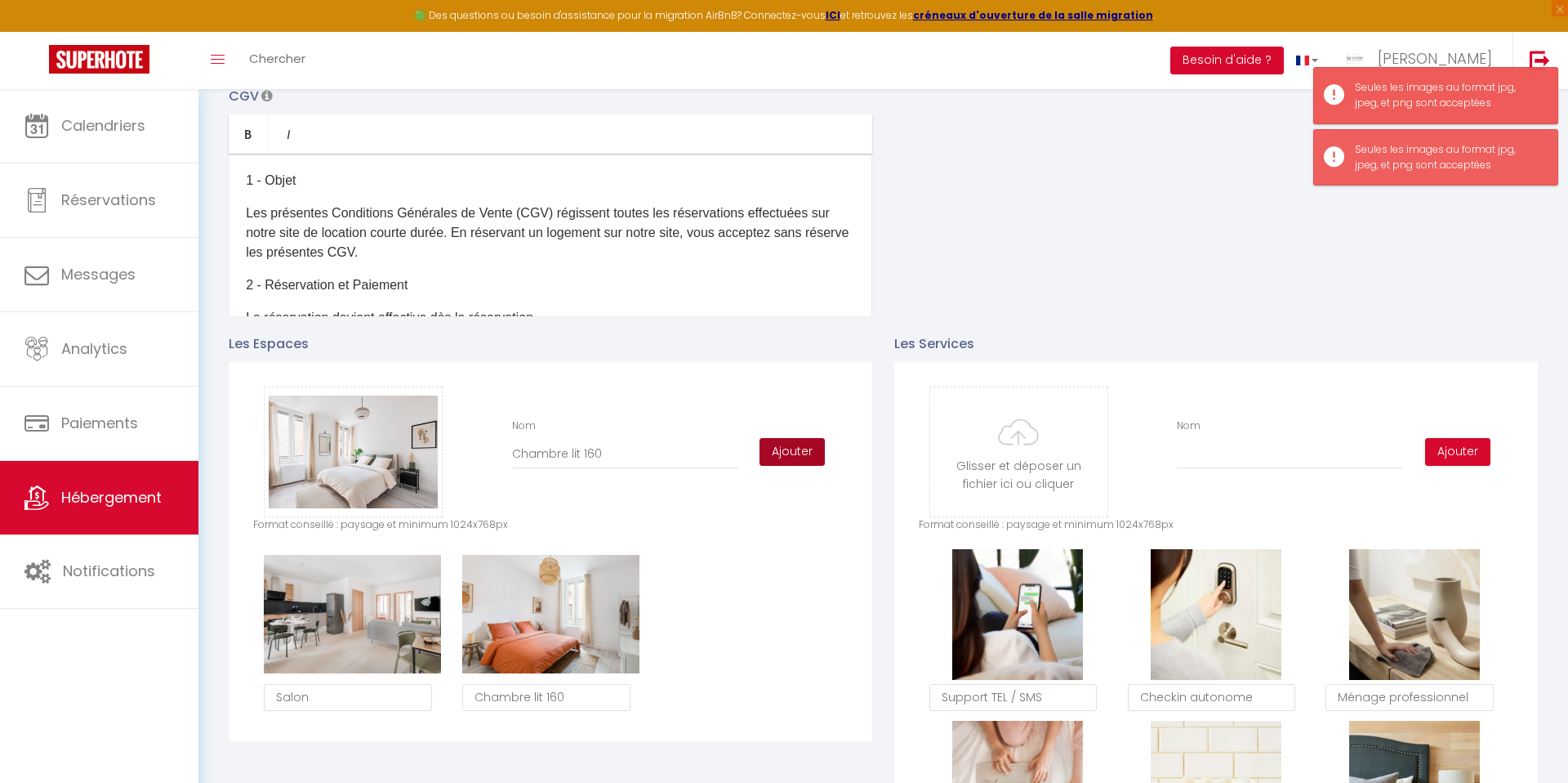
click at [782, 456] on button "Ajouter" at bounding box center [791, 452] width 65 height 28
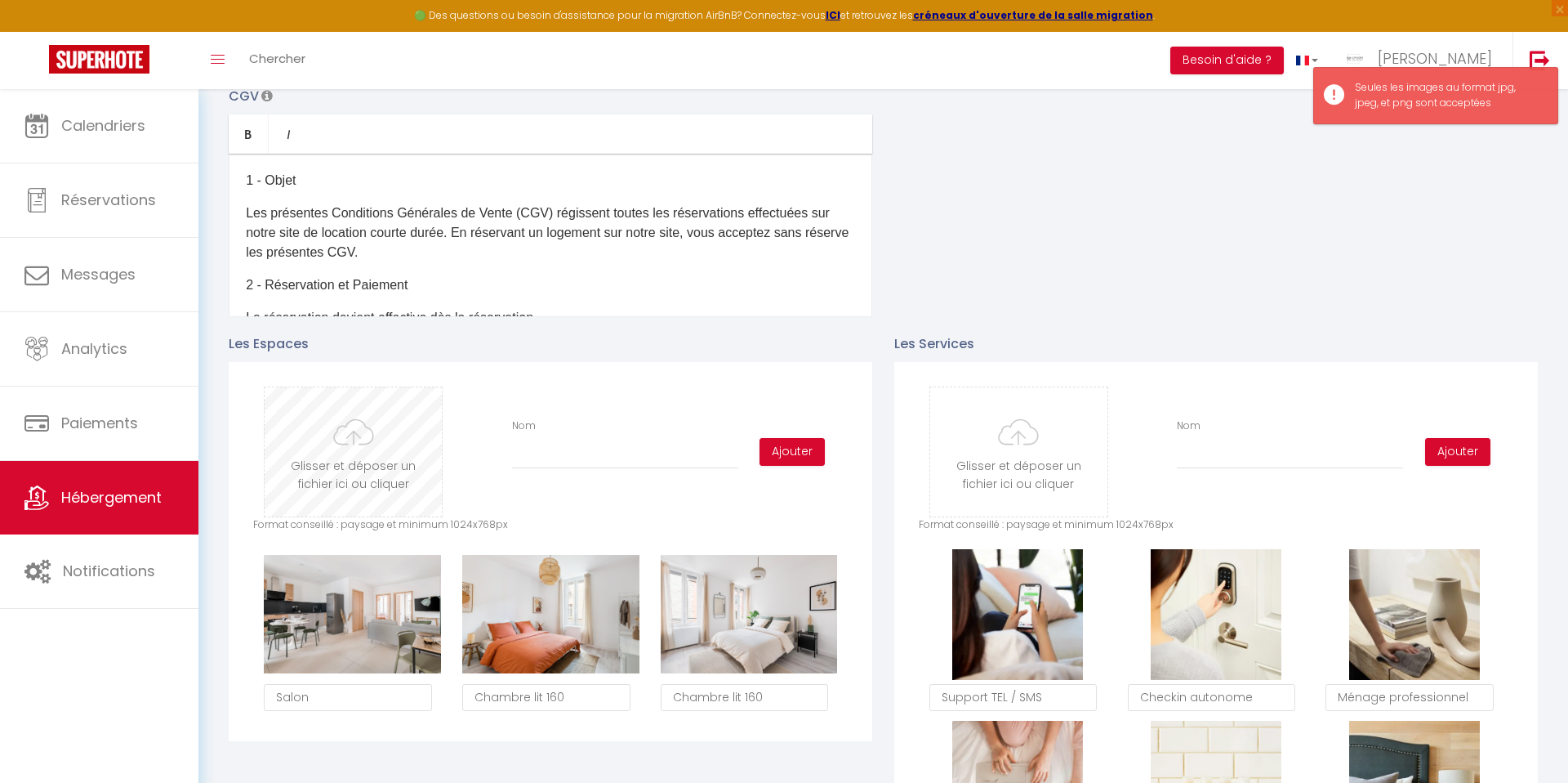
click at [313, 445] on input "file" at bounding box center [354, 452] width 177 height 129
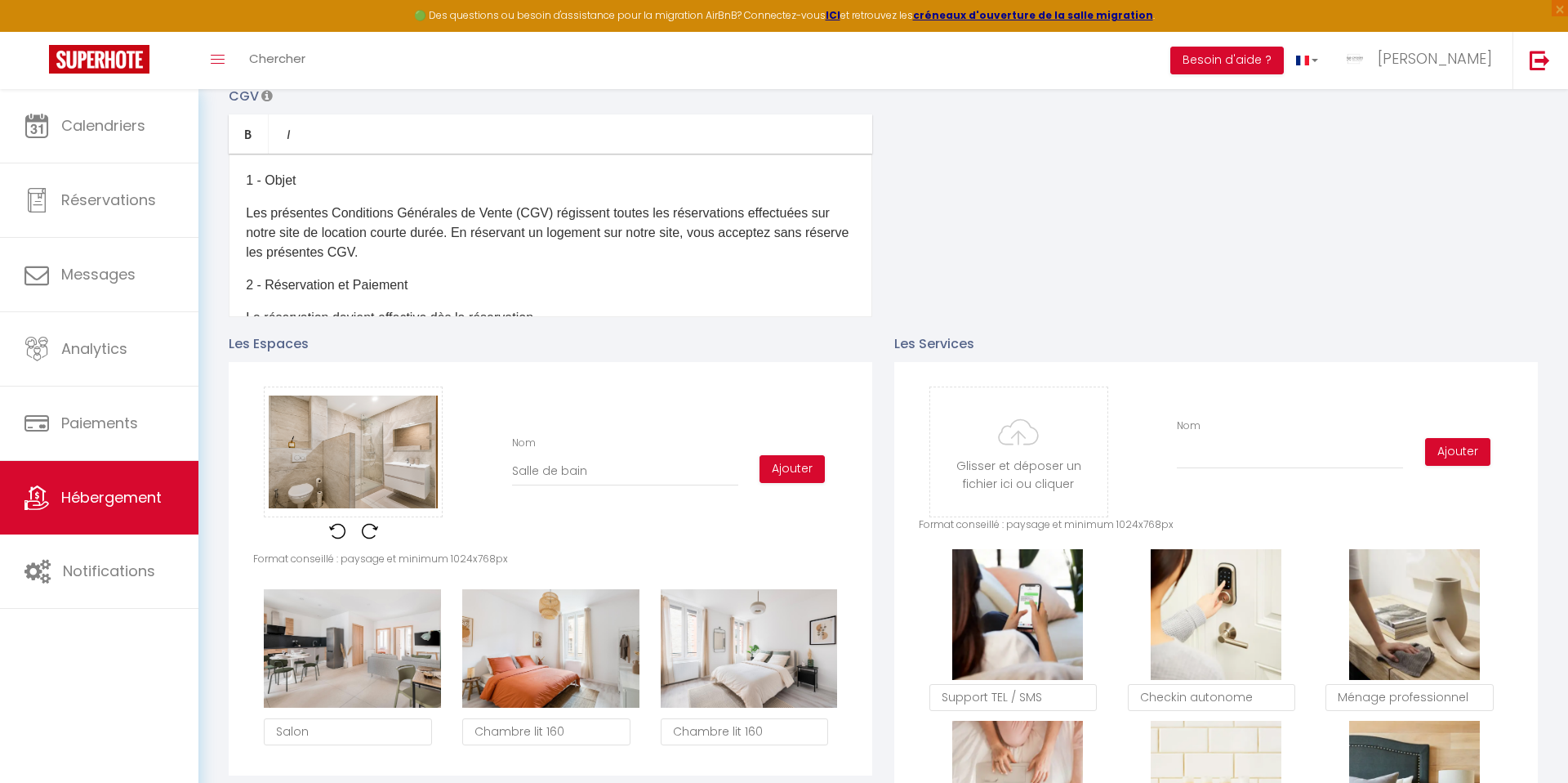
scroll to position [18, 0]
type input "Salle de bain"
click at [784, 467] on button "Ajouter" at bounding box center [791, 469] width 65 height 28
checkbox input "true"
checkbox input "false"
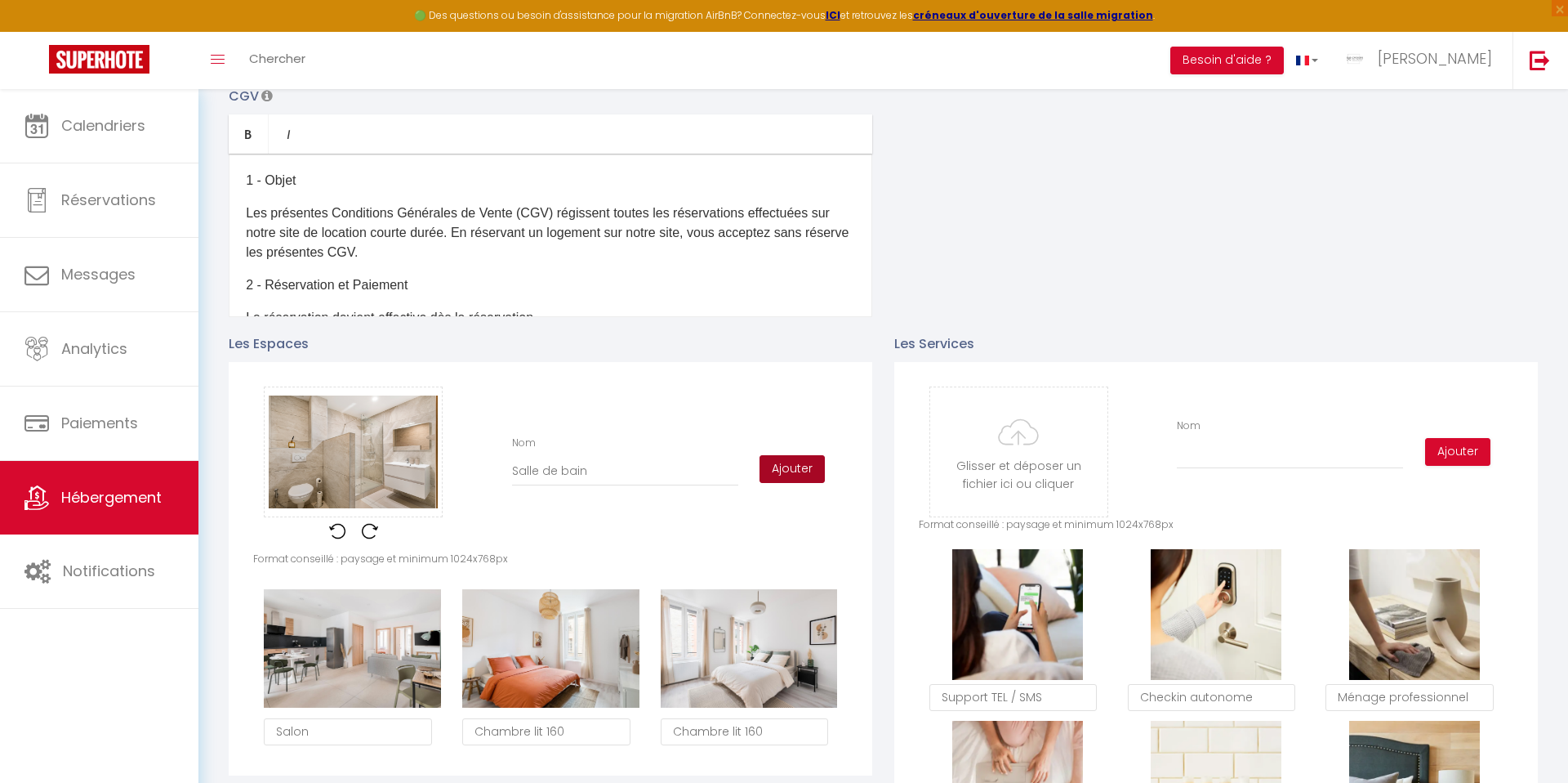
checkbox input "true"
checkbox input "false"
checkbox input "true"
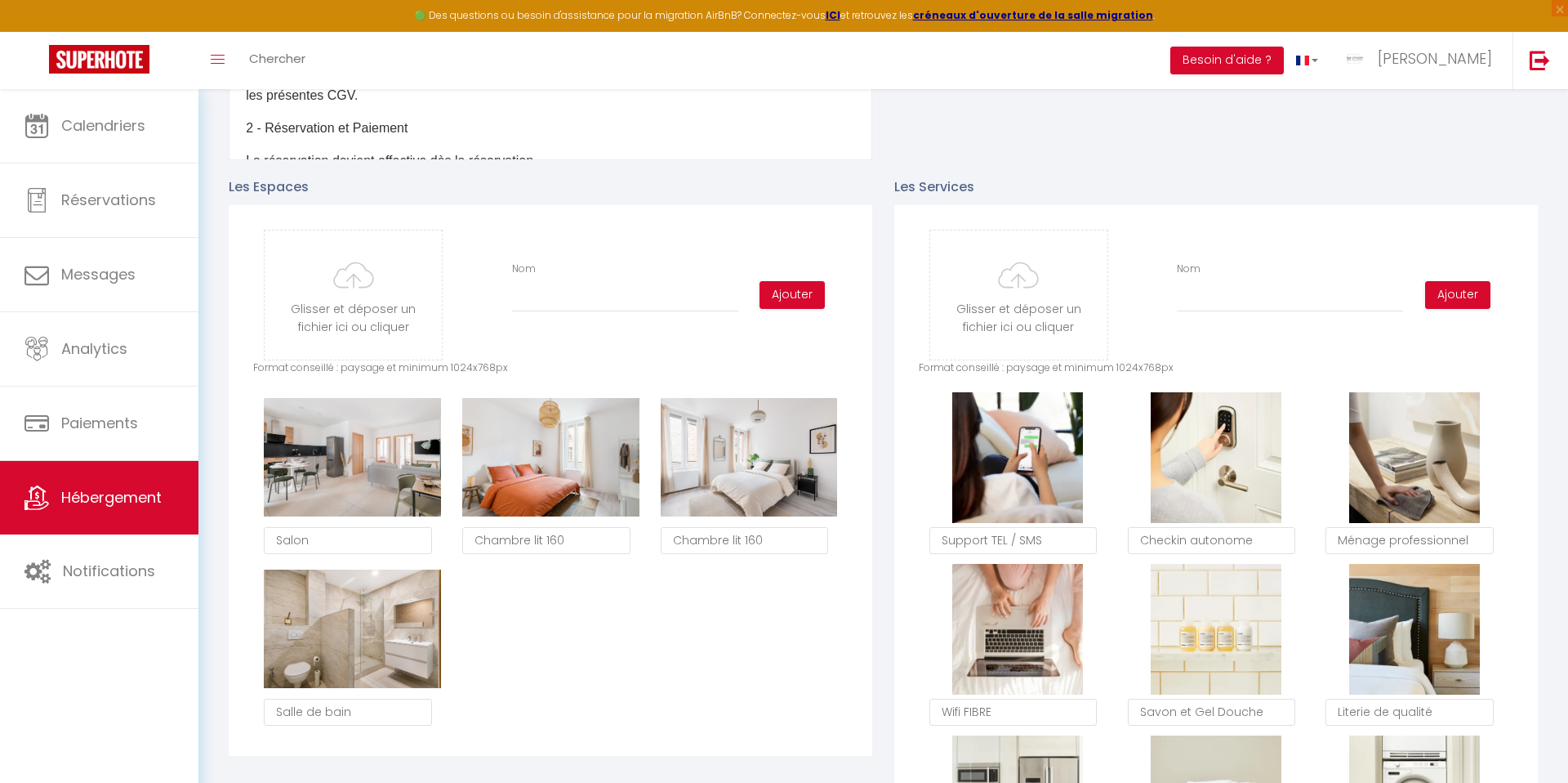
scroll to position [777, 0]
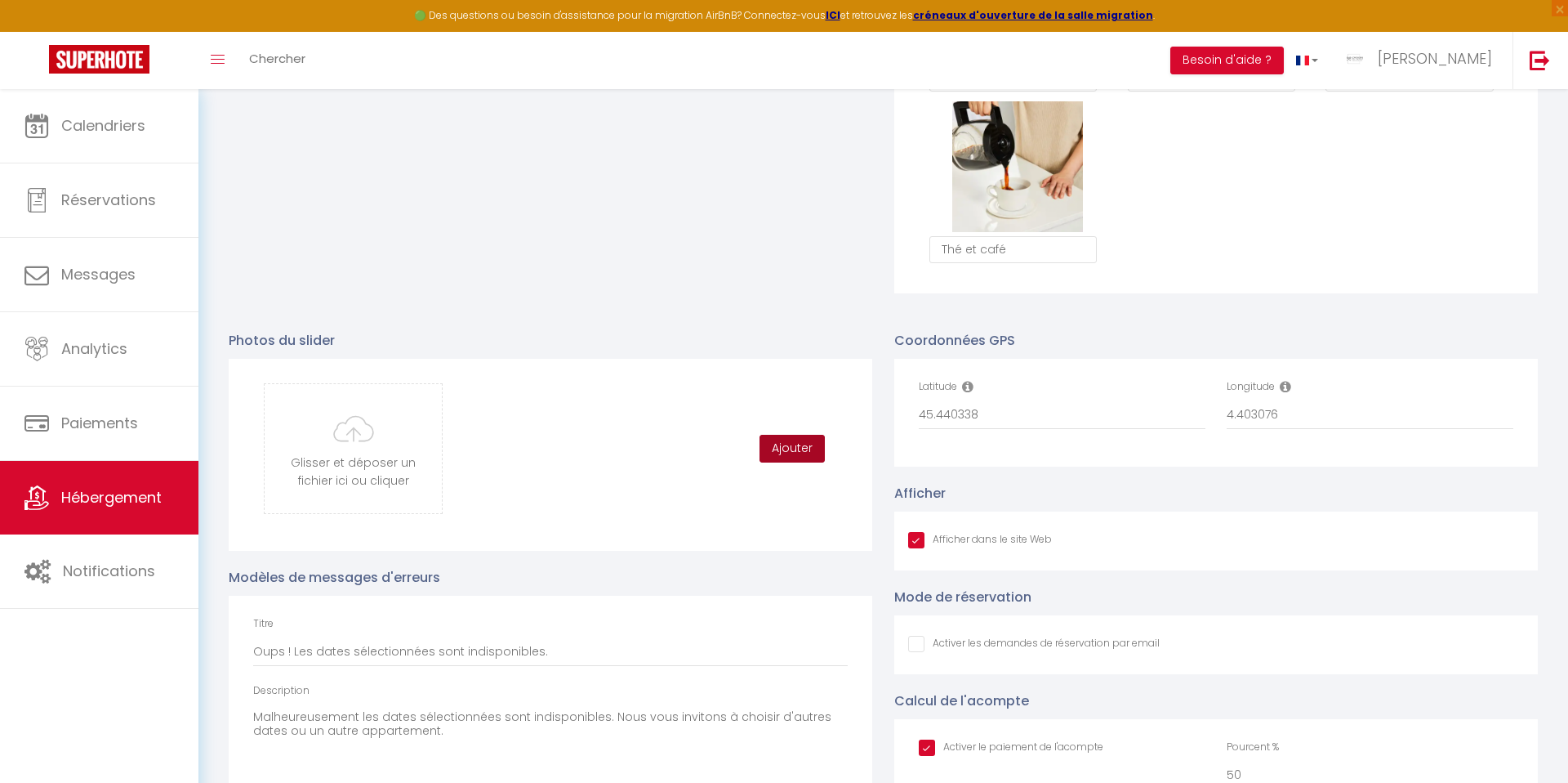
click at [791, 449] on button "Ajouter" at bounding box center [791, 448] width 65 height 28
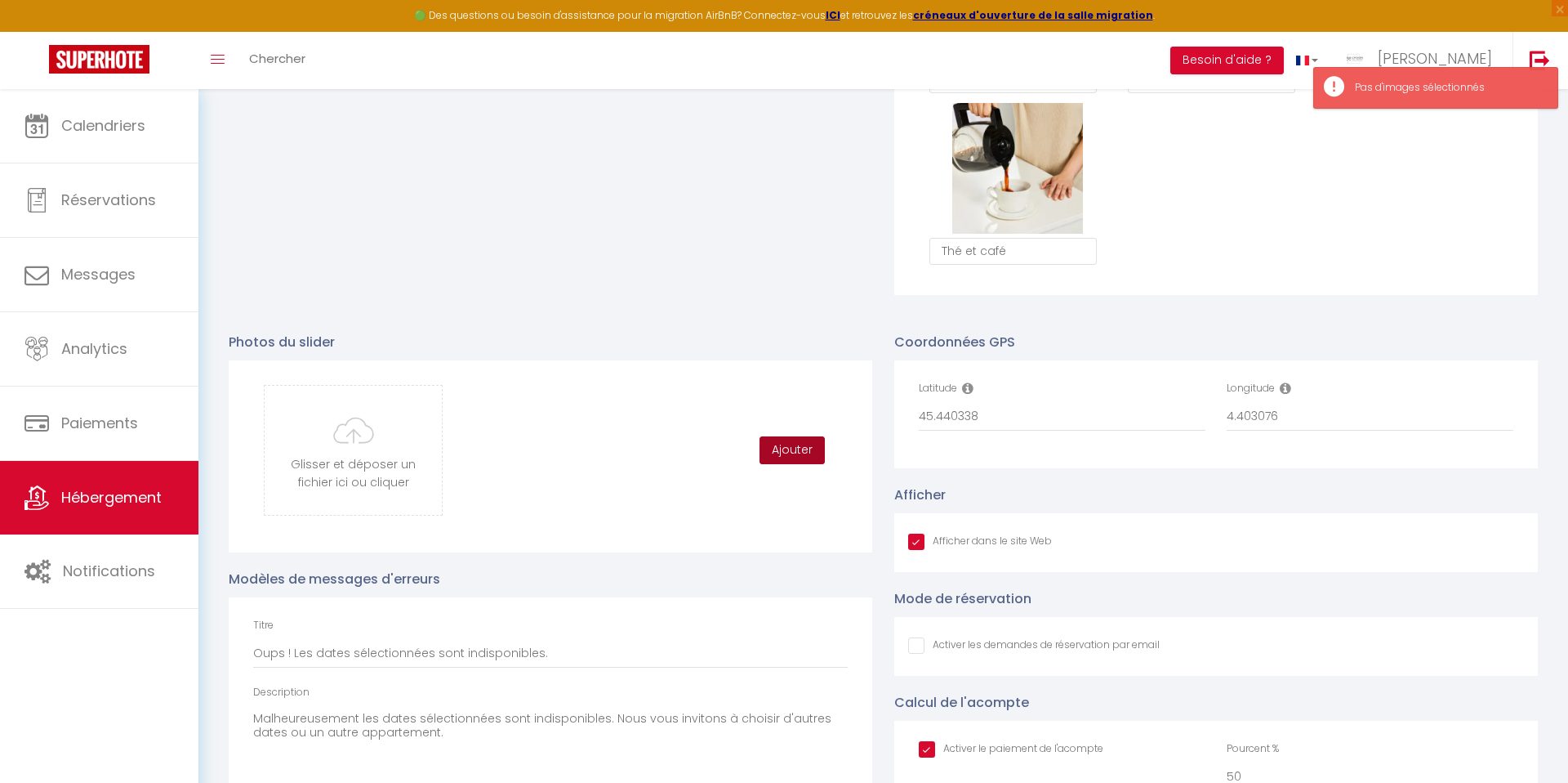
click at [800, 451] on button "Ajouter" at bounding box center [791, 450] width 65 height 28
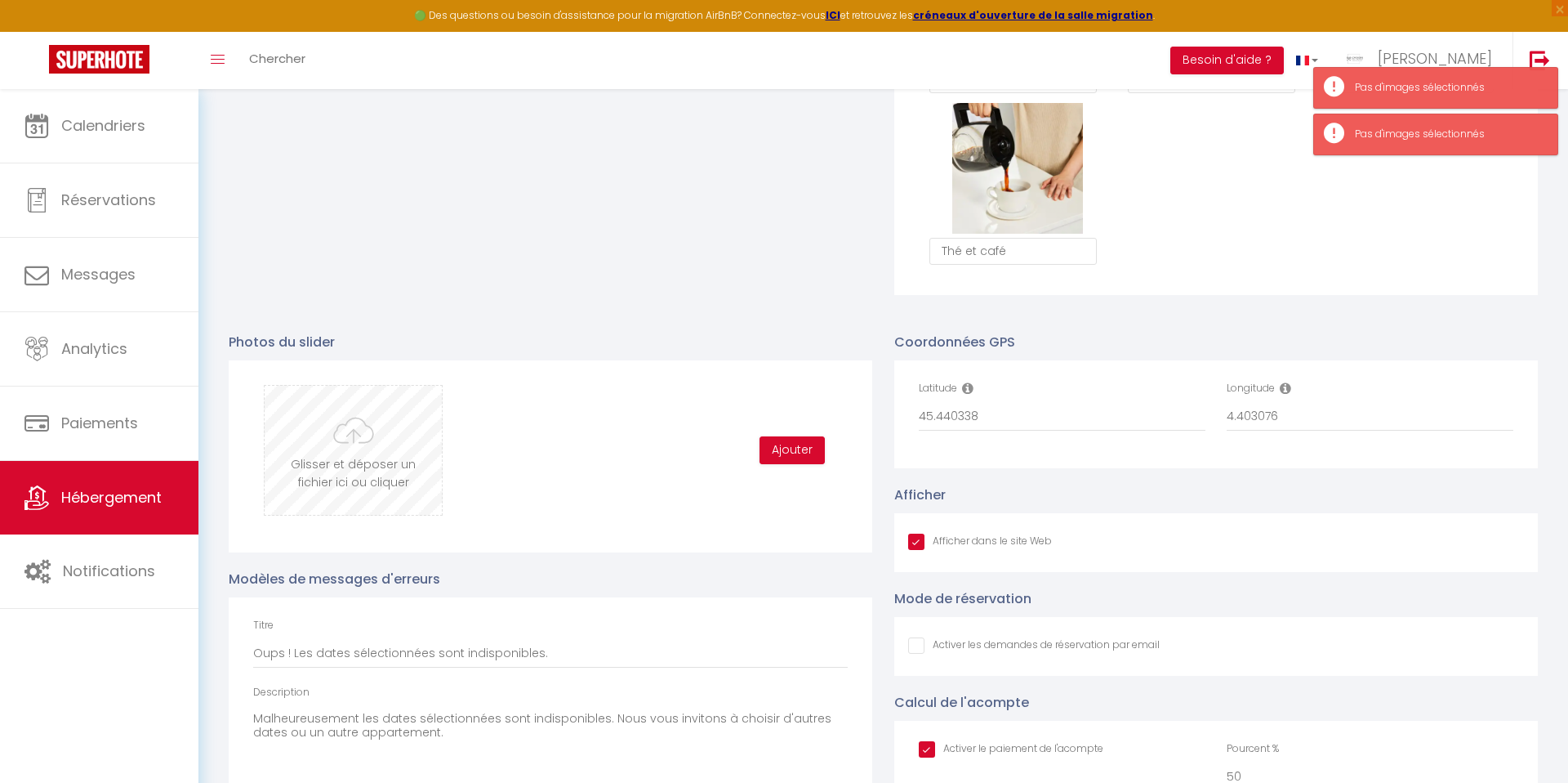
click at [333, 450] on input "file" at bounding box center [354, 450] width 177 height 129
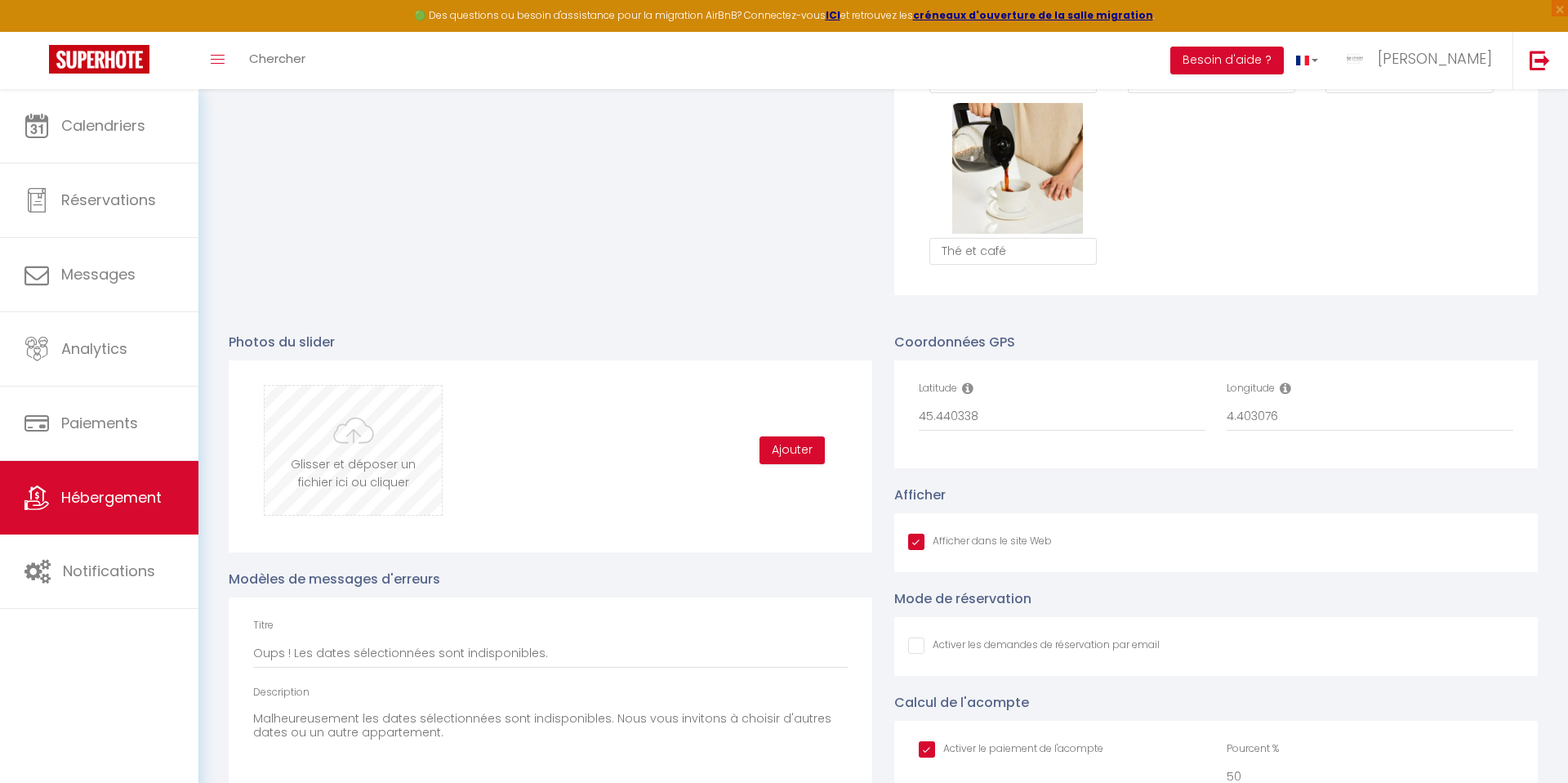
type input "C:\fakepath\Copie de Chaabane_241204_027.jpg"
checkbox input "true"
checkbox input "false"
checkbox input "true"
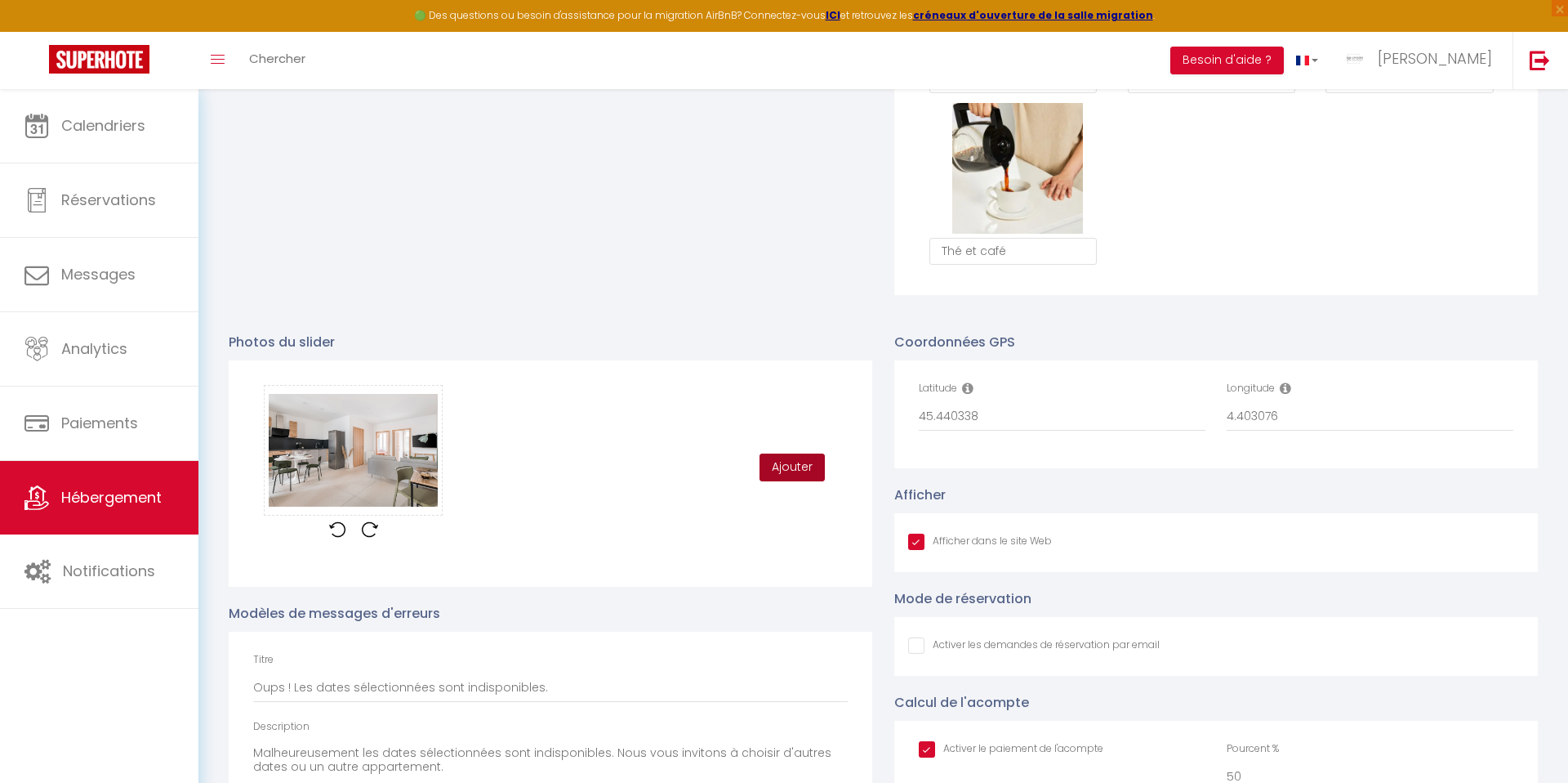
click at [797, 468] on button "Ajouter" at bounding box center [791, 468] width 65 height 28
checkbox input "true"
checkbox input "false"
checkbox input "true"
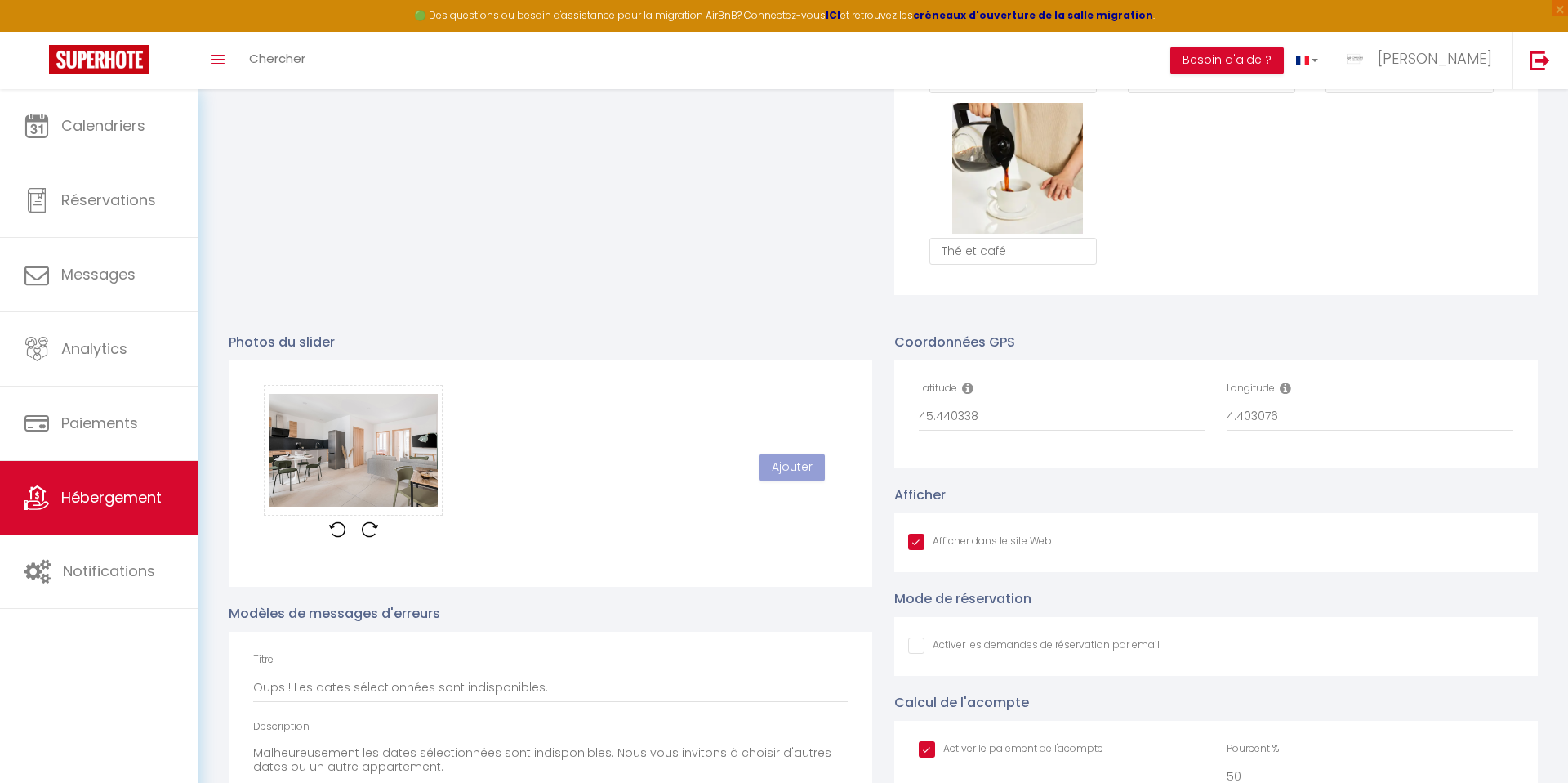
checkbox input "false"
checkbox input "true"
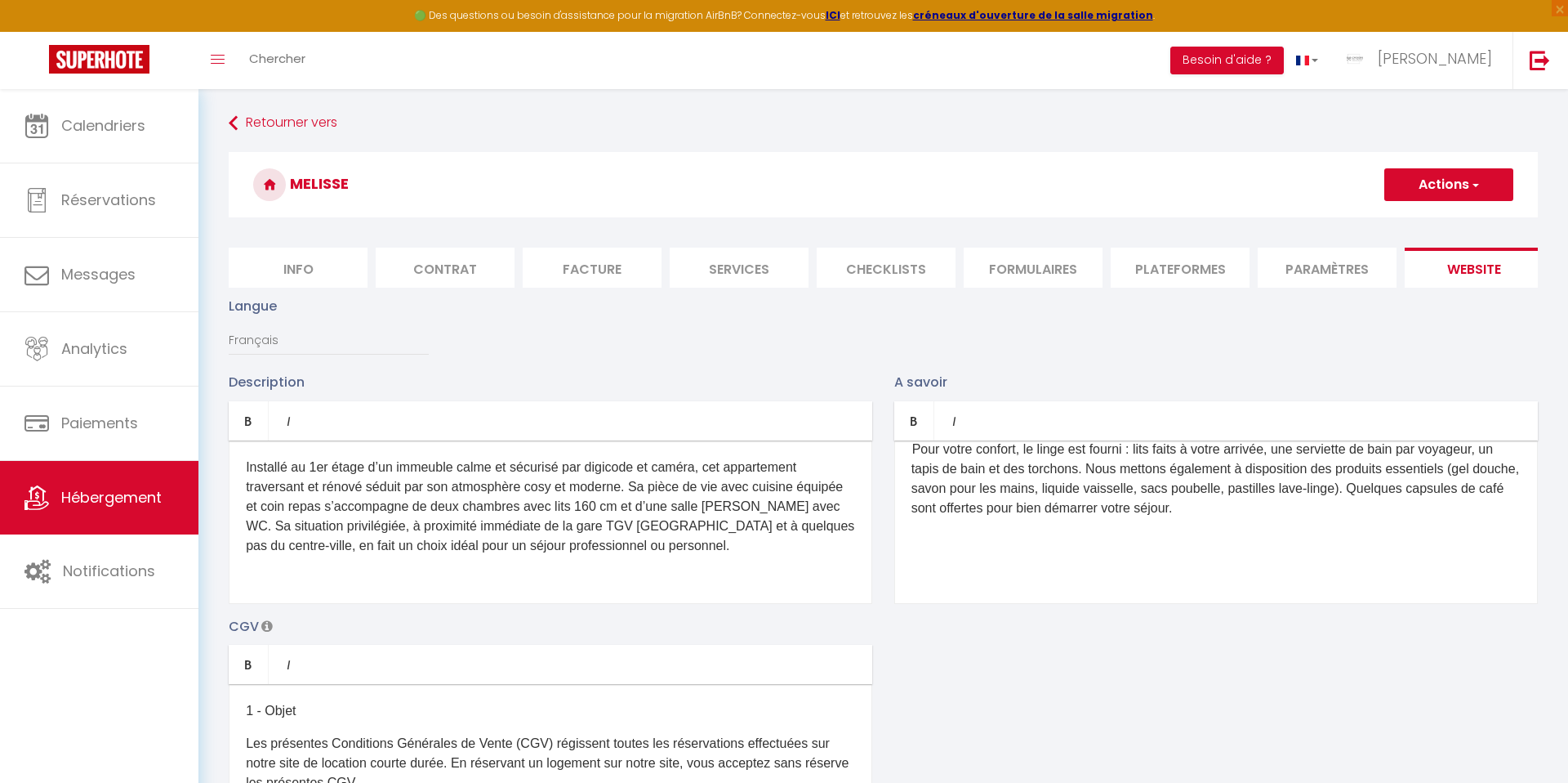
scroll to position [0, 0]
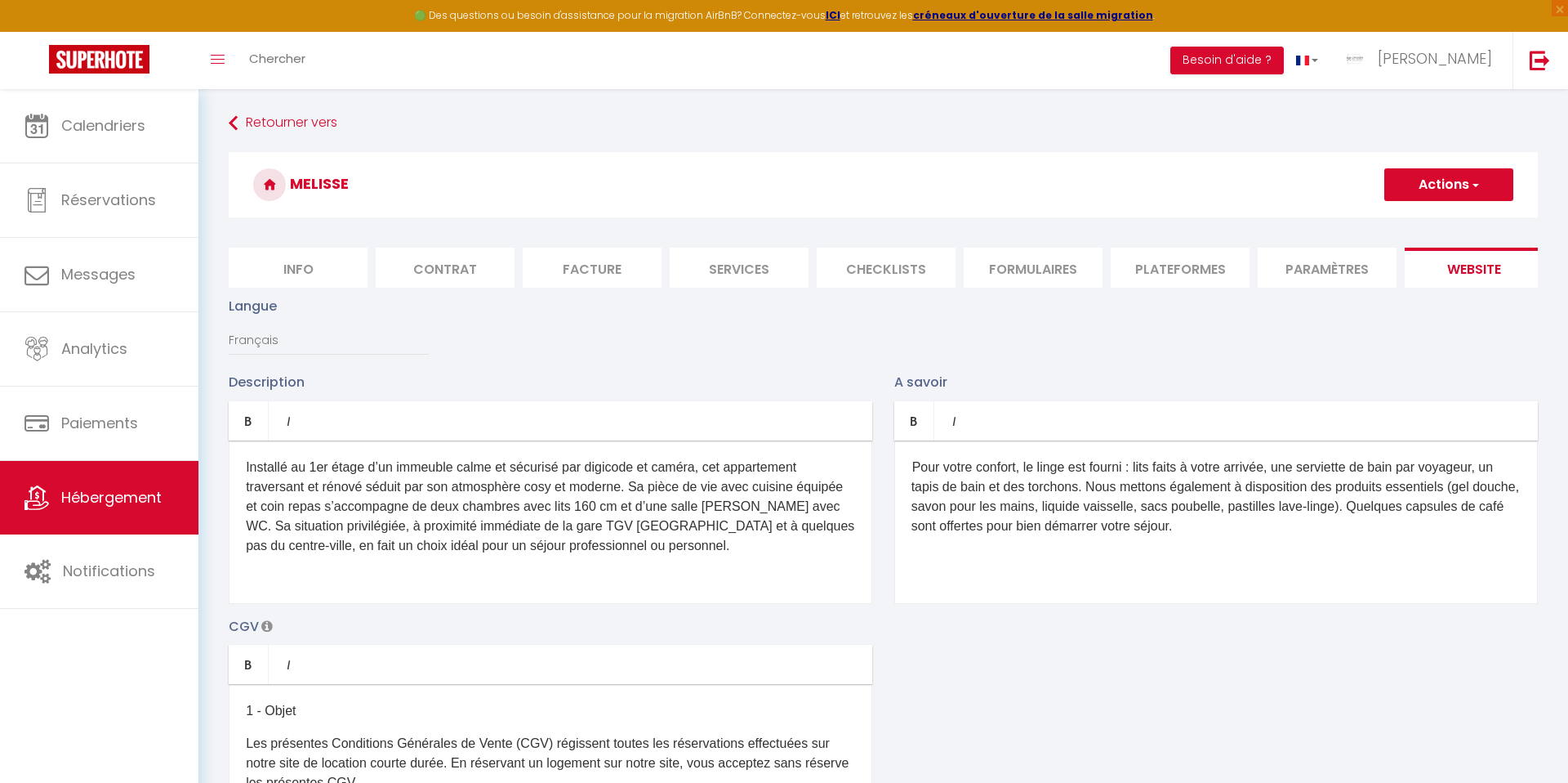
click at [1088, 555] on div "Pour votre confort, le linge est fourni : lits faits à votre arrivée, une servi…" at bounding box center [1215, 522] width 644 height 163
click at [914, 468] on p "Pour votre confort, le linge est fourni : lits faits à votre arrivée, une servi…" at bounding box center [1215, 496] width 609 height 78
click at [1424, 183] on button "Actions" at bounding box center [1448, 185] width 129 height 33
click at [1426, 222] on input "Enregistrer" at bounding box center [1430, 220] width 61 height 17
checkbox input "true"
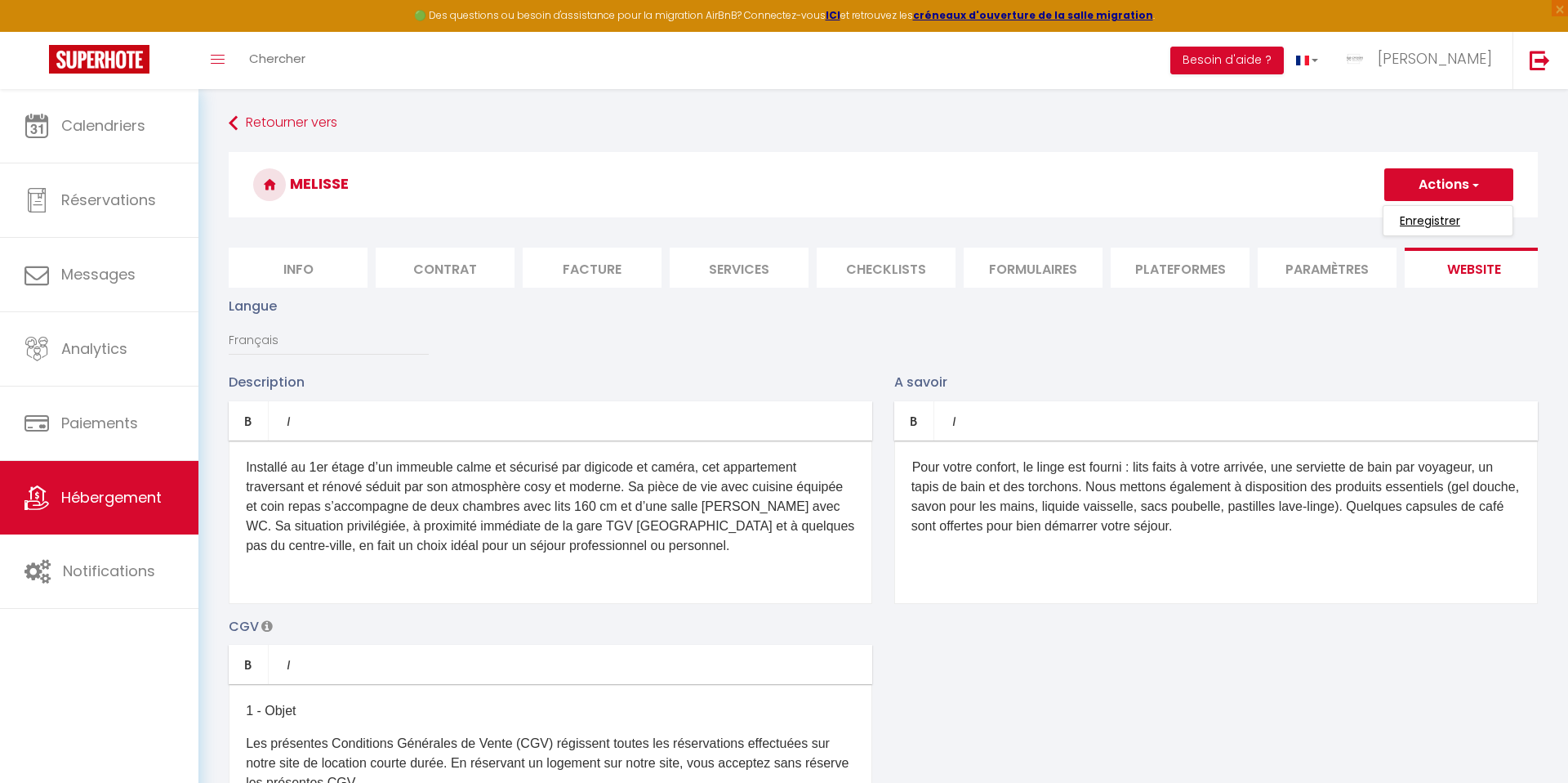
checkbox input "false"
checkbox input "true"
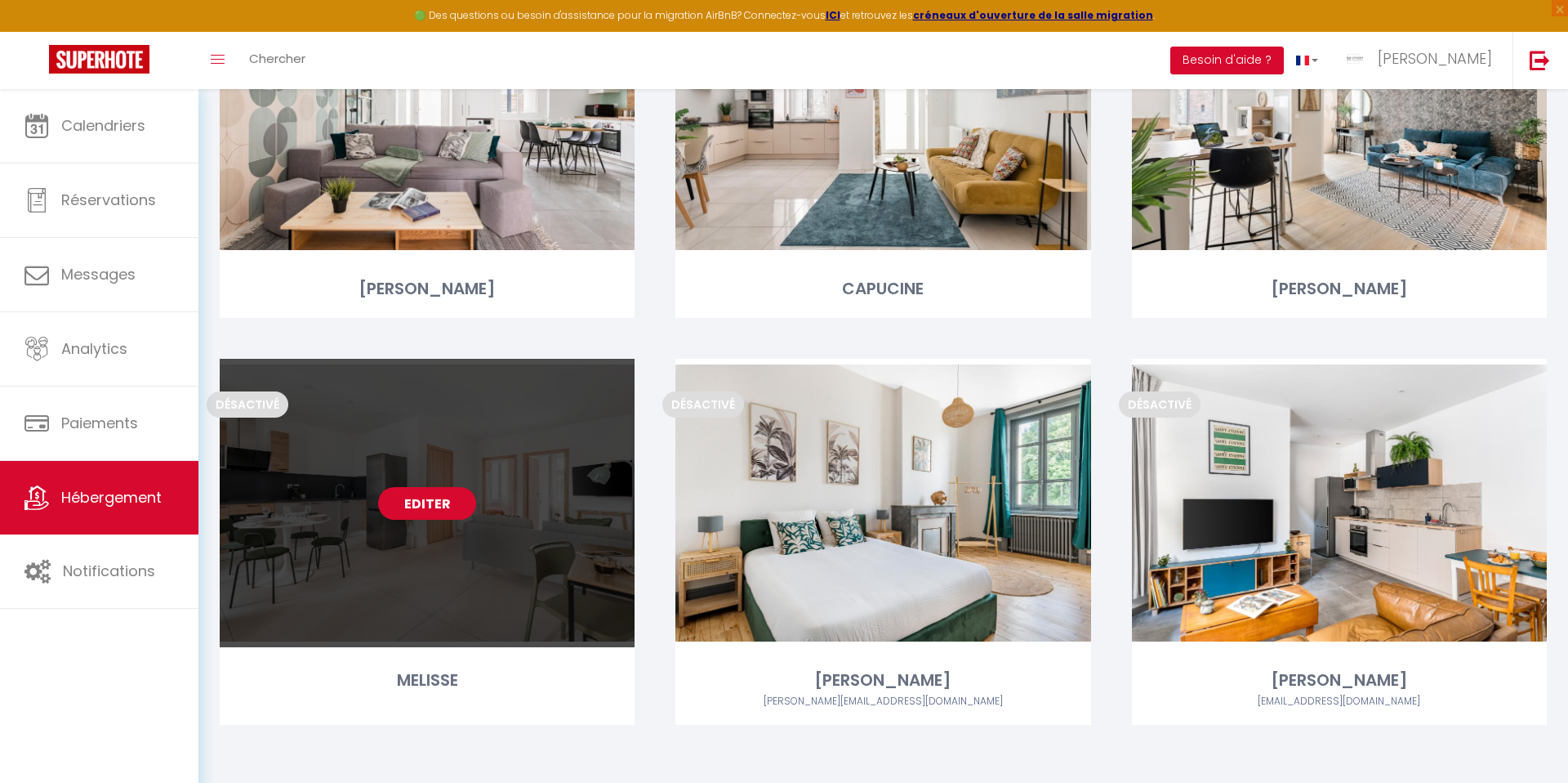
scroll to position [3090, 0]
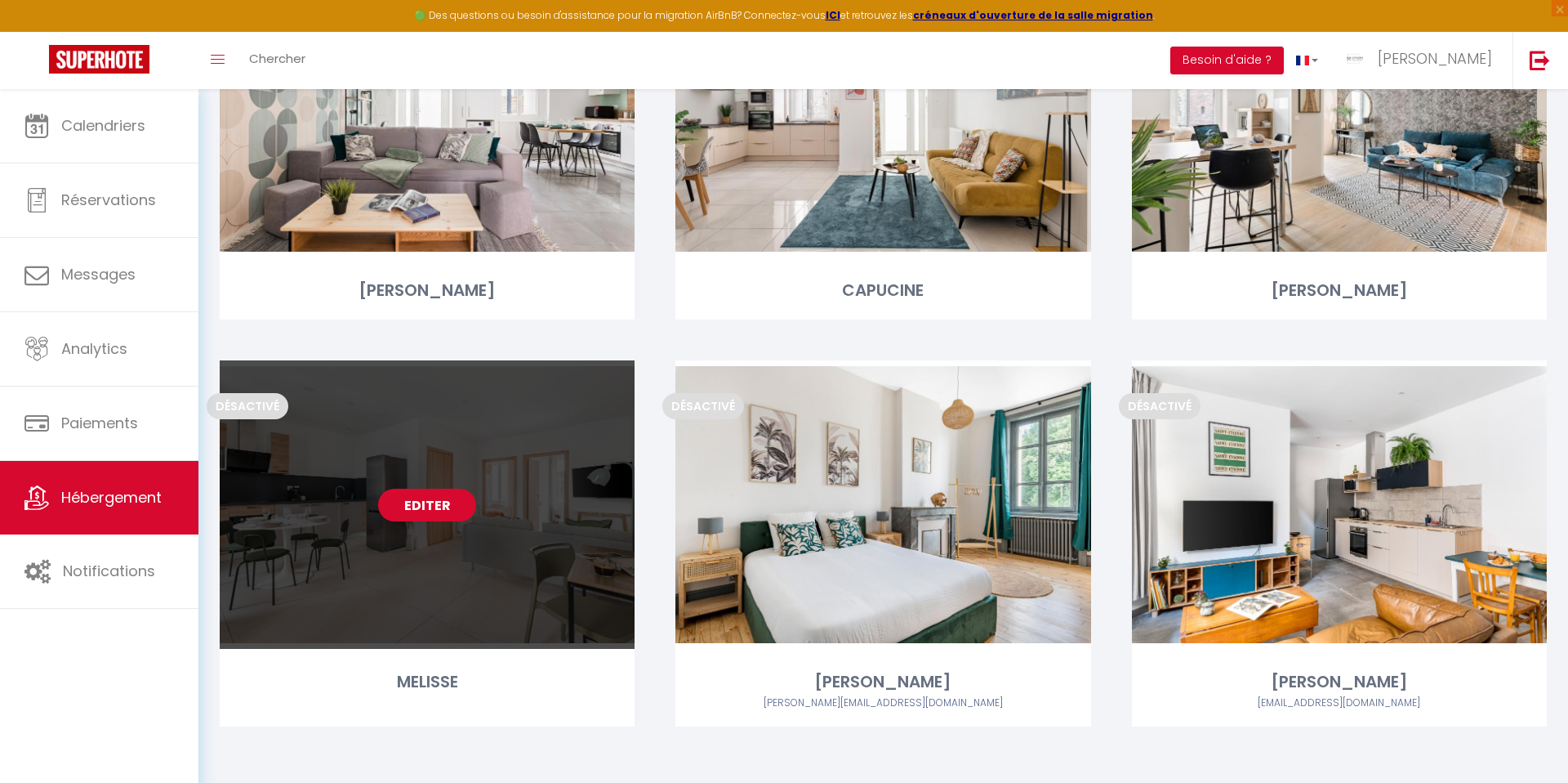
click at [428, 507] on link "Editer" at bounding box center [427, 505] width 98 height 33
select select "3"
select select "2"
select select "1"
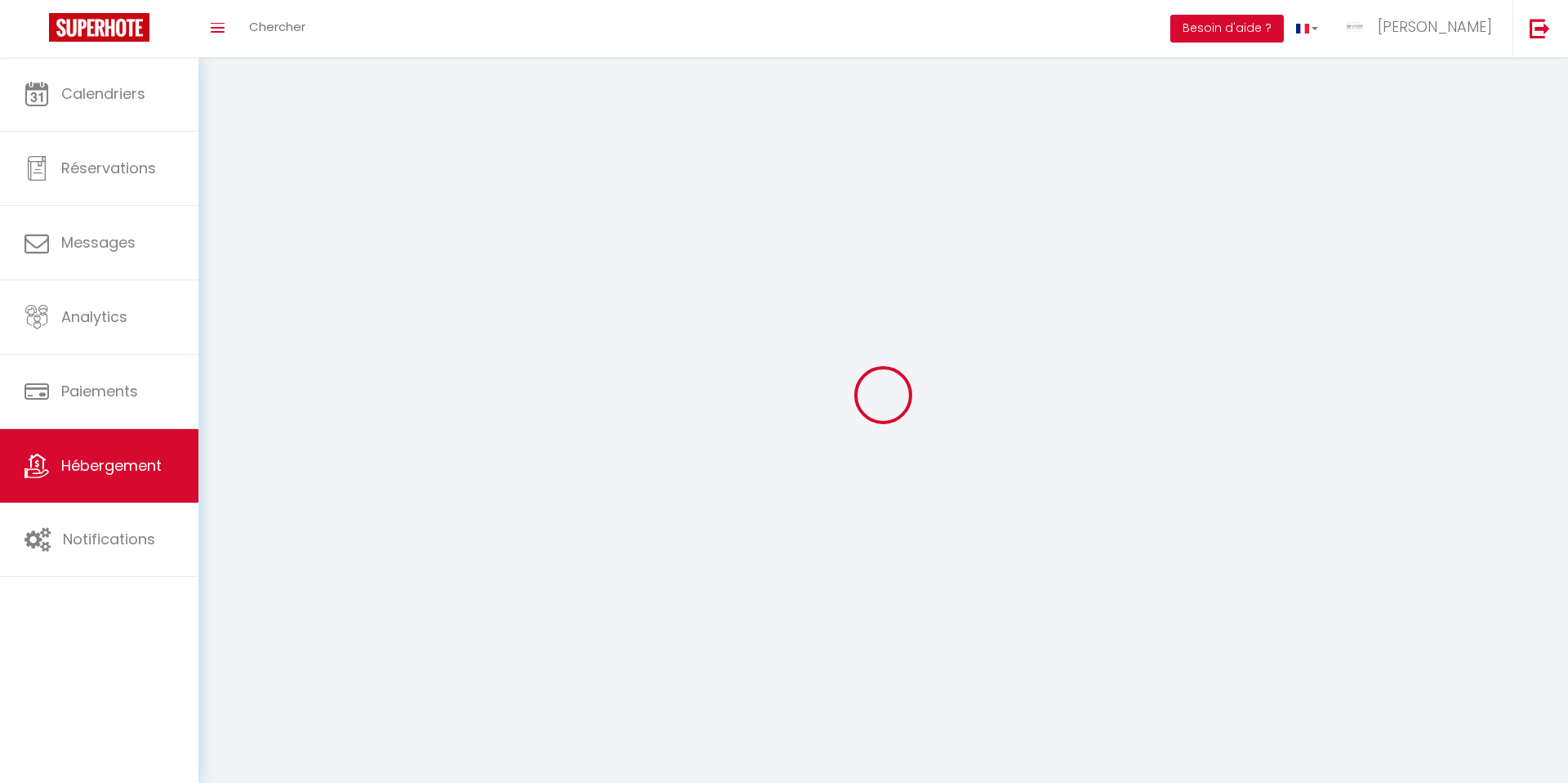
select select
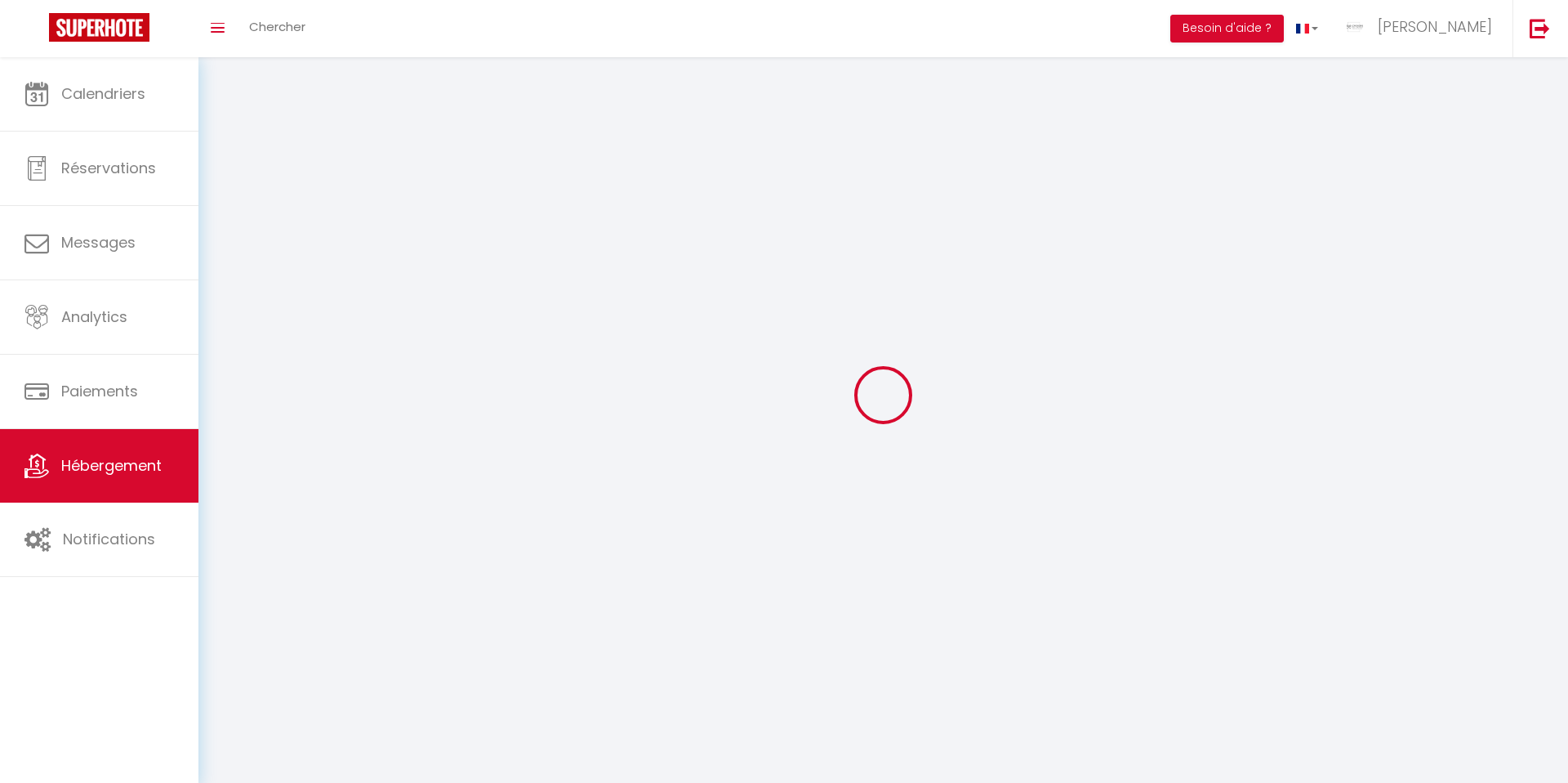
select select
checkbox input "false"
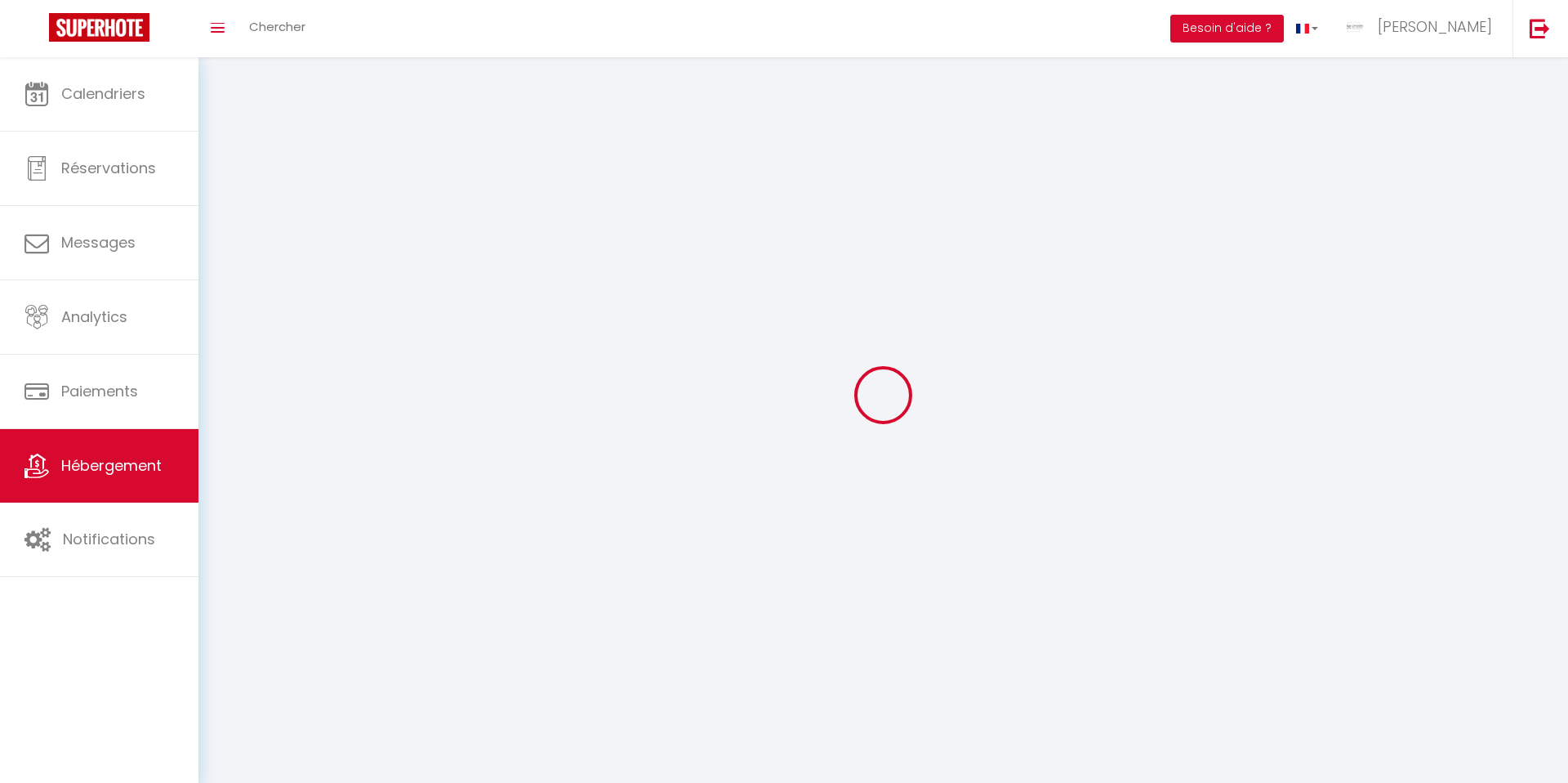
checkbox input "false"
select select
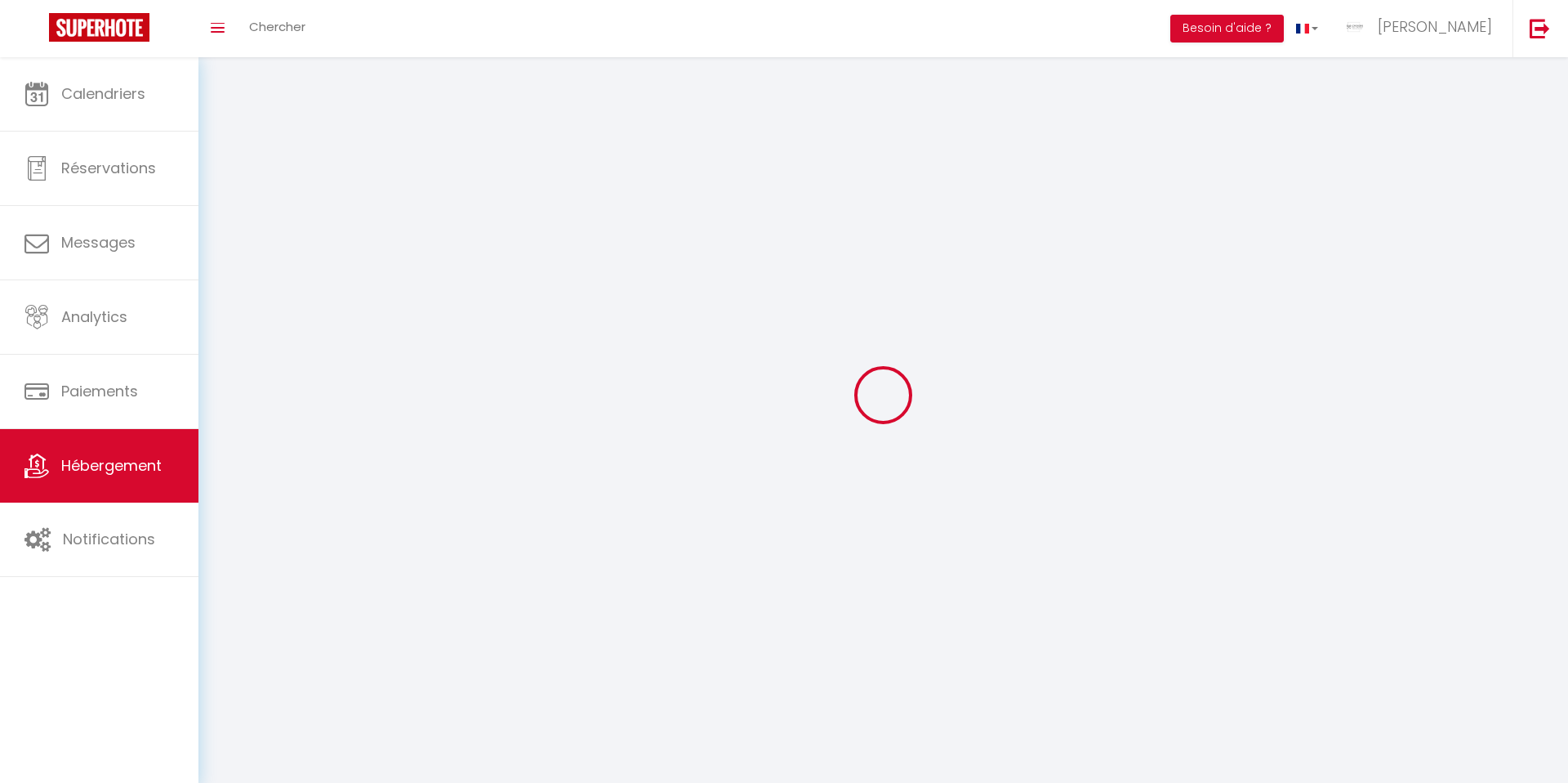
select select
select select "1"
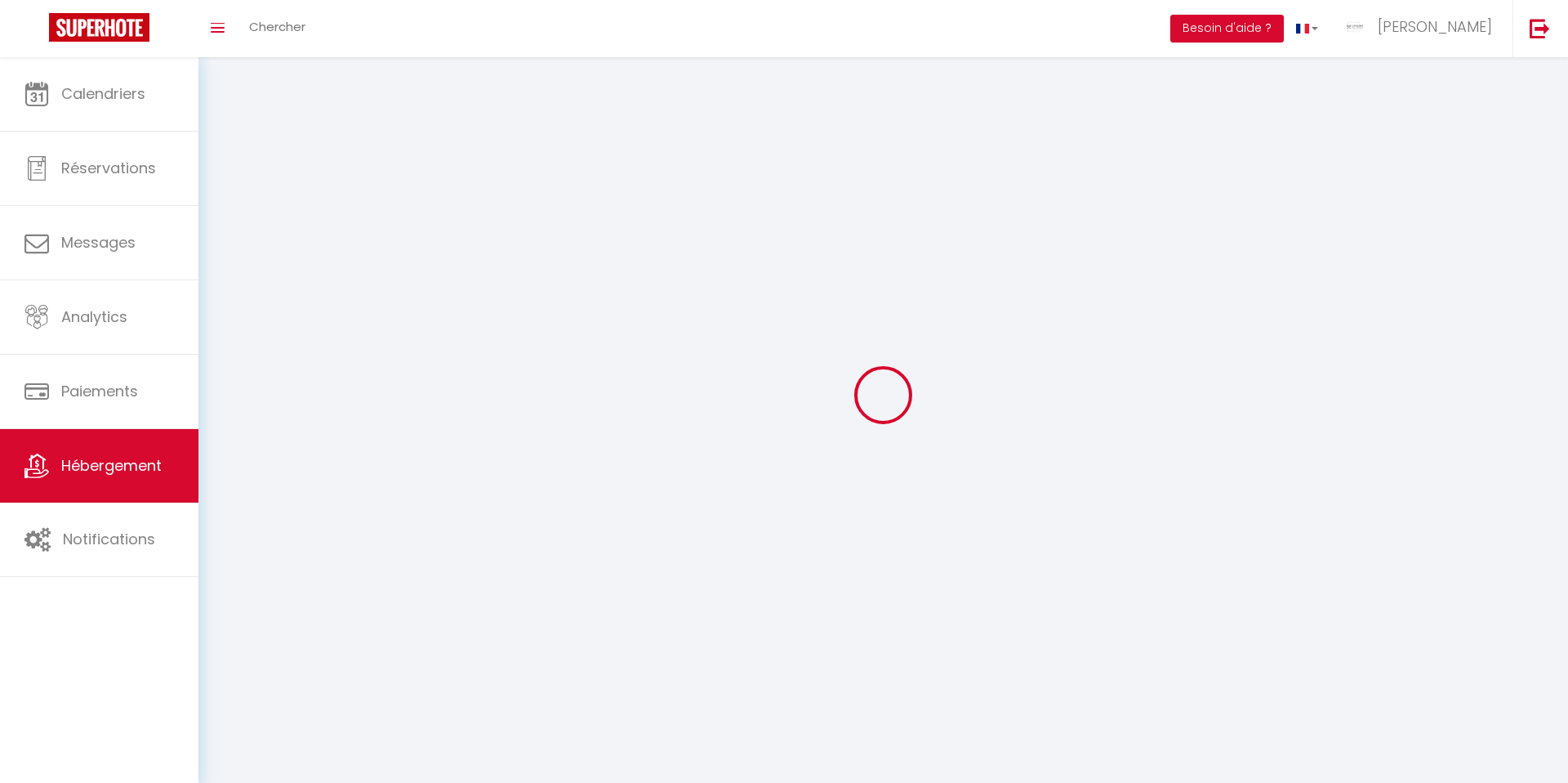
select select
checkbox input "false"
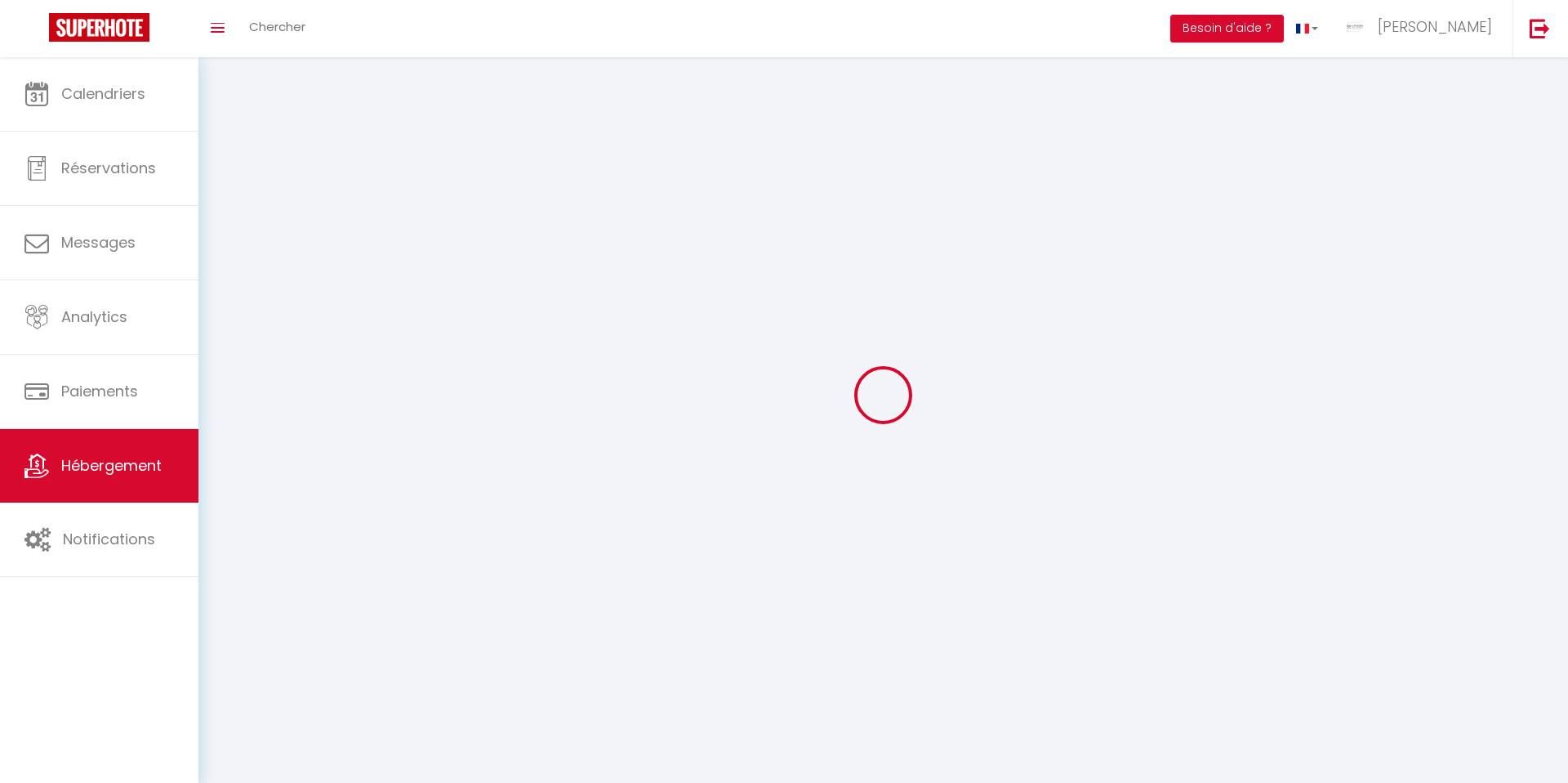
select select
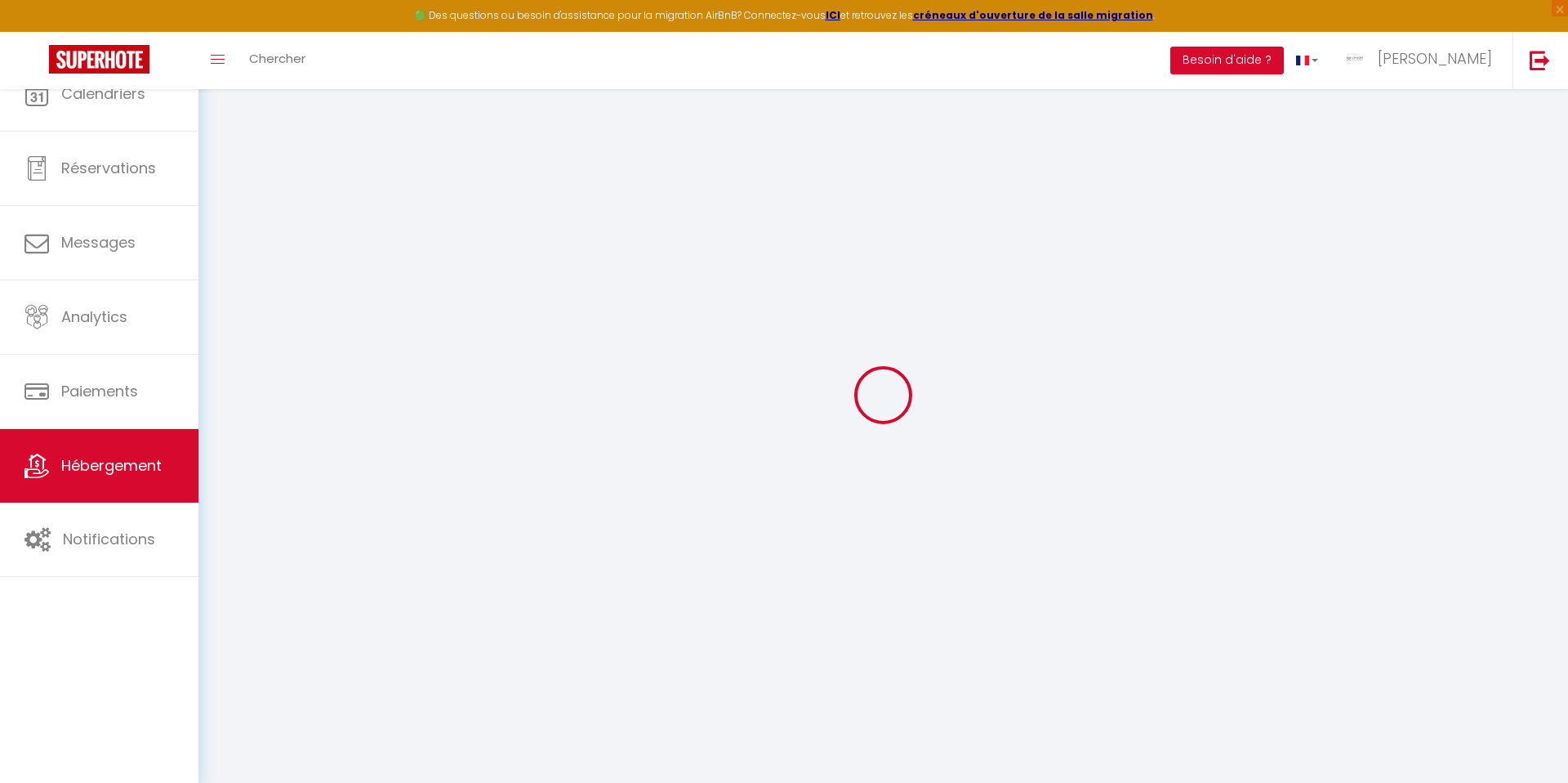
select select
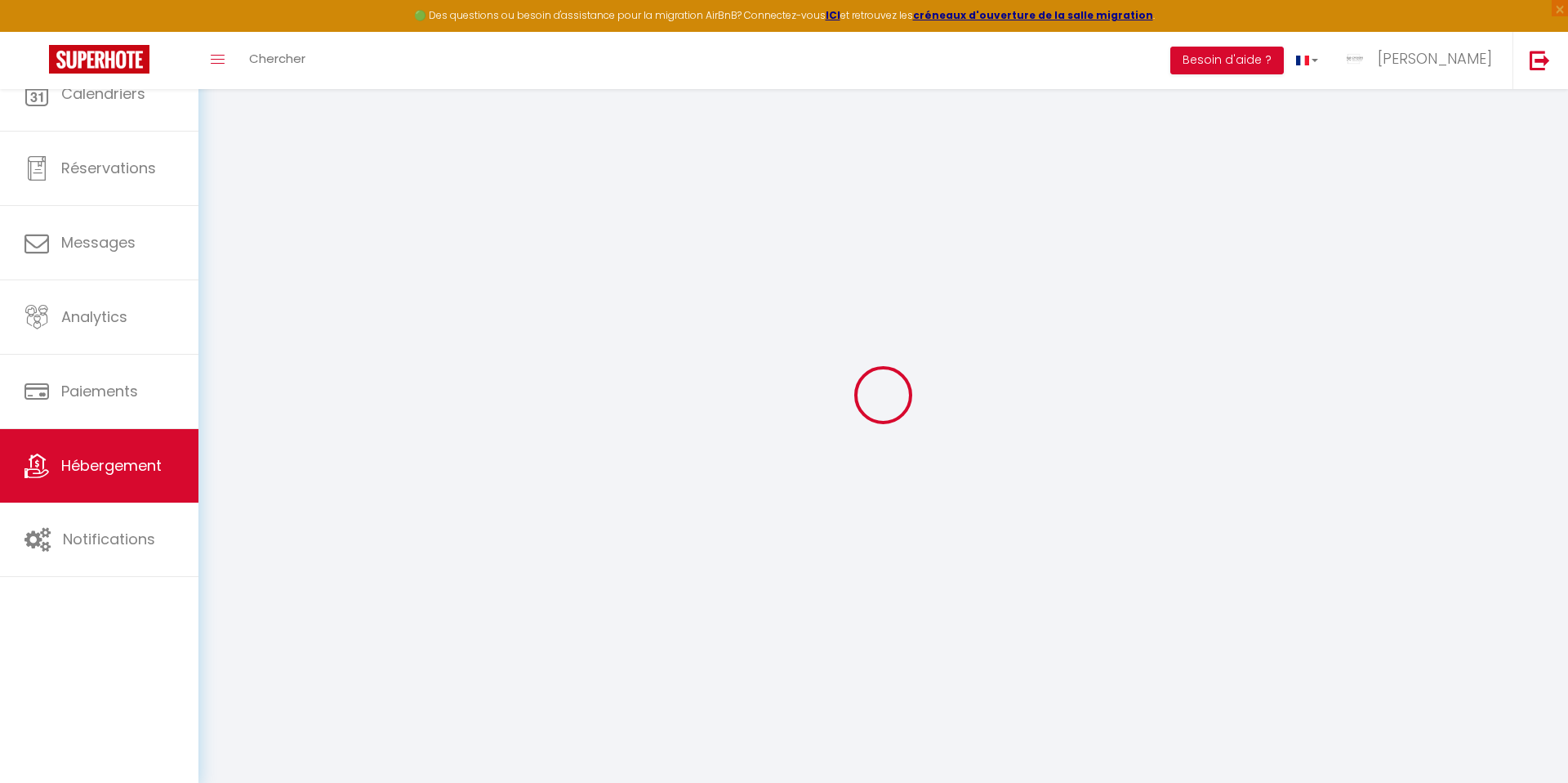
select select
checkbox input "false"
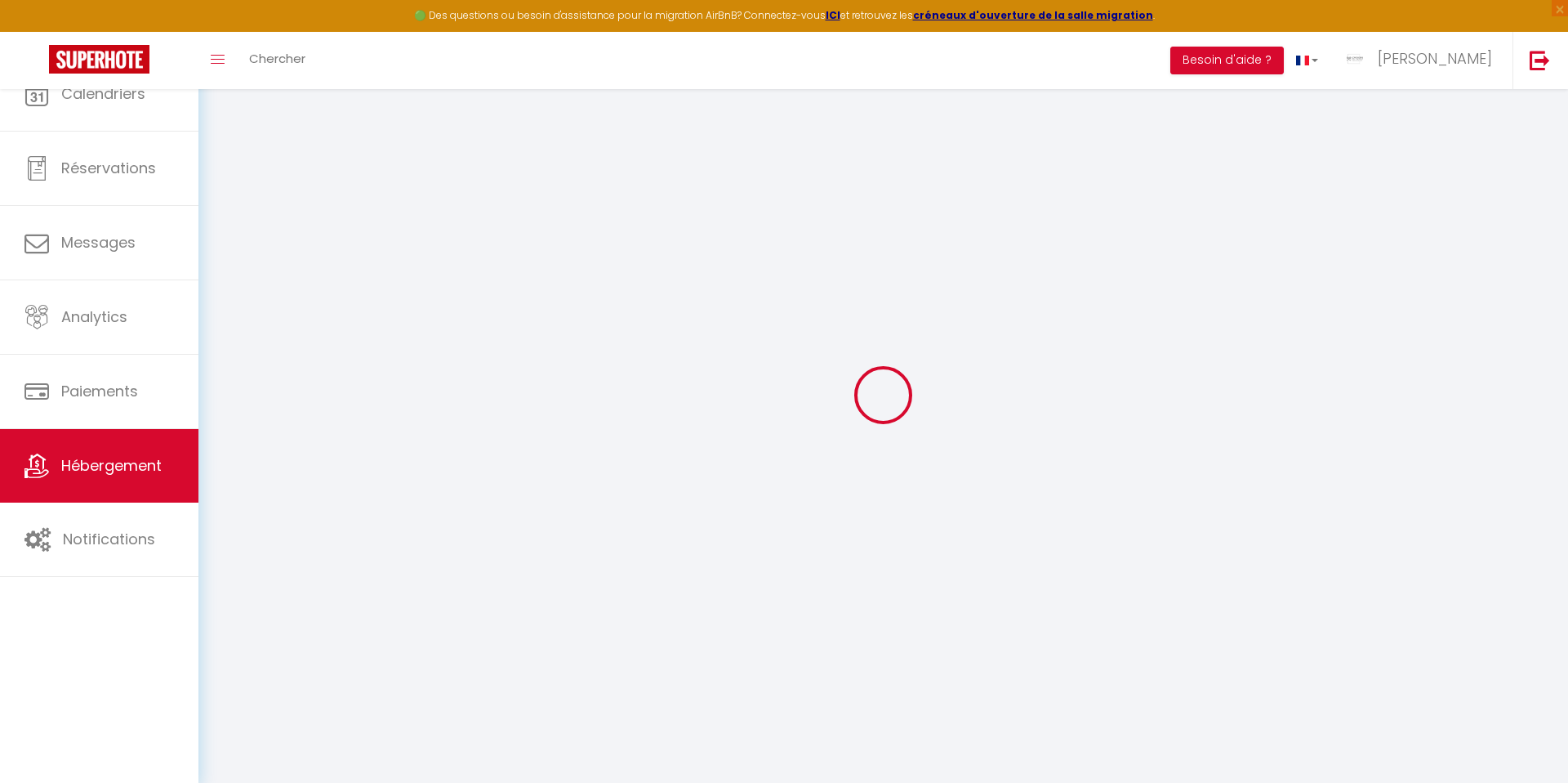
select select "28"
select select
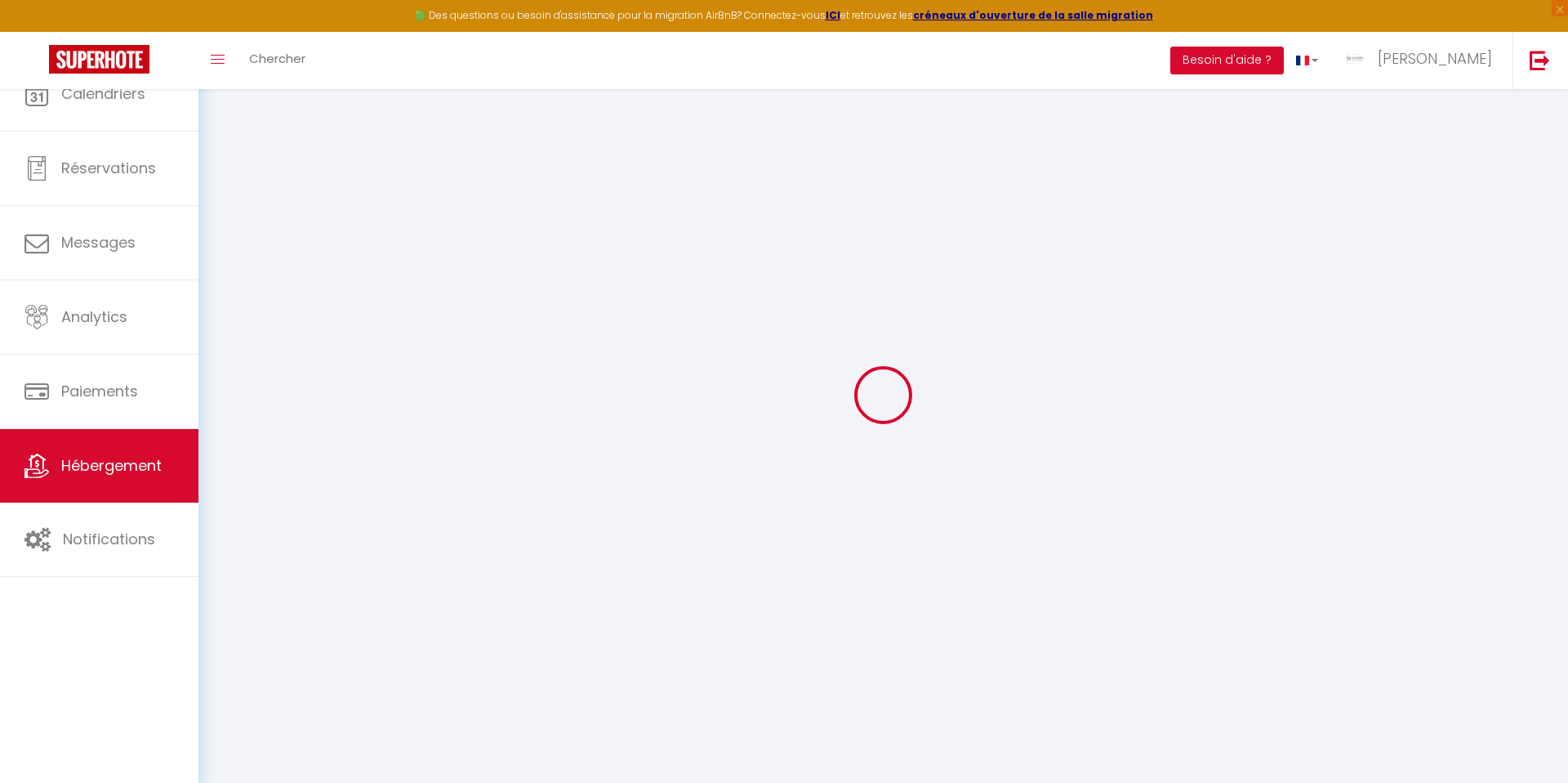
select select
checkbox input "false"
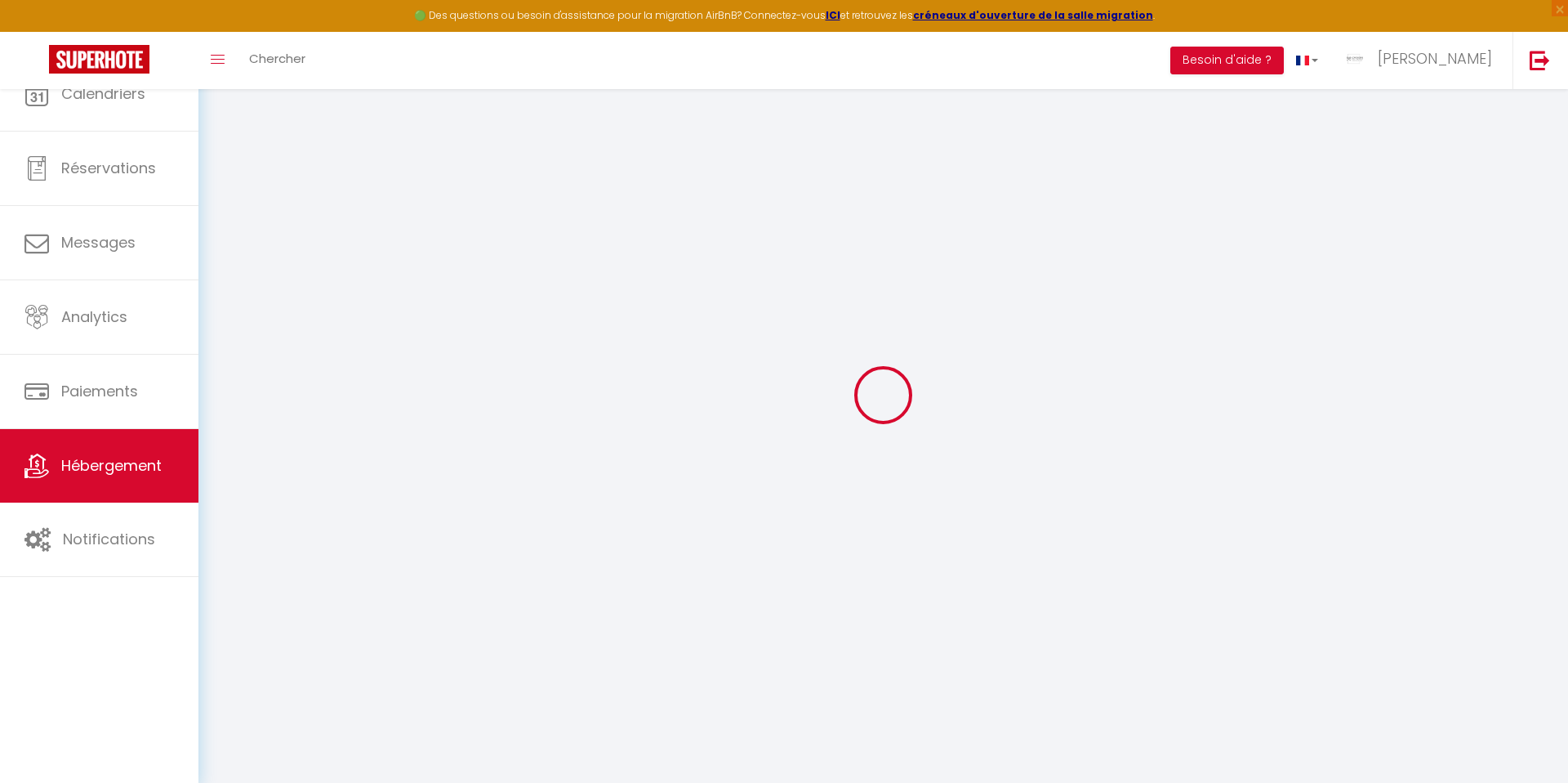
checkbox input "false"
select select
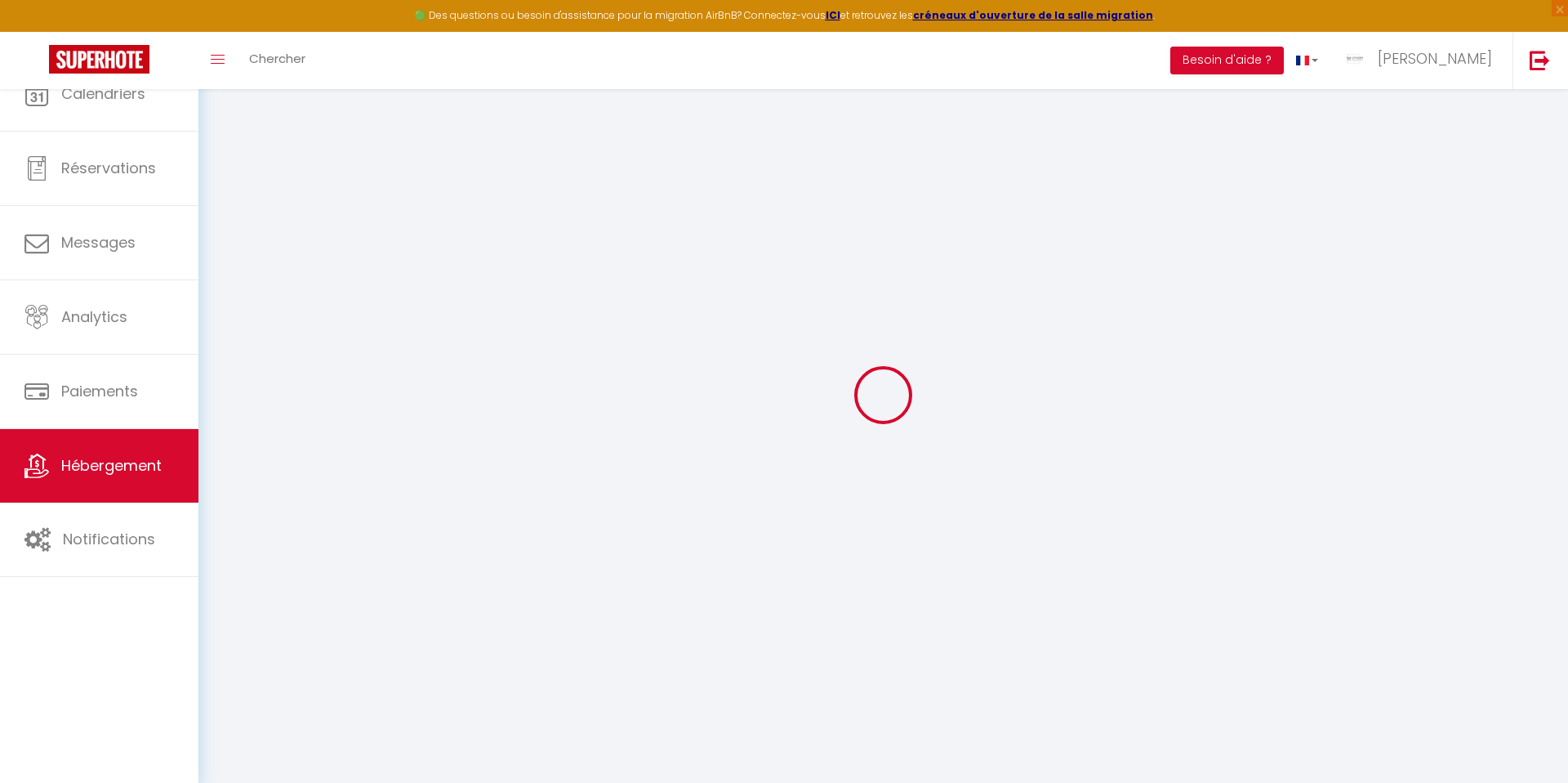
select select
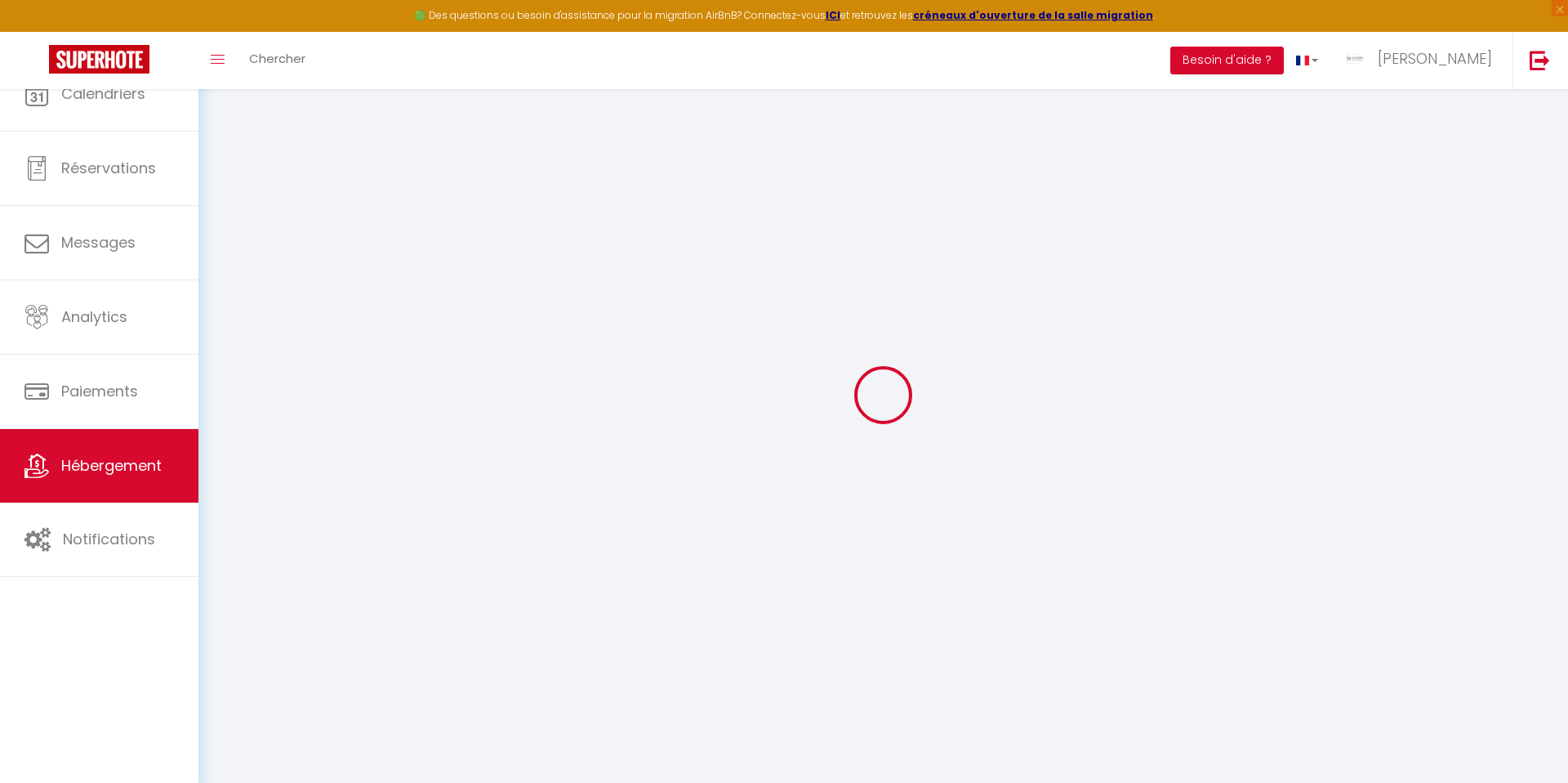
select select
checkbox input "false"
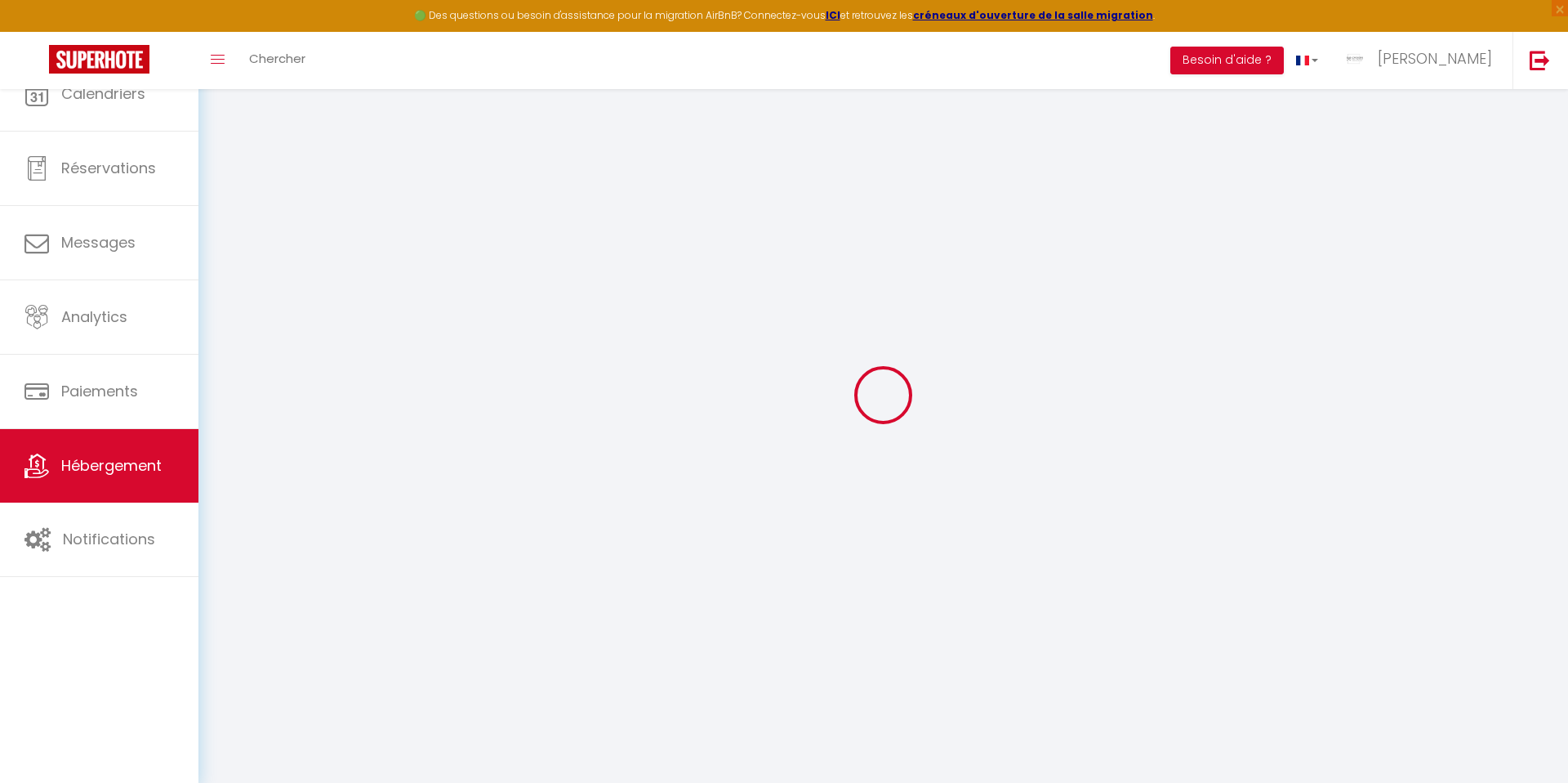
select select
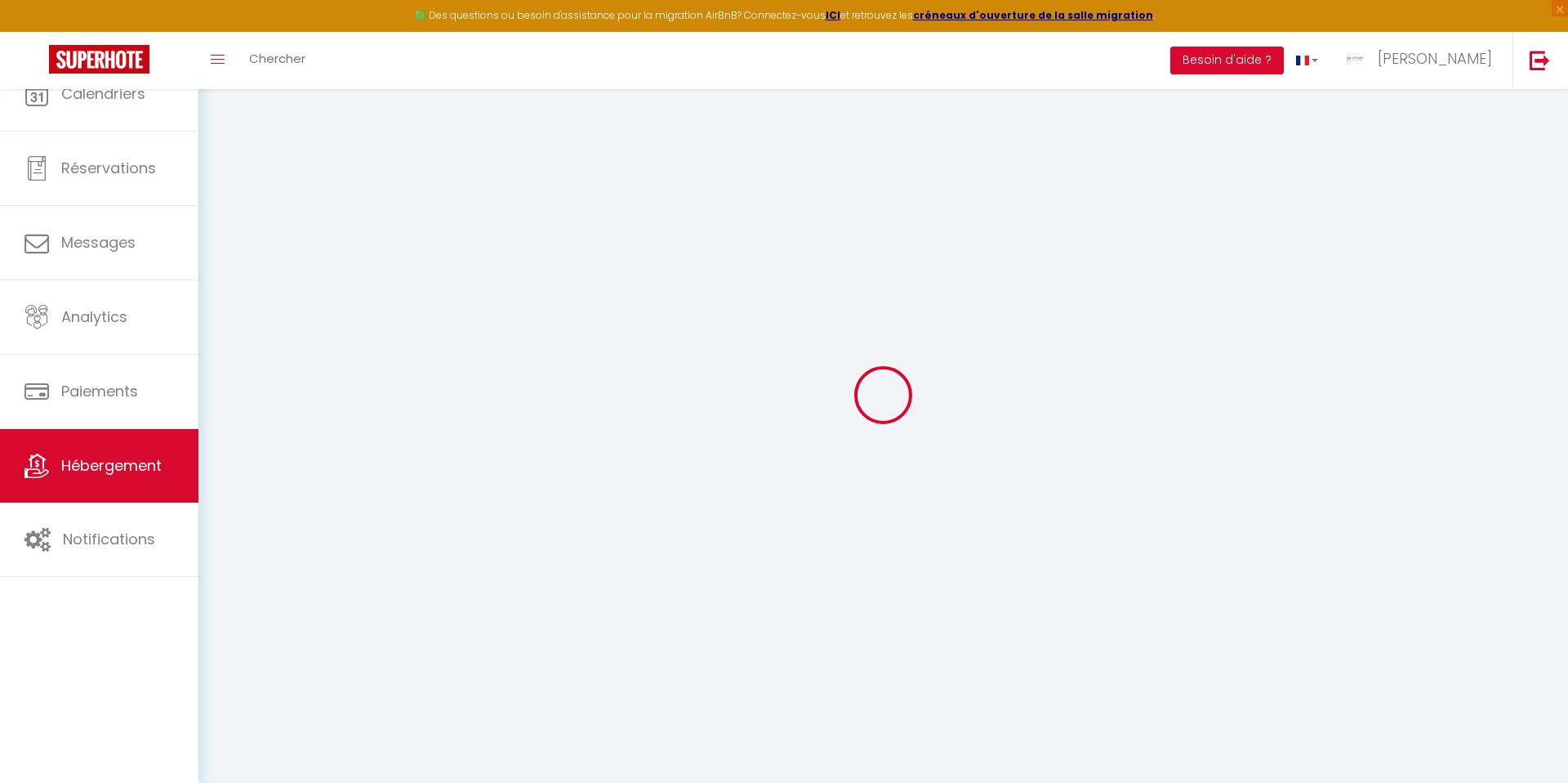
select select
checkbox input "false"
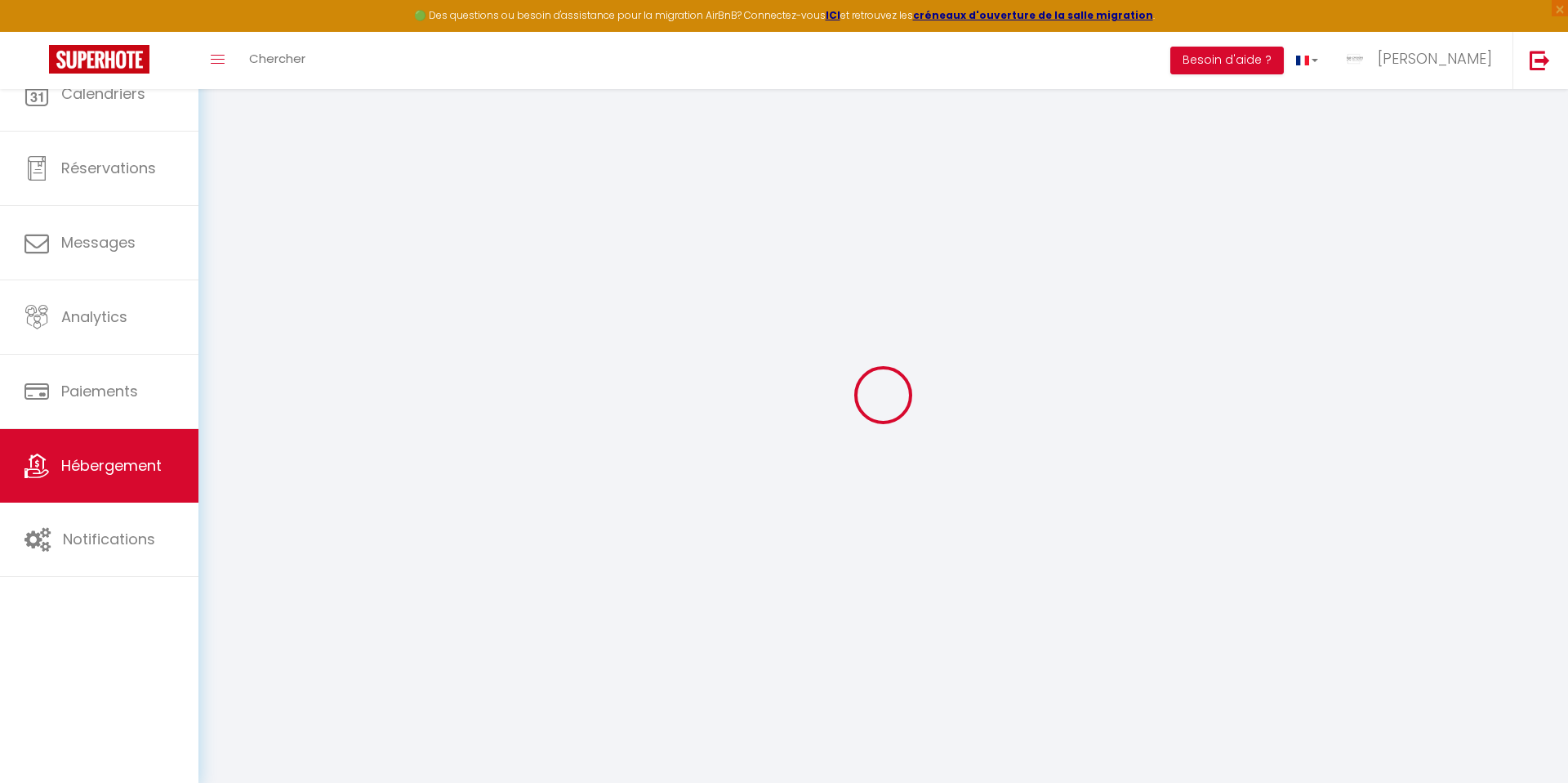
checkbox input "false"
select select
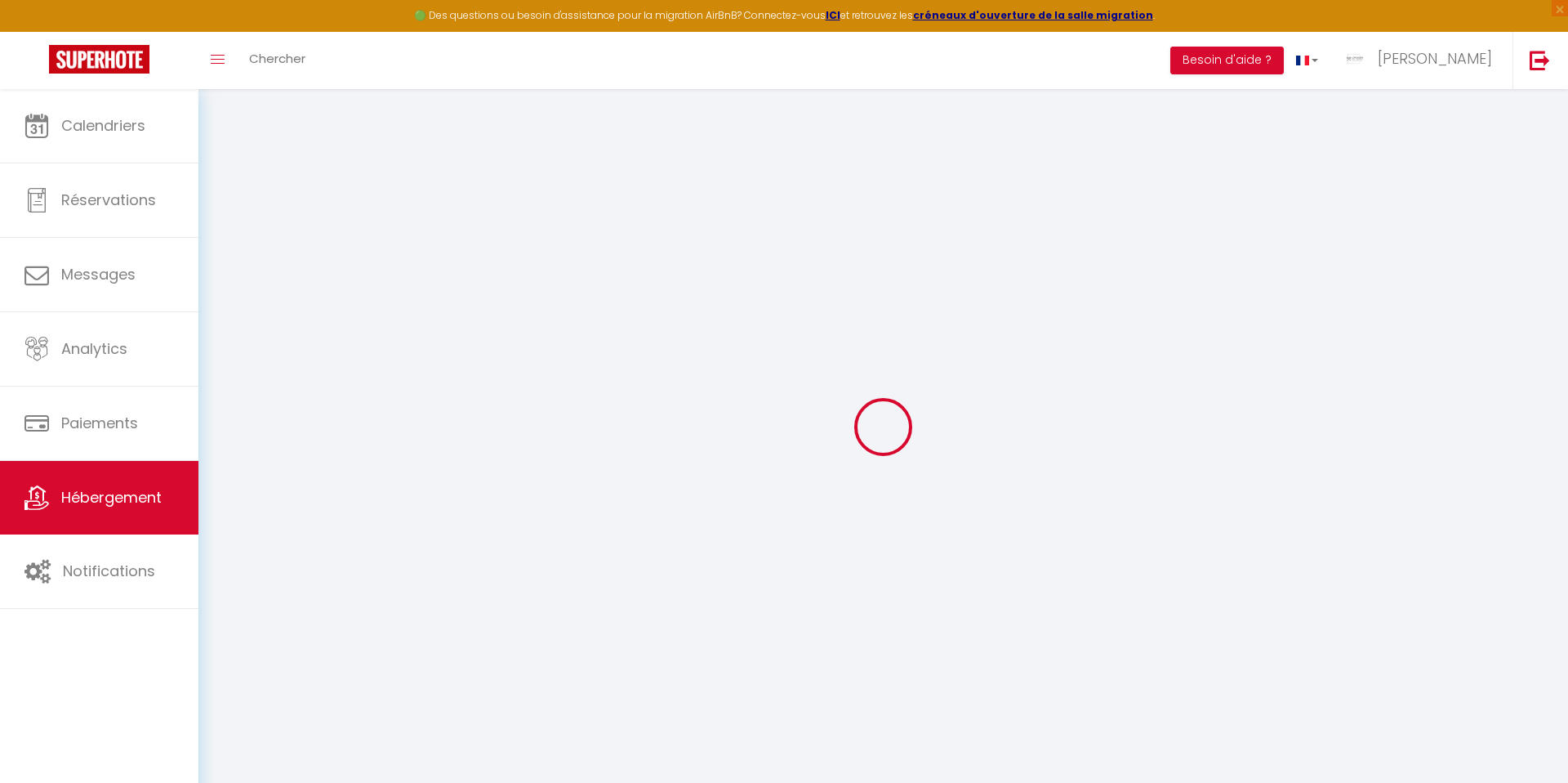
select select
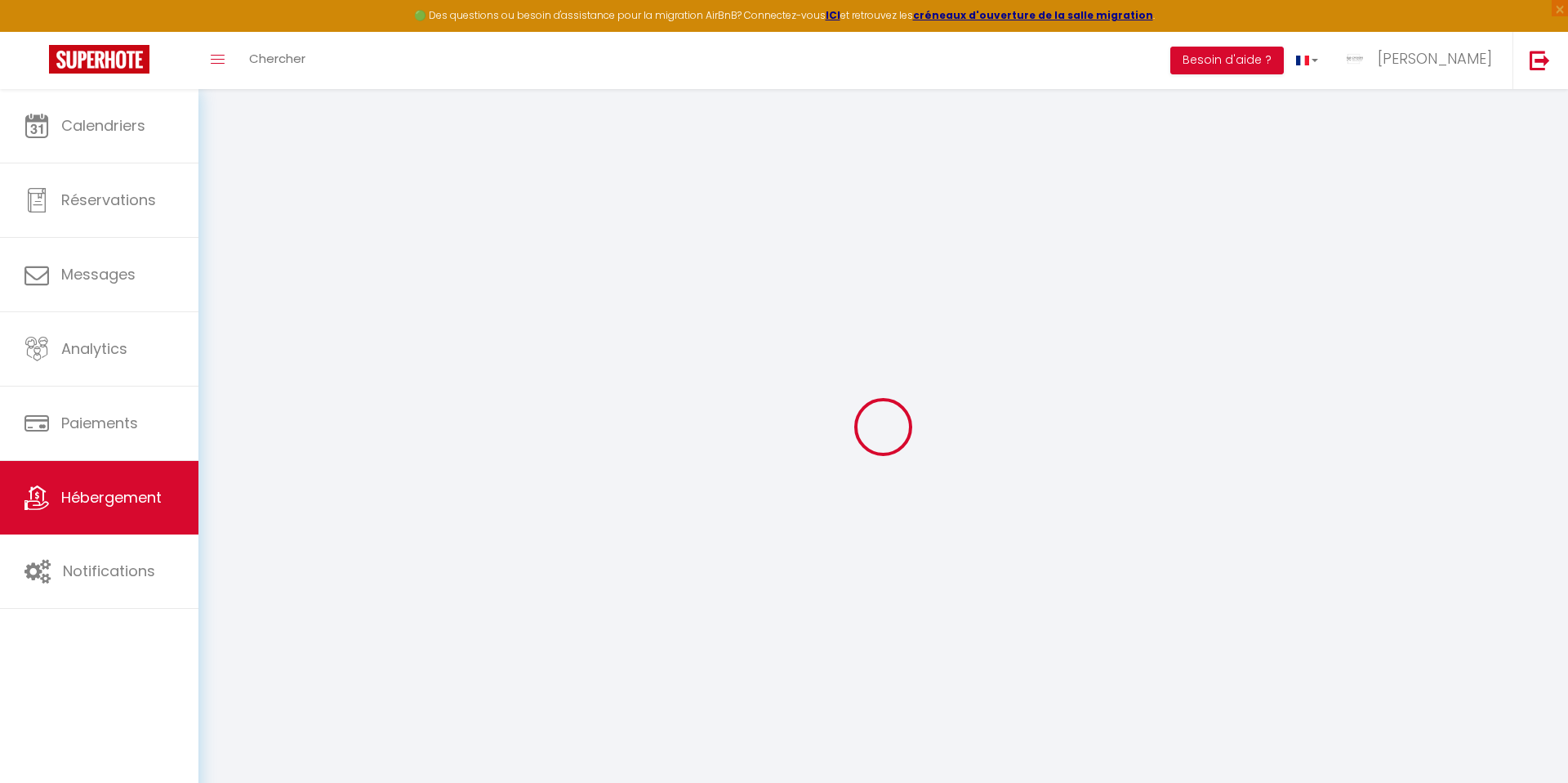
select select
checkbox input "false"
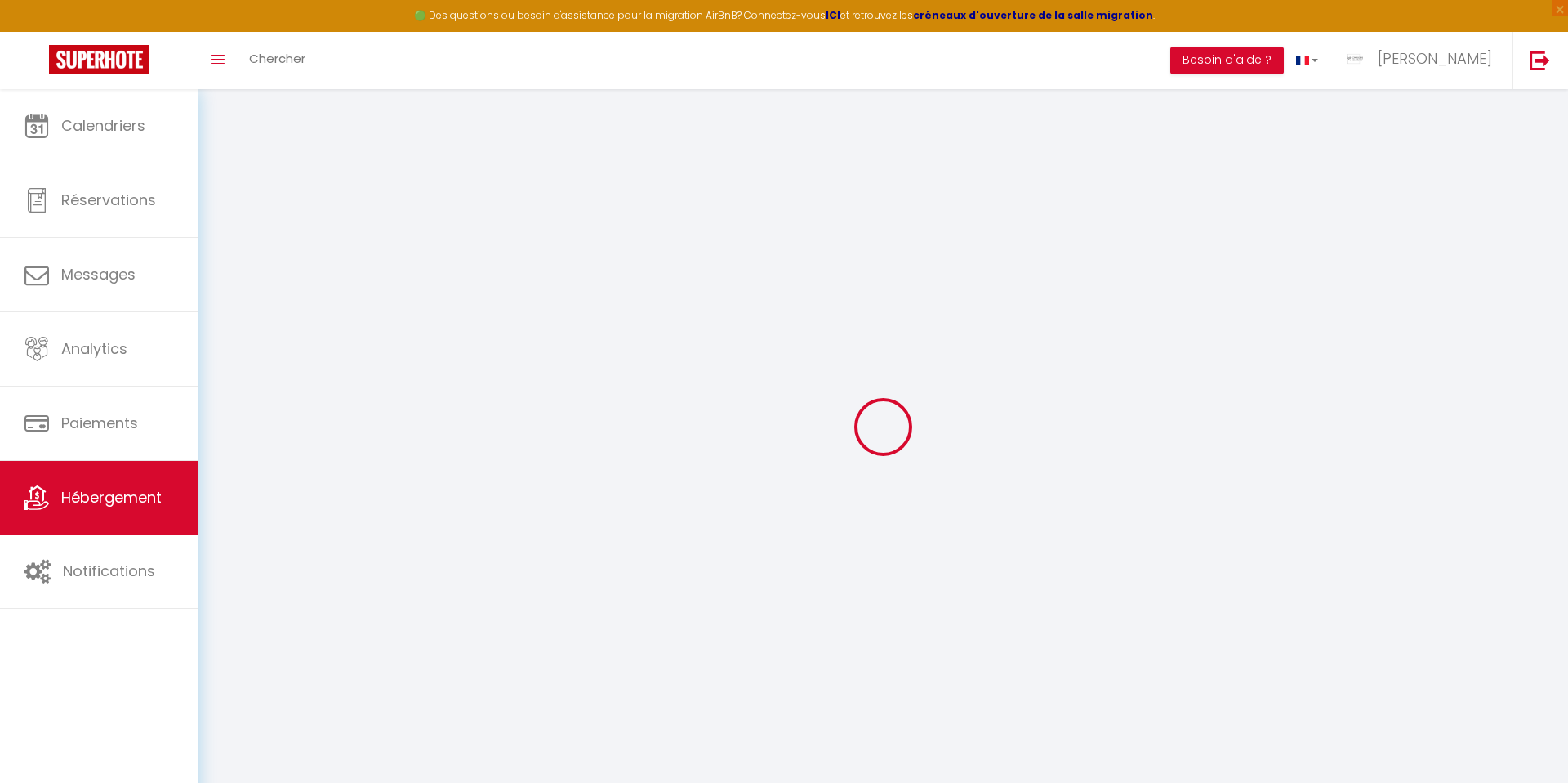
select select
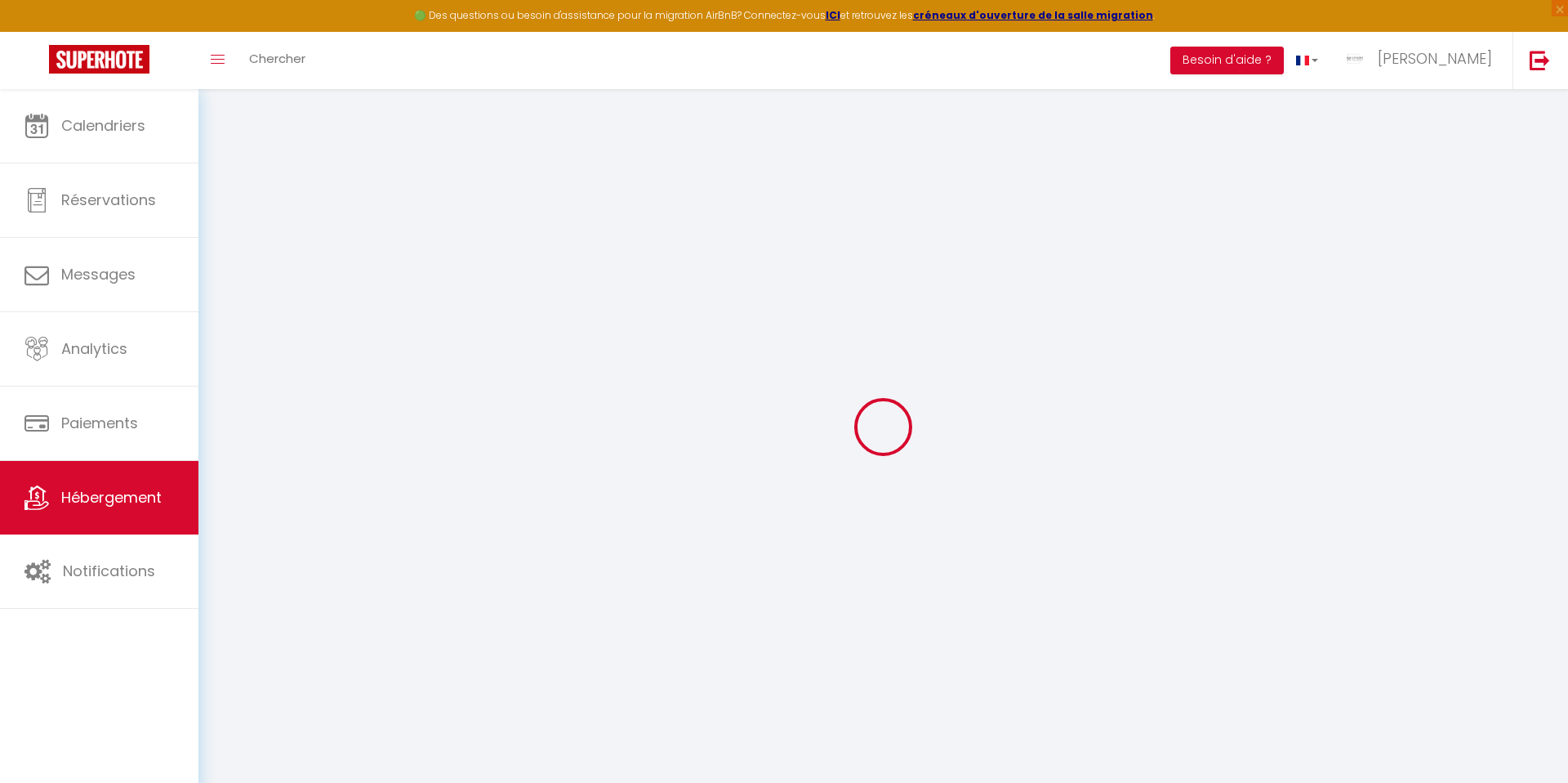
select select
checkbox input "false"
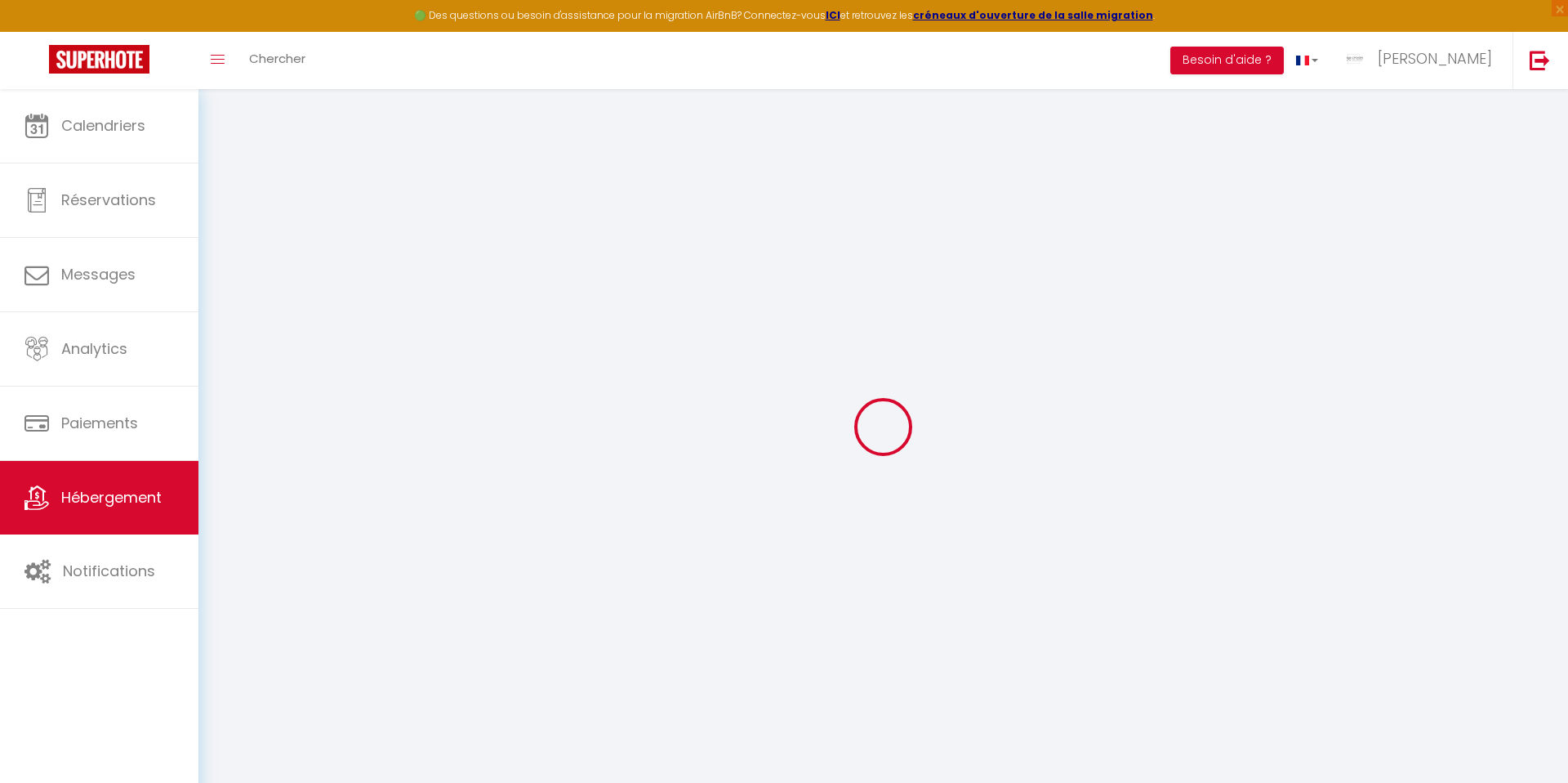
checkbox input "false"
select select
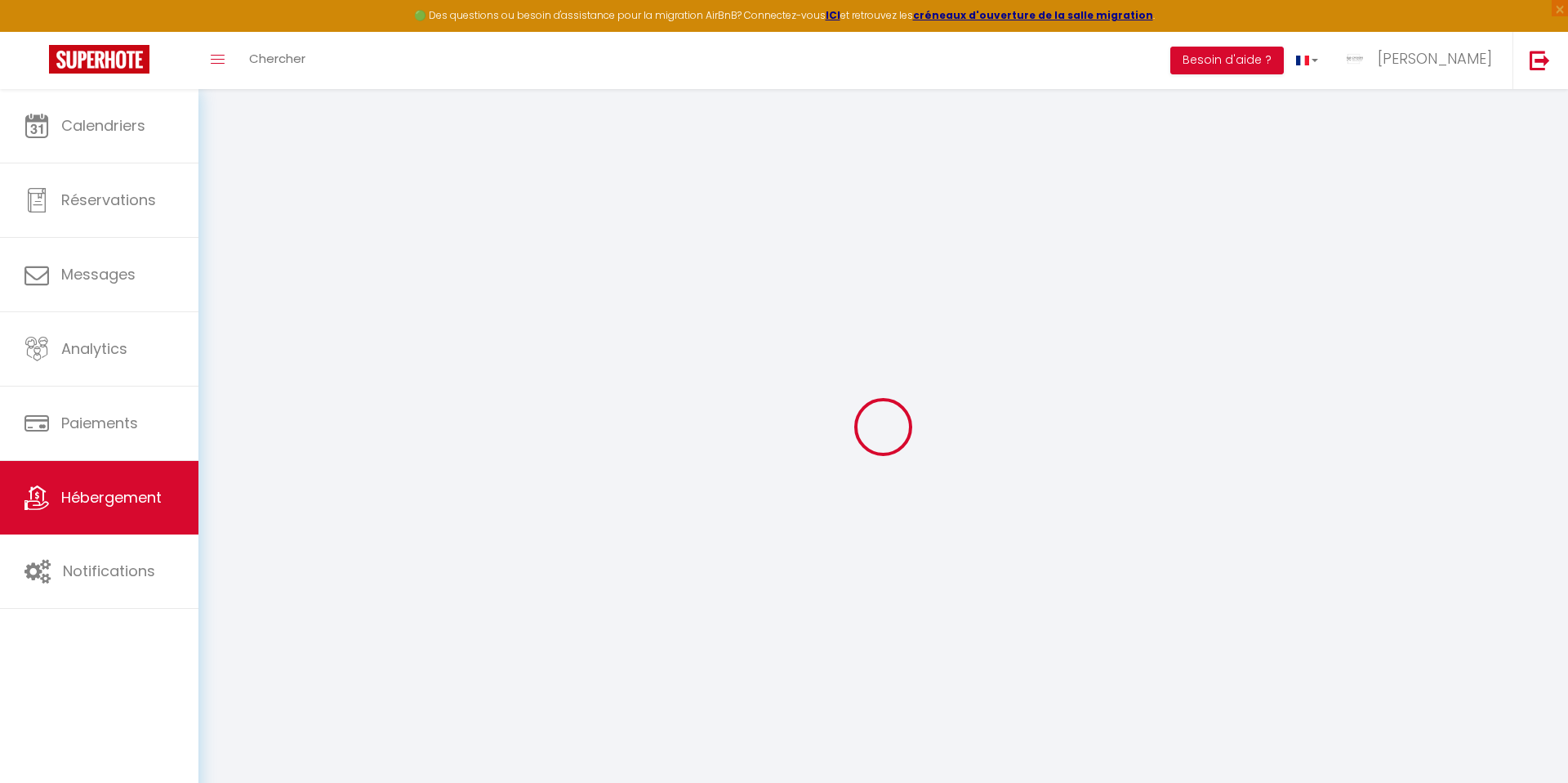
select select
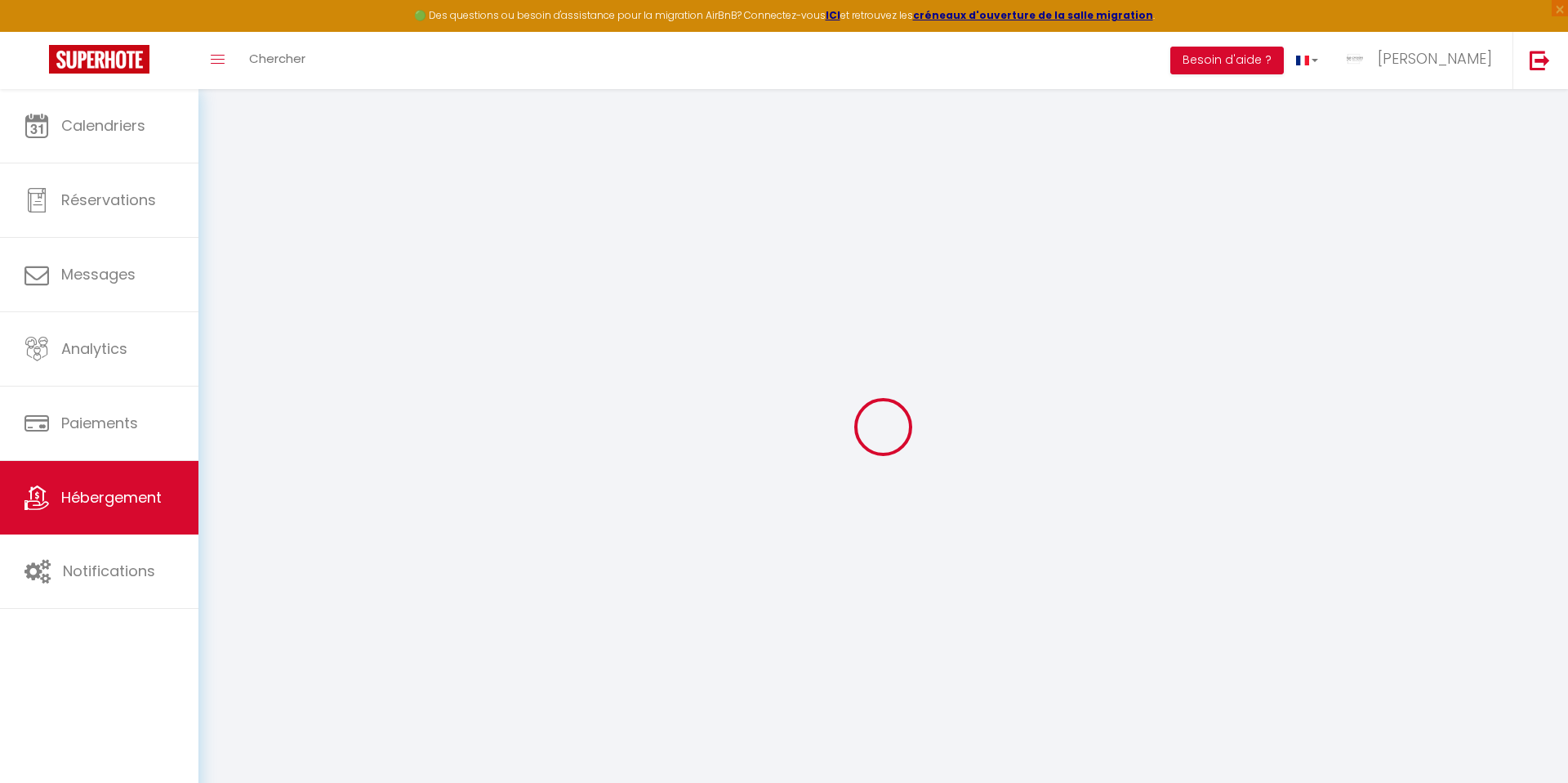
checkbox input "false"
select select
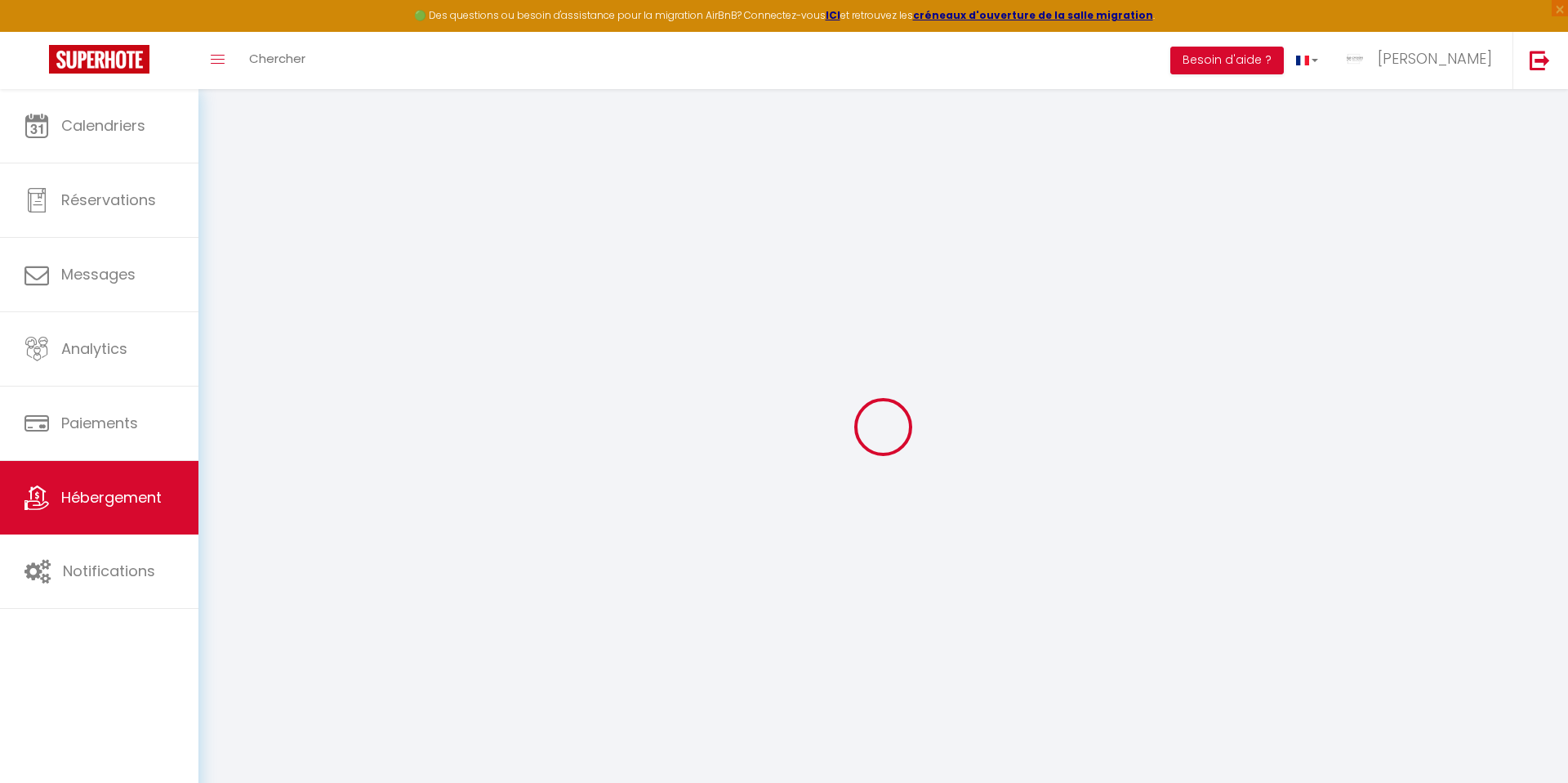
select select
type input "MELISSE"
type input "Imad"
type input "CHAABANE"
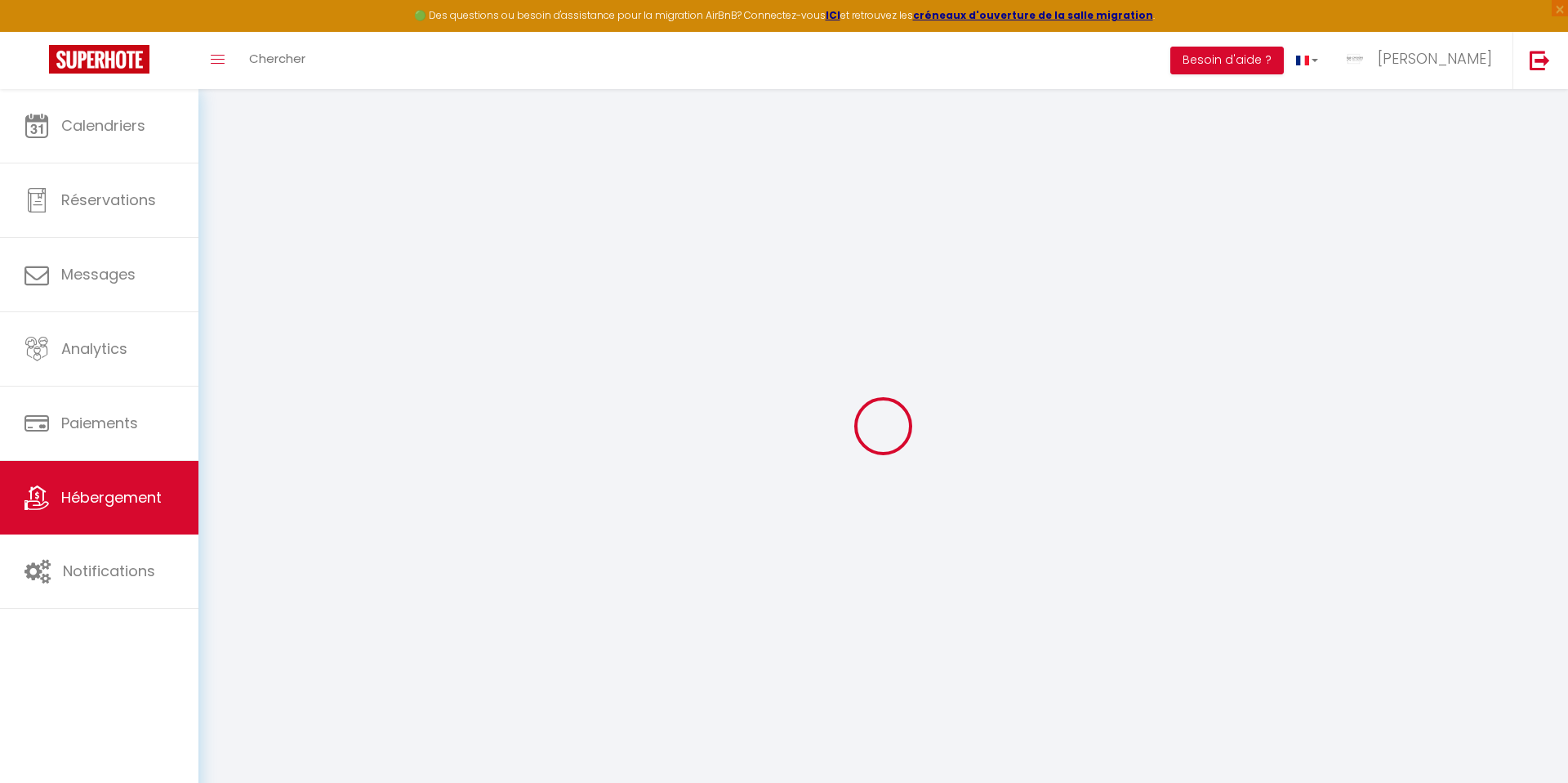
select select "2"
type input "60"
type input "57"
type input "6"
type input "100"
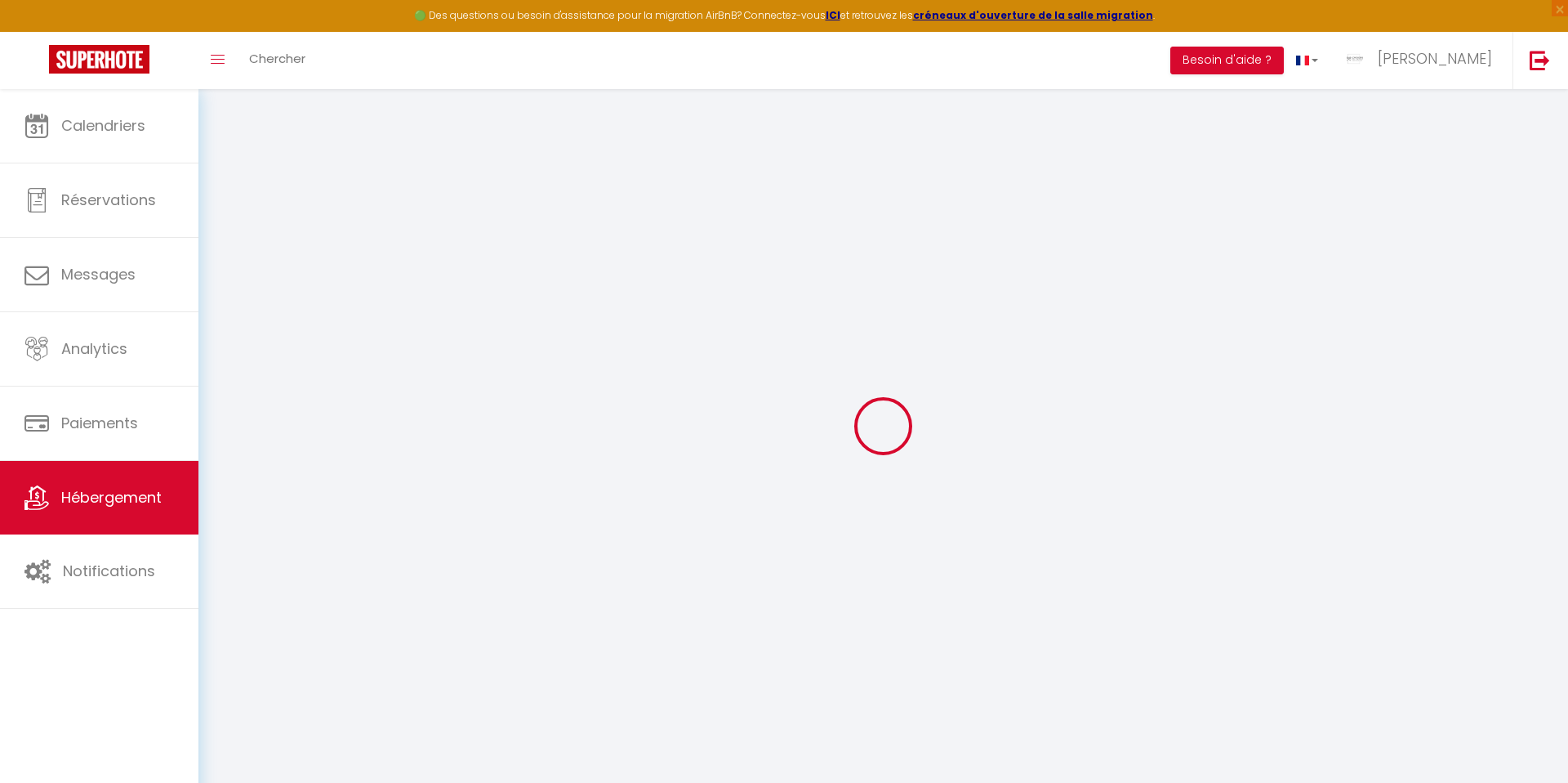
type input "500"
select select
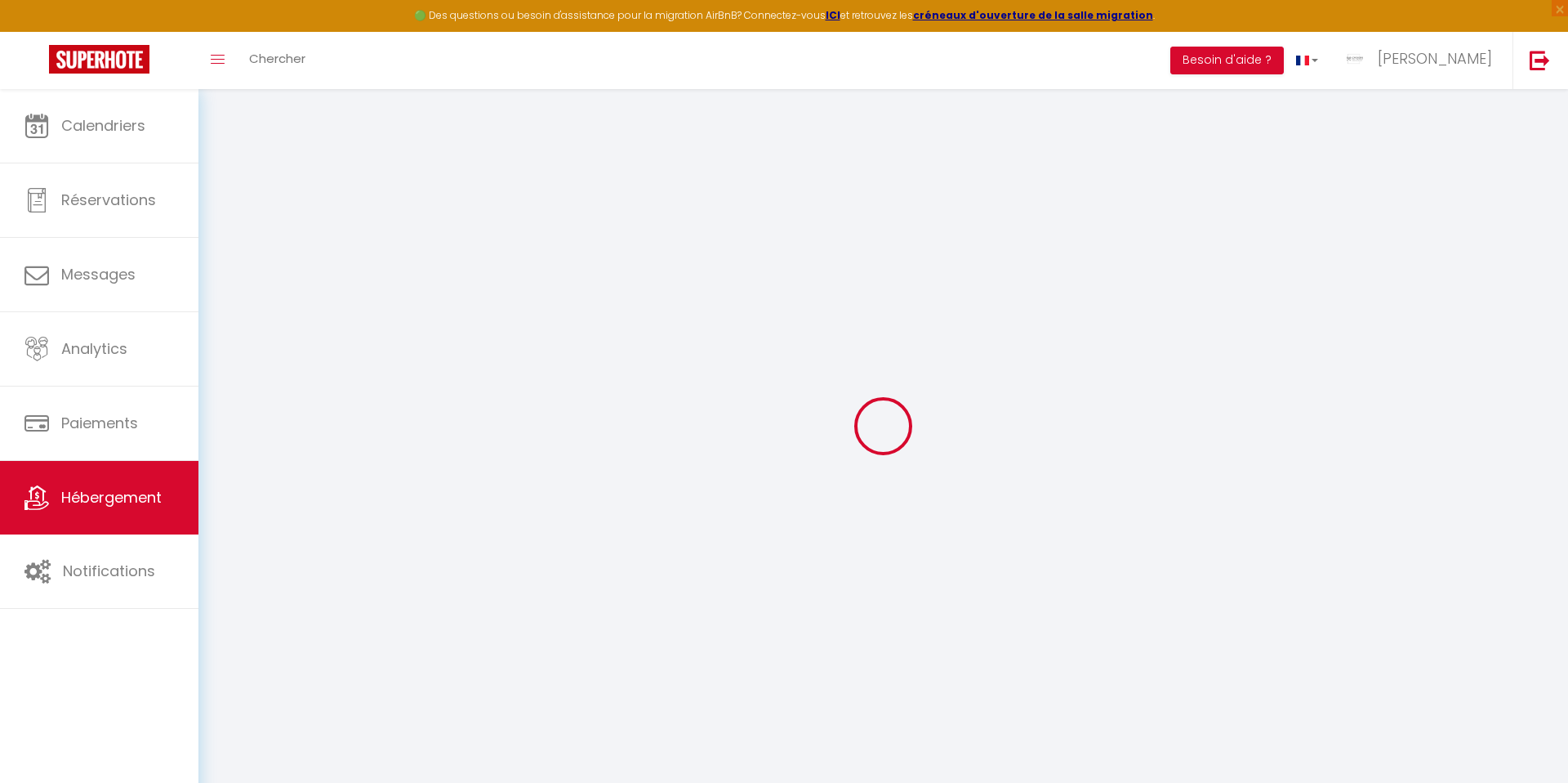
select select
type input "[STREET_ADDRESS]"
type input "42000"
type input "SAINT ETIENNE"
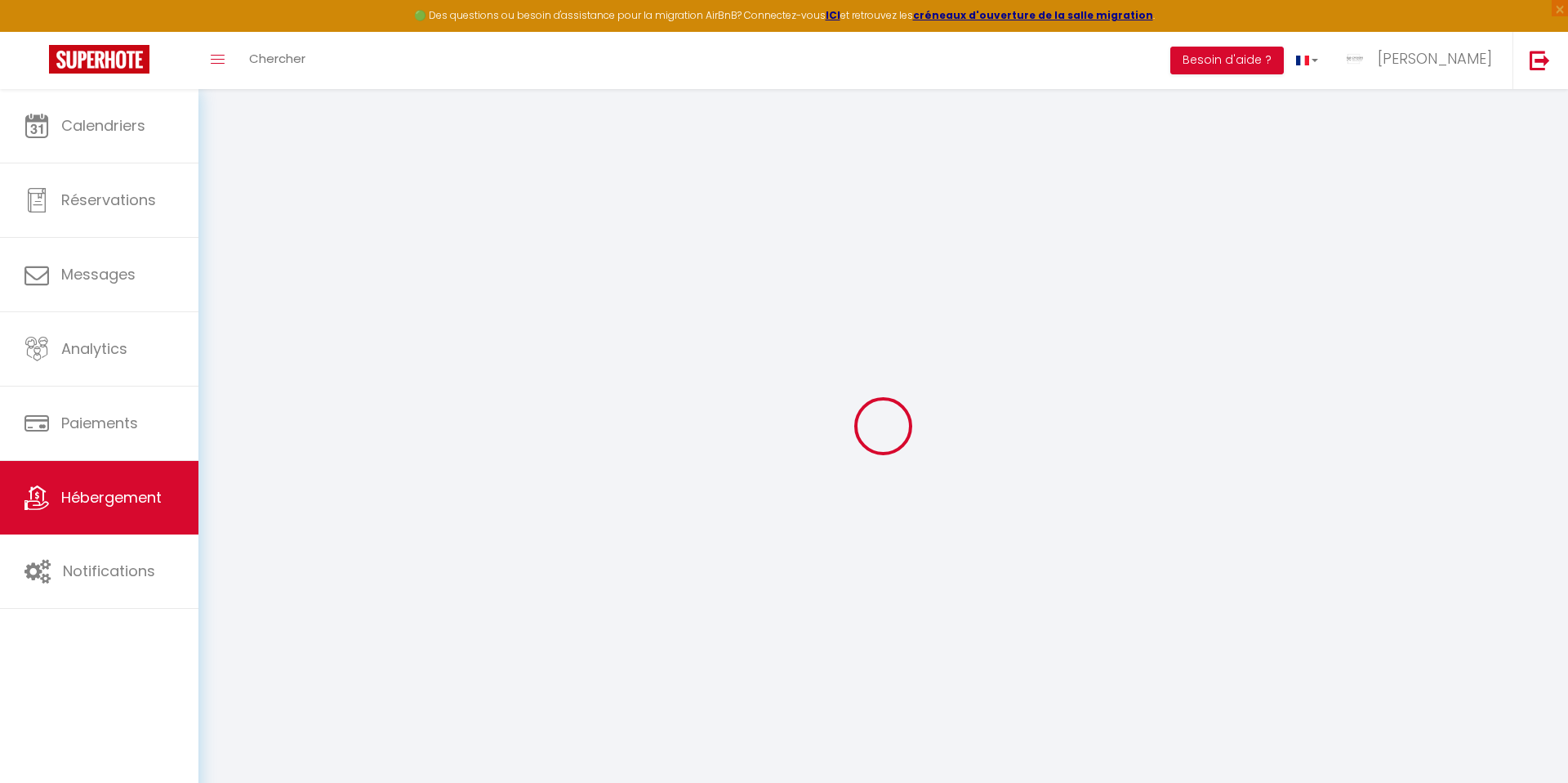
type input "[PERSON_NAME][EMAIL_ADDRESS][DOMAIN_NAME]"
select select
checkbox input "false"
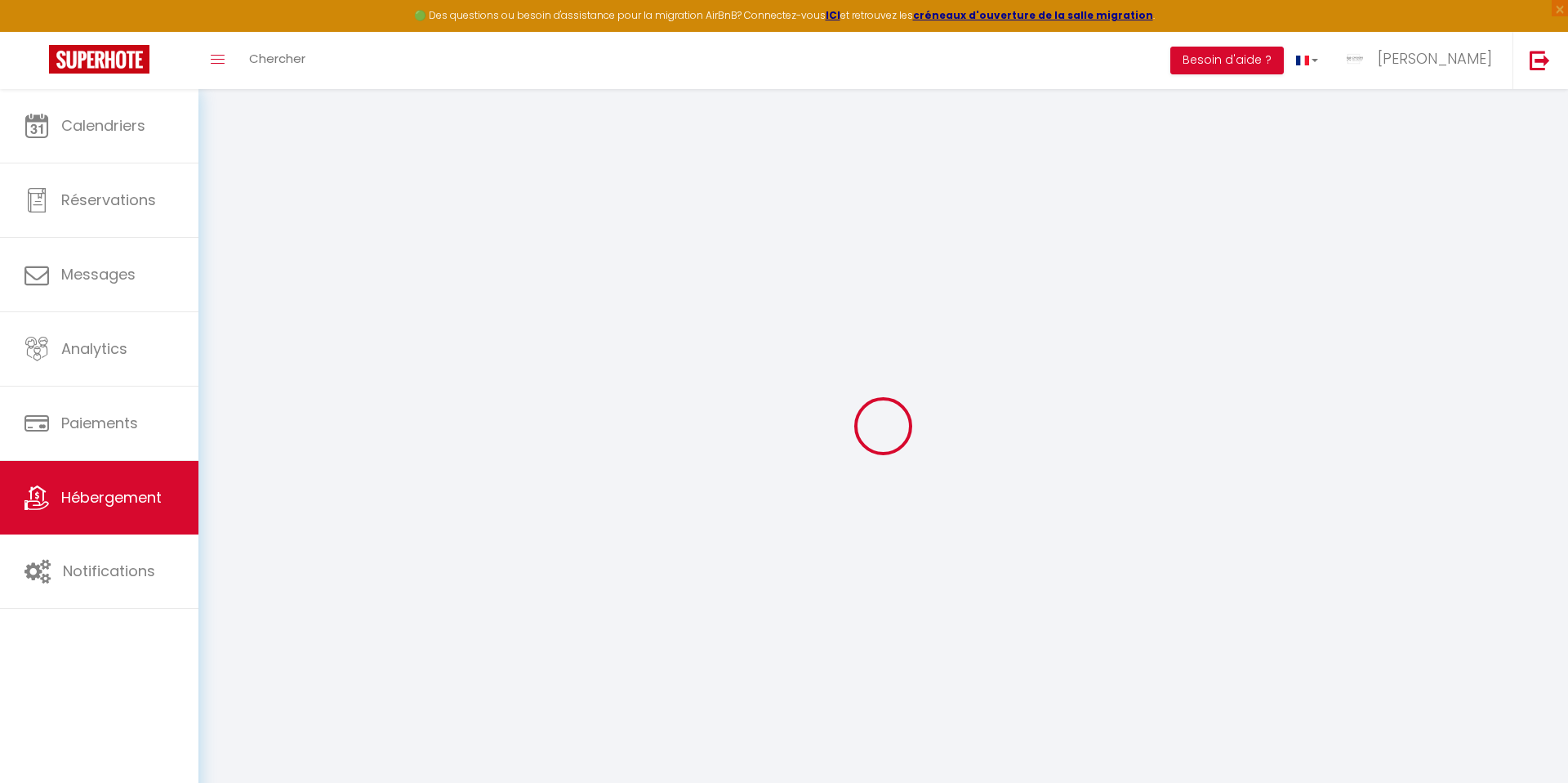
checkbox input "false"
radio input "true"
type input "22"
type input "57"
type input "0"
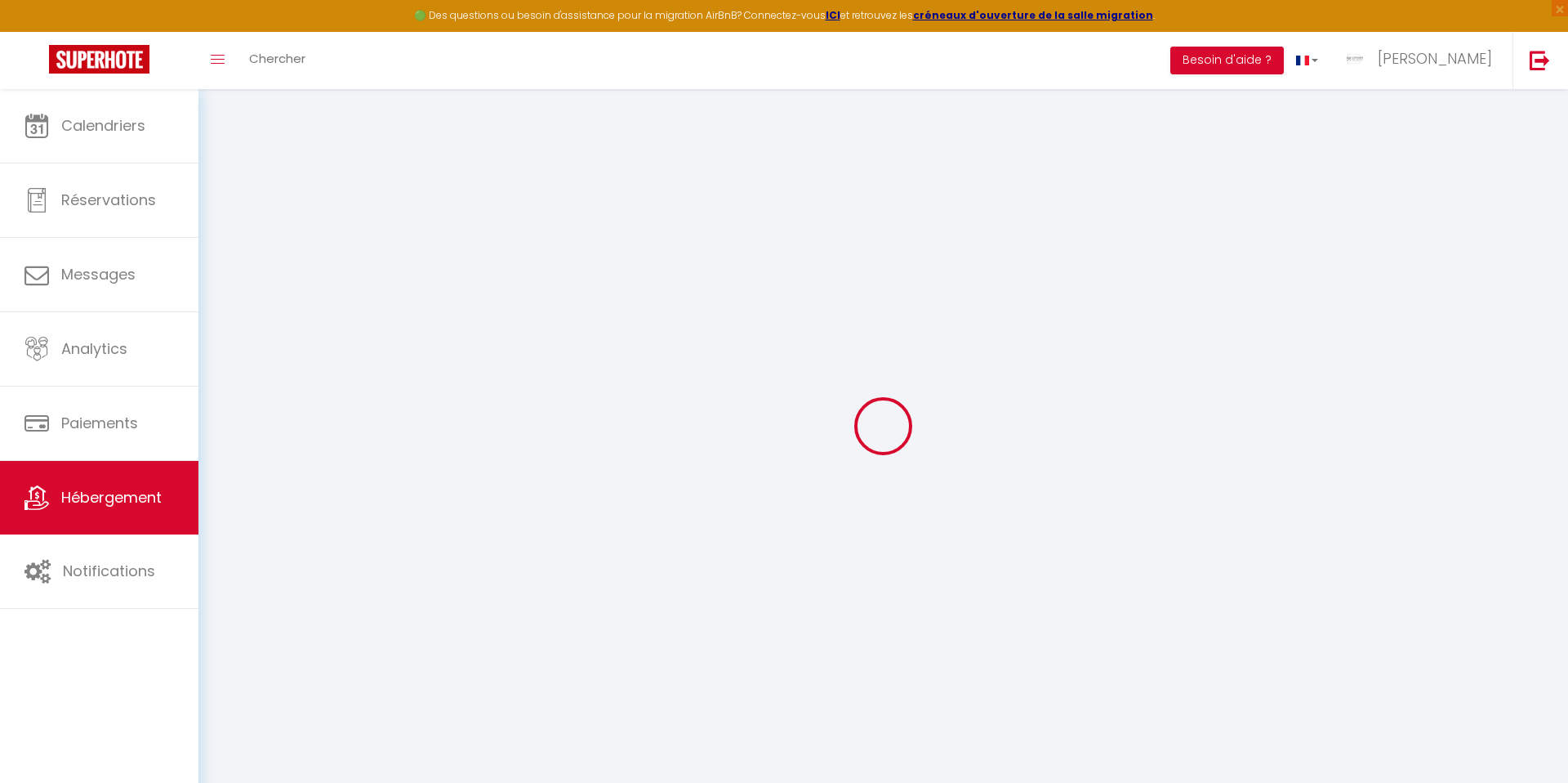
type input "0"
select select
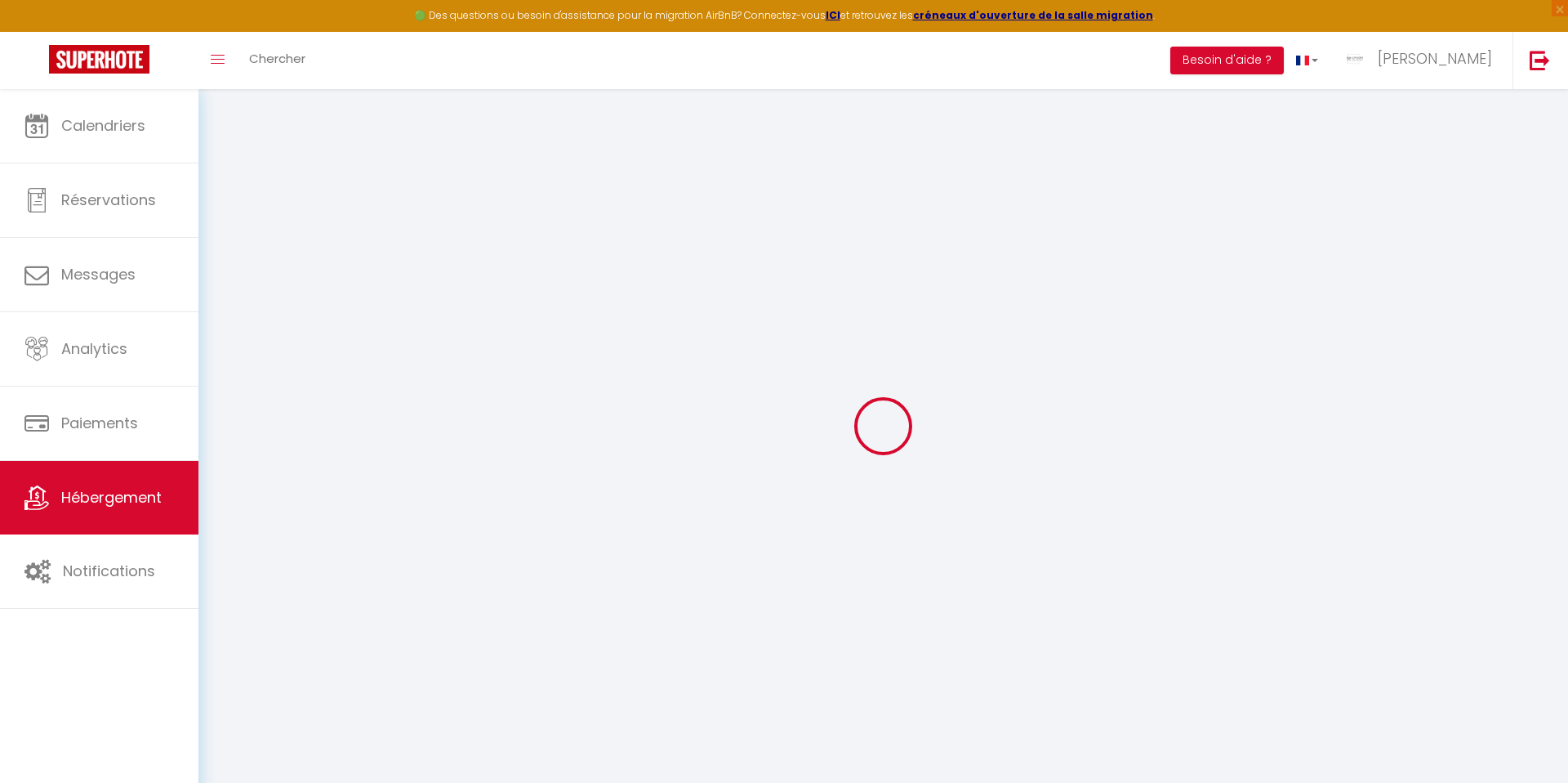
select select
checkbox input "false"
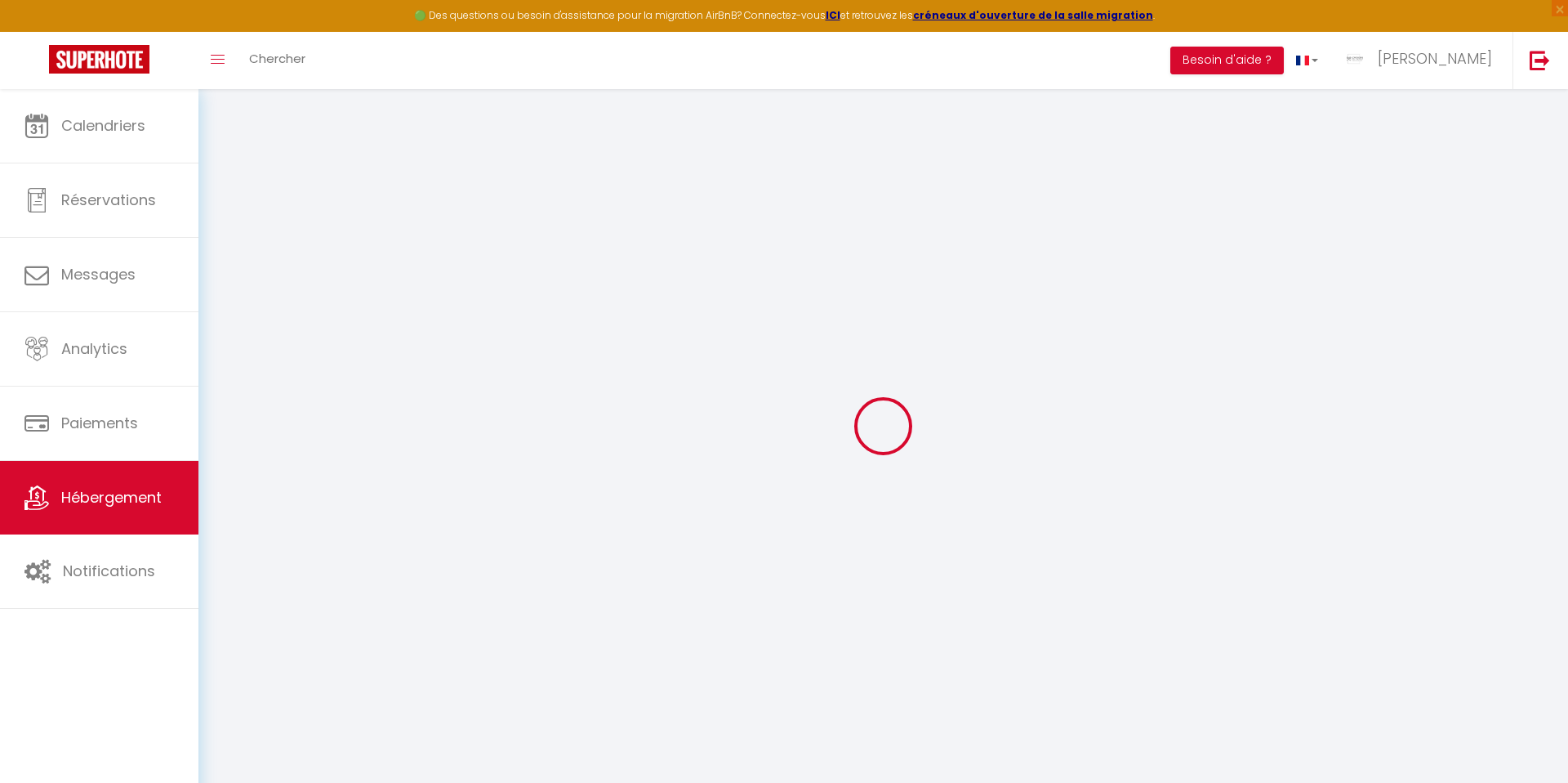
checkbox input "false"
select select
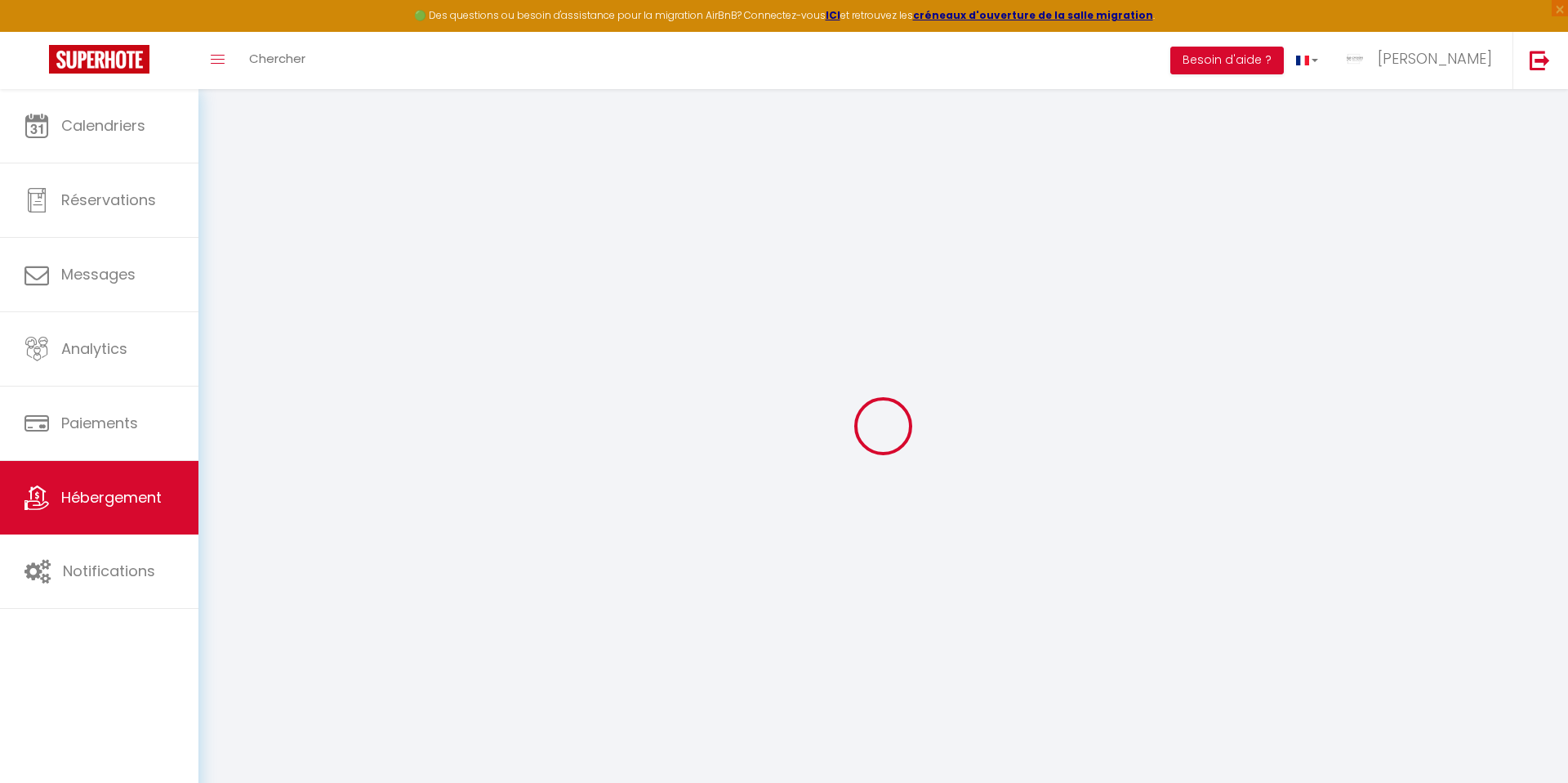
select select
checkbox input "false"
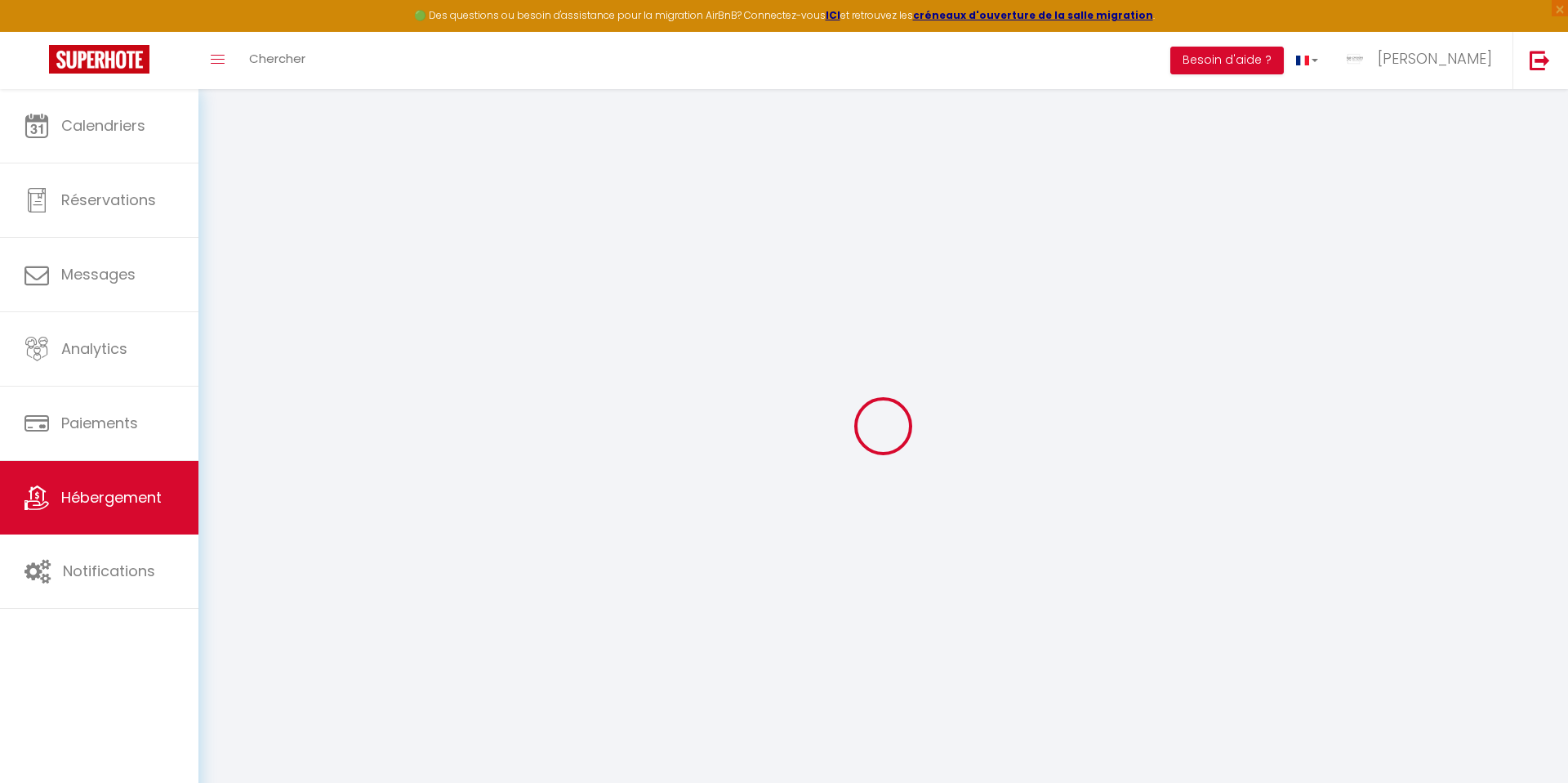
checkbox input "false"
select select
checkbox input "false"
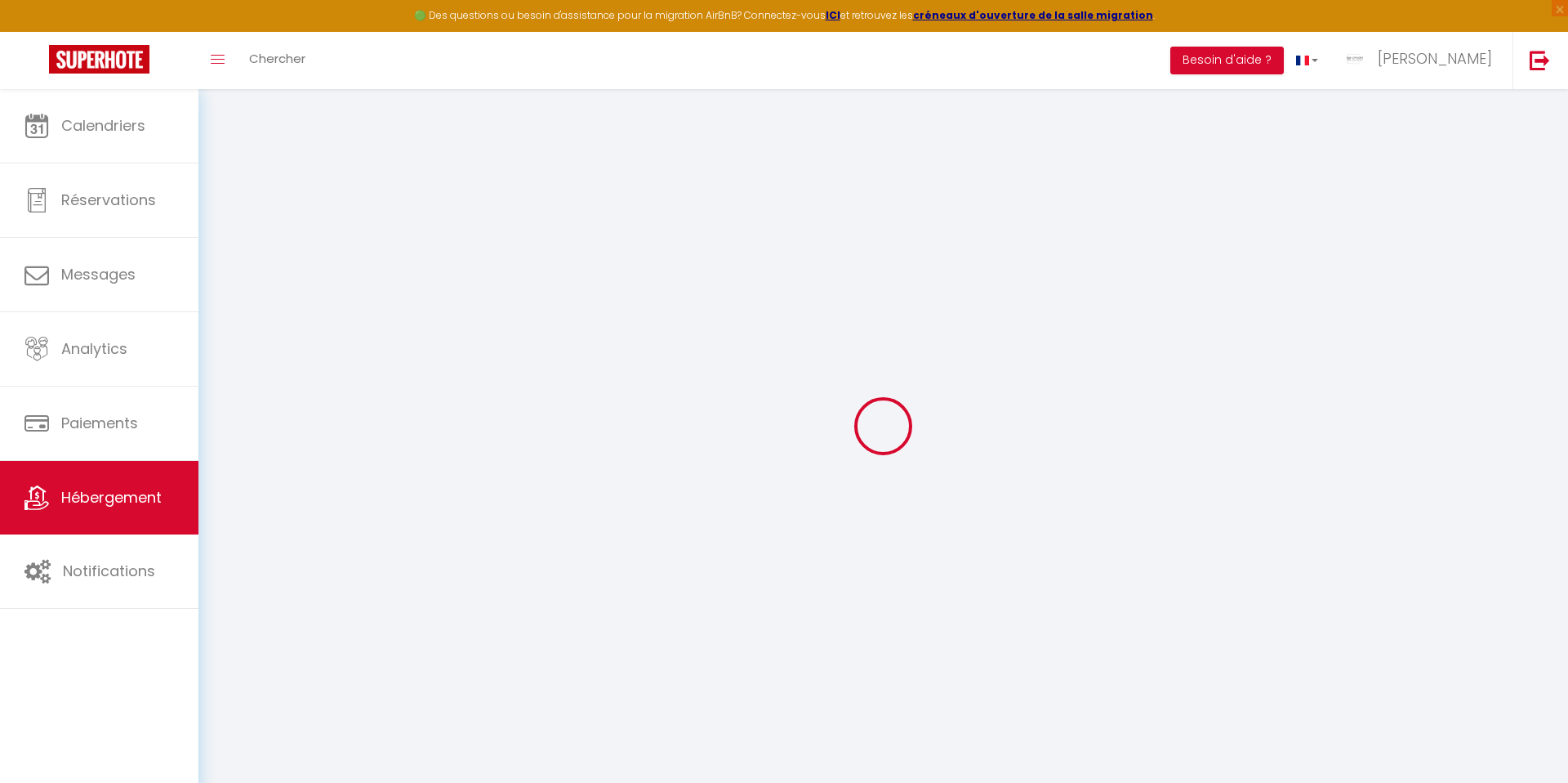
checkbox input "false"
select select
checkbox input "false"
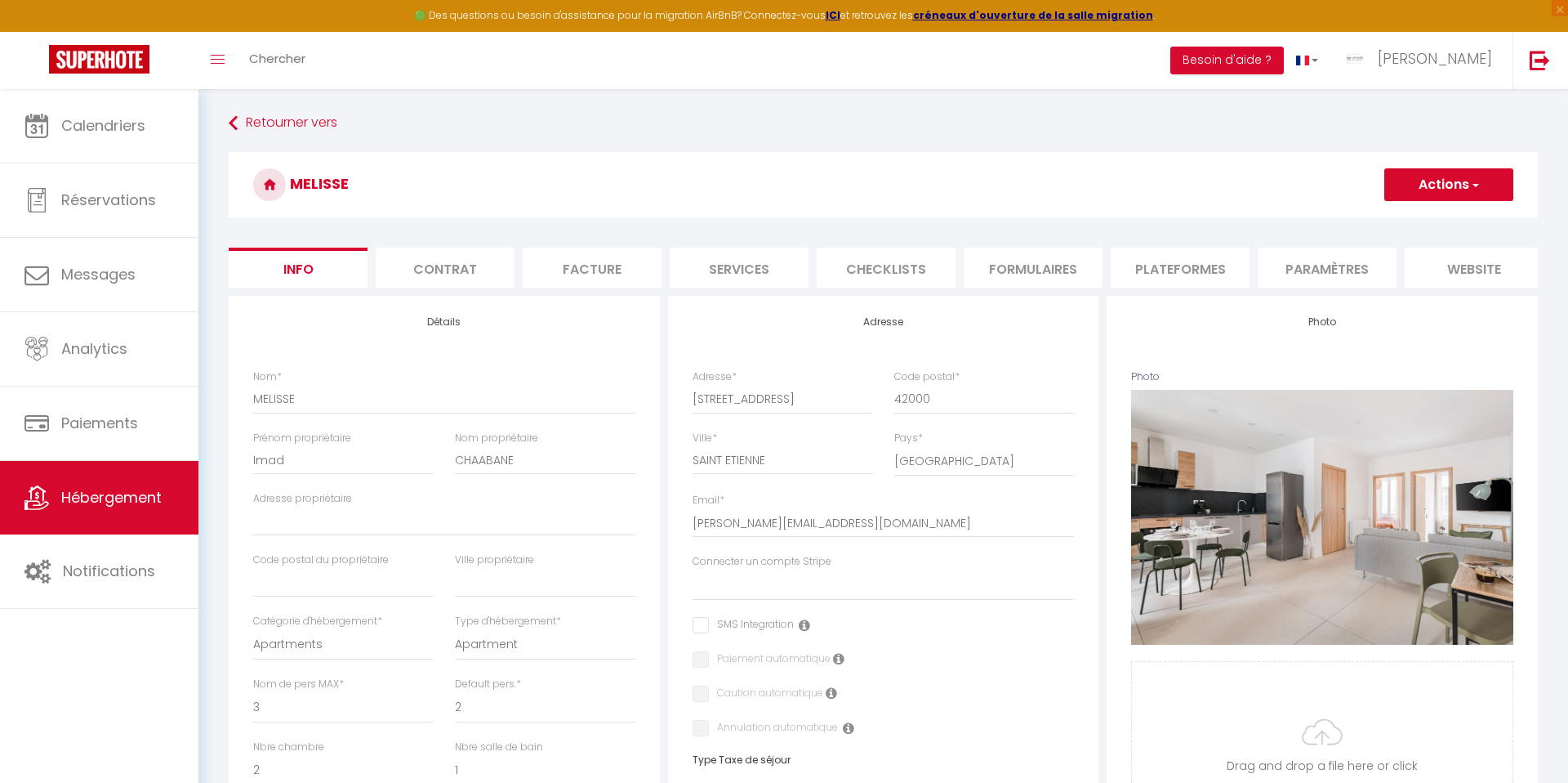
click at [1461, 275] on li "website" at bounding box center [1474, 268] width 139 height 40
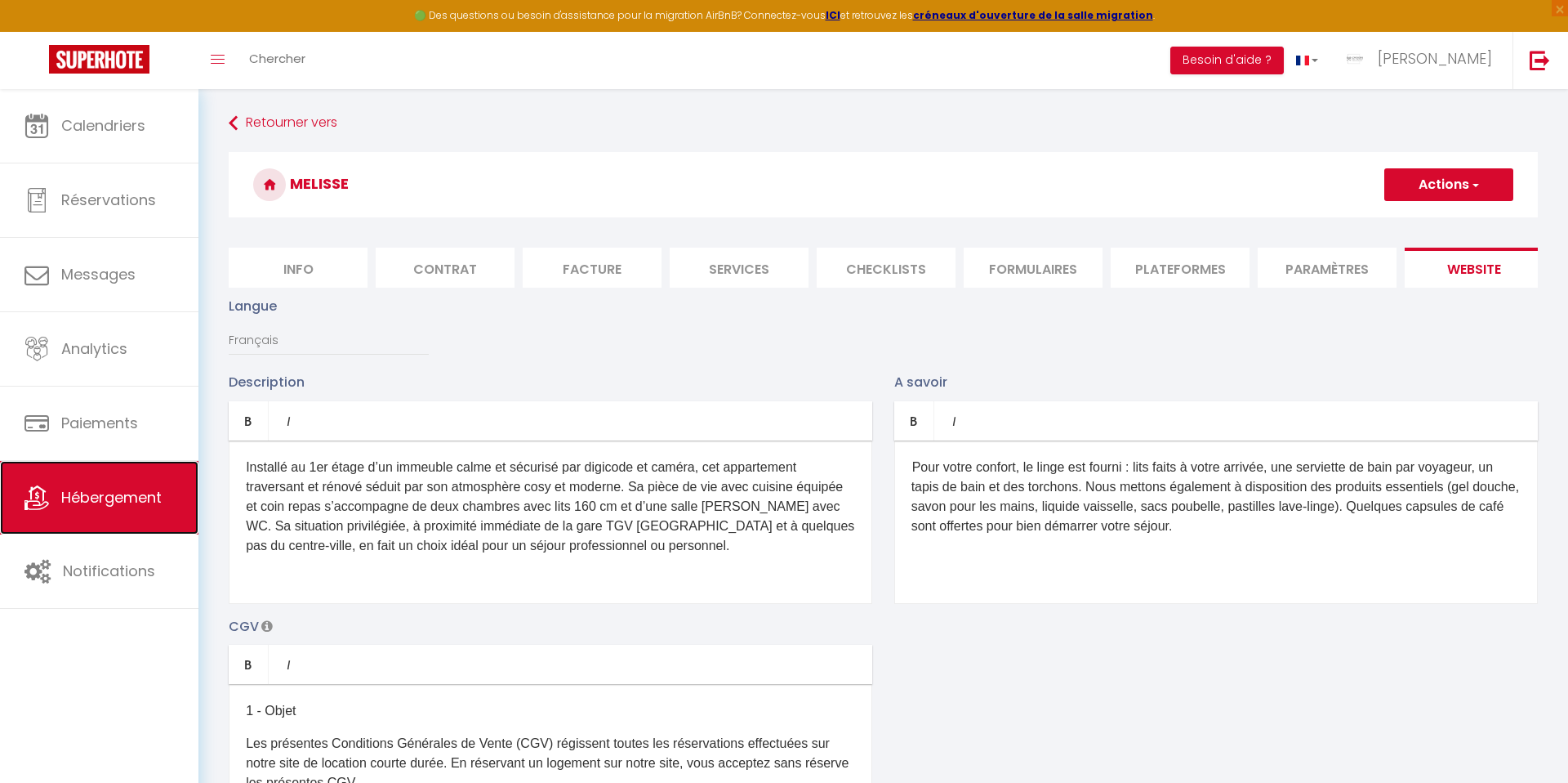
click at [83, 508] on link "Hébergement" at bounding box center [99, 497] width 198 height 74
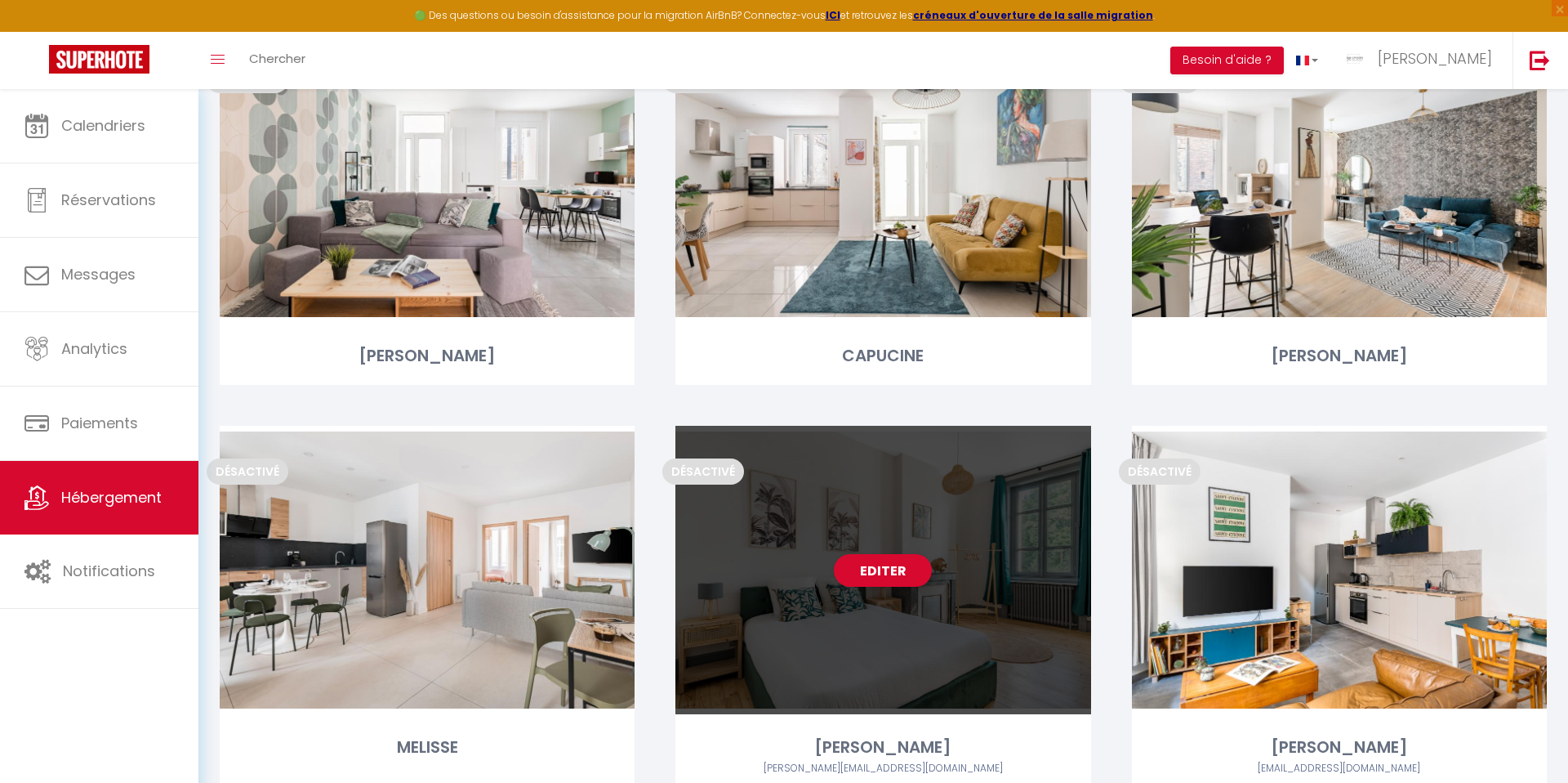
scroll to position [3023, 0]
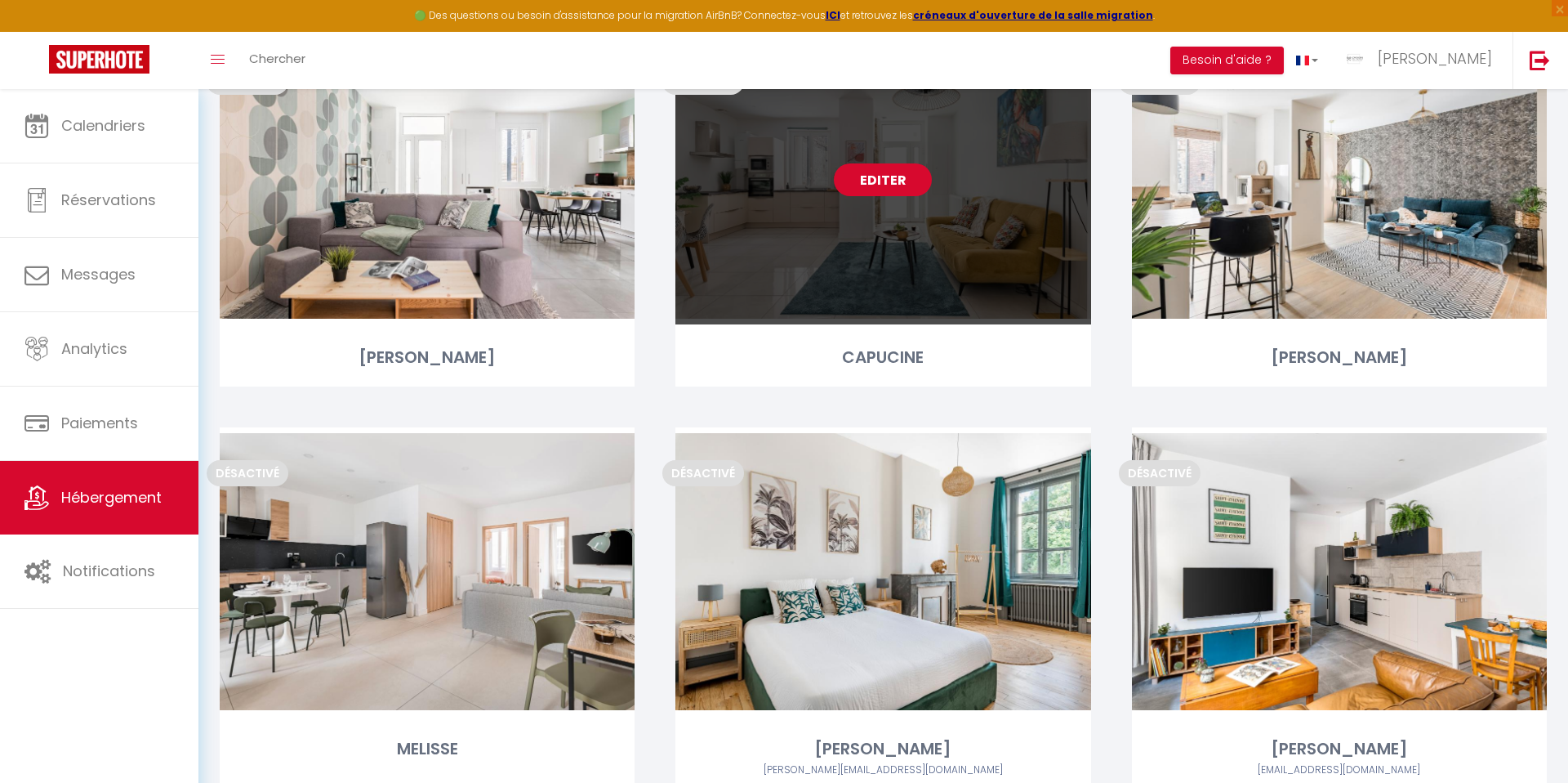
click at [865, 184] on link "Editer" at bounding box center [883, 180] width 98 height 33
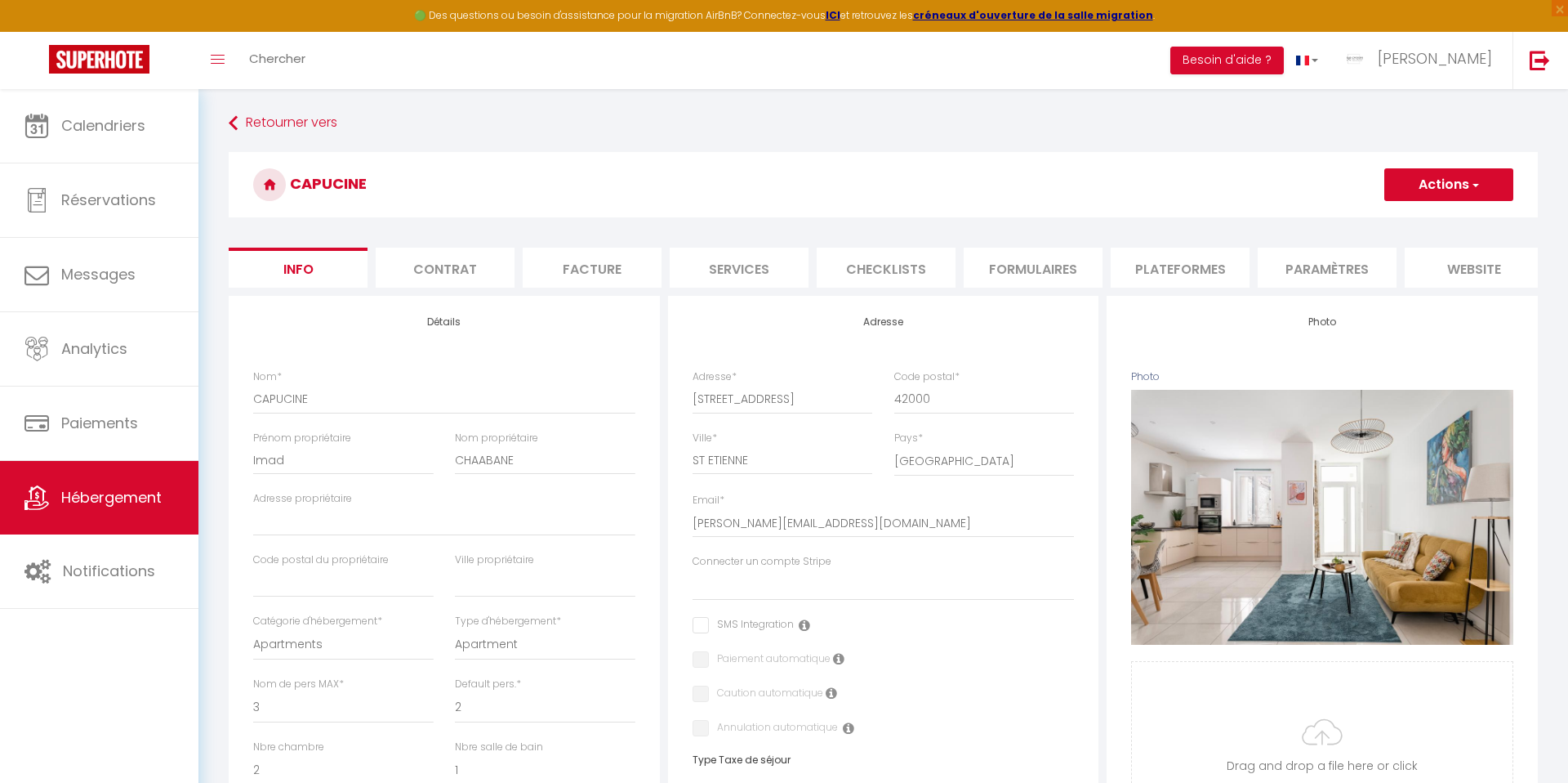
click at [1471, 280] on li "website" at bounding box center [1474, 268] width 139 height 40
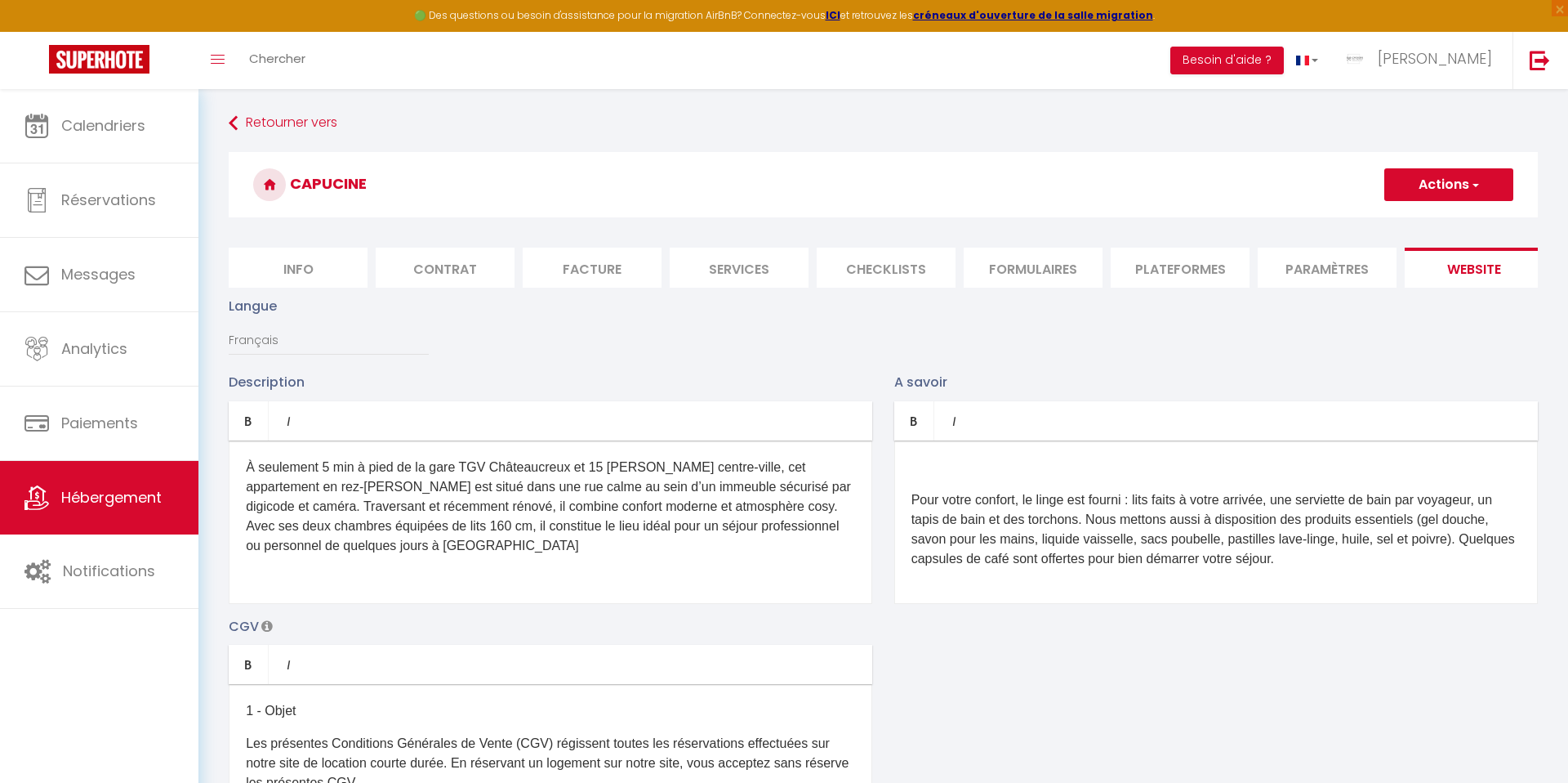
click at [1306, 262] on li "Paramètres" at bounding box center [1327, 268] width 139 height 40
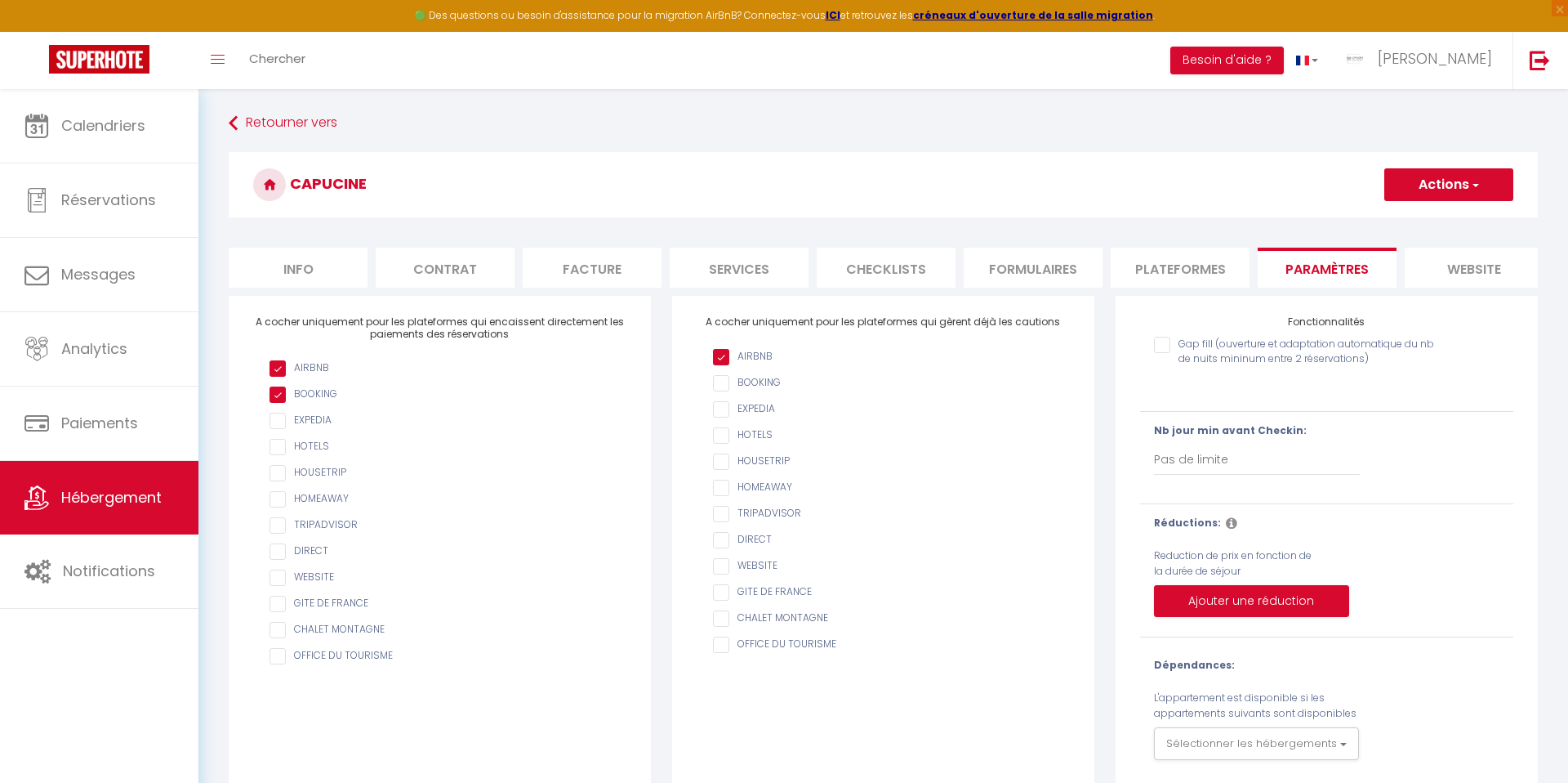
click at [1164, 264] on li "Plateformes" at bounding box center [1180, 268] width 139 height 40
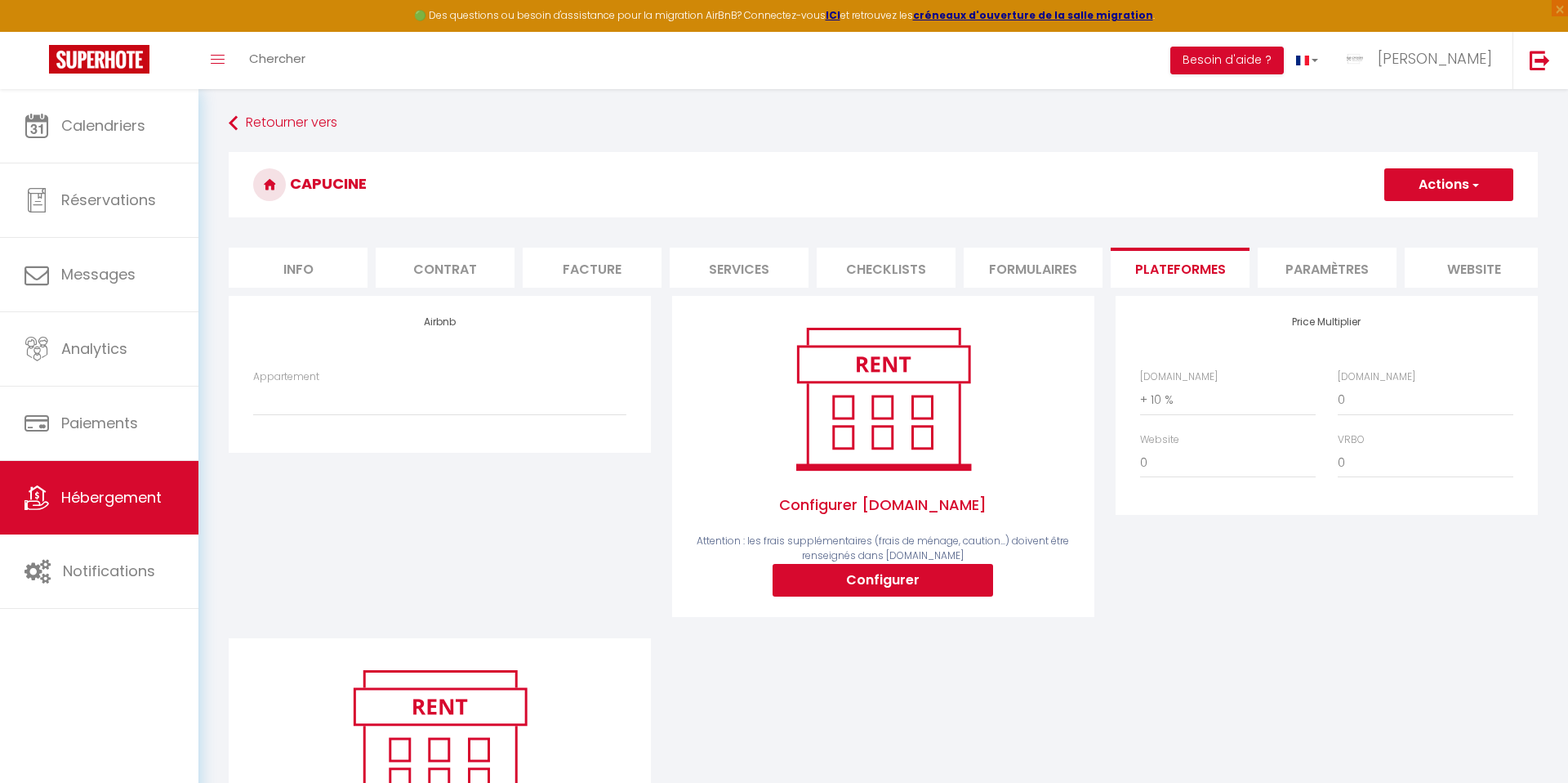
click at [327, 255] on li "Info" at bounding box center [298, 268] width 139 height 40
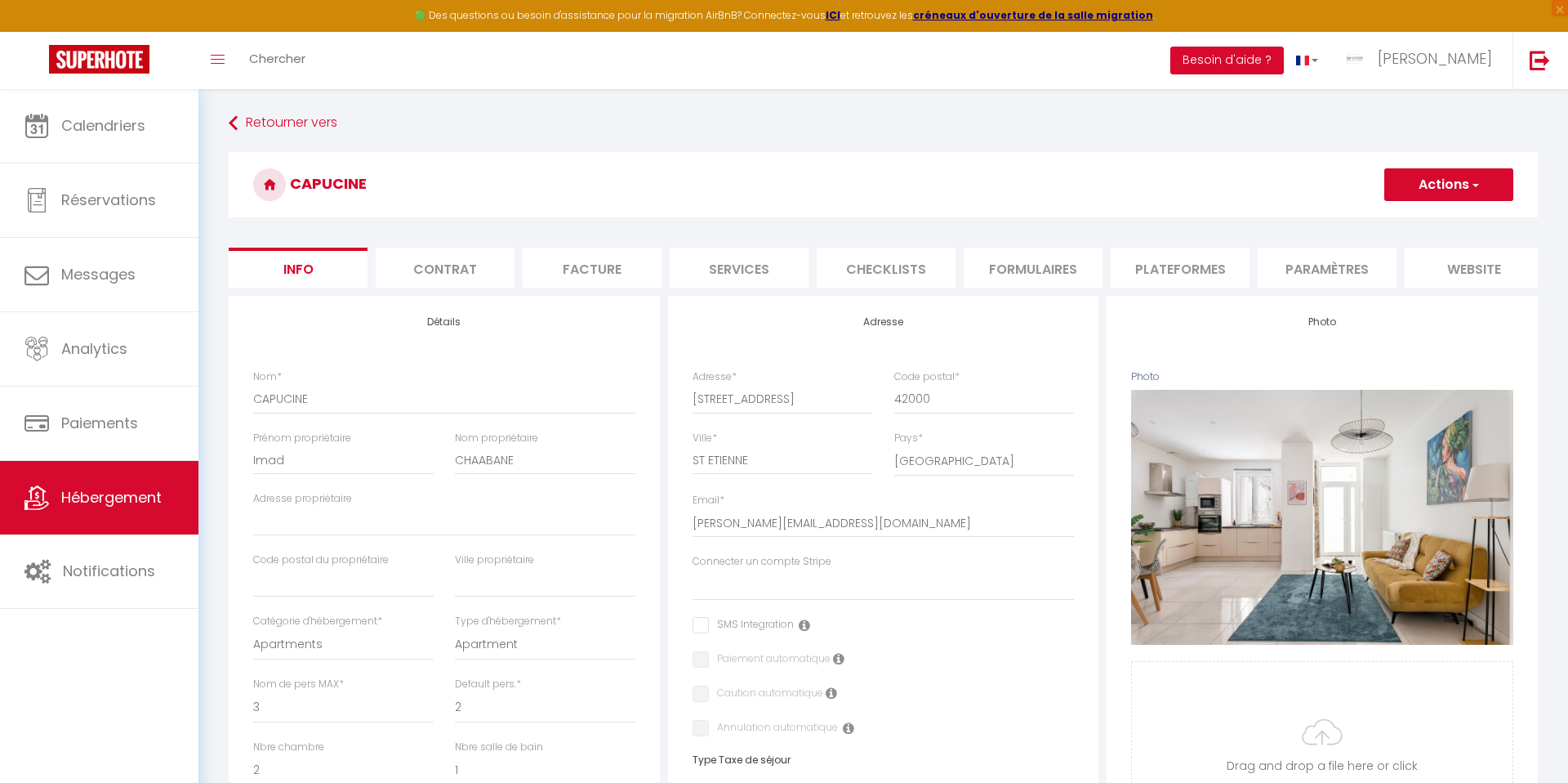
click at [1461, 189] on button "Actions" at bounding box center [1448, 185] width 129 height 33
click at [81, 488] on span "Hébergement" at bounding box center [112, 497] width 101 height 21
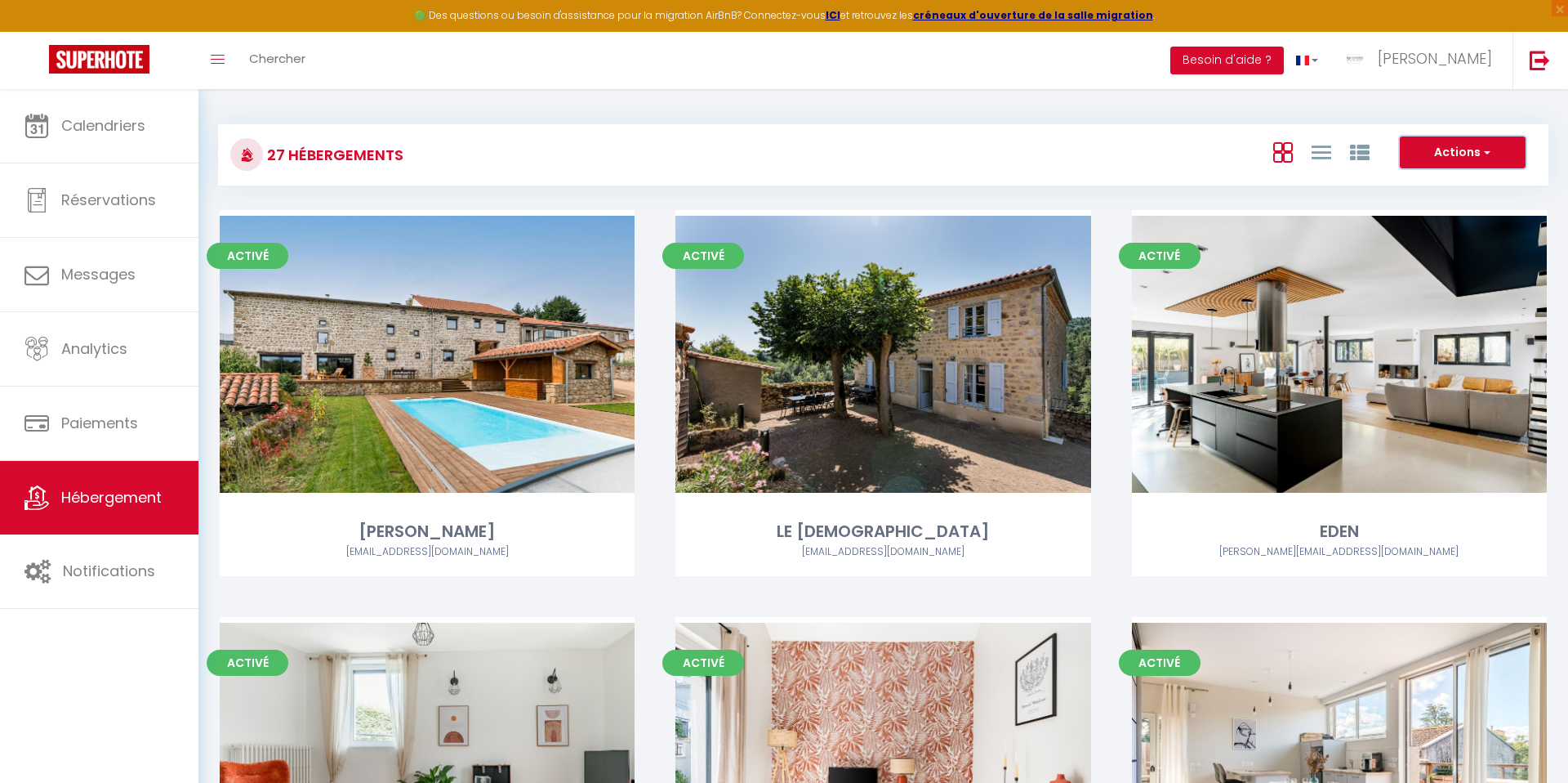
click at [1459, 153] on button "Actions" at bounding box center [1462, 153] width 126 height 33
click at [1412, 180] on li "Créer un Hébergement" at bounding box center [1450, 186] width 149 height 18
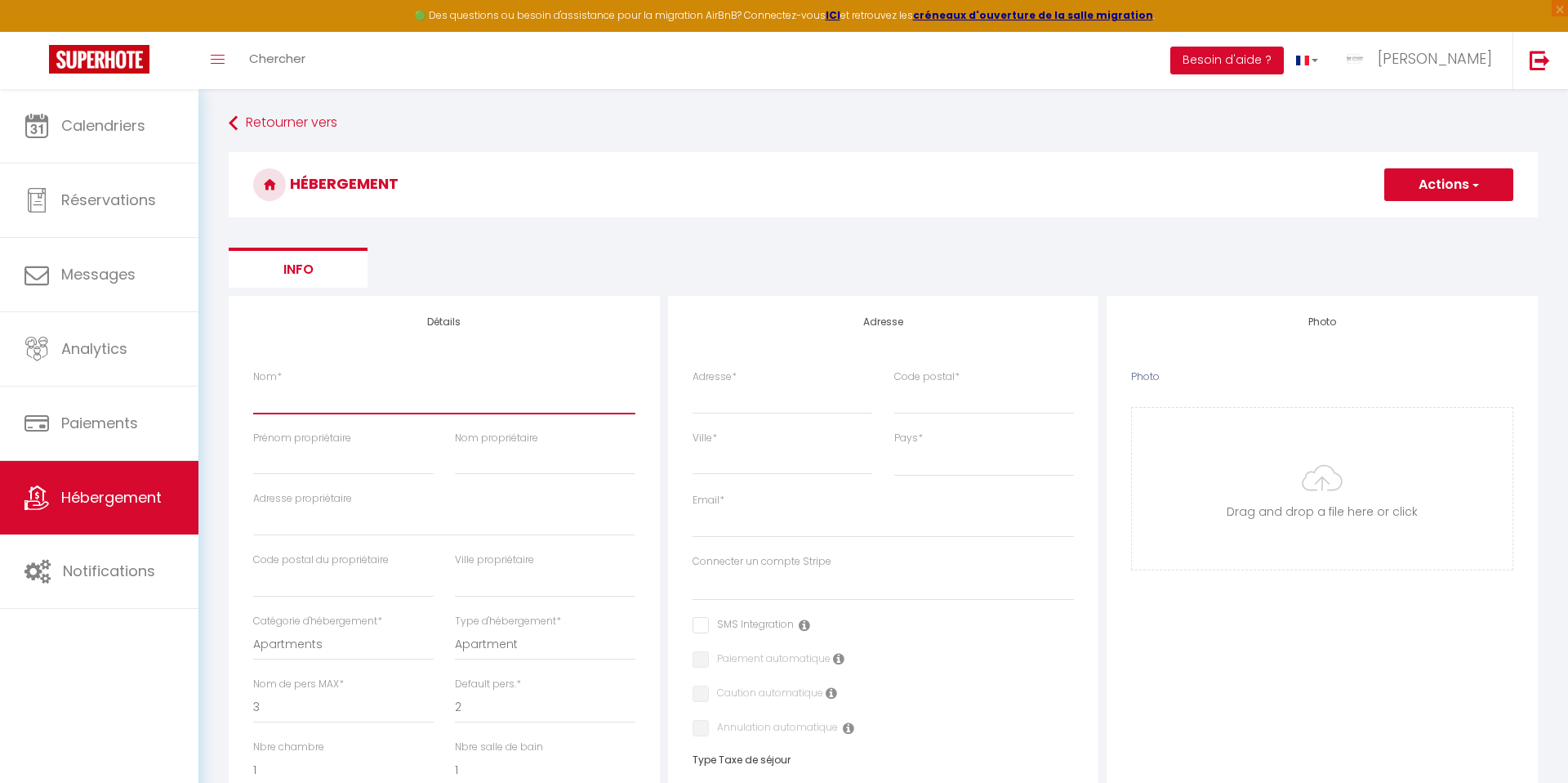
click at [293, 401] on input "Nom *" at bounding box center [444, 399] width 382 height 30
click at [804, 428] on div "Adresse *" at bounding box center [783, 400] width 202 height 62
click at [804, 412] on input "Adresse *" at bounding box center [783, 399] width 181 height 30
click at [765, 406] on input "4 place de la croix de mission" at bounding box center [783, 399] width 181 height 30
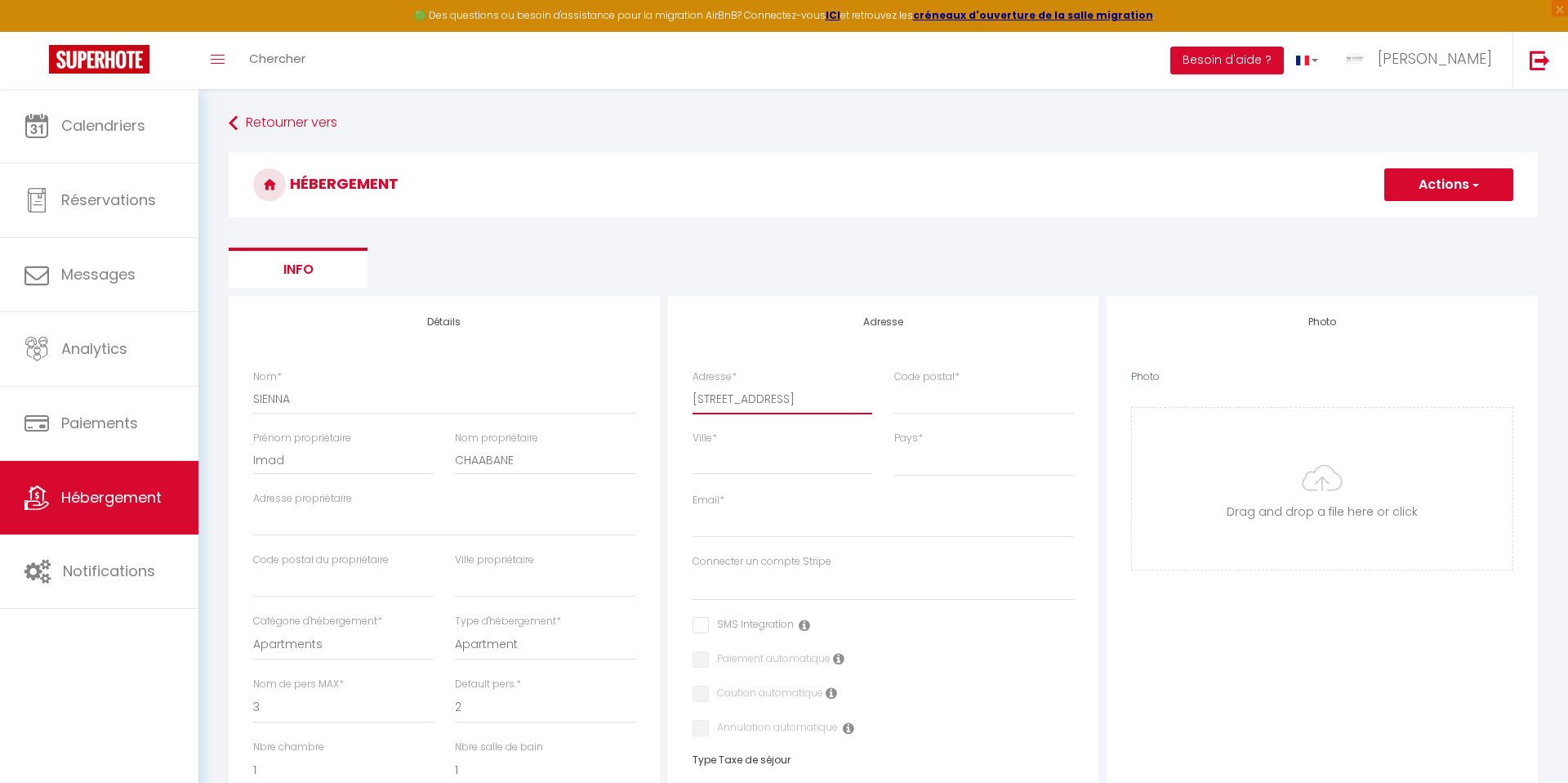
click at [765, 406] on input "4 place de la croix de mission" at bounding box center [783, 399] width 181 height 30
click at [744, 258] on ul "Info" at bounding box center [883, 268] width 1309 height 40
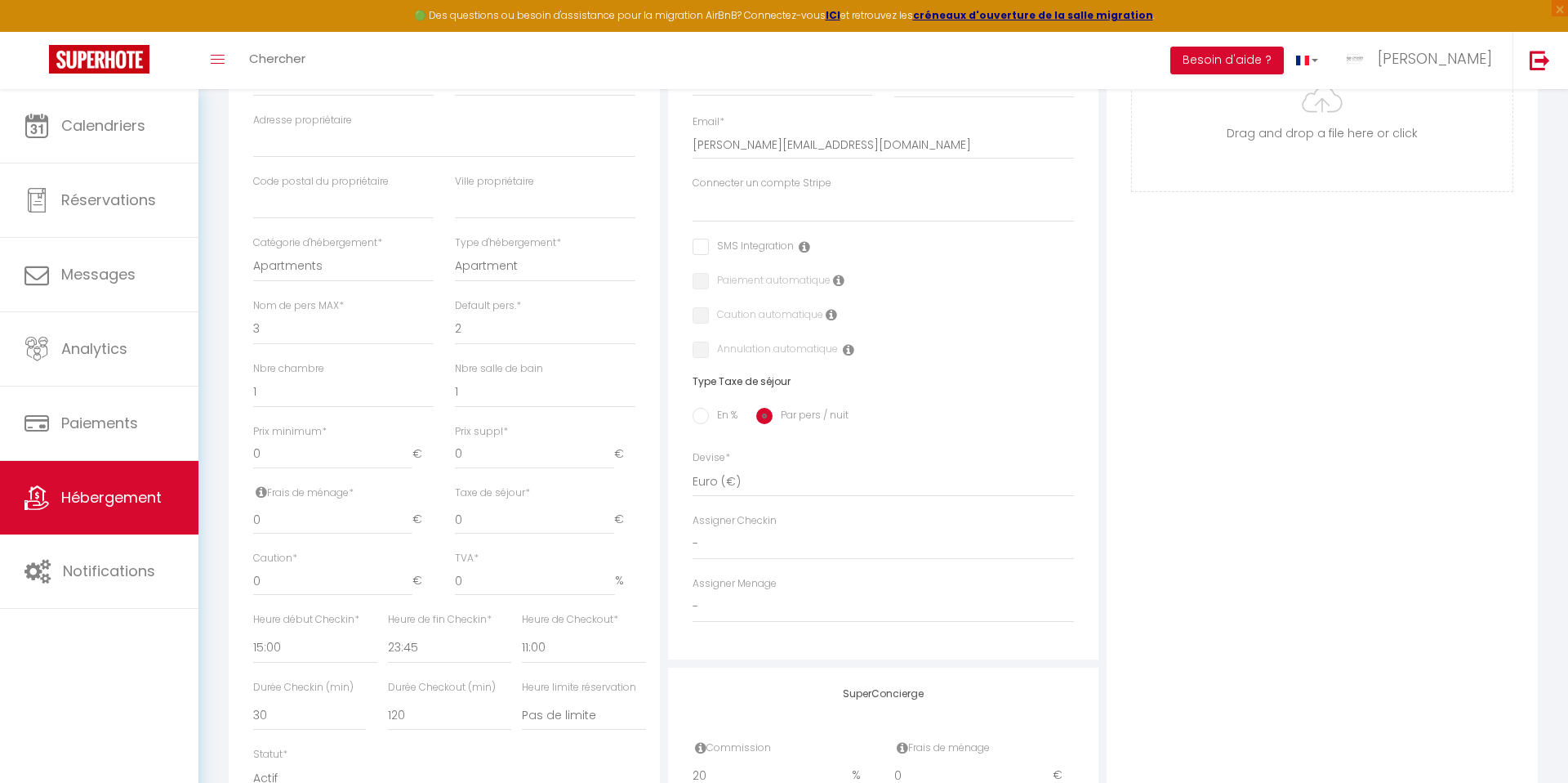
scroll to position [381, 0]
click at [291, 326] on select "1 2 3 4 5 6 7 8 9 10 11 12 13 14" at bounding box center [343, 327] width 181 height 31
click at [476, 328] on select "1 2 3 4 5 6 7 8 9 10 11 12 13 14" at bounding box center [546, 327] width 181 height 31
drag, startPoint x: 339, startPoint y: 407, endPoint x: 368, endPoint y: 403, distance: 29.3
click at [339, 407] on div "Nbre chambre 0 1 2 3 4 5 6 7 8 9 10 11 12" at bounding box center [343, 390] width 202 height 63
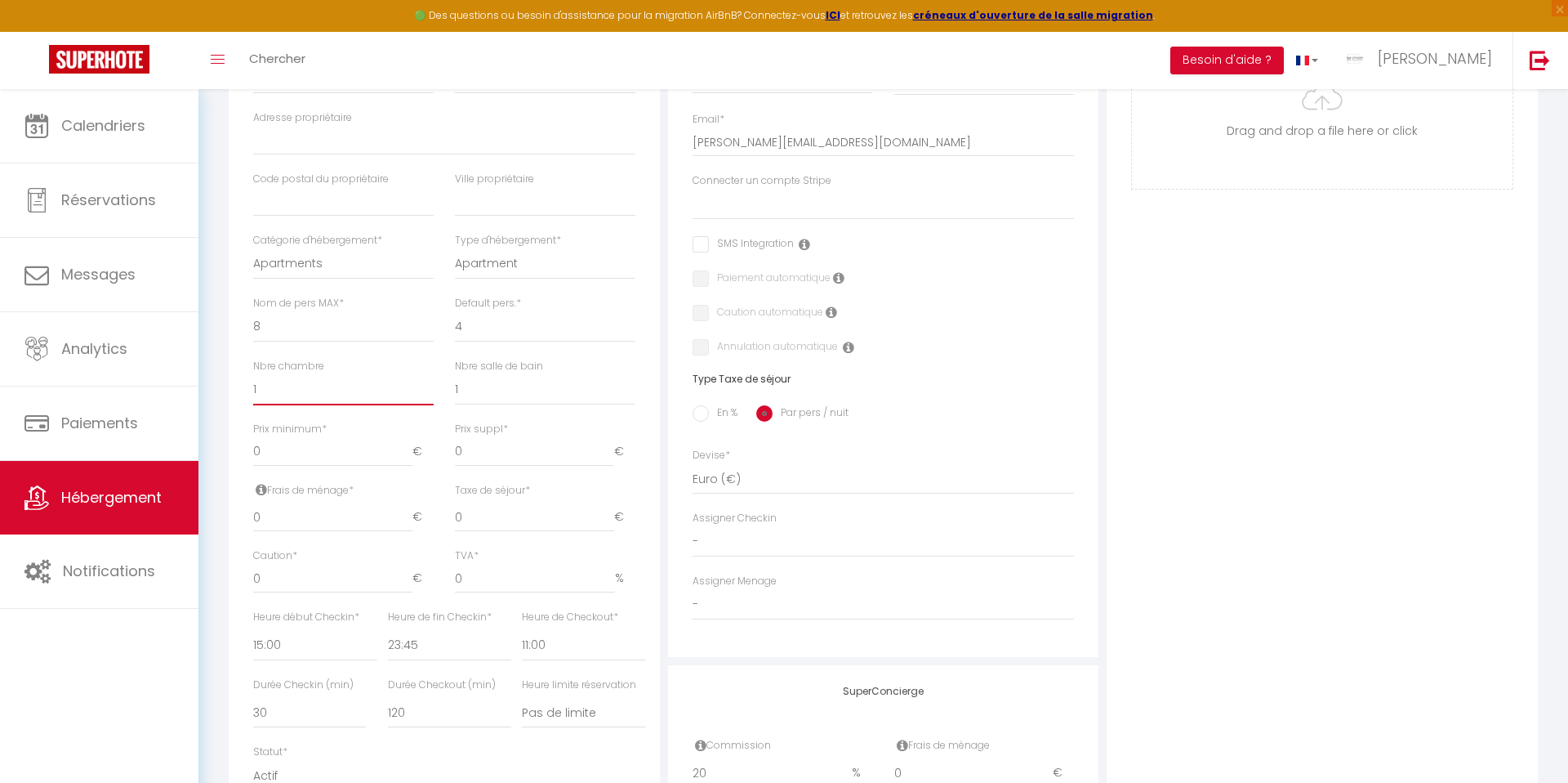
click at [339, 398] on select "0 1 2 3 4 5 6 7 8 9 10 11 12 13" at bounding box center [343, 390] width 181 height 31
click at [481, 382] on select "0 1 2 3 4 5 6 7 8 9 10 11 12 13" at bounding box center [546, 390] width 181 height 31
click at [326, 444] on input "0" at bounding box center [332, 452] width 159 height 30
click at [280, 525] on input "0" at bounding box center [332, 517] width 159 height 30
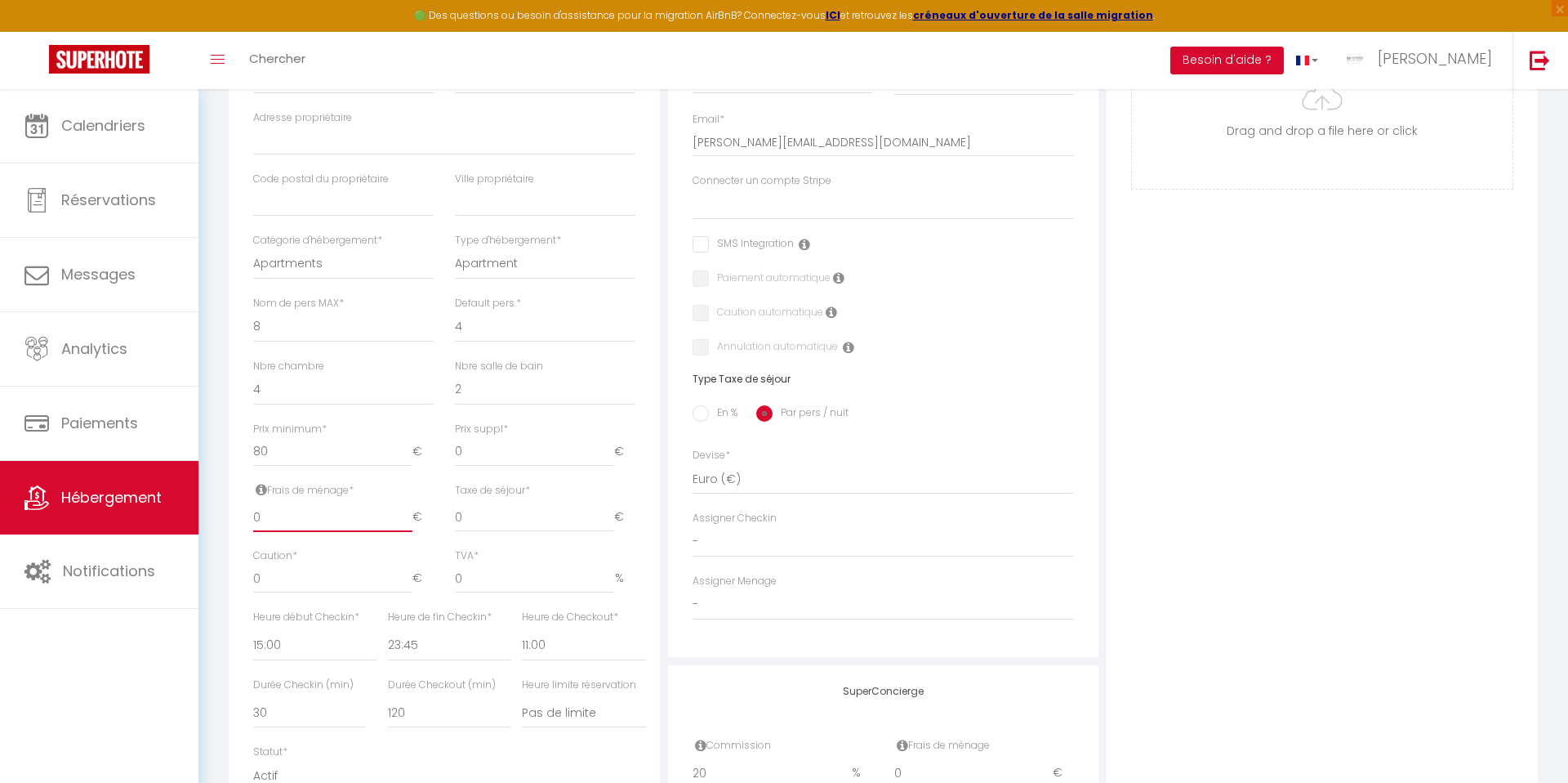
click at [280, 525] on input "0" at bounding box center [332, 517] width 159 height 30
click at [473, 521] on input "0" at bounding box center [534, 517] width 159 height 30
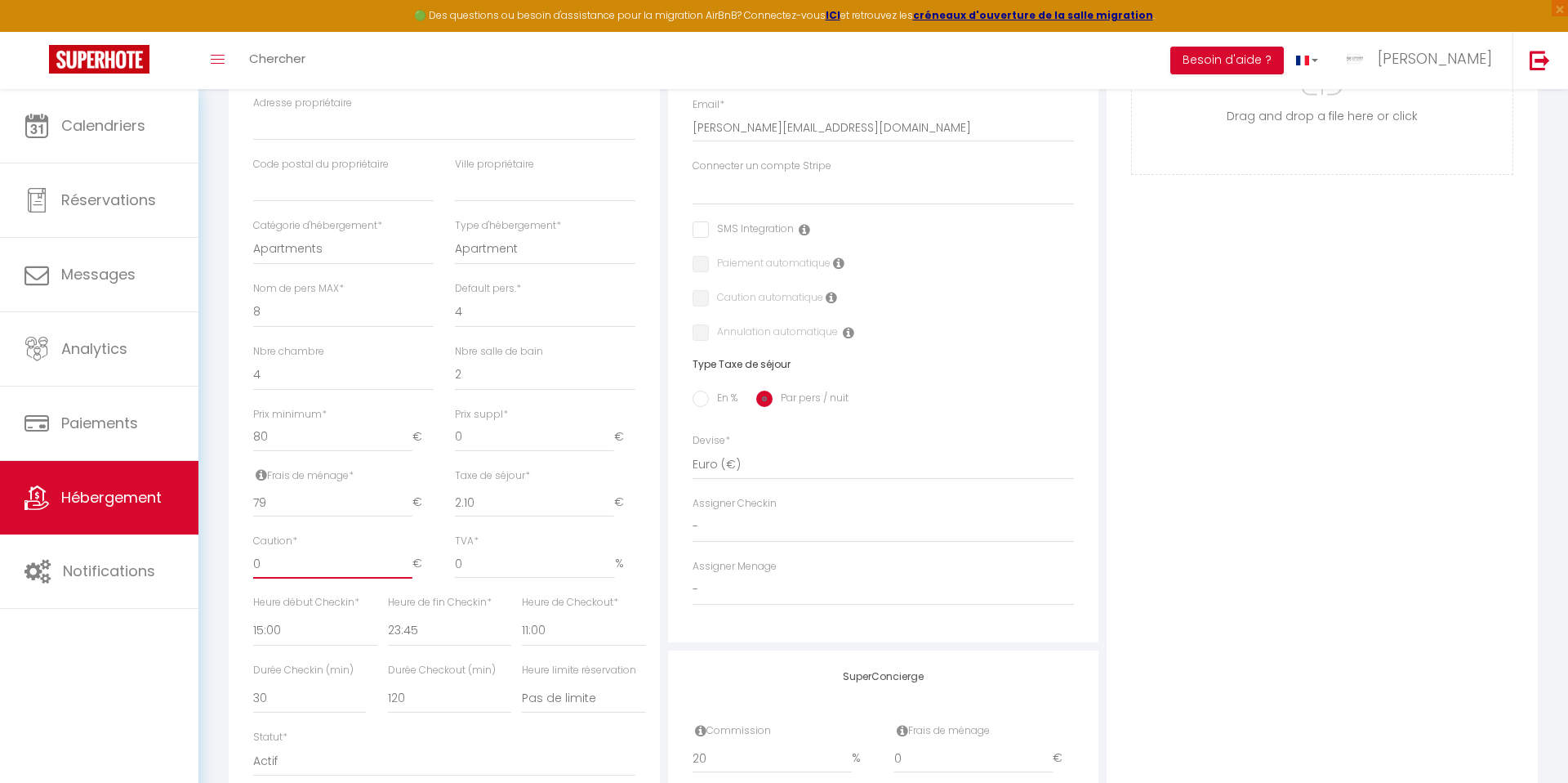
click at [354, 567] on input "0" at bounding box center [332, 564] width 159 height 30
click at [276, 626] on select "00:00 00:15 00:30 00:45 01:00 01:15 01:30 01:45 02:00 02:15 02:30 02:45 03:00" at bounding box center [314, 631] width 123 height 31
click at [275, 620] on select "00:00 00:15 00:30 00:45 01:00 01:15 01:30 01:45 02:00 02:15 02:30 02:45 03:00" at bounding box center [314, 631] width 123 height 31
click at [427, 630] on select "00:00 00:15 00:30 00:45 01:00 01:15 01:30 01:45 02:00 02:15 02:30 02:45 03:00" at bounding box center [450, 631] width 123 height 31
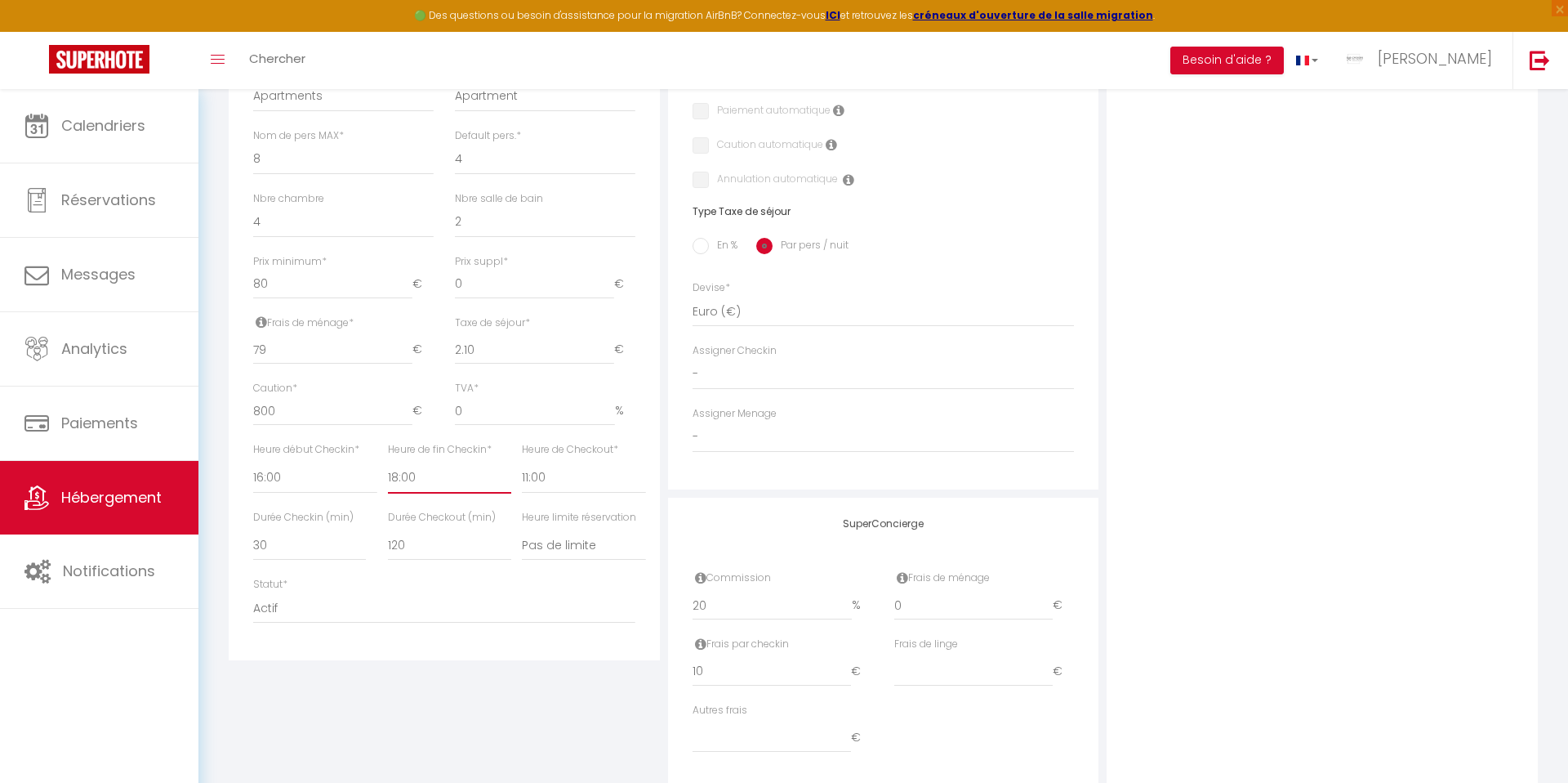
click at [426, 469] on select "00:00 00:15 00:30 00:45 01:00 01:15 01:30 01:45 02:00 02:15 02:30 02:45 03:00" at bounding box center [450, 478] width 123 height 31
click at [546, 482] on select "00:00 00:15 00:30 00:45 01:00 01:15 01:30 01:45 02:00 02:15 02:30 02:45 03:00" at bounding box center [584, 478] width 123 height 31
click at [268, 538] on select "15 30 45 60 75 90 105 120 135 150 165 180 195 210" at bounding box center [309, 545] width 113 height 31
click at [421, 549] on select "15 30 45 60 75 90 105 120 135 150 165 180 195 210" at bounding box center [450, 545] width 123 height 31
click at [535, 542] on select "Pas de limite 01:00 02:00 03:00 04:00 05:00 06:00 07:00 08:00 09:00 10:00 11:00…" at bounding box center [584, 545] width 123 height 31
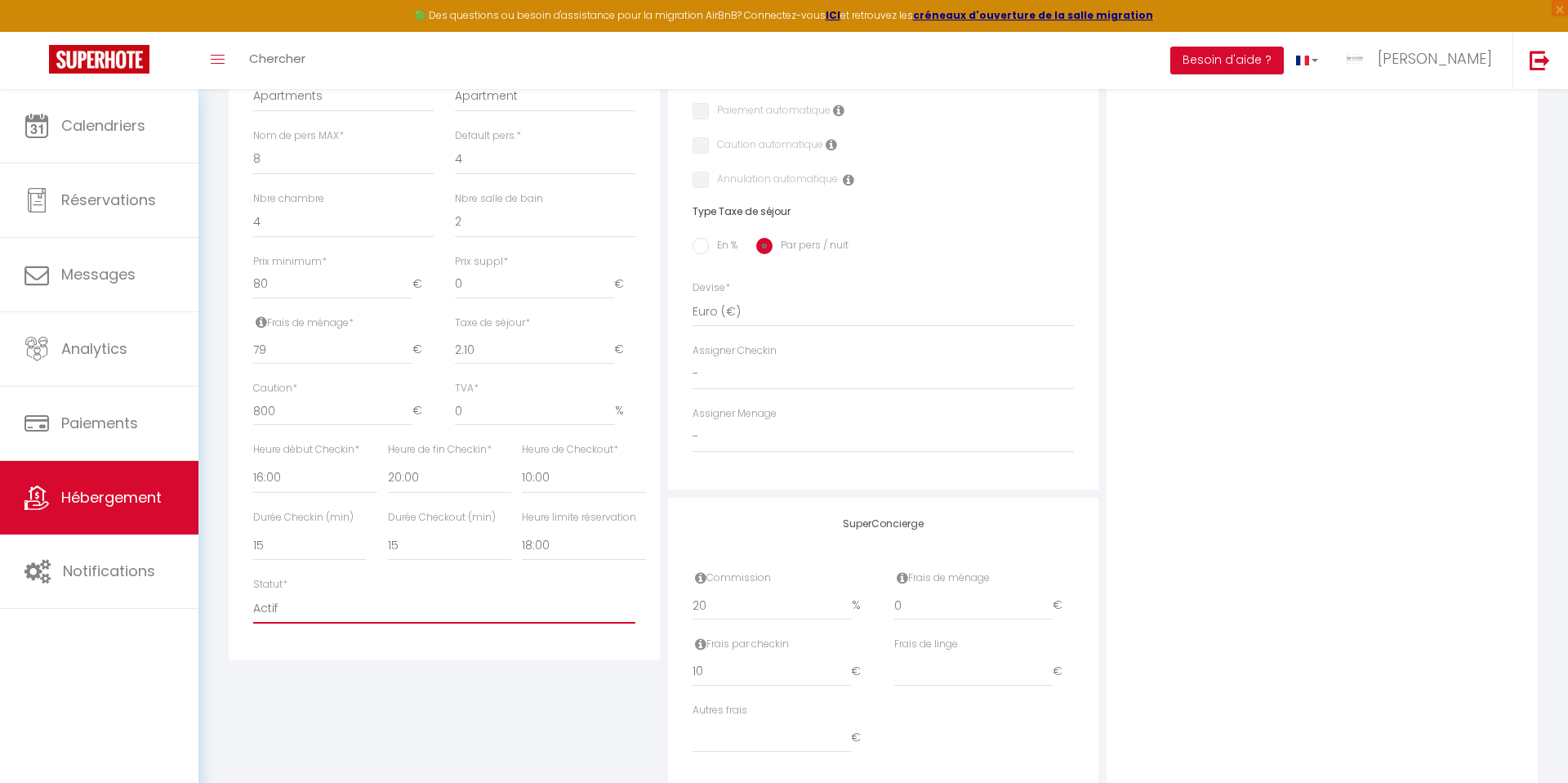
click at [498, 614] on select "Actif Pas actif" at bounding box center [444, 608] width 382 height 31
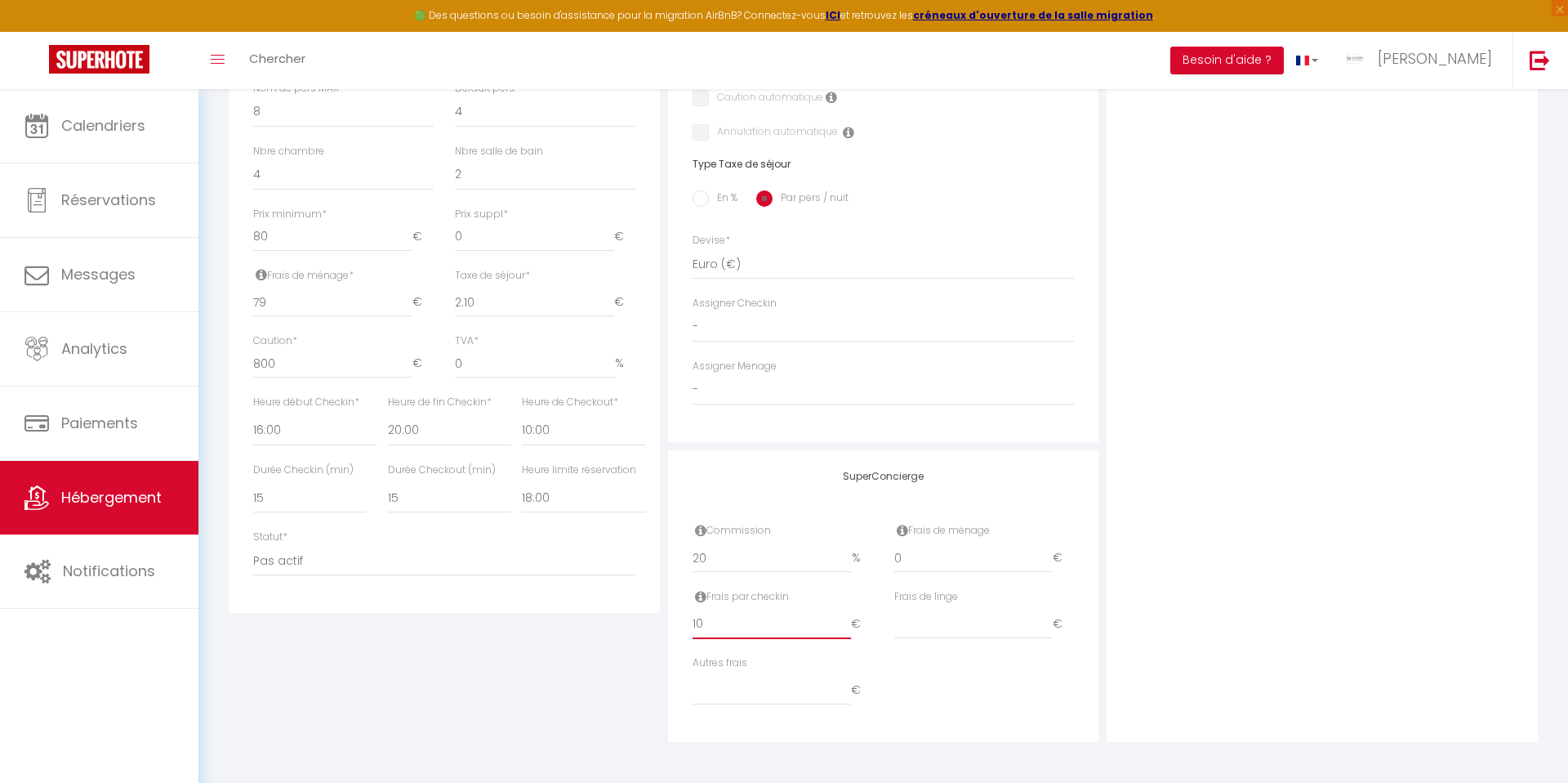
click at [726, 620] on input "10" at bounding box center [771, 624] width 159 height 30
click at [720, 543] on input "20" at bounding box center [772, 558] width 160 height 30
click at [719, 564] on input "20" at bounding box center [772, 558] width 160 height 30
click at [915, 560] on input "0" at bounding box center [973, 558] width 159 height 30
click at [1144, 375] on div "Photo Photo Drag and drop a file here or click Ooops, something wrong appended.…" at bounding box center [1322, 221] width 431 height 1041
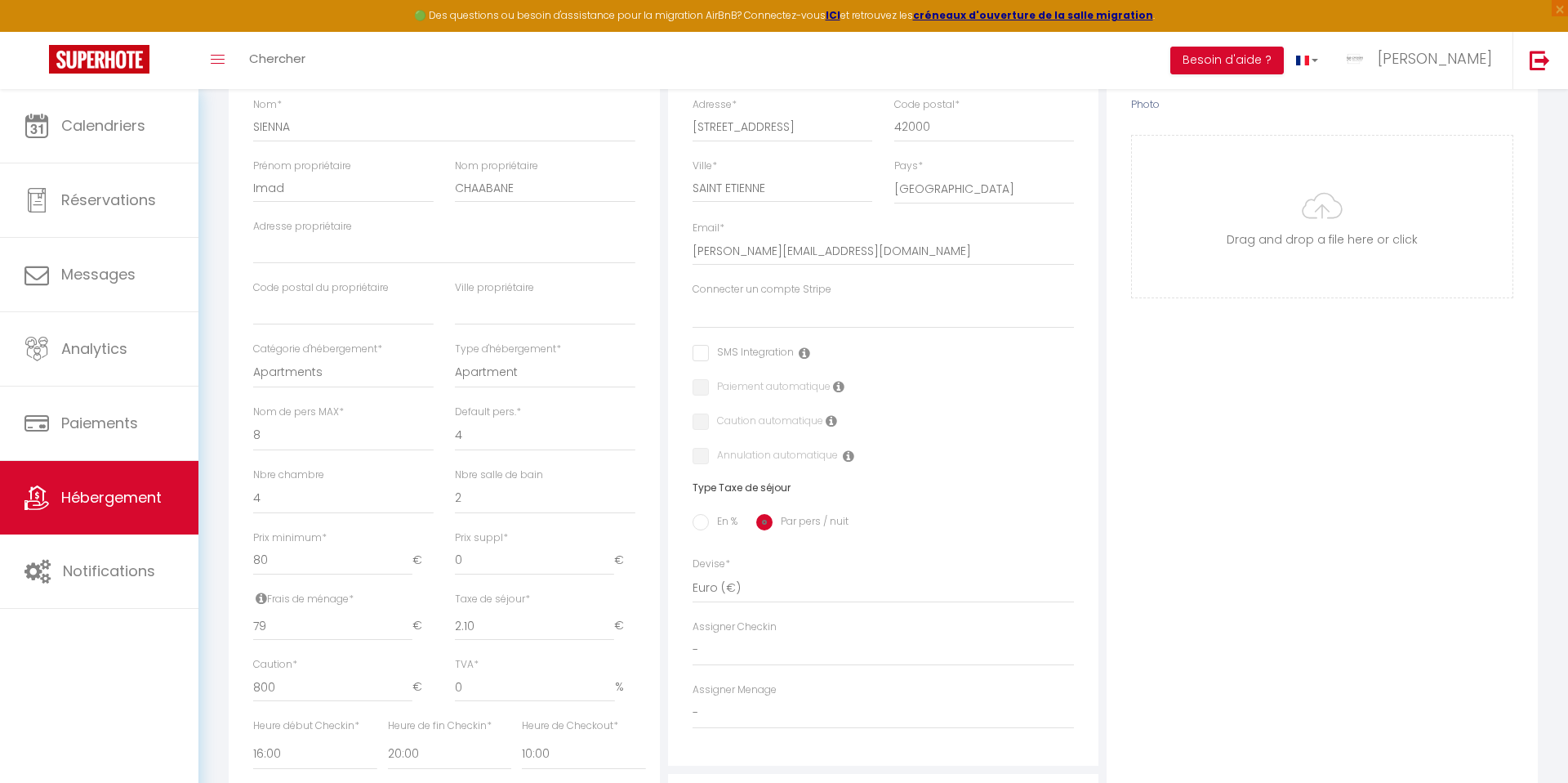
scroll to position [0, 0]
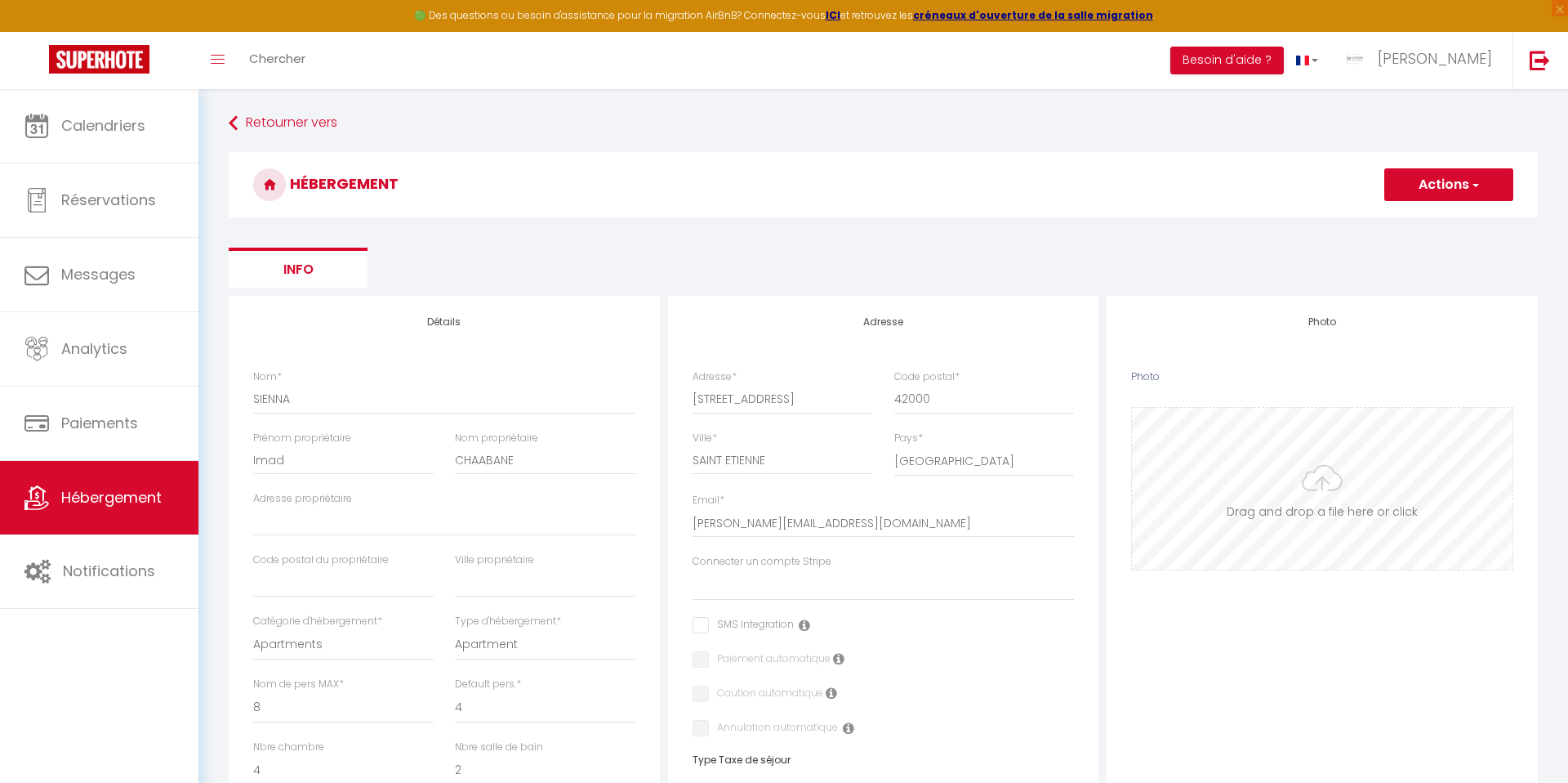
click at [1304, 497] on input "Photo" at bounding box center [1322, 488] width 380 height 162
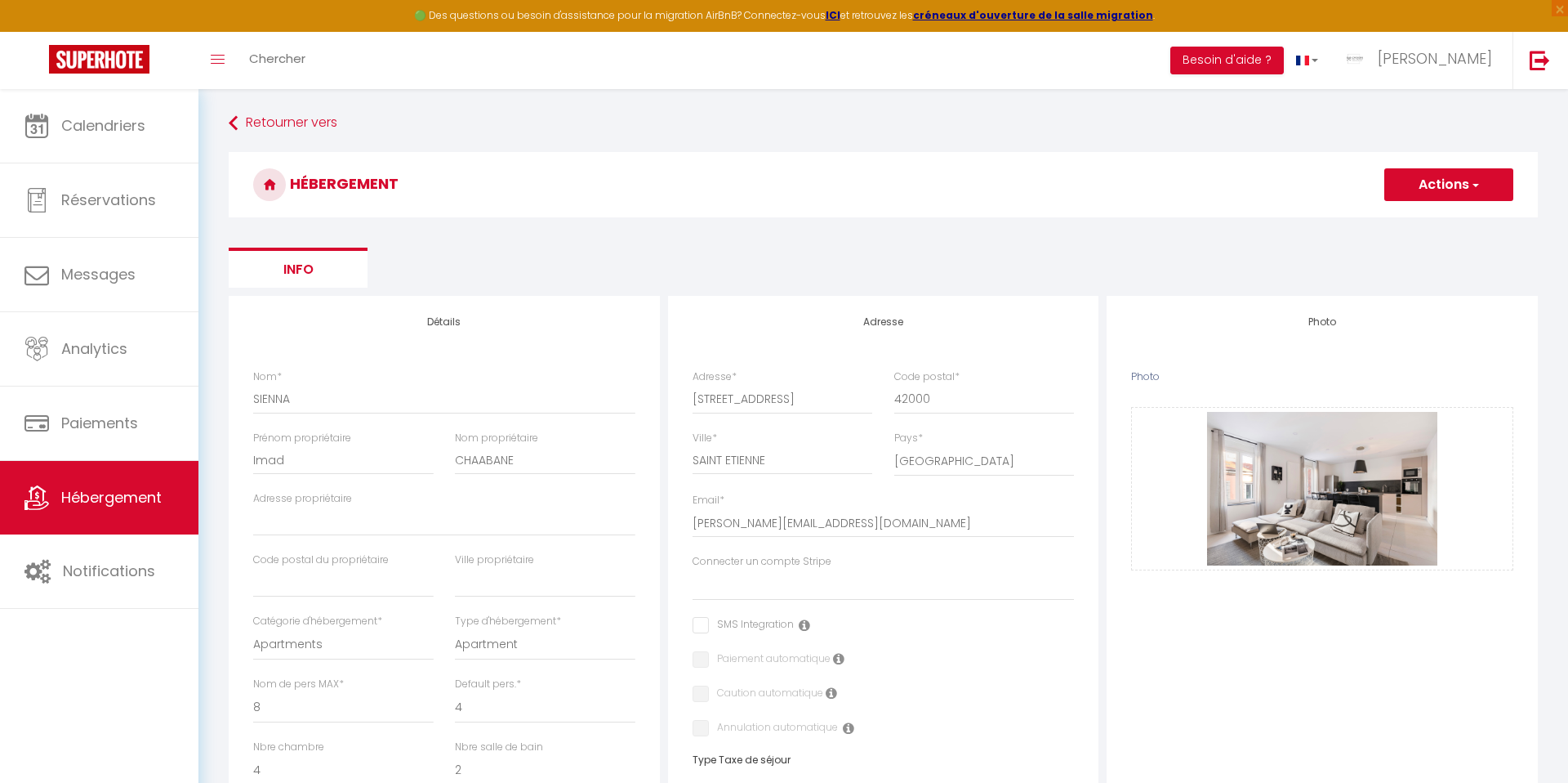
click at [1435, 182] on button "Actions" at bounding box center [1448, 185] width 129 height 33
click at [1414, 225] on input "Enregistrer" at bounding box center [1430, 220] width 61 height 17
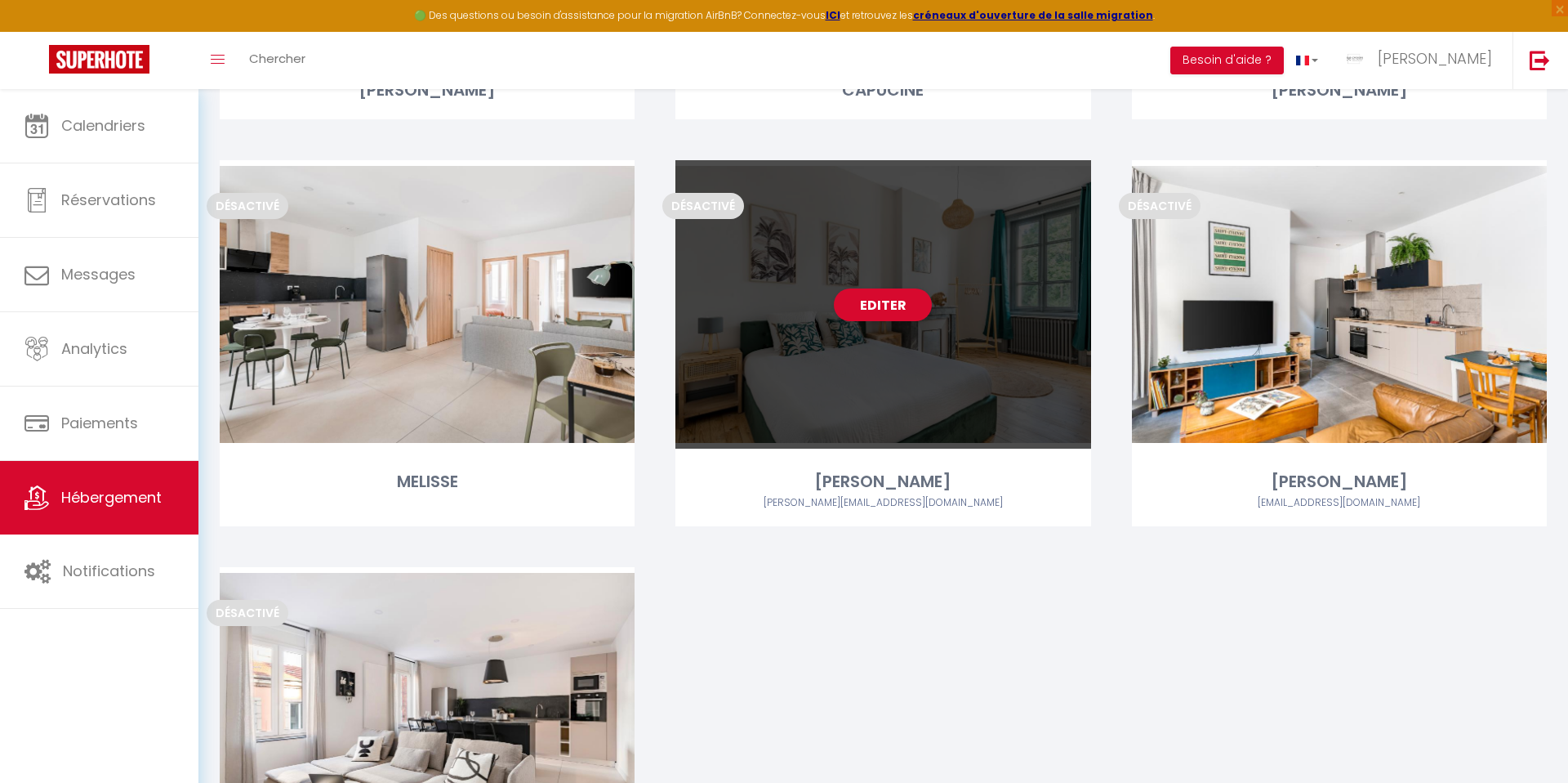
scroll to position [3294, 0]
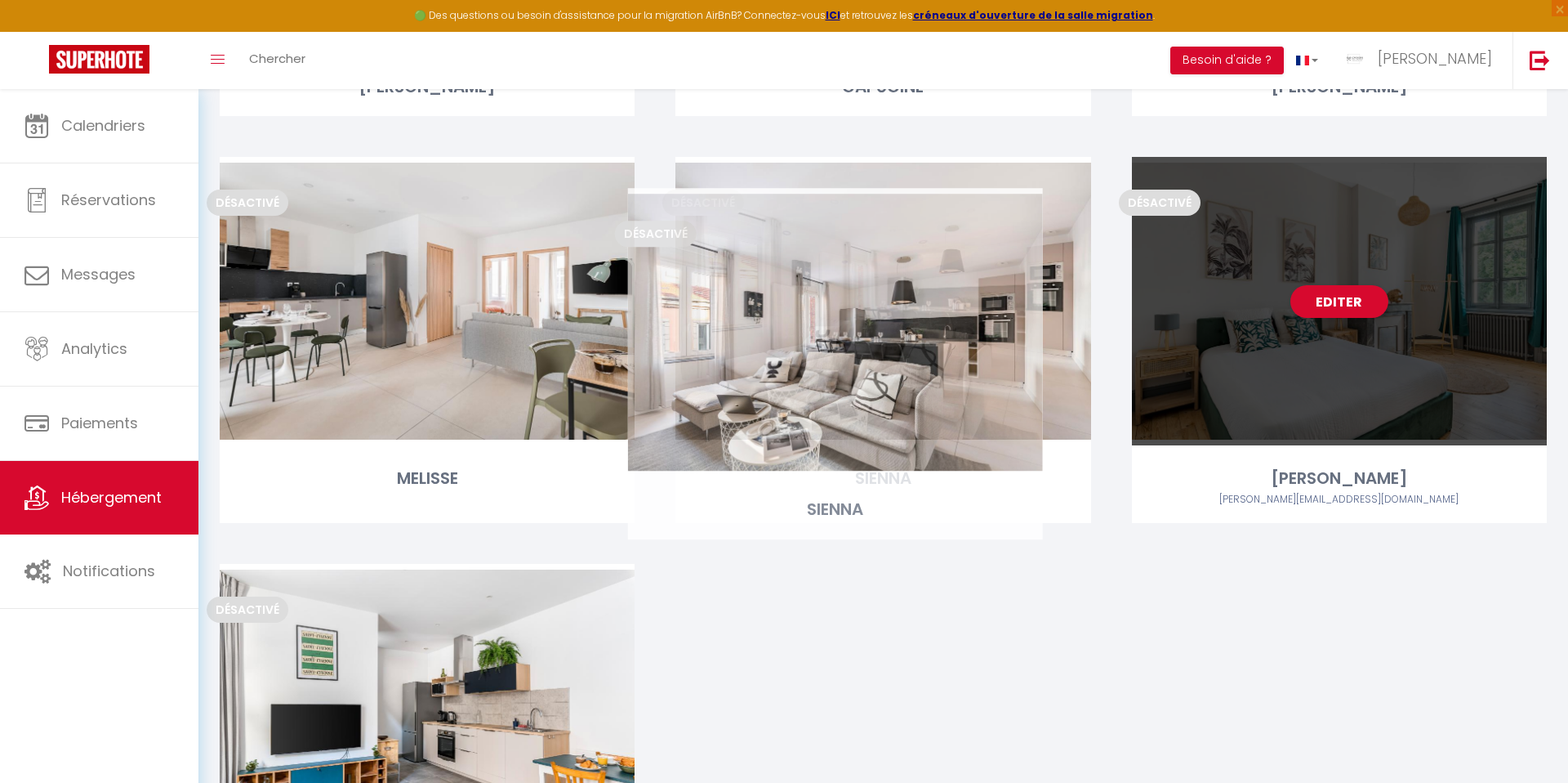
drag, startPoint x: 348, startPoint y: 642, endPoint x: 751, endPoint y: 273, distance: 546.4
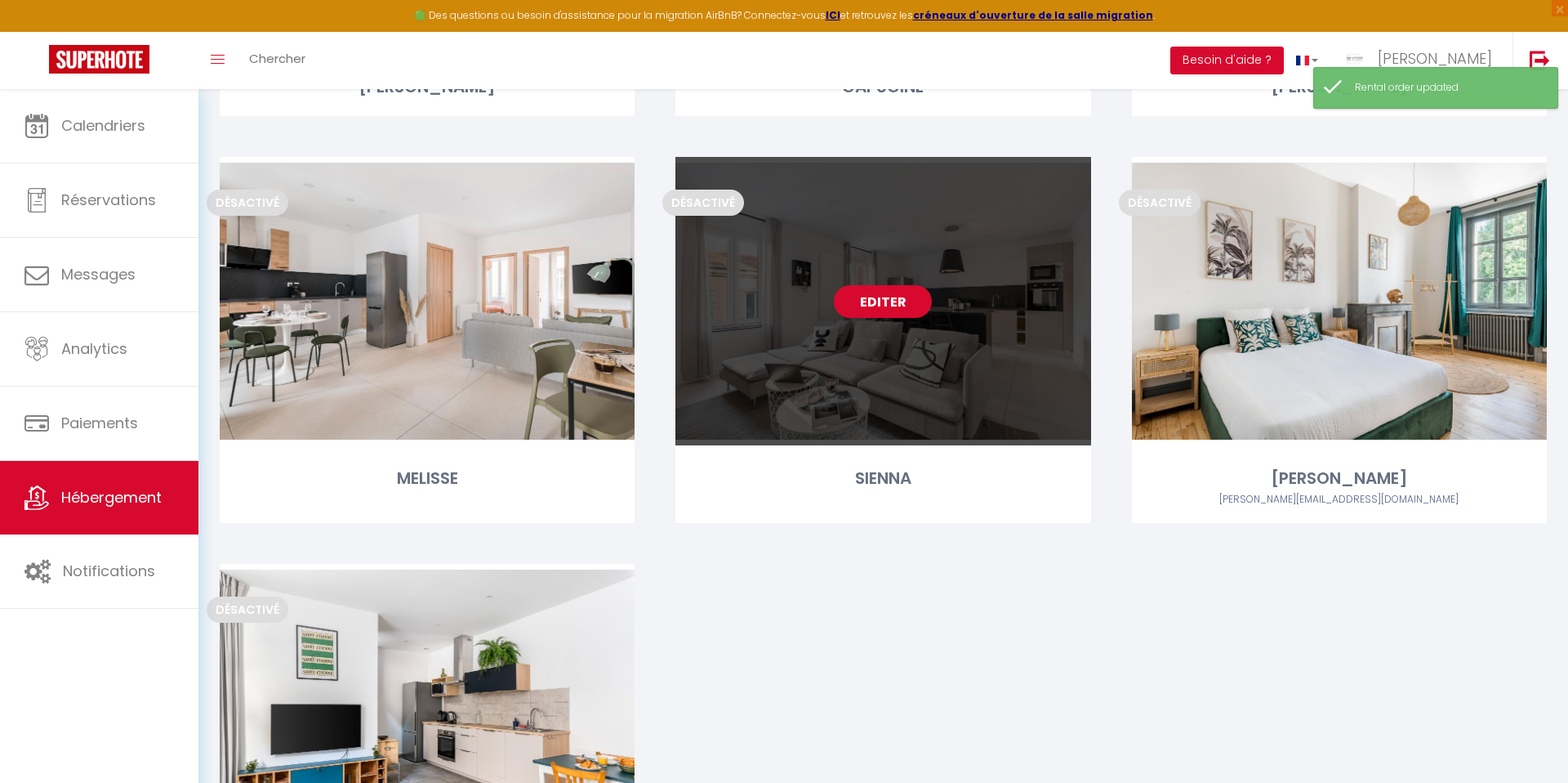
click at [879, 303] on link "Editer" at bounding box center [883, 302] width 98 height 33
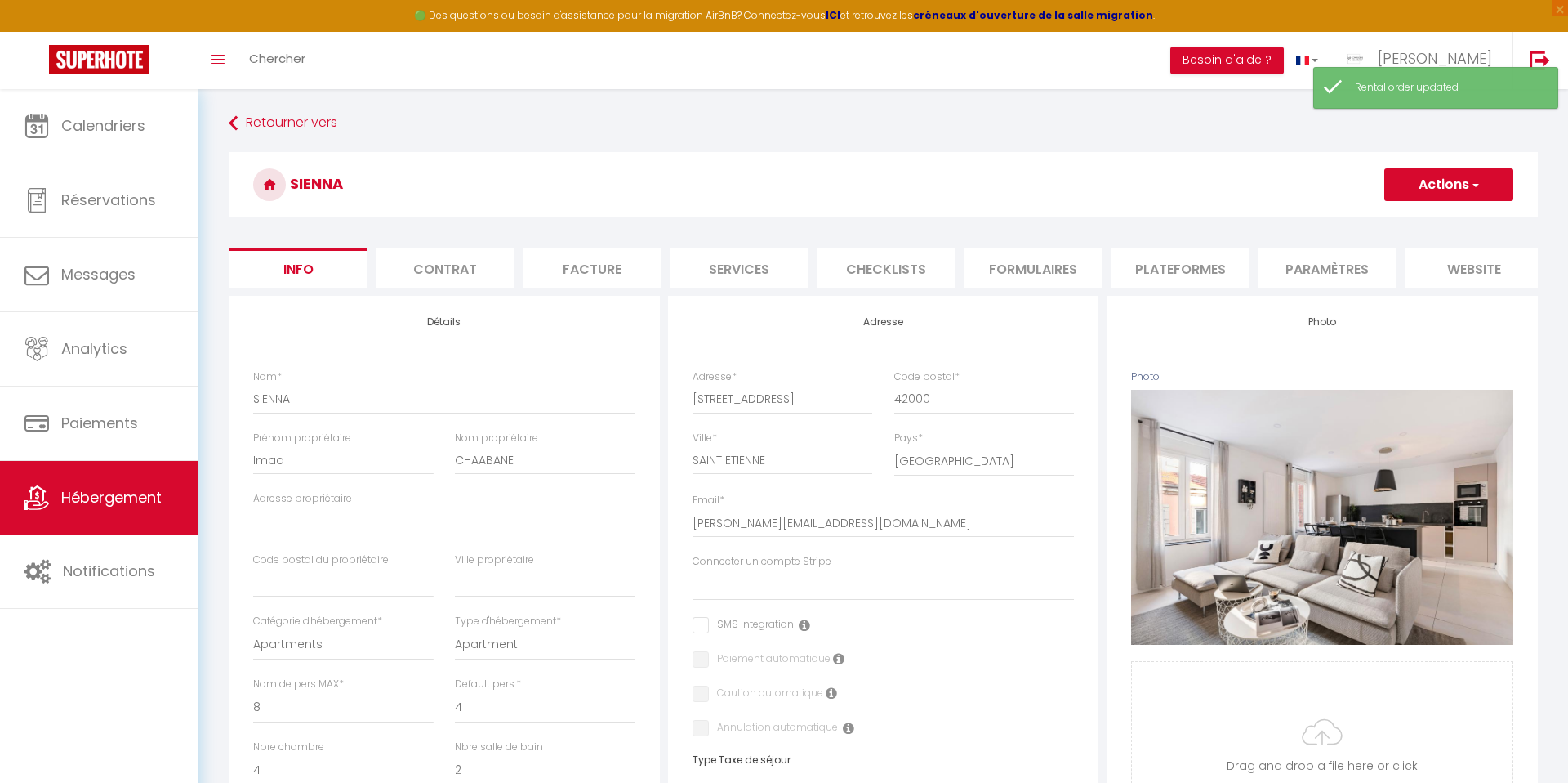
click at [429, 262] on li "Contrat" at bounding box center [445, 268] width 139 height 40
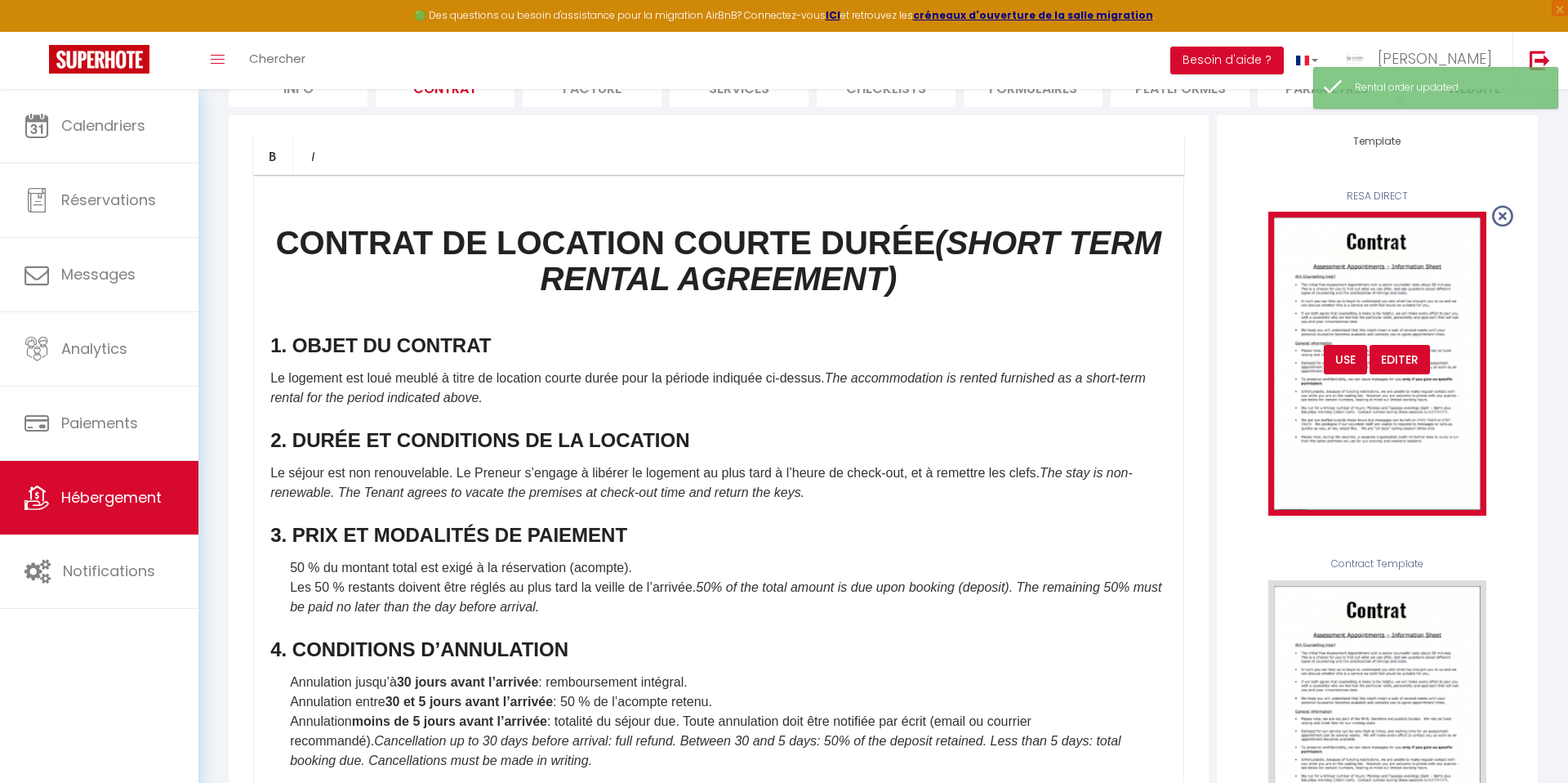
click at [1342, 356] on div "USE" at bounding box center [1346, 360] width 43 height 30
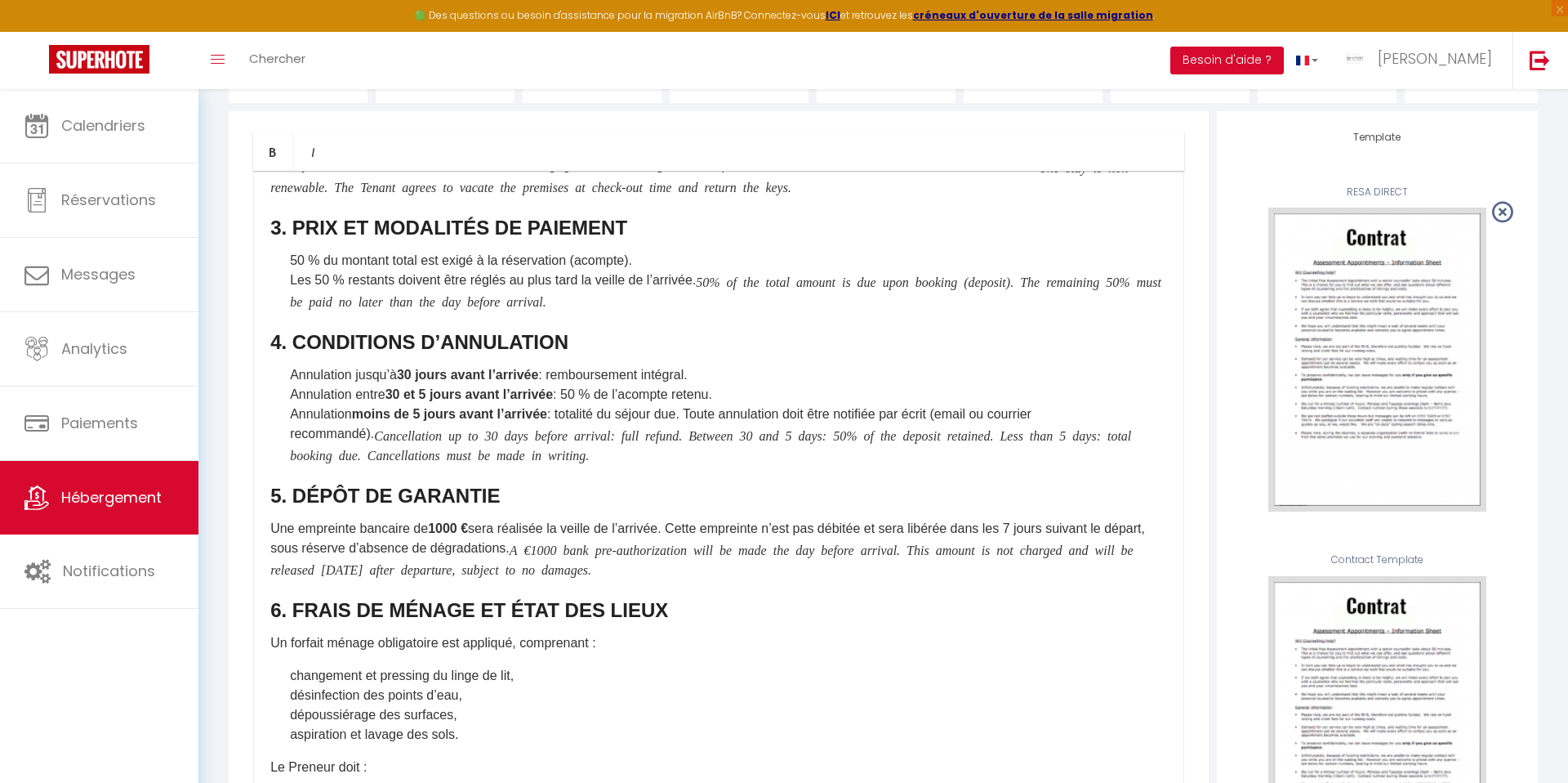
scroll to position [313, 0]
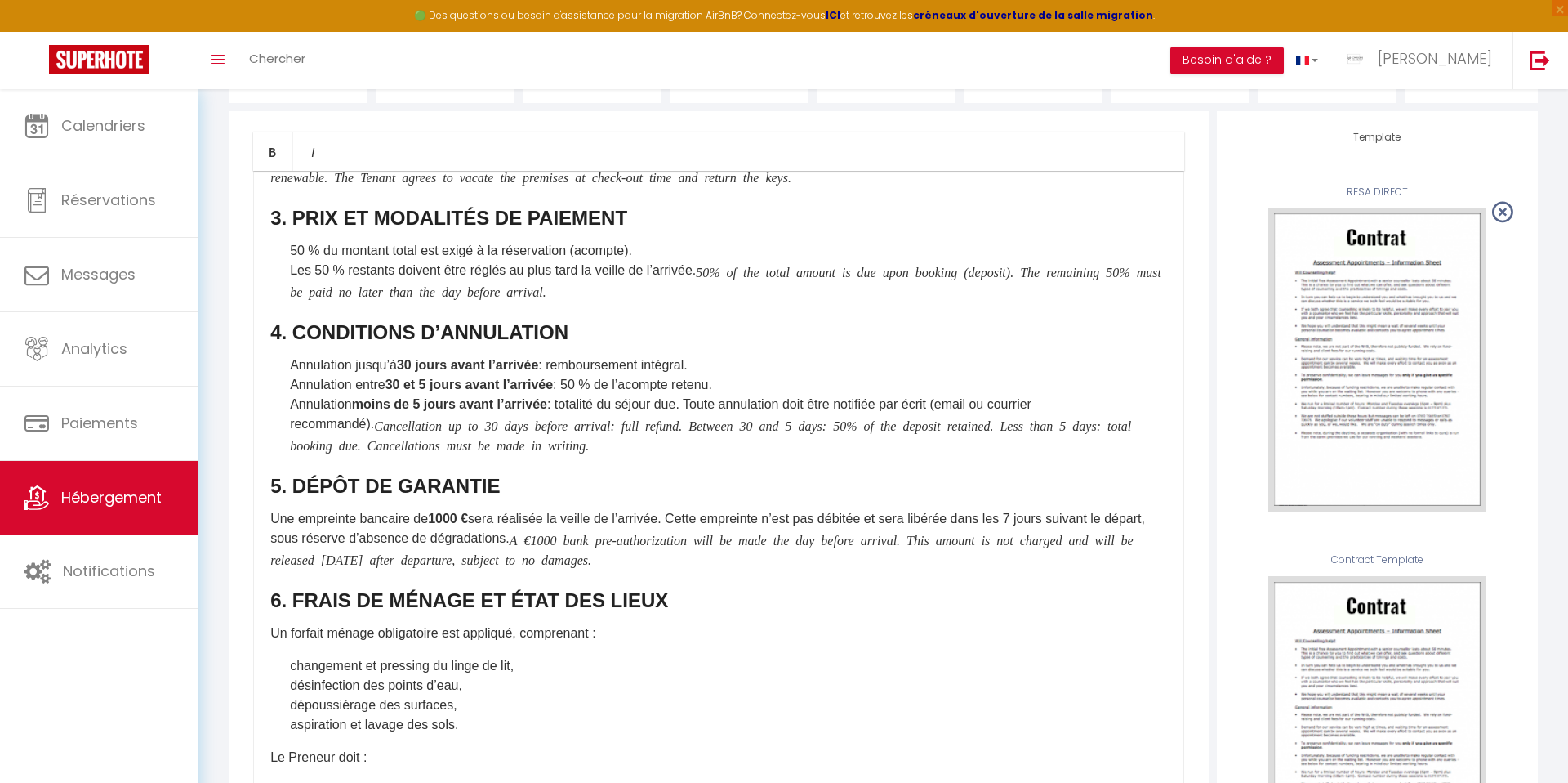
click at [593, 540] on icon "A €1000 bank pre-authorization will be made the day before arrival. This amount…" at bounding box center [702, 549] width 863 height 33
click at [452, 513] on b "1000 €" at bounding box center [448, 518] width 40 height 14
click at [934, 660] on li "changement et pressing du linge de lit," at bounding box center [729, 666] width 877 height 20
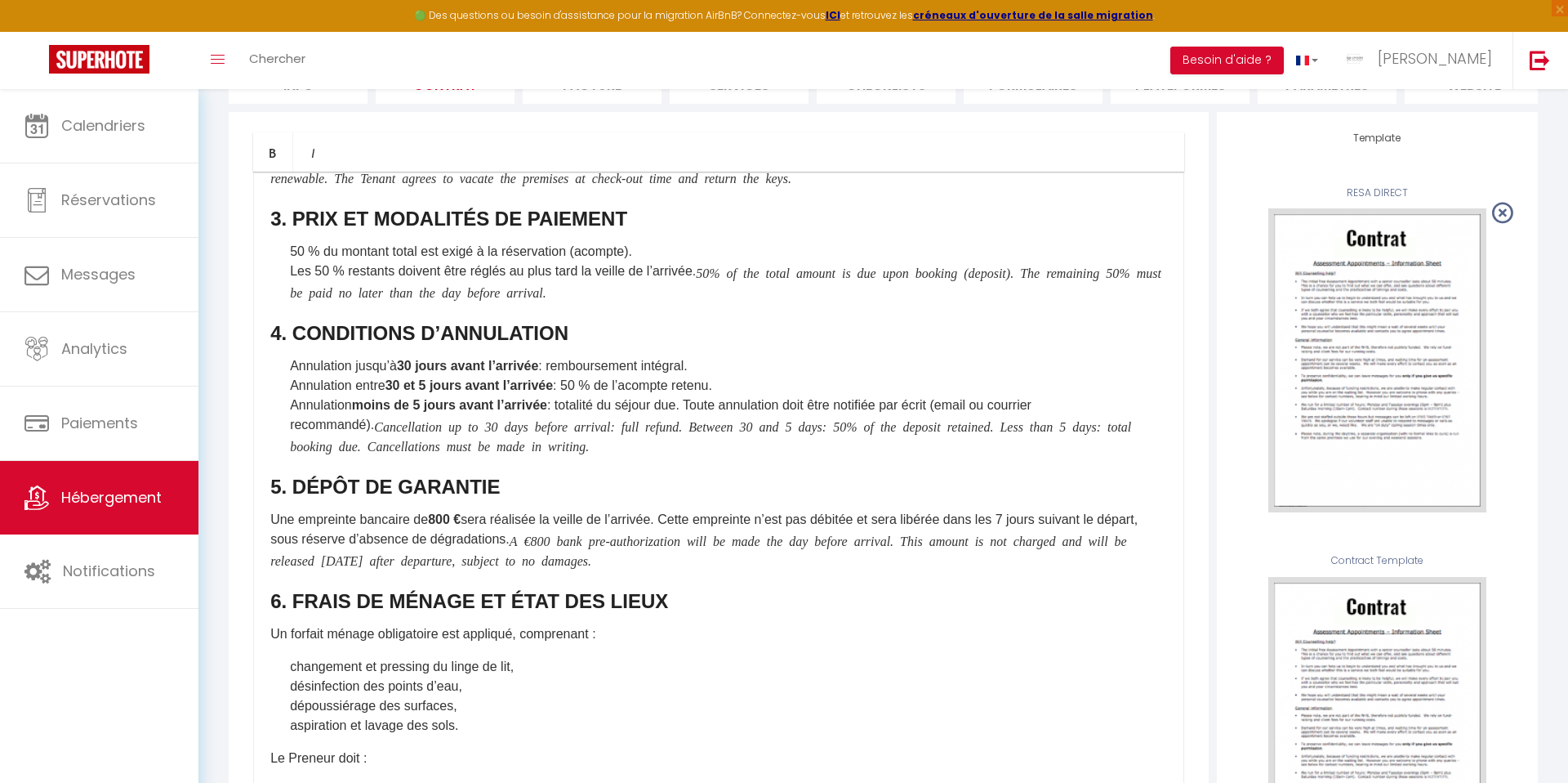
scroll to position [0, 0]
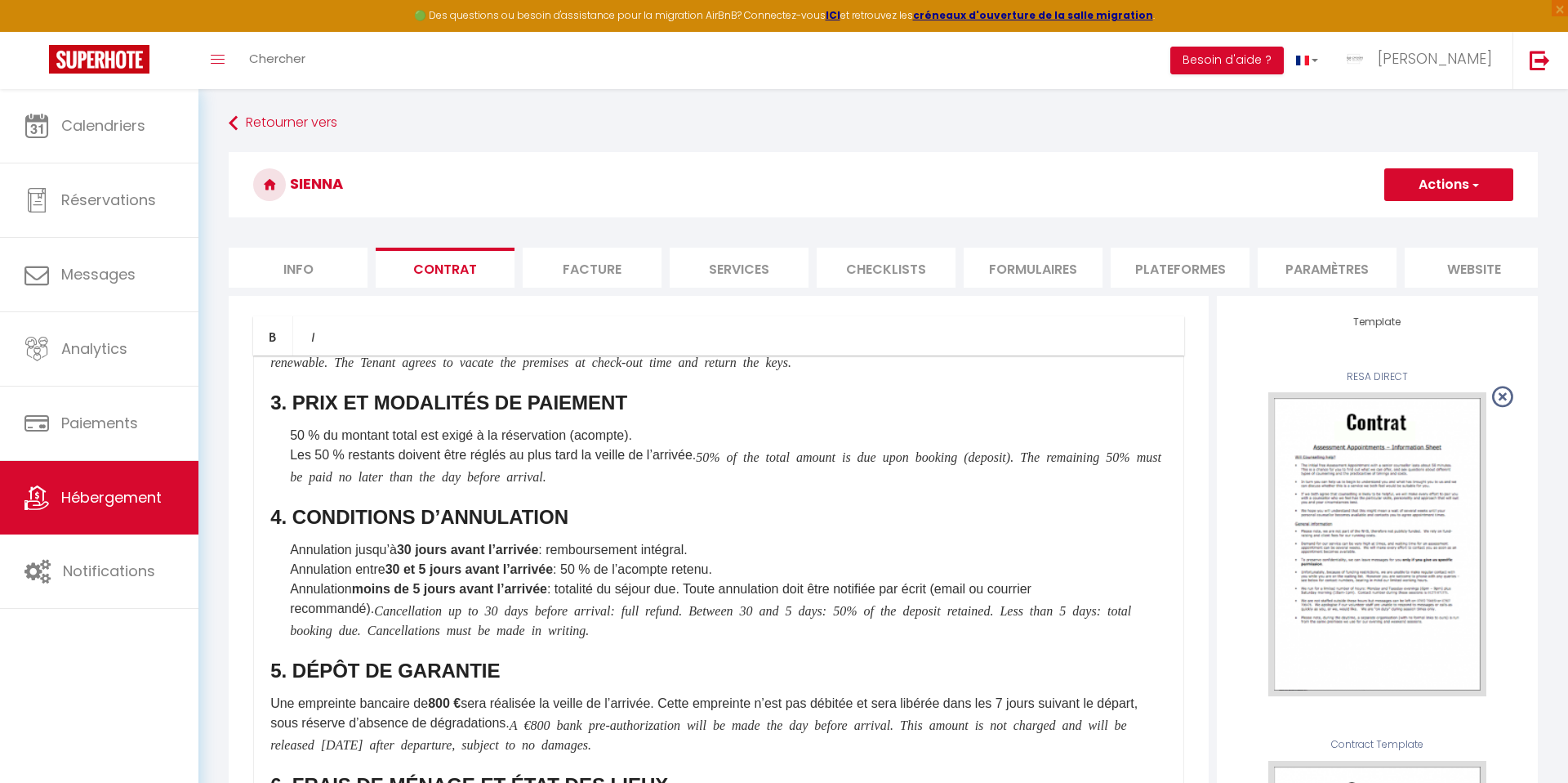
click at [1440, 193] on button "Actions" at bounding box center [1448, 185] width 129 height 33
click at [1346, 220] on link "Enregistrer" at bounding box center [1400, 221] width 224 height 21
click at [562, 263] on li "Facture" at bounding box center [592, 268] width 139 height 40
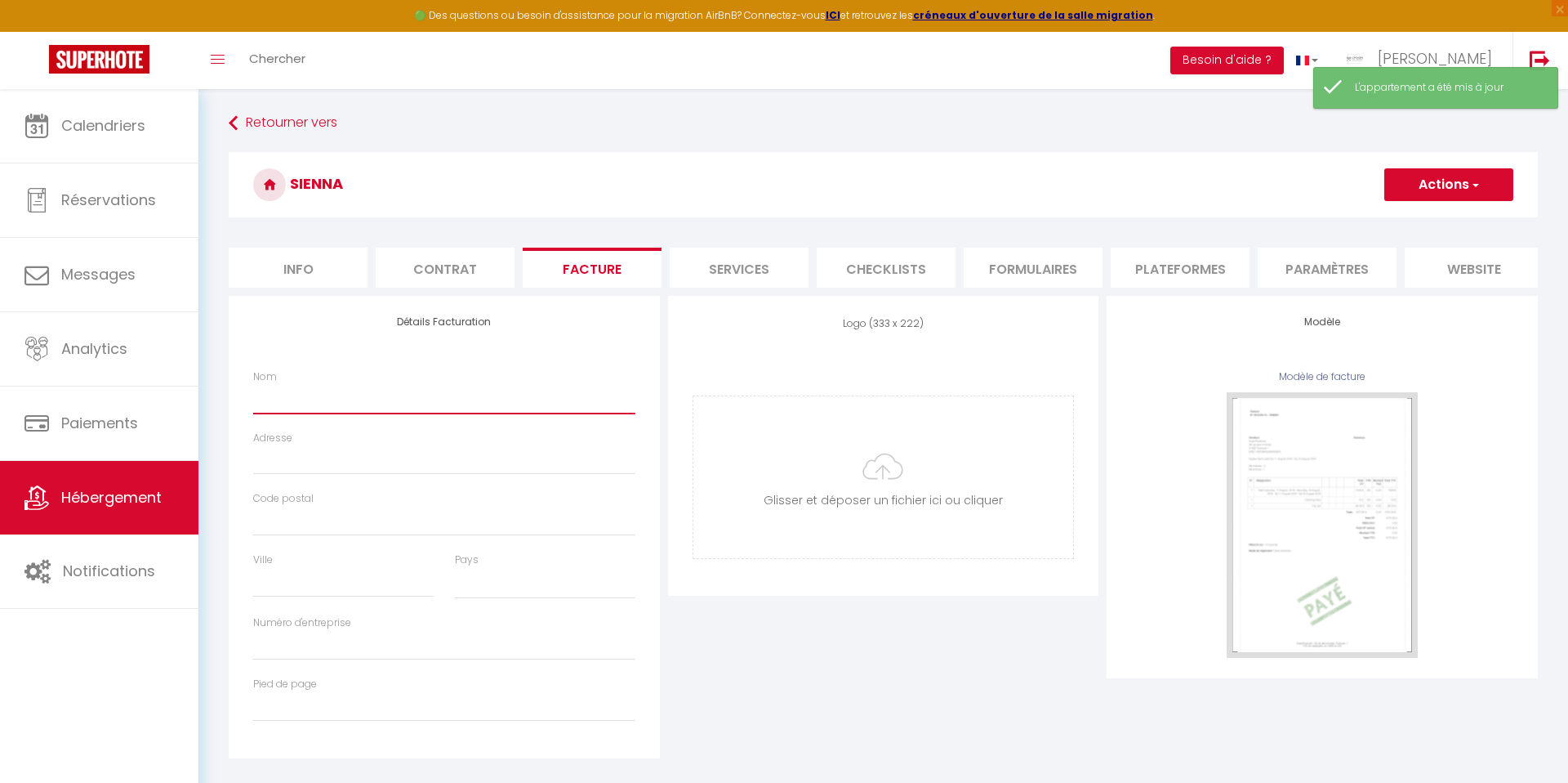
click at [323, 401] on input "Nom" at bounding box center [444, 399] width 382 height 30
click at [317, 395] on input "Imad chaabane" at bounding box center [444, 399] width 382 height 30
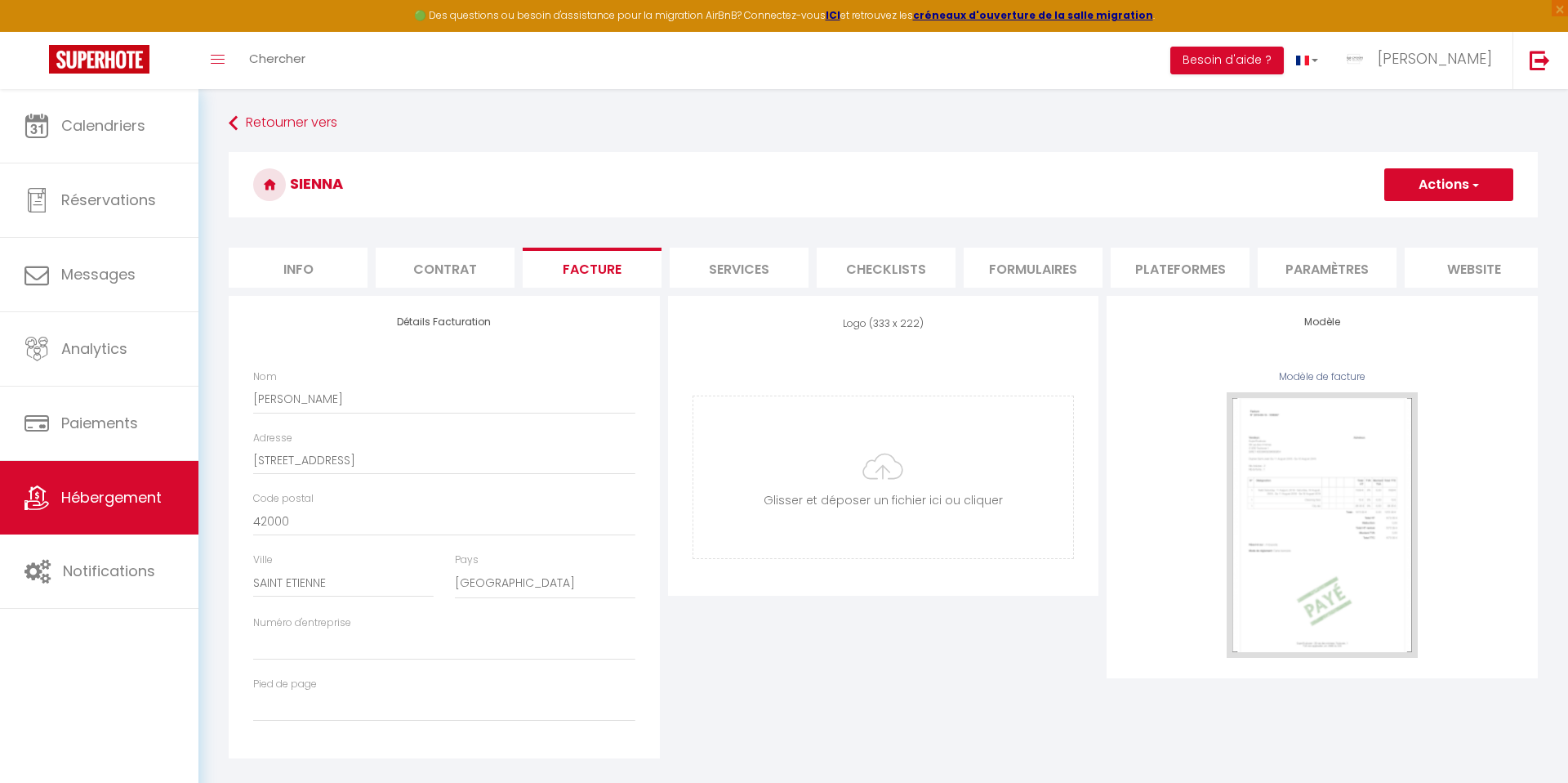
click at [853, 649] on div "Logo (333 x 222) Supprimer Glisser et déposer un fichier ici ou cliquer Ooops, …" at bounding box center [883, 527] width 440 height 462
click at [1430, 189] on button "Actions" at bounding box center [1448, 185] width 129 height 33
click at [1406, 221] on link "Enregistrer" at bounding box center [1447, 221] width 129 height 21
click at [738, 267] on li "Services" at bounding box center [739, 268] width 139 height 40
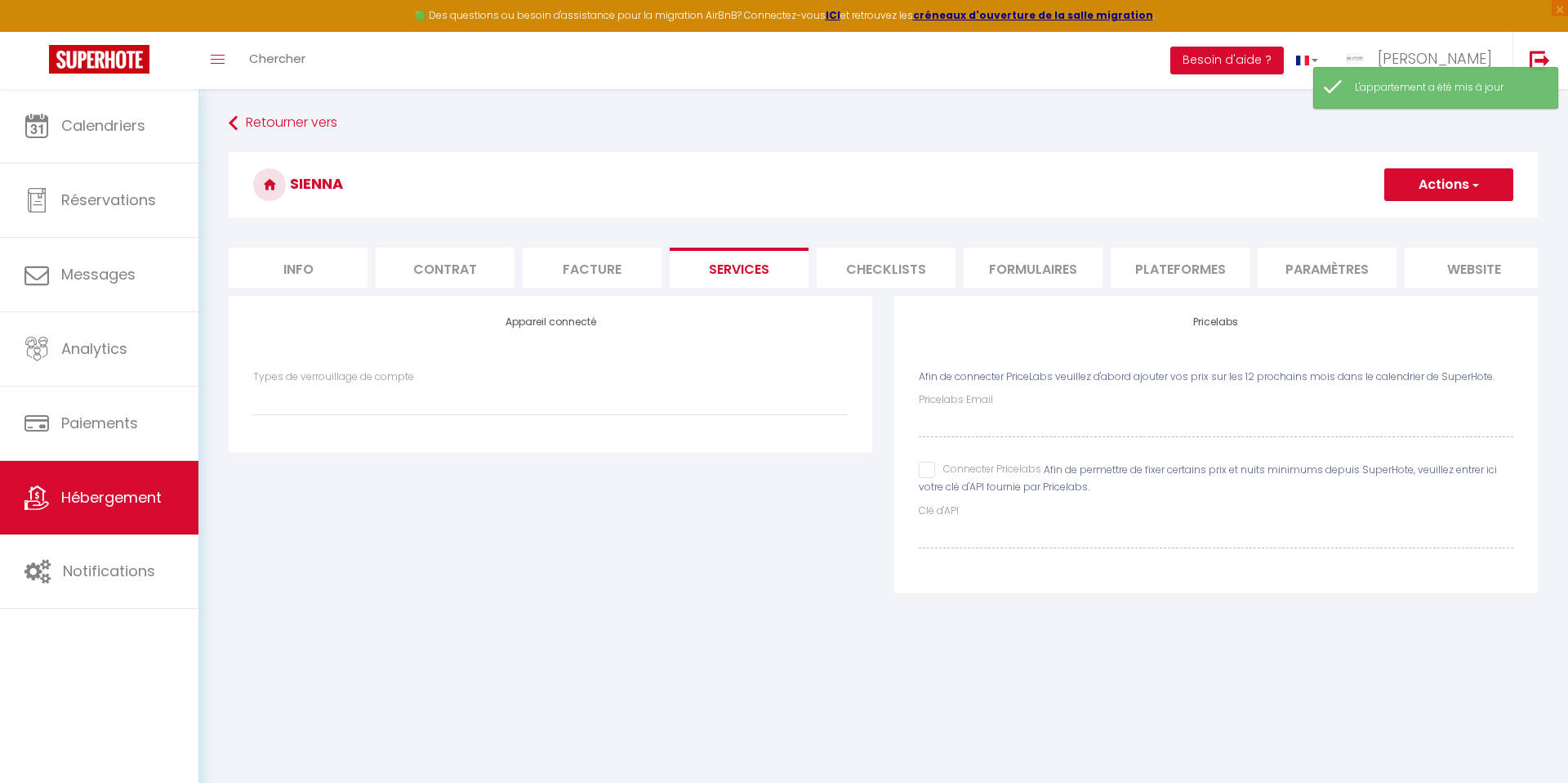
click at [877, 278] on li "Checklists" at bounding box center [886, 268] width 139 height 40
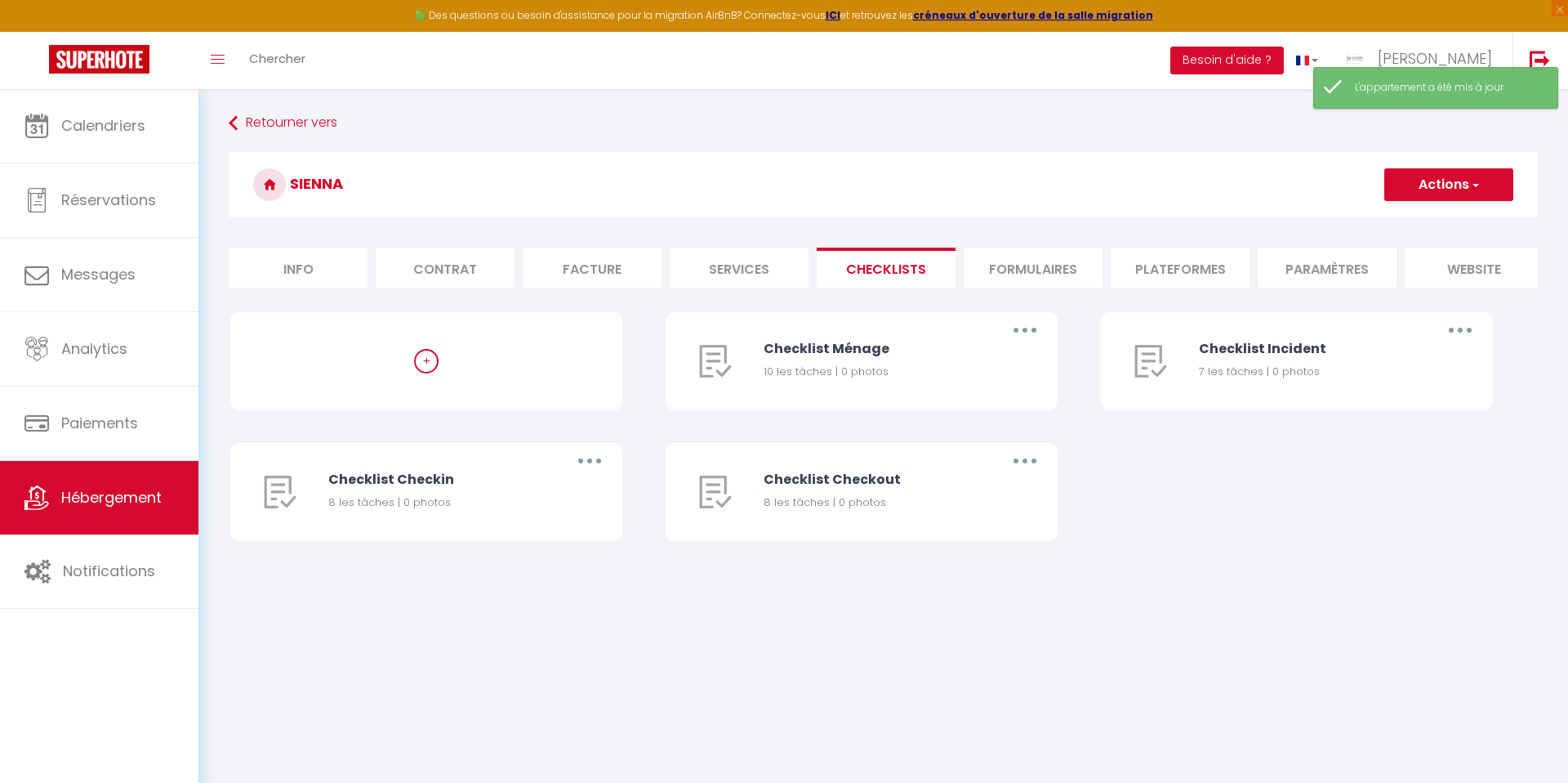
click at [1030, 281] on li "Formulaires" at bounding box center [1033, 268] width 139 height 40
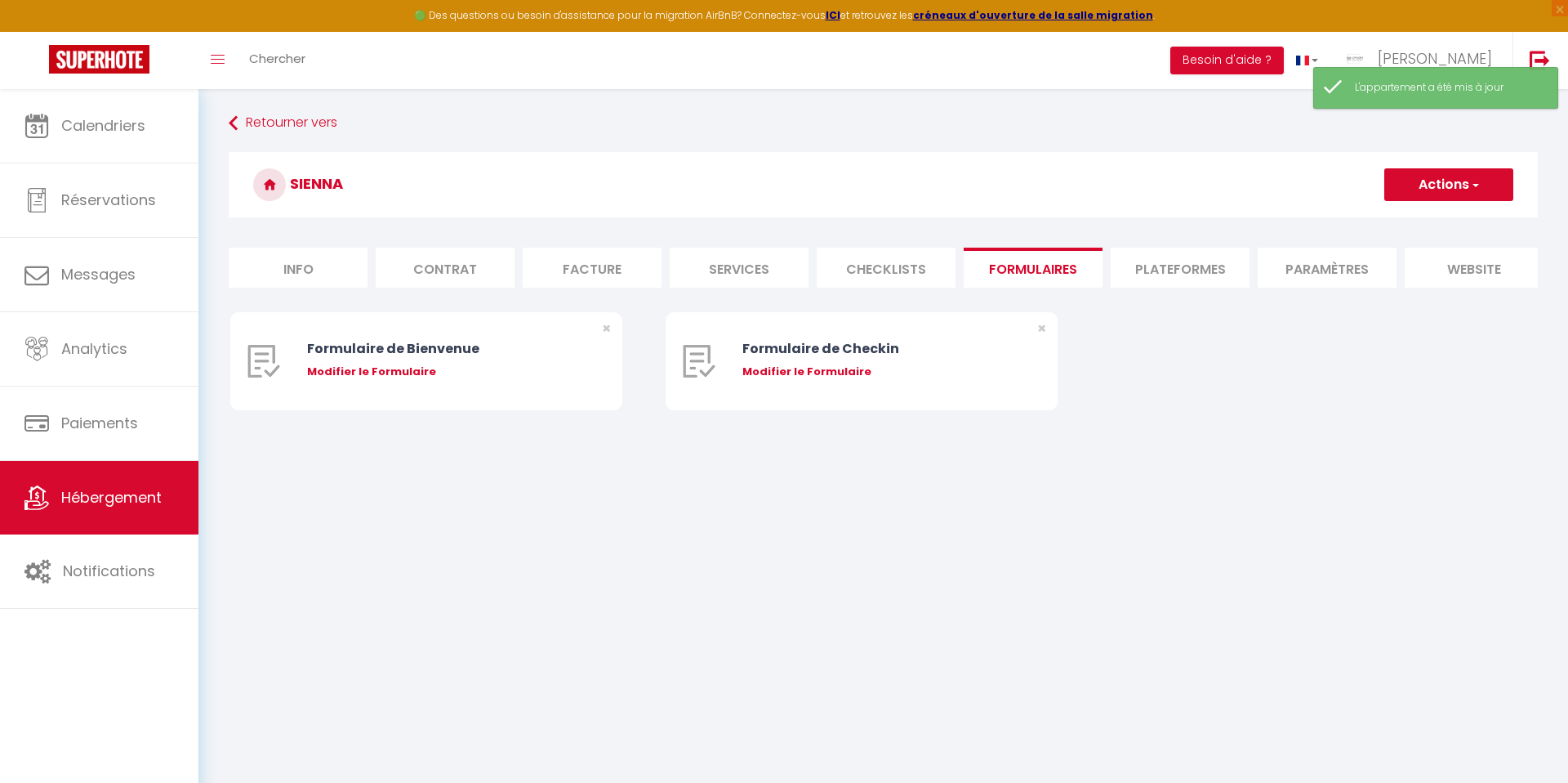
click at [1168, 261] on li "Plateformes" at bounding box center [1180, 268] width 139 height 40
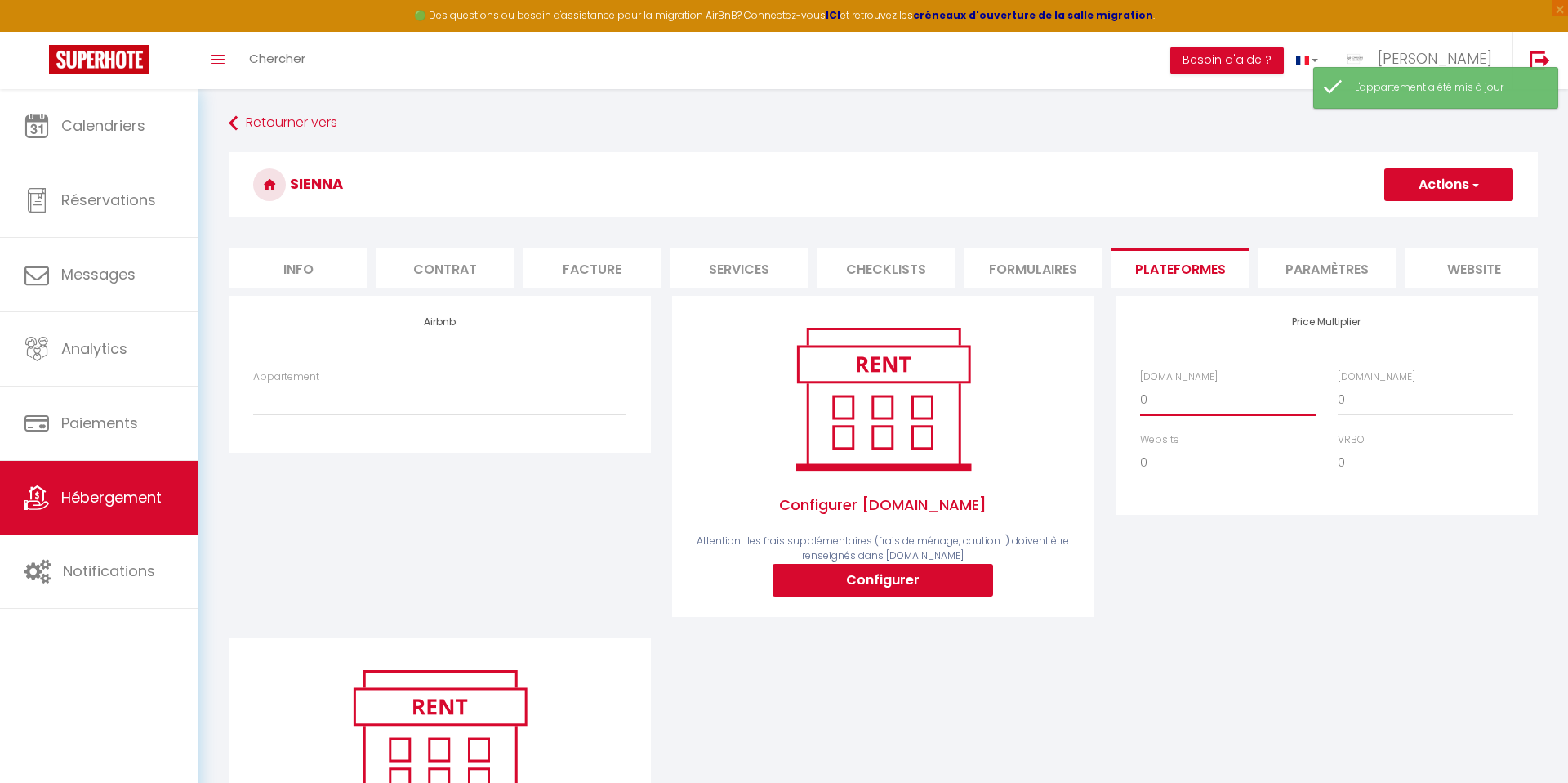
click at [1164, 401] on select "0 + 1 % + 2 % + 3 % + 4 % + 5 % + 6 % + 7 % + 8 % + 9 %" at bounding box center [1227, 400] width 175 height 31
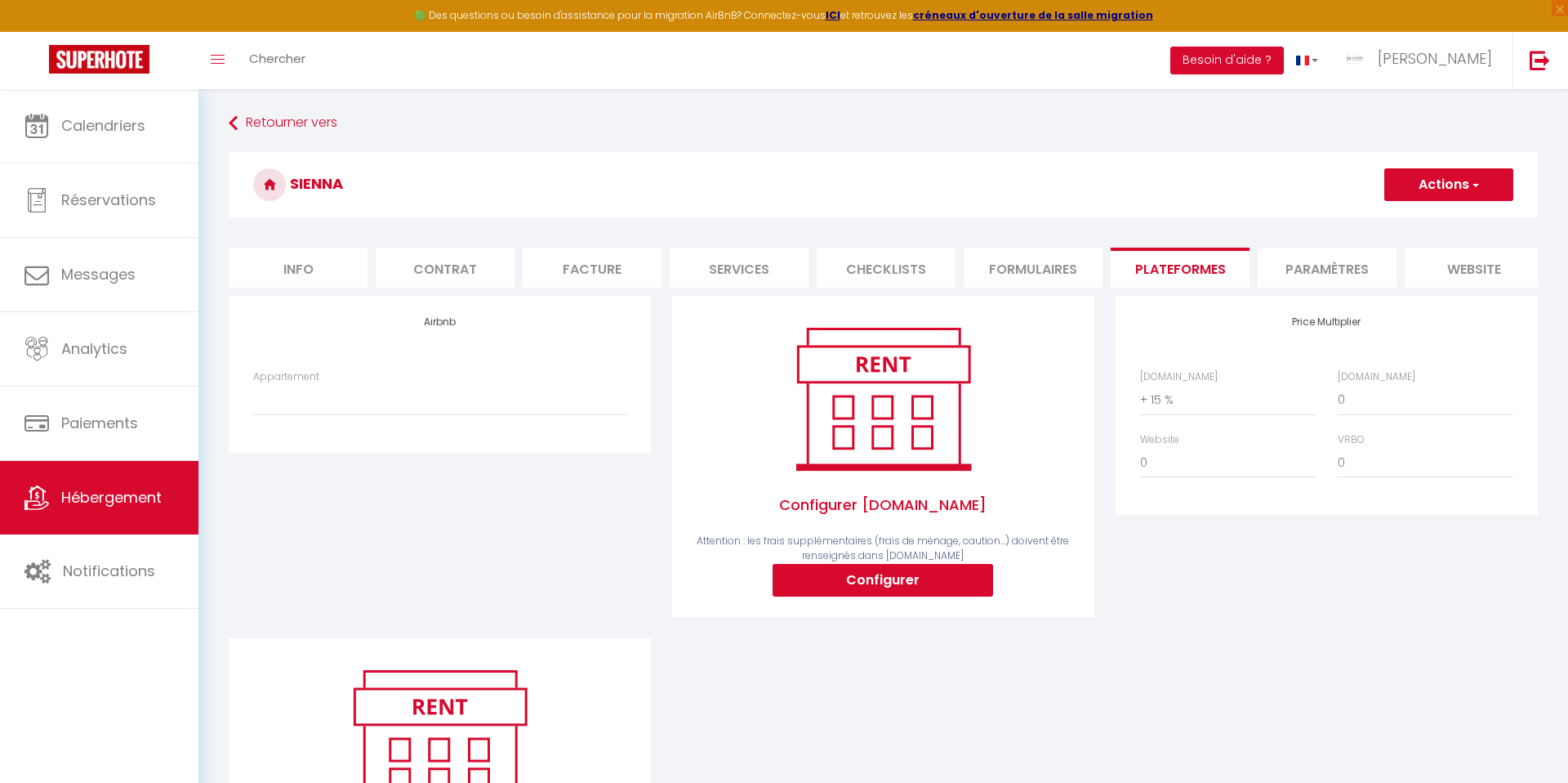
click at [1465, 202] on h3 "SIENNA" at bounding box center [883, 184] width 1309 height 65
click at [1437, 189] on button "Actions" at bounding box center [1448, 185] width 129 height 33
click at [1424, 222] on link "Enregistrer" at bounding box center [1447, 221] width 129 height 21
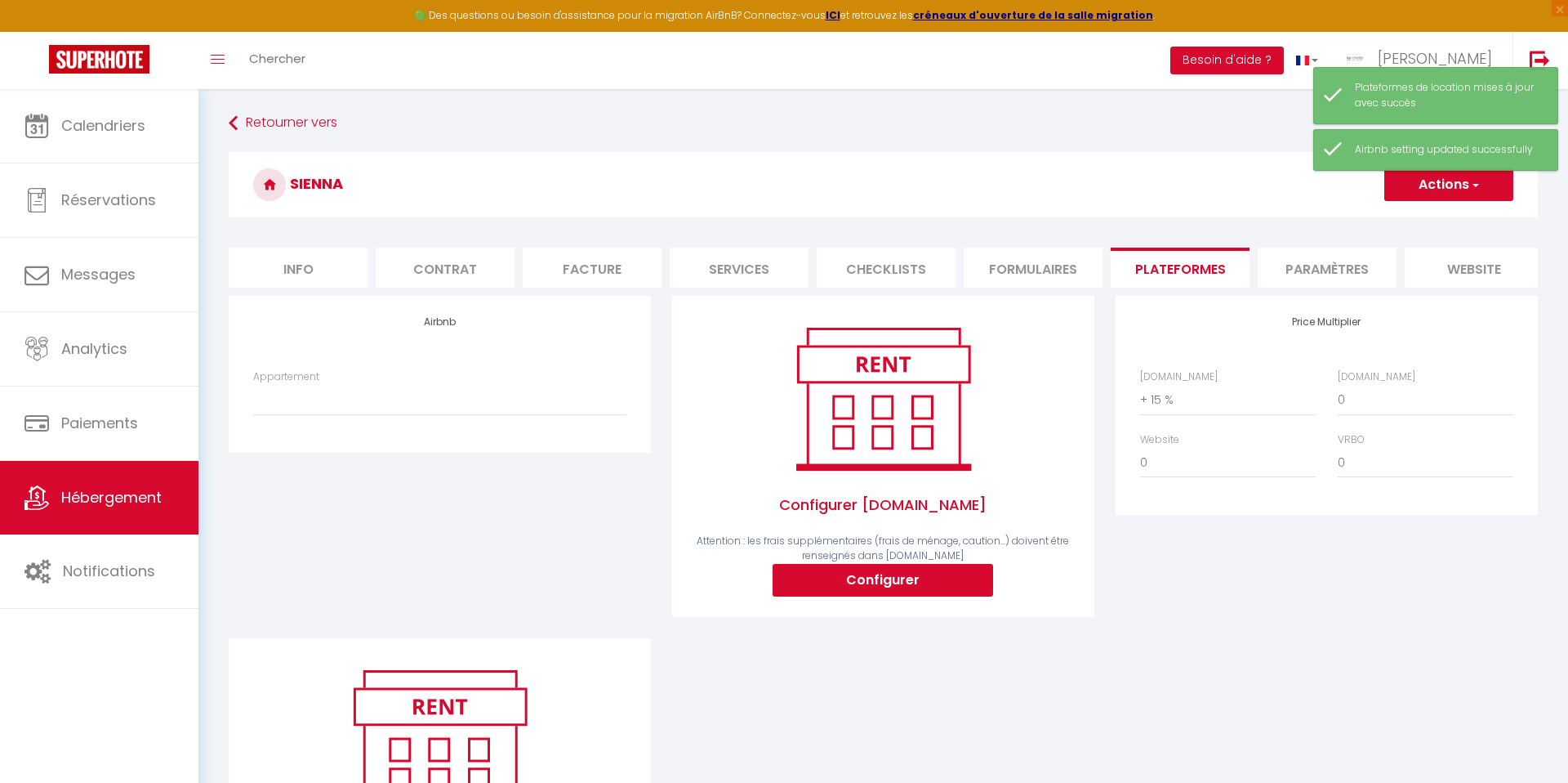
click at [1323, 268] on li "Paramètres" at bounding box center [1327, 268] width 139 height 40
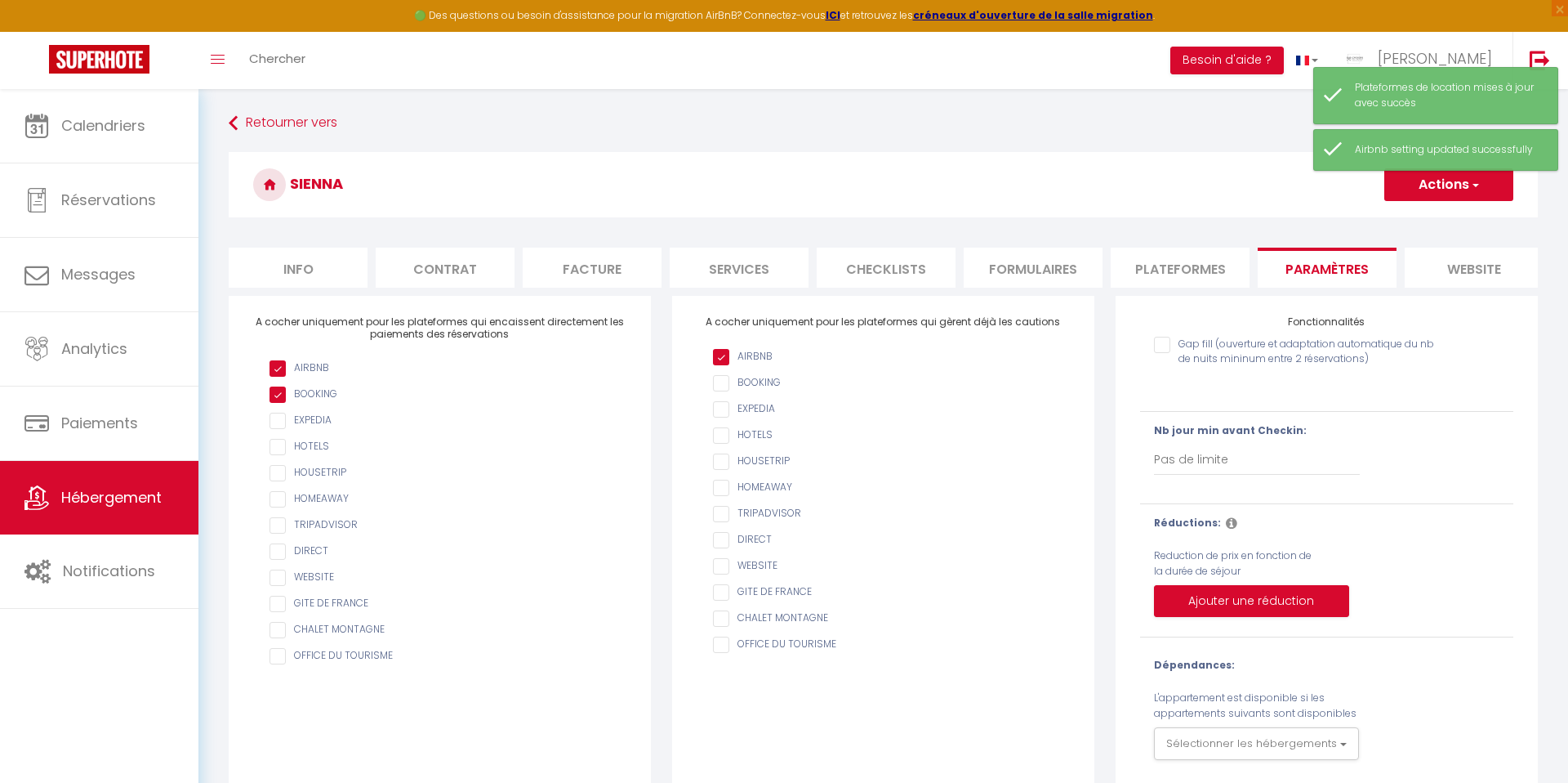
click at [1474, 252] on li "website" at bounding box center [1474, 268] width 139 height 40
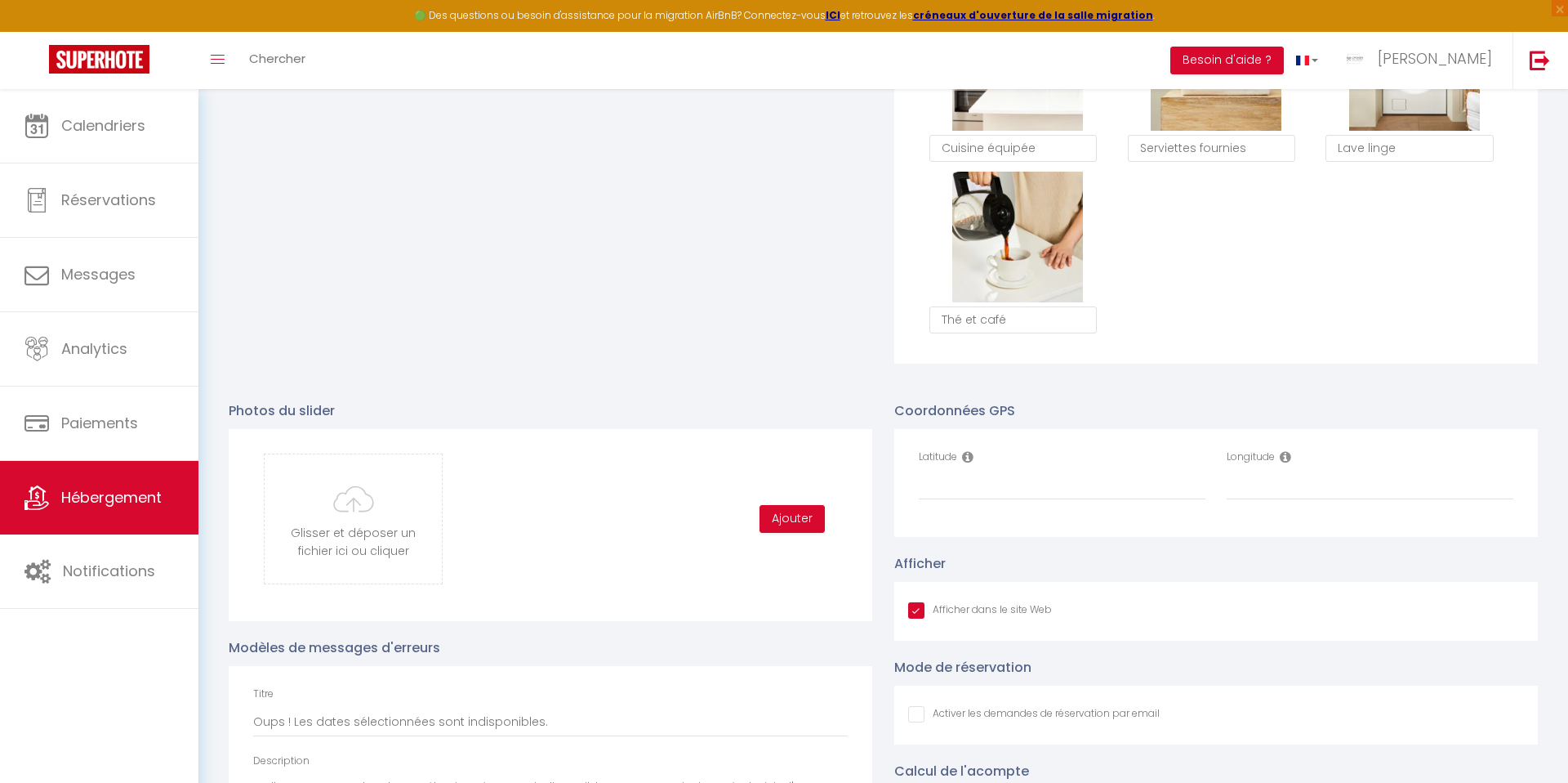
scroll to position [1531, 0]
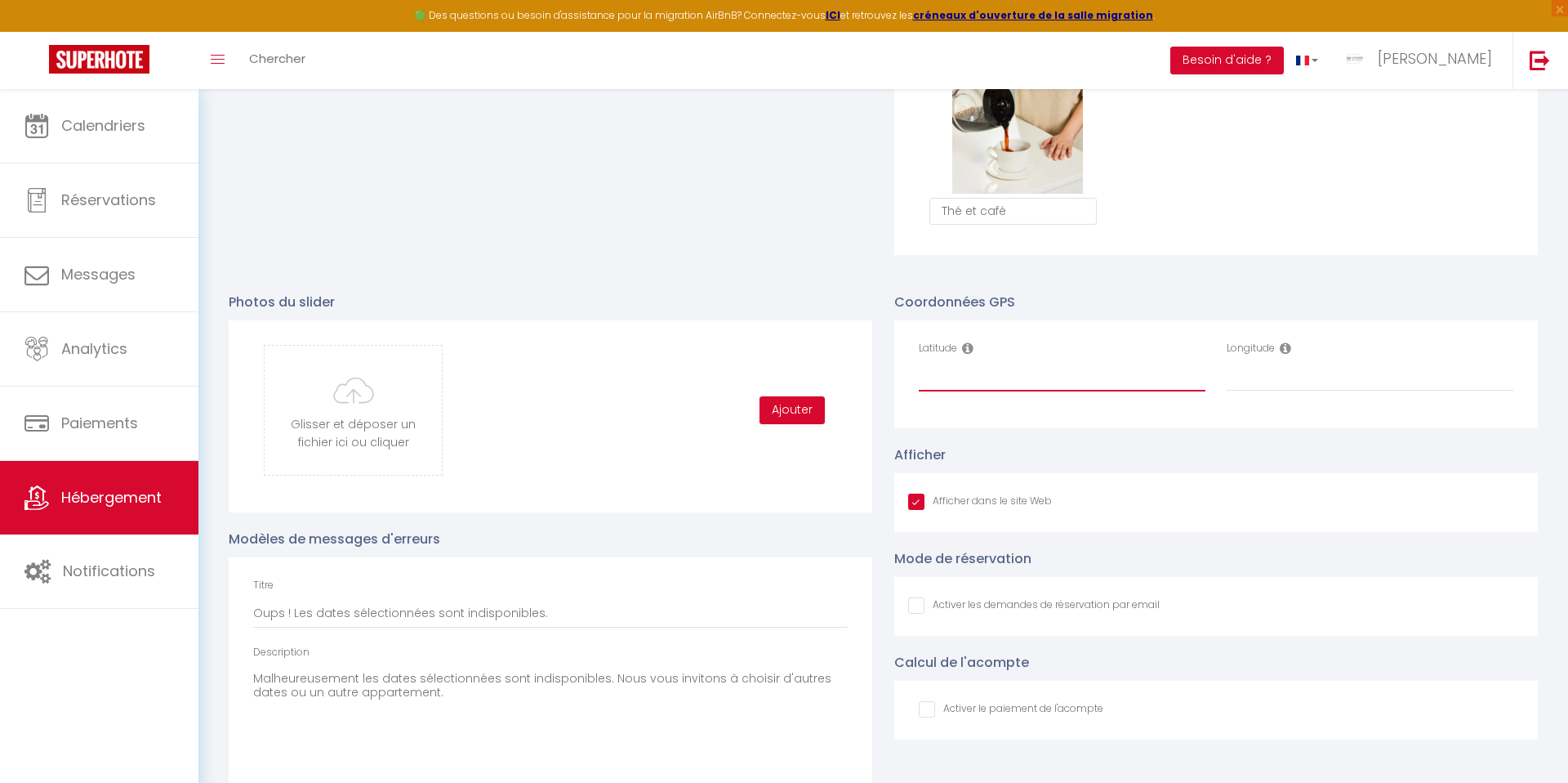
click at [965, 379] on input "Latitude" at bounding box center [1062, 376] width 287 height 30
paste input "45.440338"
click at [1274, 375] on input "Longitude" at bounding box center [1370, 376] width 287 height 30
paste input "4.403076"
click at [380, 421] on input "file" at bounding box center [354, 410] width 177 height 129
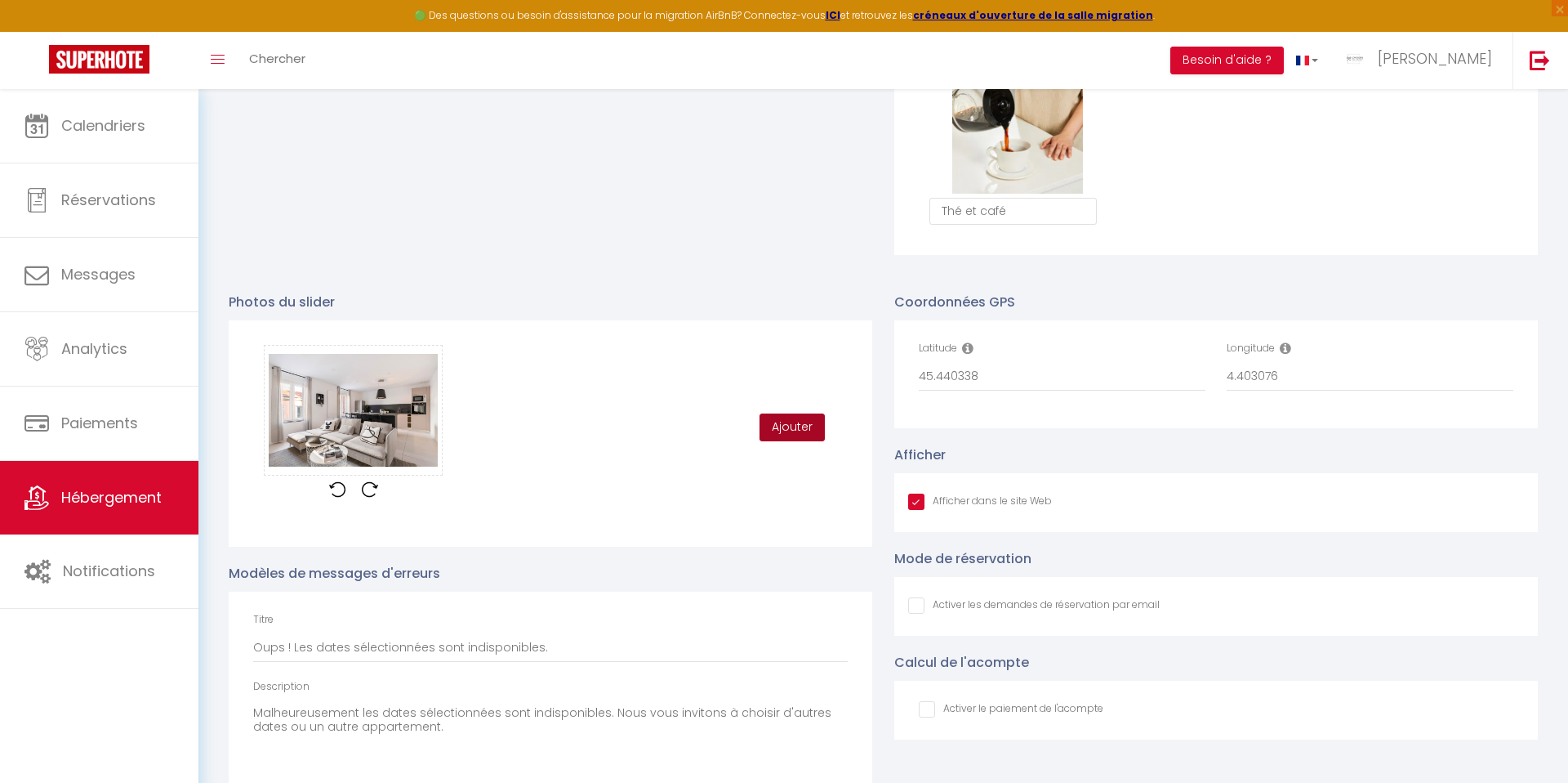
click at [780, 423] on button "Ajouter" at bounding box center [791, 428] width 65 height 28
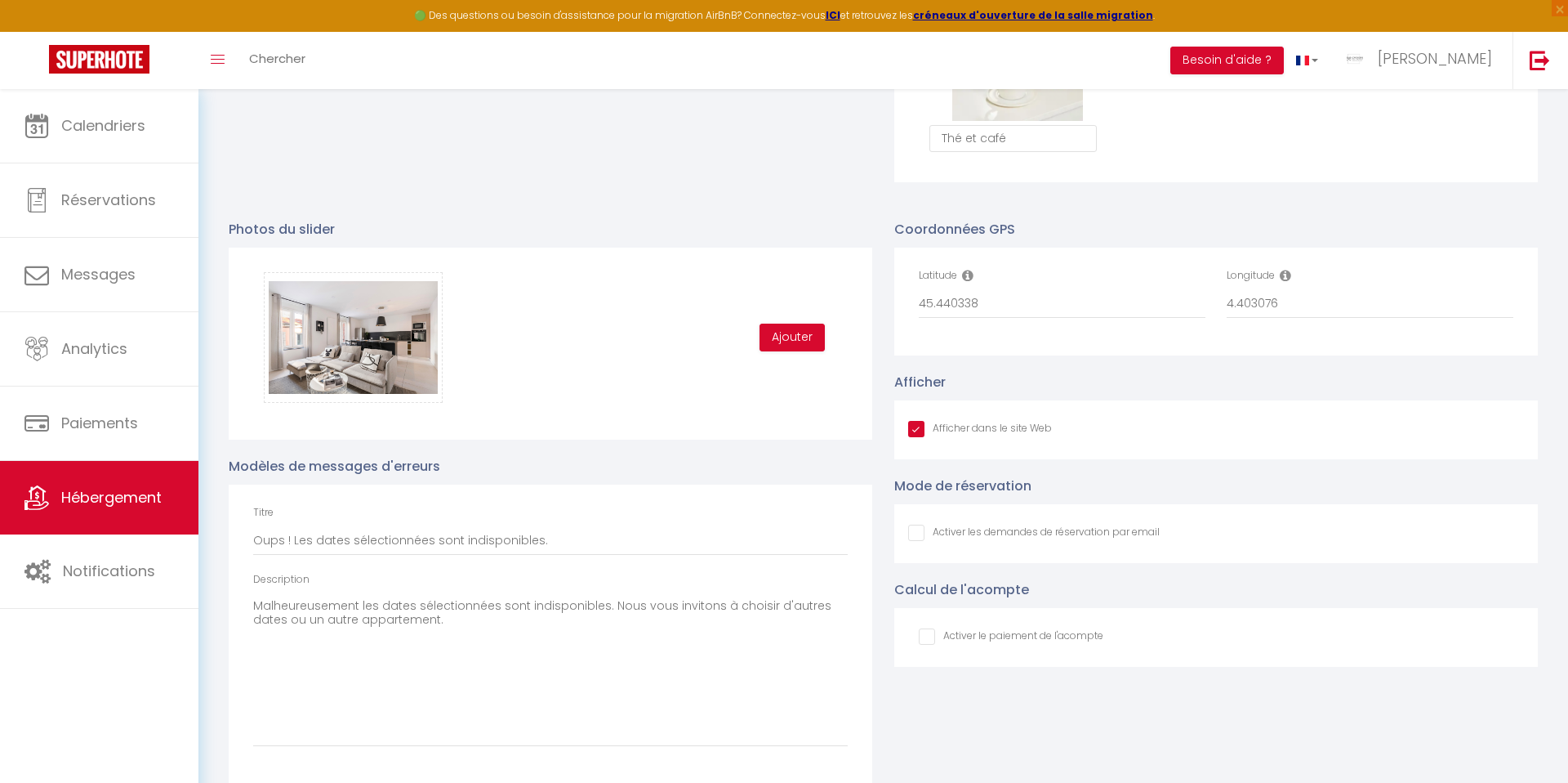
scroll to position [1624, 0]
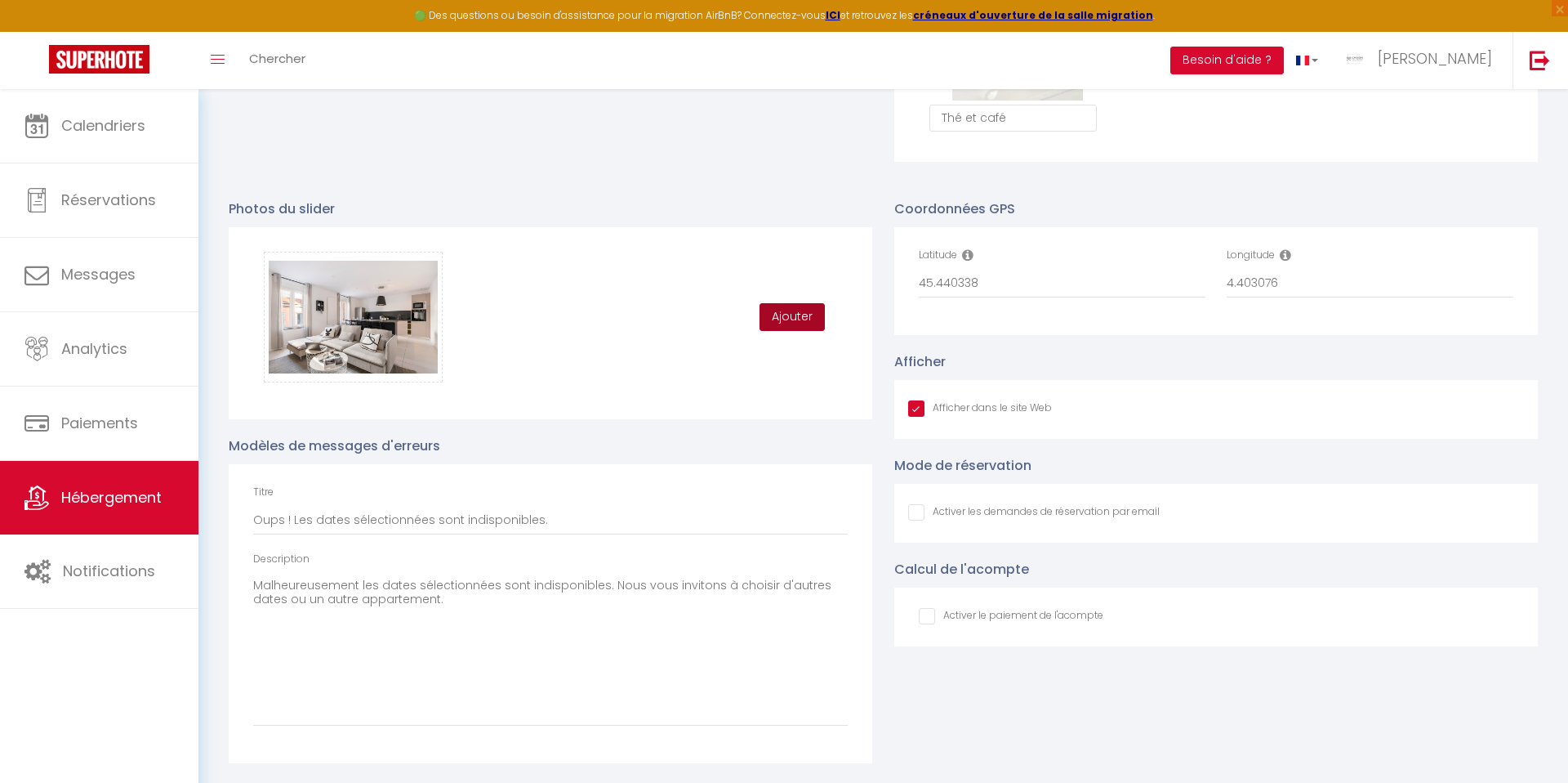
click at [788, 317] on button "Ajouter" at bounding box center [791, 317] width 65 height 28
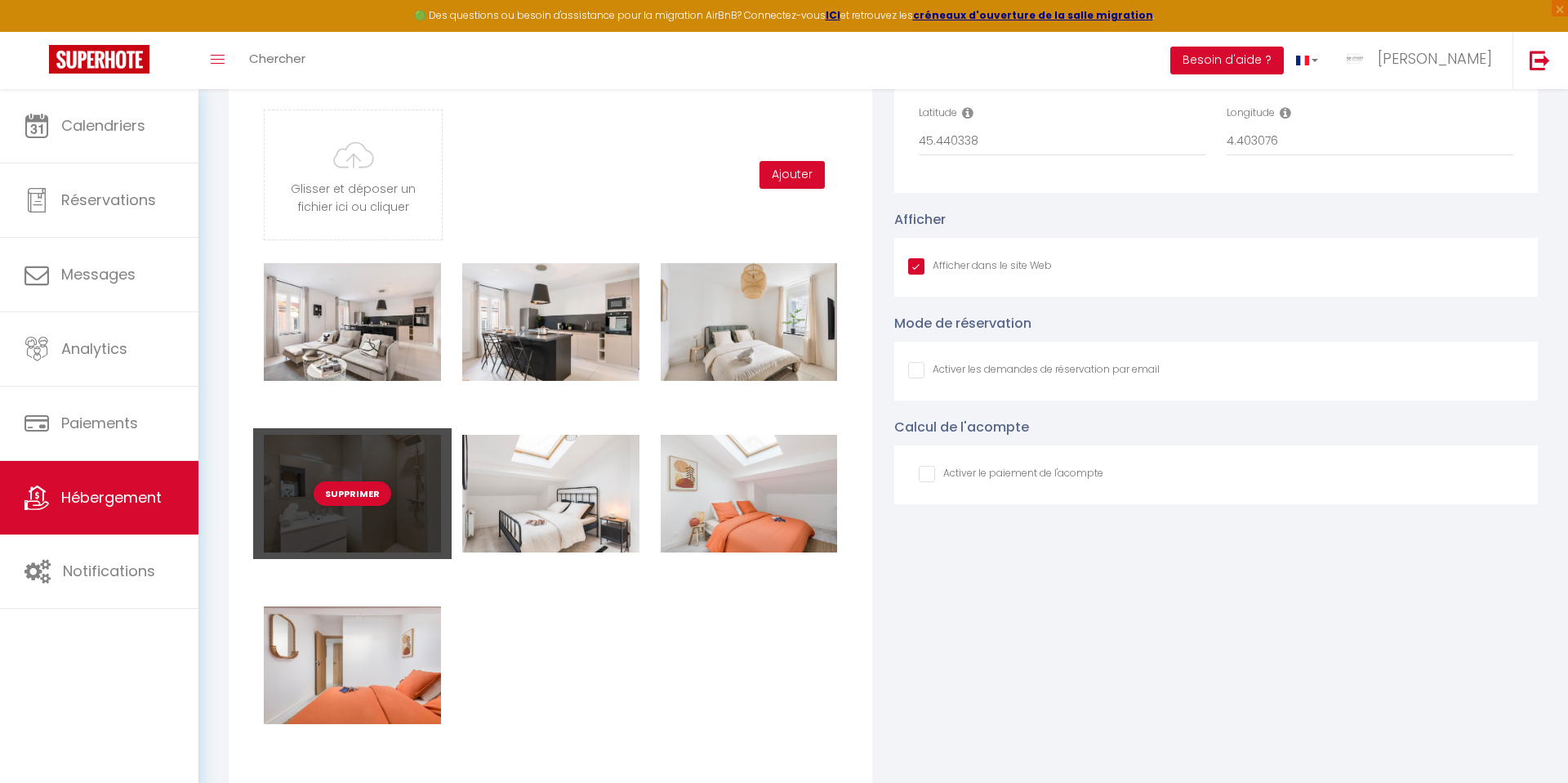
scroll to position [1799, 0]
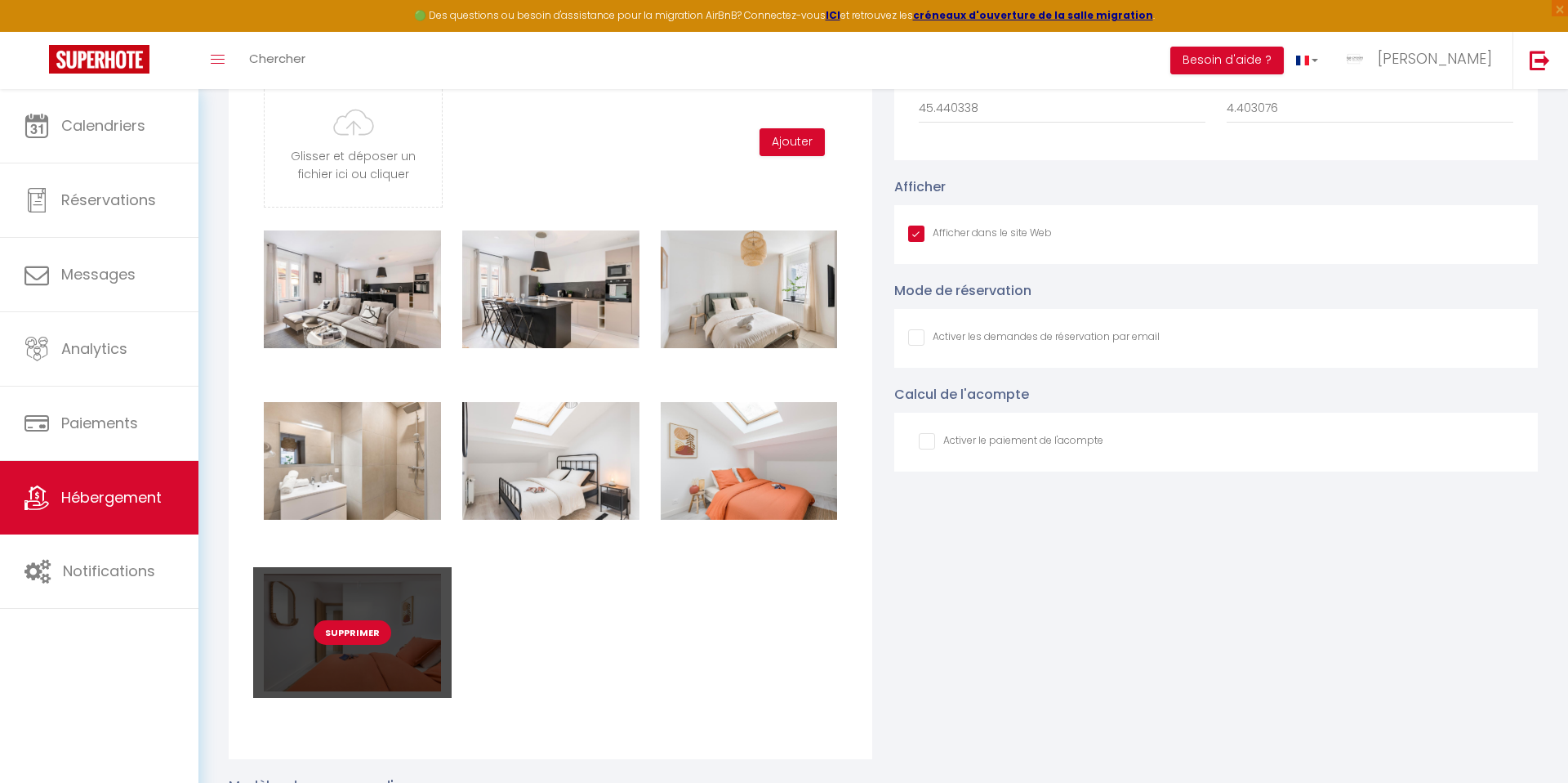
click at [342, 631] on button "Supprimer" at bounding box center [352, 632] width 77 height 24
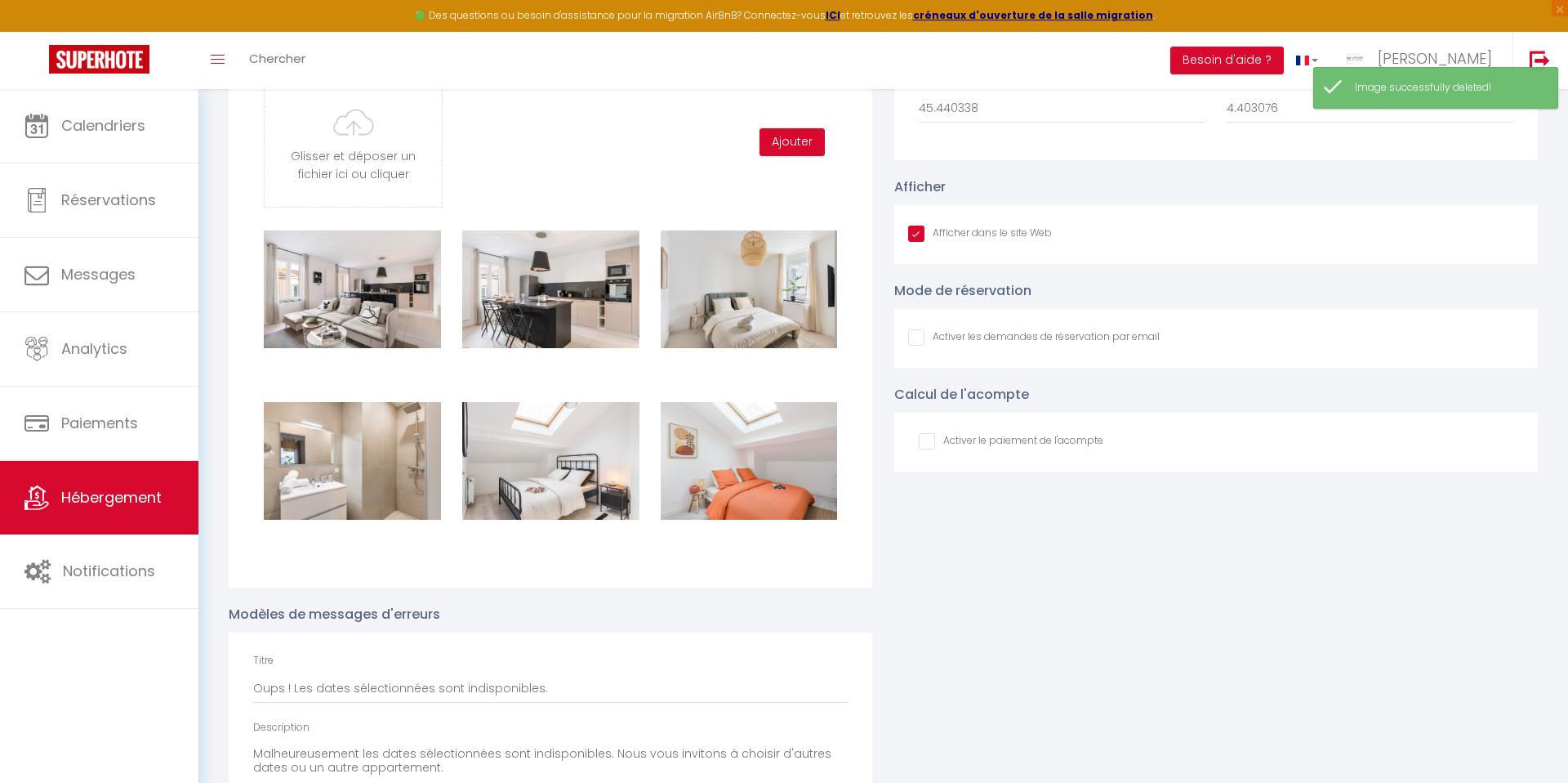
scroll to position [1657, 0]
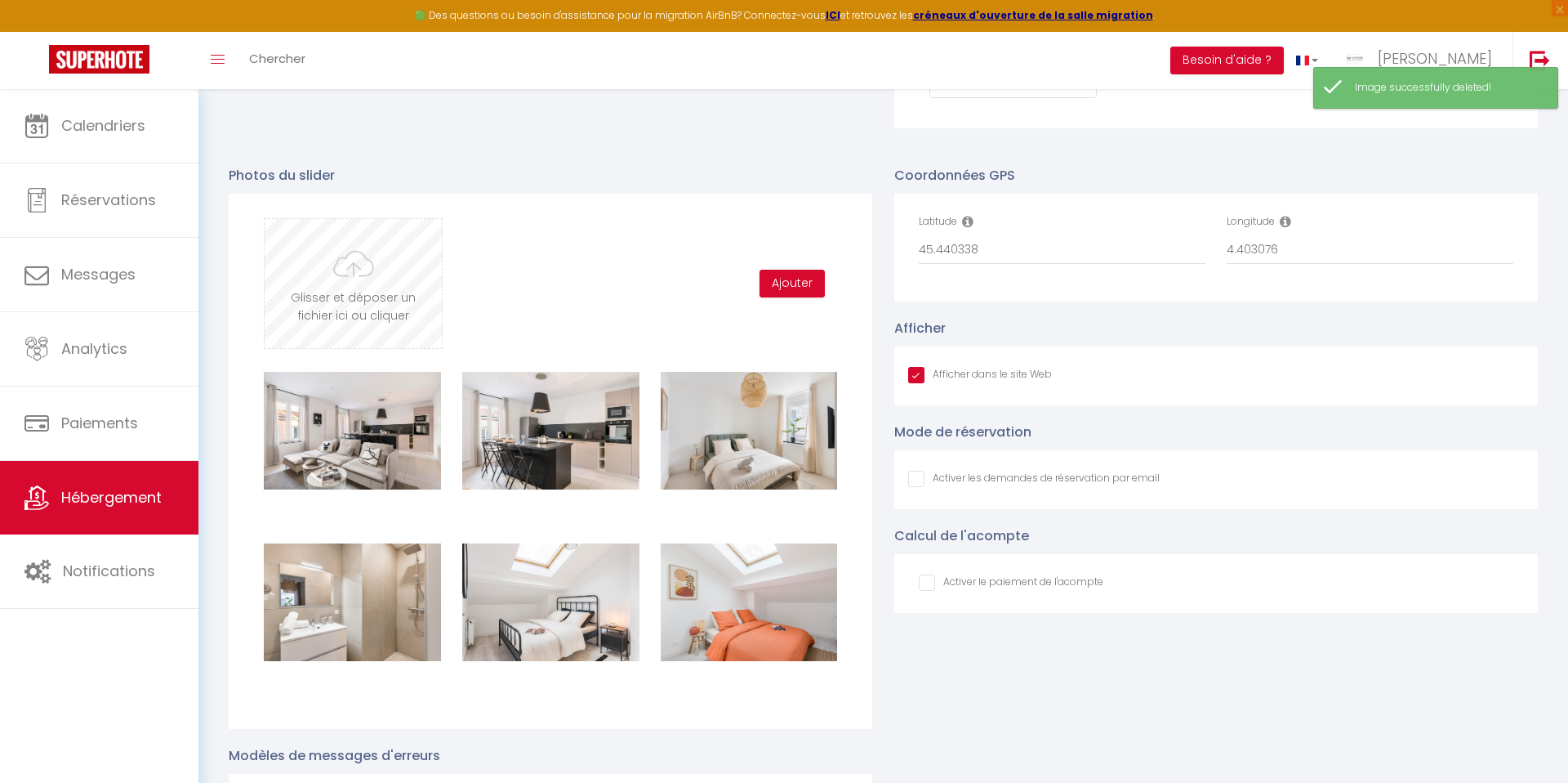
click at [342, 290] on input "file" at bounding box center [354, 283] width 177 height 129
type input "C:\fakepath\Copie de Chaabane_241125_016.jpg"
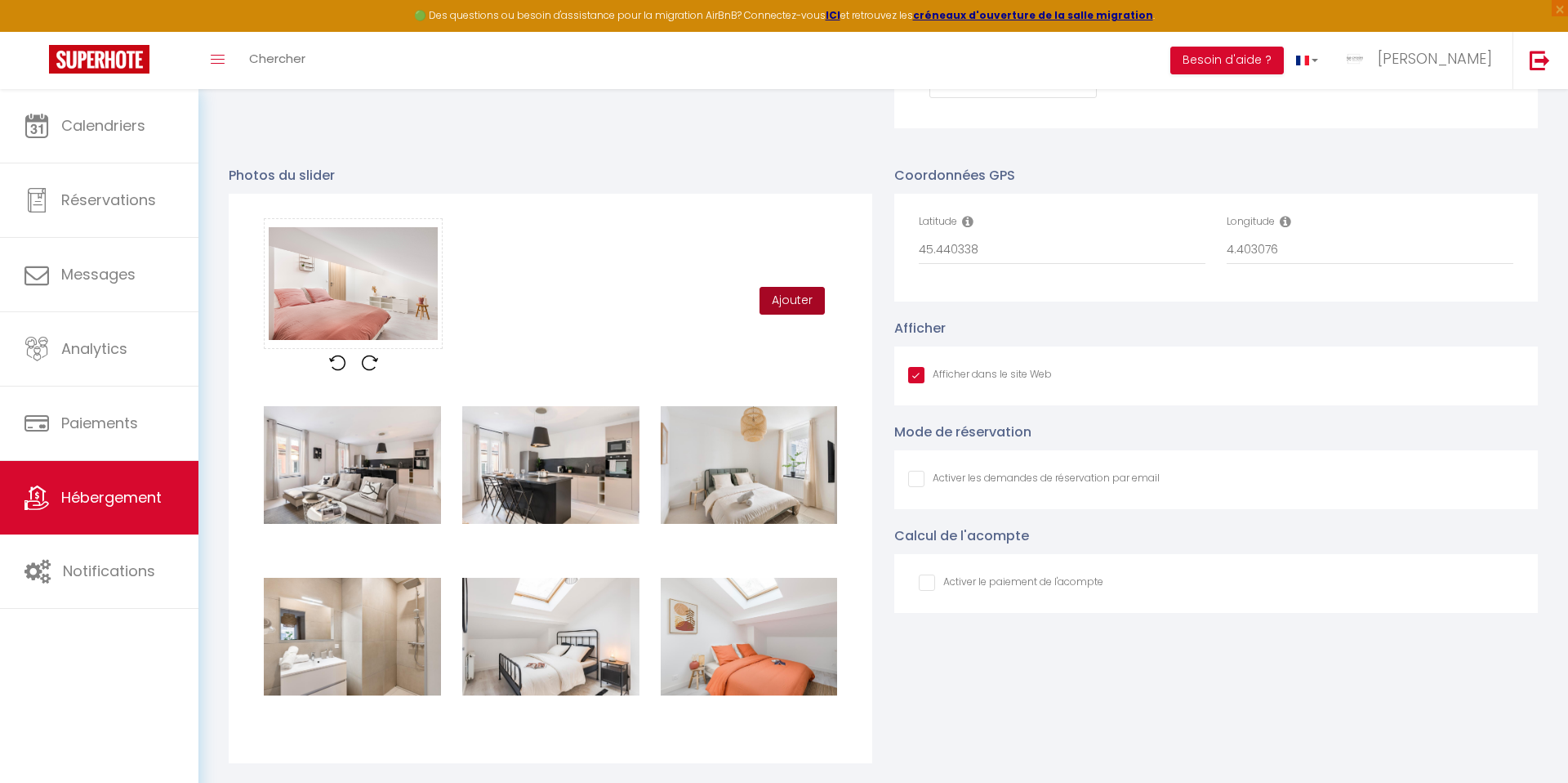
click at [789, 302] on button "Ajouter" at bounding box center [791, 301] width 65 height 28
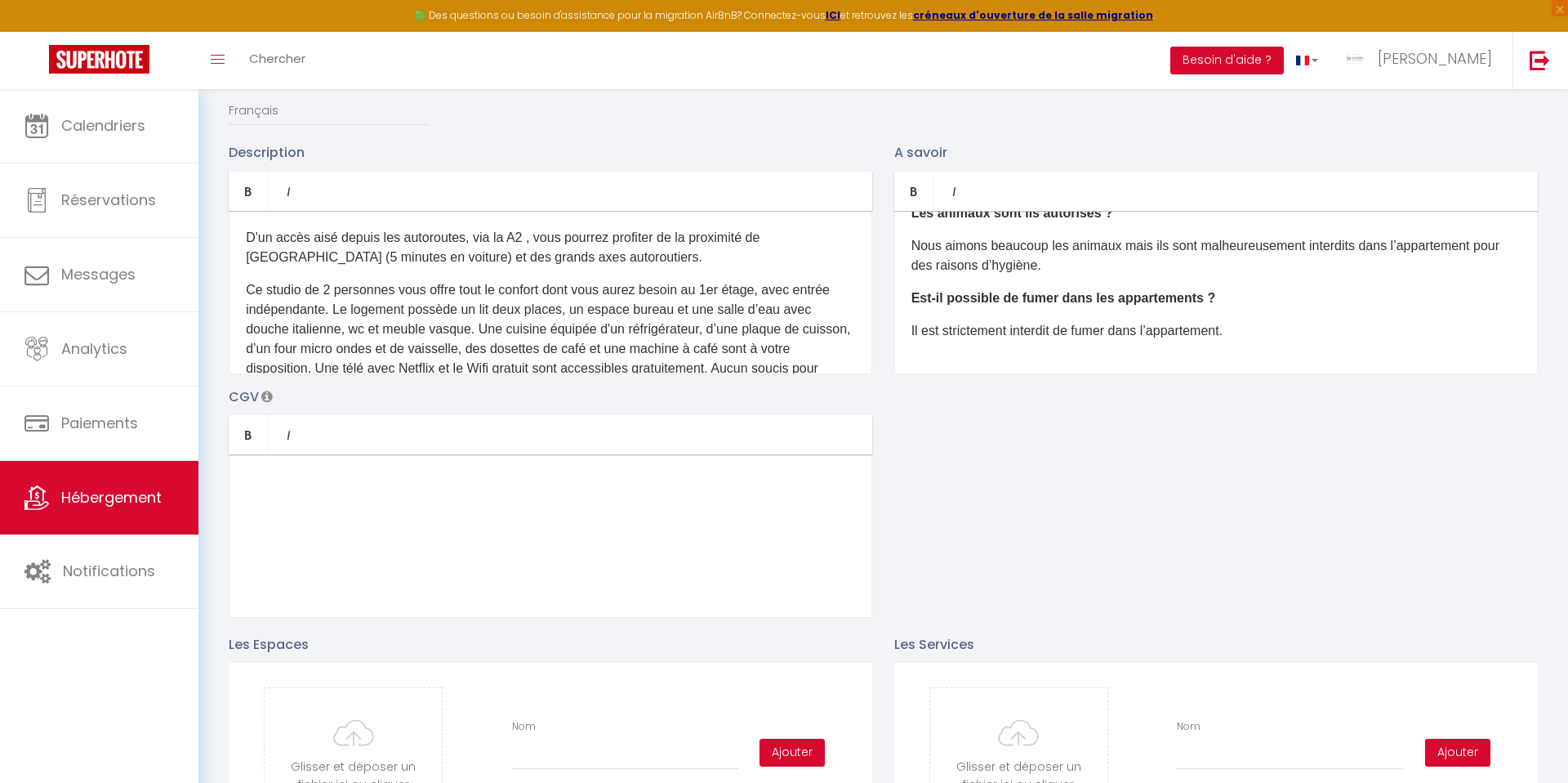
scroll to position [0, 0]
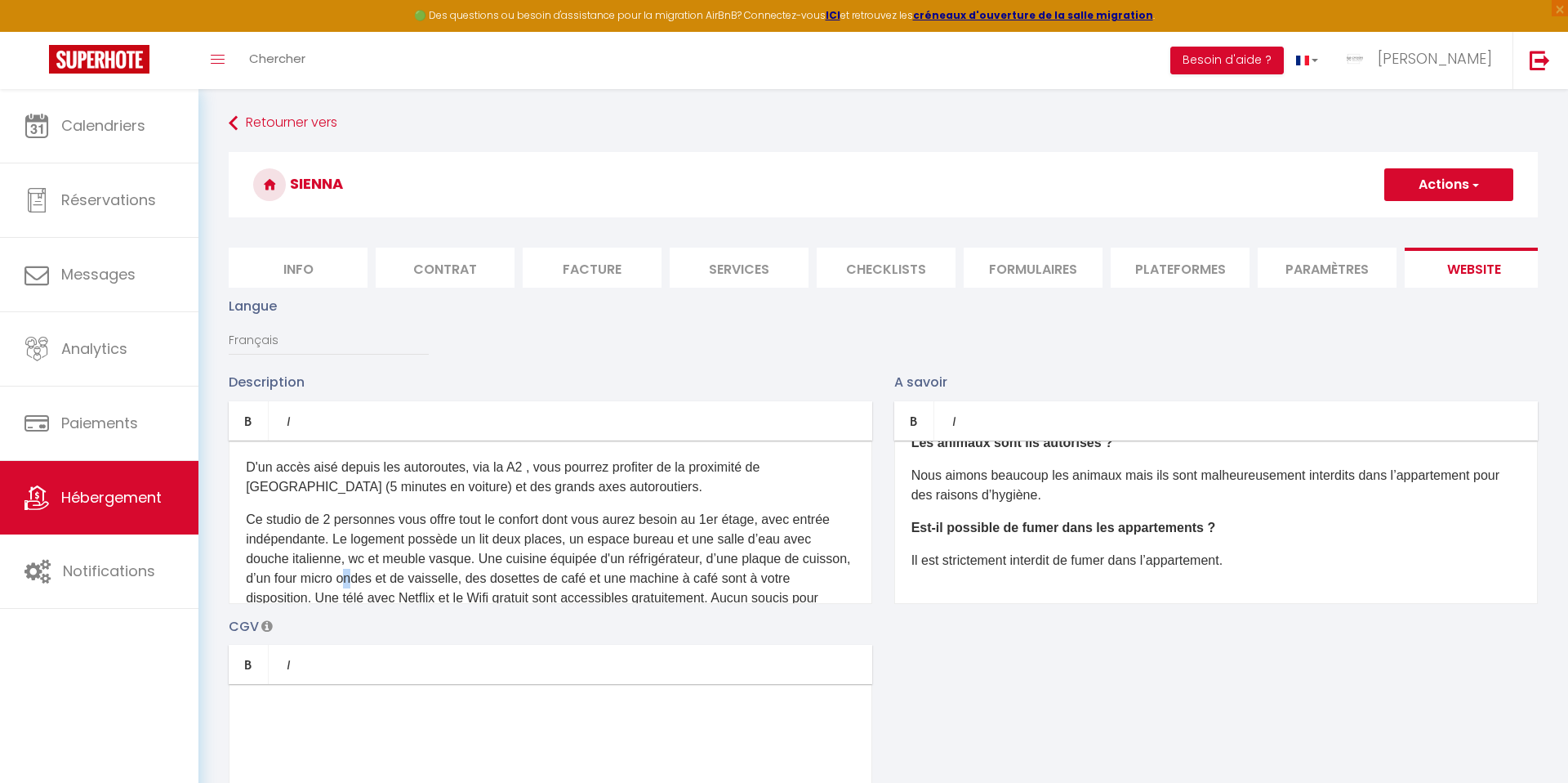
click at [366, 552] on p "Ce studio de 2 personnes vous offre tout le confort dont vous aurez besoin au 1…" at bounding box center [550, 579] width 609 height 137
click at [326, 523] on p "Ce studio de 2 personnes vous offre tout le confort dont vous aurez besoin au 1…" at bounding box center [550, 579] width 609 height 137
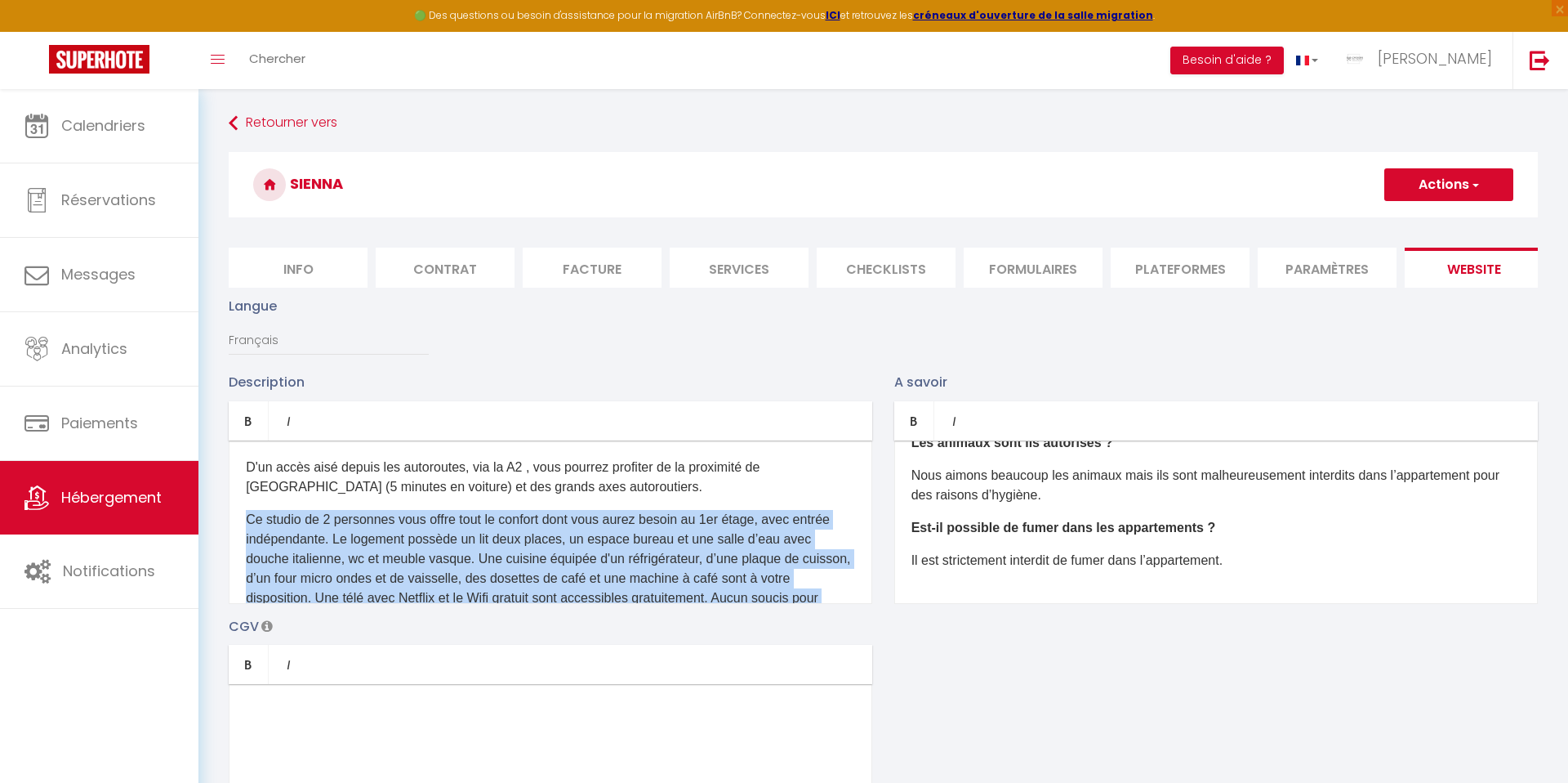
click at [326, 523] on p "Ce studio de 2 personnes vous offre tout le confort dont vous aurez besoin au 1…" at bounding box center [550, 579] width 609 height 137
click at [327, 523] on p "Ce studio de 2 personnes vous offre tout le confort dont vous aurez besoin au 1…" at bounding box center [550, 579] width 609 height 137
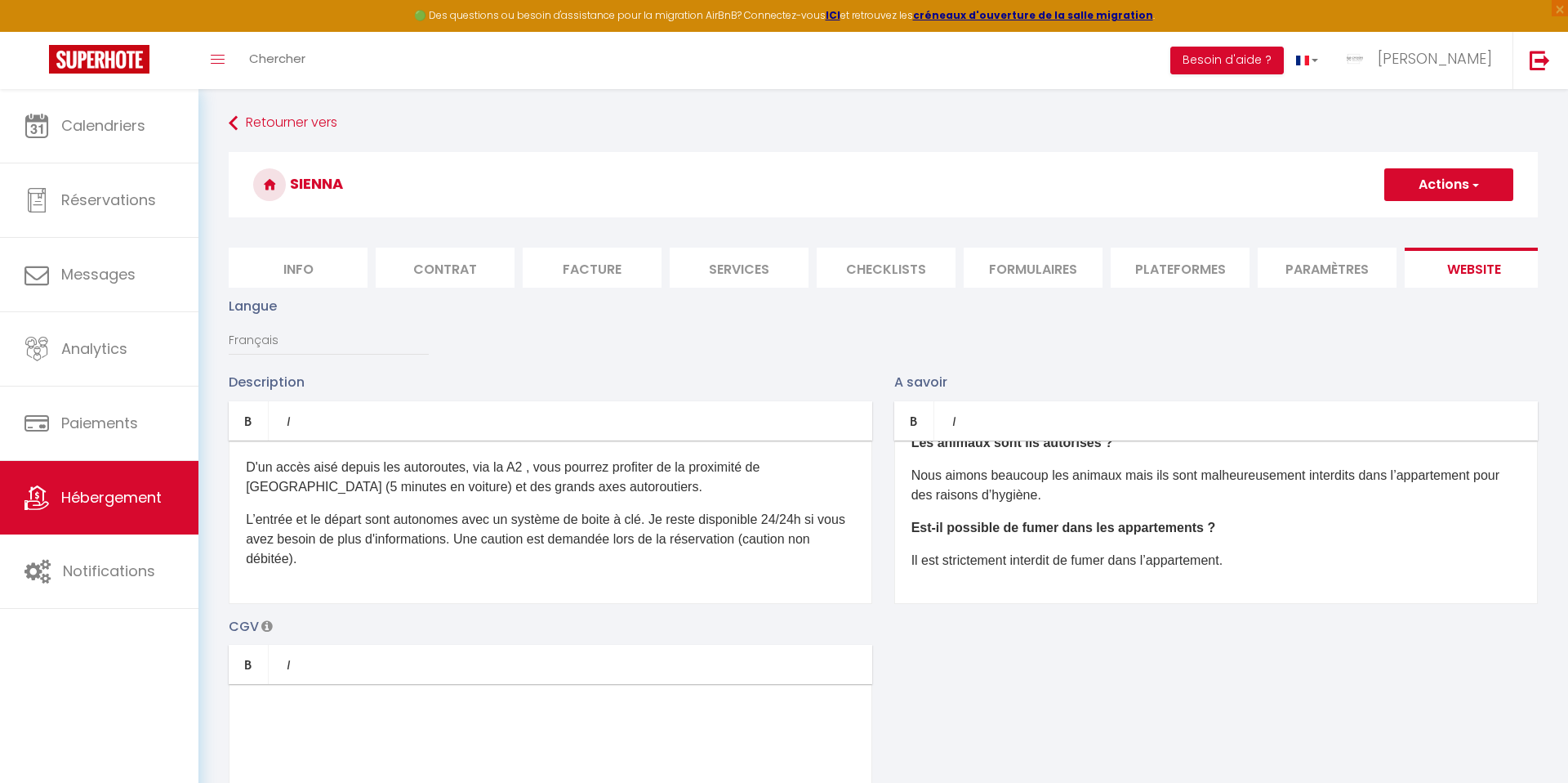
click at [331, 481] on p "D'un accès aisé depuis les autoroutes, via la A2 , vous pourrez profiter de la …" at bounding box center [550, 476] width 609 height 39
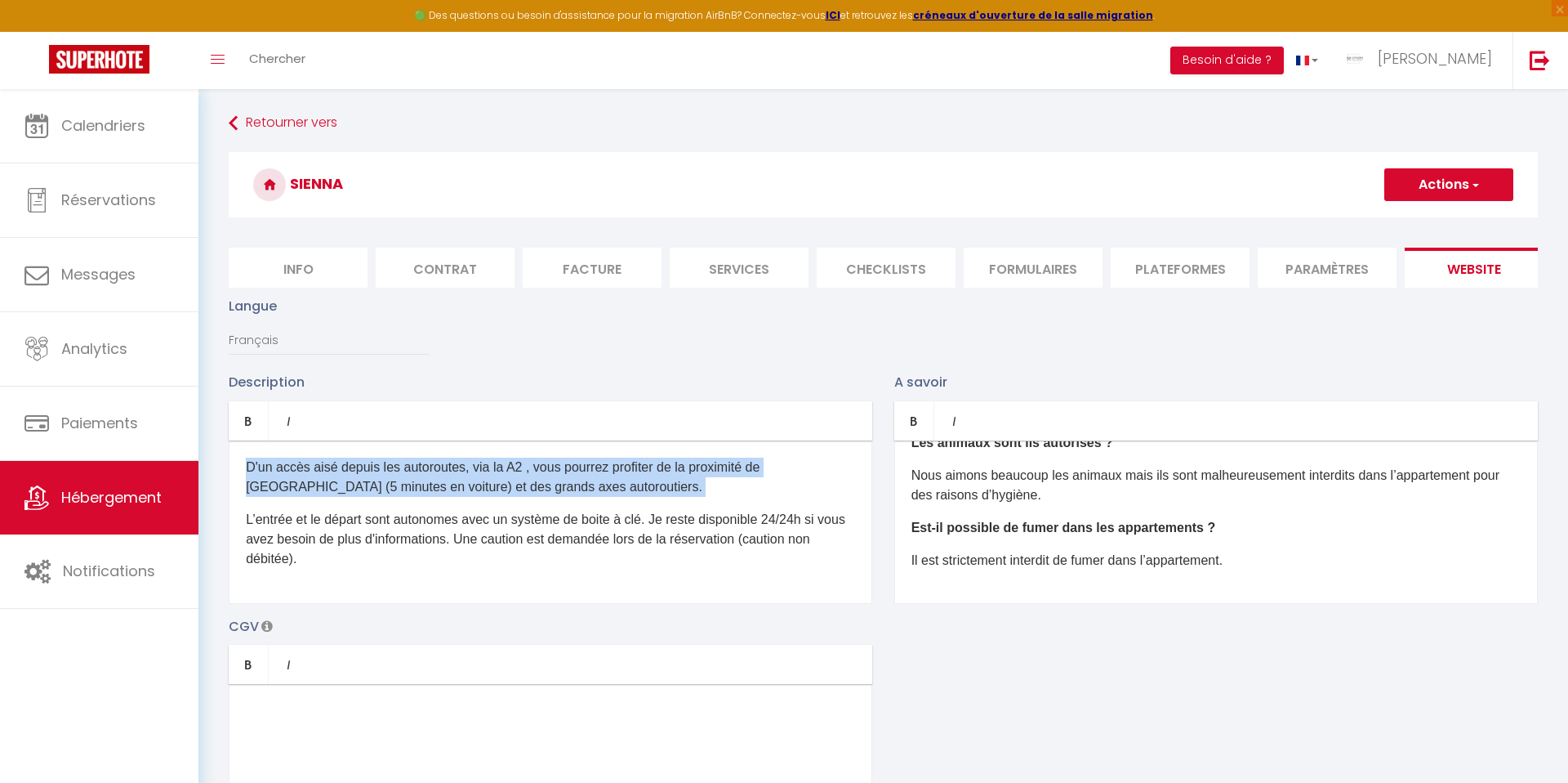
click at [331, 481] on p "D'un accès aisé depuis les autoroutes, via la A2 , vous pourrez profiter de la …" at bounding box center [550, 476] width 609 height 39
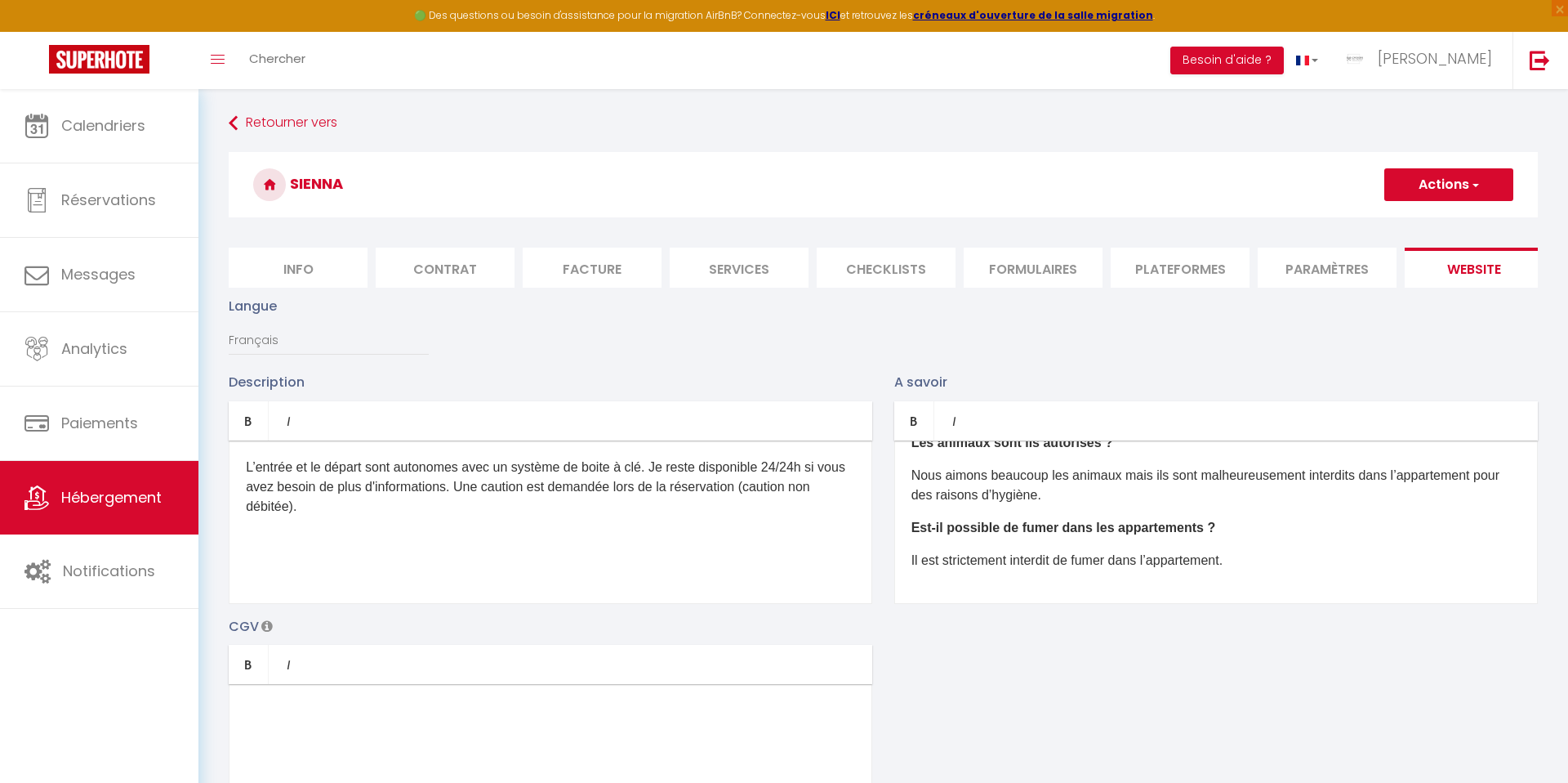
click at [321, 487] on p "L’entrée et le départ sont autonomes avec un système de boite à clé. Je reste d…" at bounding box center [550, 487] width 609 height 59
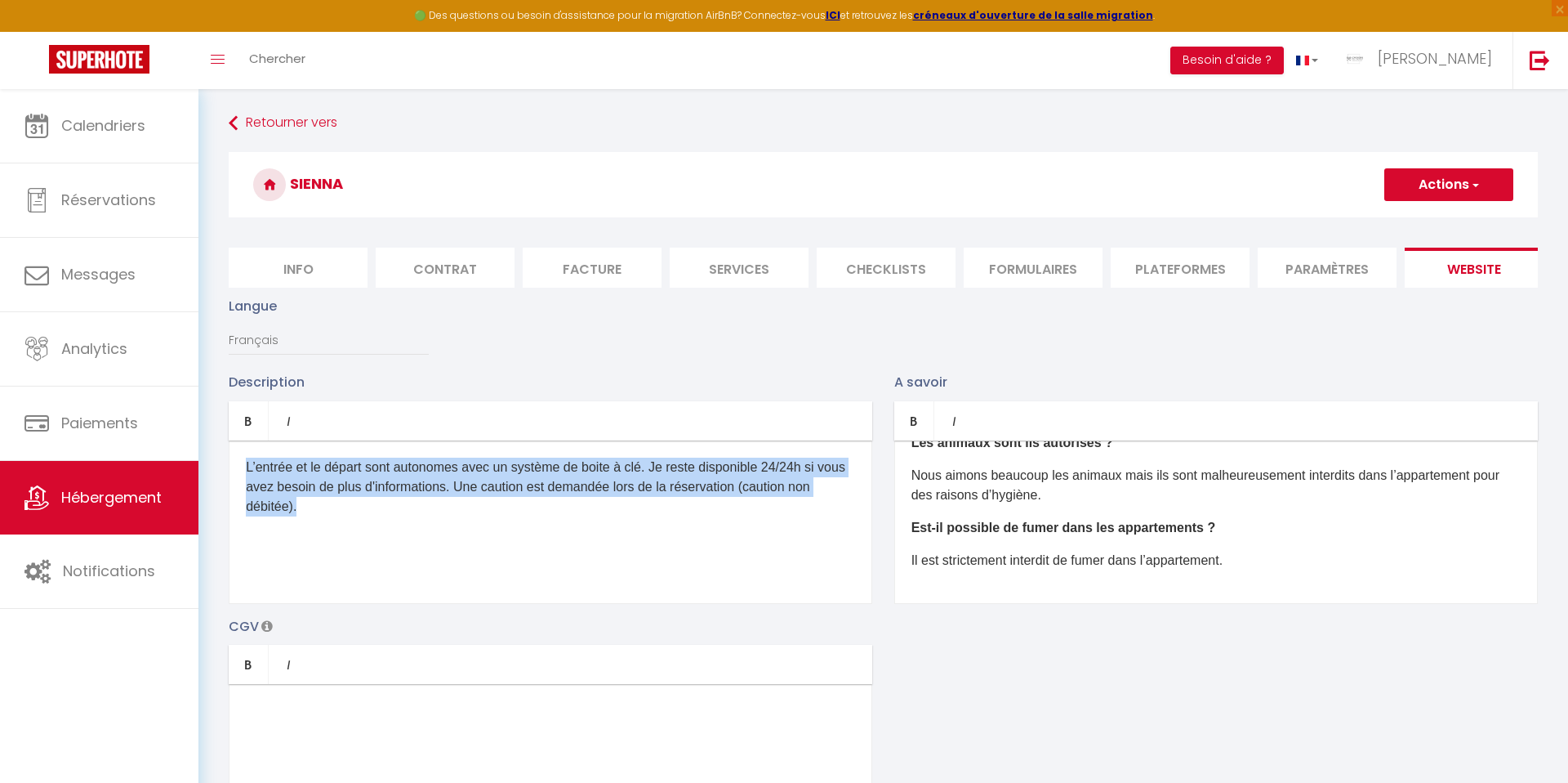
click at [321, 487] on p "L’entrée et le départ sont autonomes avec un système de boite à clé. Je reste d…" at bounding box center [550, 487] width 609 height 59
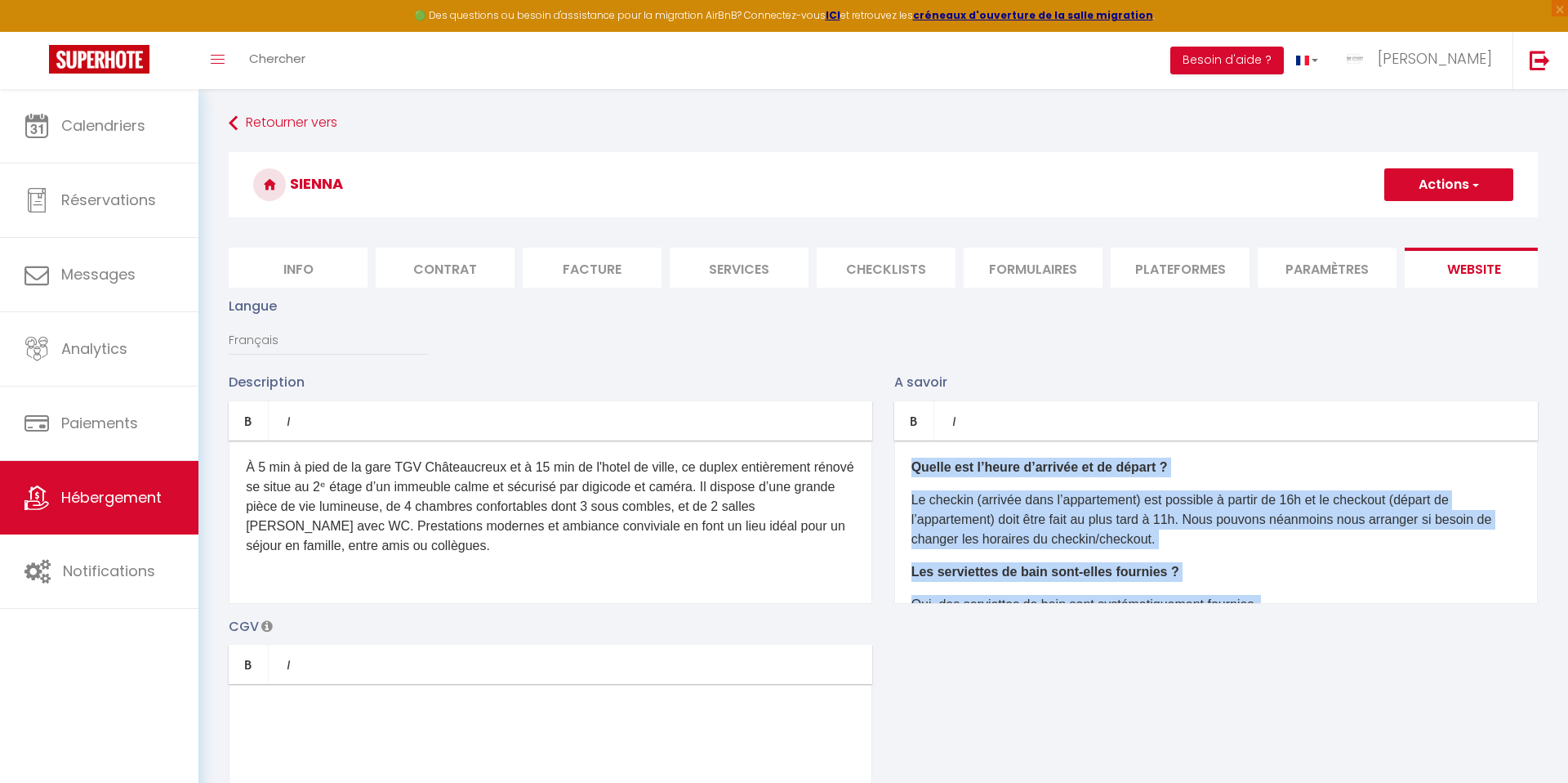
drag, startPoint x: 1260, startPoint y: 566, endPoint x: 848, endPoint y: 364, distance: 458.9
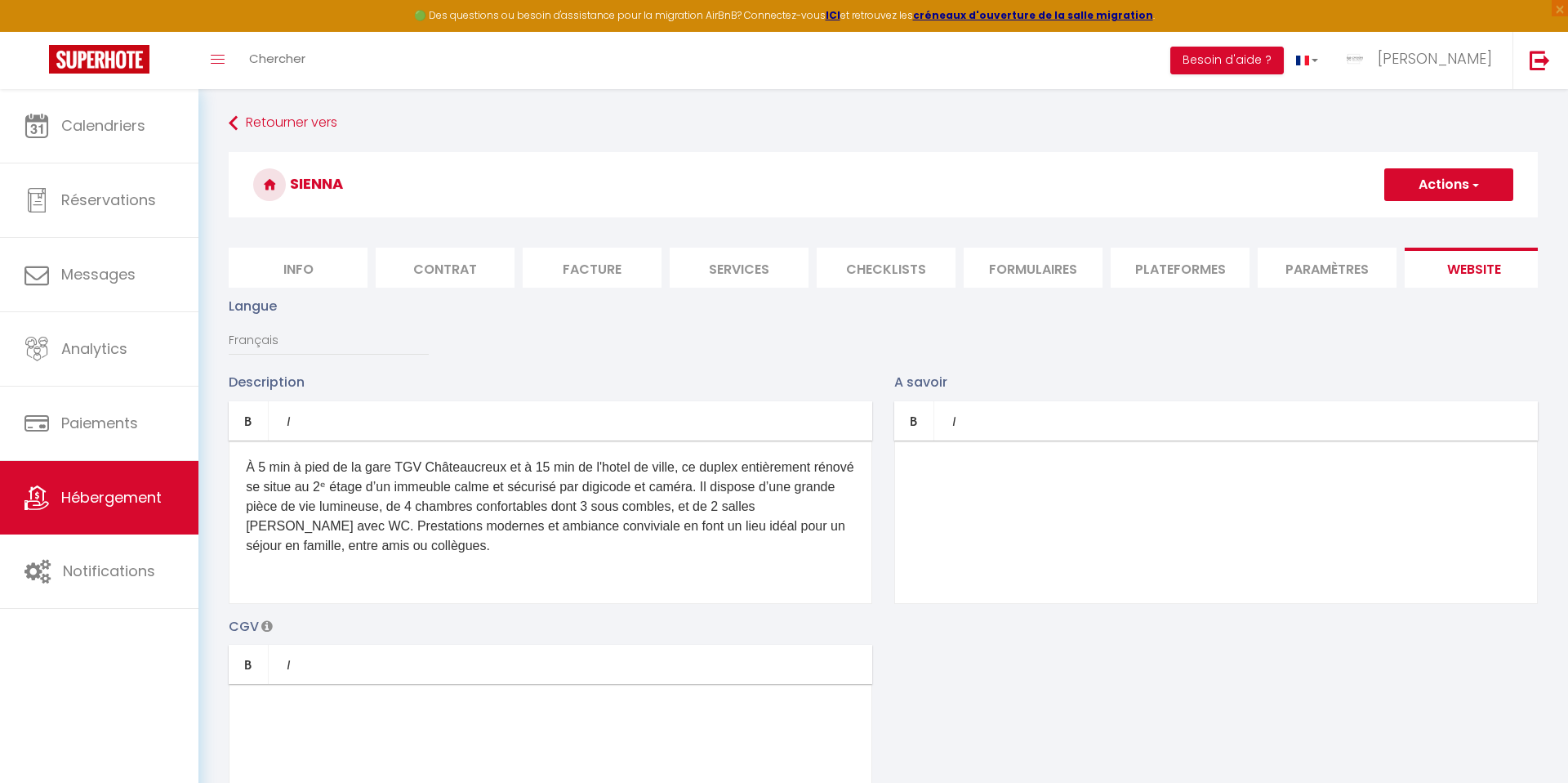
click at [969, 475] on p "​" at bounding box center [1215, 467] width 609 height 20
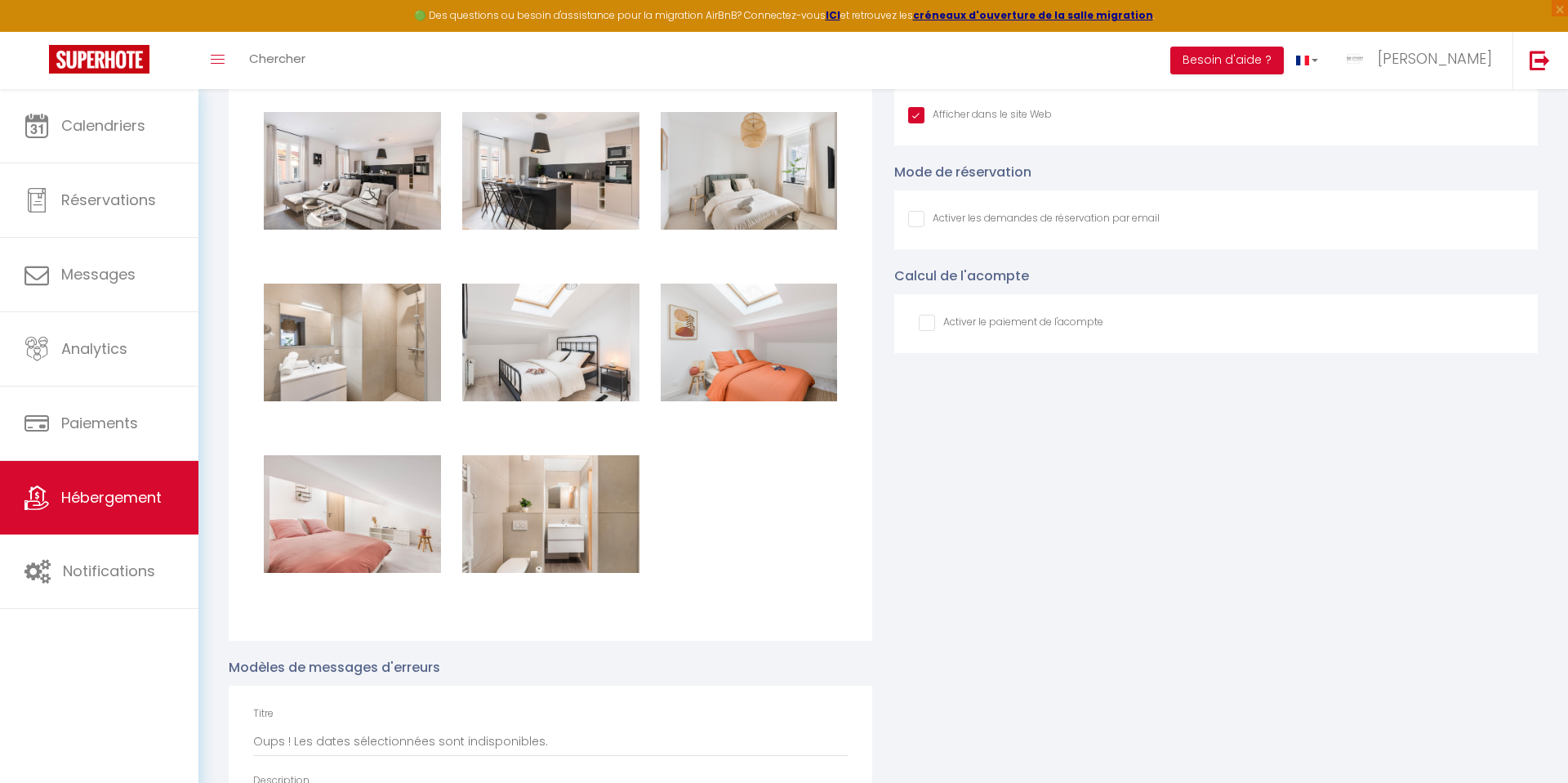
scroll to position [1877, 0]
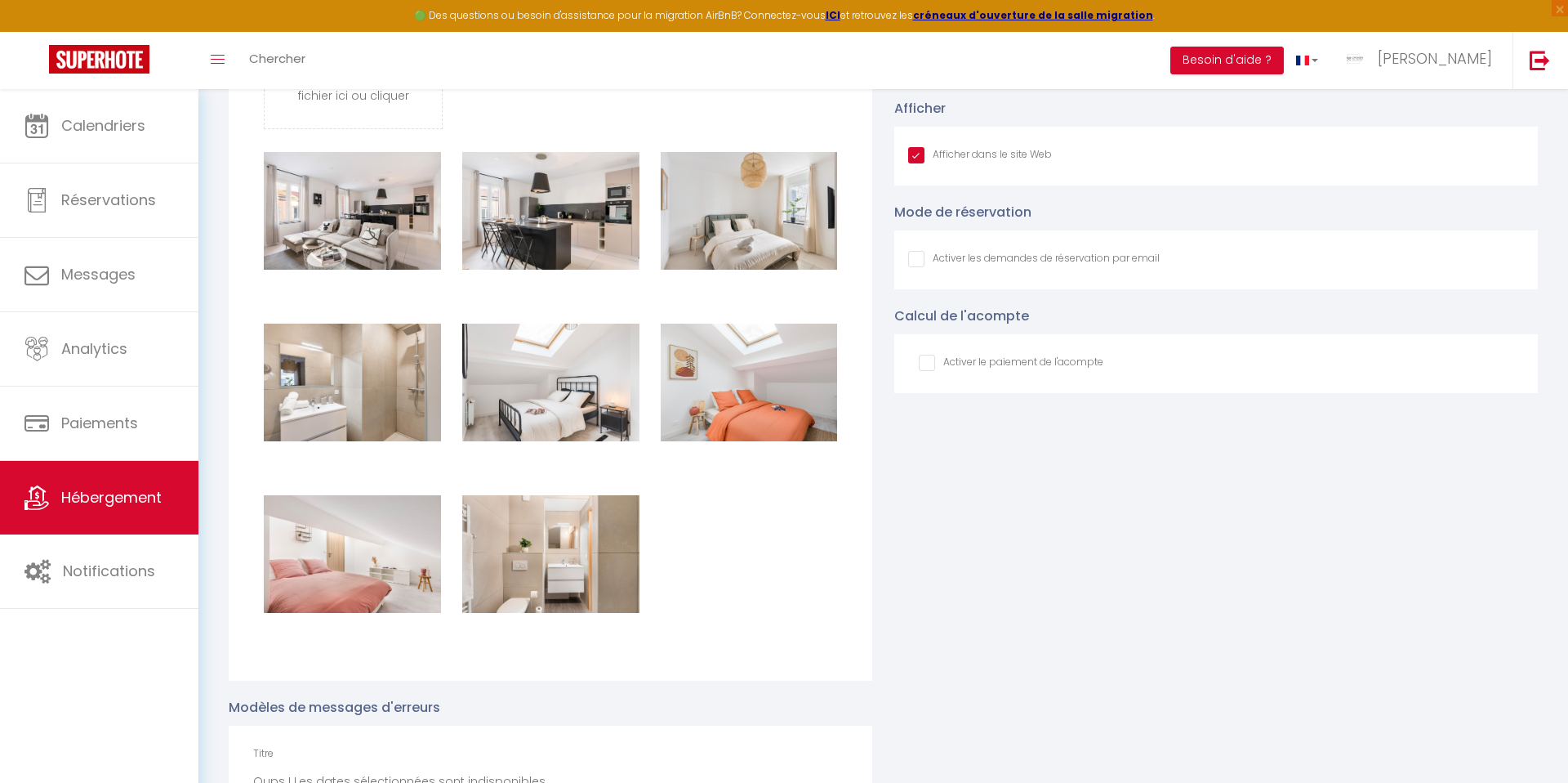
click at [920, 364] on input "checkbox" at bounding box center [1011, 362] width 184 height 17
checkbox input "true"
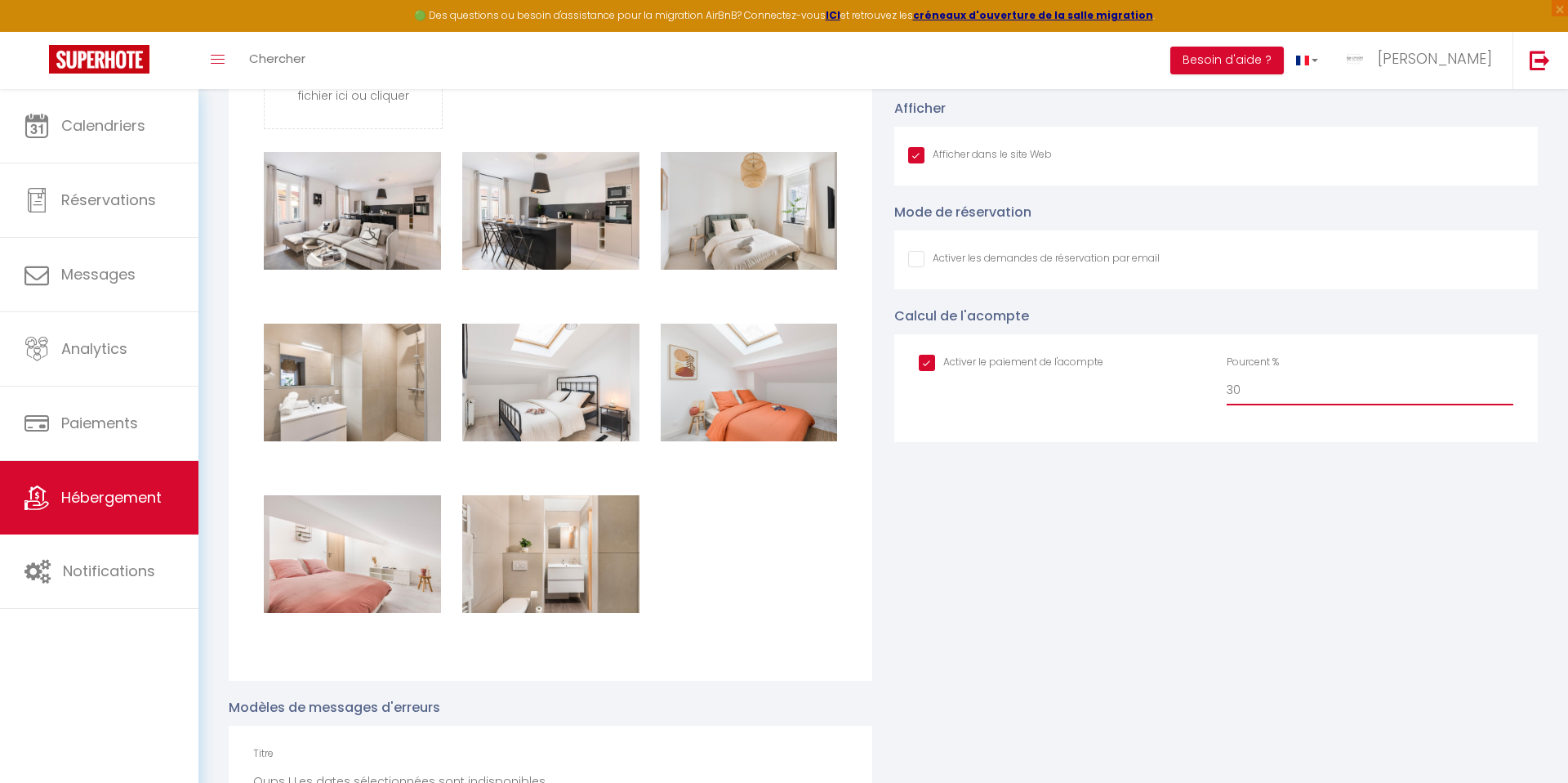
click at [1301, 394] on input "30" at bounding box center [1370, 390] width 287 height 30
type input "3"
type input "50"
drag, startPoint x: 1138, startPoint y: 493, endPoint x: 1122, endPoint y: 492, distance: 16.0
click at [1138, 493] on div "Coordonnées GPS Latitude 45.440338 Longitude 4.403076 Afficher Afficher dans le…" at bounding box center [1216, 476] width 665 height 1096
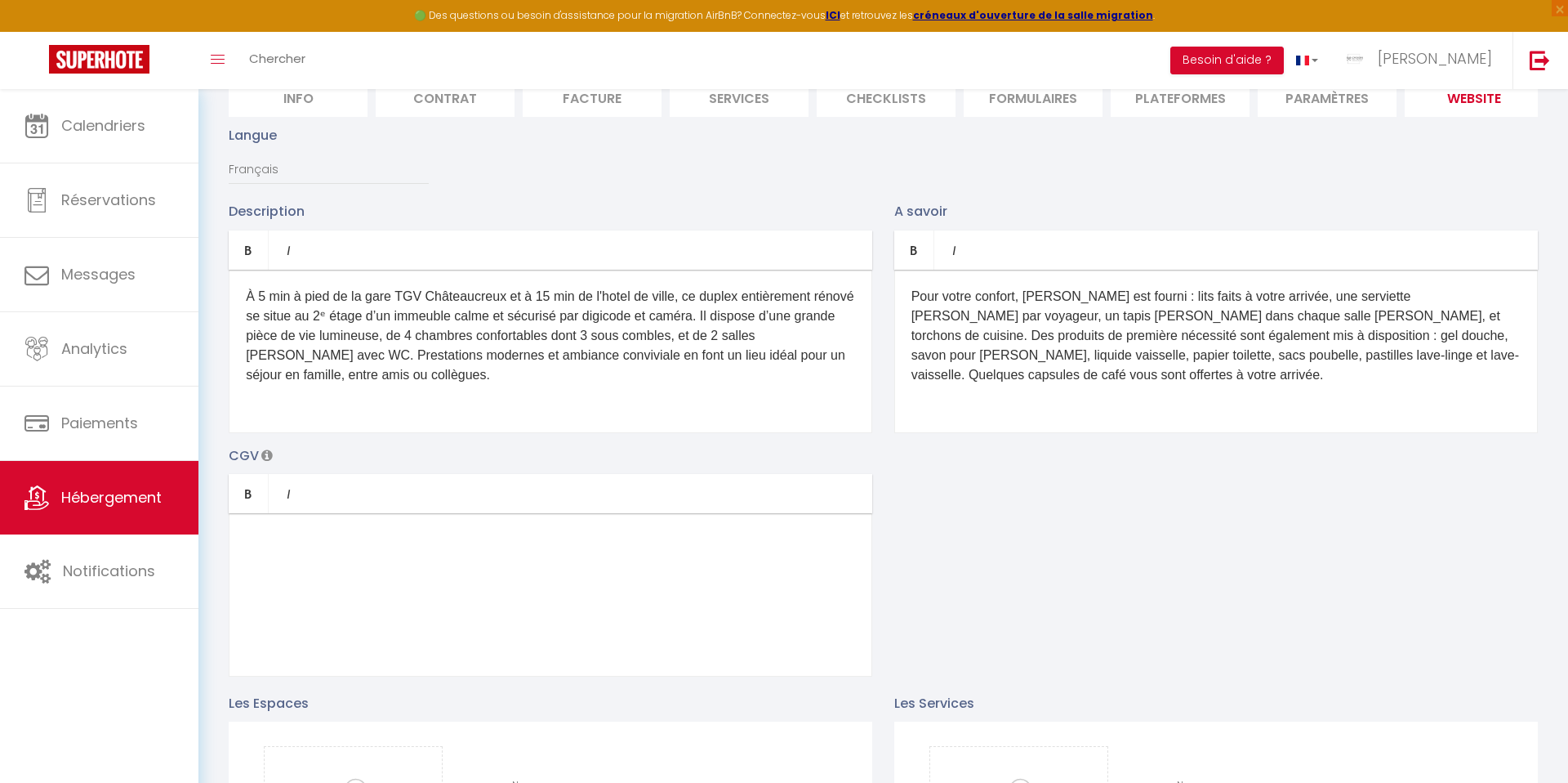
scroll to position [0, 0]
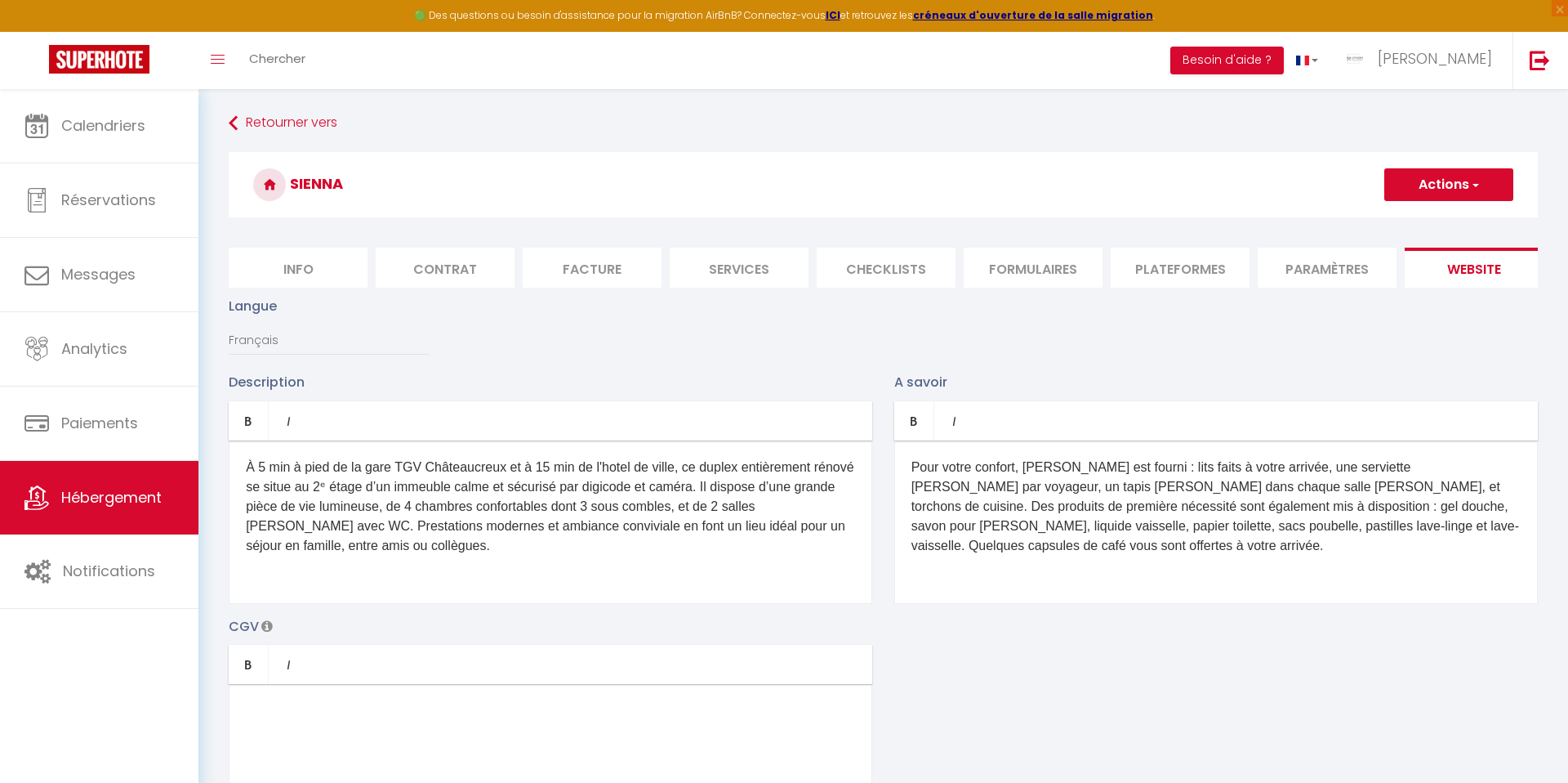
click at [1423, 156] on h3 "SIENNA" at bounding box center [883, 184] width 1309 height 65
click at [1423, 176] on button "Actions" at bounding box center [1448, 185] width 129 height 33
click at [1416, 219] on input "Enregistrer" at bounding box center [1430, 220] width 61 height 17
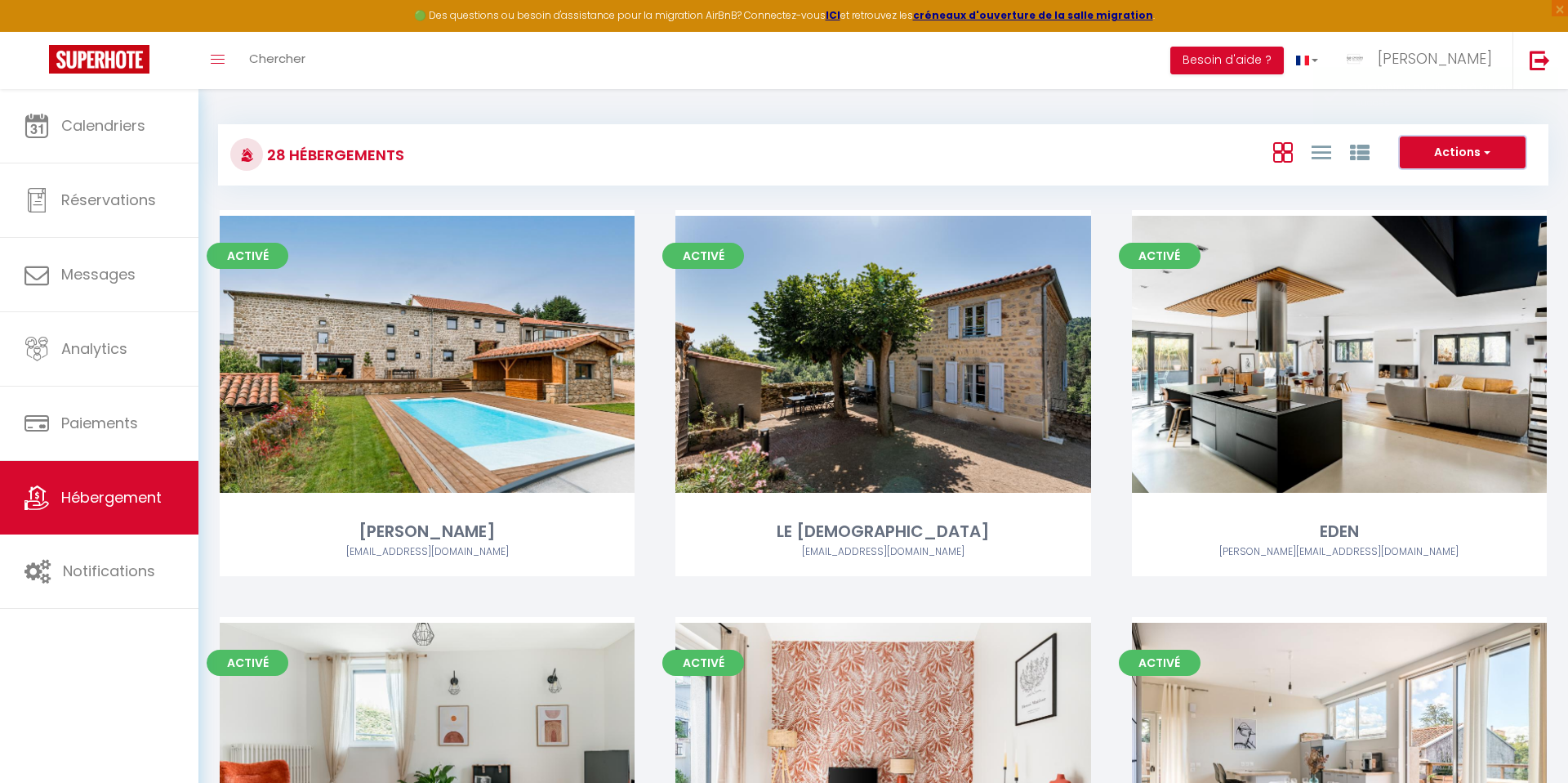
click at [1454, 153] on button "Actions" at bounding box center [1462, 153] width 126 height 33
click at [1416, 184] on li "Créer un Hébergement" at bounding box center [1450, 186] width 149 height 18
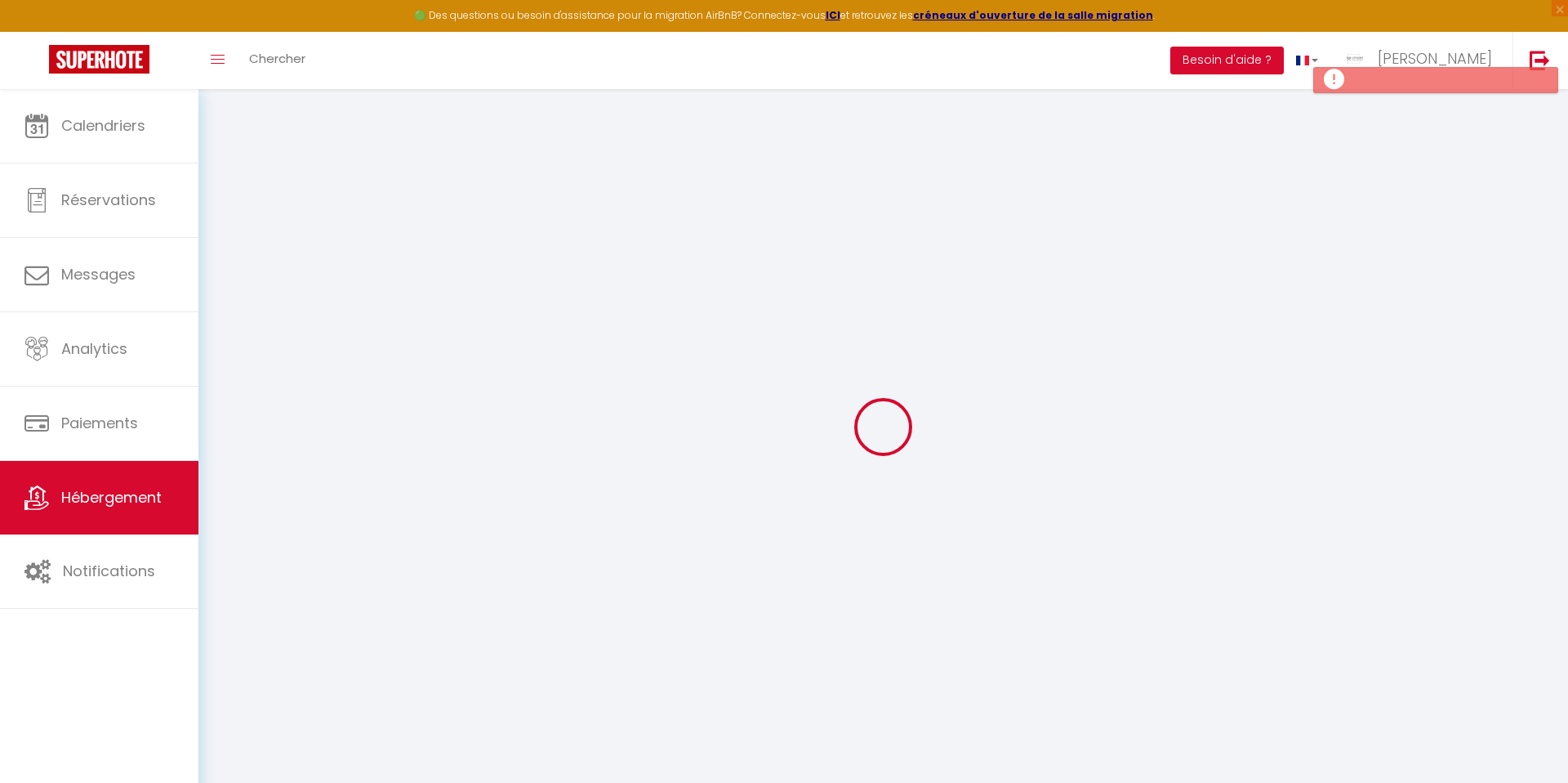
select select
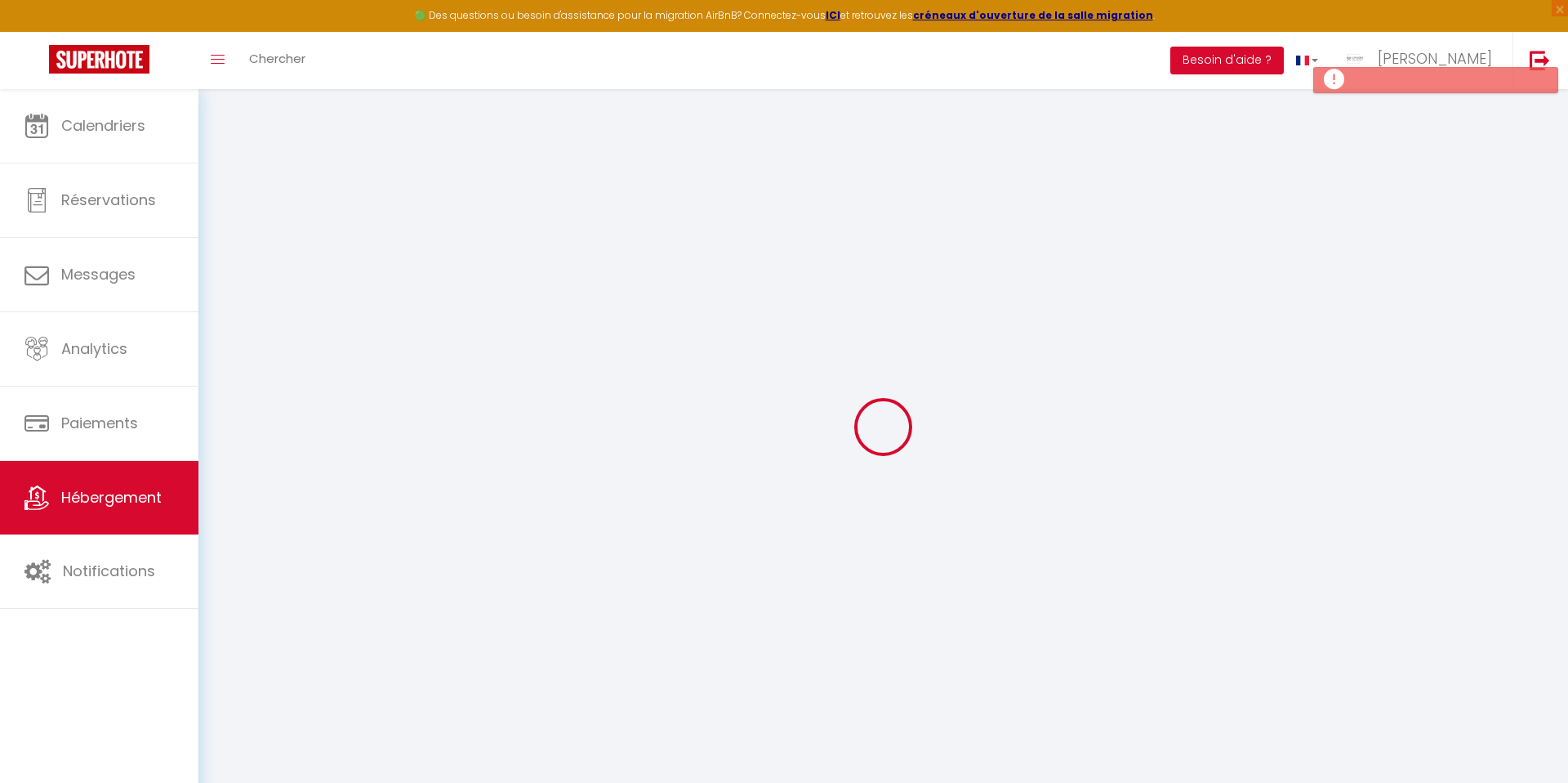
select select
checkbox input "false"
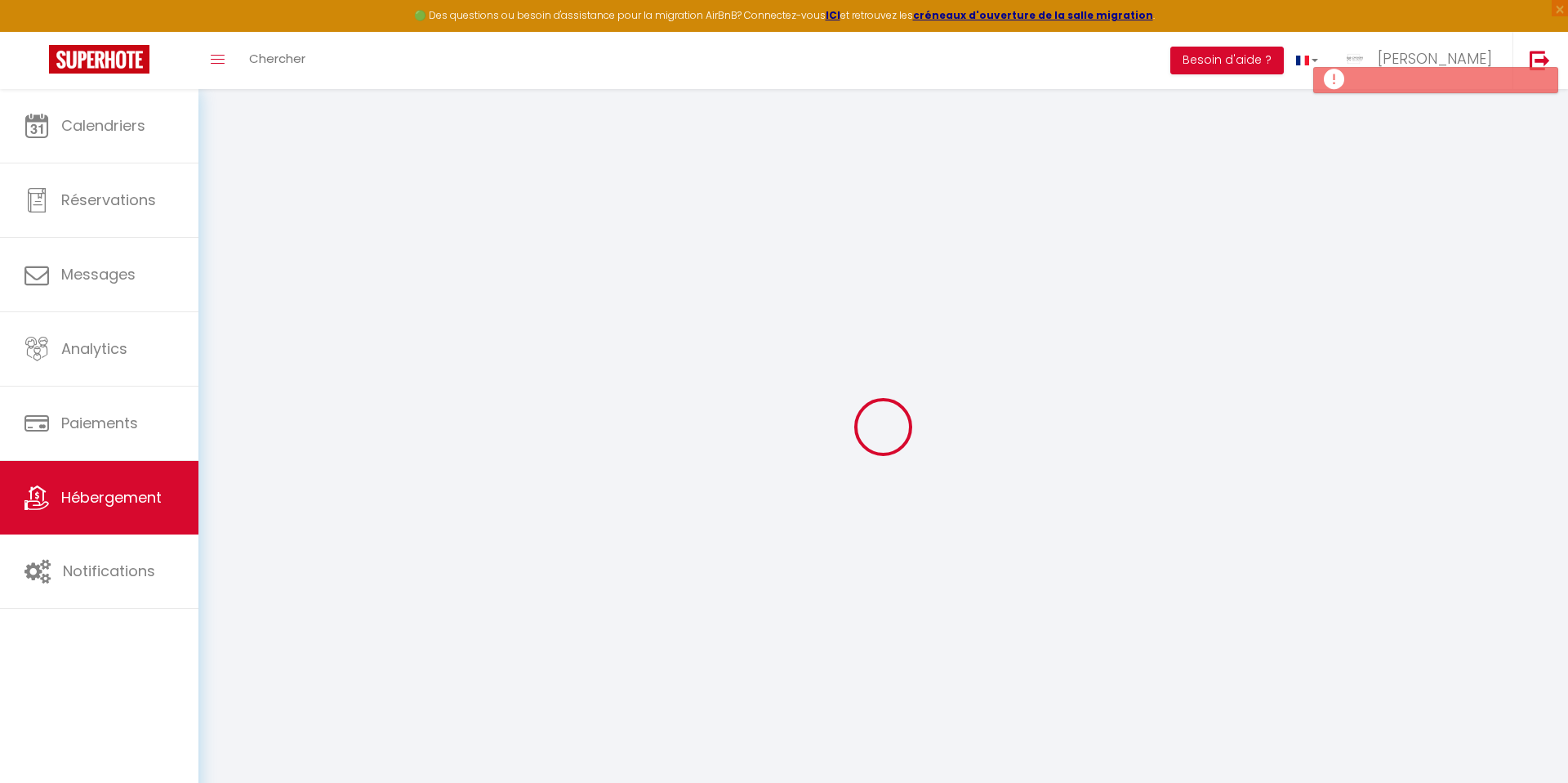
select select
checkbox input "false"
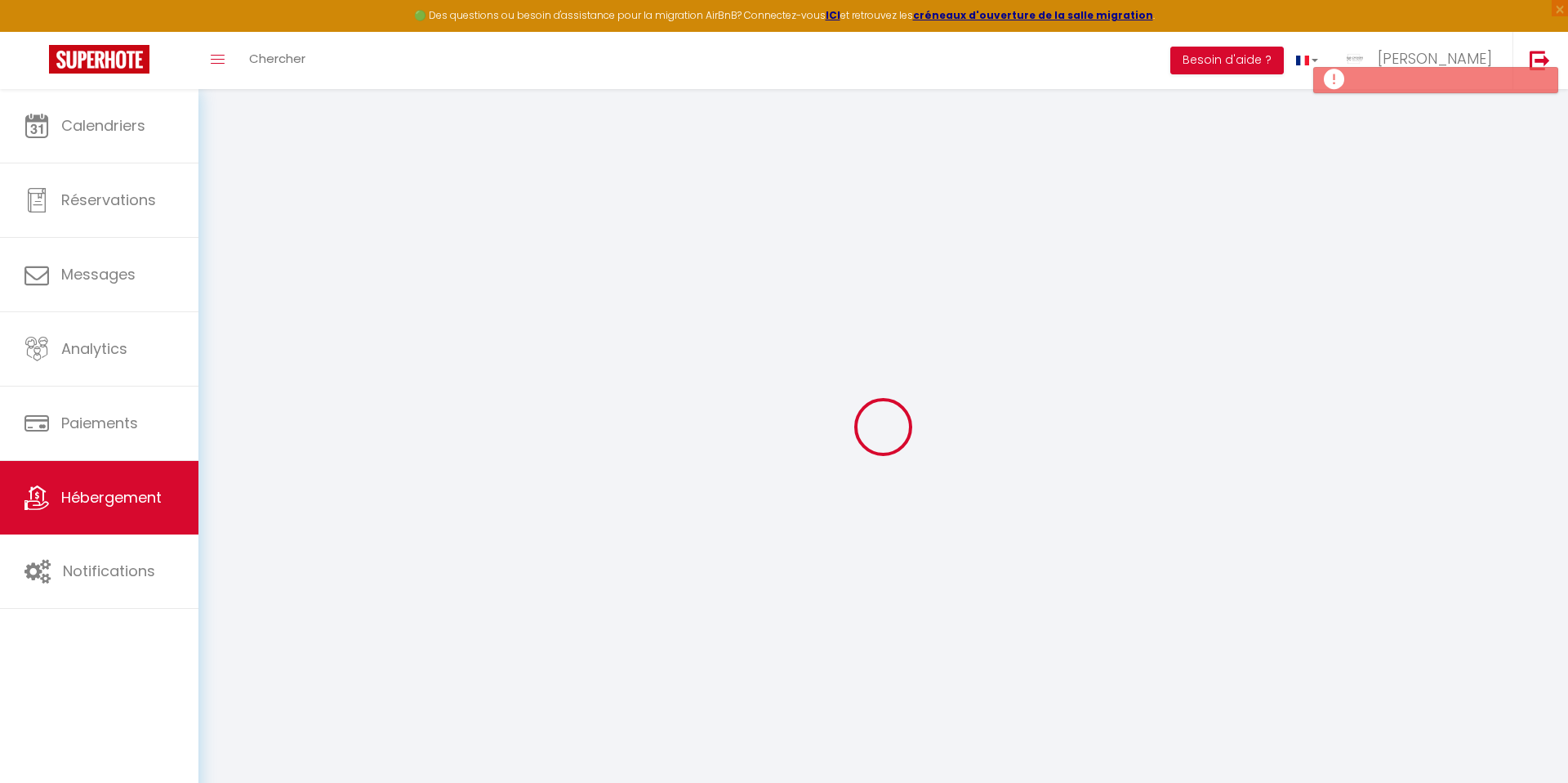
checkbox input "false"
select select
select select "15:00"
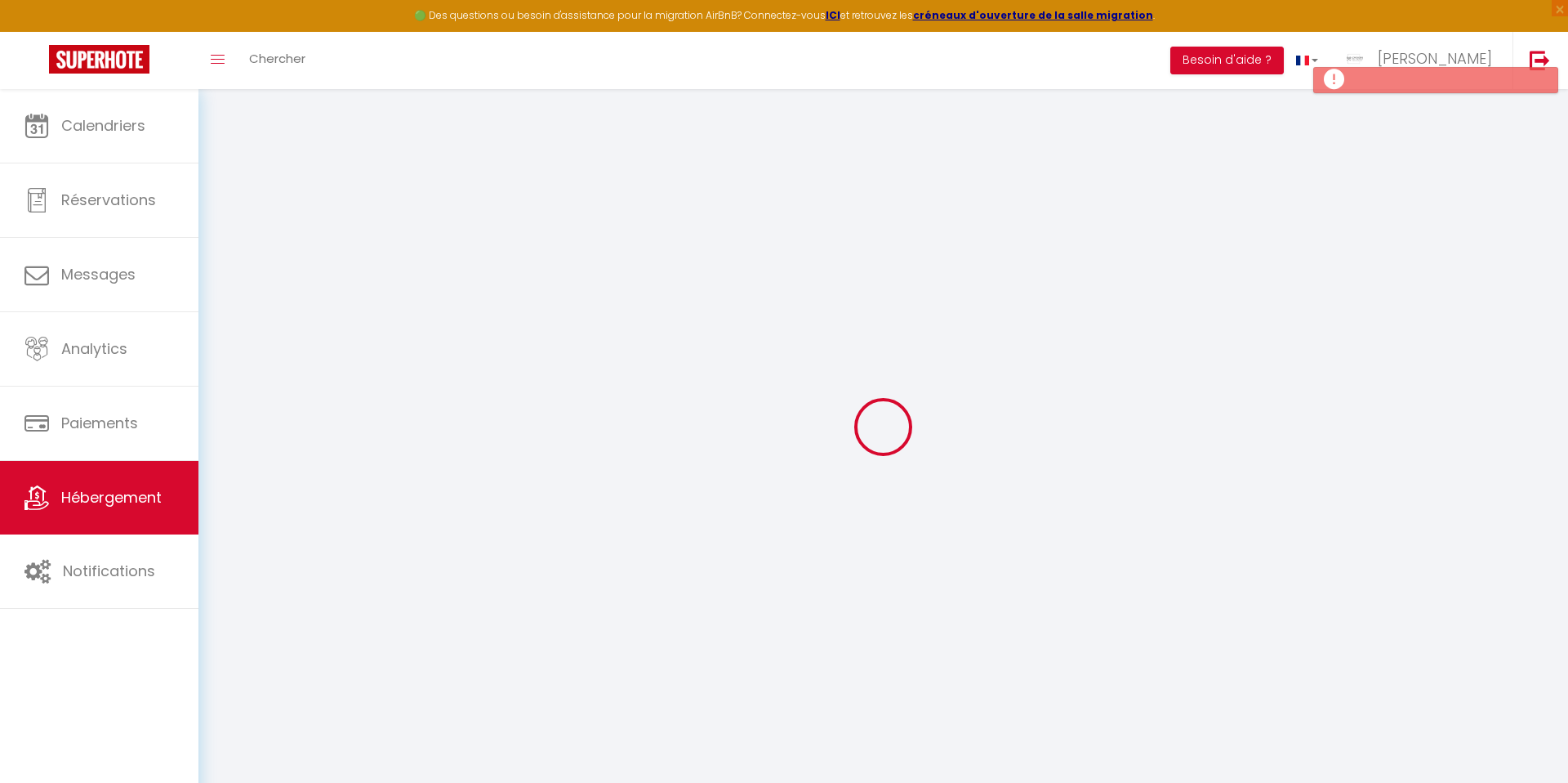
select select "23:45"
select select "11:00"
select select "30"
select select "120"
select select
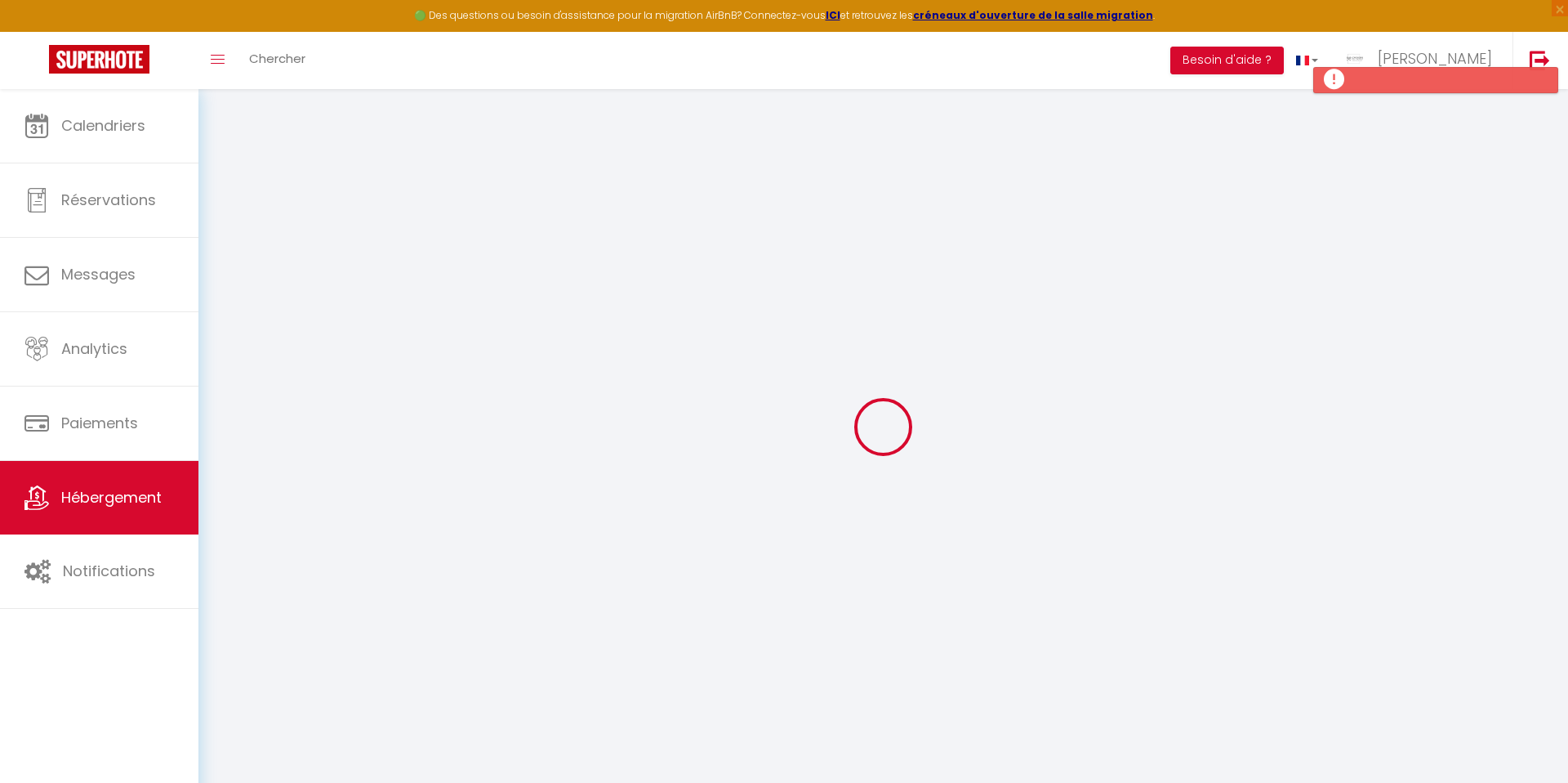
checkbox input "false"
select select
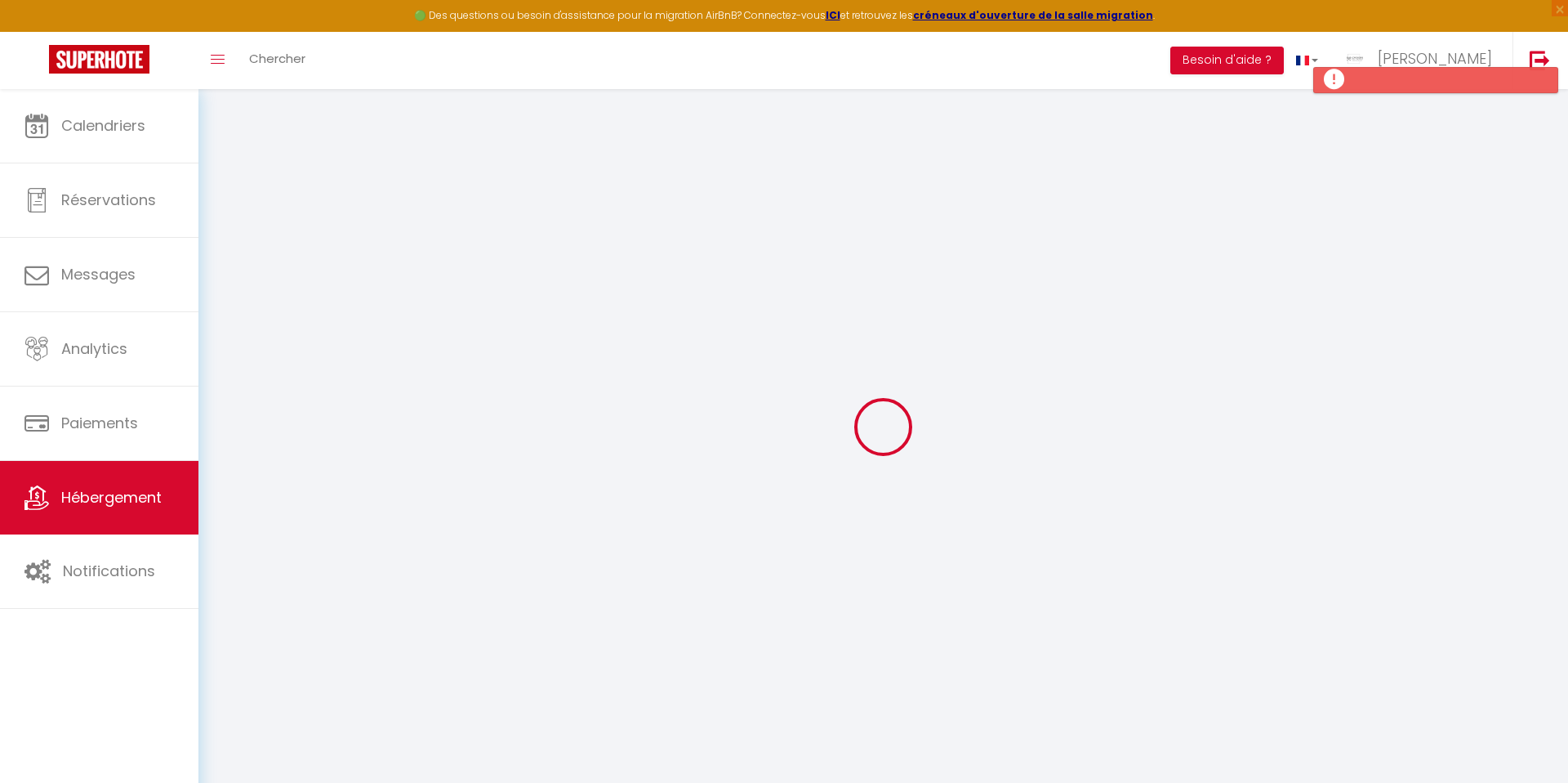
select select
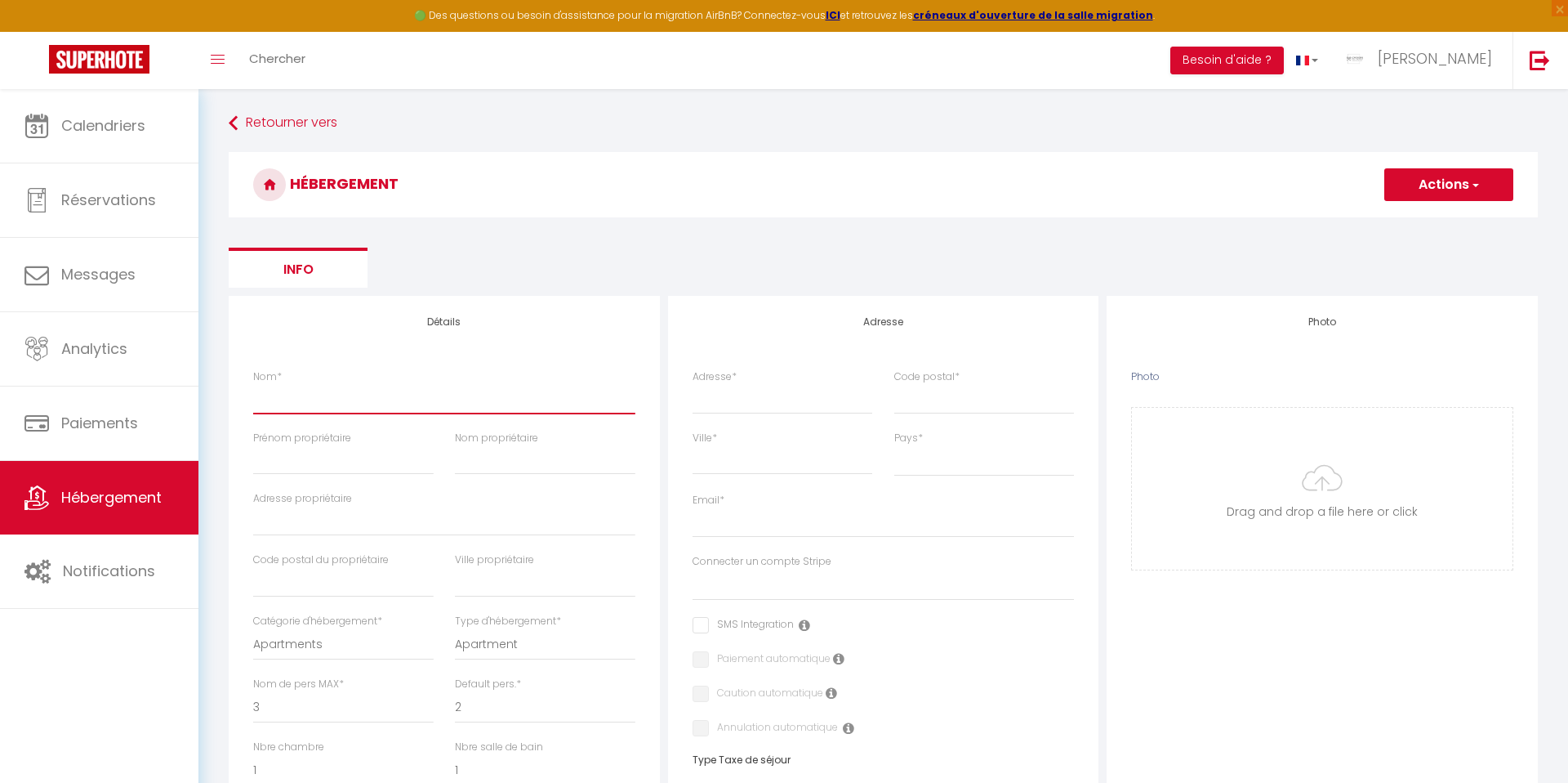
drag, startPoint x: 400, startPoint y: 407, endPoint x: 479, endPoint y: 417, distance: 79.6
click at [400, 407] on input "Nom *" at bounding box center [444, 399] width 382 height 30
type input "T"
select select
checkbox input "false"
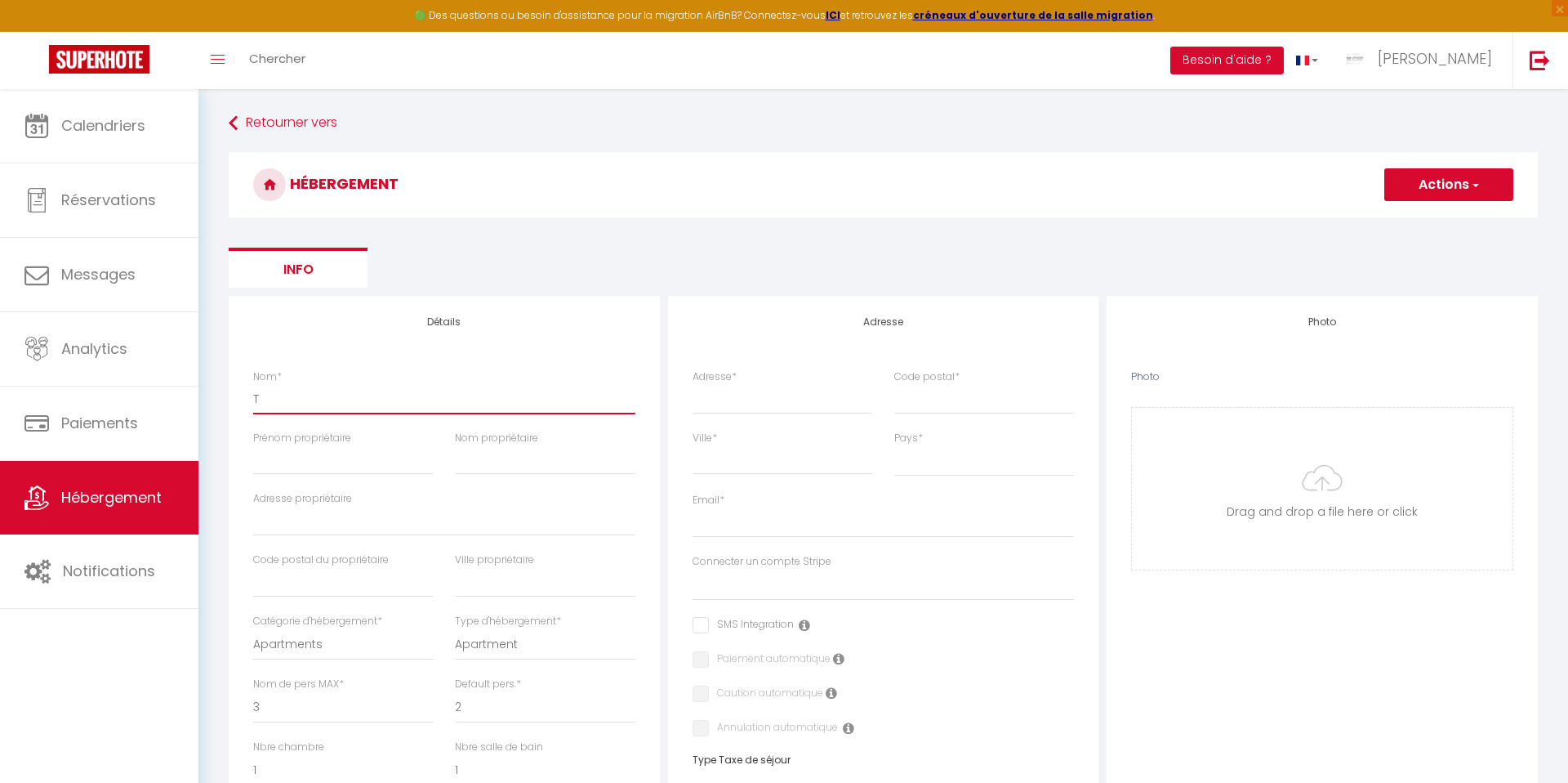
checkbox input "false"
select select
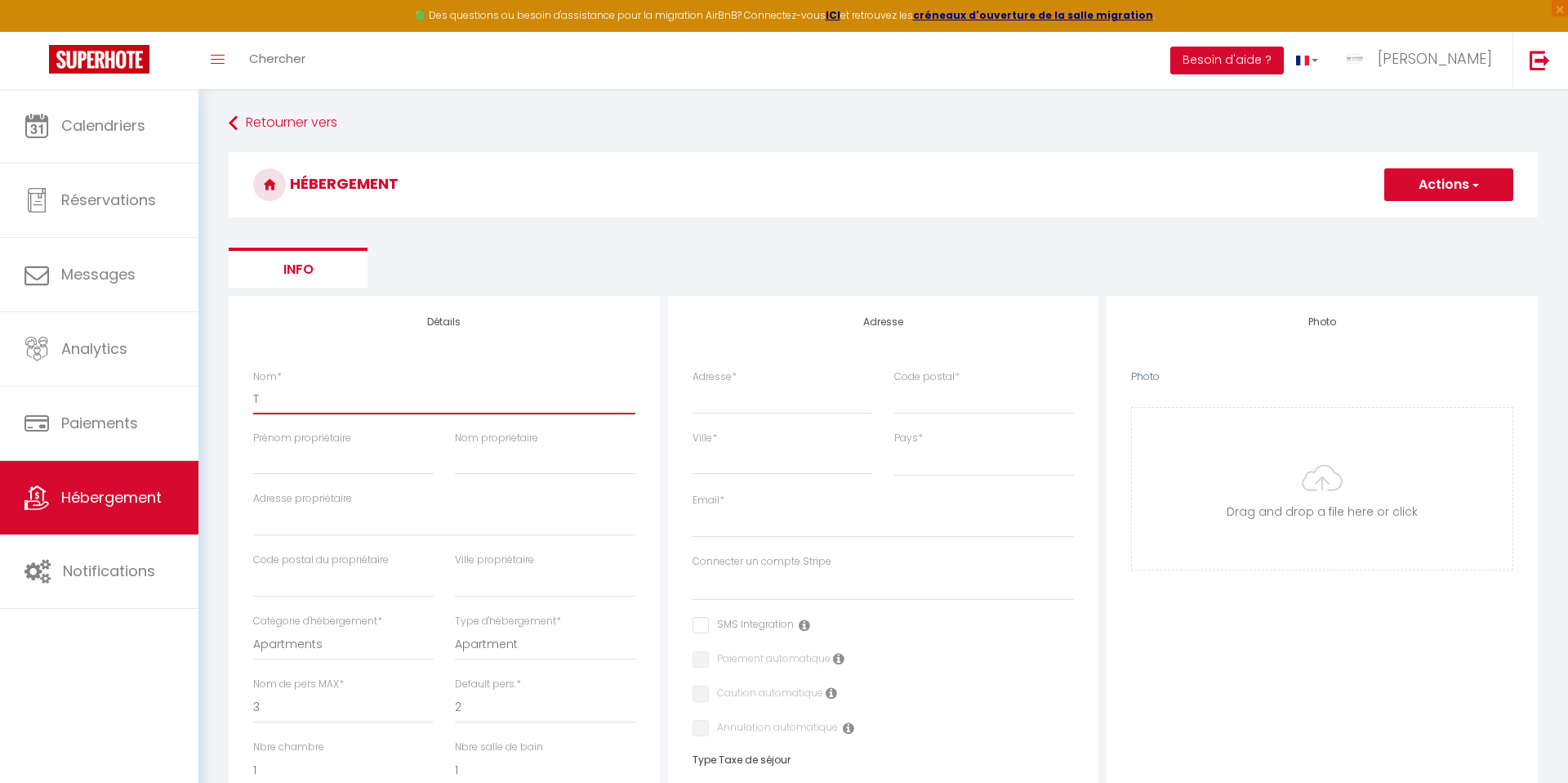
type input "TO"
select select
checkbox input "false"
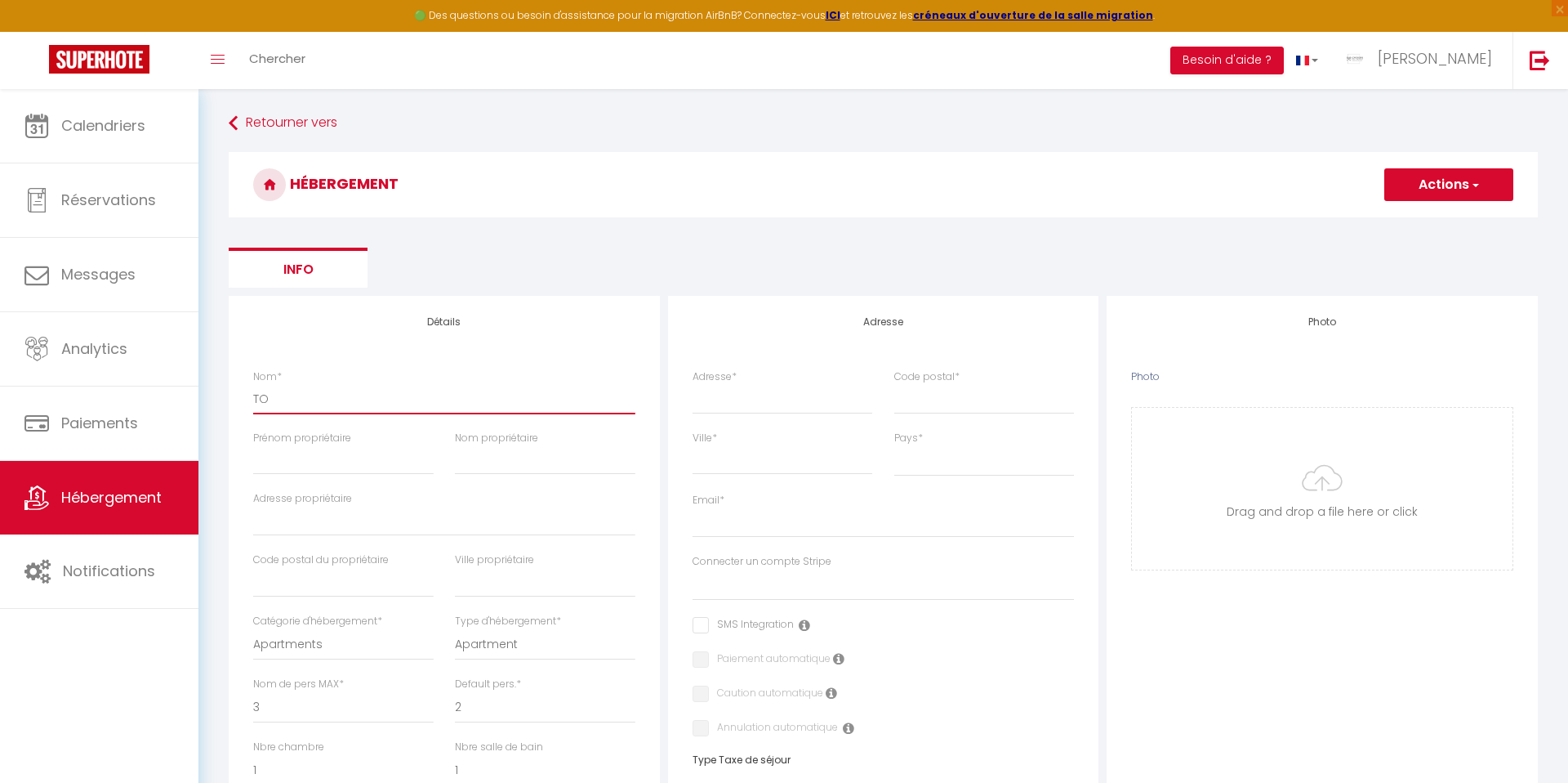
checkbox input "false"
select select
type input "TOT"
select select
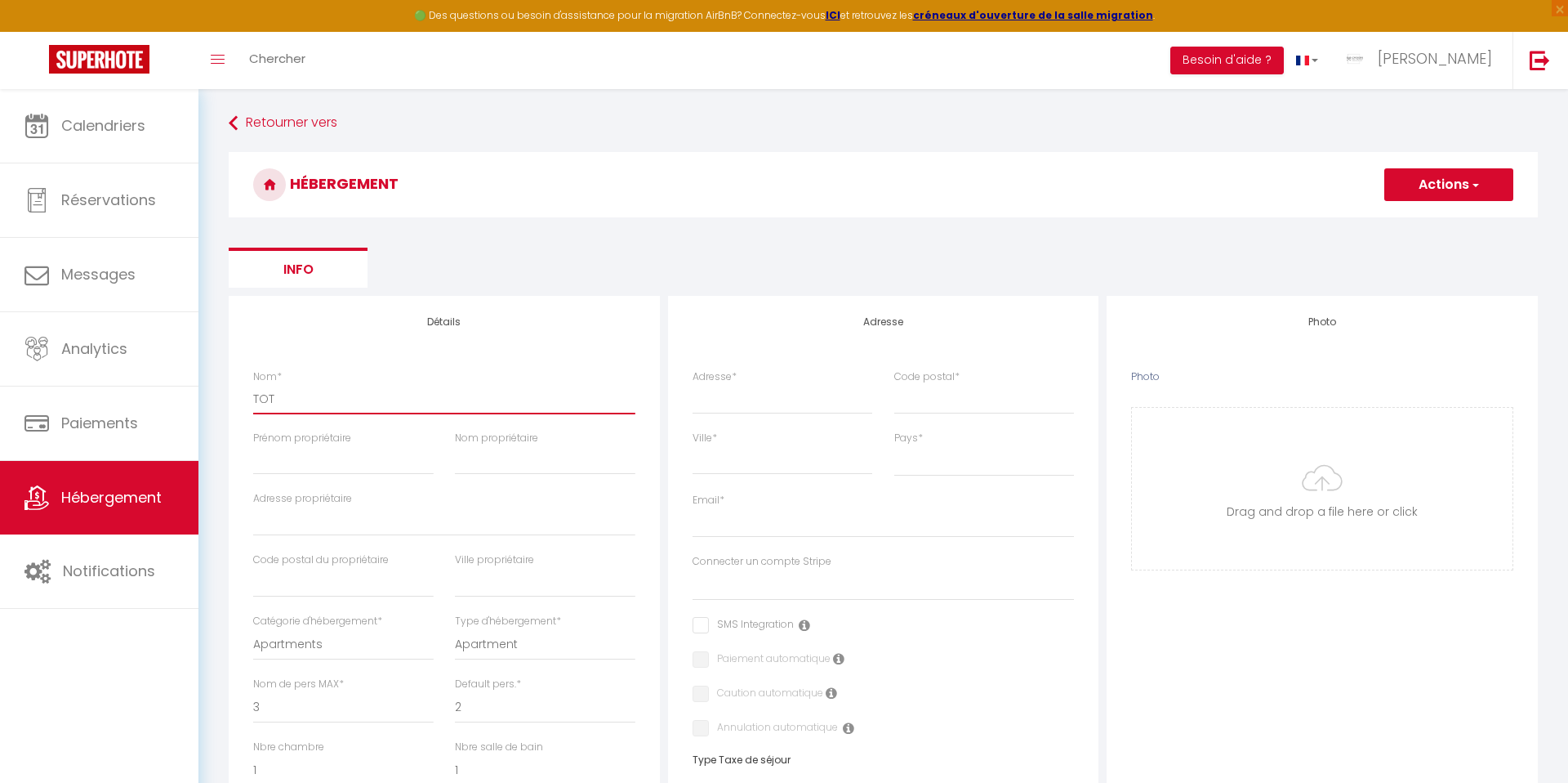
checkbox input "false"
select select
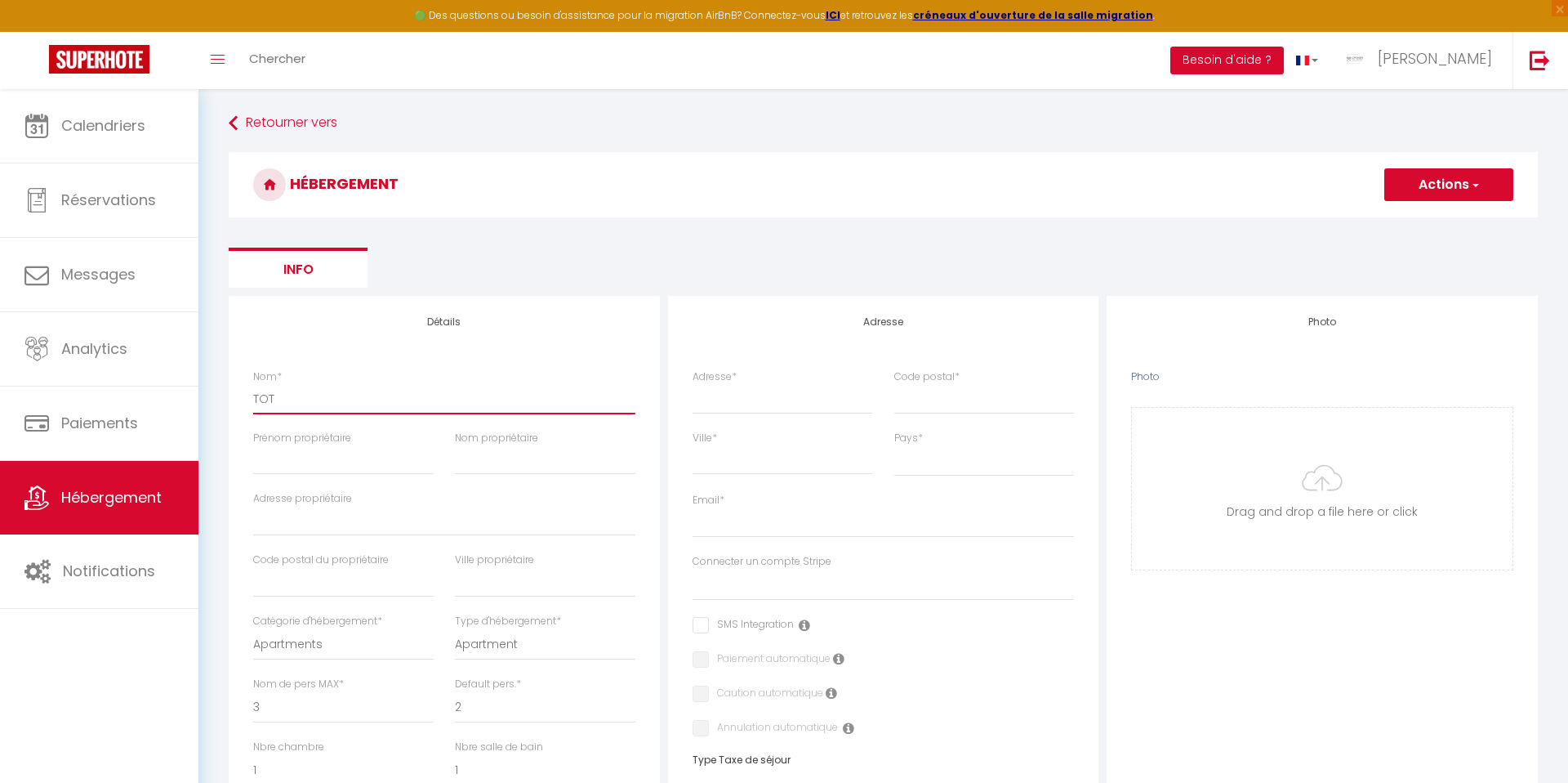
select select
type input "TOTE"
select select
checkbox input "false"
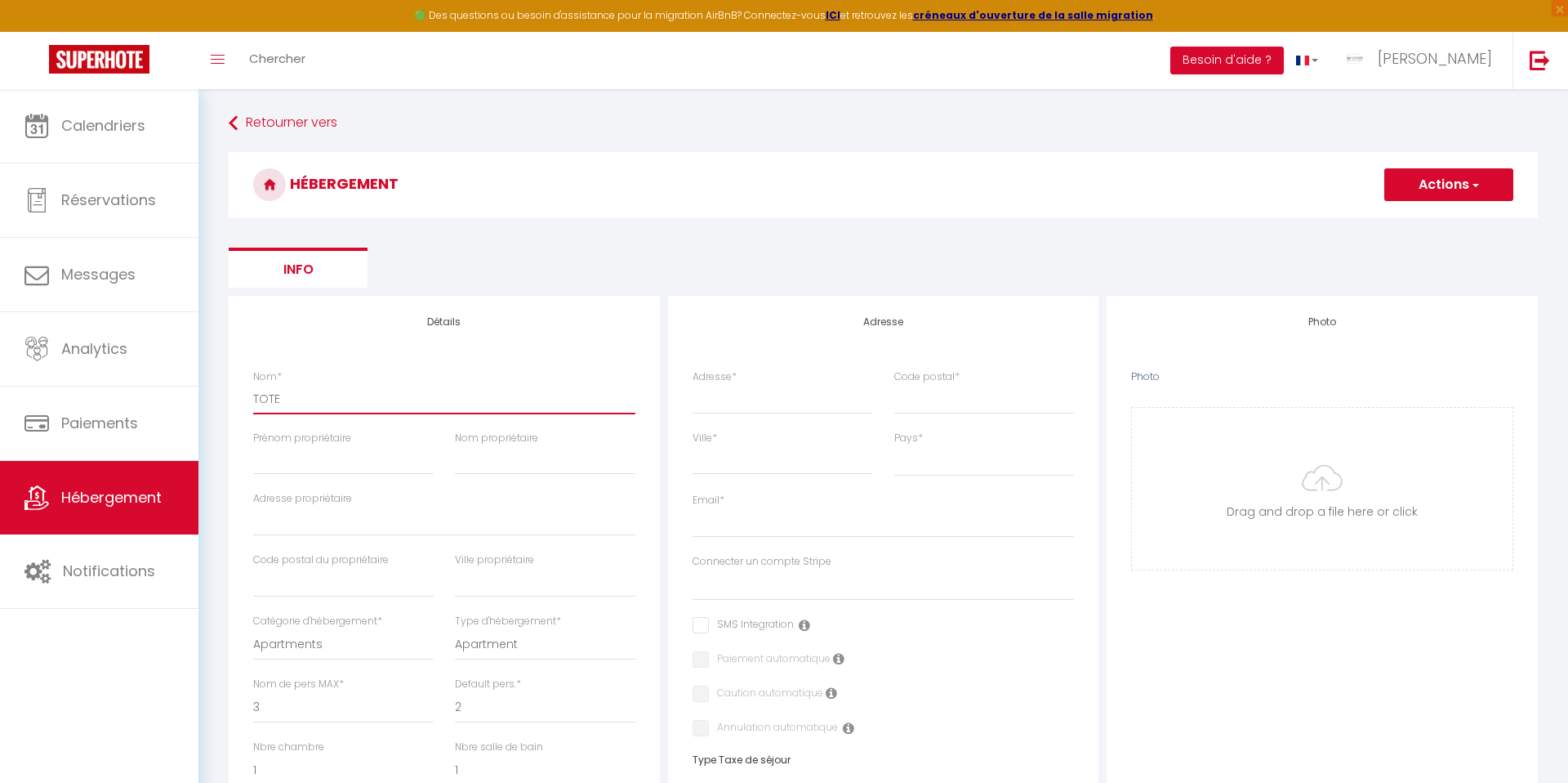
checkbox input "false"
select select
type input "TOTEM"
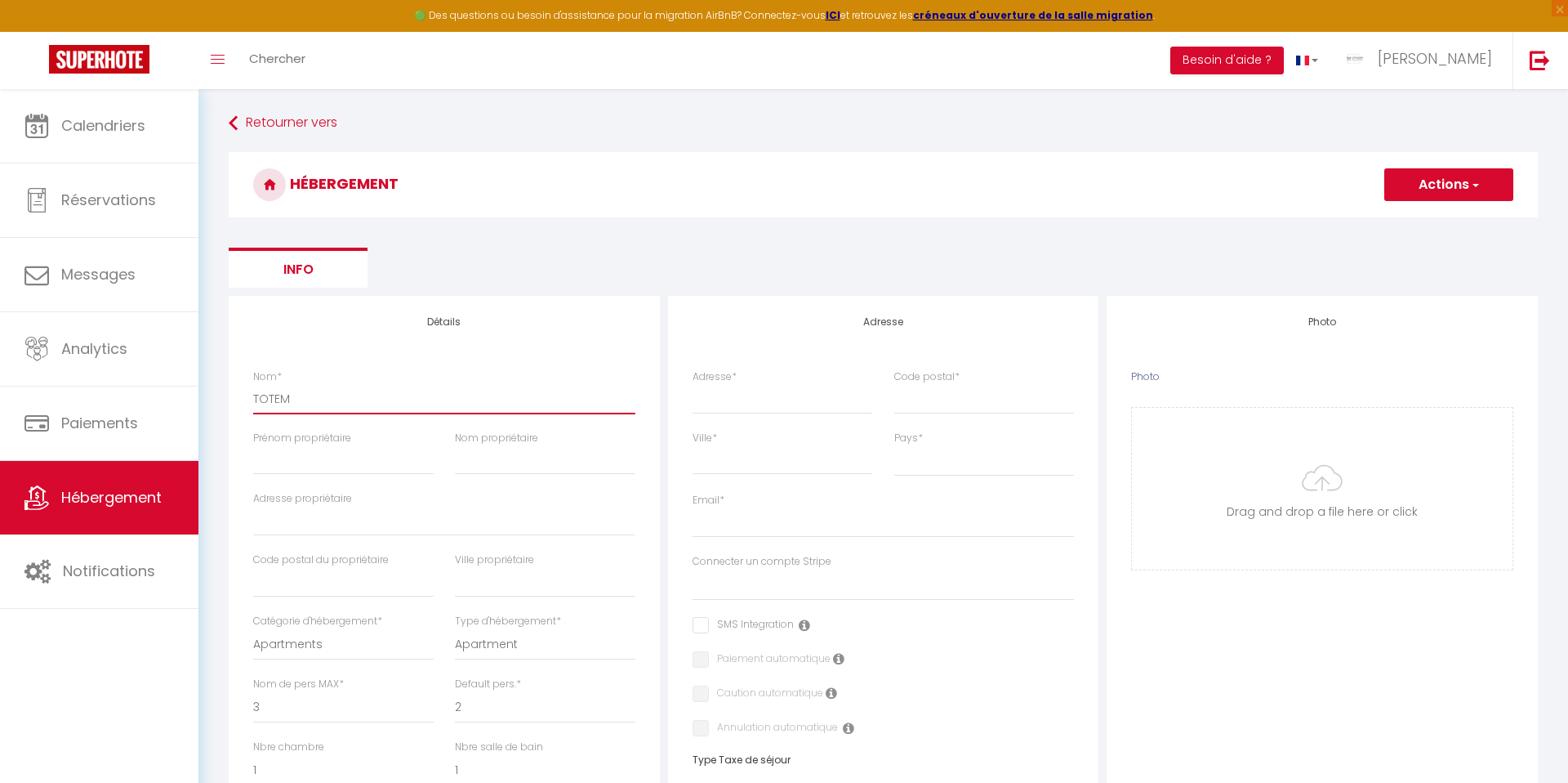
select select
checkbox input "false"
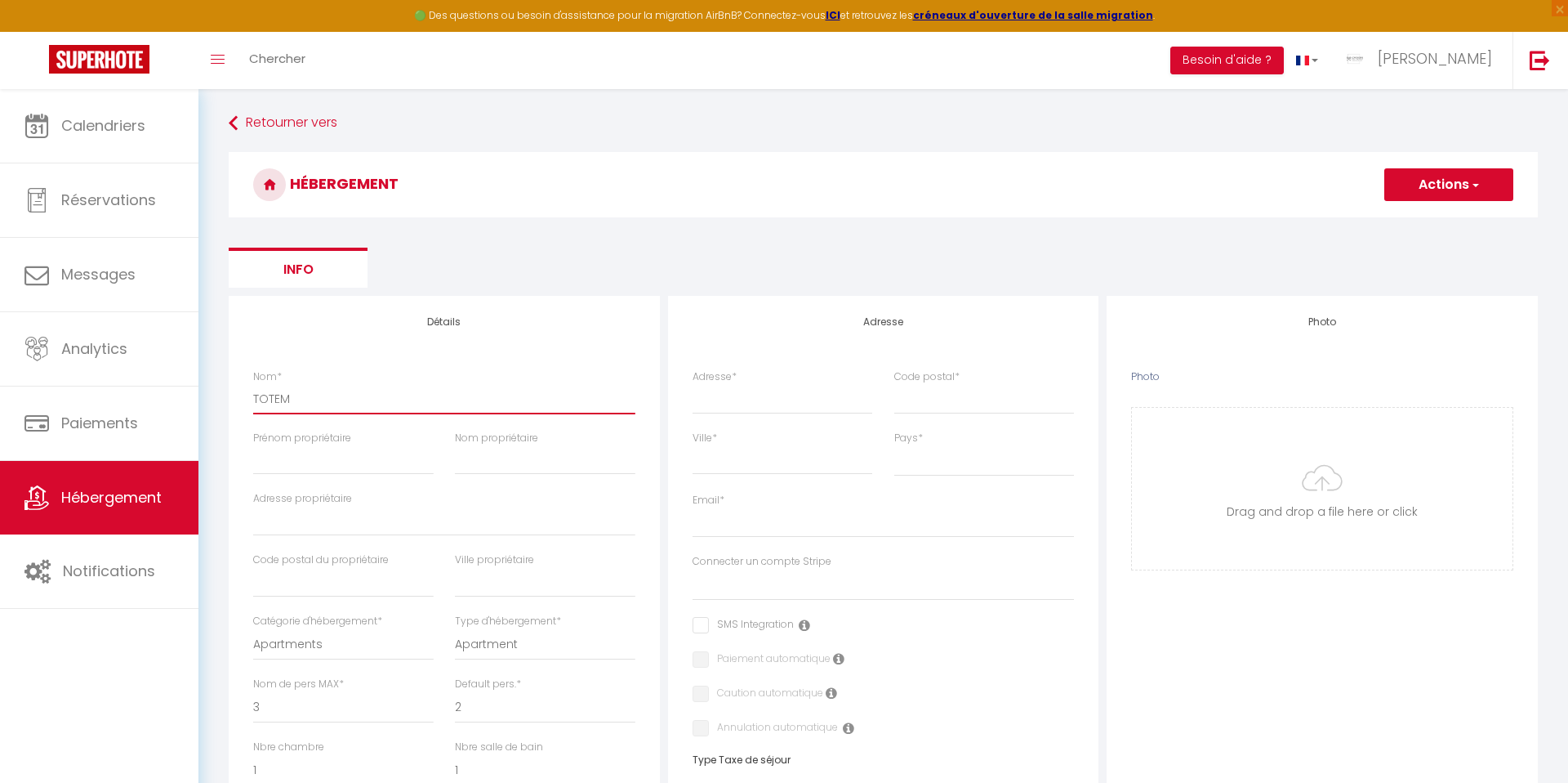
select select
type input "TOTEM"
type input "I"
select select
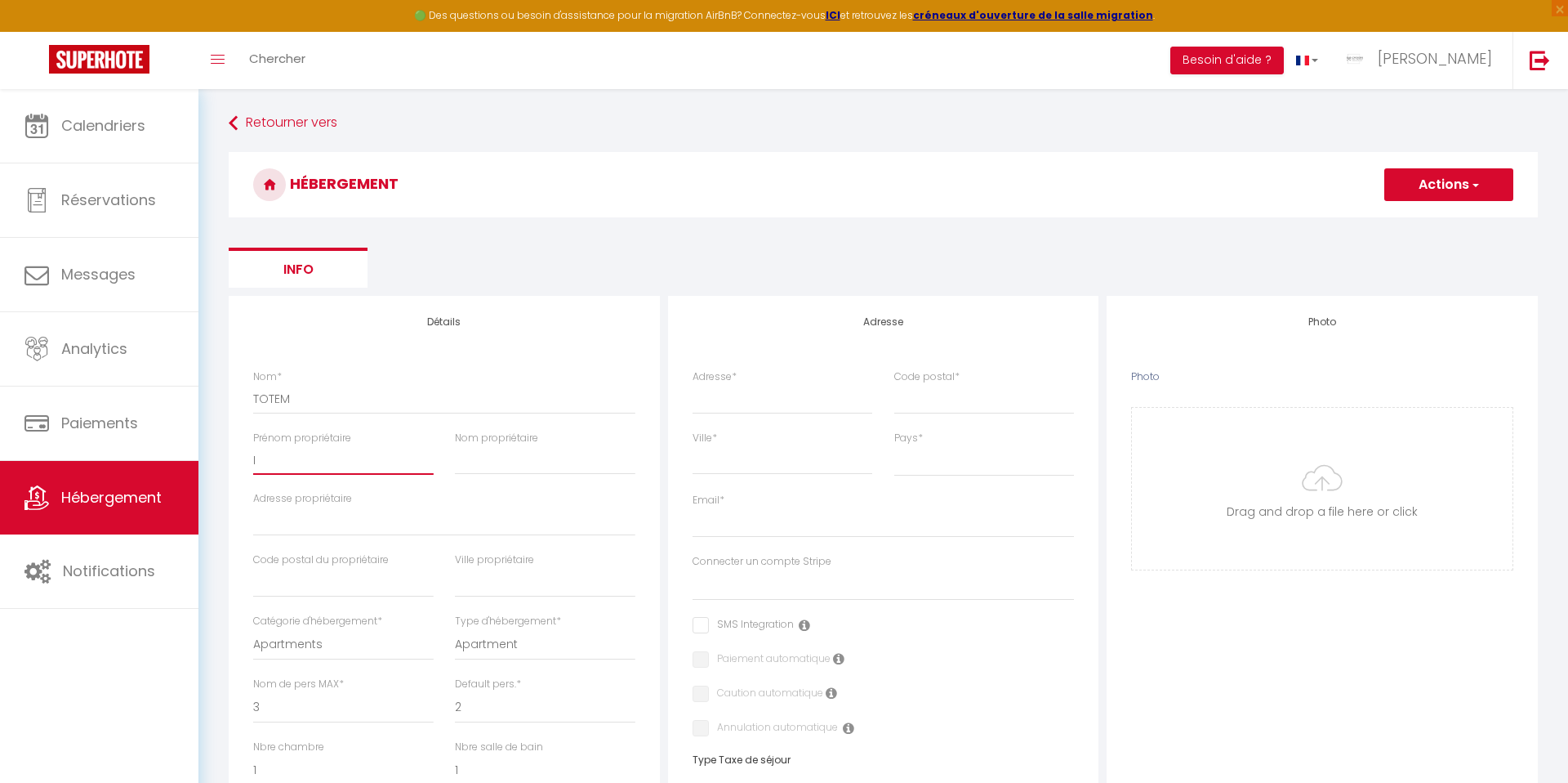
checkbox input "false"
select select
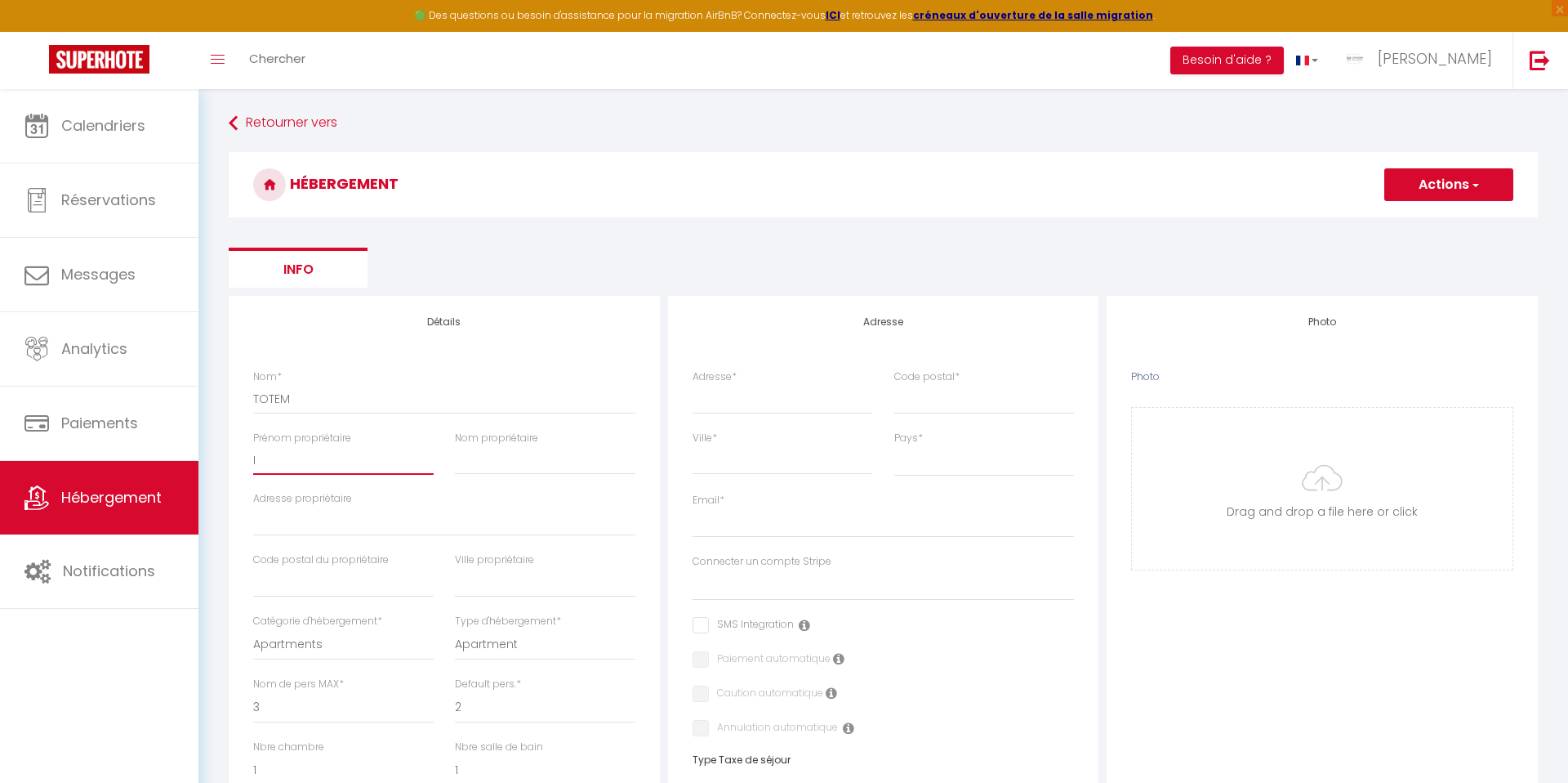
select select
type input "Imad"
select select
checkbox input "false"
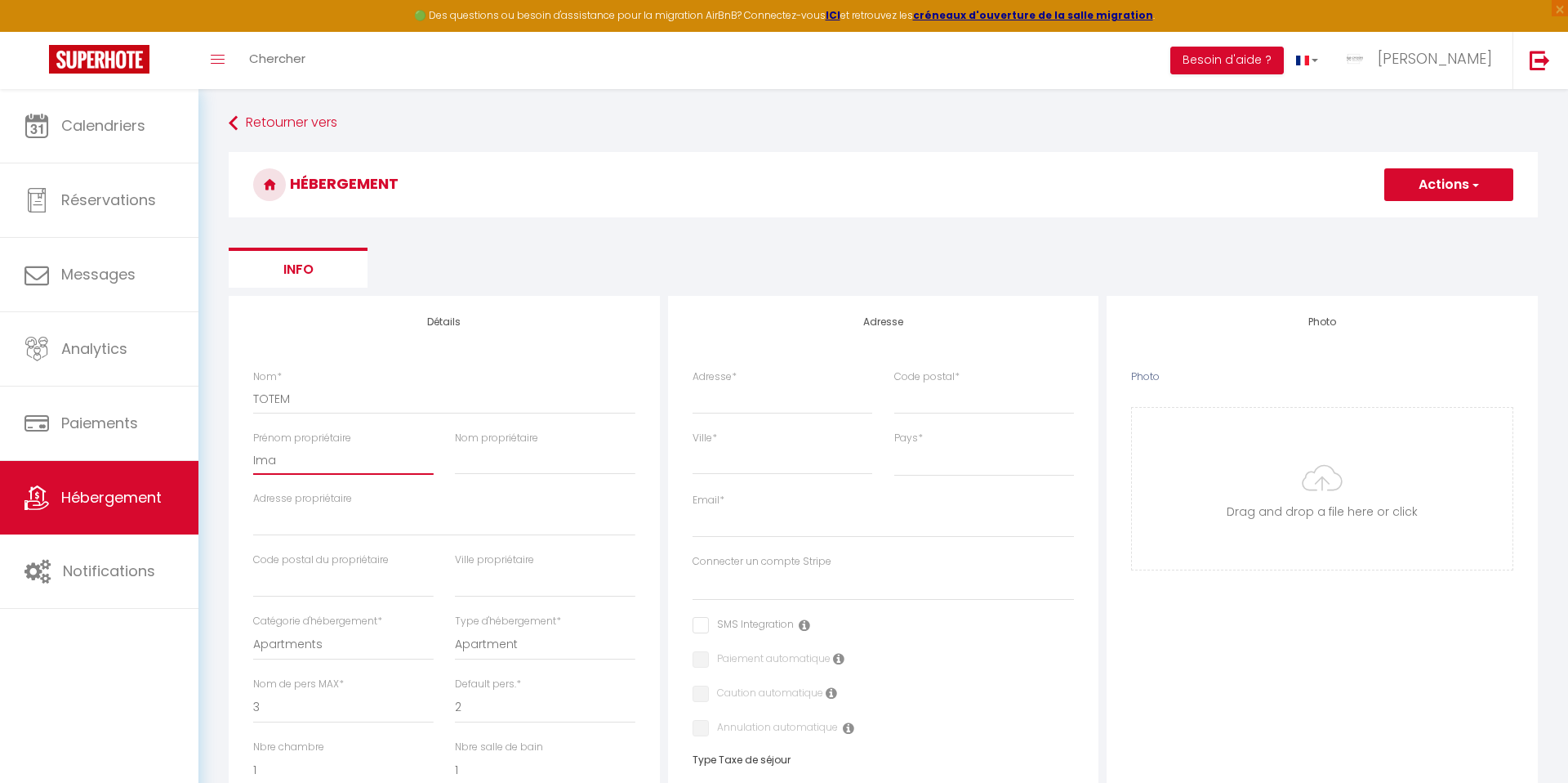
checkbox input "false"
select select
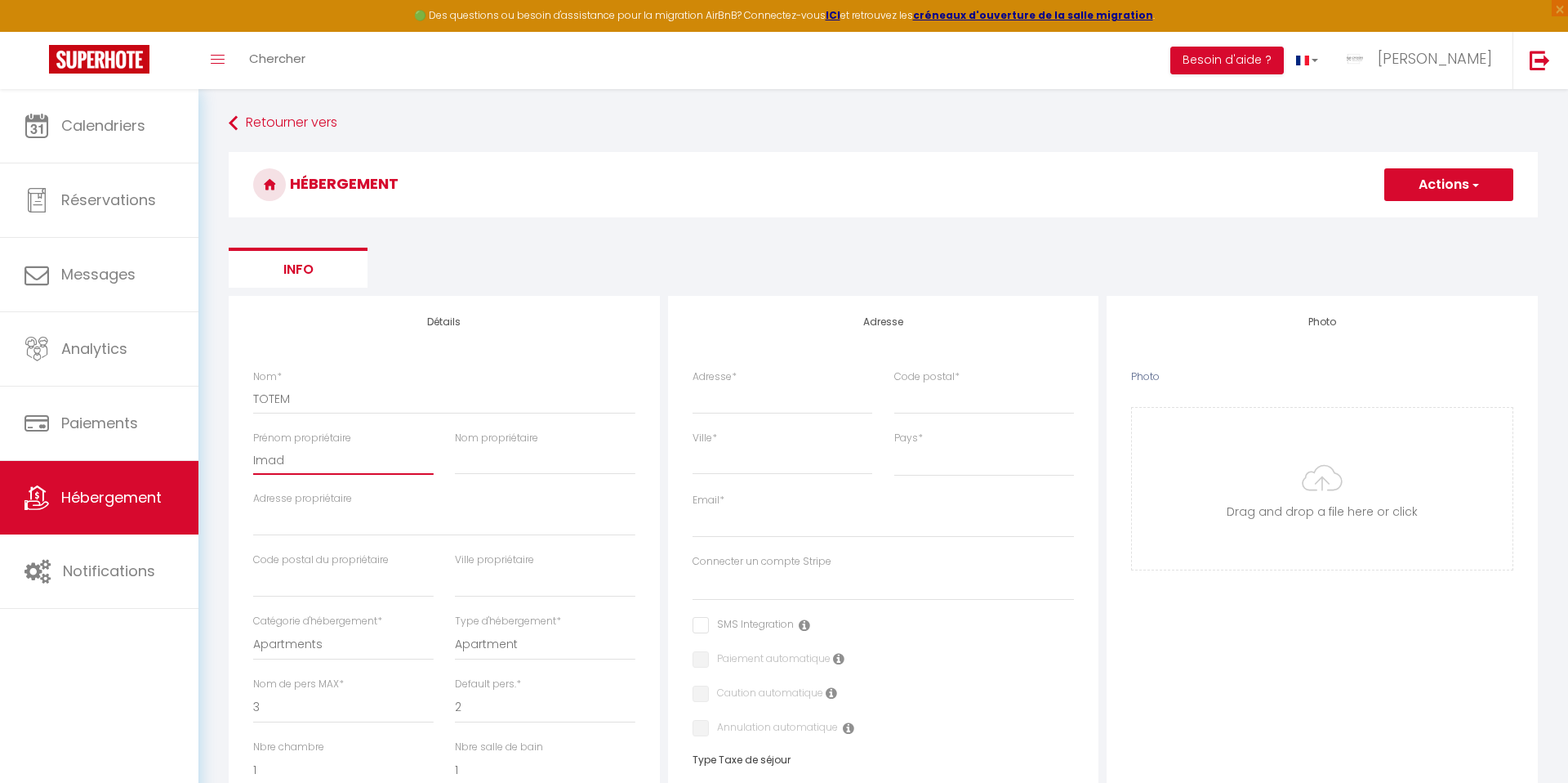
checkbox input "false"
select select
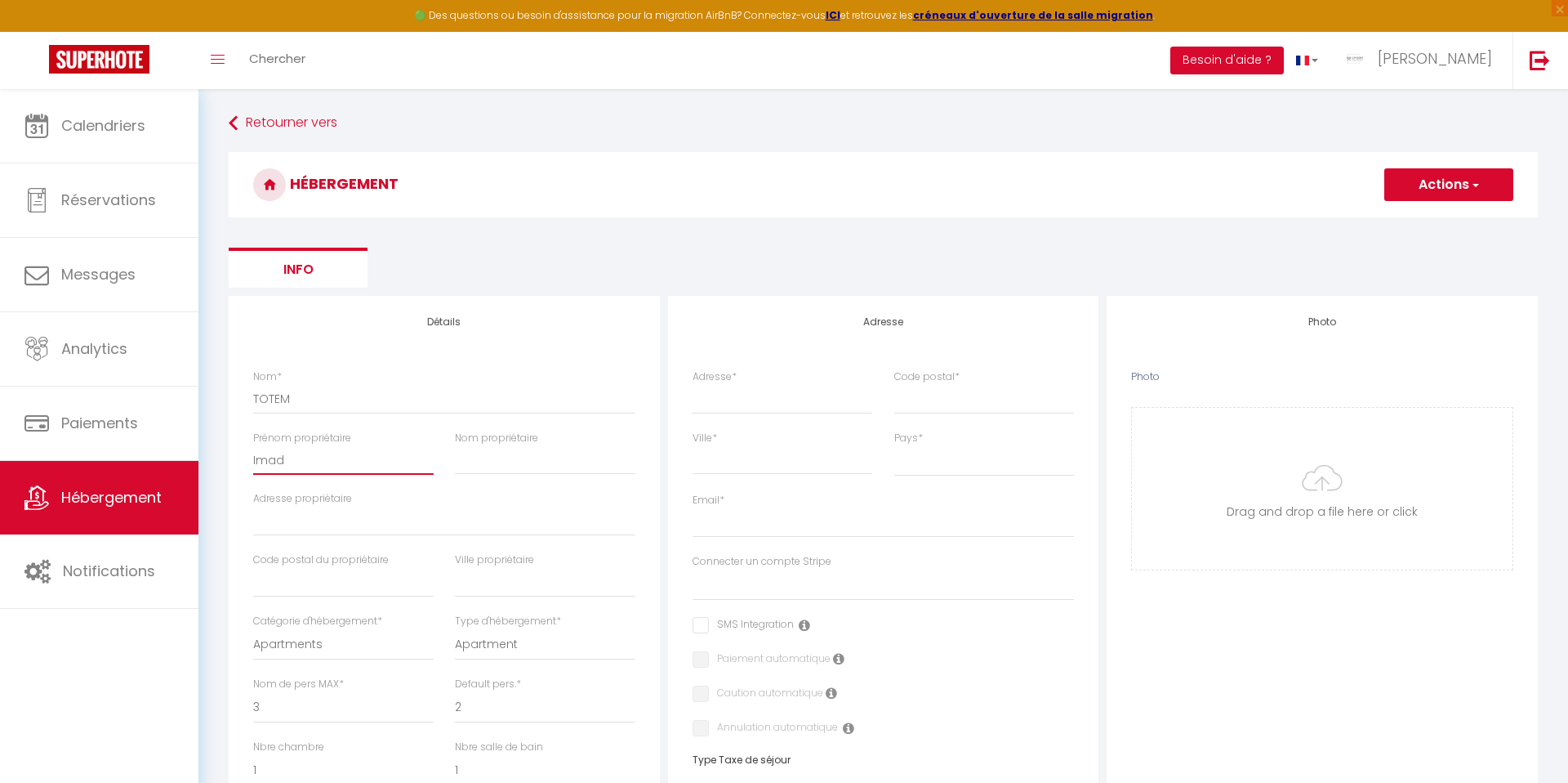
select select
type input "Imad"
select select
checkbox input "false"
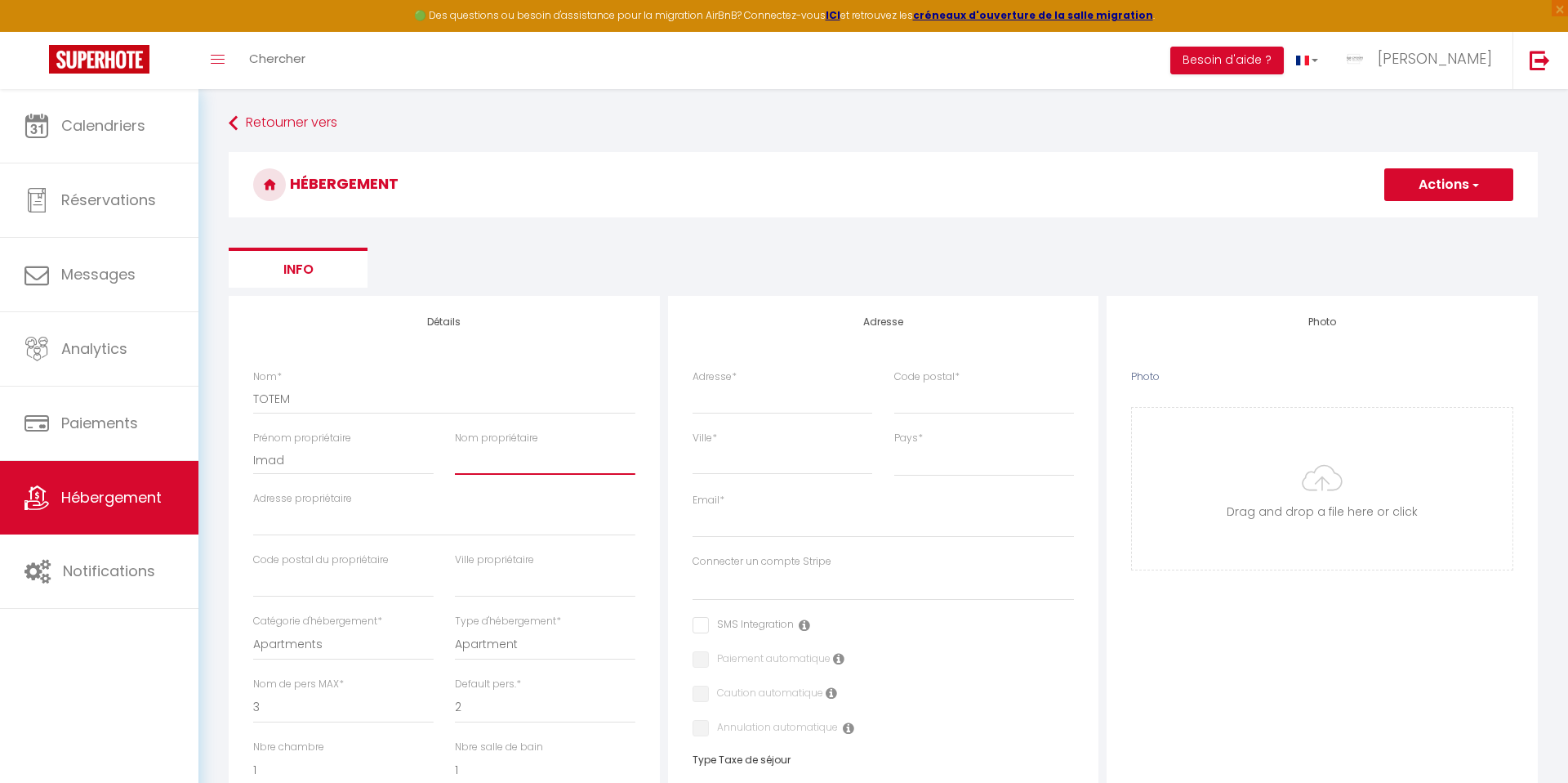
checkbox input "false"
select select
type input "c"
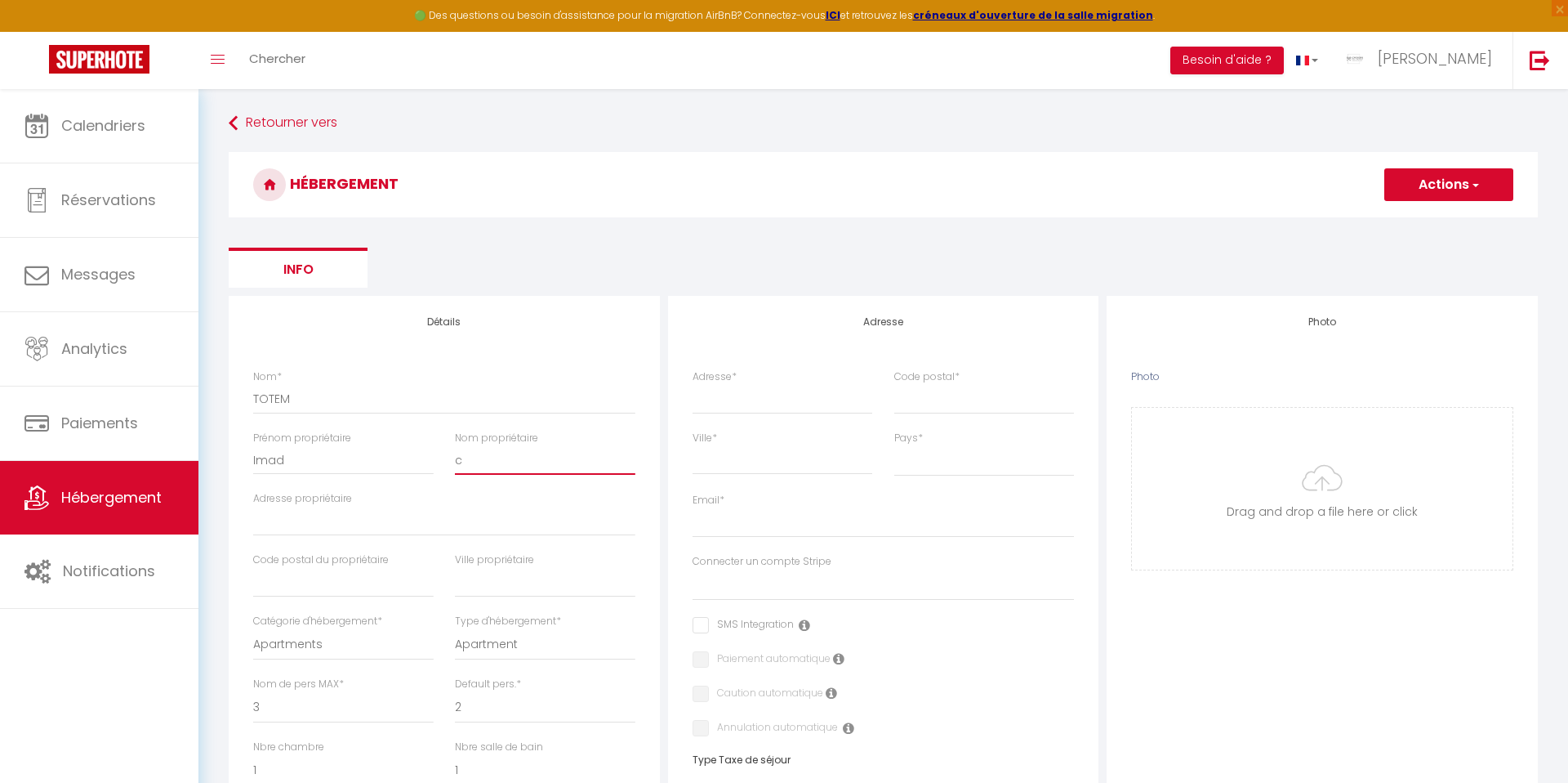
select select
checkbox input "false"
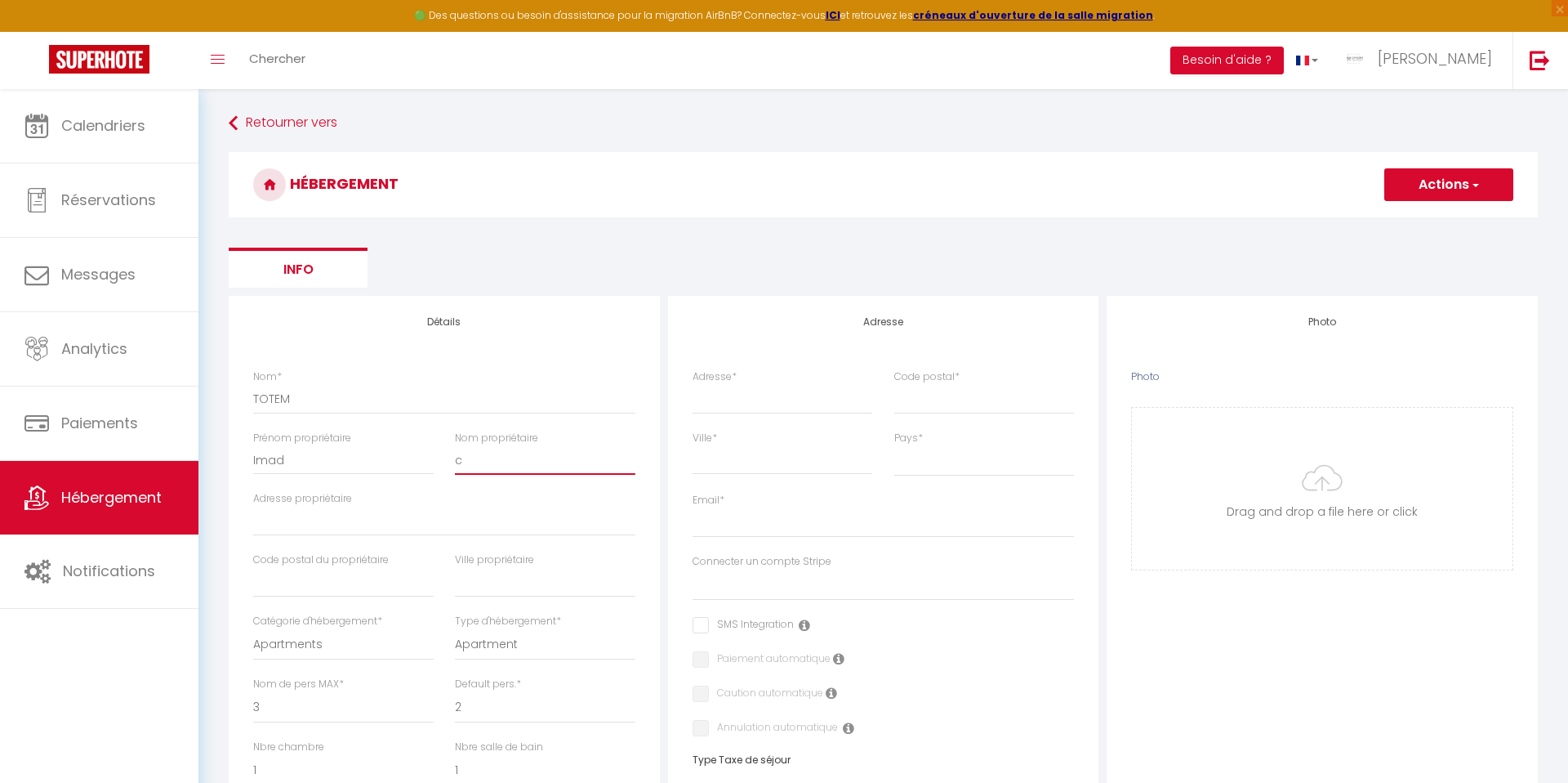
select select
checkbox input "false"
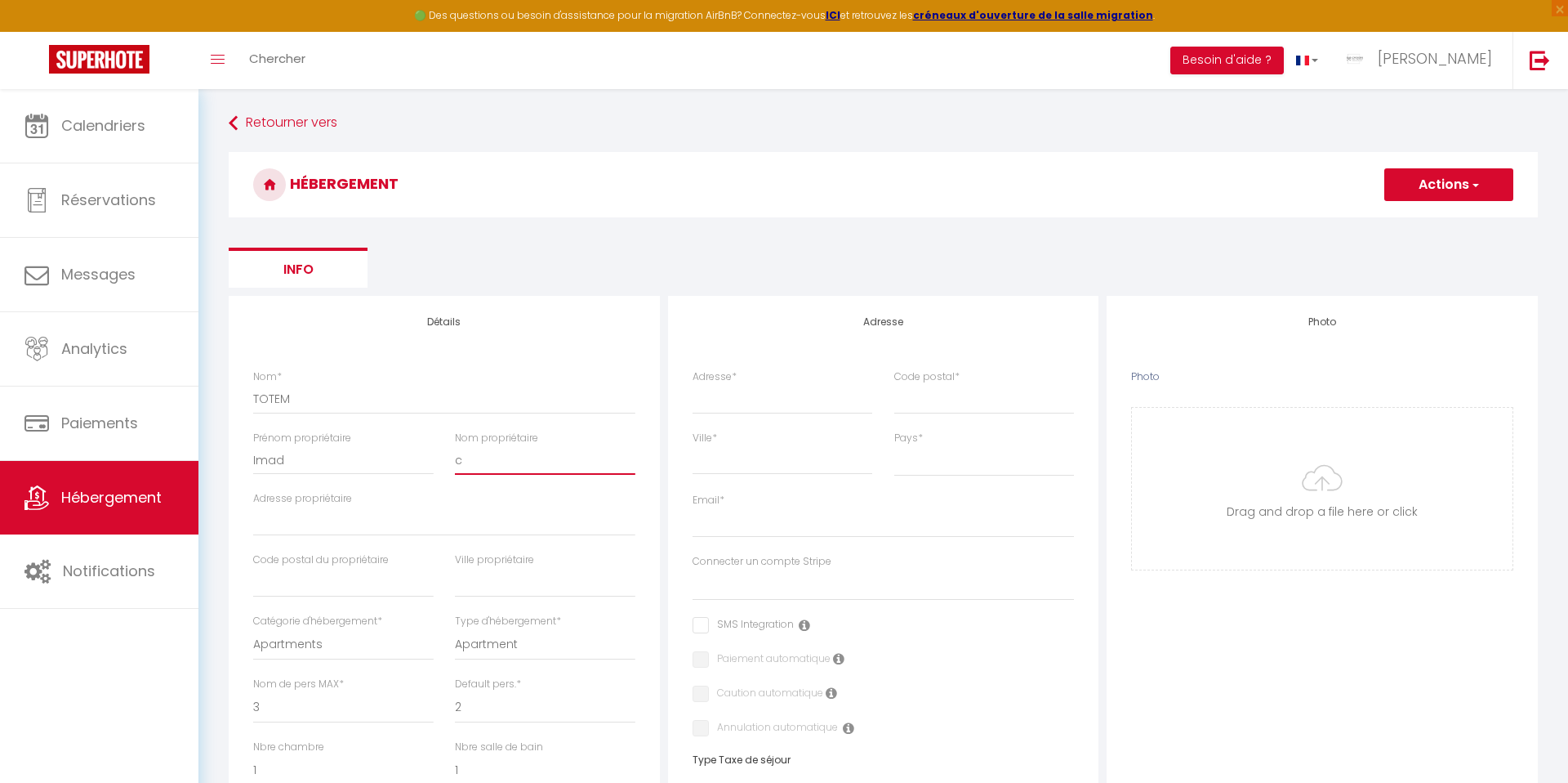
checkbox input "false"
select select
type input "ch"
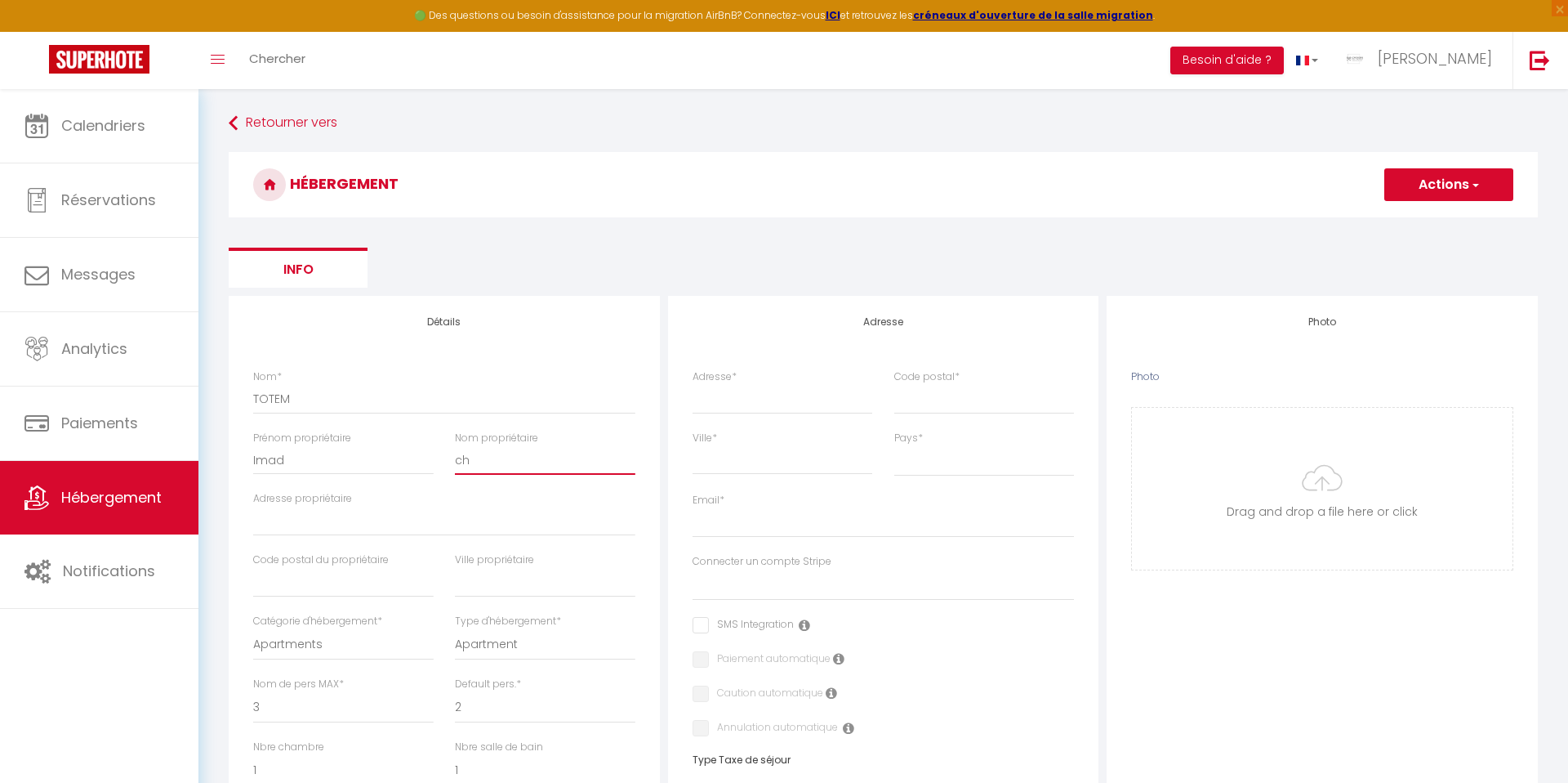
select select
checkbox input "false"
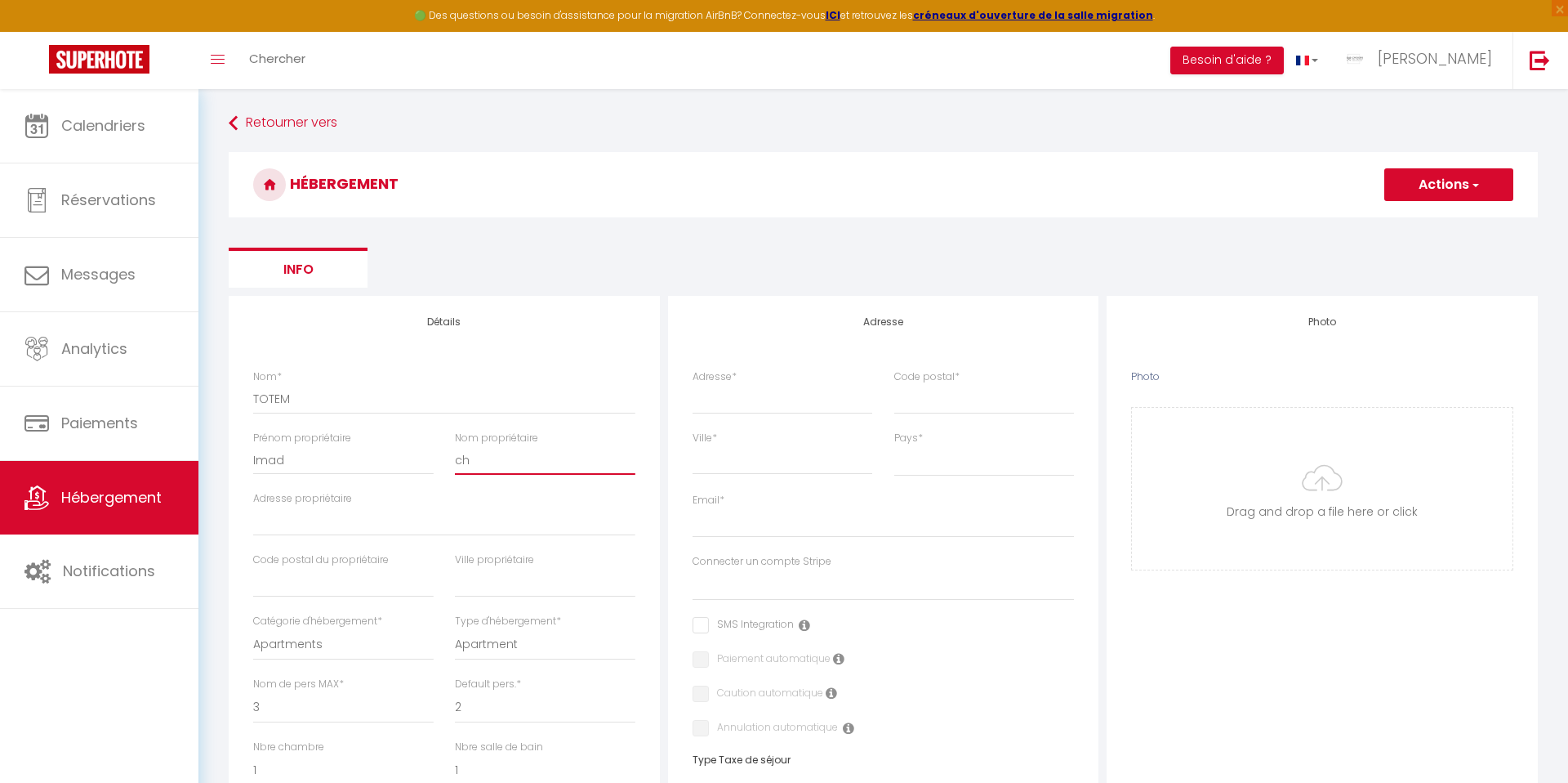
select select
type input "cha"
select select
checkbox input "false"
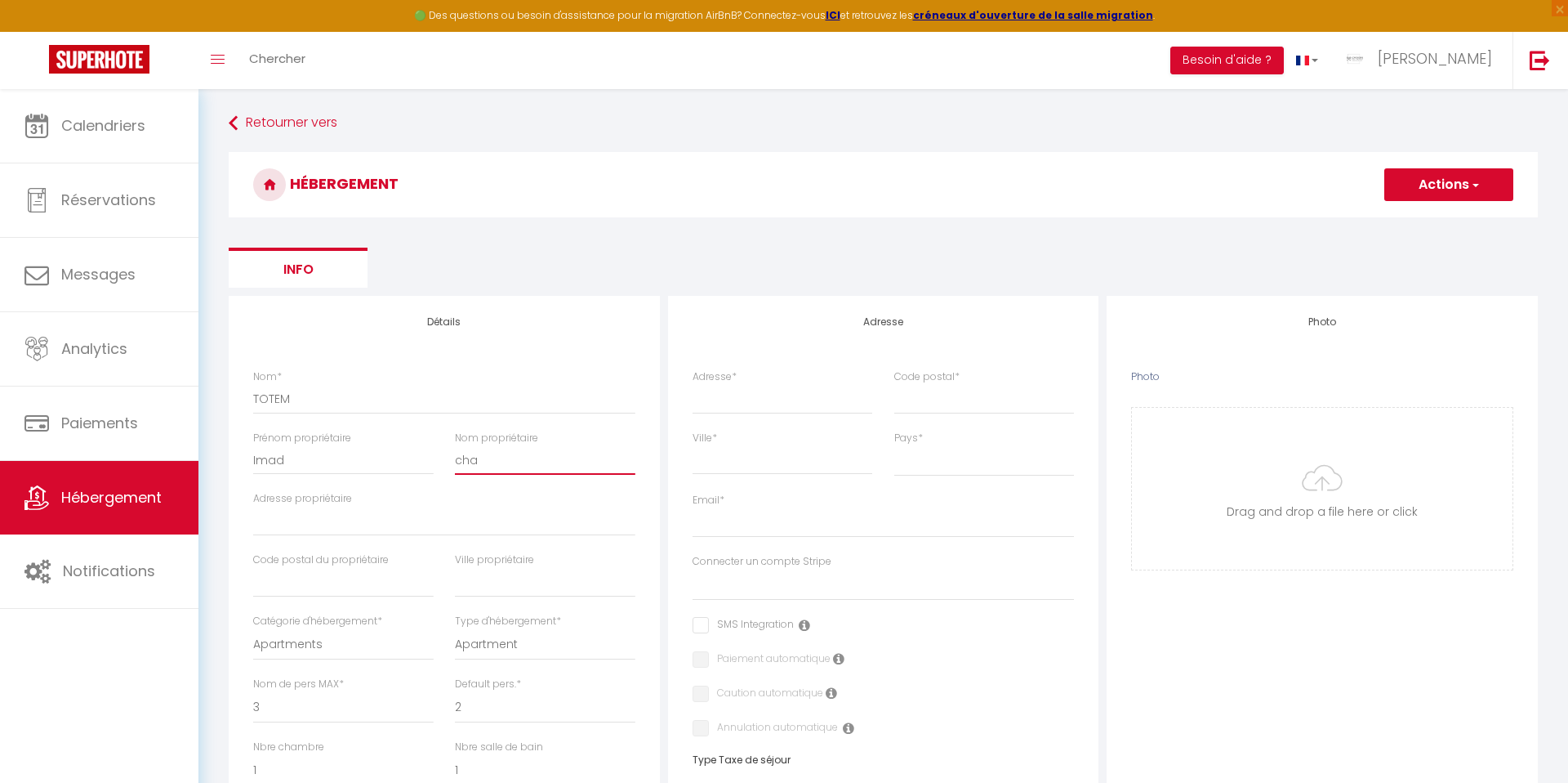
checkbox input "false"
select select
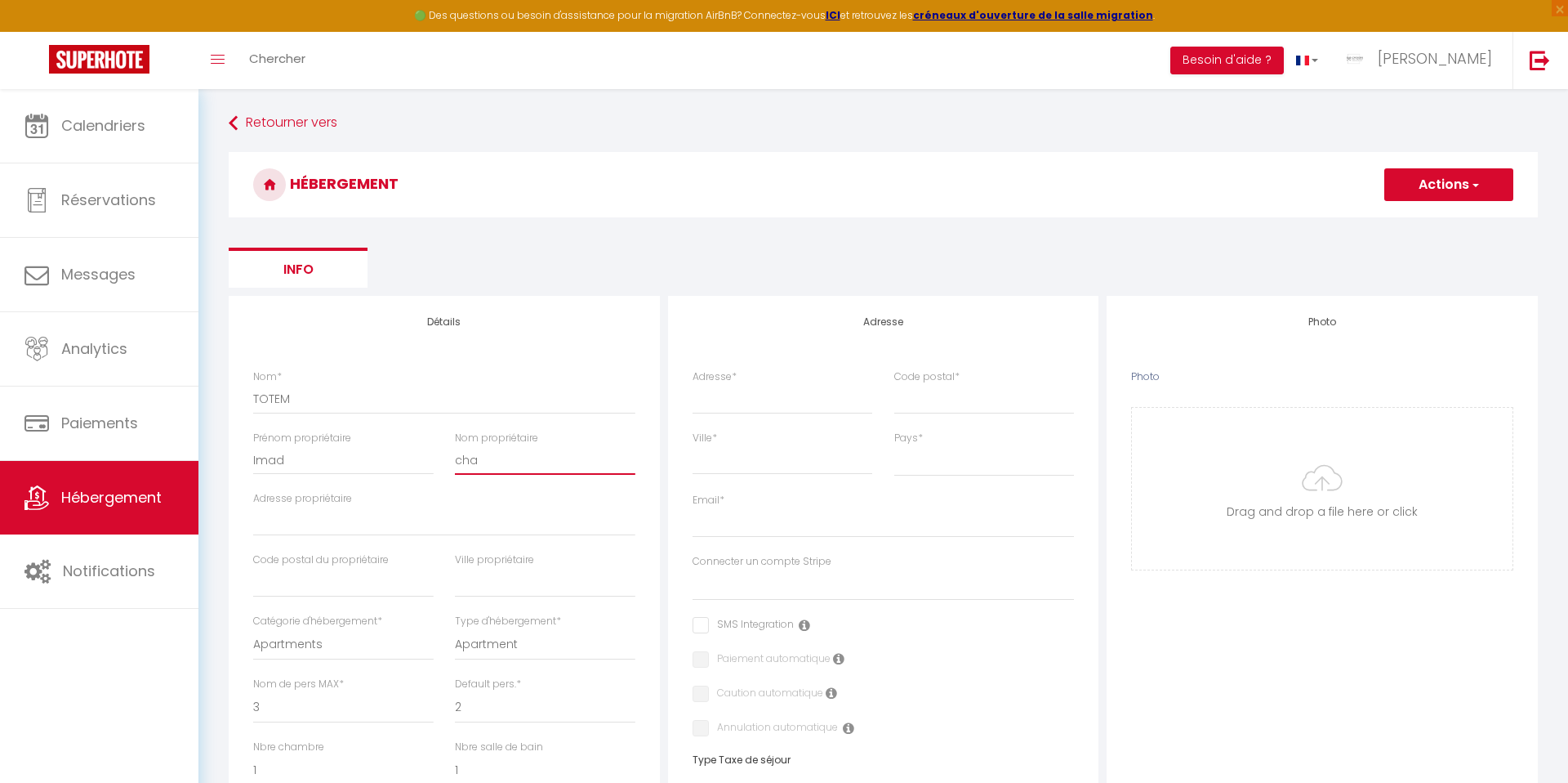
type input "ch"
select select
checkbox input "false"
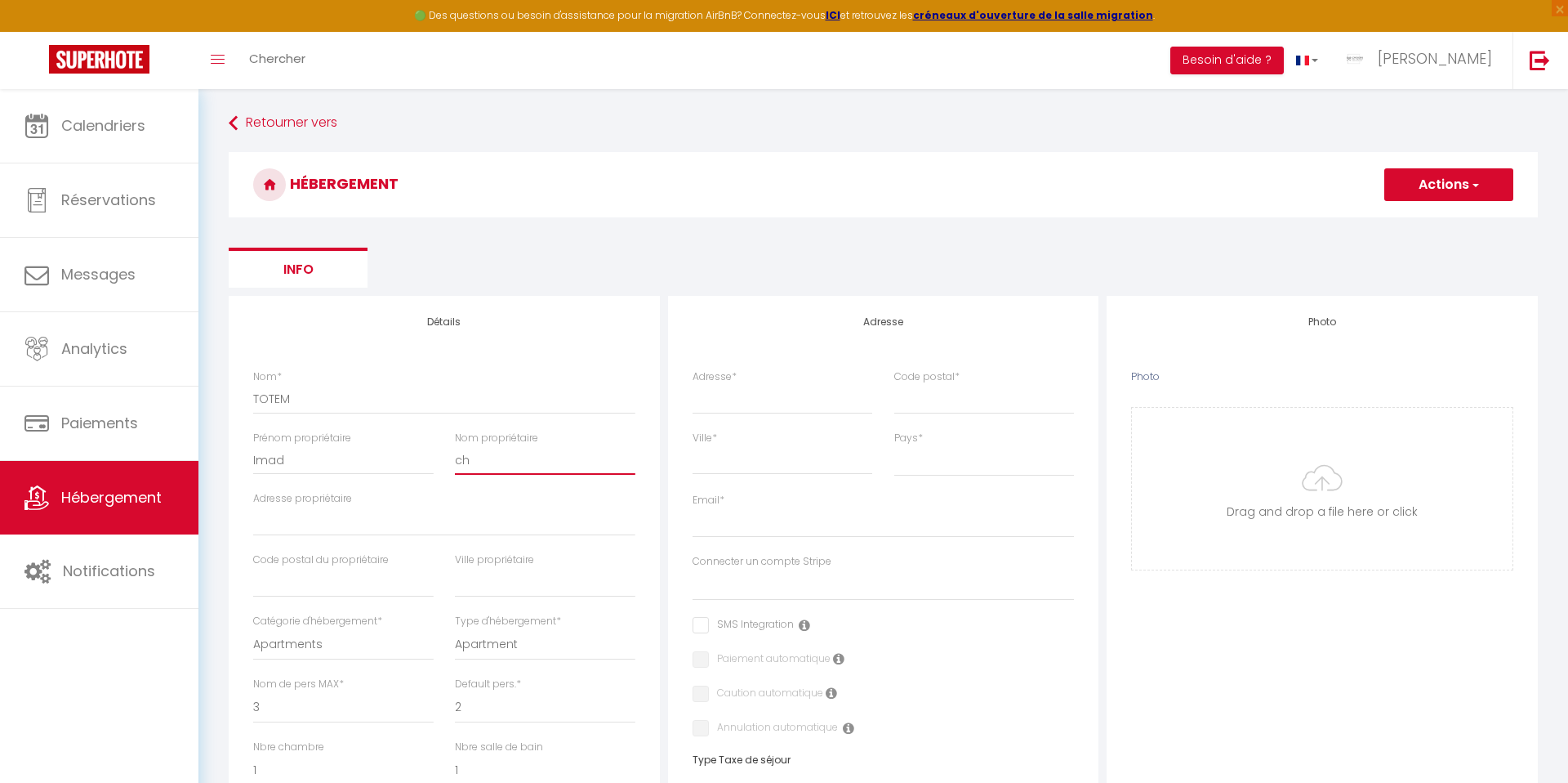
checkbox input "false"
select select
type input "c"
select select
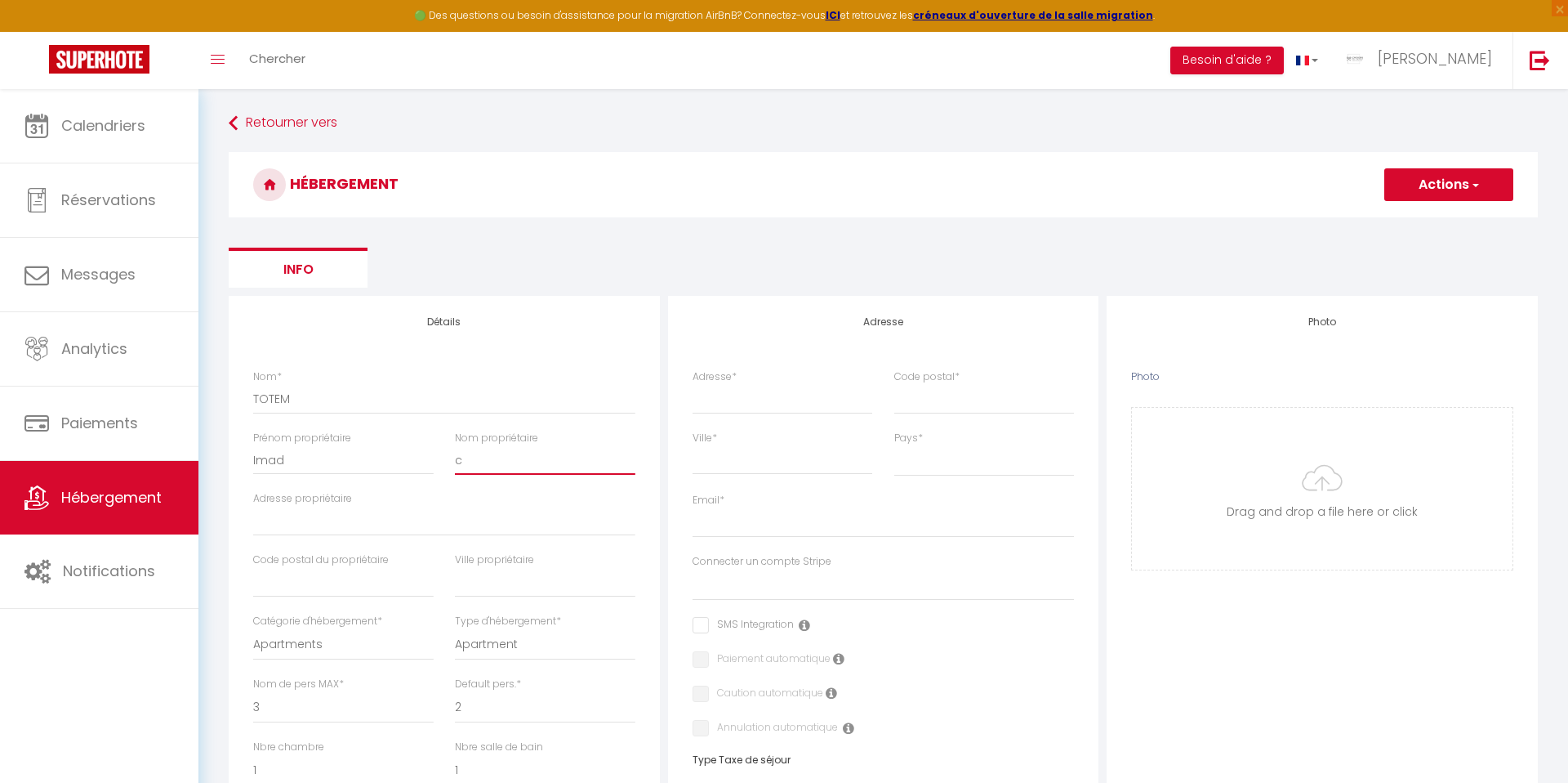
checkbox input "false"
select select
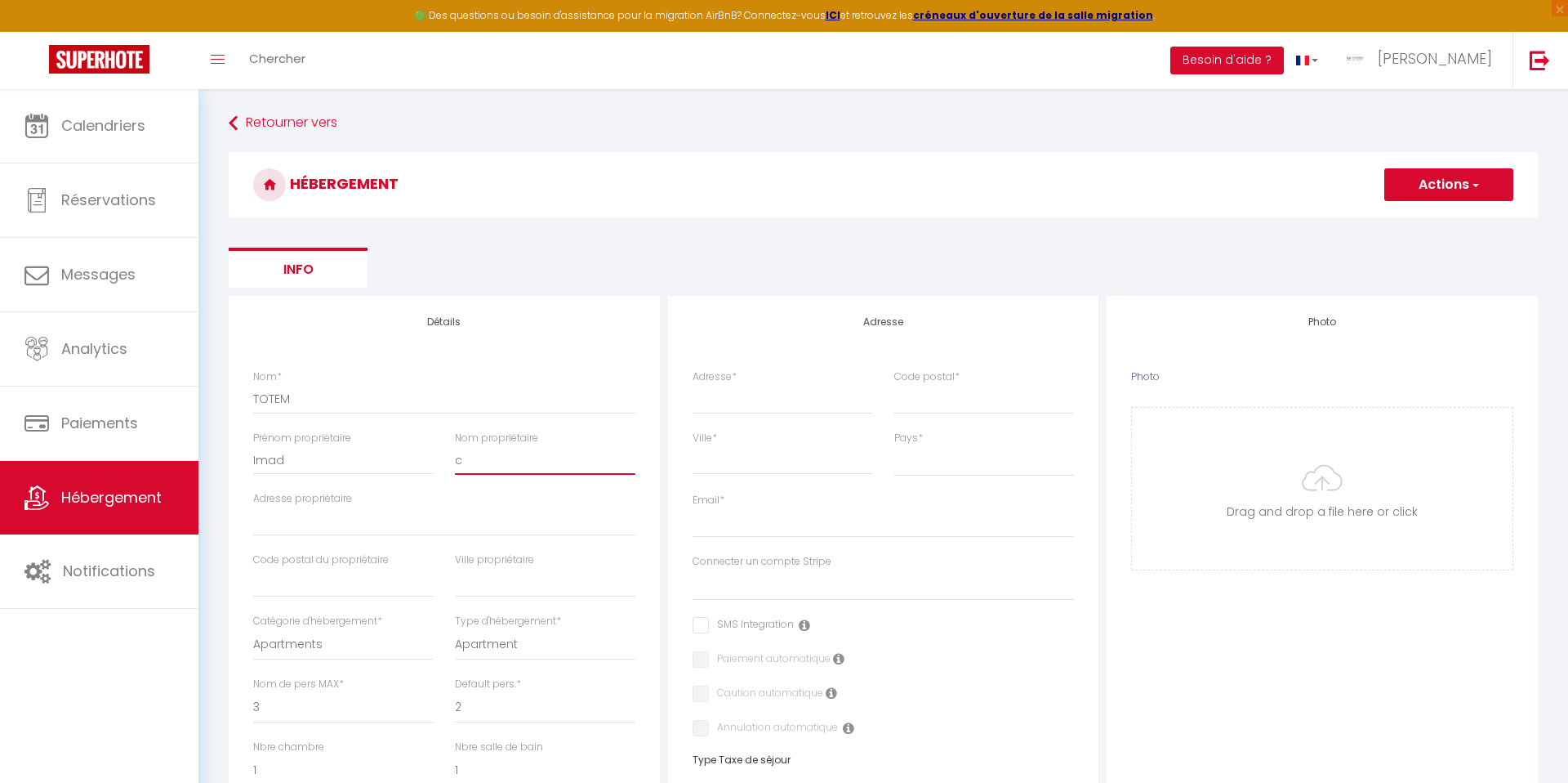
select select
checkbox input "false"
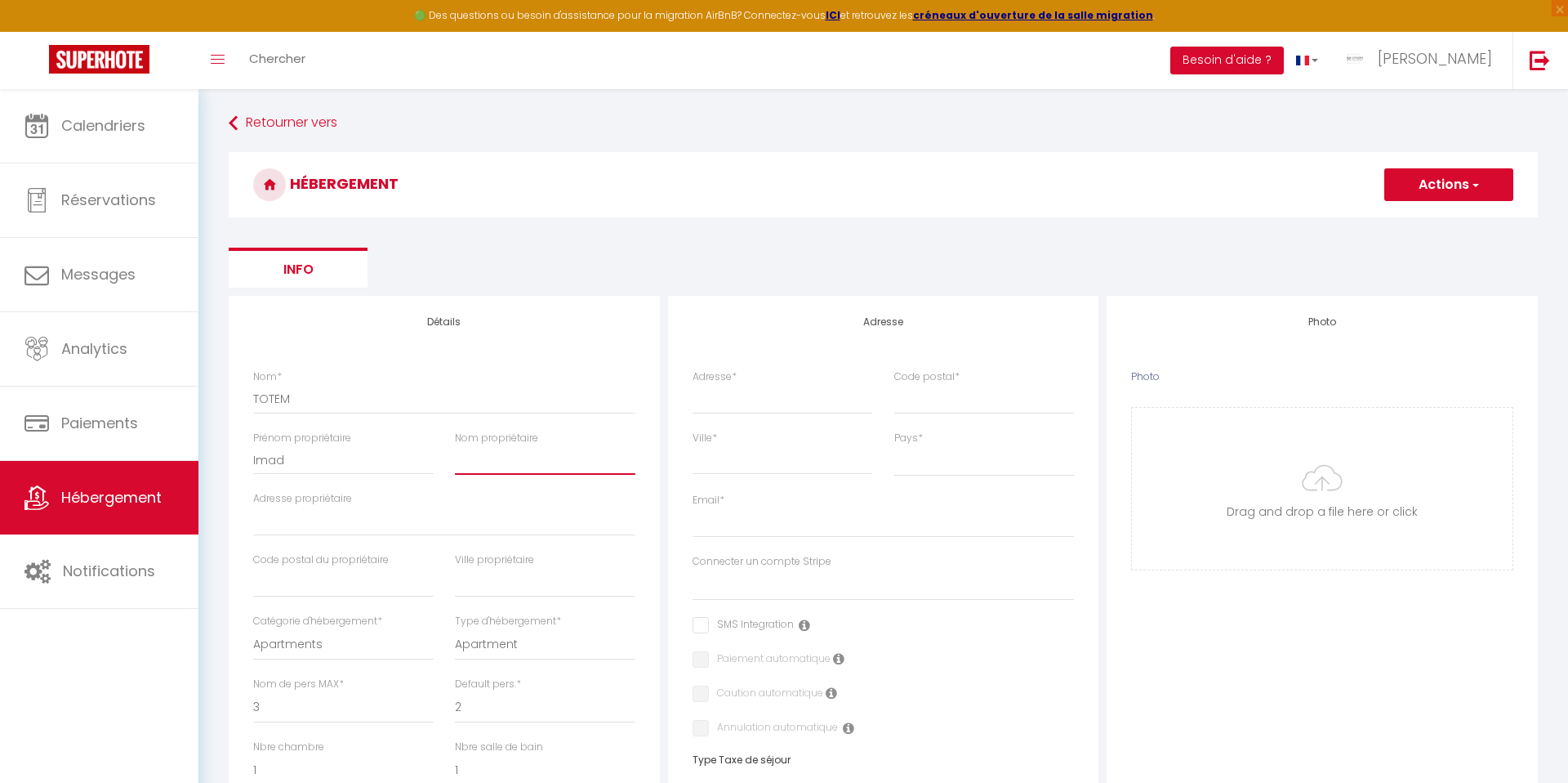
checkbox input "false"
select select
type input "C"
select select
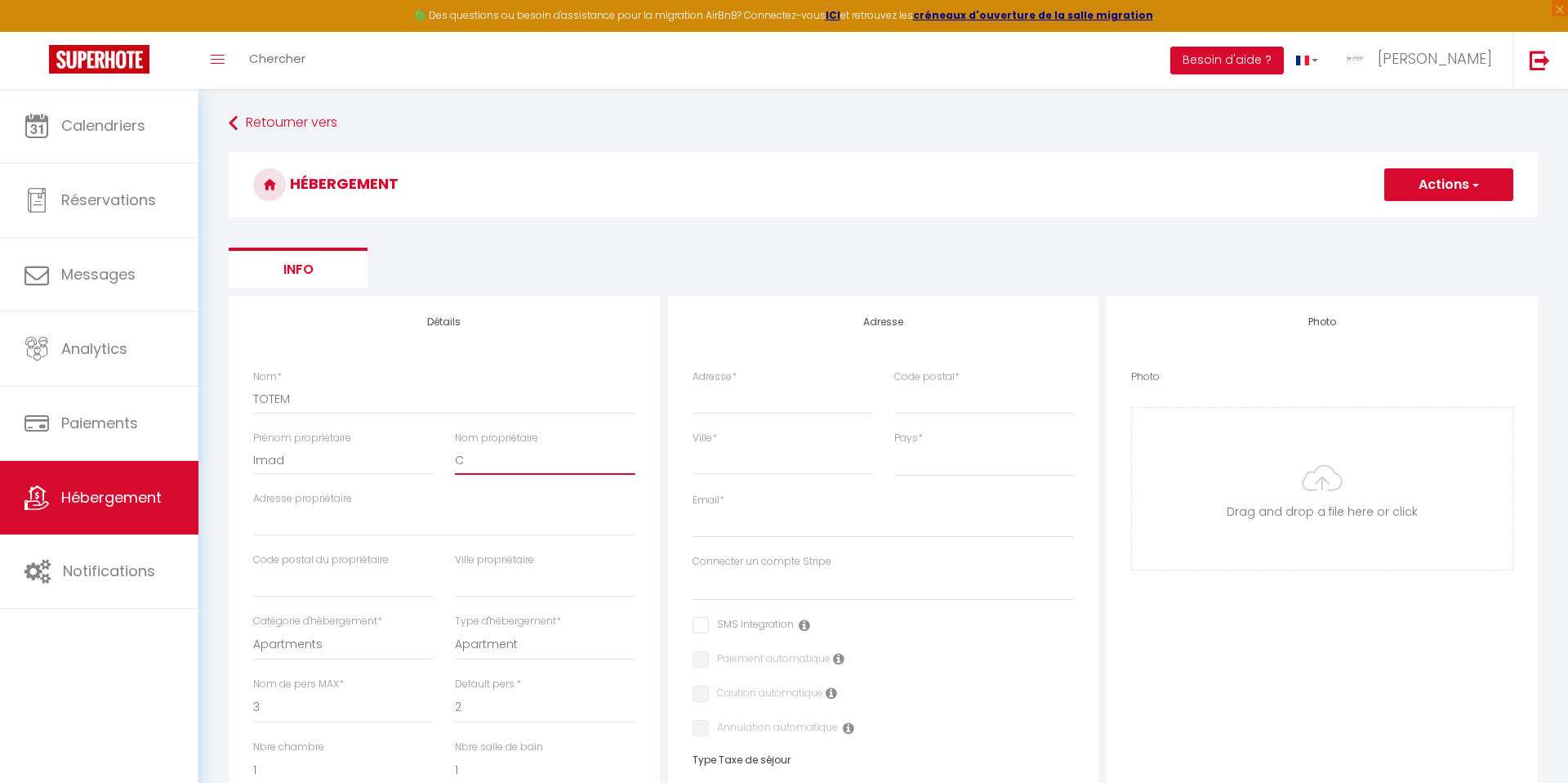
checkbox input "false"
select select
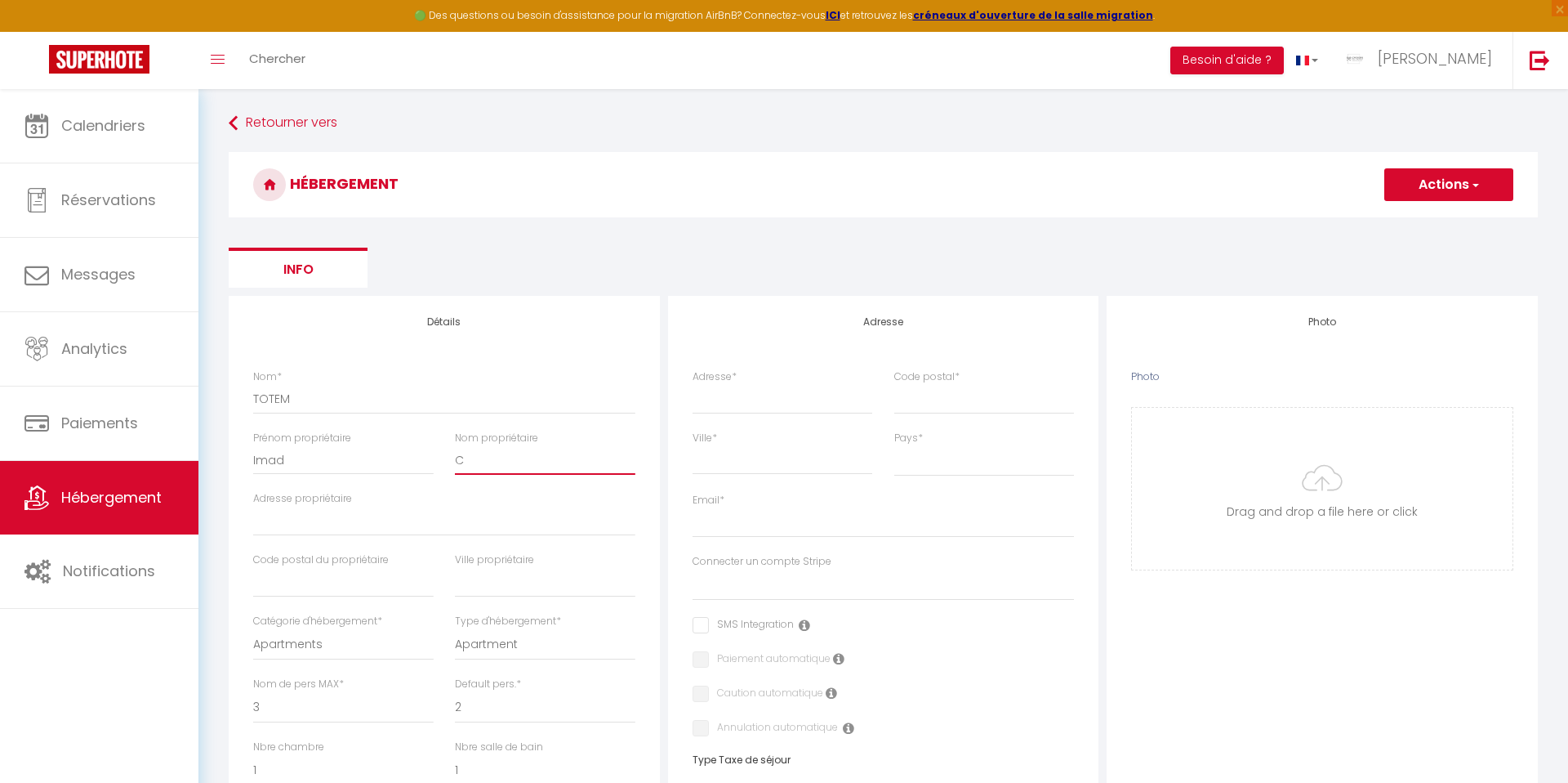
select select
type input "CH"
select select
checkbox input "false"
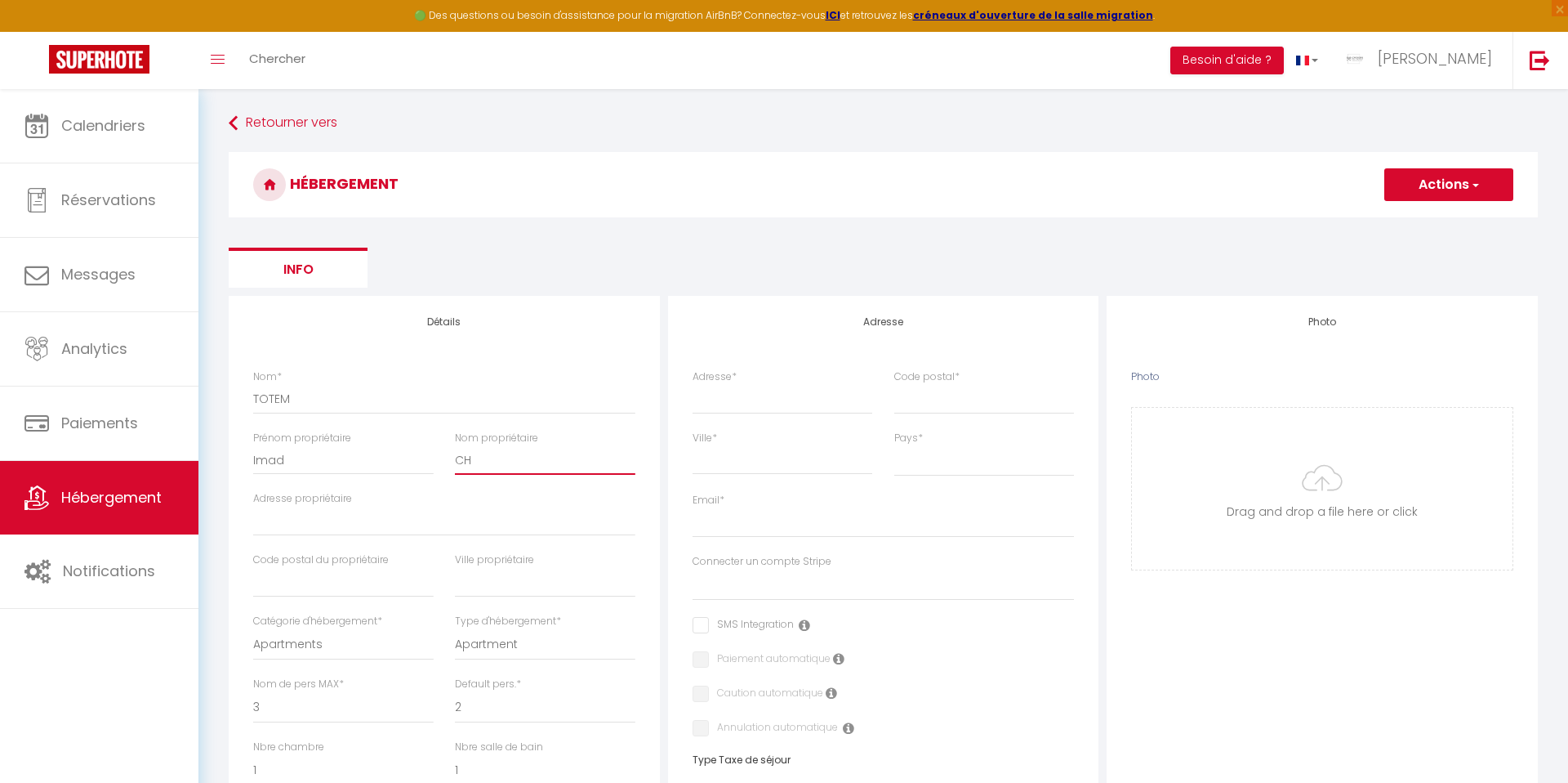
checkbox input "false"
select select
type input "CHA"
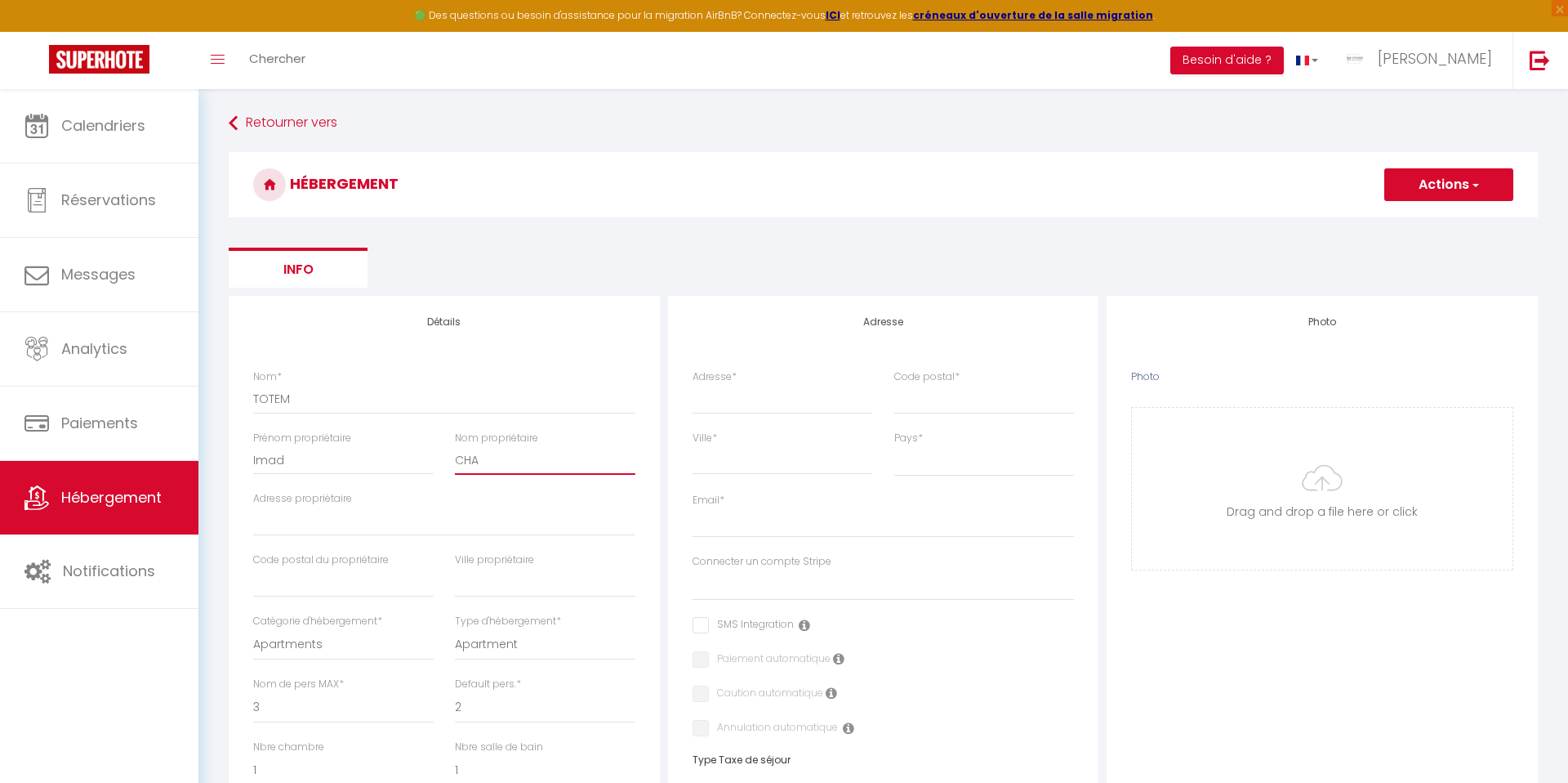
select select
checkbox input "false"
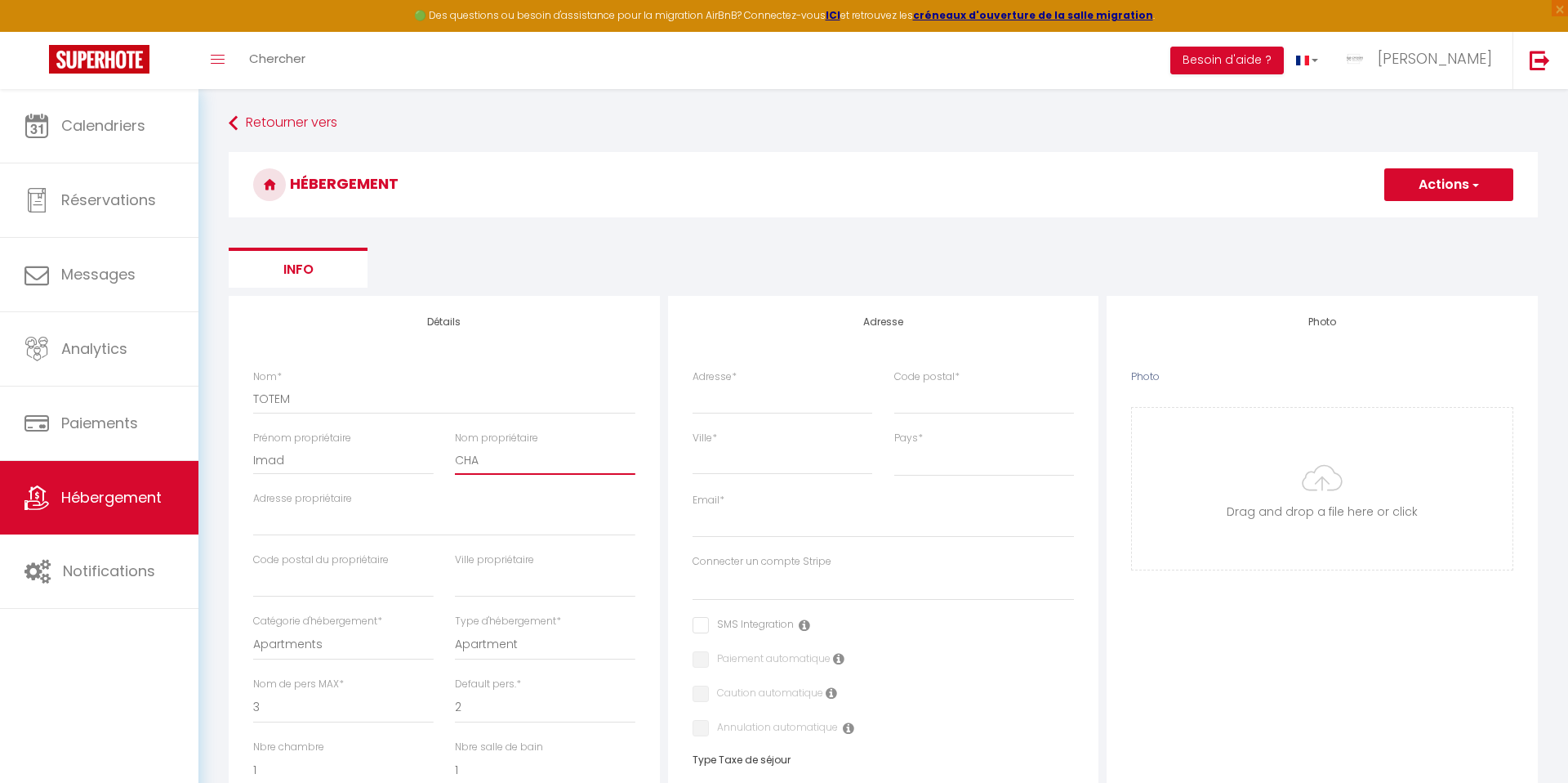
select select
type input "CHAA"
select select
checkbox input "false"
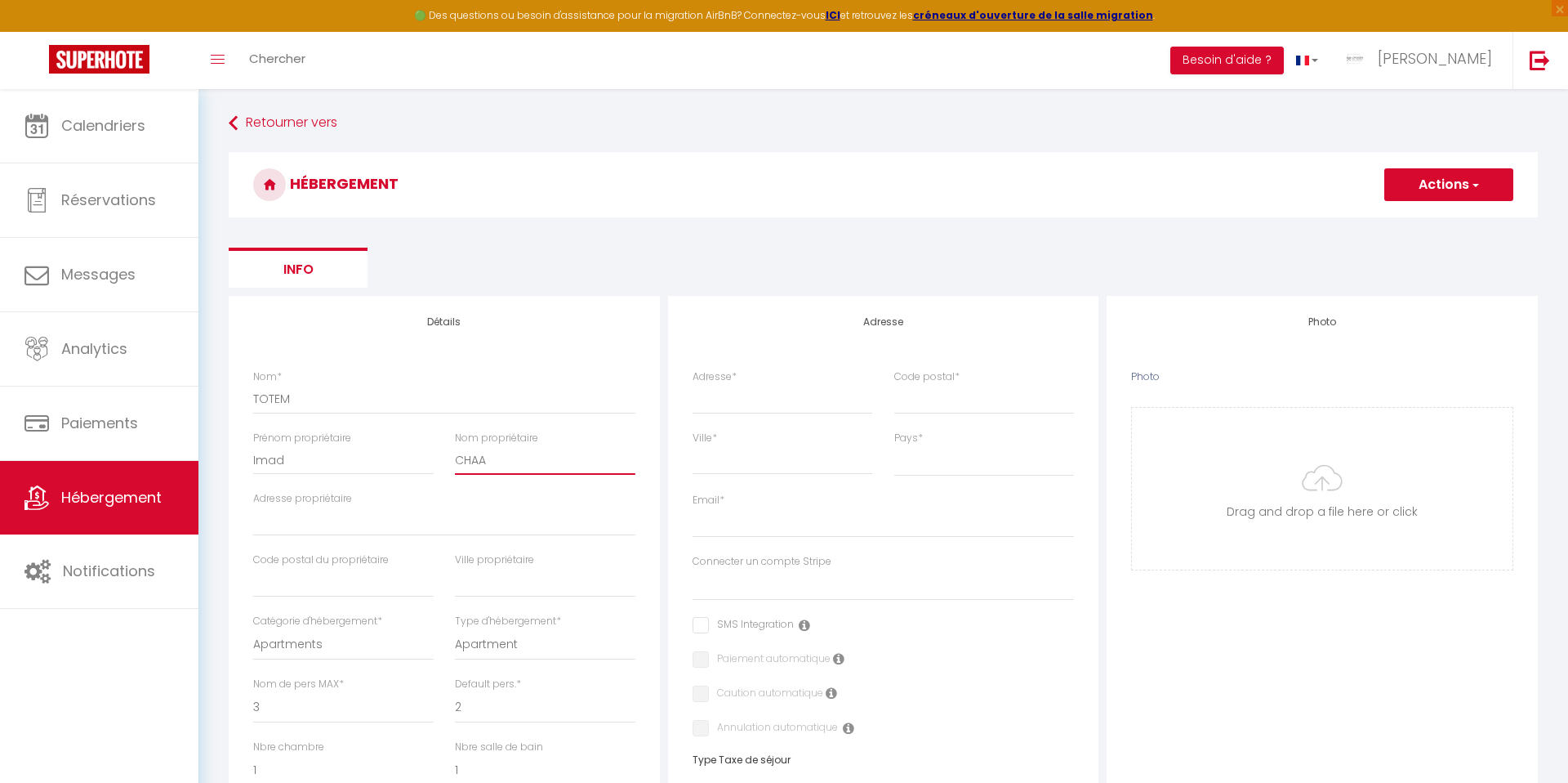
checkbox input "false"
select select
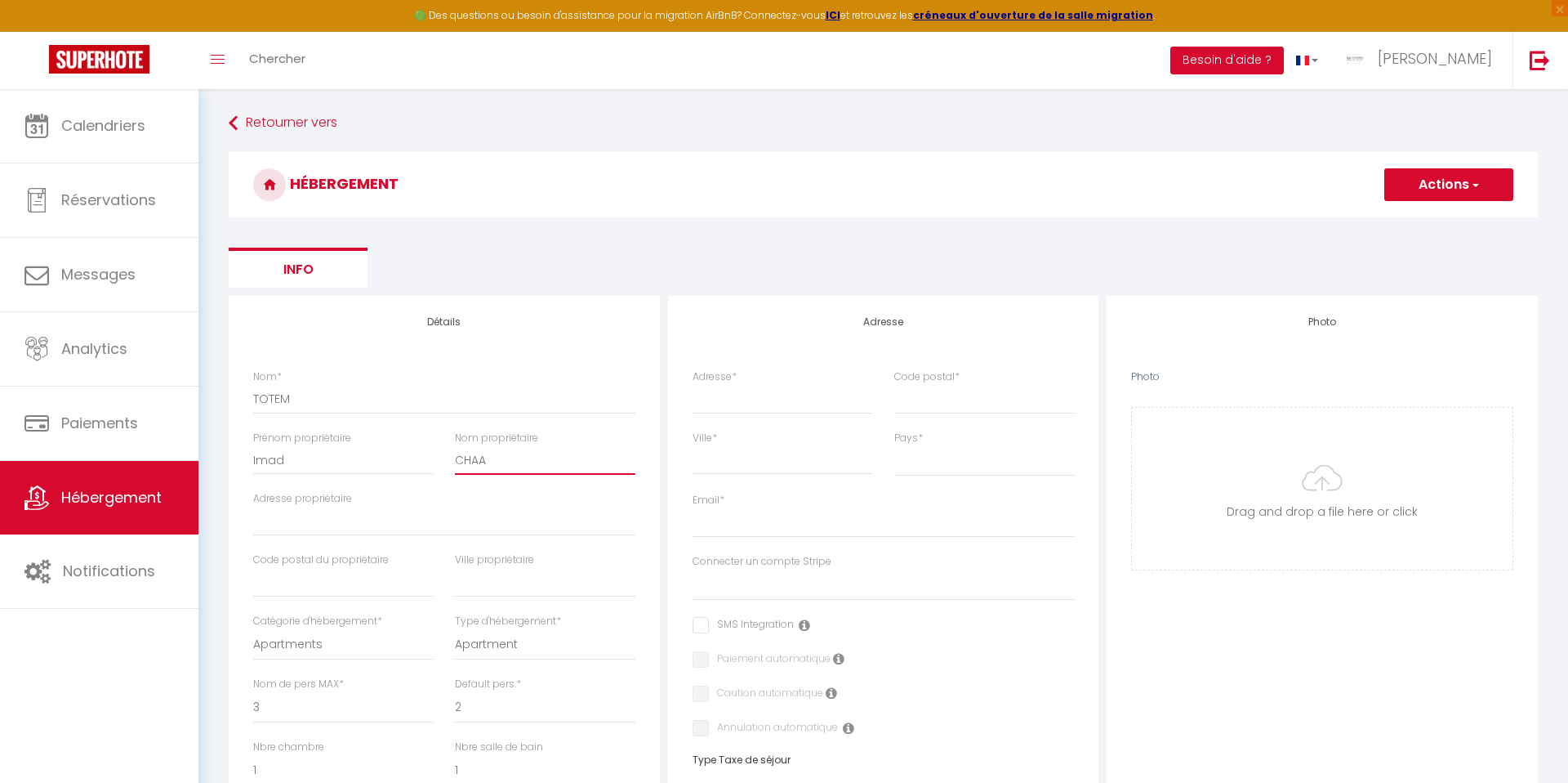
type input "CHAAB"
select select
checkbox input "false"
click at [748, 369] on div "Adresse *" at bounding box center [783, 392] width 181 height 45
click at [748, 392] on input "Adresse *" at bounding box center [783, 399] width 181 height 30
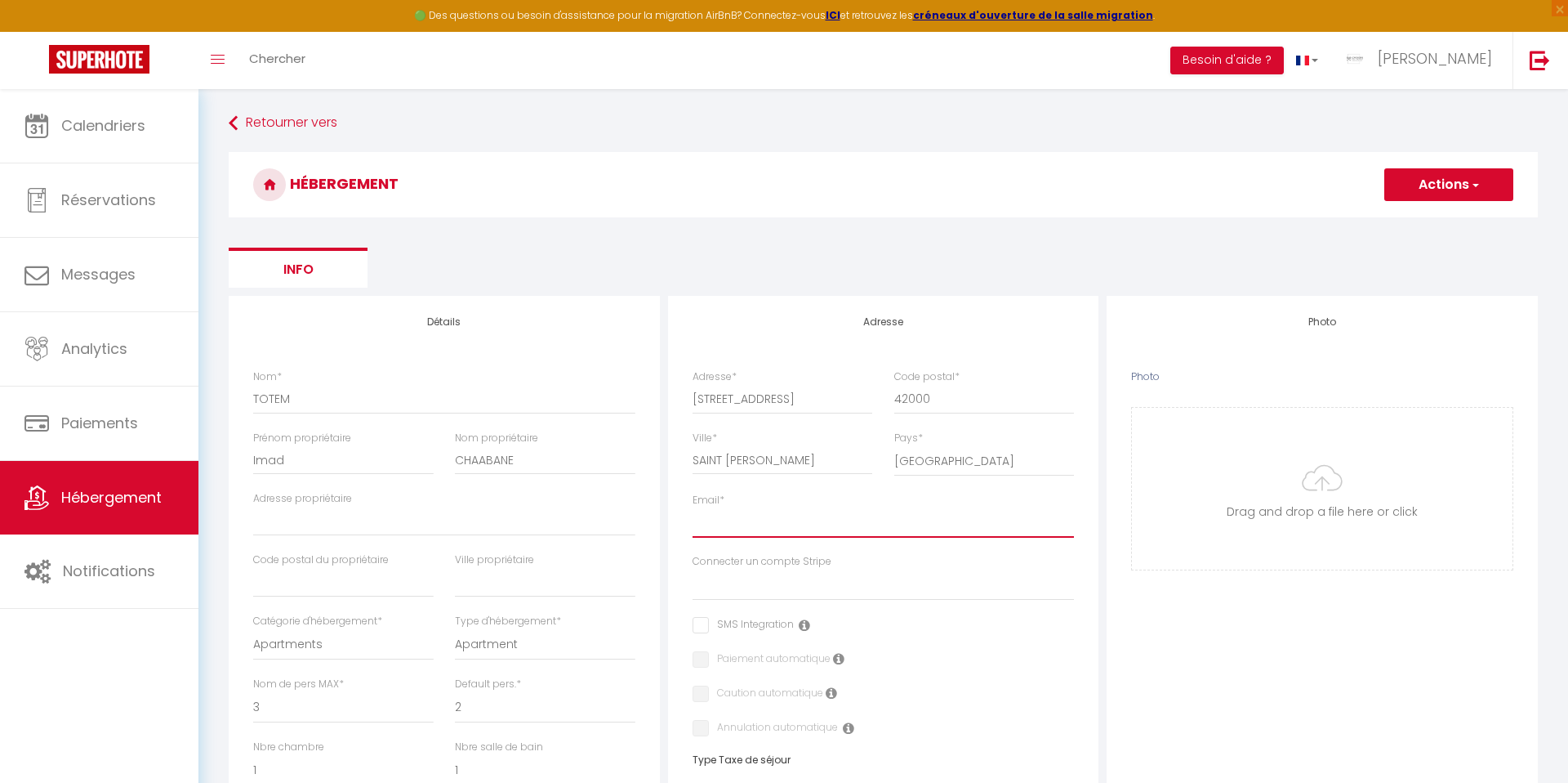
click at [729, 518] on input "Email *" at bounding box center [883, 523] width 382 height 30
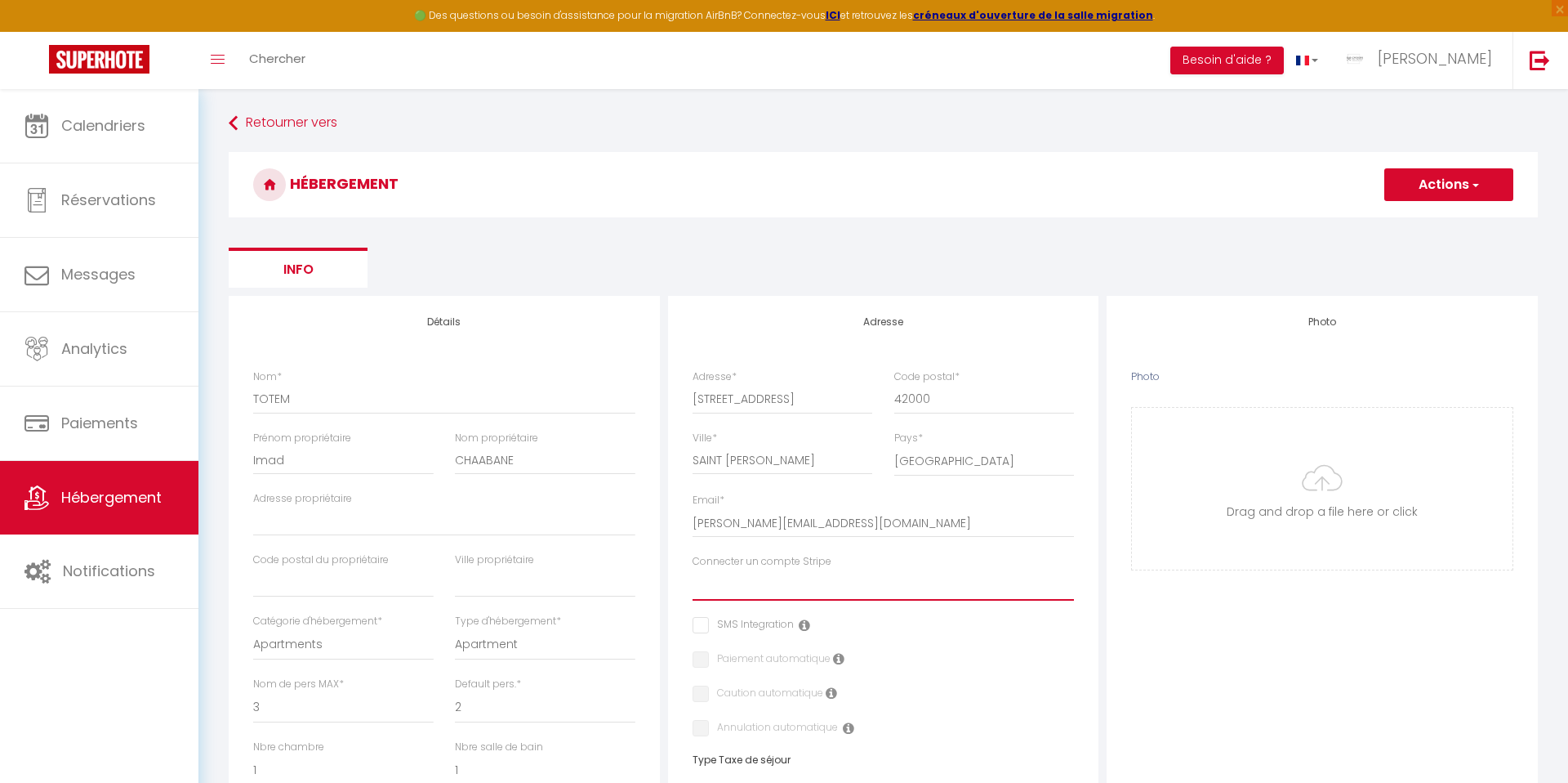
click at [714, 598] on select "[PERSON_NAME] ECUREUIL [GEOGRAPHIC_DATA] [PERSON_NAME] MV IMMO [PERSON_NAME] [P…" at bounding box center [883, 585] width 382 height 31
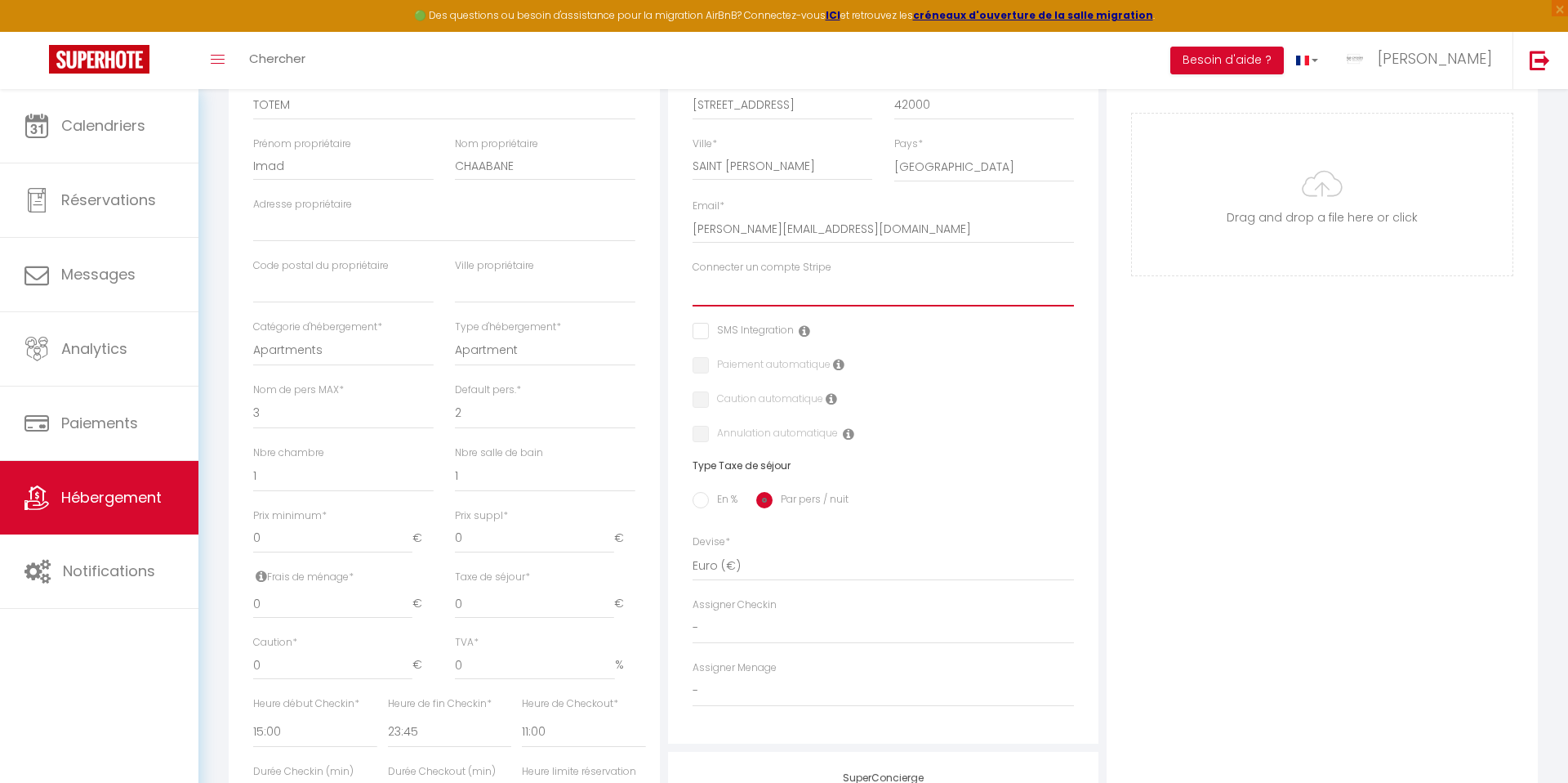
scroll to position [296, 0]
click at [301, 347] on select "Apartments Houses Secondary units Unique Homes BNB Others" at bounding box center [343, 348] width 181 height 31
click at [288, 410] on select "1 2 3 4 5 6 7 8 9 10 11 12 13 14" at bounding box center [343, 411] width 181 height 31
click at [280, 415] on select "1 2 3 4 5 6 7 8 9 10 11 12 13 14" at bounding box center [343, 411] width 181 height 31
click at [477, 405] on select "1 2 3 4 5 6 7 8 9 10 11 12 13 14" at bounding box center [546, 411] width 181 height 31
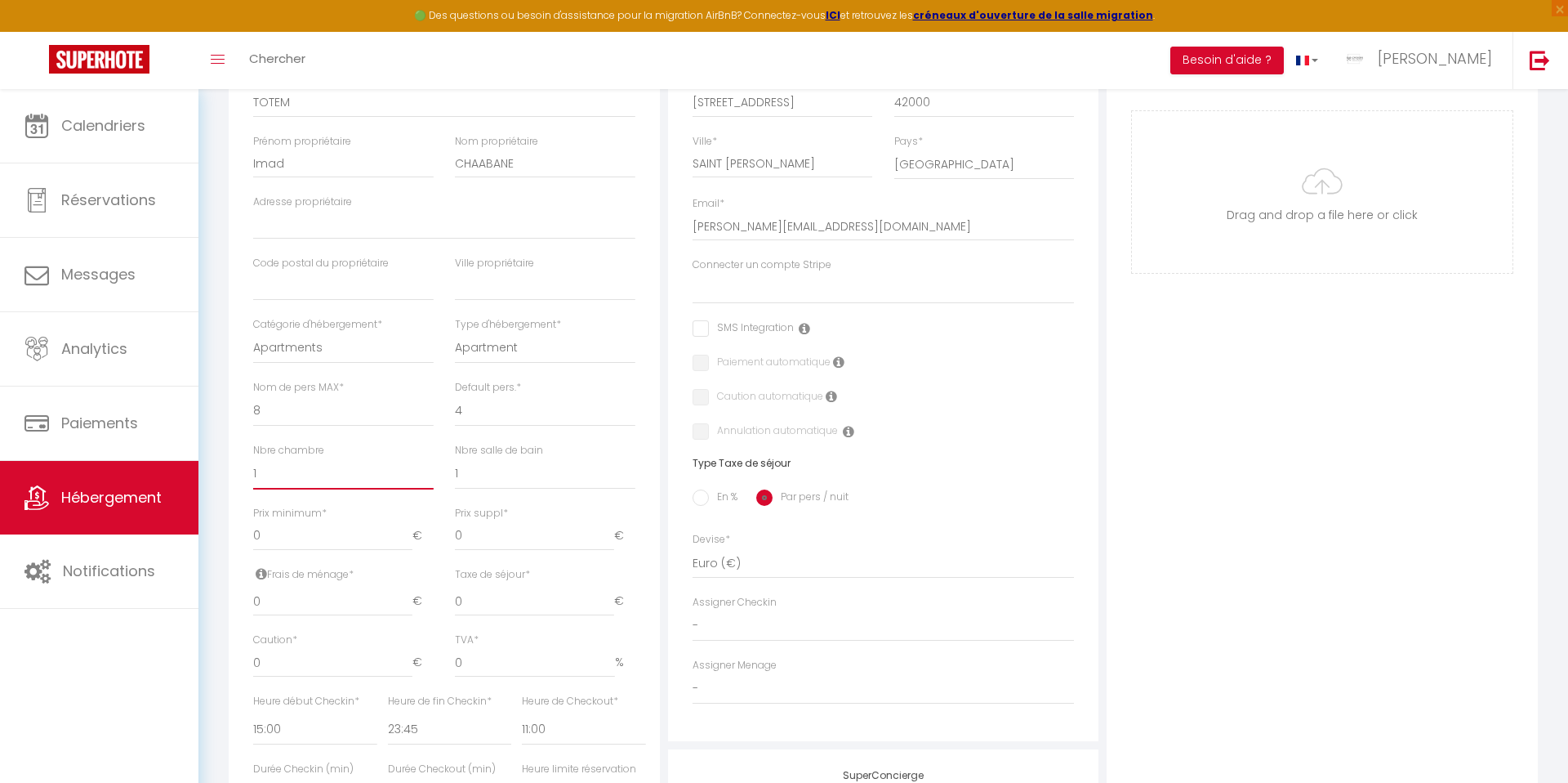
click at [367, 476] on select "0 1 2 3 4 5 6 7 8 9 10 11 12 13" at bounding box center [343, 474] width 181 height 31
click at [493, 474] on select "0 1 2 3 4 5 6 7 8 9 10 11 12 13" at bounding box center [546, 474] width 181 height 31
click at [326, 555] on div "Prix minimum * 0 €" at bounding box center [343, 536] width 202 height 62
click at [329, 548] on input "0" at bounding box center [332, 536] width 159 height 30
click at [307, 601] on input "0" at bounding box center [332, 601] width 159 height 30
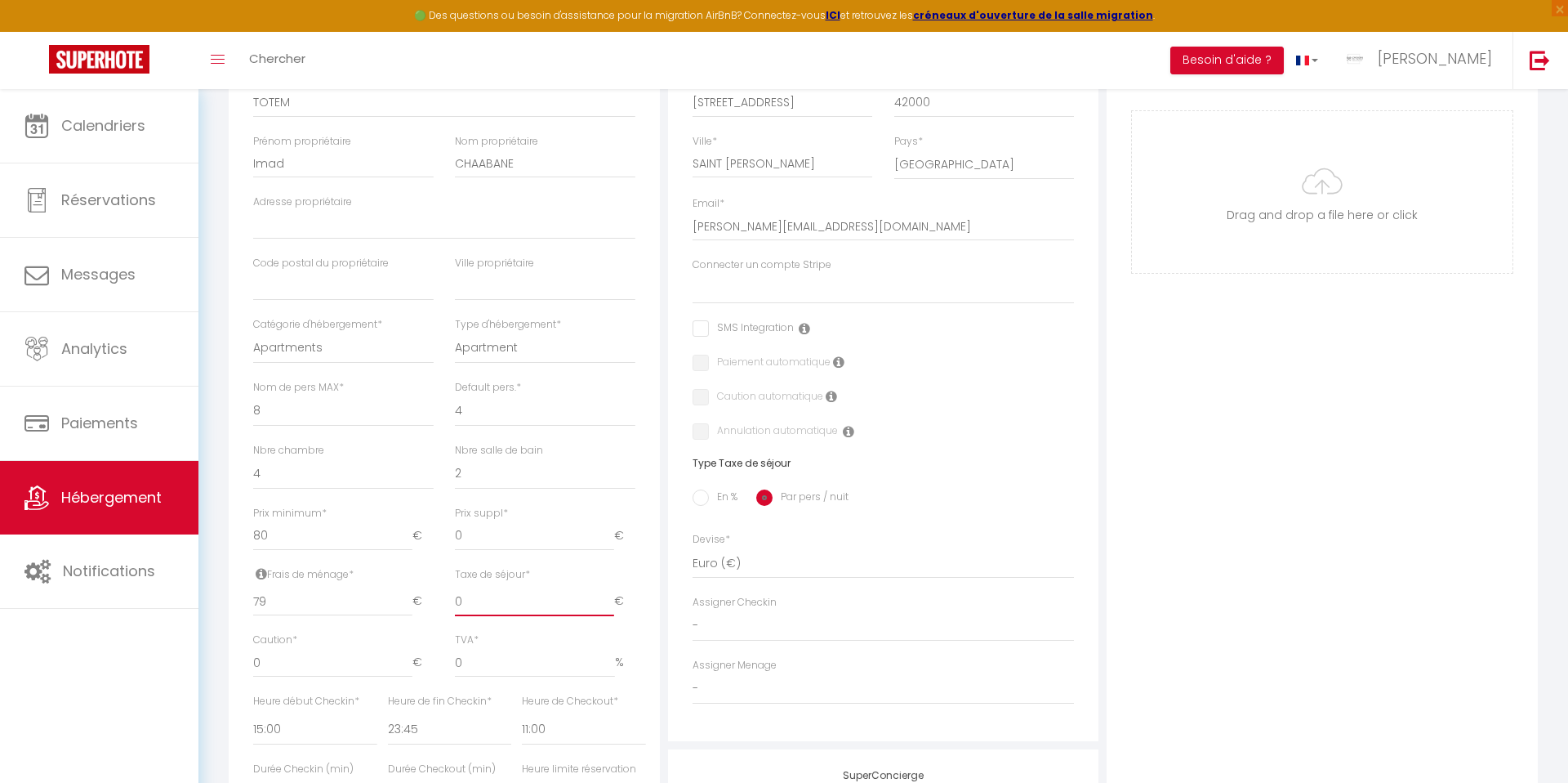
click at [491, 594] on input "0" at bounding box center [534, 601] width 159 height 30
click at [333, 661] on input "0" at bounding box center [332, 662] width 159 height 30
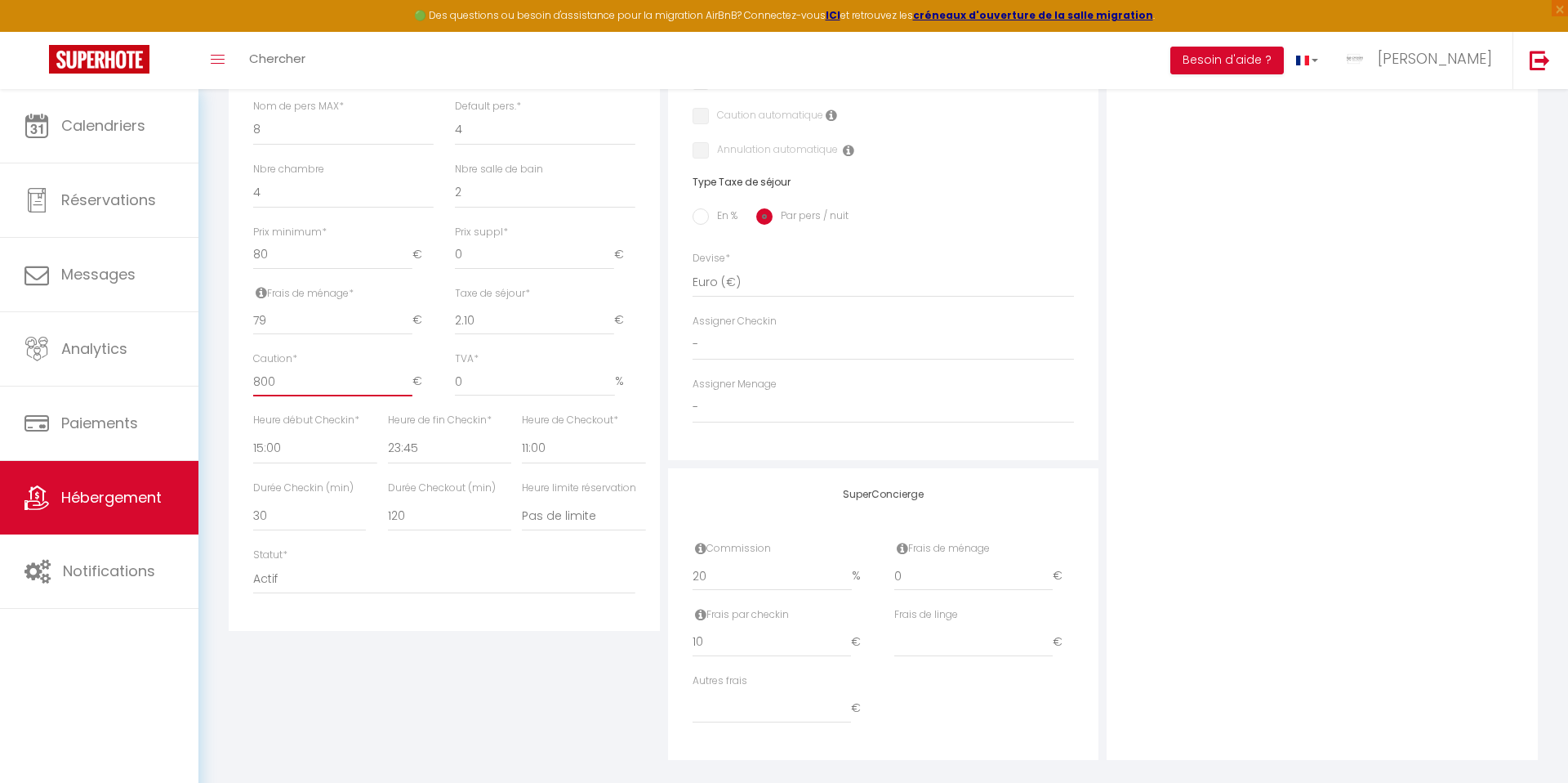
scroll to position [595, 0]
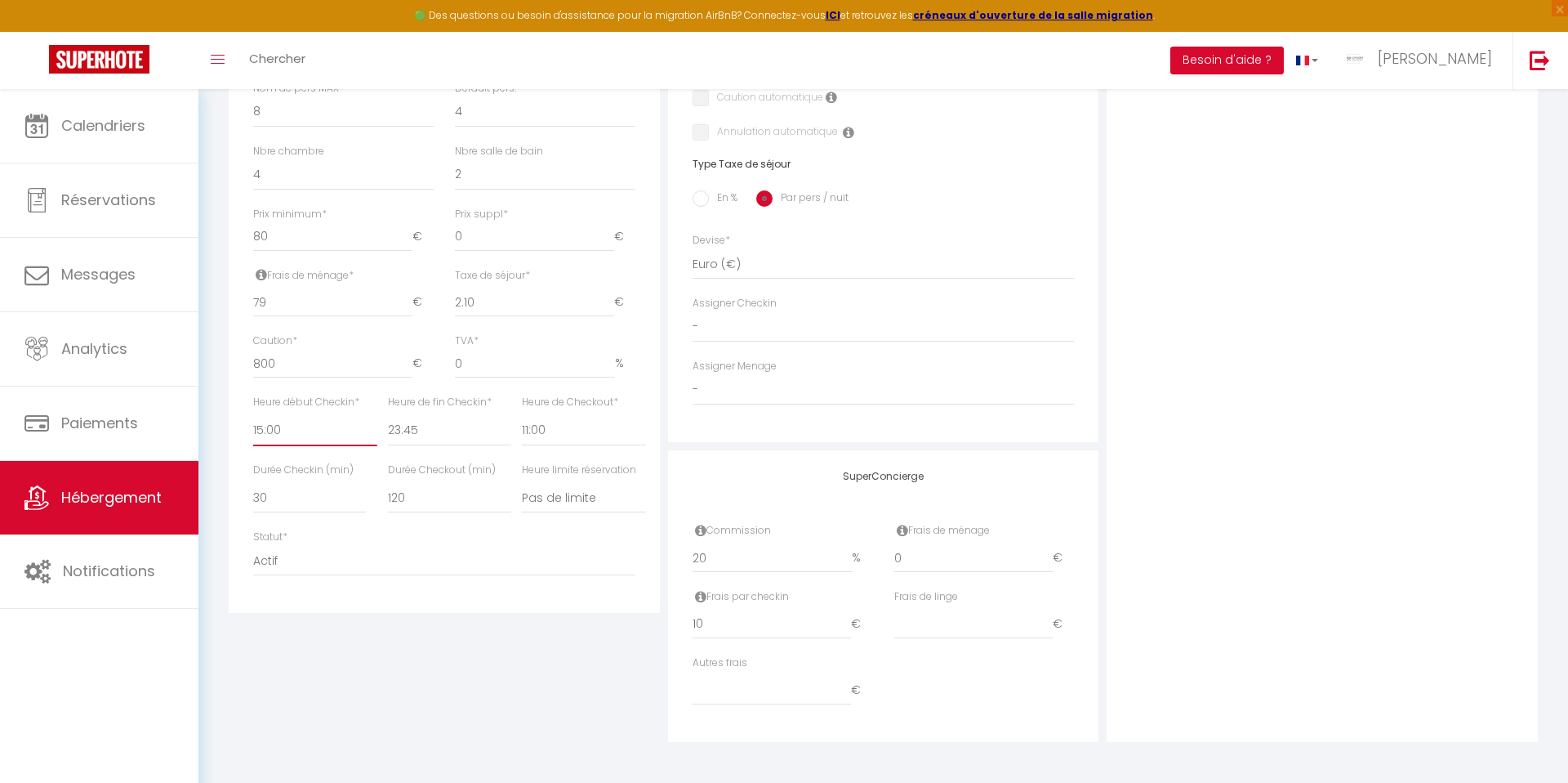
click at [311, 424] on select "00:00 00:15 00:30 00:45 01:00 01:15 01:30 01:45 02:00 02:15 02:30 02:45 03:00" at bounding box center [314, 431] width 123 height 31
click at [308, 431] on select "00:00 00:15 00:30 00:45 01:00 01:15 01:30 01:45 02:00 02:15 02:30 02:45 03:00" at bounding box center [314, 431] width 123 height 31
click at [410, 431] on select "00:00 00:15 00:30 00:45 01:00 01:15 01:30 01:45 02:00 02:15 02:30 02:45 03:00" at bounding box center [450, 431] width 123 height 31
click at [552, 496] on select "Pas de limite 01:00 02:00 03:00 04:00 05:00 06:00 07:00 08:00 09:00 10:00 11:00…" at bounding box center [584, 498] width 123 height 31
click at [563, 426] on select "00:00 00:15 00:30 00:45 01:00 01:15 01:30 01:45 02:00 02:15 02:30 02:45 03:00" at bounding box center [584, 431] width 123 height 31
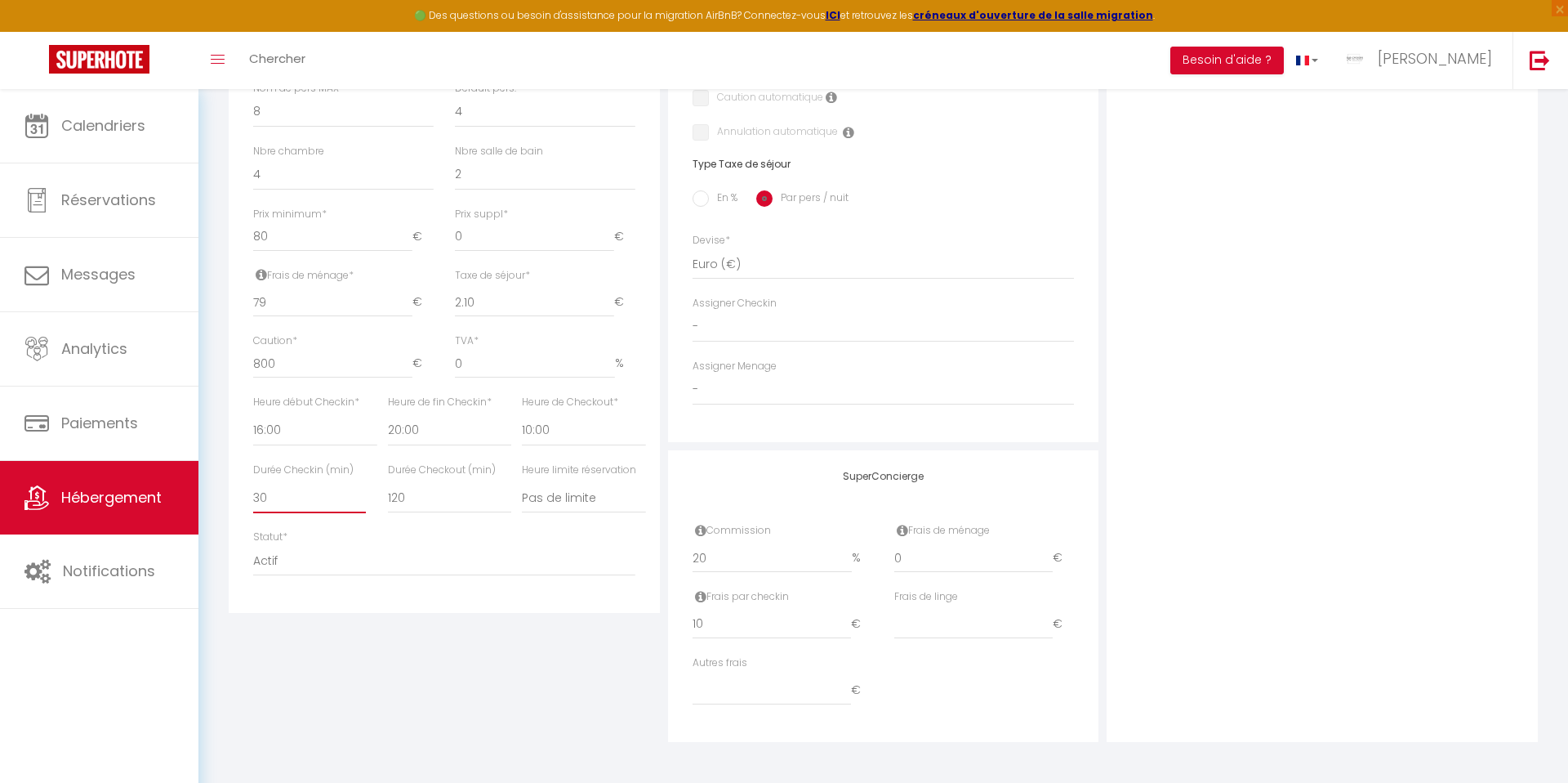
click at [297, 494] on select "15 30 45 60 75 90 105 120 135 150 165 180 195 210" at bounding box center [309, 498] width 113 height 31
click at [296, 485] on select "15 30 45 60 75 90 105 120 135 150 165 180 195 210" at bounding box center [309, 498] width 113 height 31
click at [400, 495] on select "15 30 45 60 75 90 105 120 135 150 165 180 195 210" at bounding box center [450, 498] width 123 height 31
click at [552, 494] on select "Pas de limite 01:00 02:00 03:00 04:00 05:00 06:00 07:00 08:00 09:00 10:00 11:00…" at bounding box center [584, 498] width 123 height 31
click at [584, 567] on select "Actif Pas actif" at bounding box center [444, 561] width 382 height 31
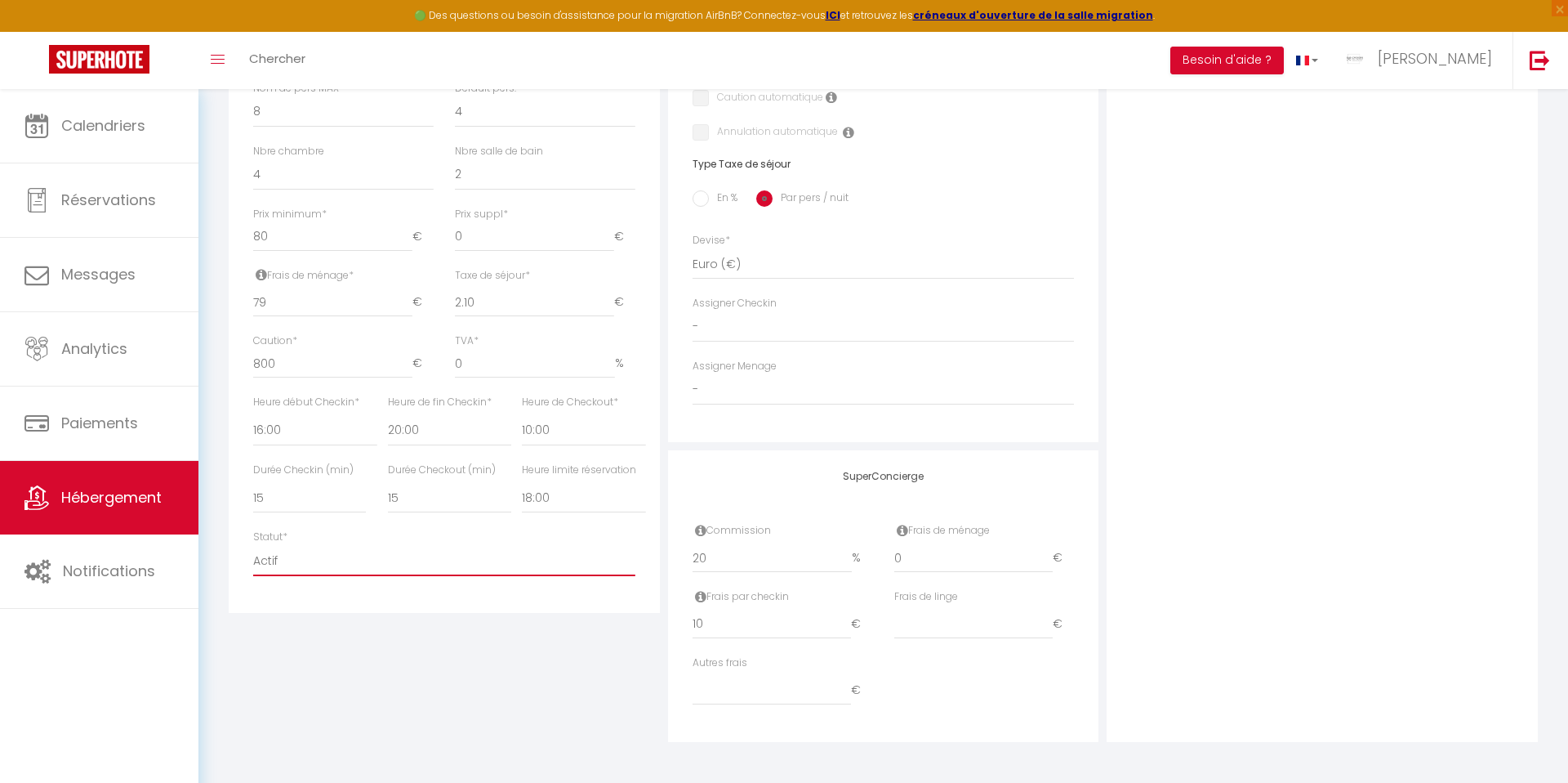
click at [527, 569] on select "Actif Pas actif" at bounding box center [444, 561] width 382 height 31
click at [711, 555] on input "20" at bounding box center [772, 558] width 160 height 30
click at [720, 623] on input "10" at bounding box center [771, 624] width 159 height 30
click at [925, 562] on input "0" at bounding box center [973, 558] width 159 height 30
click at [913, 559] on input "0" at bounding box center [973, 558] width 159 height 30
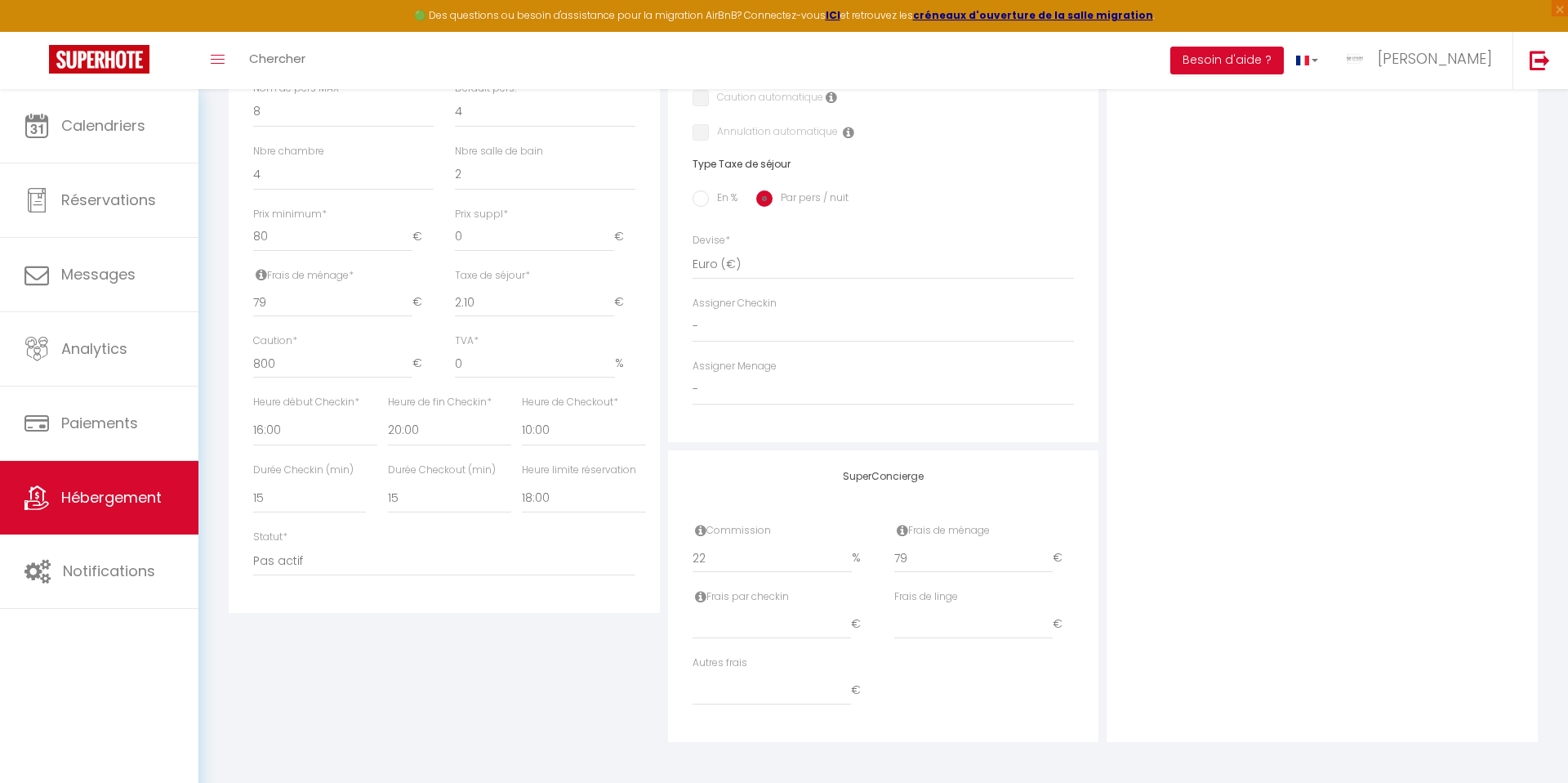
click at [1033, 425] on div "Adresse Adresse * 4 rue de la chance Code postal * 42000 Ville * SAINT GALIER P…" at bounding box center [883, 71] width 431 height 742
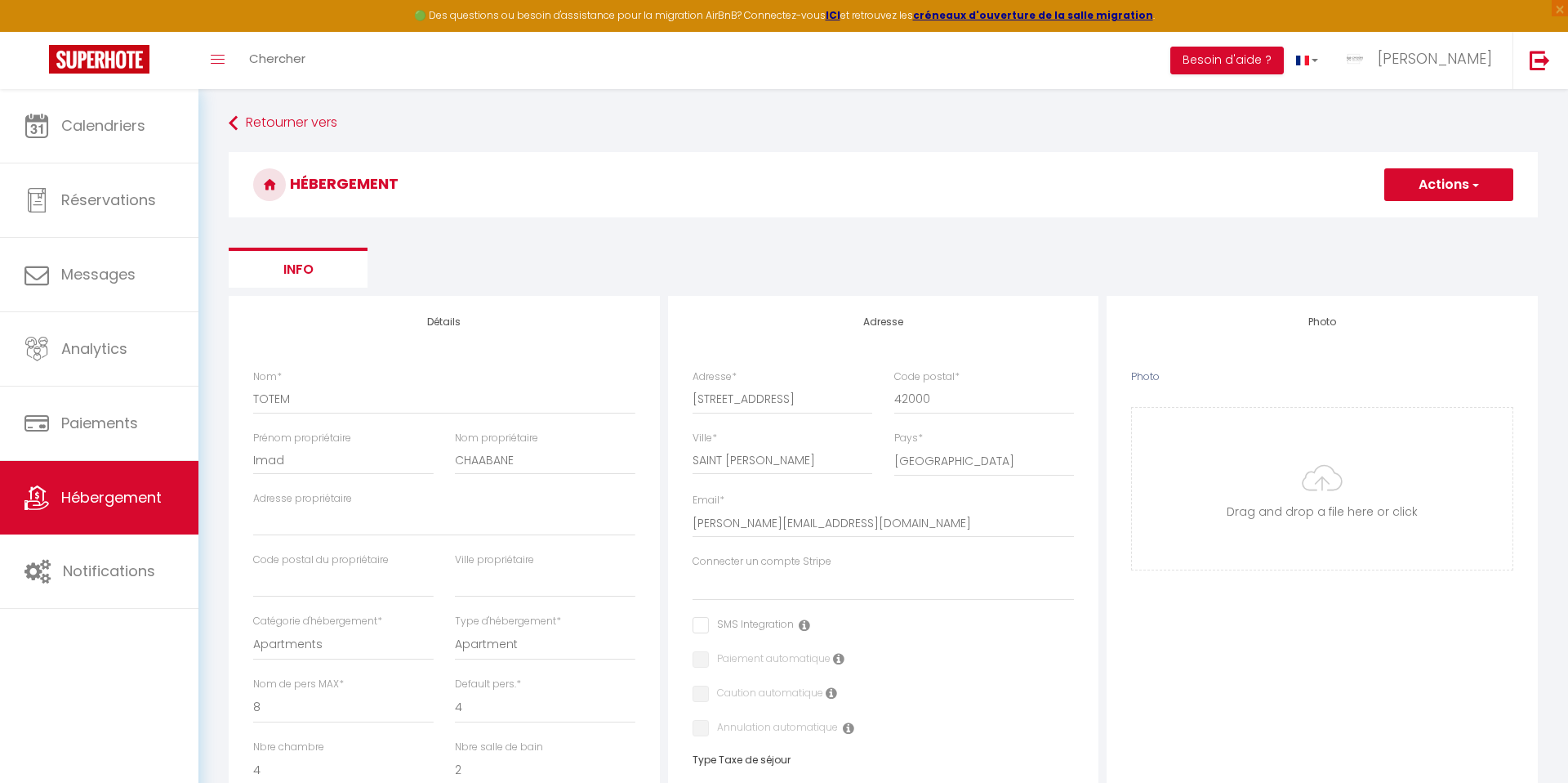
scroll to position [123, 0]
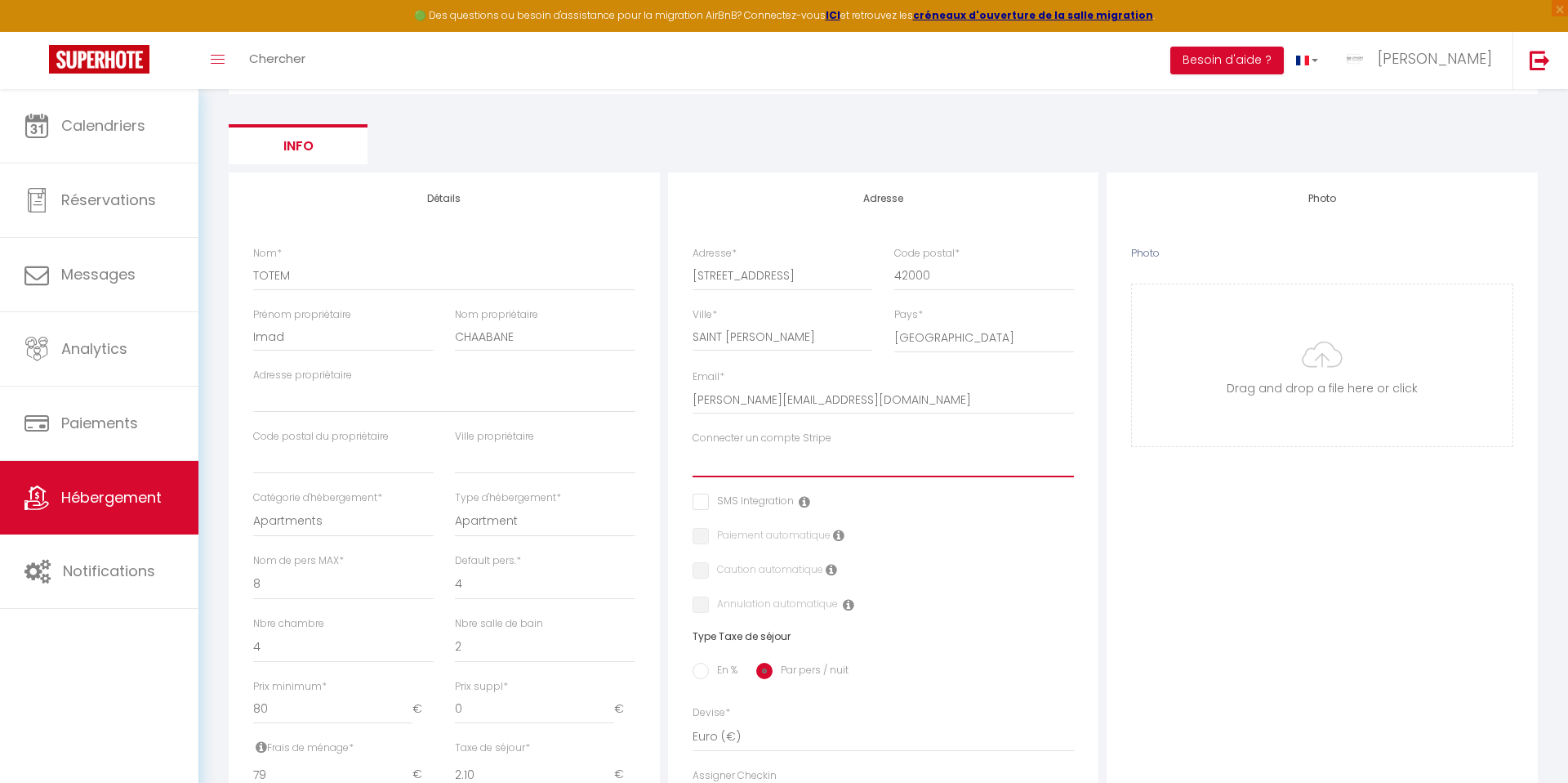
click at [830, 459] on select "Nicolas LEGROS ECUREUIL ST GALMIER CAROLINE GILLET MV IMMO CATHERINE RAMEL BENO…" at bounding box center [883, 461] width 382 height 31
click at [1257, 322] on input "Photo" at bounding box center [1322, 365] width 380 height 162
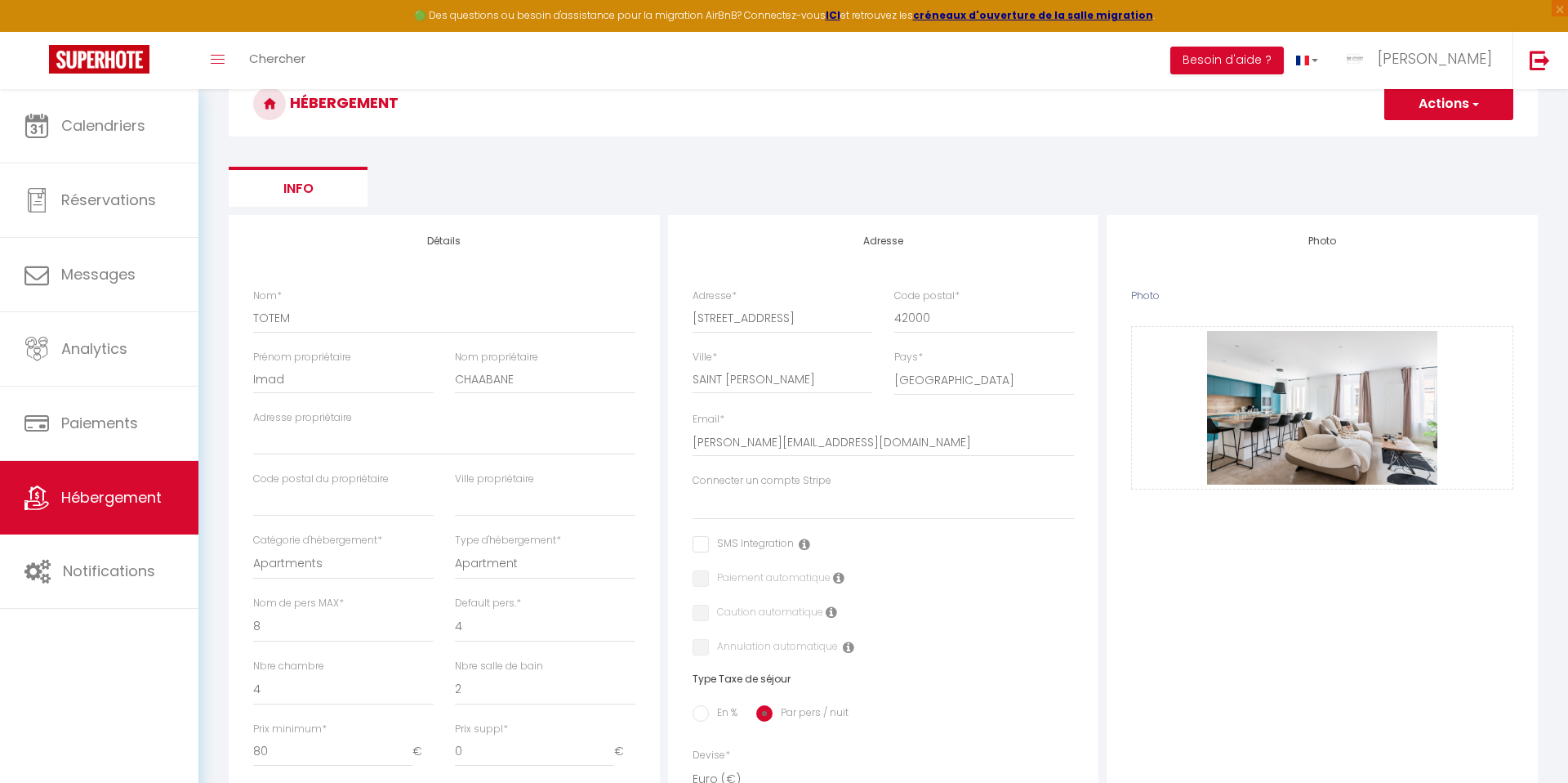
scroll to position [0, 0]
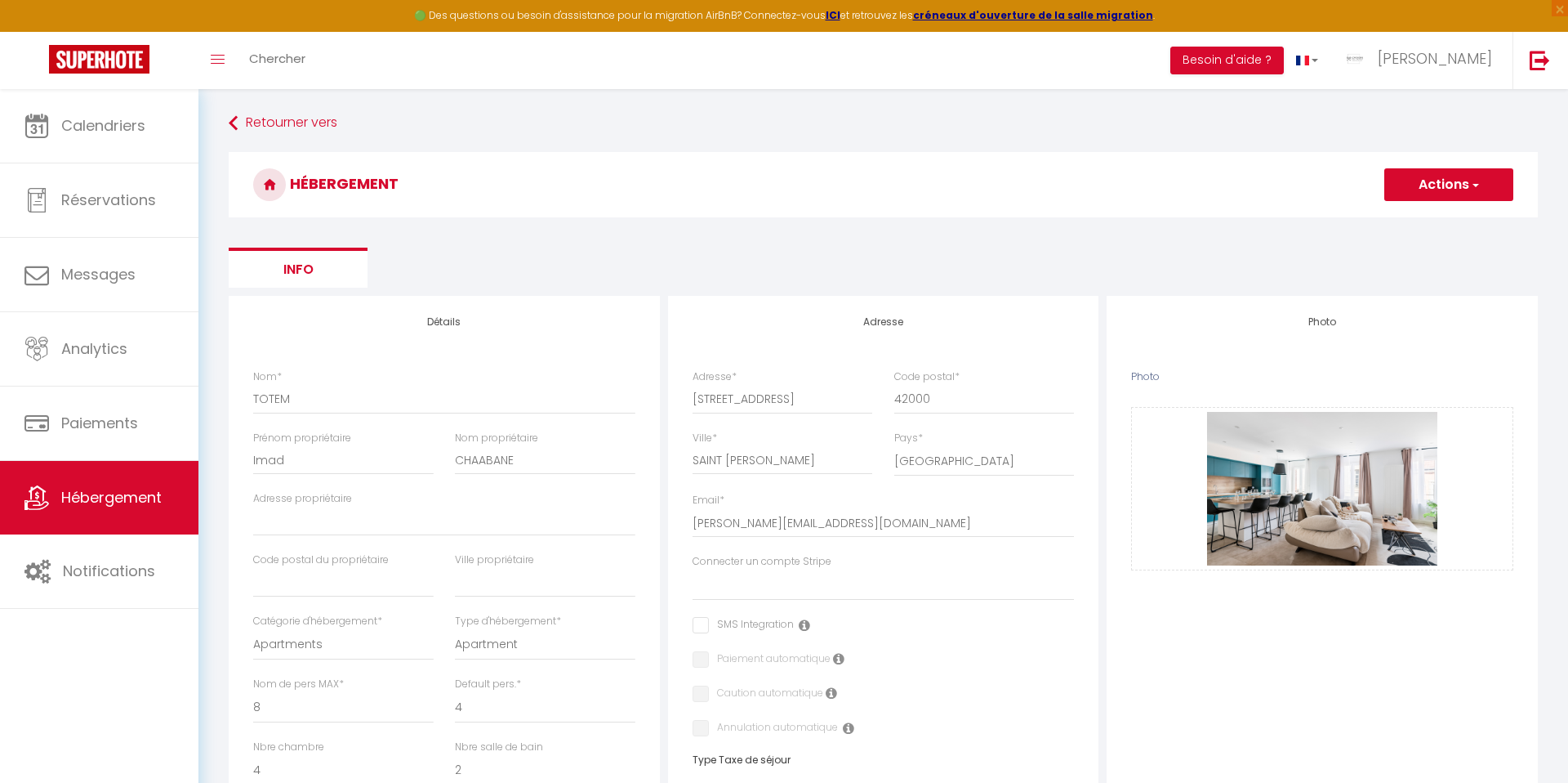
click at [1405, 183] on button "Actions" at bounding box center [1448, 185] width 129 height 33
click at [1413, 216] on input "Enregistrer" at bounding box center [1430, 220] width 61 height 17
click at [1405, 216] on input "Enregistrer" at bounding box center [1430, 220] width 61 height 17
click at [146, 496] on span "Hébergement" at bounding box center [112, 497] width 101 height 21
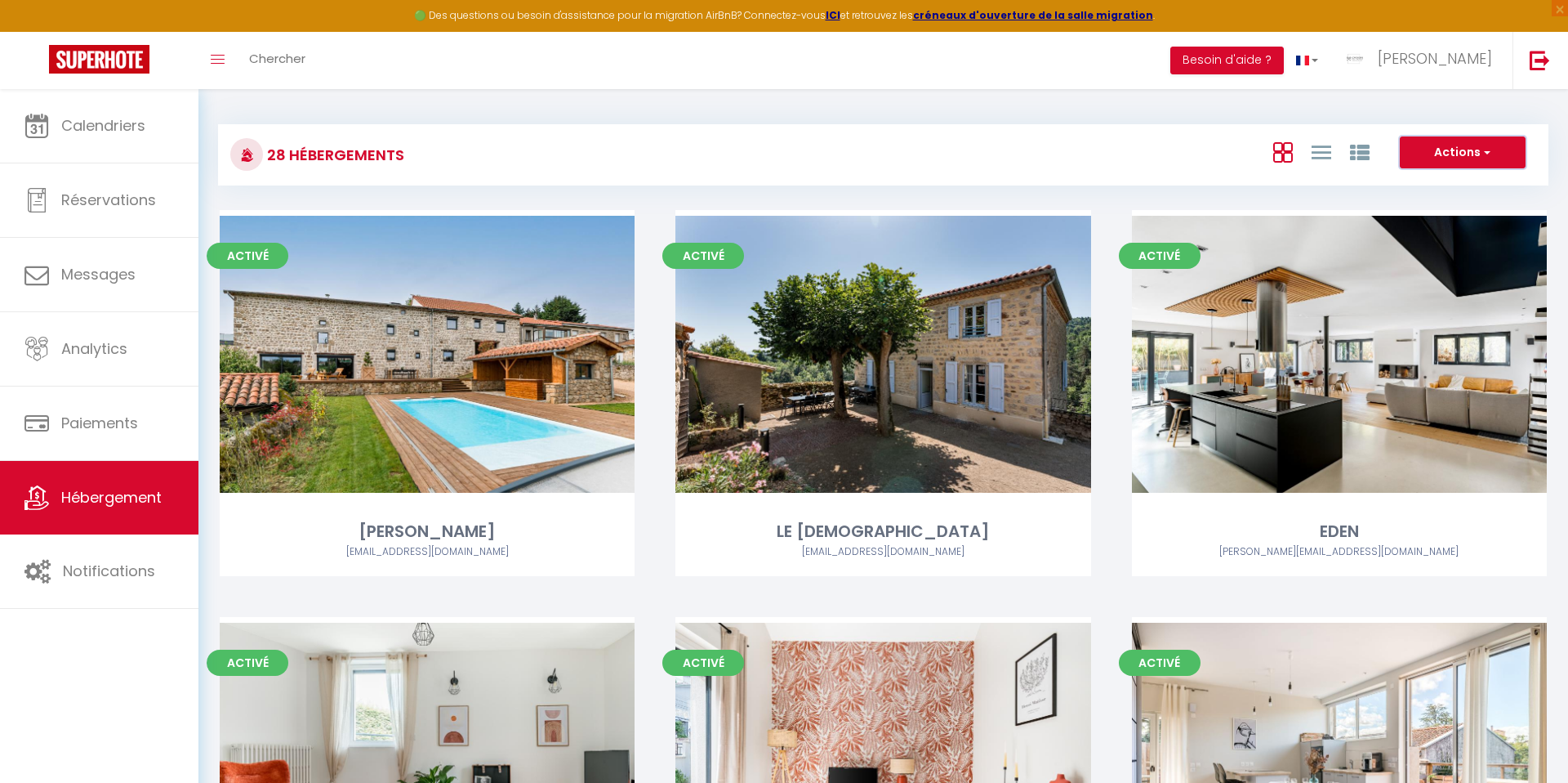
click at [1476, 143] on button "Actions" at bounding box center [1462, 153] width 126 height 33
click at [1421, 184] on li "Créer un Hébergement" at bounding box center [1450, 186] width 149 height 18
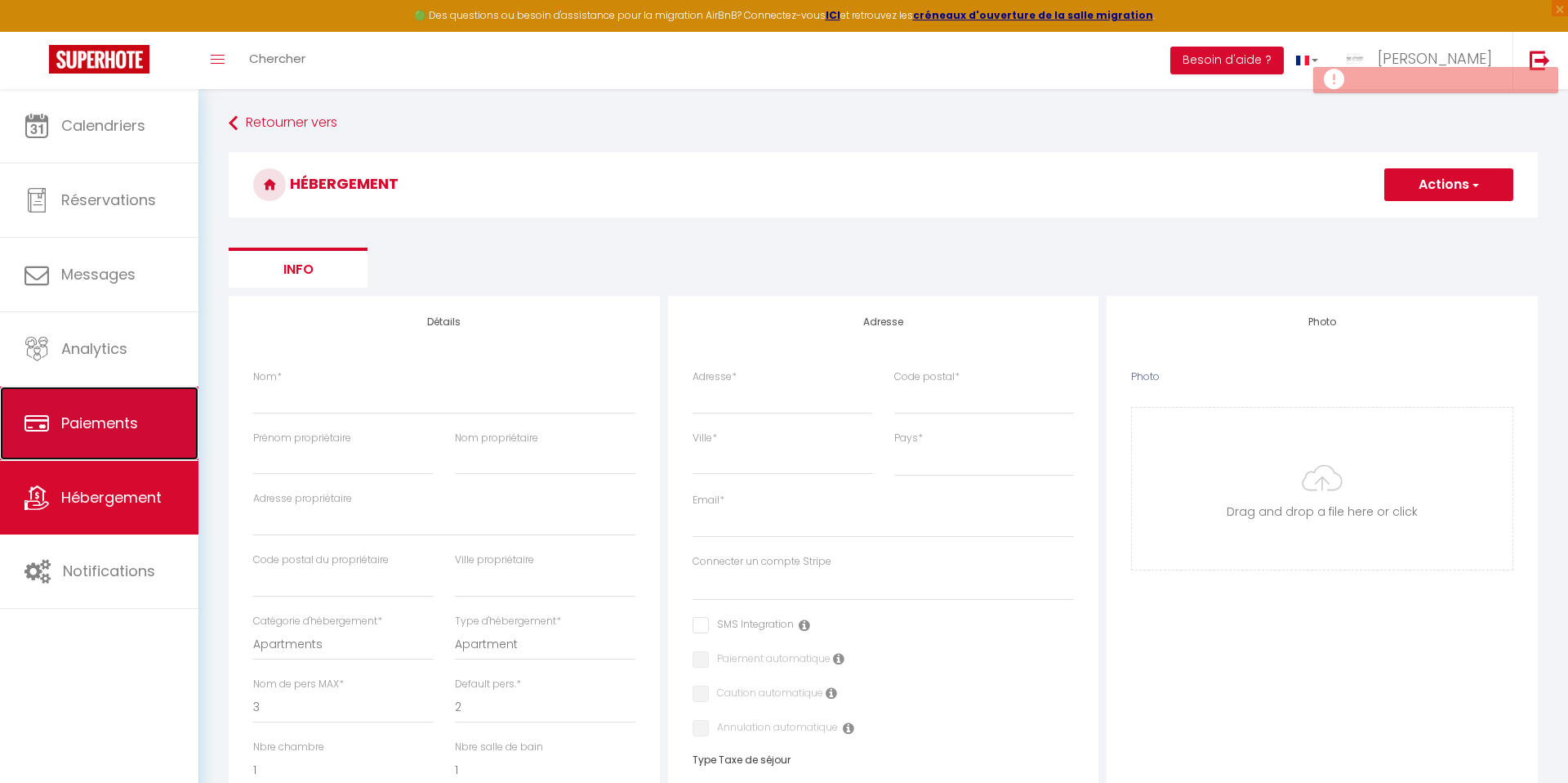
click at [132, 438] on link "Paiements" at bounding box center [99, 423] width 198 height 74
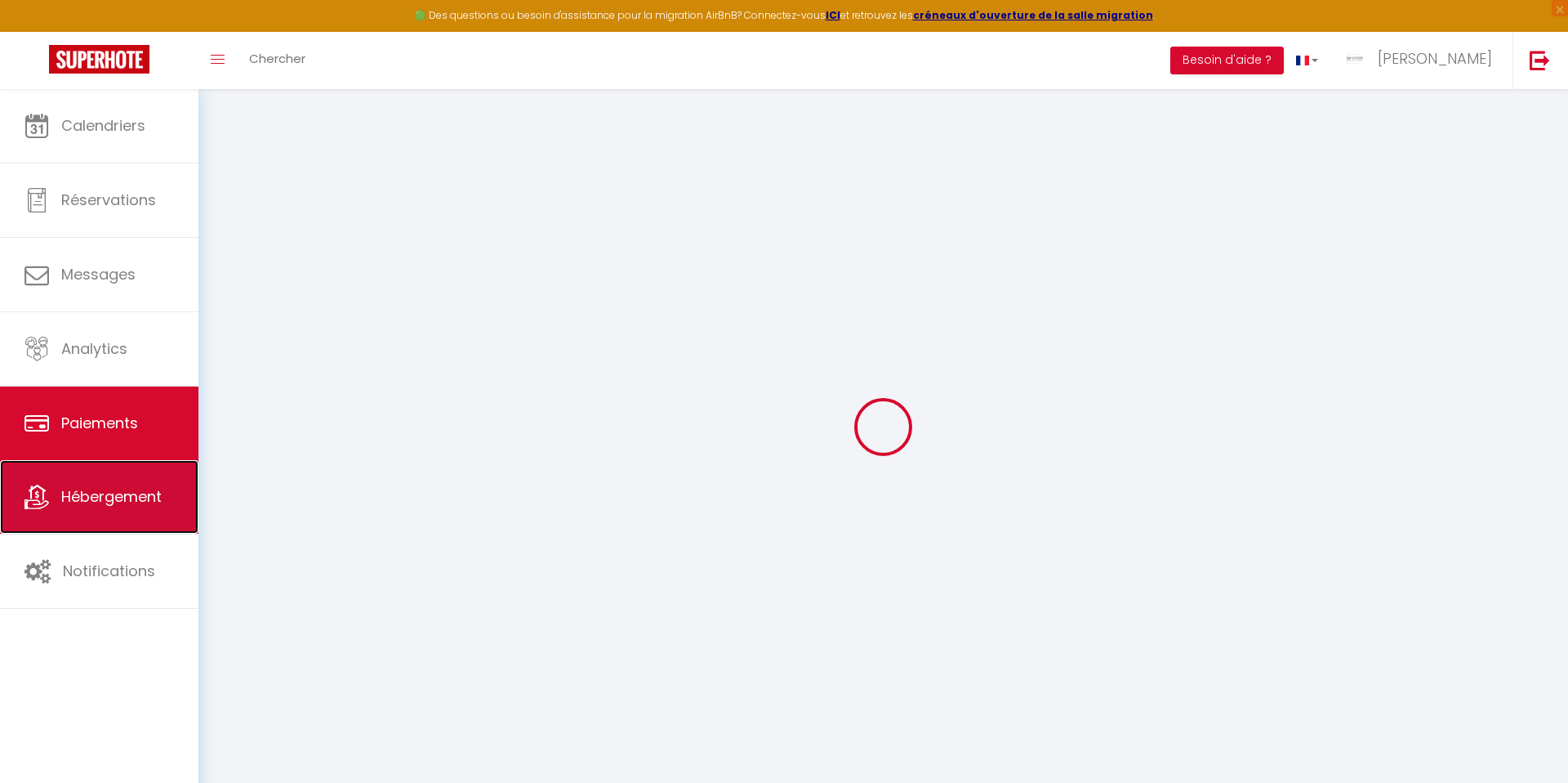
click at [120, 478] on link "Hébergement" at bounding box center [99, 496] width 198 height 74
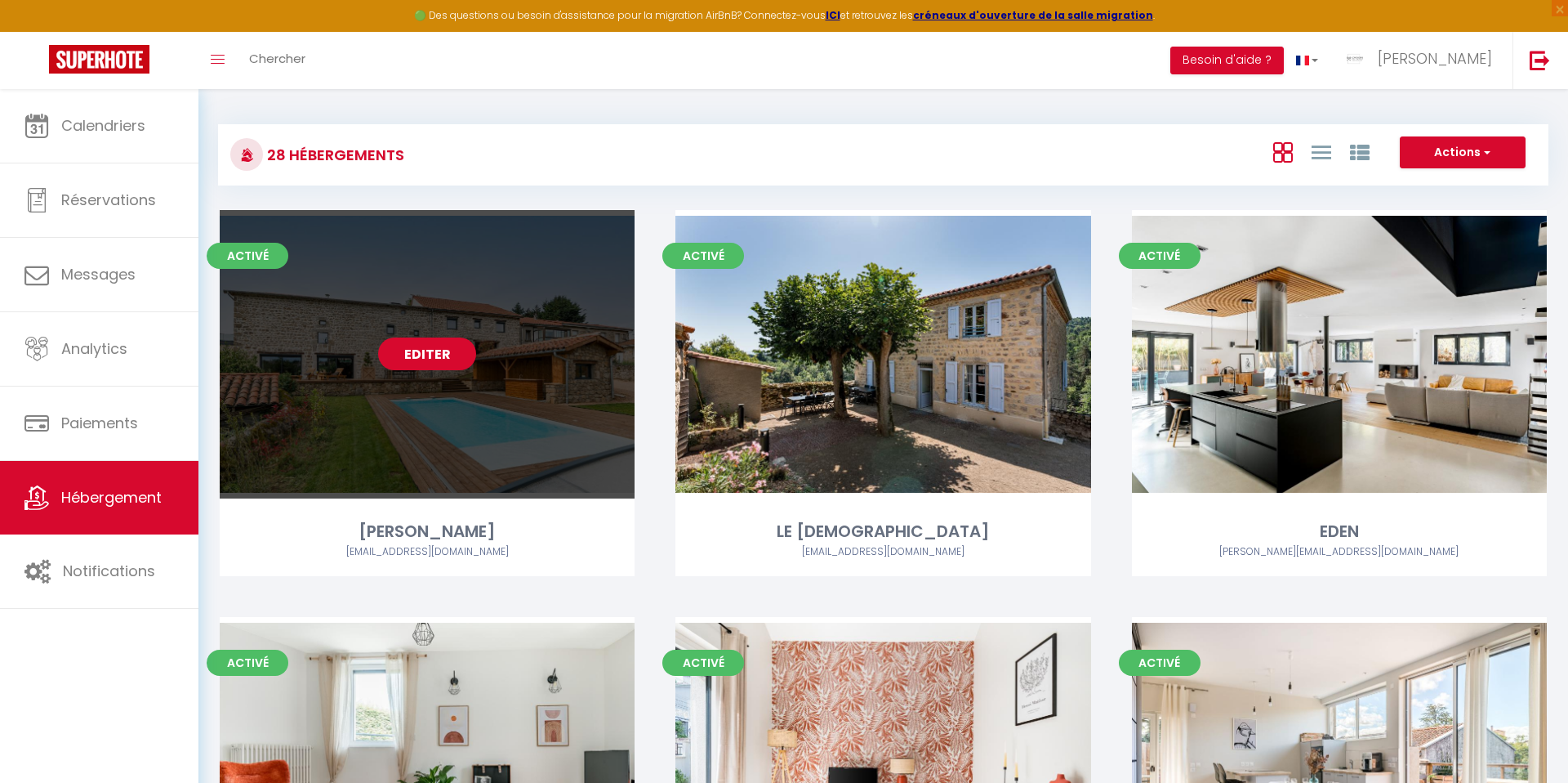
click at [428, 348] on link "Editer" at bounding box center [427, 354] width 98 height 33
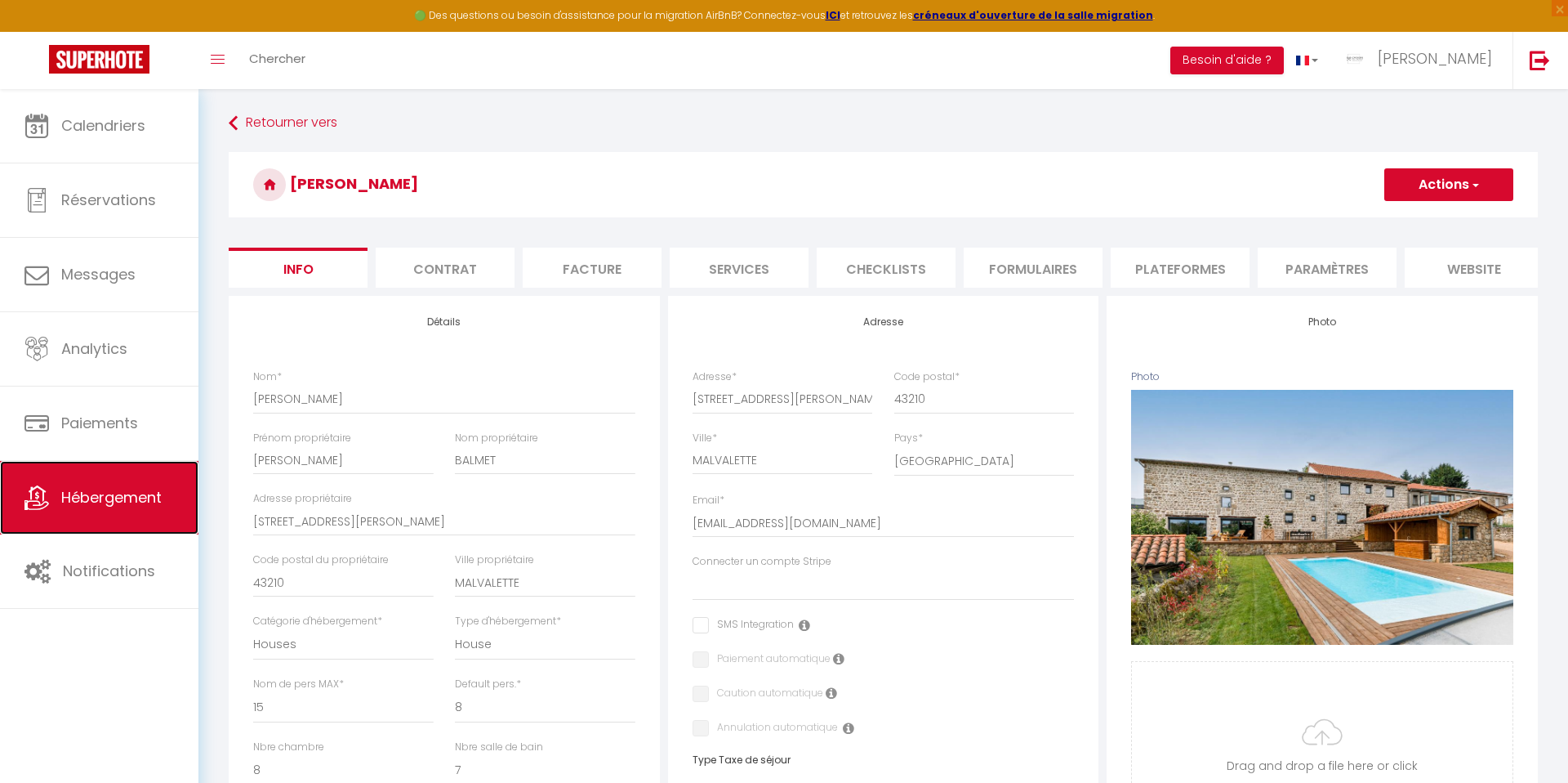
click at [102, 497] on span "Hébergement" at bounding box center [112, 497] width 101 height 21
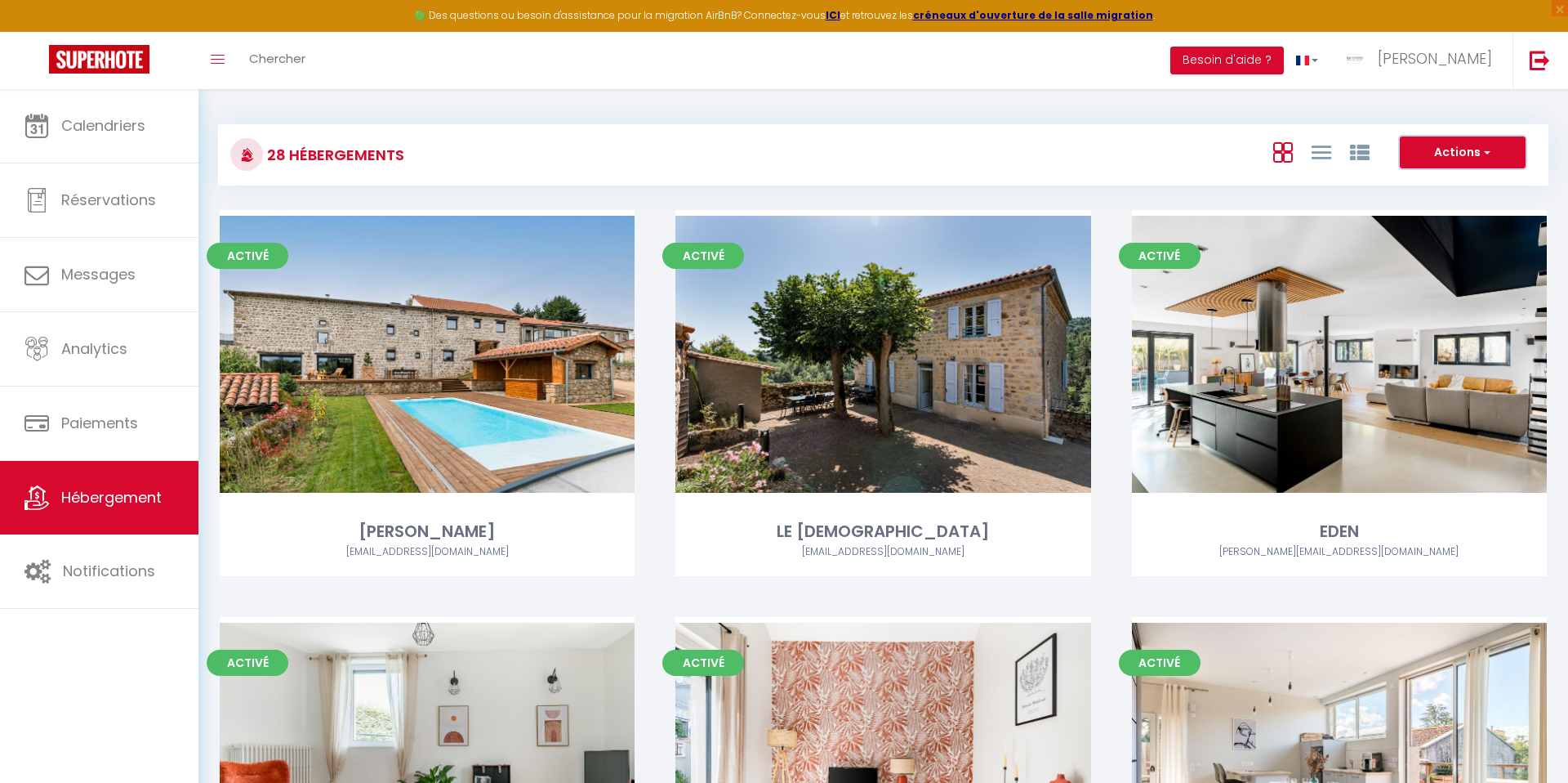
click at [1465, 156] on button "Actions" at bounding box center [1462, 153] width 126 height 33
click at [1423, 183] on li "Créer un Hébergement" at bounding box center [1450, 186] width 149 height 18
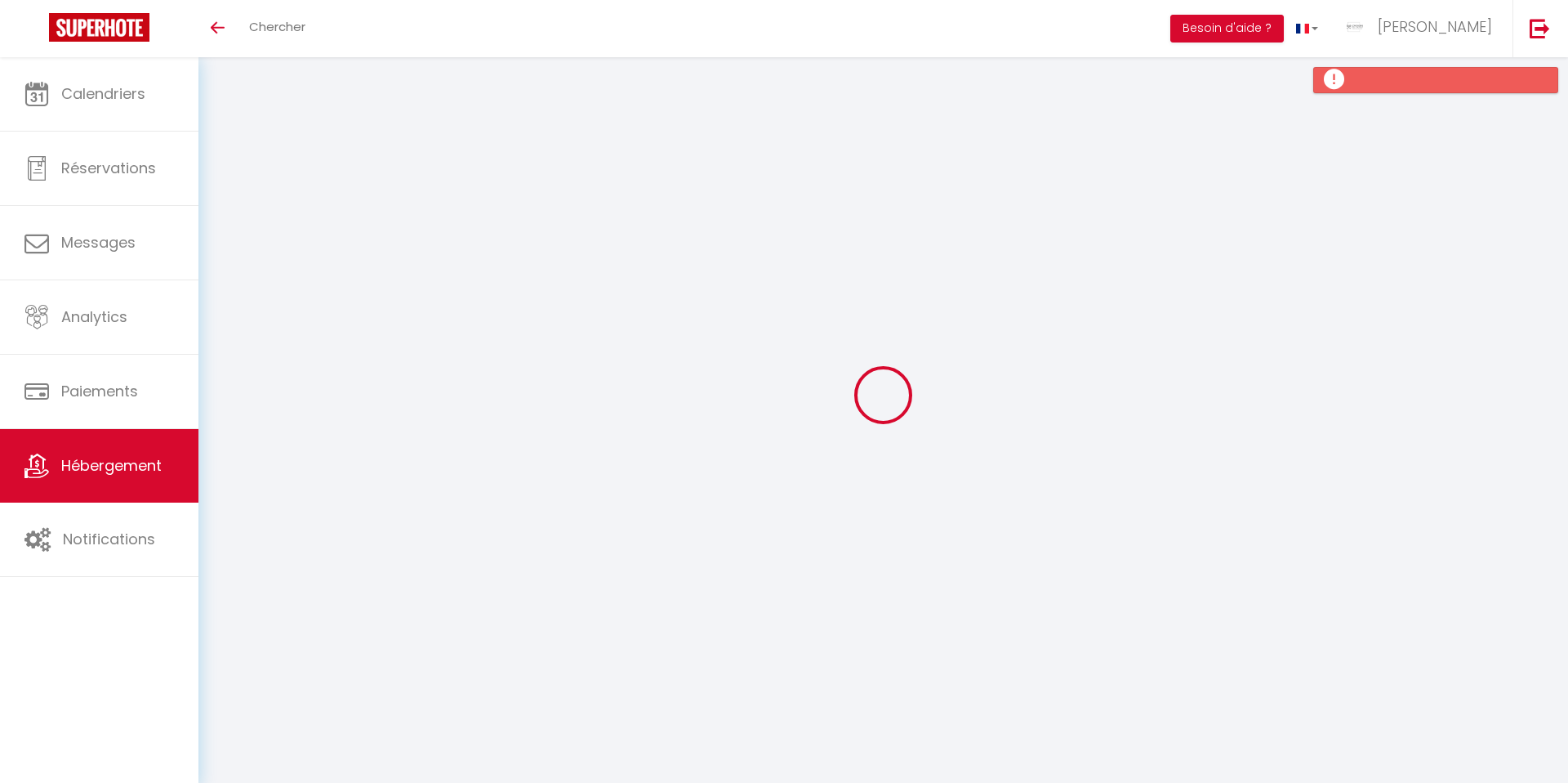
select select
checkbox input "false"
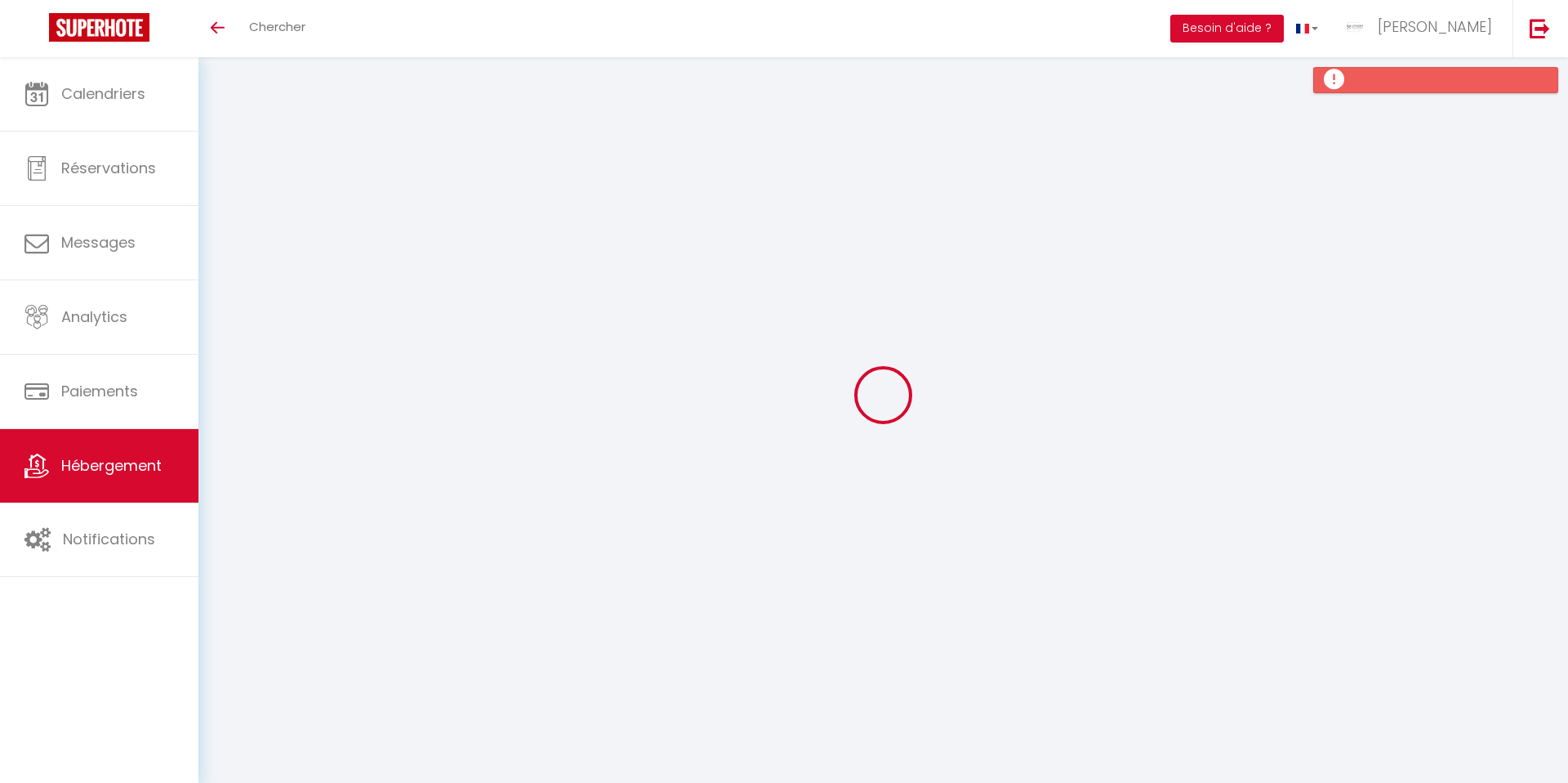
select select
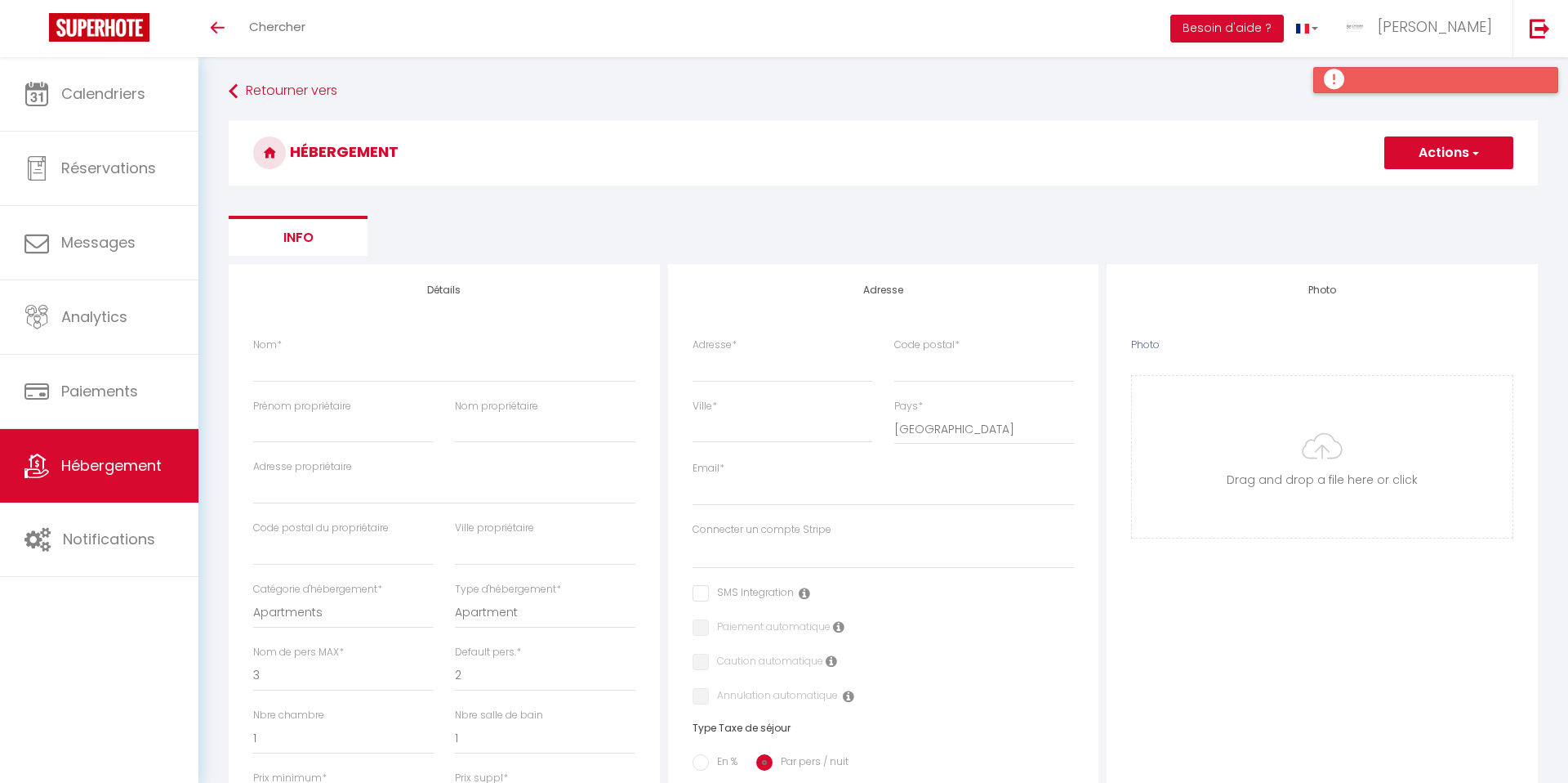
click at [1340, 86] on div at bounding box center [1436, 80] width 245 height 26
click at [1413, 163] on button "Actions" at bounding box center [1448, 153] width 129 height 33
click at [1414, 184] on input "Enregistrer" at bounding box center [1430, 189] width 61 height 17
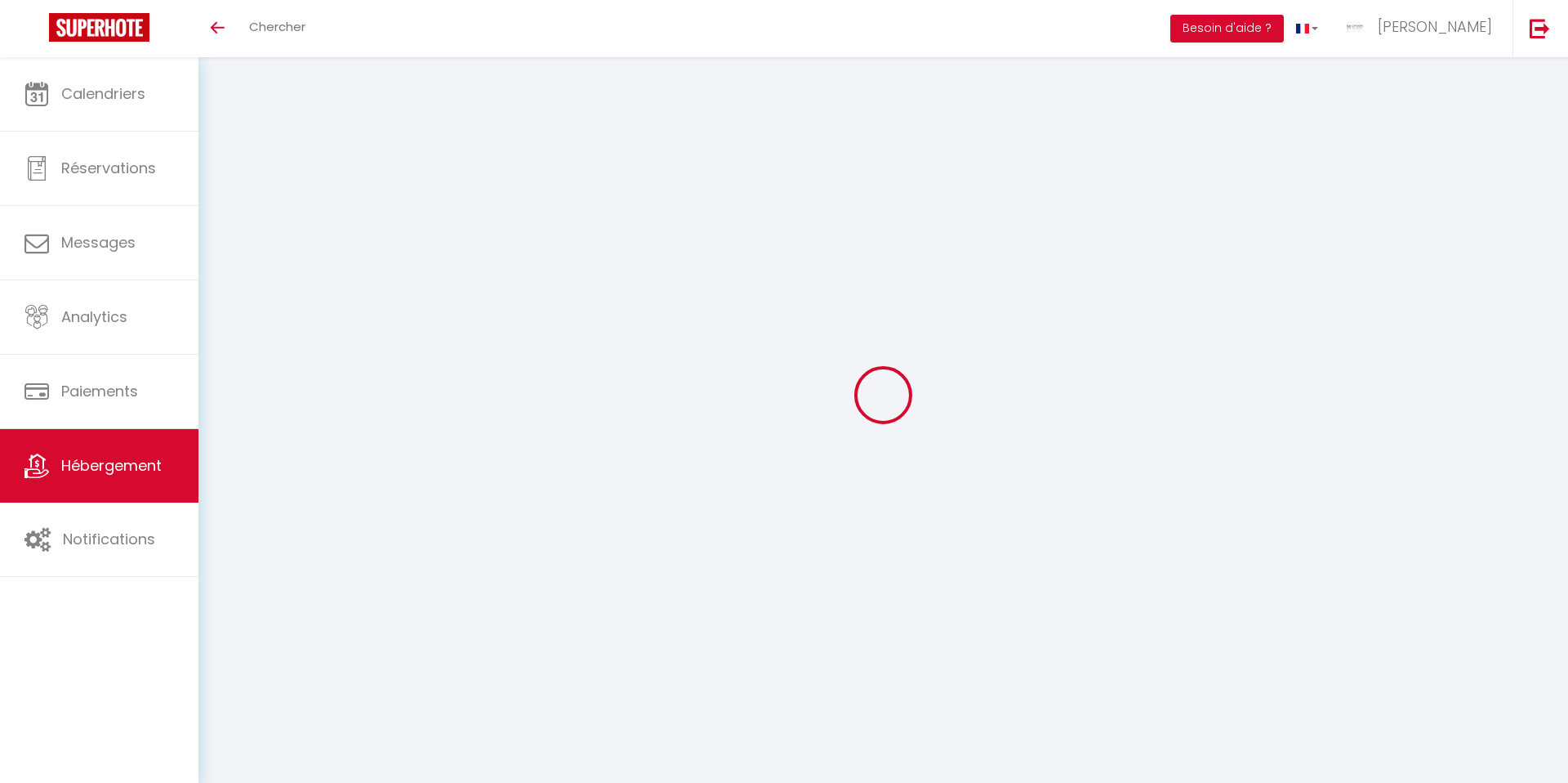
select select
checkbox input "false"
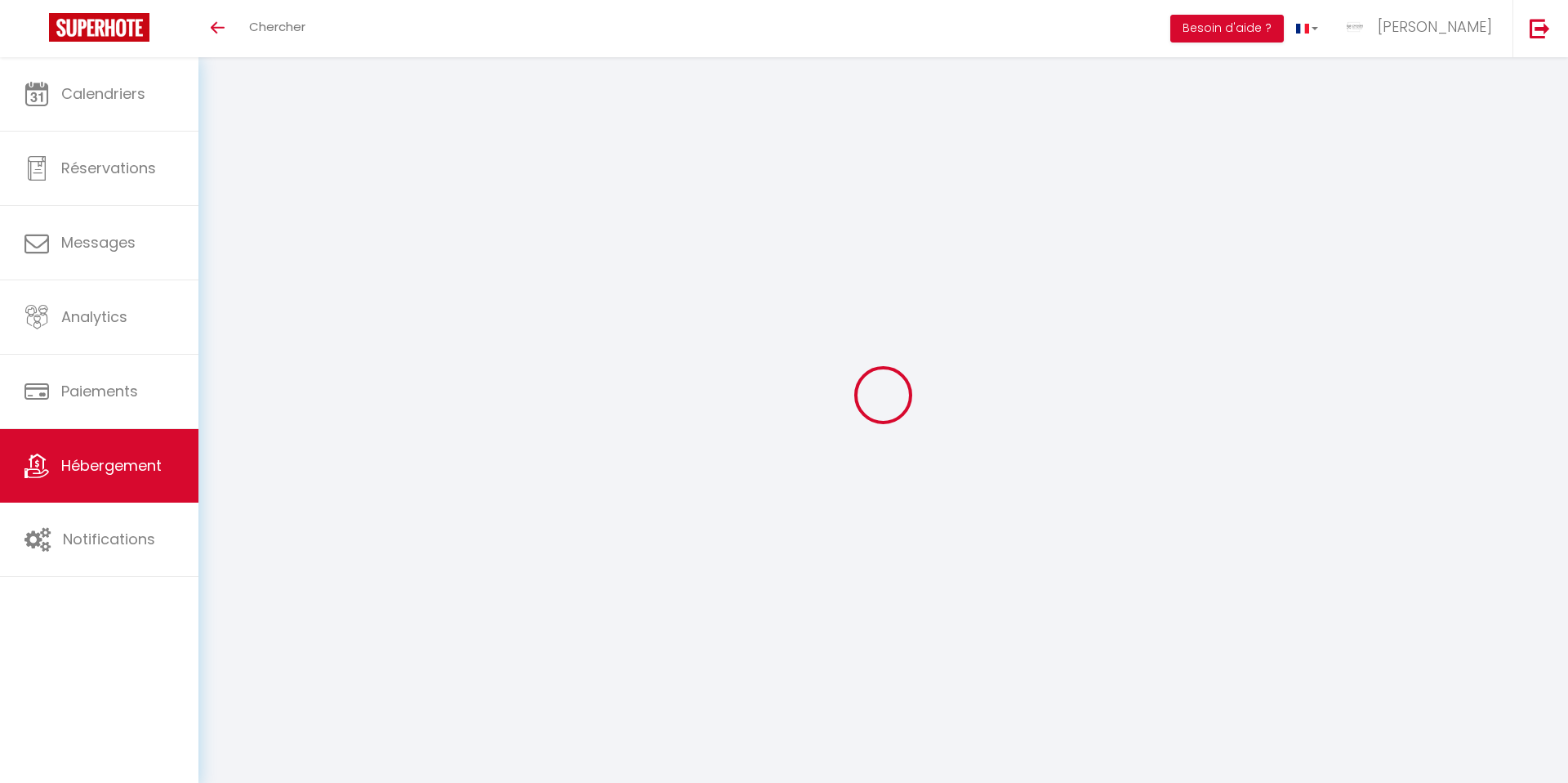
select select
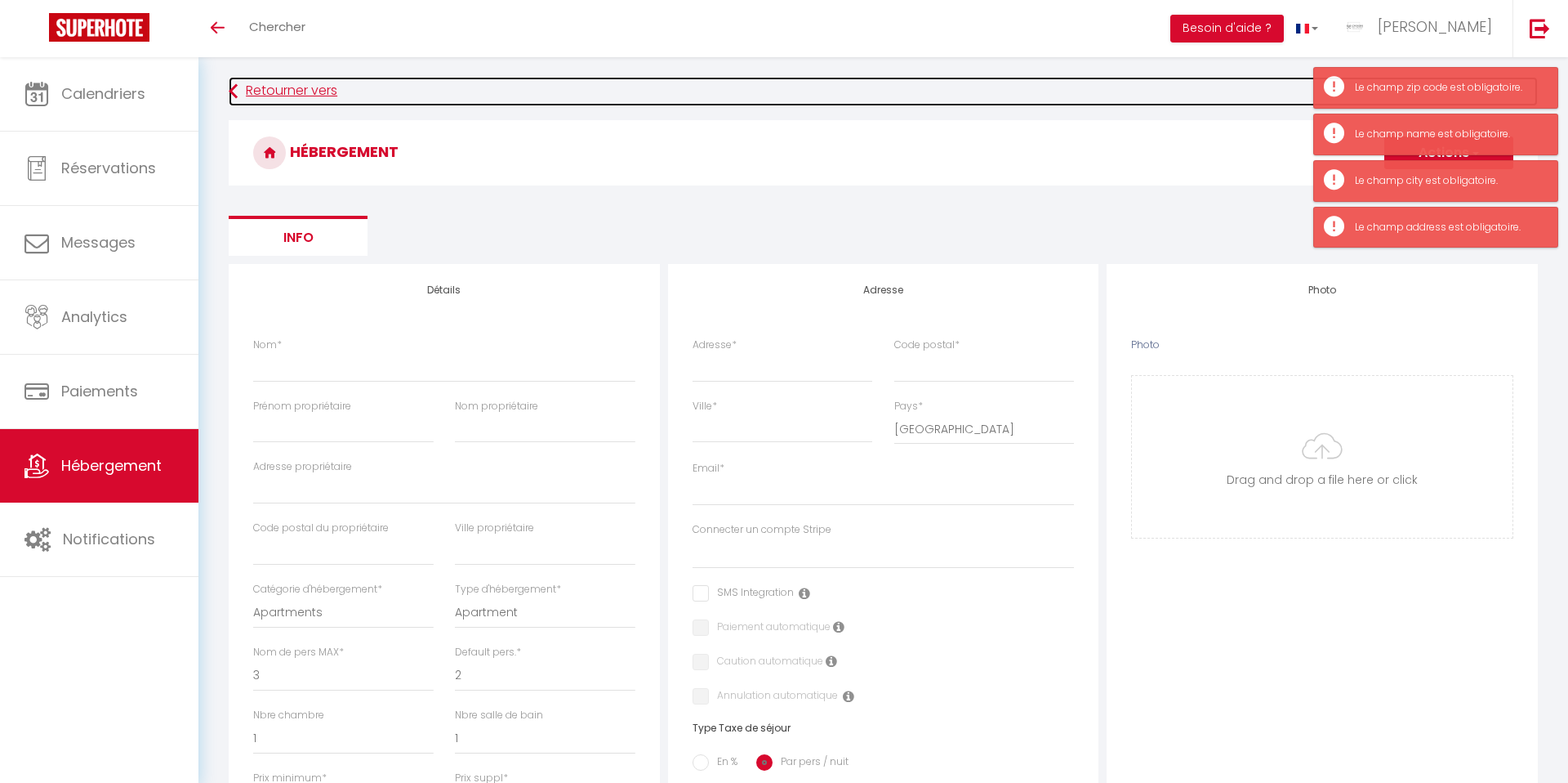
click at [283, 94] on link "Retourner vers" at bounding box center [883, 91] width 1309 height 30
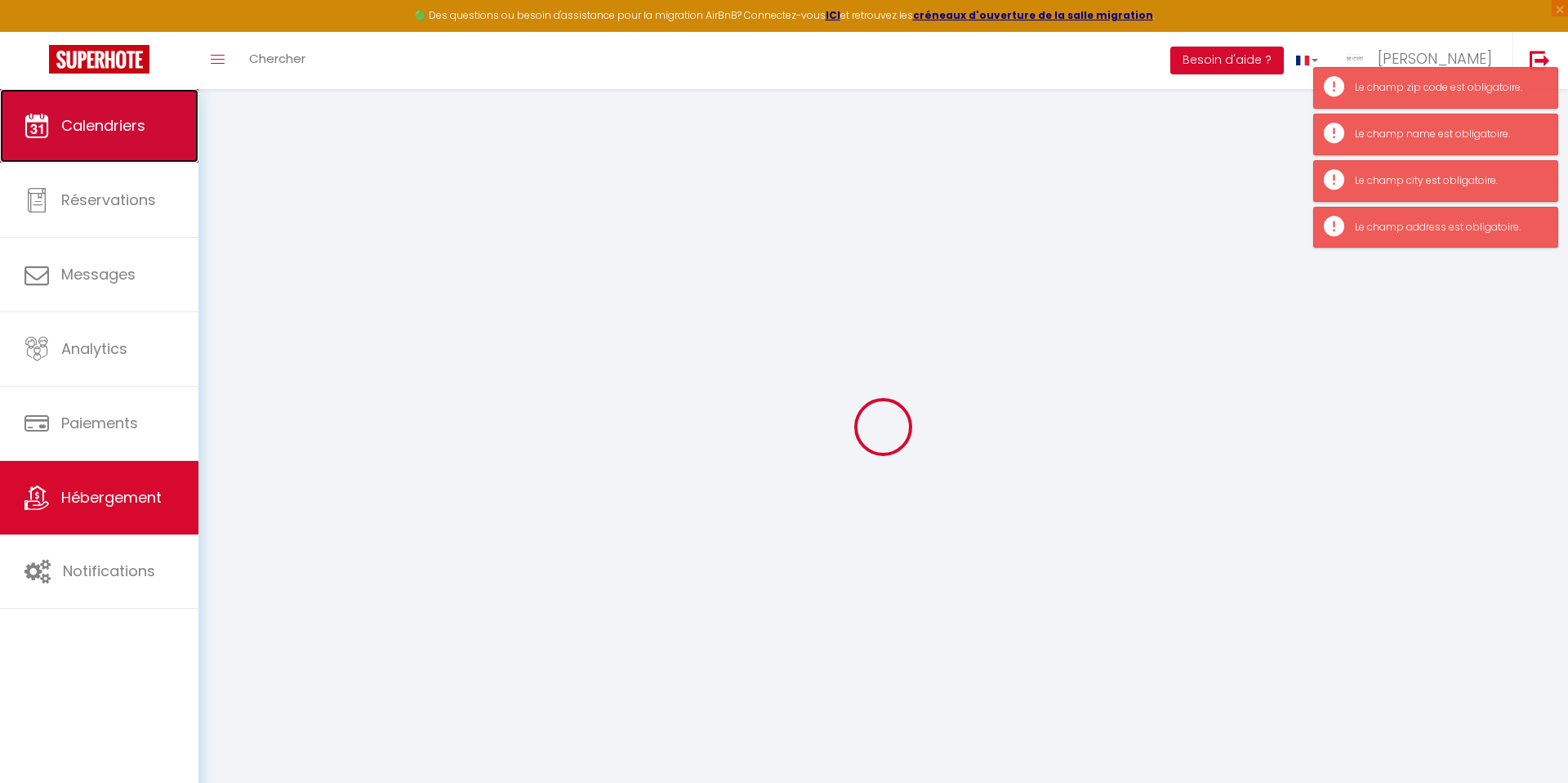
click at [79, 112] on link "Calendriers" at bounding box center [99, 125] width 198 height 74
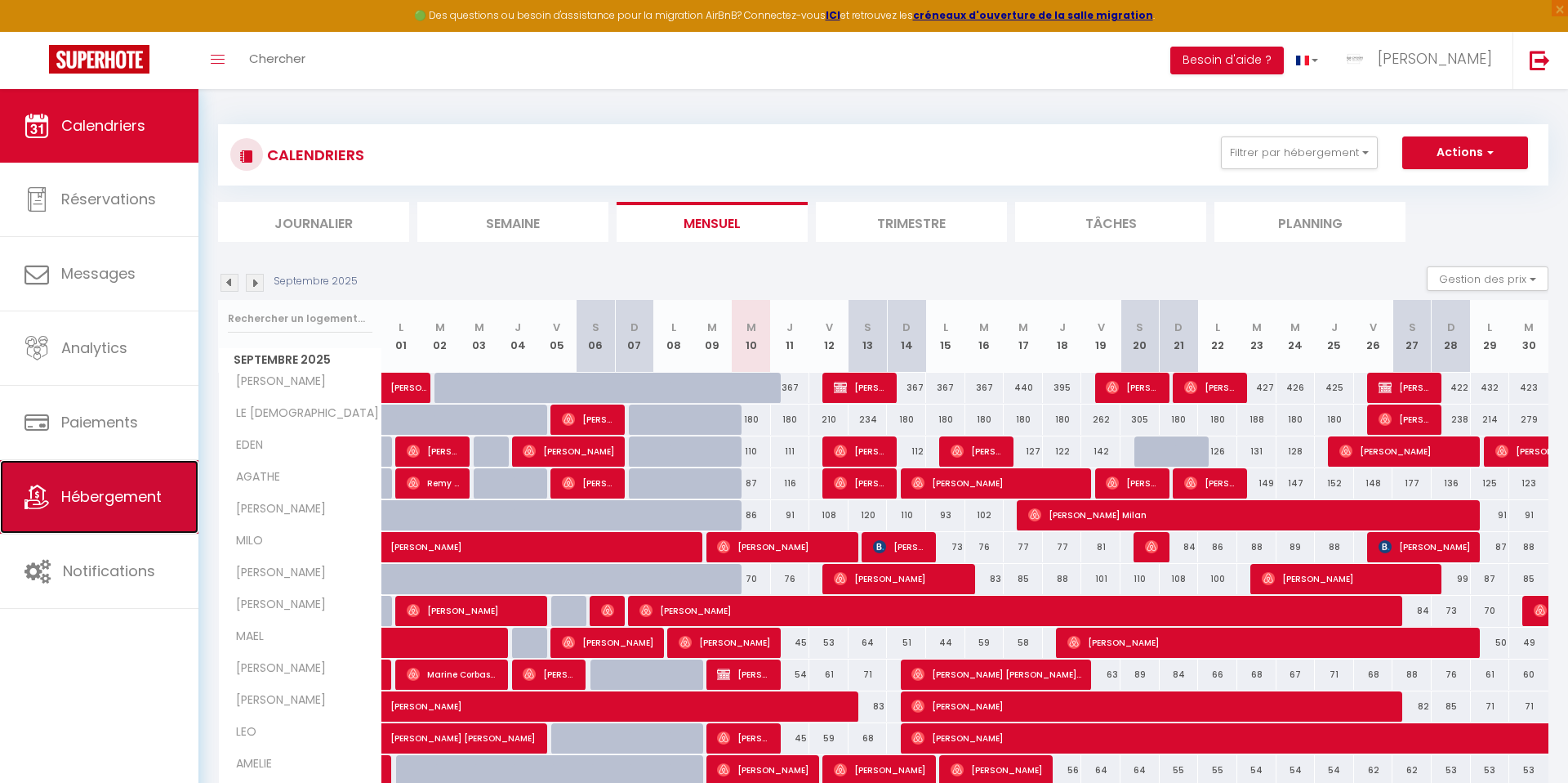
click at [130, 491] on span "Hébergement" at bounding box center [112, 496] width 101 height 21
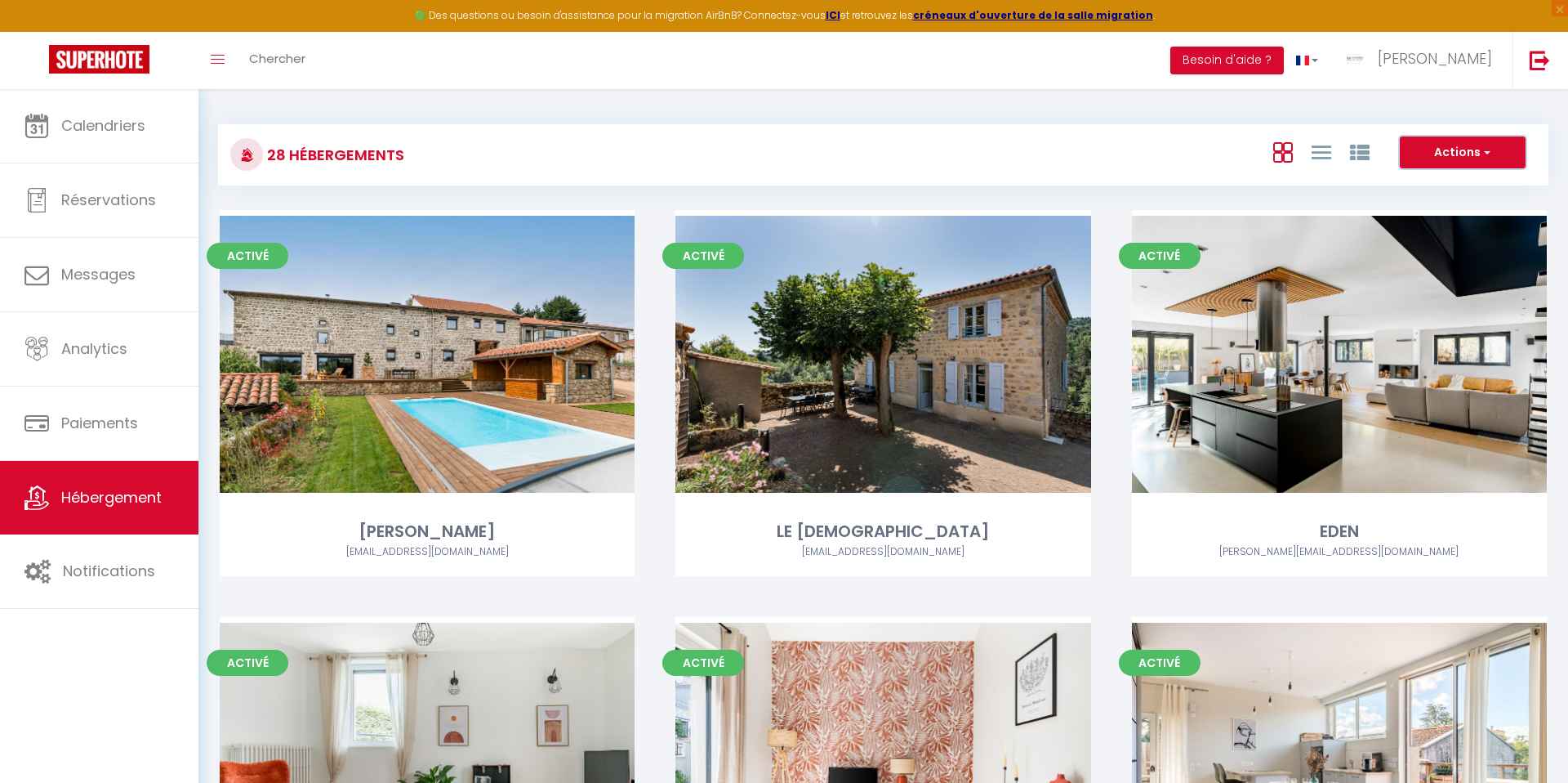
click at [1437, 164] on button "Actions" at bounding box center [1462, 153] width 126 height 33
click at [1415, 191] on li "Créer un Hébergement" at bounding box center [1450, 186] width 149 height 18
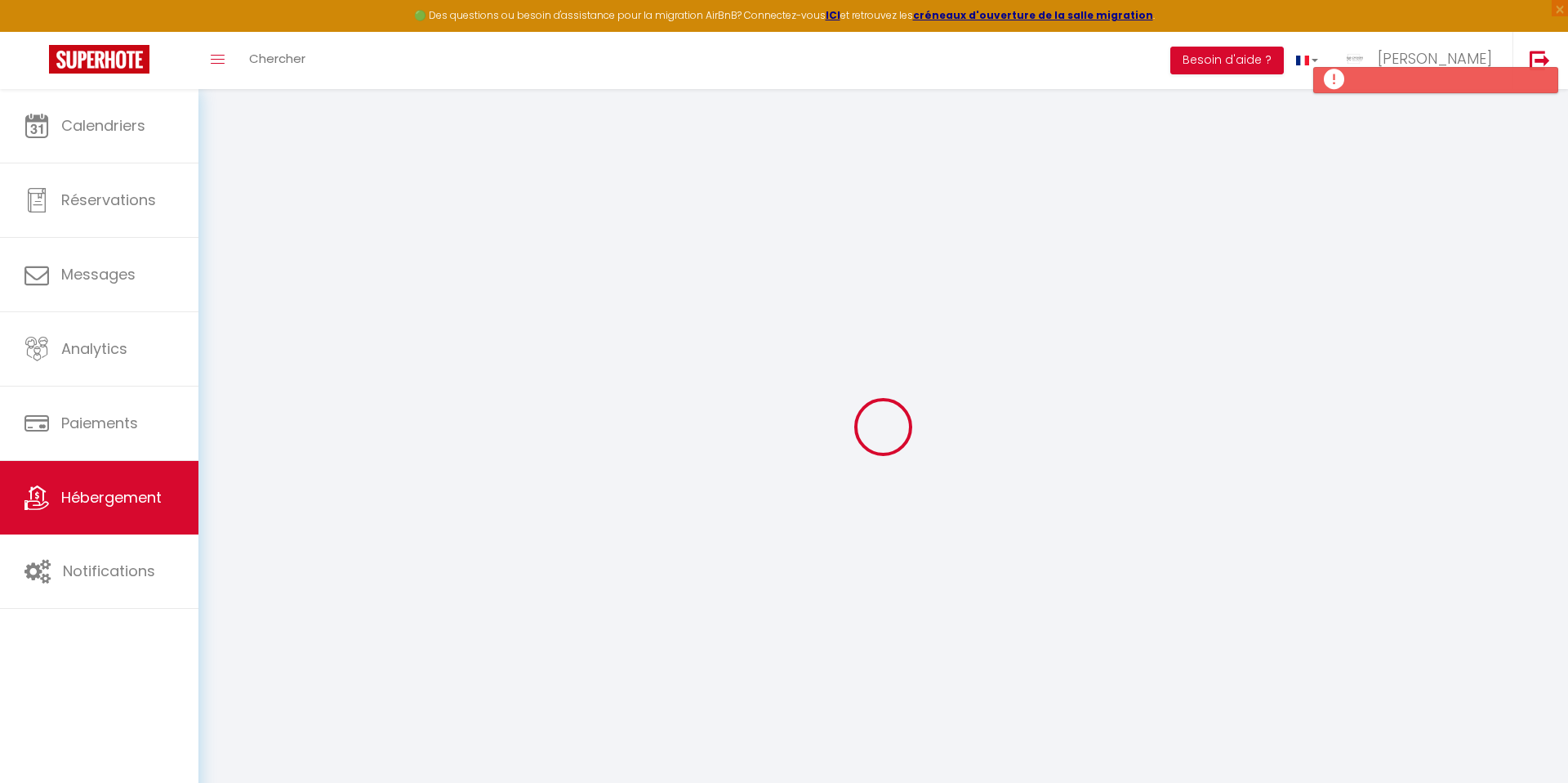
select select
checkbox input "false"
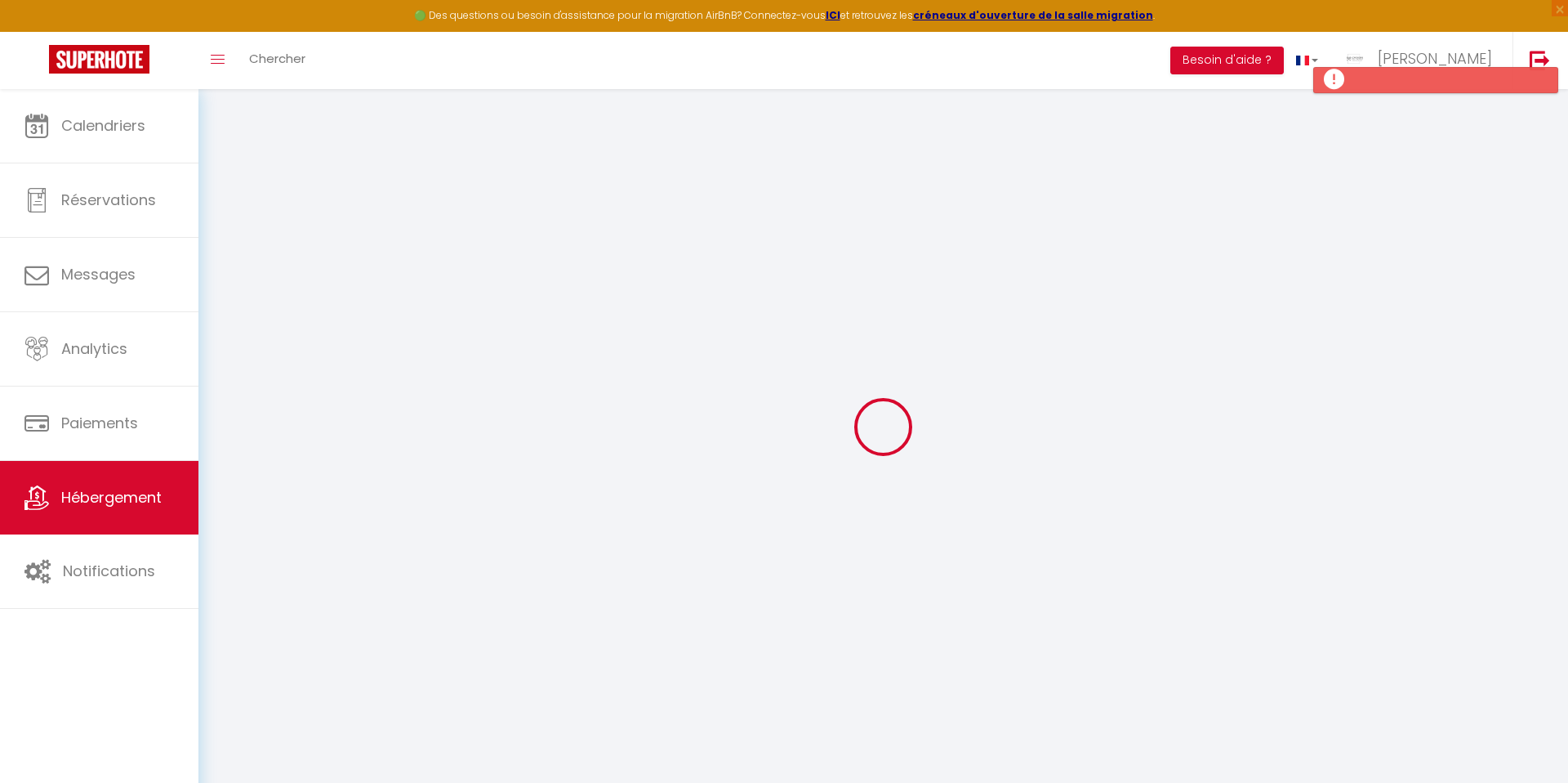
select select
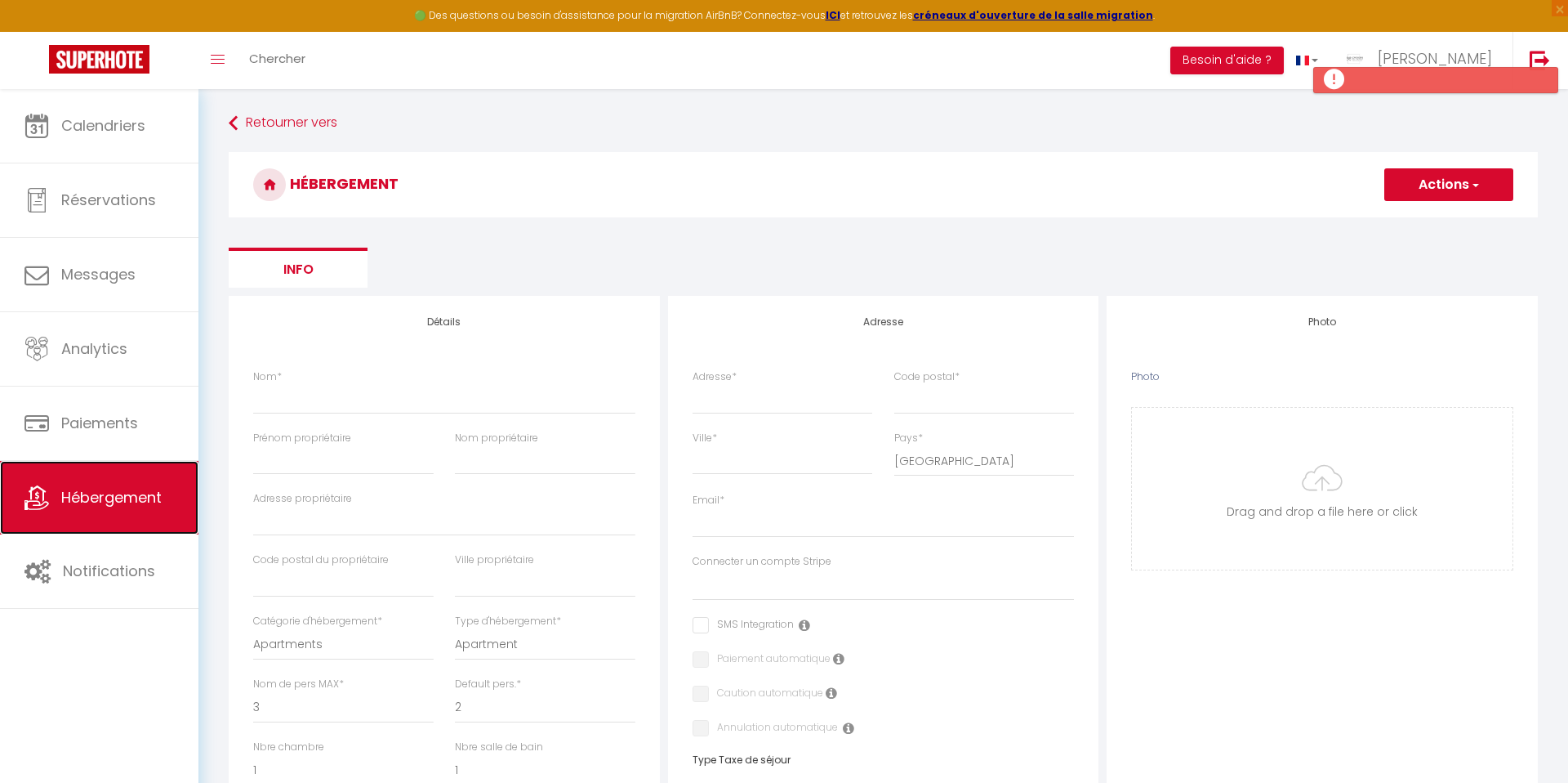
click at [132, 493] on span "Hébergement" at bounding box center [112, 497] width 101 height 21
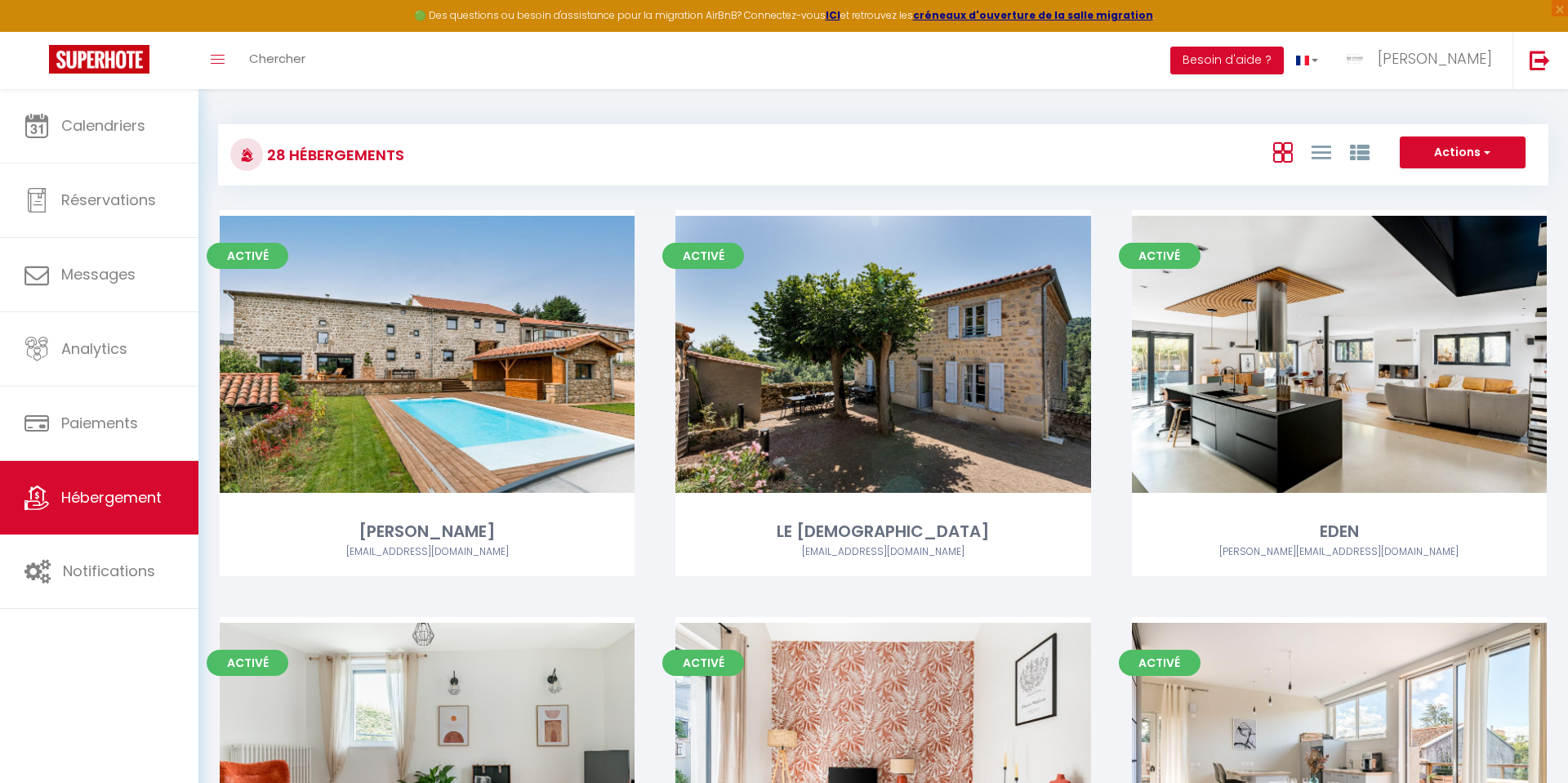
click at [1530, 140] on div "Actions Créer un Hébergement Nouveau groupe" at bounding box center [1462, 153] width 147 height 33
click at [1457, 143] on button "Actions" at bounding box center [1462, 153] width 126 height 33
click at [1398, 185] on li "Créer un Hébergement" at bounding box center [1450, 186] width 149 height 18
select select "3"
select select "2"
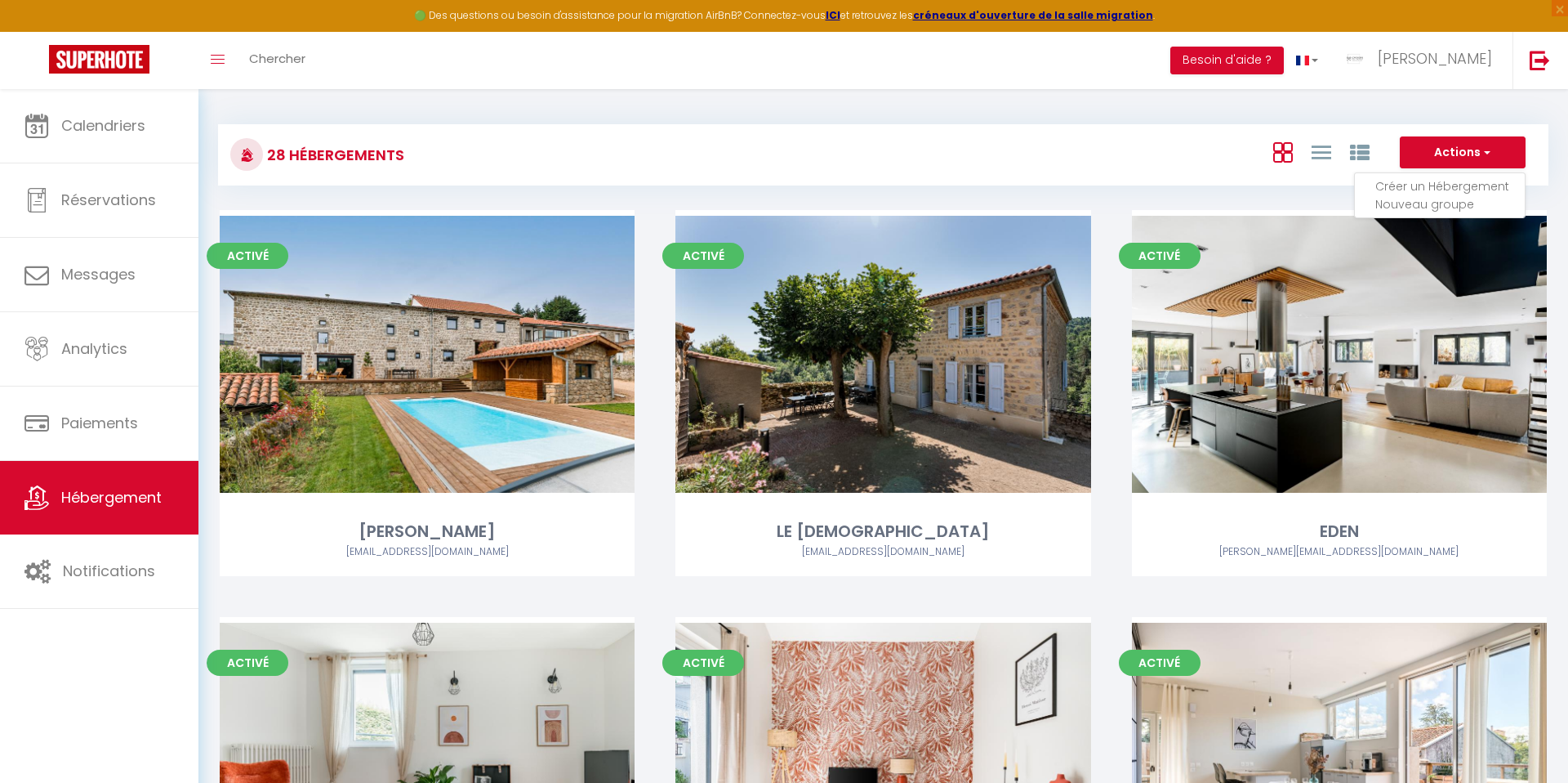
select select "1"
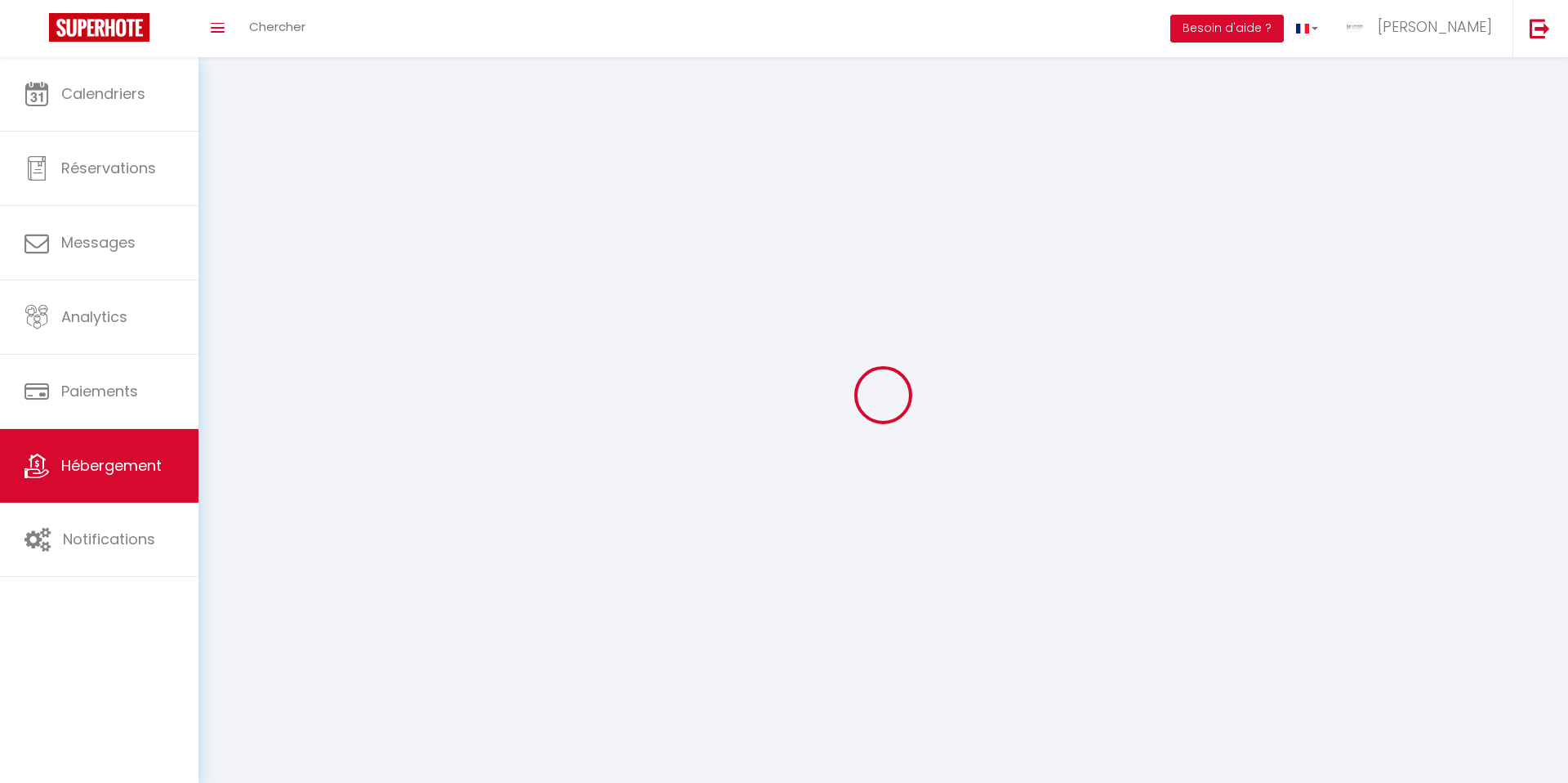
select select
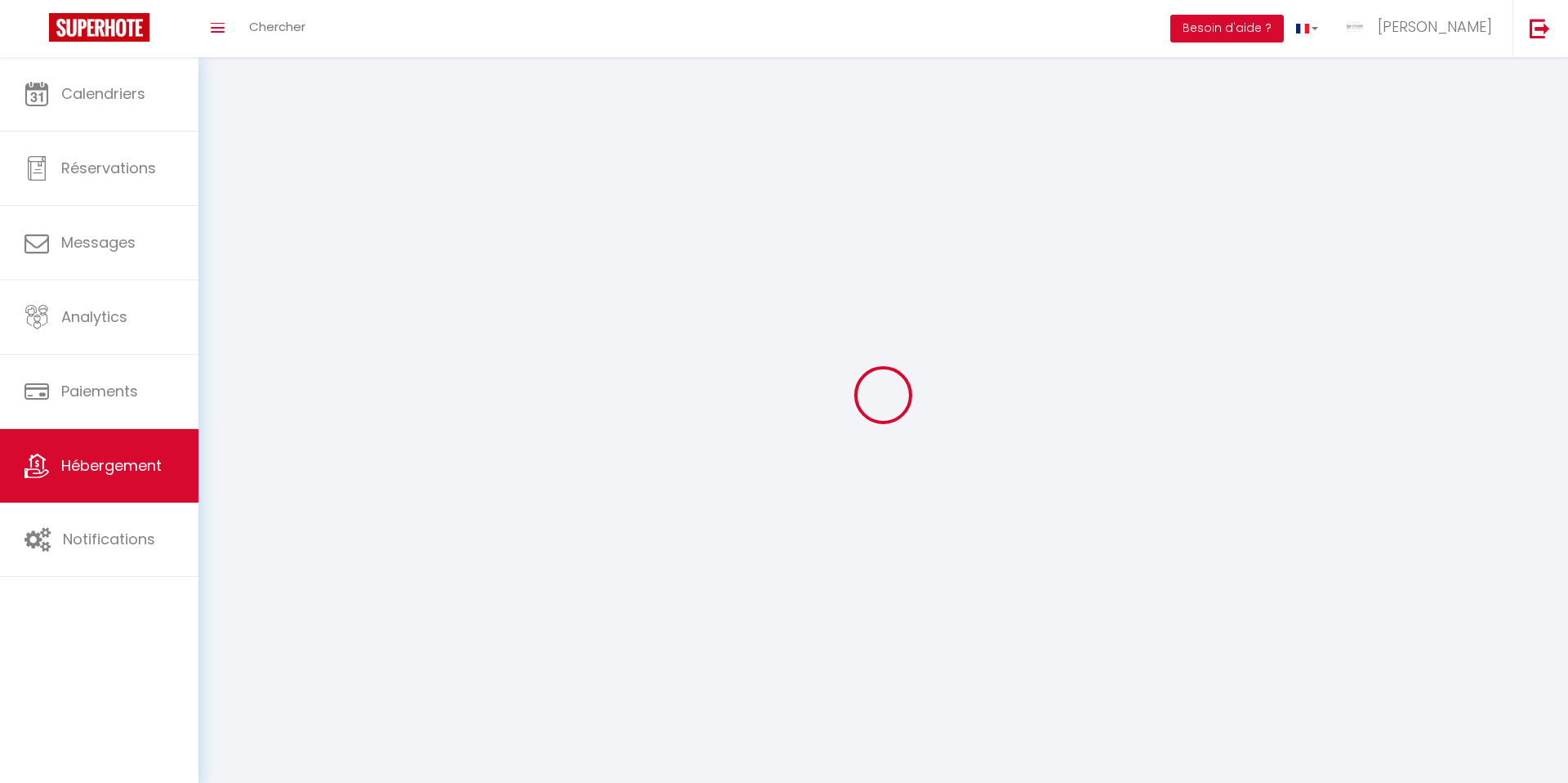
select select
checkbox input "false"
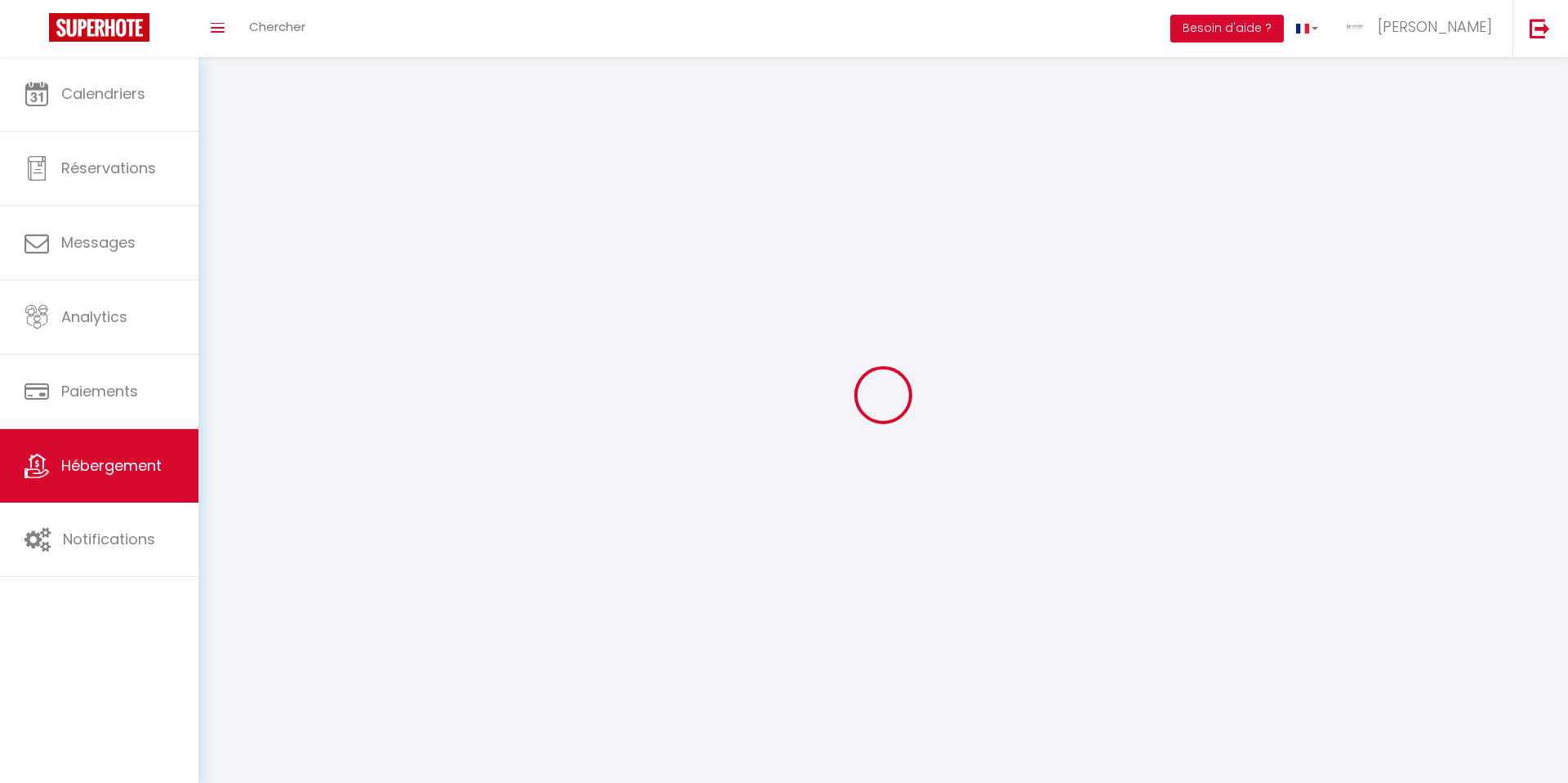
select select
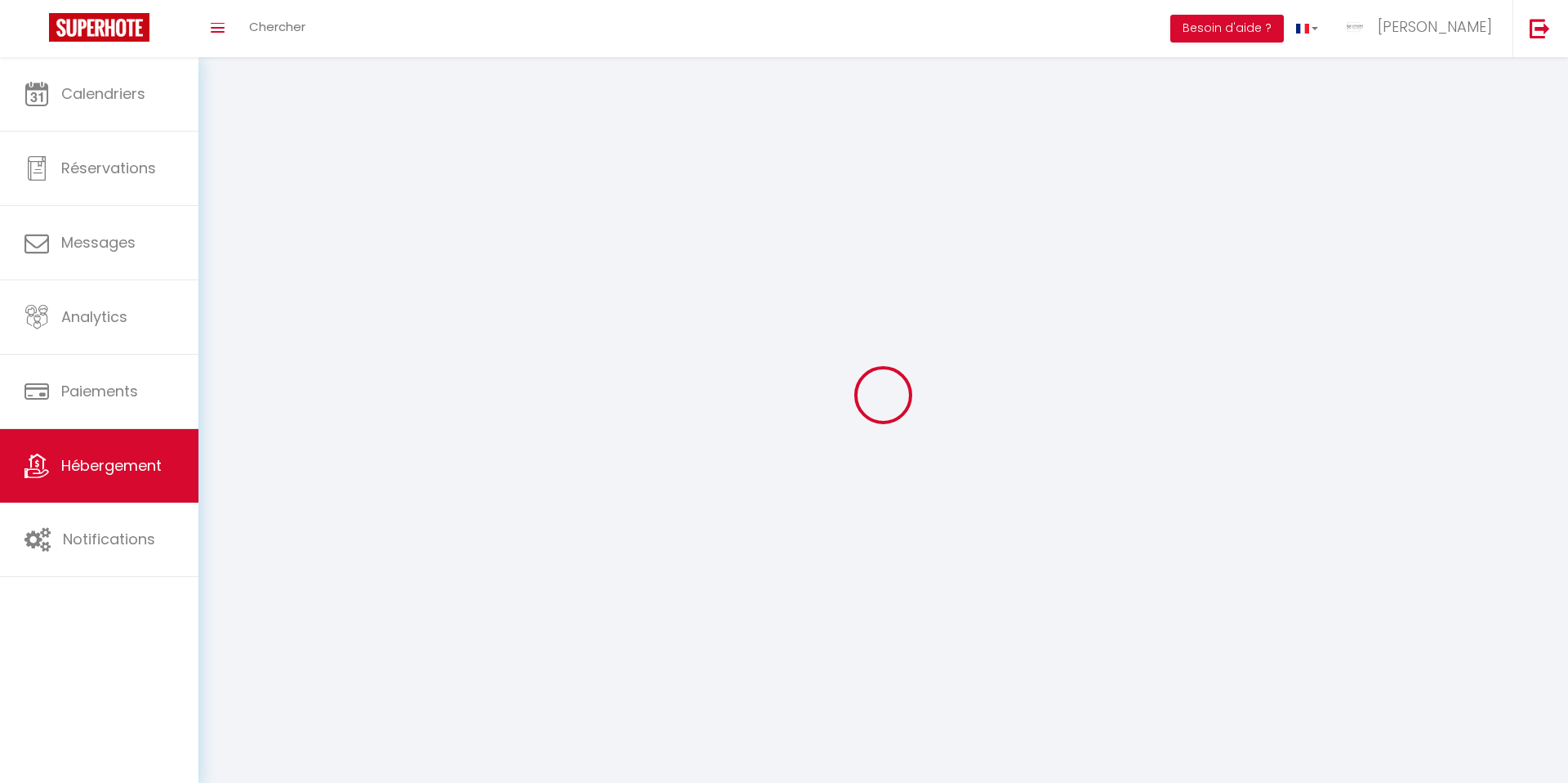
select select
checkbox input "false"
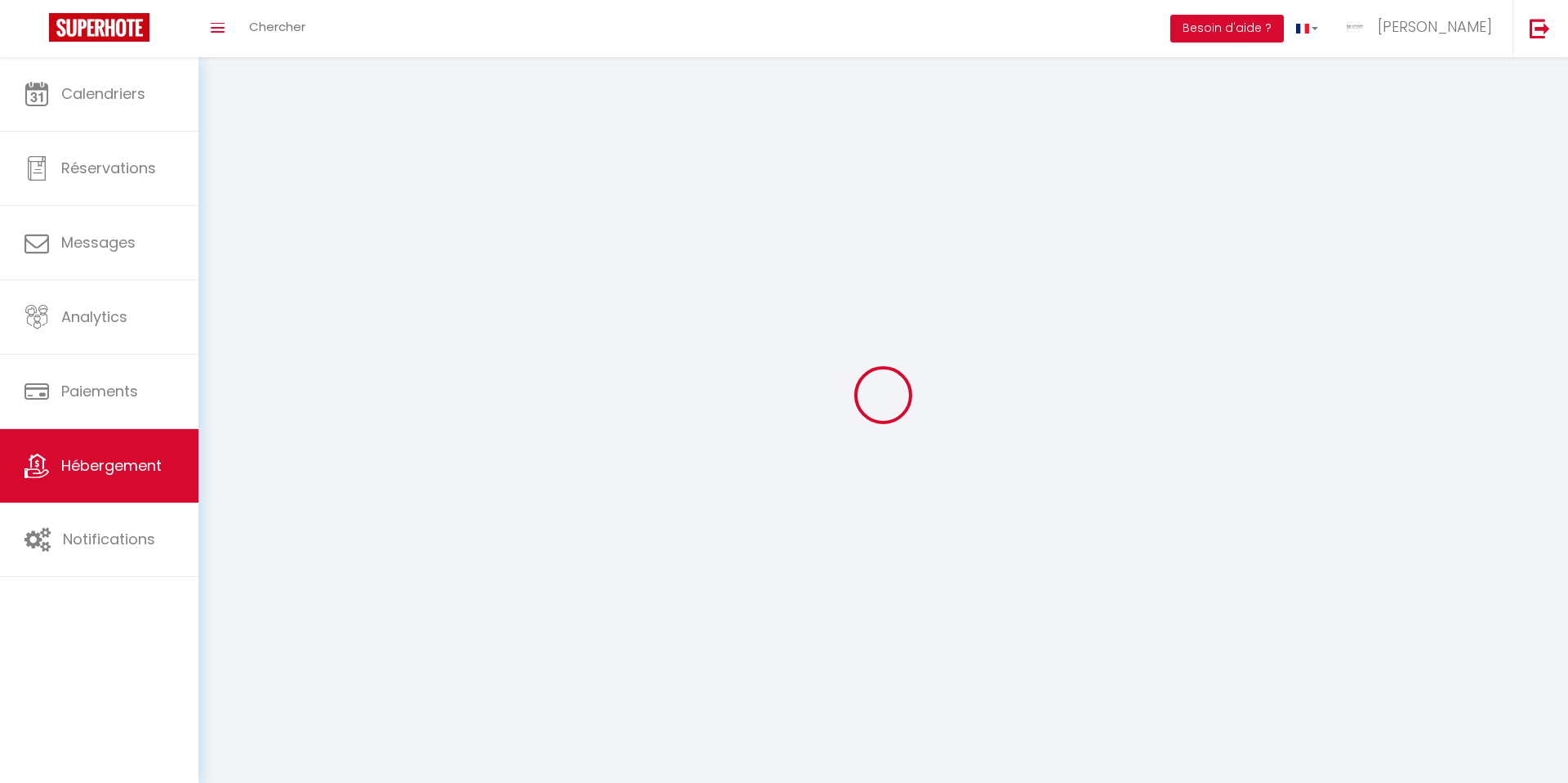
checkbox input "false"
select select
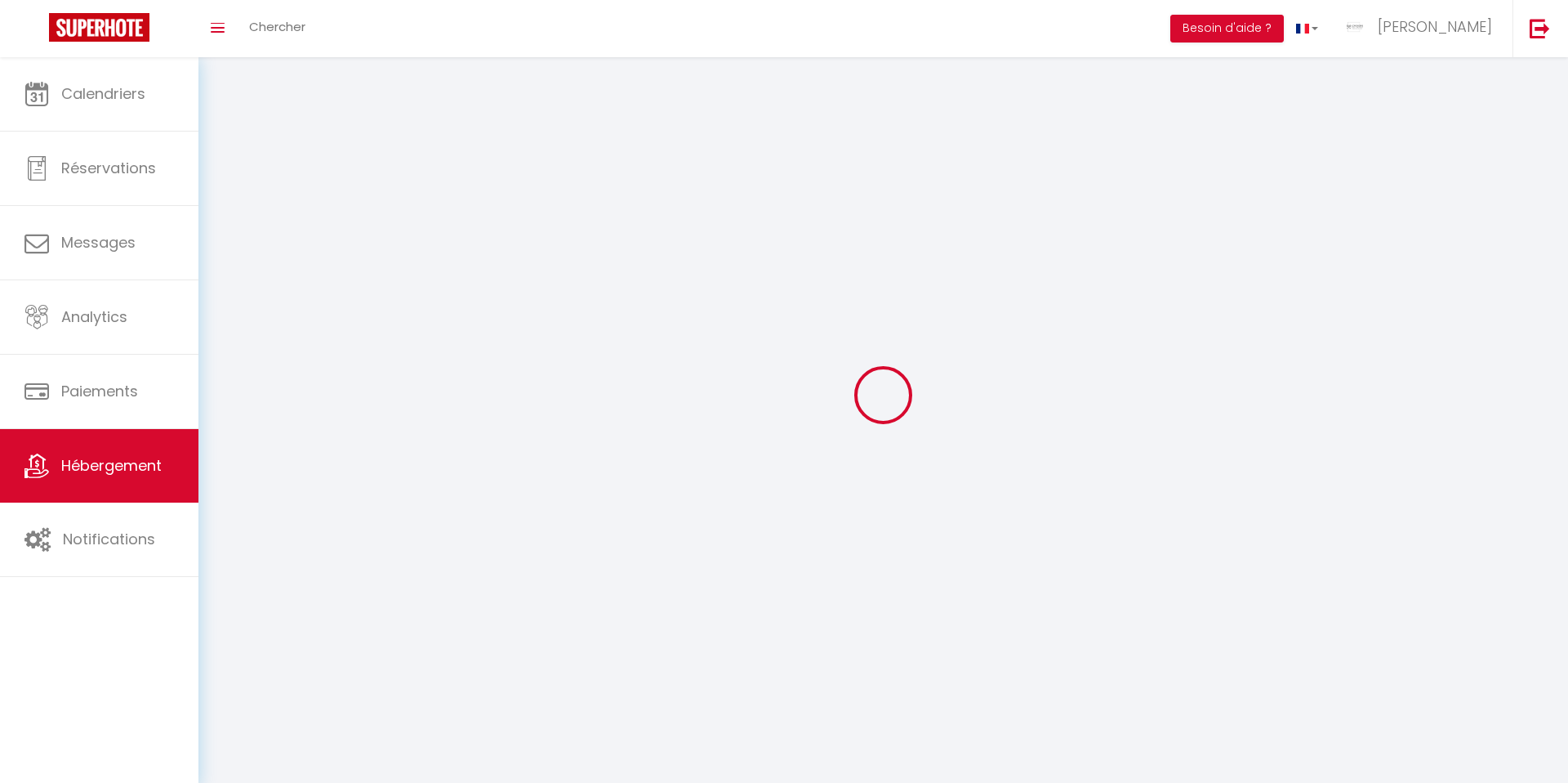
select select
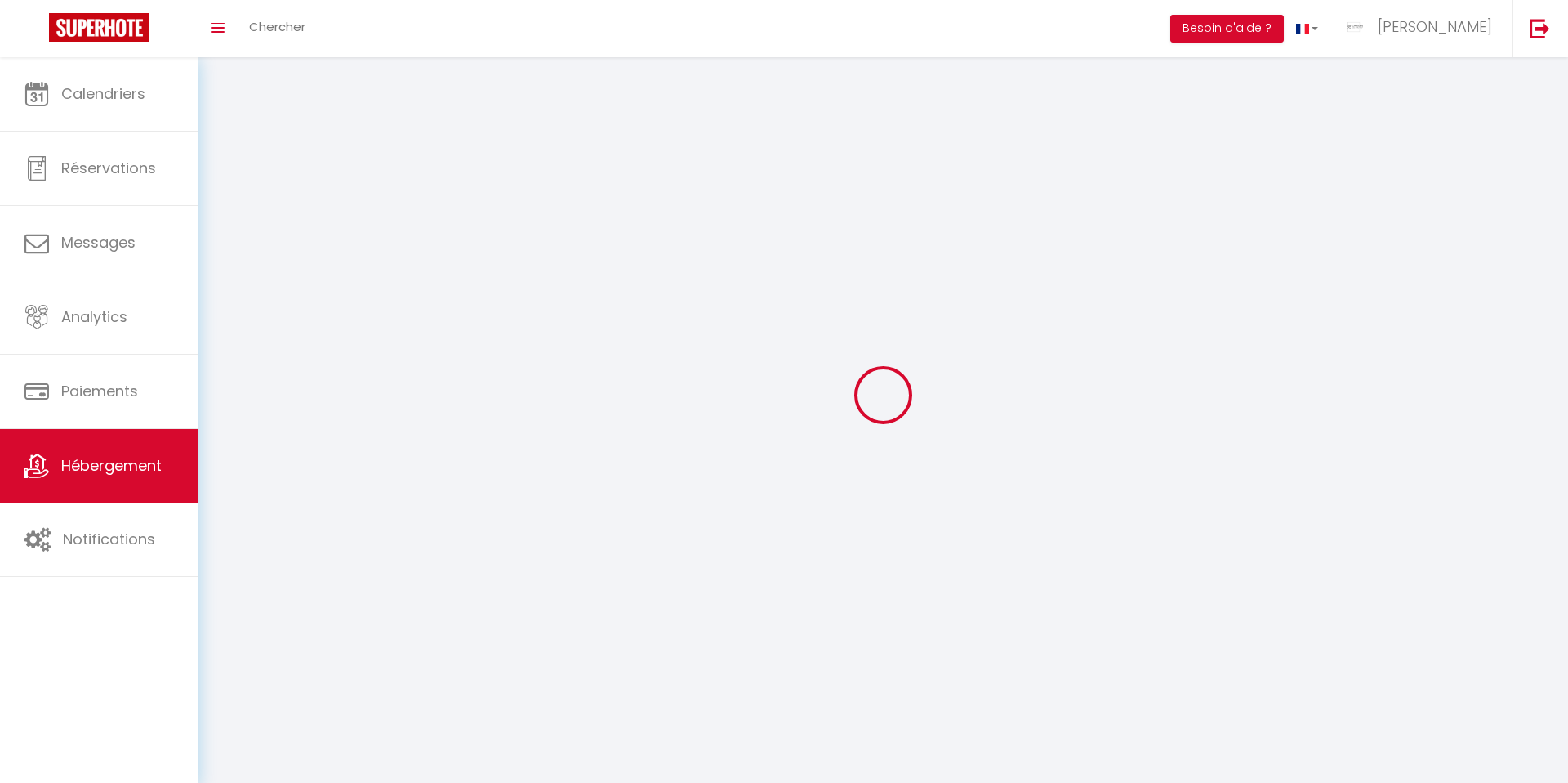
checkbox input "false"
select select
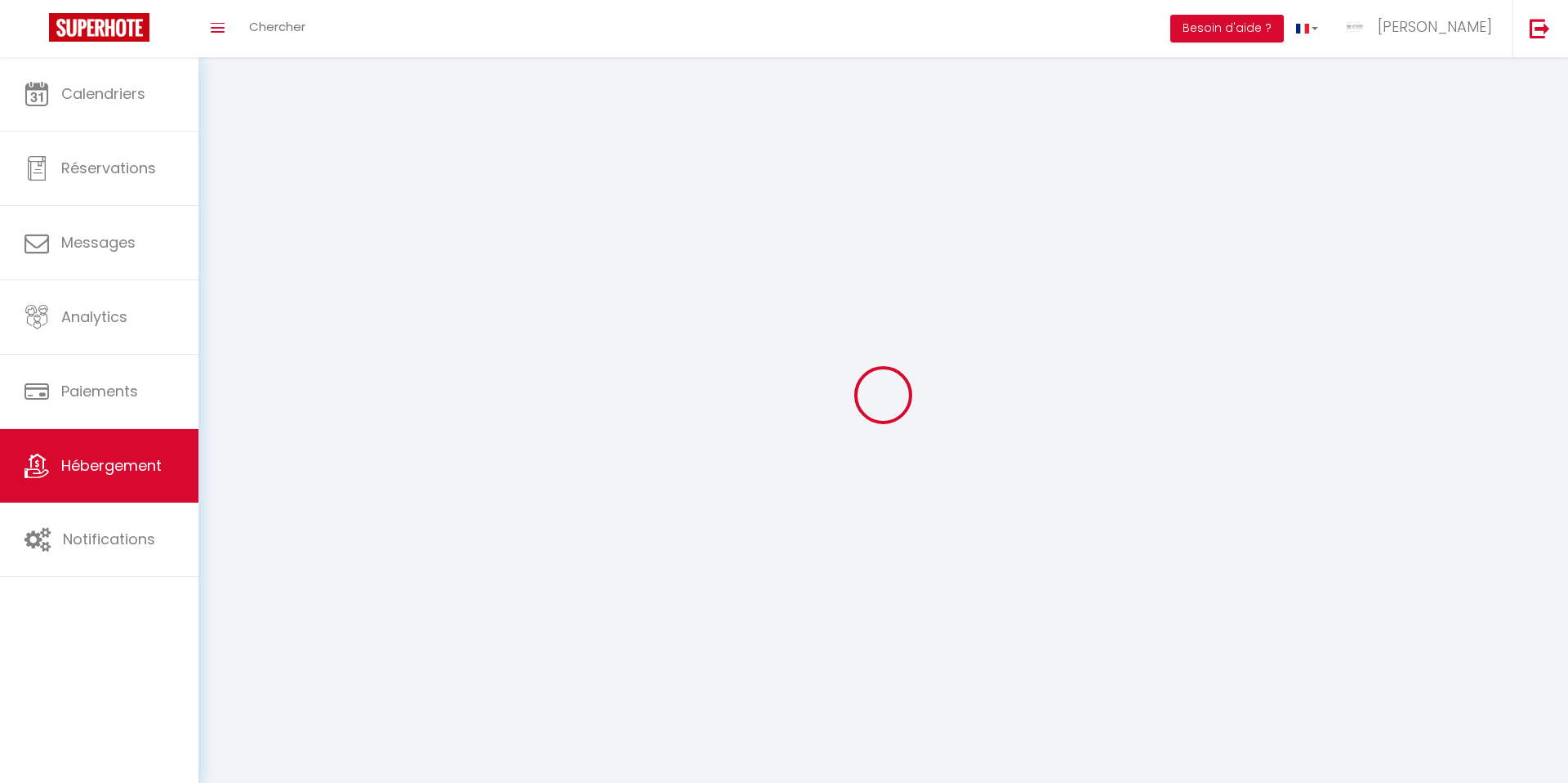
select select
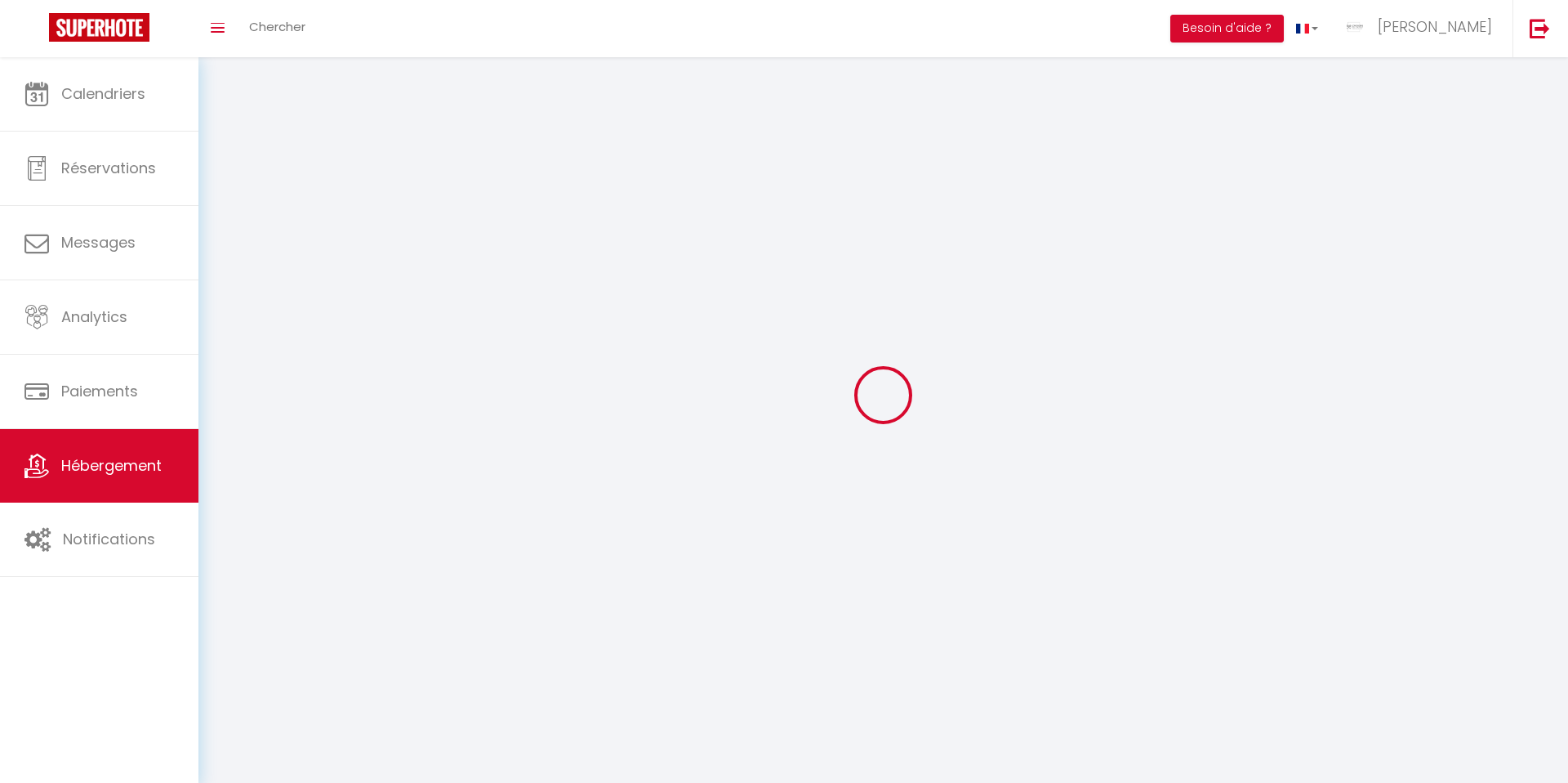
select select
checkbox input "false"
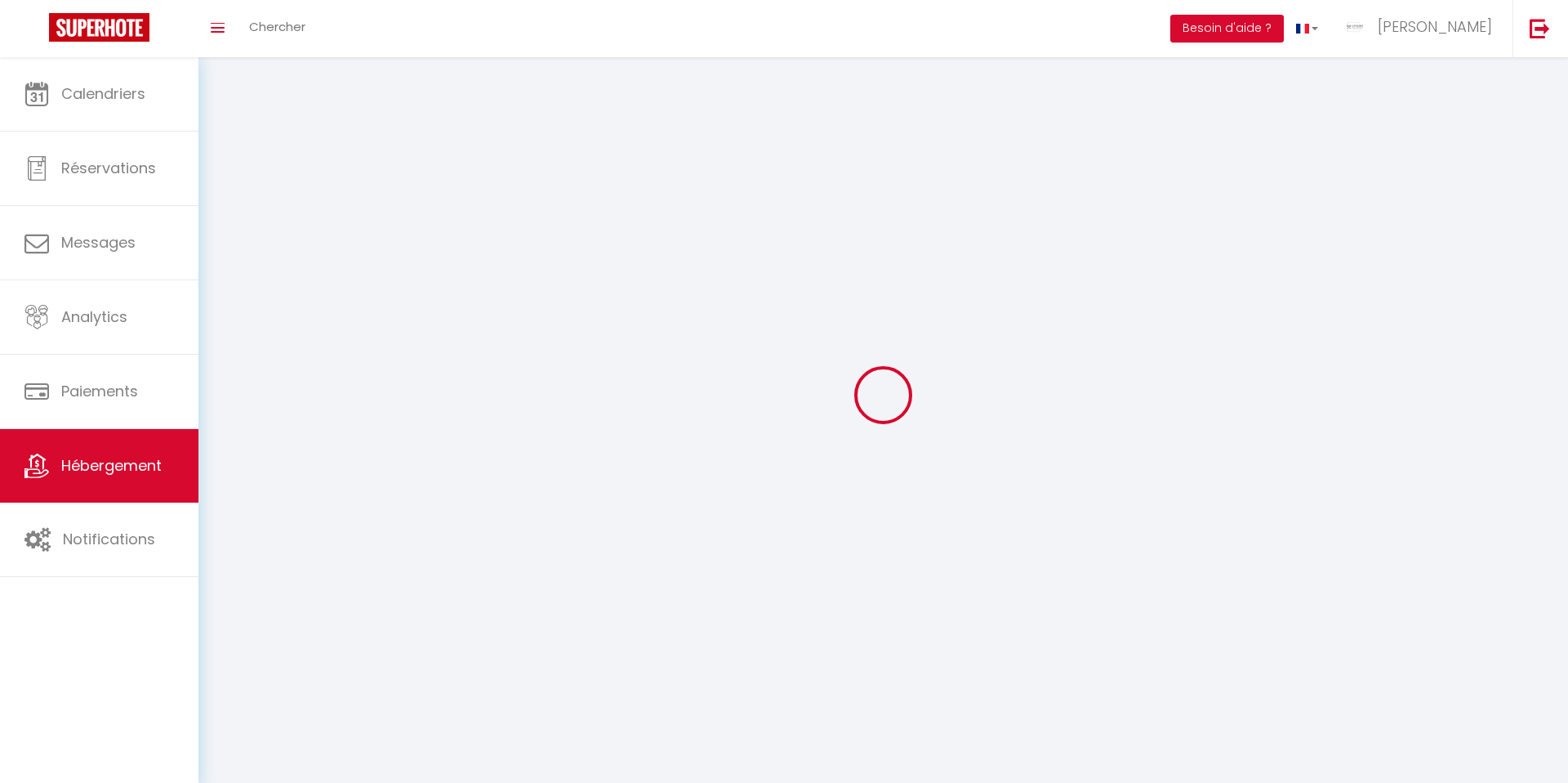
select select
select select "1"
select select
select select "28"
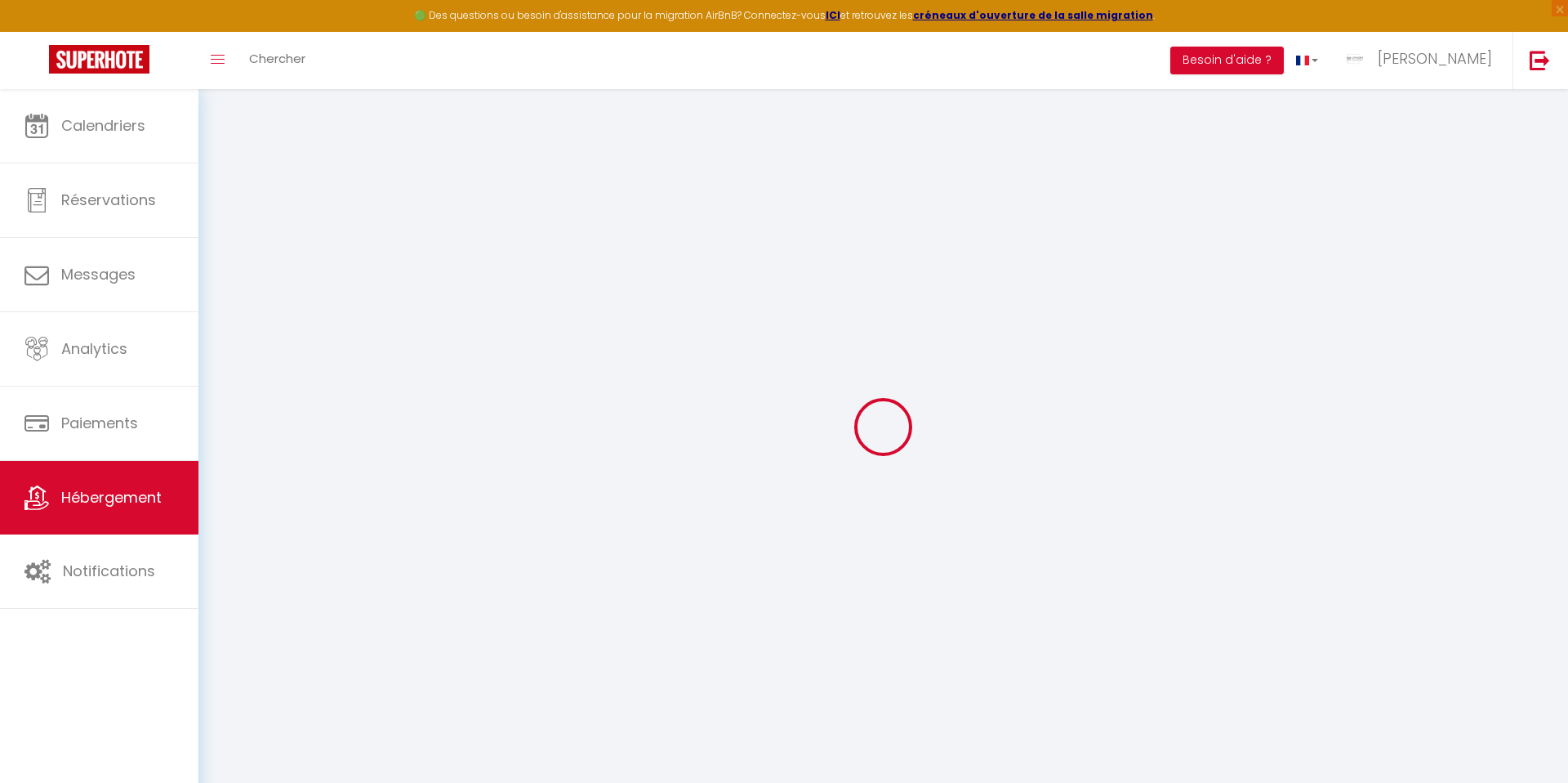
select select
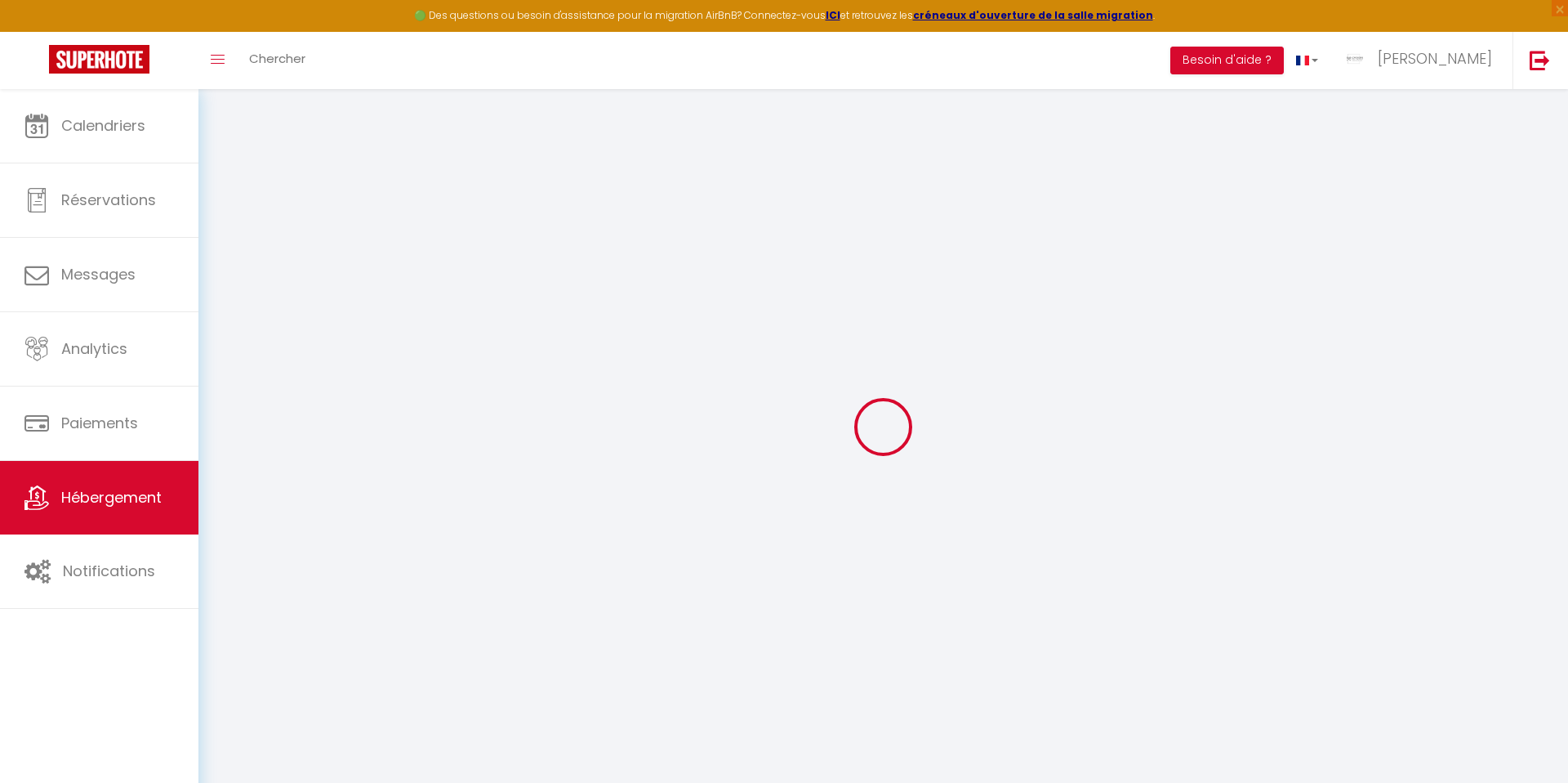
select select
checkbox input "false"
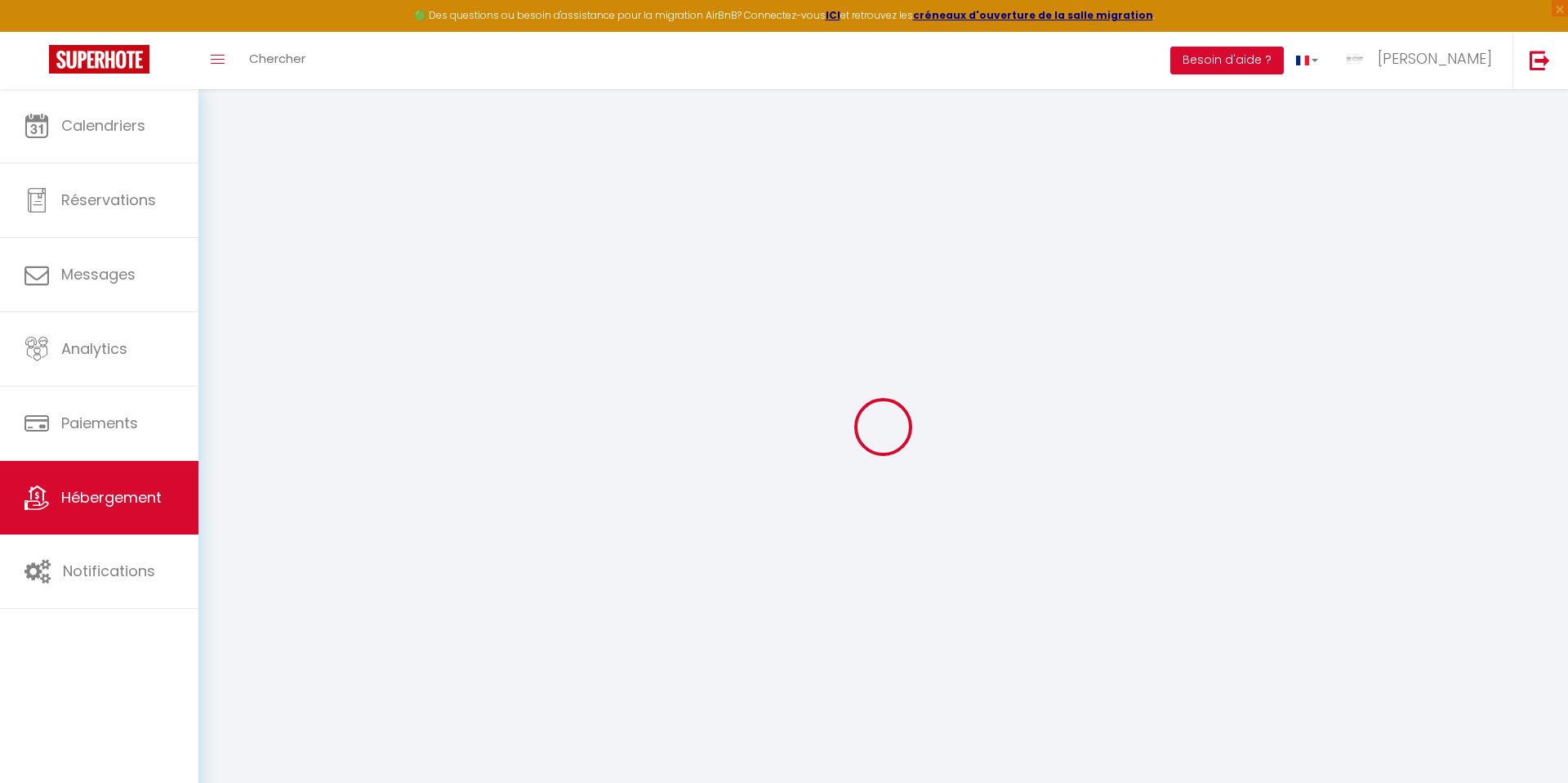
select select
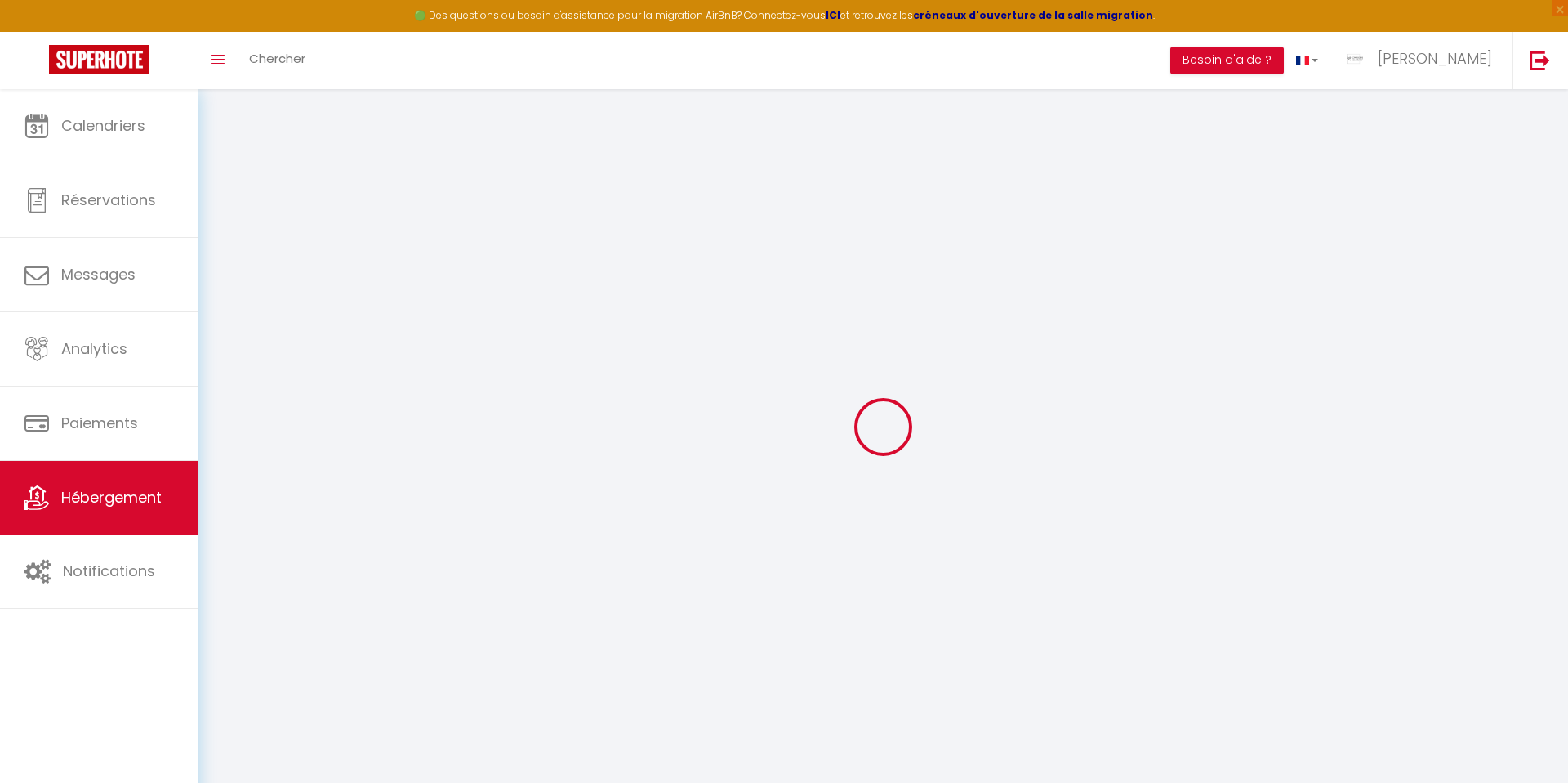
select select
checkbox input "false"
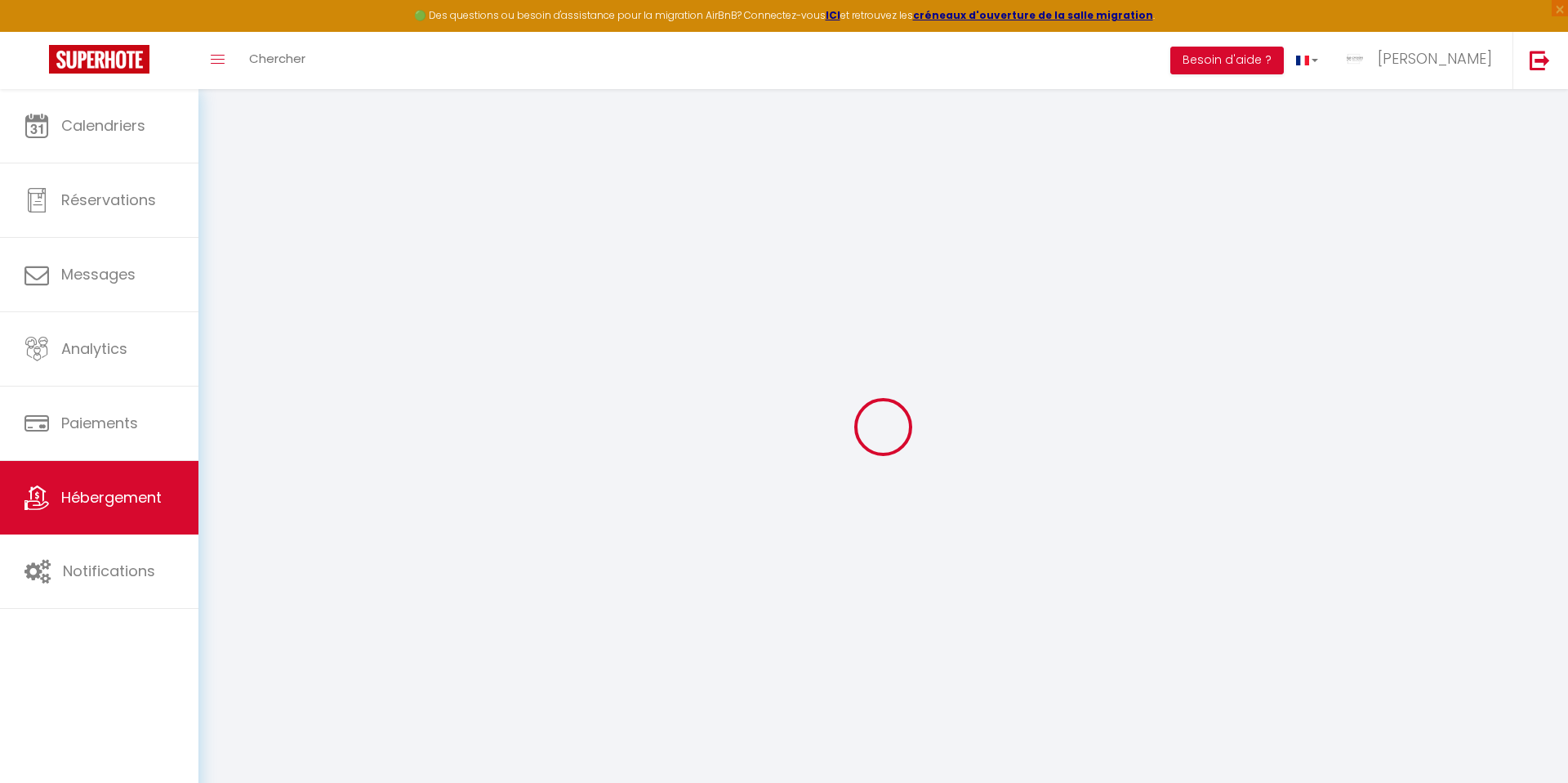
checkbox input "false"
select select
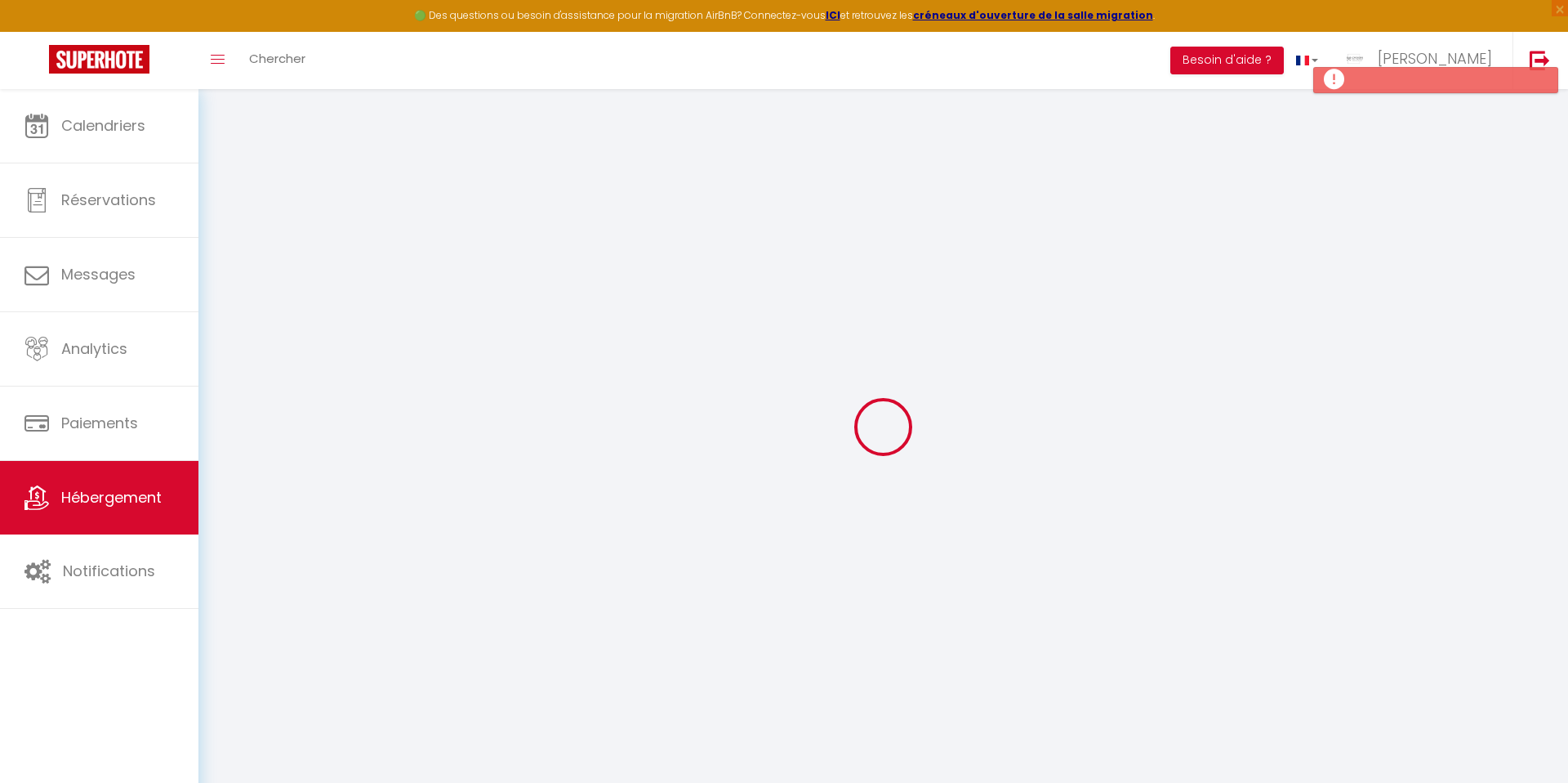
select select
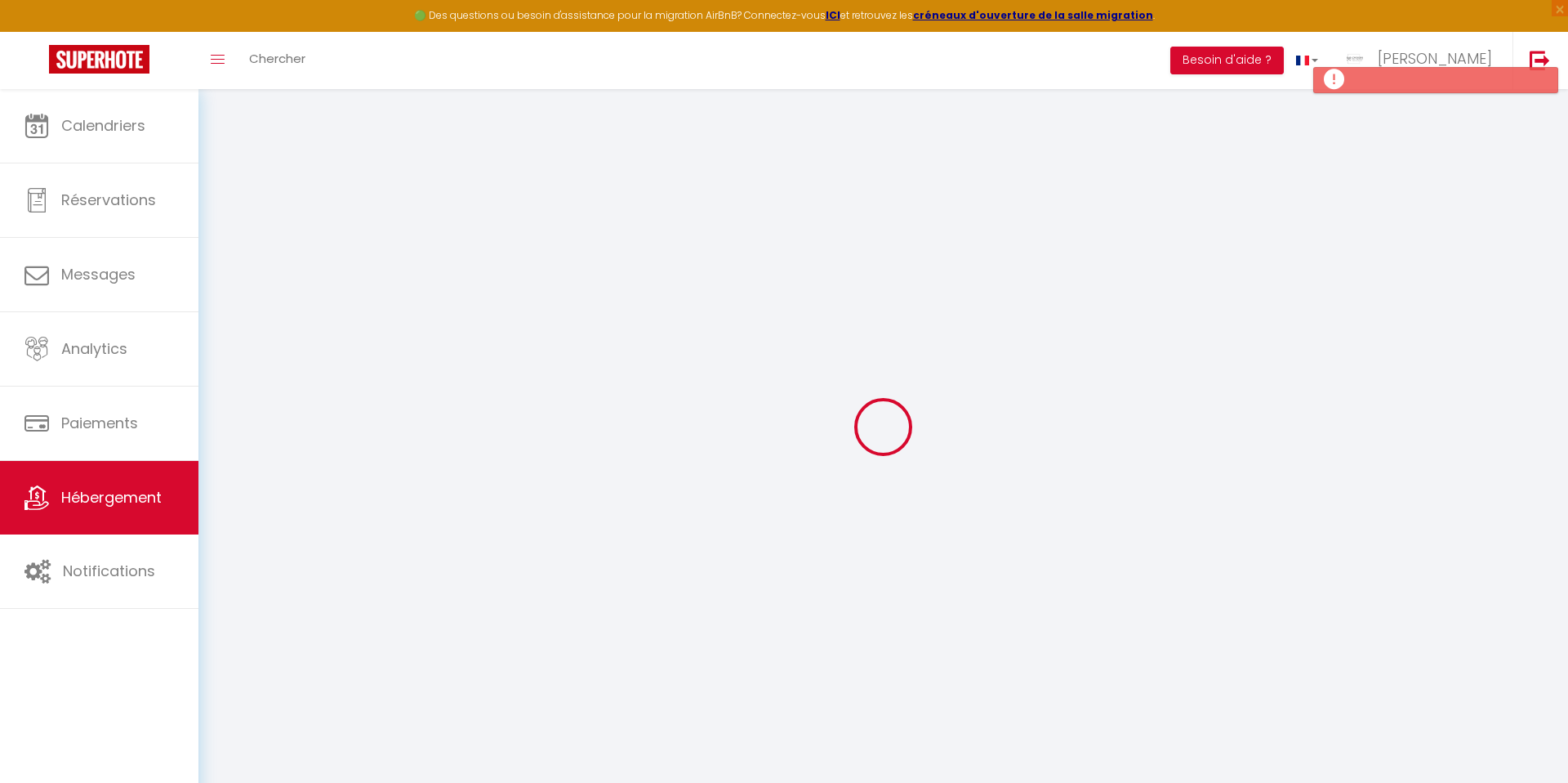
checkbox input "false"
select select
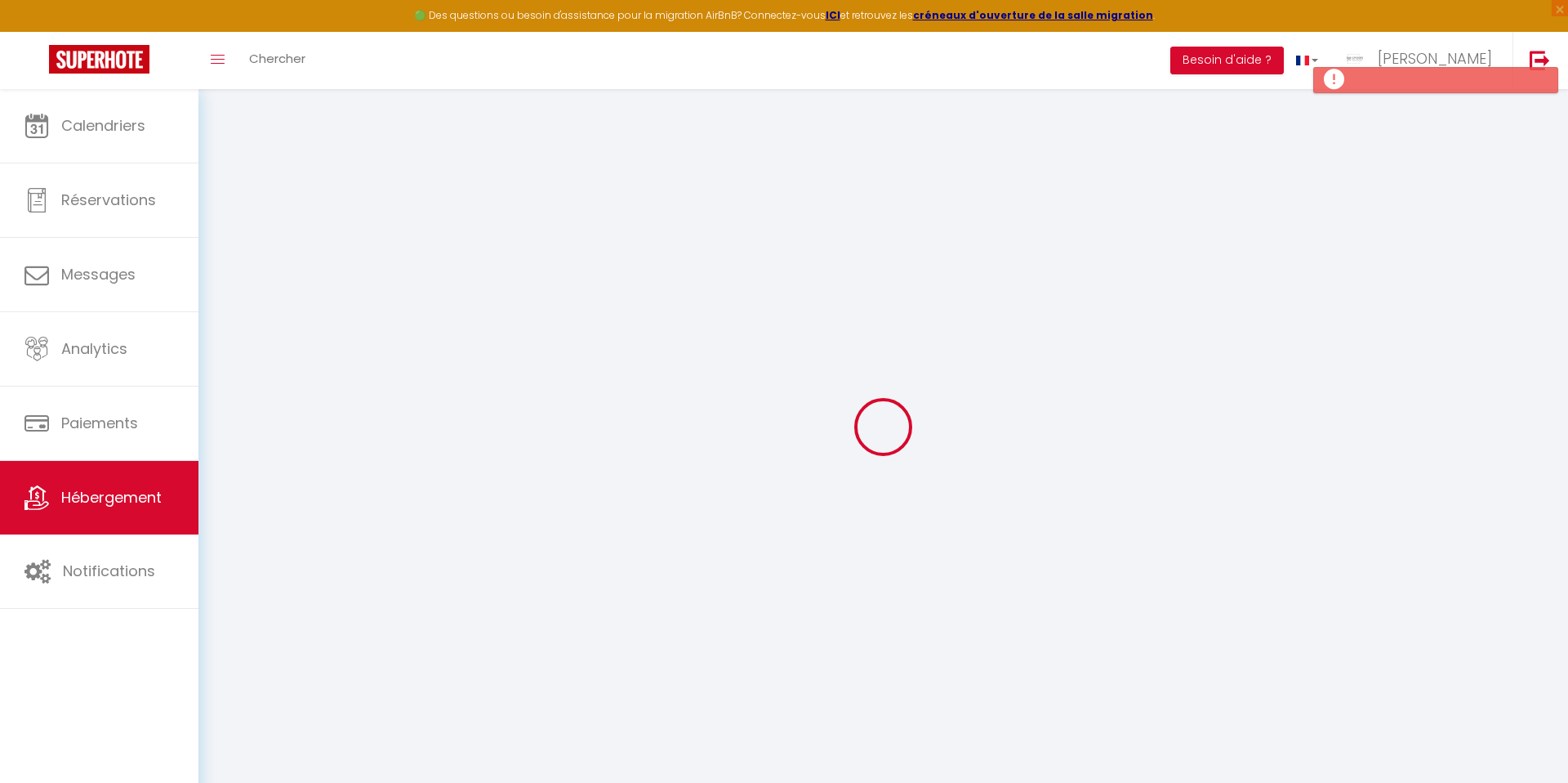
select select
checkbox input "false"
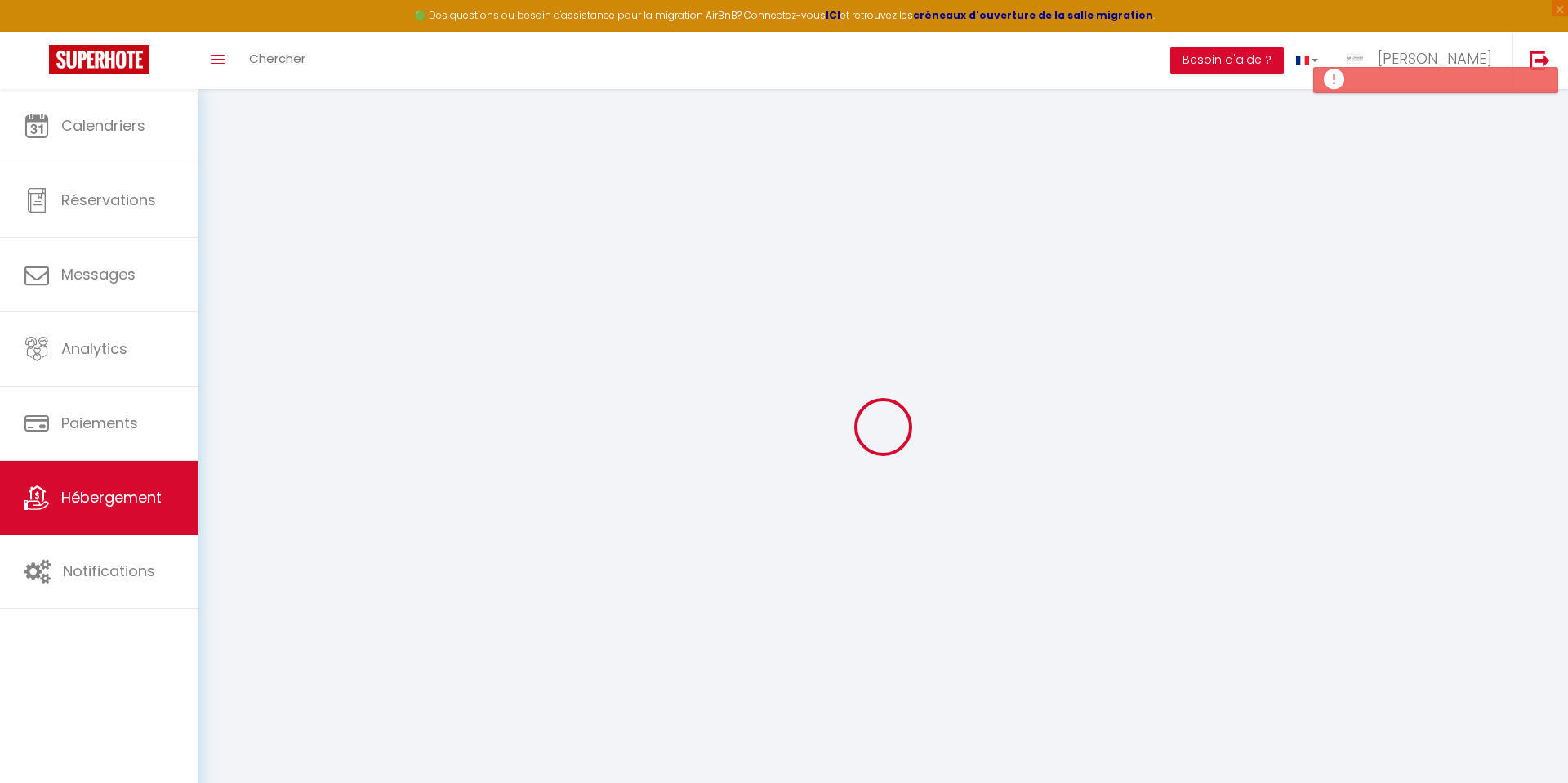
checkbox input "false"
select select
select select "15:00"
select select "23:45"
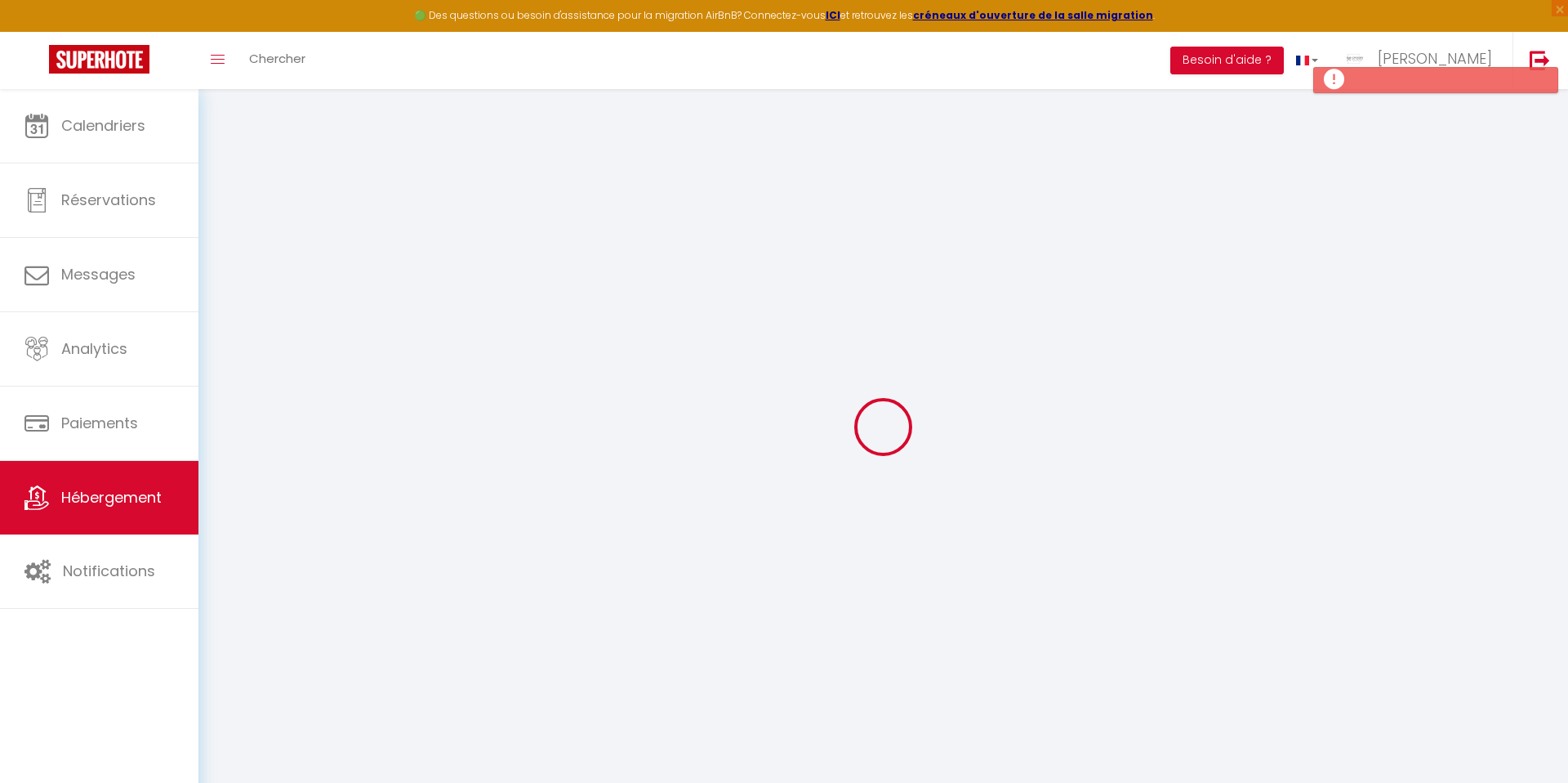
select select "11:00"
select select "30"
select select "120"
select select
checkbox input "false"
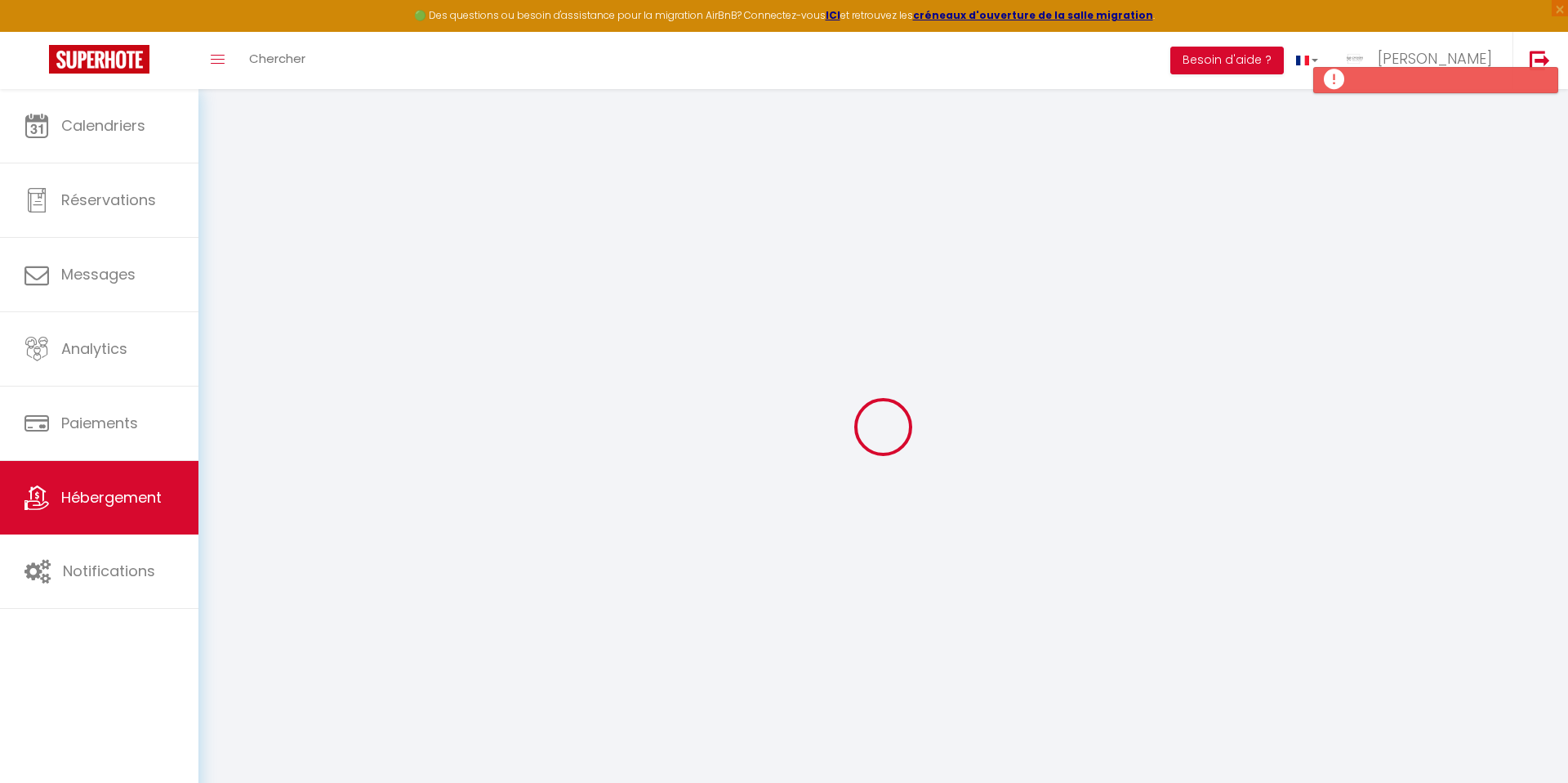
checkbox input "false"
select select
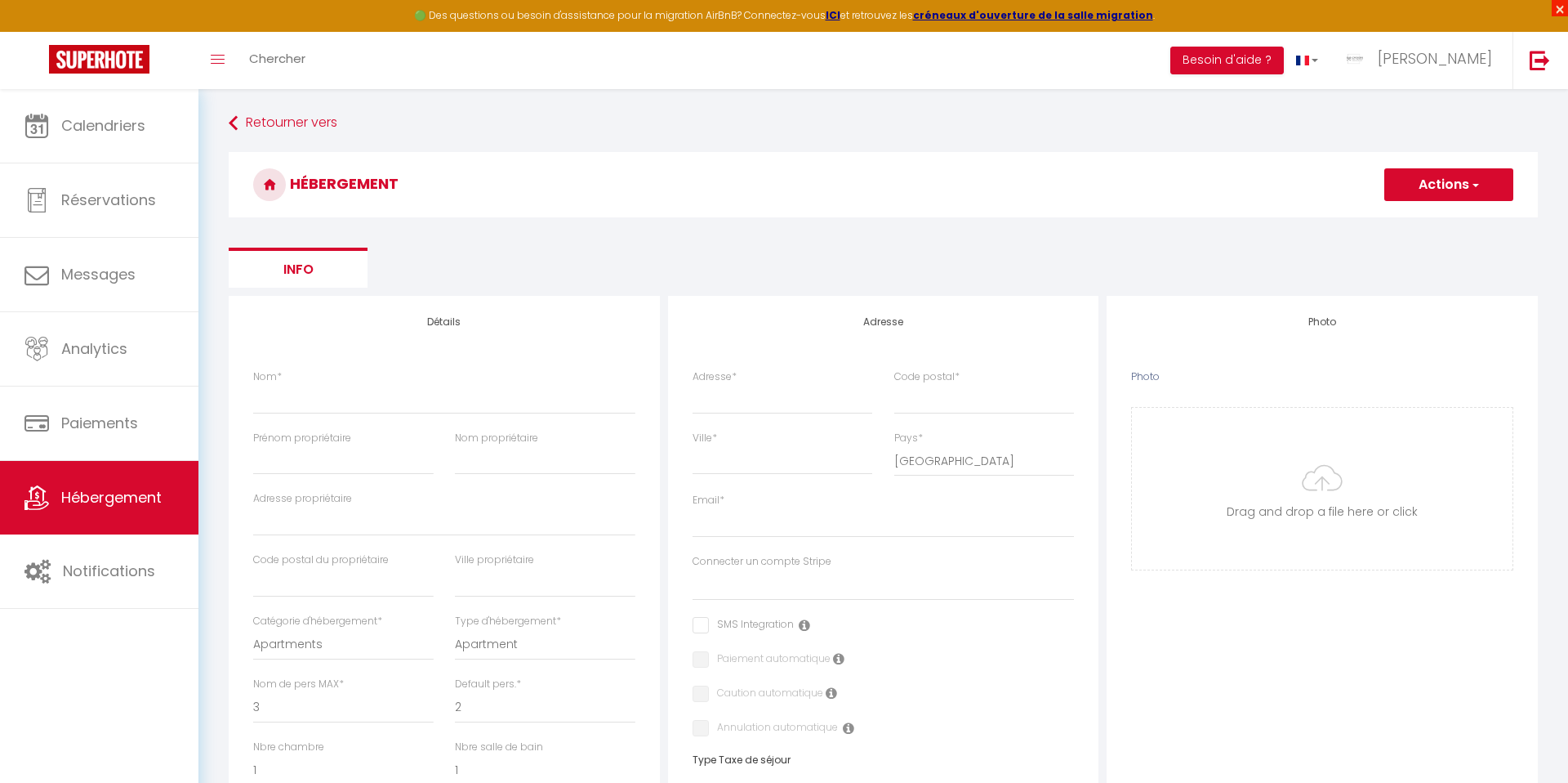
click at [1561, 9] on span "×" at bounding box center [1559, 8] width 17 height 17
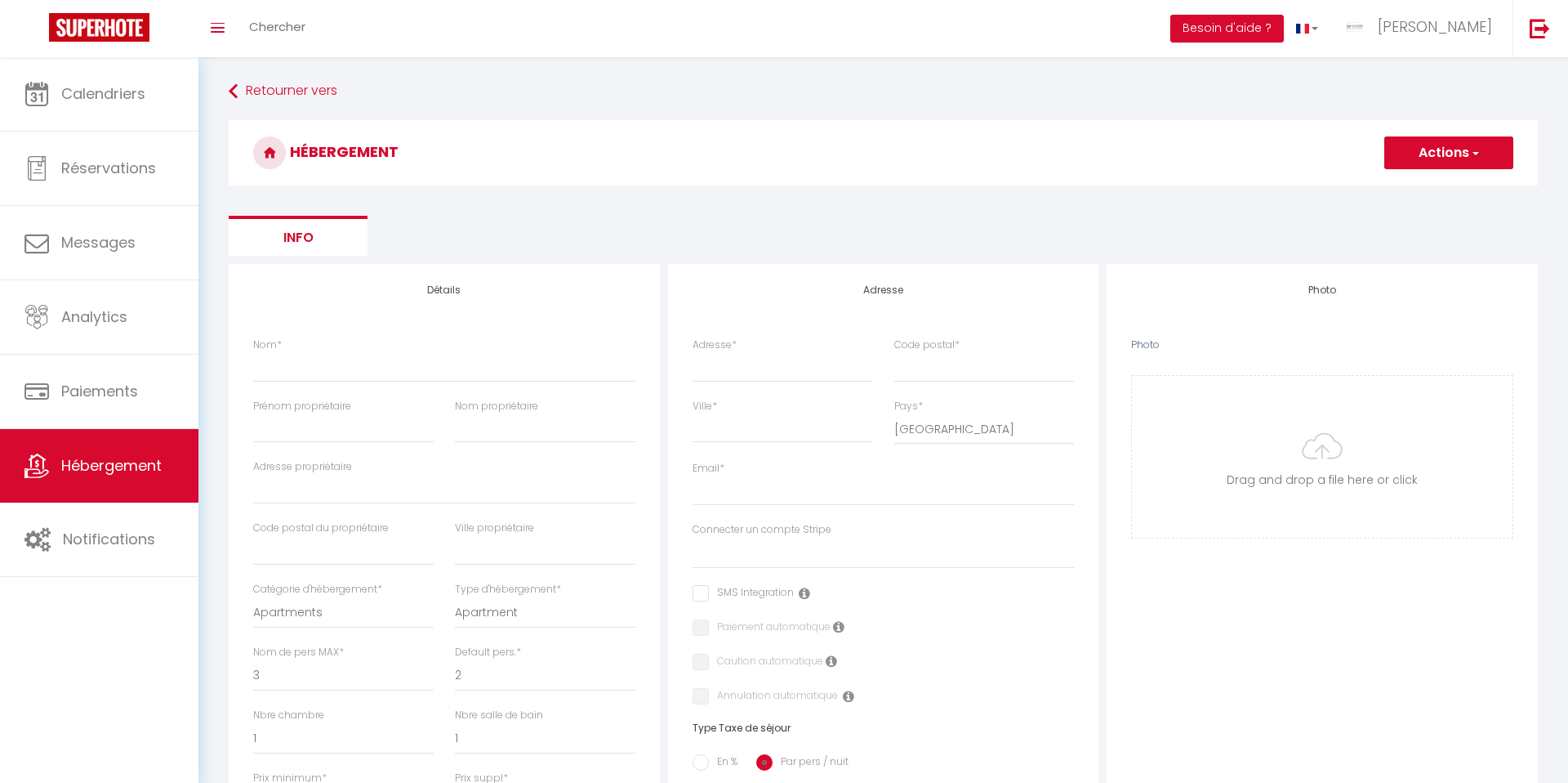
click at [1428, 142] on button "Actions" at bounding box center [1448, 153] width 129 height 33
click at [1428, 191] on input "Enregistrer" at bounding box center [1430, 189] width 61 height 17
select select
checkbox input "false"
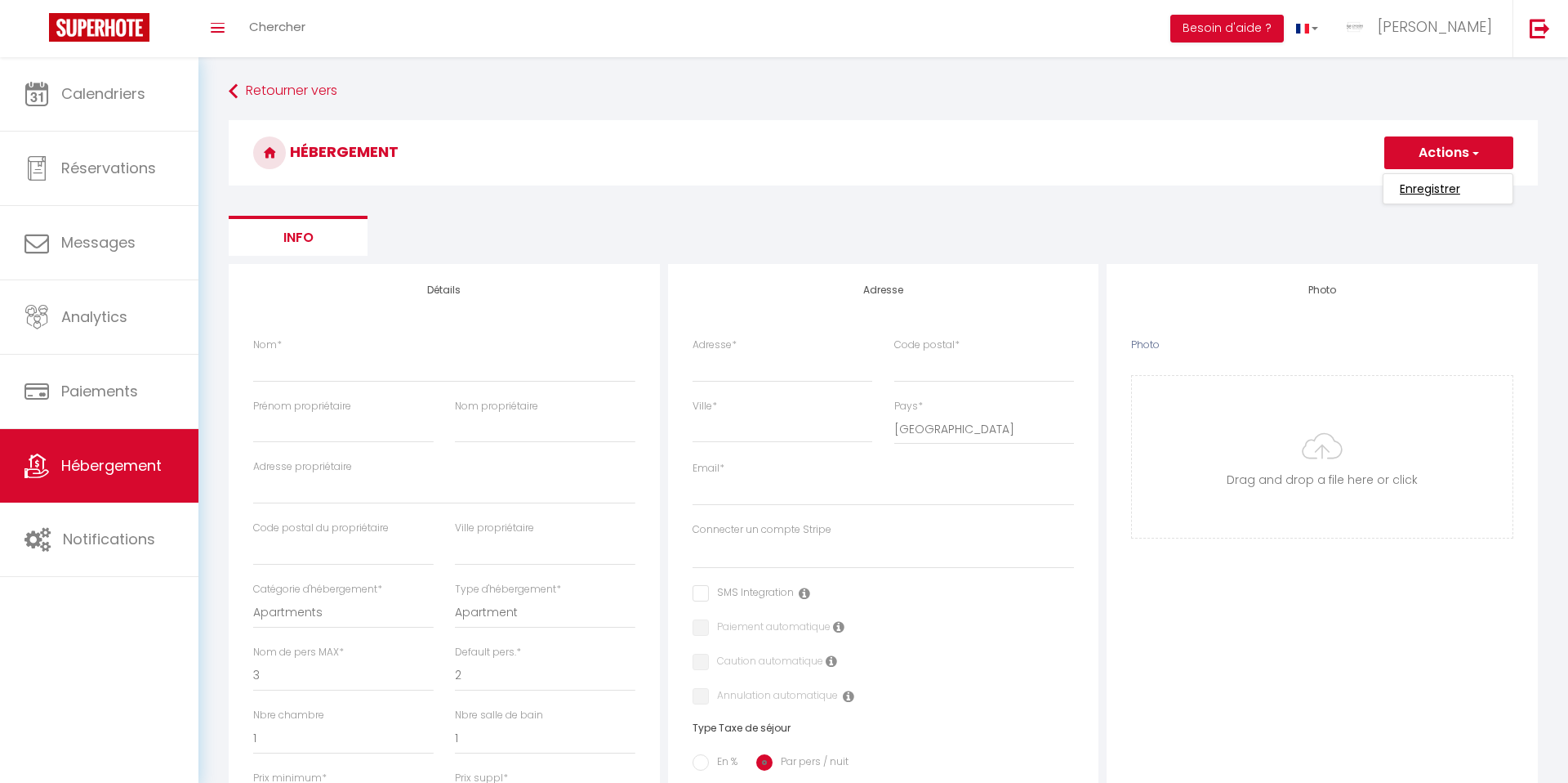
checkbox input "false"
select select
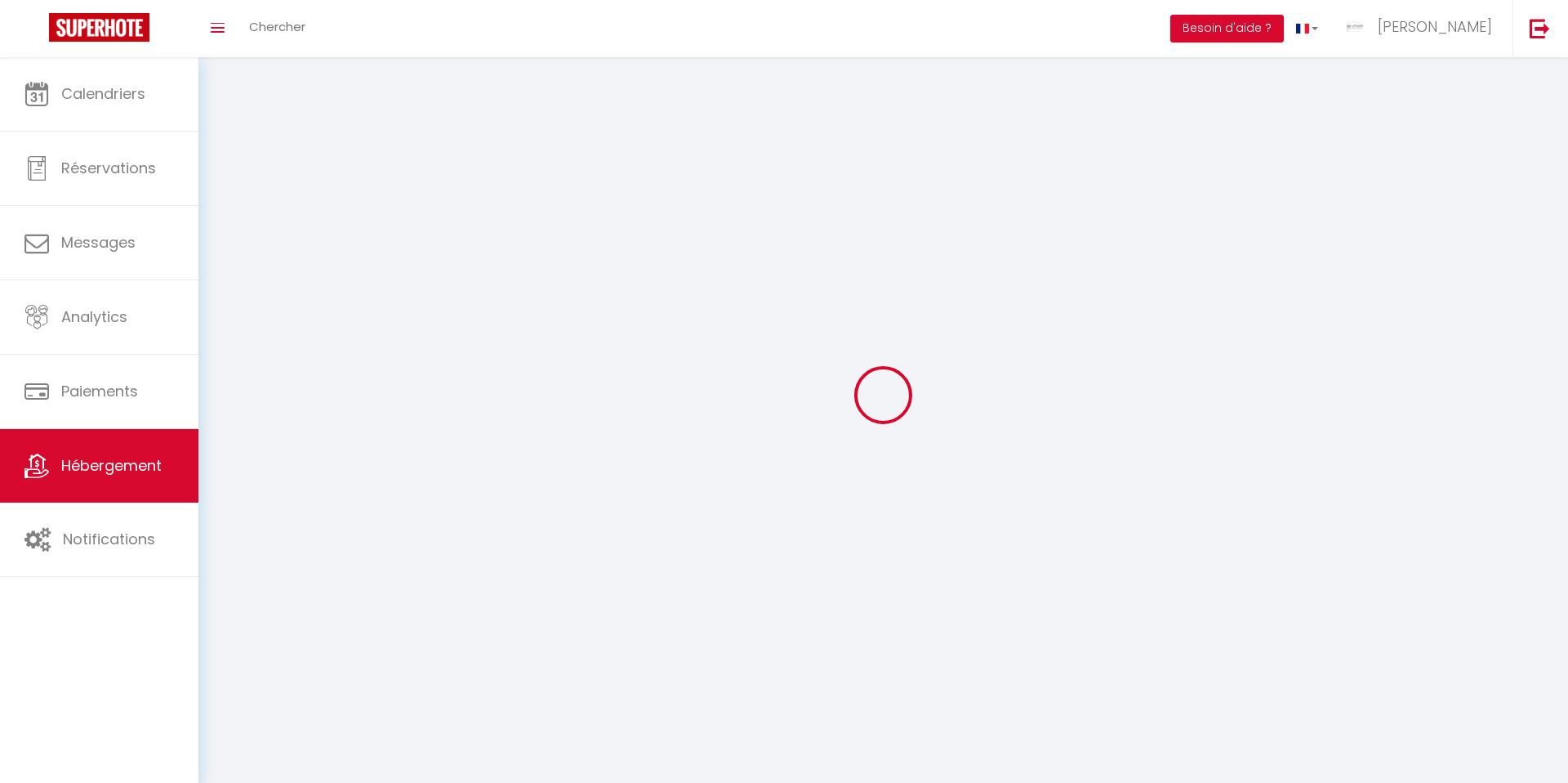
select select
checkbox input "false"
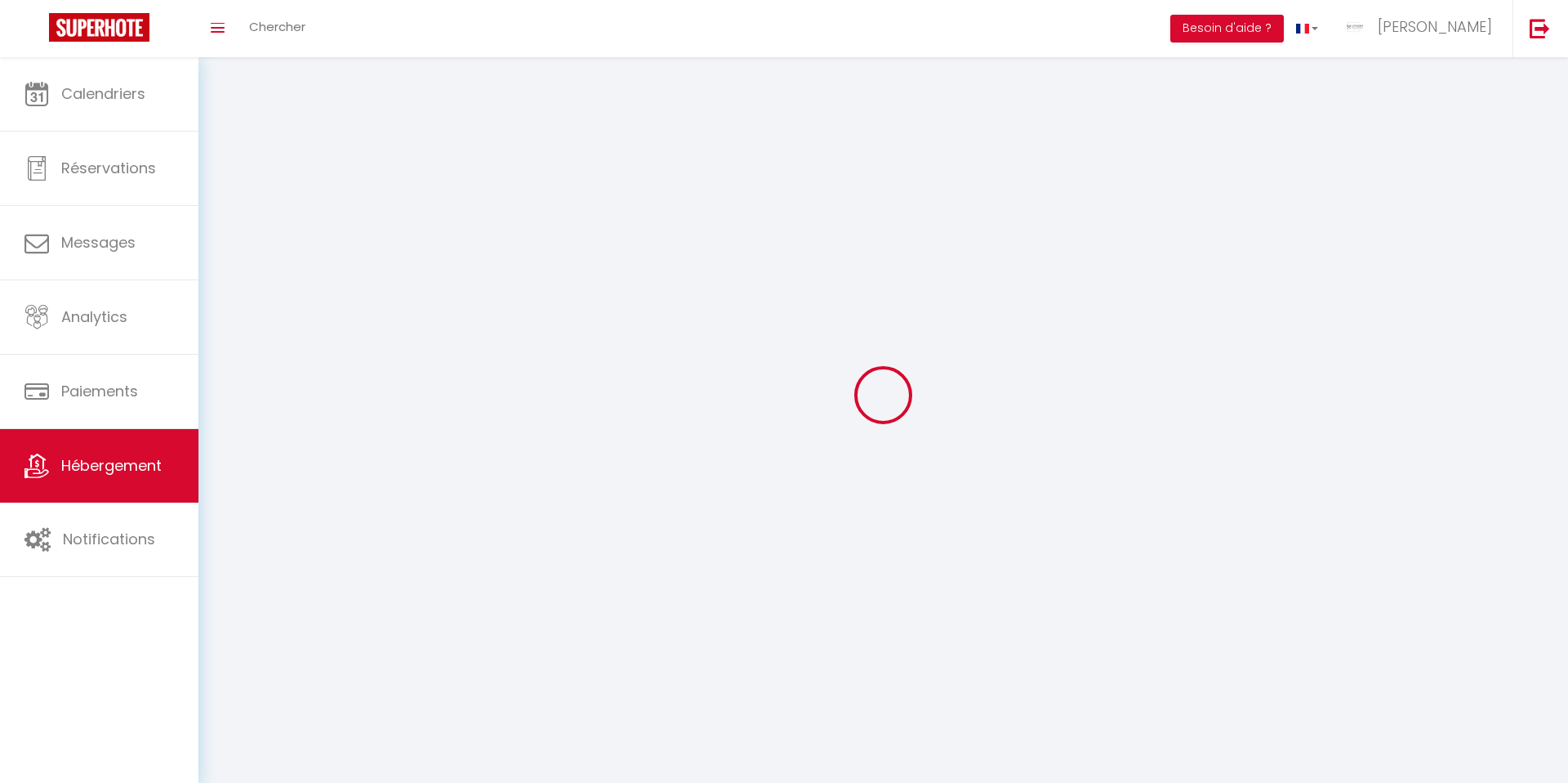
select select
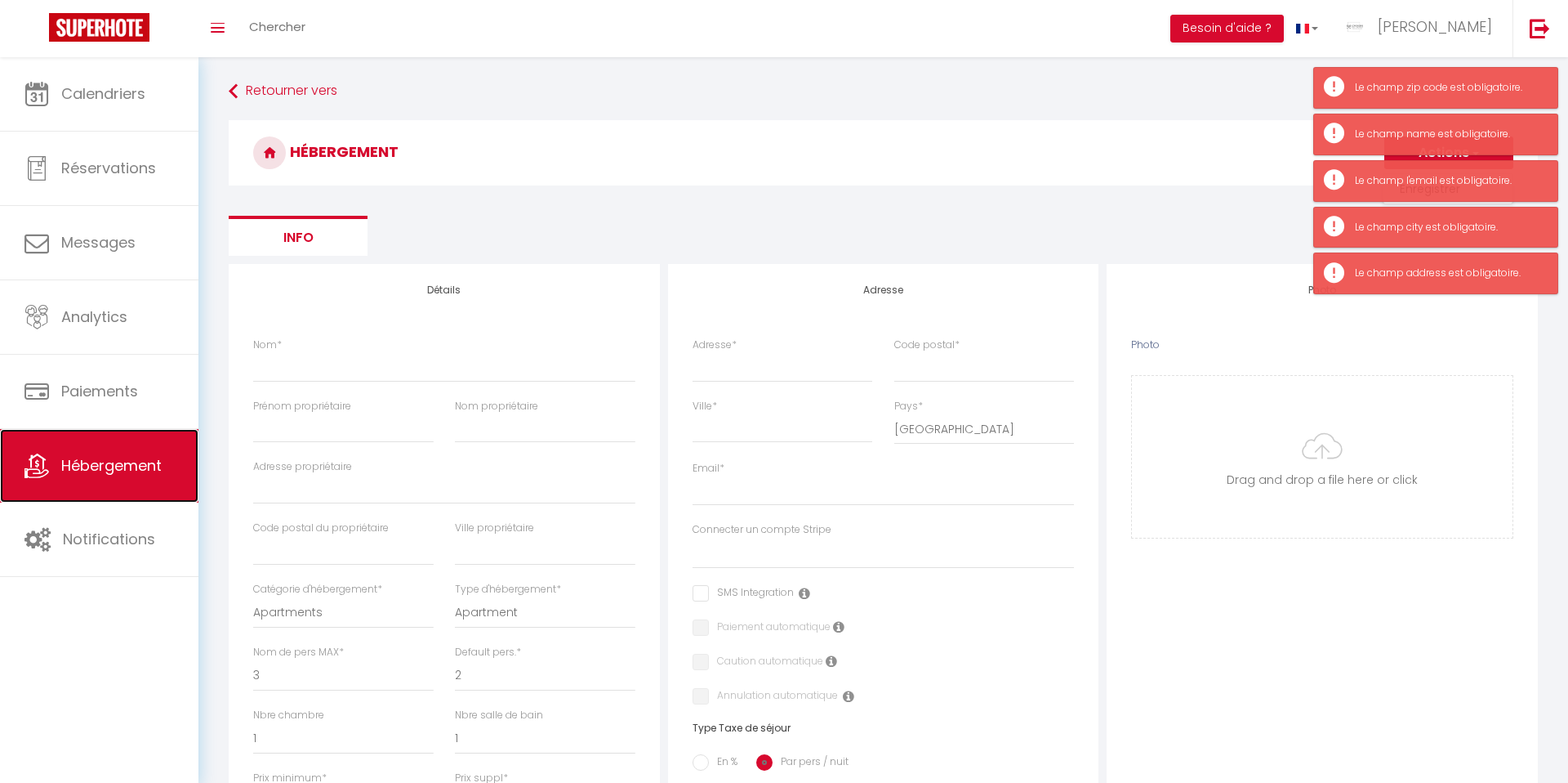
click at [104, 456] on span "Hébergement" at bounding box center [112, 466] width 101 height 21
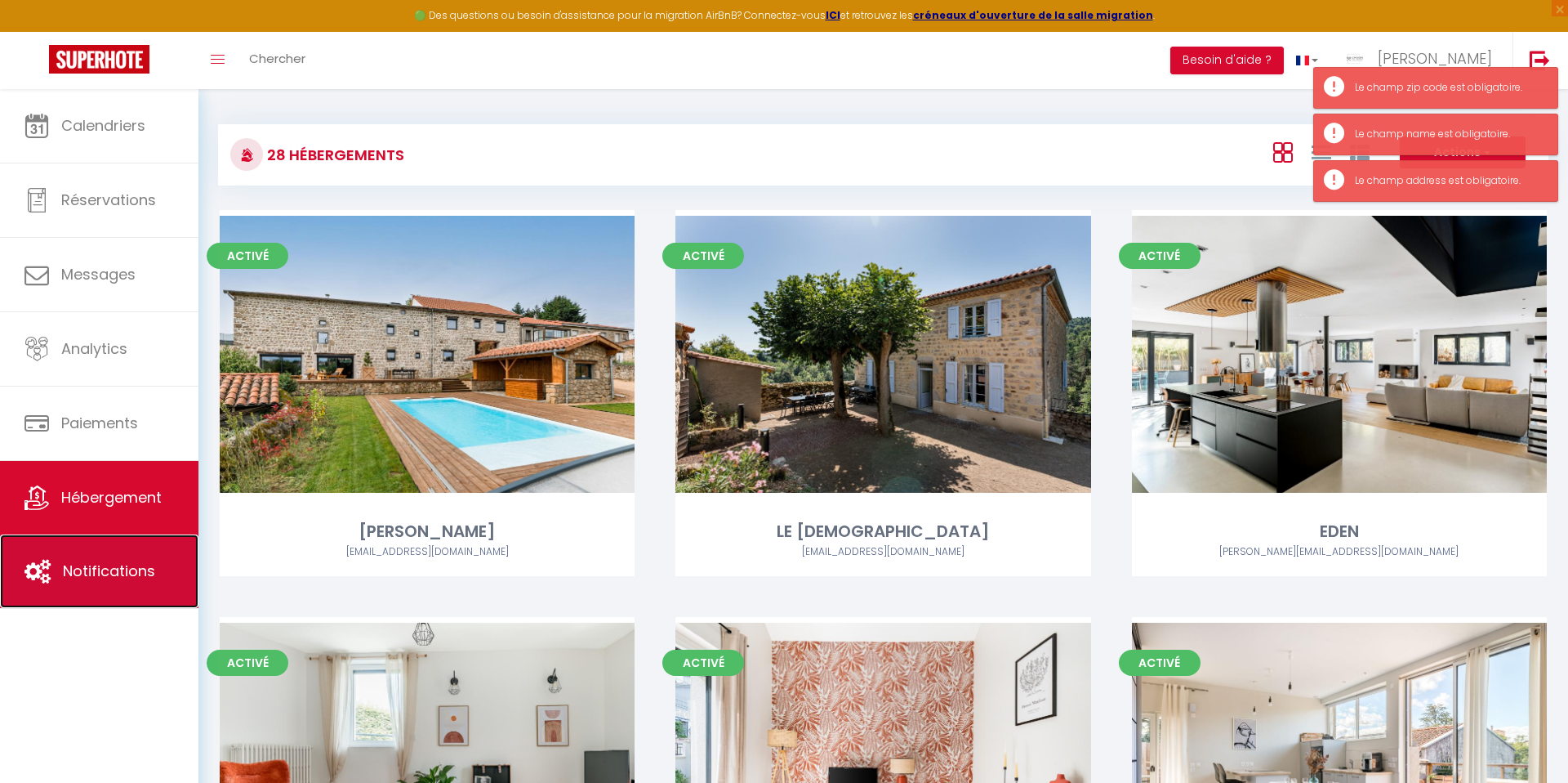
click at [91, 538] on link "Notifications" at bounding box center [99, 571] width 198 height 74
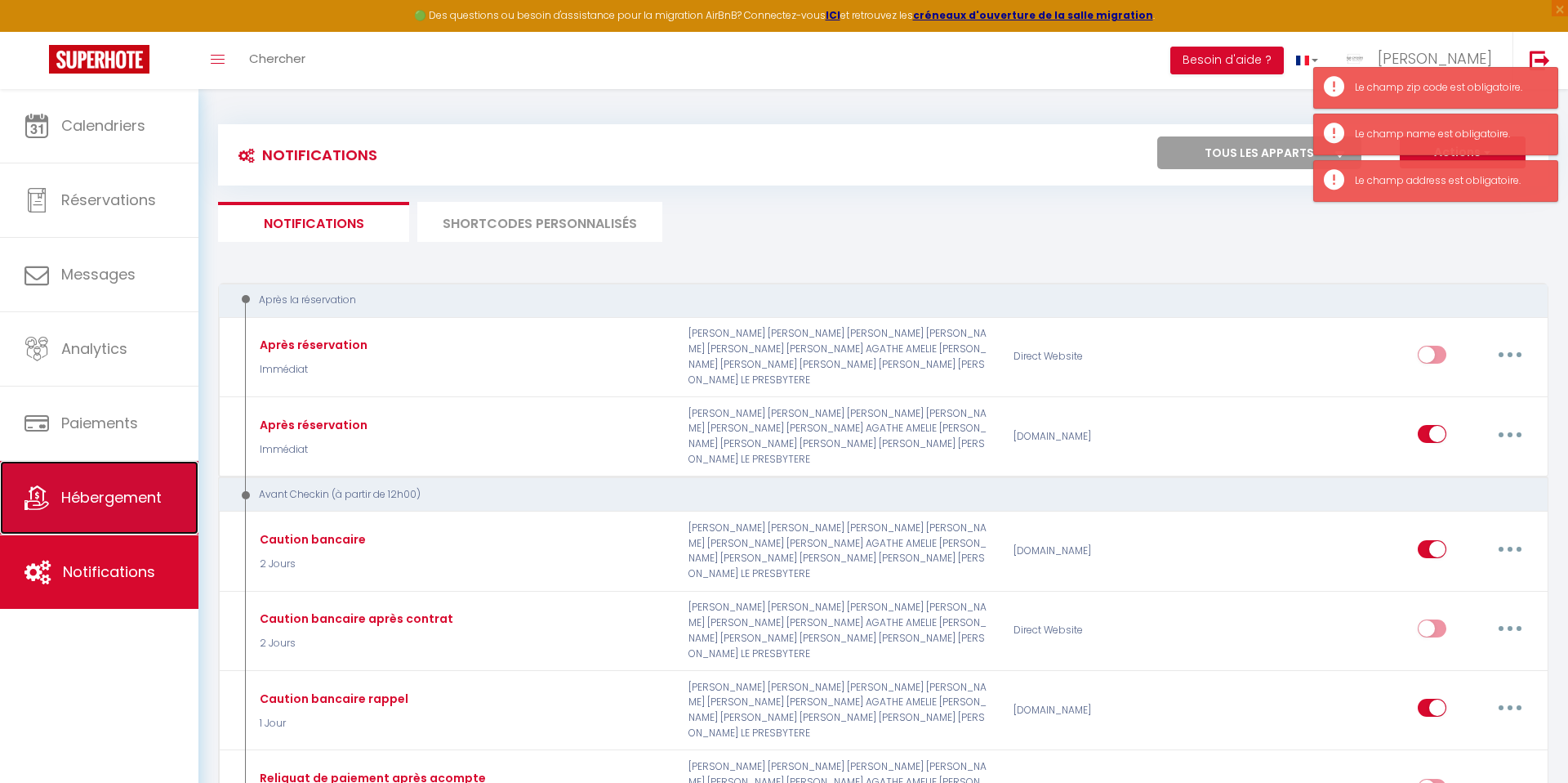
click at [90, 482] on link "Hébergement" at bounding box center [99, 497] width 198 height 74
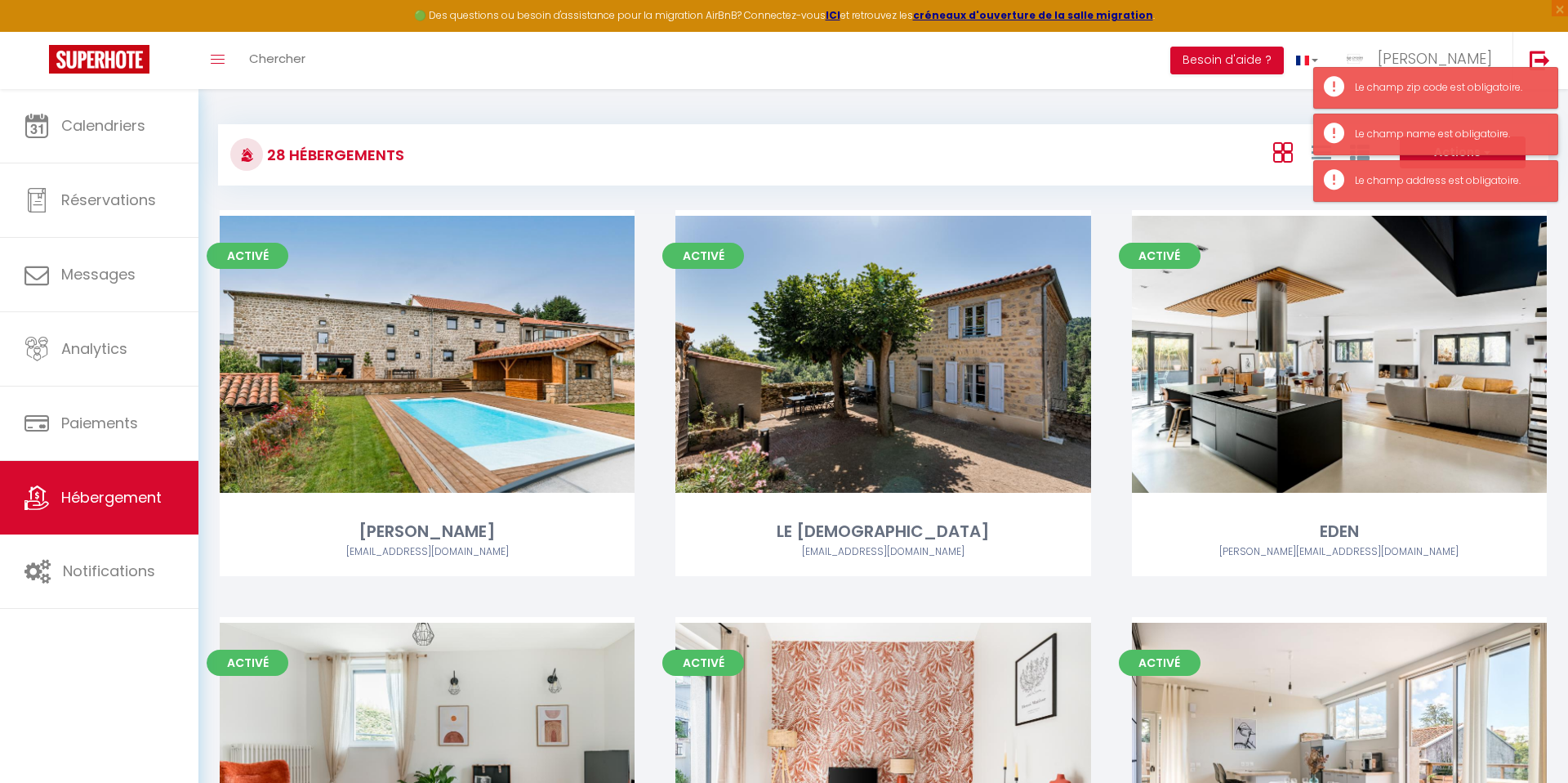
click at [1480, 153] on div "Le champ name est obligatoire." at bounding box center [1436, 135] width 245 height 42
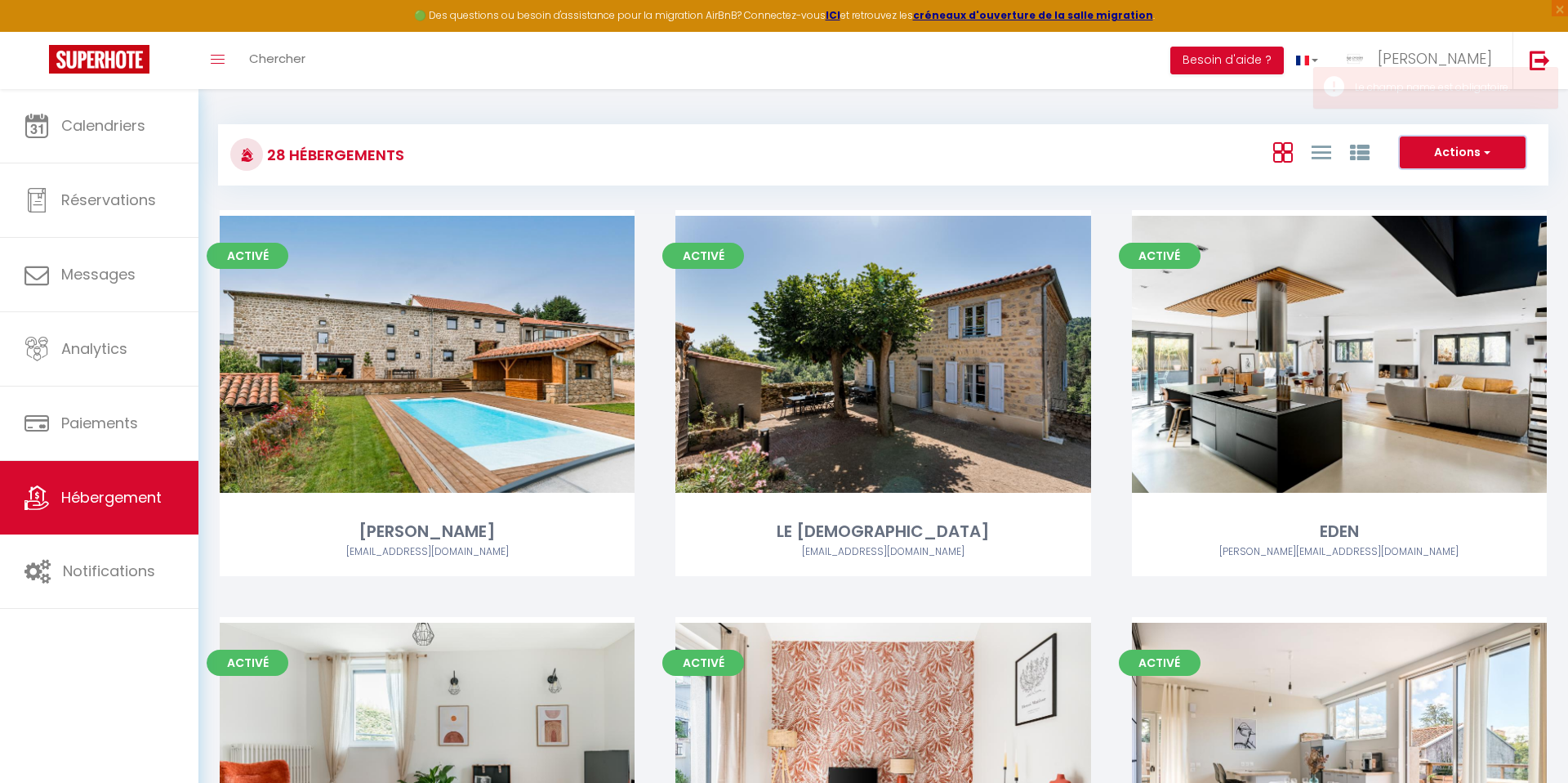
click at [1456, 153] on button "Actions" at bounding box center [1462, 153] width 126 height 33
click at [1450, 182] on li "Créer un Hébergement" at bounding box center [1450, 186] width 149 height 18
select select "3"
select select "2"
select select "1"
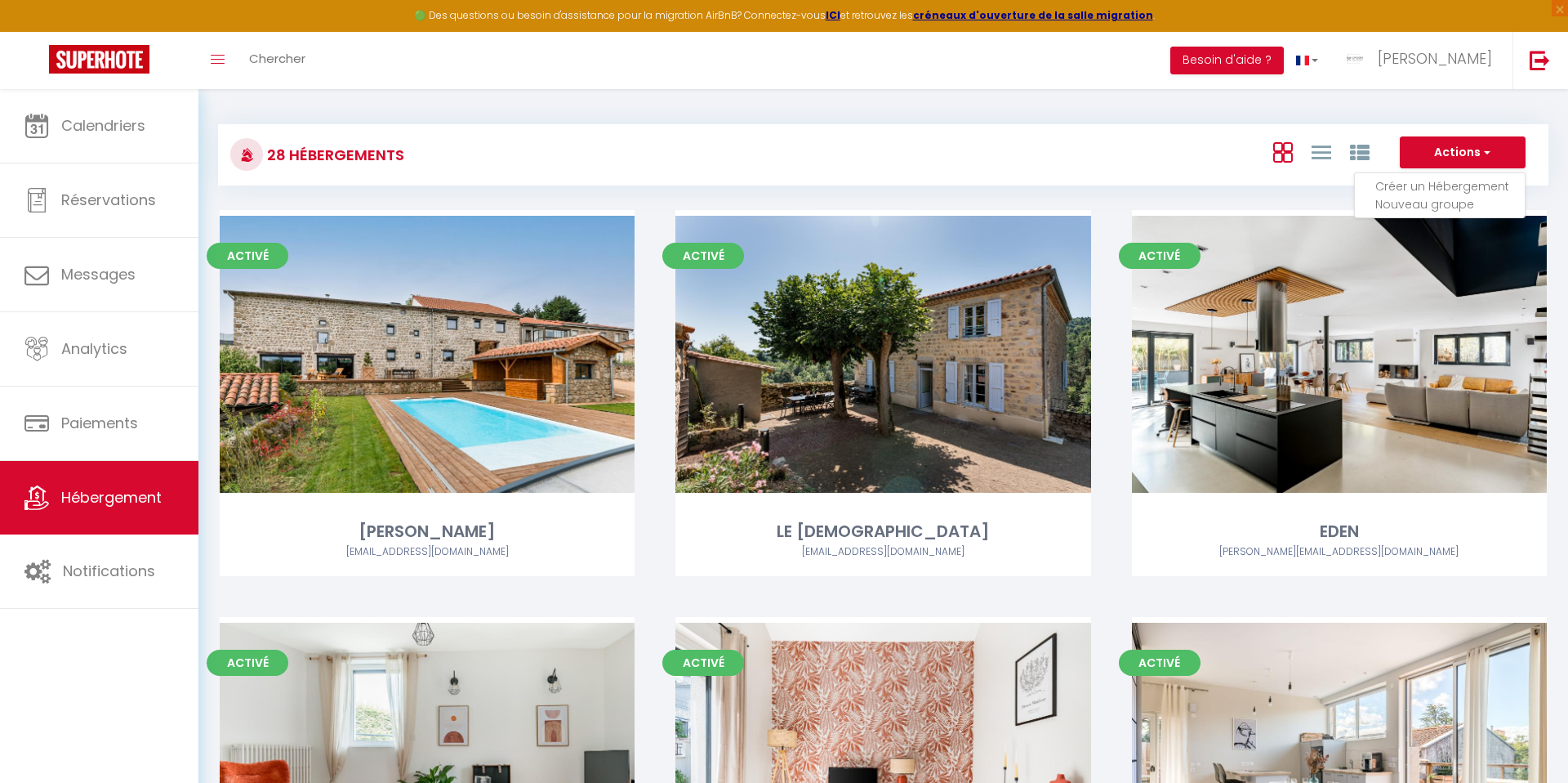
select select "1"
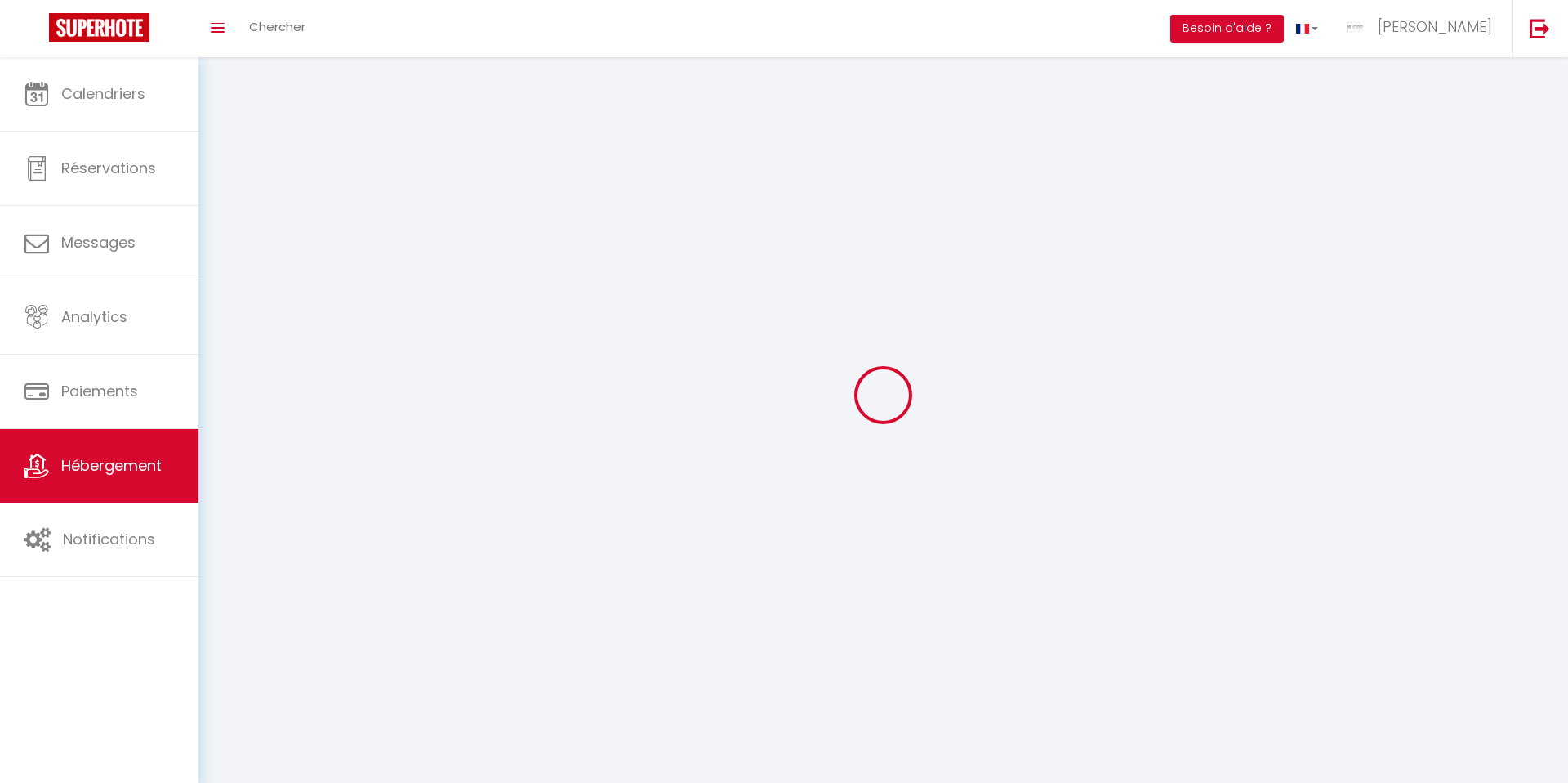
select select
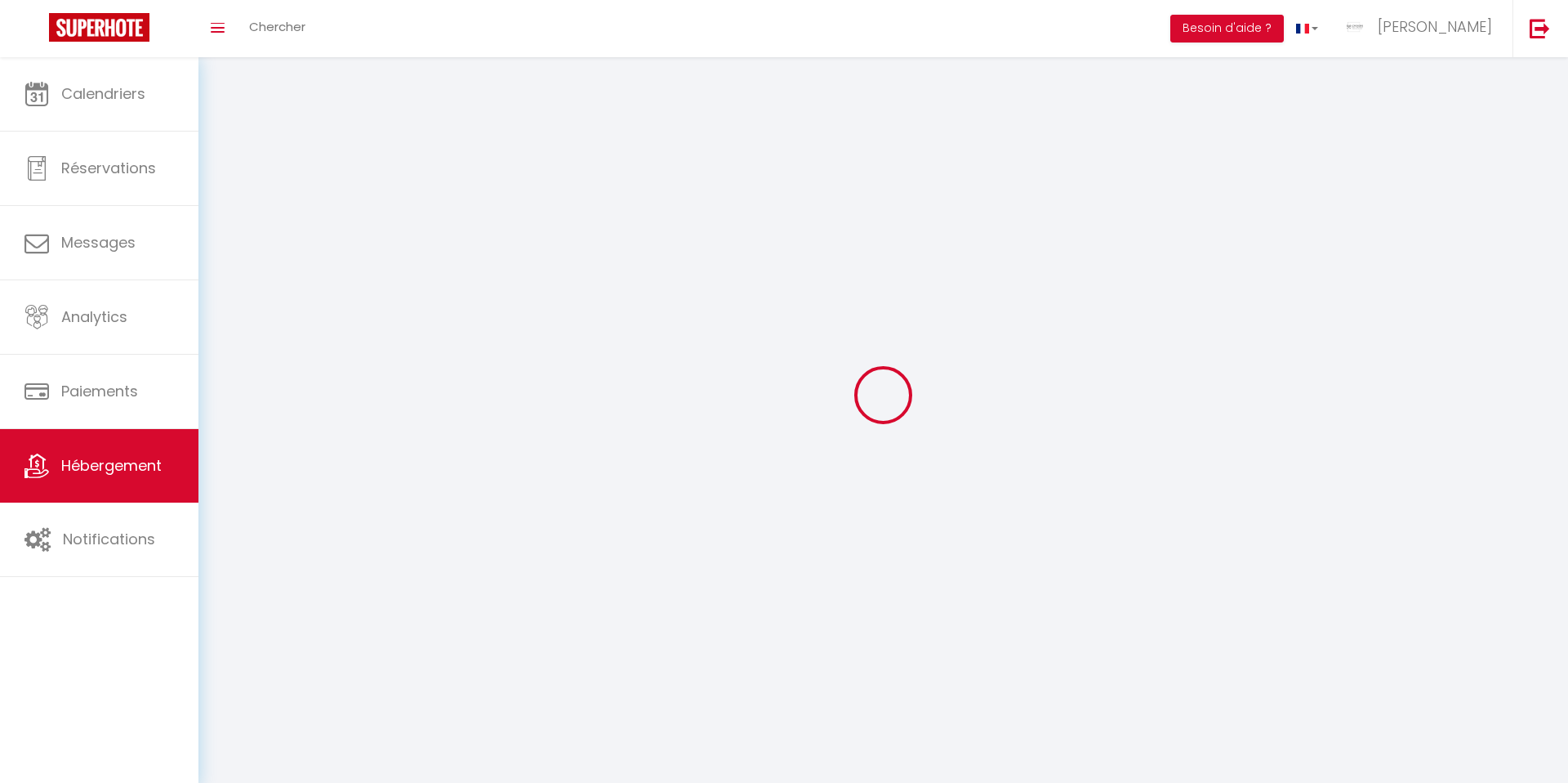
select select
checkbox input "false"
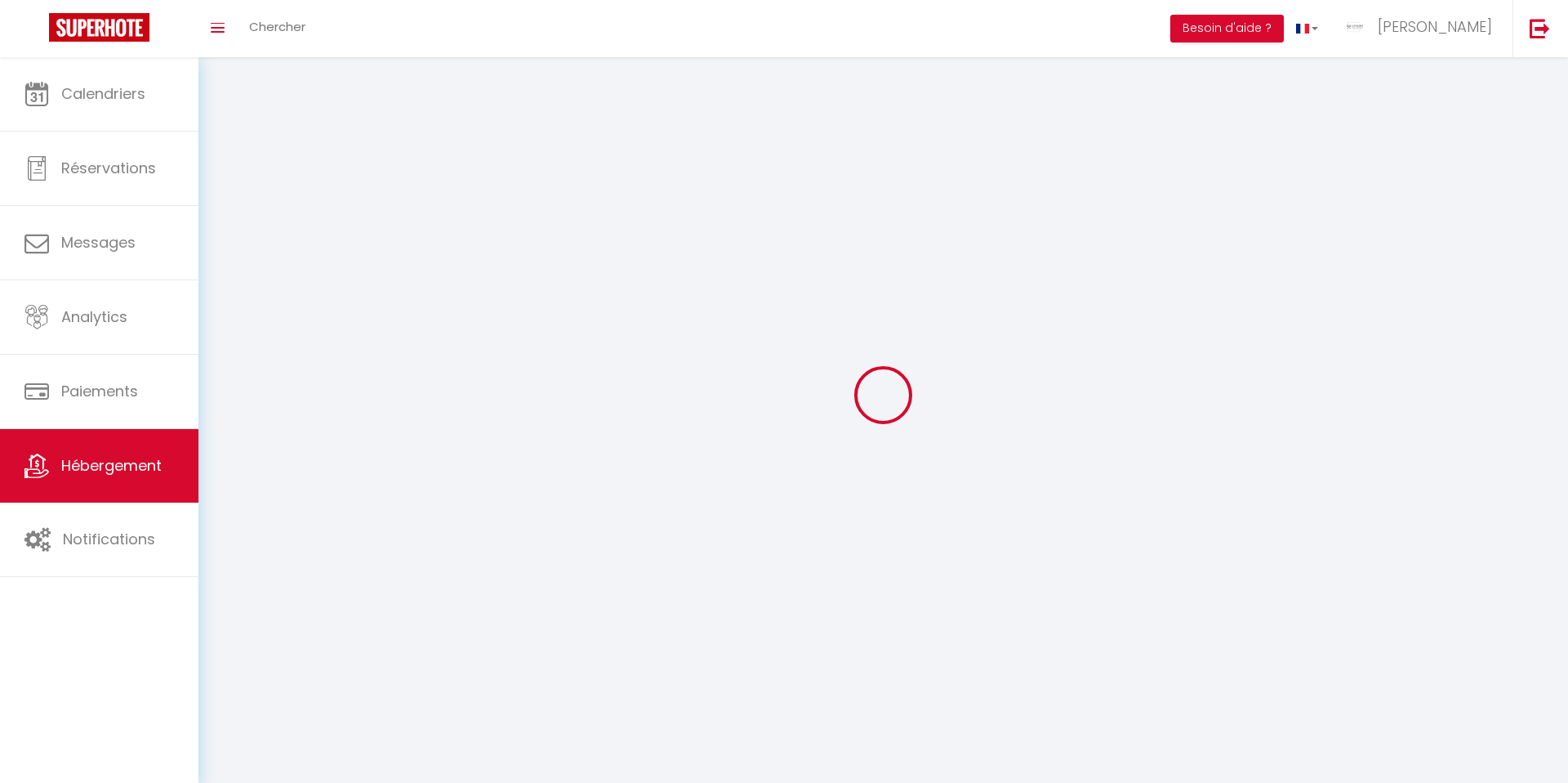
checkbox input "false"
select select
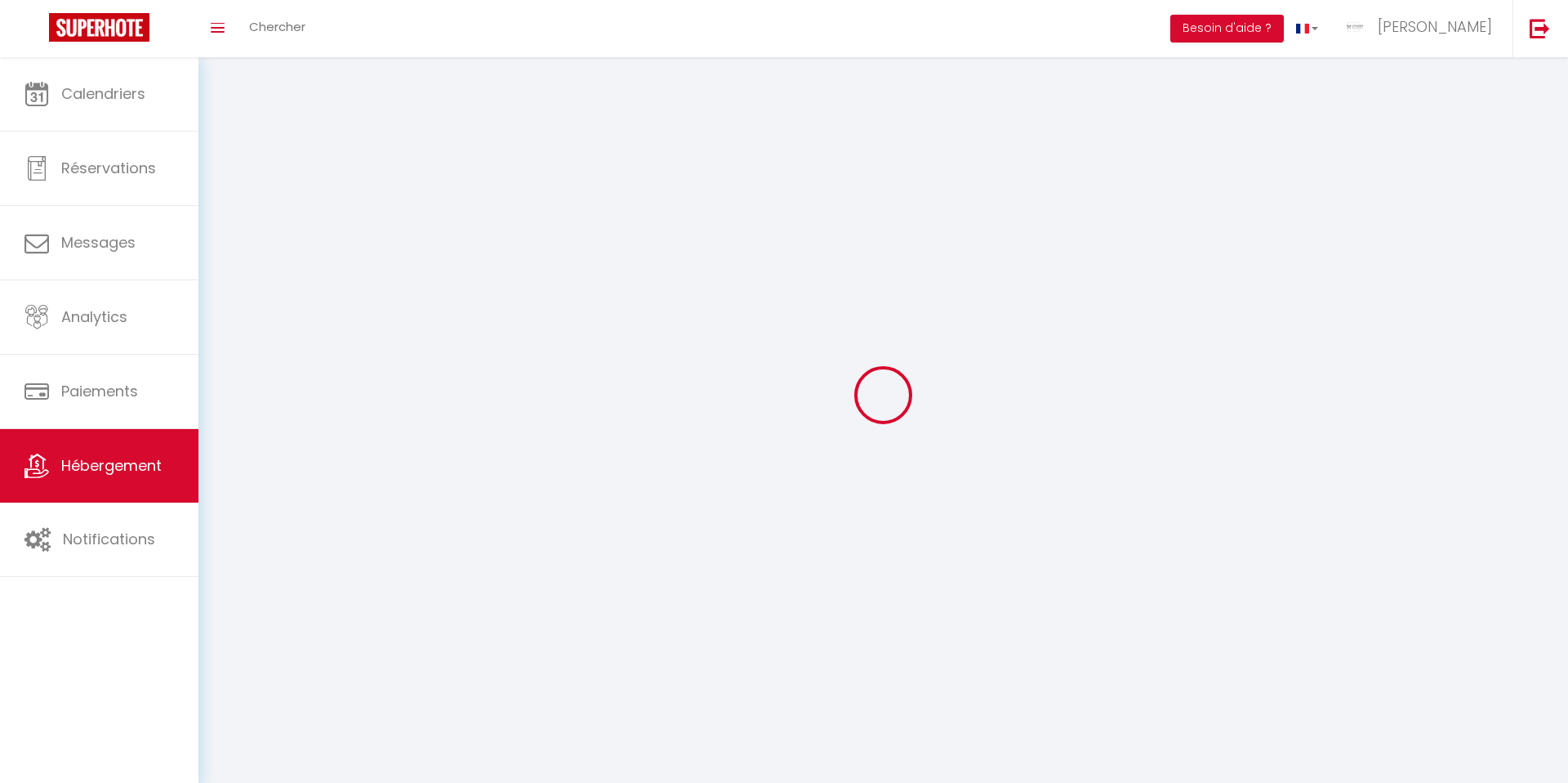
select select
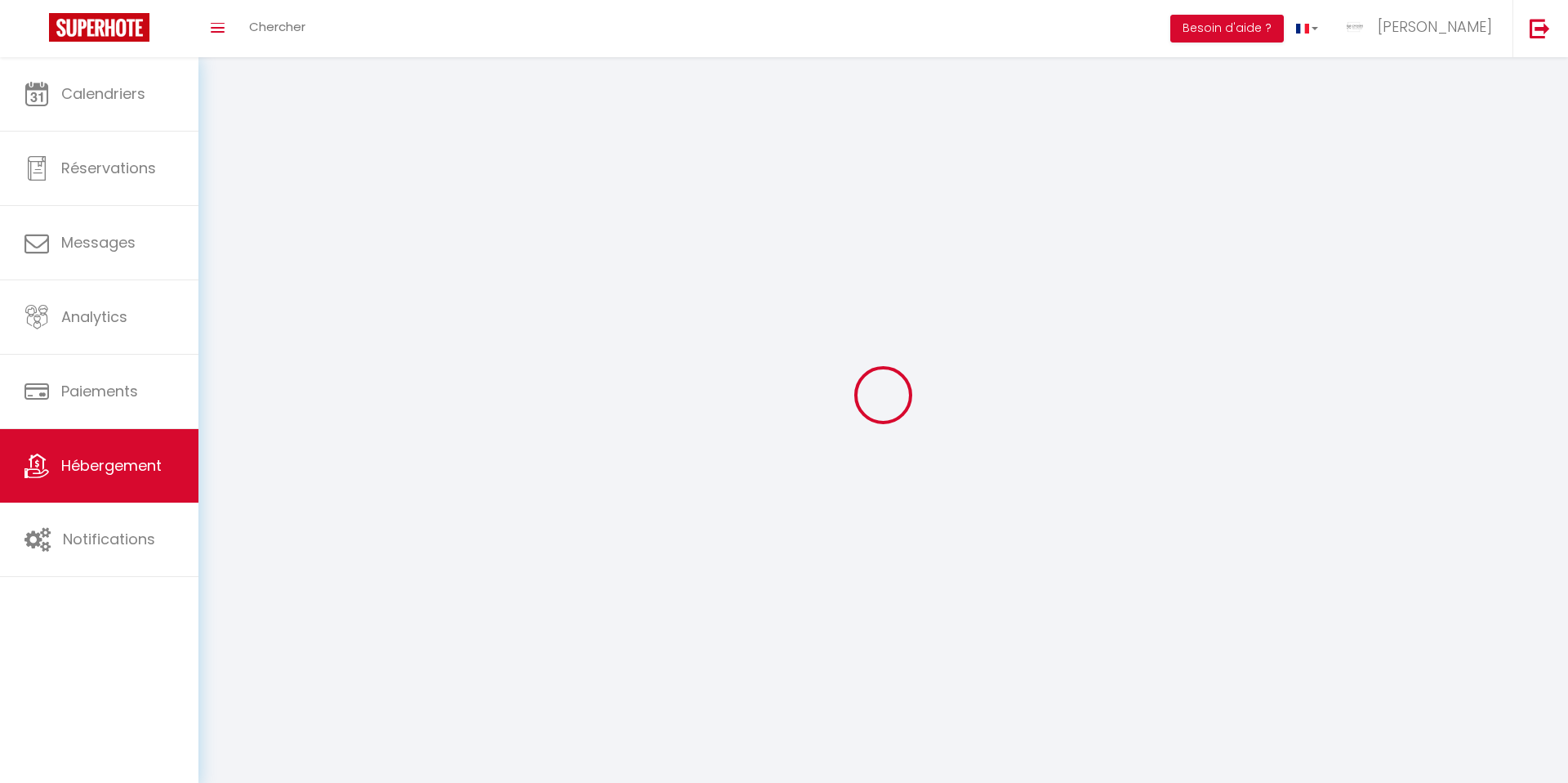
checkbox input "false"
select select
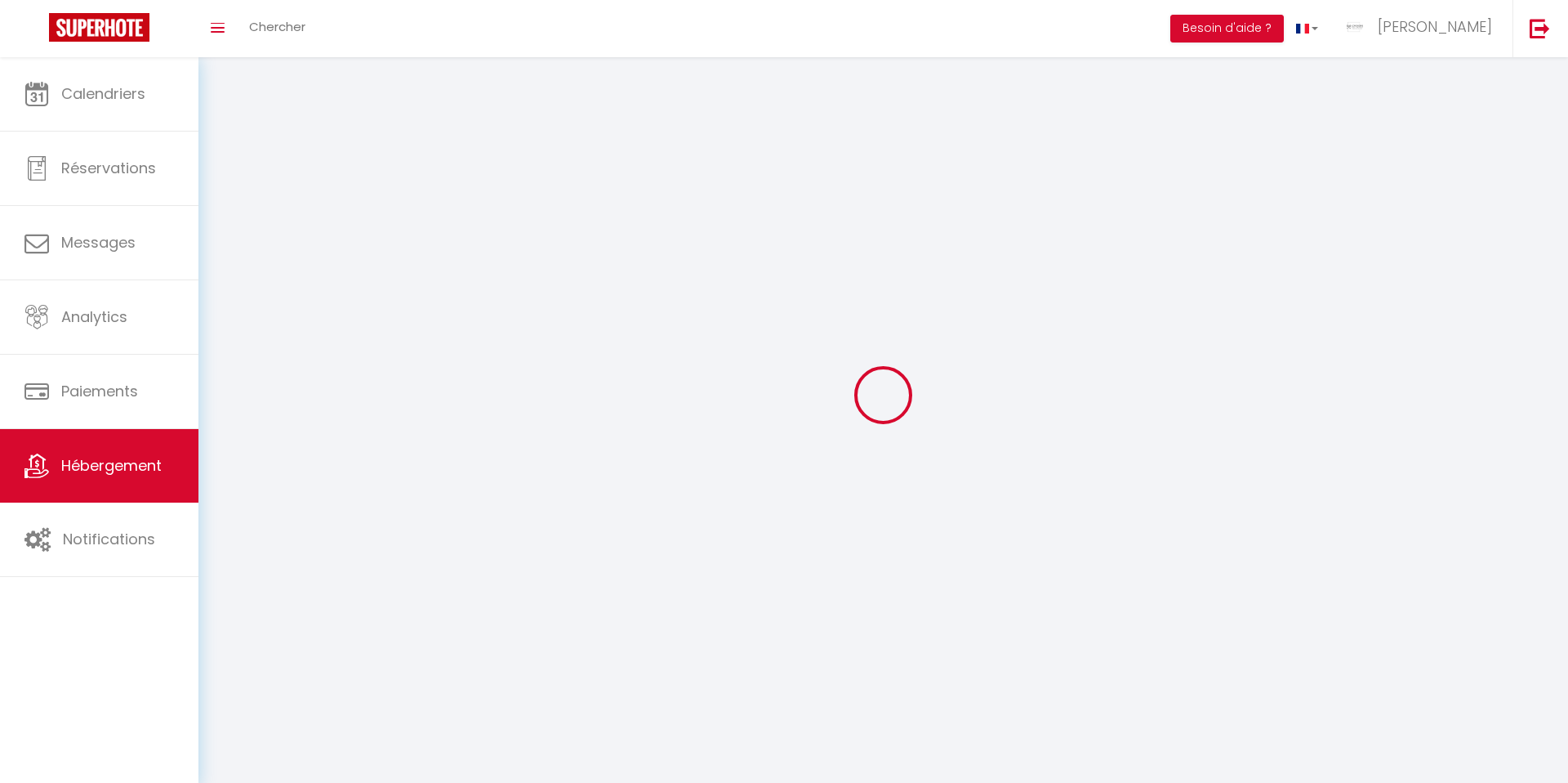
select select
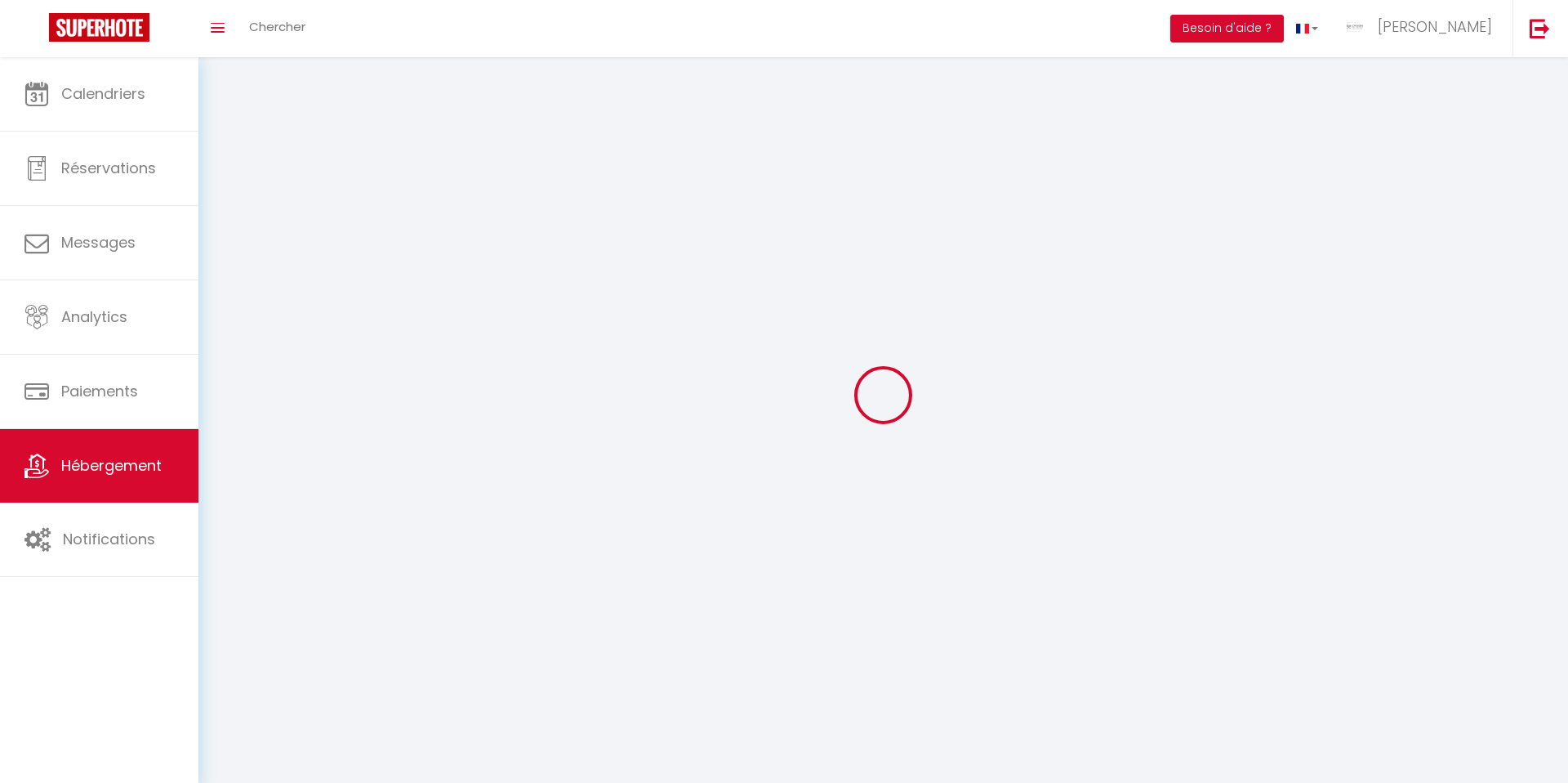
select select
checkbox input "false"
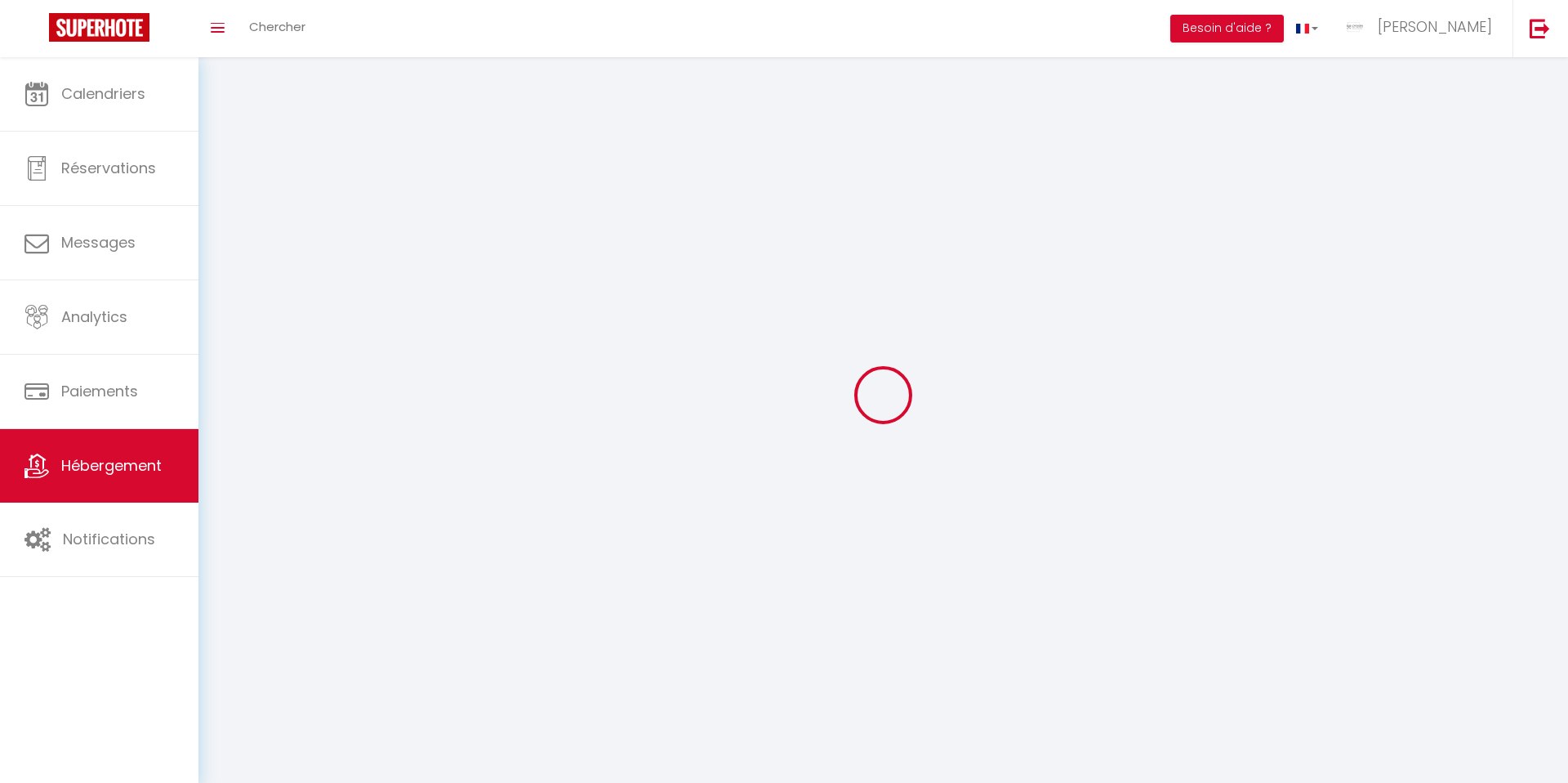
checkbox input "false"
select select
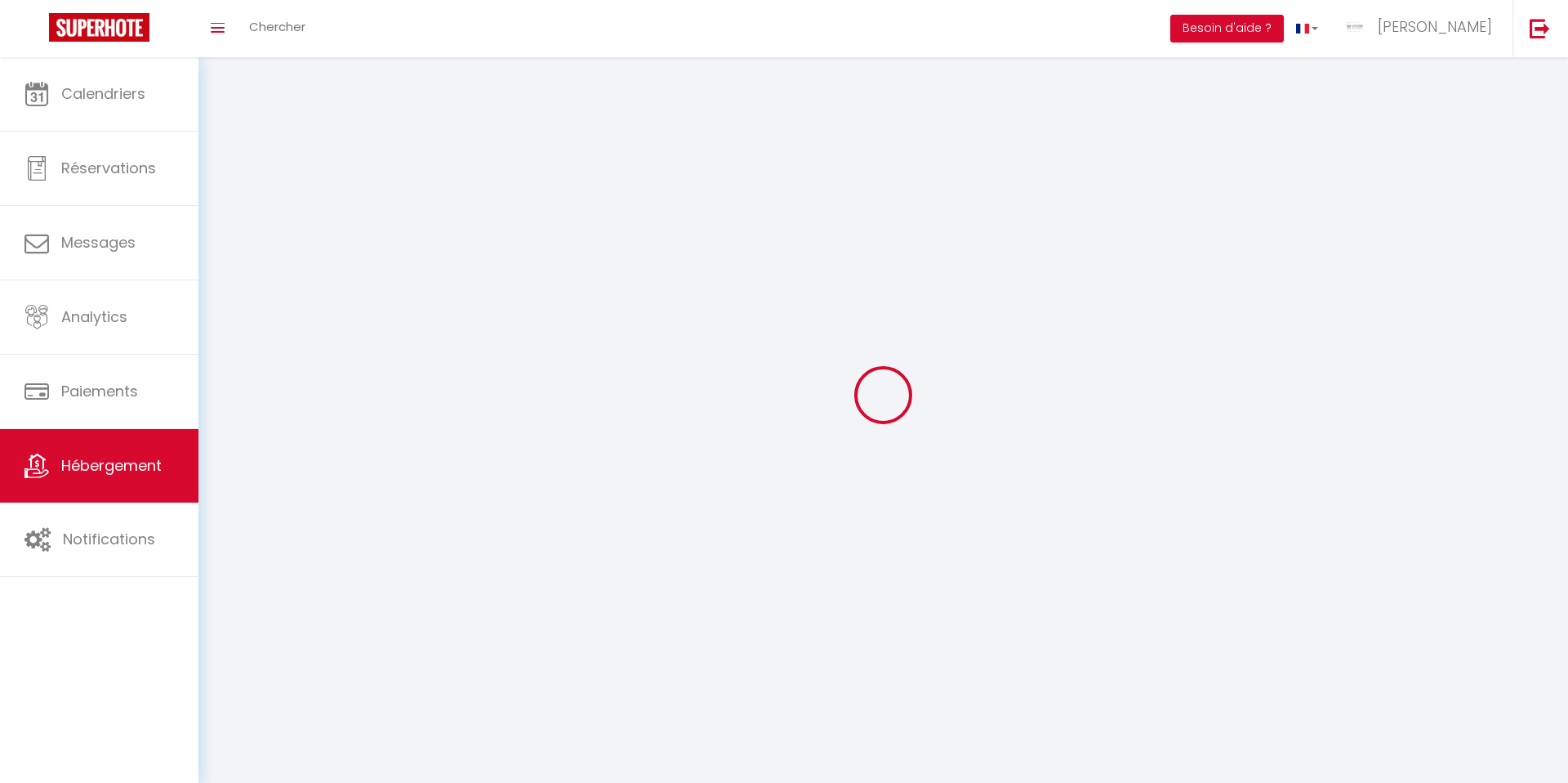
select select
checkbox input "false"
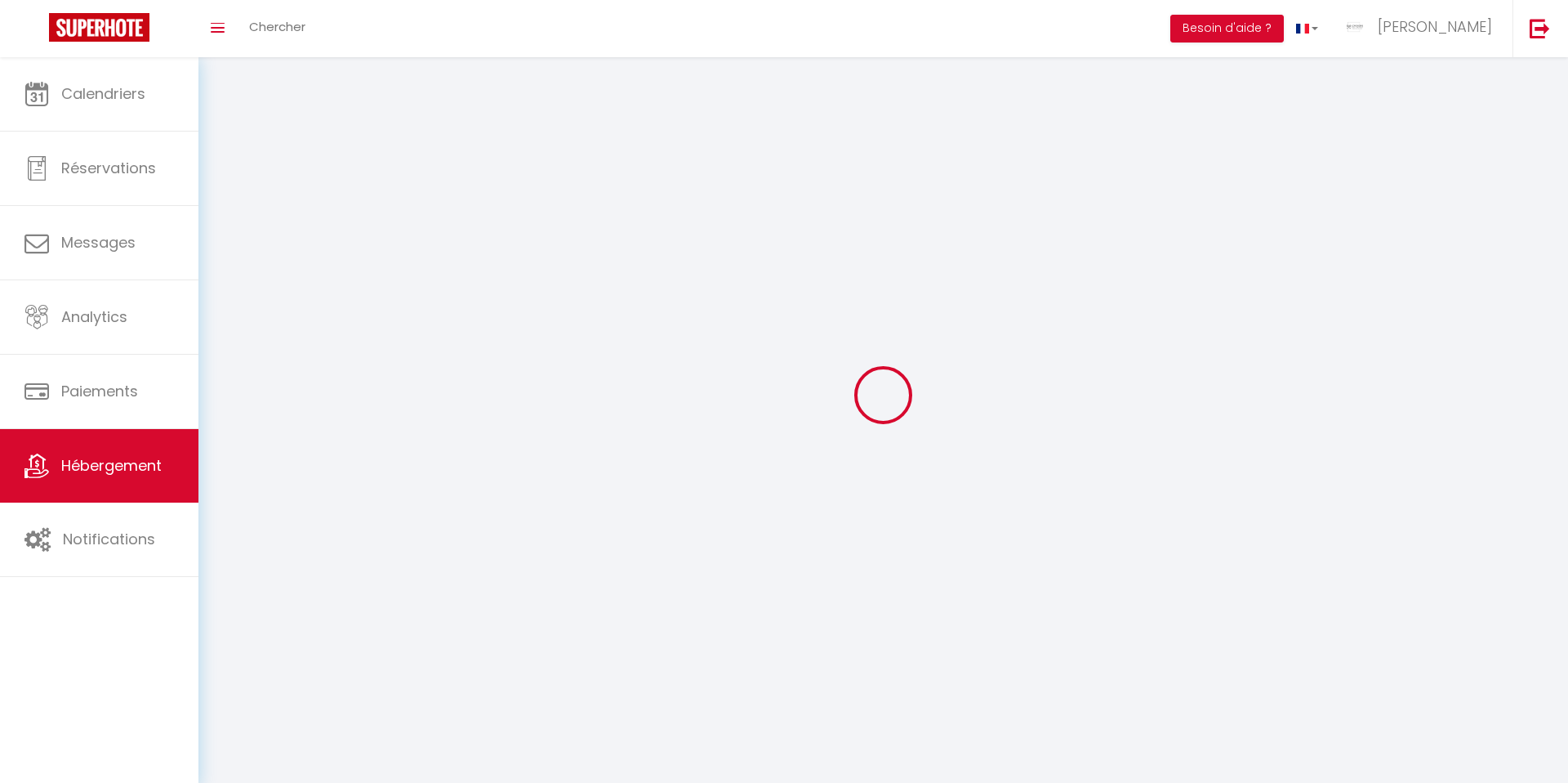
checkbox input "false"
select select
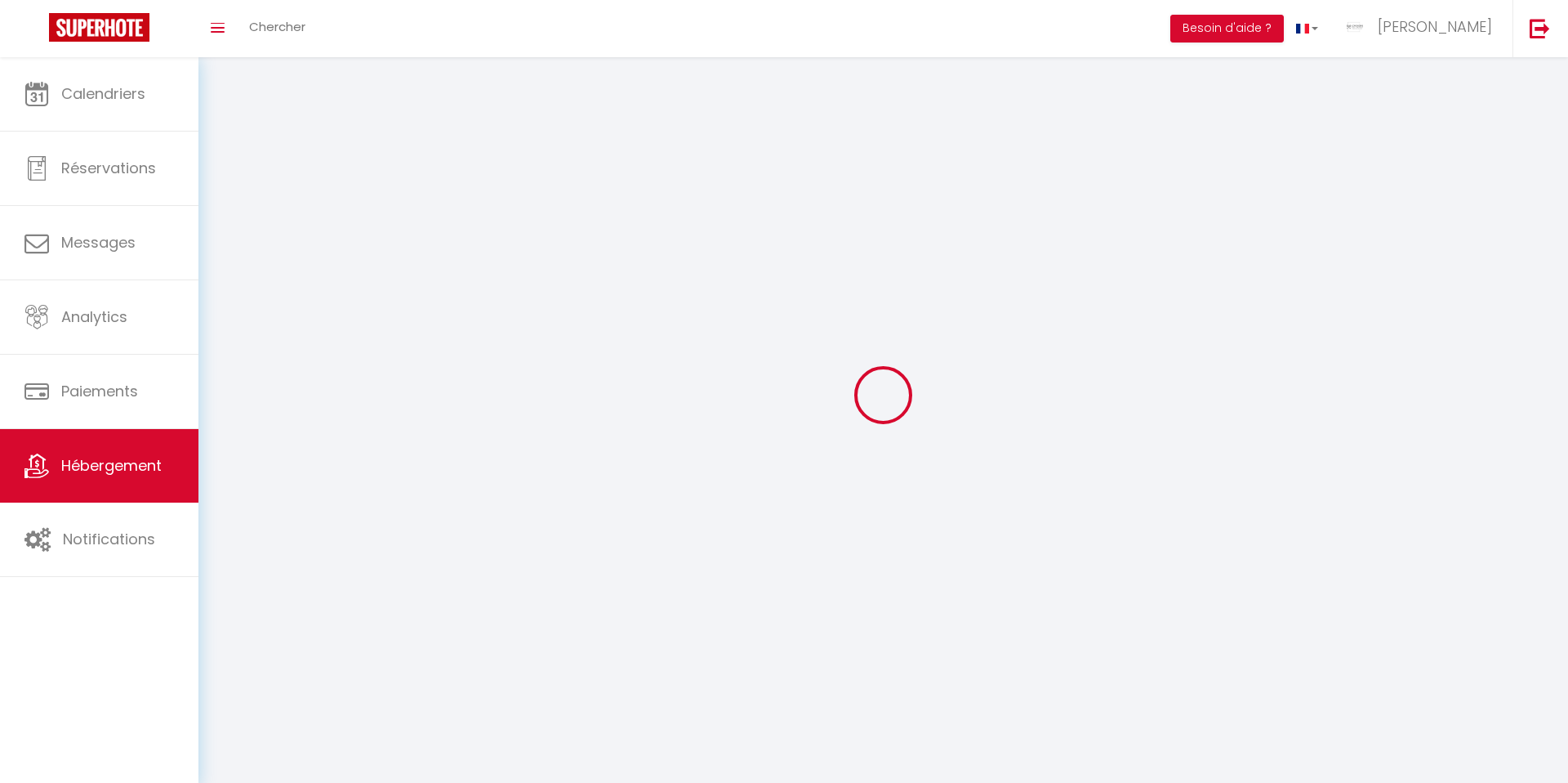
select select
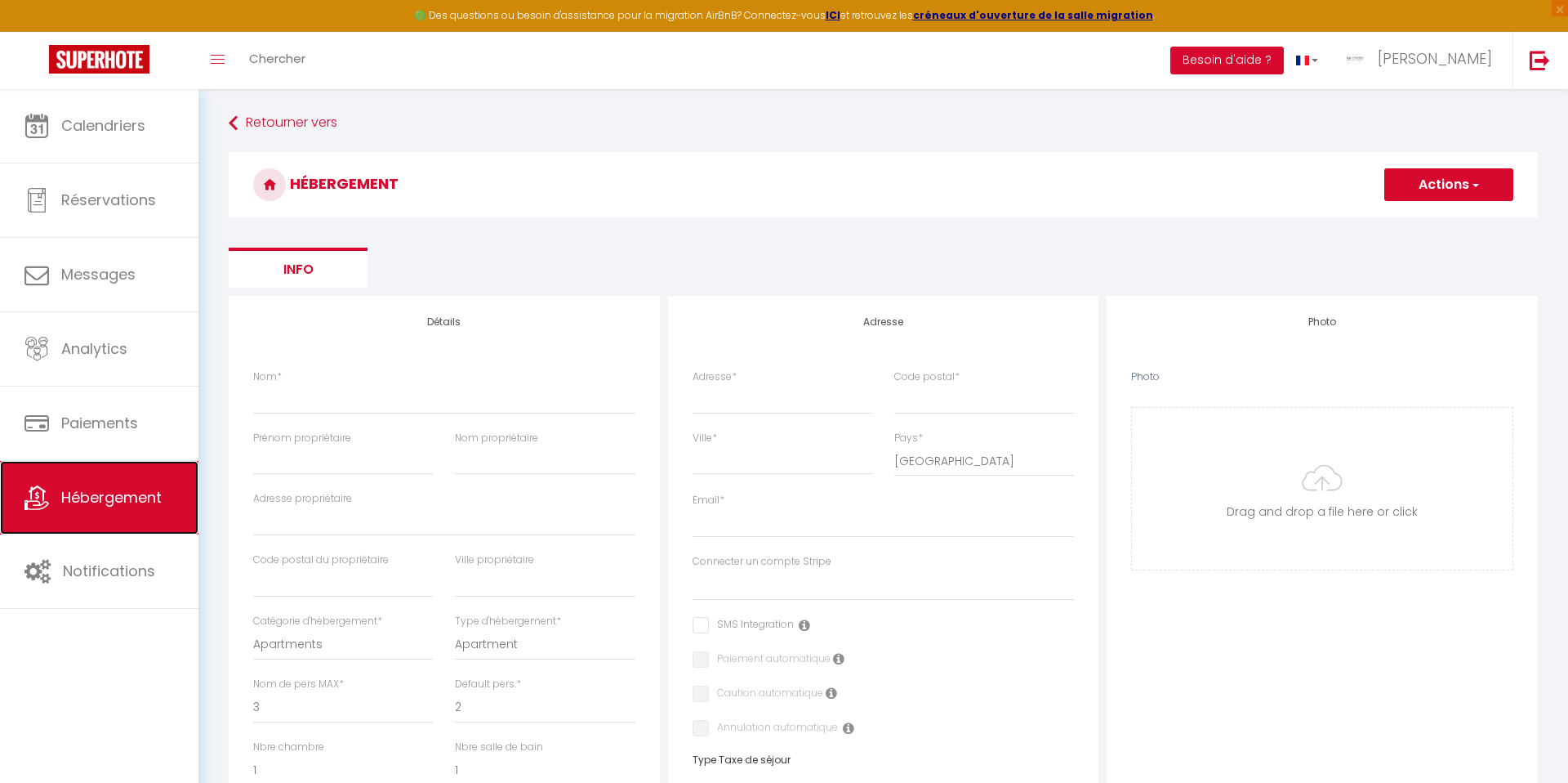
click at [134, 493] on span "Hébergement" at bounding box center [112, 497] width 101 height 21
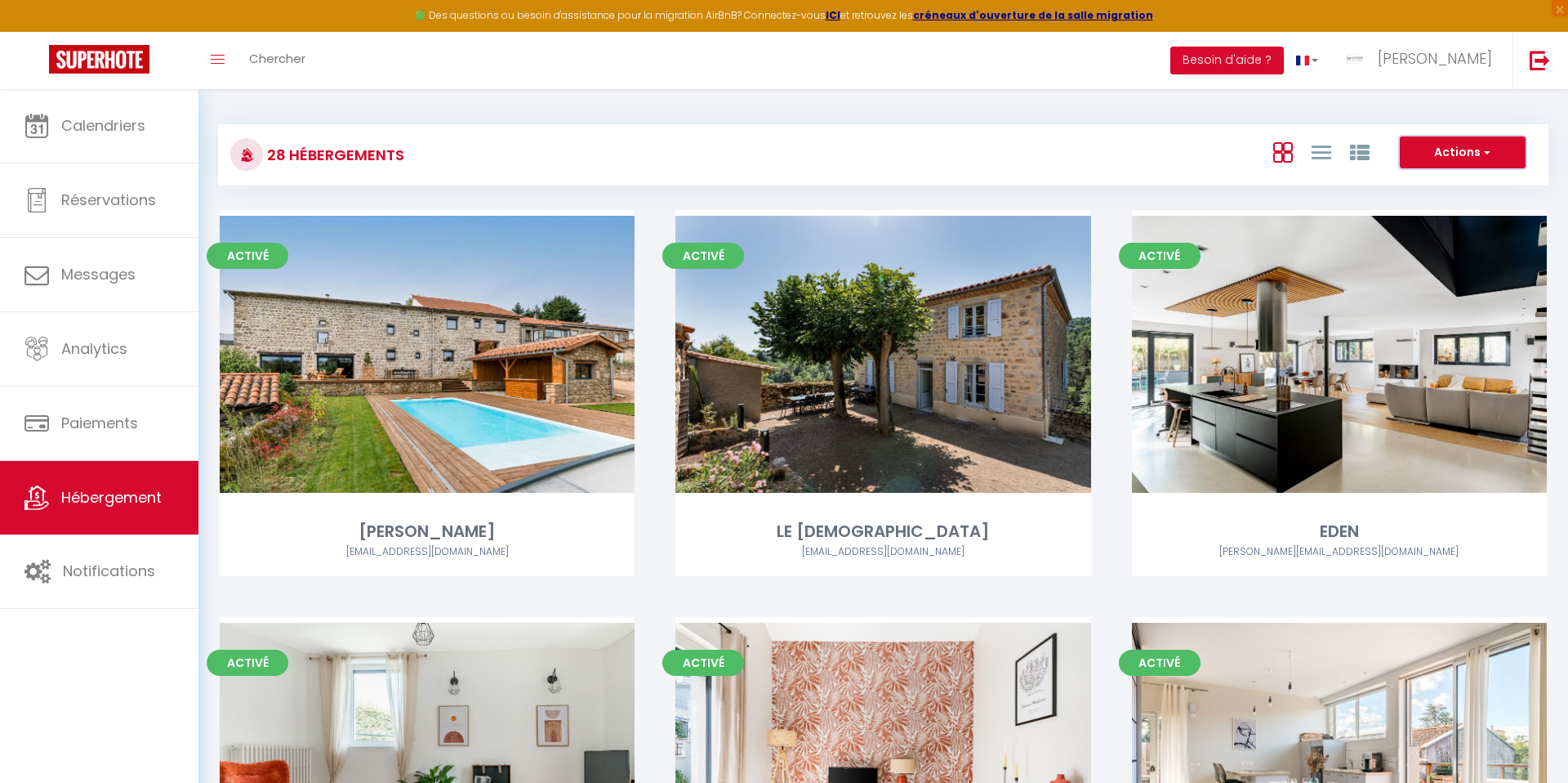
click at [1469, 166] on button "Actions" at bounding box center [1462, 153] width 126 height 33
click at [1429, 191] on li "Créer un Hébergement" at bounding box center [1450, 186] width 149 height 18
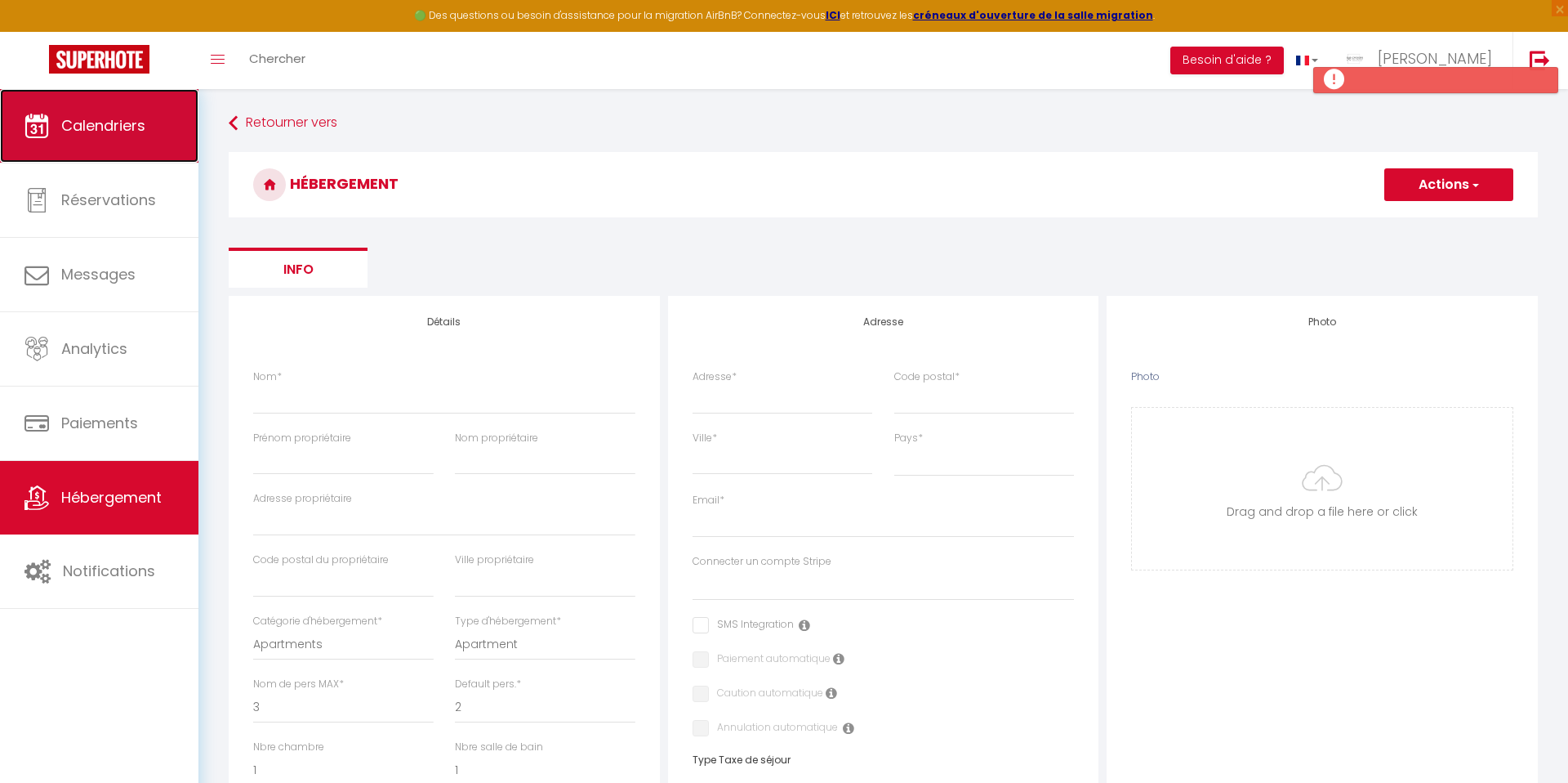
click at [147, 120] on link "Calendriers" at bounding box center [99, 125] width 198 height 74
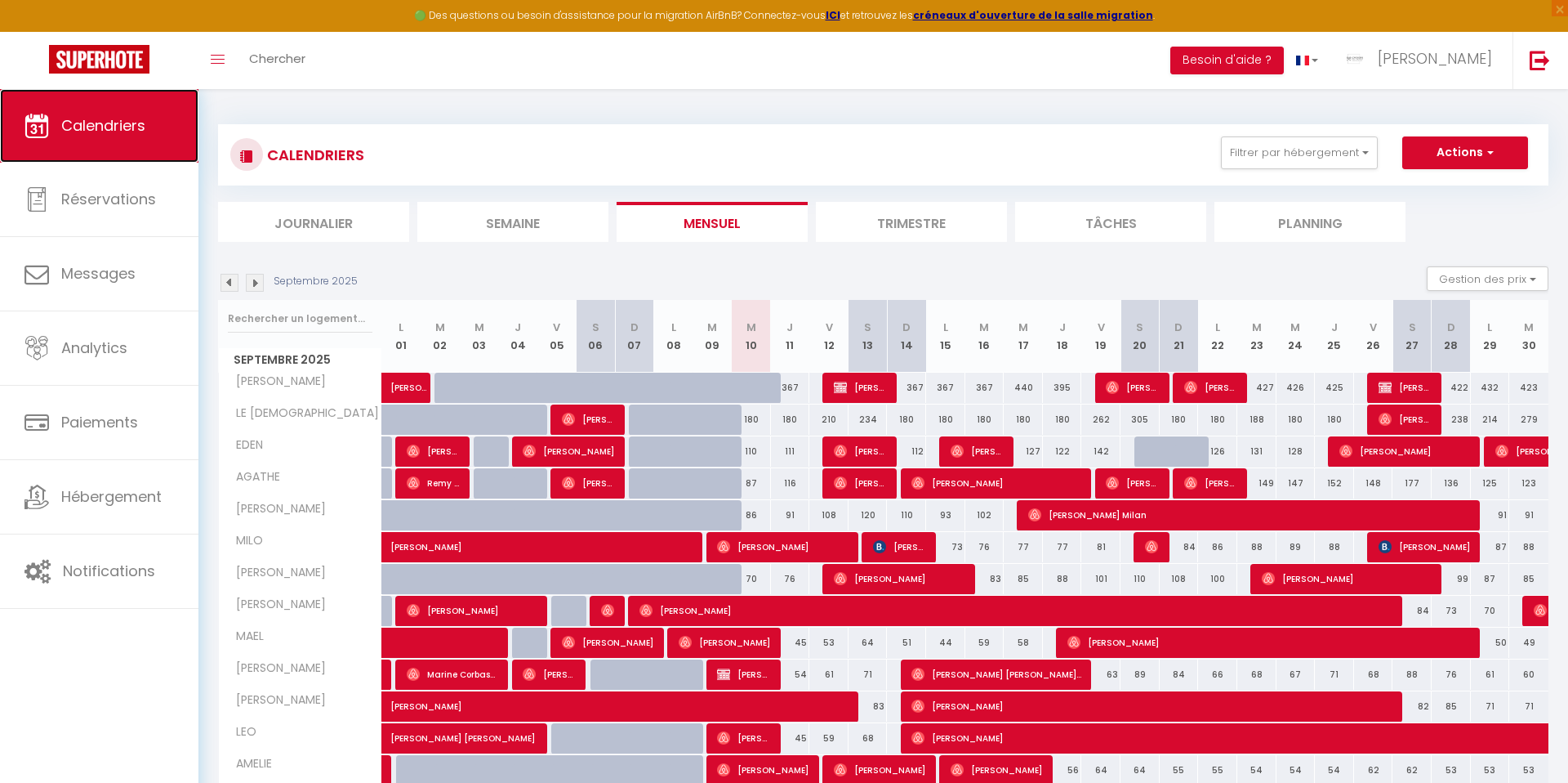
click at [143, 125] on span "Calendriers" at bounding box center [103, 126] width 84 height 21
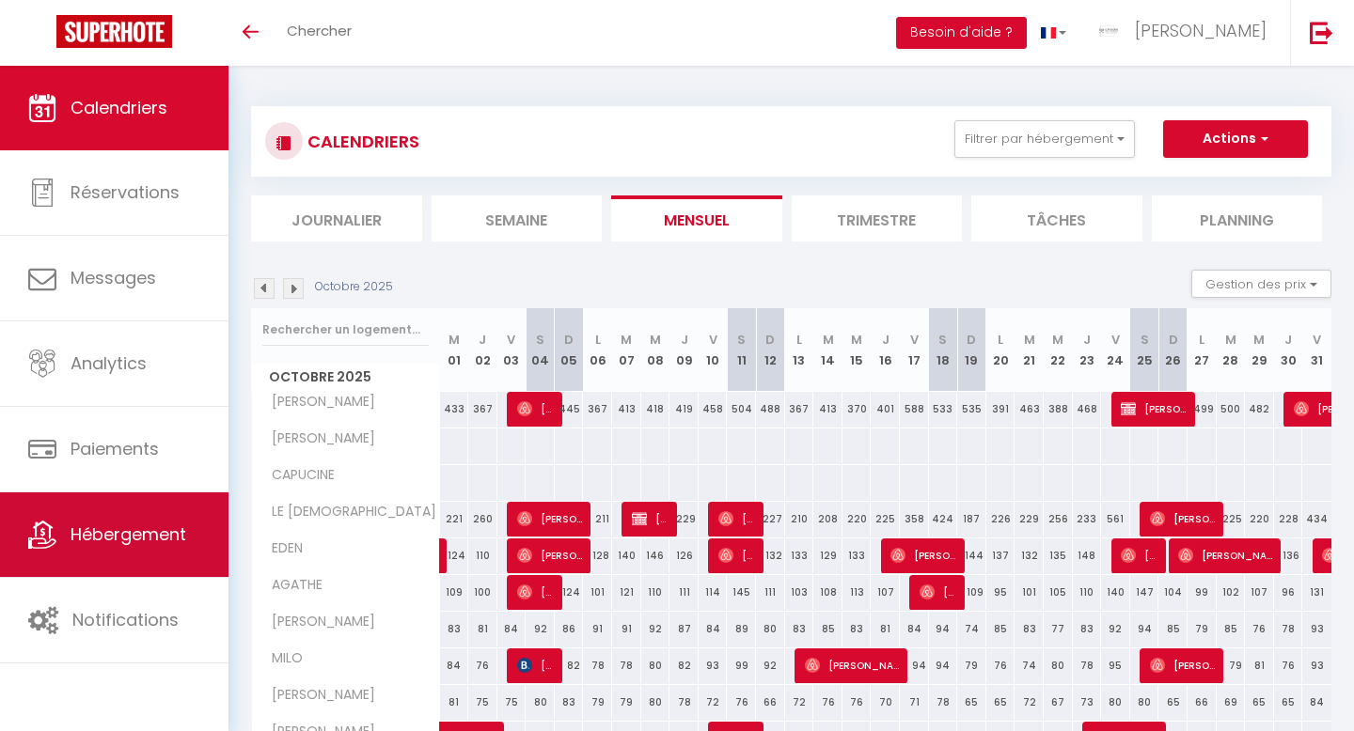
click at [110, 525] on span "Hébergement" at bounding box center [129, 535] width 116 height 24
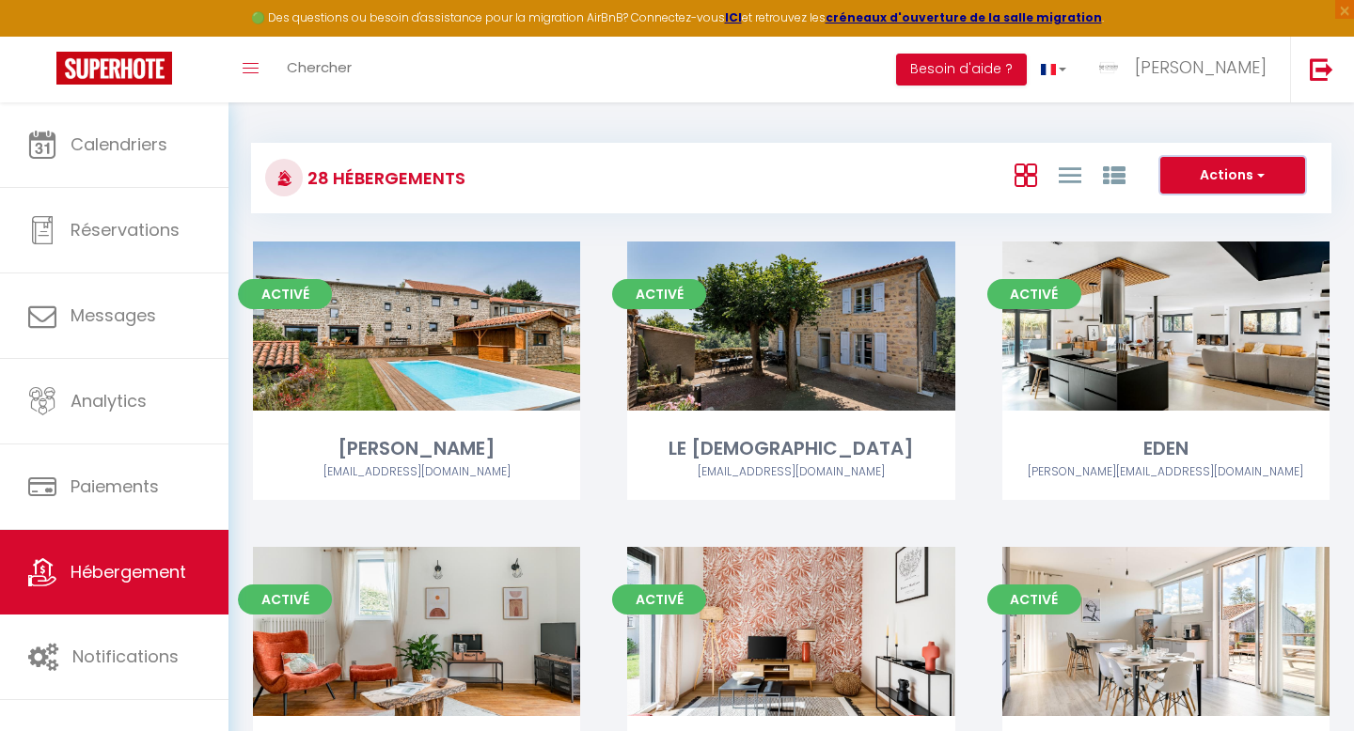
click at [1225, 163] on button "Actions" at bounding box center [1232, 176] width 145 height 38
click at [1187, 215] on li "Créer un Hébergement" at bounding box center [1218, 214] width 172 height 21
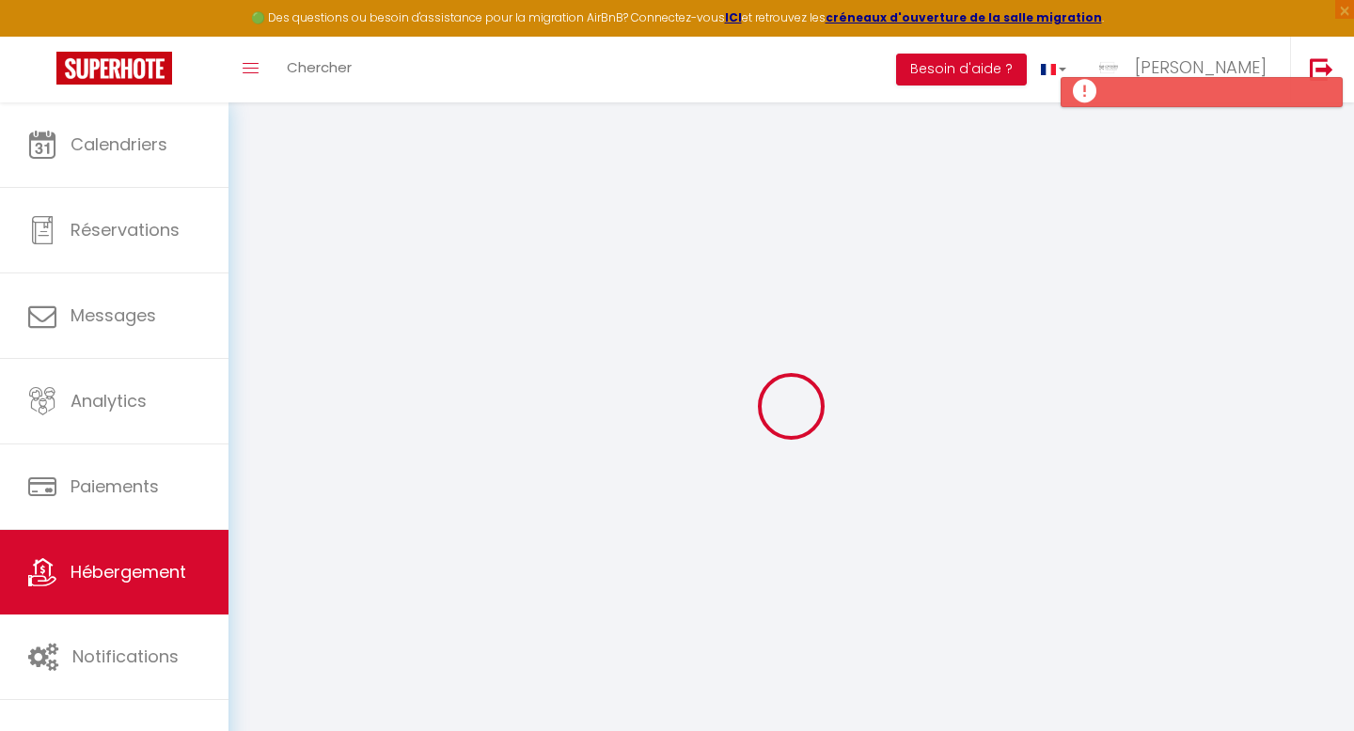
select select
checkbox input "false"
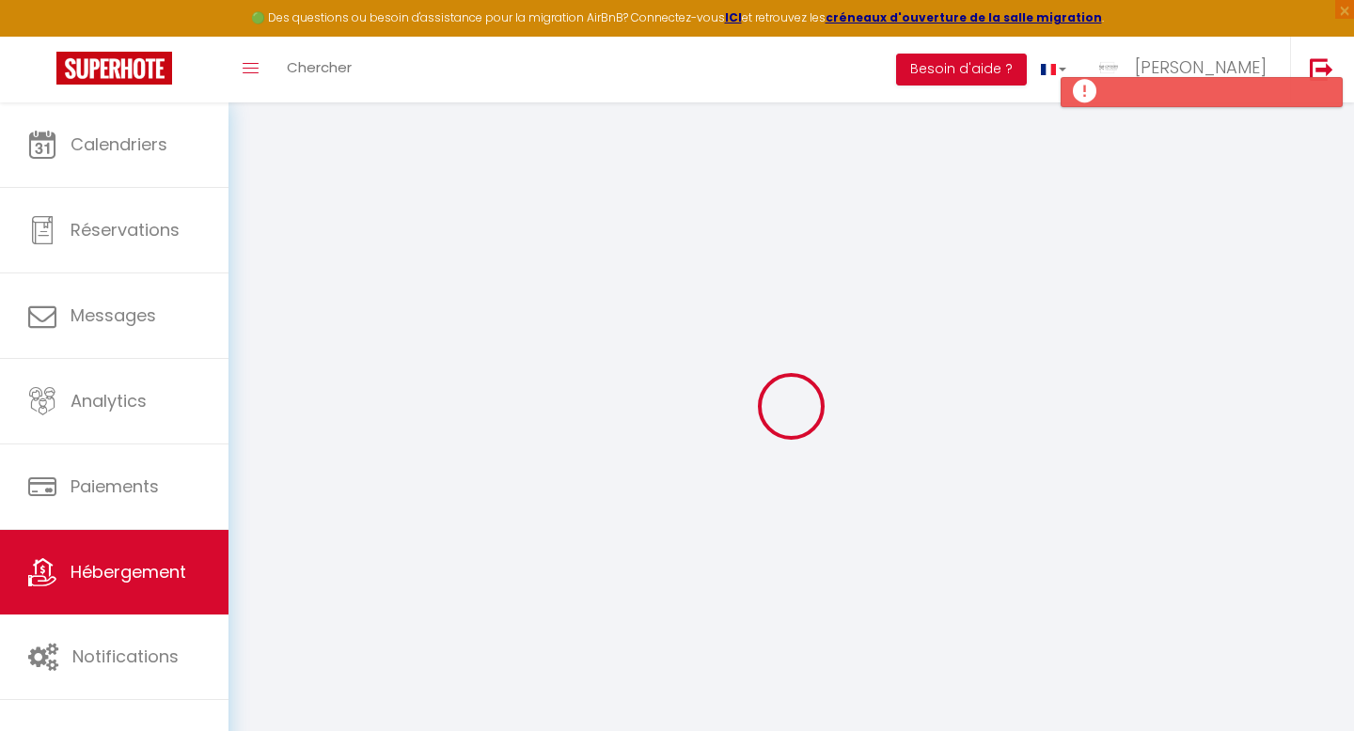
select select
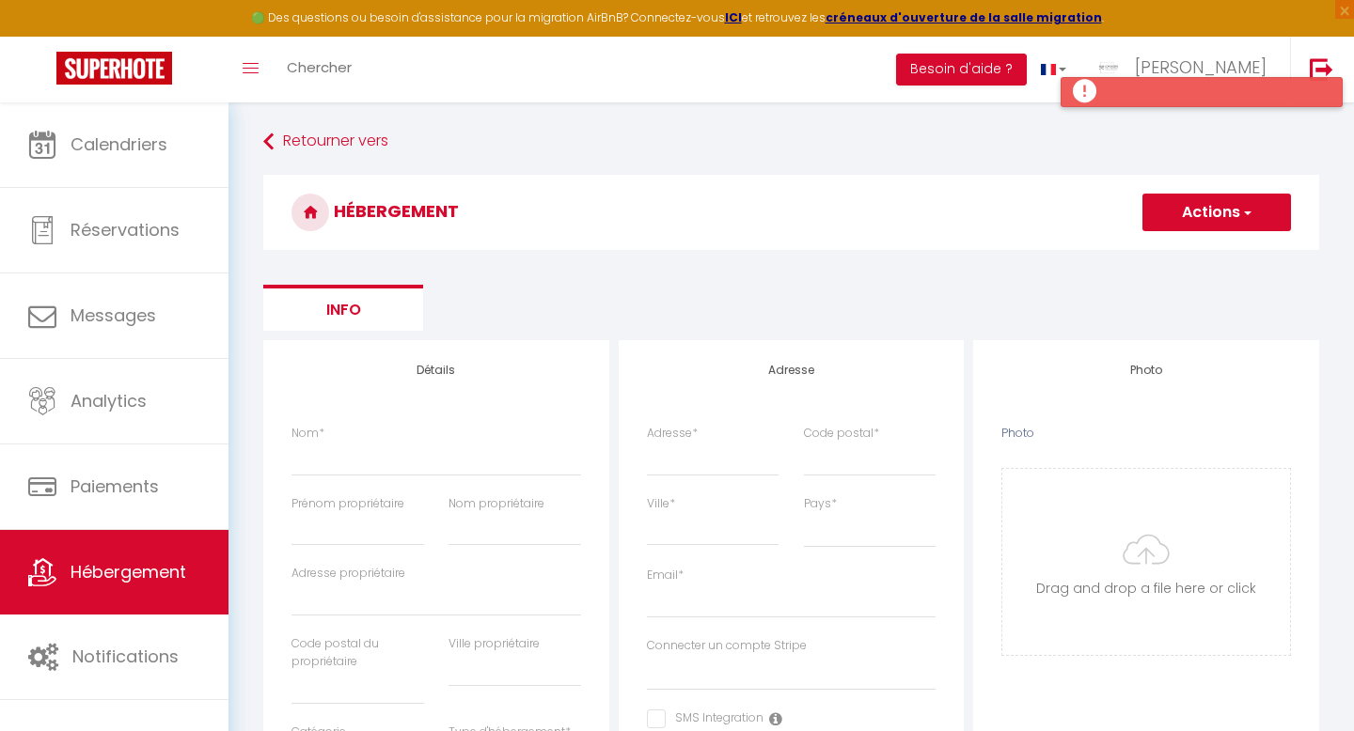
click at [1082, 86] on div at bounding box center [1201, 92] width 282 height 30
click at [1082, 105] on div at bounding box center [1201, 92] width 282 height 30
click at [1027, 98] on li "Besoin d'aide ?" at bounding box center [961, 70] width 131 height 66
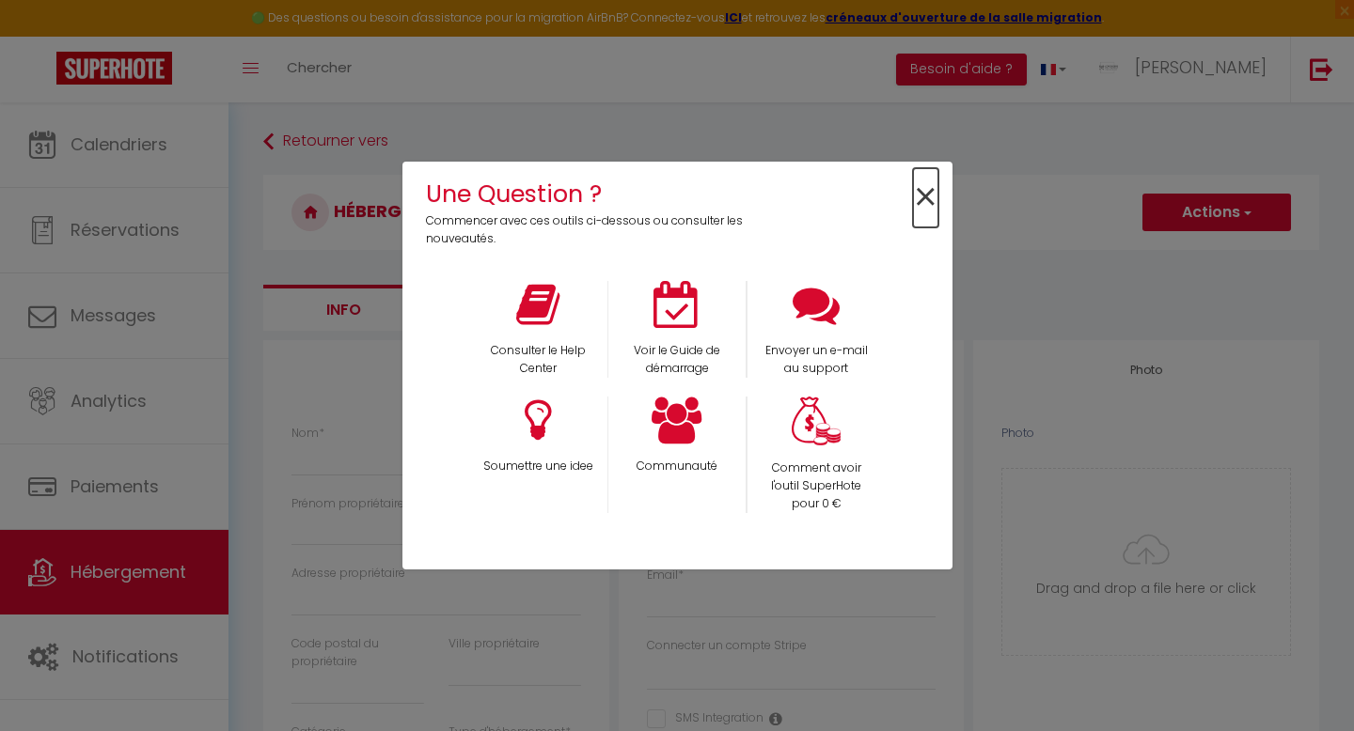
click at [923, 197] on span "×" at bounding box center [925, 197] width 25 height 59
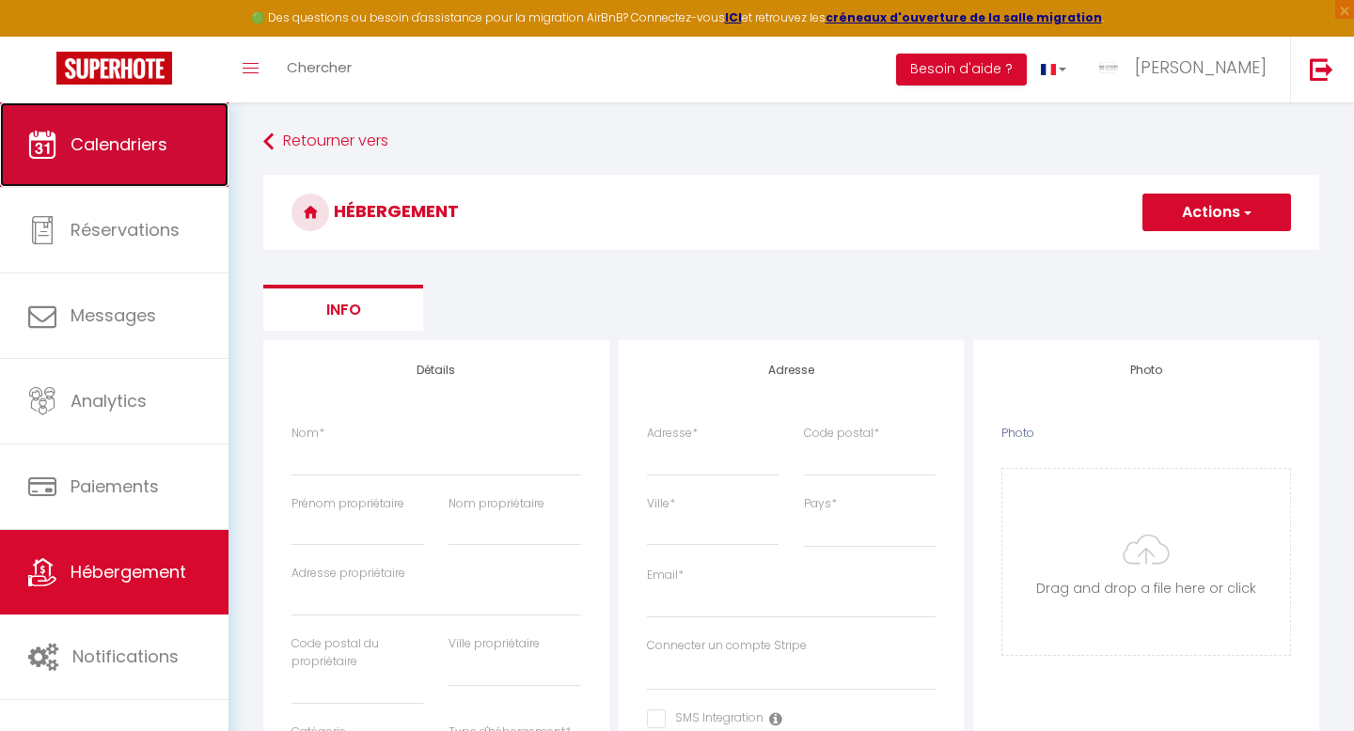
click at [138, 142] on span "Calendriers" at bounding box center [119, 145] width 97 height 24
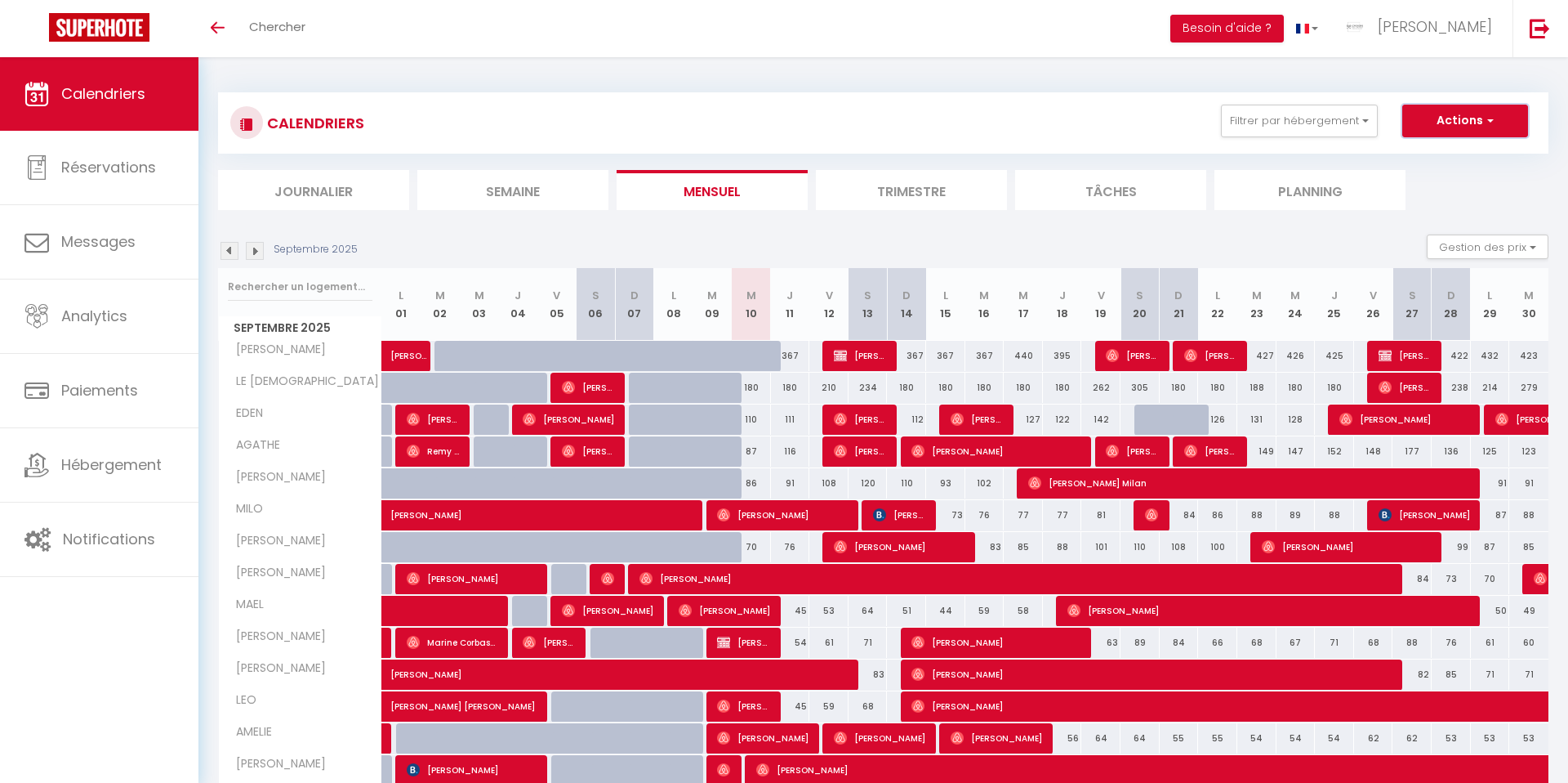
click at [1465, 123] on button "Actions" at bounding box center [1465, 121] width 126 height 33
click at [1410, 156] on link "Nouvelle réservation" at bounding box center [1448, 158] width 142 height 24
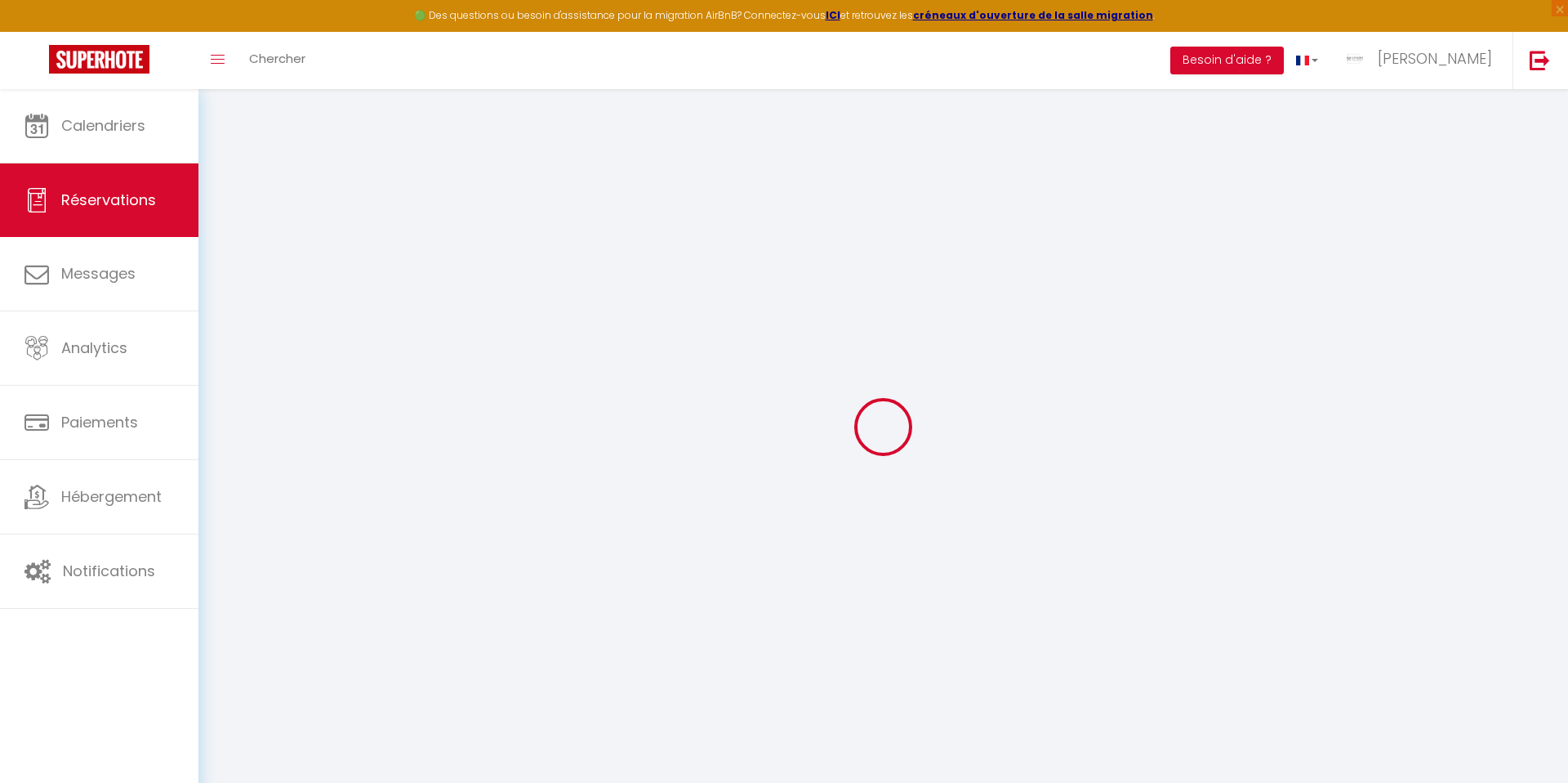
select select
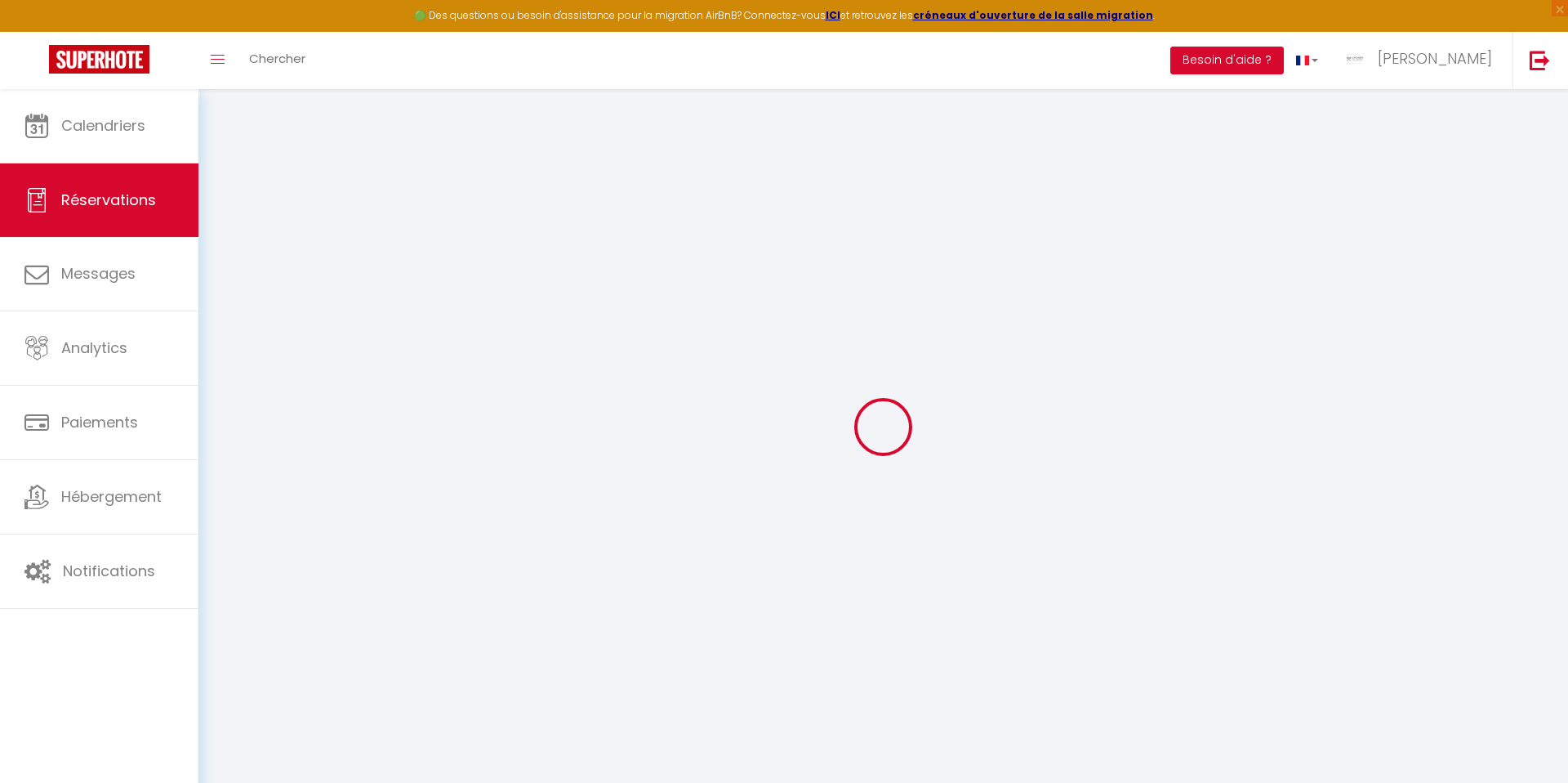
select select
checkbox input "false"
select select
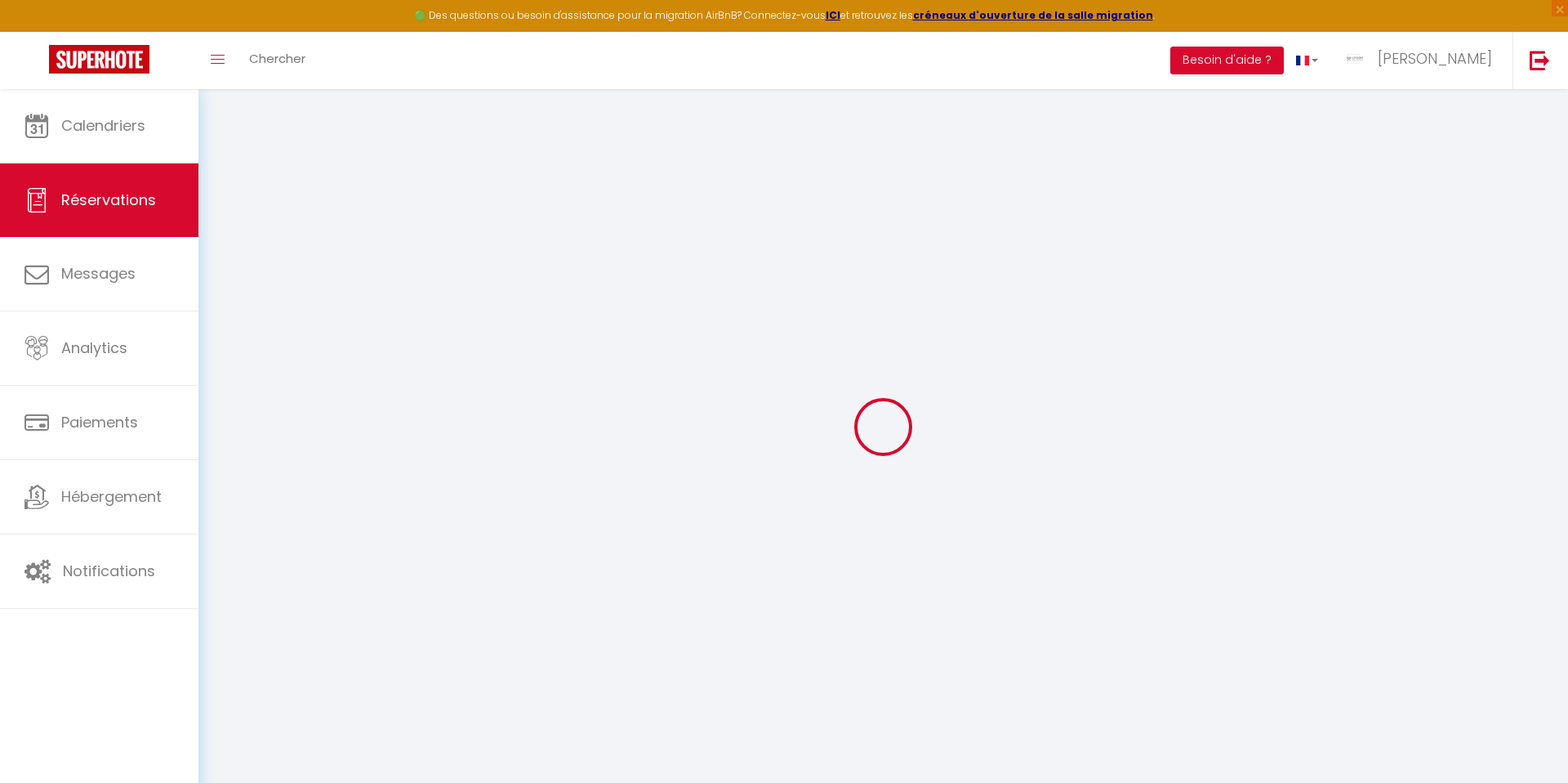
select select
checkbox input "false"
select select
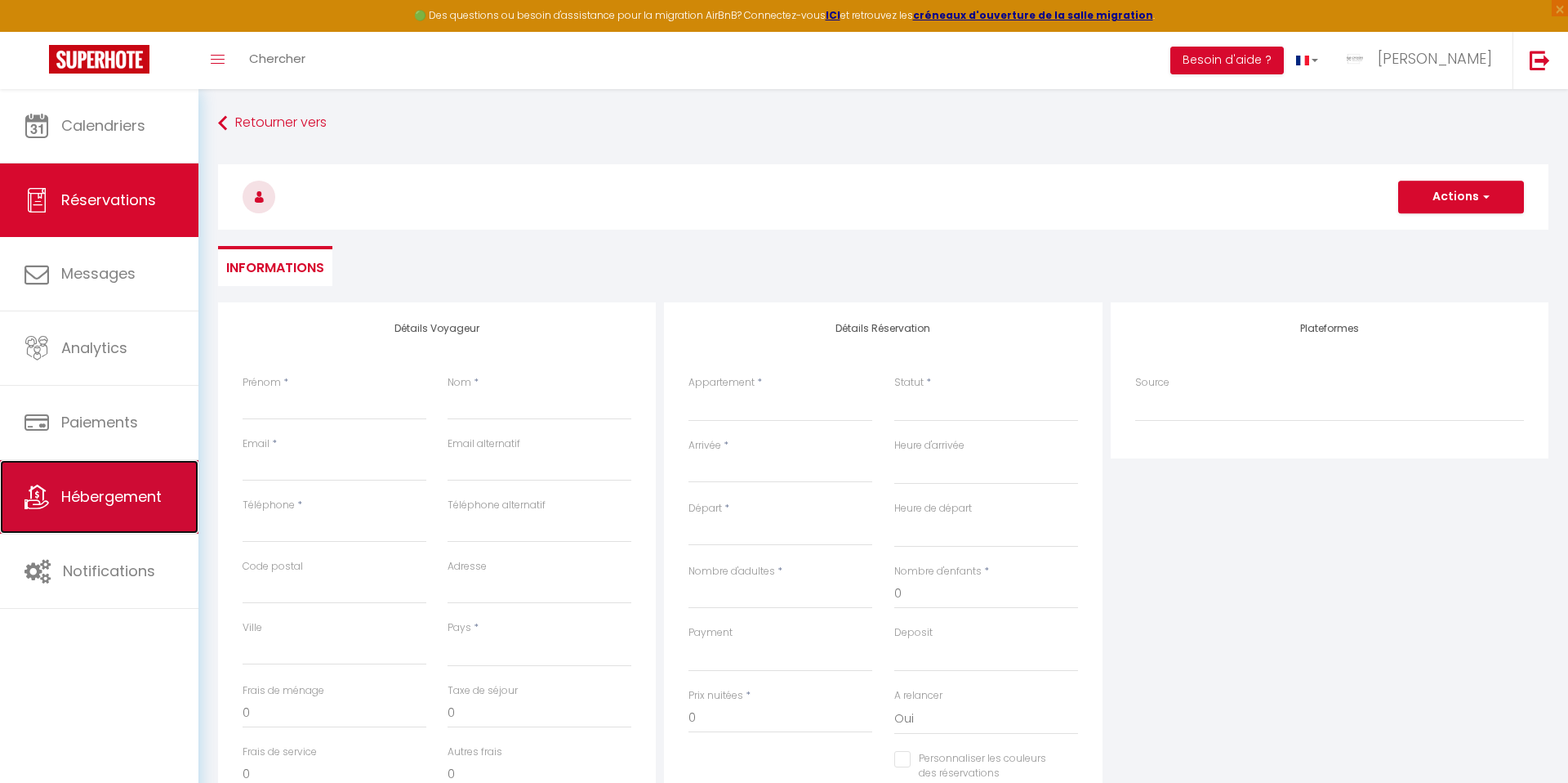
click at [109, 497] on span "Hébergement" at bounding box center [112, 496] width 101 height 21
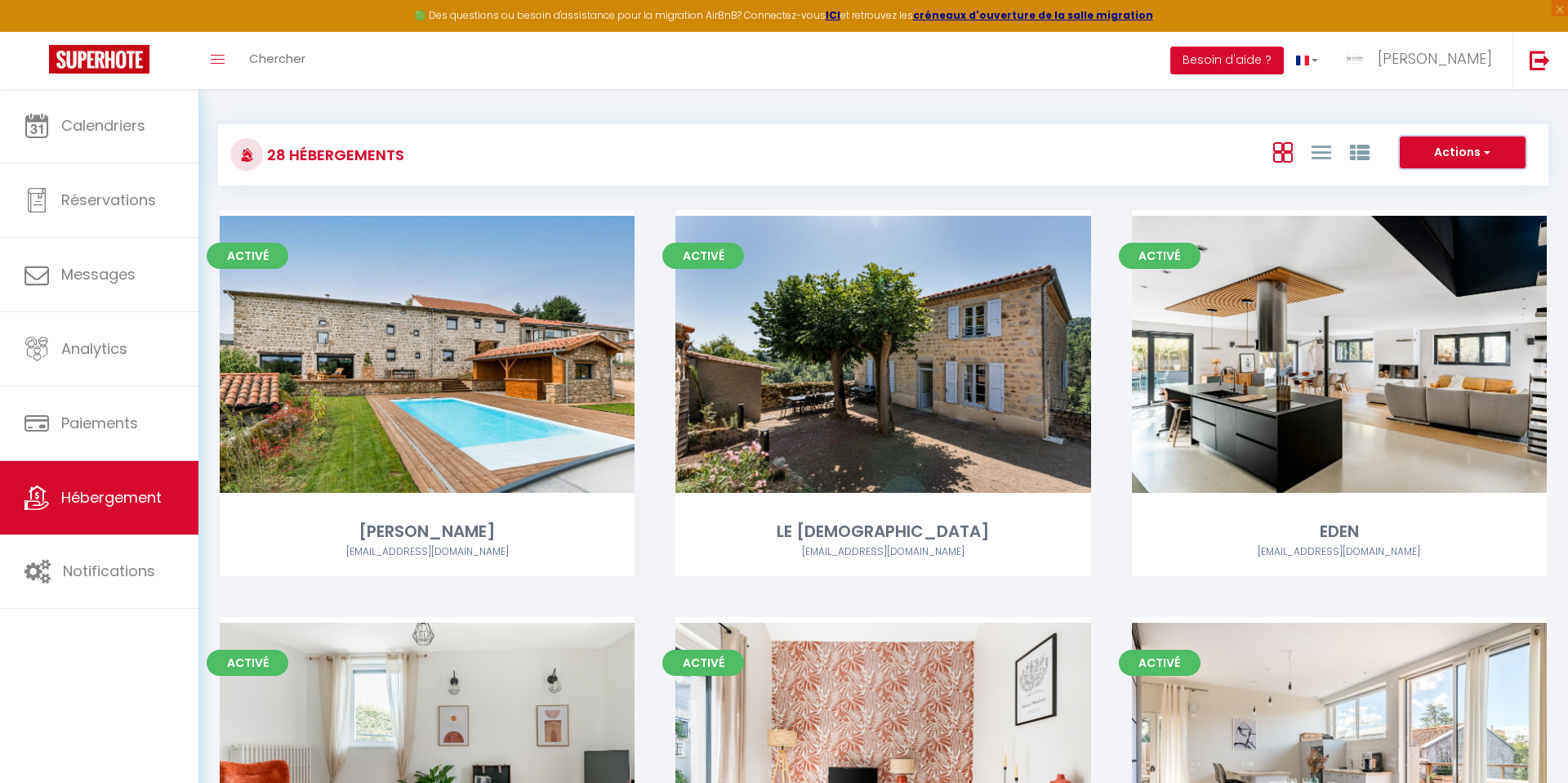
click at [1461, 143] on button "Actions" at bounding box center [1462, 153] width 126 height 33
click at [1412, 187] on li "Créer un Hébergement" at bounding box center [1450, 186] width 149 height 18
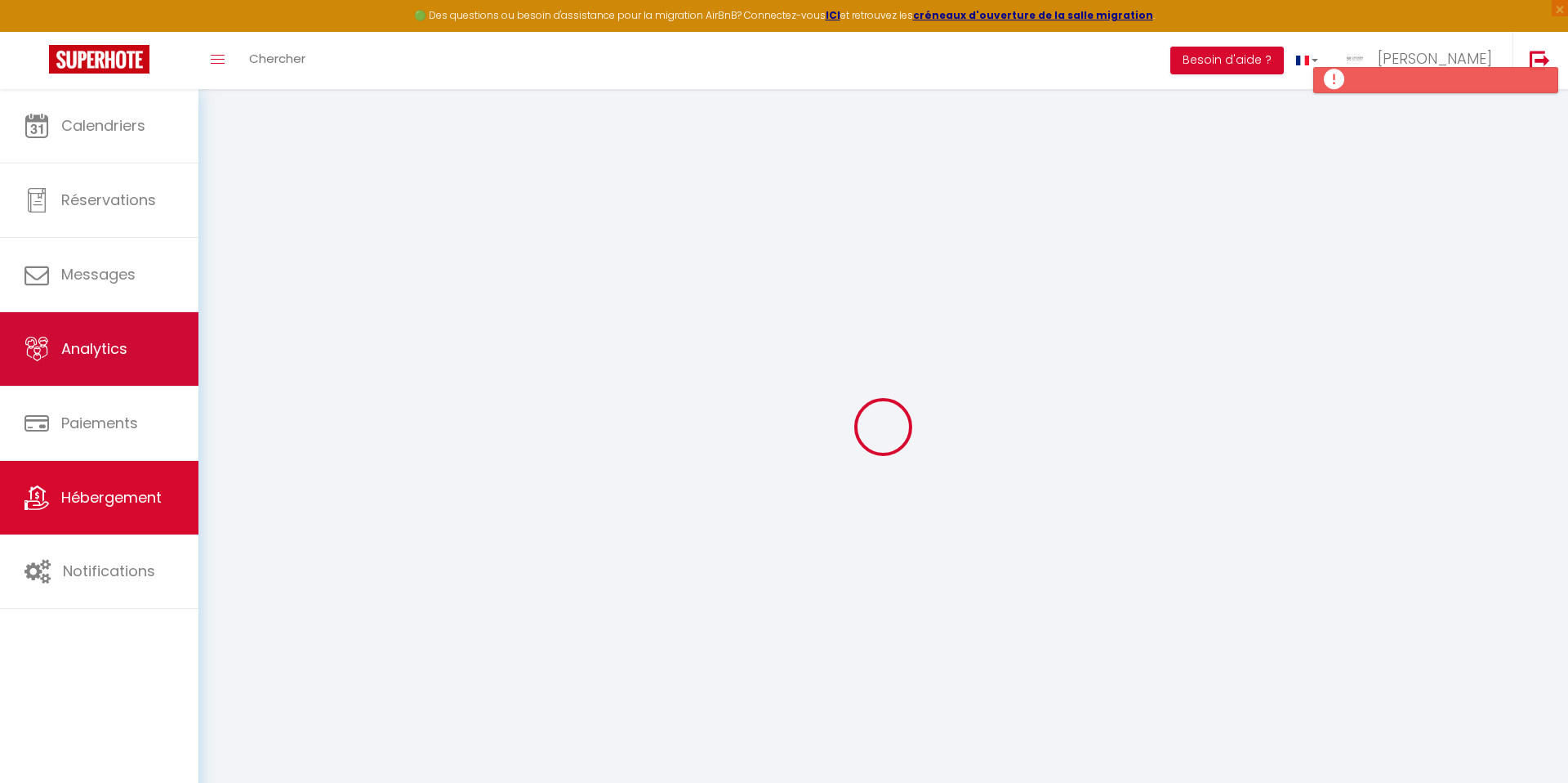
select select
checkbox input "false"
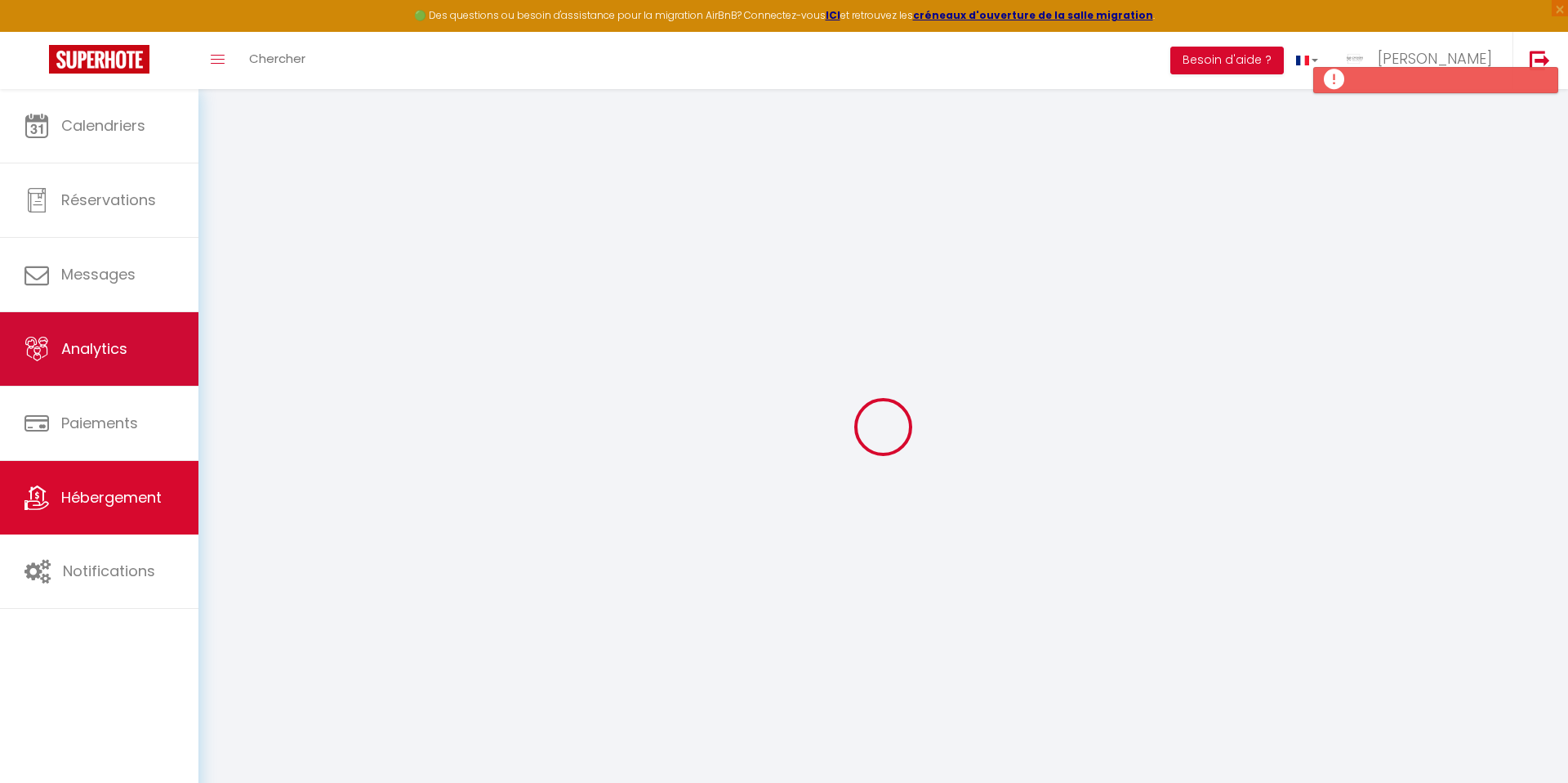
select select
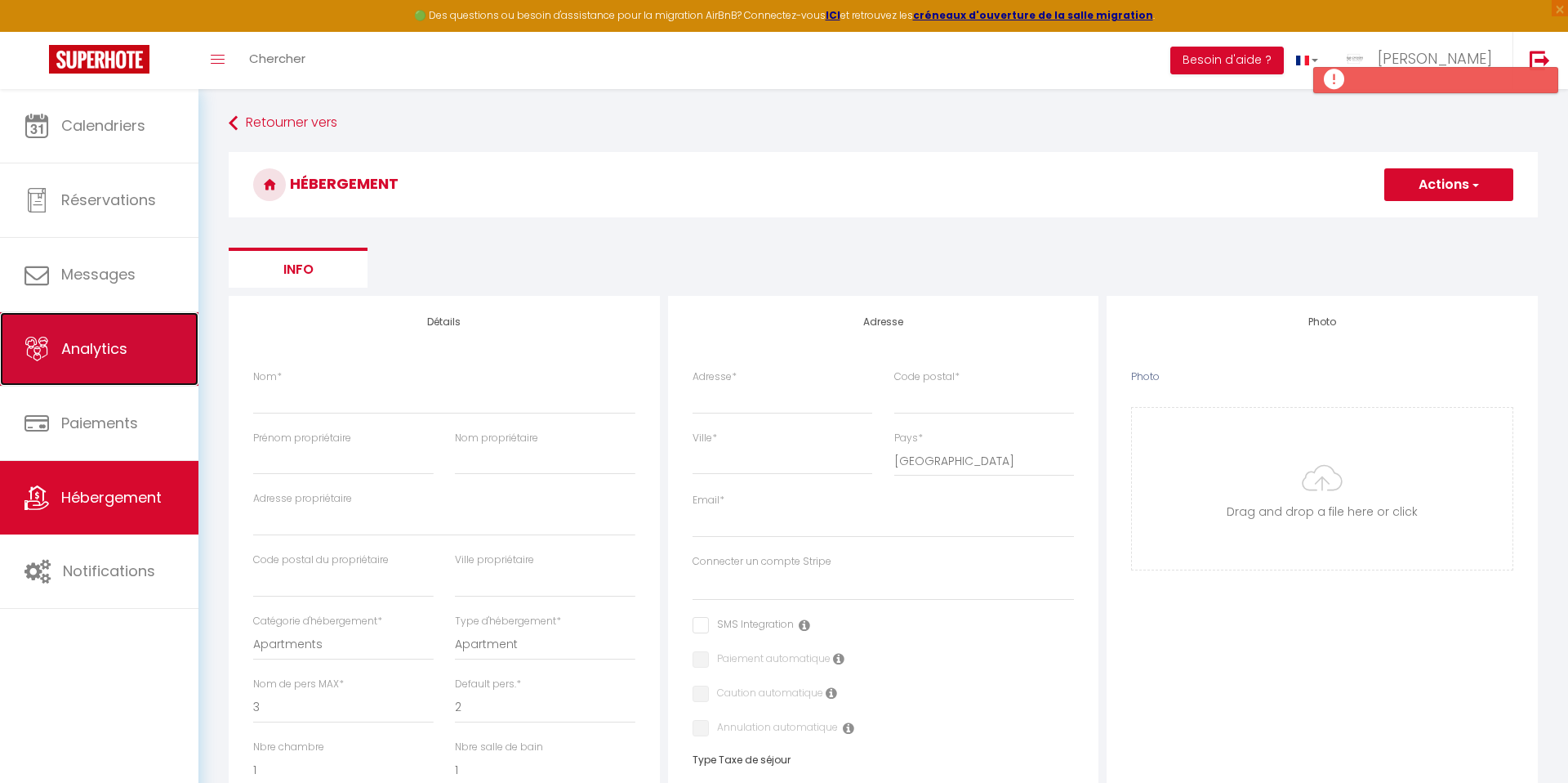
click at [120, 365] on link "Analytics" at bounding box center [99, 348] width 198 height 74
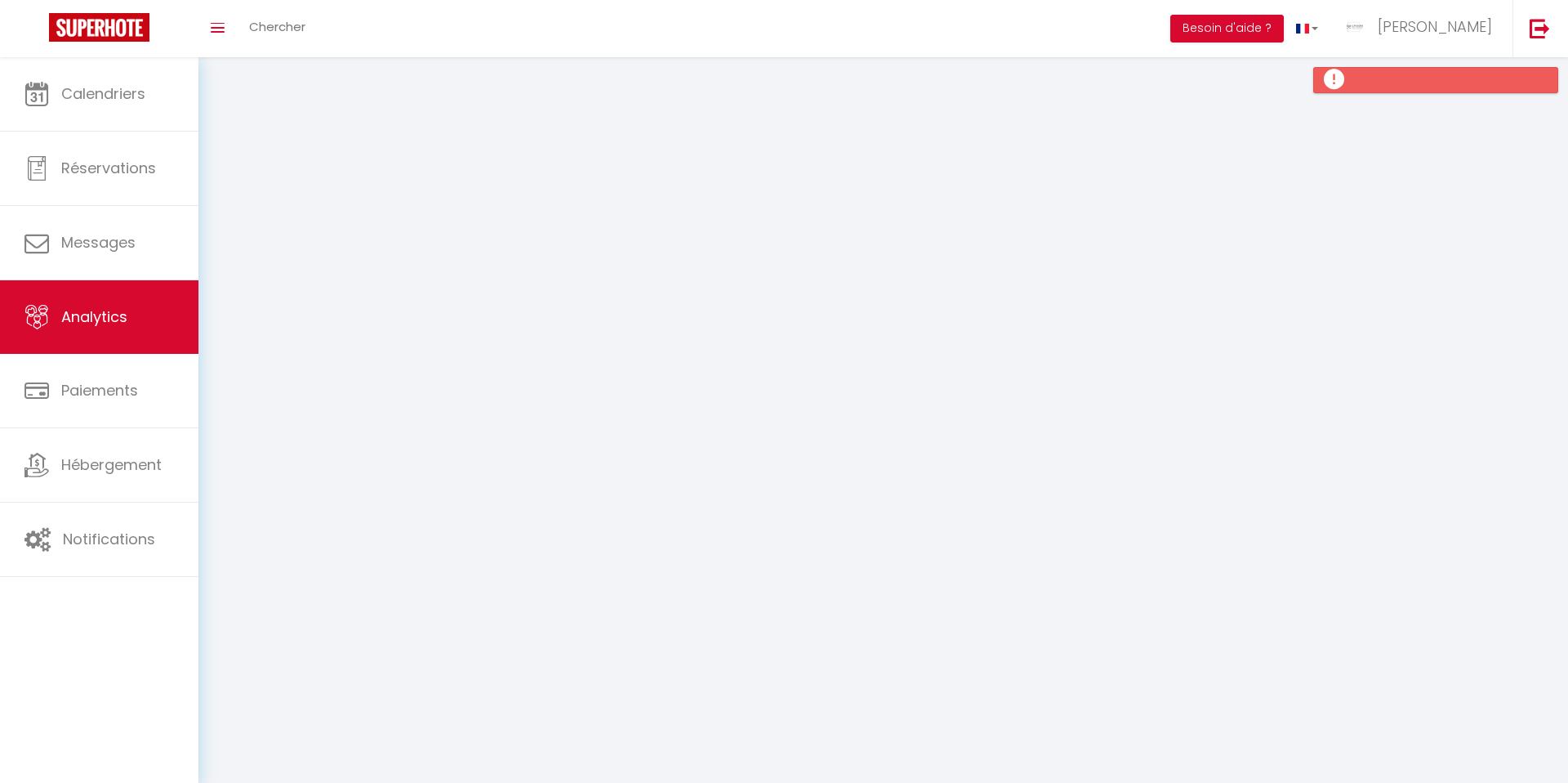
select select "2025"
select select "9"
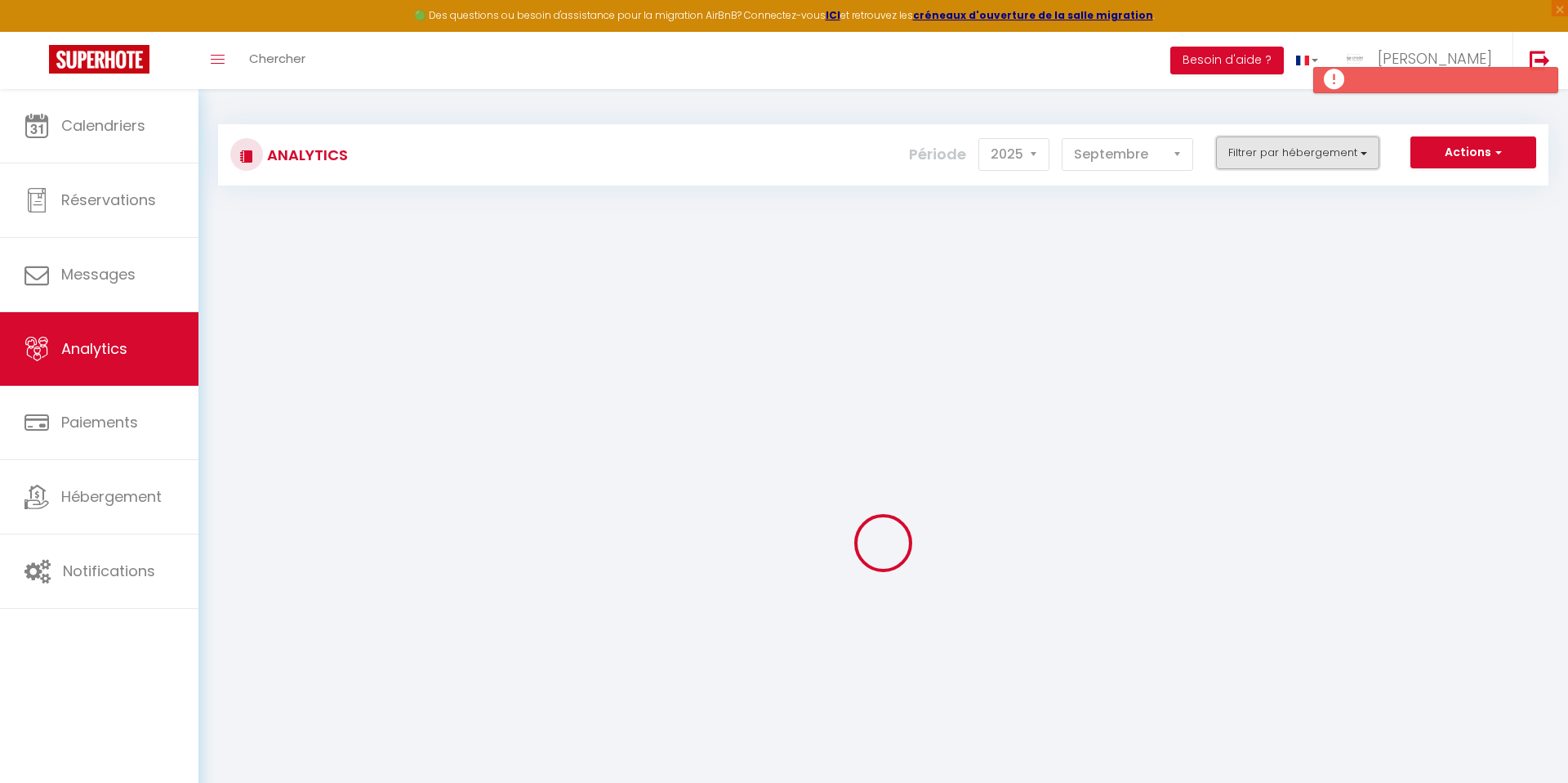
click at [1275, 155] on button "Filtrer par hébergement" at bounding box center [1298, 153] width 163 height 33
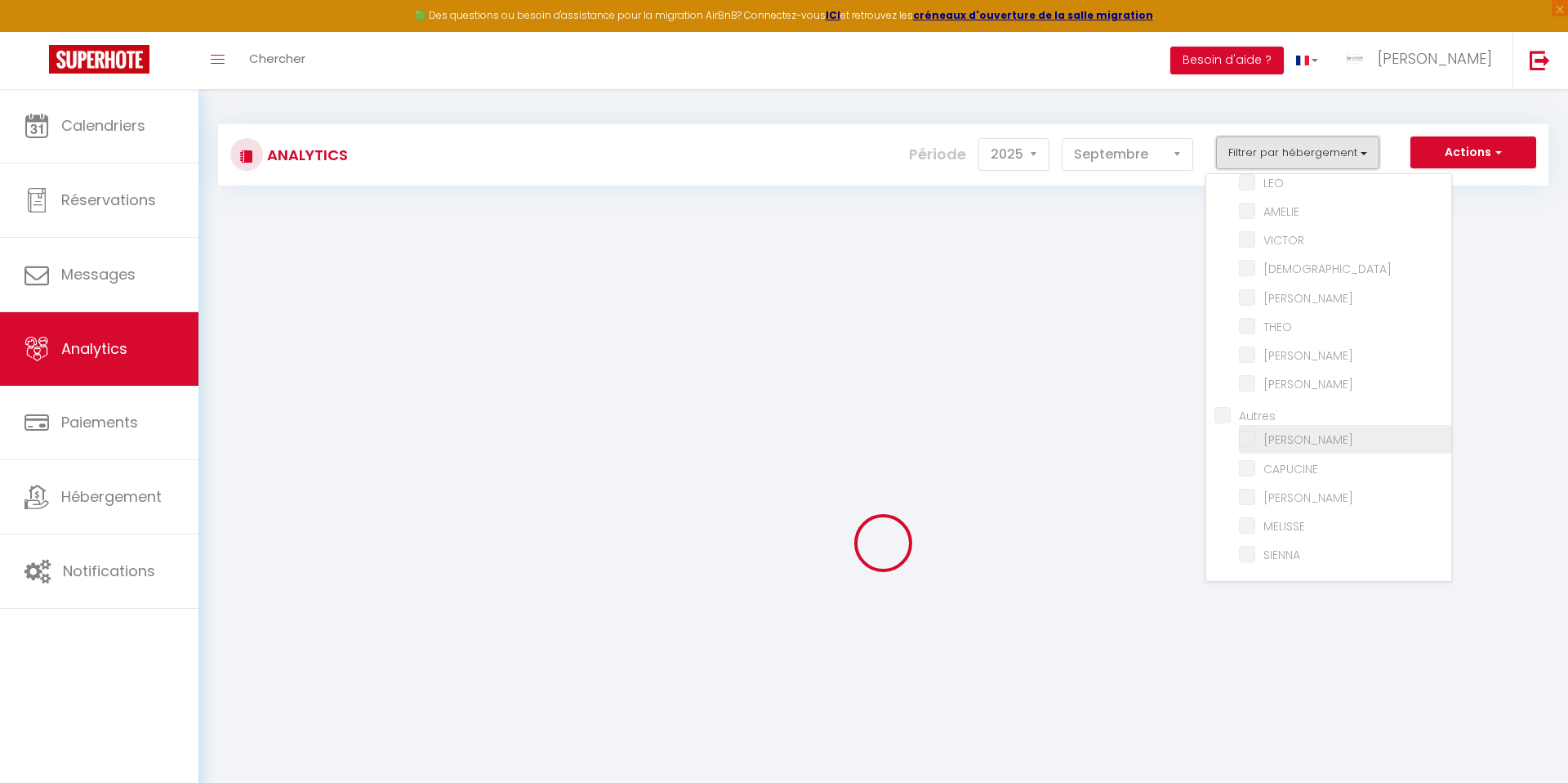
scroll to position [487, 0]
checkbox VERTE "false"
checkbox input "false"
checkbox PRESBYTERE "false"
checkbox input "false"
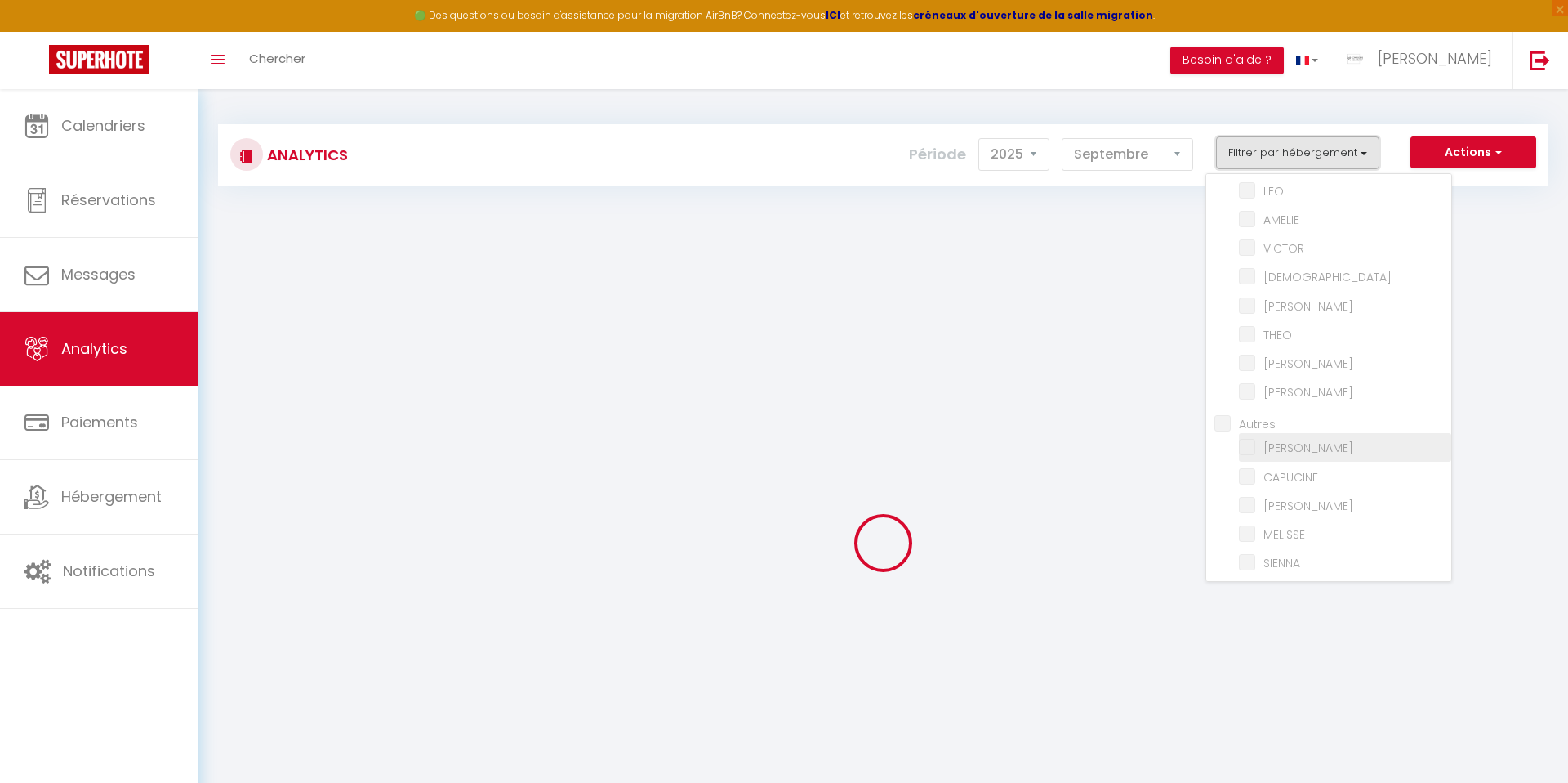
checkbox input "false"
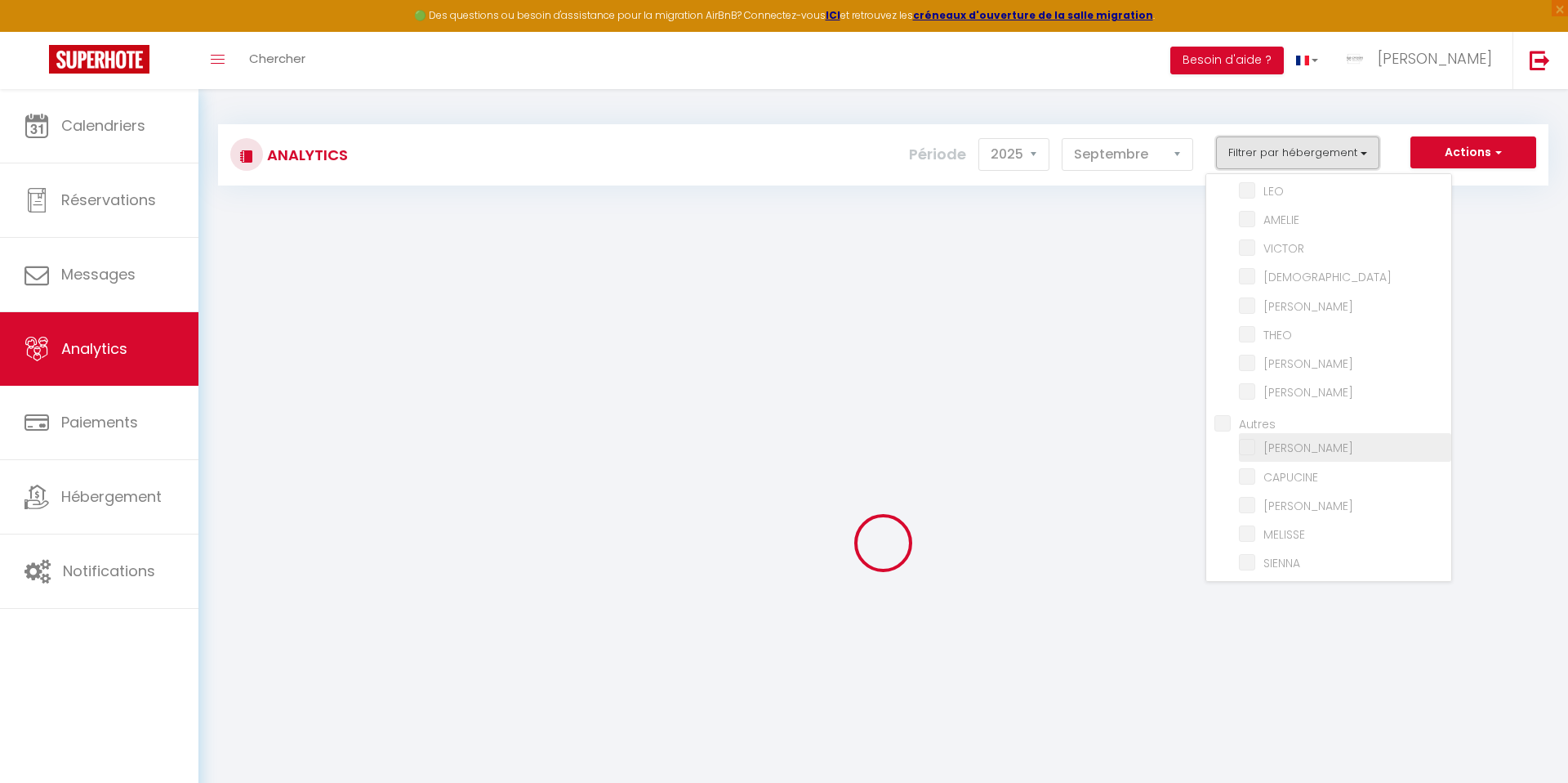
checkbox input "false"
checkbox JAUNE "false"
checkbox input "false"
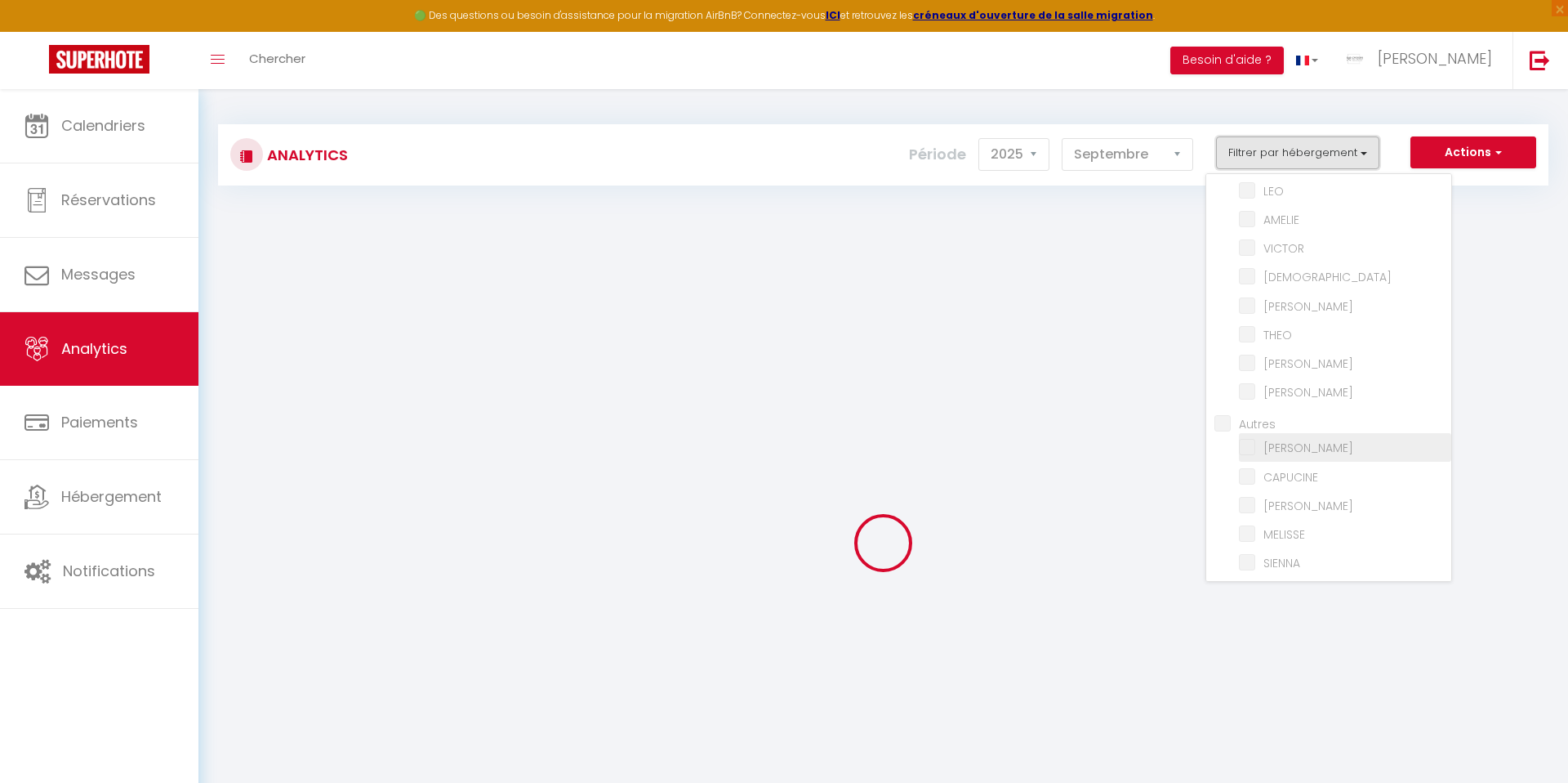
checkbox input "false"
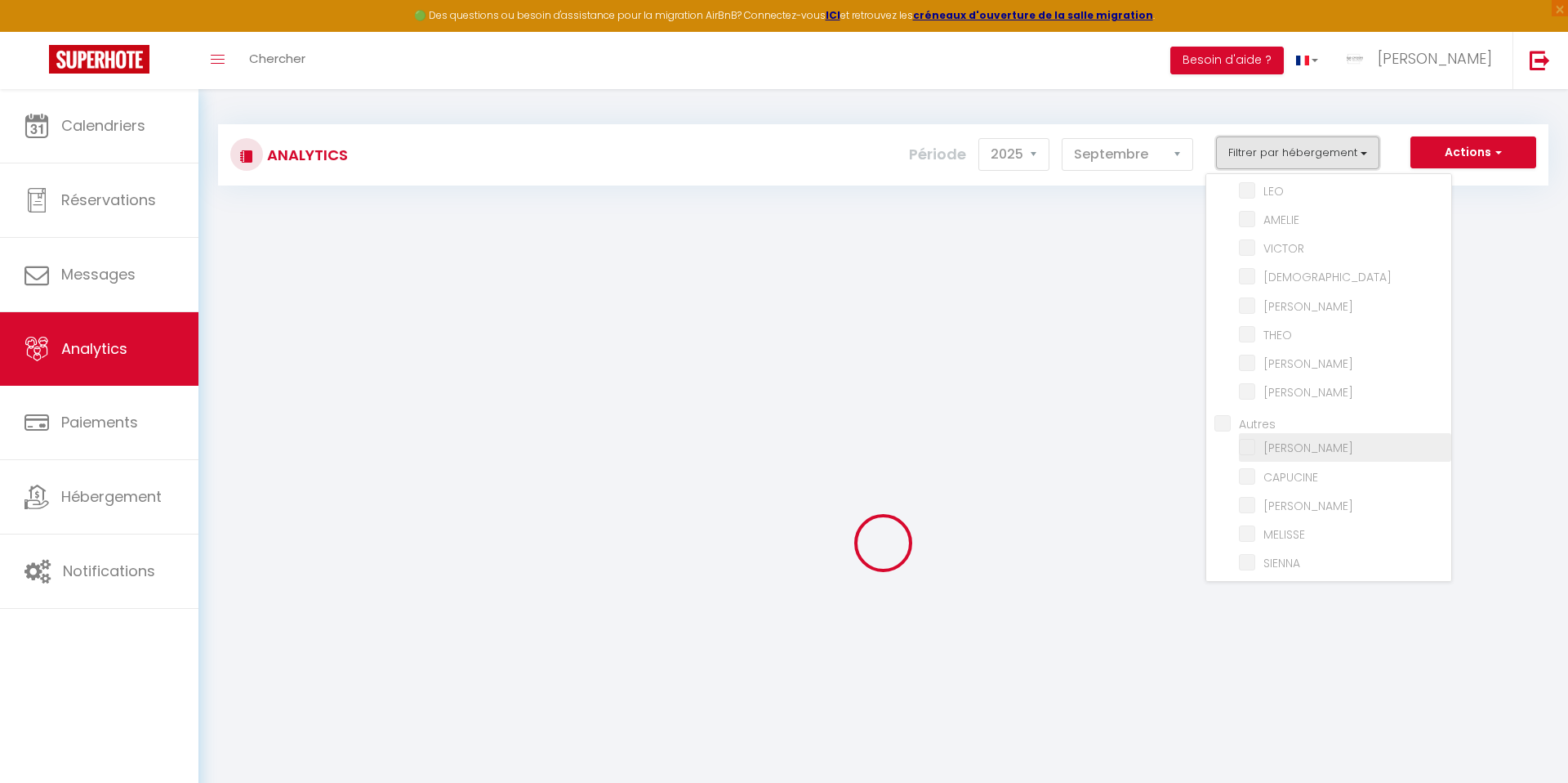
checkbox input "false"
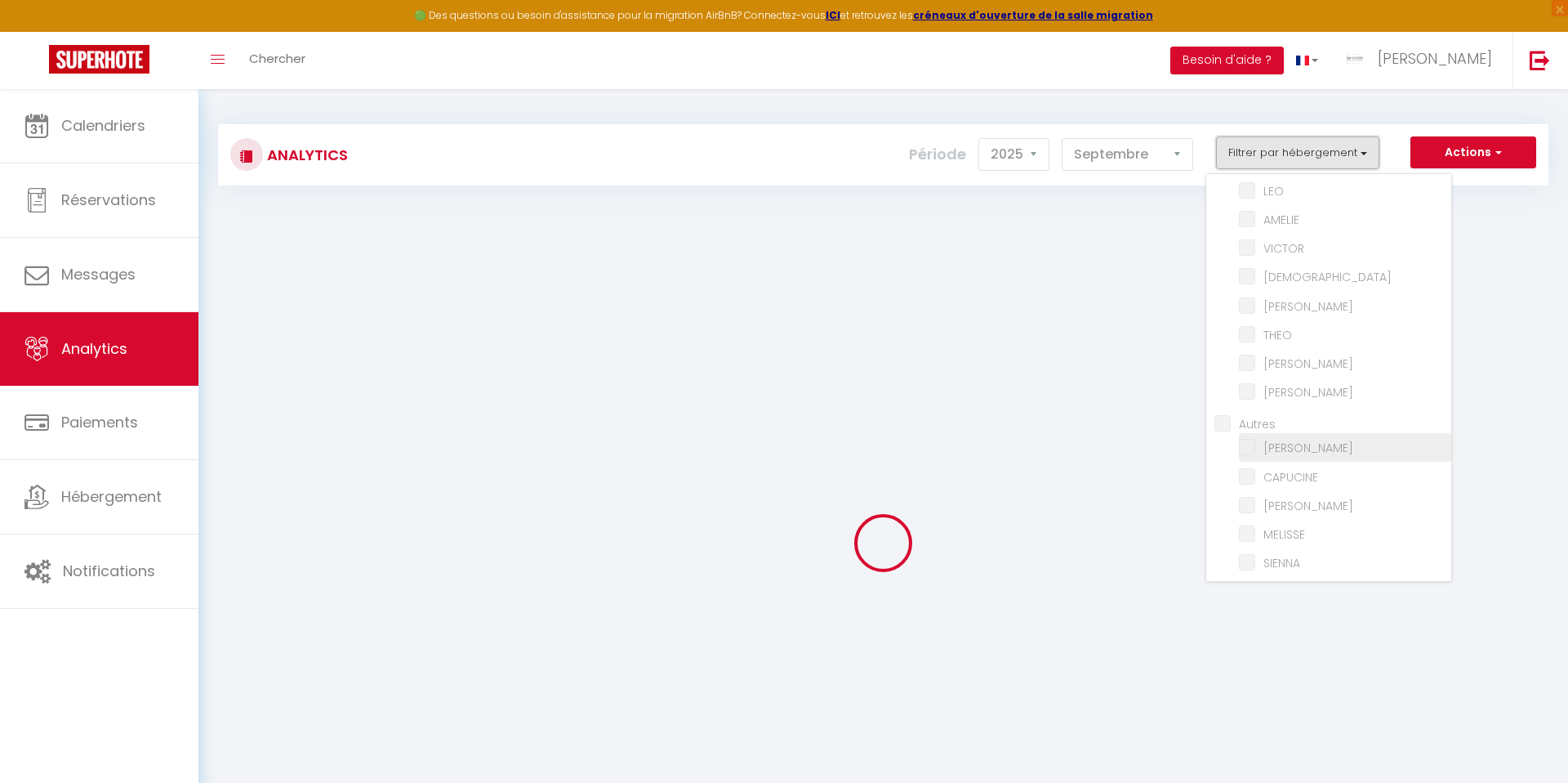
checkbox input "false"
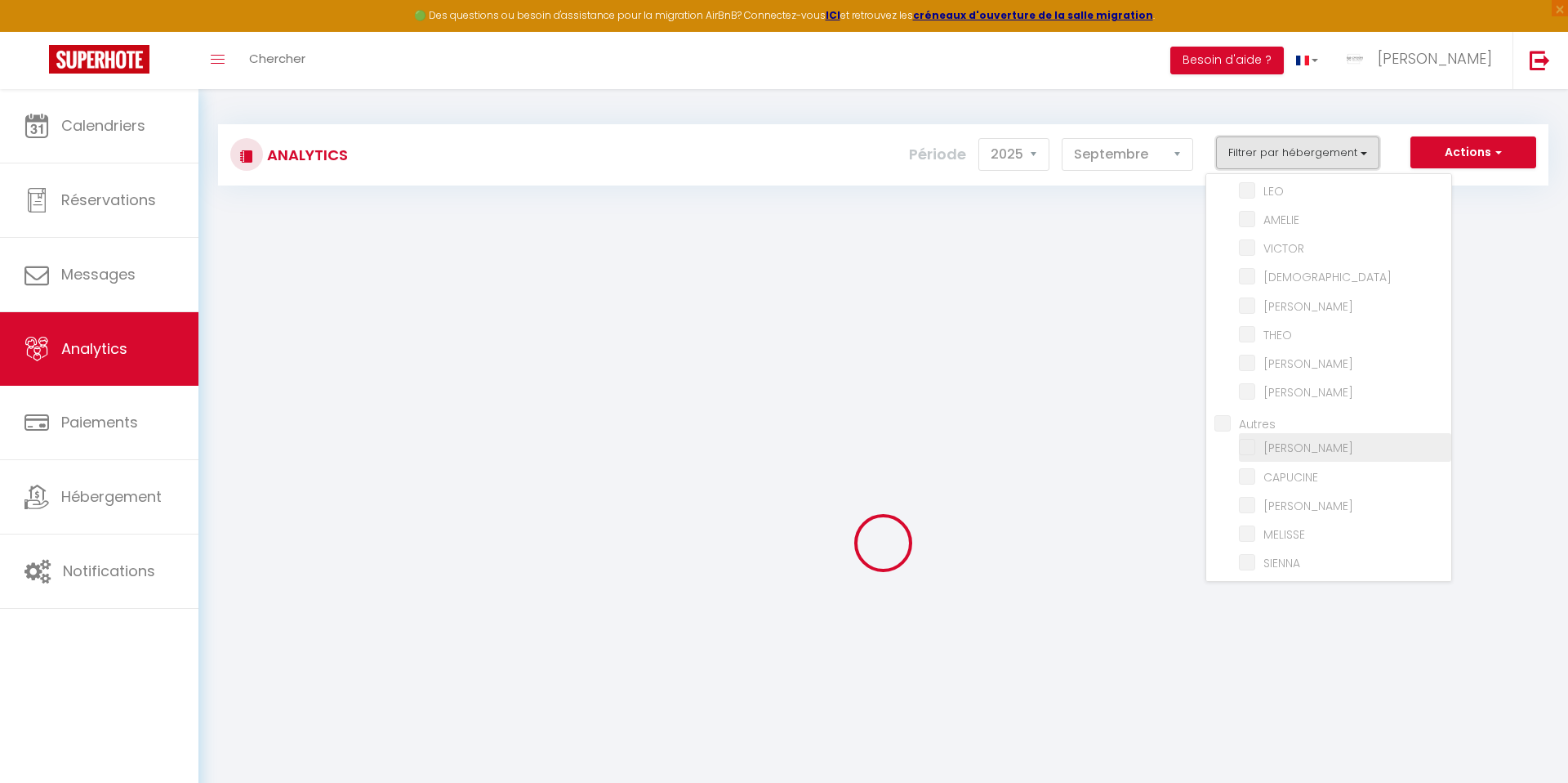
checkbox input "false"
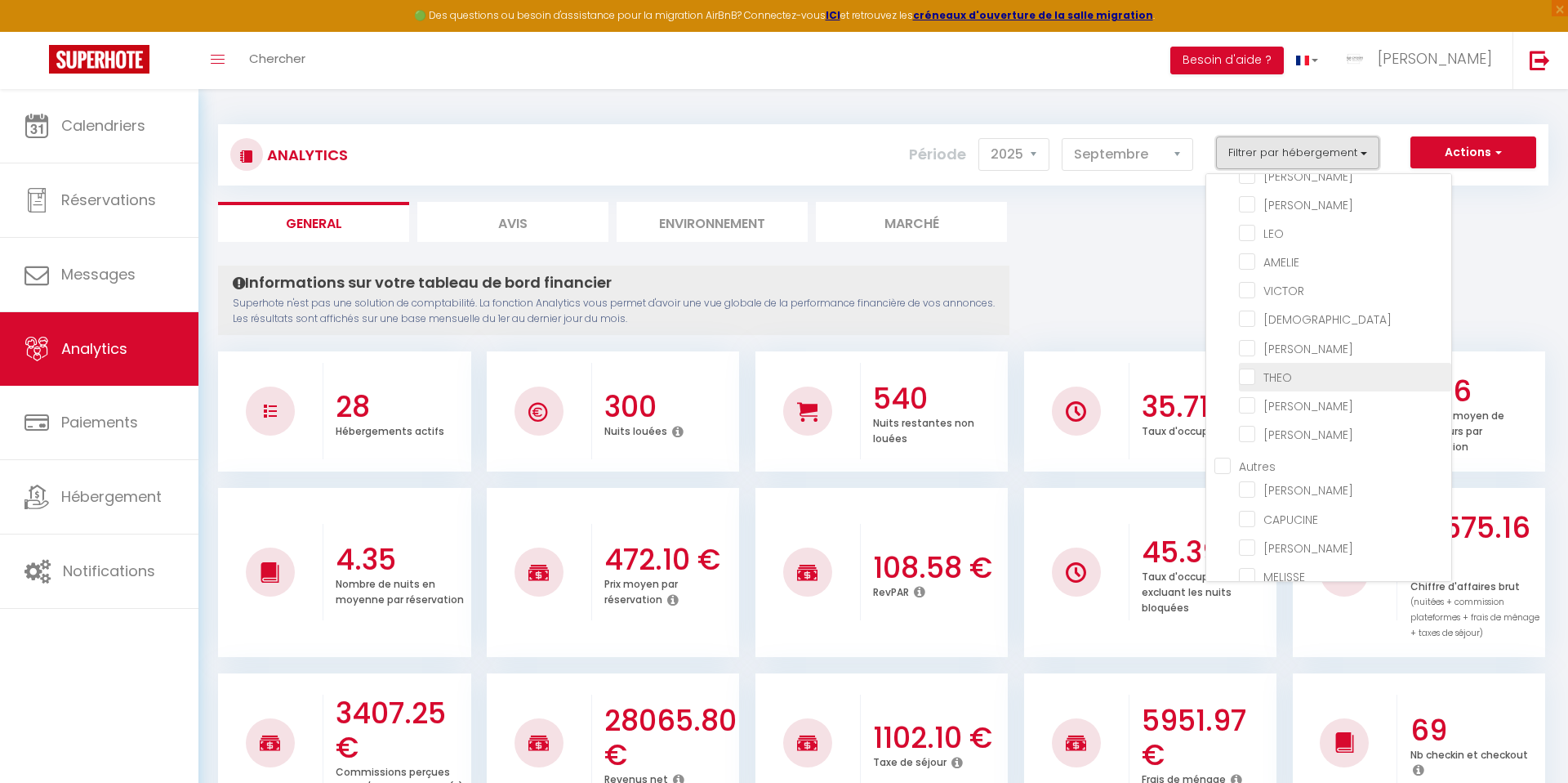
scroll to position [443, 0]
click at [1250, 322] on input "checkbox" at bounding box center [1345, 318] width 212 height 17
checkbox input "true"
checkbox input "false"
checkbox PRESBYTERE "false"
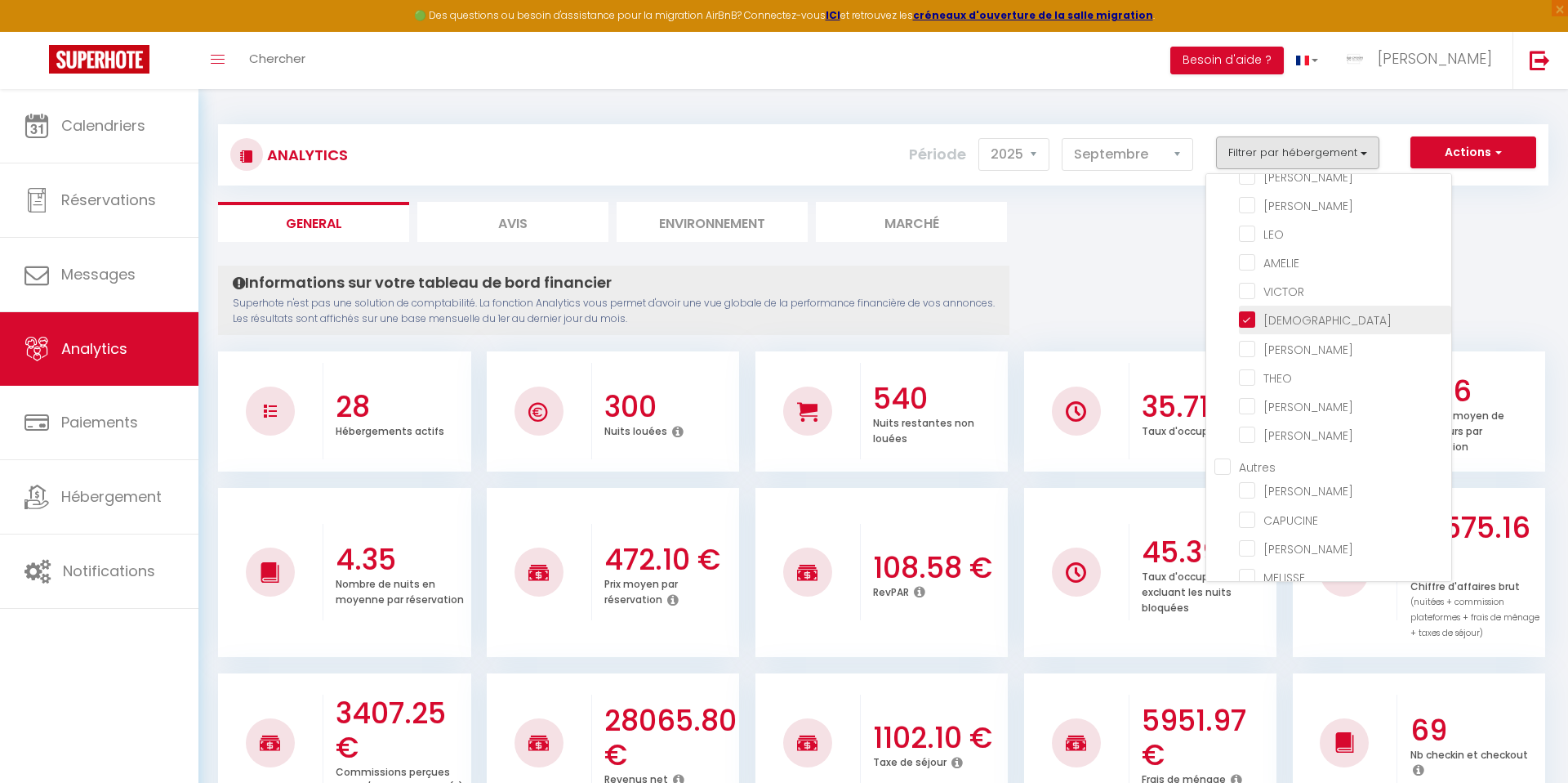
checkbox input "false"
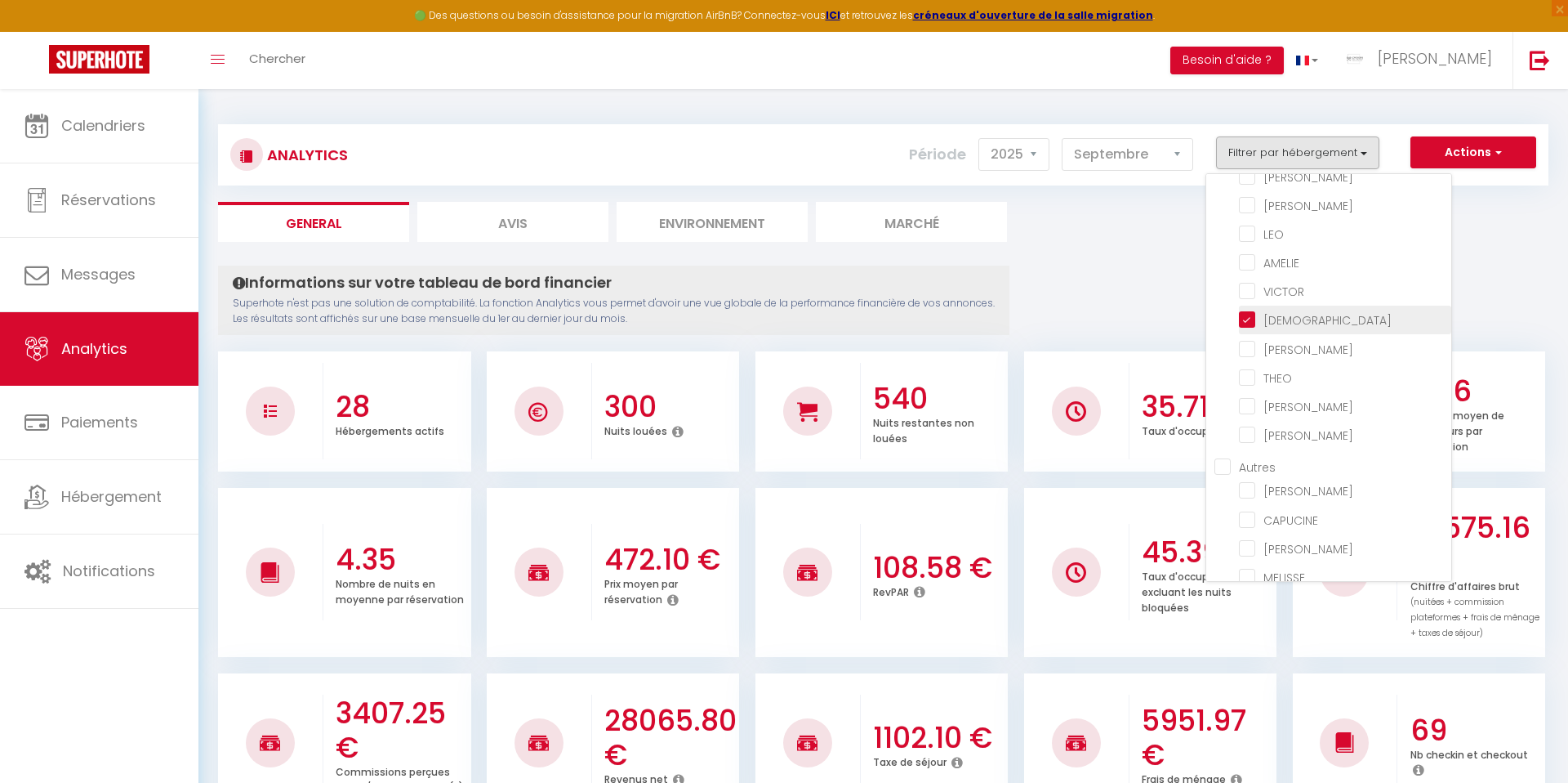
checkbox input "false"
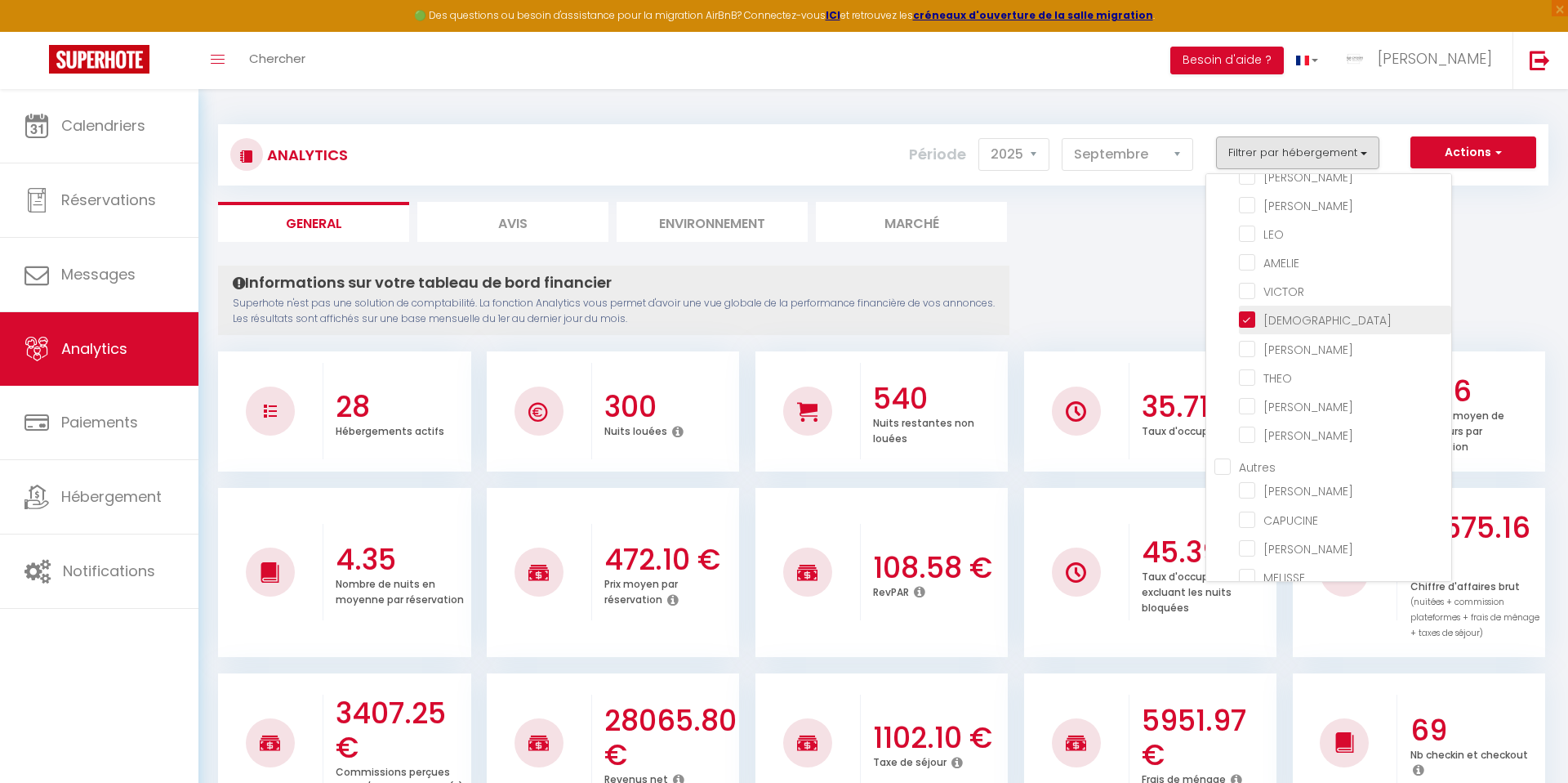
checkbox input "false"
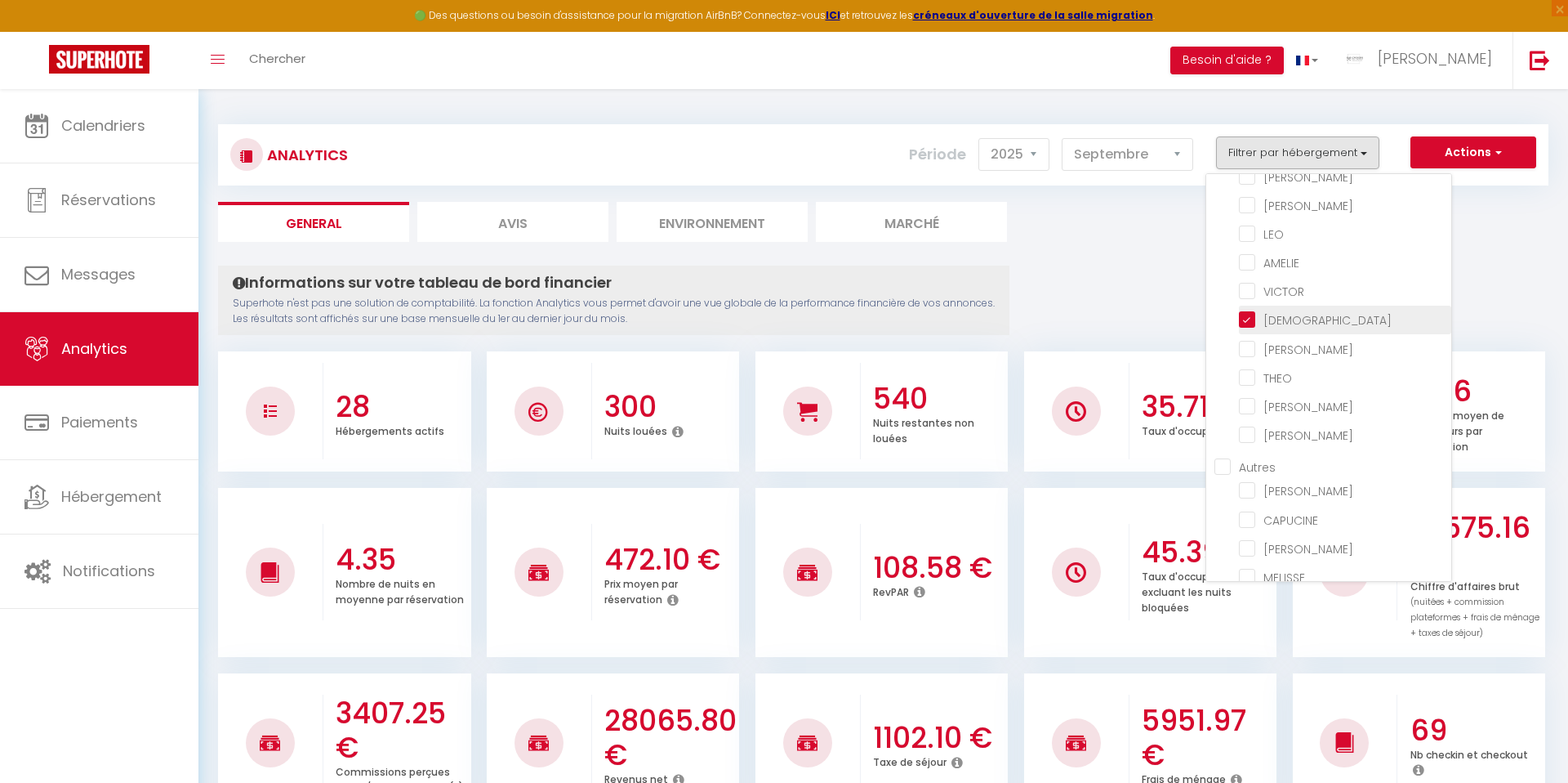
checkbox input "false"
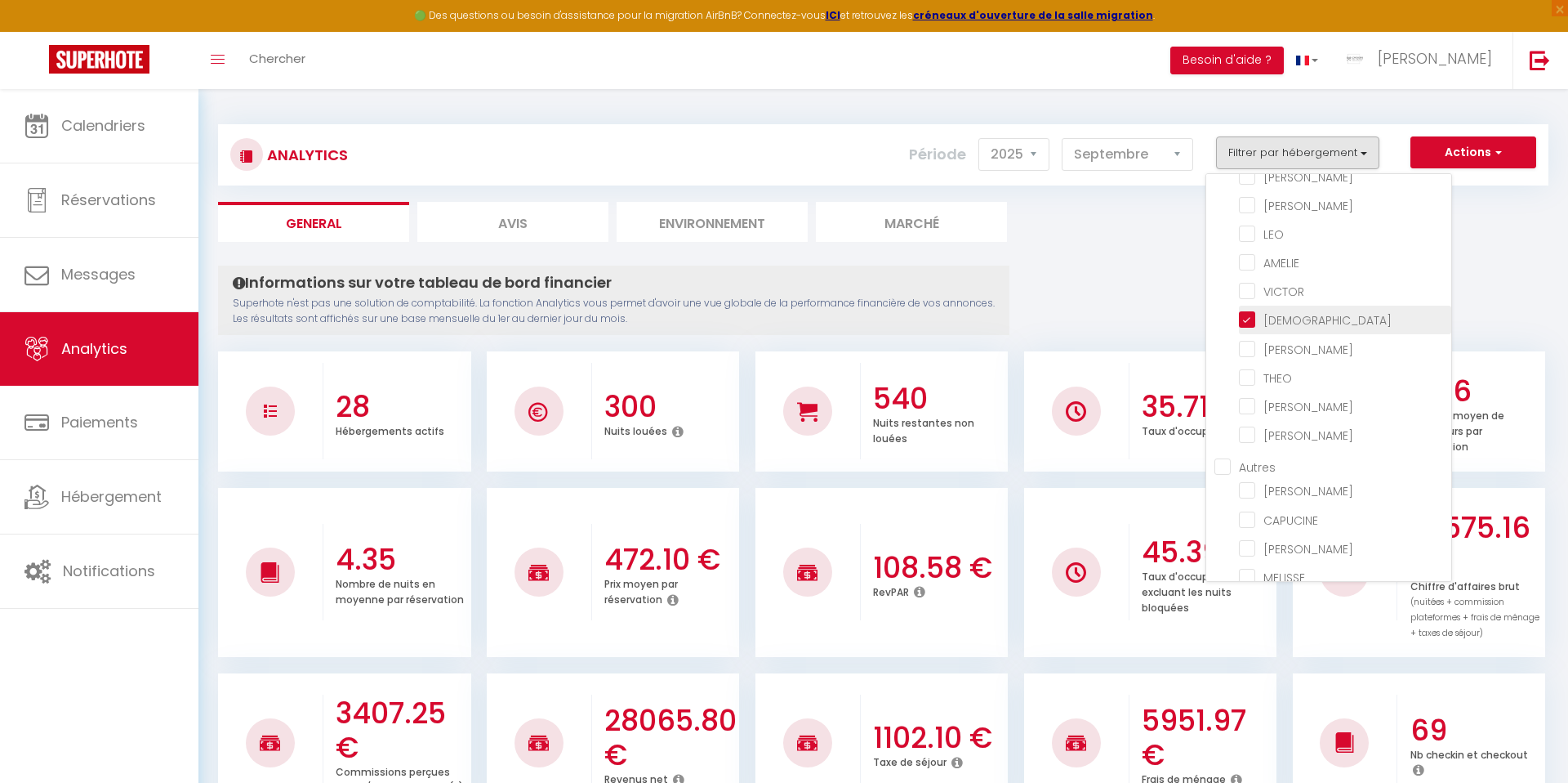
checkbox input "false"
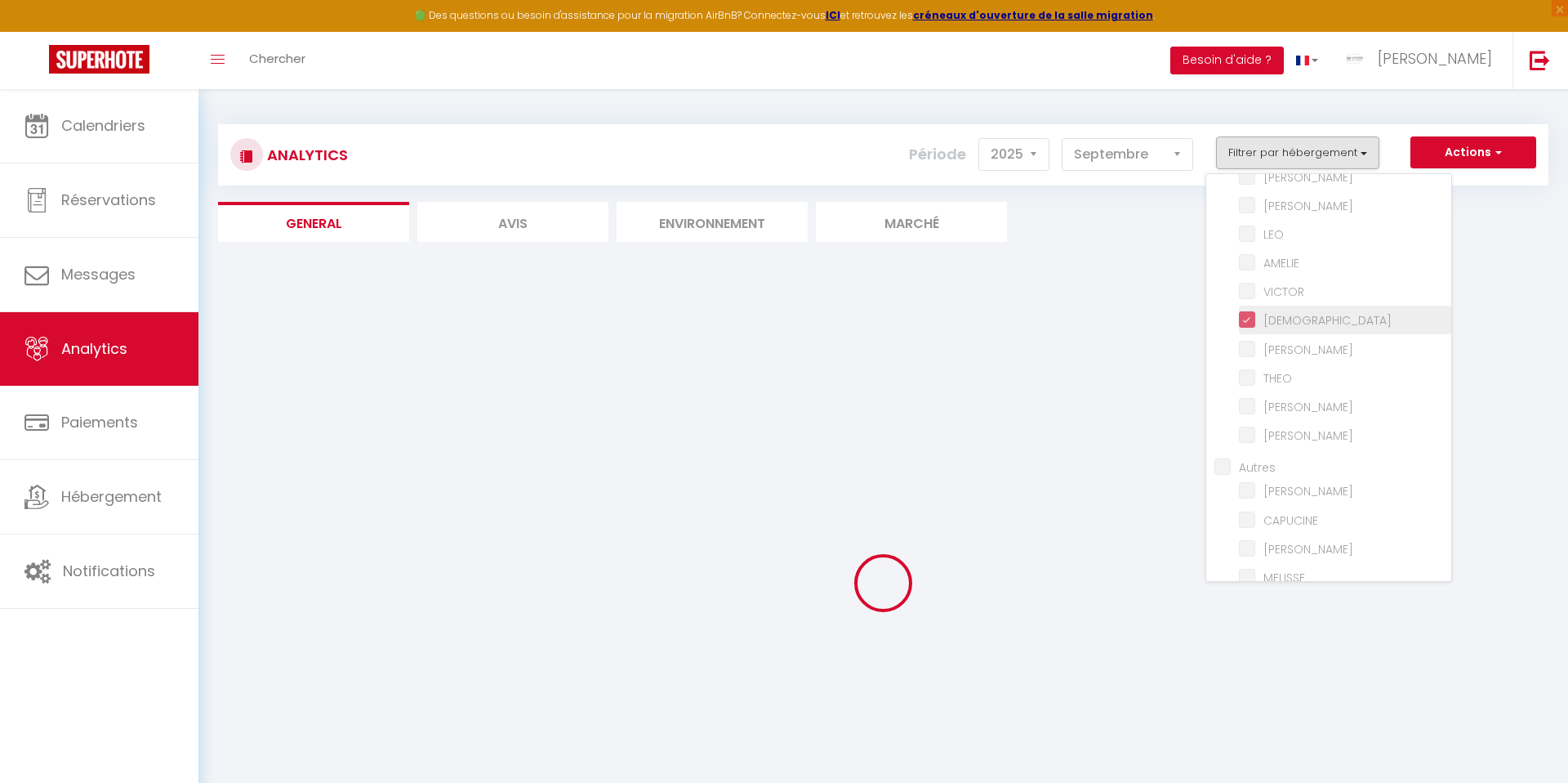
checkbox input "false"
checkbox PRESBYTERE "false"
checkbox input "false"
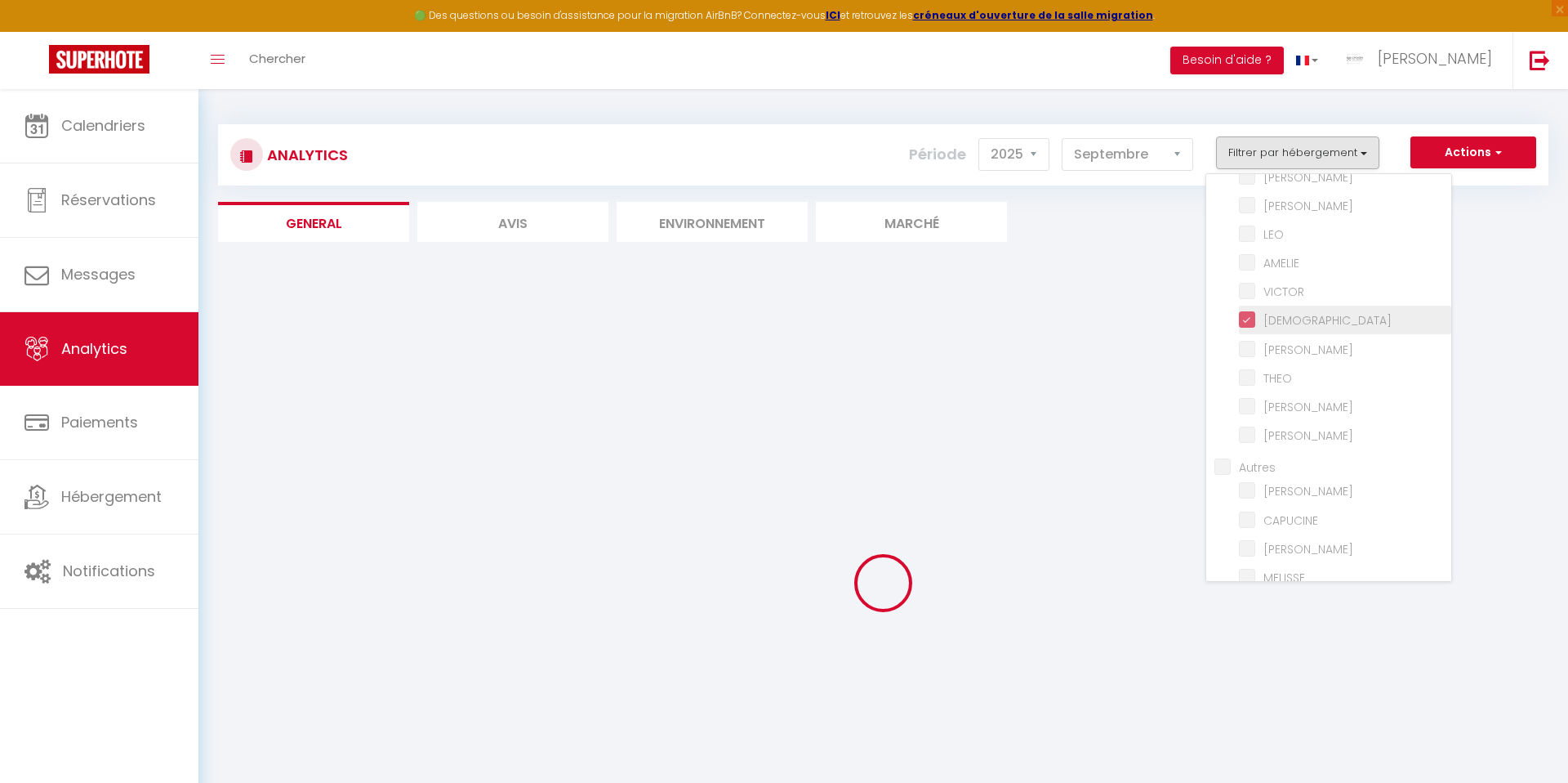
checkbox input "false"
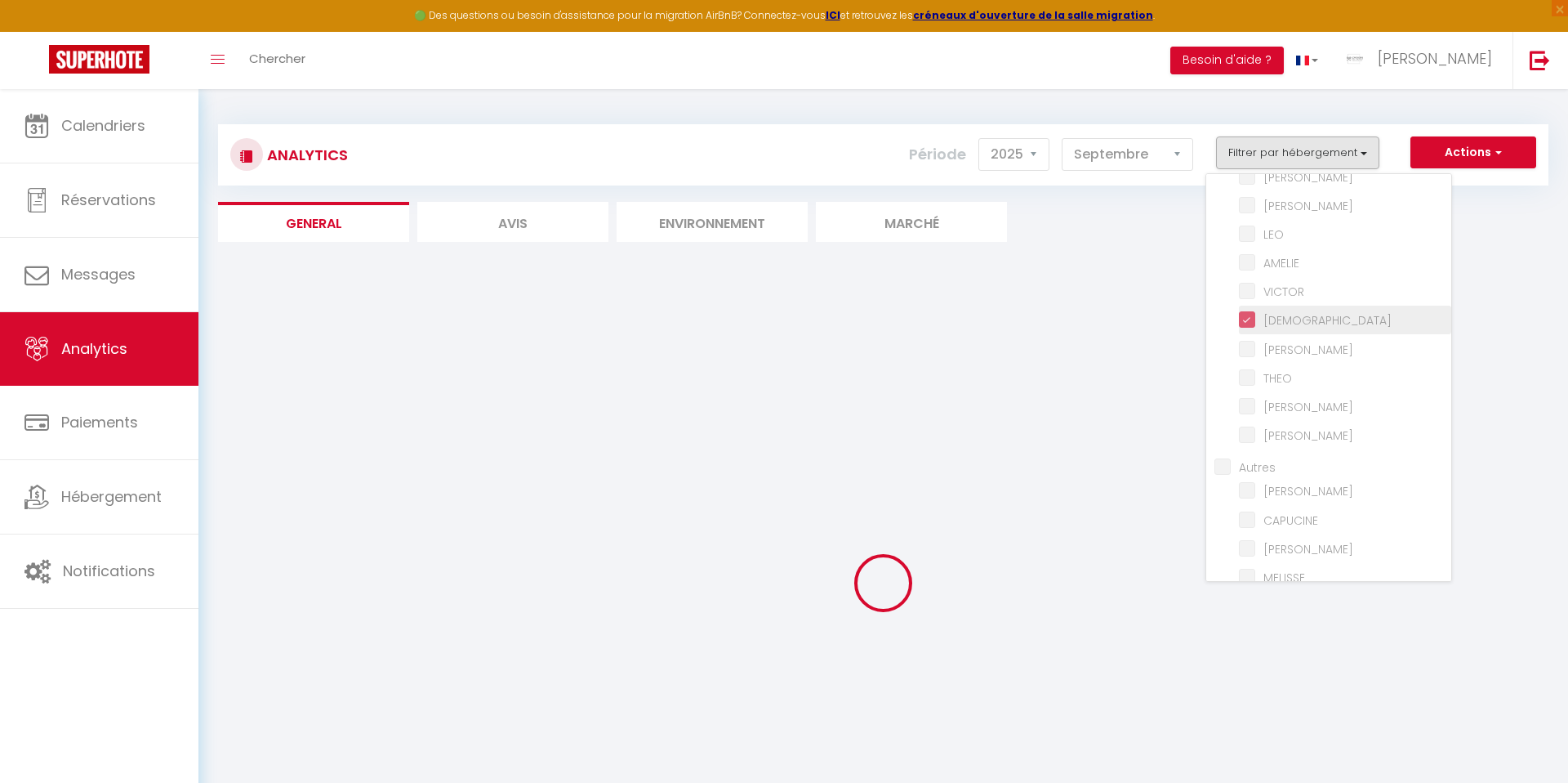
checkbox input "false"
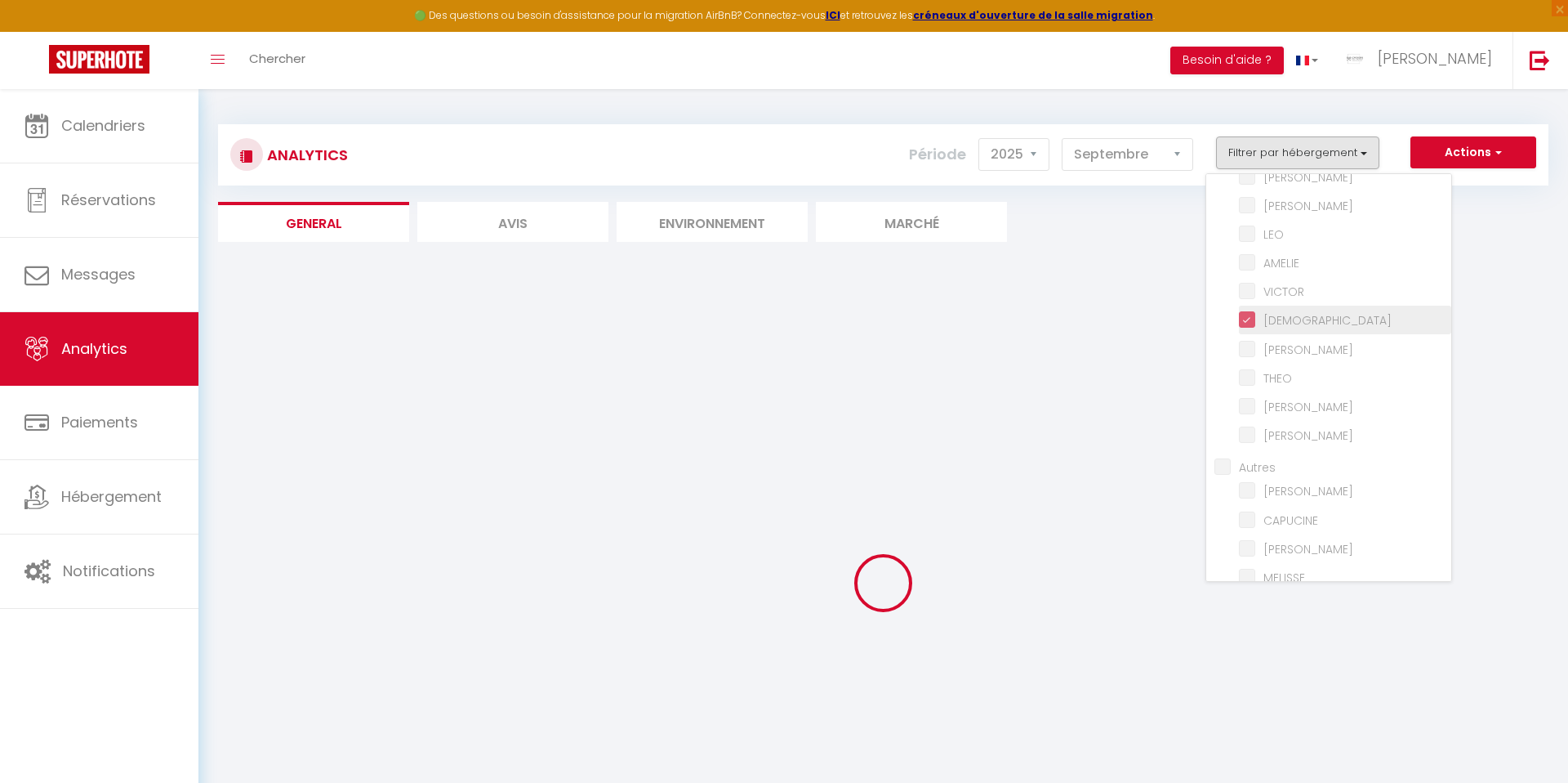
checkbox input "false"
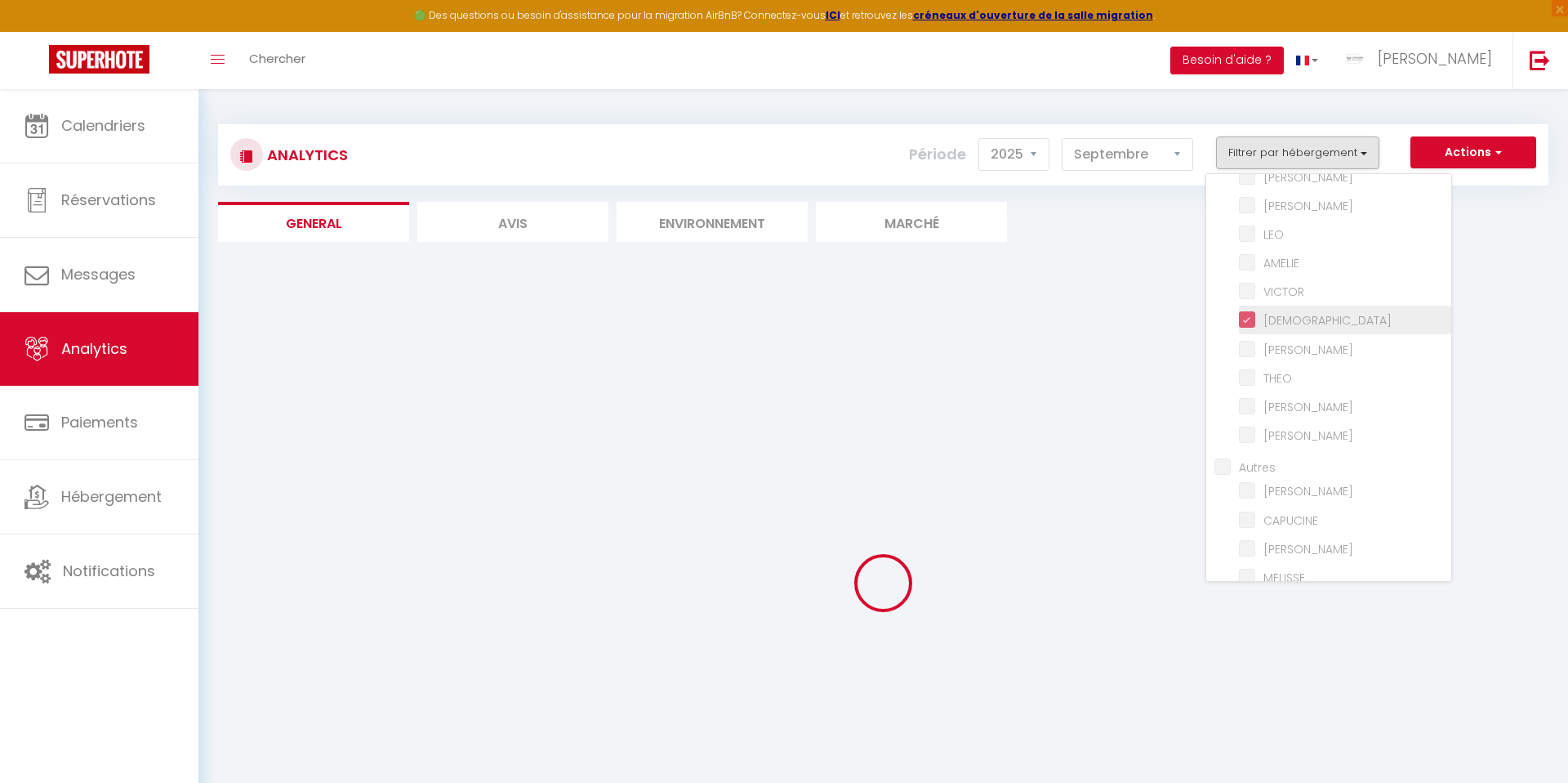
checkbox input "false"
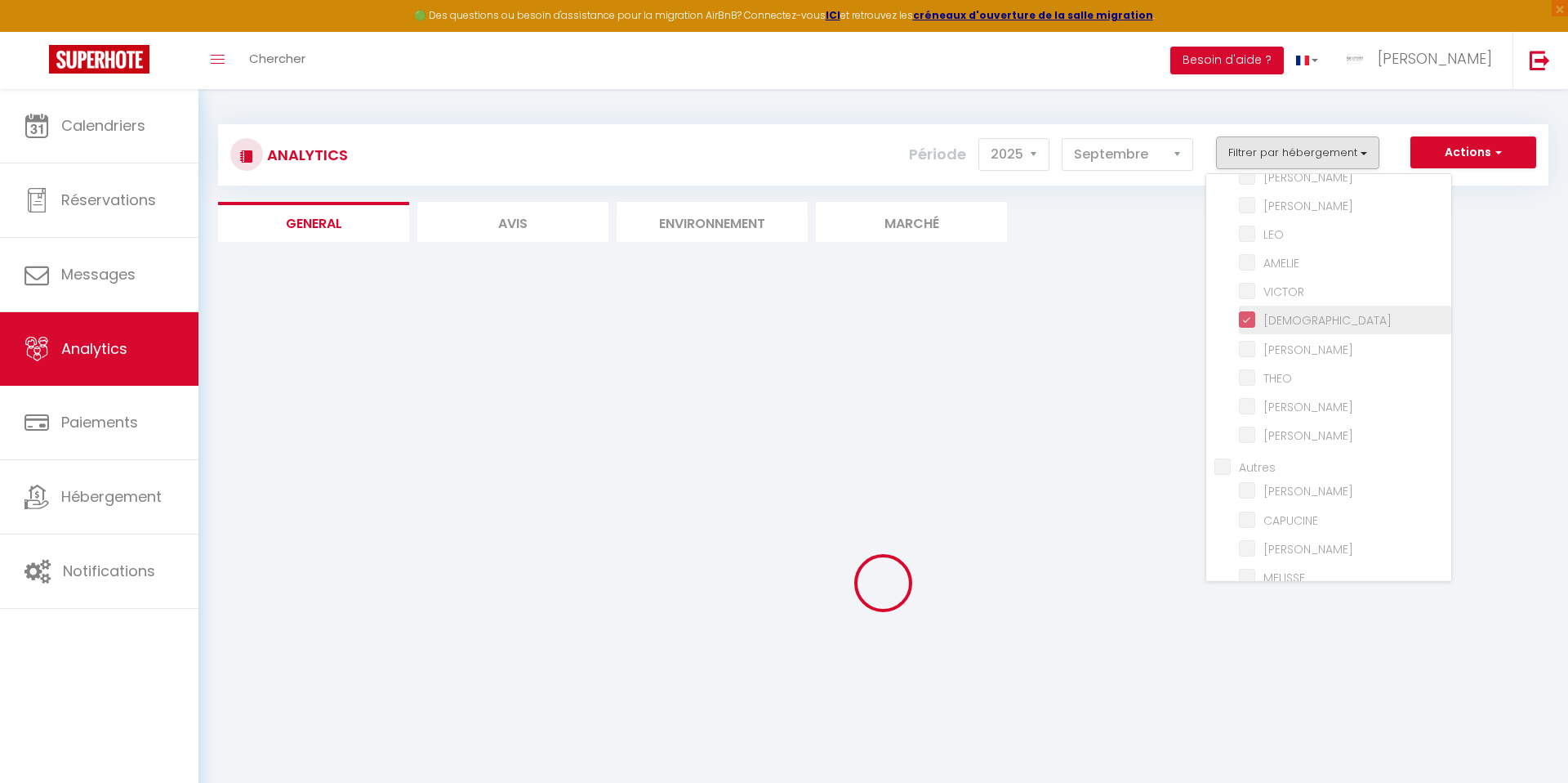
checkbox input "false"
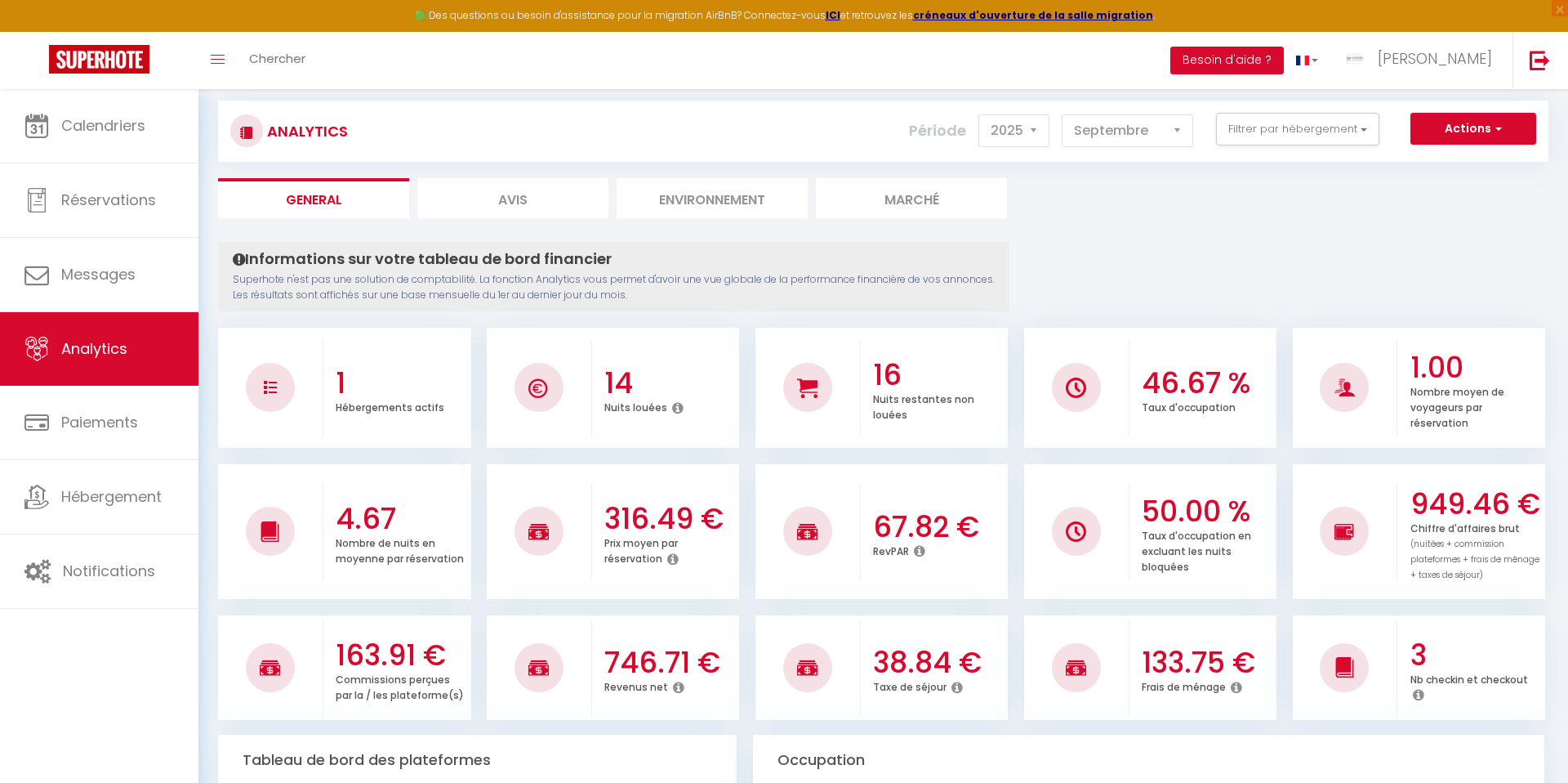
scroll to position [0, 0]
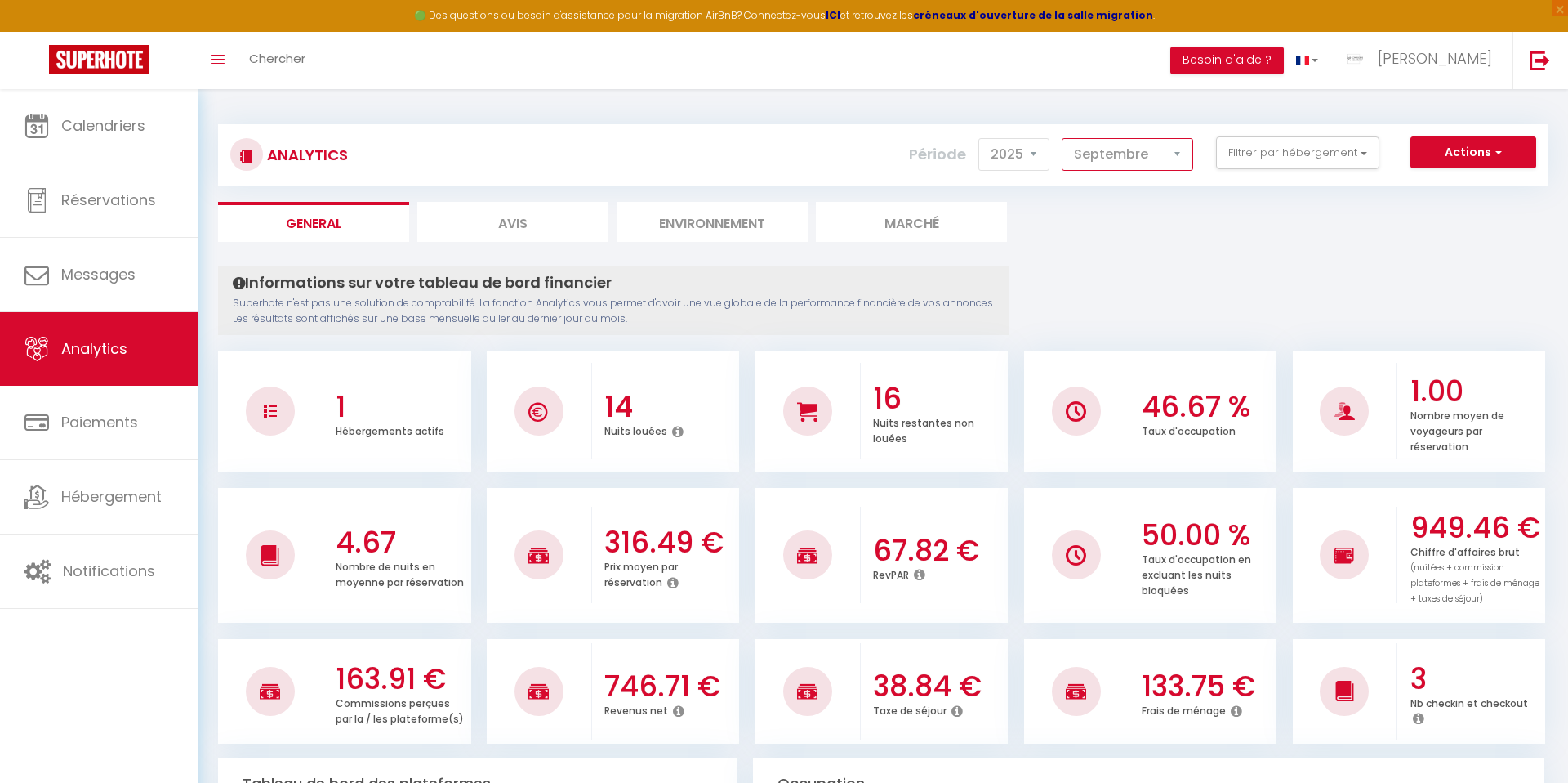
click at [1106, 156] on select "[PERSON_NAME] Mars Avril Mai Juin Juillet Août Septembre Octobre Novembre Décem…" at bounding box center [1127, 155] width 131 height 33
click at [1088, 152] on select "[PERSON_NAME] Mars Avril Mai Juin Juillet Août Septembre Octobre Novembre Décem…" at bounding box center [1127, 155] width 131 height 33
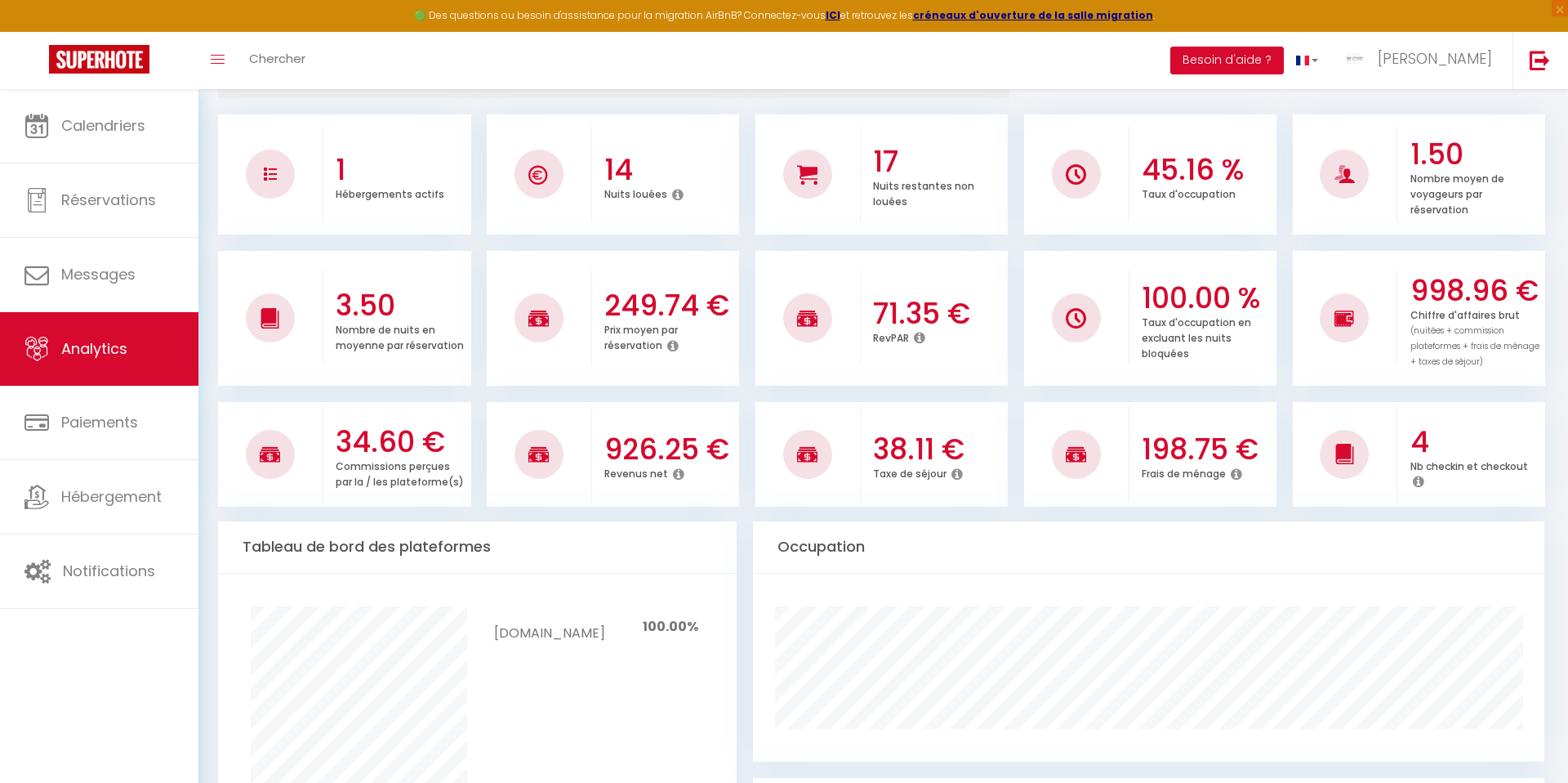
scroll to position [242, 0]
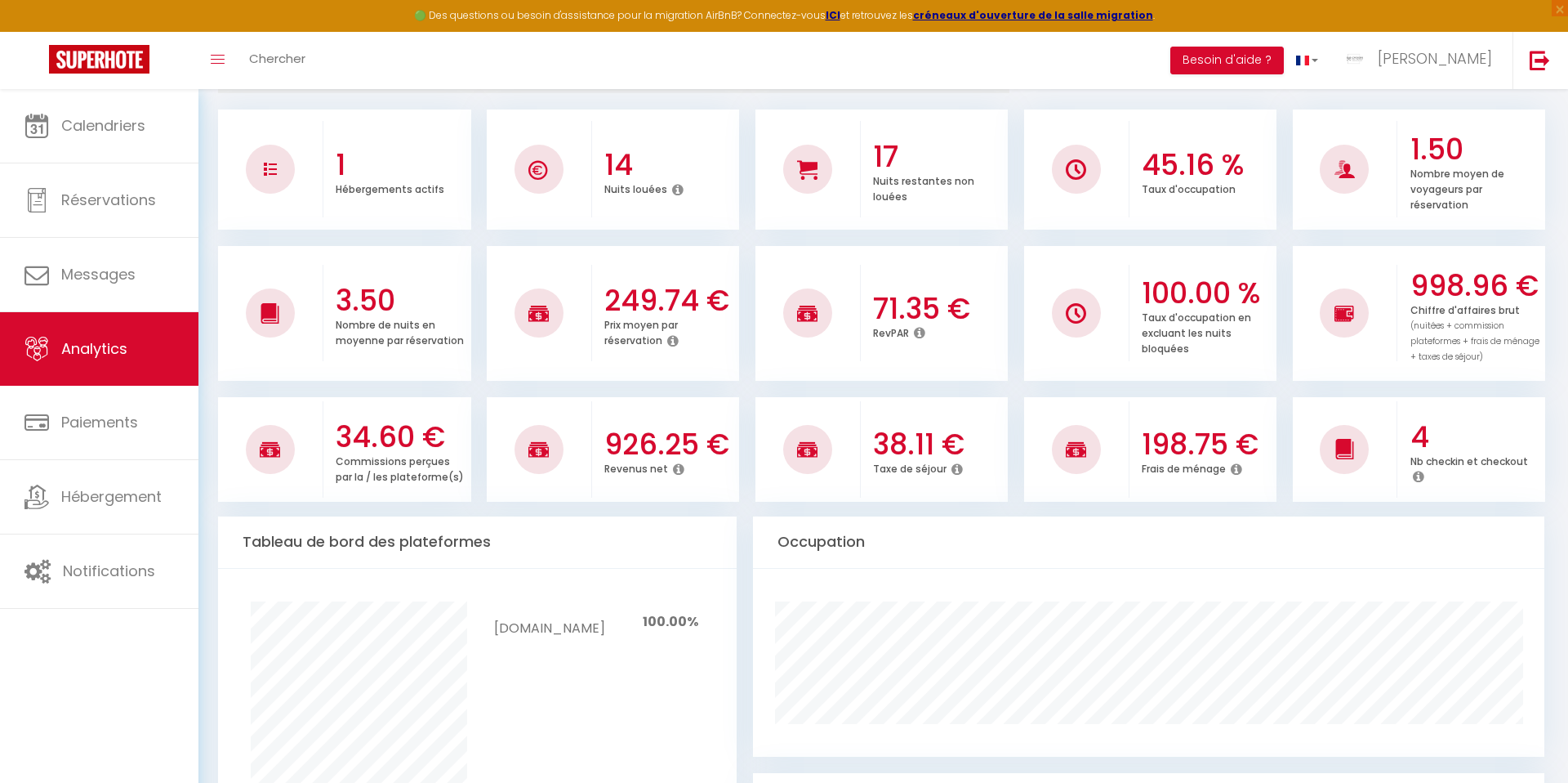
click at [673, 462] on icon at bounding box center [678, 468] width 11 height 13
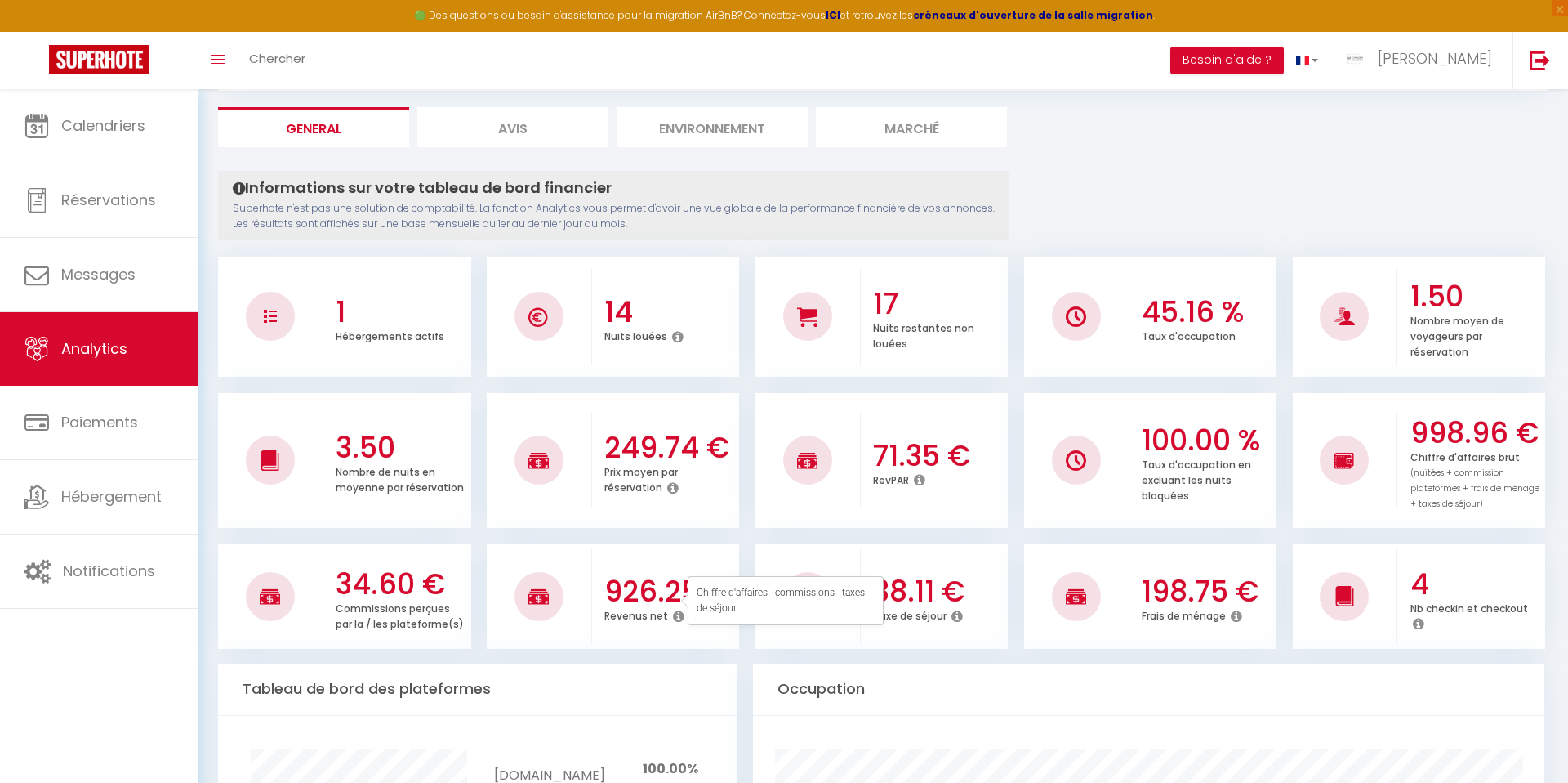
scroll to position [0, 0]
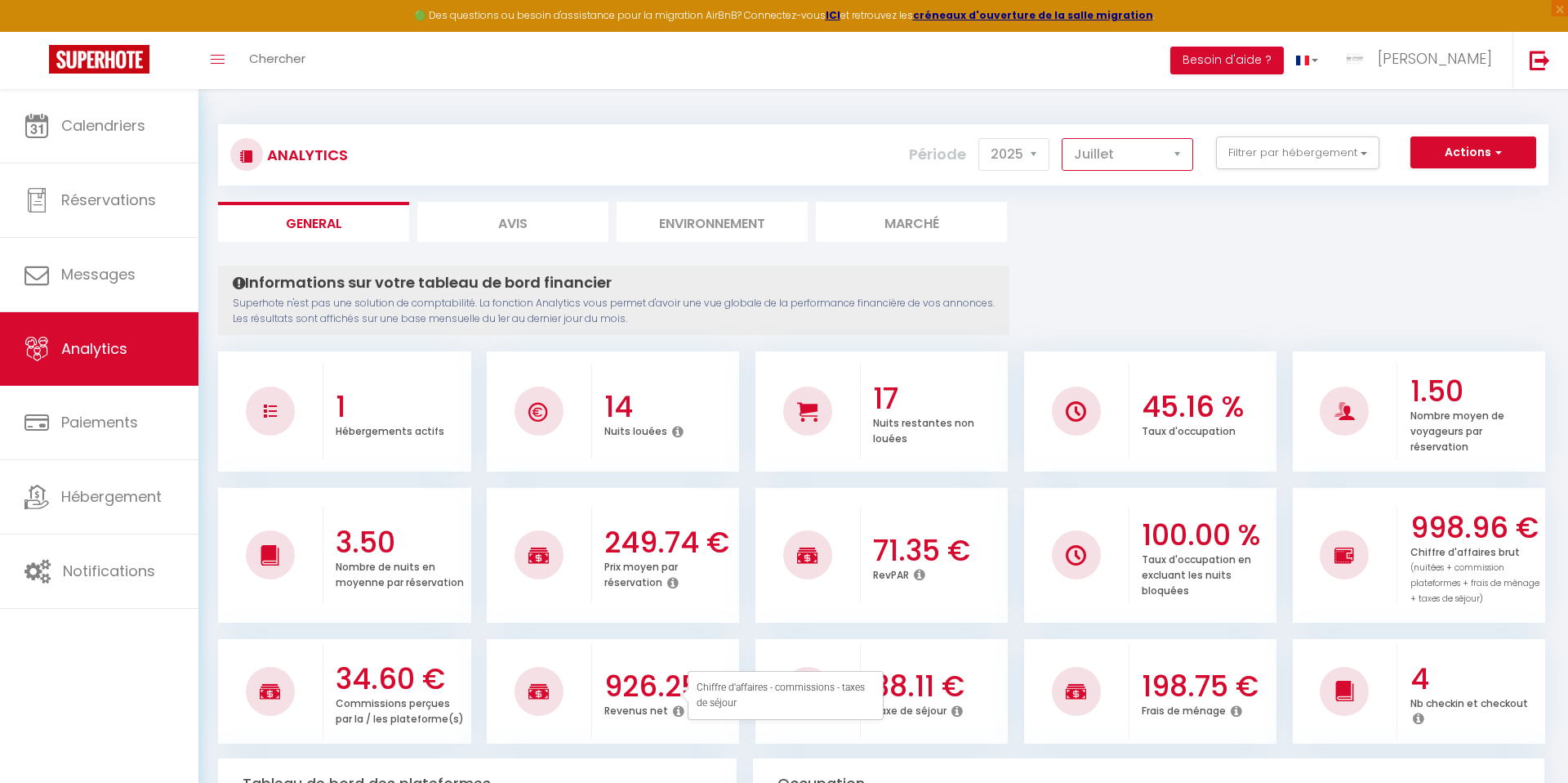
click at [1092, 162] on select "[PERSON_NAME] Mars Avril Mai Juin Juillet Août Septembre Octobre Novembre Décem…" at bounding box center [1127, 155] width 131 height 33
select select "6"
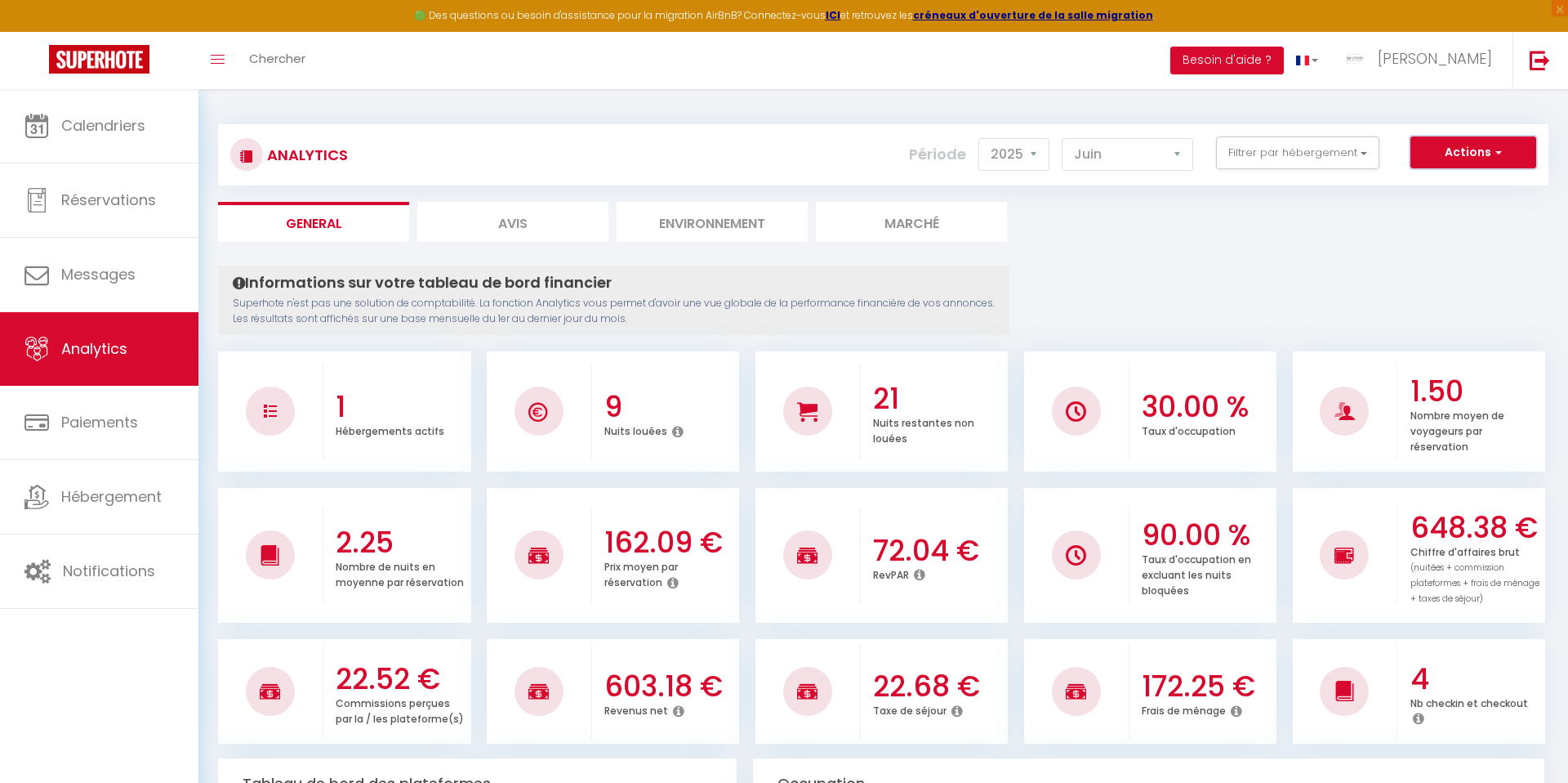
click at [1459, 155] on button "Actions" at bounding box center [1472, 153] width 126 height 33
click at [1452, 146] on button "Actions" at bounding box center [1472, 153] width 126 height 33
click at [1430, 209] on link "Génération SuperAnalyzer" at bounding box center [1432, 209] width 207 height 21
type input "[PERSON_NAME][EMAIL_ADDRESS][DOMAIN_NAME]"
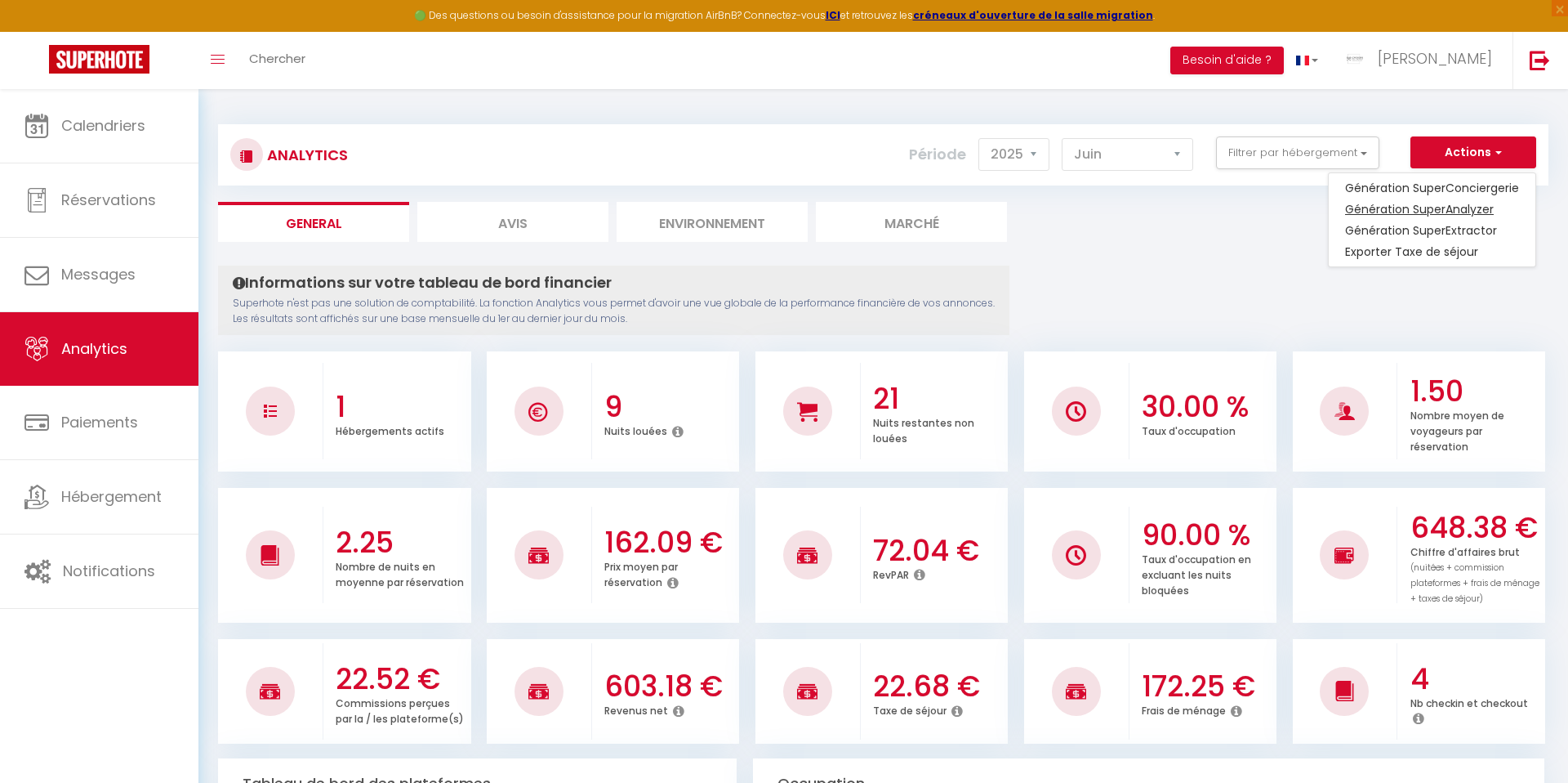
select select
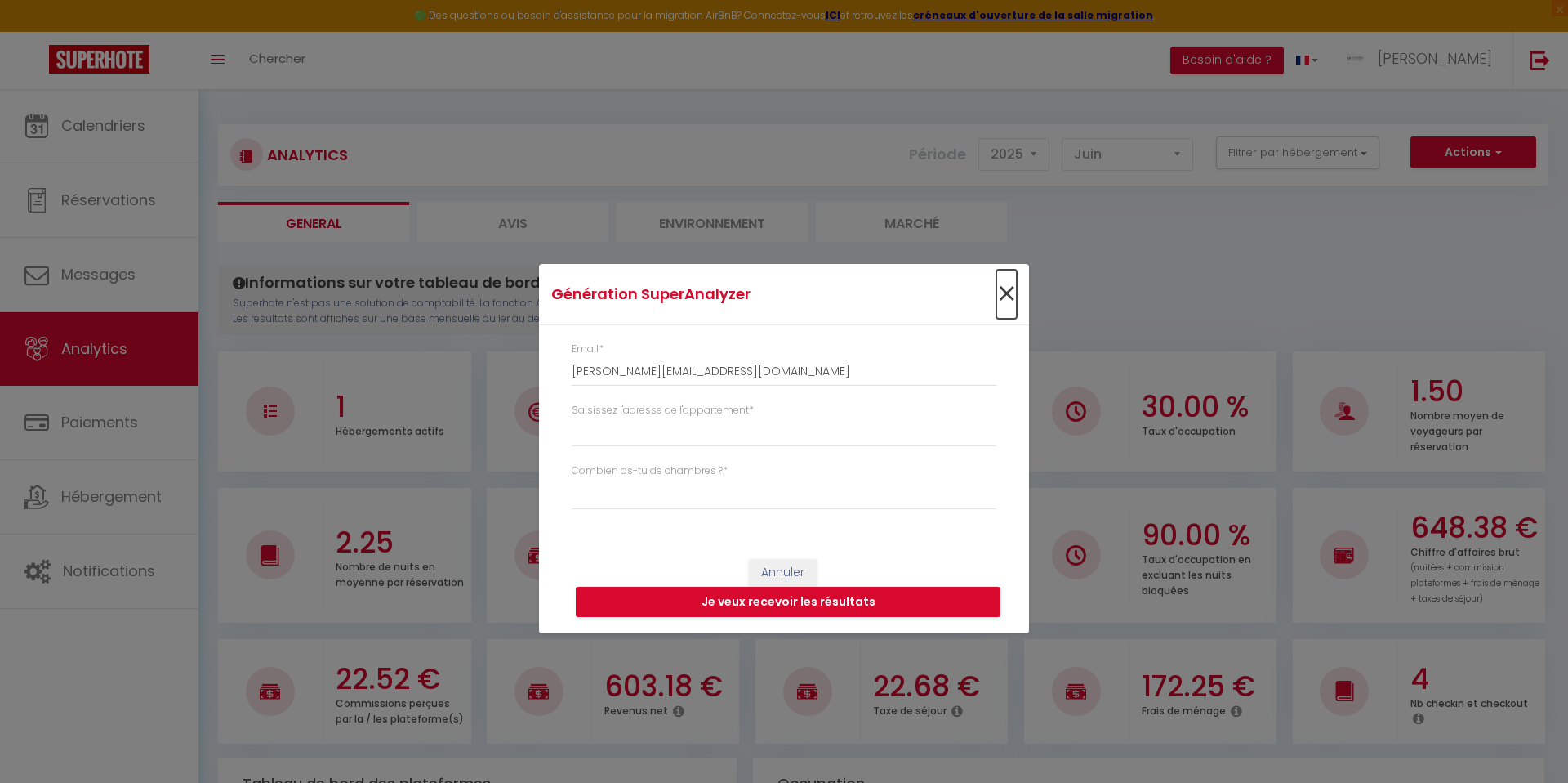
click at [1002, 296] on span "×" at bounding box center [1007, 294] width 21 height 49
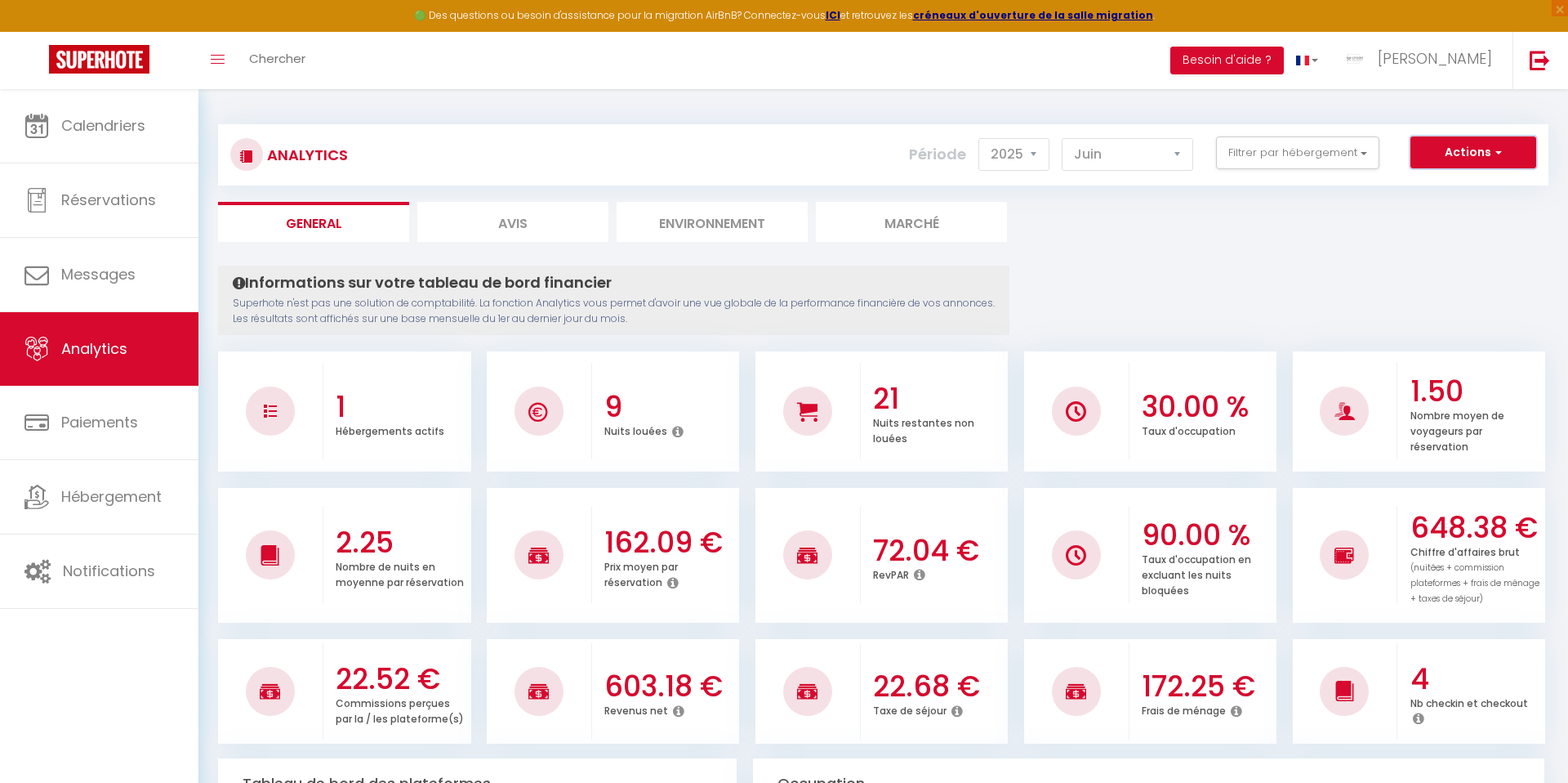
click at [1443, 156] on button "Actions" at bounding box center [1472, 153] width 126 height 33
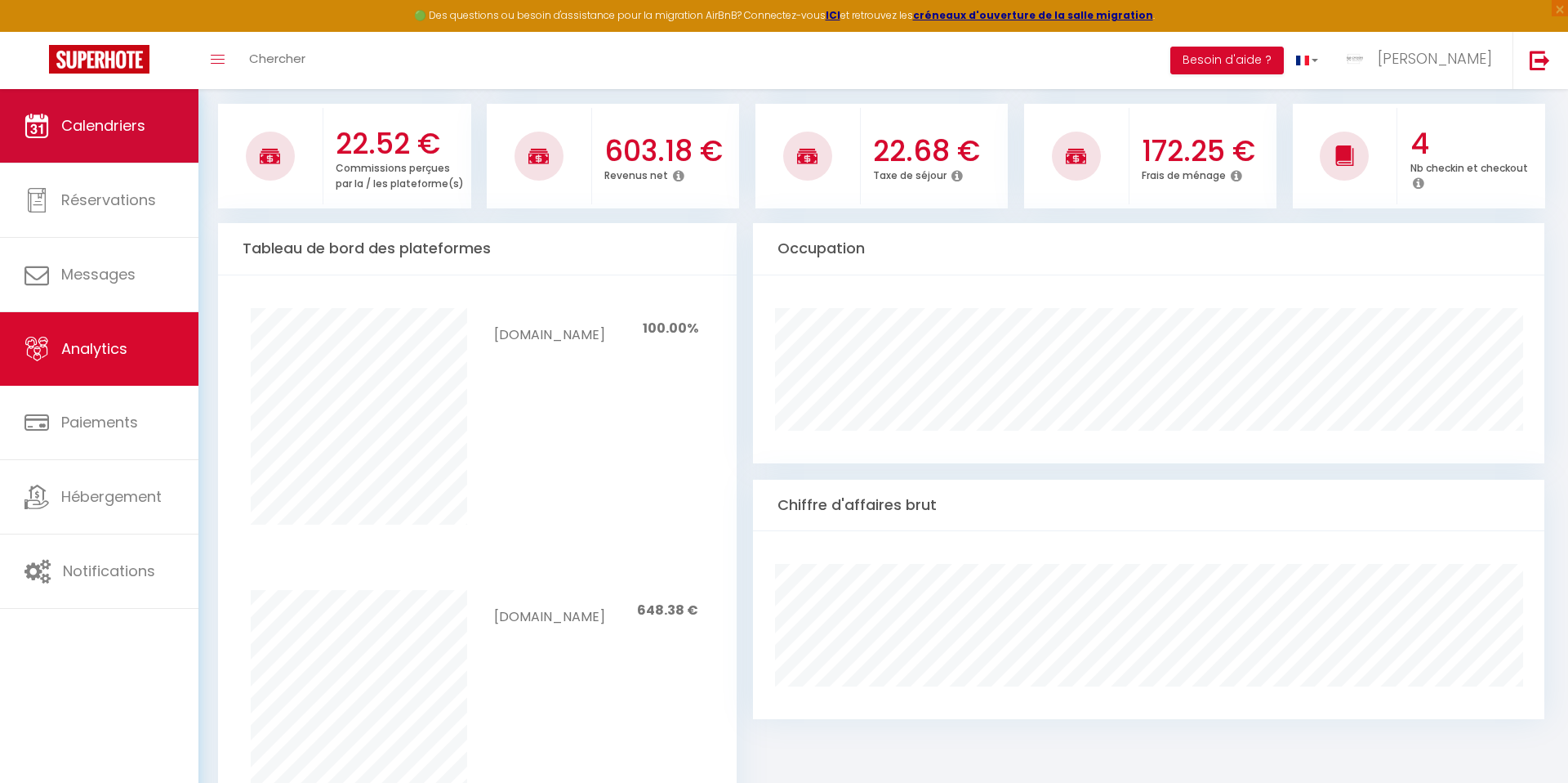
scroll to position [502, 0]
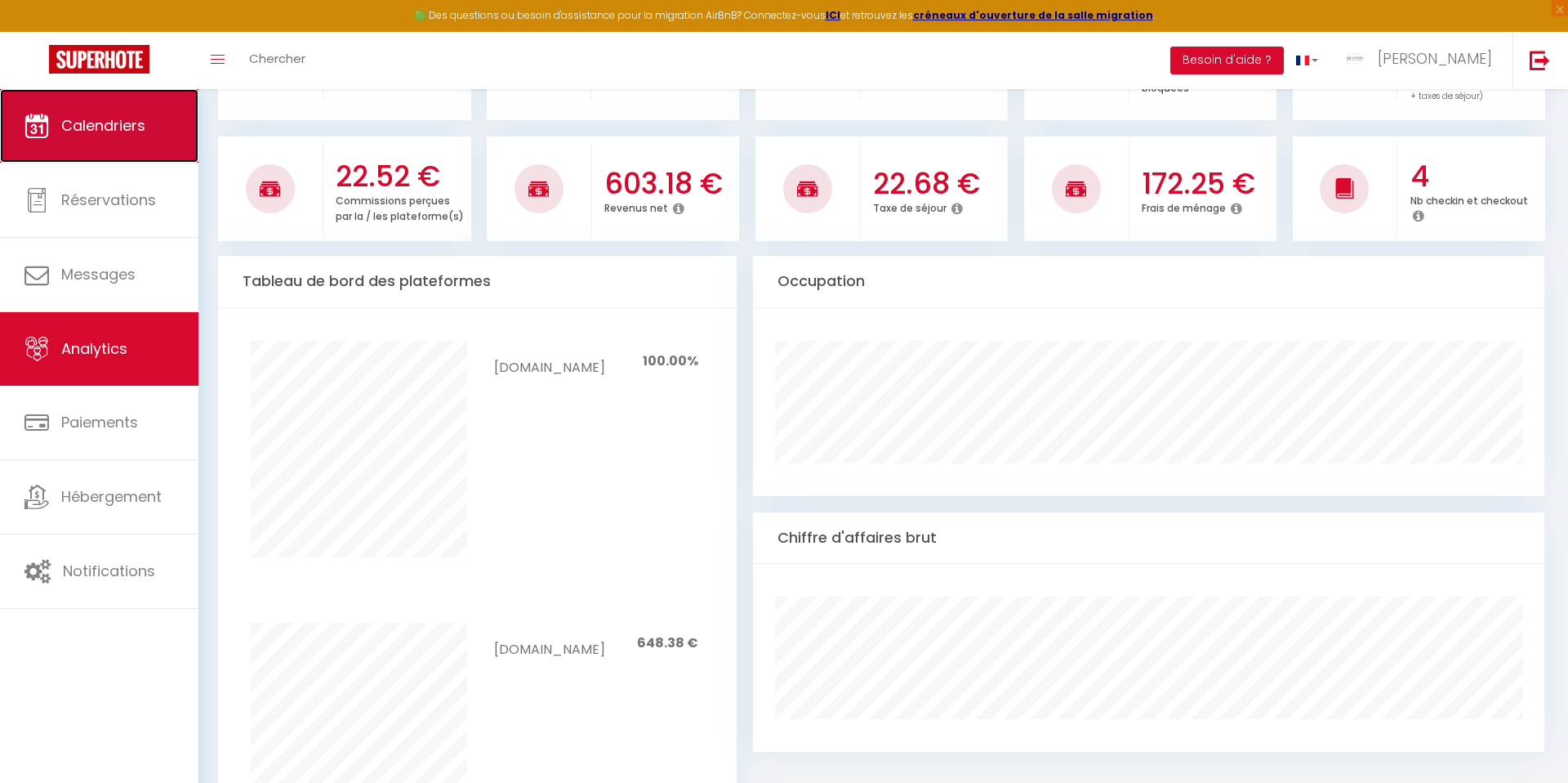
click at [71, 123] on span "Calendriers" at bounding box center [103, 126] width 84 height 21
